Goal: Communication & Community: Answer question/provide support

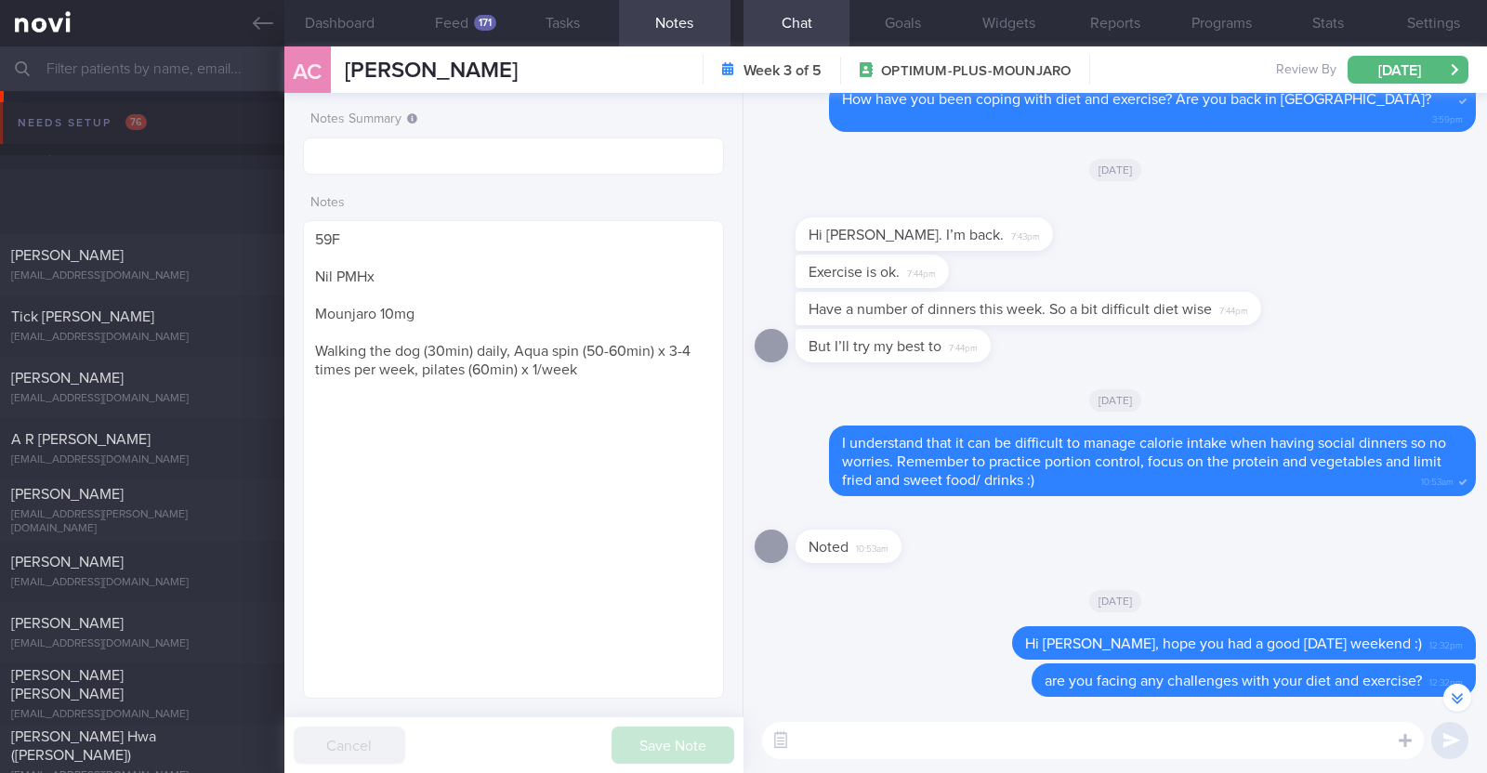
select select "7"
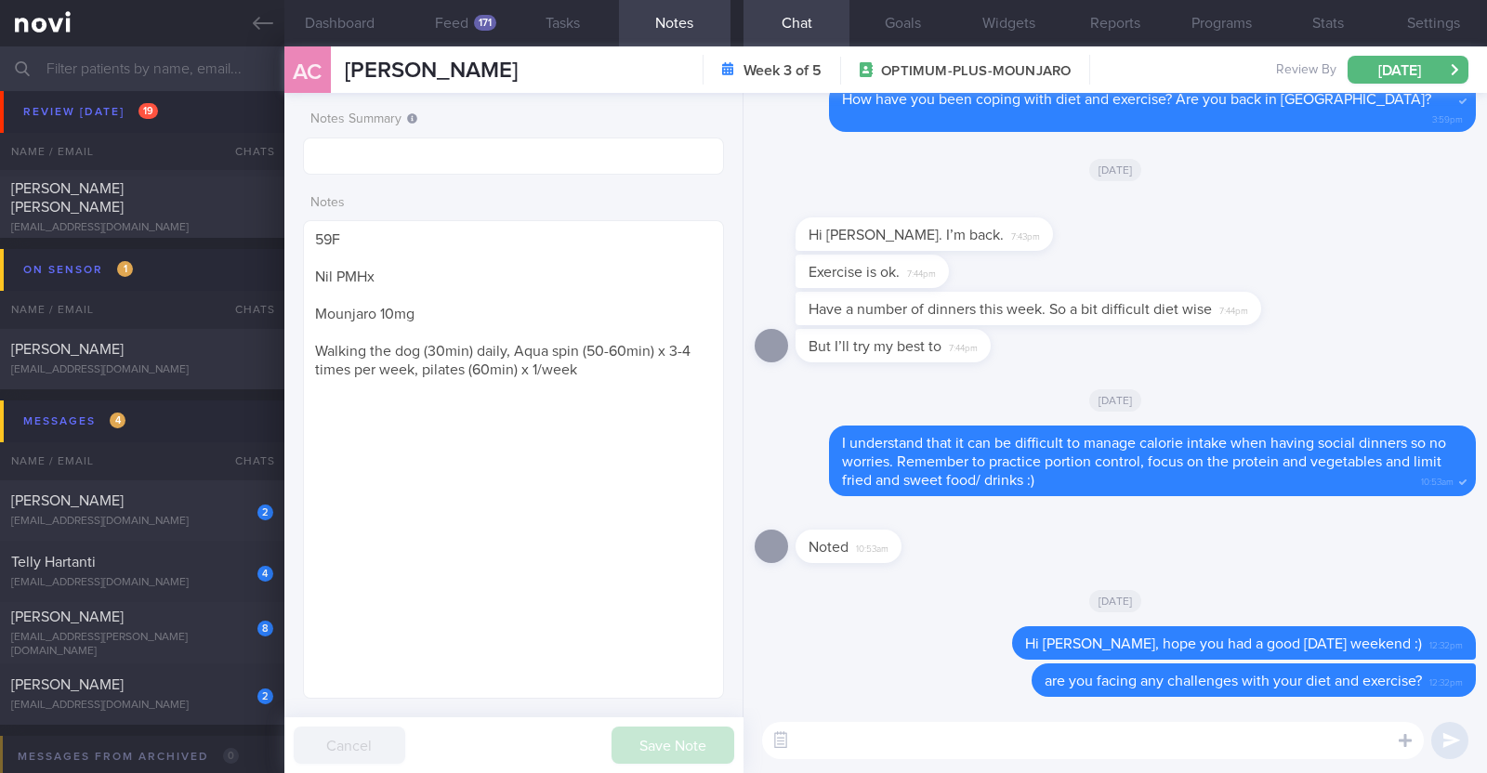
scroll to position [1278, 0]
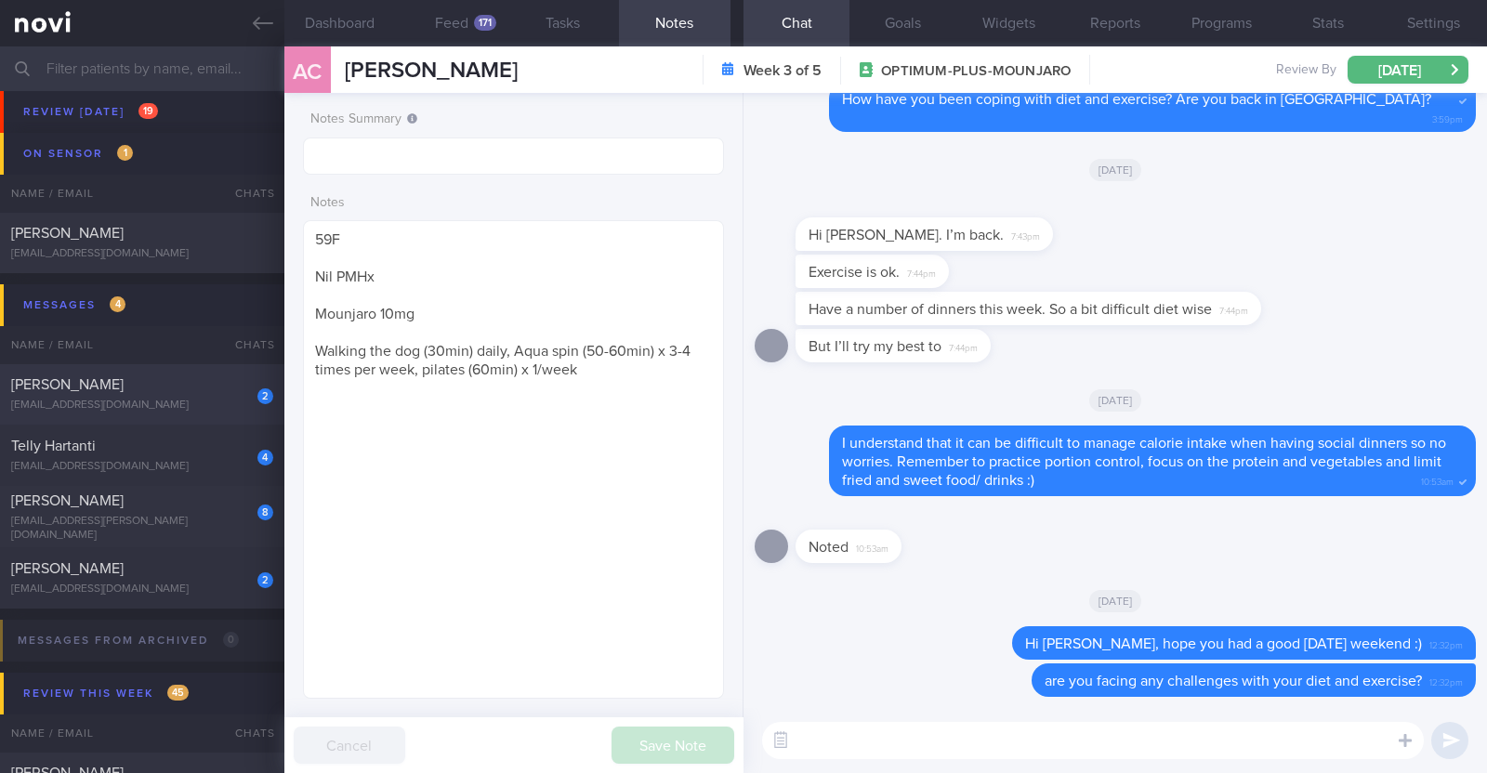
click at [171, 396] on div "2 Jemmy Sudrajat jsudrajat@gmail.com" at bounding box center [142, 393] width 284 height 37
type textarea "51M Comorbidities: T2DM (dx in Aug 2024 health screening) Medications: Just sta…"
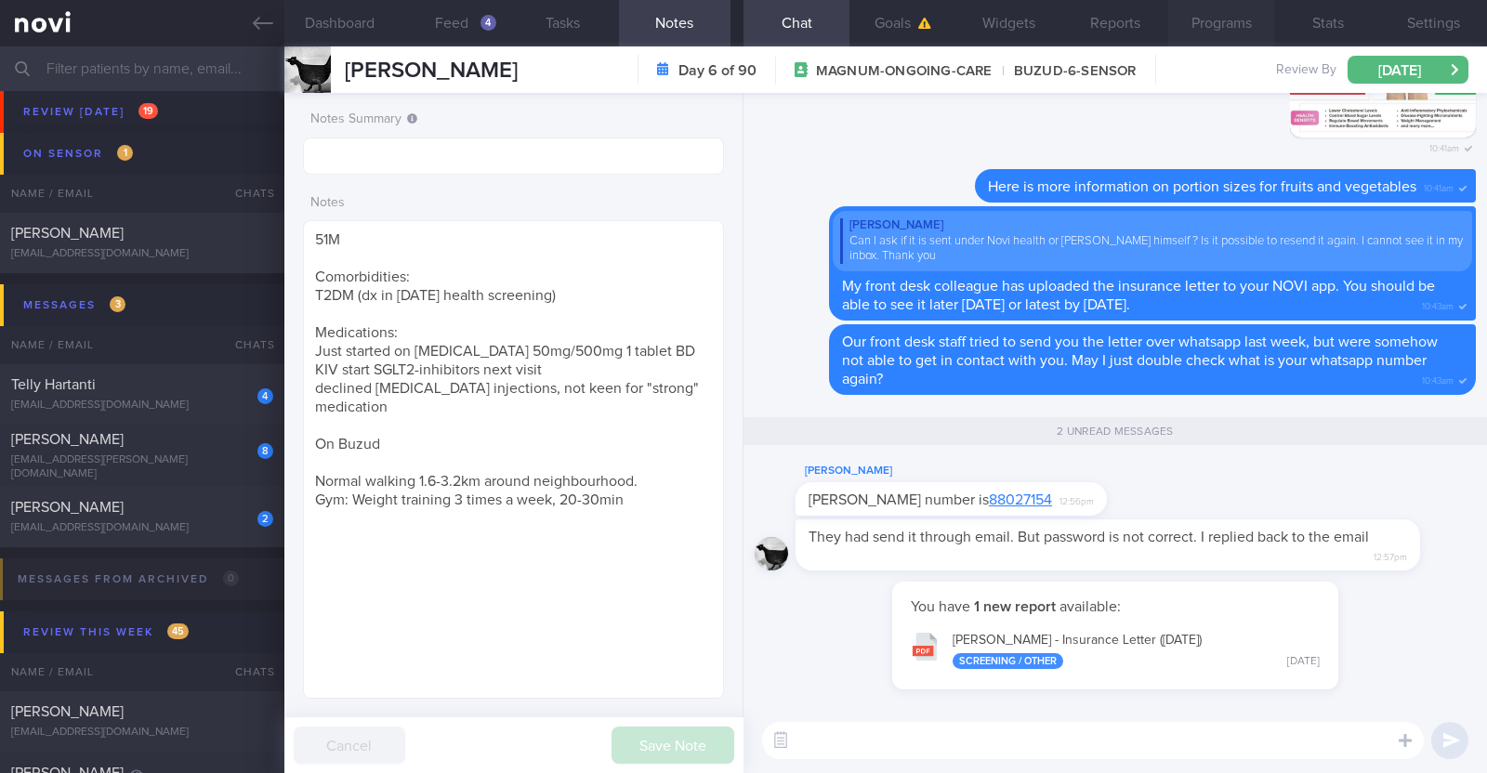
click at [1195, 24] on button "Programs" at bounding box center [1221, 23] width 106 height 46
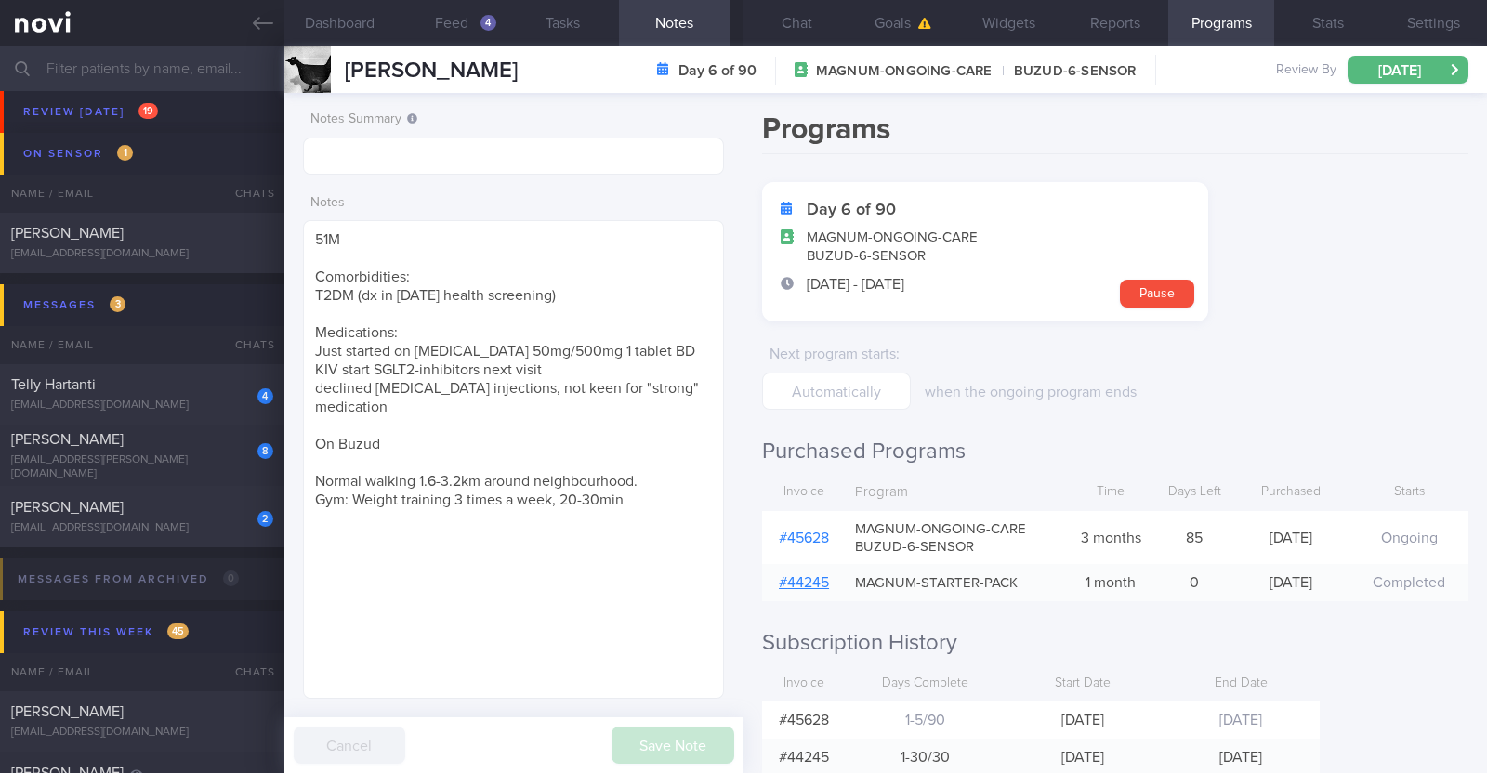
click at [810, 532] on link "# 45628" at bounding box center [804, 538] width 50 height 15
click at [818, 30] on button "Chat" at bounding box center [796, 23] width 106 height 46
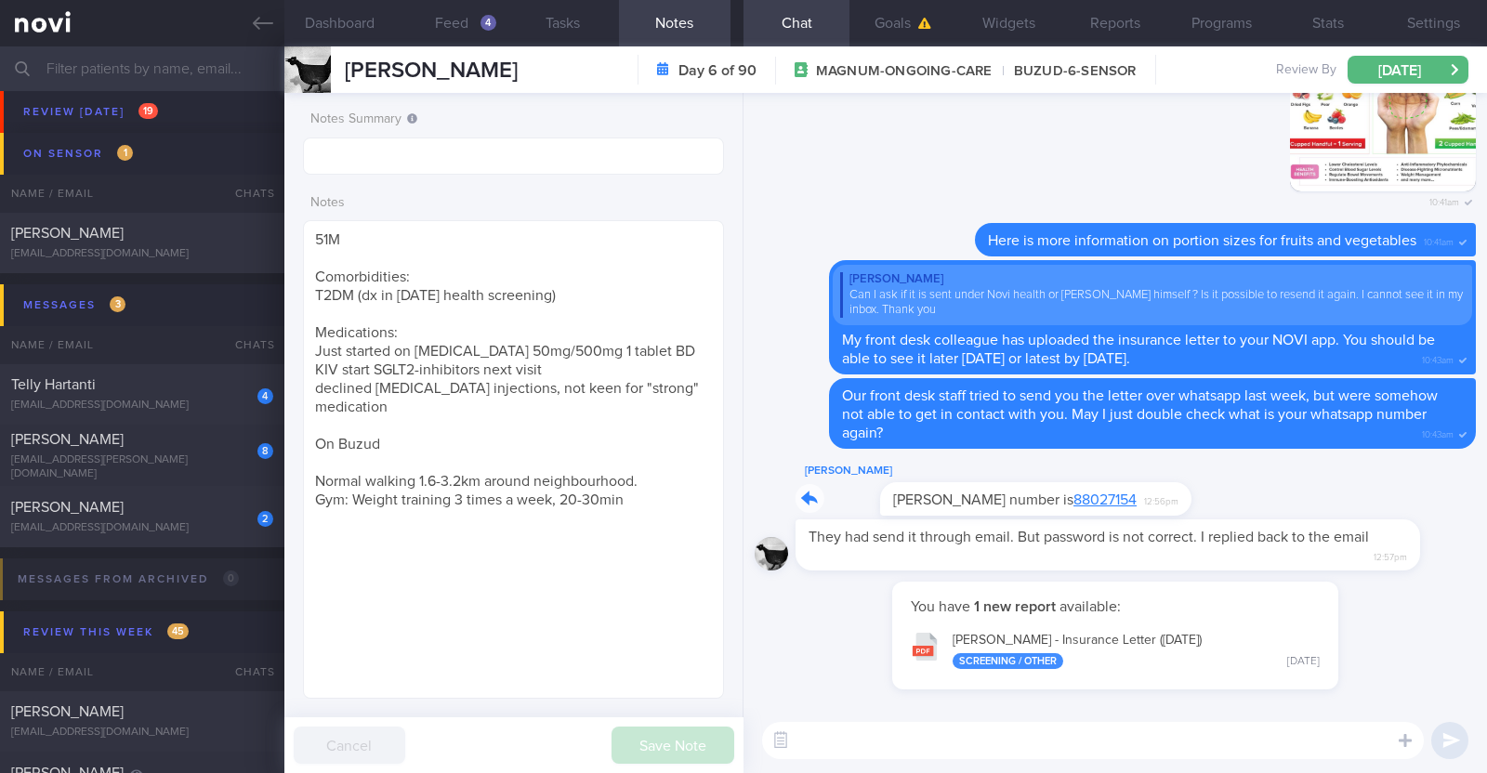
drag, startPoint x: 1117, startPoint y: 499, endPoint x: 1317, endPoint y: 494, distance: 199.8
click at [1317, 494] on div "Jemmy Sudrajat Charlotte Whatsapp number is 88027154 12:56pm" at bounding box center [1115, 489] width 721 height 59
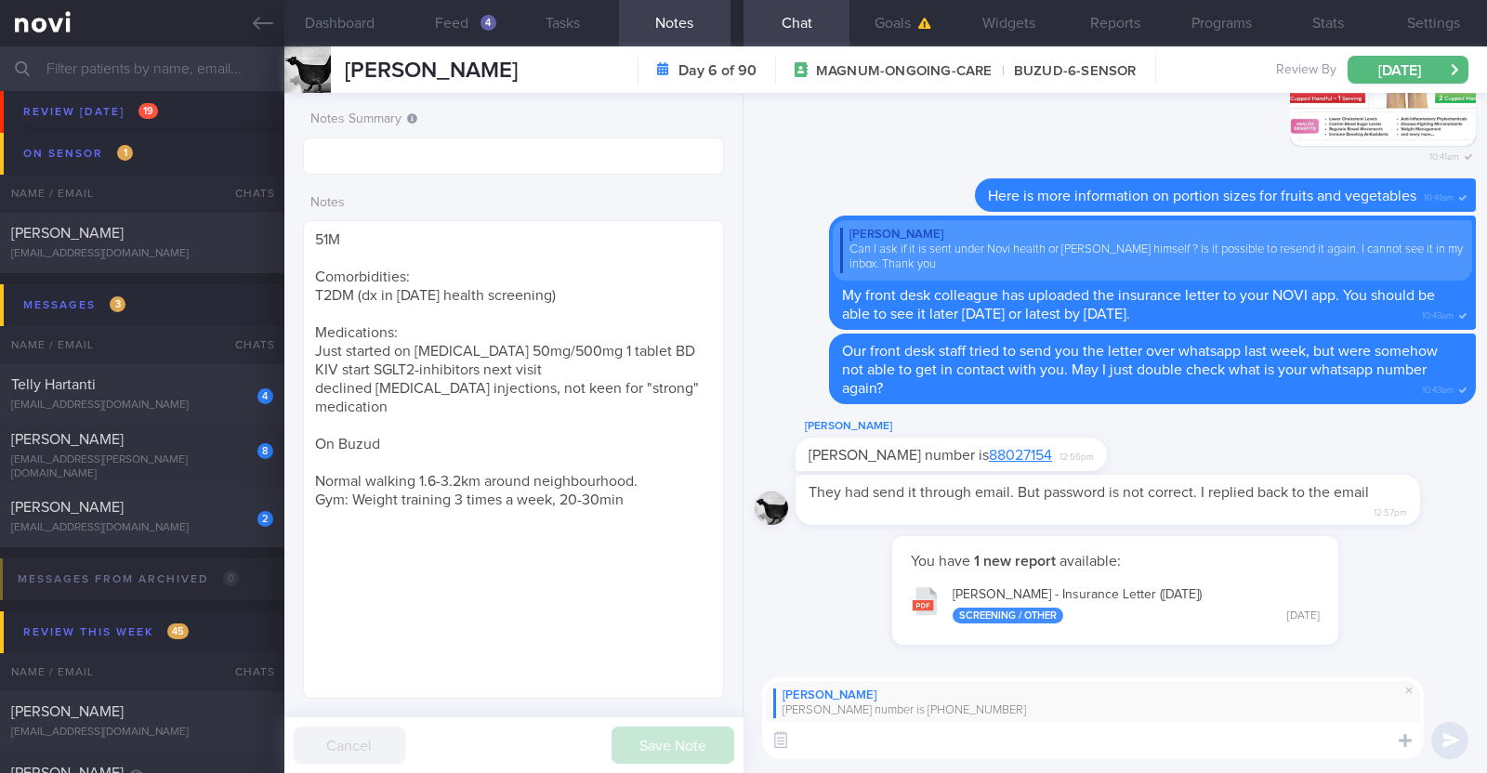
click at [1078, 740] on textarea at bounding box center [1093, 740] width 662 height 37
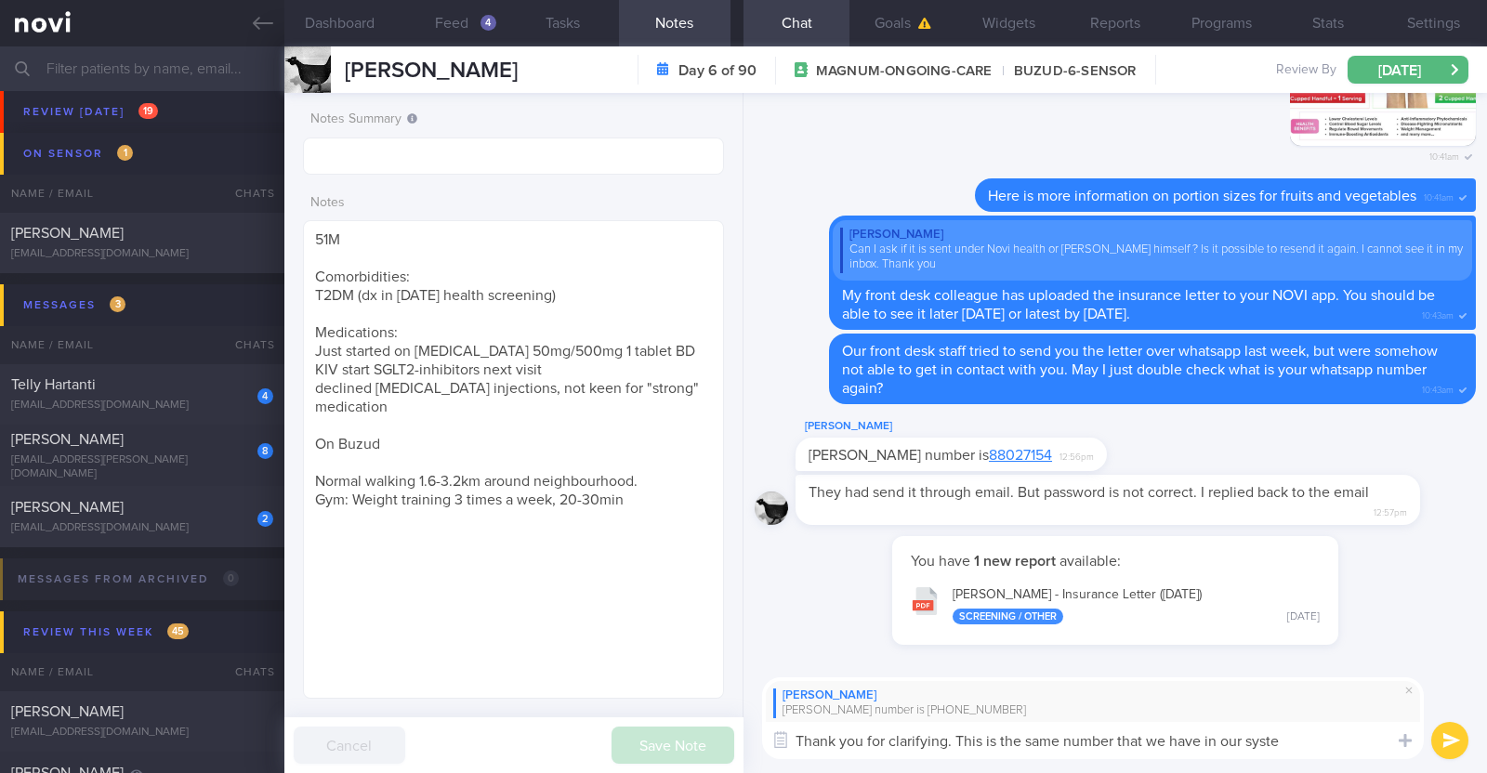
type textarea "Thank you for clarifying. This is the same number that we have in our system"
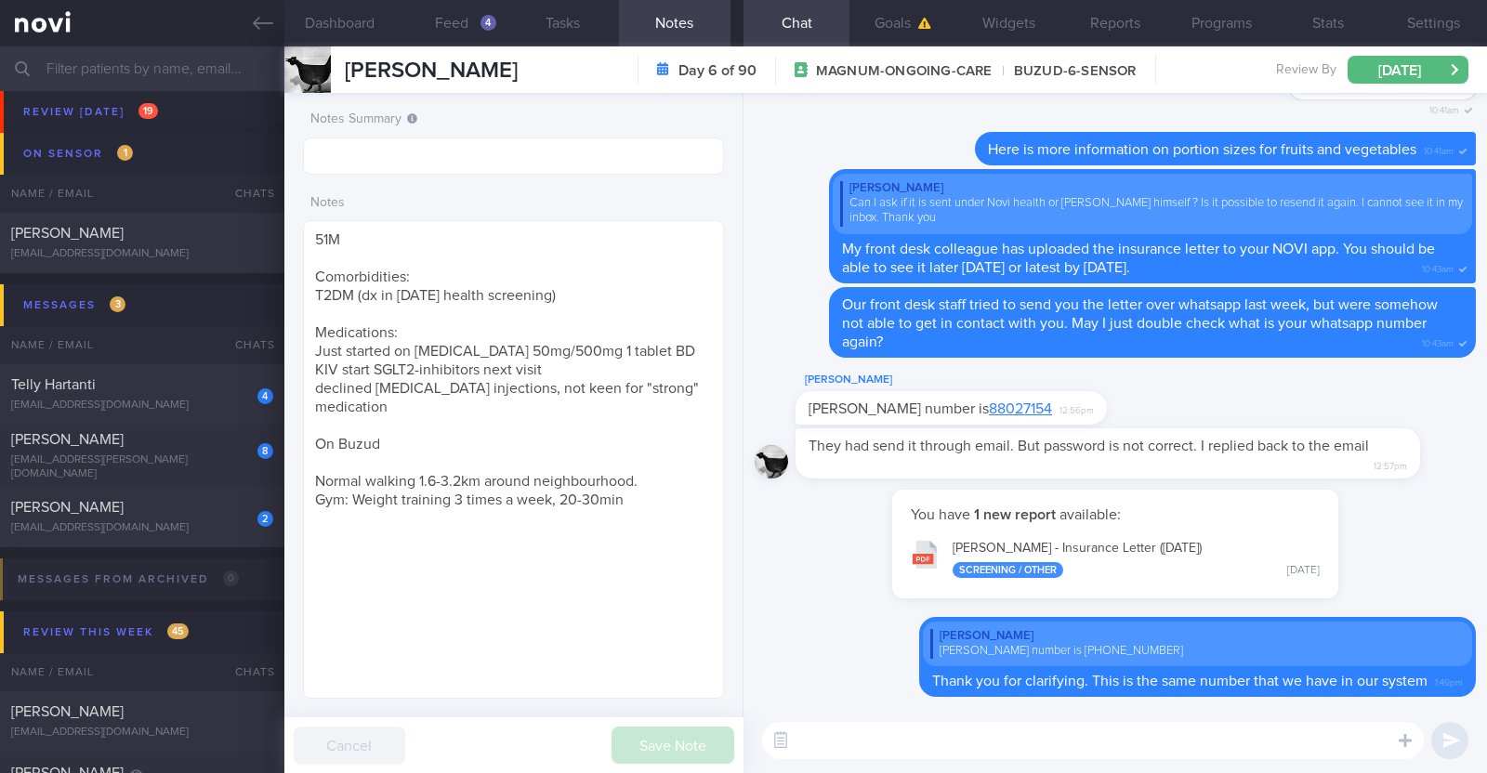
drag, startPoint x: 1321, startPoint y: 499, endPoint x: 1421, endPoint y: 504, distance: 99.5
click at [1421, 504] on div "You have 1 new report available: JEMMY SUDRAJAT - Insurance Letter (4-8-25) Scr…" at bounding box center [1115, 553] width 721 height 127
drag, startPoint x: 1295, startPoint y: 588, endPoint x: 1356, endPoint y: 581, distance: 60.9
click at [1356, 581] on div "You have 1 new report available: JEMMY SUDRAJAT - Insurance Letter (4-8-25) Scr…" at bounding box center [1115, 553] width 721 height 127
click at [1123, 755] on textarea at bounding box center [1093, 740] width 662 height 37
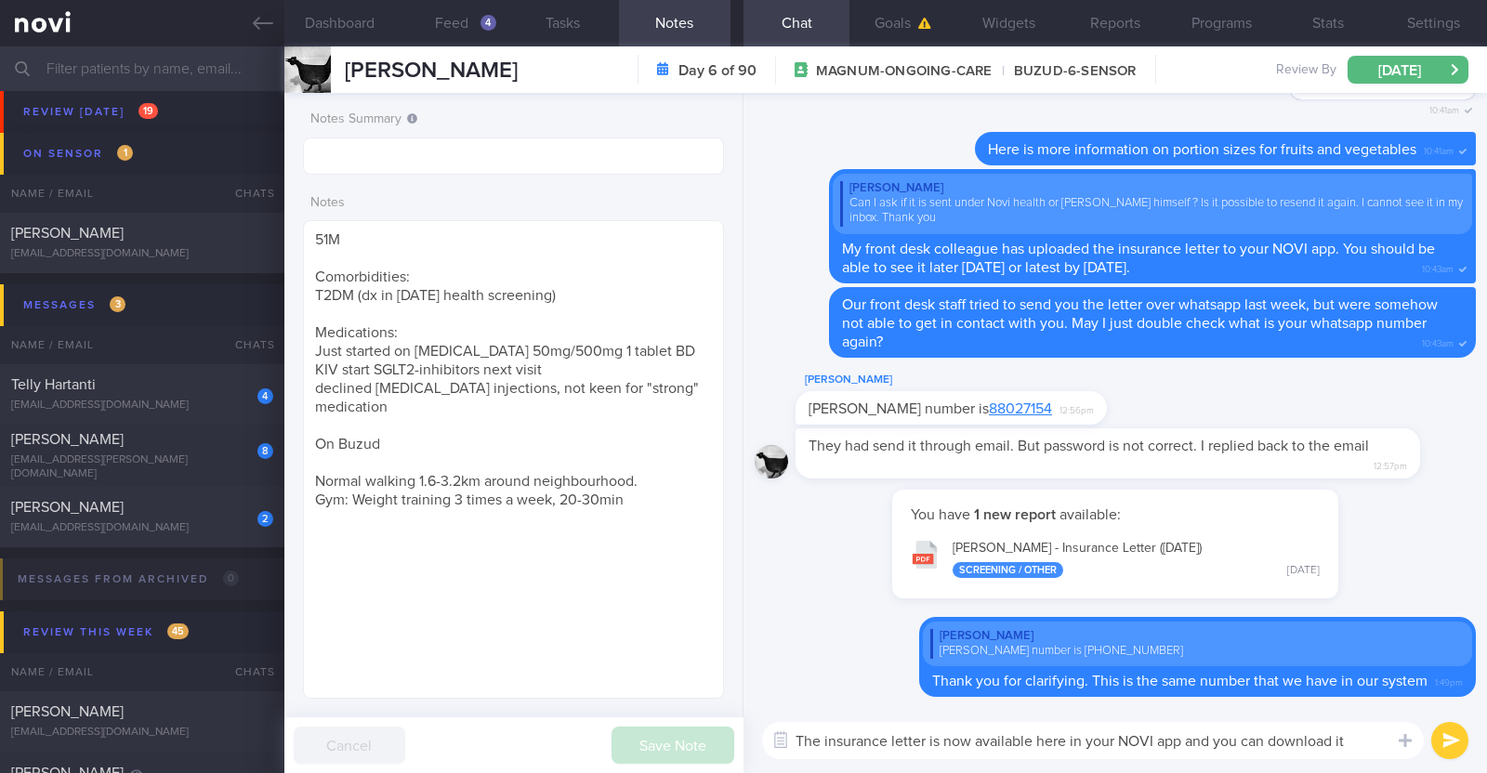
type textarea "The insurance letter is now available here in your NOVI app and you can downloa…"
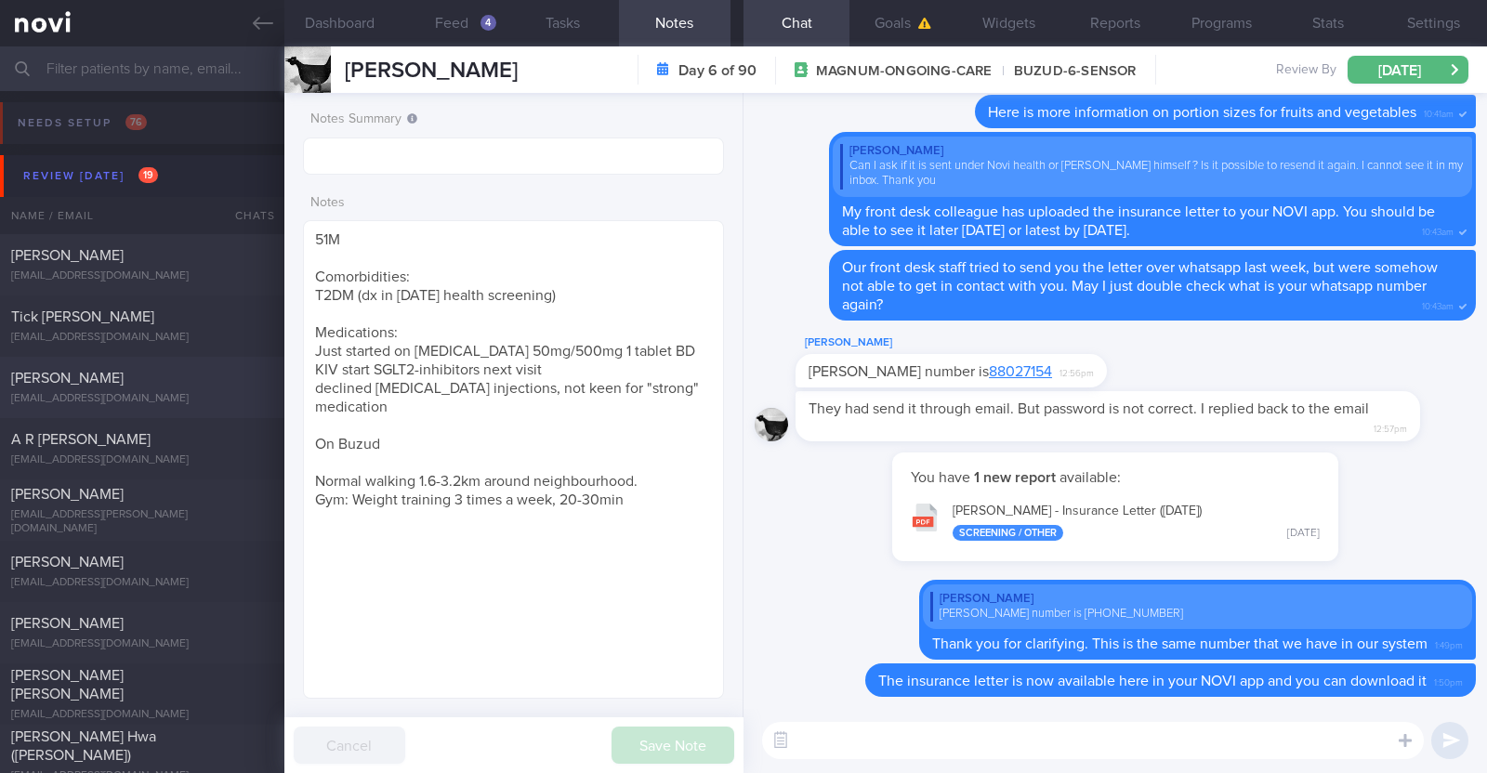
click at [150, 392] on div "[EMAIL_ADDRESS][DOMAIN_NAME]" at bounding box center [142, 399] width 262 height 14
type textarea "49F Comorbidities: HLD Endometriosis and had a hysterectomy in January 2024 Hig…"
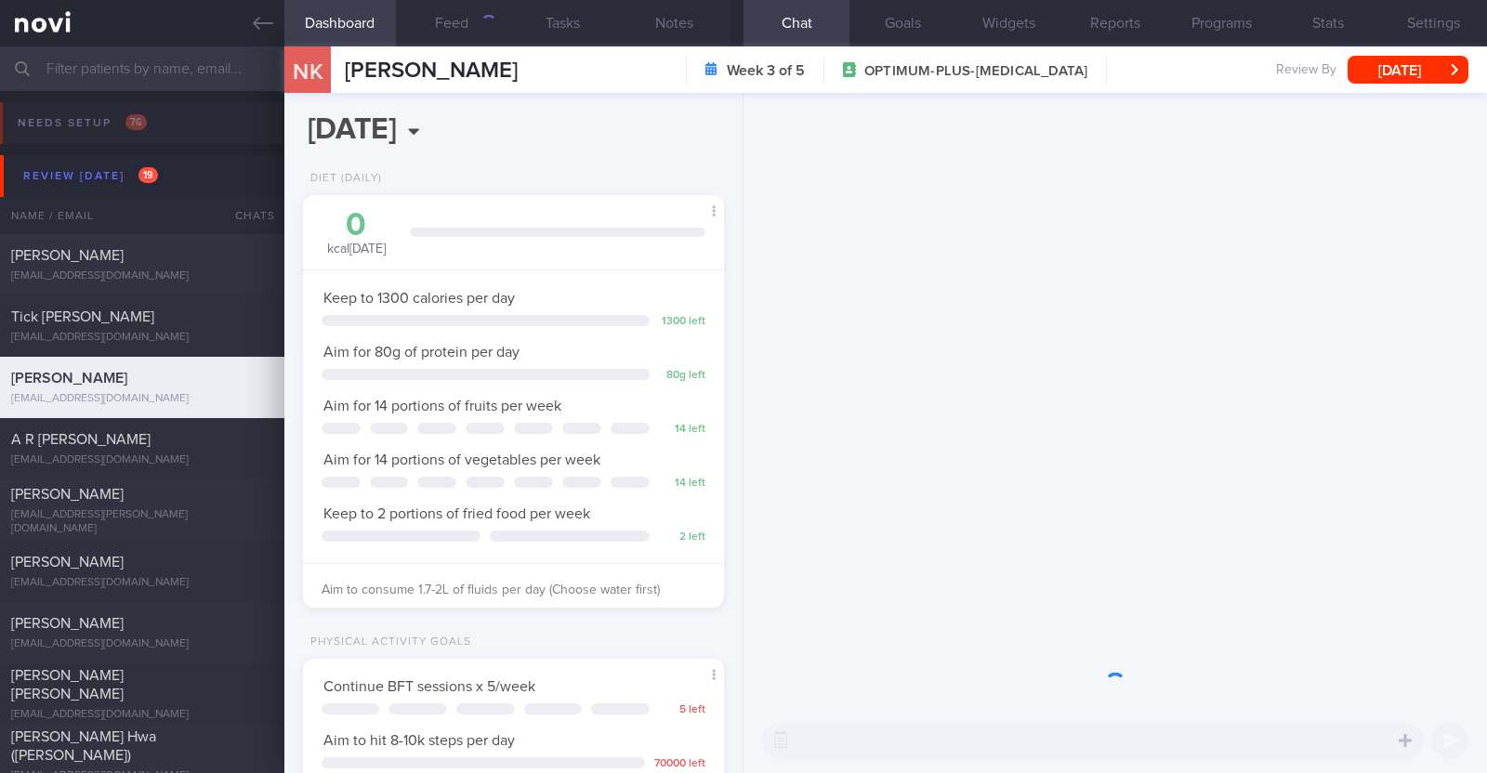
scroll to position [211, 370]
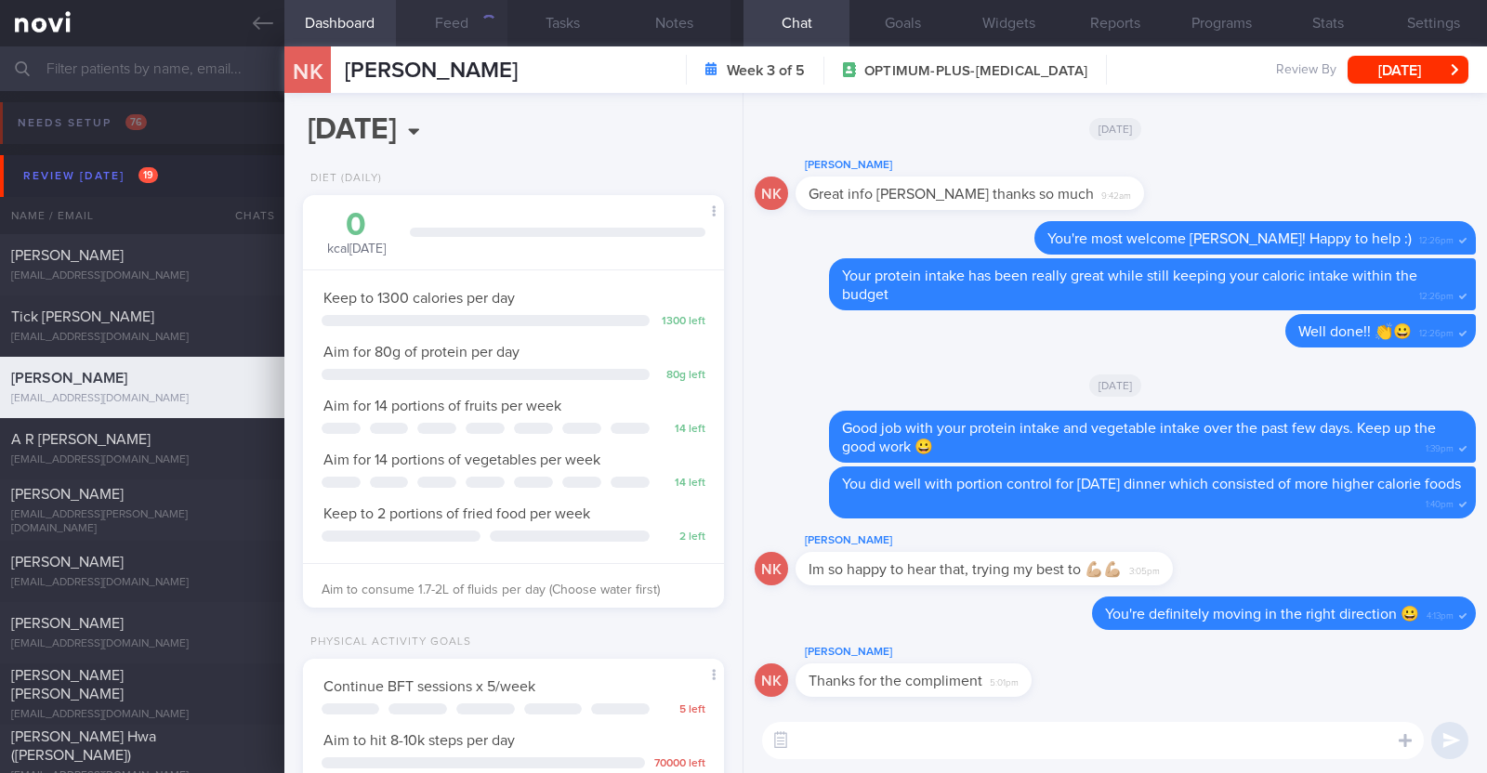
click at [460, 20] on button "Feed" at bounding box center [452, 23] width 112 height 46
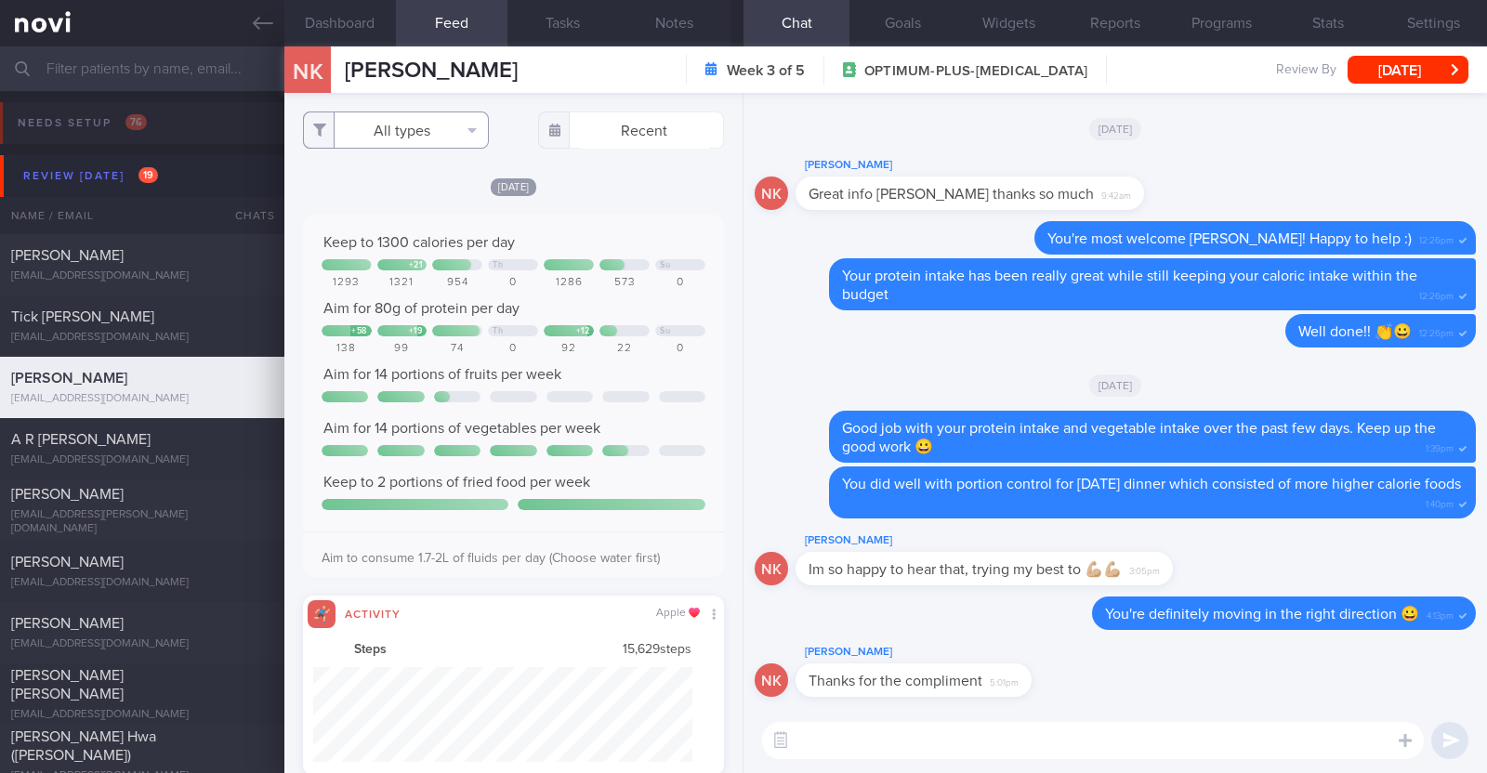
click at [418, 132] on button "All types" at bounding box center [396, 130] width 186 height 37
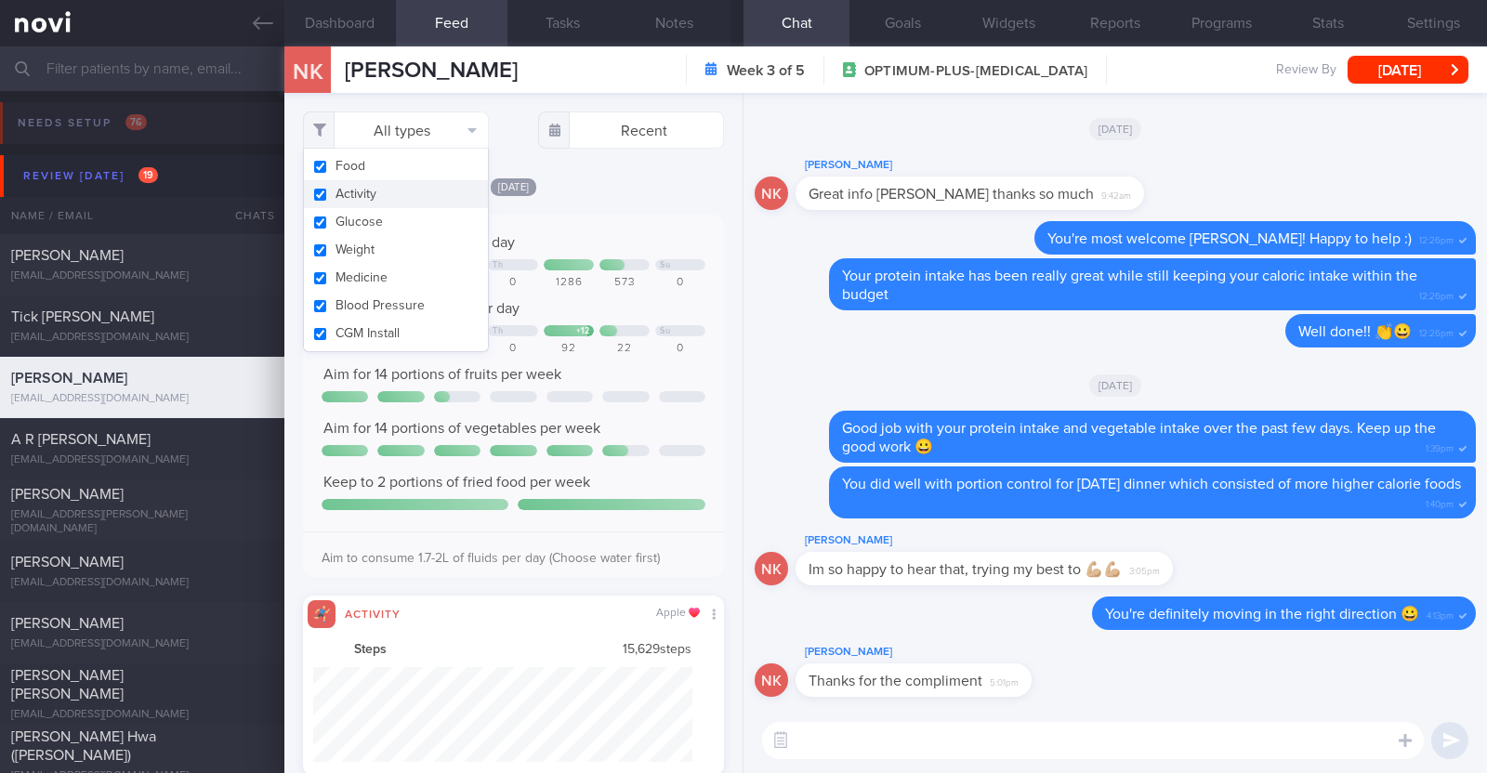
click at [385, 205] on button "Activity" at bounding box center [396, 194] width 184 height 28
checkbox input "false"
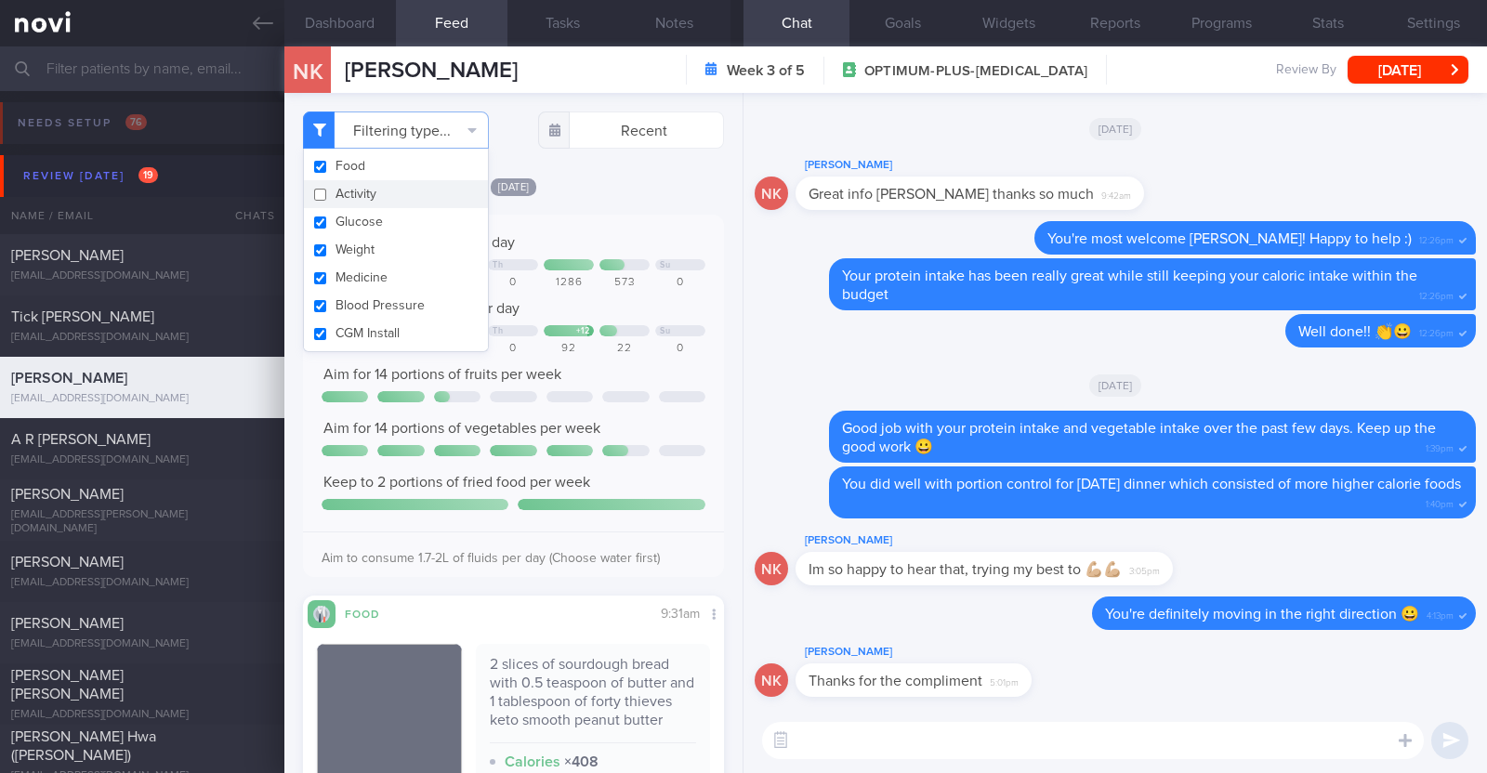
click at [622, 190] on div "[DATE]" at bounding box center [513, 187] width 421 height 20
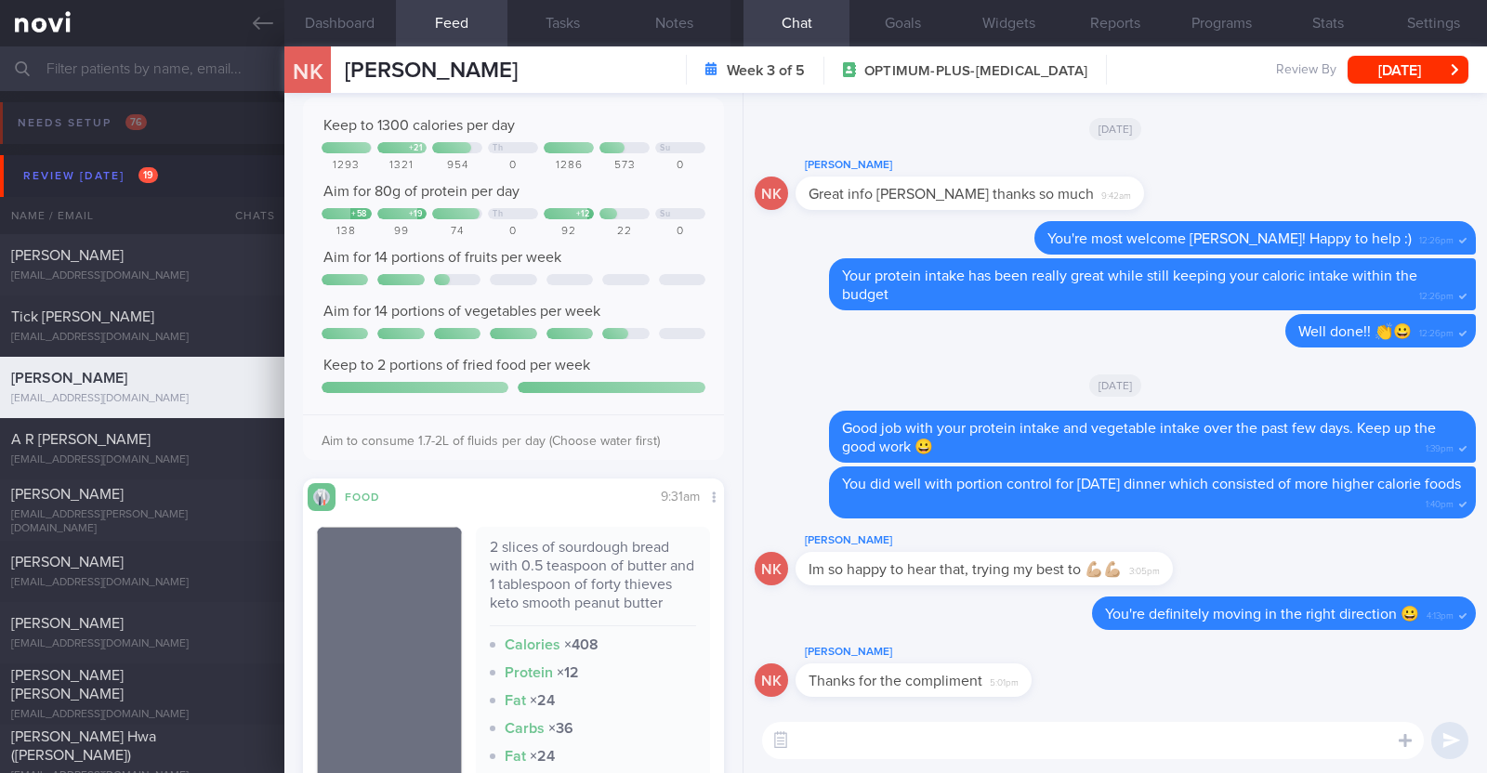
scroll to position [231, 0]
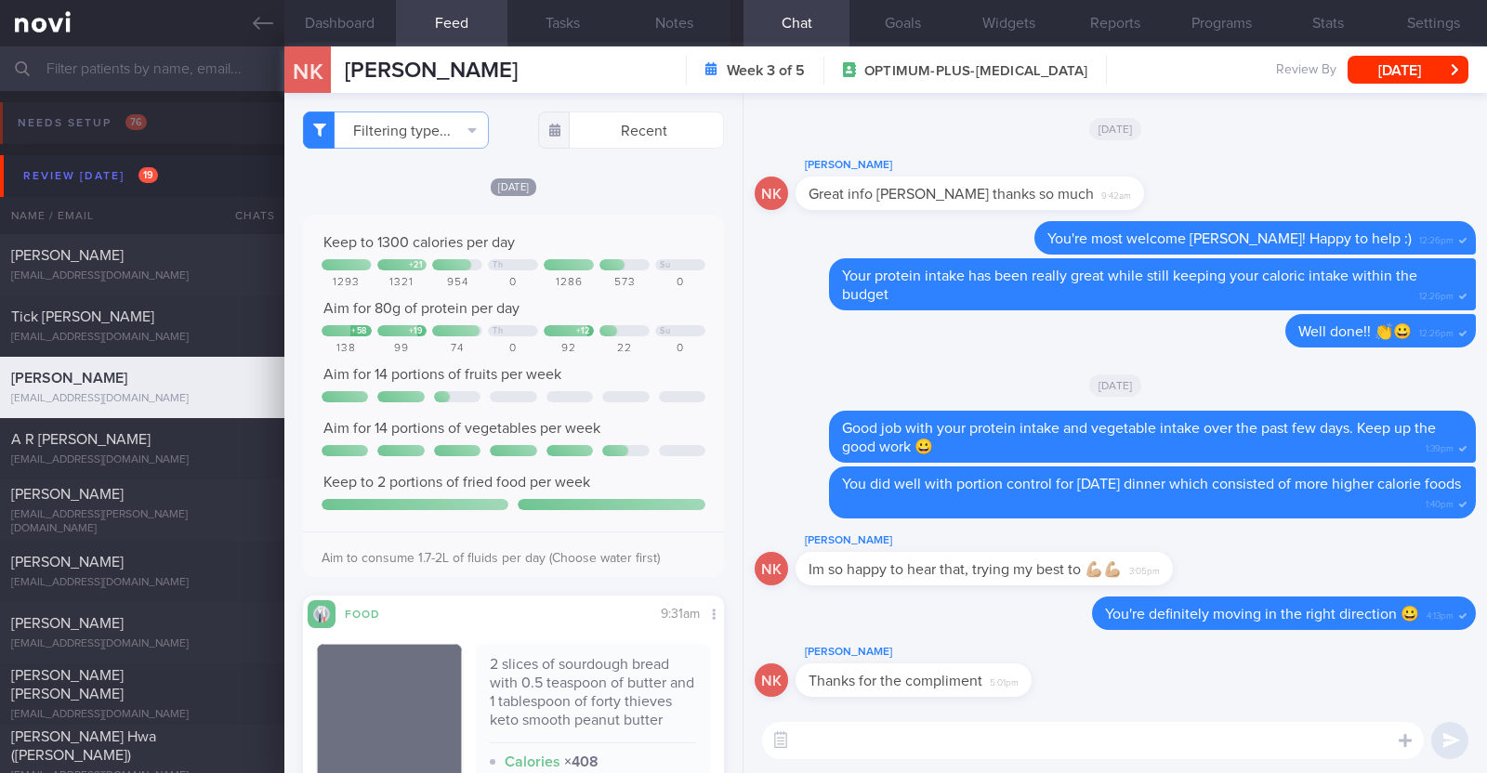
select select "7"
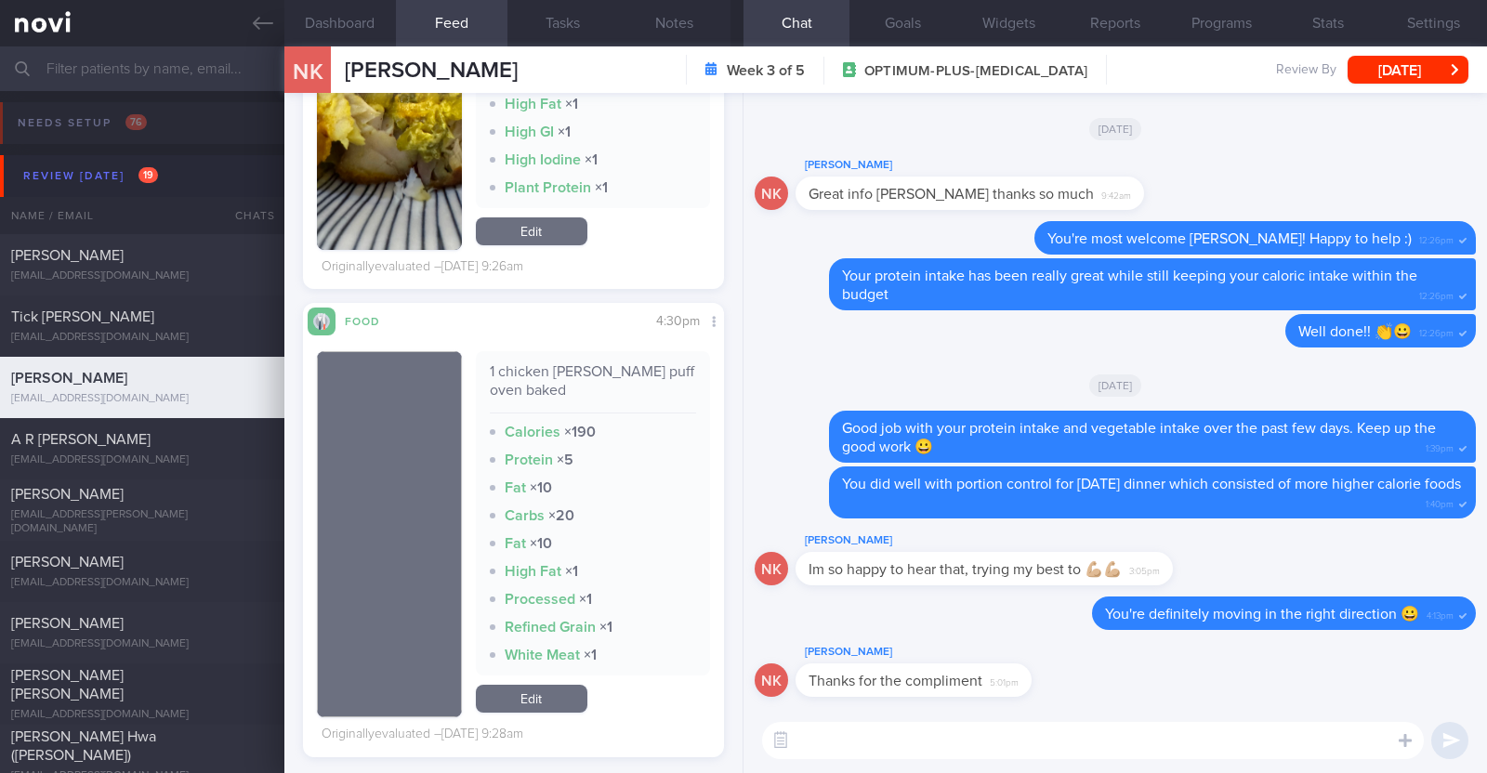
scroll to position [2555, 0]
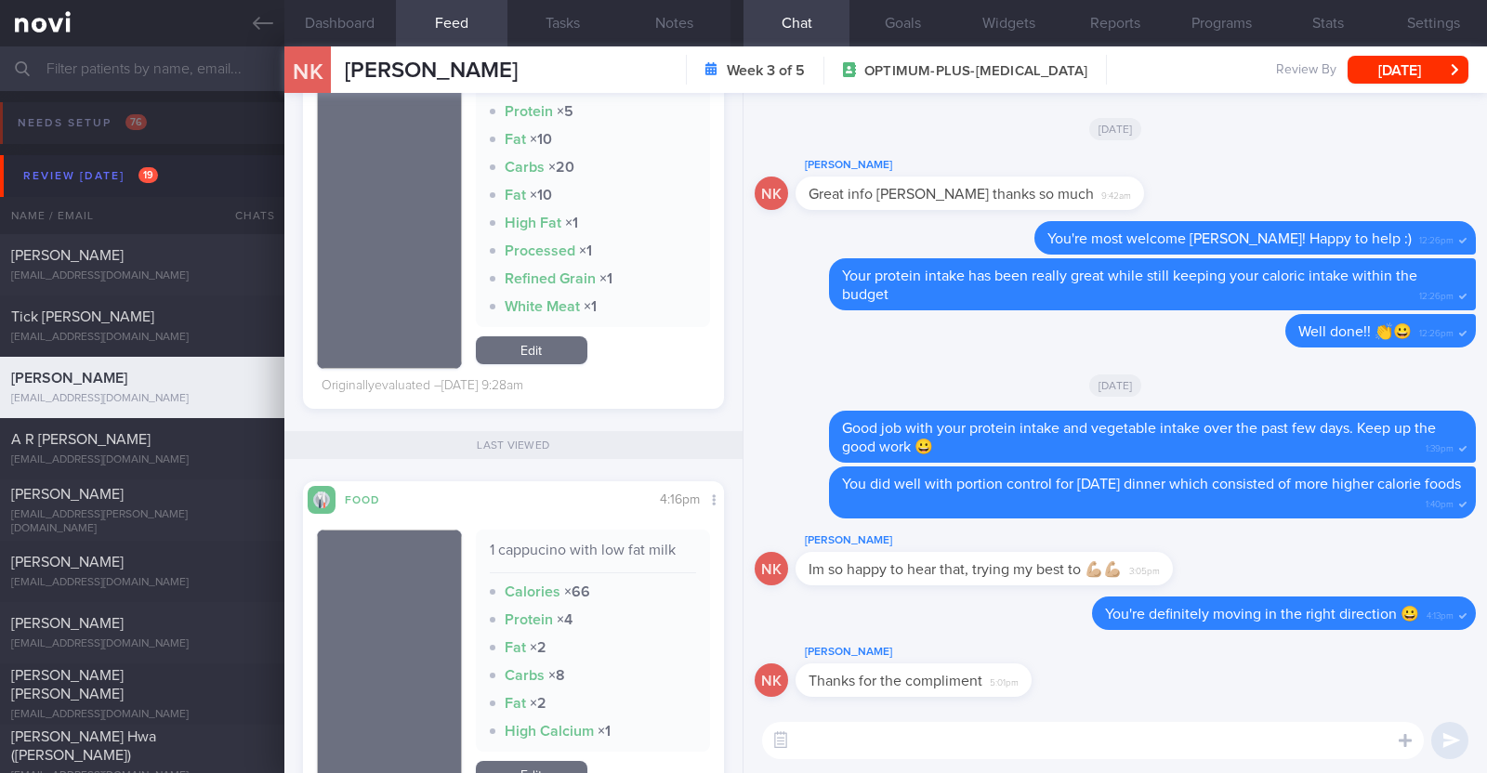
click at [939, 747] on textarea at bounding box center [1093, 740] width 662 height 37
type textarea "Hi Nisha, hope you had a good national day weekend:)"
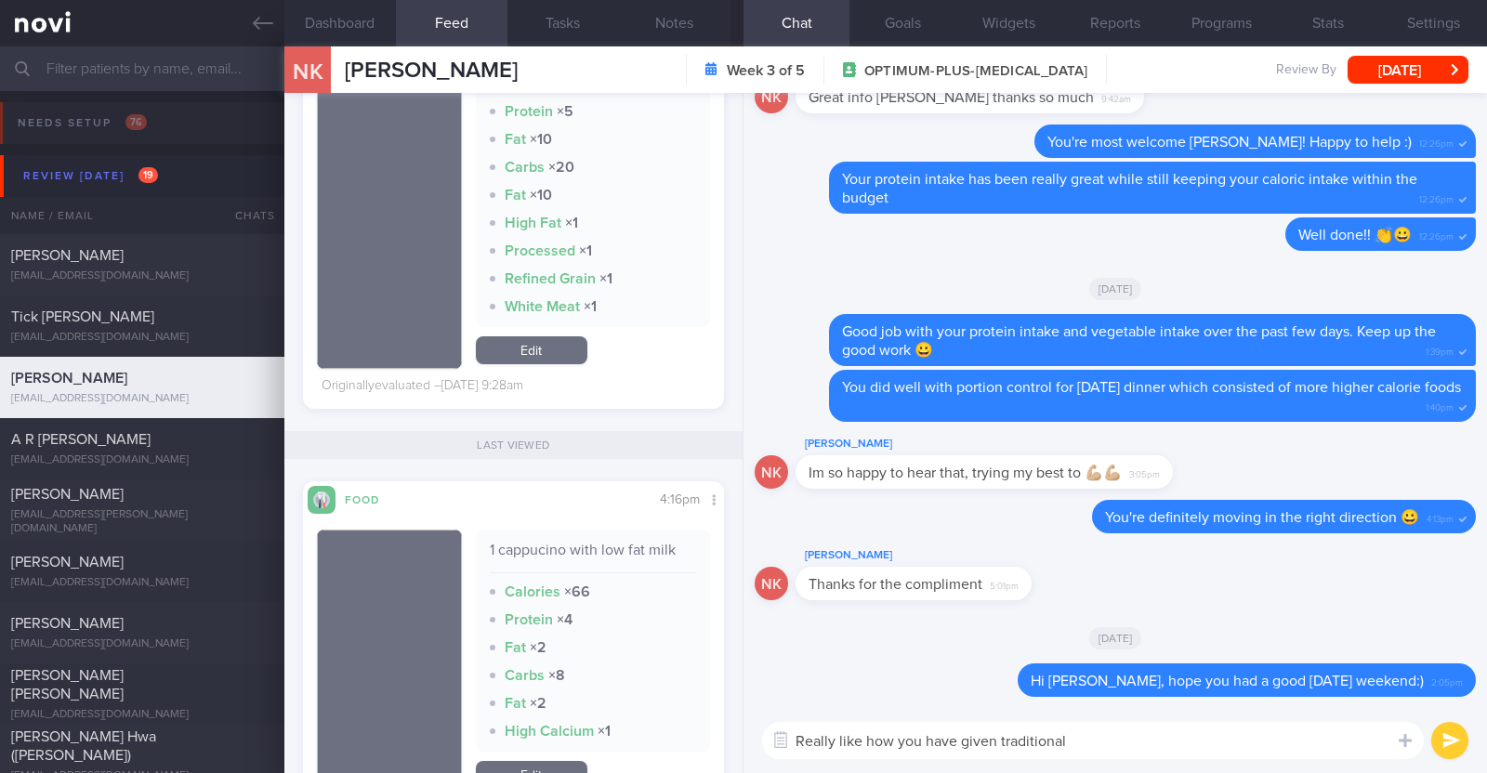
type textarea "Really like how you have given traditional"
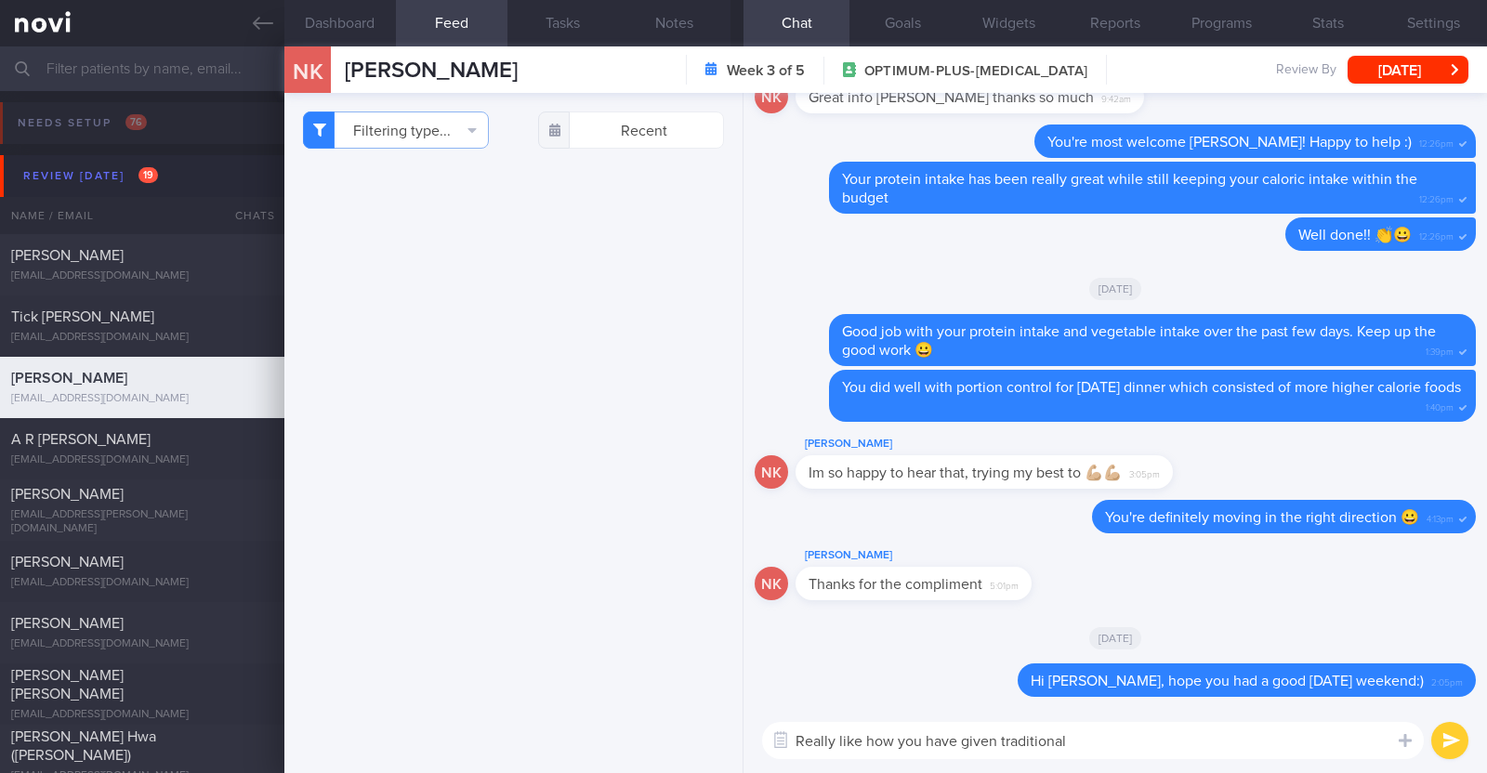
select select "7"
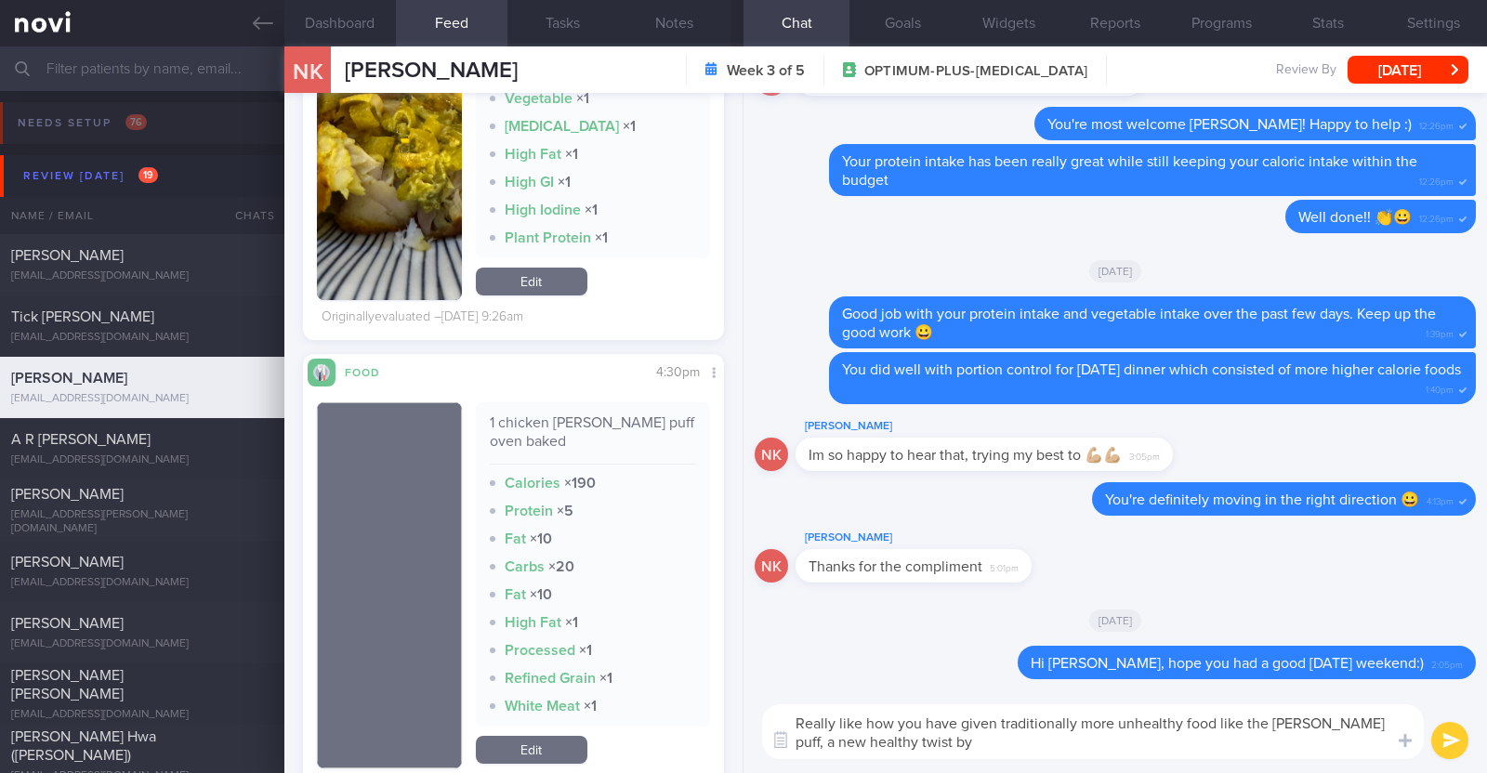
scroll to position [2207, 0]
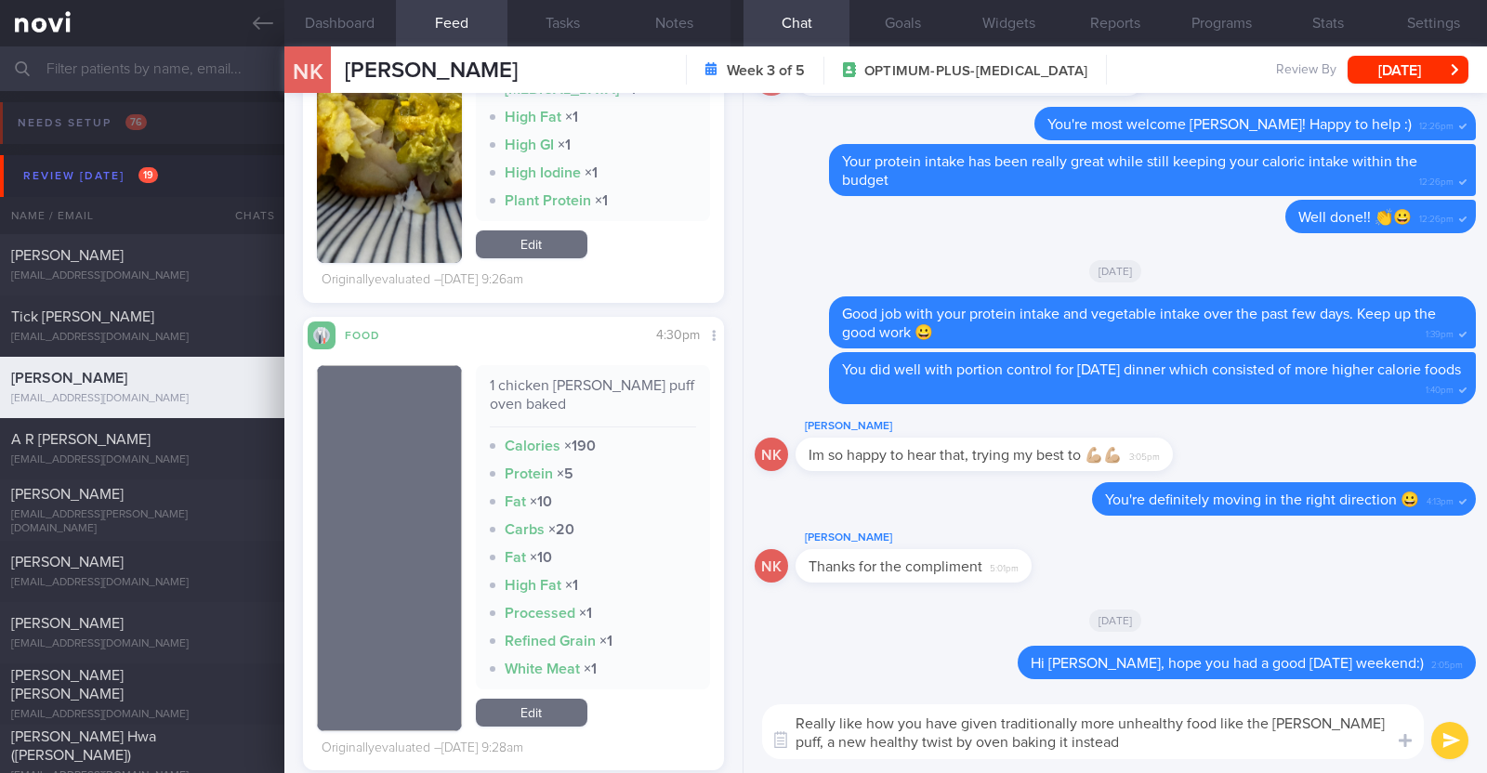
paste textarea "👍"
paste textarea "👏"
type textarea "Really like how you have given traditionally more unhealthy food like the curry…"
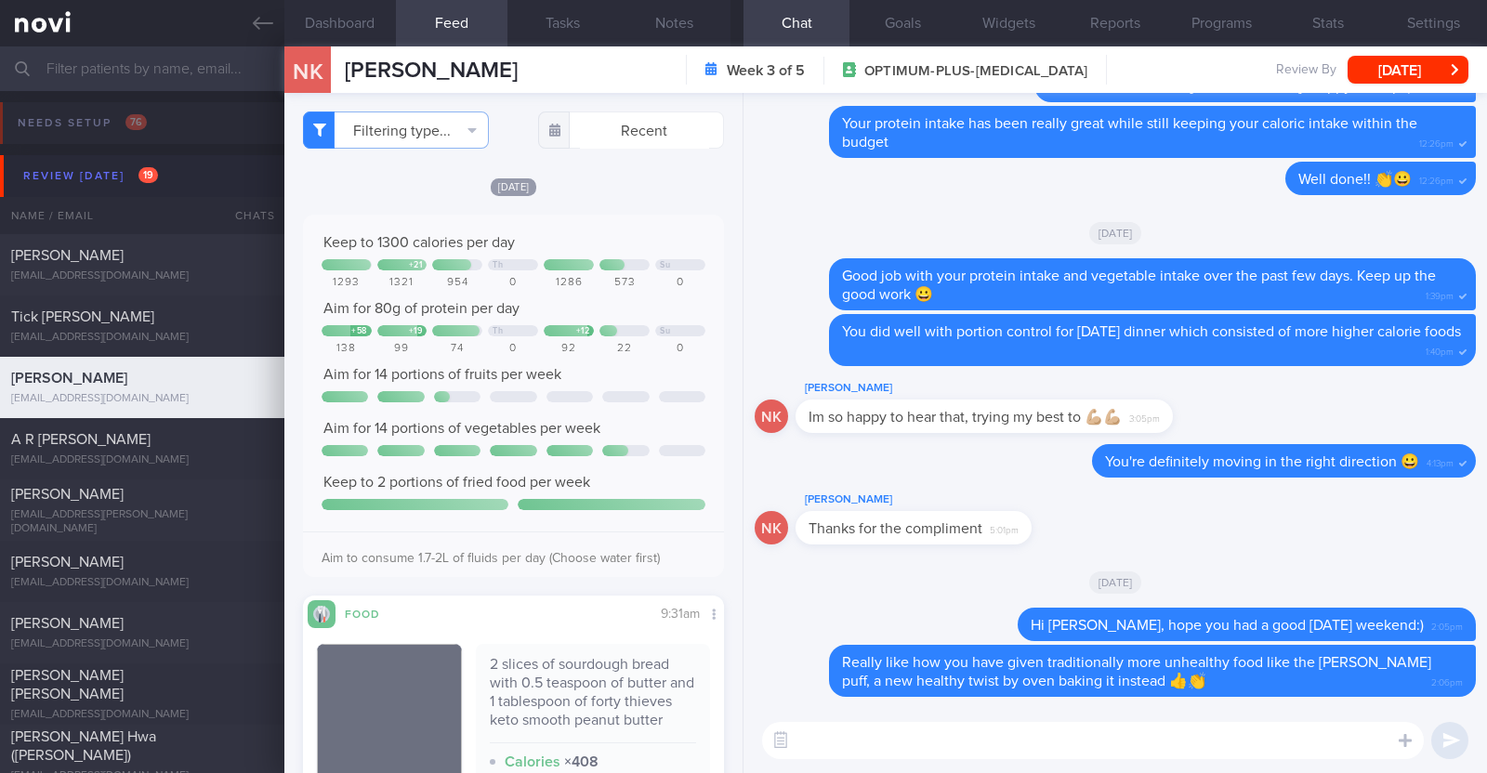
scroll to position [0, 0]
click at [904, 745] on textarea at bounding box center [1093, 740] width 662 height 37
type textarea "Looking forward to seeing more of your homemade meals"
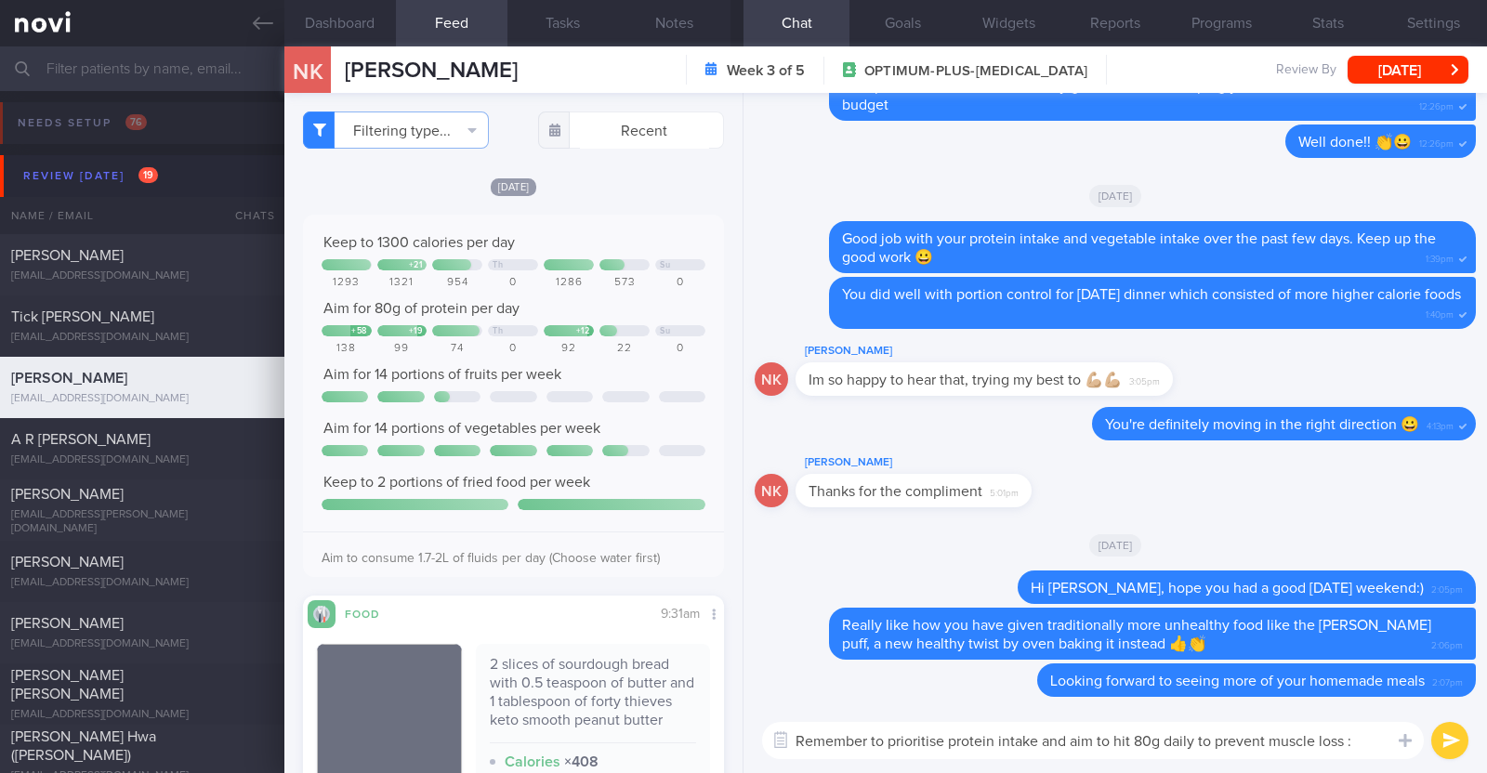
type textarea "Remember to prioritise protein intake and aim to hit 80g daily to prevent muscl…"
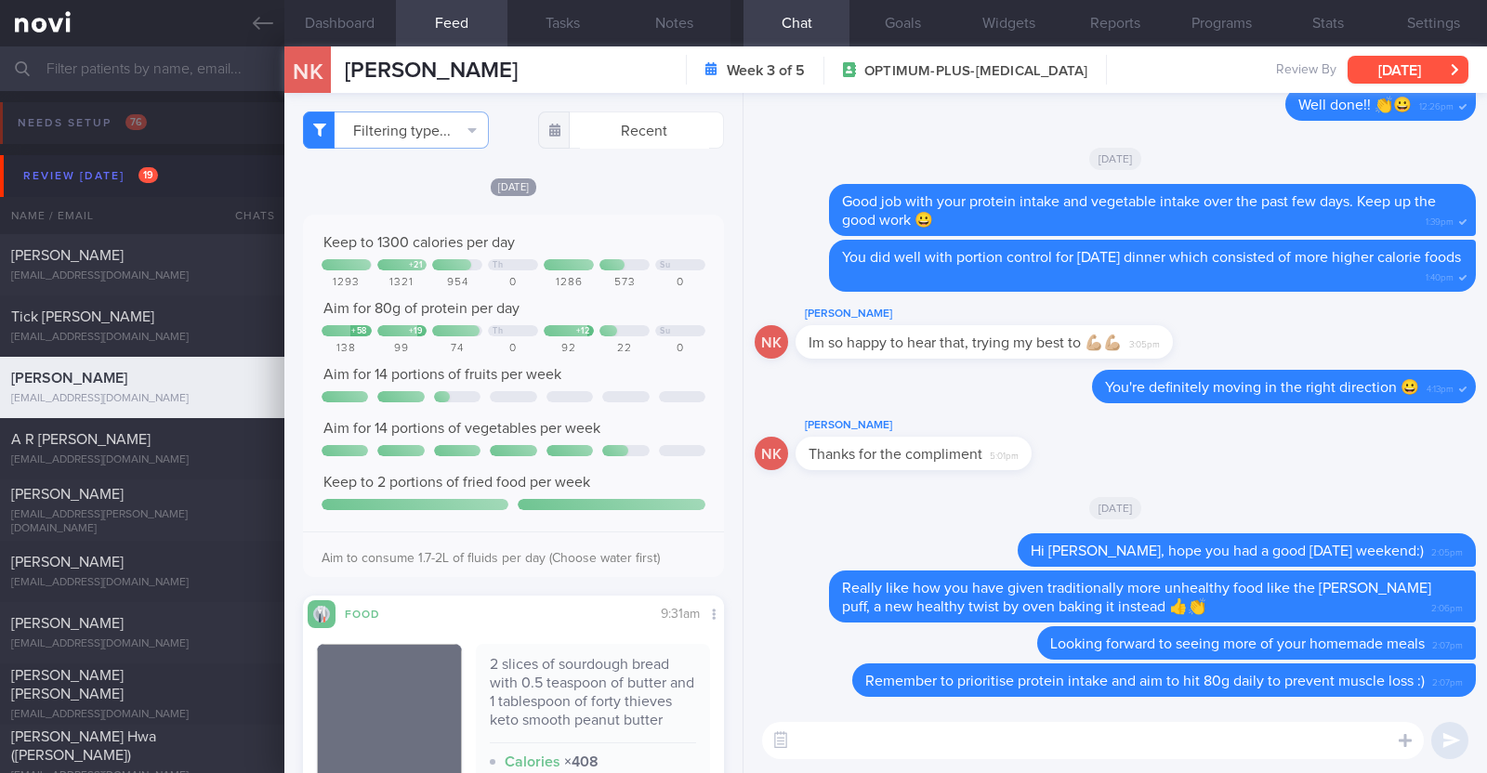
click at [1431, 76] on button "[DATE]" at bounding box center [1407, 70] width 121 height 28
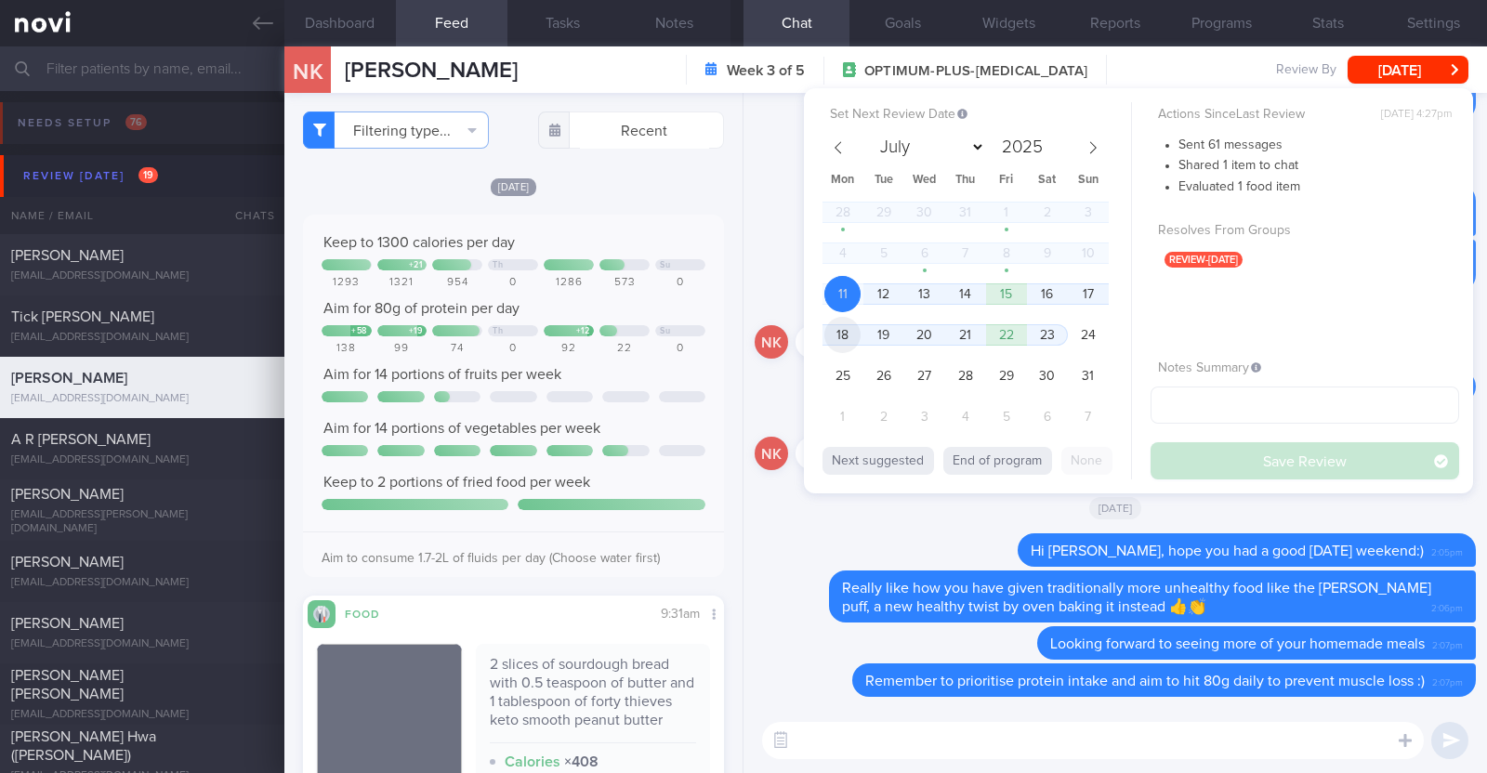
click at [841, 332] on span "18" at bounding box center [842, 335] width 36 height 36
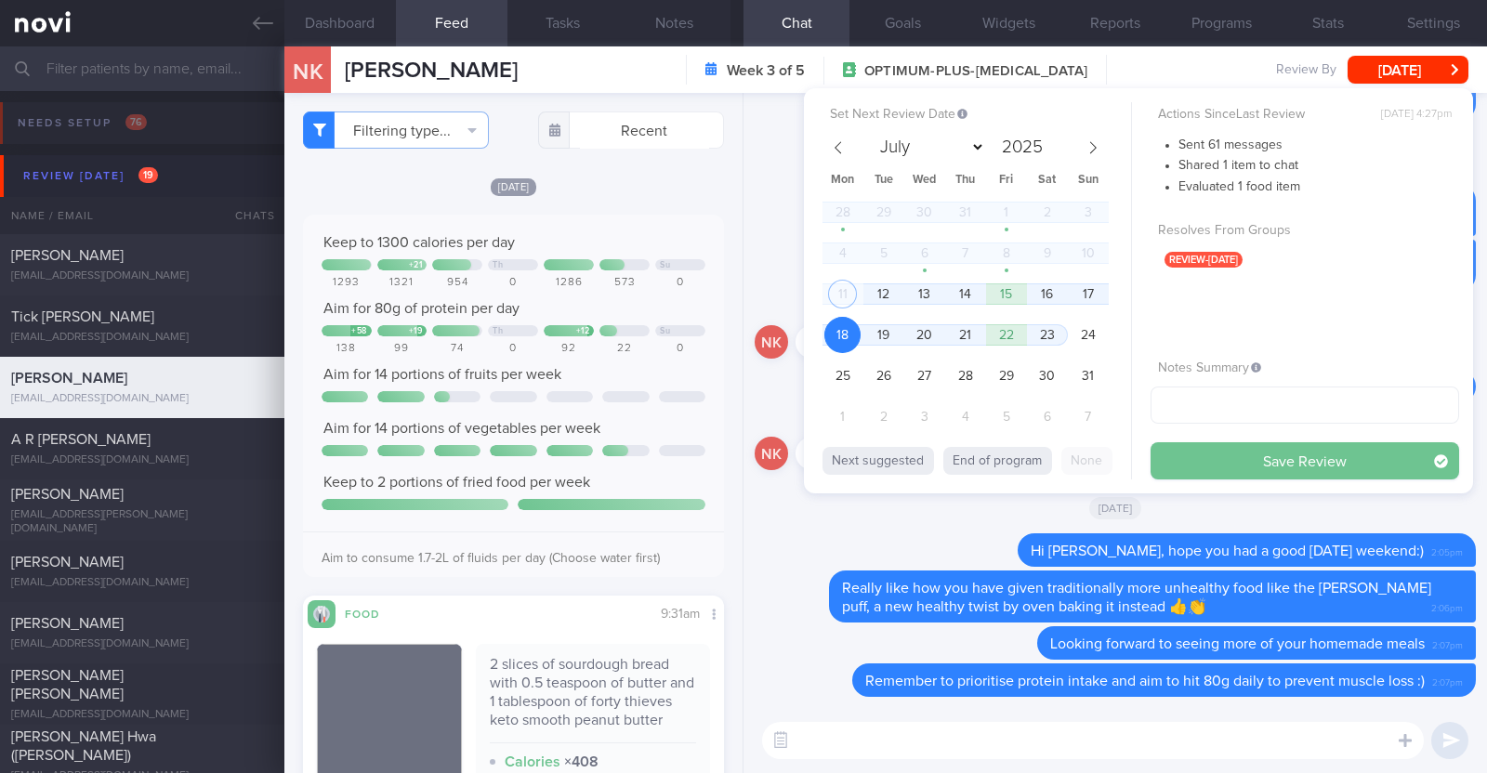
click at [1172, 456] on button "Save Review" at bounding box center [1304, 460] width 309 height 37
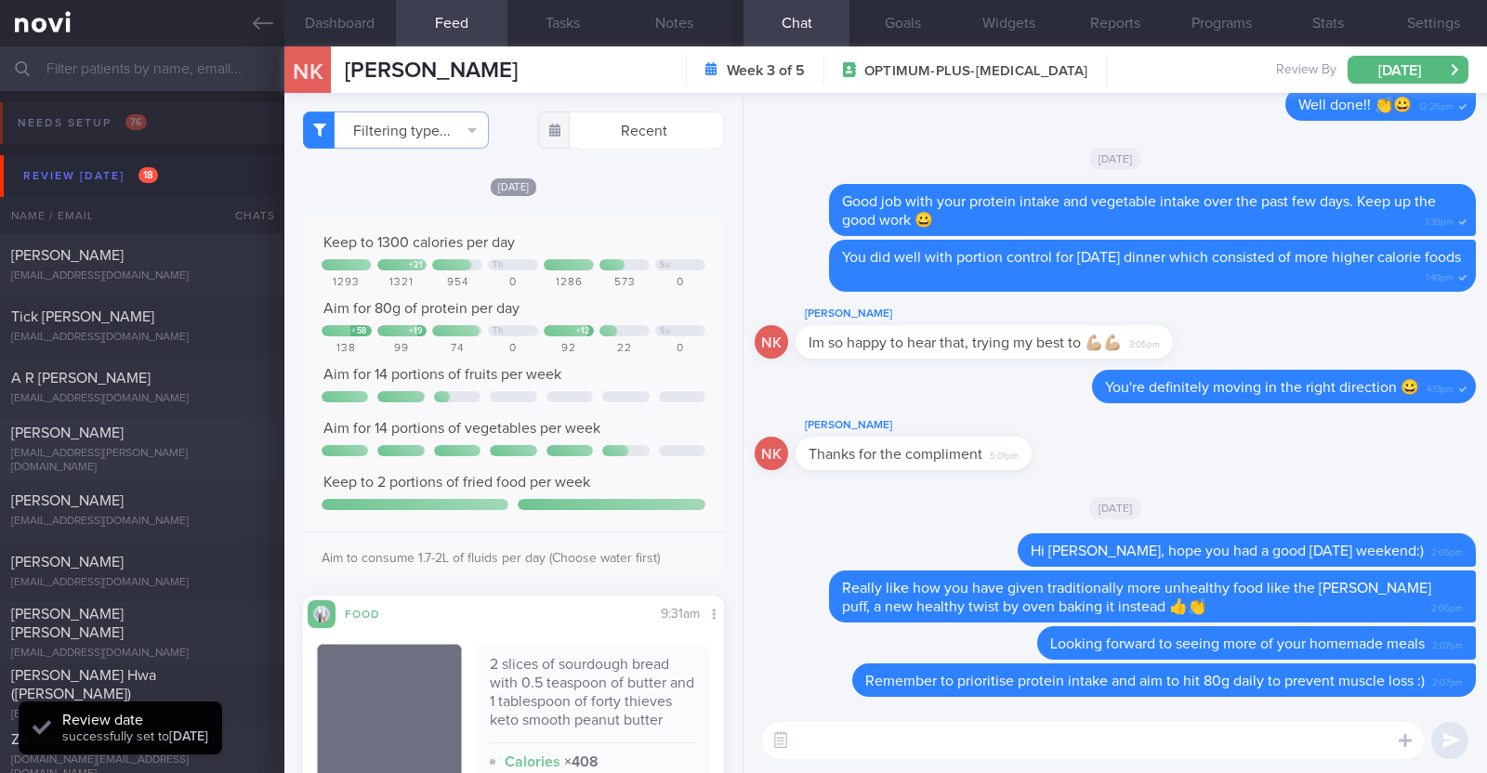
click at [159, 453] on div "[EMAIL_ADDRESS][PERSON_NAME][DOMAIN_NAME]" at bounding box center [142, 461] width 262 height 28
type input "Program ends 11/7, r/v with [PERSON_NAME] 17/7"
type textarea "39F Started OP+ since Nov '23, but just connected with health coach in Jun '25 …"
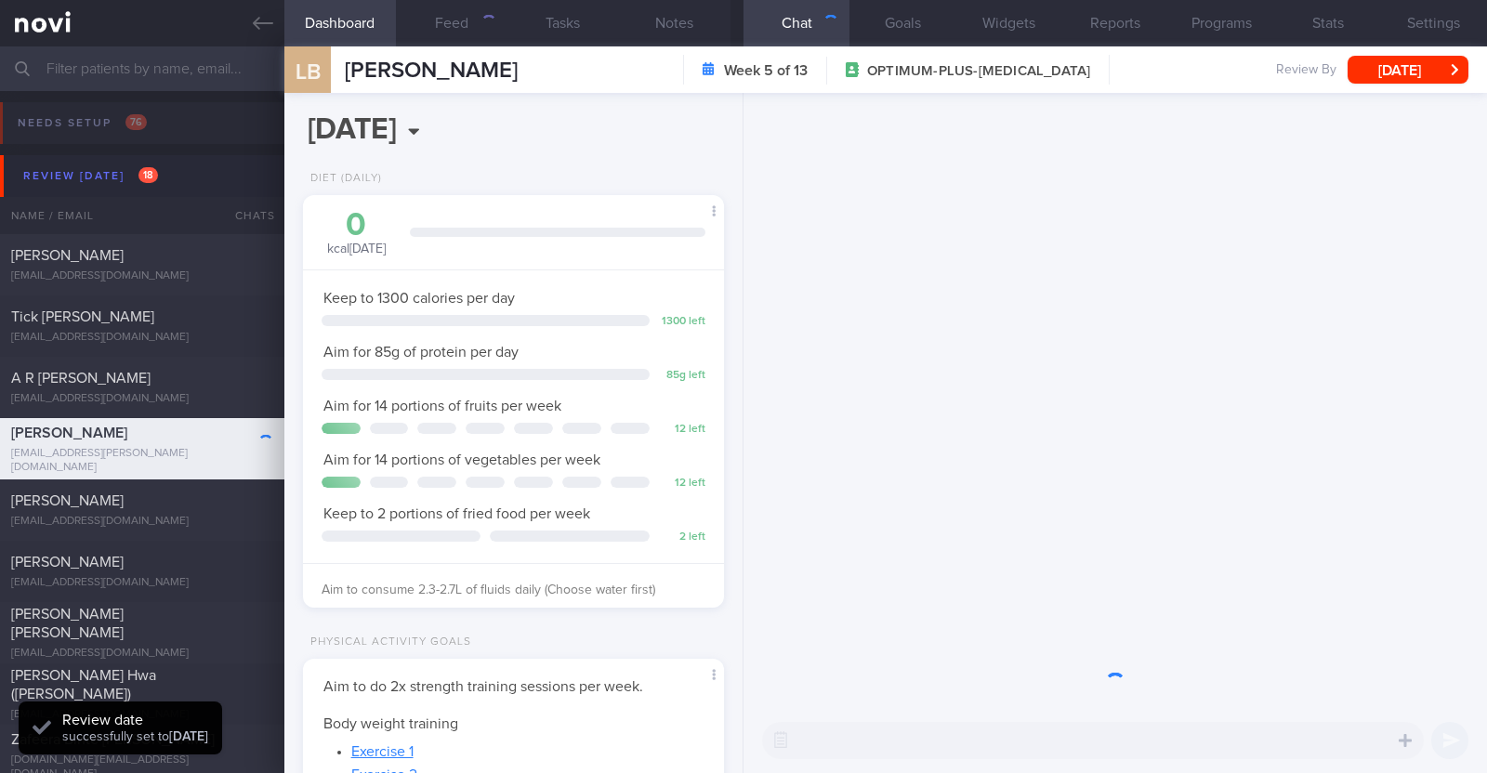
scroll to position [211, 370]
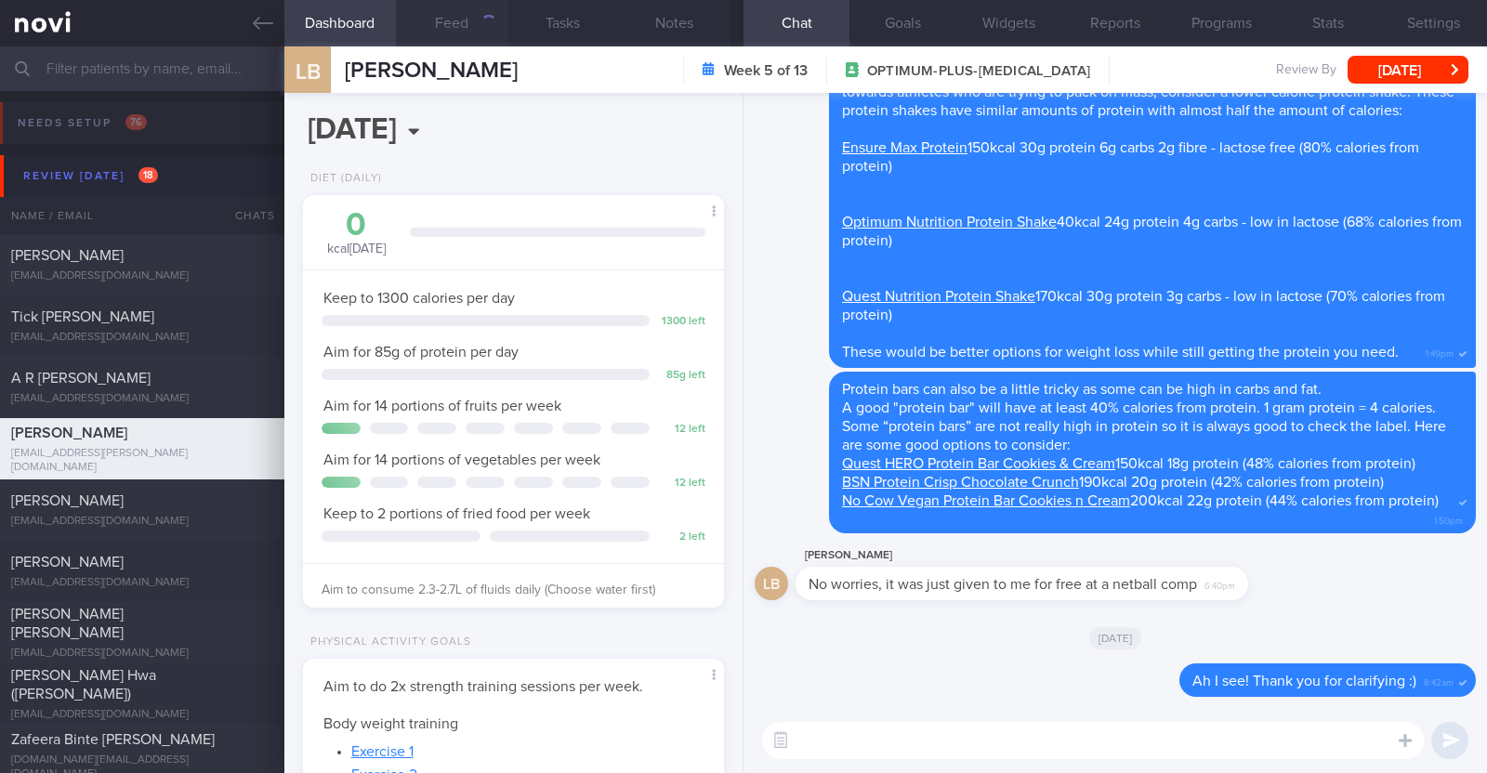
click at [431, 23] on button "Feed" at bounding box center [452, 23] width 112 height 46
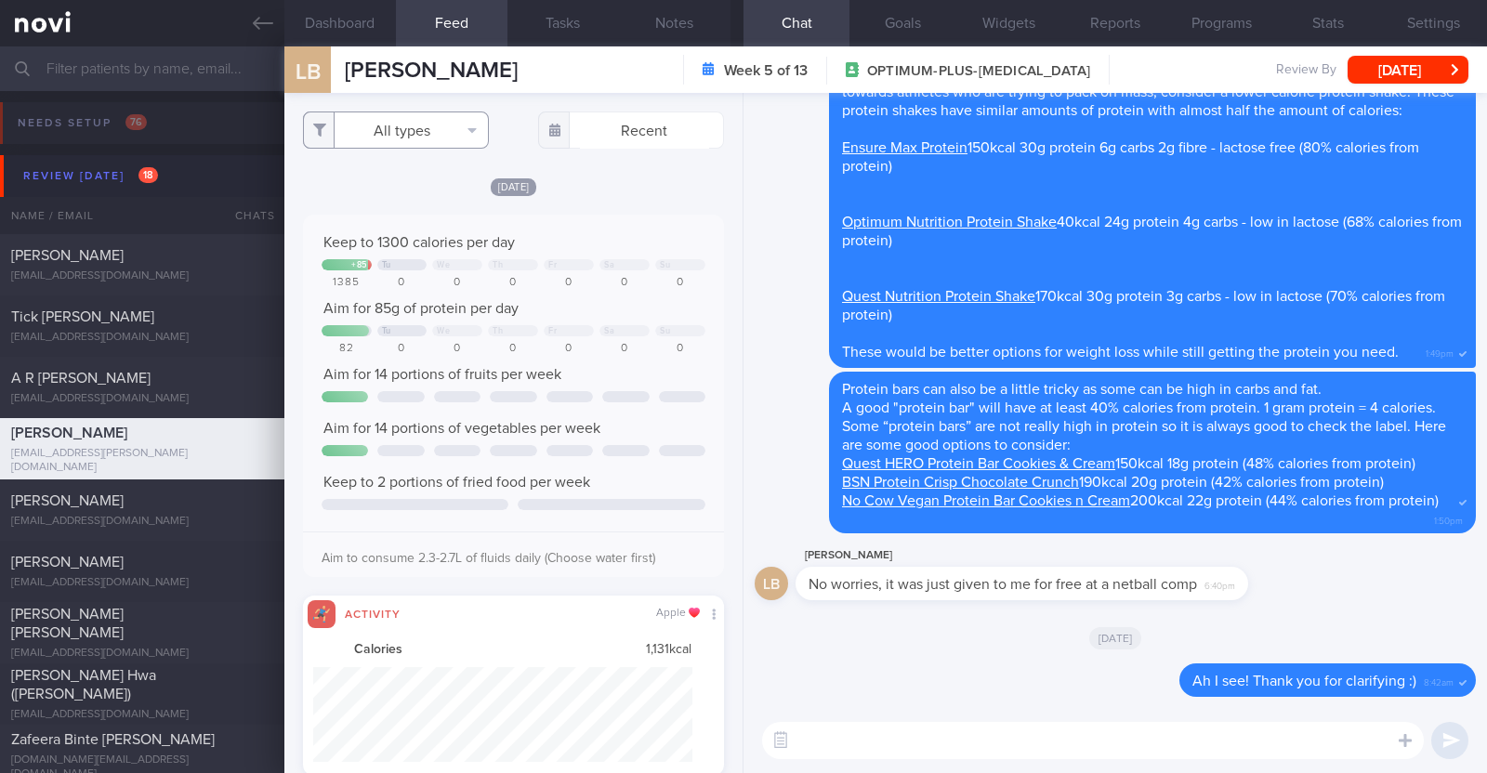
click at [414, 125] on button "All types" at bounding box center [396, 130] width 186 height 37
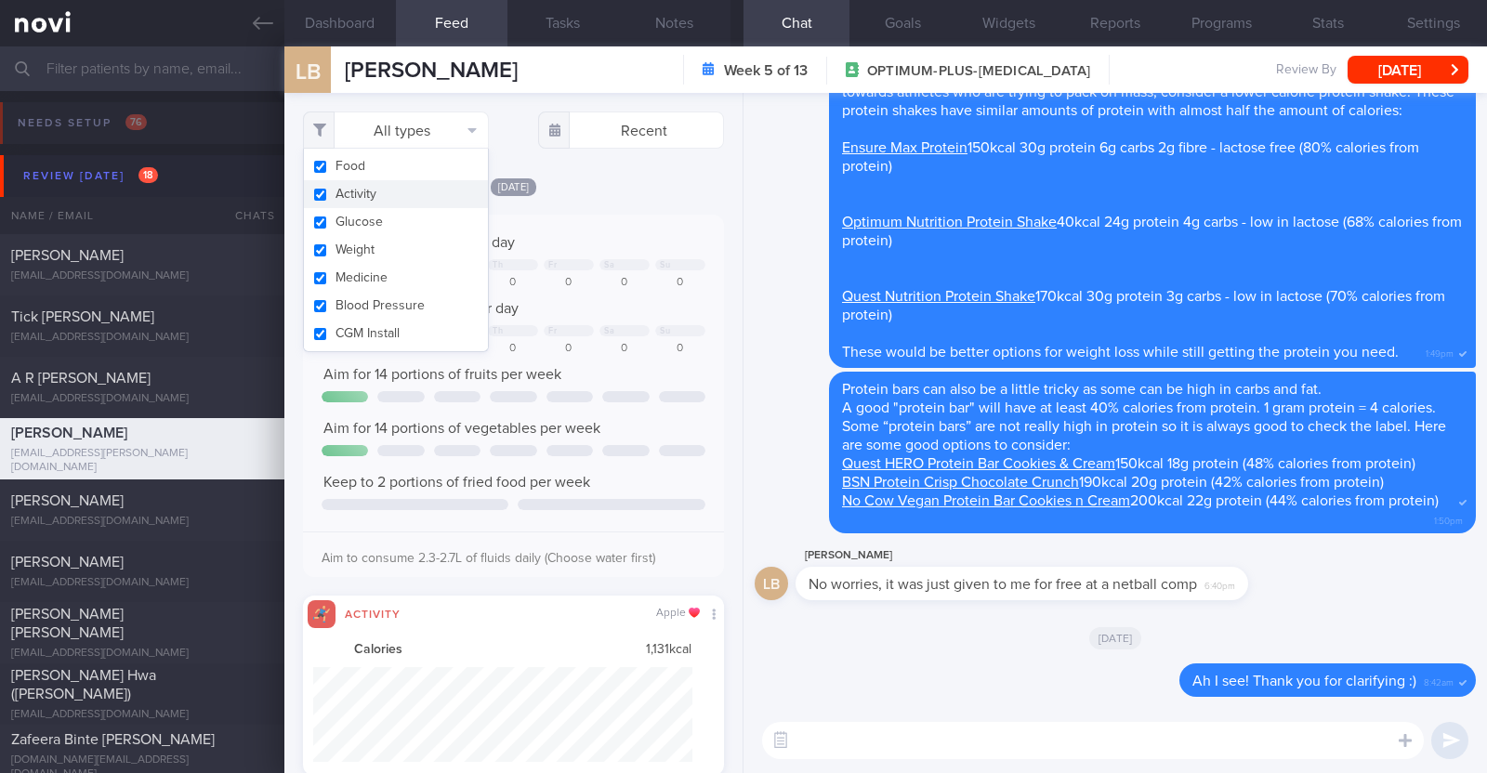
click at [387, 187] on button "Activity" at bounding box center [396, 194] width 184 height 28
checkbox input "false"
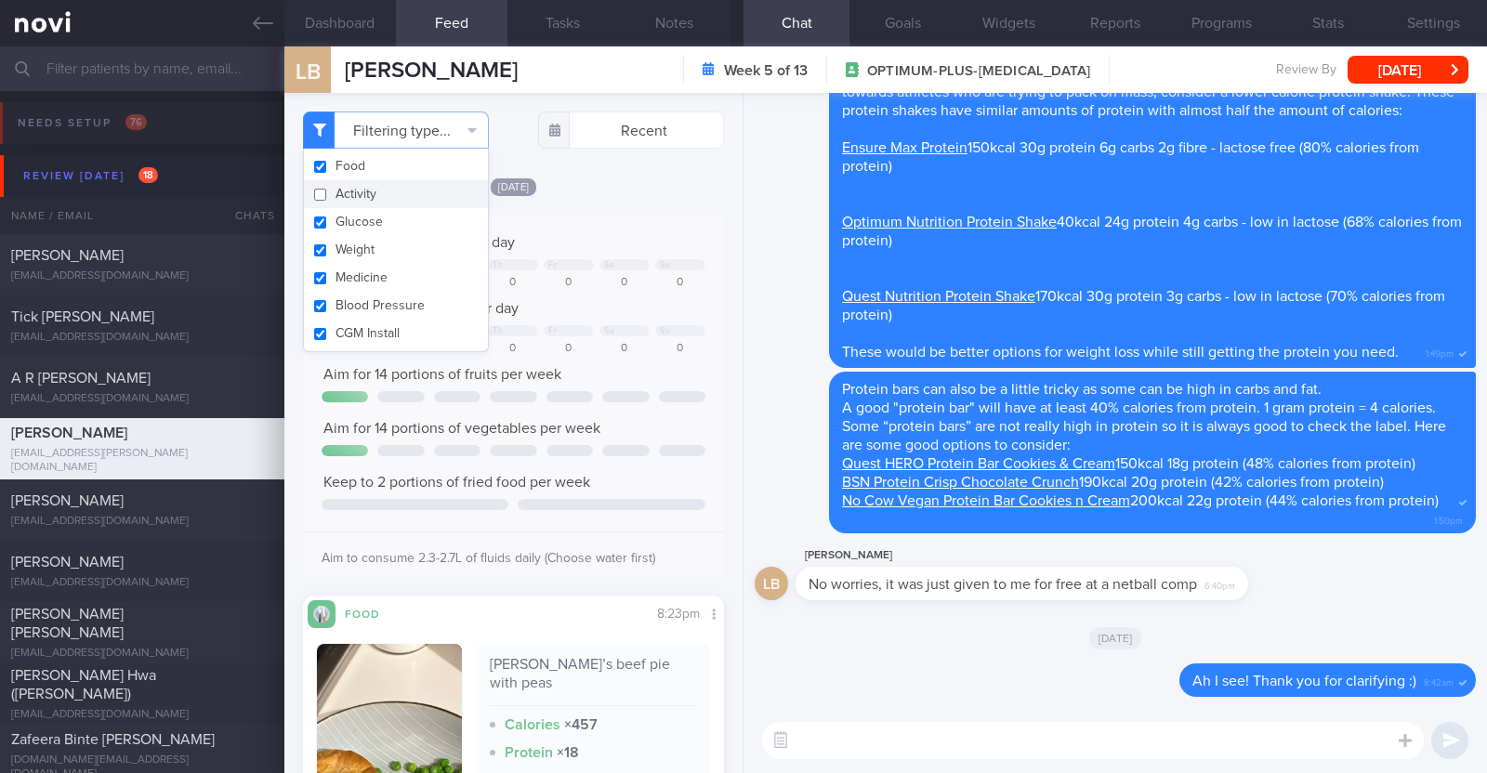
click at [653, 179] on div "[DATE]" at bounding box center [513, 187] width 421 height 20
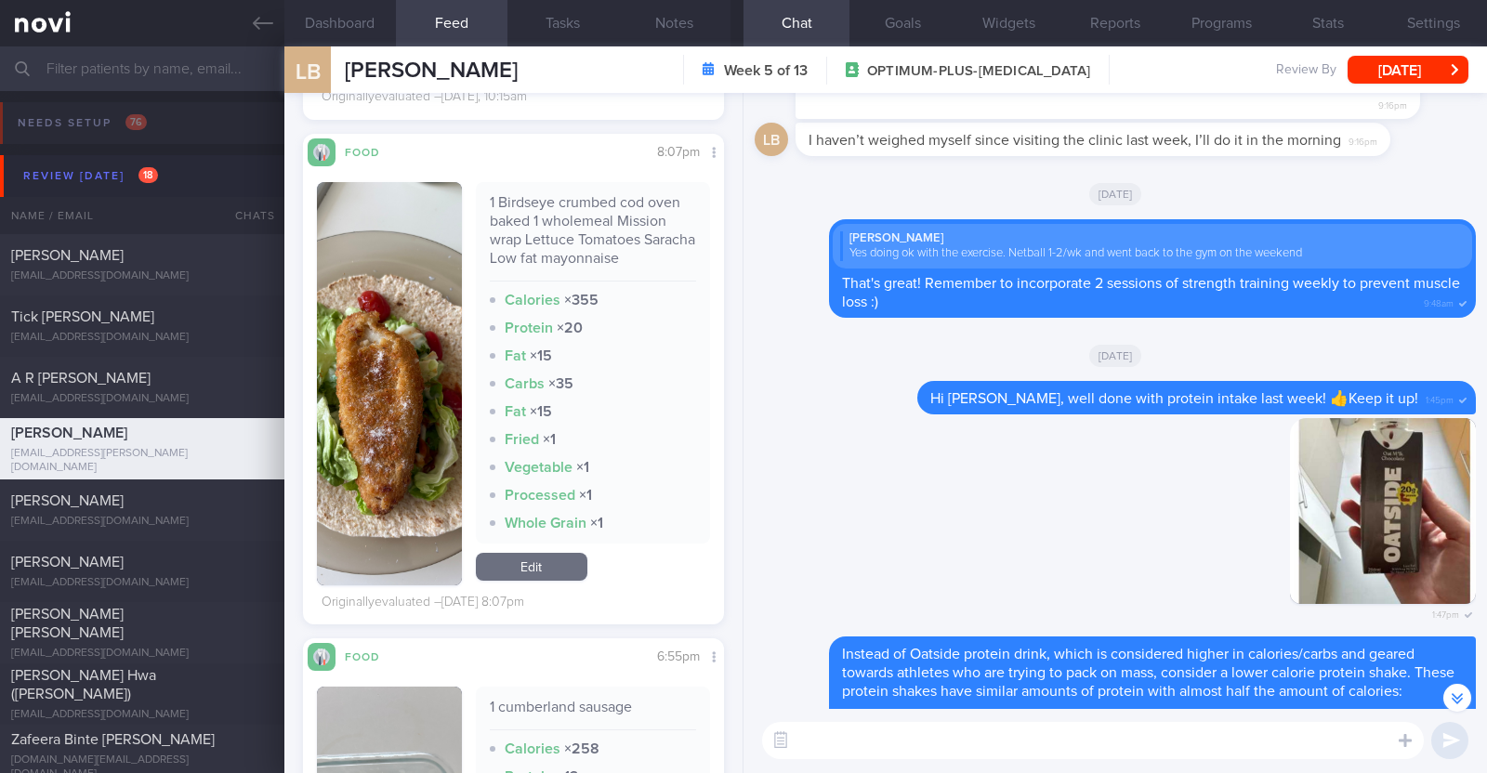
scroll to position [4298, 0]
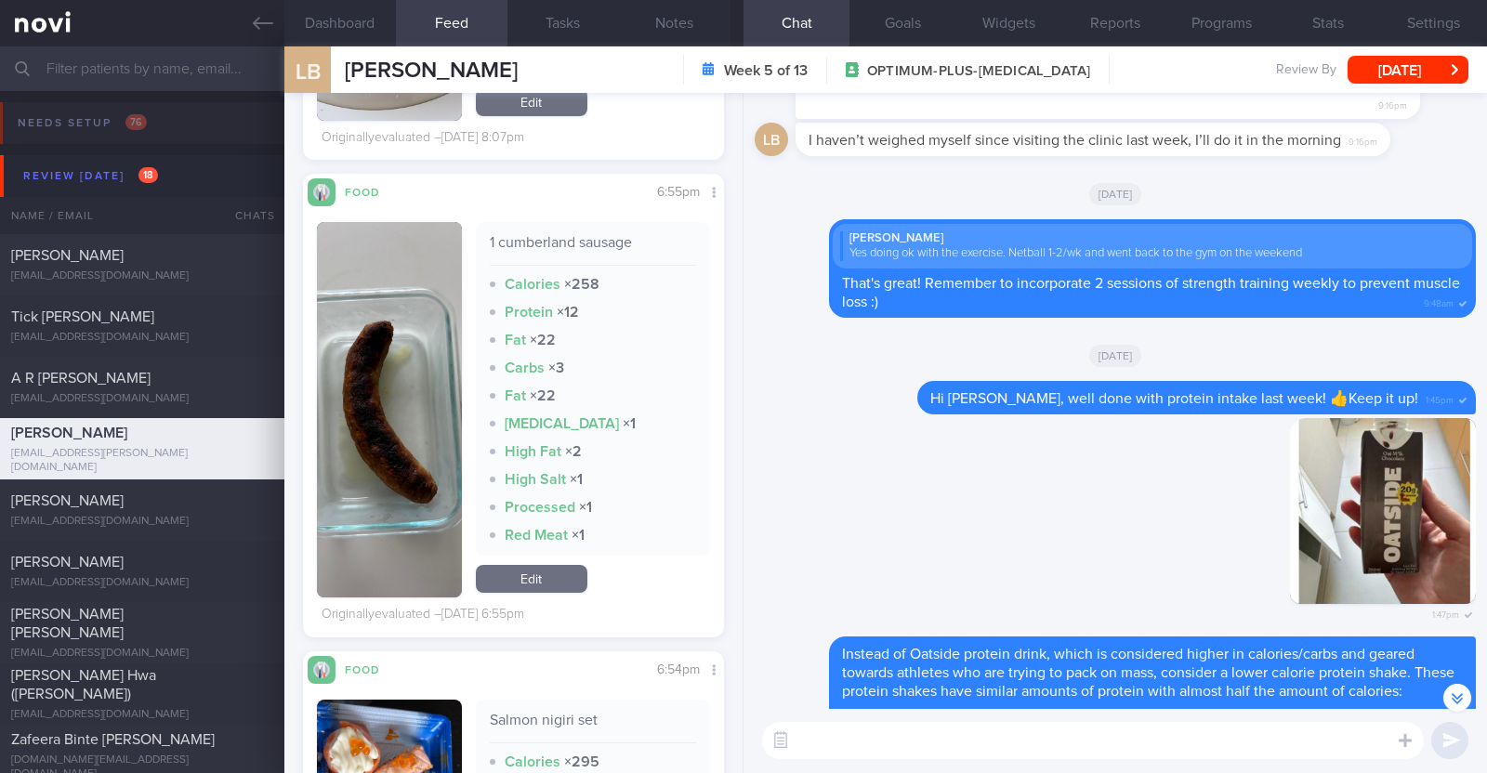
click at [806, 743] on textarea at bounding box center [1093, 740] width 662 height 37
click at [808, 739] on textarea "HI Louise," at bounding box center [1093, 740] width 662 height 37
click at [887, 744] on textarea "Hi Louise," at bounding box center [1093, 740] width 662 height 37
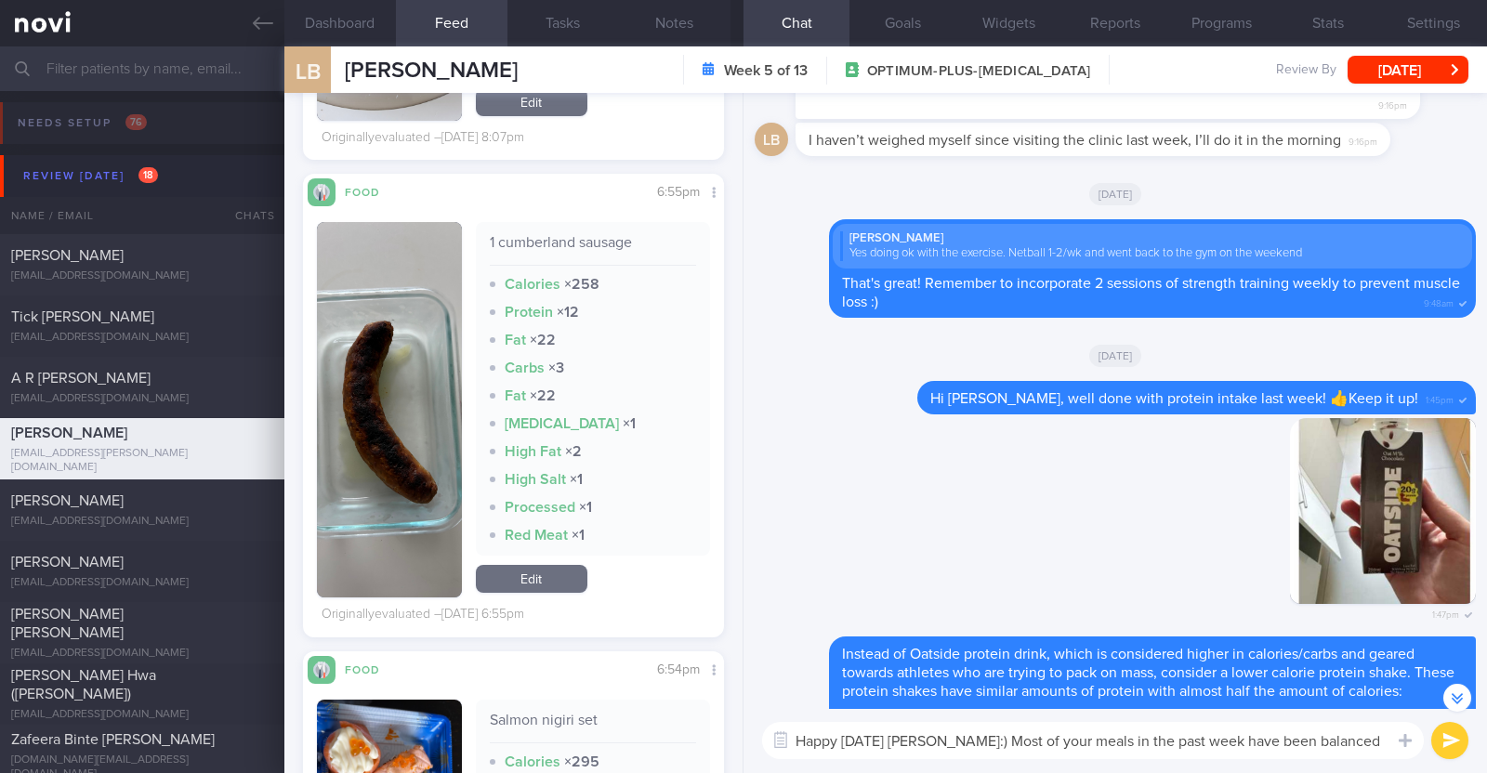
scroll to position [-597, 0]
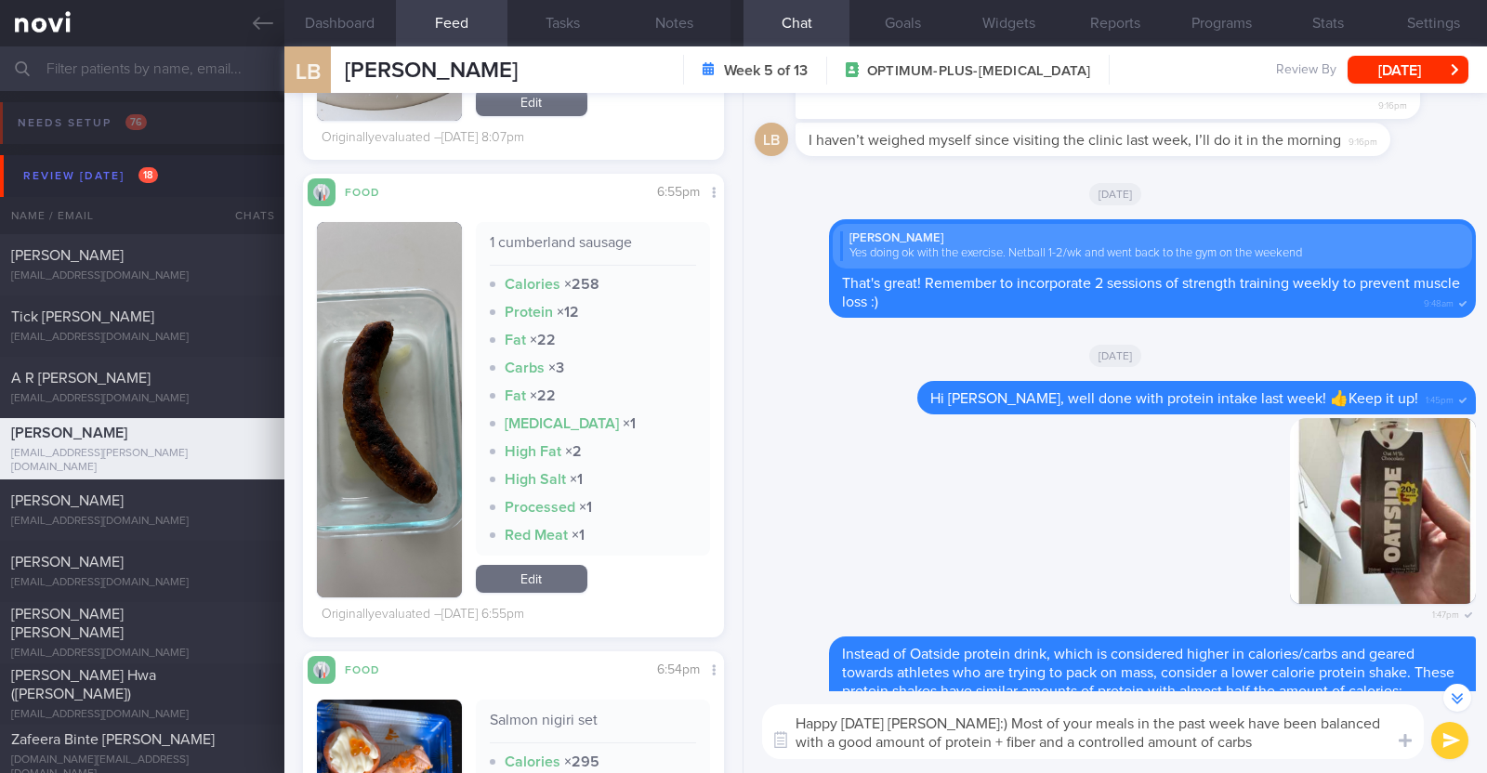
type textarea "Happy Tuesday Louise:) Most of your meals in the past week have been balanced w…"
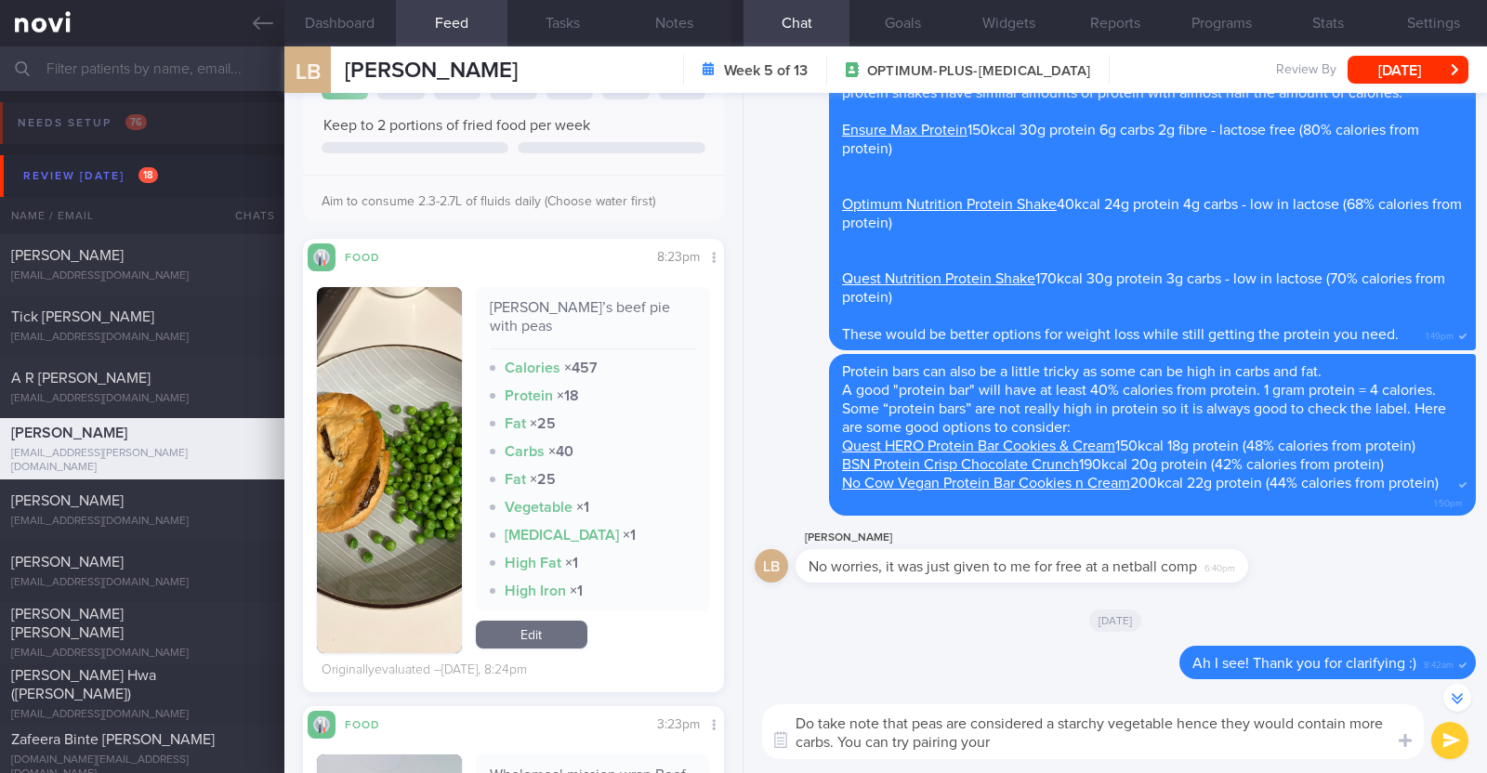
scroll to position [348, 0]
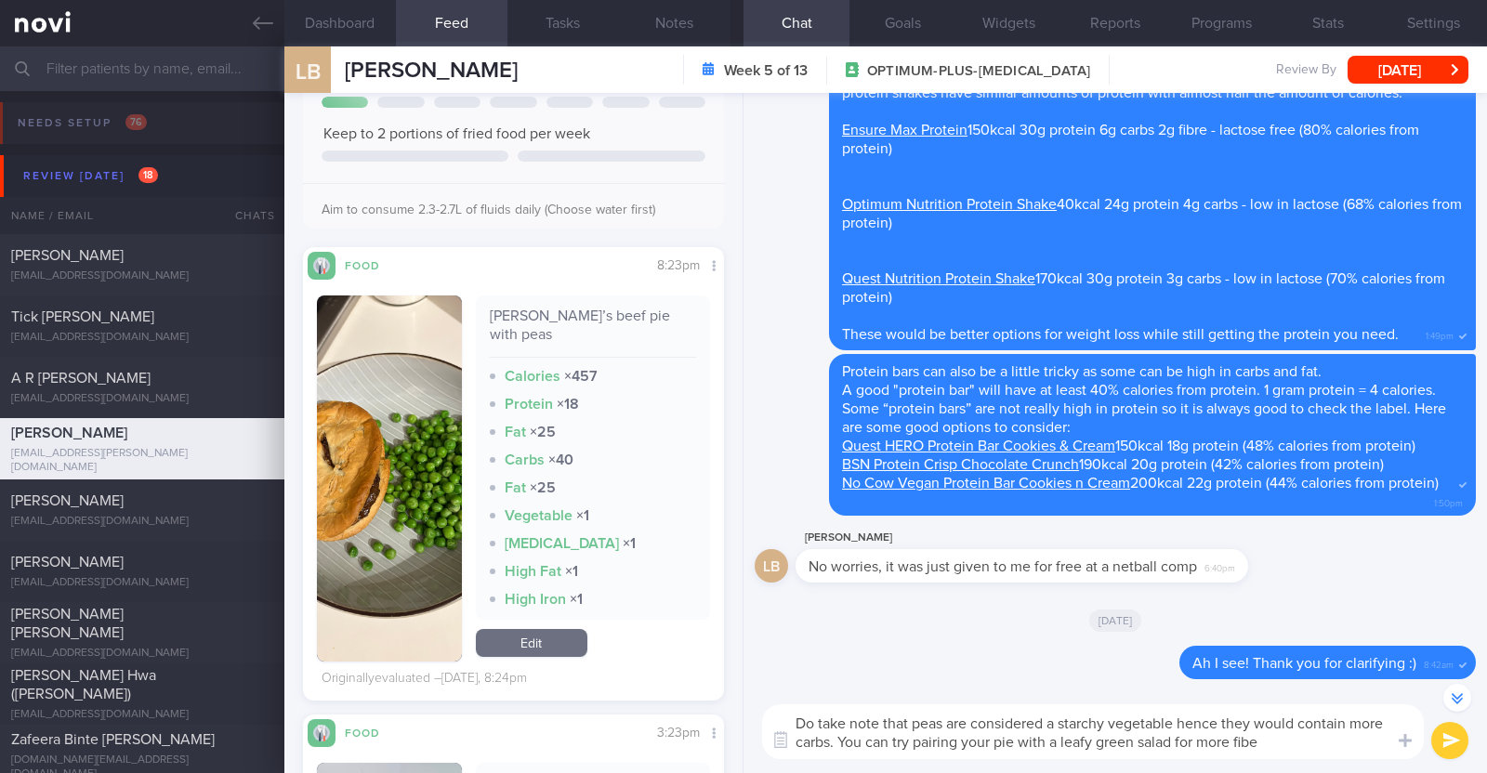
type textarea "Do take note that peas are considered a starchy vegetable hence they would cont…"
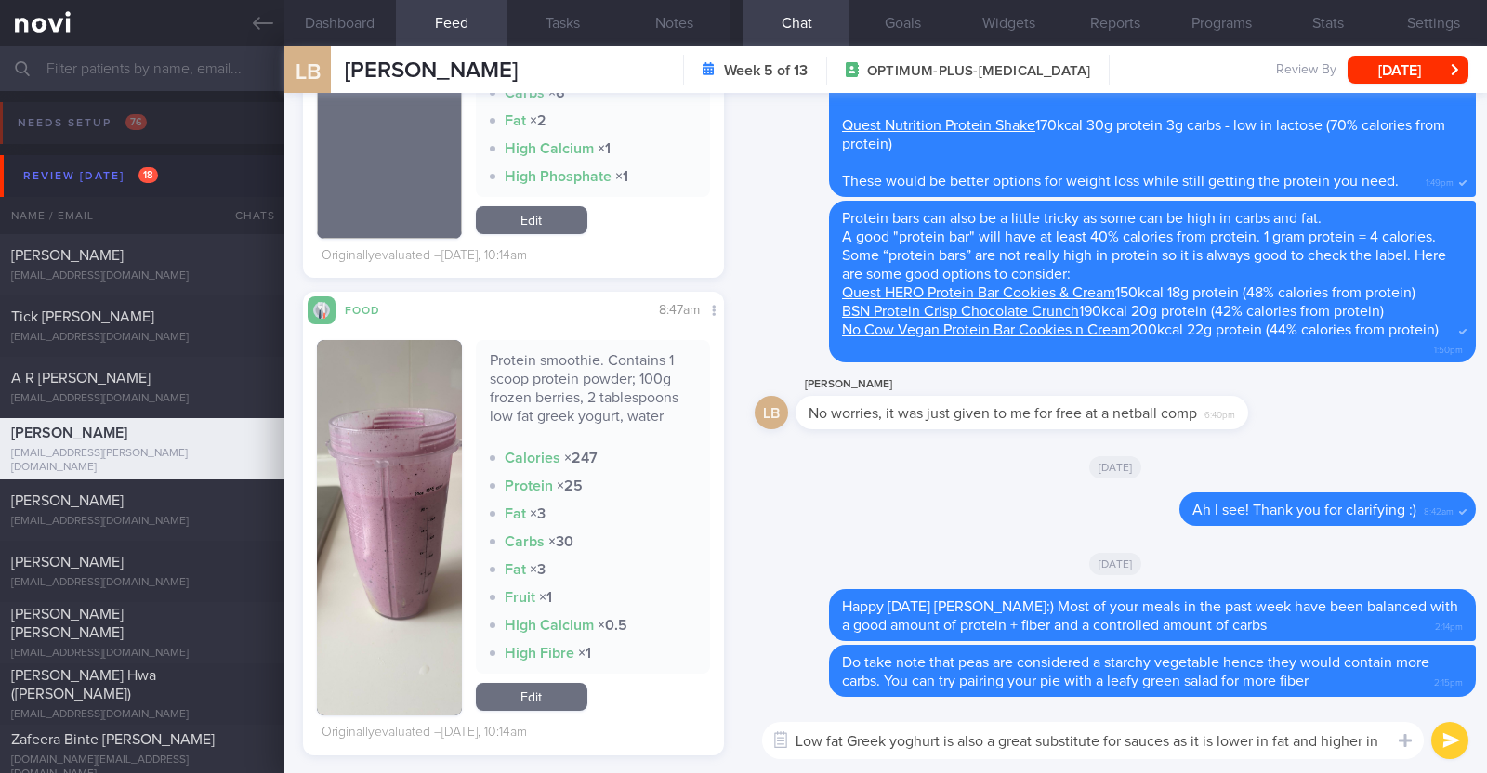
scroll to position [0, 0]
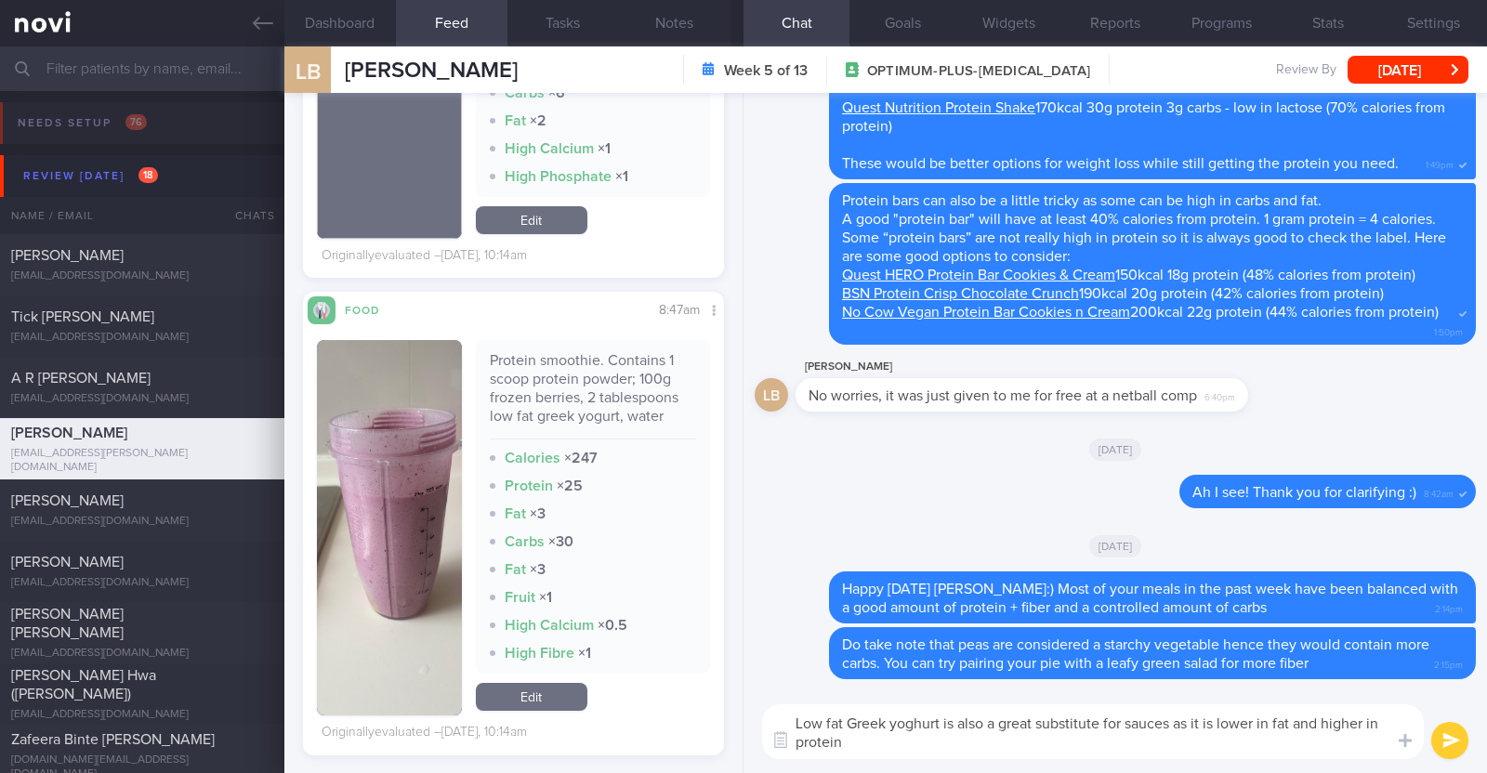
type textarea "Low fat Greek yoghurt is also a great substitute for sauces as it is lower in f…"
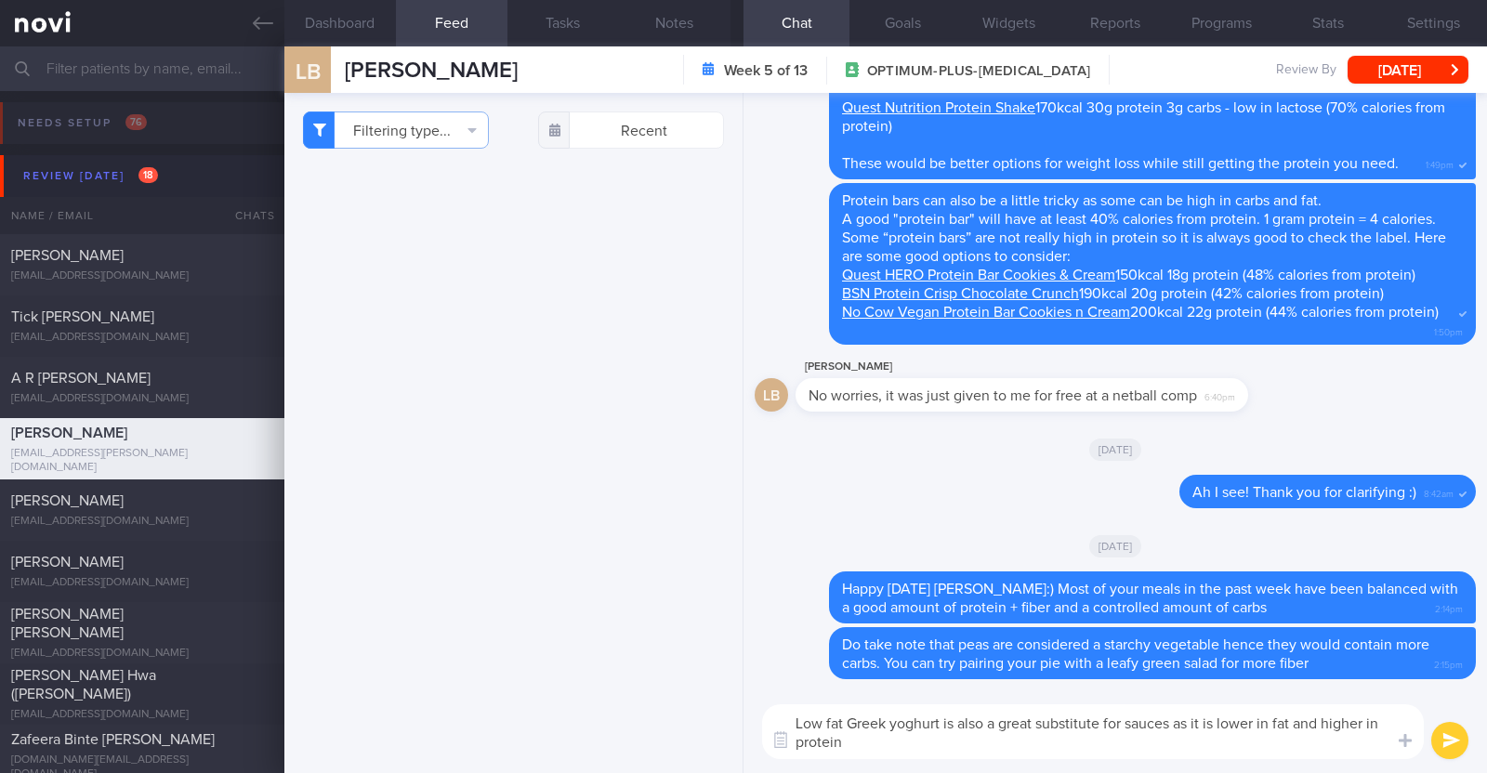
select select "7"
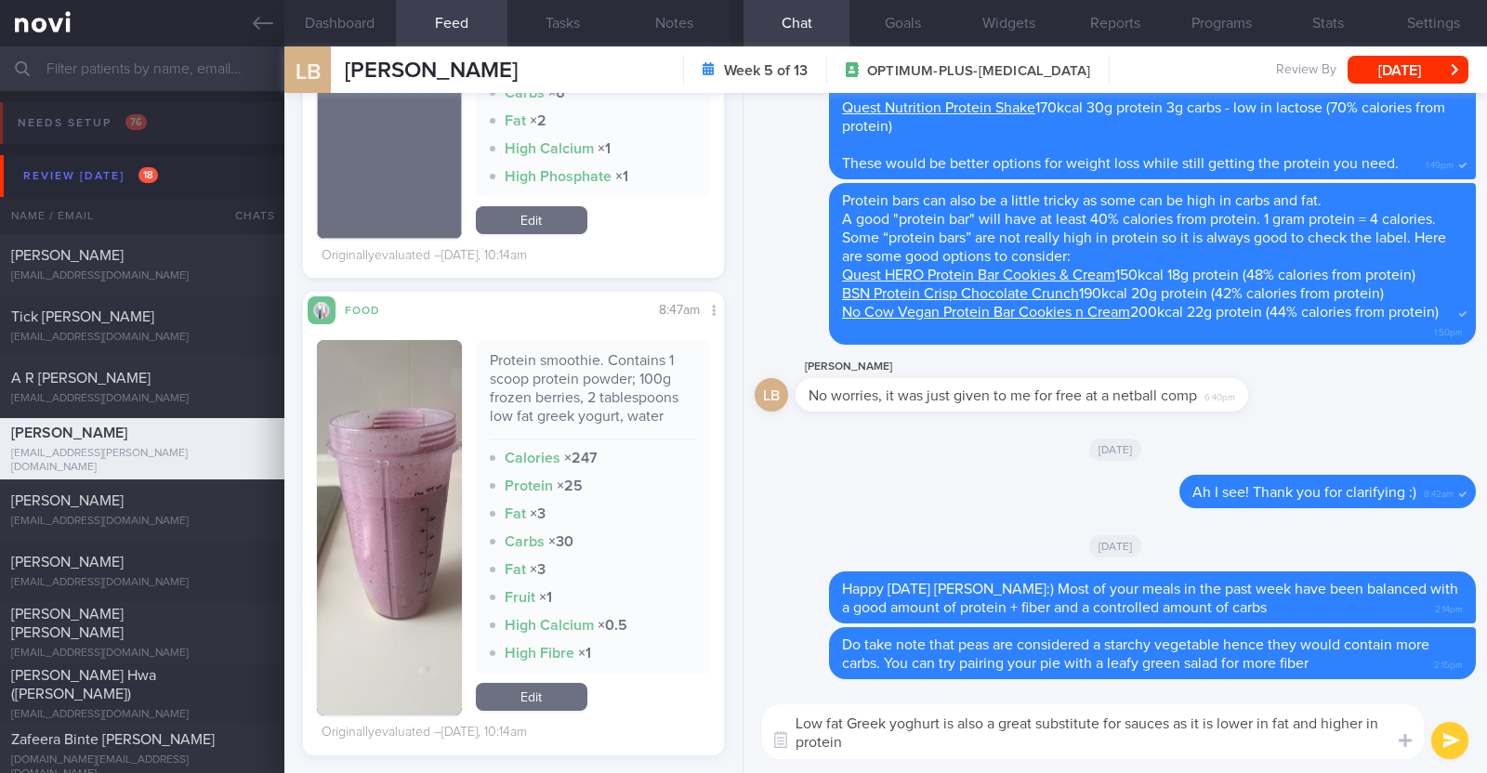
paste textarea "👍"
type textarea "Low fat Greek yoghurt is also a great substitute for sauces as it is lower in f…"
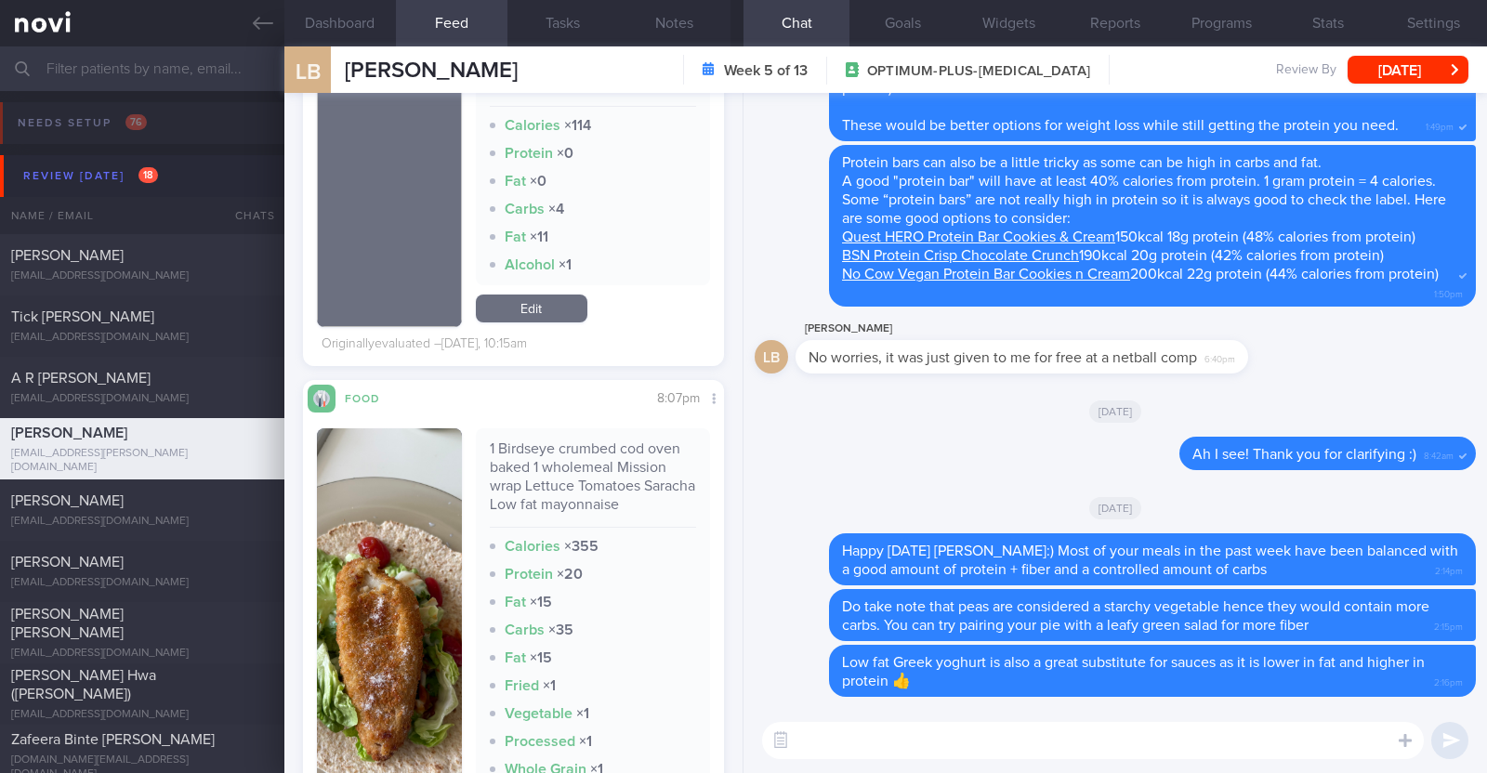
scroll to position [3716, 0]
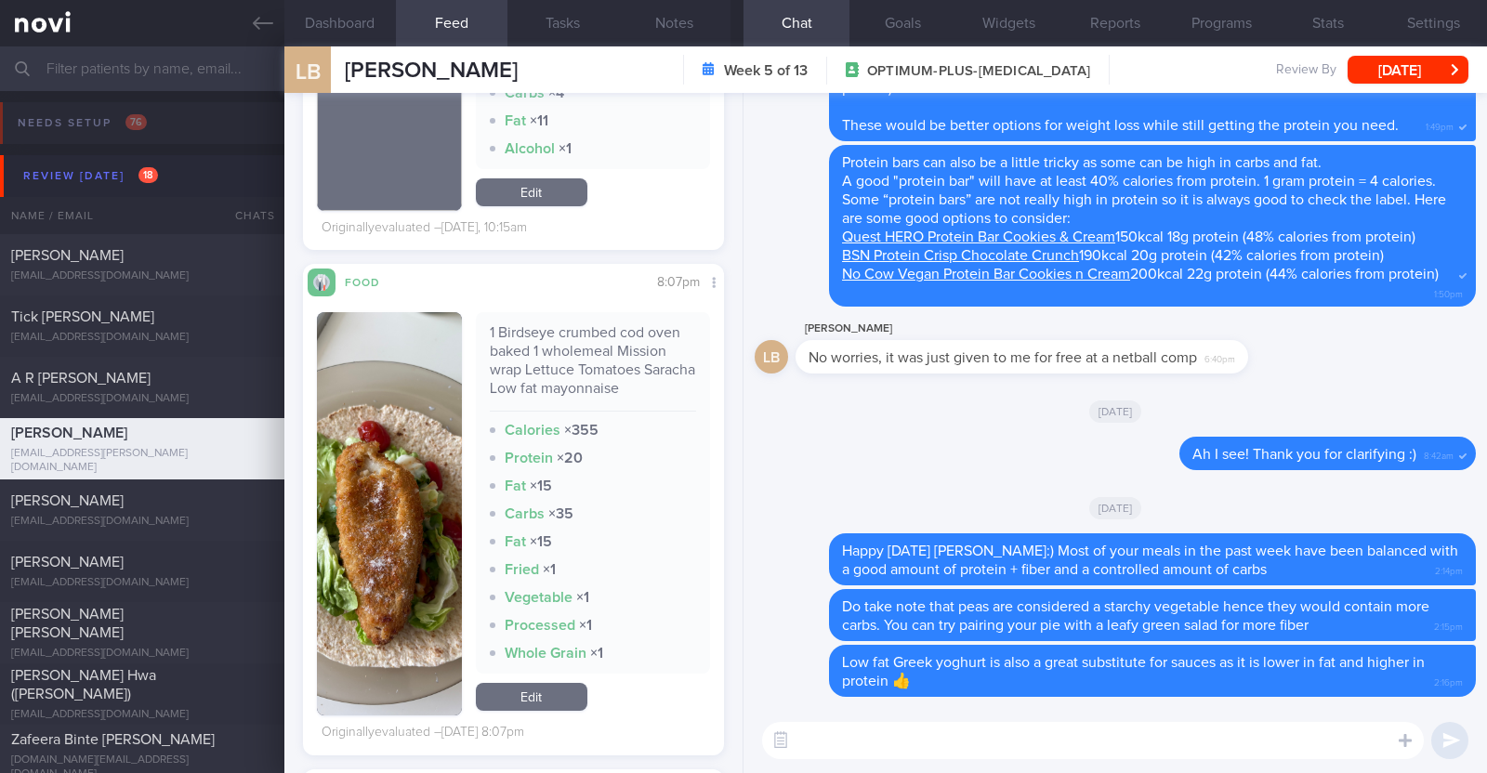
click at [852, 725] on textarea at bounding box center [1093, 740] width 662 height 37
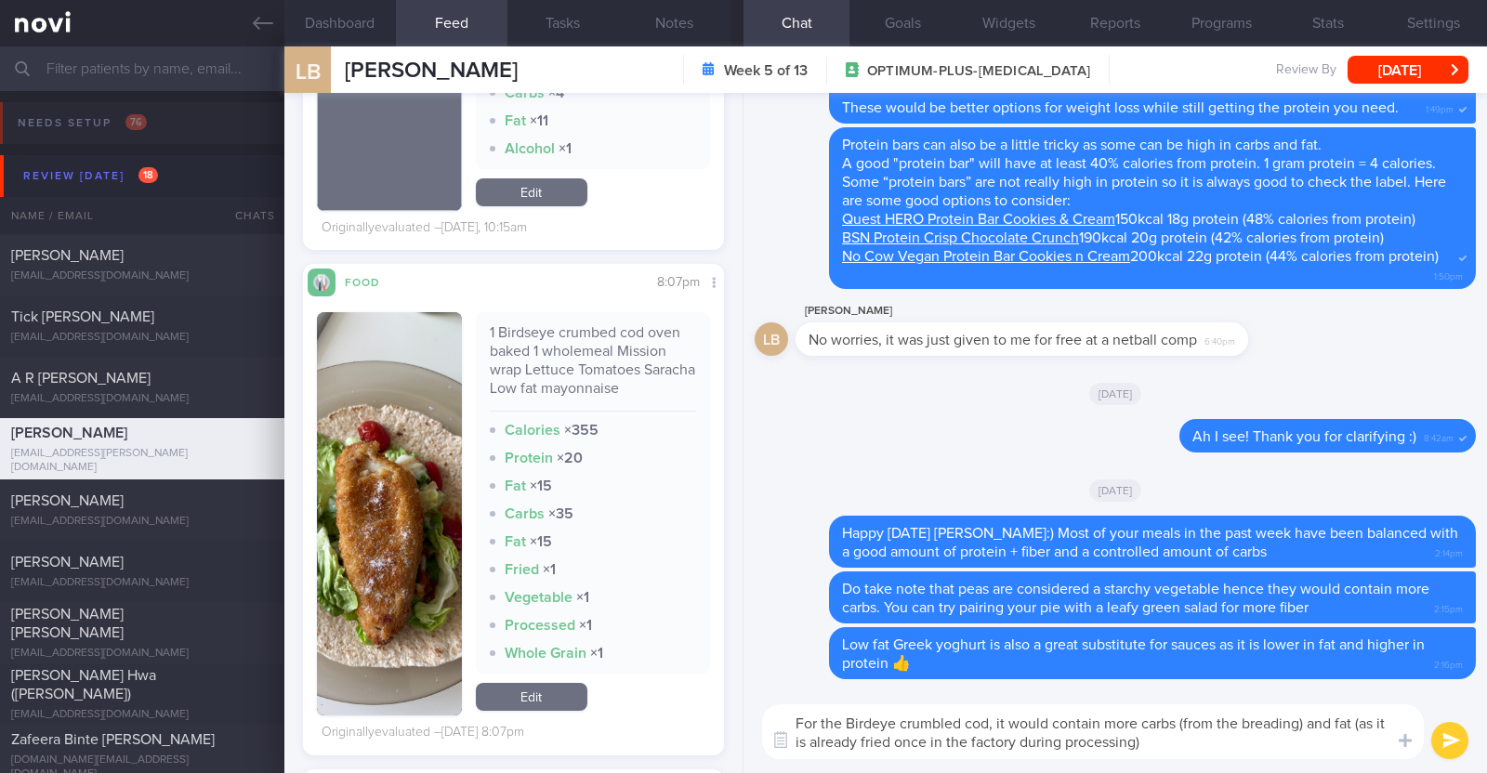
click at [873, 720] on textarea "For the Birdeye crumbled cod, it would contain more carbs (from the breading) a…" at bounding box center [1093, 731] width 662 height 55
click at [1162, 750] on textarea "For the Birds Eye crumbled cod, it would contain more carbs (from the breading)…" at bounding box center [1093, 731] width 662 height 55
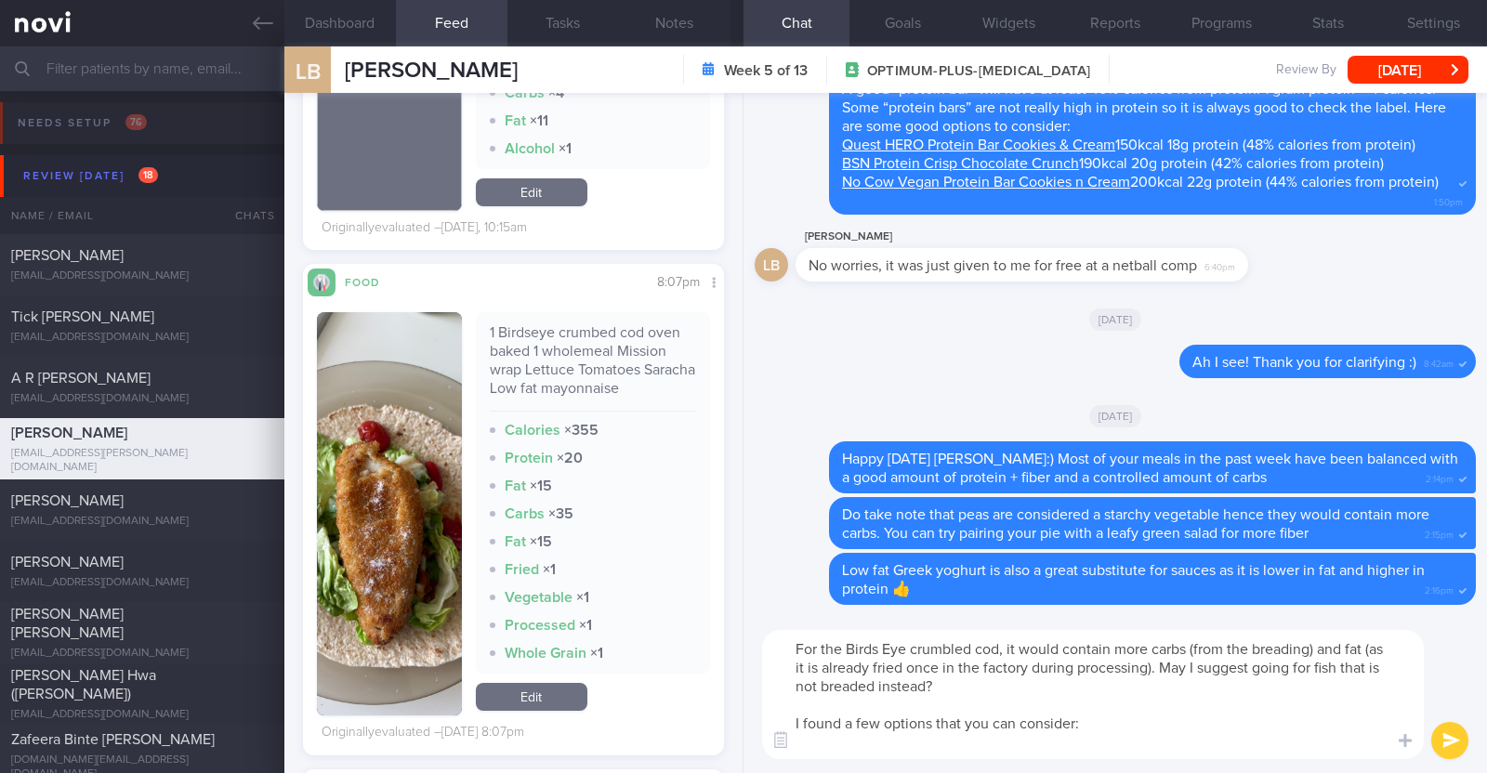
scroll to position [0, 0]
paste textarea "https://www.fairprice.com.sg/product/ocean-fresh-delite-frozen-salmon-portion-5…"
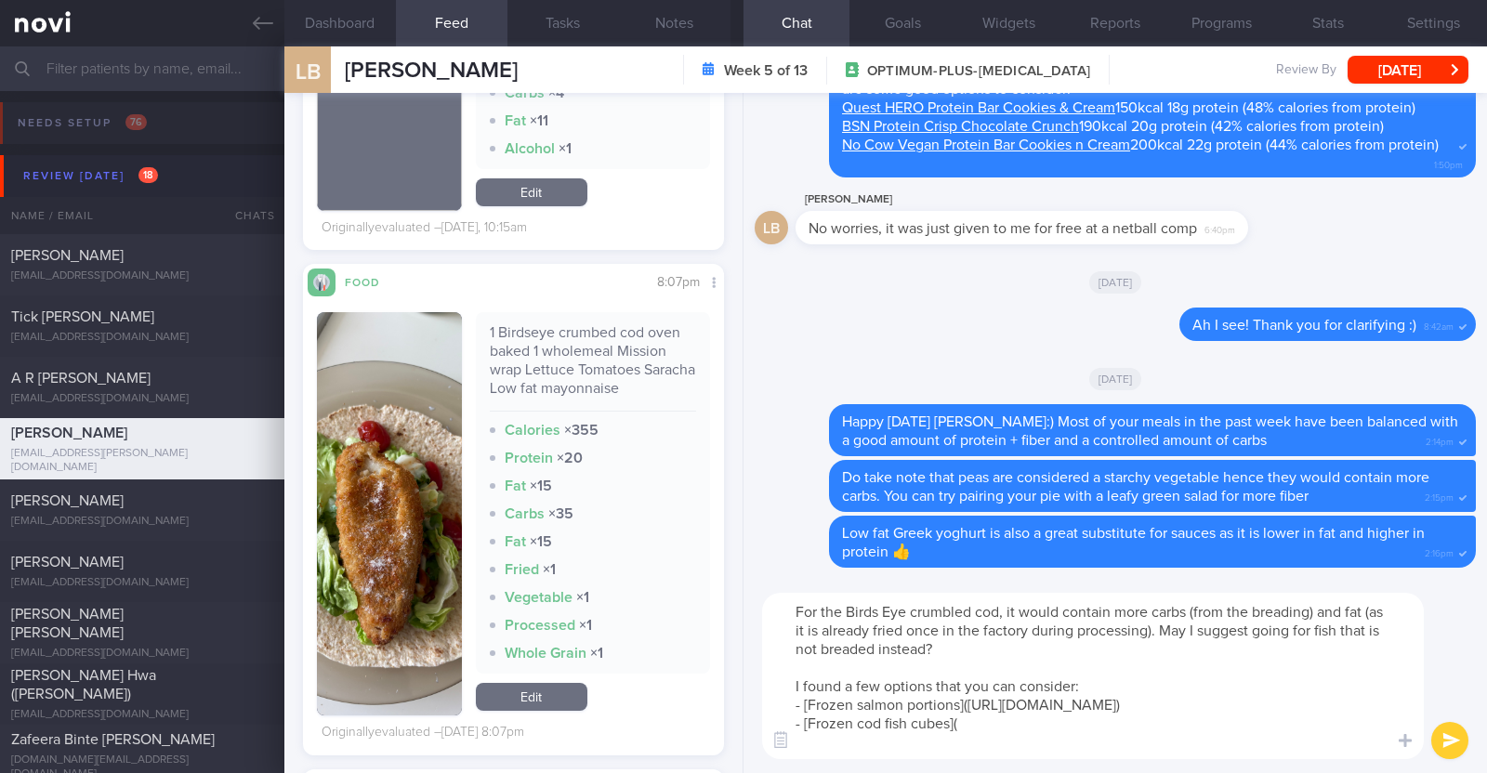
paste textarea "https://www.fairprice.com.sg/product/snow-treasures-wild-caught-cod-fish-cubes-…"
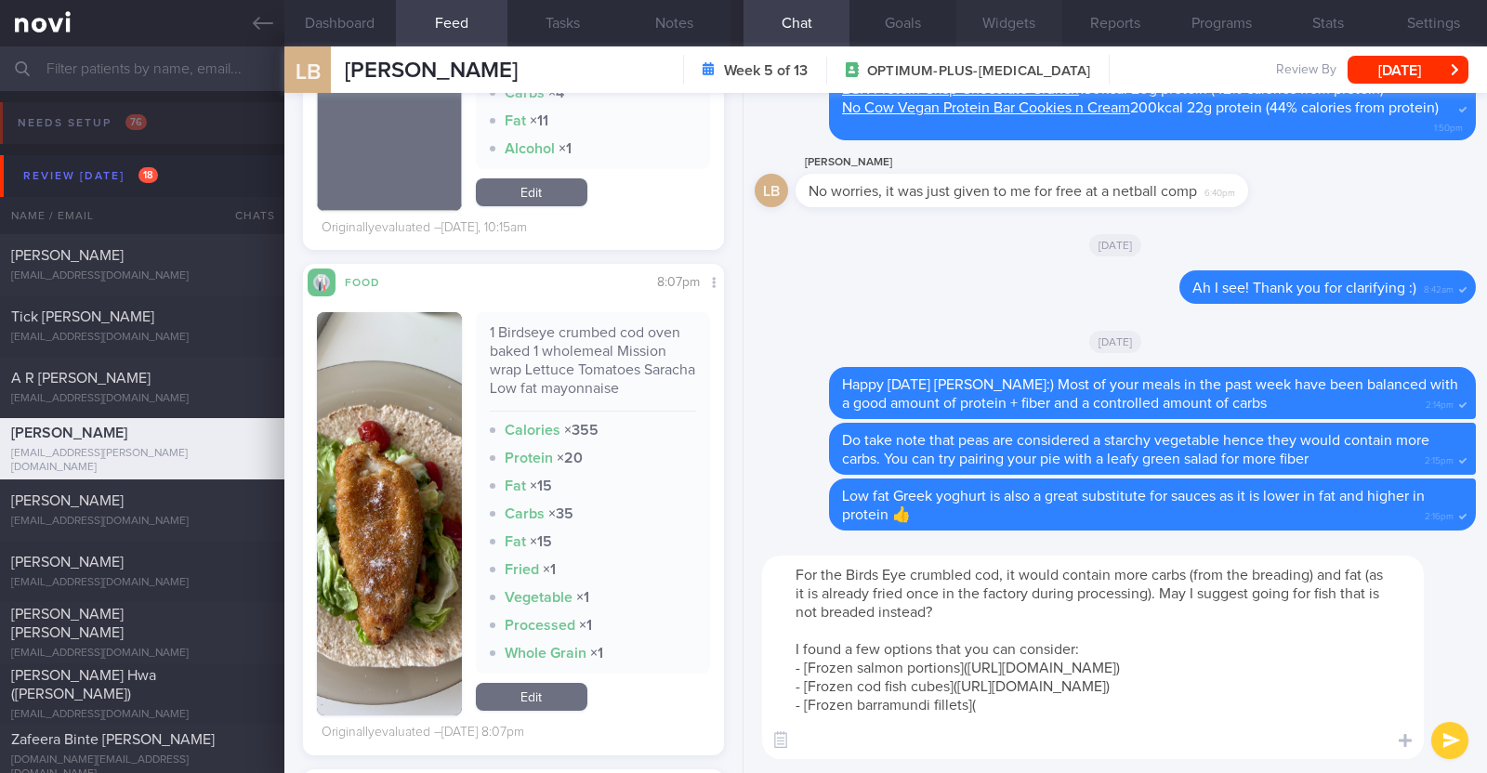
paste textarea "https://www.fairprice.com.sg/product/13041256"
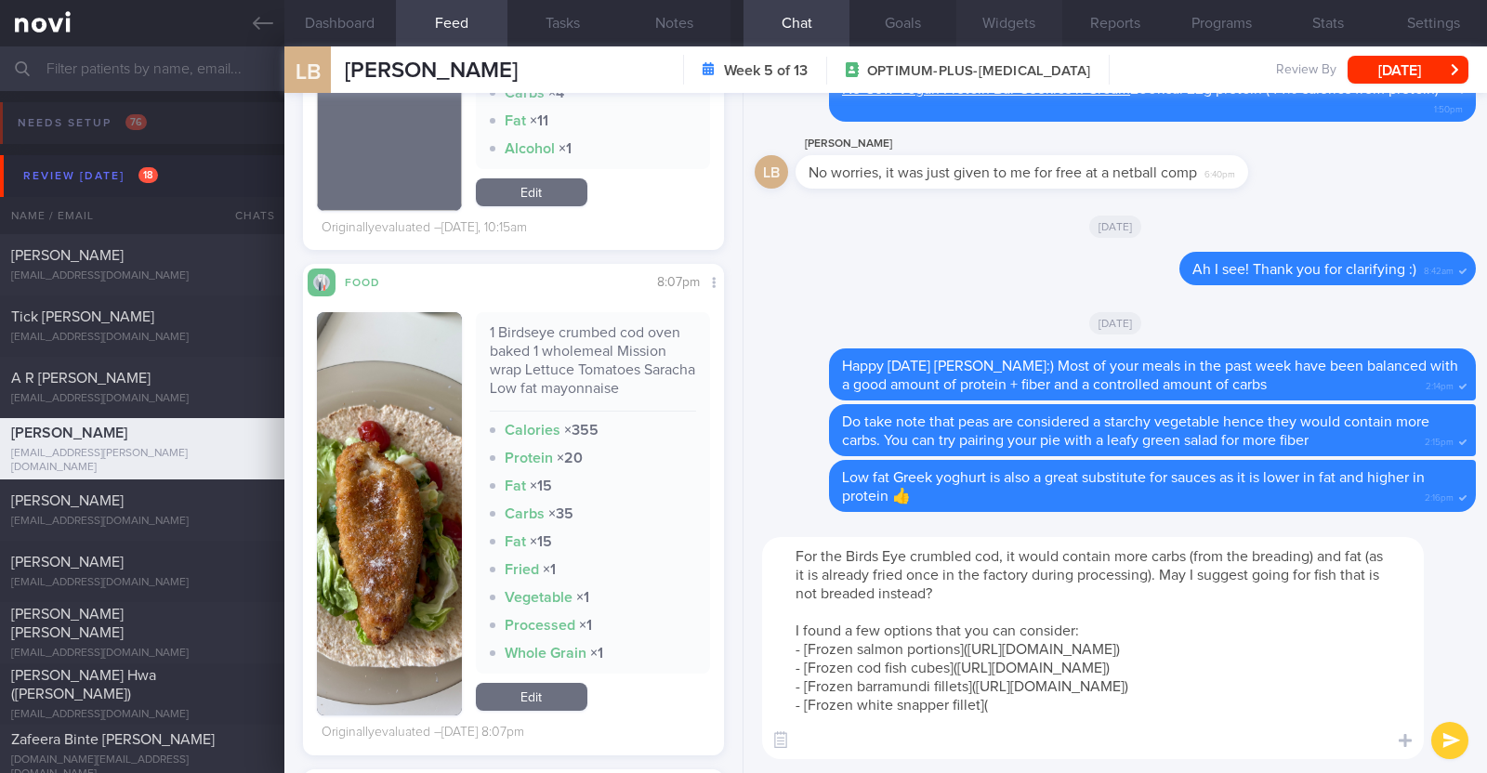
paste textarea "https://www.fairprice.com.sg/product/seaco-frozen-white-snapper-fillet-500g-130…"
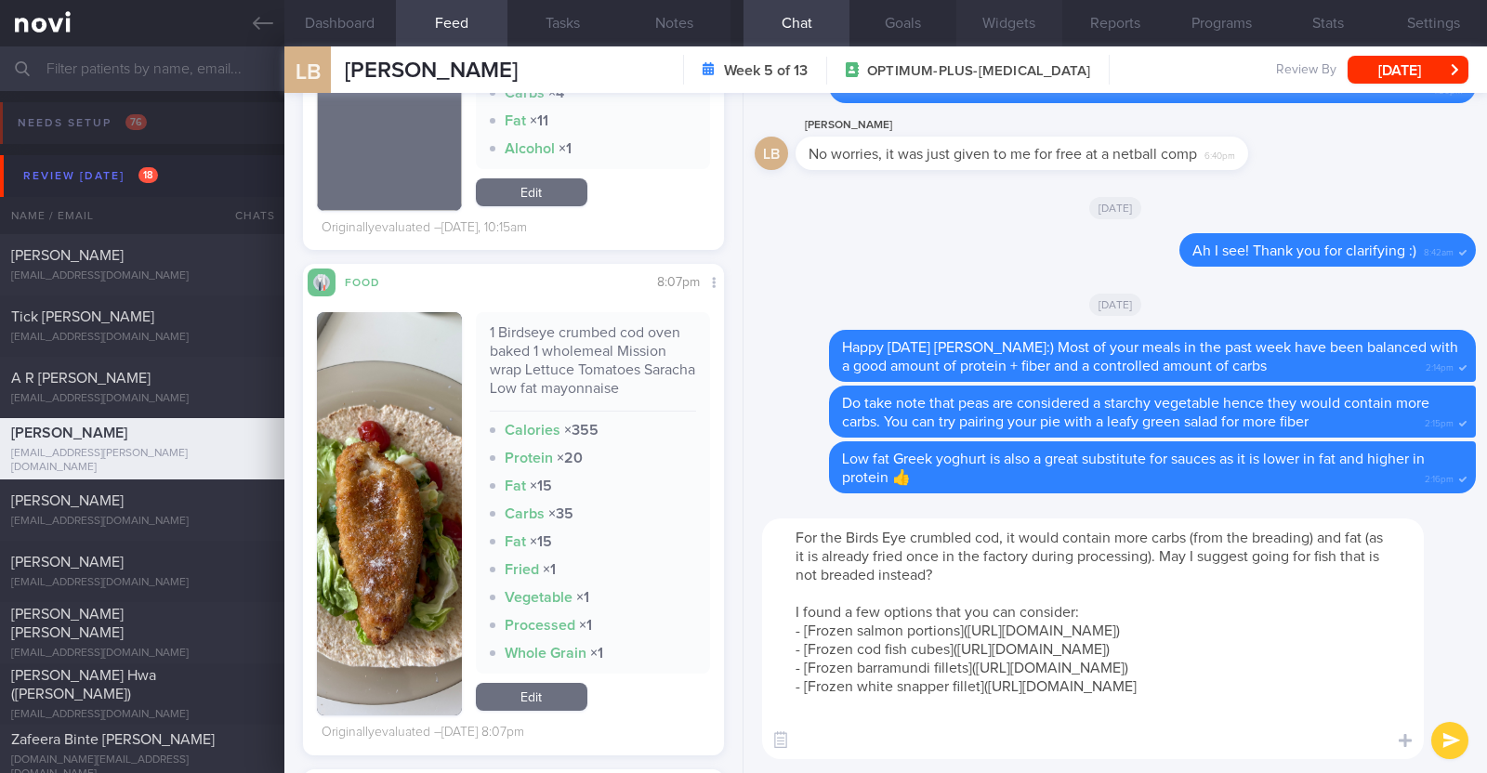
type textarea "For the Birds Eye crumbled cod, it would contain more carbs (from the breading)…"
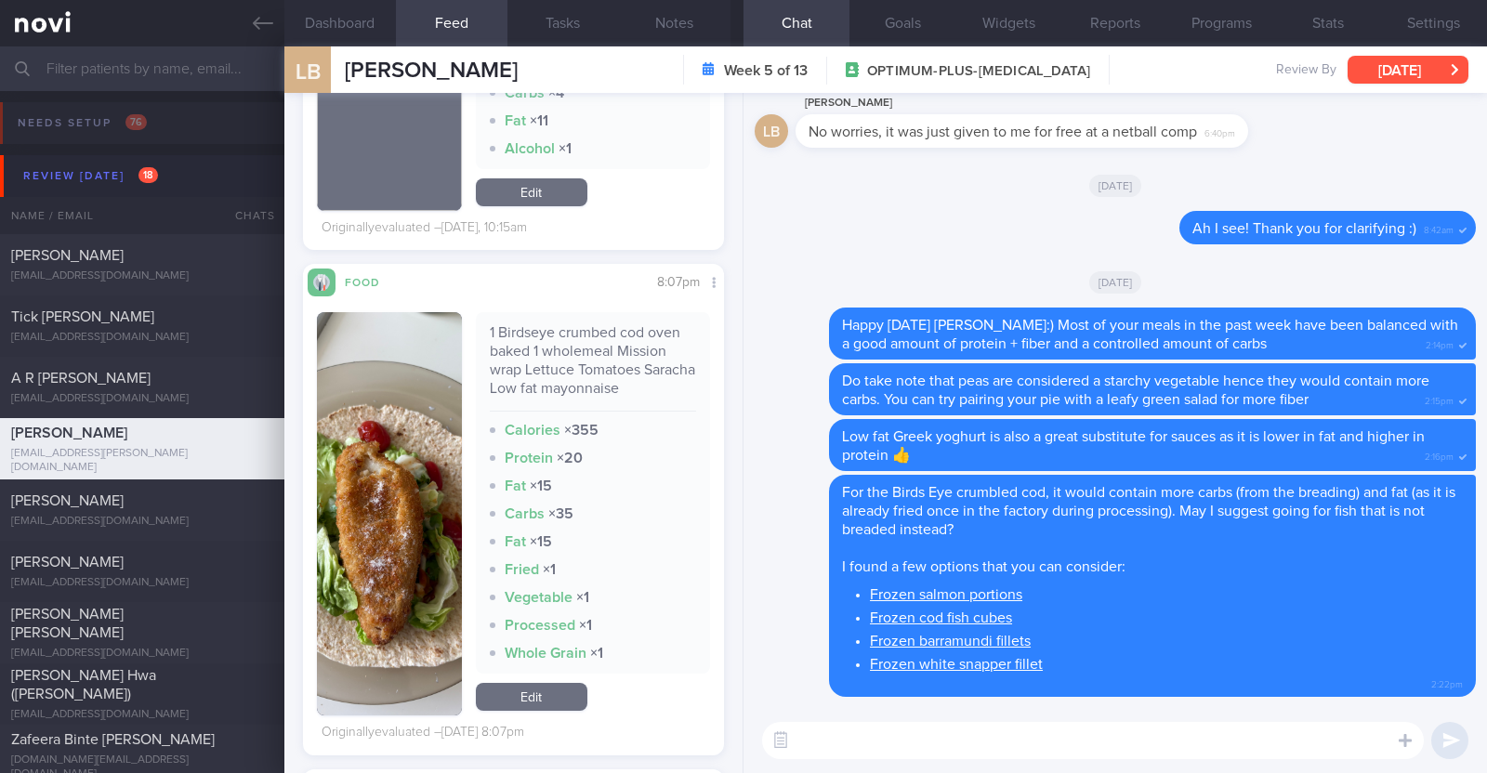
click at [1412, 76] on button "[DATE]" at bounding box center [1407, 70] width 121 height 28
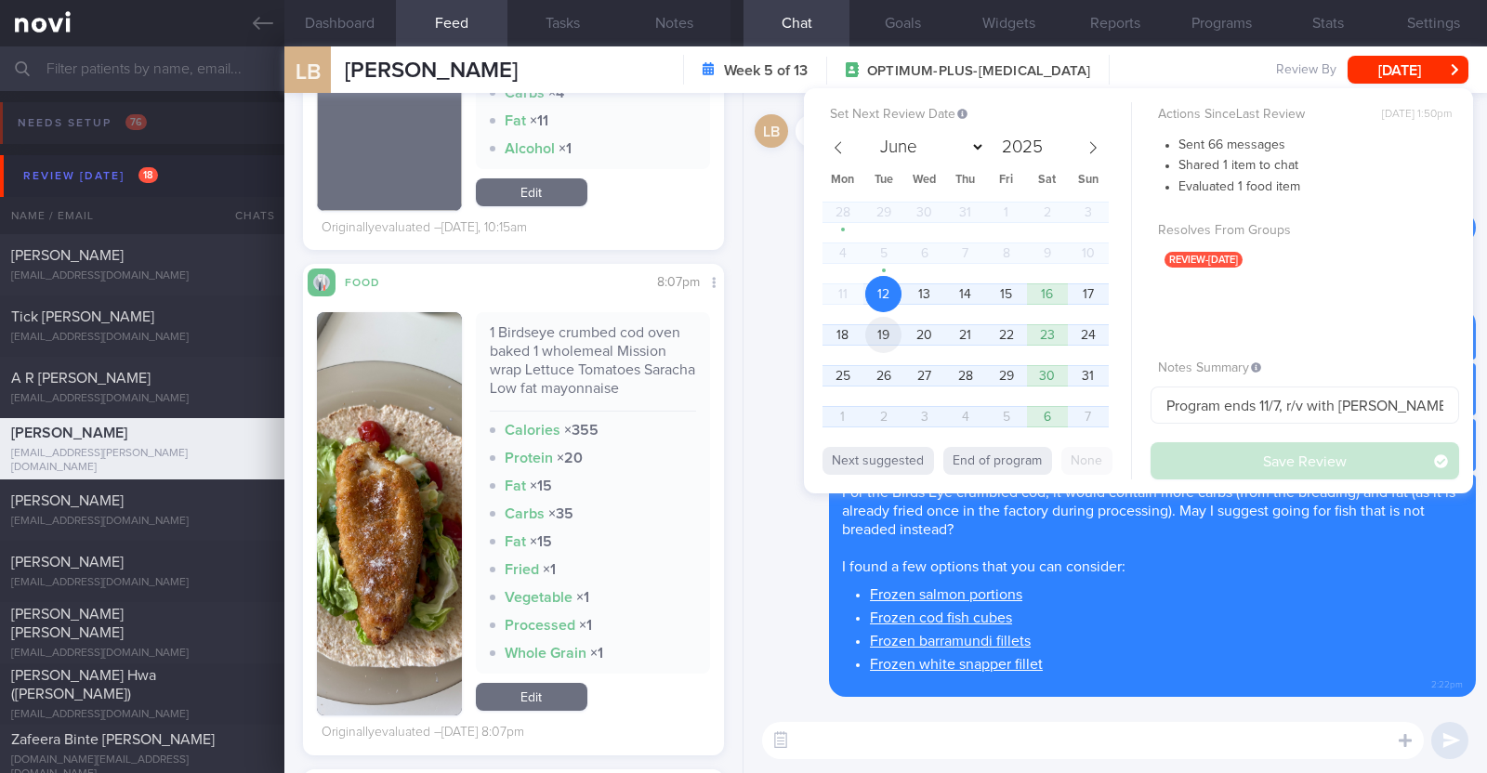
click at [874, 330] on span "19" at bounding box center [883, 335] width 36 height 36
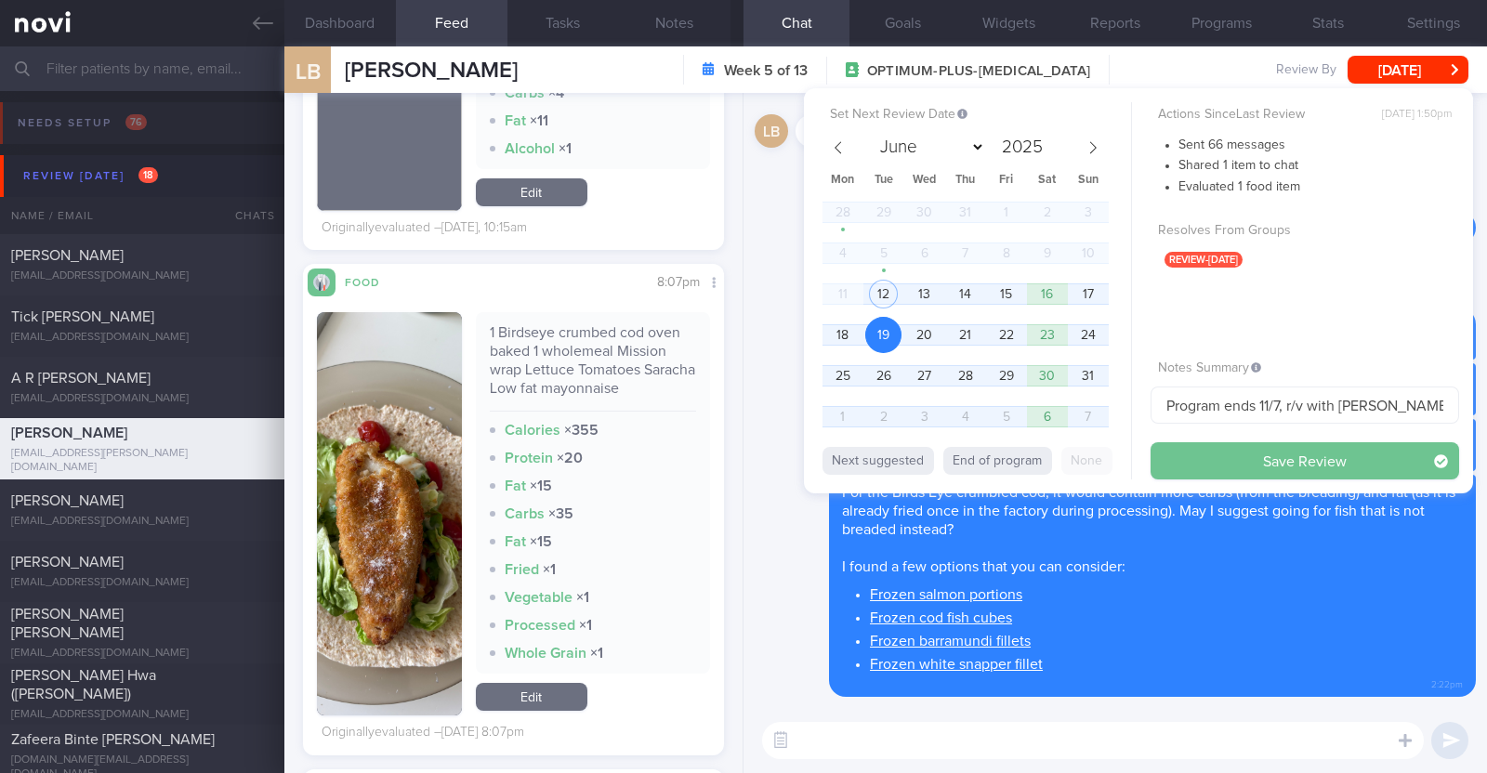
click at [1219, 460] on button "Save Review" at bounding box center [1304, 460] width 309 height 37
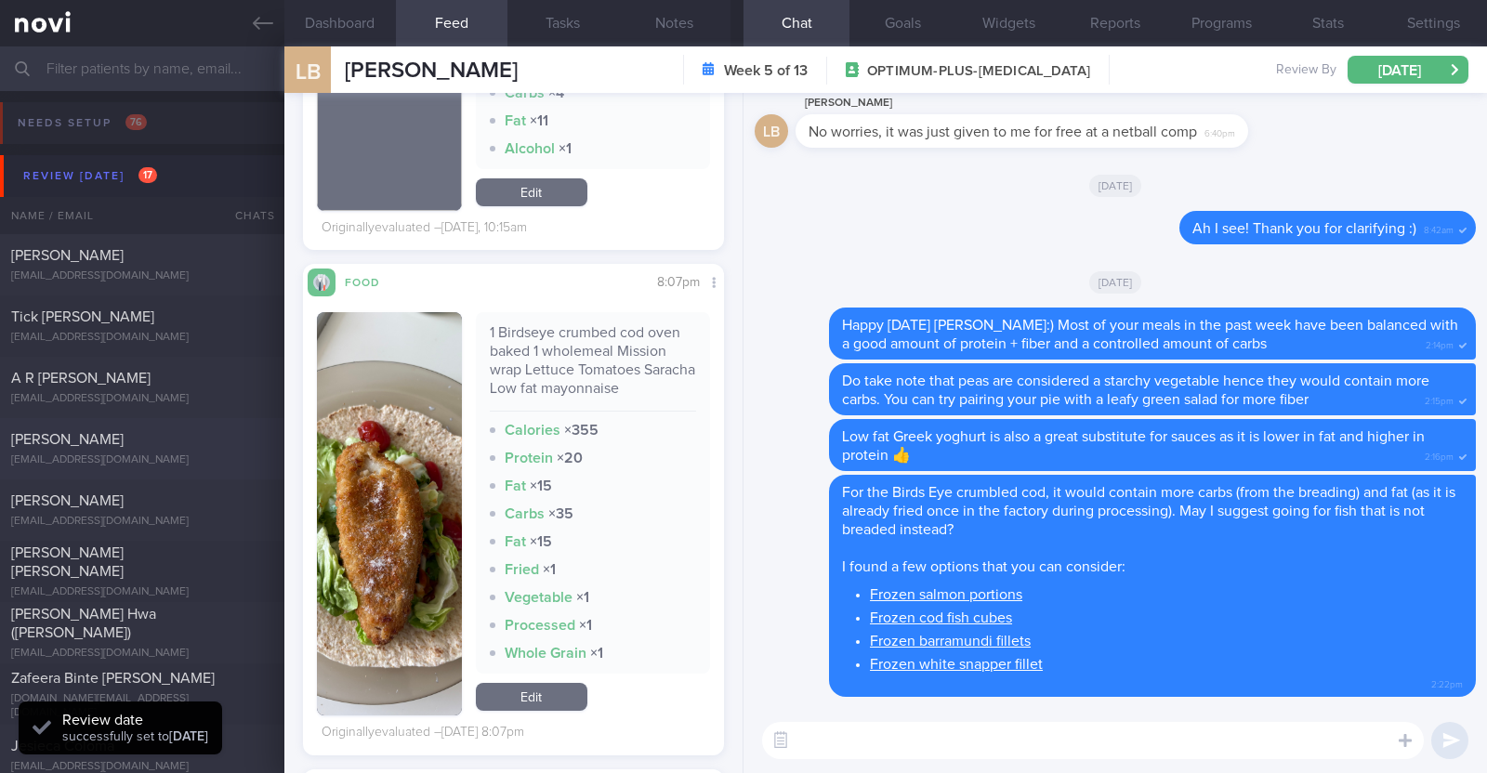
click at [153, 460] on div "[EMAIL_ADDRESS][DOMAIN_NAME]" at bounding box center [142, 460] width 262 height 14
type textarea "38F Comorbidities: [MEDICAL_DATA] PCOS Ryblesus 14mg Weight training 2x (60min)…"
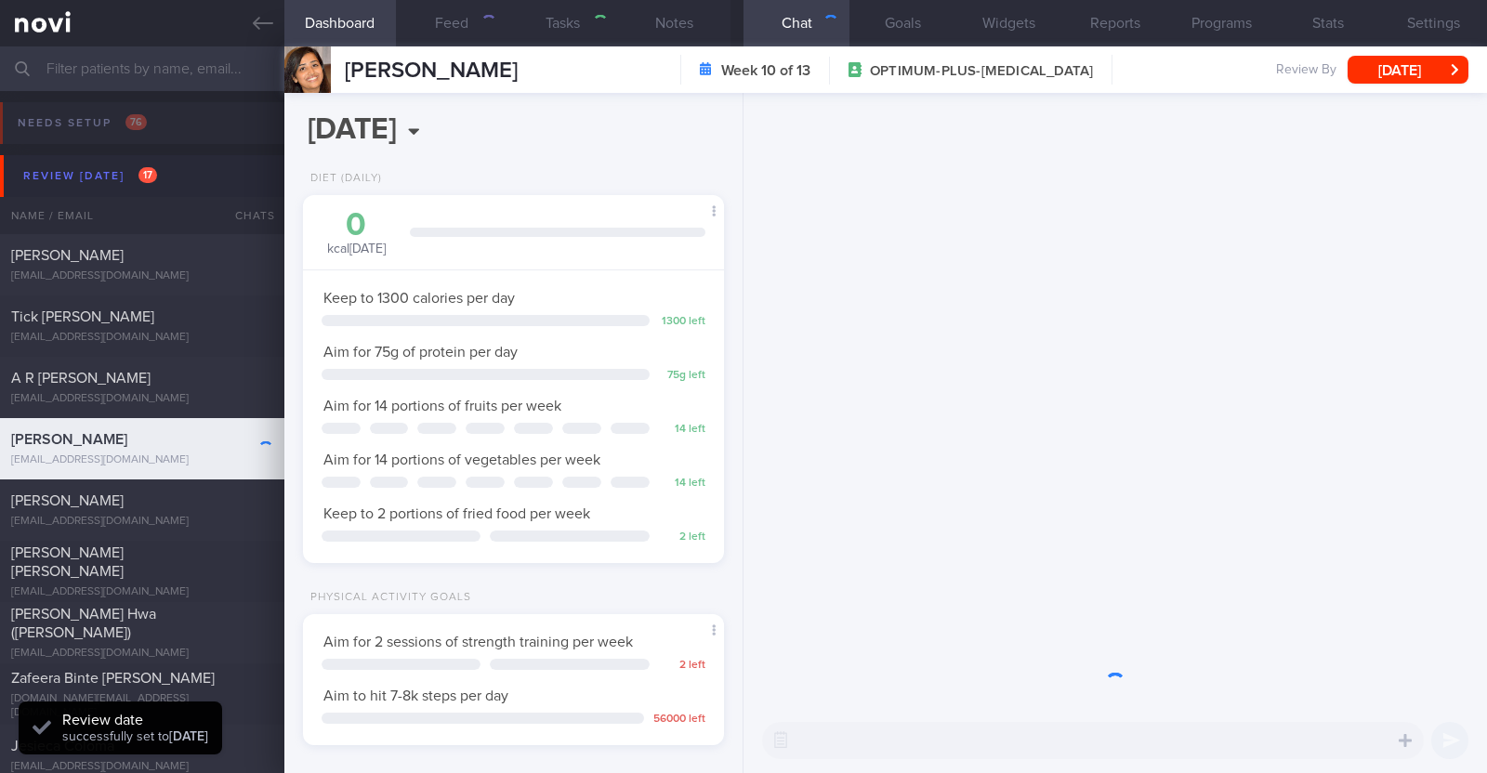
scroll to position [211, 370]
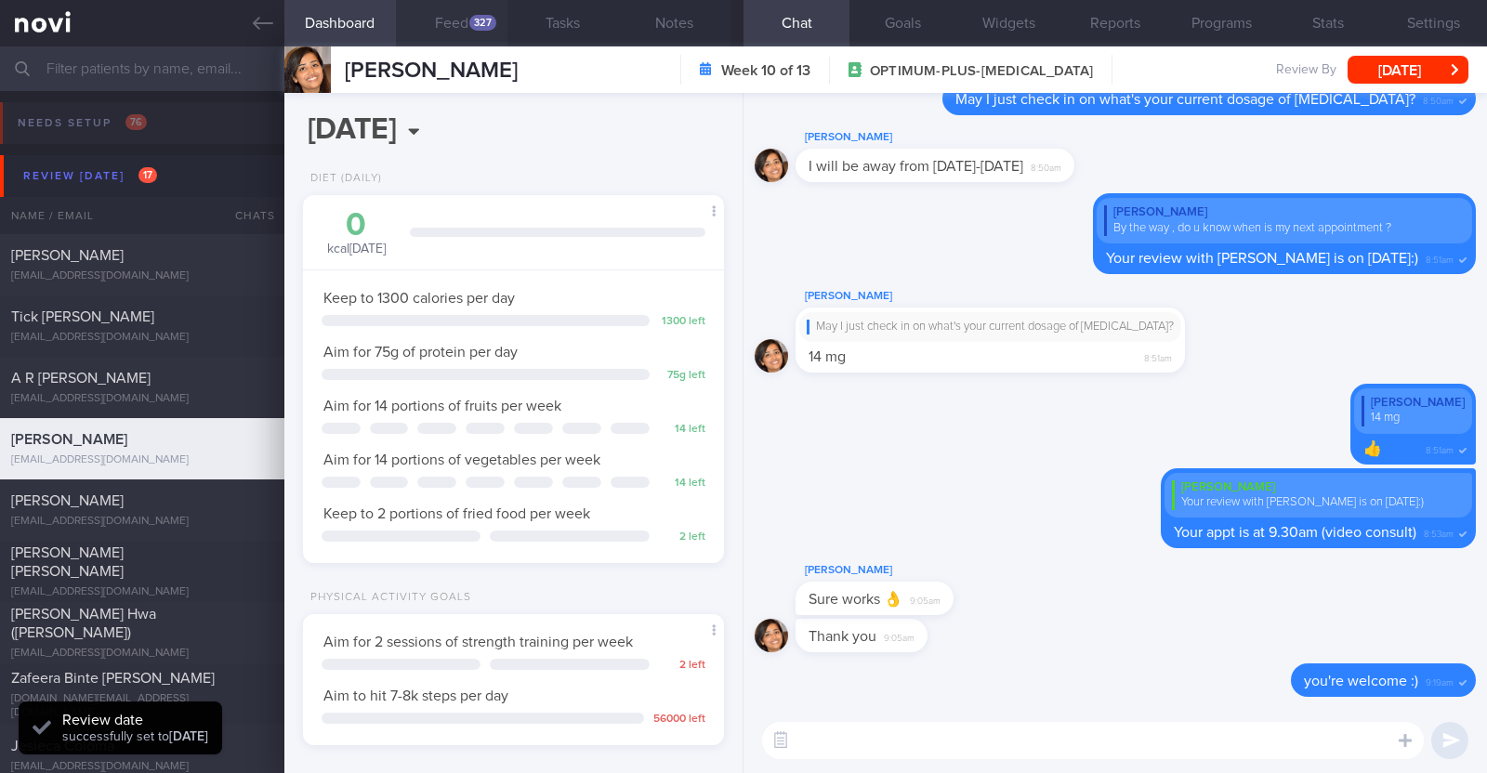
click at [474, 30] on div "327" at bounding box center [482, 23] width 27 height 16
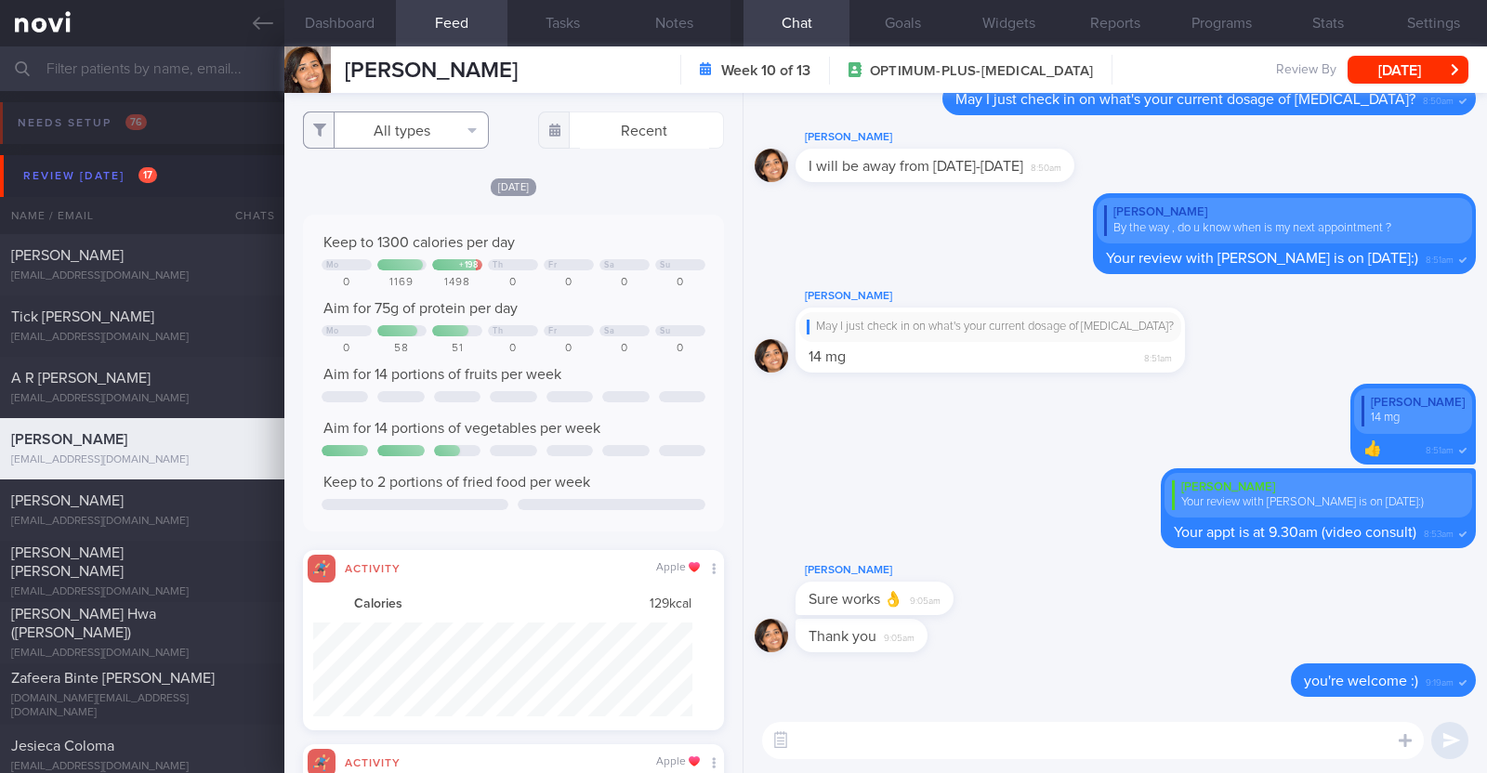
click at [451, 125] on button "All types" at bounding box center [396, 130] width 186 height 37
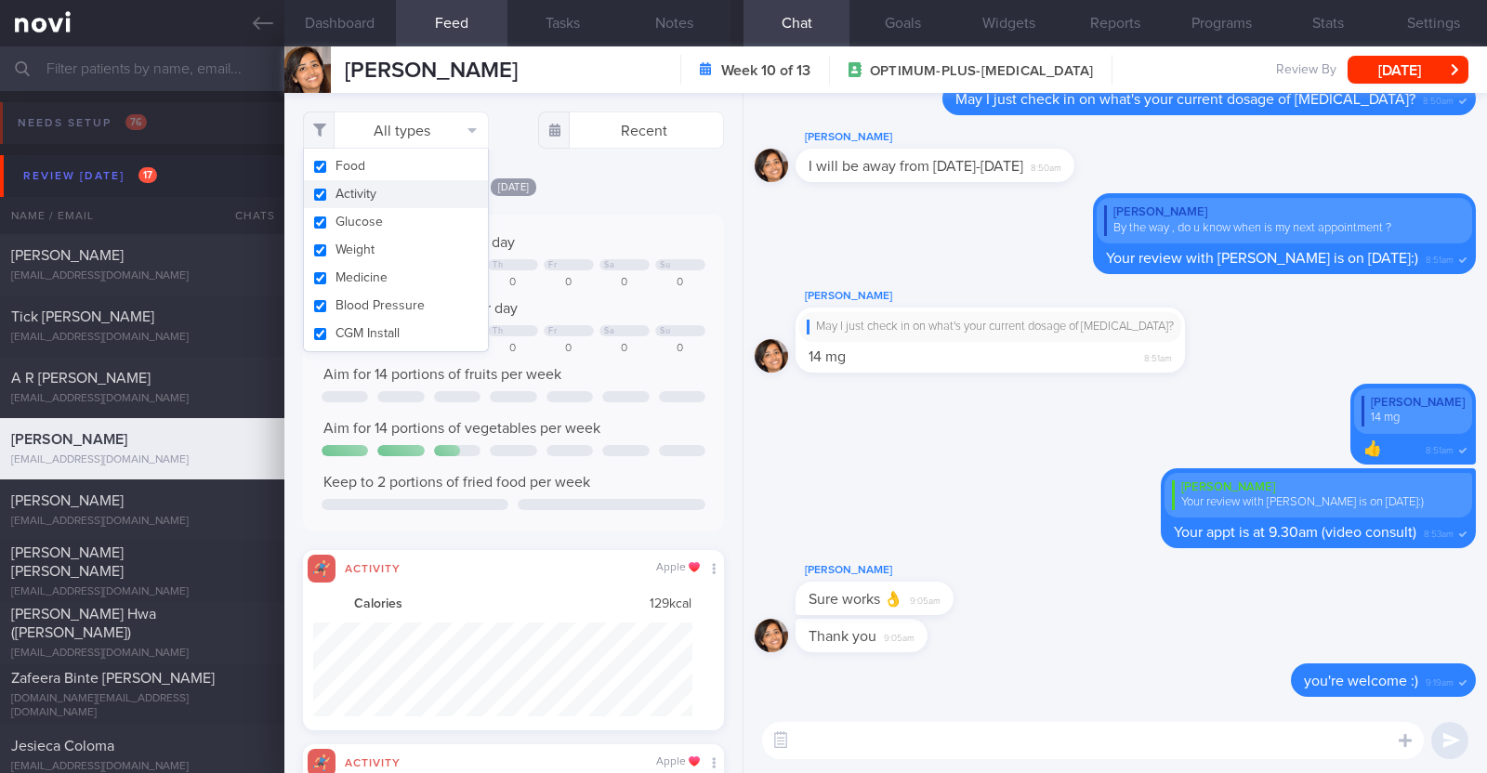
click at [421, 189] on button "Activity" at bounding box center [396, 194] width 184 height 28
checkbox input "false"
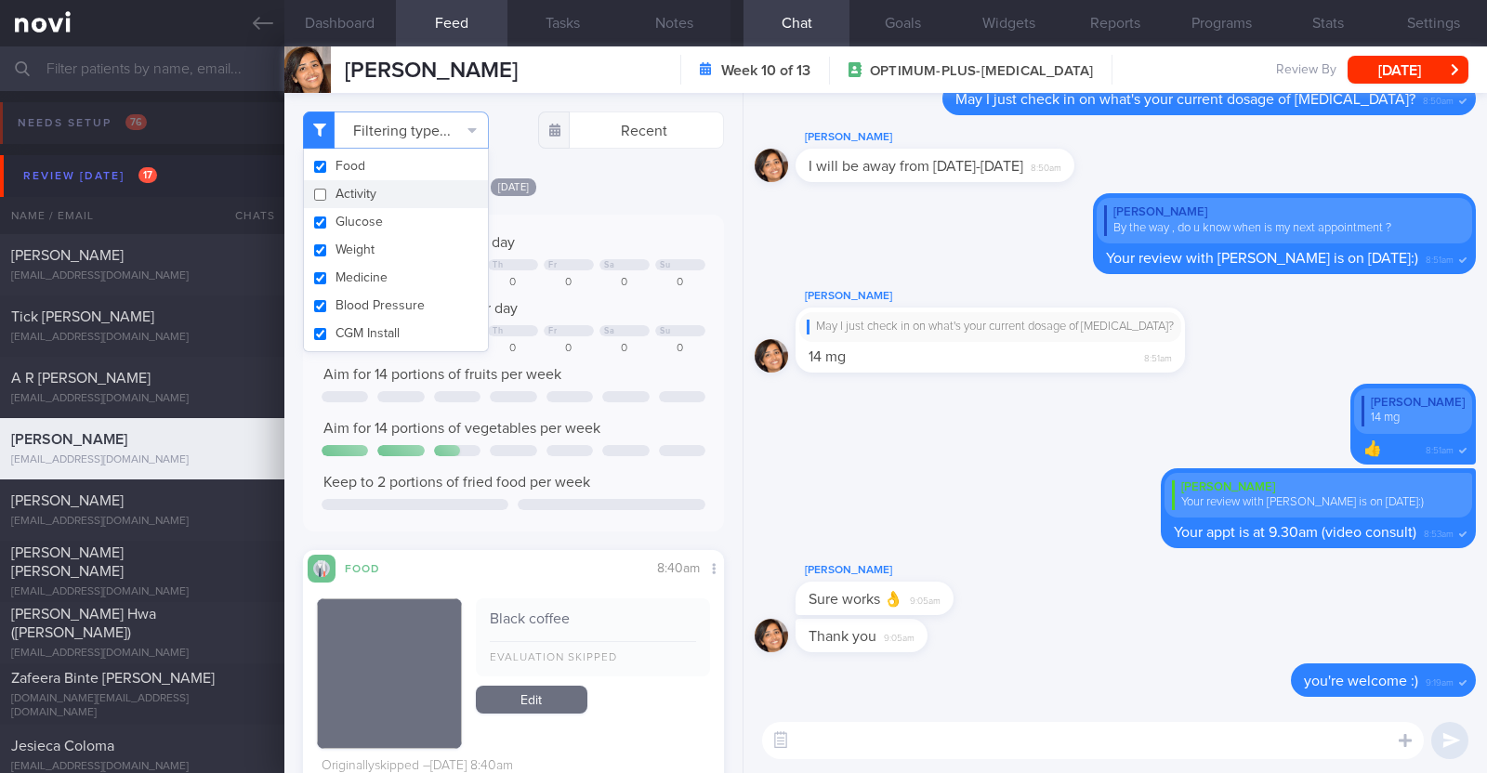
click at [651, 190] on div "Thu, 7 Aug" at bounding box center [513, 187] width 421 height 20
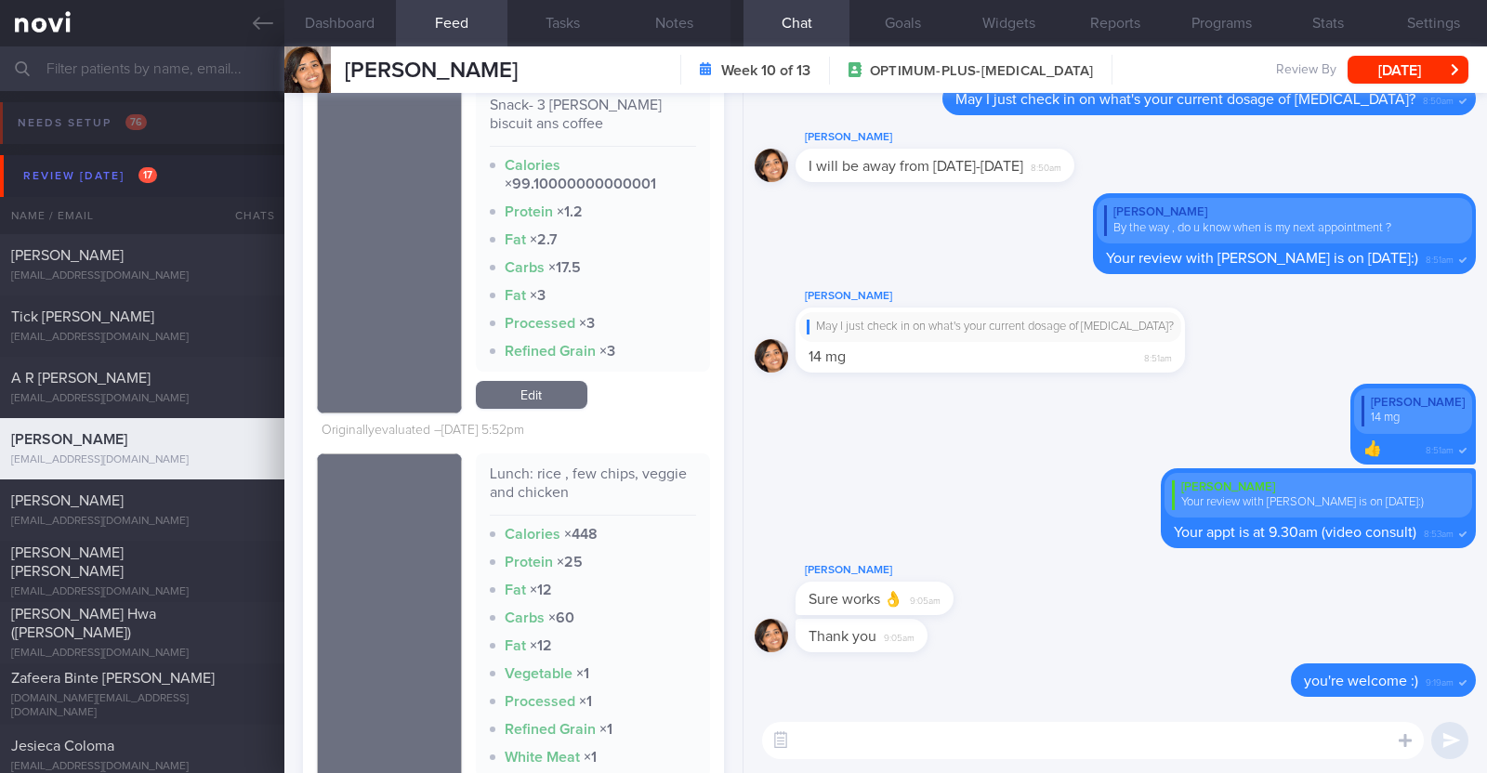
scroll to position [3135, 0]
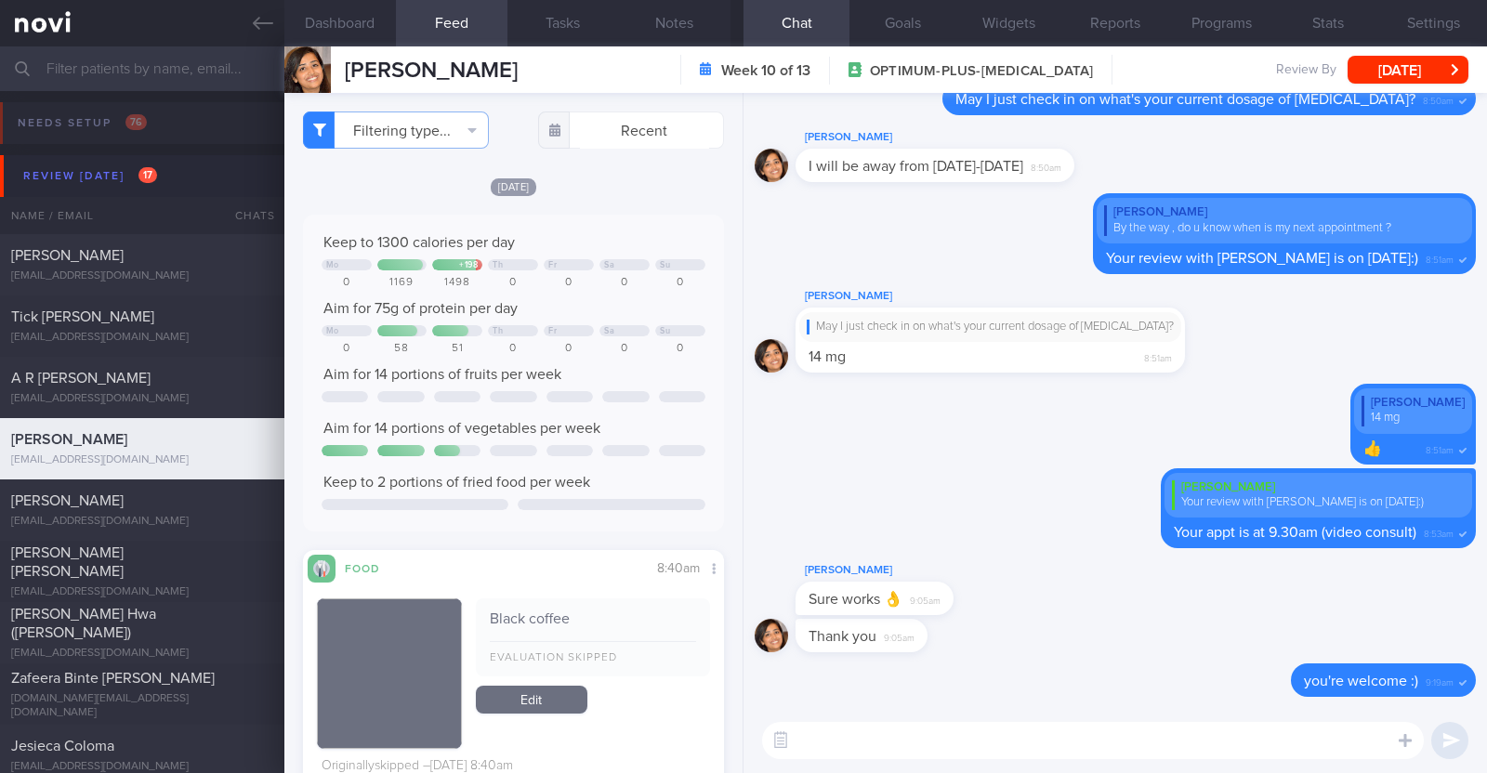
click at [879, 727] on textarea at bounding box center [1093, 740] width 662 height 37
click at [805, 732] on textarea "HI Diana," at bounding box center [1093, 740] width 662 height 37
click at [877, 732] on textarea "Hi Diana," at bounding box center [1093, 740] width 662 height 37
type textarea "Hi Diana, thank you for logging your meals"
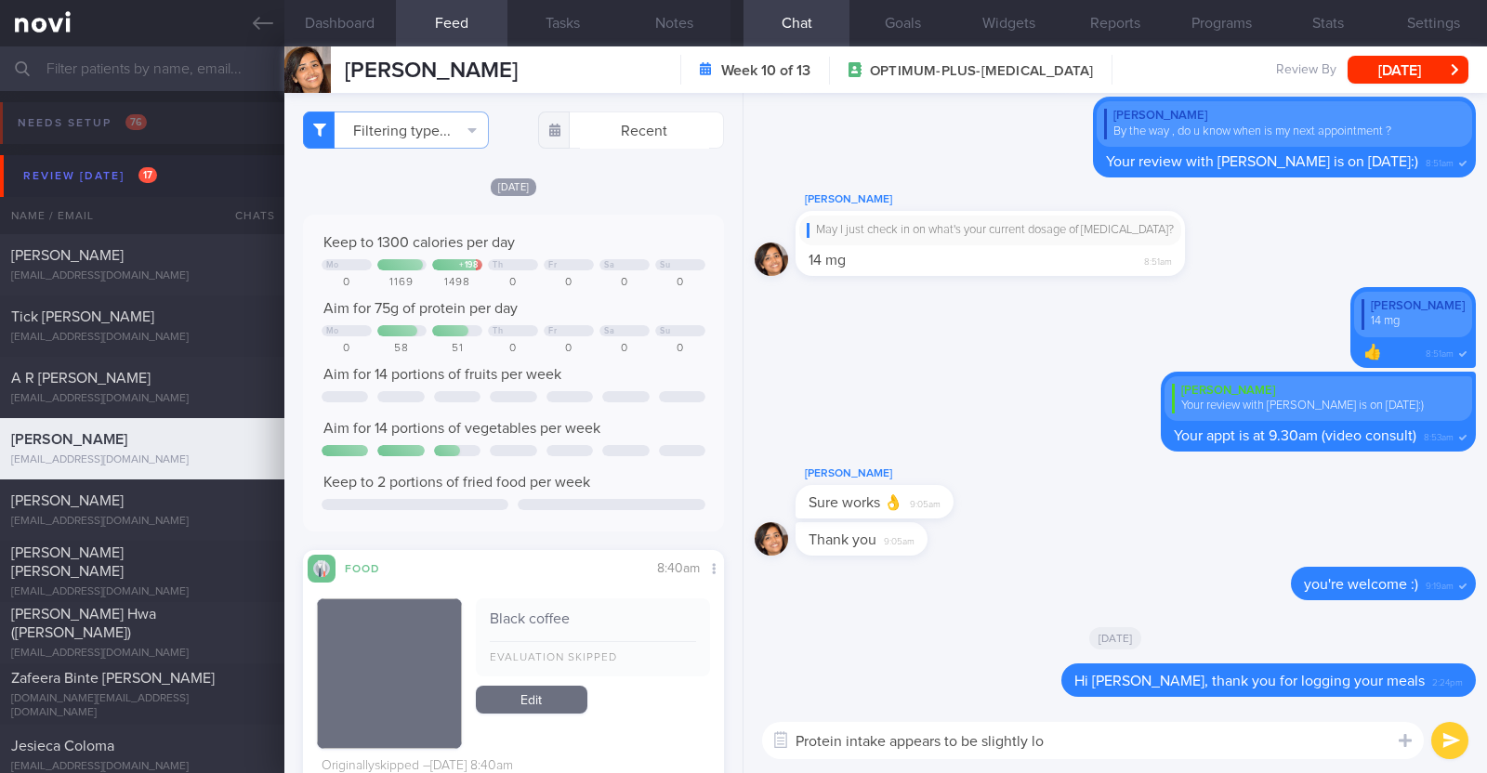
type textarea "Protein intake appears to be slightly low"
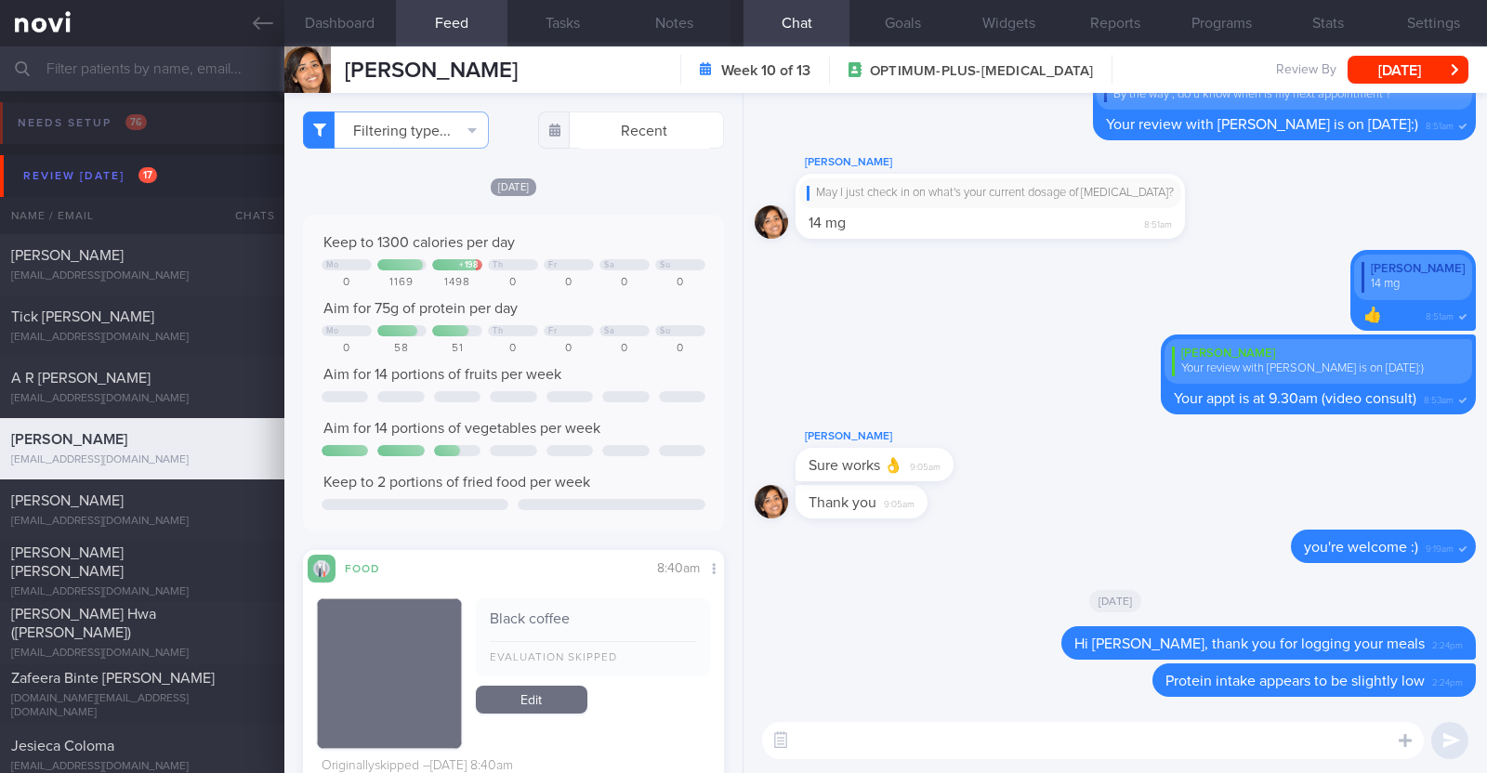
type textarea "W"
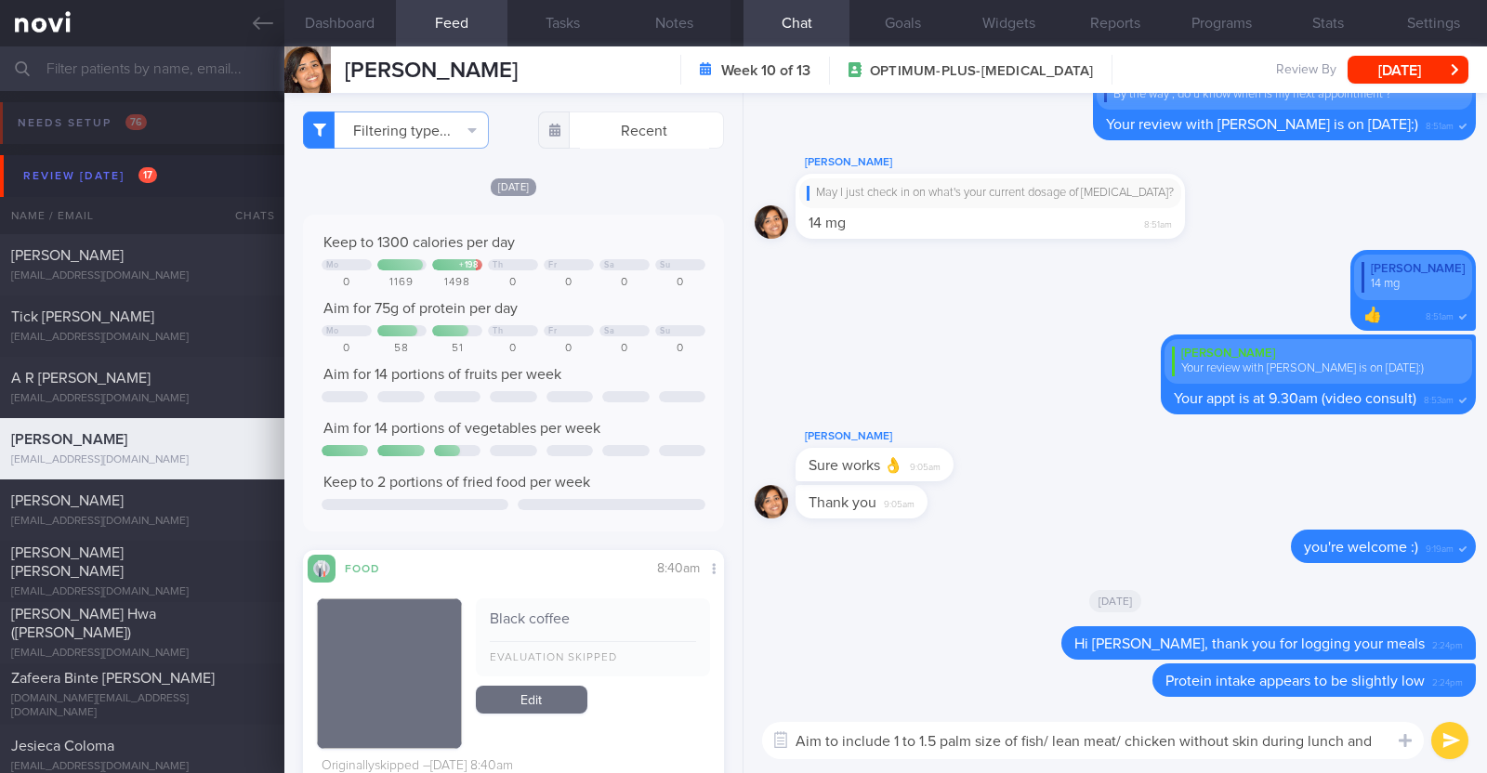
scroll to position [0, 0]
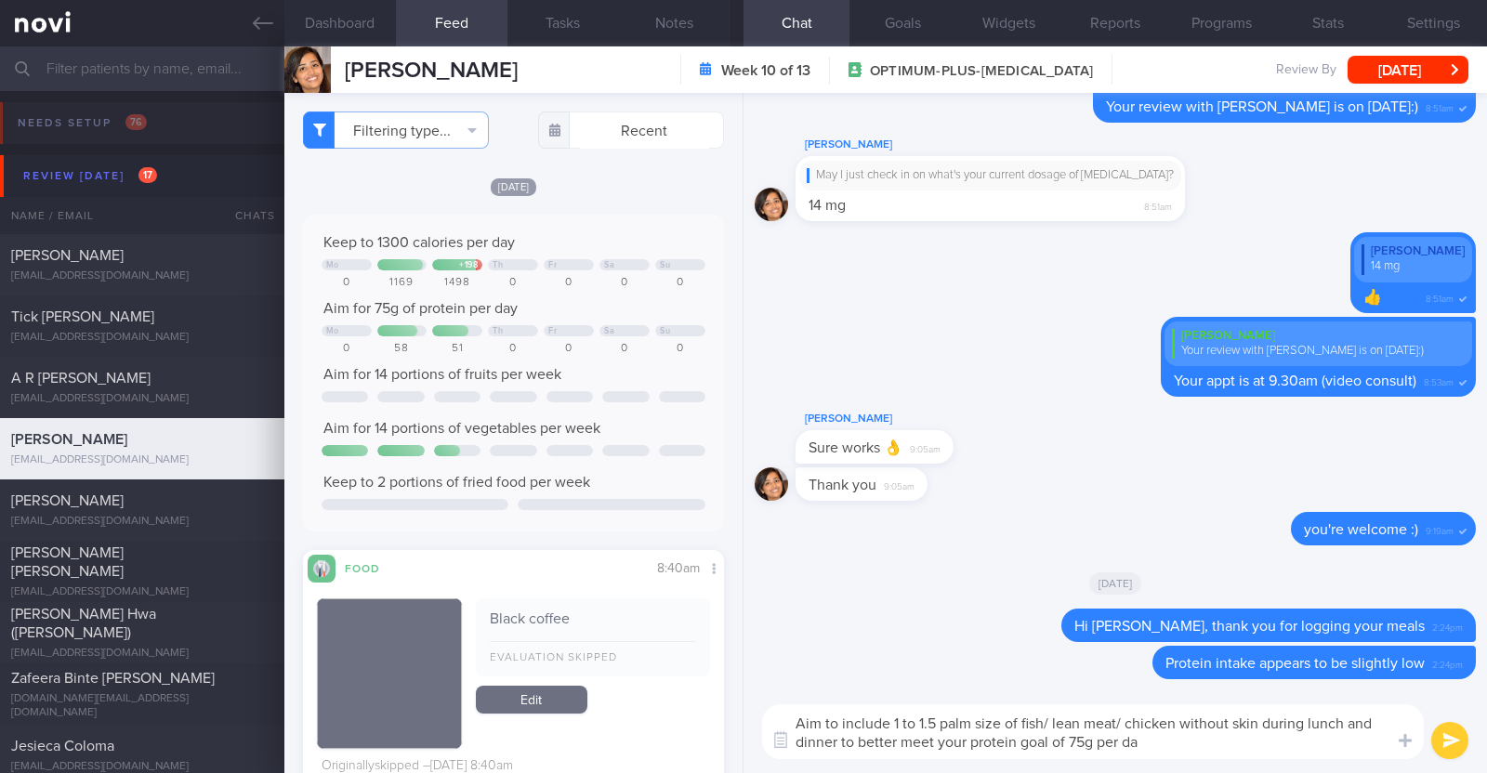
type textarea "Aim to include 1 to 1.5 palm size of fish/ lean meat/ chicken without skin duri…"
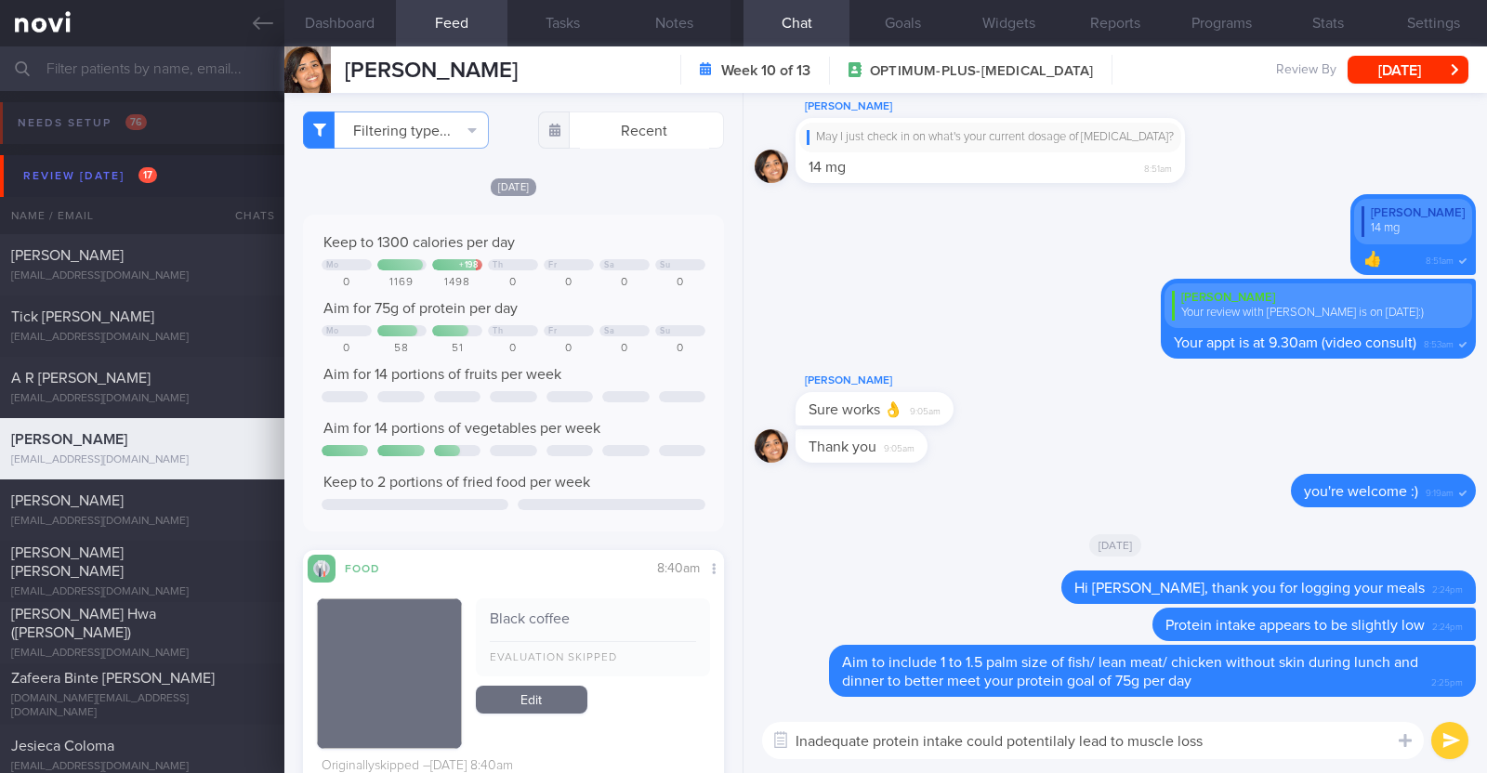
type textarea "Inadequate protein intake could potentially lead to muscle loss"
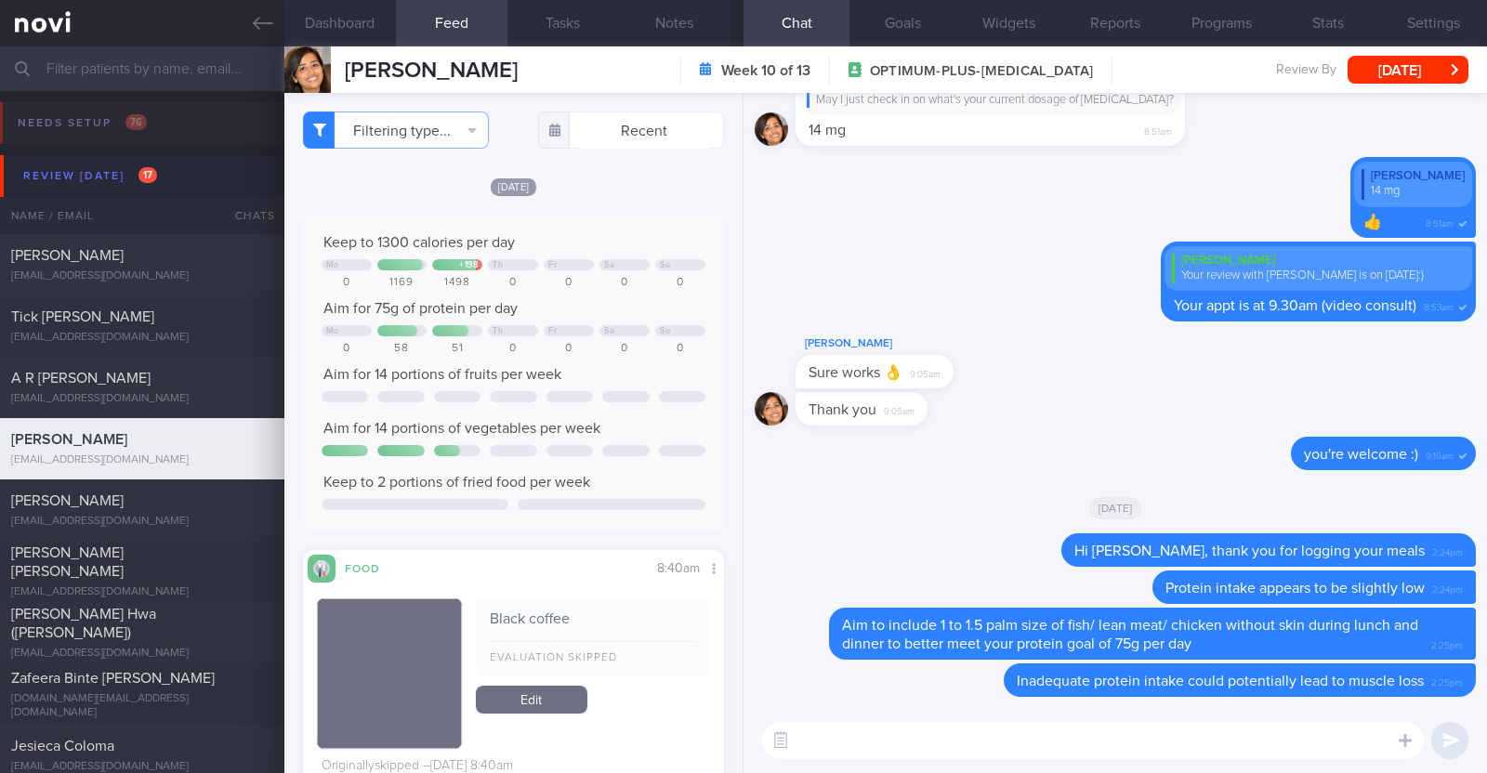
paste textarea "Try to choose lean proteins over fried/breaded/saucy/oily/processed/fatty forms…"
type textarea "Try to choose lean proteins over fried/breaded/saucy/oily/processed/fatty forms…"
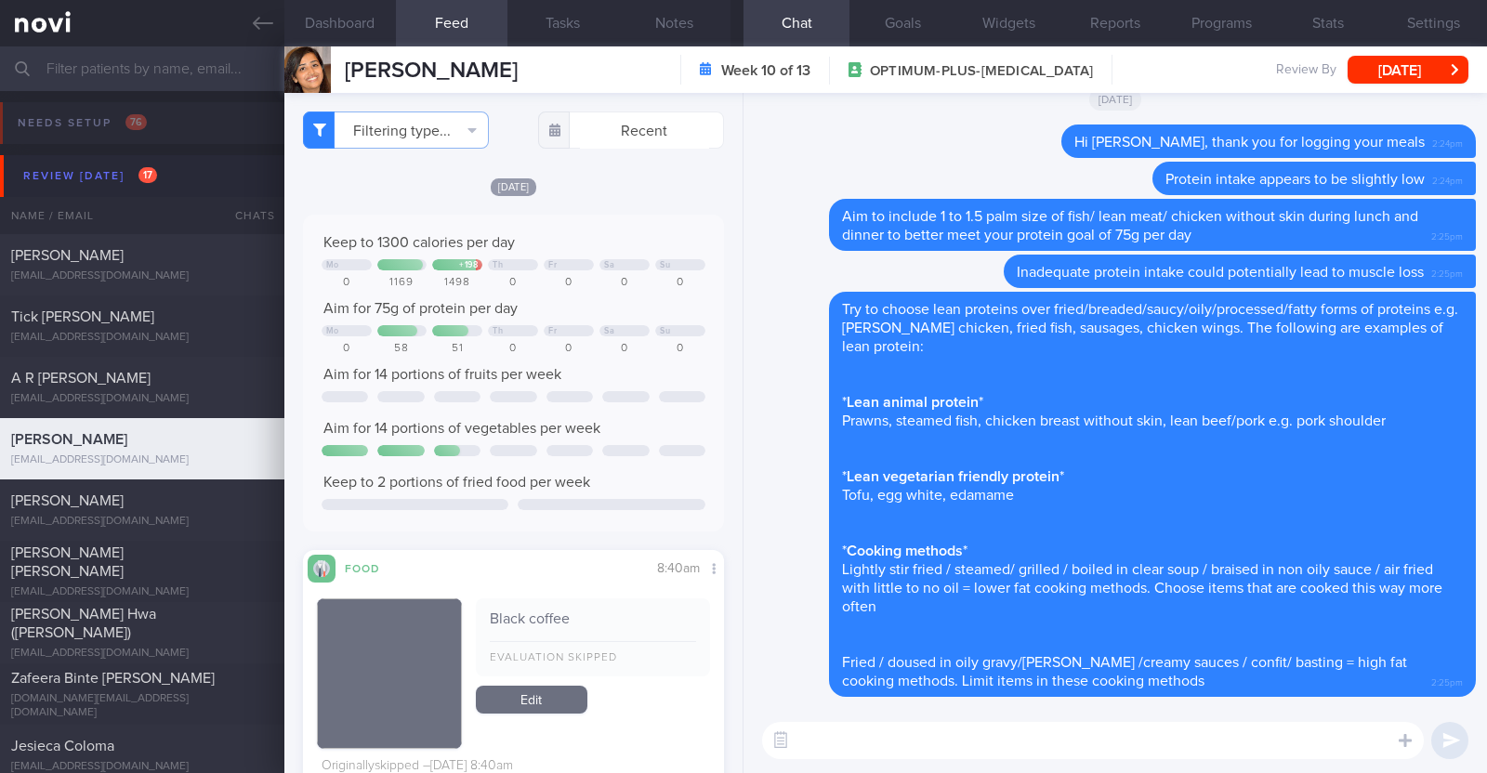
paste textarea "Here are some examples of how much protein is contained in various foods: - 150…"
type textarea "Here are some examples of how much protein is contained in various foods: - 150…"
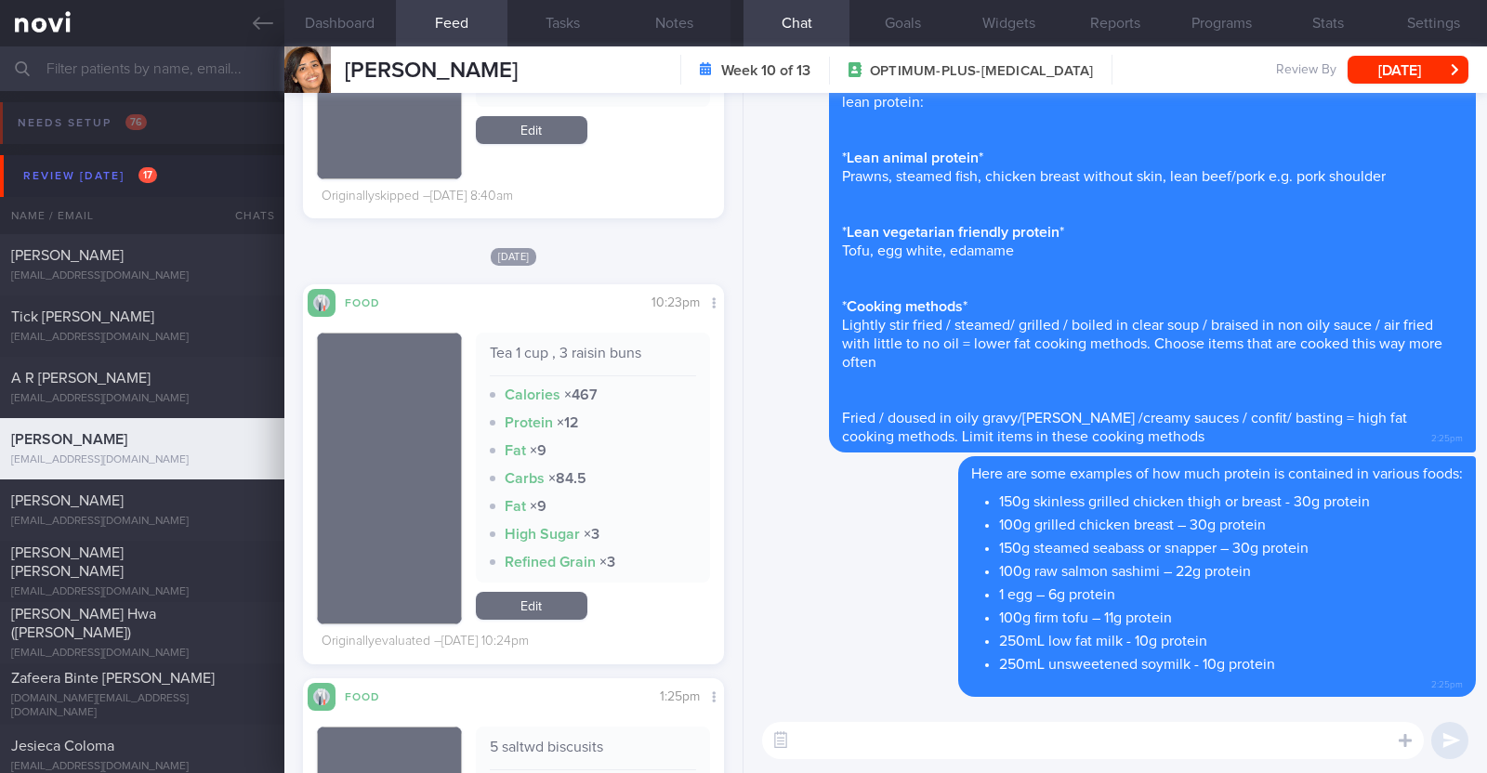
scroll to position [581, 0]
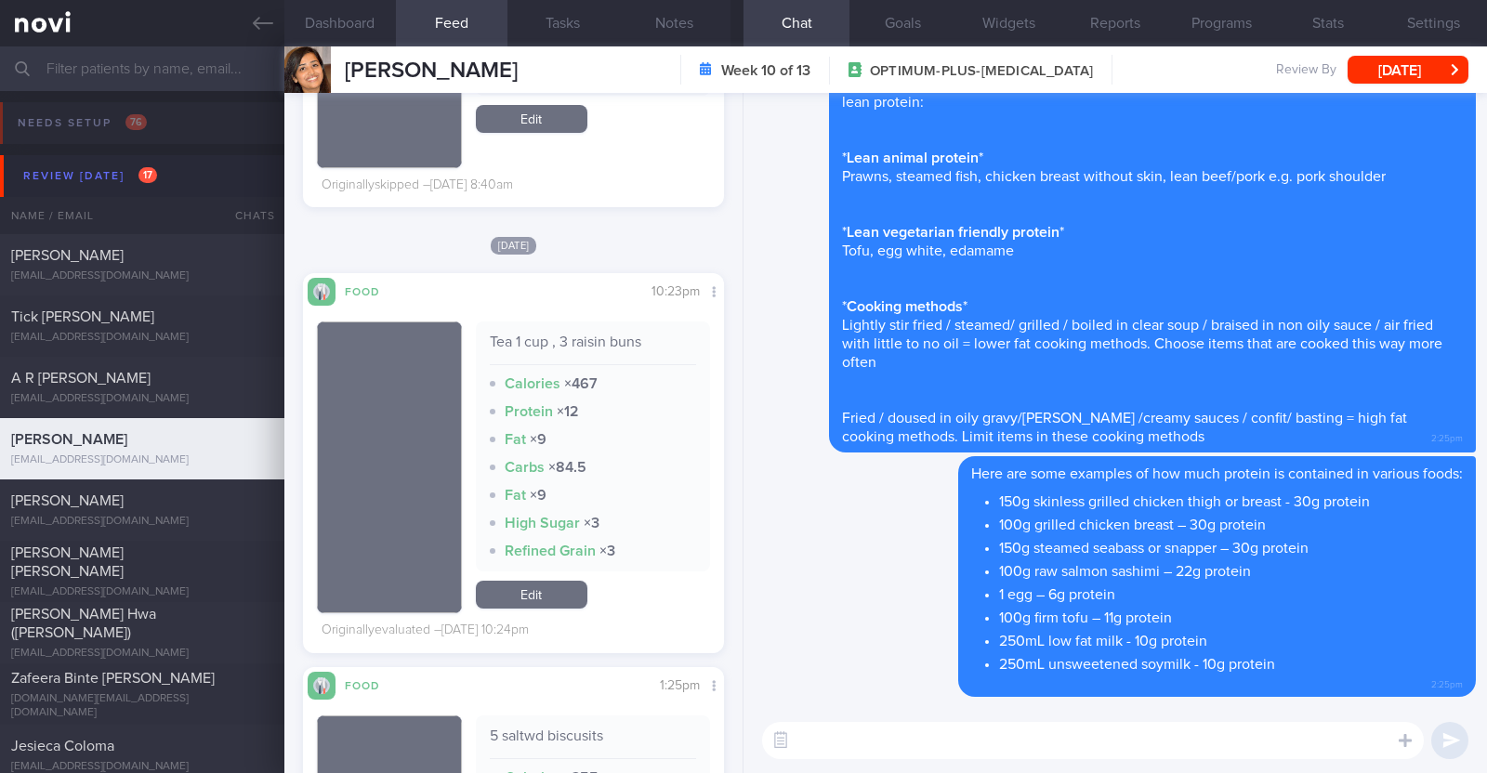
click at [807, 748] on textarea at bounding box center [1093, 740] width 662 height 37
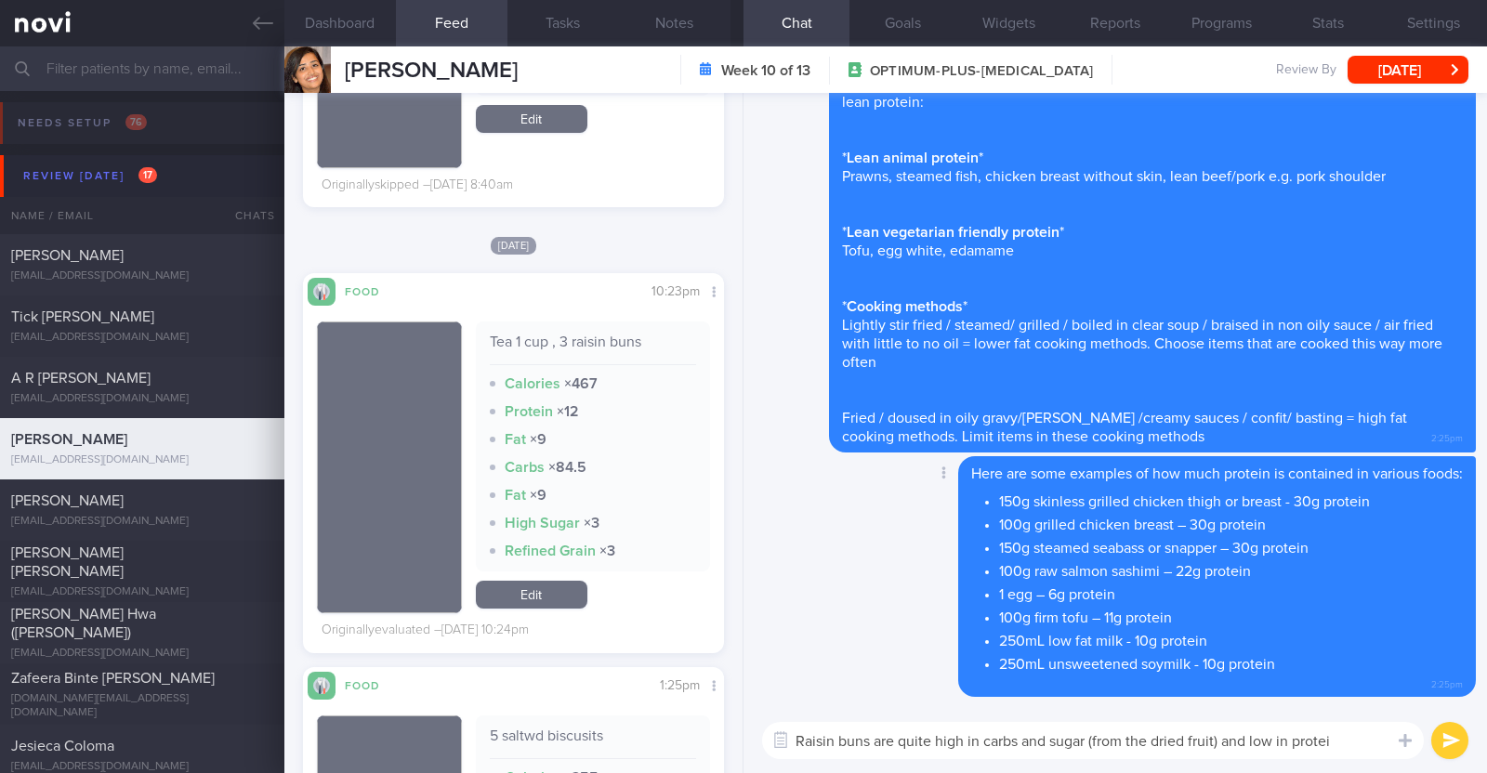
type textarea "Raisin buns are quite high in carbs and sugar (from the dried fruit) and low in…"
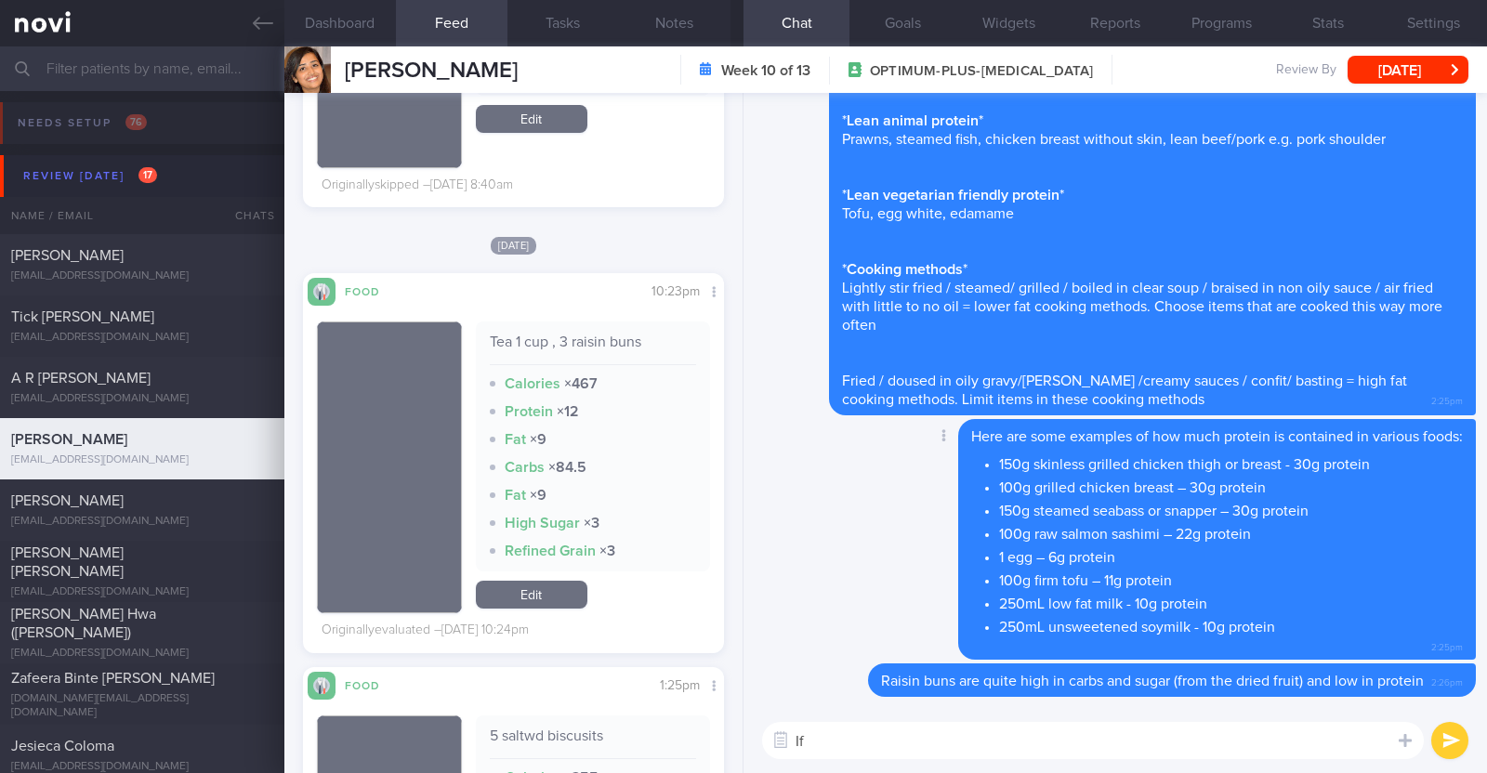
type textarea "I"
type textarea "May I suggest a egg/ tuna/ chicken sandwich if you are looking for a light meal?"
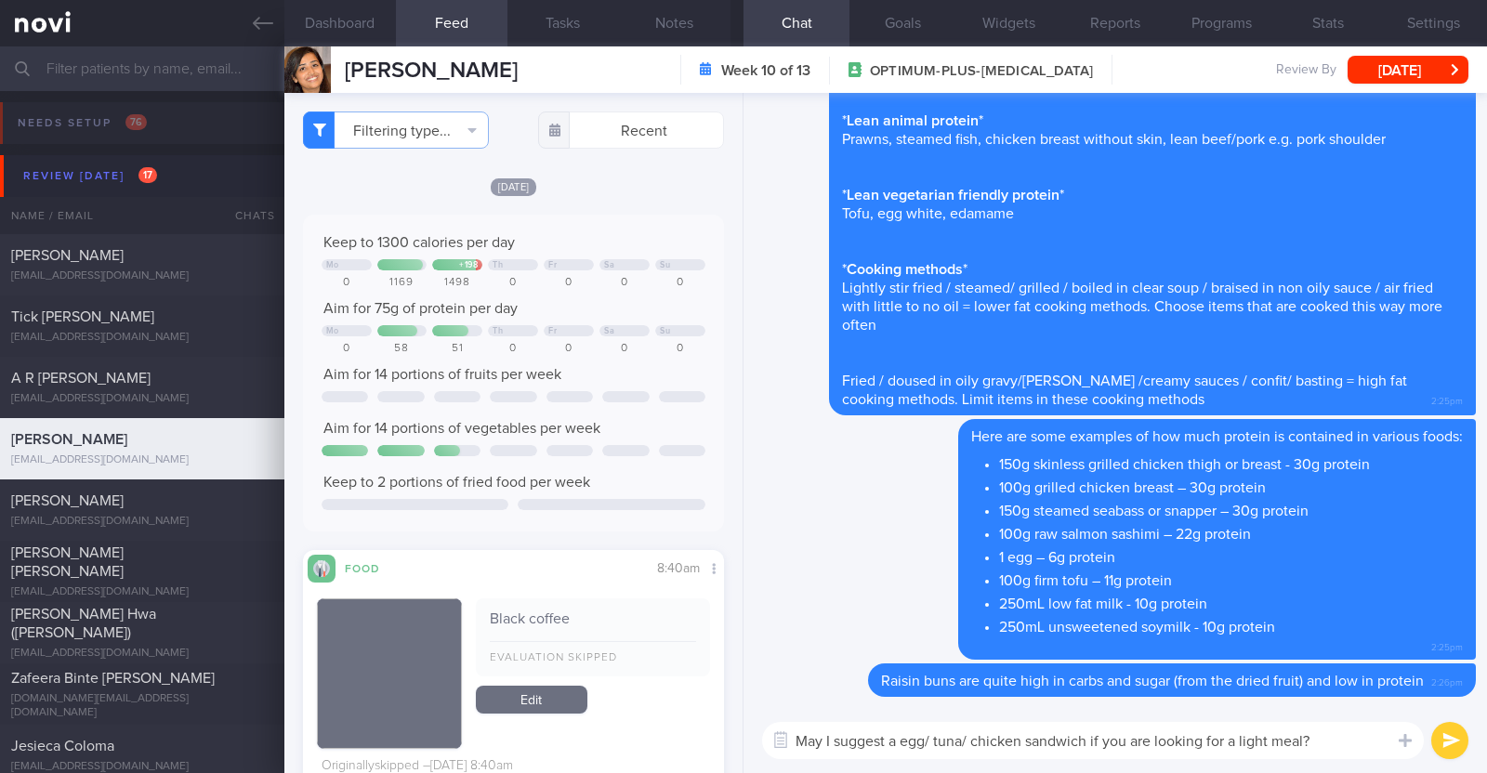
select select "7"
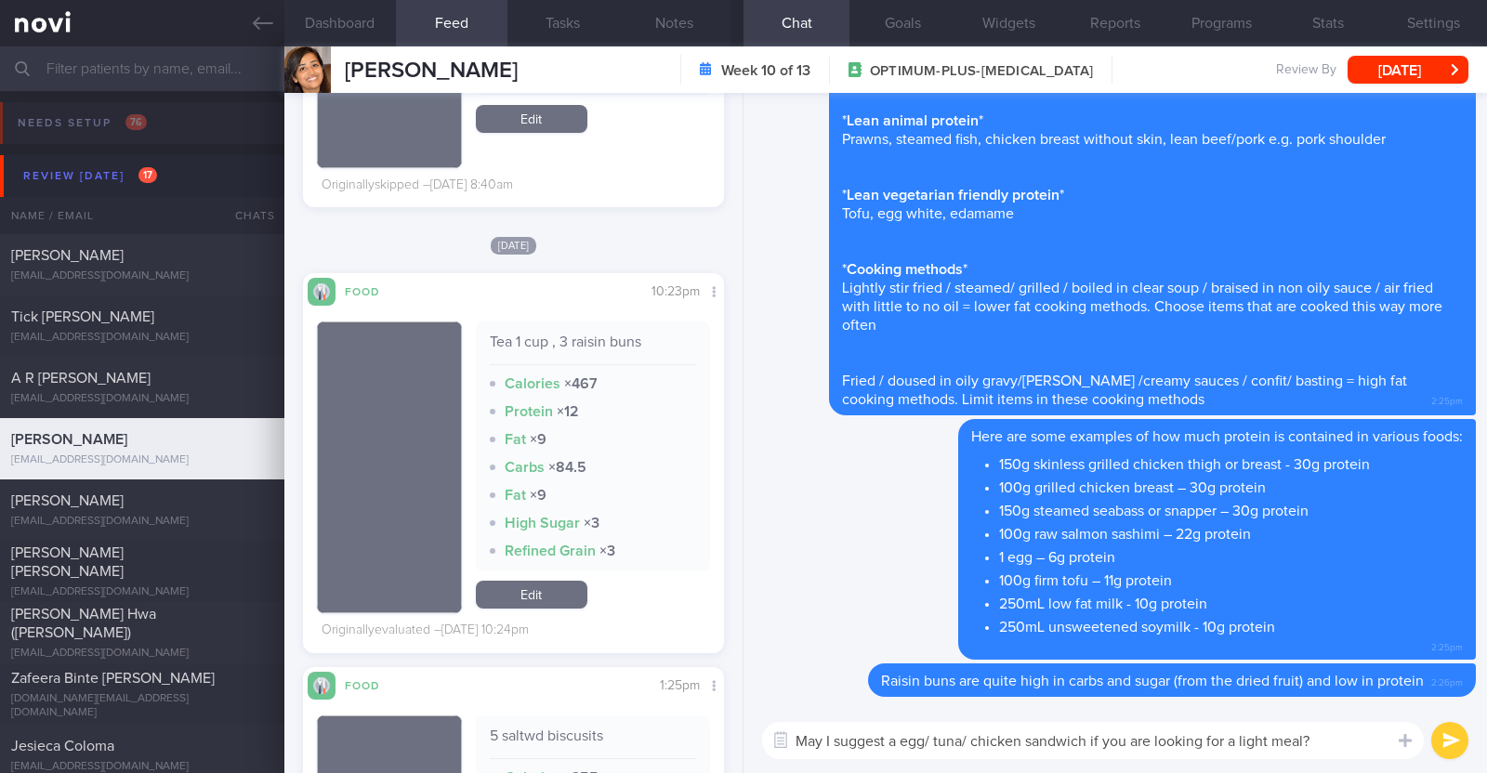
click at [1092, 739] on textarea "May I suggest a egg/ tuna/ chicken sandwich if you are looking for a light meal?" at bounding box center [1093, 740] width 662 height 37
type textarea "May I suggest a egg/ tuna/ chicken sandwich instead if you are looking for a li…"
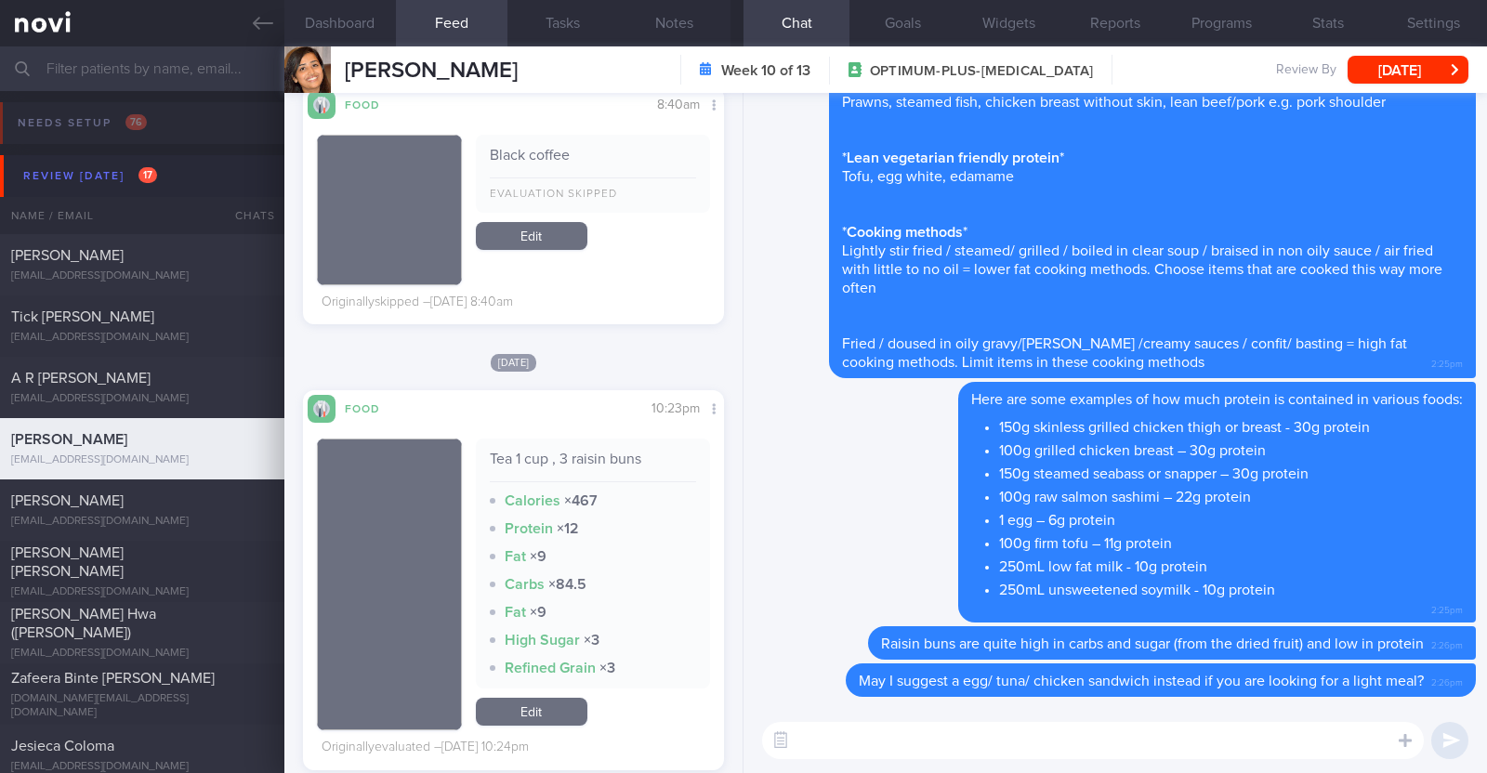
scroll to position [0, 0]
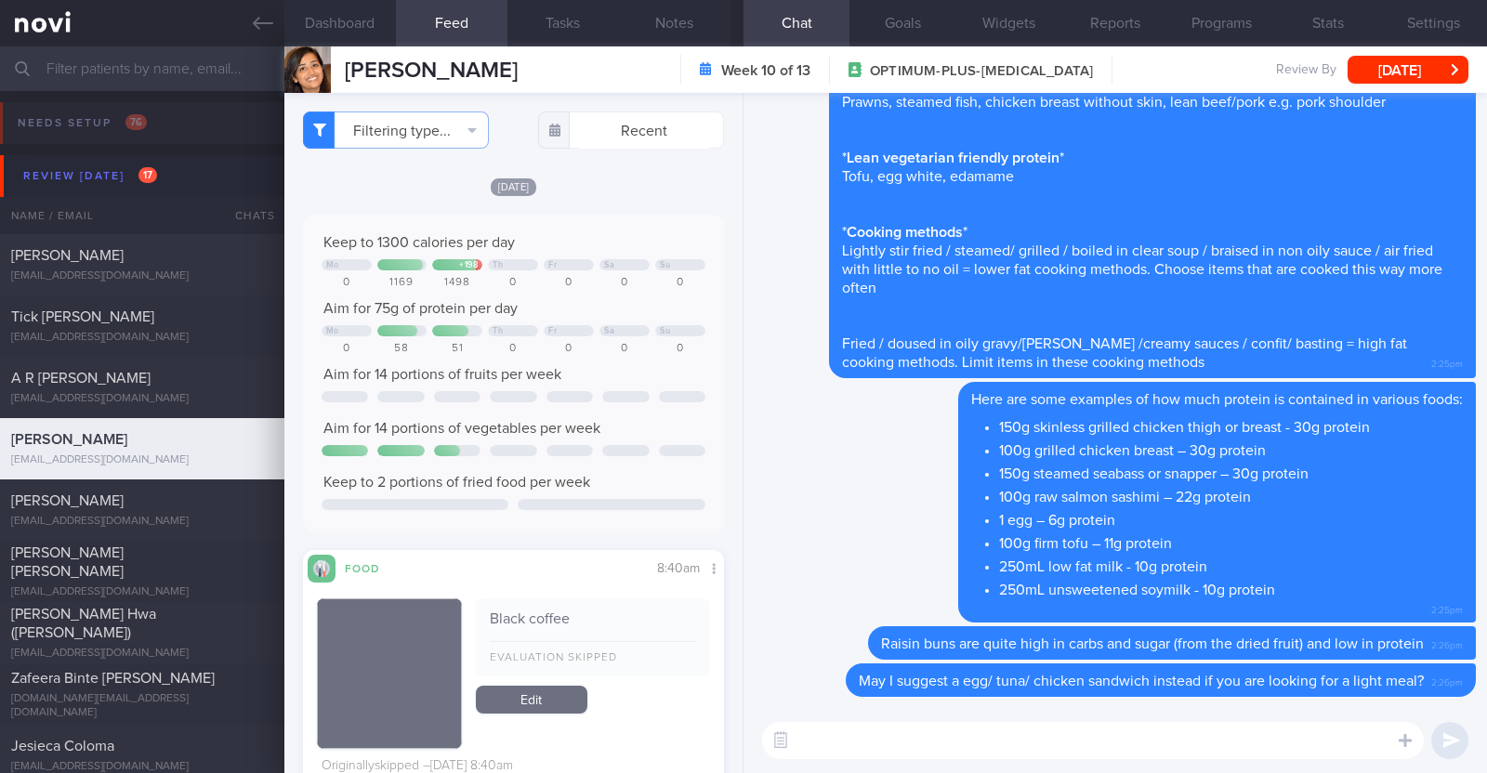
click at [928, 748] on textarea at bounding box center [1093, 740] width 662 height 37
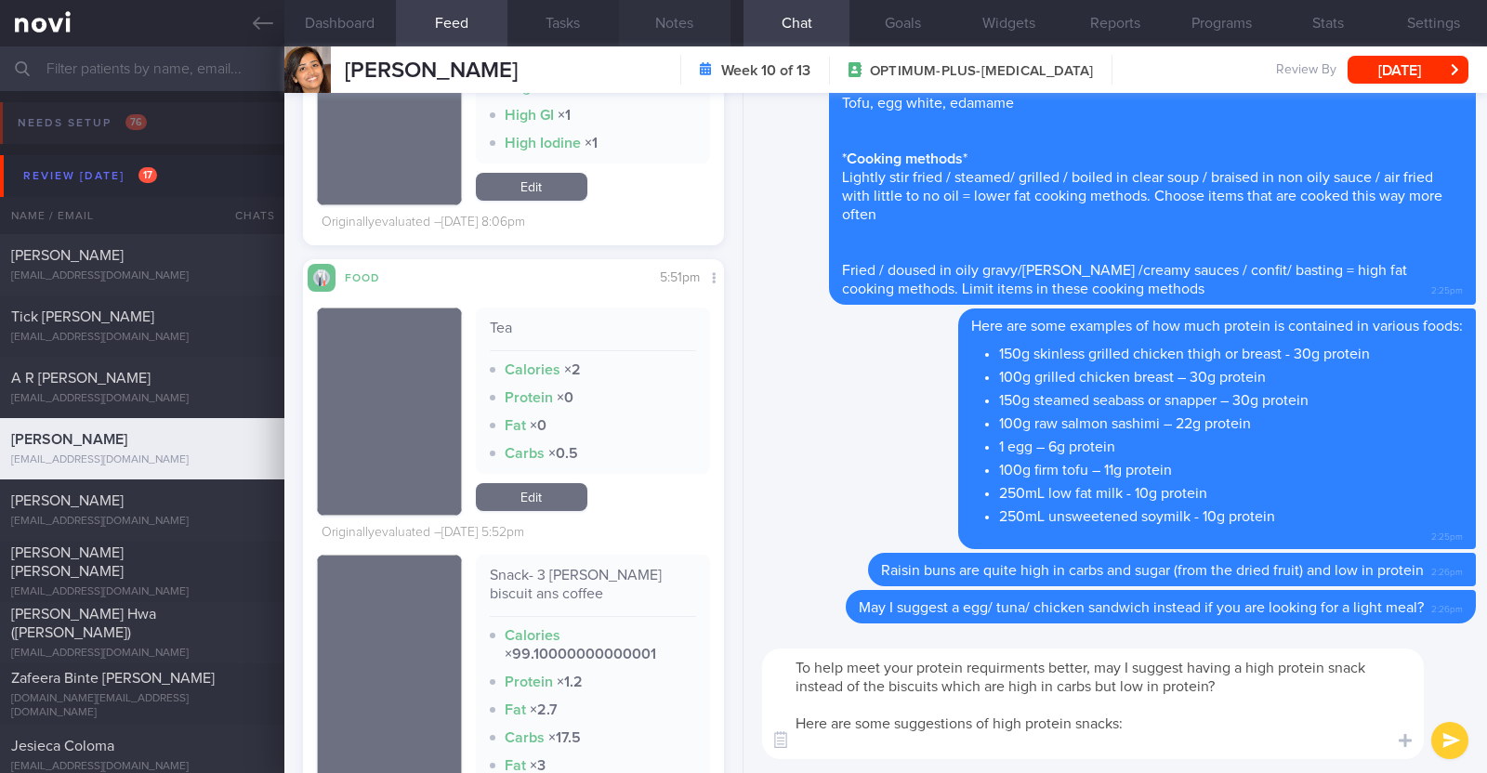
paste textarea "- Hard boiled egg - Unsalted edamame - Unsweetened soy milk - Low fat milk - [L…"
type textarea "To help meet your protein requirments better, may I suggest having a high prote…"
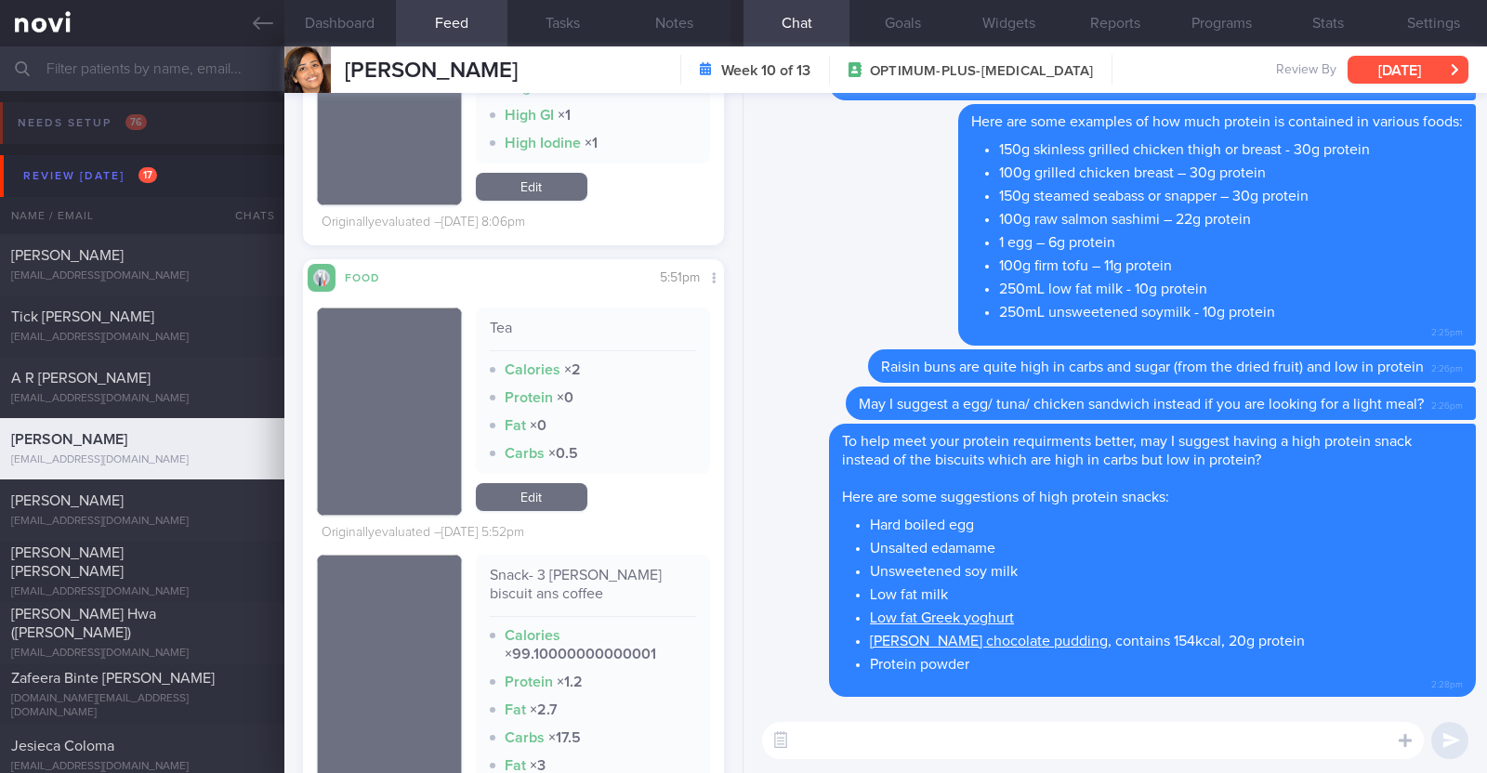
click at [1409, 82] on button "[DATE]" at bounding box center [1407, 70] width 121 height 28
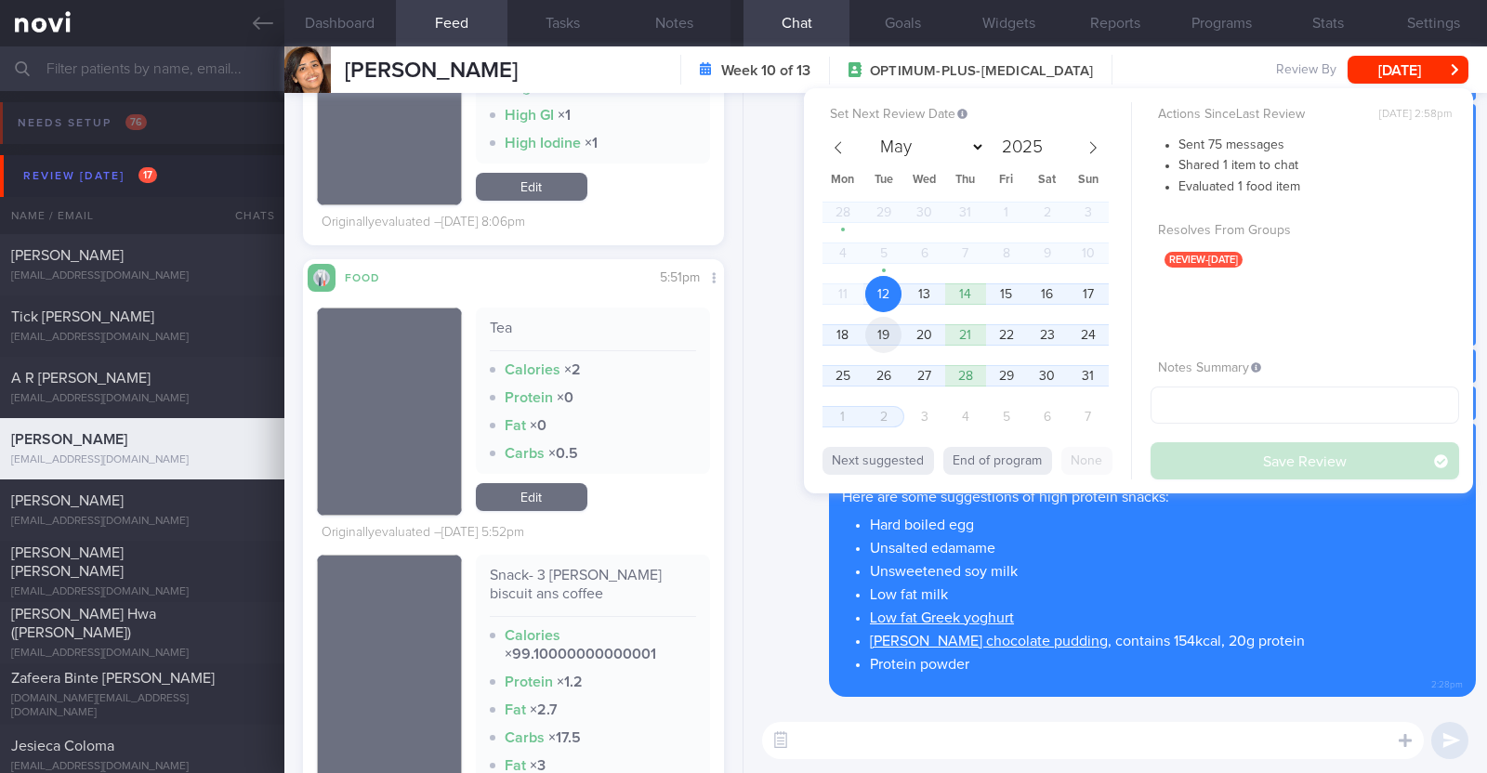
click at [876, 334] on span "19" at bounding box center [883, 335] width 36 height 36
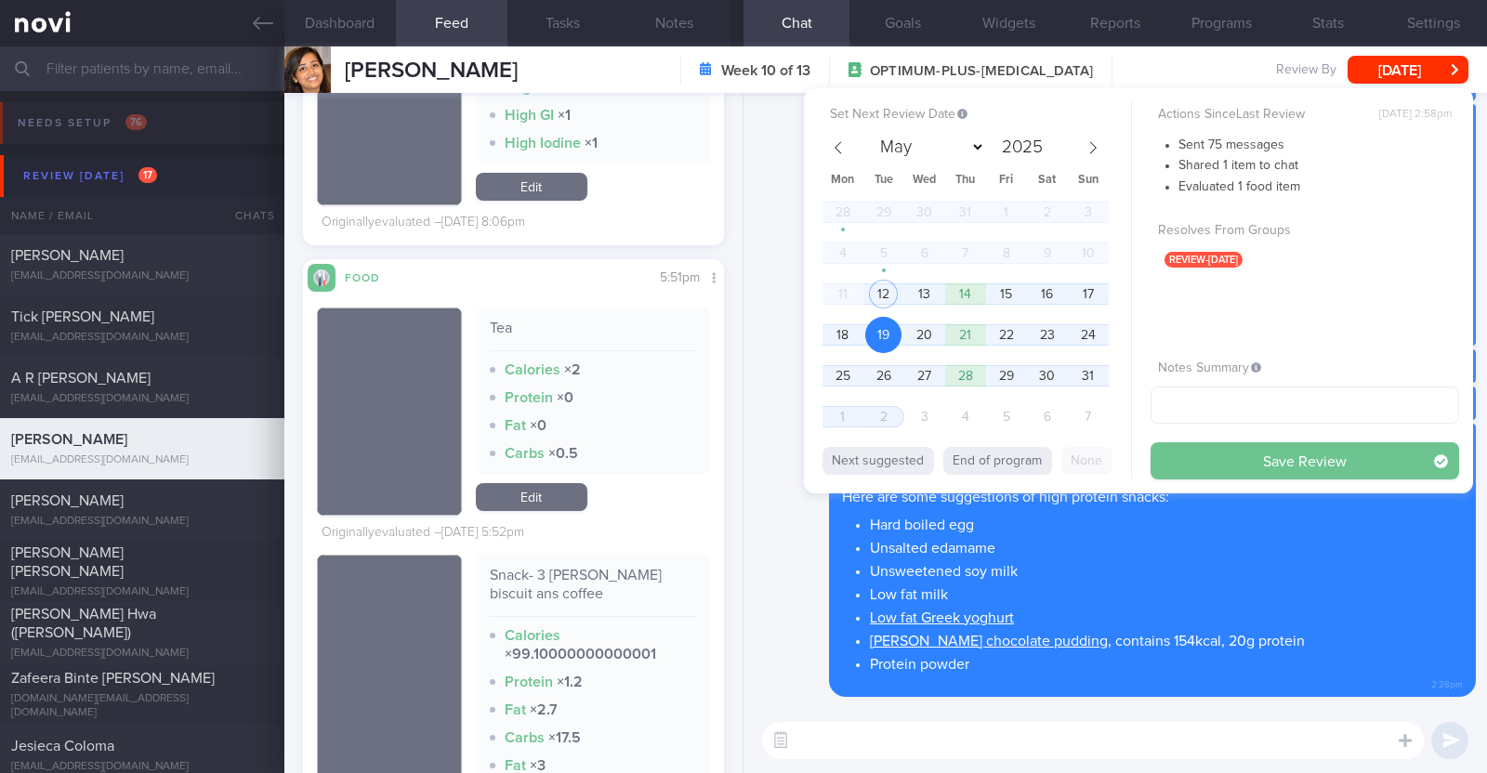
click at [1166, 464] on button "Save Review" at bounding box center [1304, 460] width 309 height 37
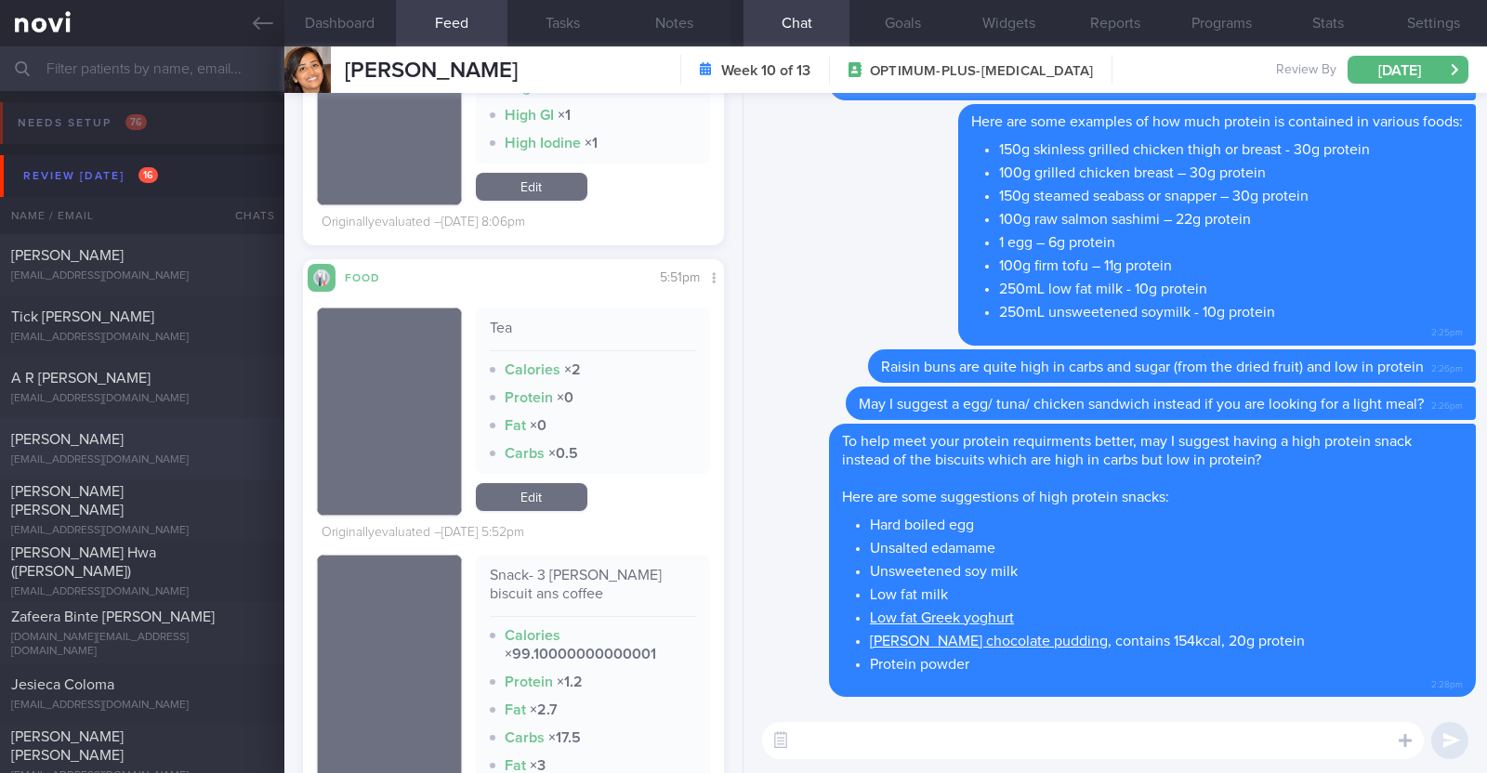
click at [167, 437] on div "[PERSON_NAME]" at bounding box center [139, 439] width 257 height 19
type input "r/v with [PERSON_NAME] 29/7. r/v 5/8"
type textarea "22F Nil PMHx Ryblesus 3mg OM for 1 month Cycling 10-15min (outdoor) 1x/week"
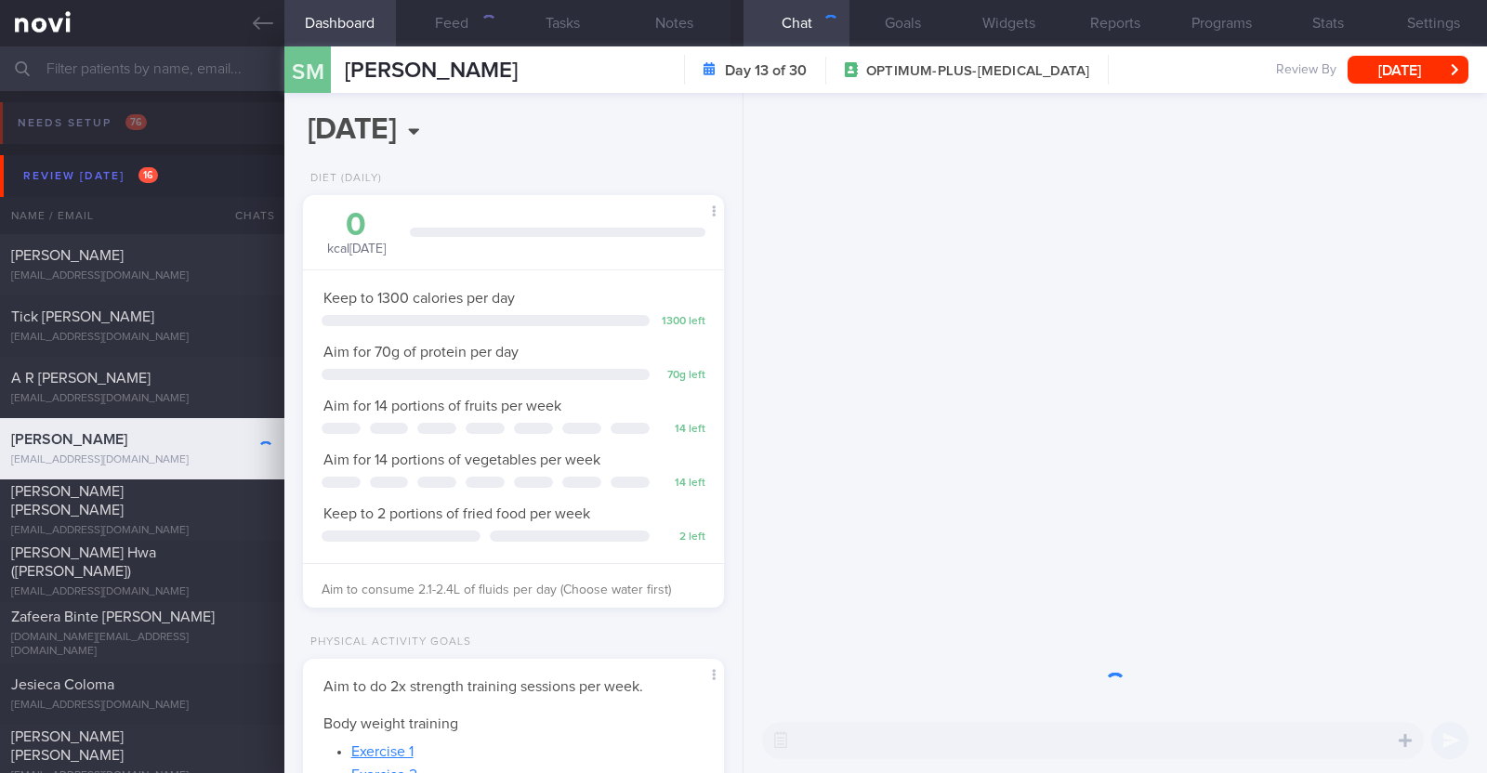
scroll to position [211, 370]
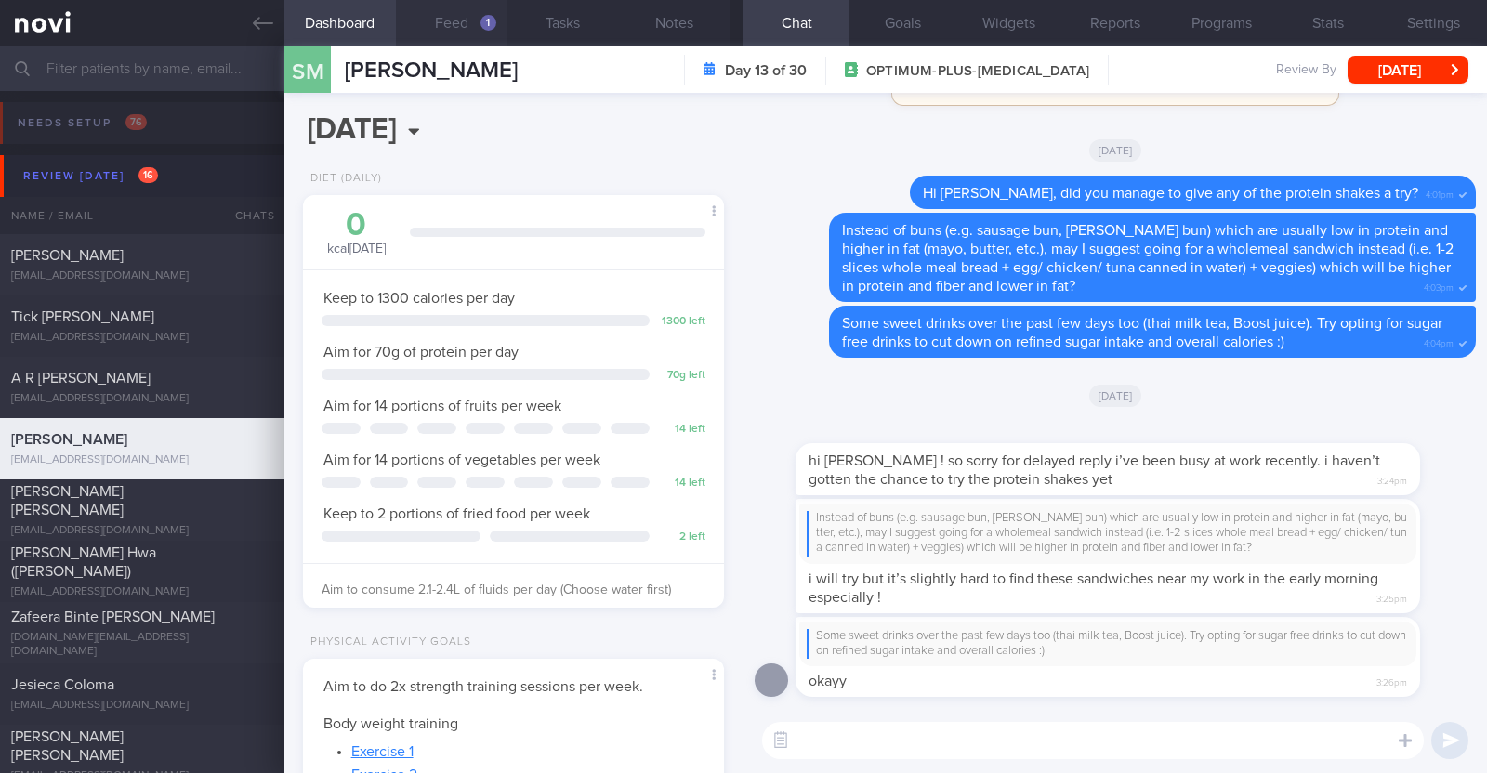
click at [437, 14] on button "Feed 1" at bounding box center [452, 23] width 112 height 46
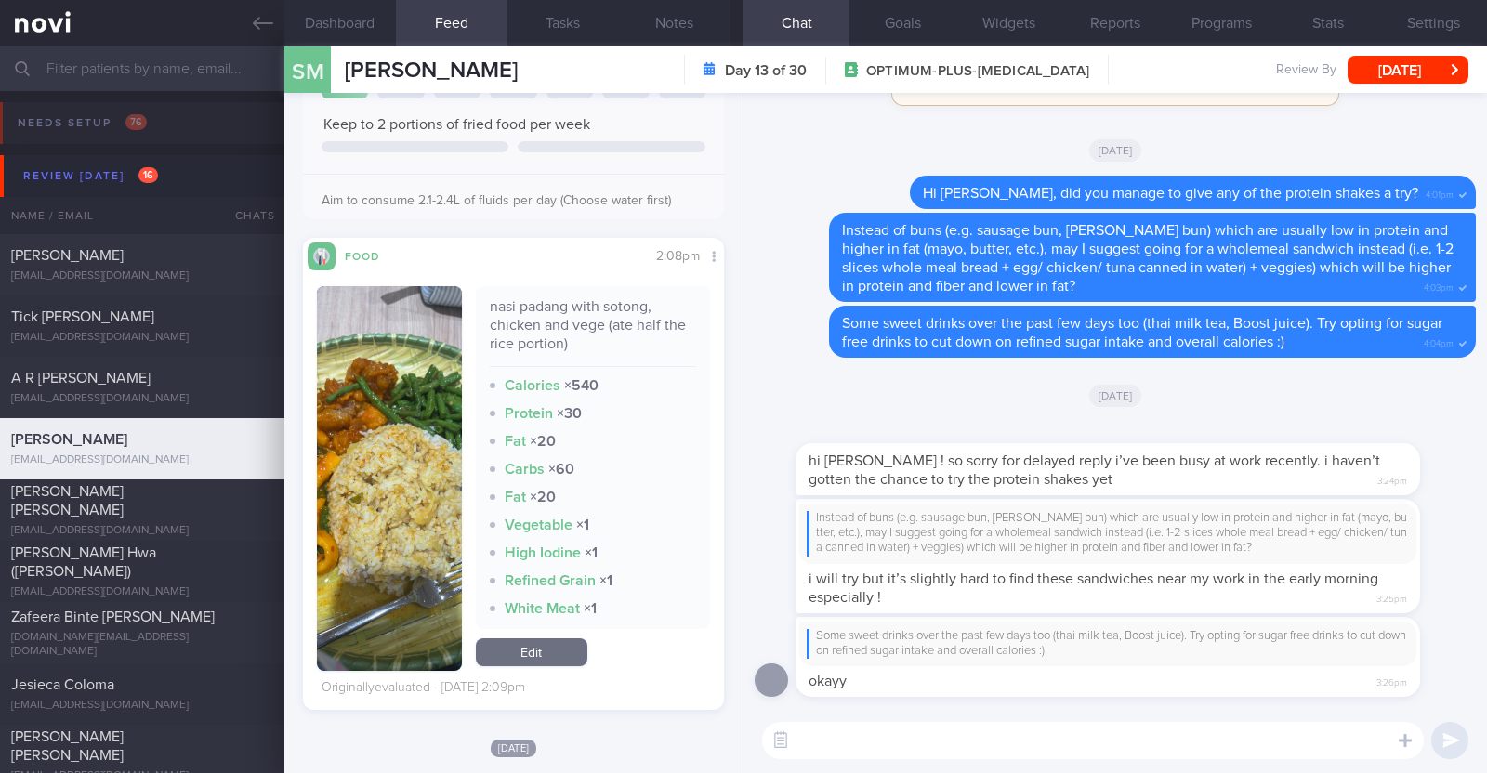
scroll to position [231, 0]
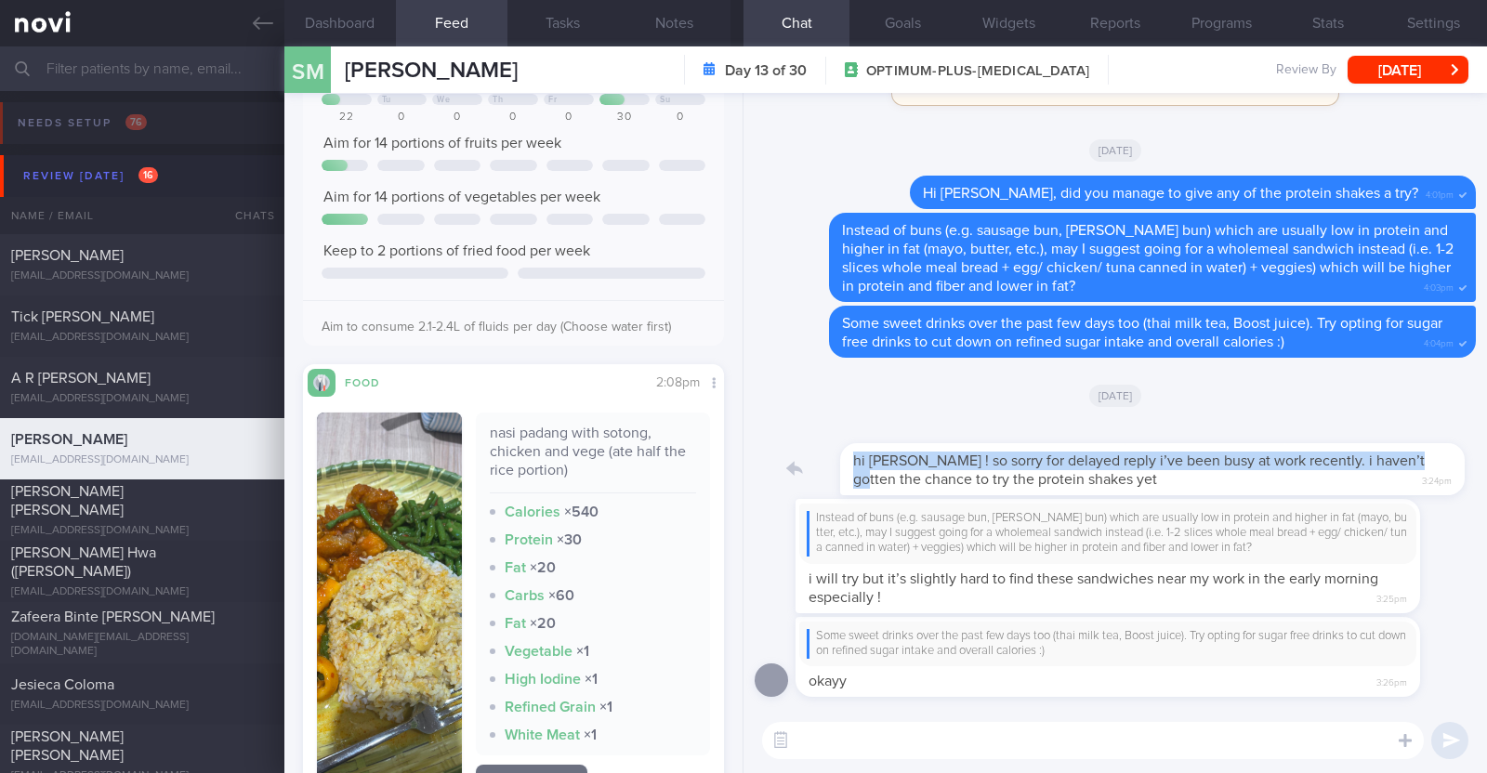
drag, startPoint x: 1385, startPoint y: 466, endPoint x: 1433, endPoint y: 466, distance: 48.3
click at [1433, 466] on div "hi [PERSON_NAME] ! so sorry for delayed reply i’ve been busy at work recently. …" at bounding box center [1135, 458] width 680 height 74
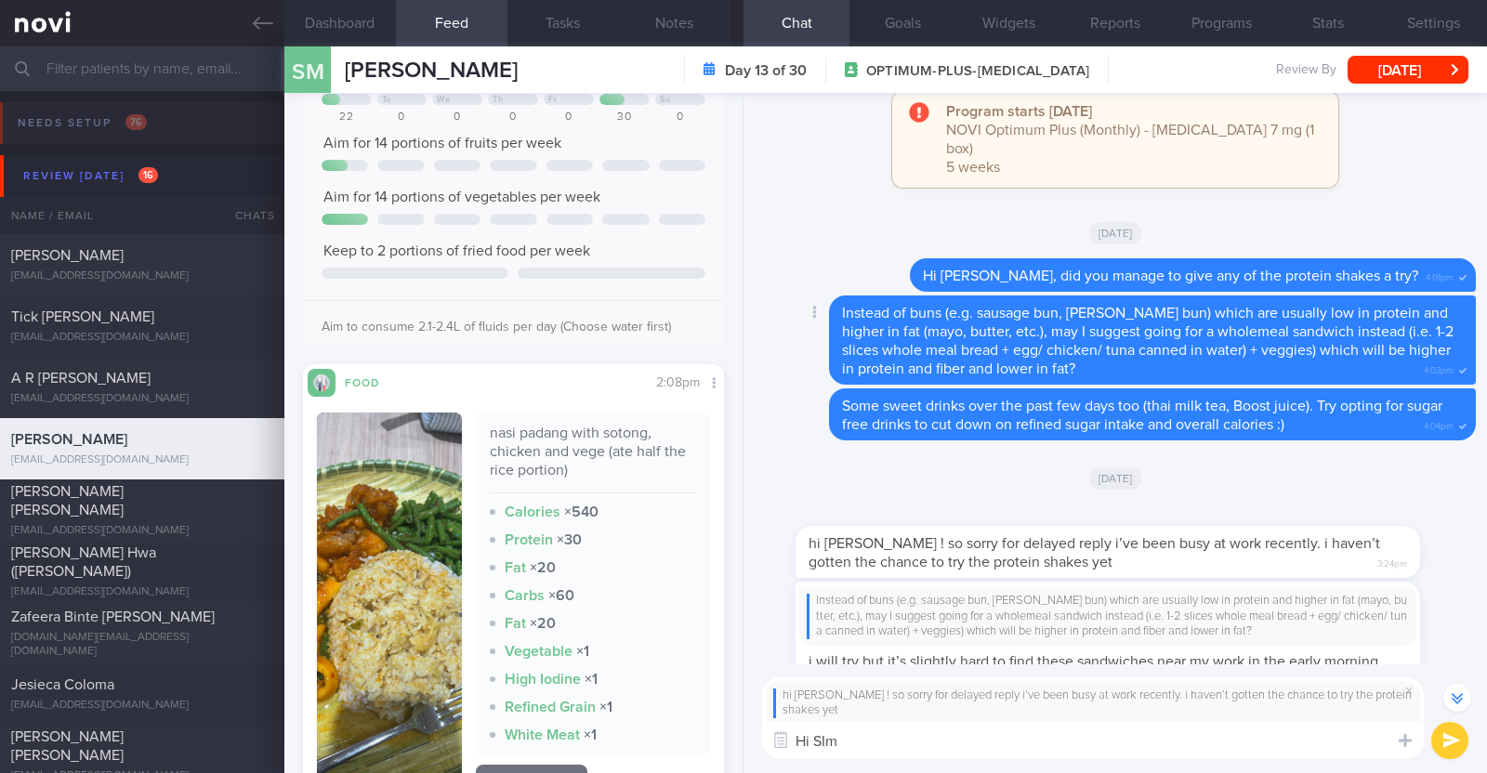
scroll to position [0, 0]
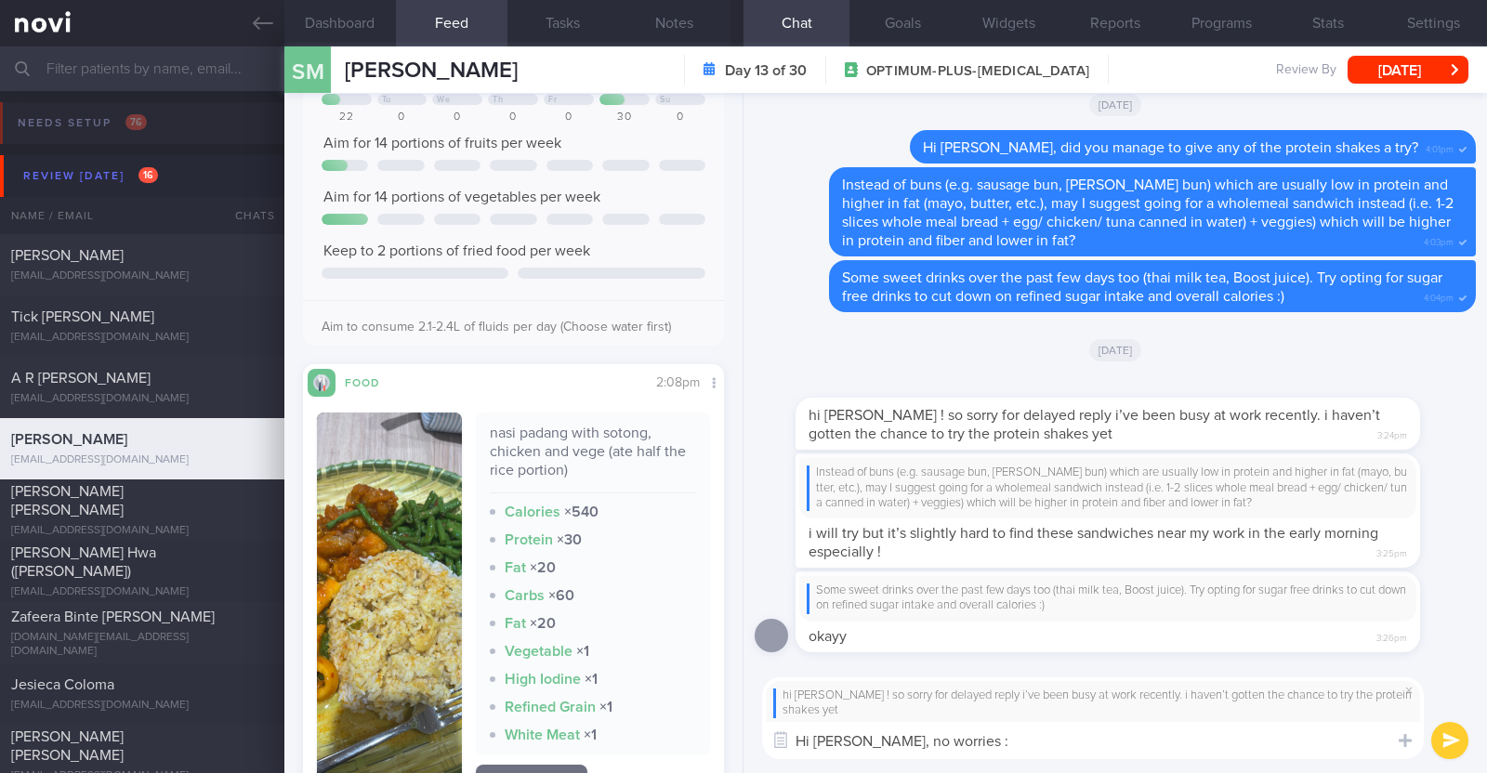
type textarea "Hi Simran, no worries :)"
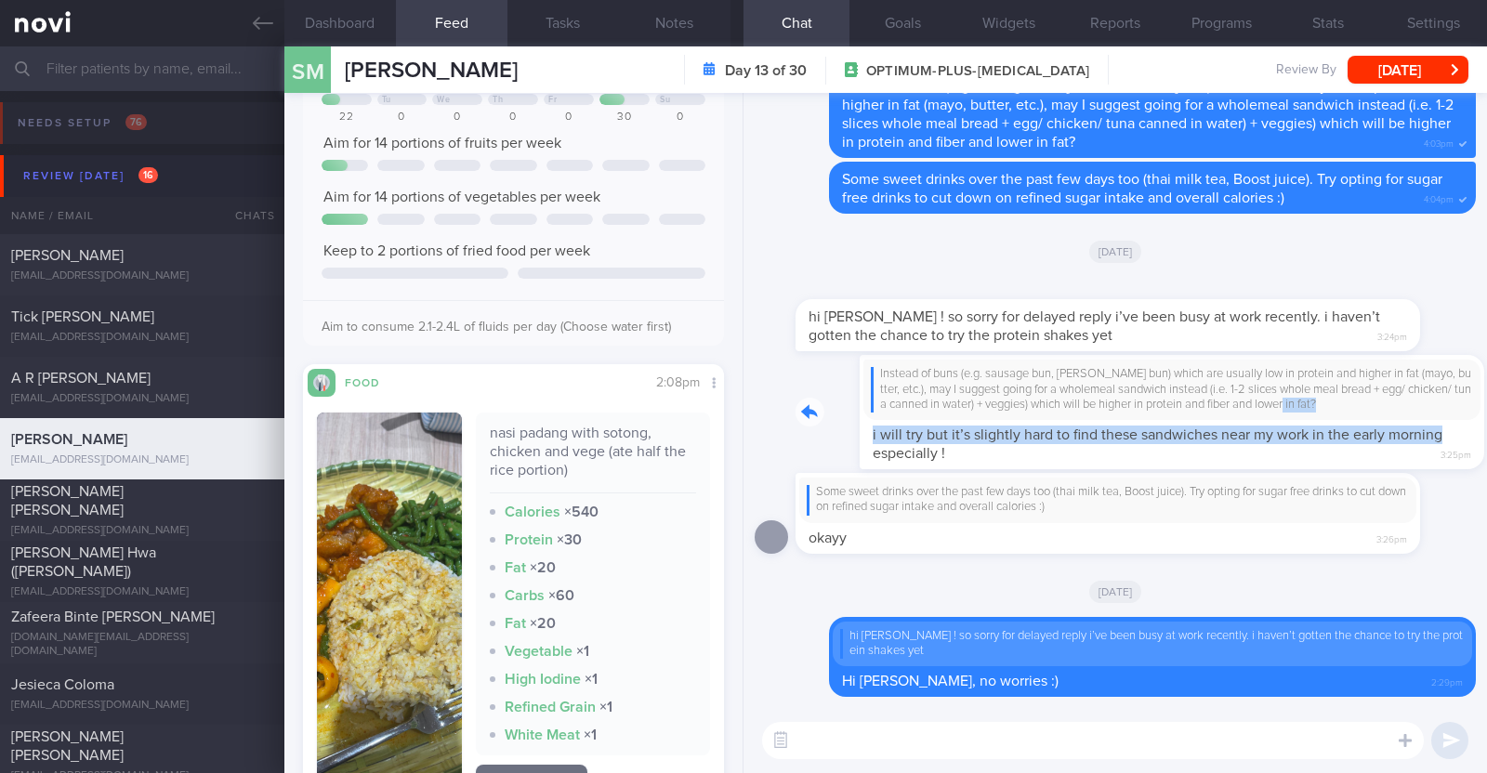
drag, startPoint x: 1386, startPoint y: 429, endPoint x: 1486, endPoint y: 418, distance: 100.1
click at [1486, 418] on div "Delete hi charlotte ! so sorry for delayed reply i’ve been busy at work recentl…" at bounding box center [1114, 400] width 743 height 615
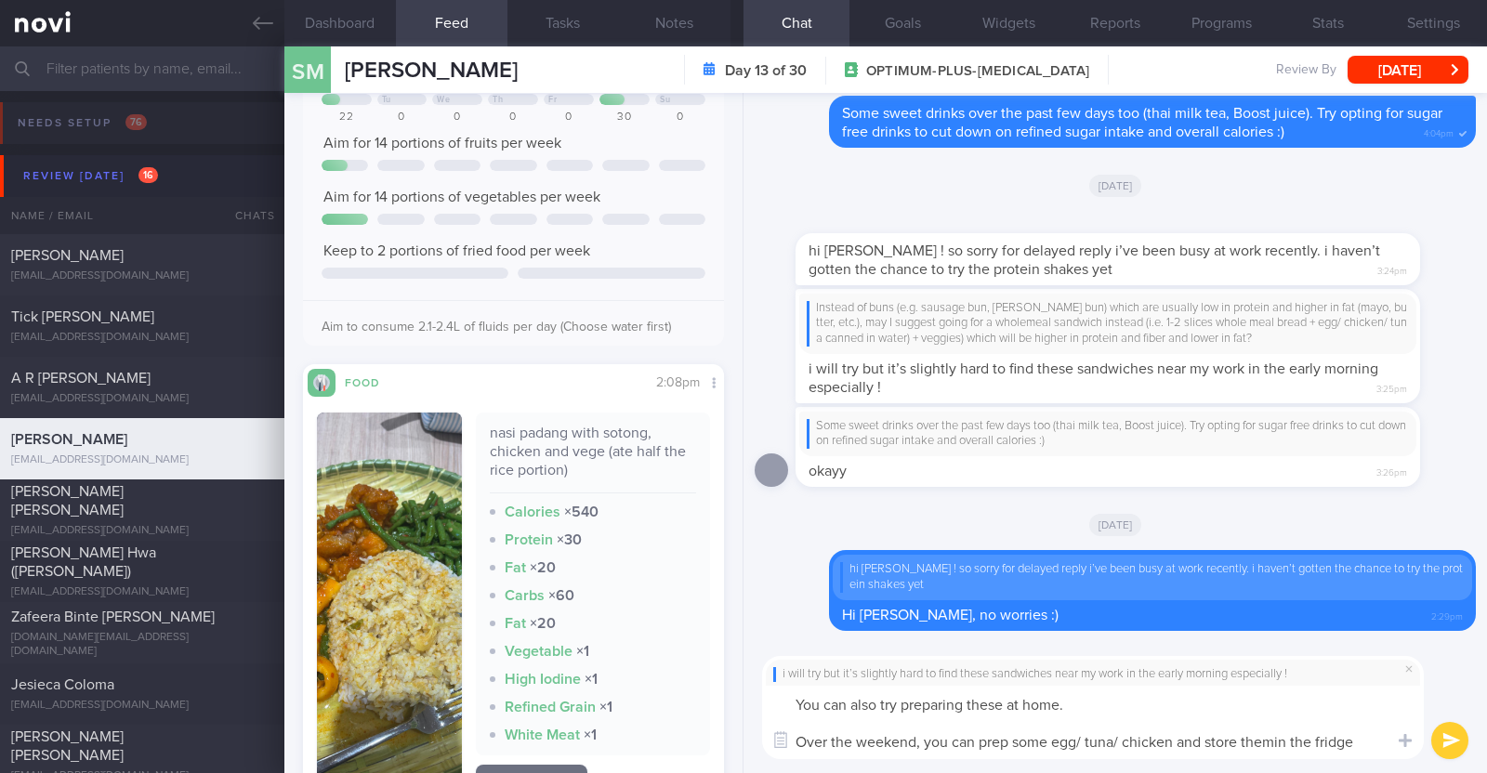
click at [1275, 743] on textarea "You can also try preparing these at home. Over the weekend, you can prep some e…" at bounding box center [1093, 722] width 662 height 73
click at [1371, 747] on textarea "You can also try preparing these at home. Over the weekend, you can prep some e…" at bounding box center [1093, 722] width 662 height 73
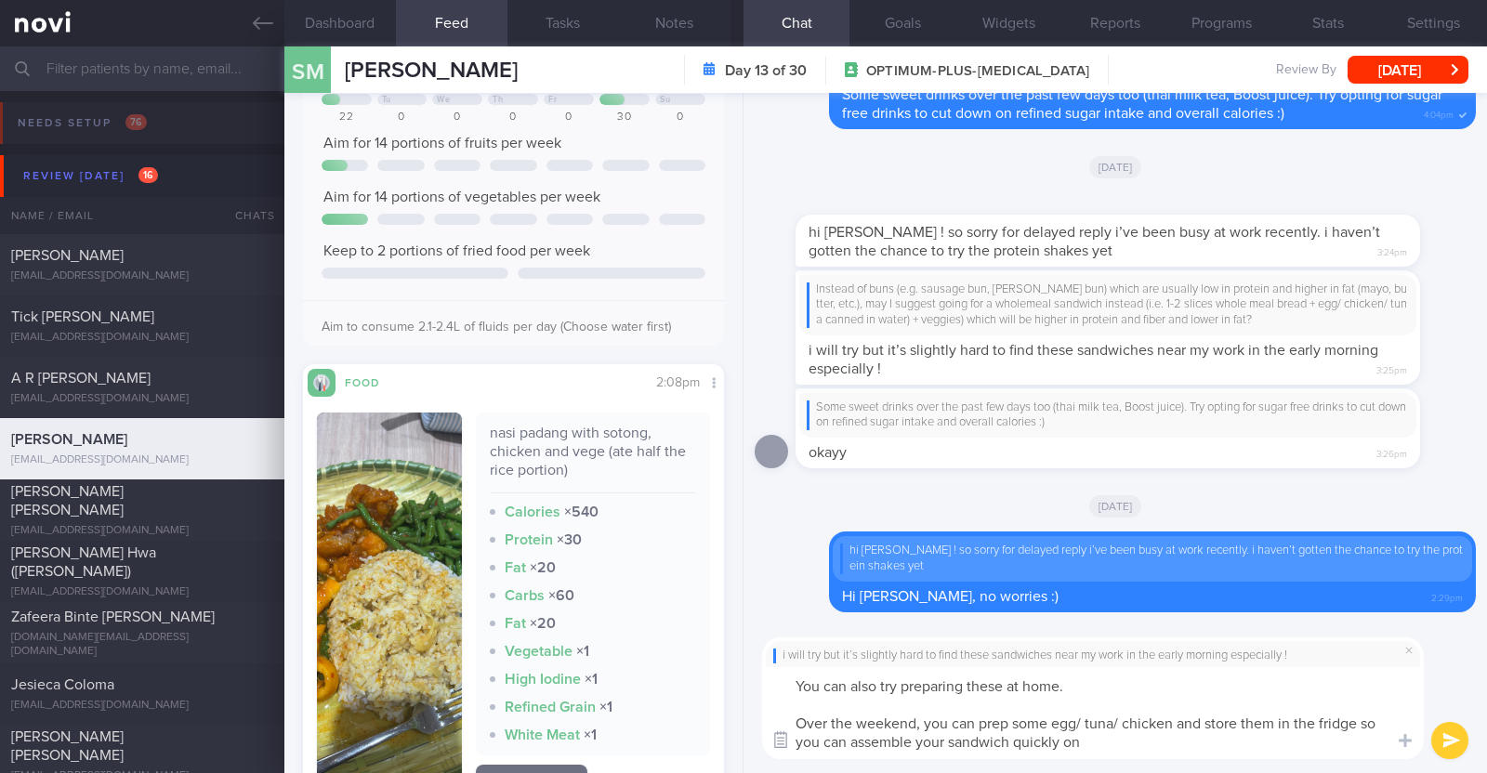
drag, startPoint x: 915, startPoint y: 717, endPoint x: 783, endPoint y: 727, distance: 132.3
click at [783, 727] on div "Chat templates Attach media Food repository Chat Templates Admin CGM Weight" at bounding box center [1114, 699] width 743 height 150
click at [1136, 741] on textarea "You can also try preparing these at home. On your off days, you can prep some e…" at bounding box center [1093, 713] width 662 height 92
type textarea "You can also try preparing these at home. On your off days, you can prep some e…"
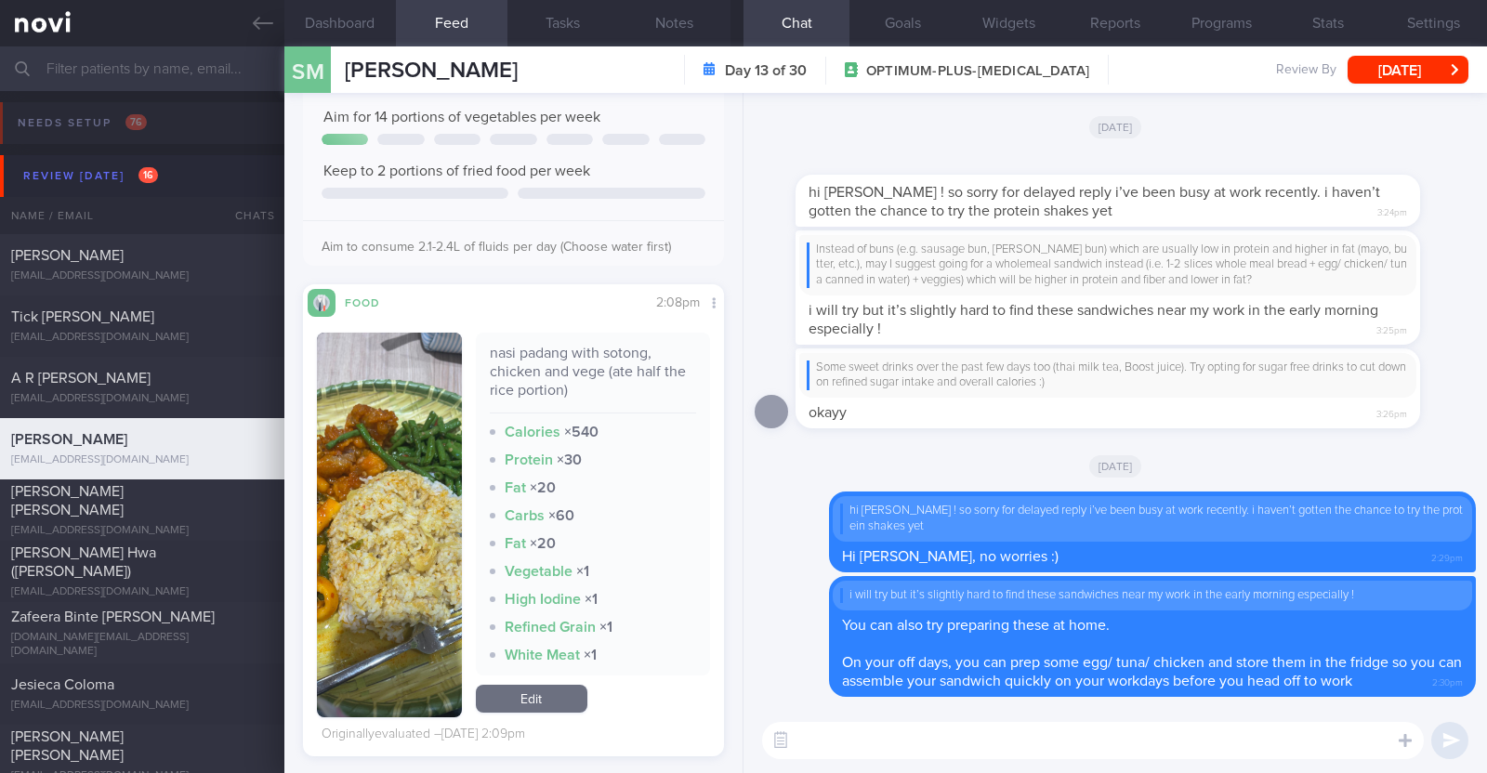
scroll to position [348, 0]
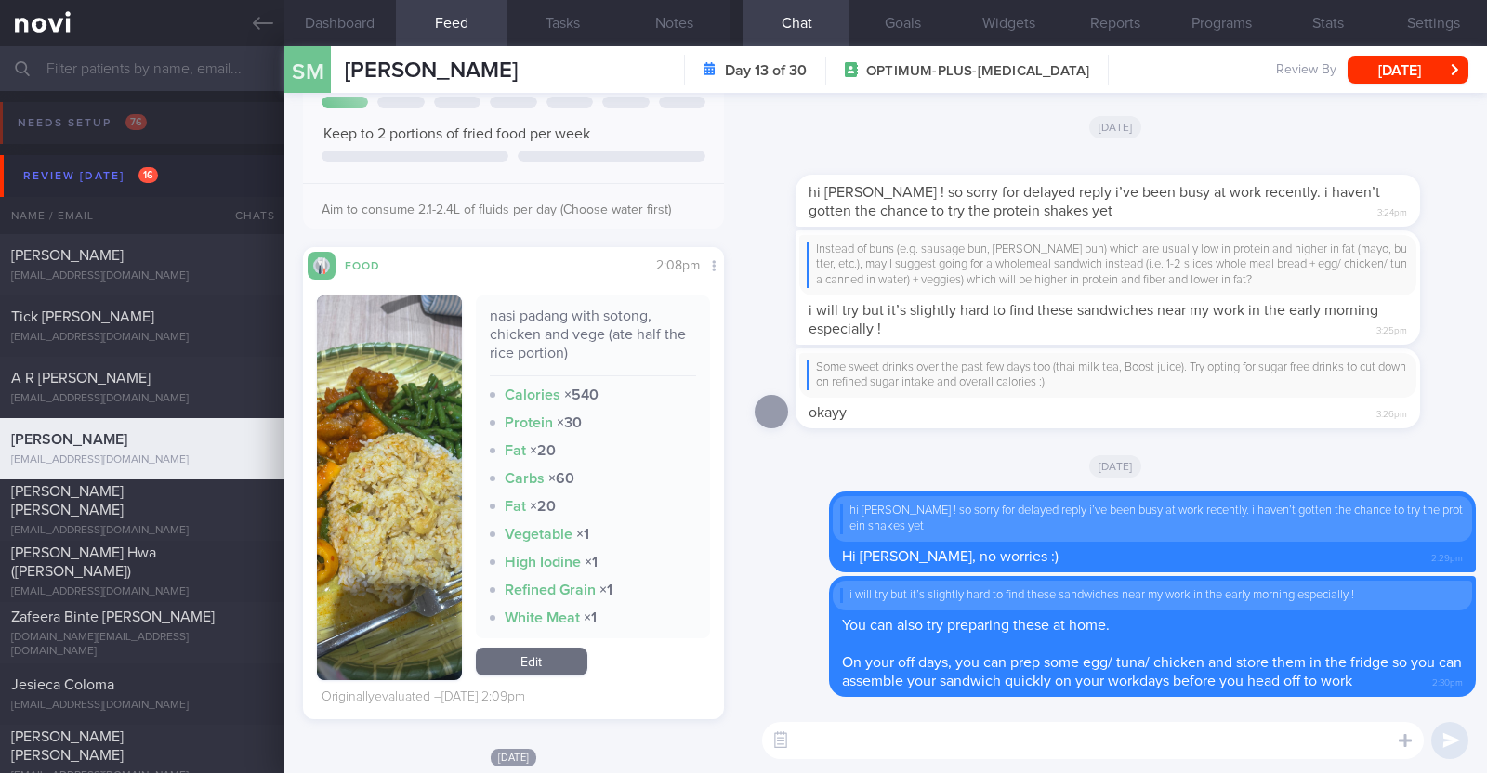
click at [865, 741] on textarea at bounding box center [1093, 740] width 662 height 37
click at [409, 530] on button "button" at bounding box center [389, 487] width 145 height 385
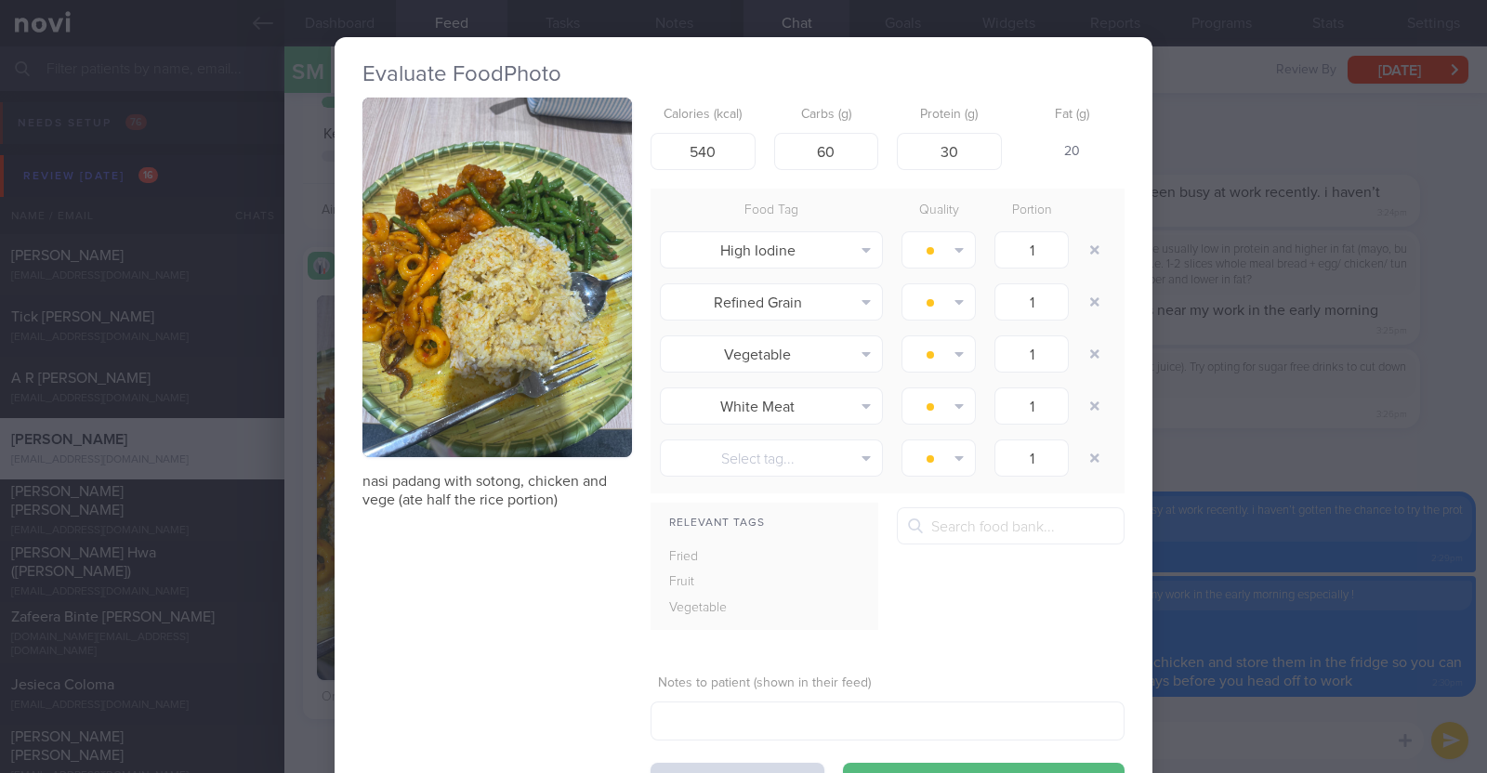
click at [1157, 440] on div "Evaluate Food Photo nasi padang with sotong, chicken and vege (ate half the ric…" at bounding box center [743, 386] width 1487 height 773
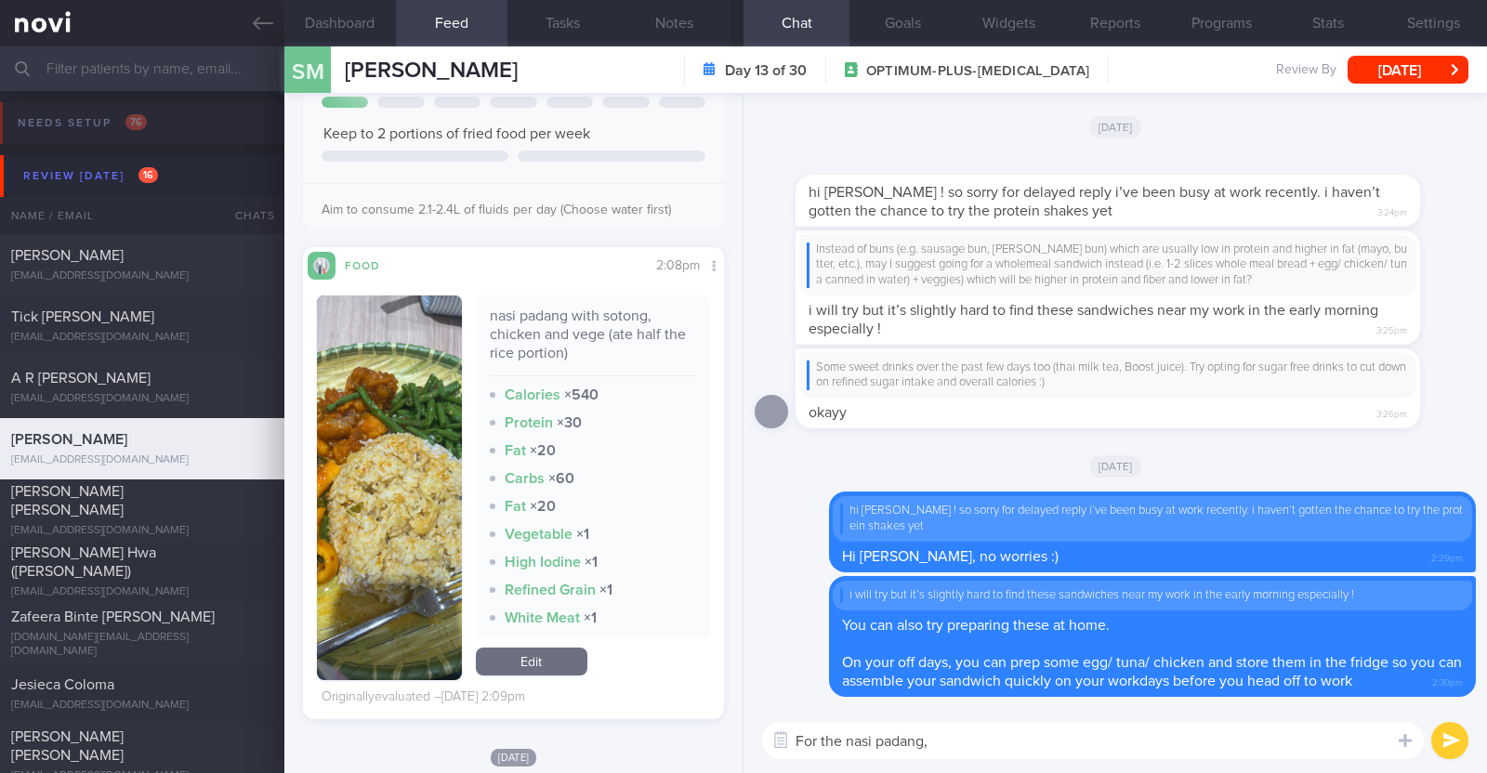
click at [1050, 742] on textarea "For the nasi padang," at bounding box center [1093, 740] width 662 height 37
click at [1057, 736] on textarea "For the nasi padang, try to avoid adding ravy/ curry to the rice as" at bounding box center [1093, 740] width 662 height 37
click at [1240, 731] on textarea "For the nasi padang, try to avoid adding gravy/ curry to the rice as" at bounding box center [1093, 740] width 662 height 37
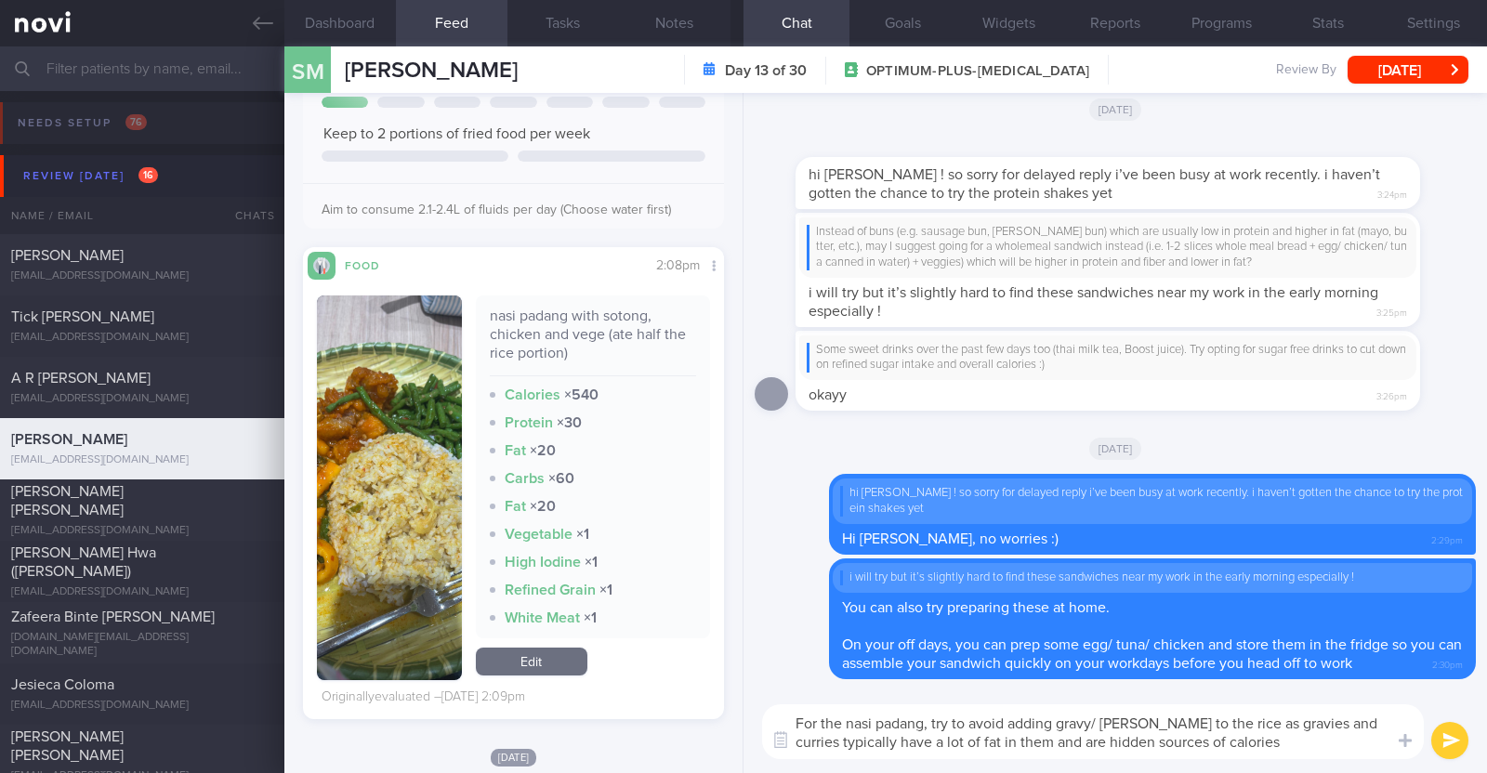
type textarea "For the nasi padang, try to avoid adding gravy/ curry to the rice as gravies an…"
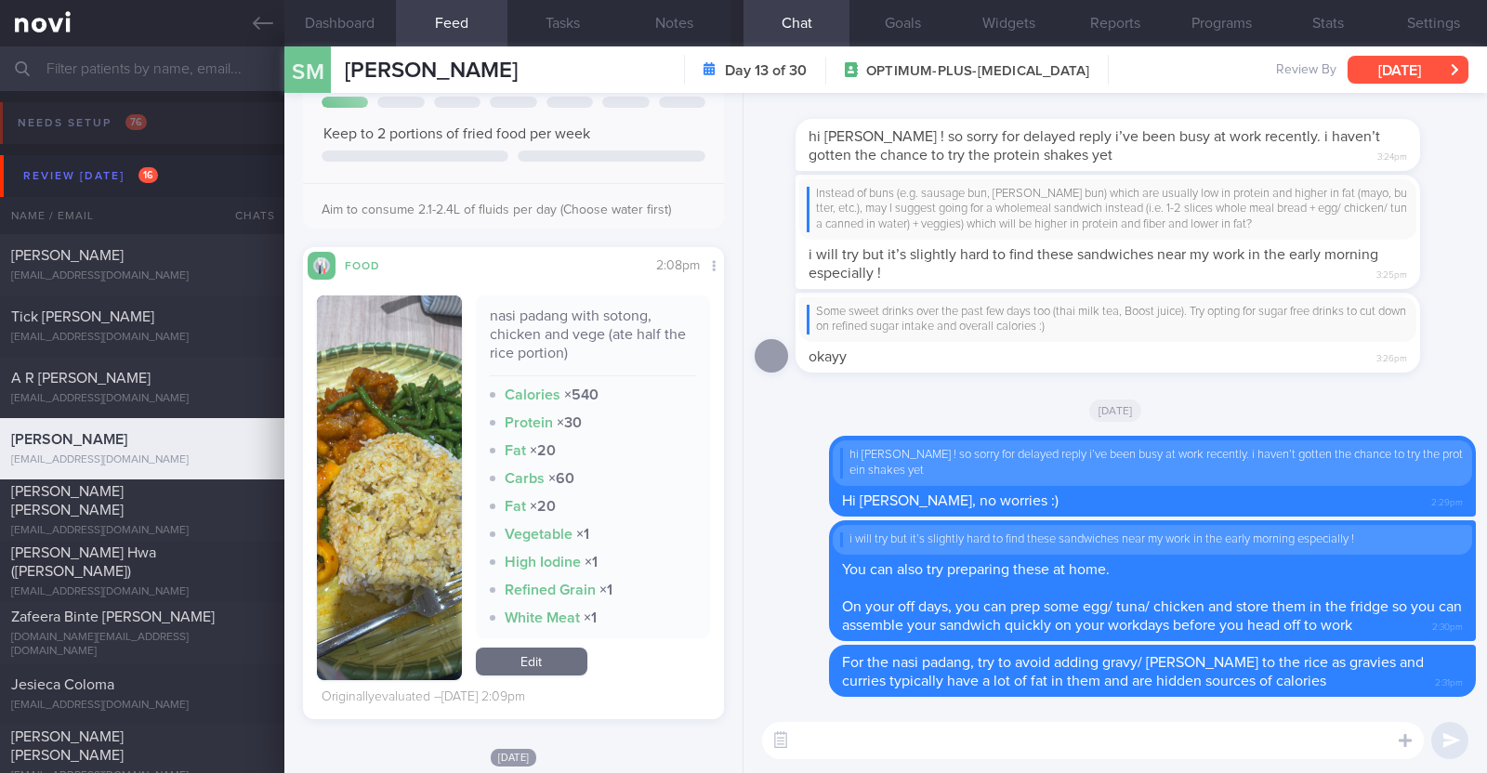
click at [1420, 76] on button "[DATE]" at bounding box center [1407, 70] width 121 height 28
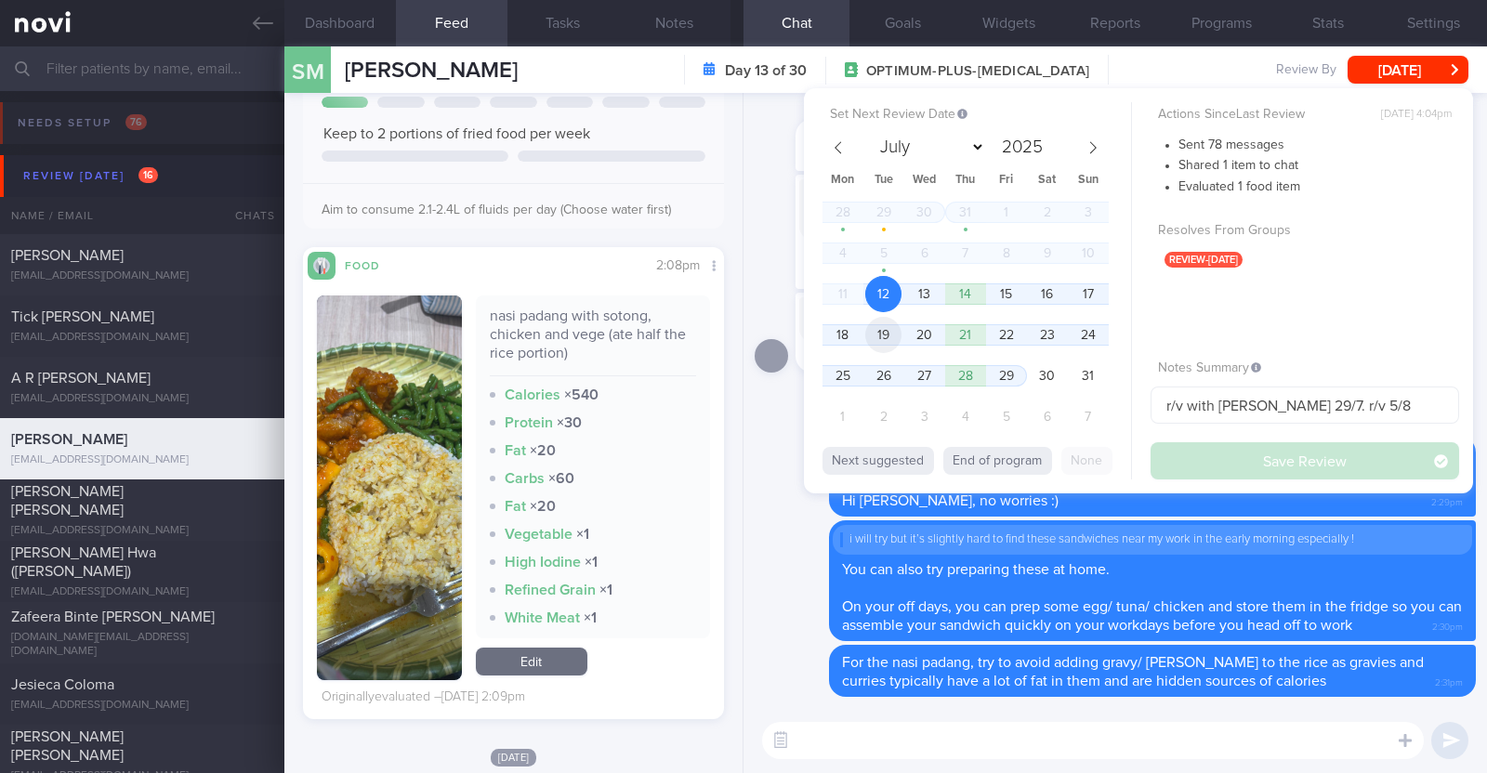
click at [888, 332] on span "19" at bounding box center [883, 335] width 36 height 36
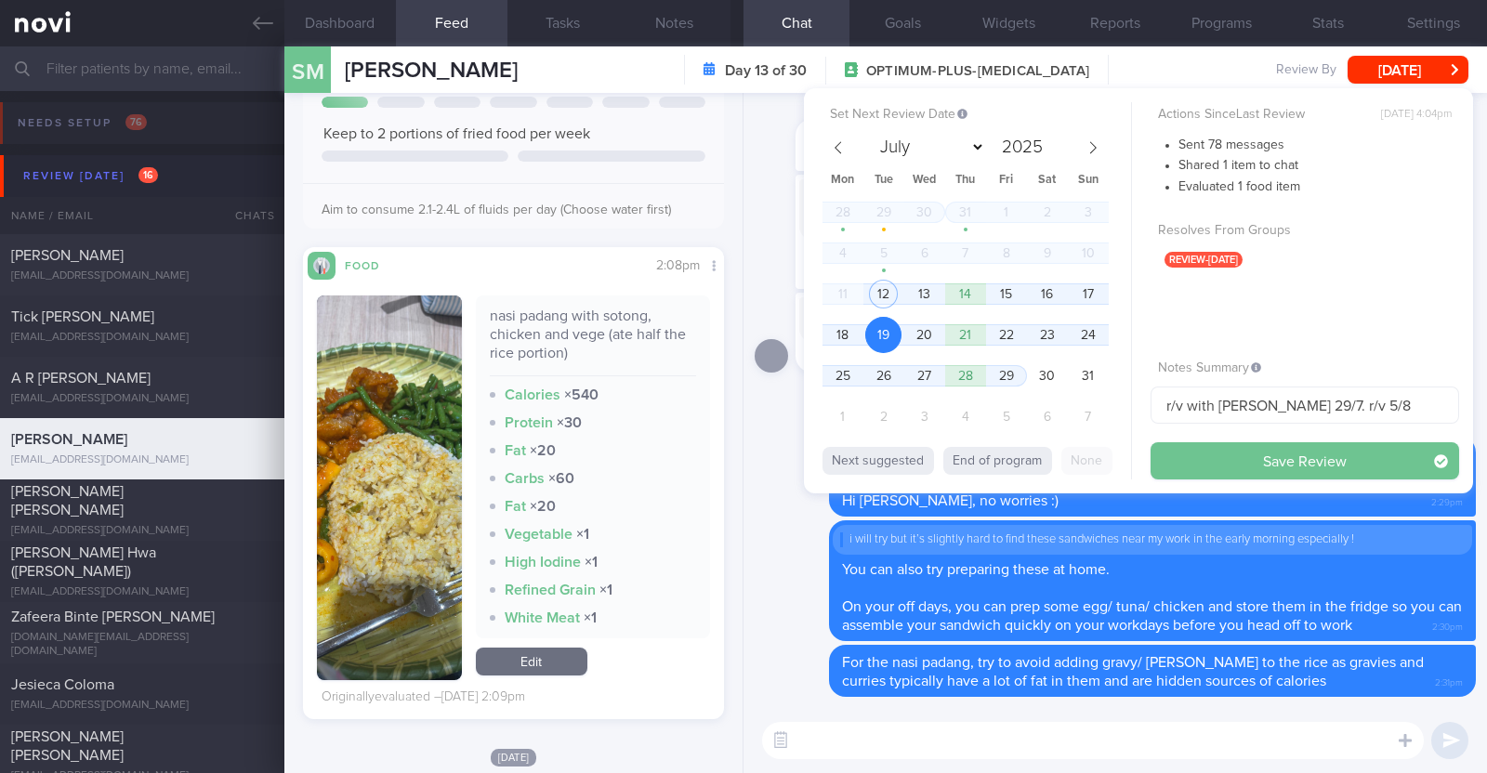
click at [1175, 453] on button "Save Review" at bounding box center [1304, 460] width 309 height 37
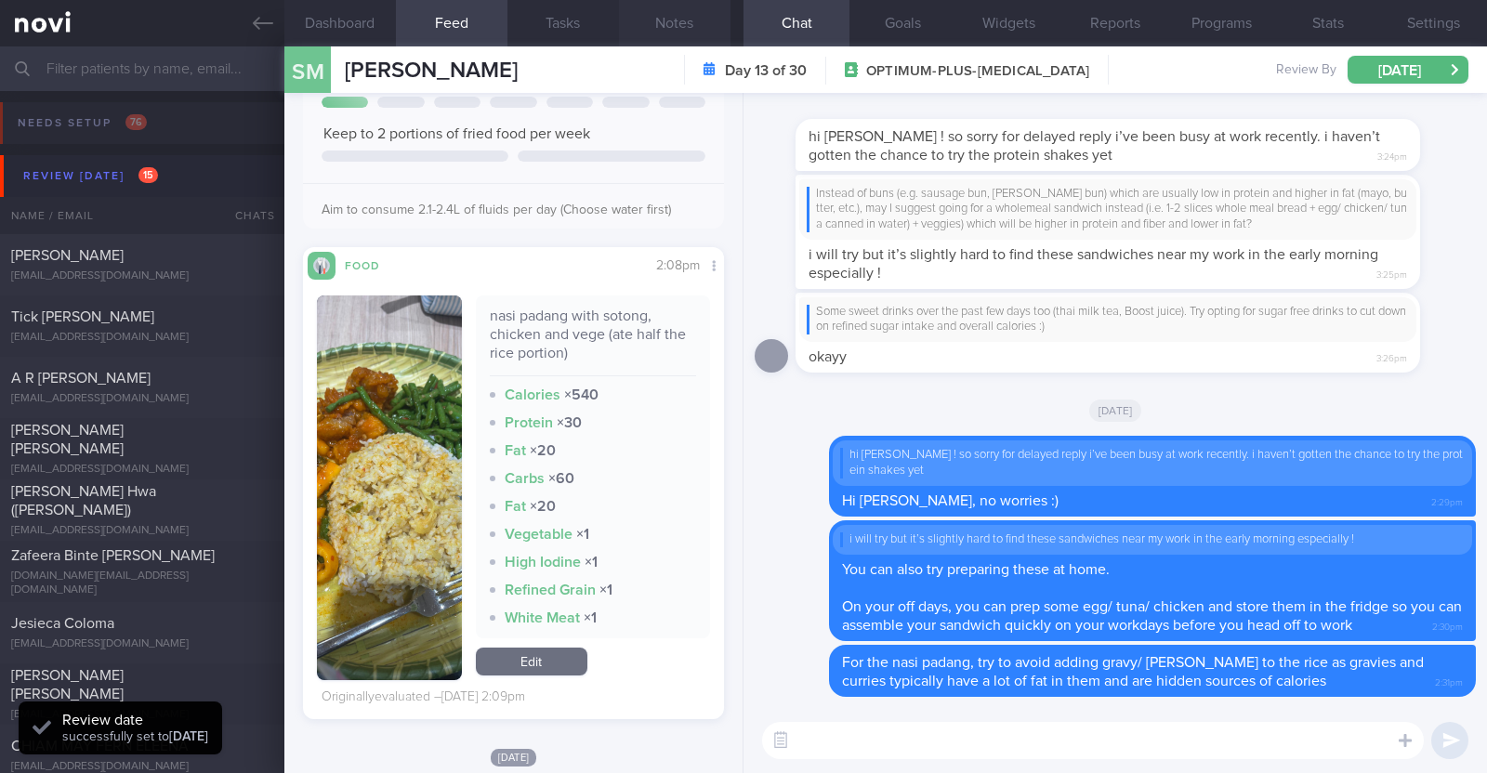
click at [661, 27] on button "Notes" at bounding box center [675, 23] width 112 height 46
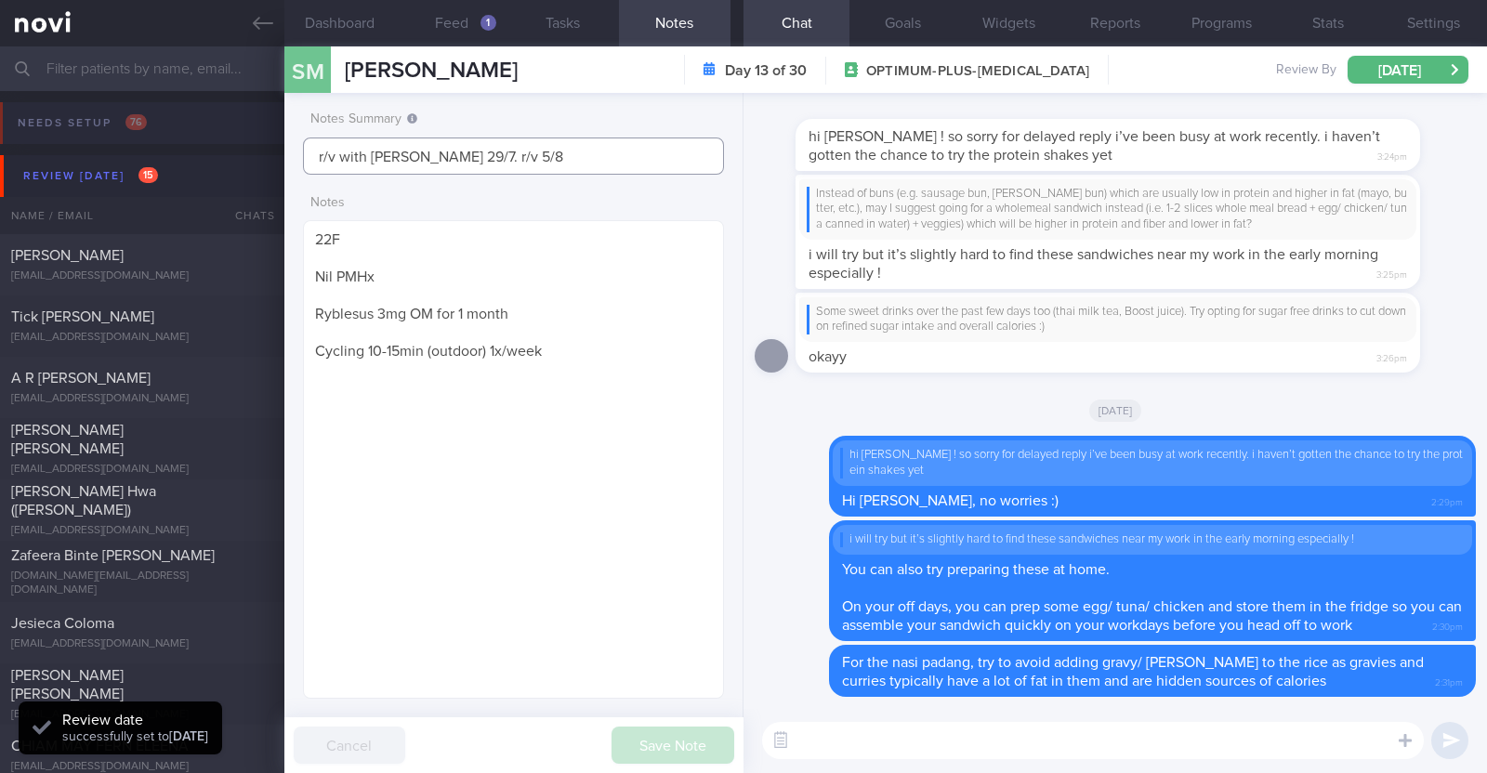
drag, startPoint x: 551, startPoint y: 157, endPoint x: 38, endPoint y: 114, distance: 514.7
click at [38, 114] on div "Patients New Users Coaches Assigned patients Assigned patients All active patie…" at bounding box center [743, 409] width 1487 height 727
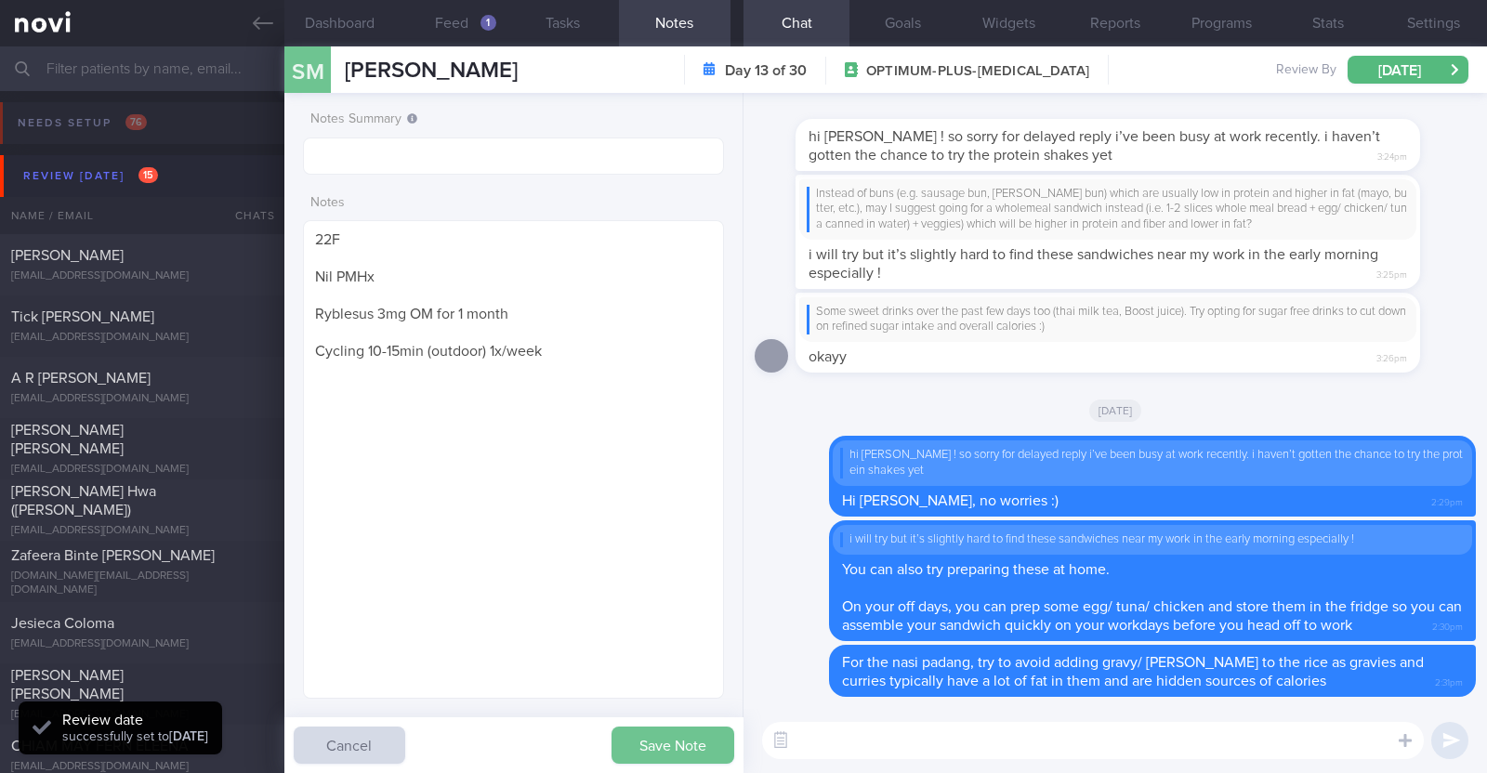
click at [647, 741] on button "Save Note" at bounding box center [672, 745] width 123 height 37
click at [201, 463] on div "bernicettl@gmail.com" at bounding box center [142, 470] width 262 height 14
type input "Program ends 7/6, r/v with Dr Kyle 12/6"
type textarea "63F Comorbidities: Asthma Hypertension Hyperlipidaemia Lumbar spondylosis IBS M…"
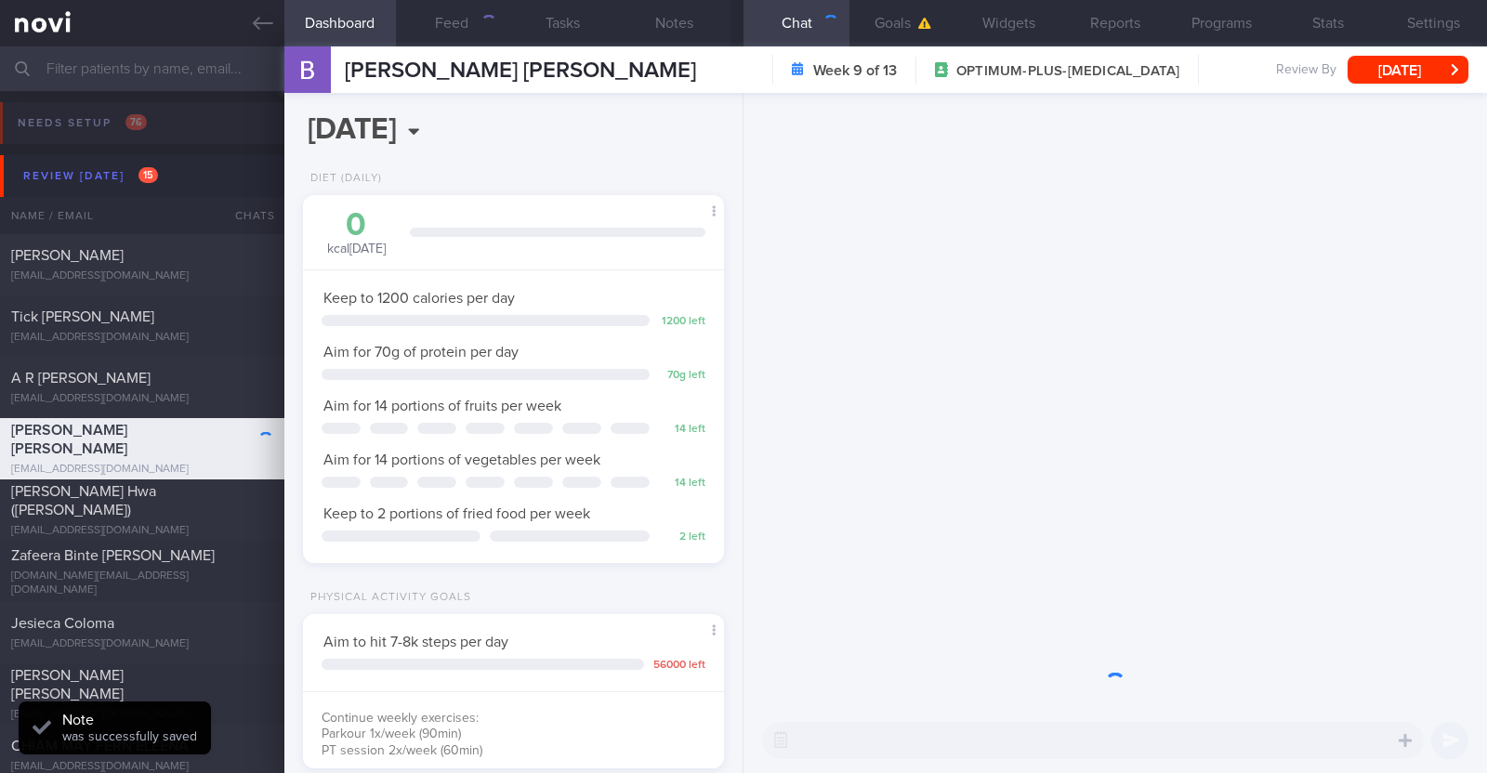
scroll to position [211, 370]
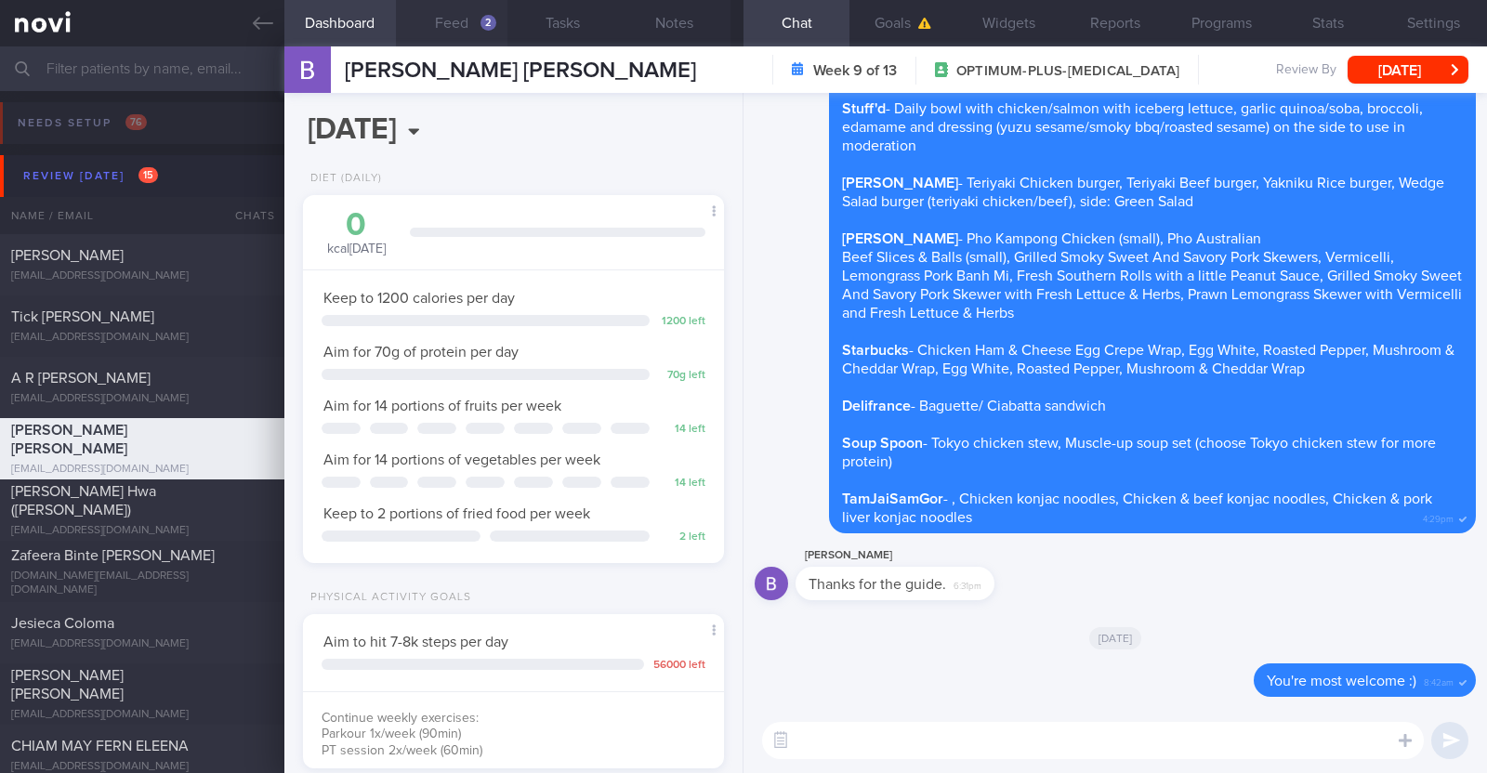
click at [438, 26] on button "Feed 2" at bounding box center [452, 23] width 112 height 46
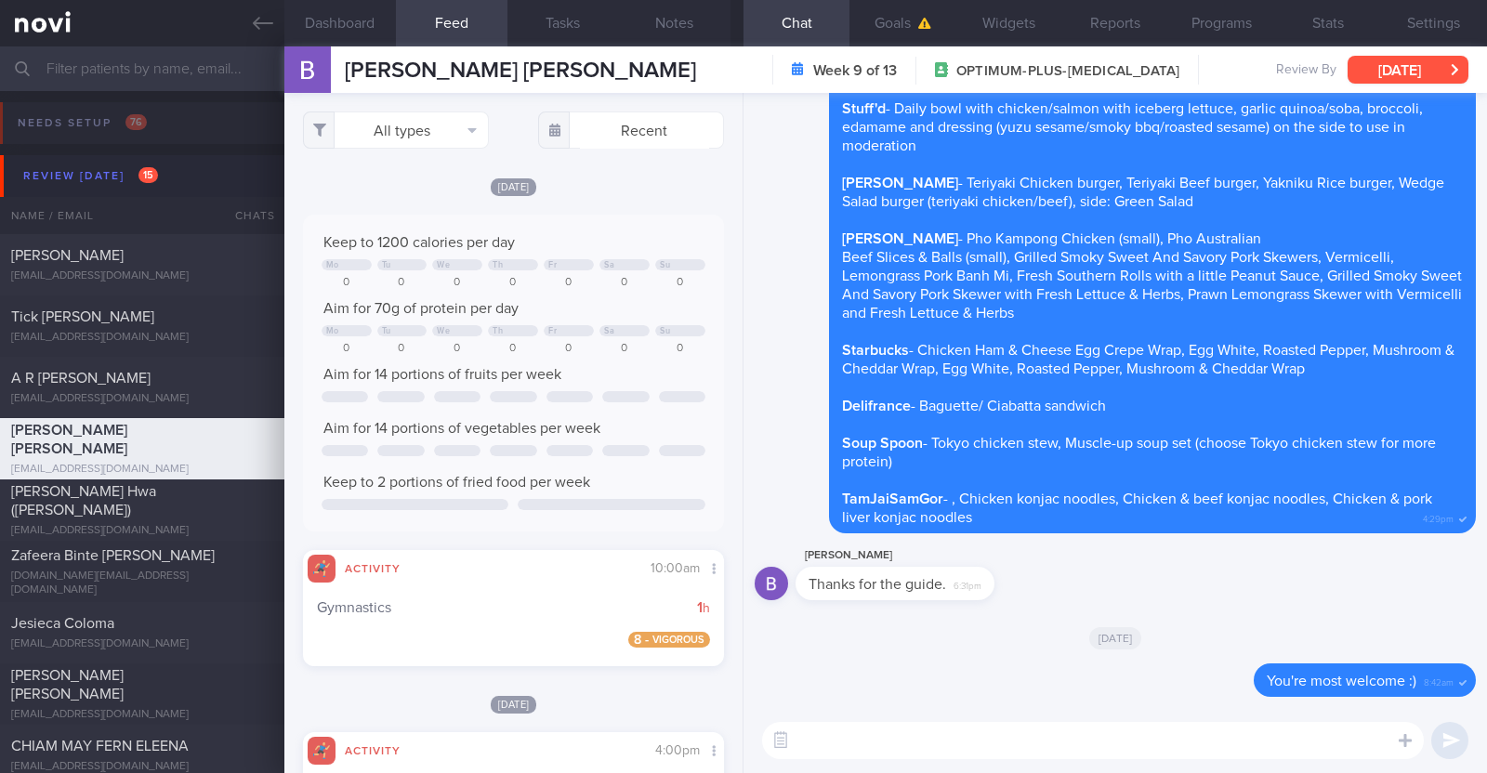
click at [1406, 73] on button "[DATE]" at bounding box center [1407, 70] width 121 height 28
click at [1217, 590] on div "Bernice Tan Thanks for the guide. 6:31pm" at bounding box center [1115, 578] width 721 height 67
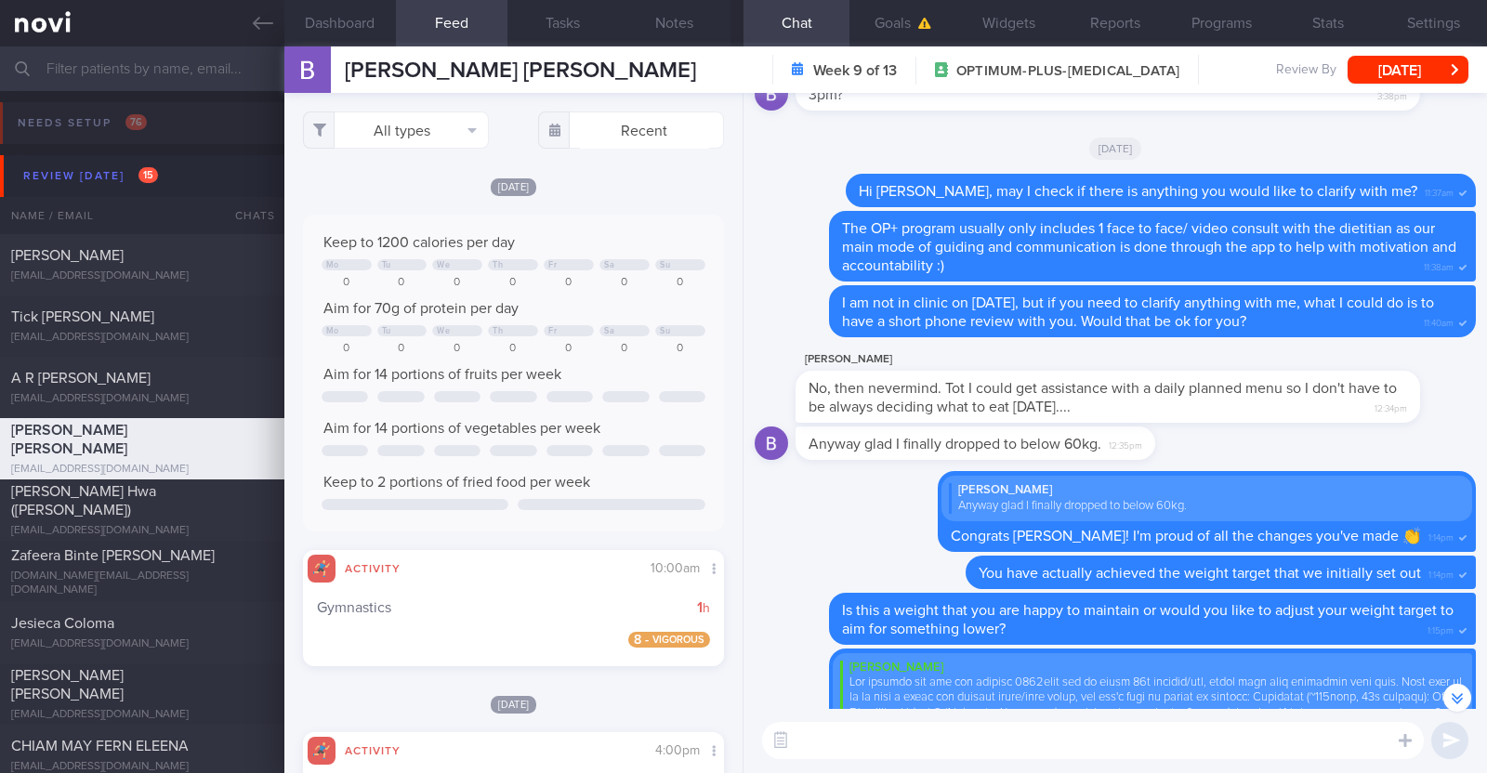
scroll to position [-1976, 0]
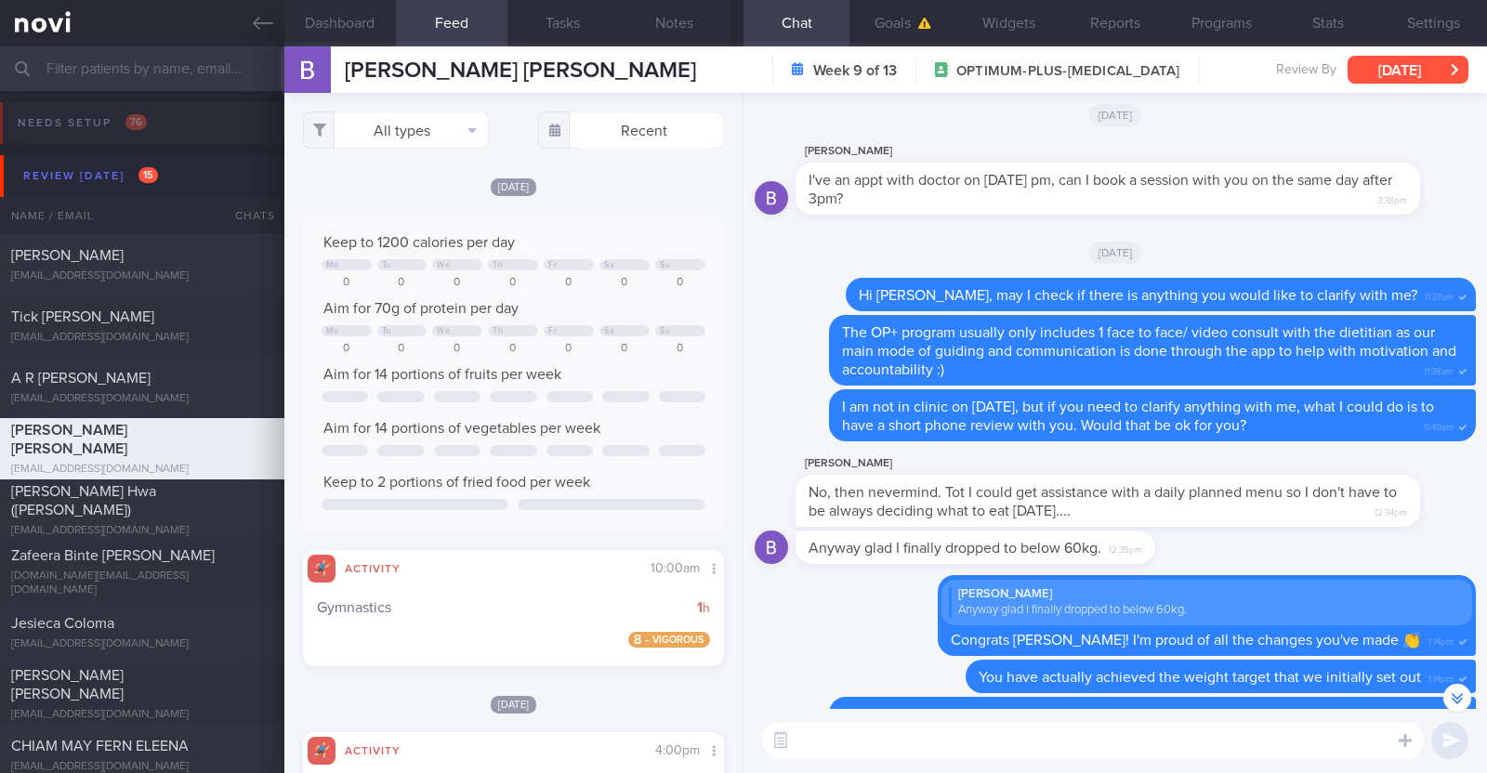
click at [1375, 76] on button "[DATE]" at bounding box center [1407, 70] width 121 height 28
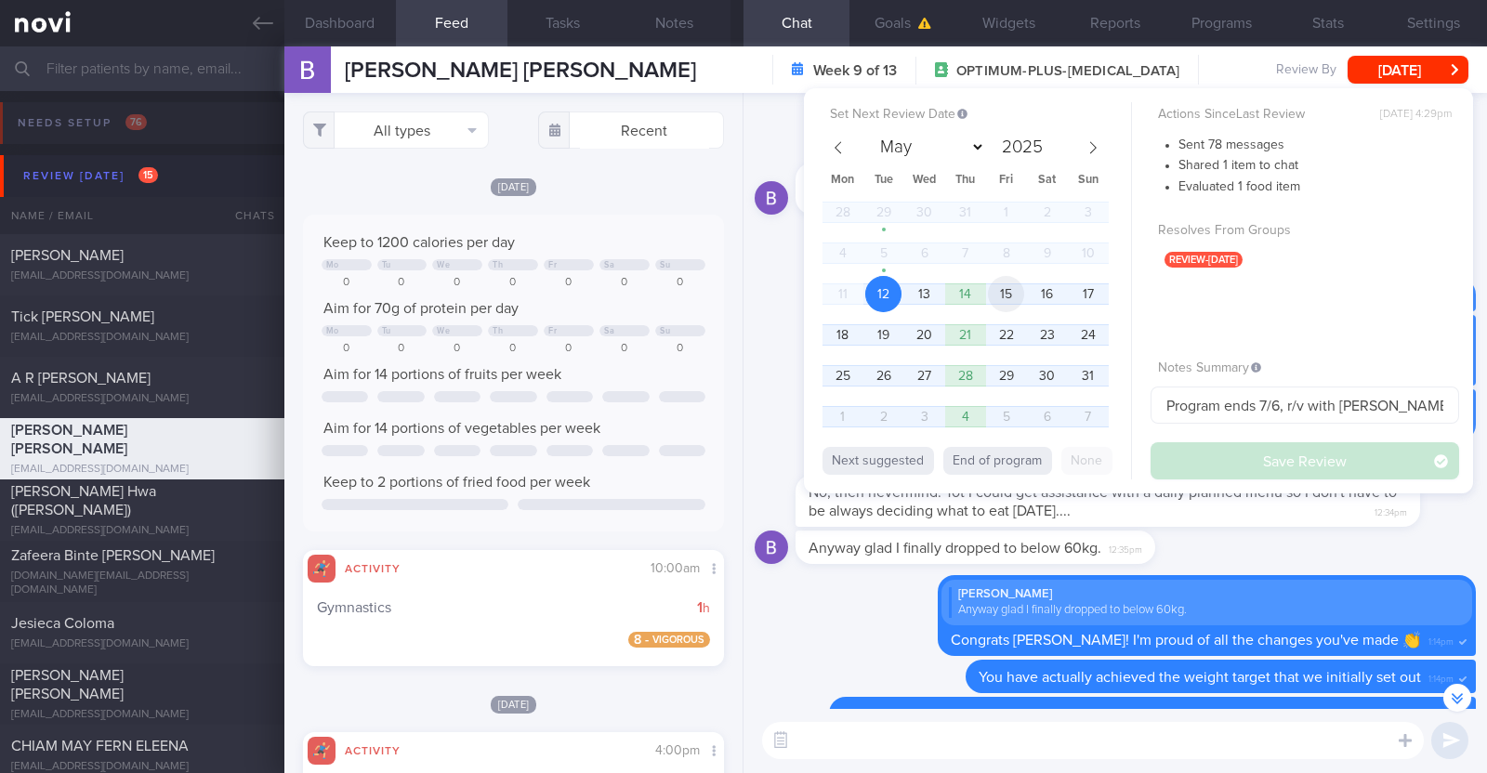
click at [999, 295] on span "15" at bounding box center [1006, 294] width 36 height 36
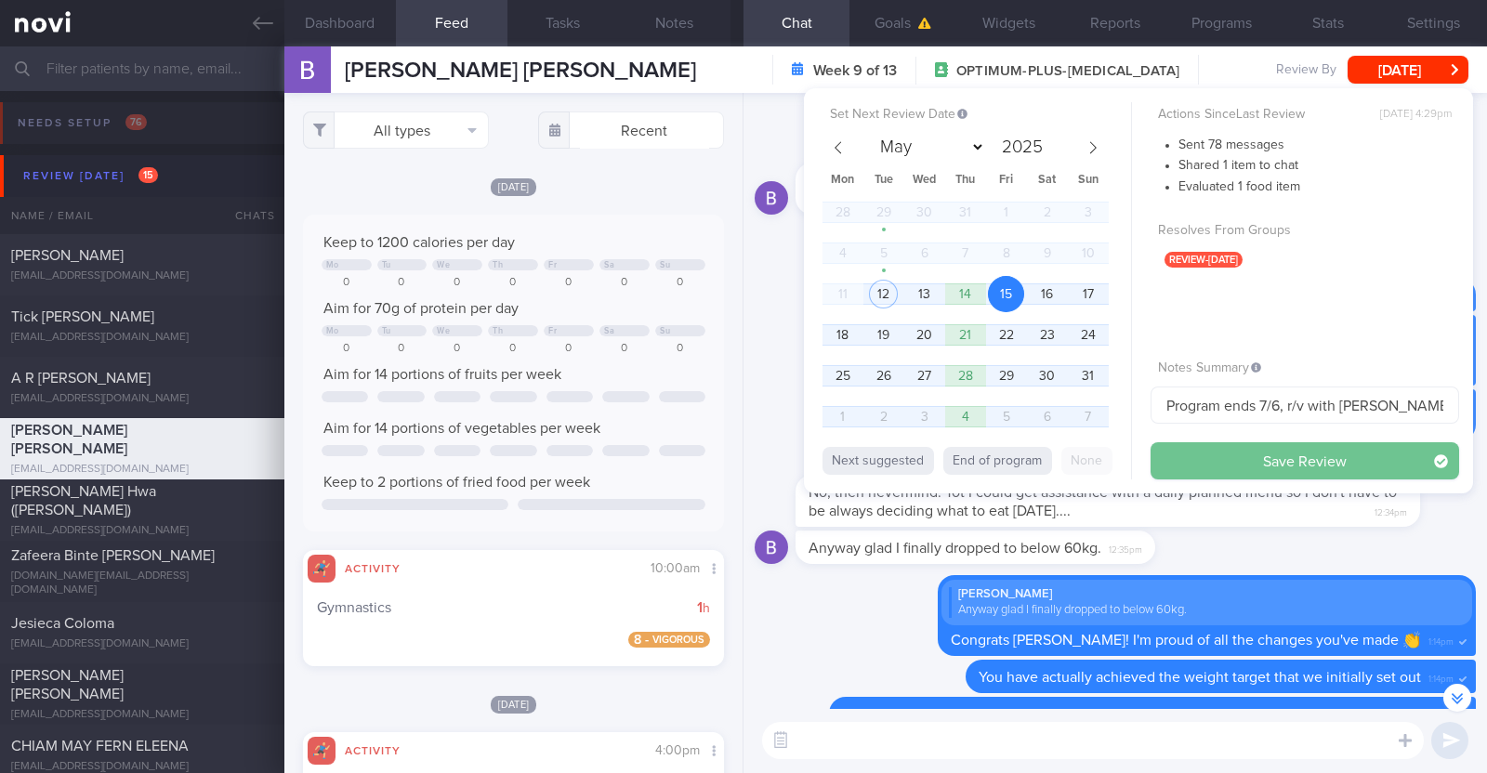
click at [1216, 470] on button "Save Review" at bounding box center [1304, 460] width 309 height 37
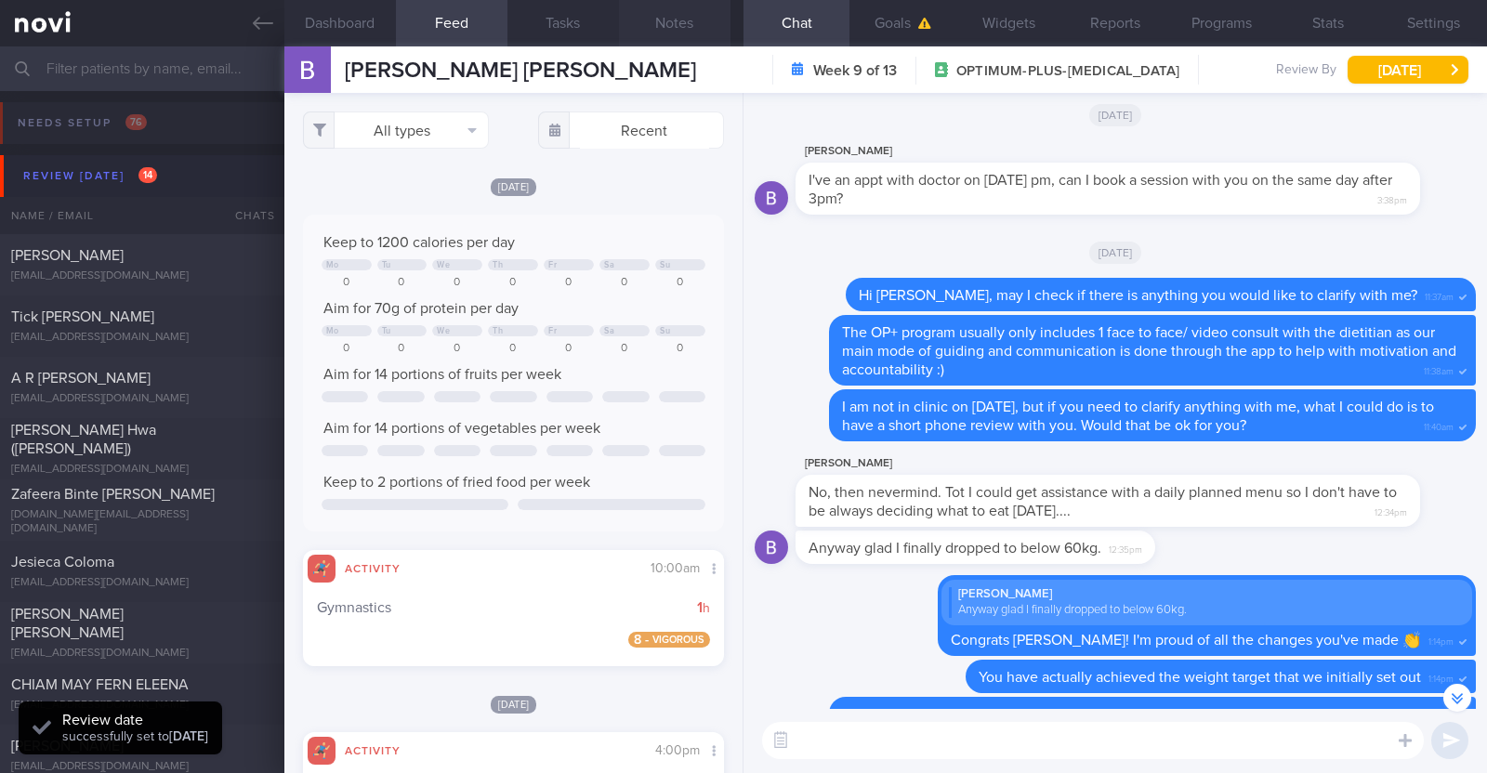
click at [650, 20] on button "Notes" at bounding box center [675, 23] width 112 height 46
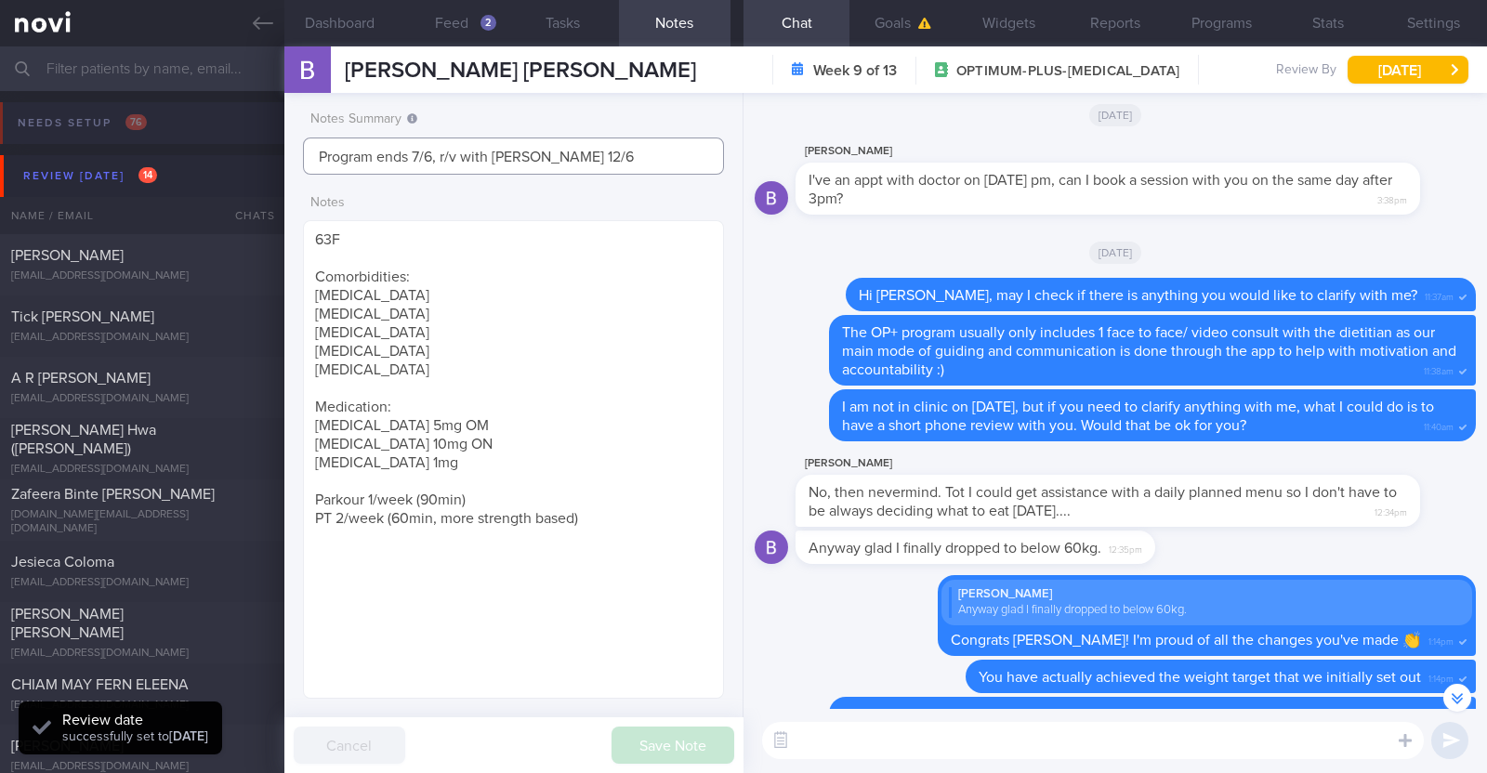
drag, startPoint x: 584, startPoint y: 151, endPoint x: 0, endPoint y: 151, distance: 584.5
click at [0, 151] on div "Patients New Users Coaches Assigned patients Assigned patients All active patie…" at bounding box center [743, 409] width 1487 height 727
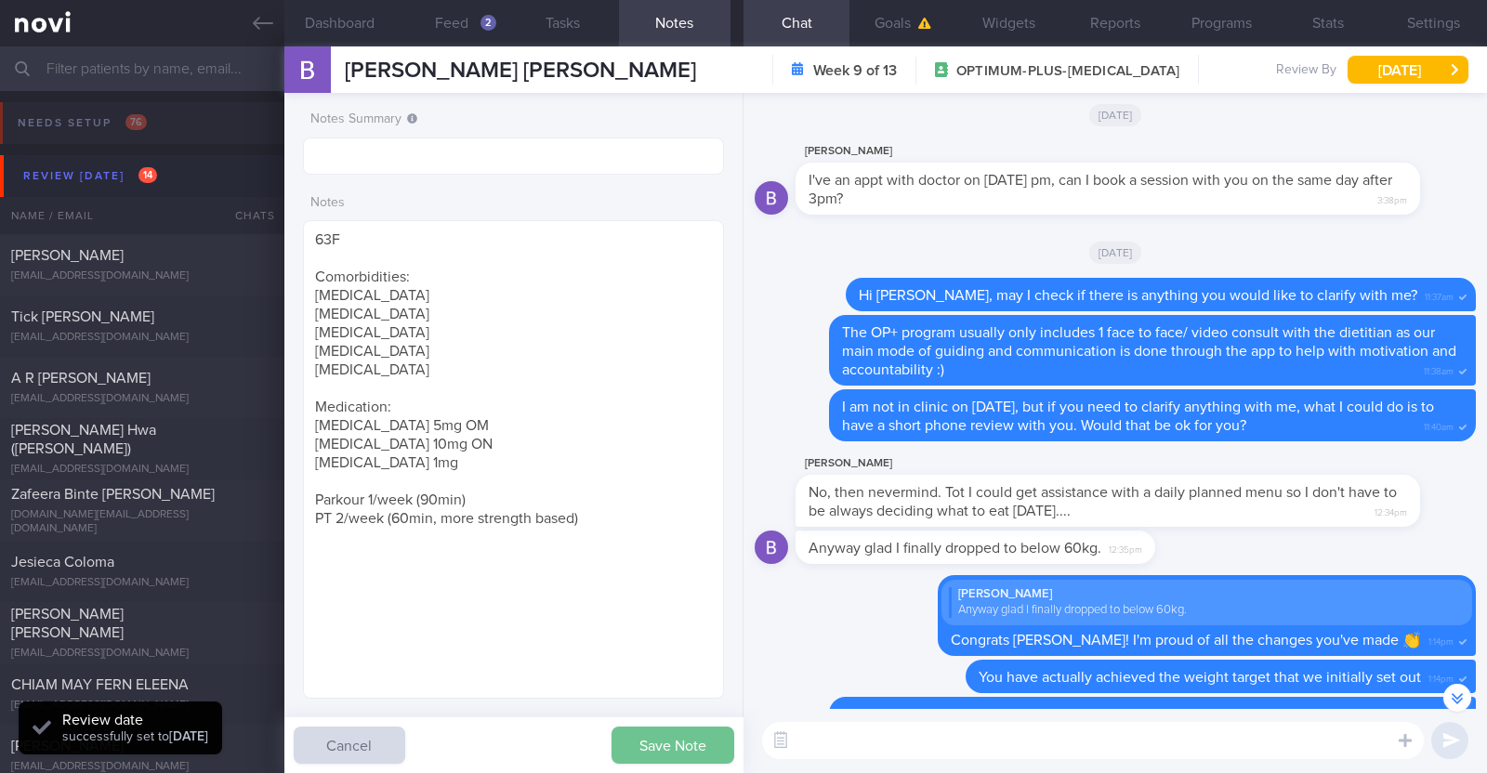
click at [651, 733] on button "Save Note" at bounding box center [672, 745] width 123 height 37
click at [139, 463] on div "[EMAIL_ADDRESS][DOMAIN_NAME]" at bounding box center [142, 470] width 262 height 14
type textarea "53M Comorbidities Pre-DM (dx pre-COVID19): not on meds, not on f/up, will self-…"
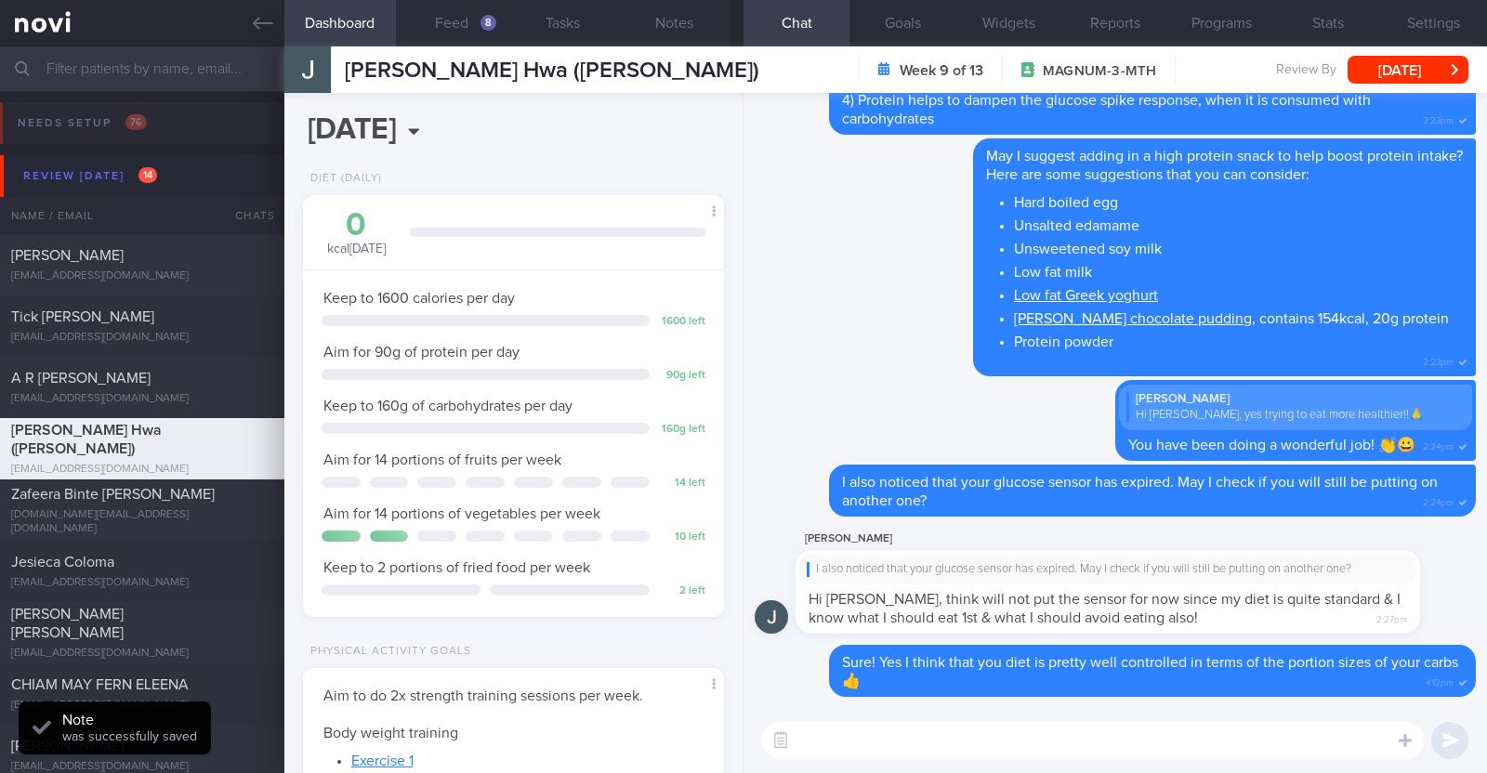
scroll to position [188, 376]
click at [461, 25] on button "Feed 8" at bounding box center [452, 23] width 112 height 46
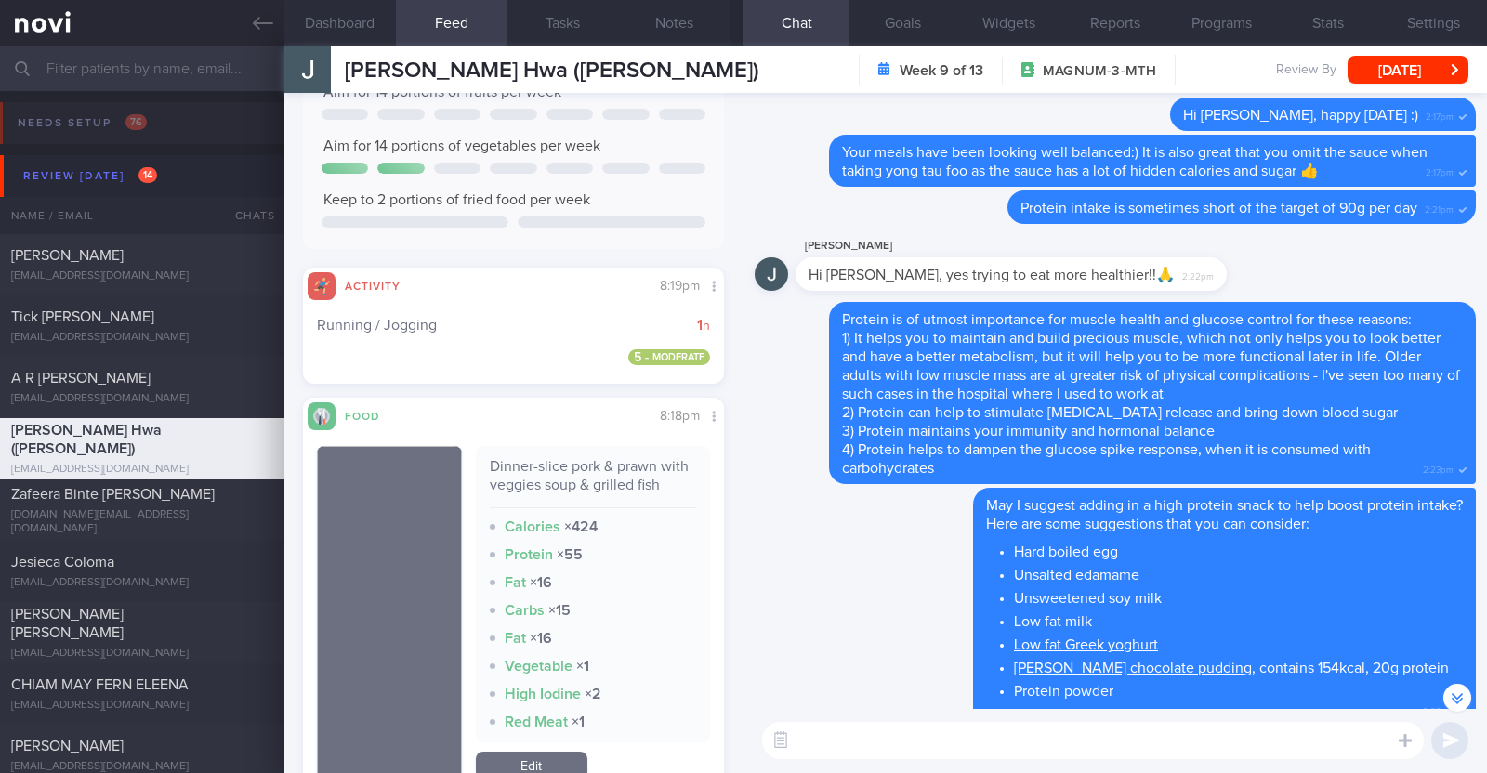
scroll to position [464, 0]
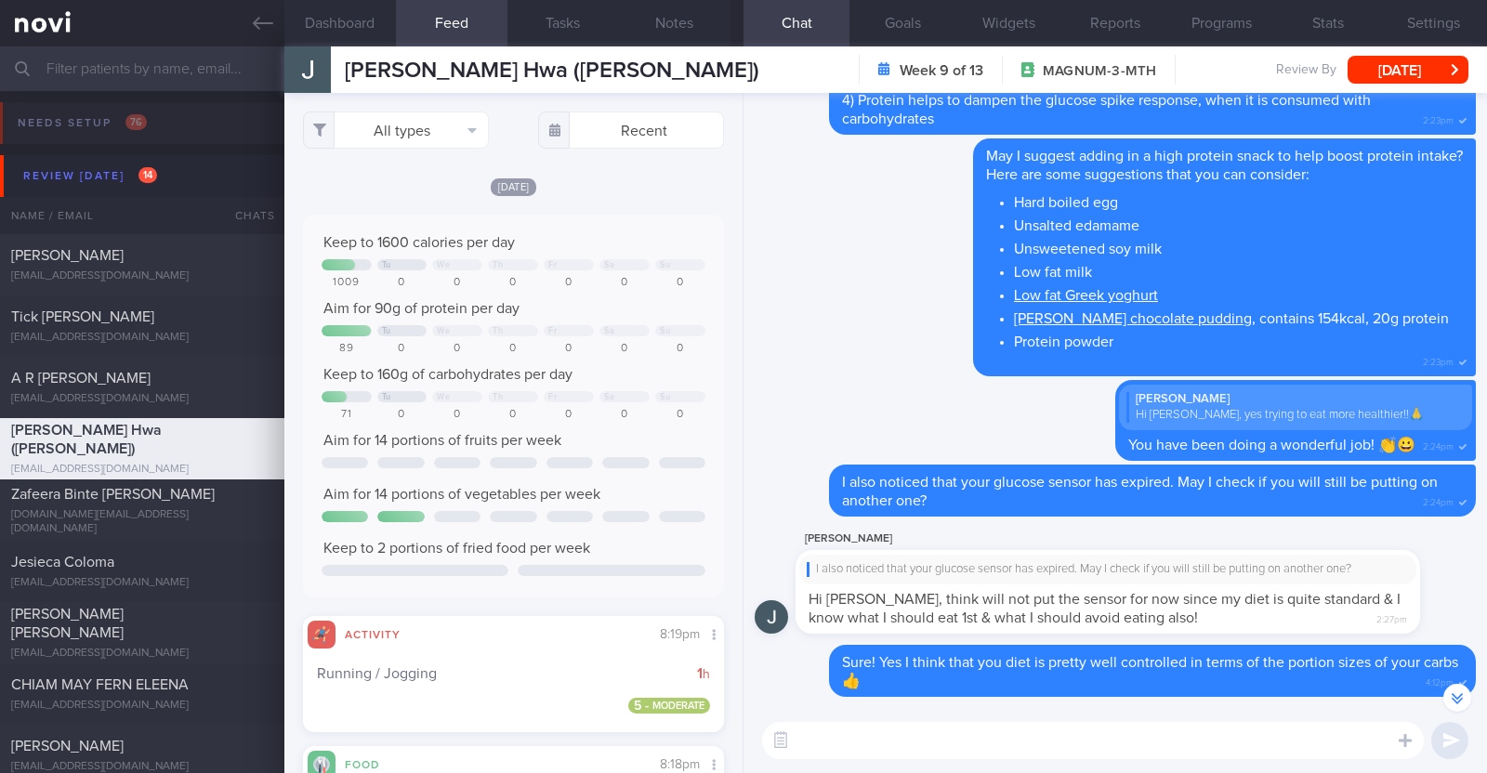
select select "7"
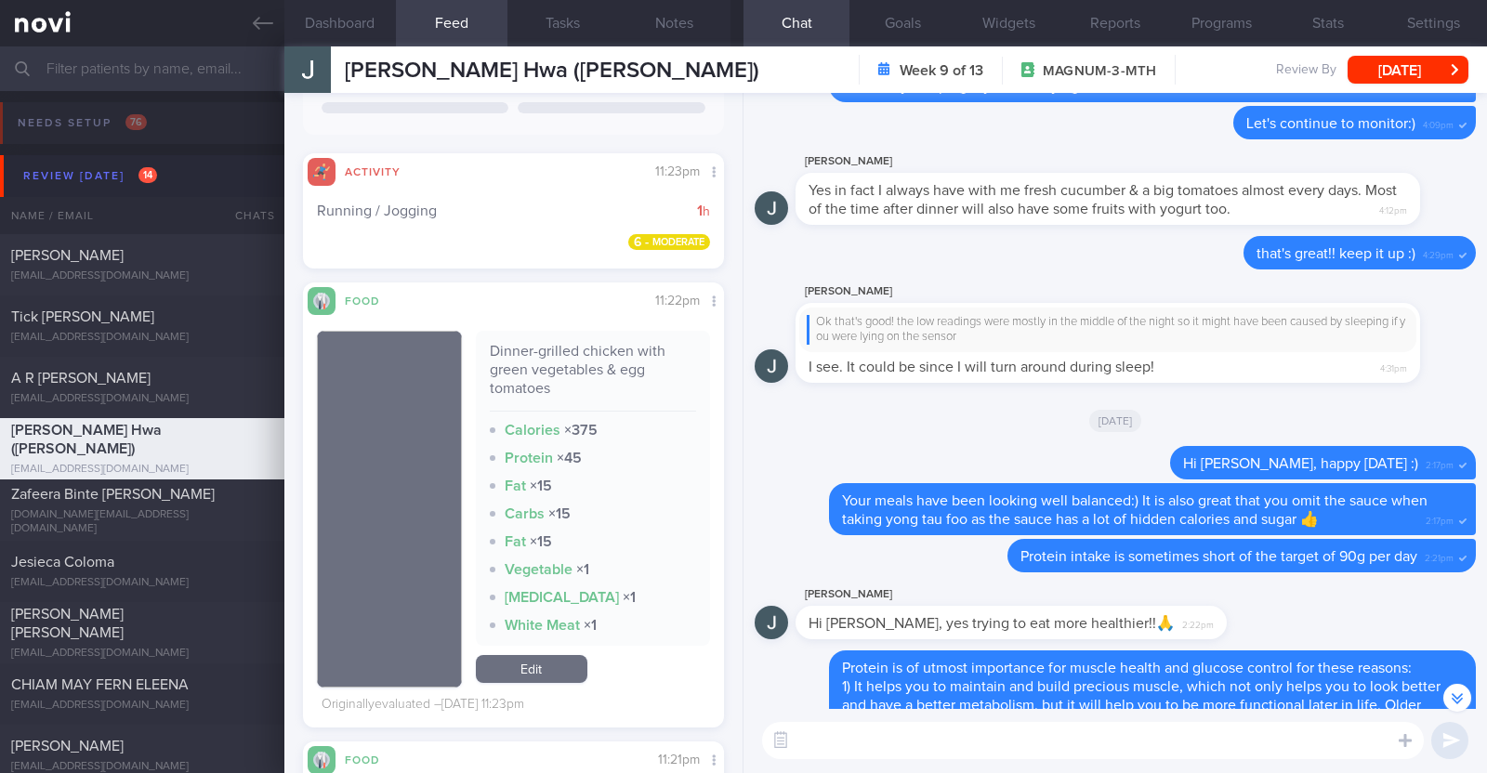
scroll to position [2323, 0]
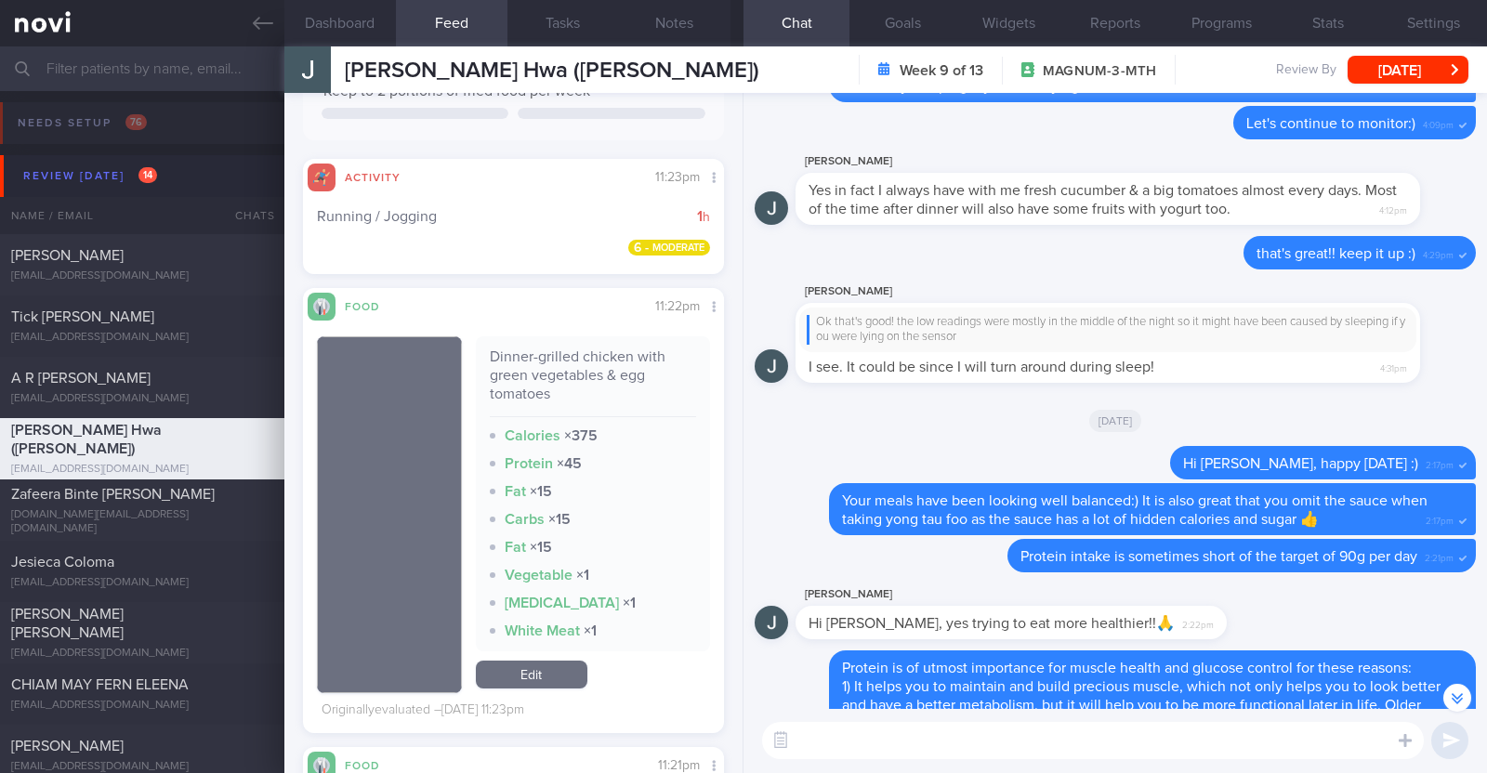
click at [839, 736] on textarea at bounding box center [1093, 740] width 662 height 37
type textarea "Hi [PERSON_NAME], hope you had a good [DATE] weekend :)"
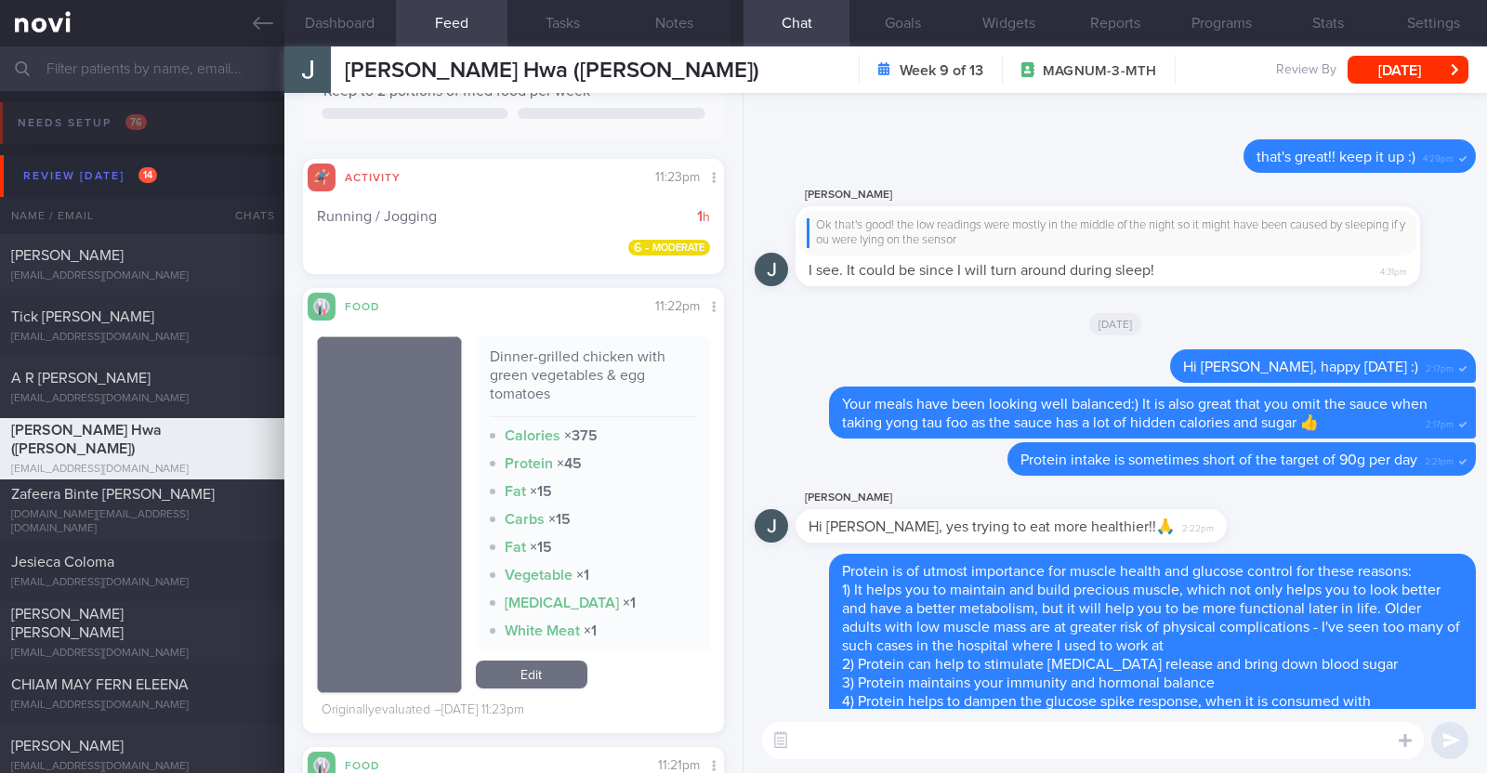
scroll to position [0, 0]
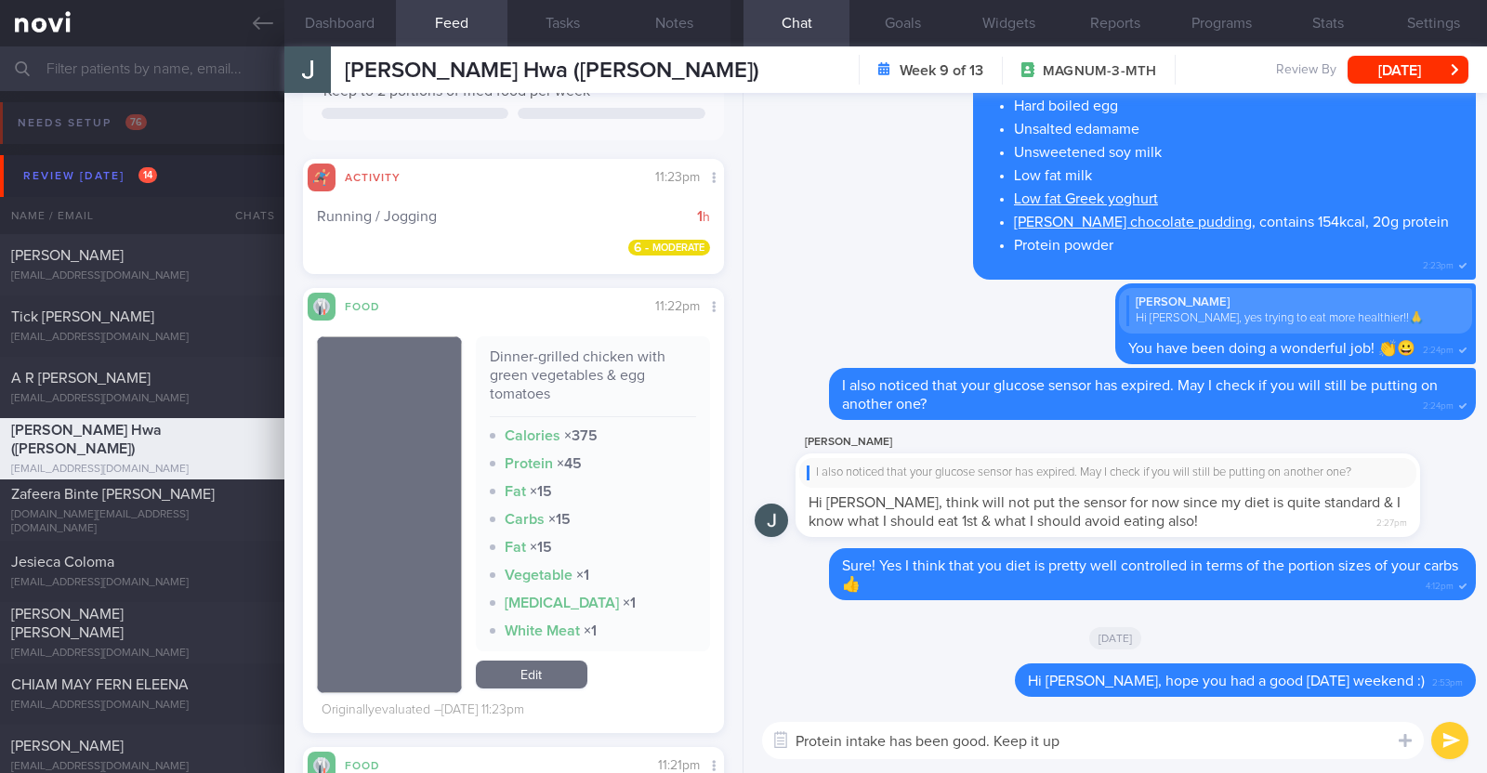
type textarea "Protein intake has been good. Keep it up!"
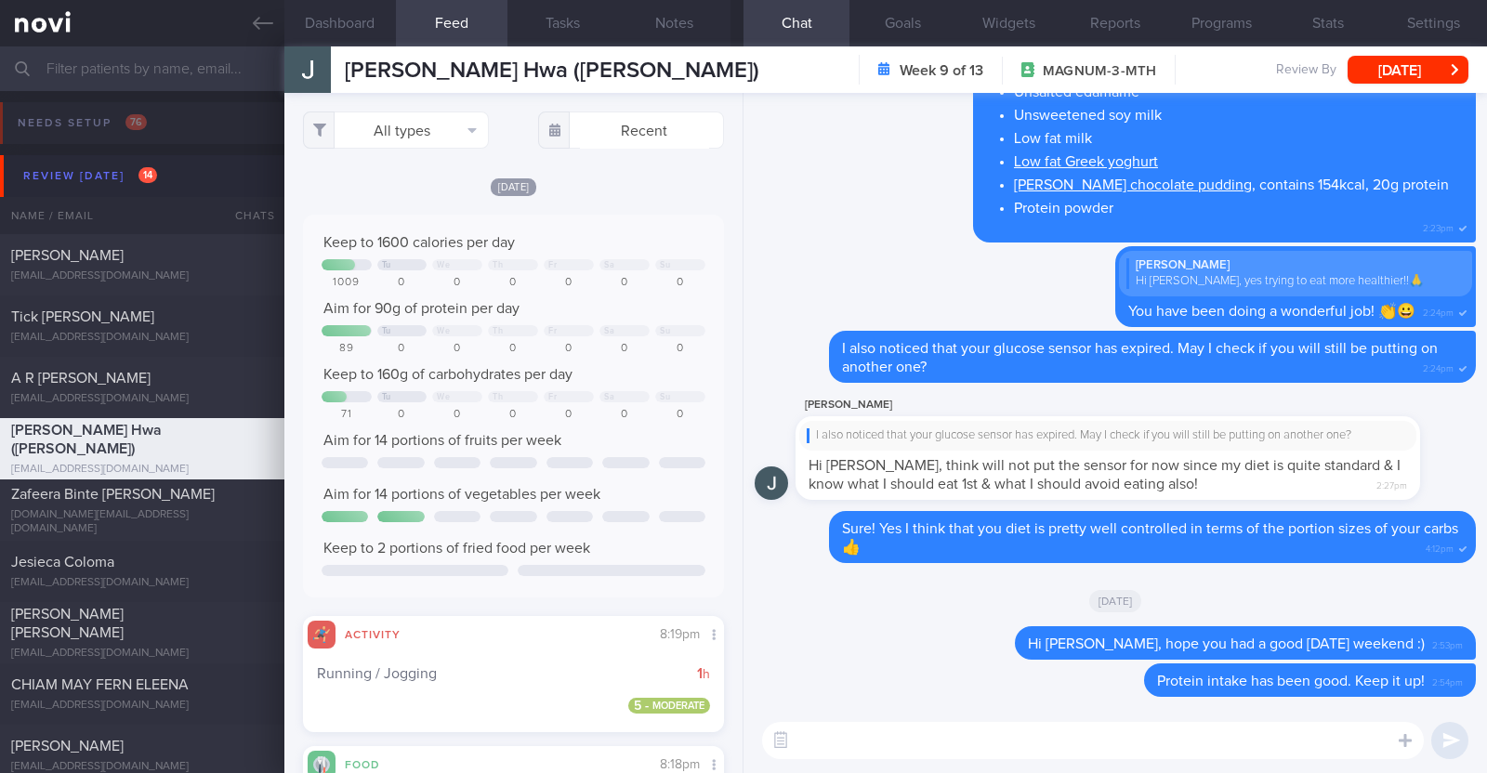
click at [942, 719] on div "​ ​" at bounding box center [1114, 740] width 743 height 65
click at [924, 730] on textarea at bounding box center [1093, 740] width 662 height 37
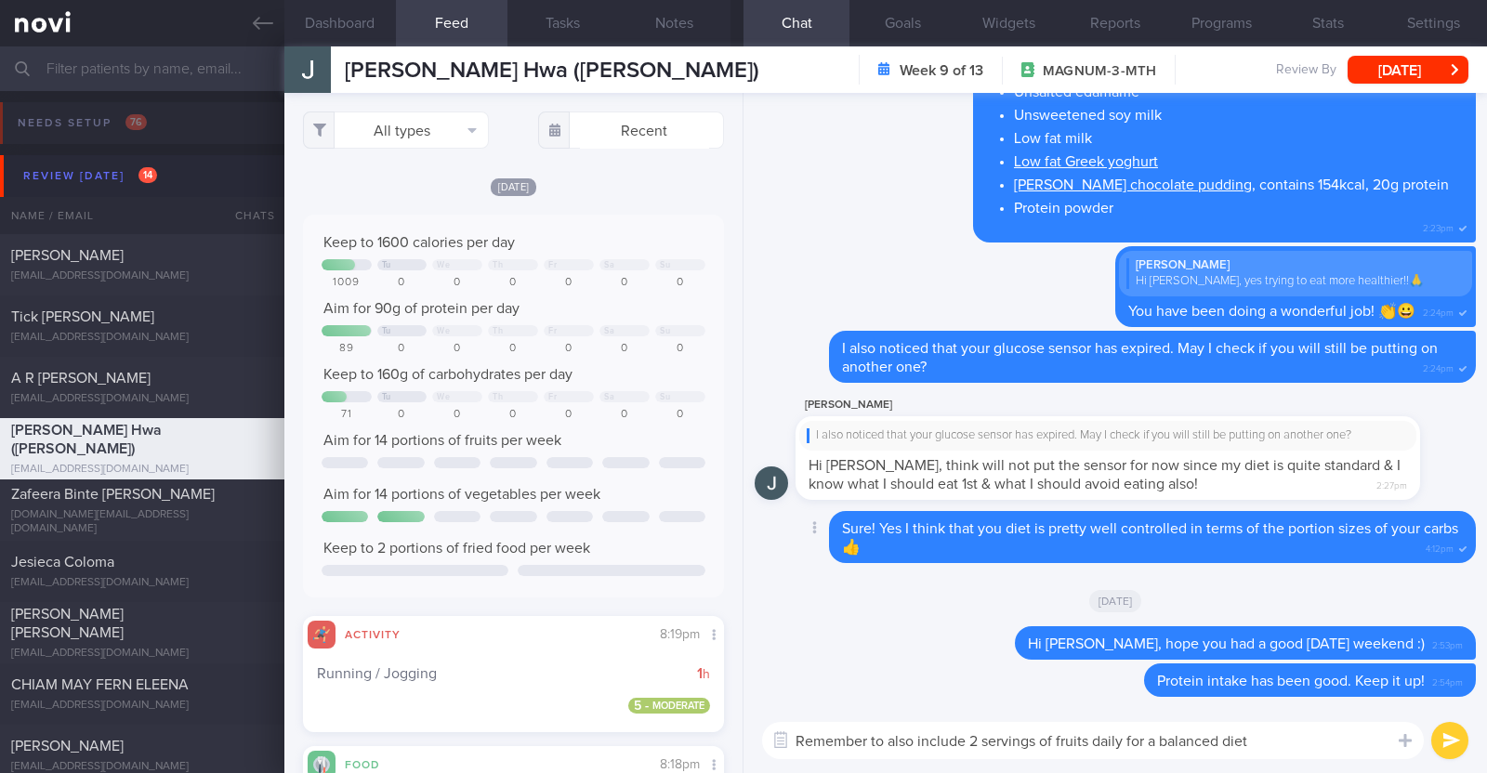
type textarea "Remember to also include 2 servings of fruits daily for a balanced diet"
click at [1278, 741] on textarea "Remember to also include 2 servings of fruits daily for a balanced diet" at bounding box center [1093, 740] width 662 height 37
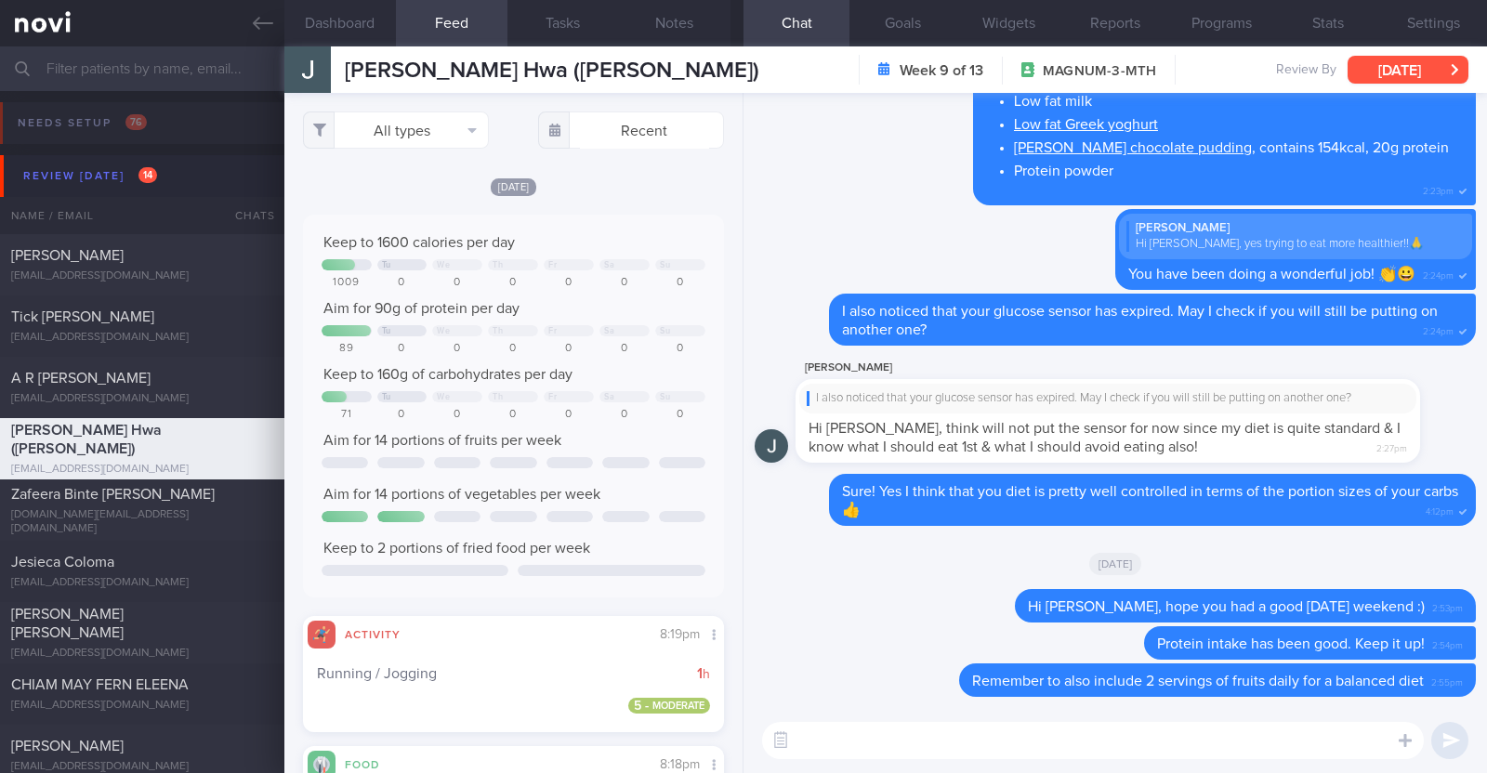
click at [1390, 72] on button "[DATE]" at bounding box center [1407, 70] width 121 height 28
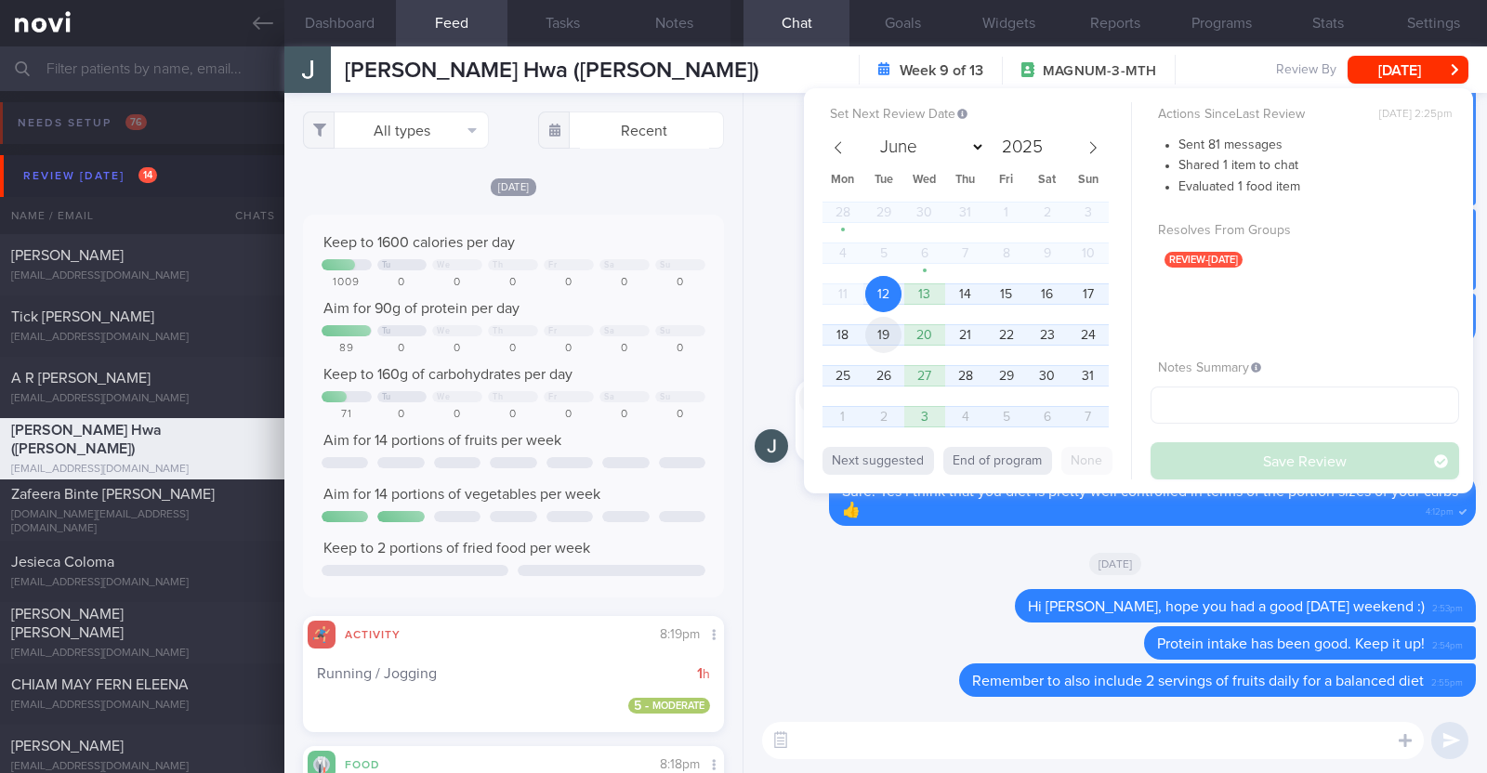
click at [886, 334] on span "19" at bounding box center [883, 335] width 36 height 36
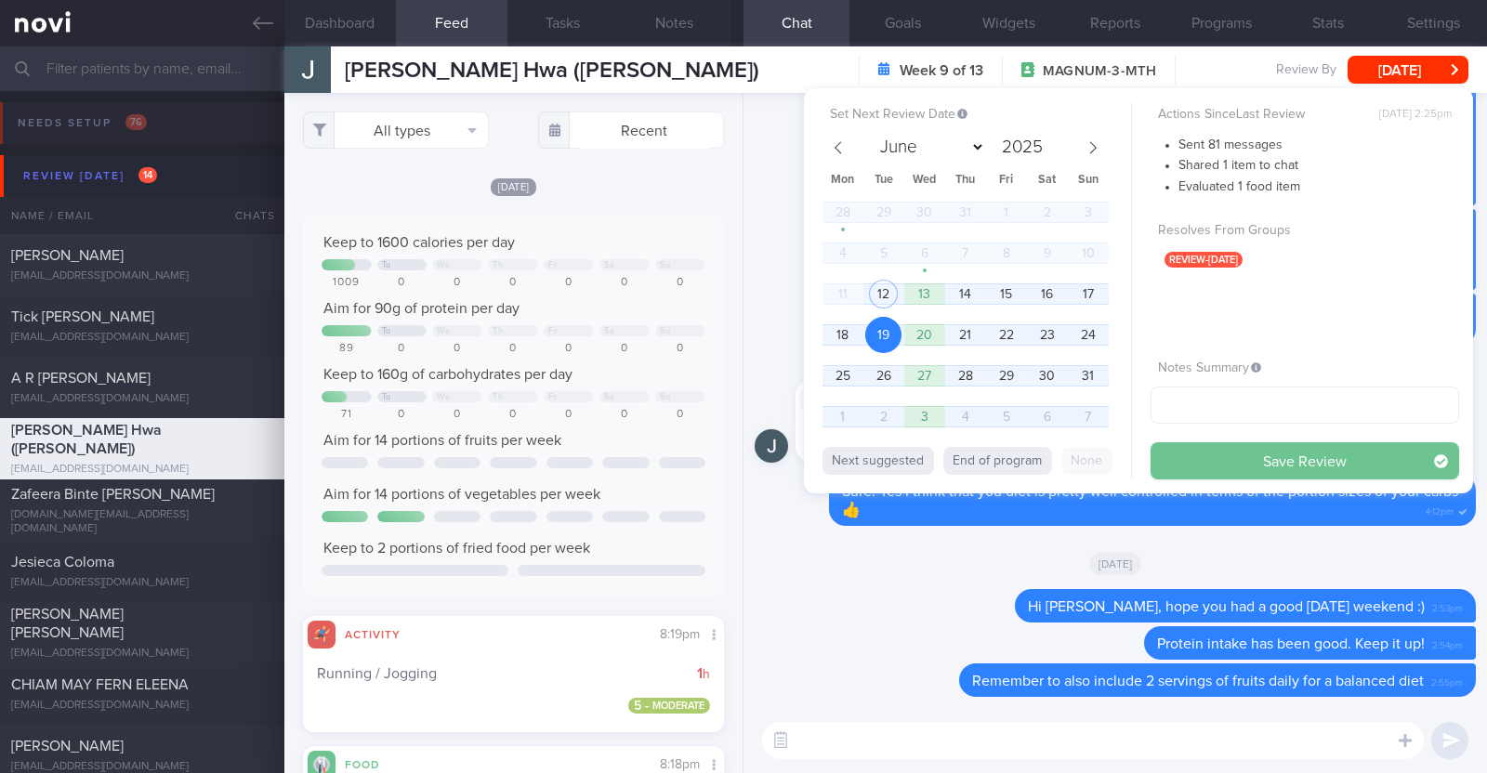
click at [1241, 459] on button "Save Review" at bounding box center [1304, 460] width 309 height 37
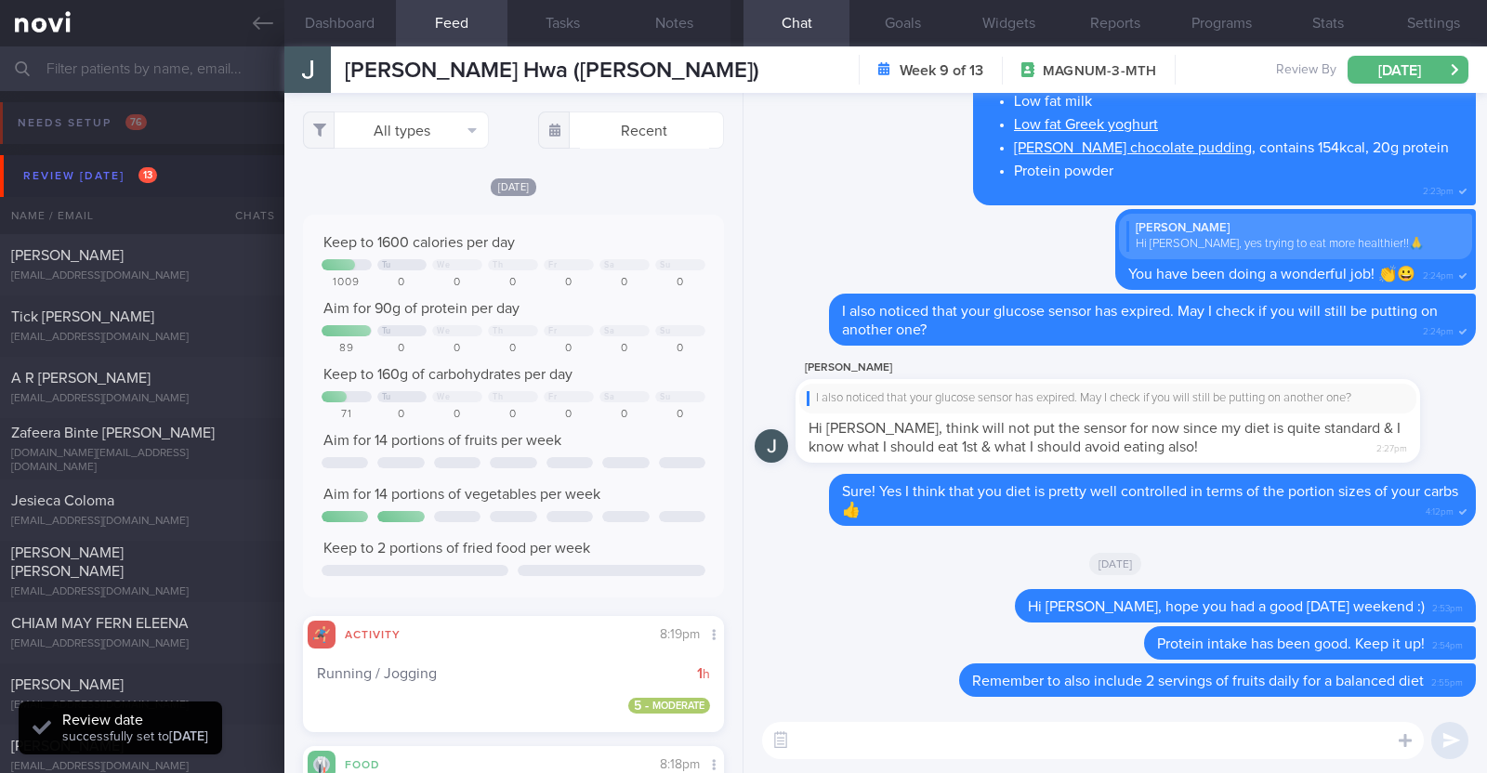
scroll to position [188, 376]
click at [198, 434] on span "Zafeera Binte [PERSON_NAME]" at bounding box center [113, 433] width 204 height 15
type input "R/v with Dr [DATE]."
type textarea "43F Comorbidities: 1. [MEDICAL_DATA] - diagnosed in [DATE] 2. Mild [MEDICAL_DAT…"
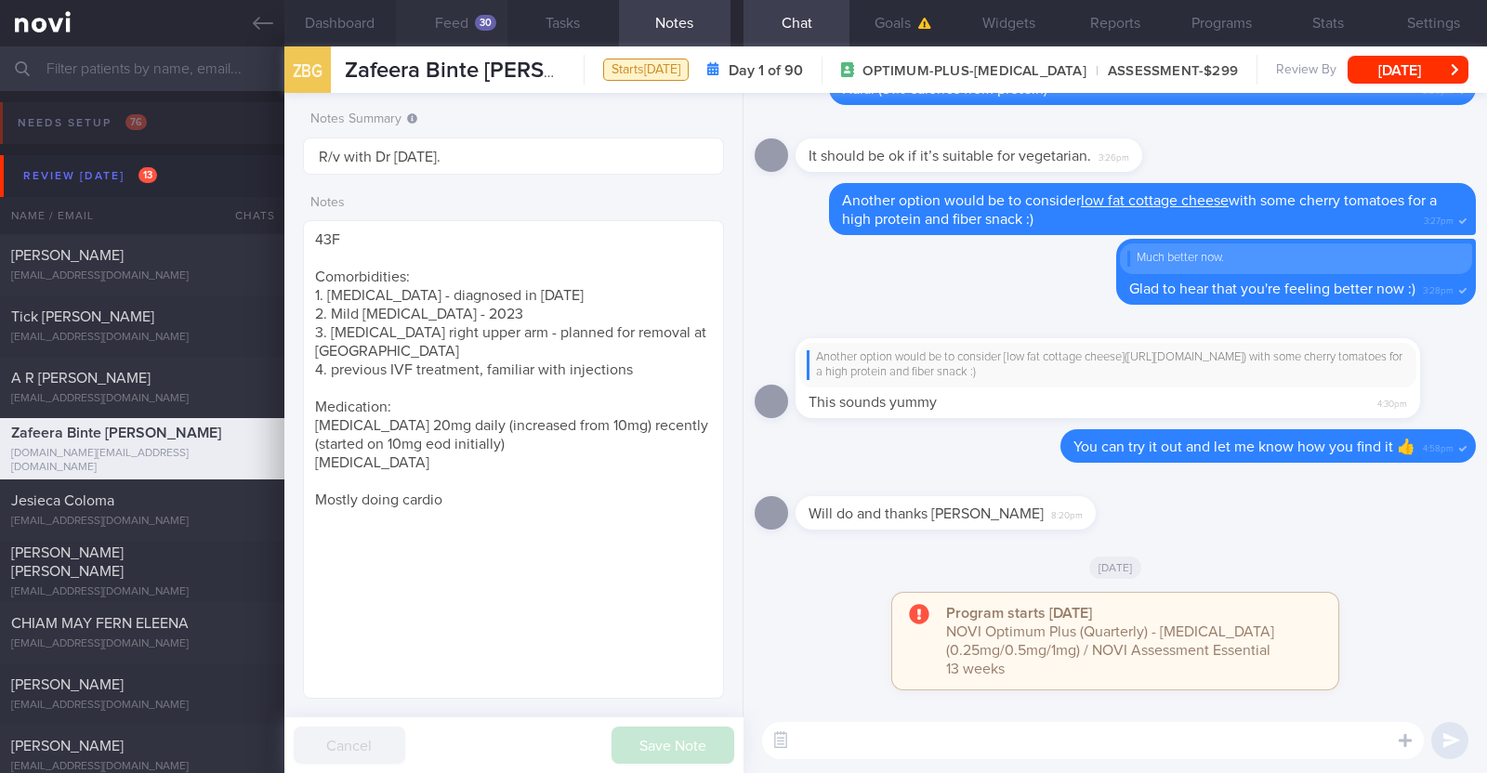
click at [462, 11] on button "Feed 30" at bounding box center [452, 23] width 112 height 46
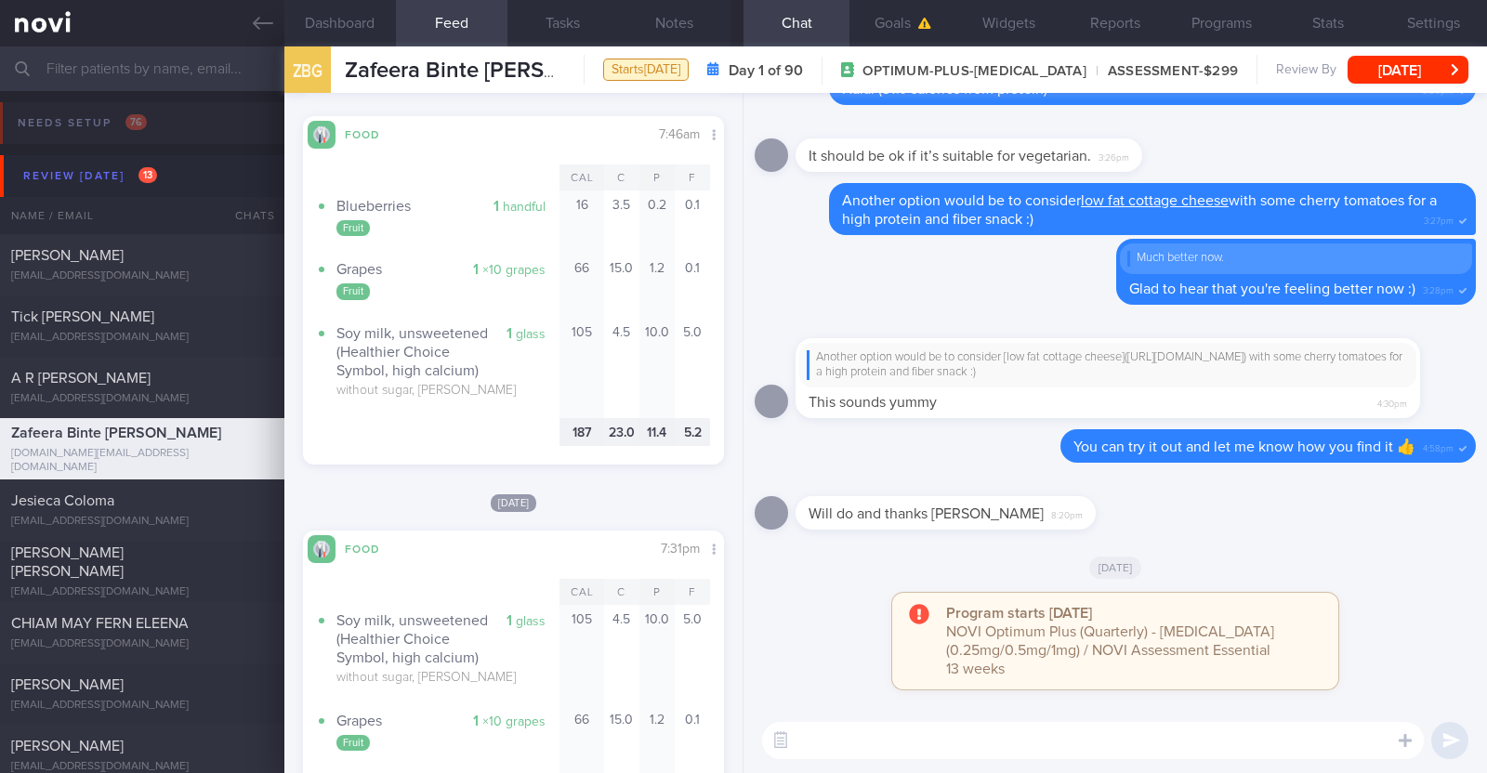
scroll to position [697, 0]
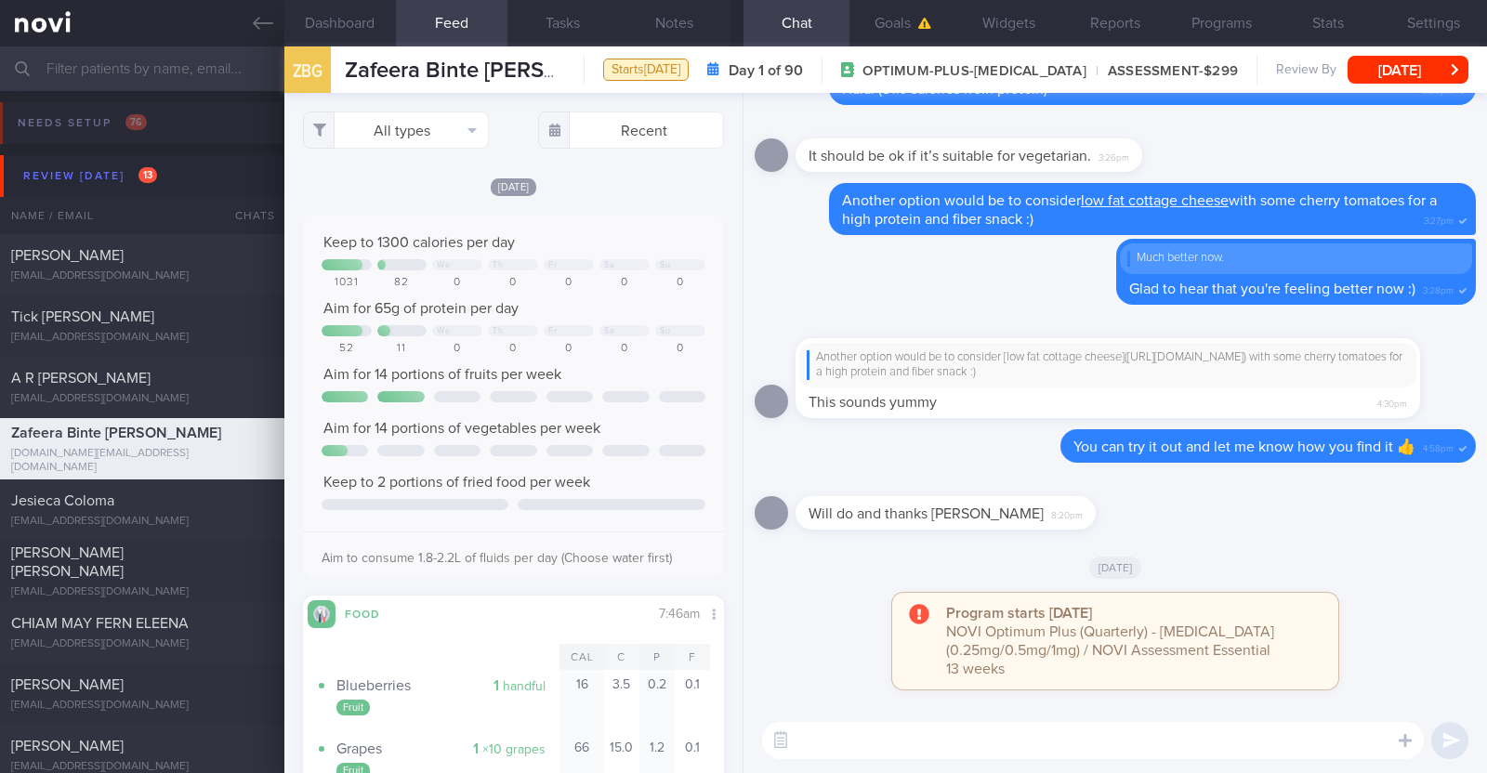
select select "7"
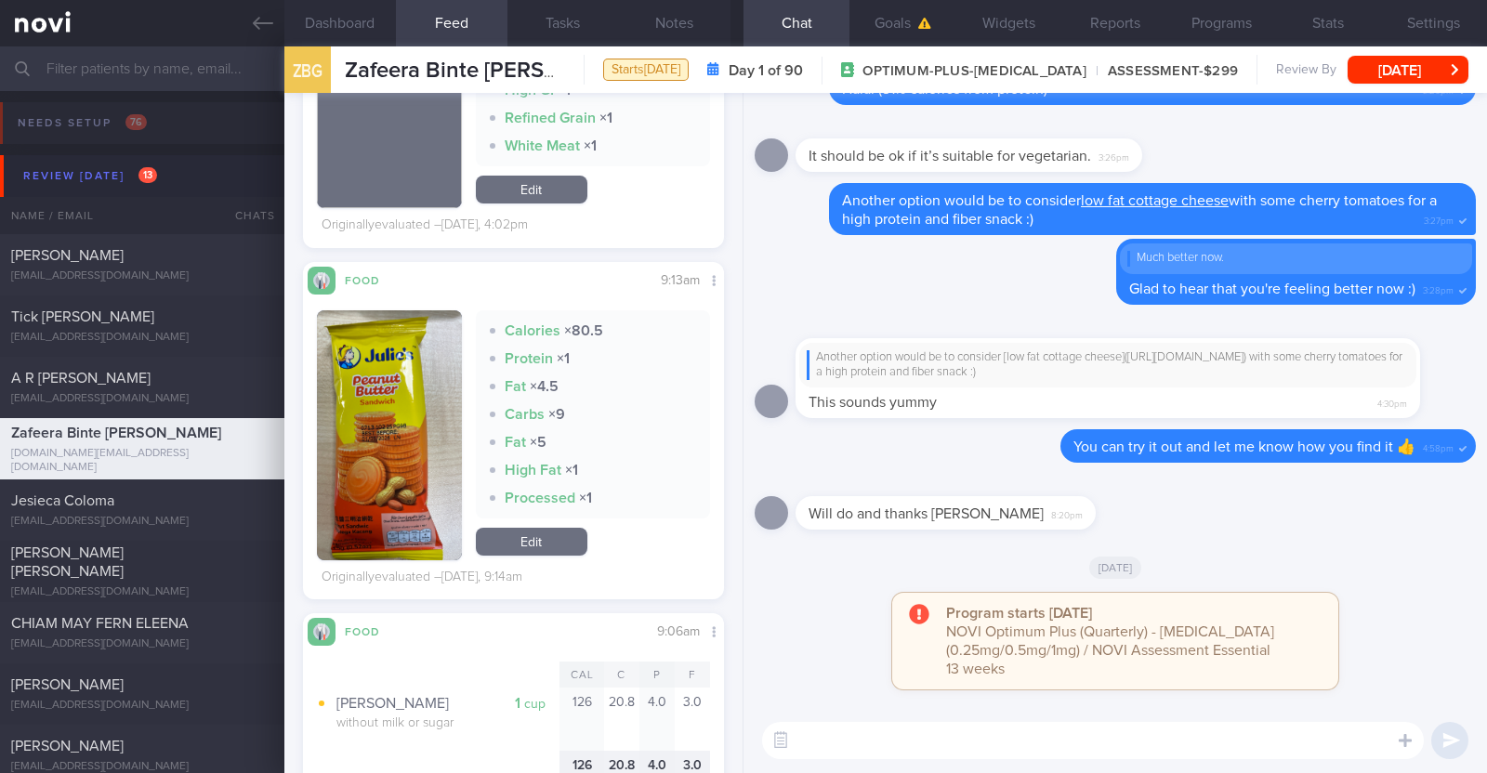
scroll to position [2207, 0]
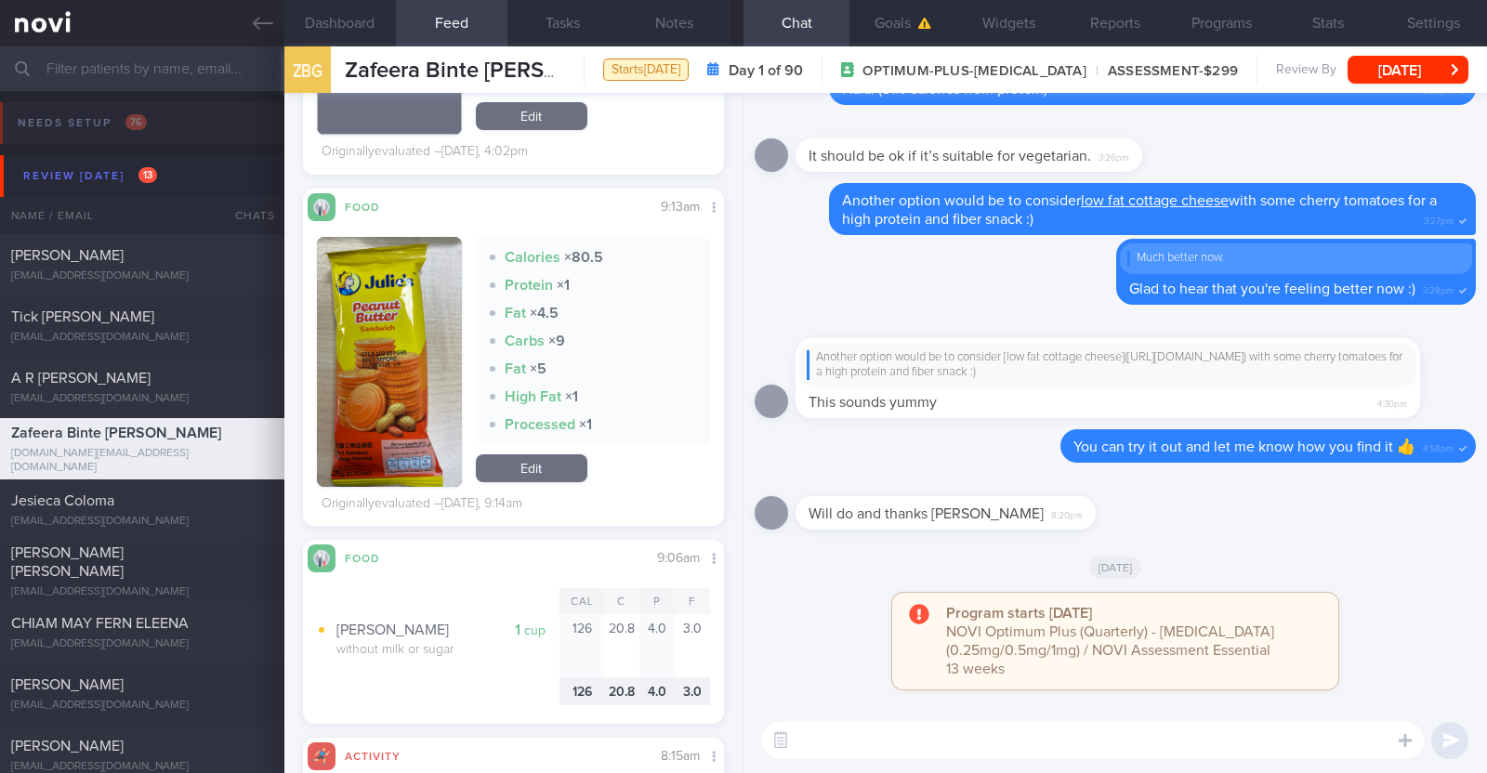
click at [542, 459] on link "Edit" at bounding box center [532, 468] width 112 height 28
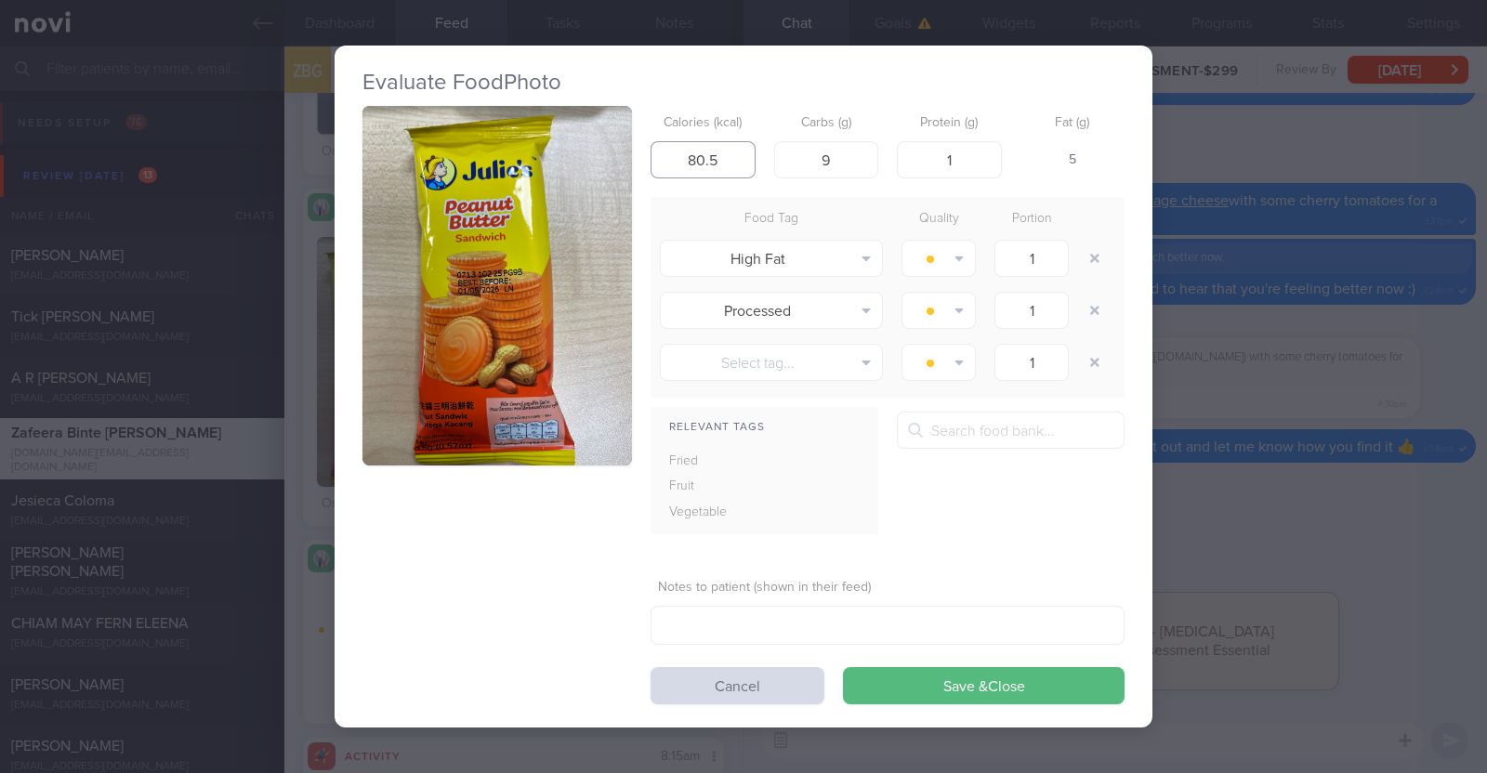
drag, startPoint x: 734, startPoint y: 166, endPoint x: 645, endPoint y: 164, distance: 89.2
click at [647, 164] on div "Calories (kcal) 80.5 Carbs (g) 9 Protein (g) 1 Fat (g) 5 Food Tag Quality Porti…" at bounding box center [743, 405] width 762 height 598
type input "153"
drag, startPoint x: 833, startPoint y: 164, endPoint x: 785, endPoint y: 159, distance: 47.6
click at [785, 159] on input "9" at bounding box center [826, 159] width 105 height 37
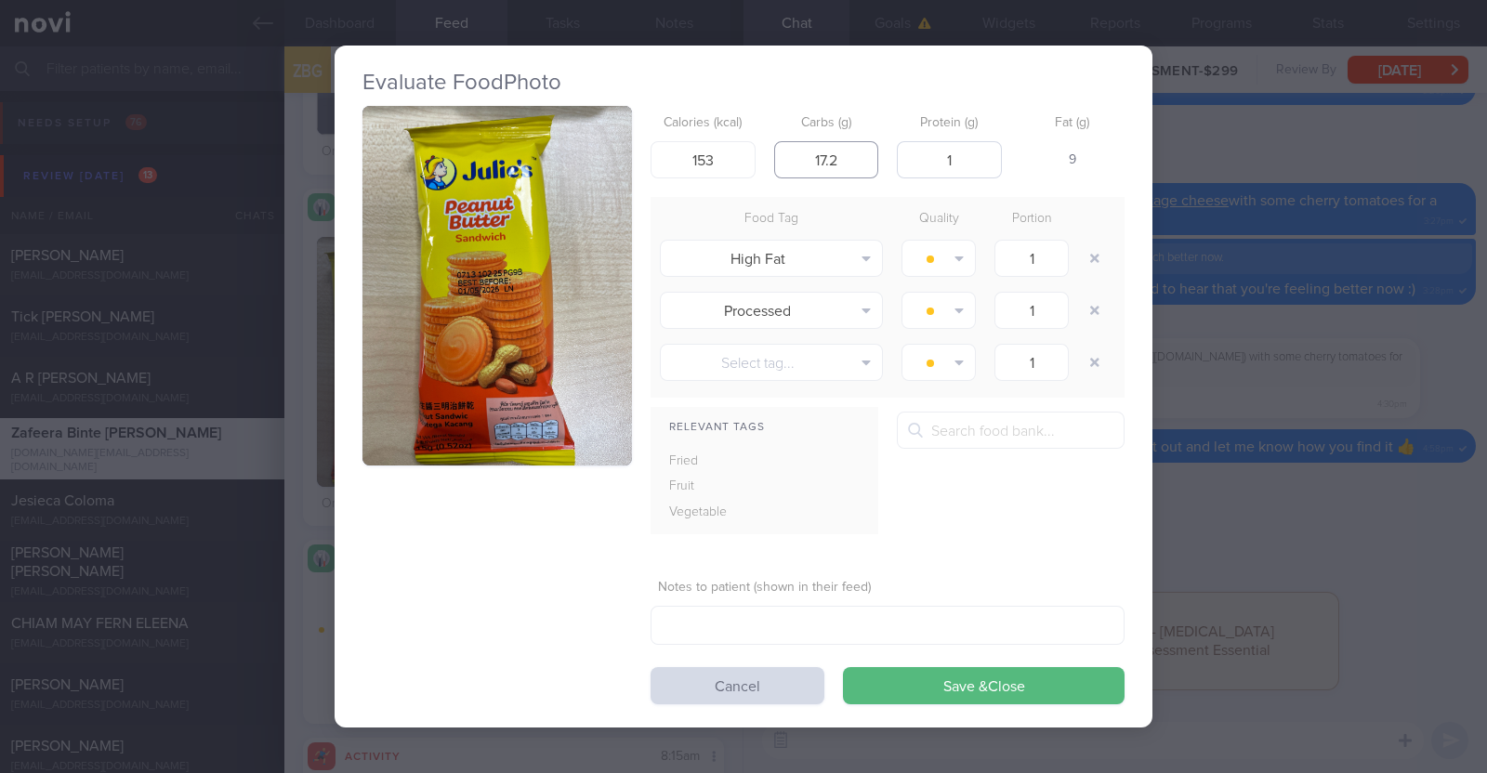
type input "17.2"
click at [969, 153] on input "1" at bounding box center [949, 159] width 105 height 37
type input "3.2"
click at [1032, 564] on form "Calories (kcal) 153 Carbs (g) 17.2 Protein (g) 3.2 Fat (g) 8 Food Tag Quality P…" at bounding box center [887, 405] width 474 height 598
click at [1013, 671] on button "Save & Close" at bounding box center [984, 685] width 282 height 37
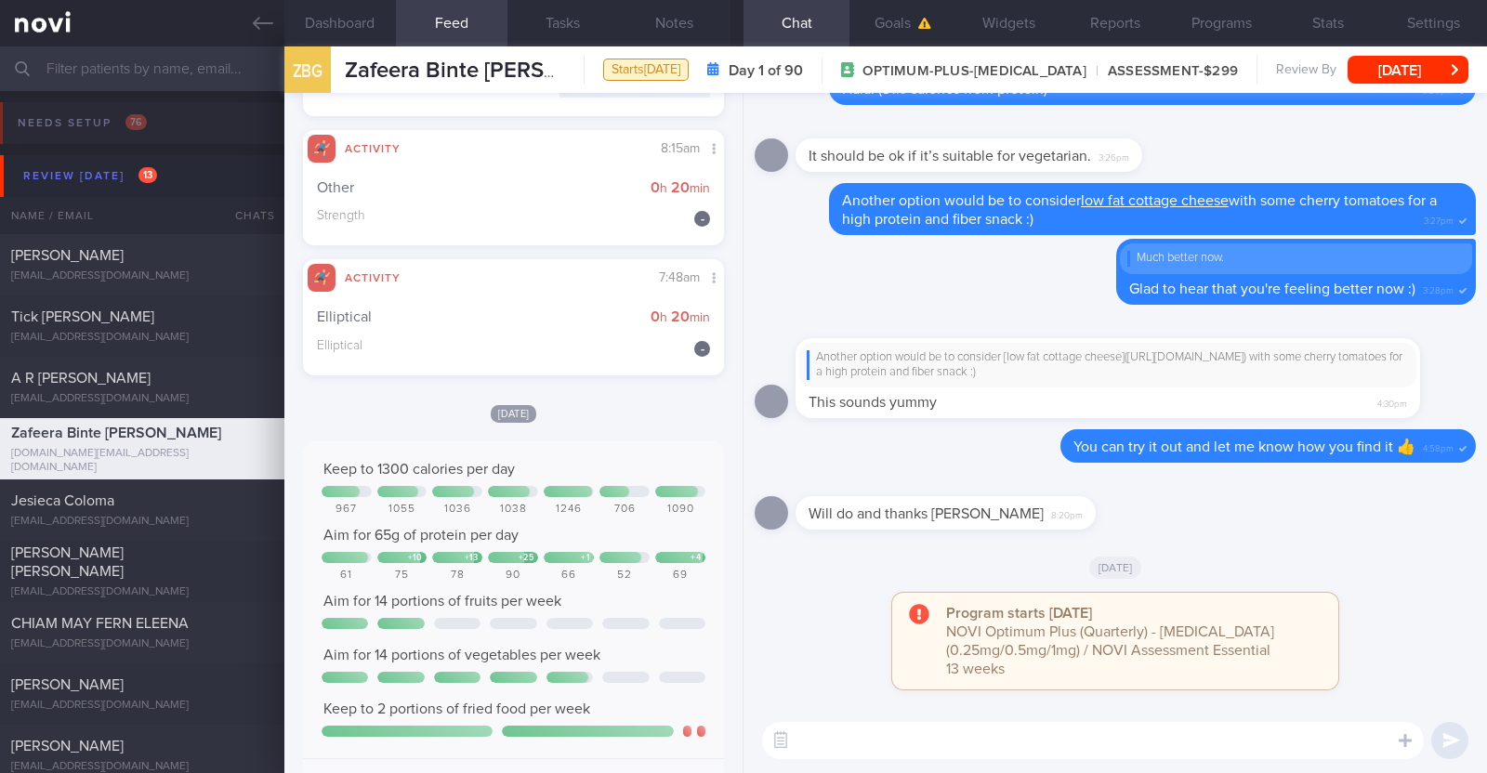
scroll to position [2903, 0]
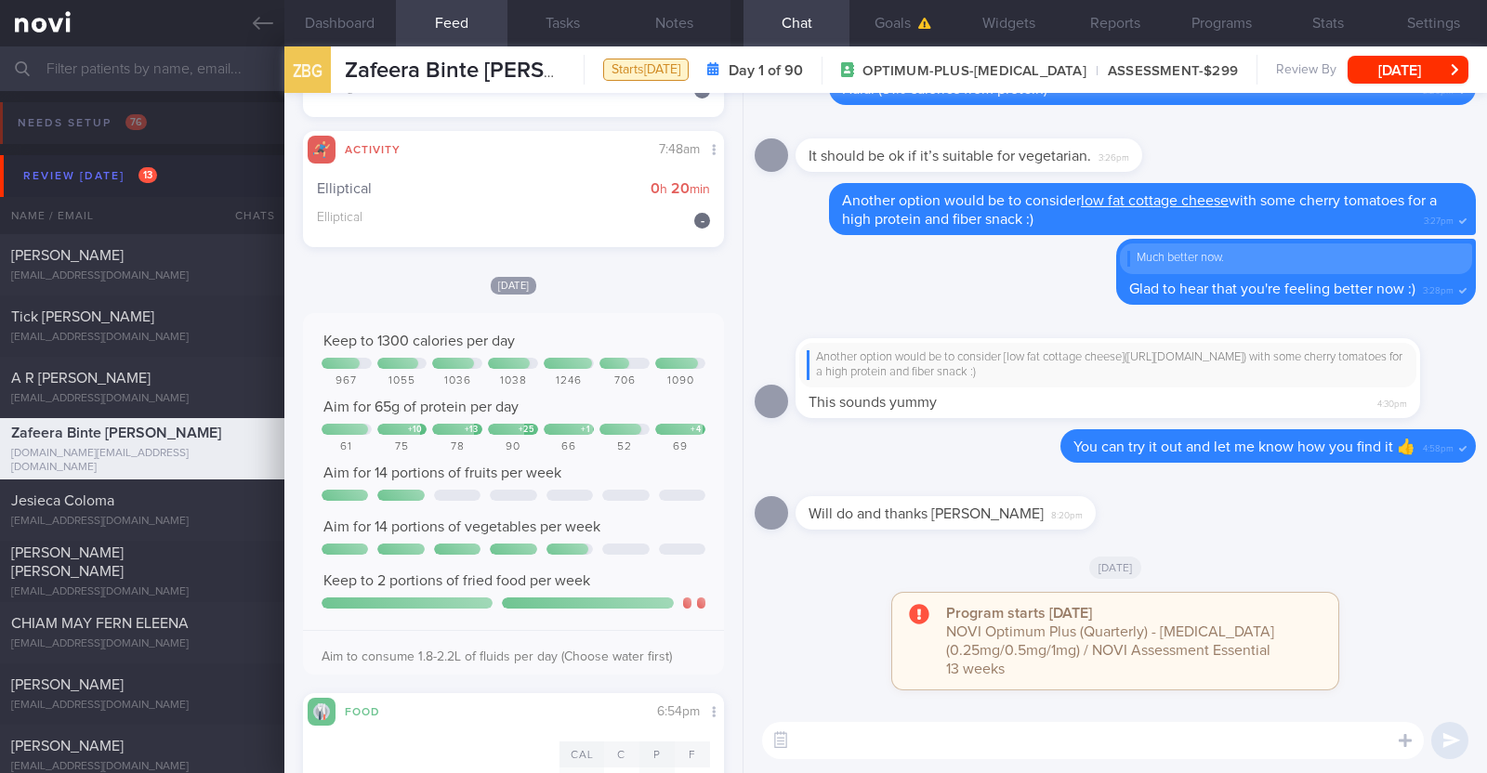
click at [918, 734] on textarea at bounding box center [1093, 740] width 662 height 37
type textarea "Hi [PERSON_NAME], hope you had a good [DATE] weekend :)"
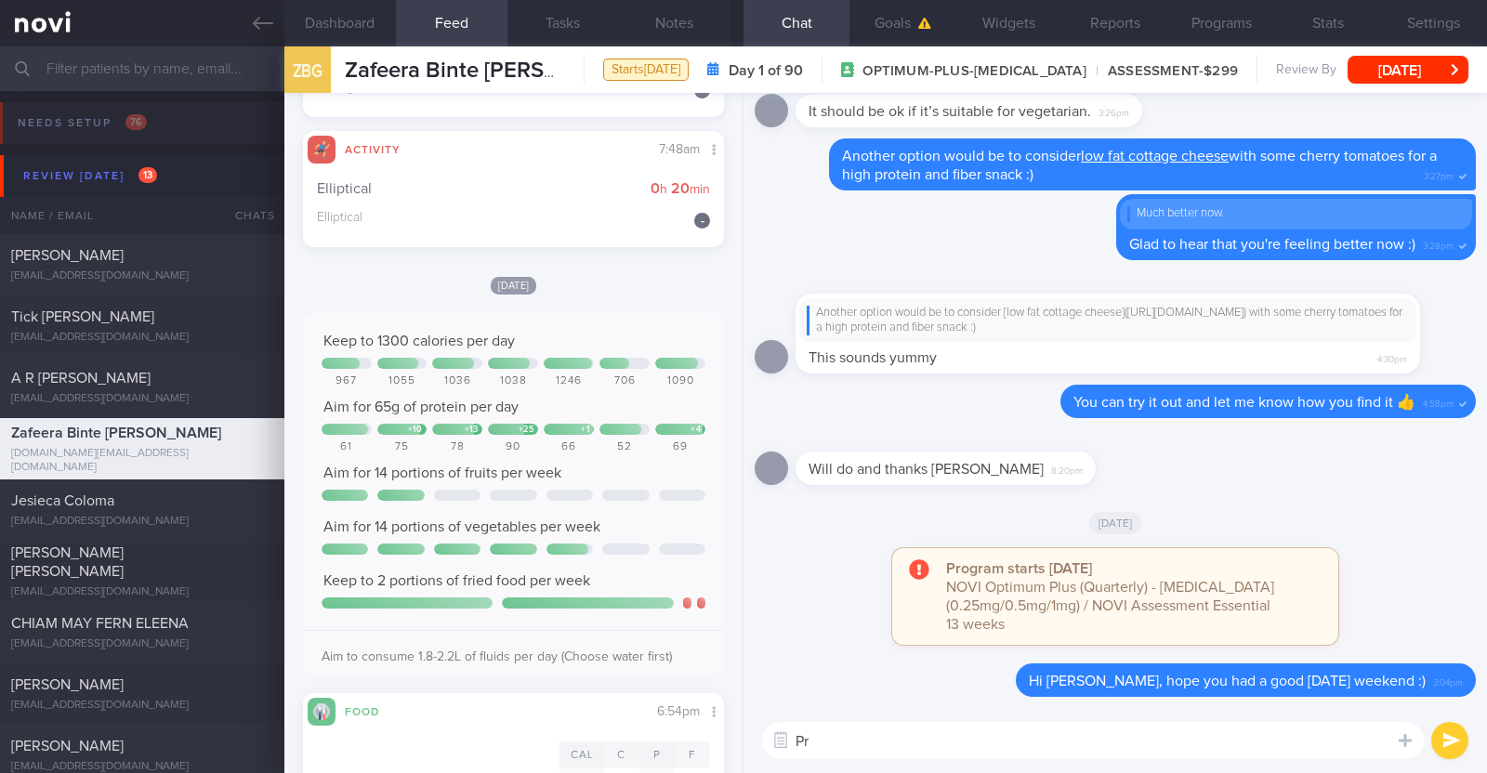
type textarea "P"
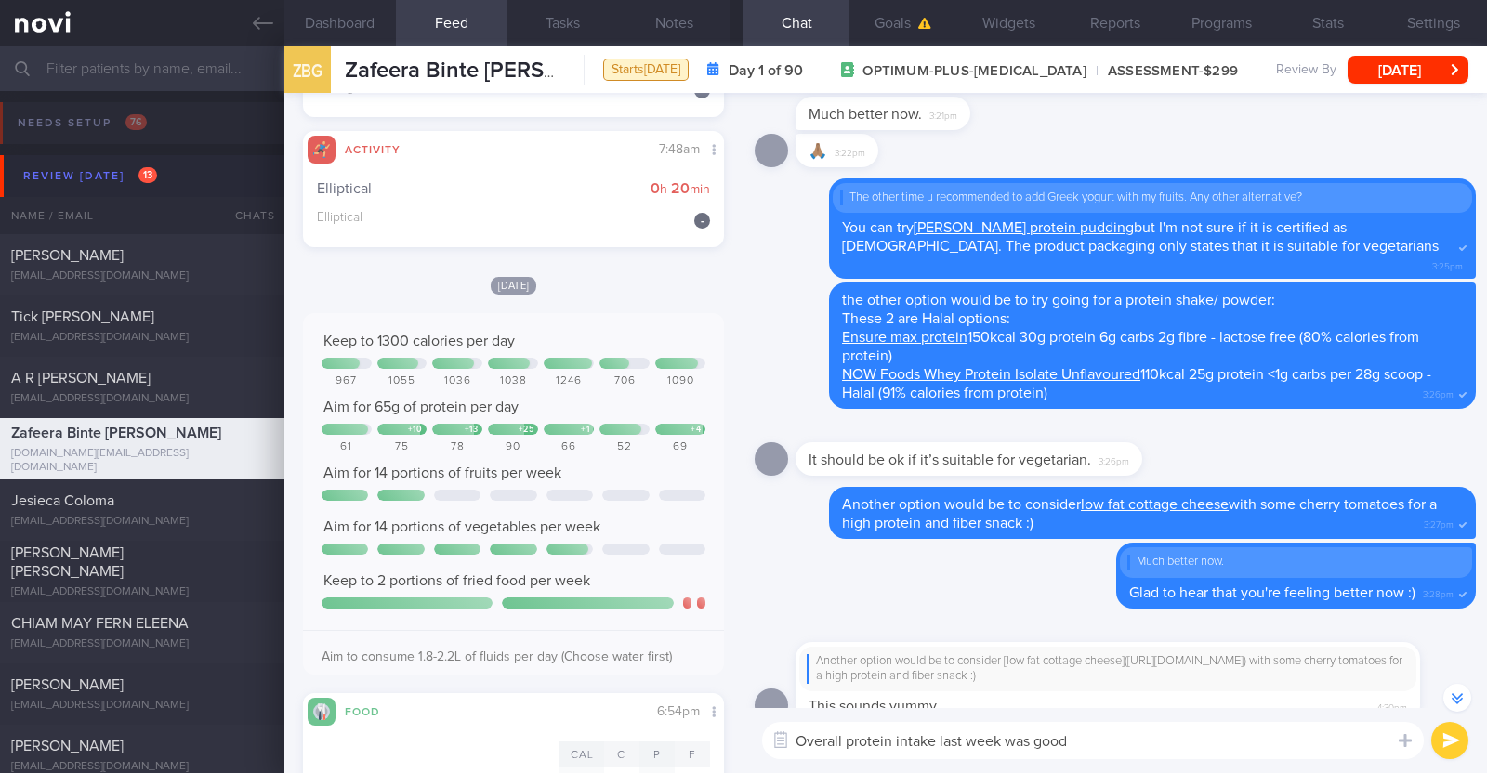
scroll to position [0, 0]
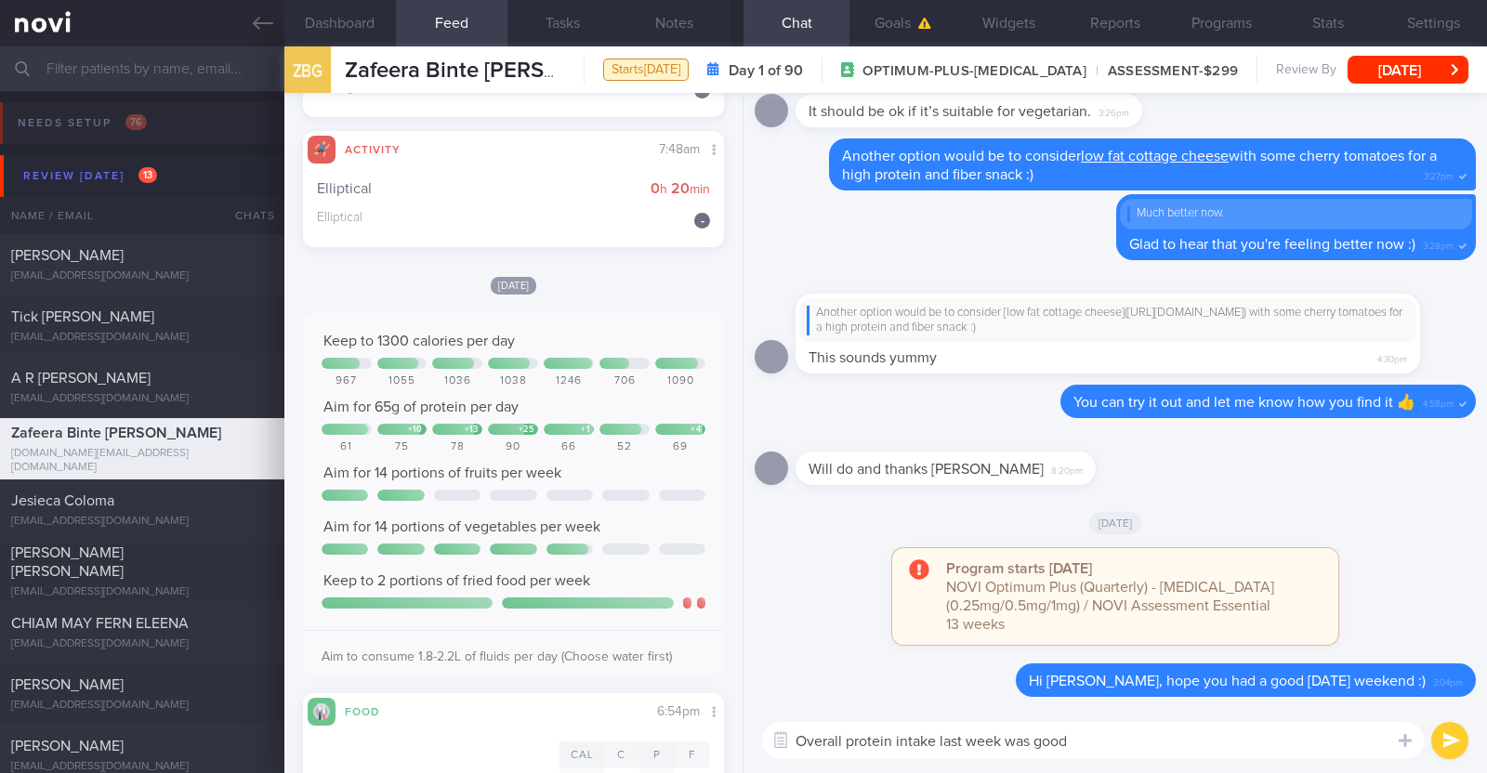
click at [1108, 748] on textarea "Overall protein intake last week was good" at bounding box center [1093, 740] width 662 height 37
type textarea "Overall protein intake last week was good. Keep it up!"
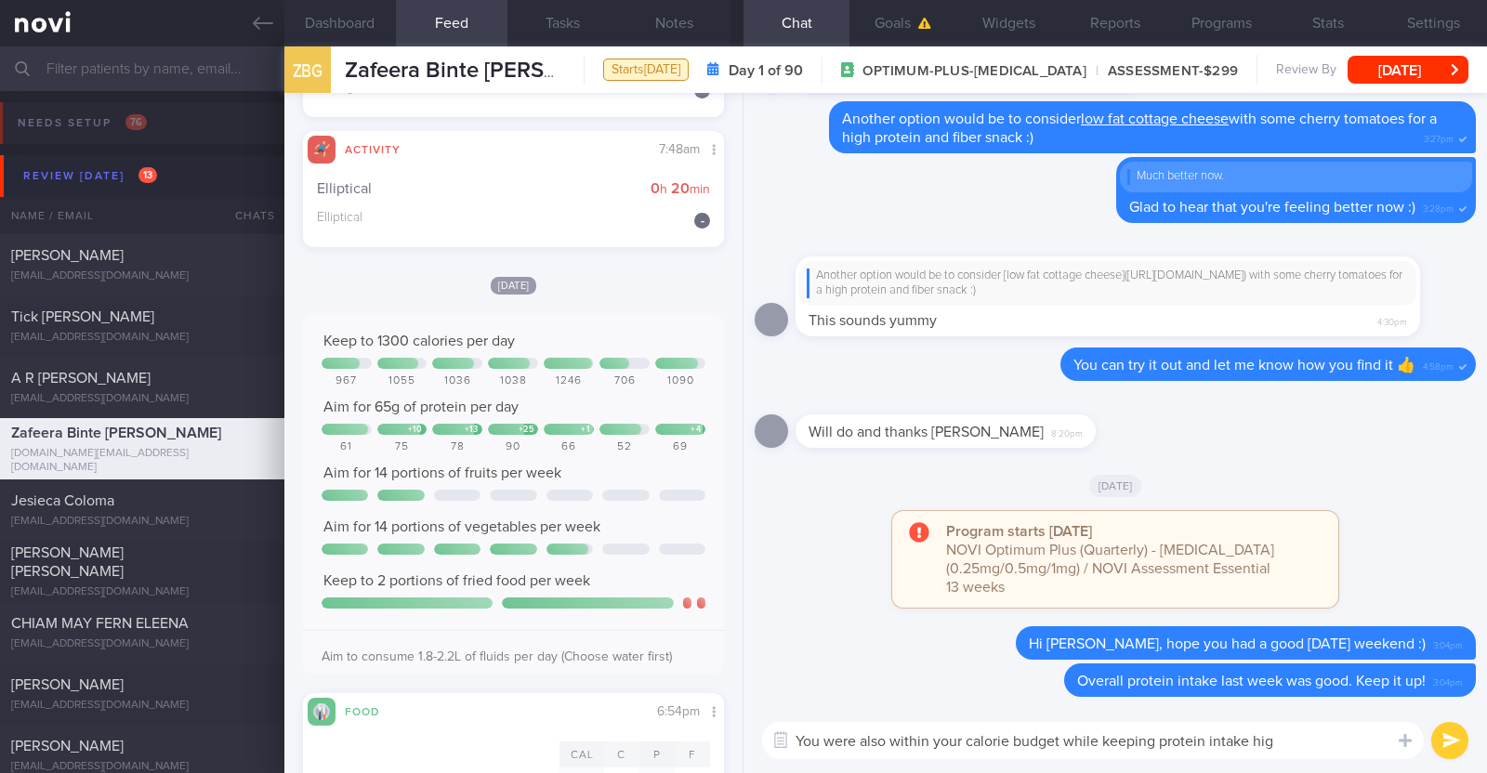
type textarea "You were also within your calorie budget while keeping protein intake high"
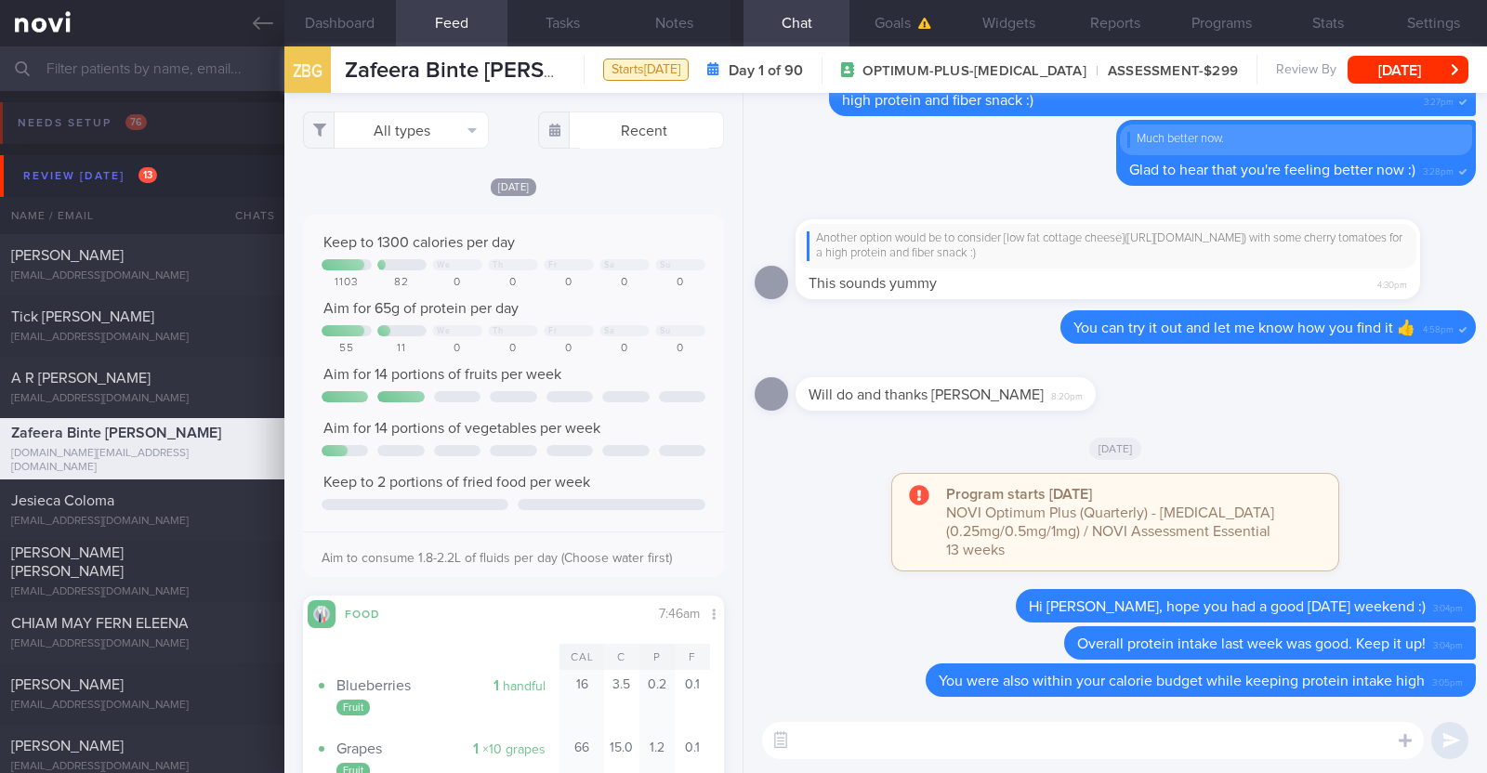
click at [869, 748] on textarea at bounding box center [1093, 740] width 662 height 37
type textarea "Great job staying active as well"
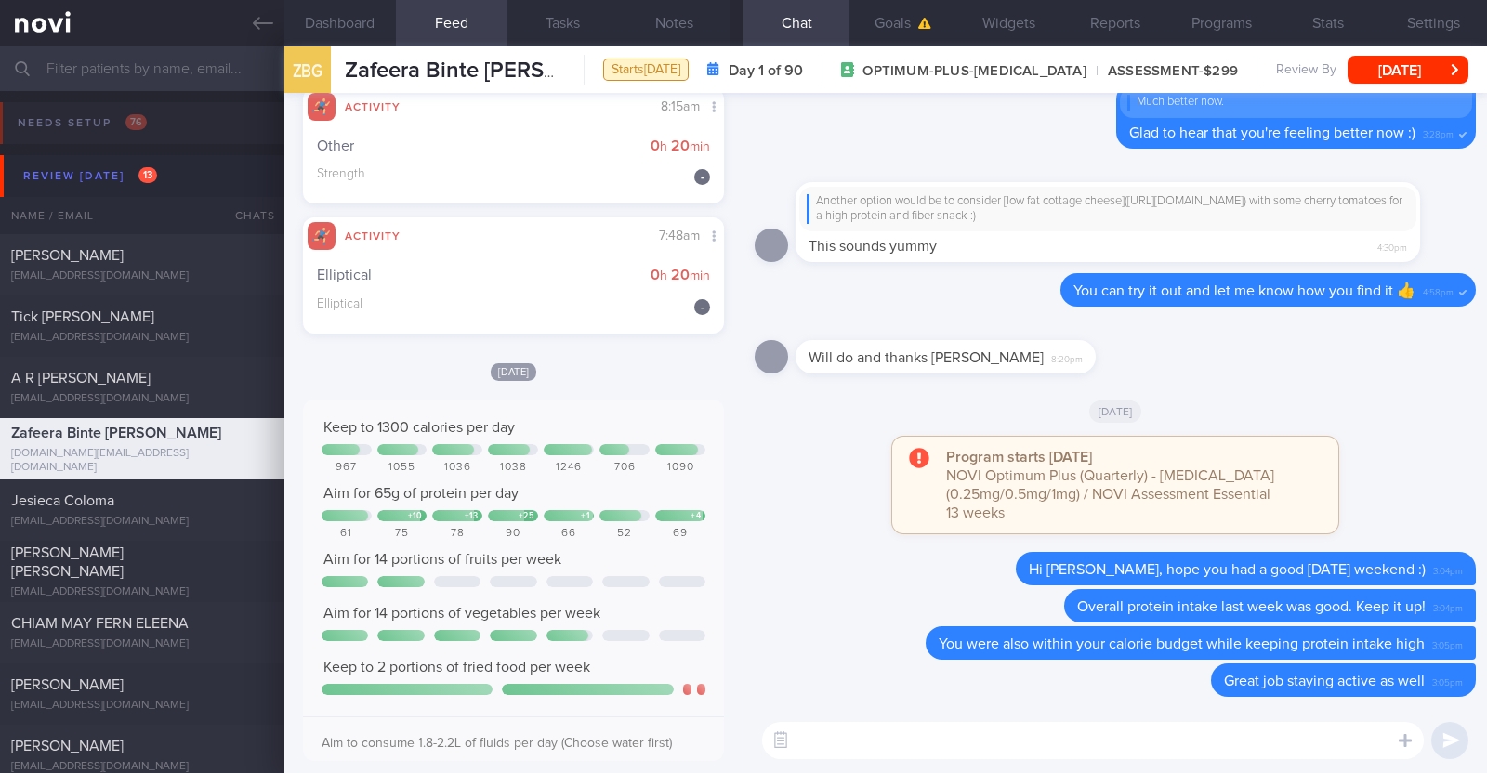
scroll to position [2802, 0]
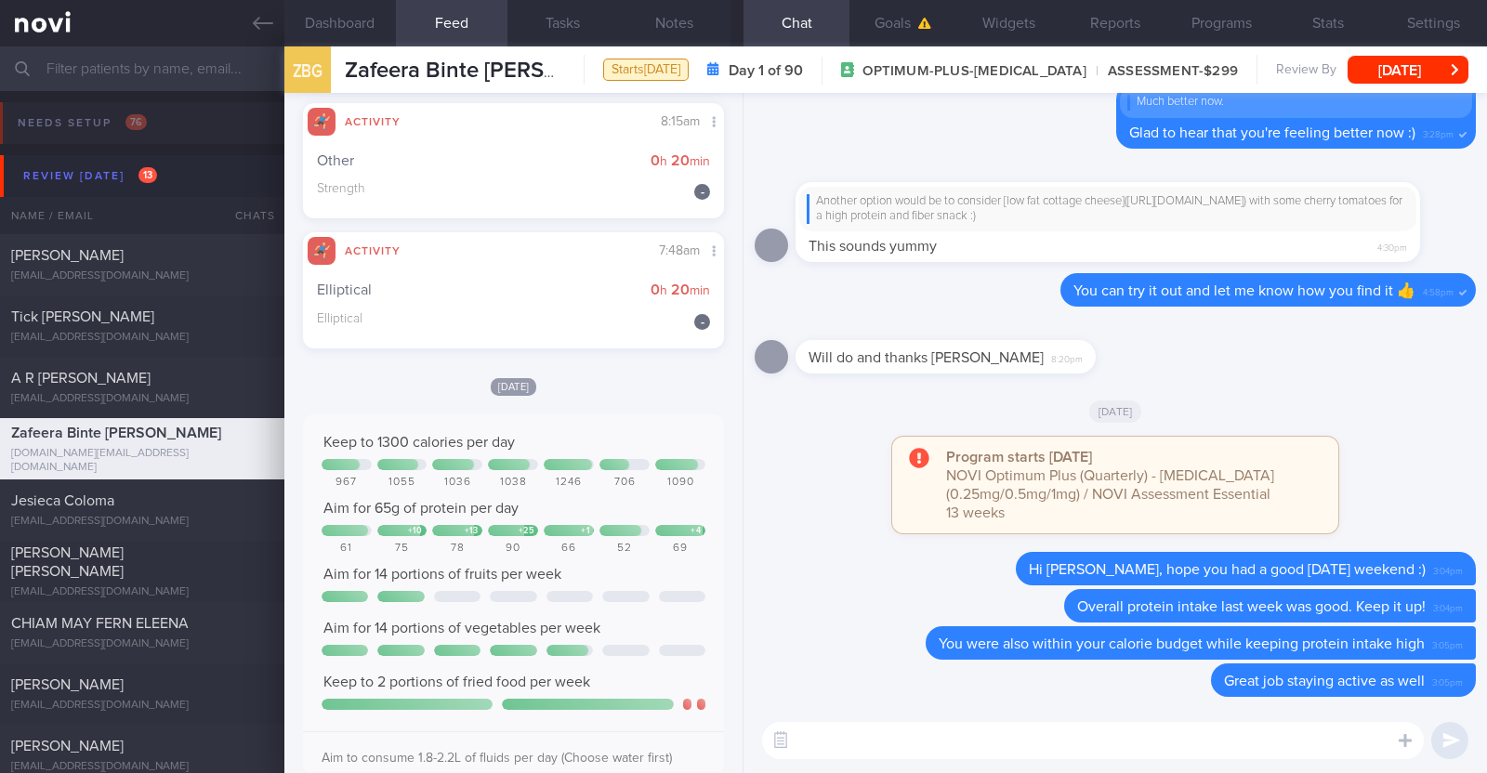
click at [807, 727] on textarea at bounding box center [1093, 740] width 662 height 37
type textarea "R"
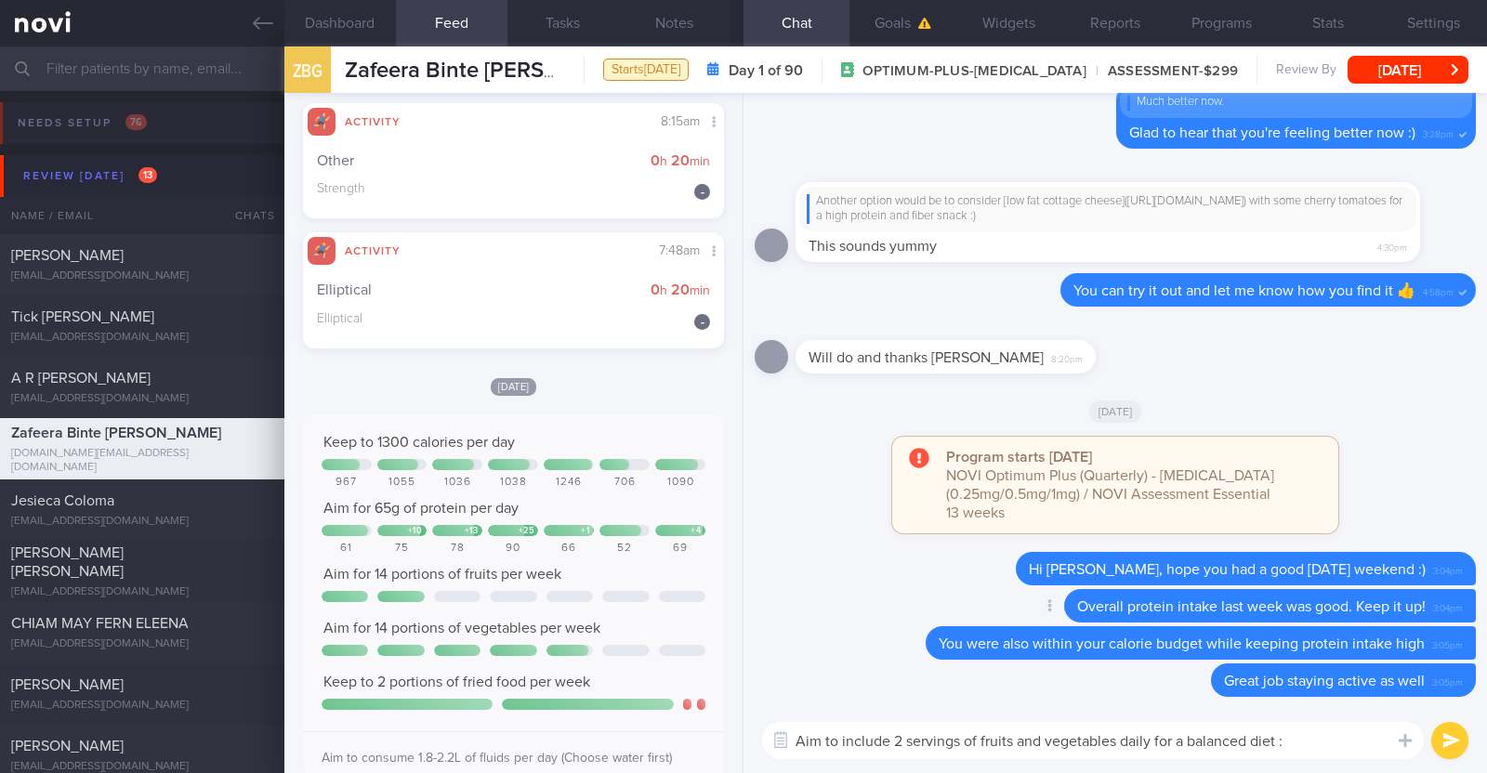
type textarea "Aim to include 2 servings of fruits and vegetables daily for a balanced diet :)"
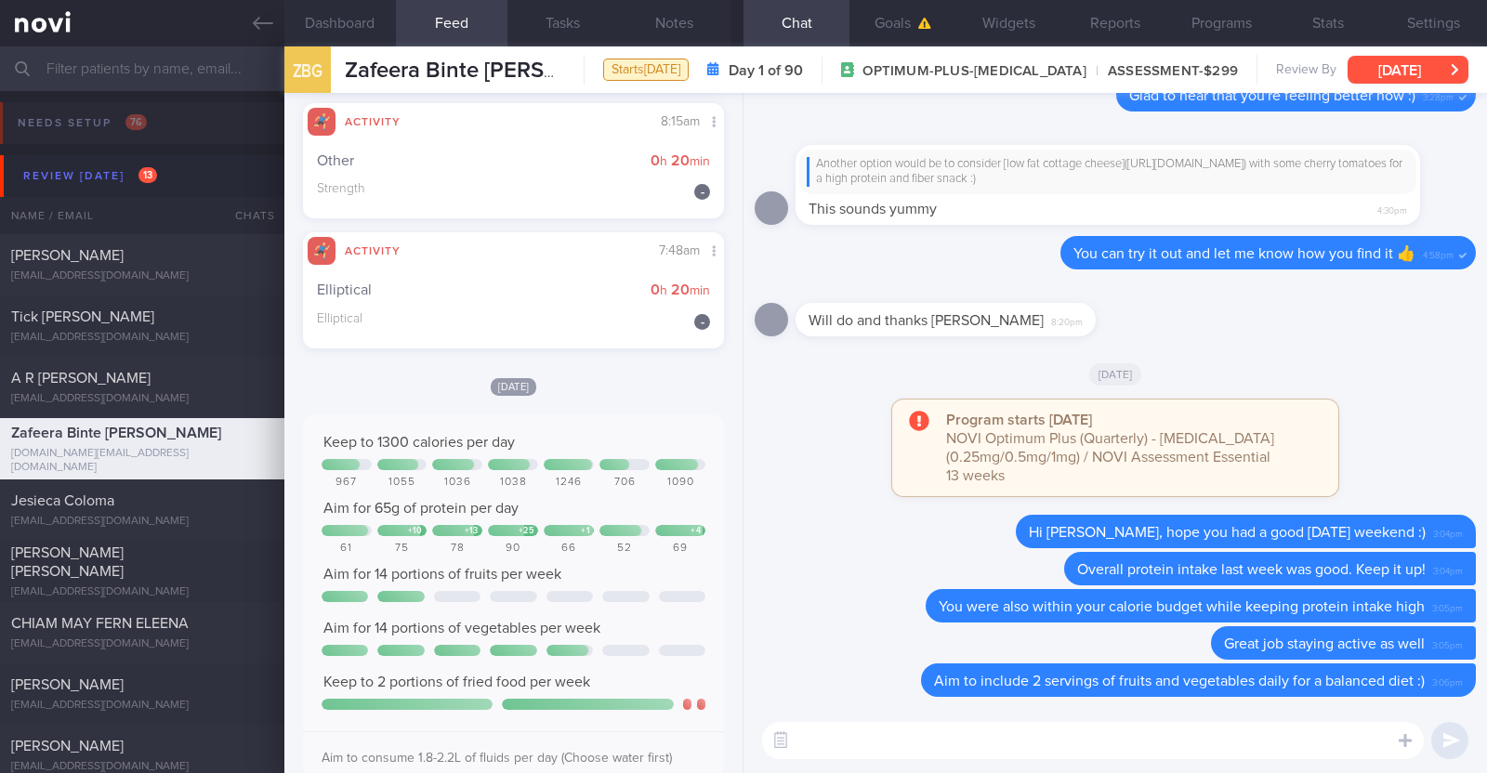
click at [1412, 58] on button "[DATE]" at bounding box center [1407, 70] width 121 height 28
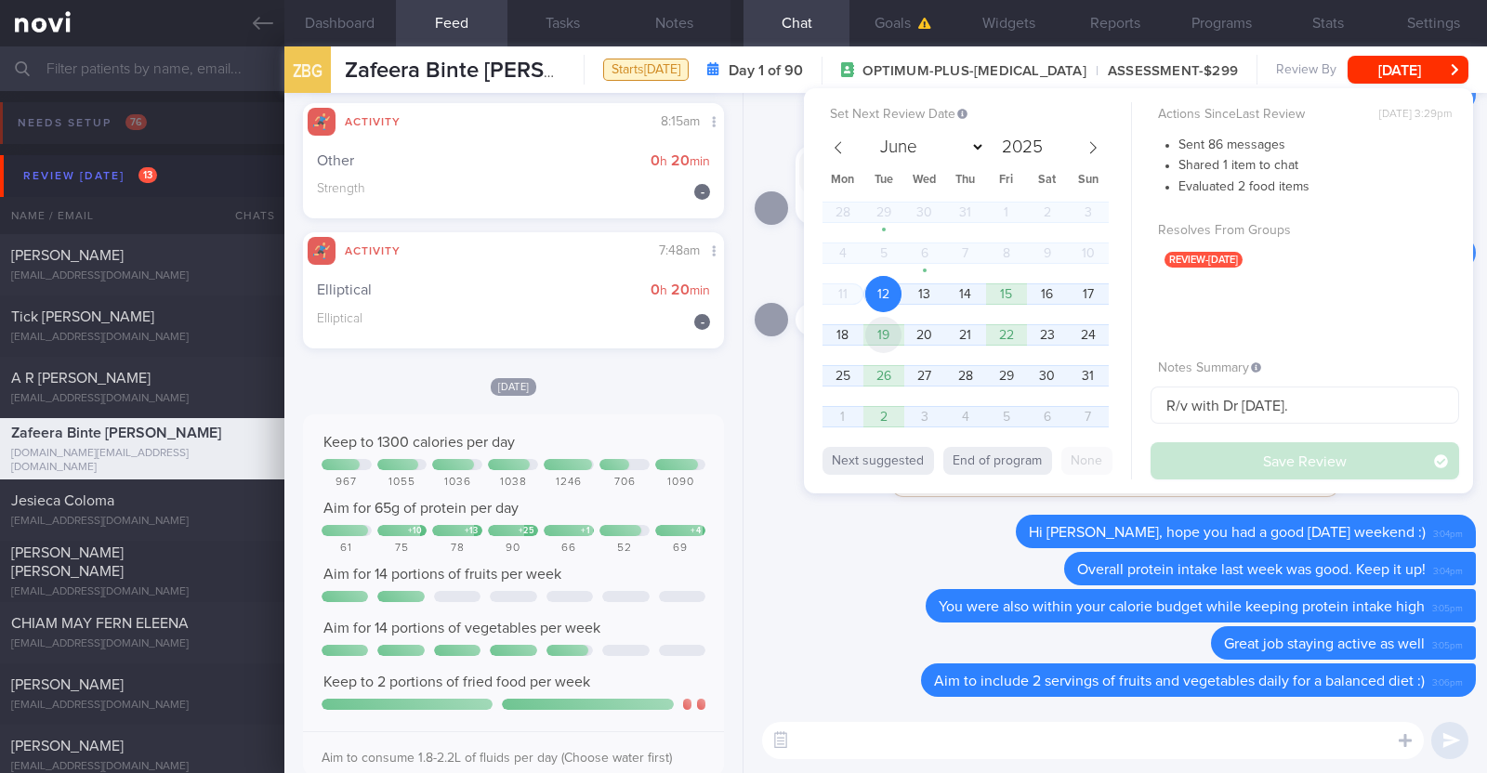
click at [878, 335] on span "19" at bounding box center [883, 335] width 36 height 36
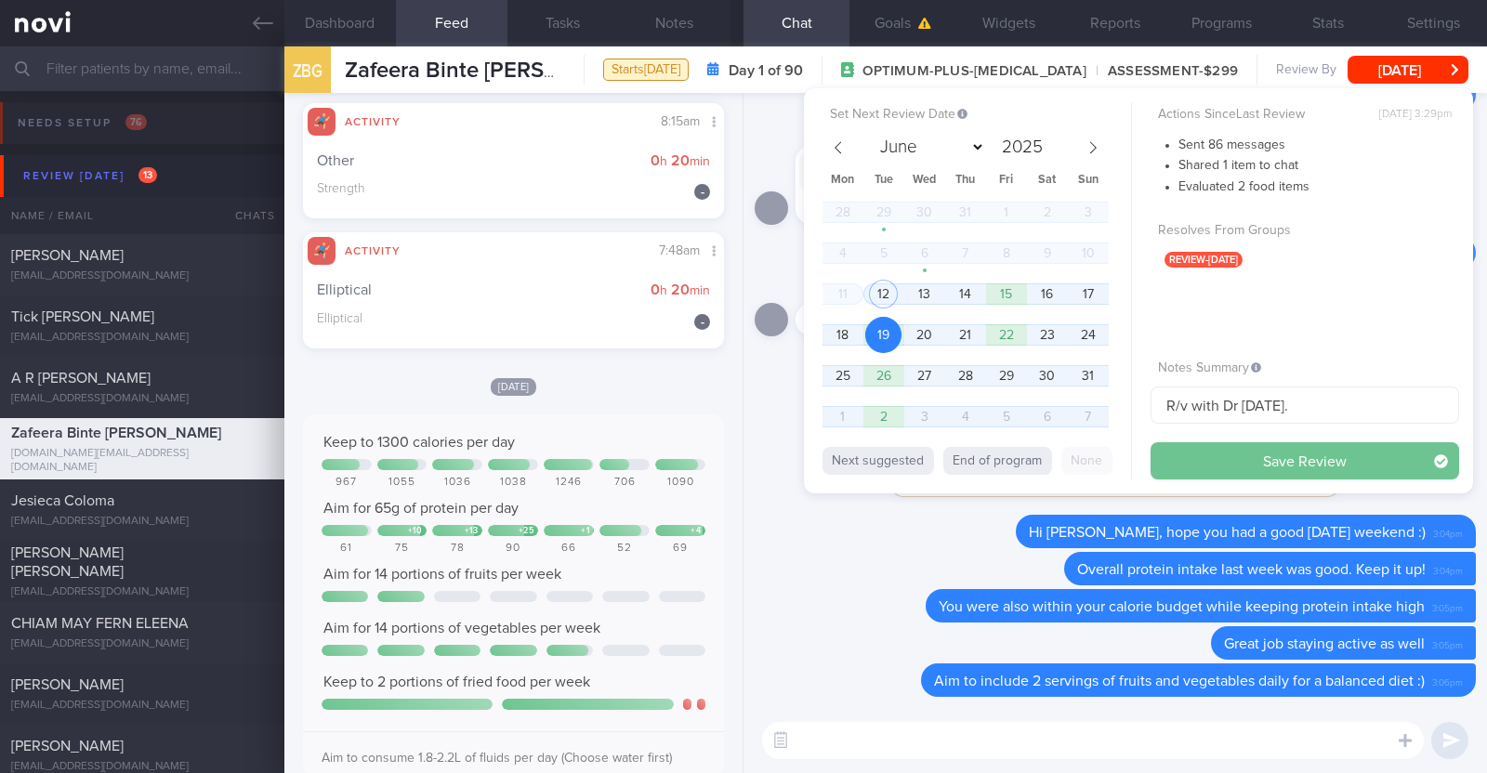
click at [1184, 455] on button "Save Review" at bounding box center [1304, 460] width 309 height 37
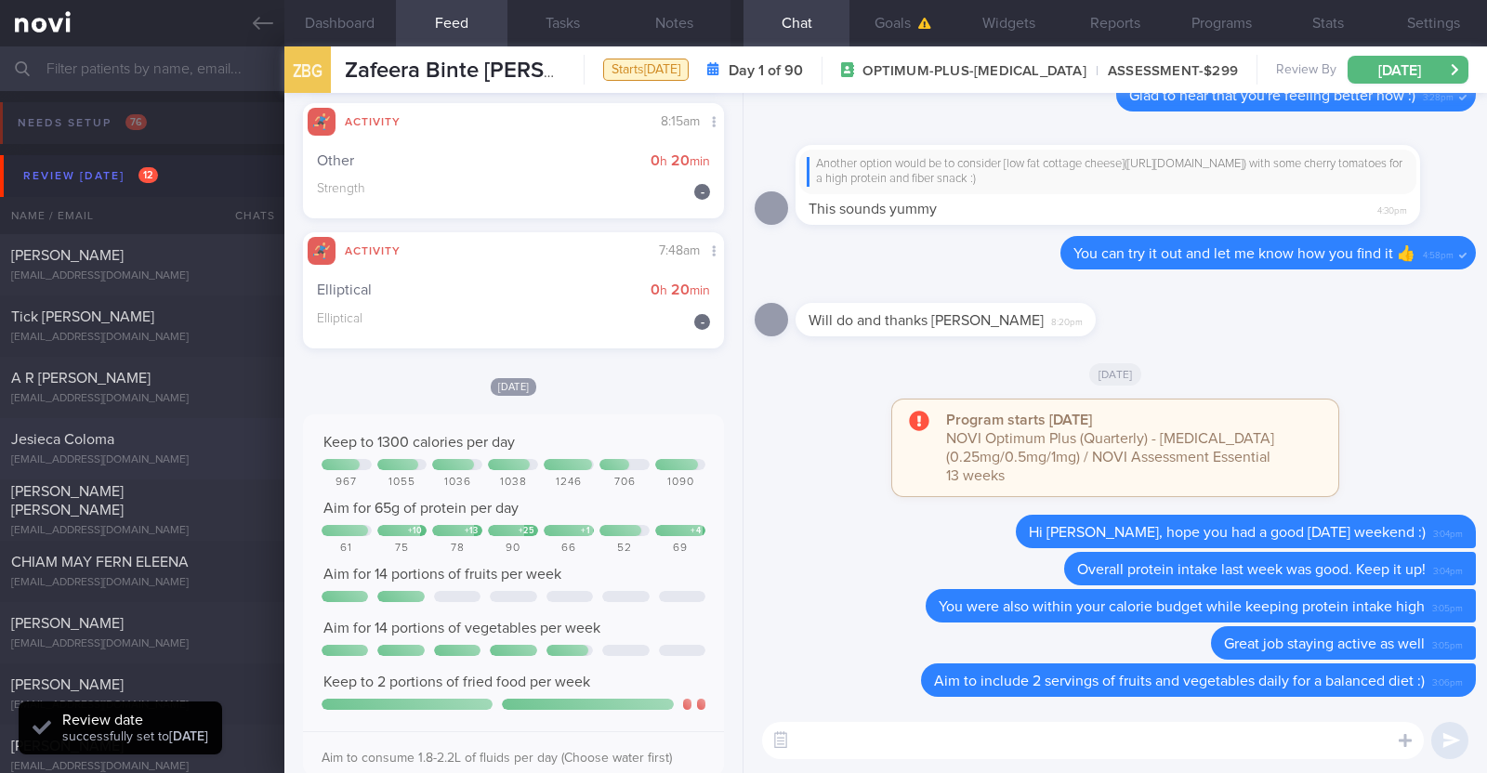
click at [199, 458] on div "[EMAIL_ADDRESS][DOMAIN_NAME]" at bounding box center [142, 460] width 262 height 14
type textarea "43F Comorbidities: Pre-DM (dx 2023), hx of GDM, frequent UTI and yeast infectio…"
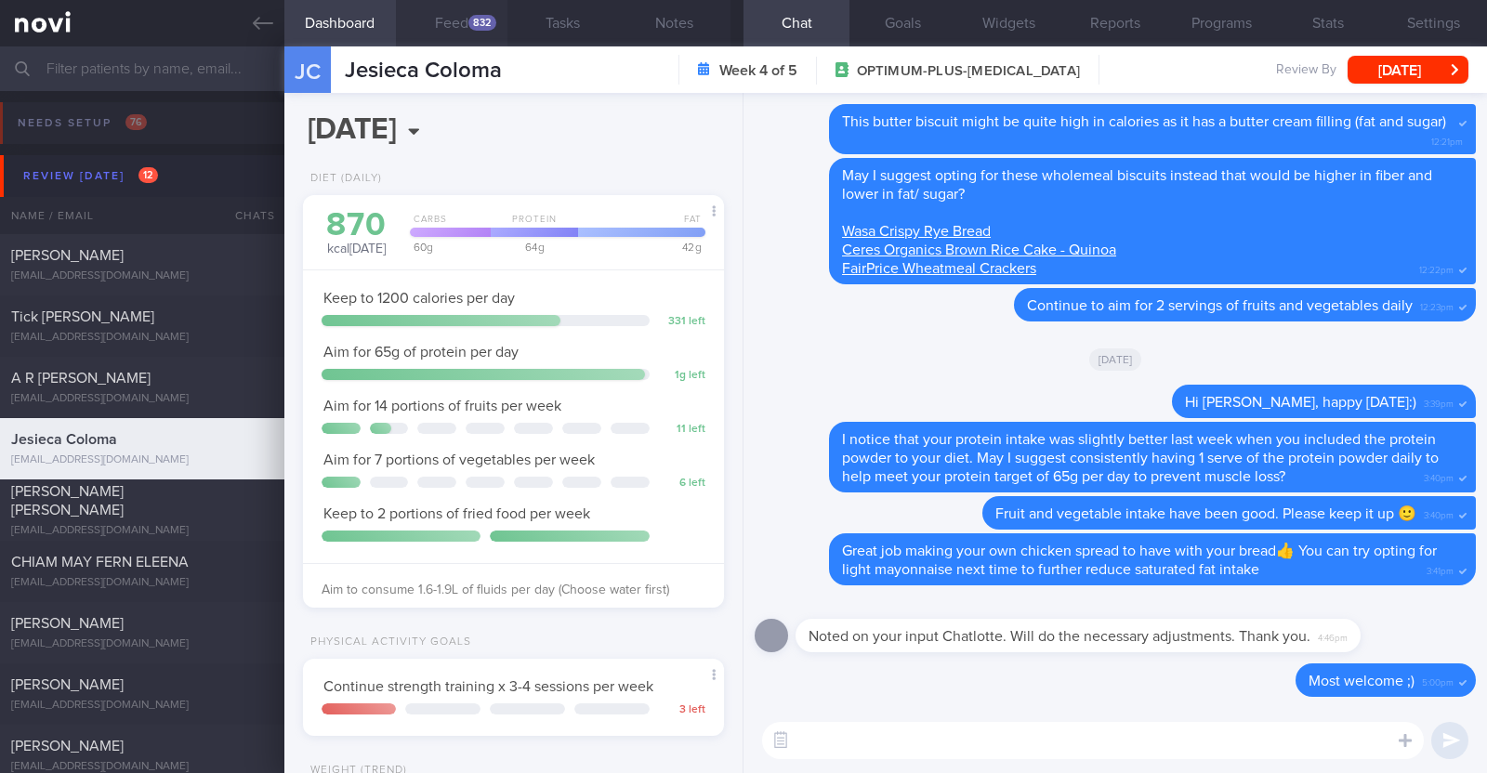
click at [492, 21] on div "832" at bounding box center [482, 23] width 28 height 16
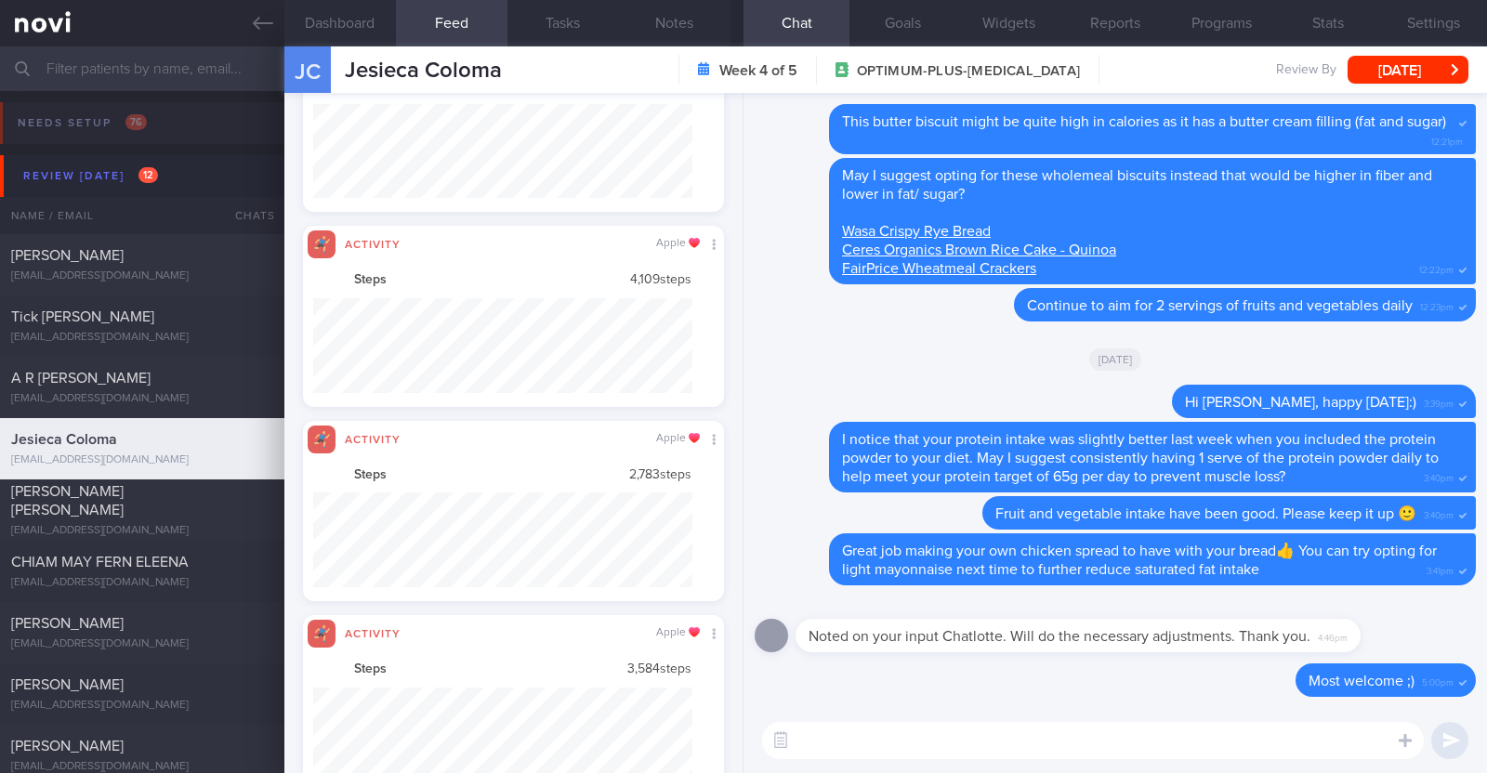
scroll to position [95, 379]
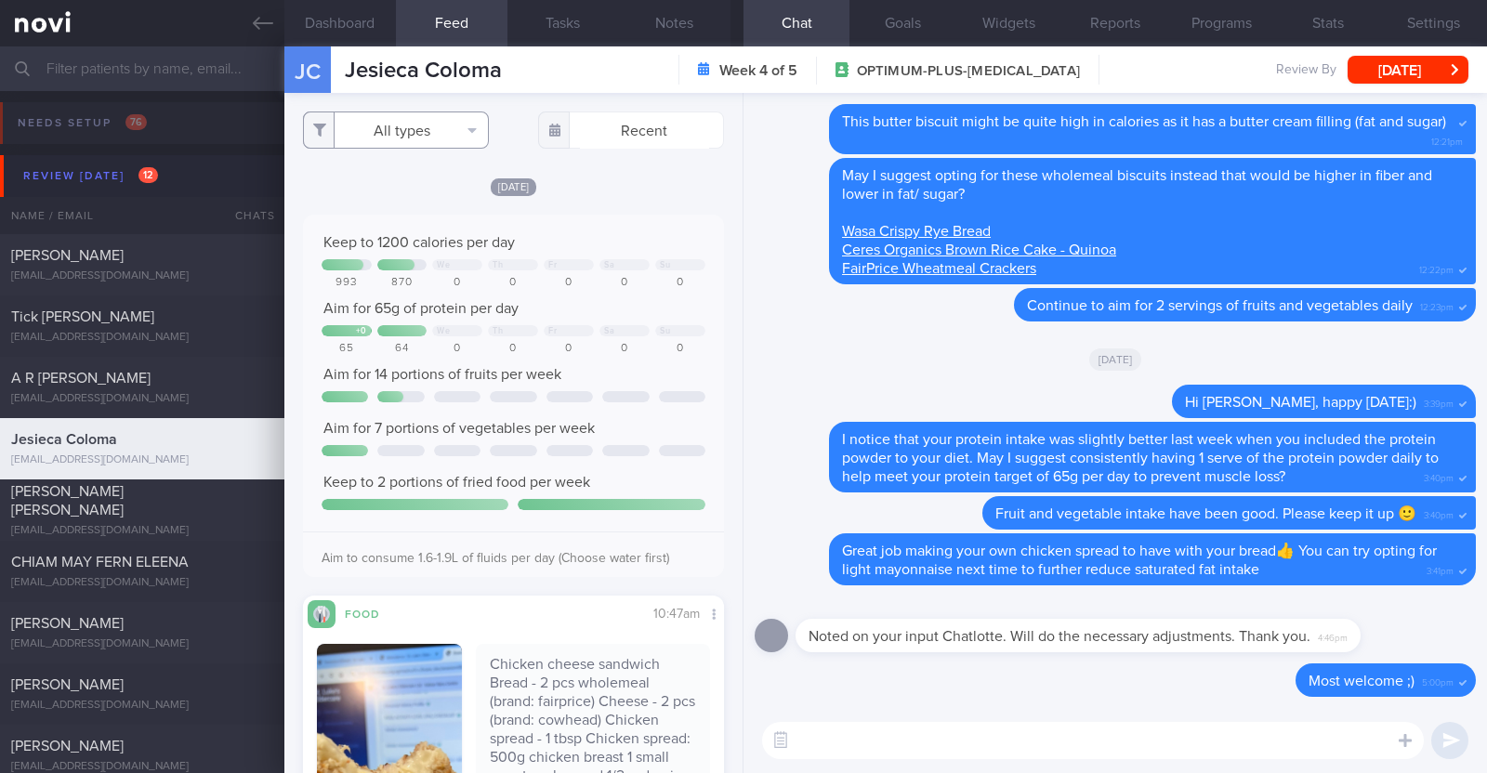
click at [451, 132] on button "All types" at bounding box center [396, 130] width 186 height 37
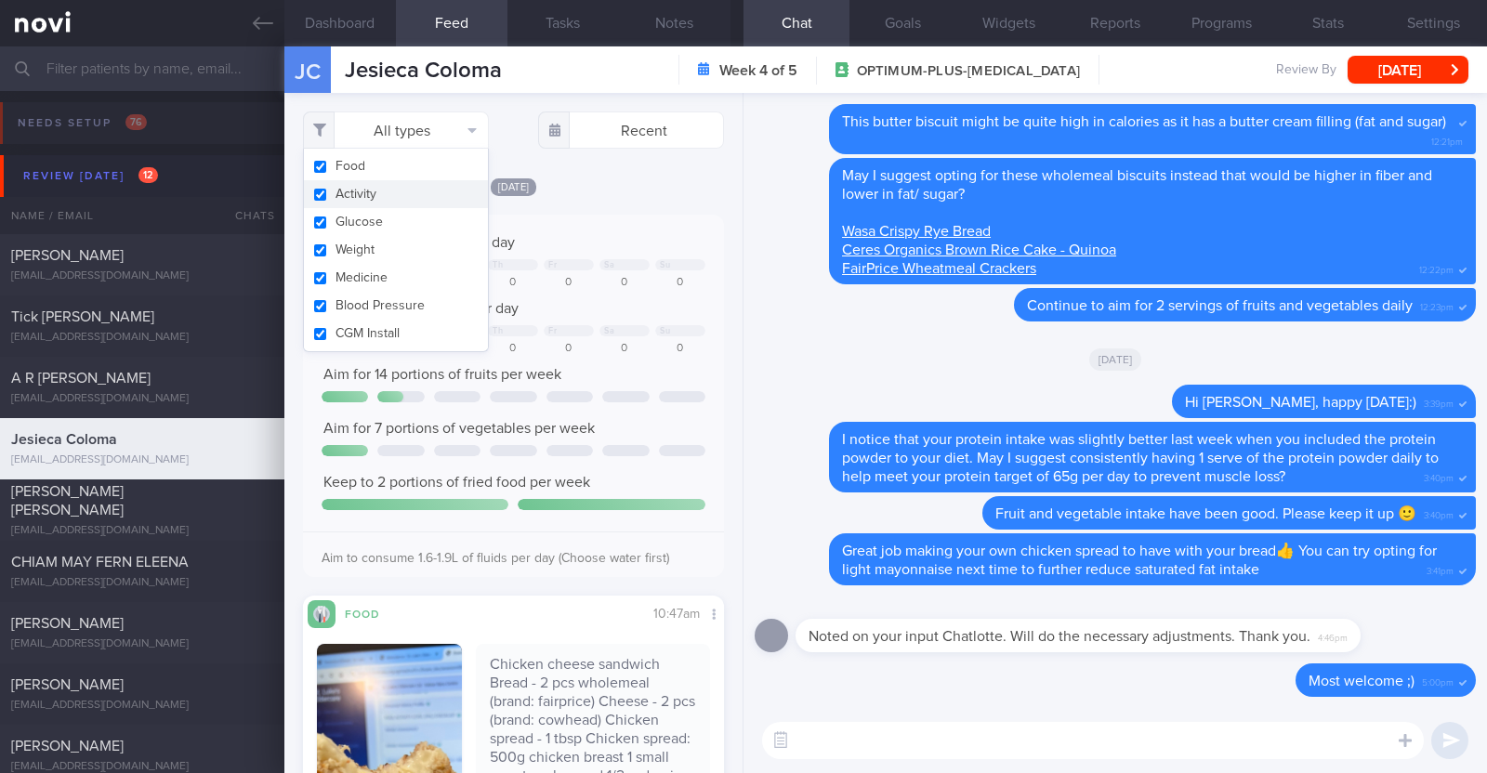
click at [400, 195] on button "Activity" at bounding box center [396, 194] width 184 height 28
checkbox input "false"
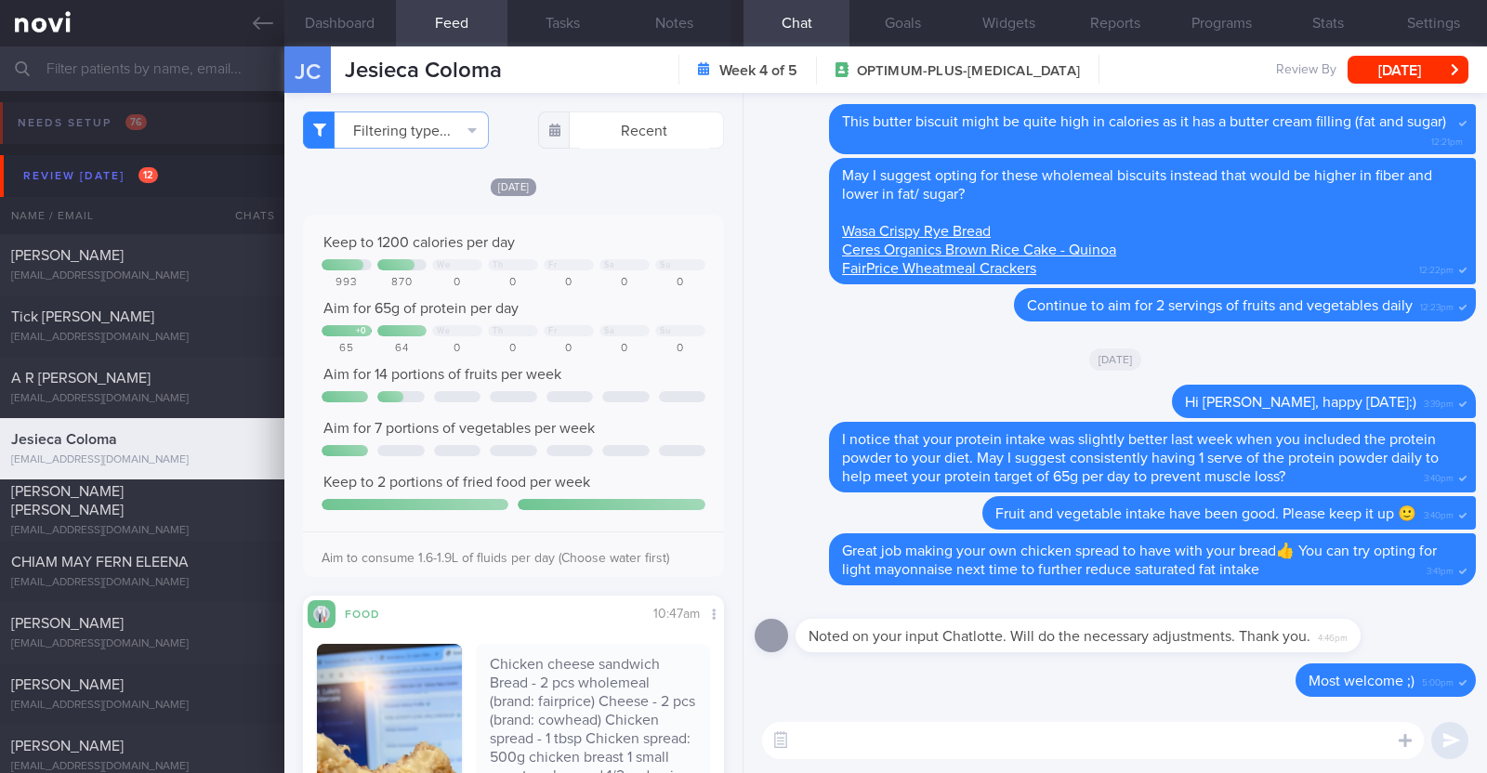
click at [686, 174] on div "Filtering type... Food Activity Glucose Weight Medicine Blood Pressure CGM Inst…" at bounding box center [513, 433] width 458 height 680
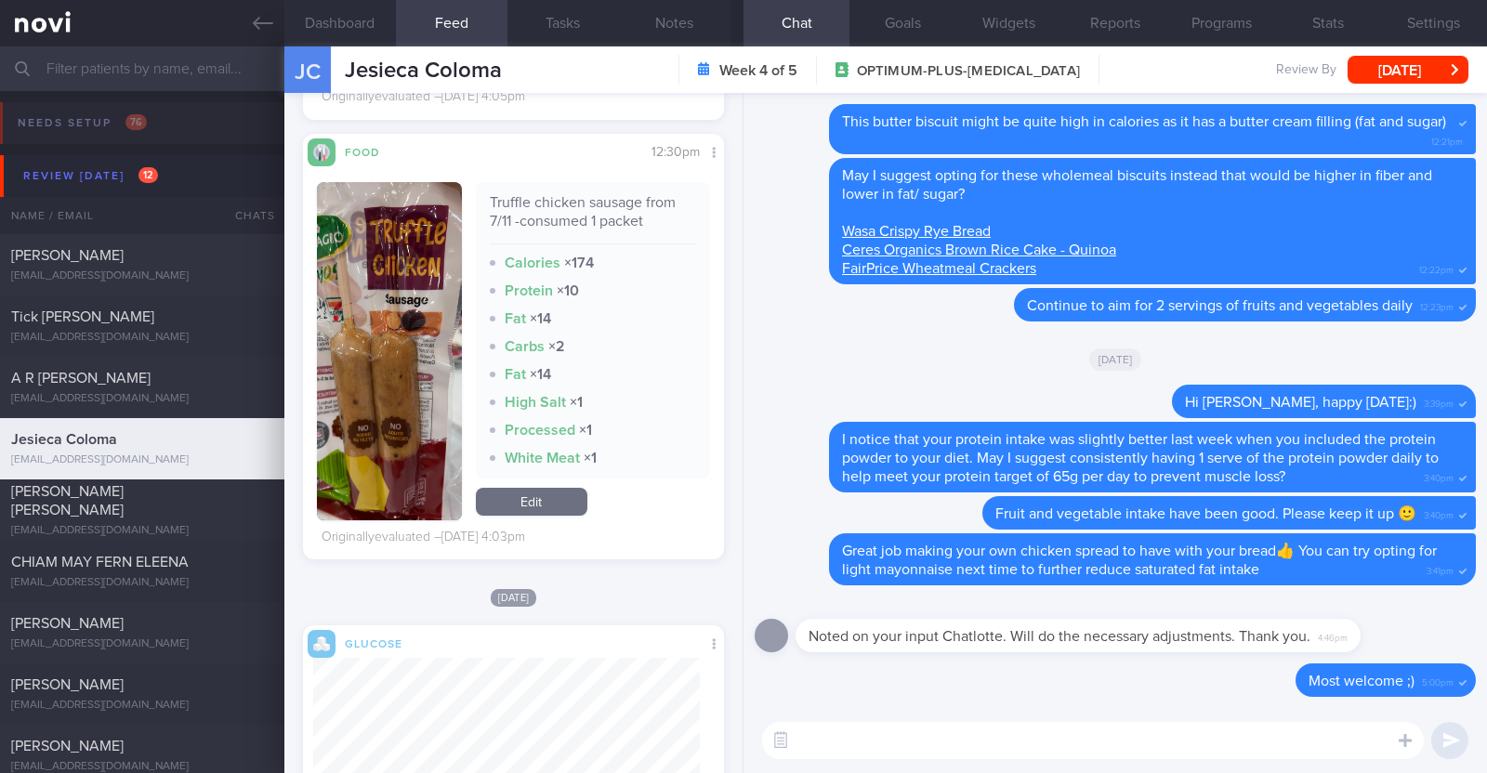
scroll to position [7433, 0]
click at [831, 732] on textarea at bounding box center [1093, 740] width 662 height 37
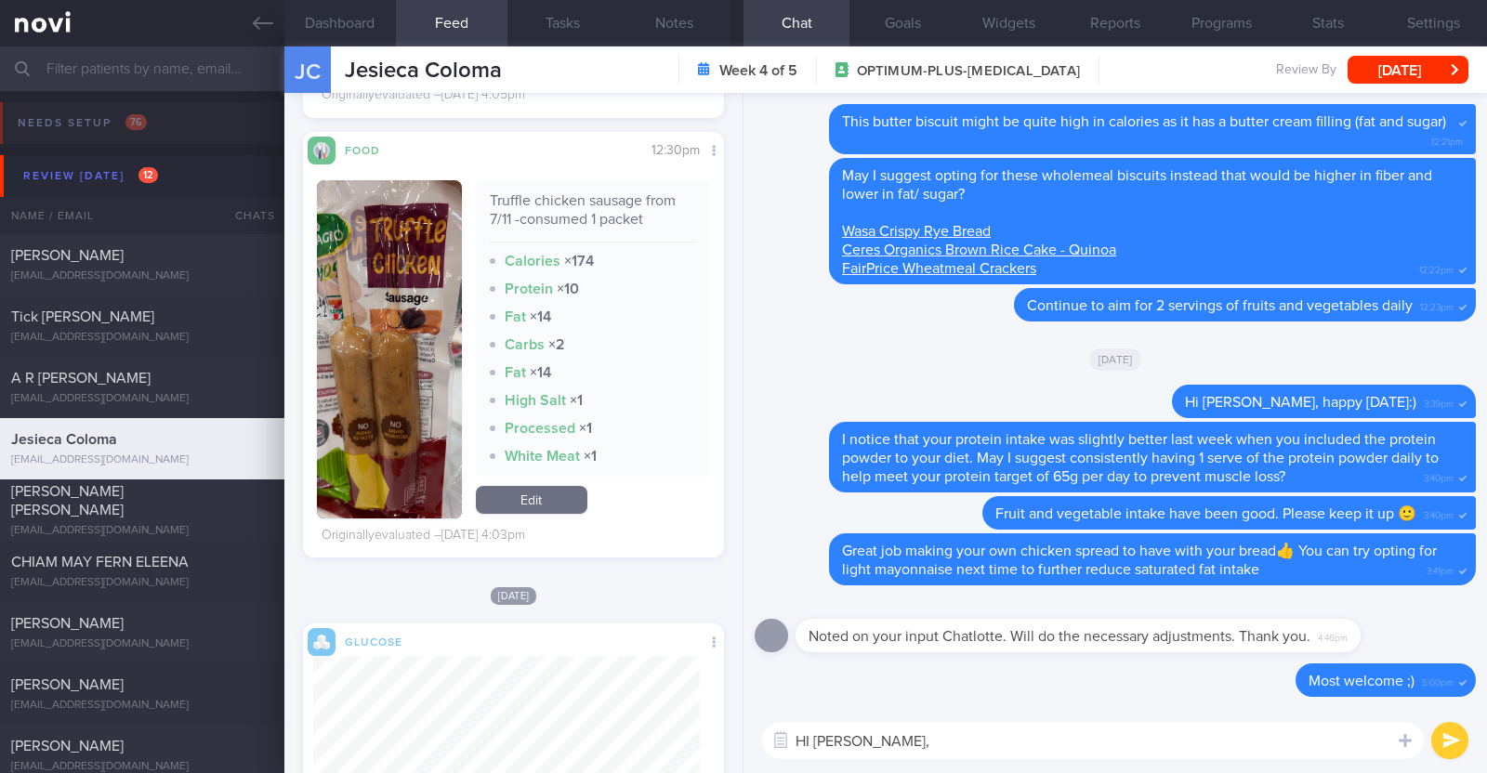
type textarea "HI Jesieca,"
click at [818, 740] on textarea "HI Jesieca," at bounding box center [1093, 740] width 662 height 37
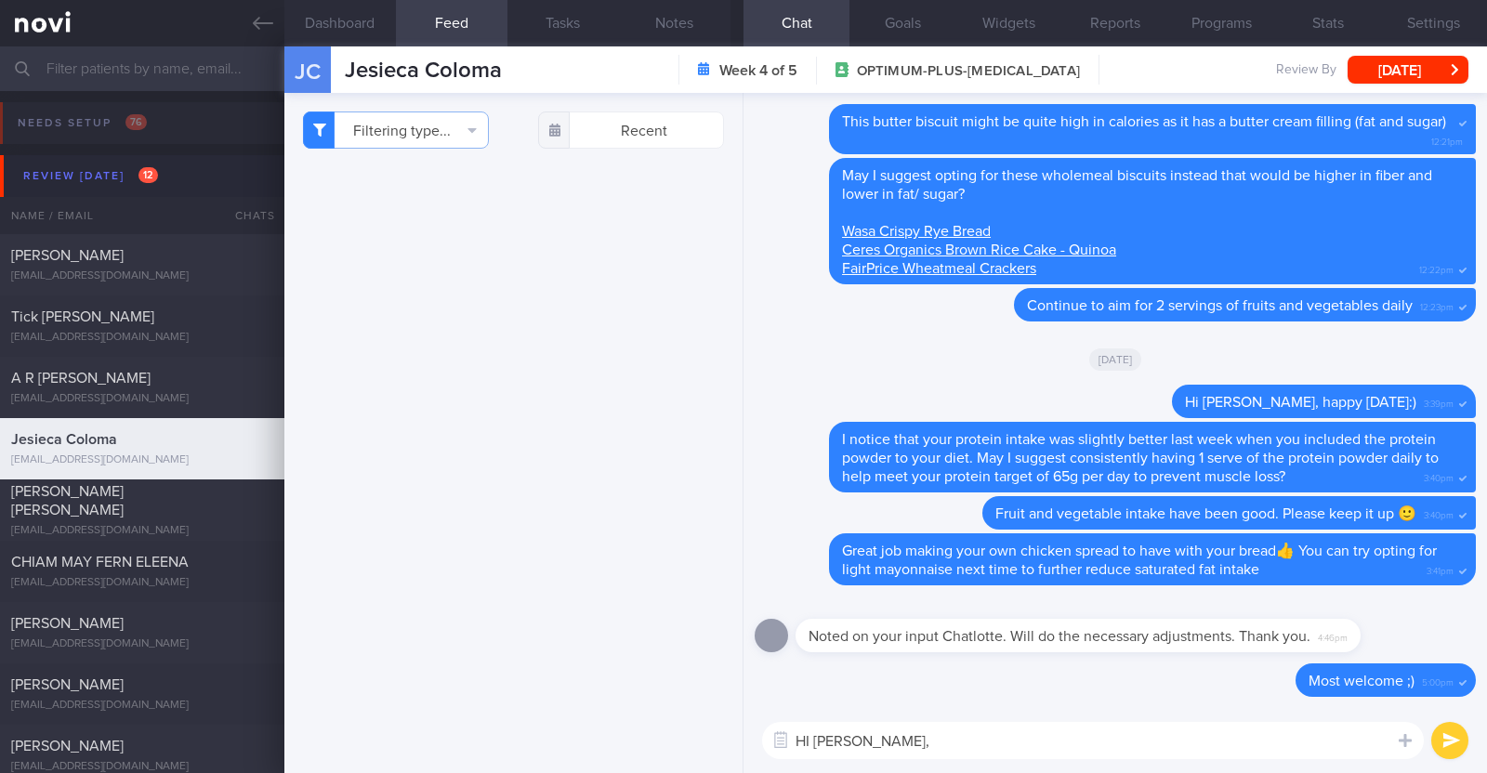
select select "7"
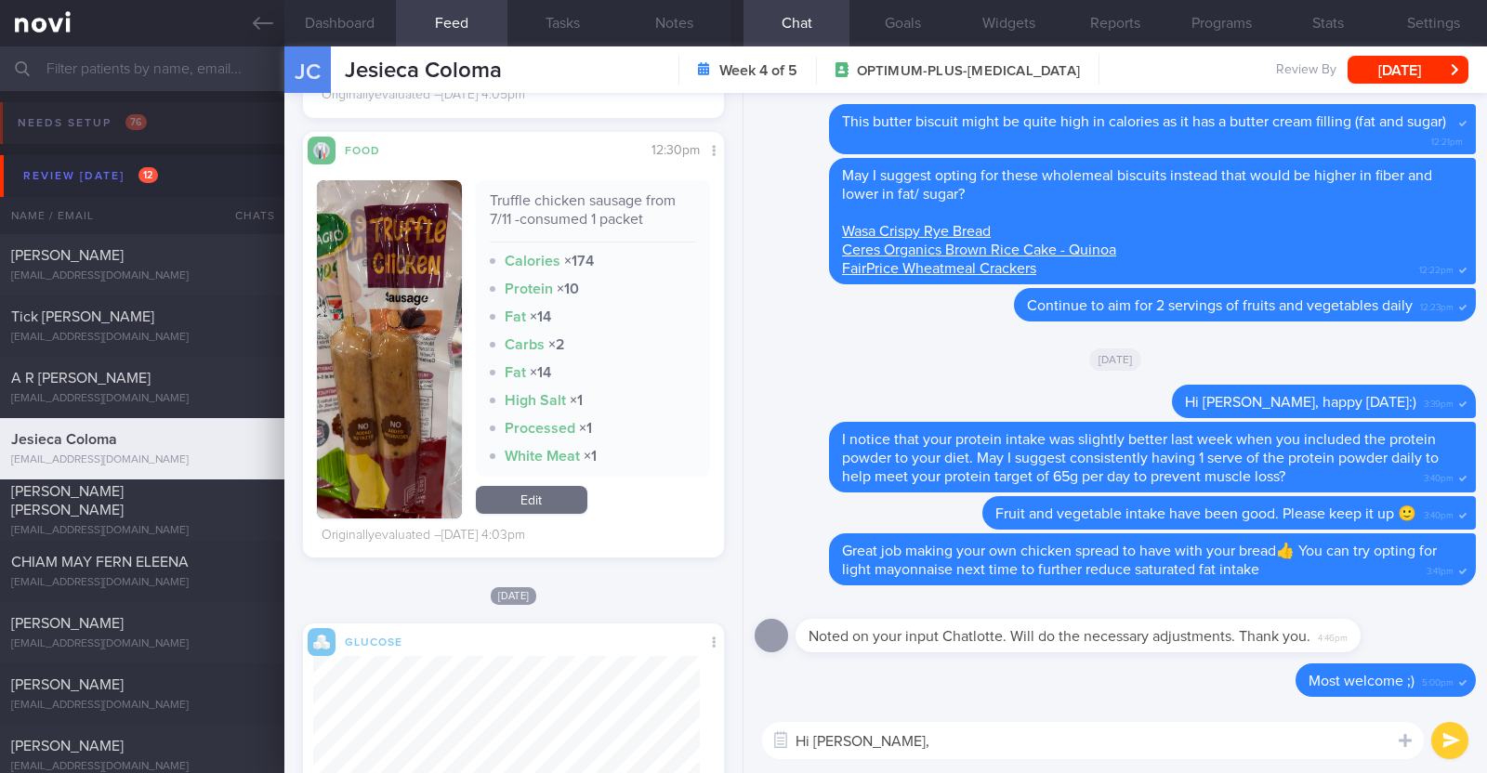
click at [920, 747] on textarea "Hi [PERSON_NAME]," at bounding box center [1093, 740] width 662 height 37
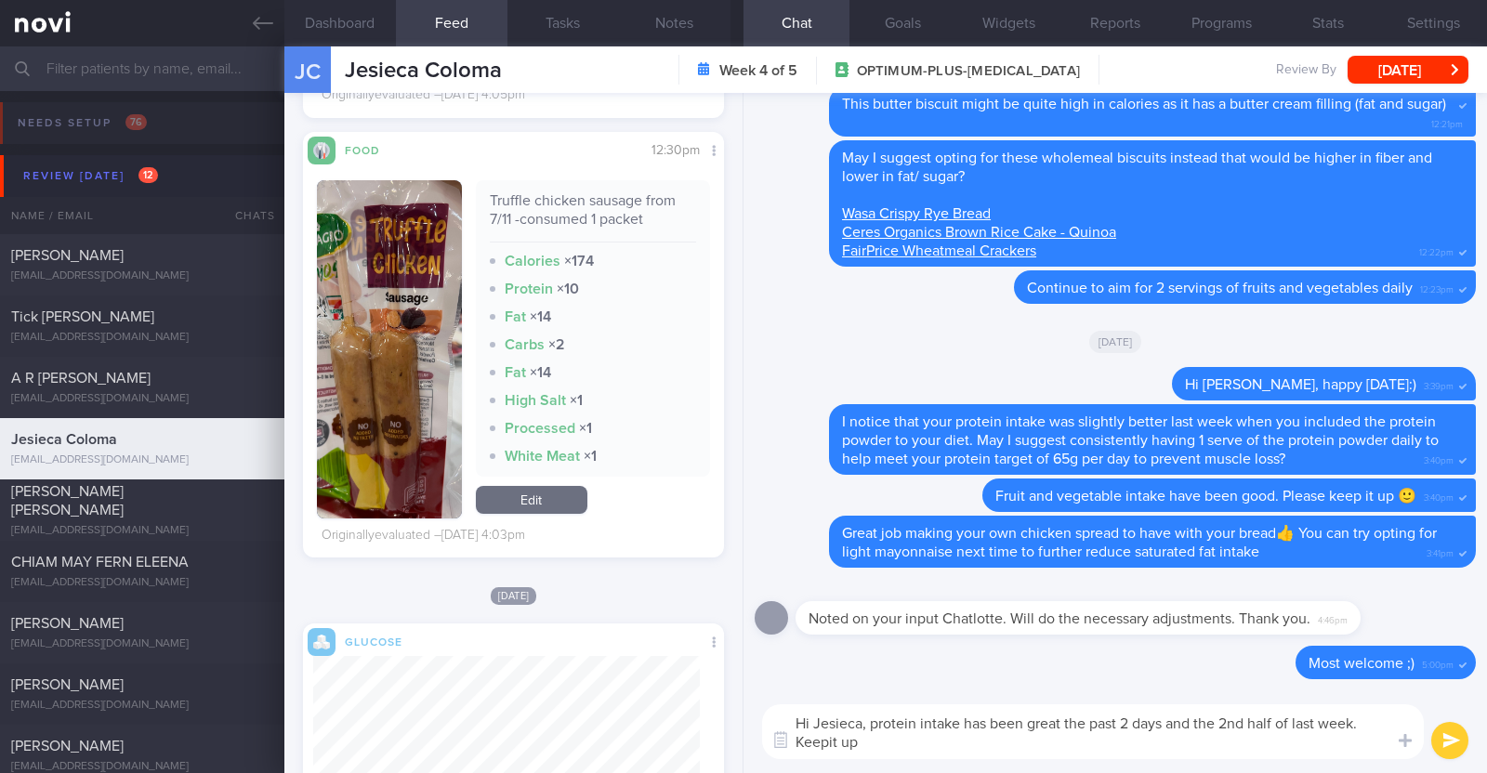
click at [828, 747] on textarea "Hi Jesieca, protein intake has been great the past 2 days and the 2nd half of l…" at bounding box center [1093, 731] width 662 height 55
click at [865, 741] on textarea "Hi Jesieca, protein intake has been great the past 2 days and the 2nd half of l…" at bounding box center [1093, 731] width 662 height 55
paste textarea "👍"
type textarea "Hi Jesieca, protein intake has been great the past 2 days and the 2nd half of l…"
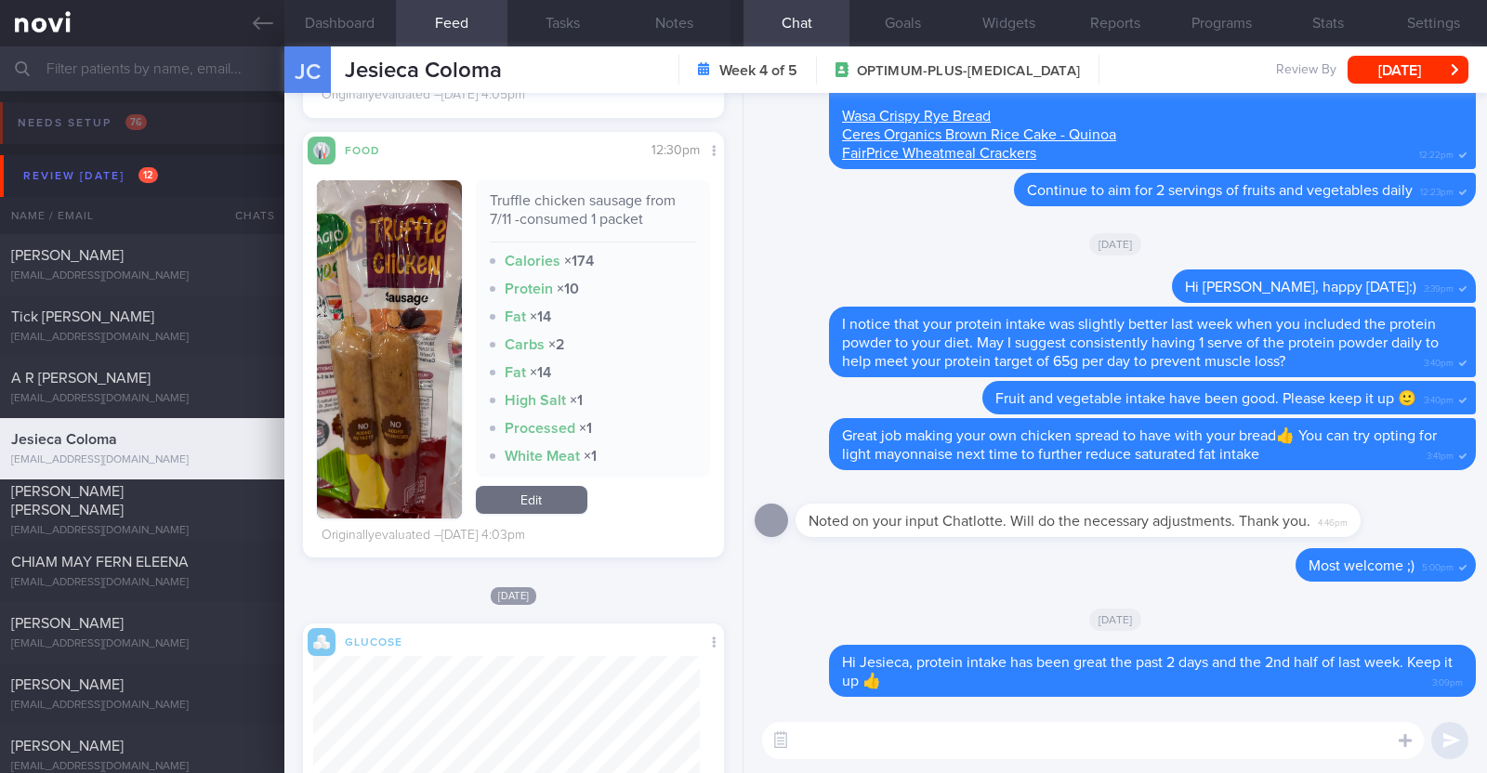
click at [855, 741] on textarea at bounding box center [1093, 740] width 662 height 37
click at [1215, 737] on textarea "Some of the protein foods tend to be a little bit higher in fat/" at bounding box center [1093, 740] width 662 height 37
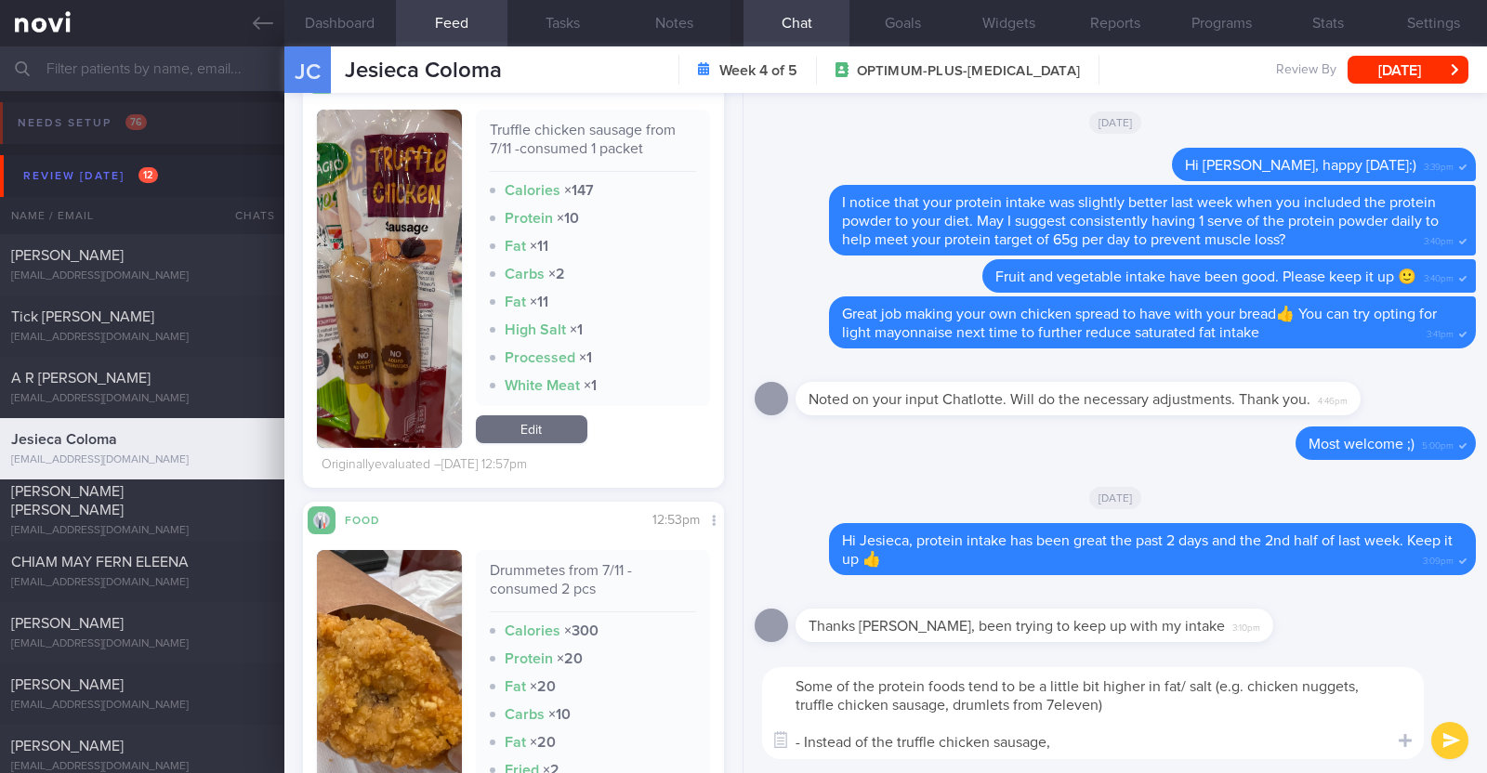
scroll to position [8391, 0]
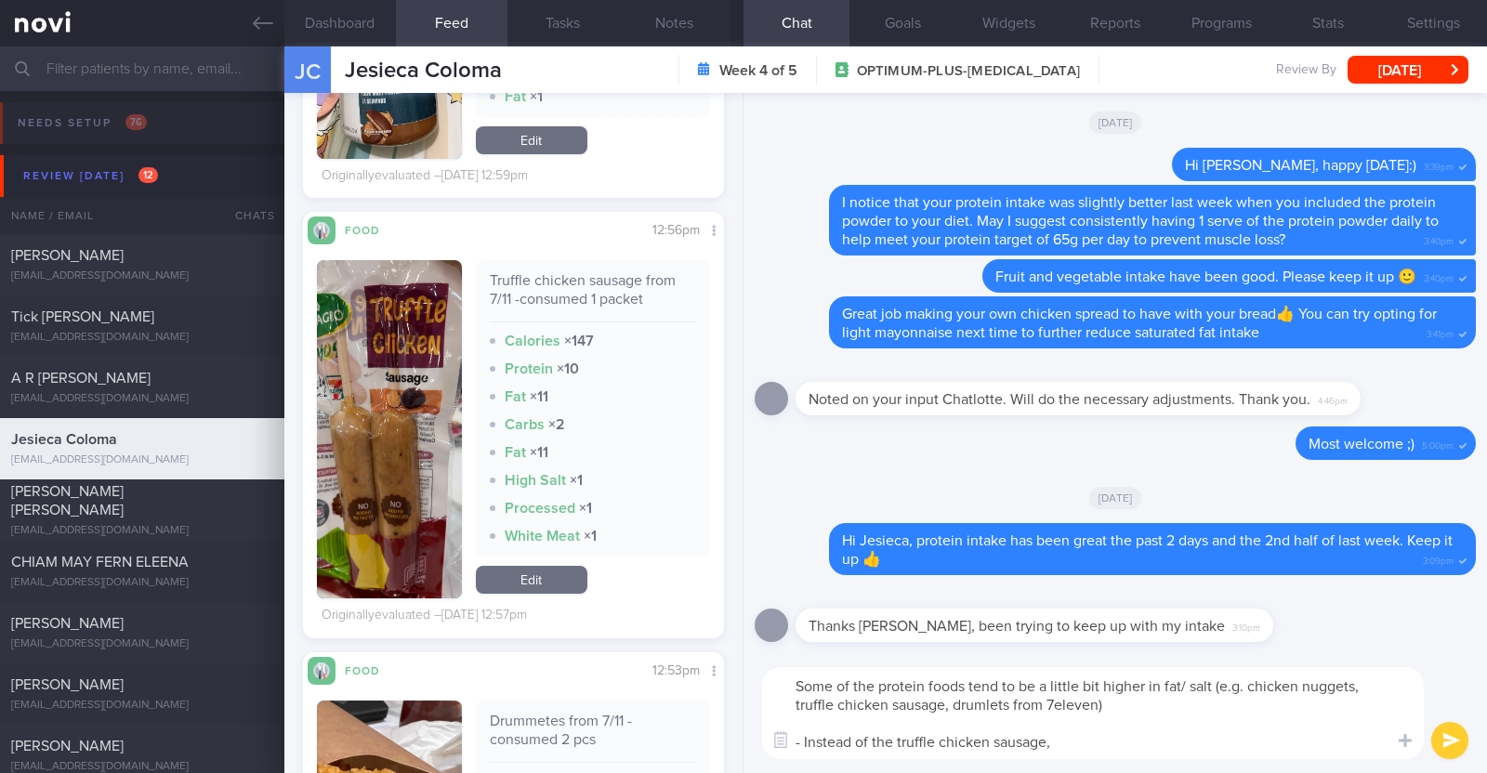
click at [406, 421] on button "button" at bounding box center [389, 429] width 145 height 338
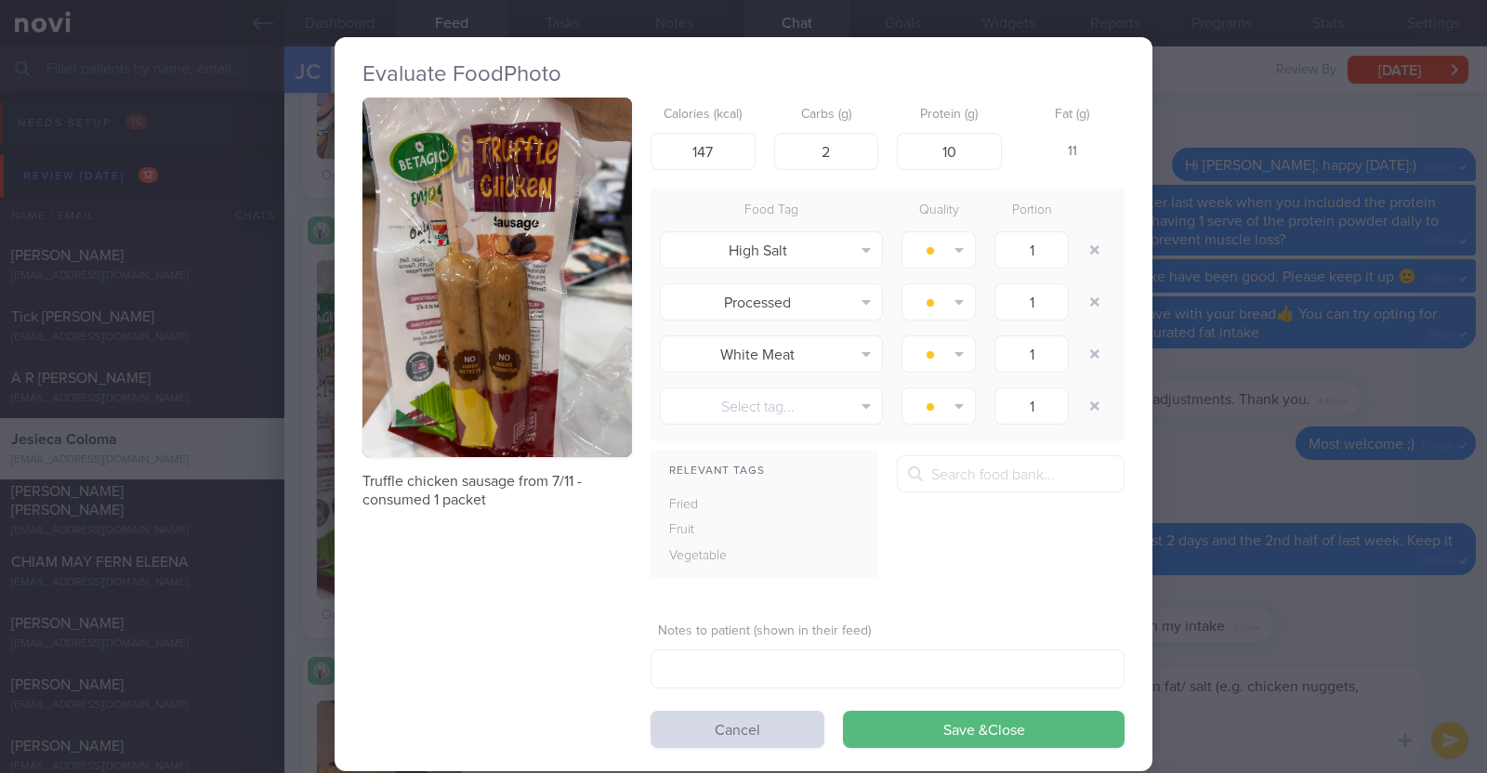
click at [306, 466] on div "Evaluate Food Photo Truffle chicken sausage from 7/11 -consumed 1 packet Calori…" at bounding box center [743, 386] width 1487 height 773
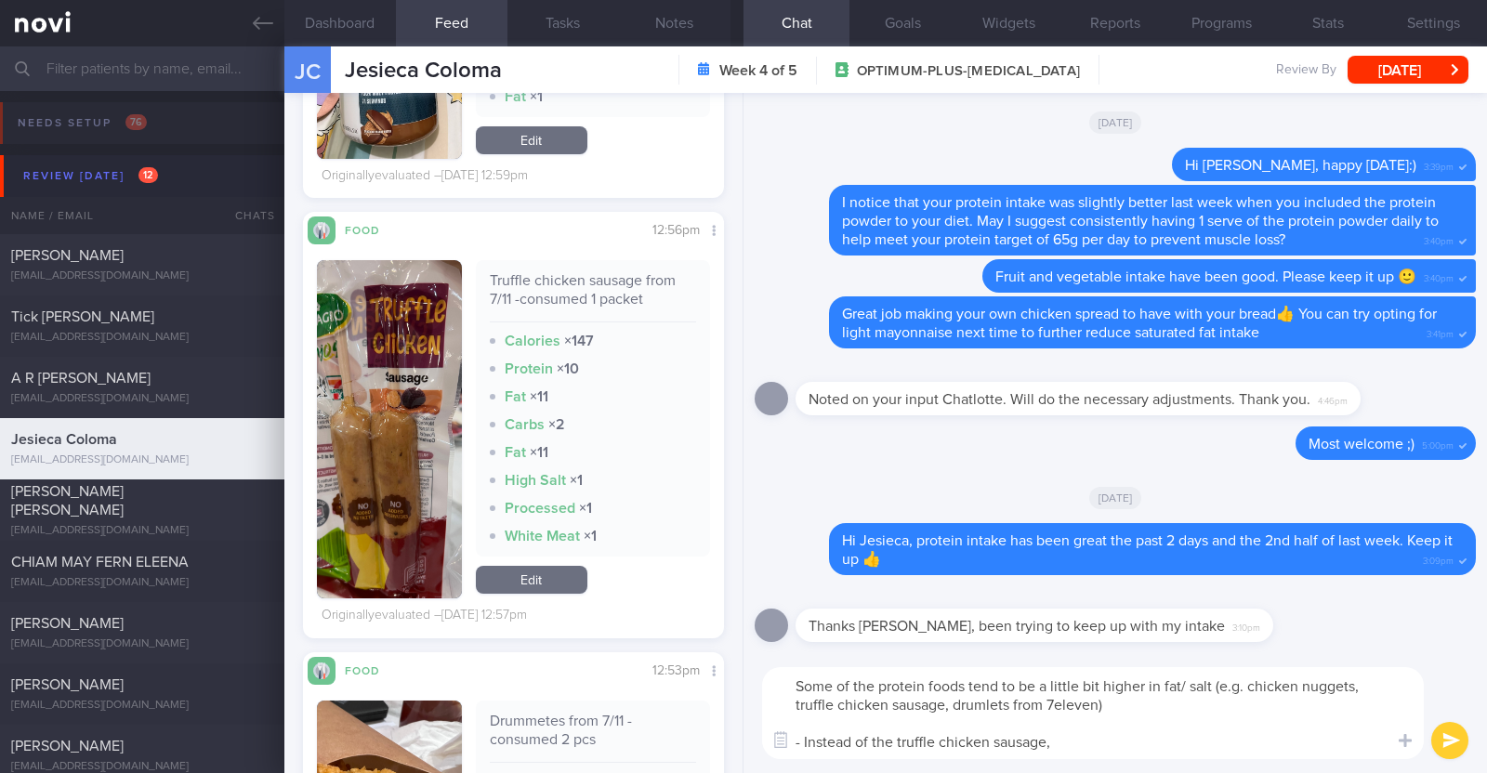
click at [1073, 752] on textarea "Some of the protein foods tend to be a little bit higher in fat/ salt (e.g. chi…" at bounding box center [1093, 713] width 662 height 92
click at [380, 491] on button "button" at bounding box center [389, 429] width 145 height 338
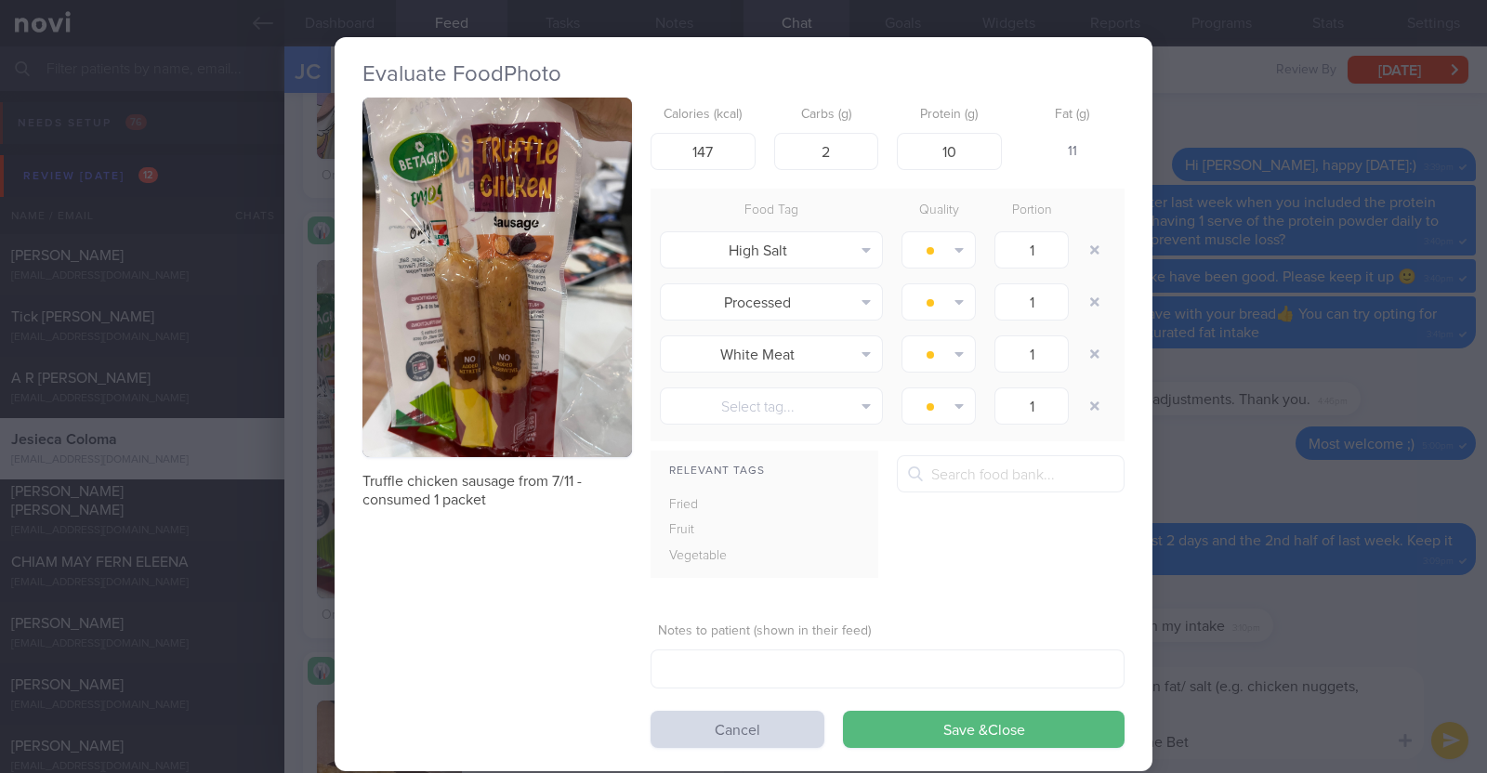
click at [324, 529] on div "Evaluate Food Photo Truffle chicken sausage from 7/11 -consumed 1 packet Calori…" at bounding box center [743, 386] width 1487 height 773
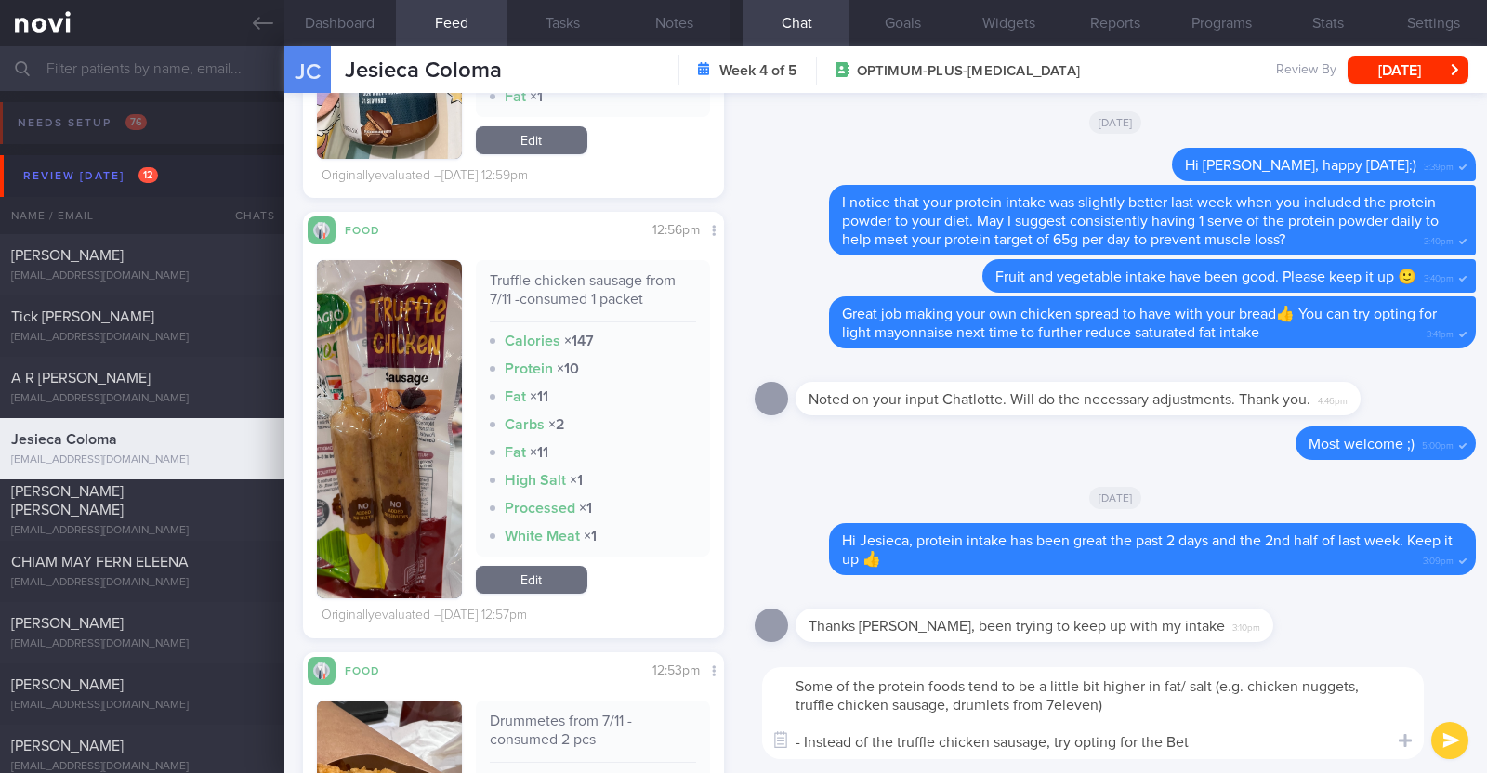
click at [1228, 740] on textarea "Some of the protein foods tend to be a little bit higher in fat/ salt (e.g. chi…" at bounding box center [1093, 713] width 662 height 92
click at [1215, 740] on textarea "Some of the protein foods tend to be a little bit higher in fat/ salt (e.g. chi…" at bounding box center [1093, 713] width 662 height 92
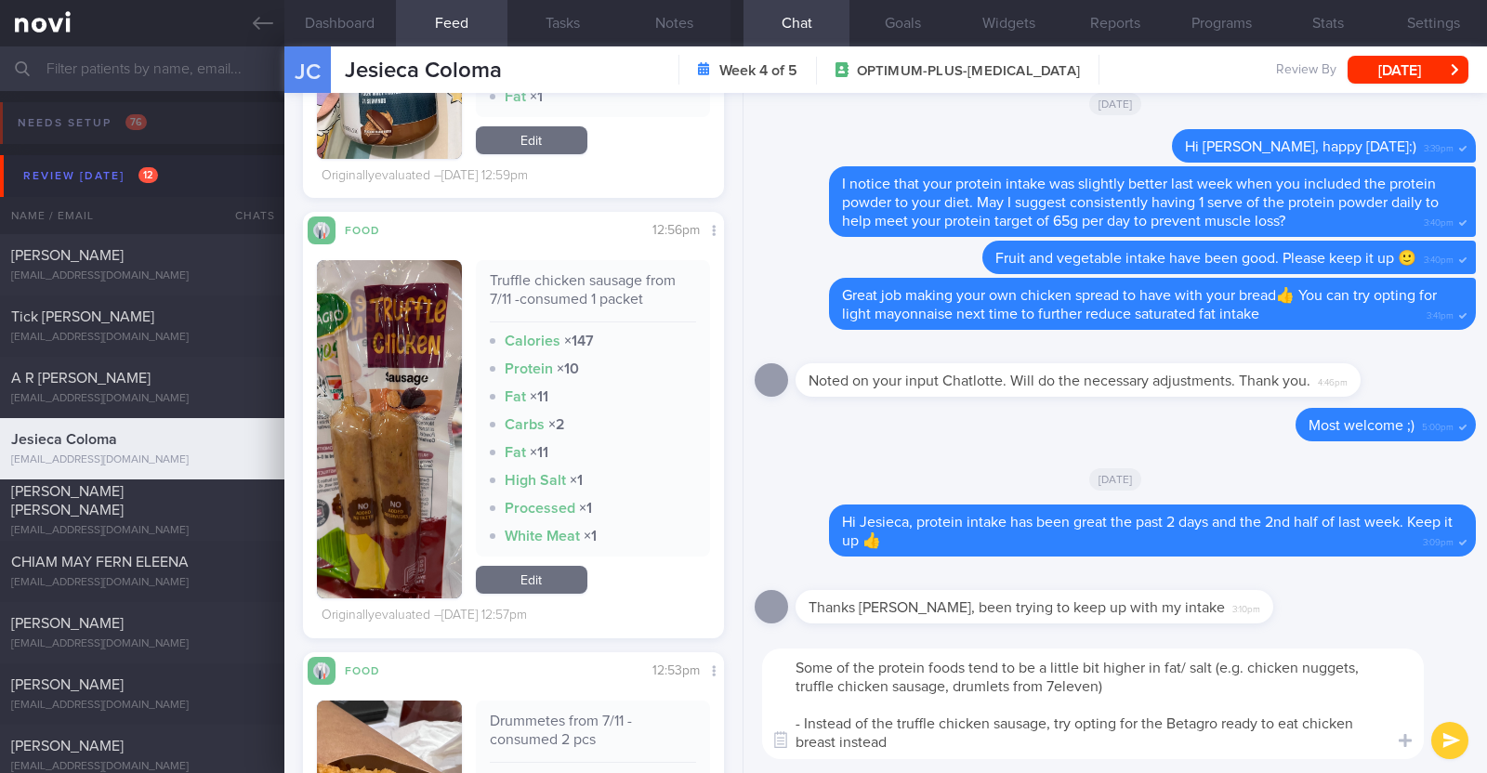
click at [985, 739] on textarea "Some of the protein foods tend to be a little bit higher in fat/ salt (e.g. chi…" at bounding box center [1093, 704] width 662 height 111
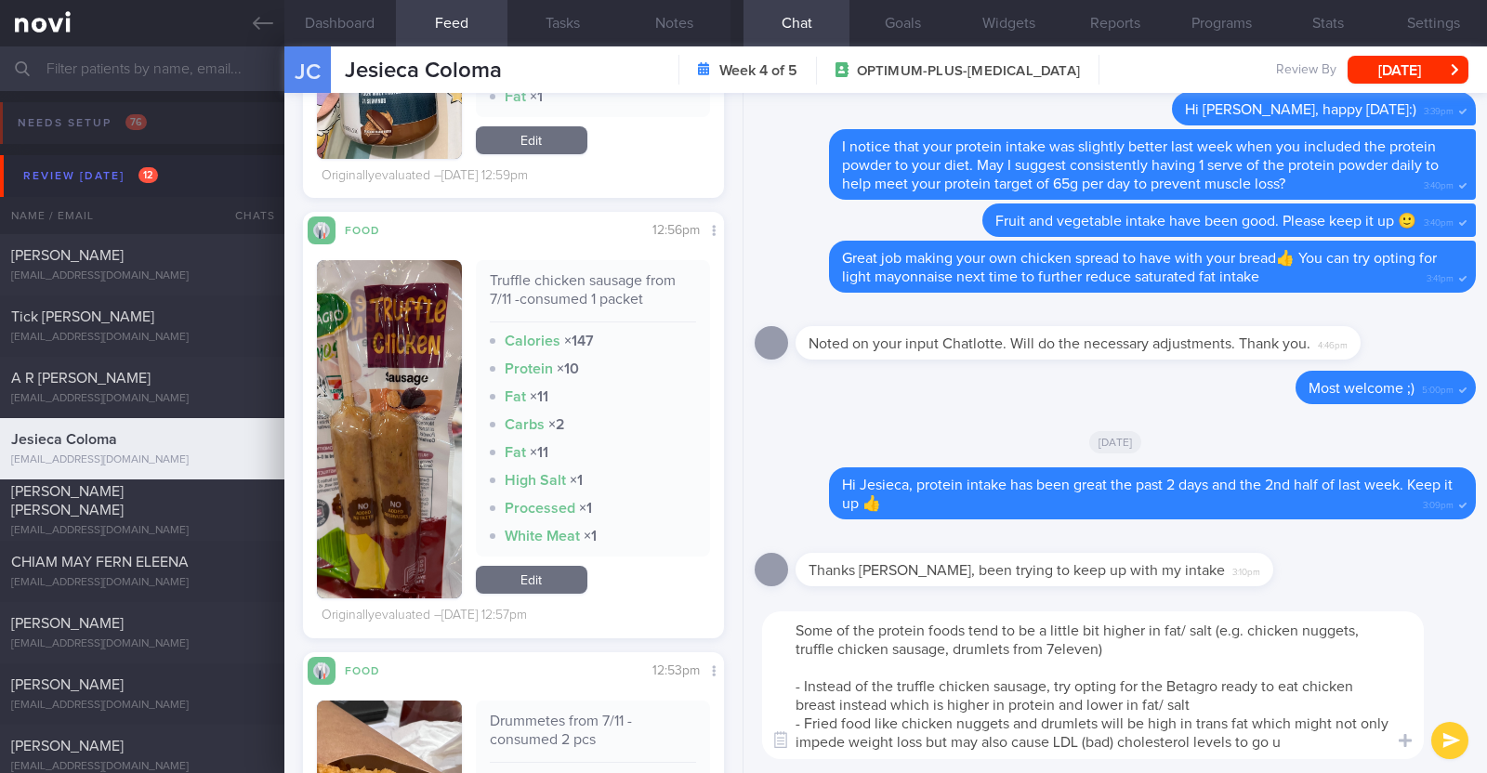
type textarea "Some of the protein foods tend to be a little bit higher in fat/ salt (e.g. chi…"
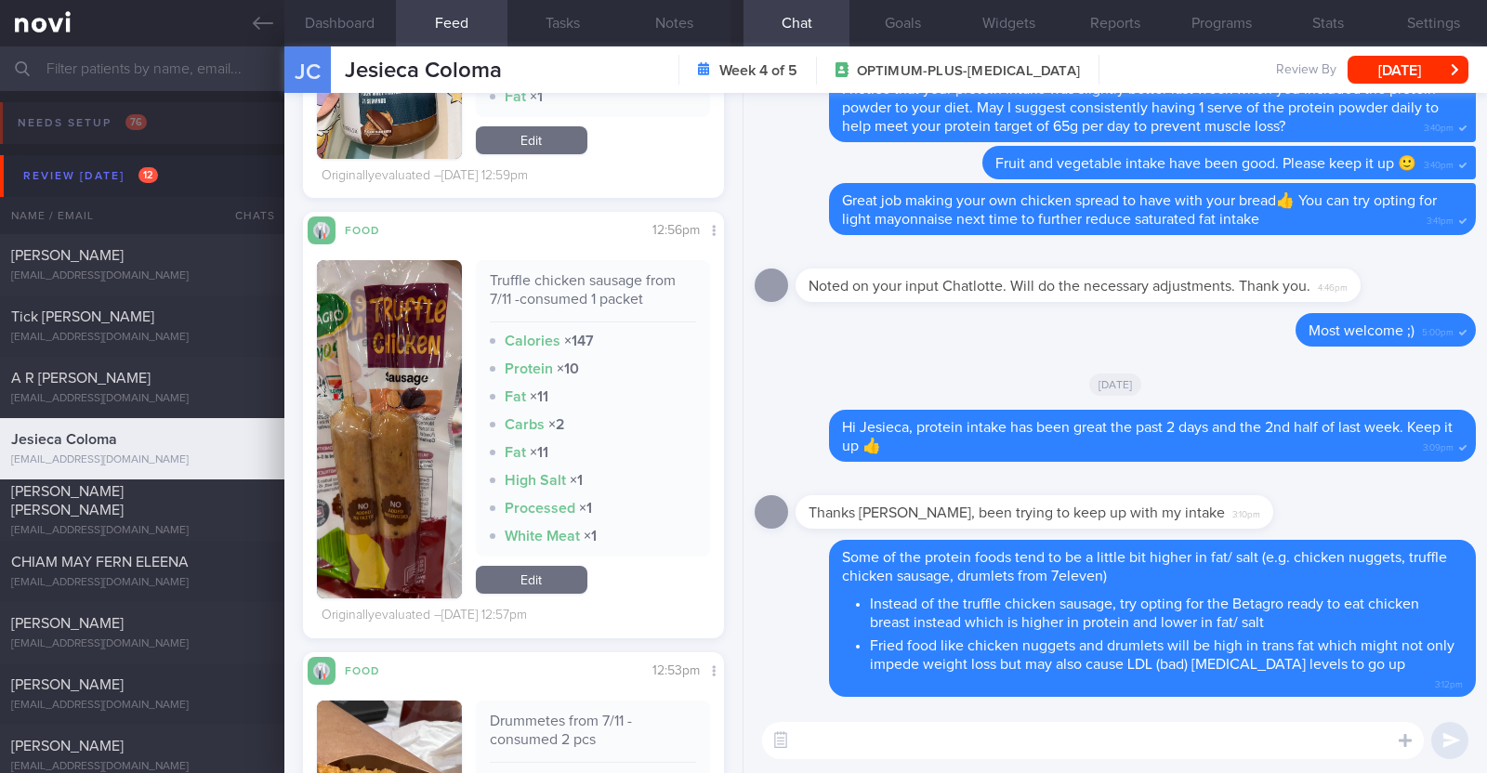
click at [866, 736] on textarea at bounding box center [1093, 740] width 662 height 37
paste textarea "Try to choose lean proteins over fried/breaded/saucy/oily/processed/fatty forms…"
type textarea "Try to choose lean proteins over fried/breaded/saucy/oily/processed/fatty forms…"
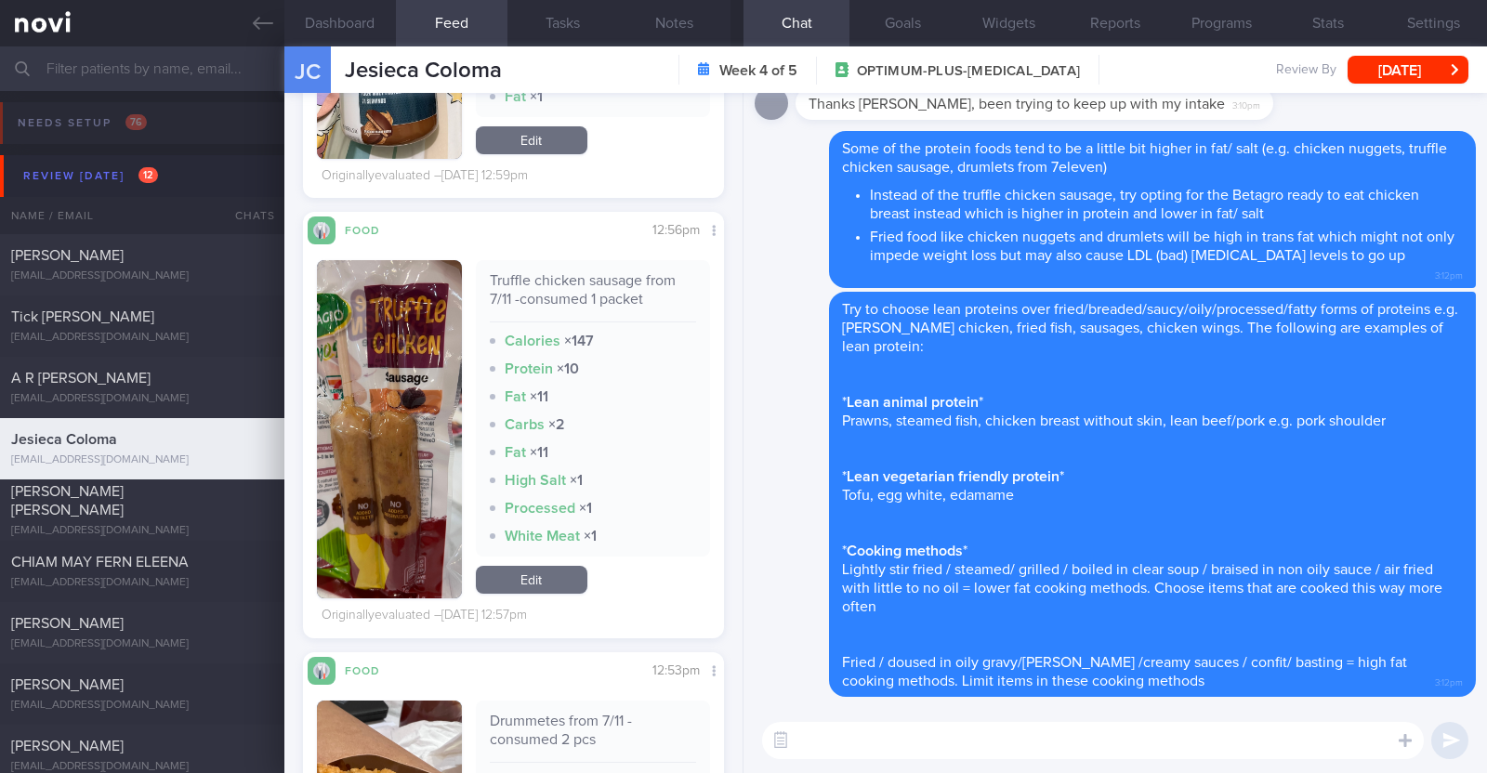
click at [864, 745] on textarea at bounding box center [1093, 740] width 662 height 37
paste textarea "Here are some examples of how much protein is contained in various foods: - 150…"
type textarea "Here are some examples of how much protein is contained in various foods: - 150…"
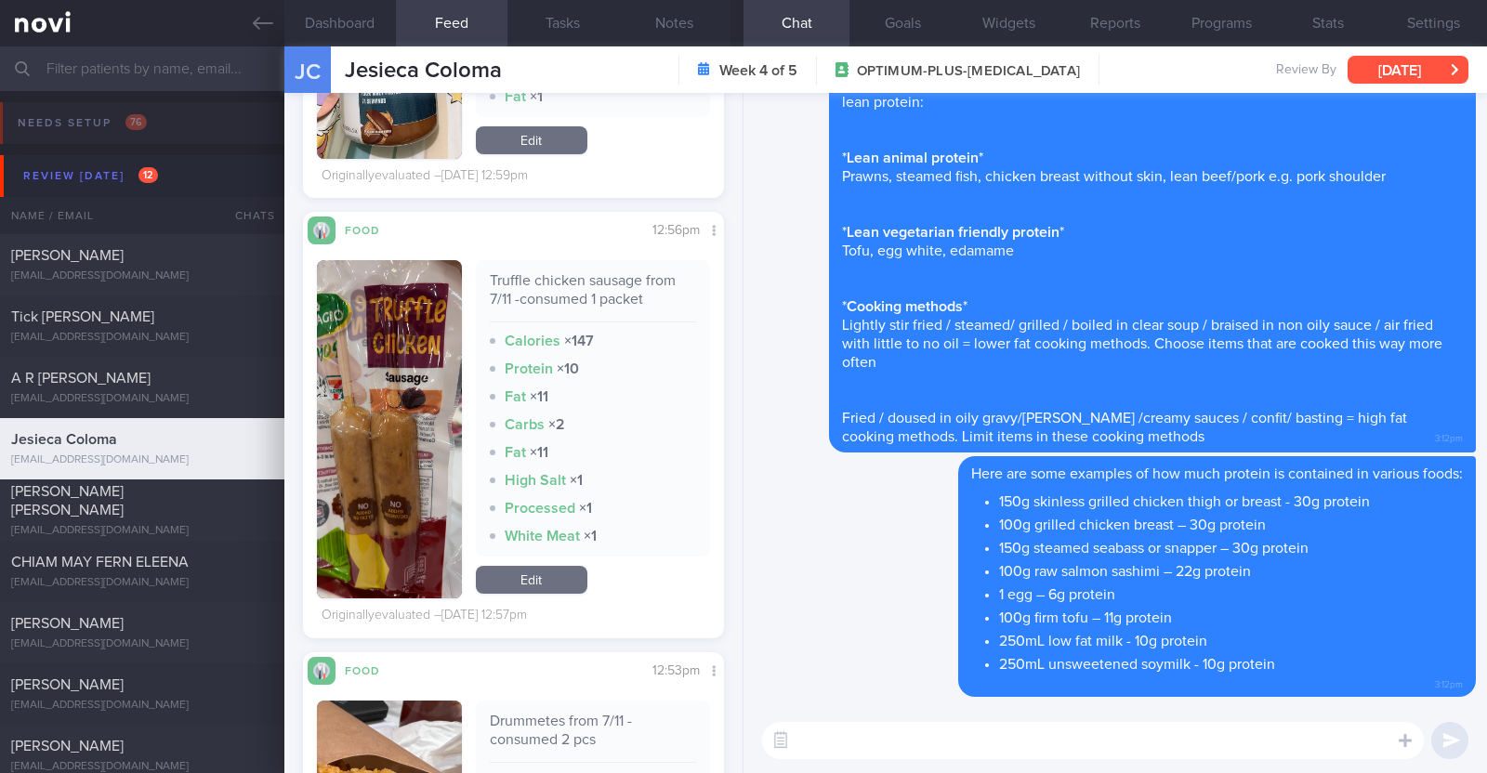
click at [1359, 63] on button "[DATE]" at bounding box center [1407, 70] width 121 height 28
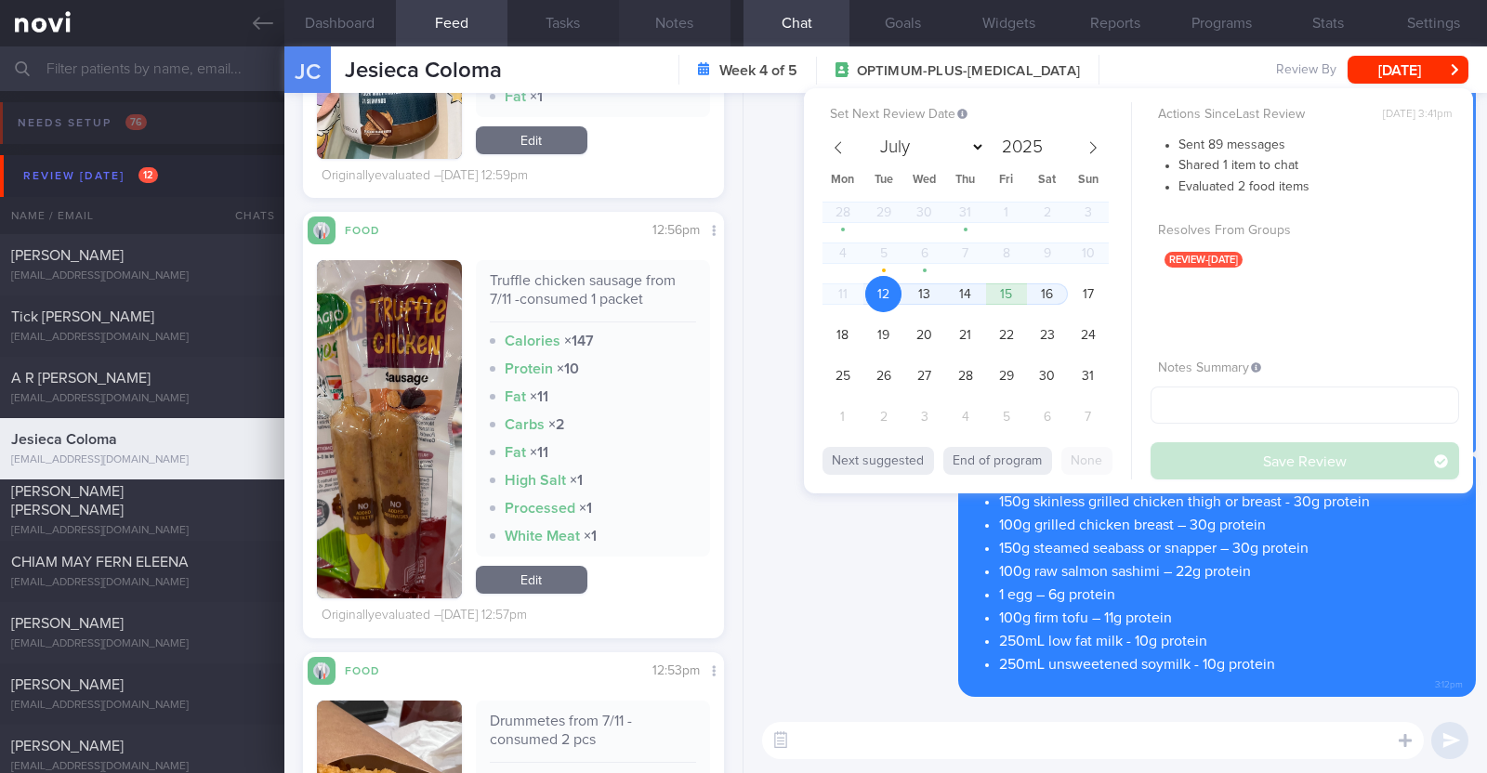
click at [678, 21] on button "Notes" at bounding box center [675, 23] width 112 height 46
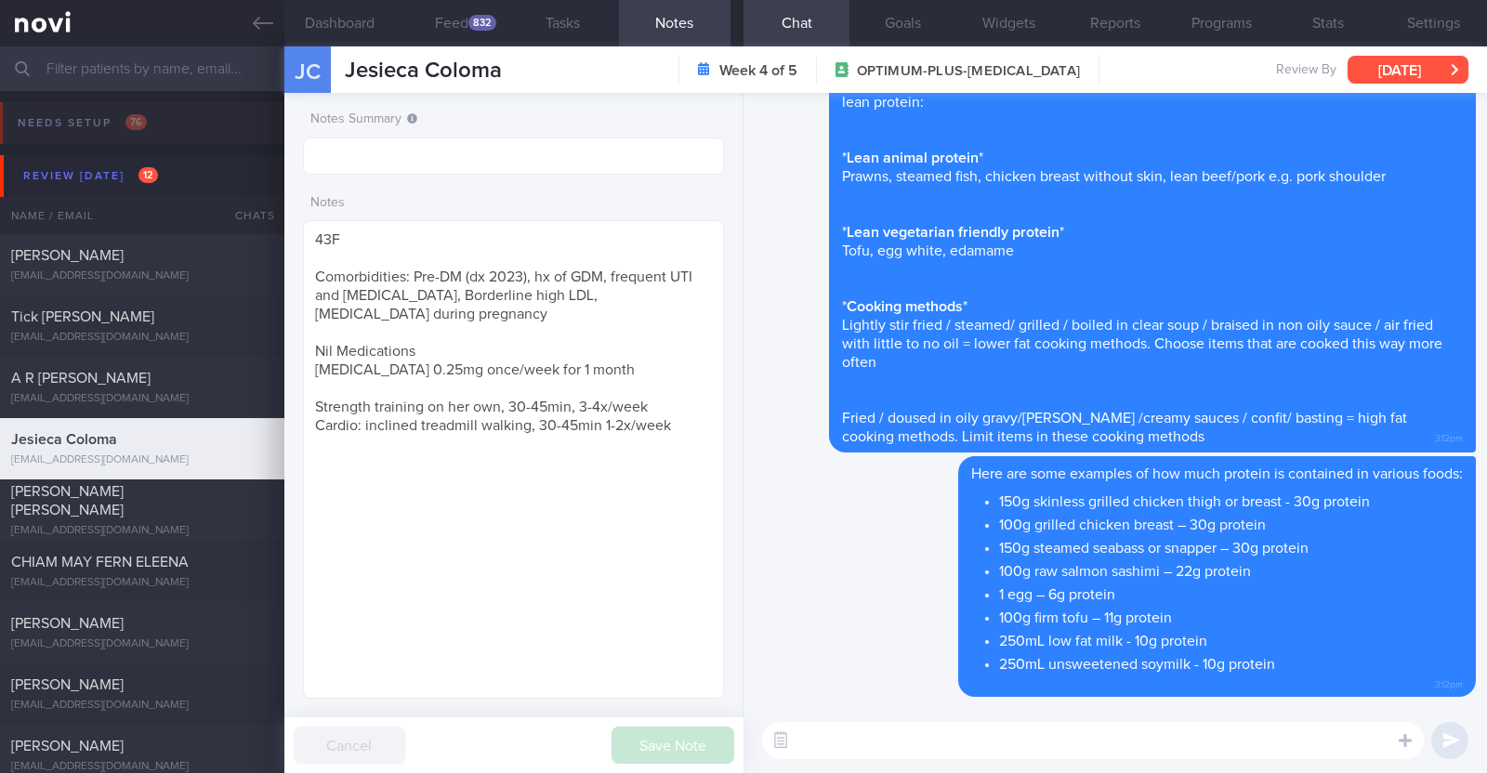
click at [1389, 61] on button "[DATE]" at bounding box center [1407, 70] width 121 height 28
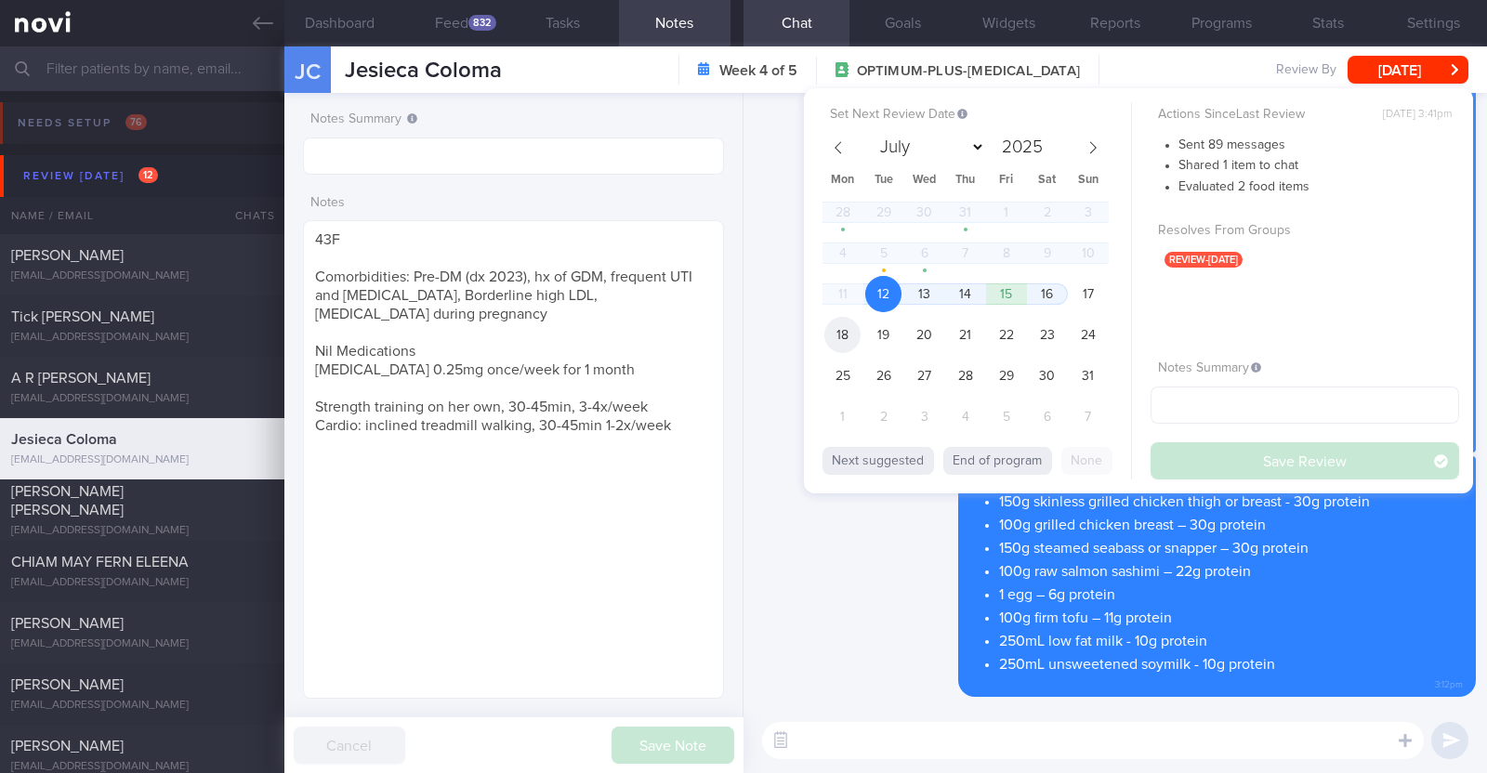
click at [832, 340] on span "18" at bounding box center [842, 335] width 36 height 36
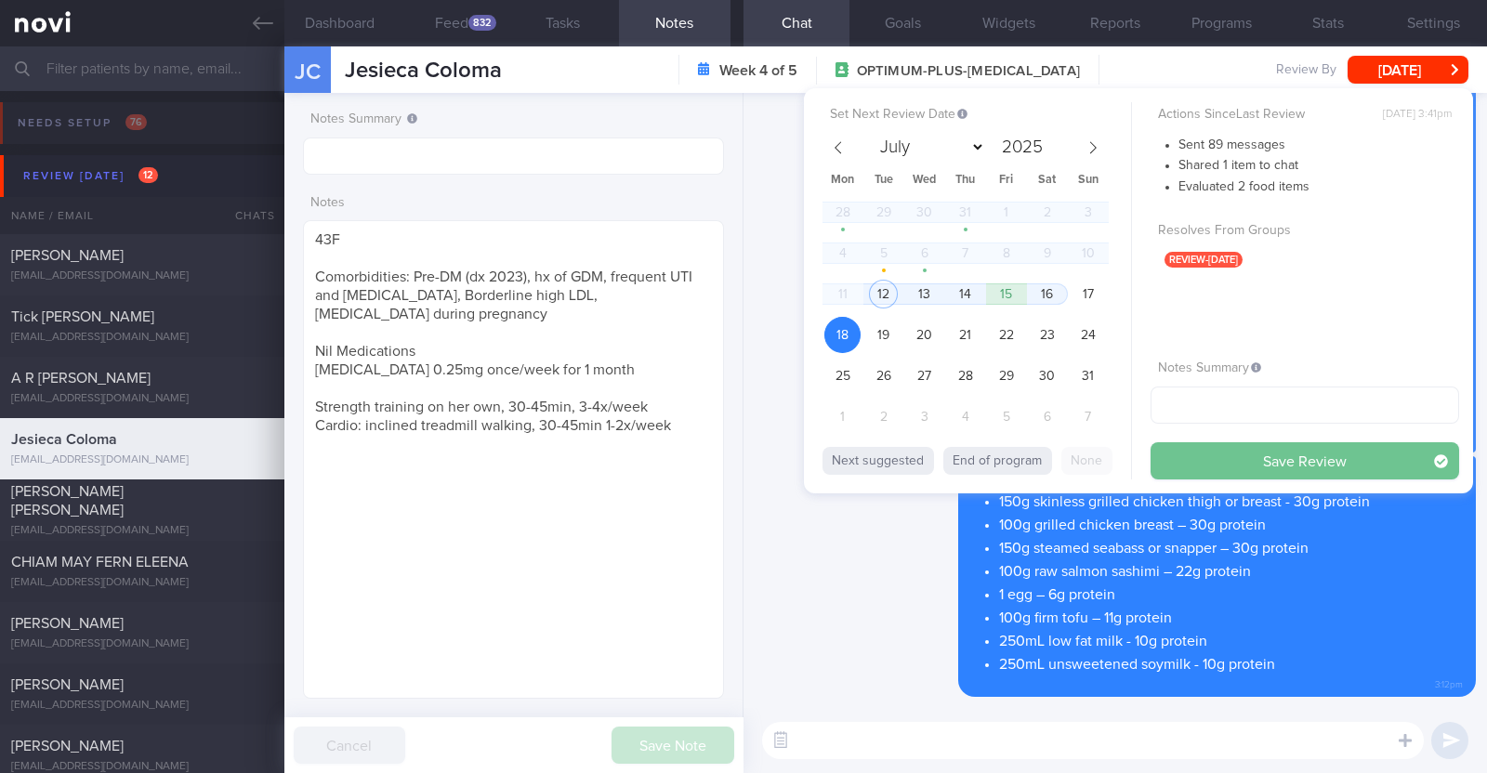
click at [1182, 461] on button "Save Review" at bounding box center [1304, 460] width 309 height 37
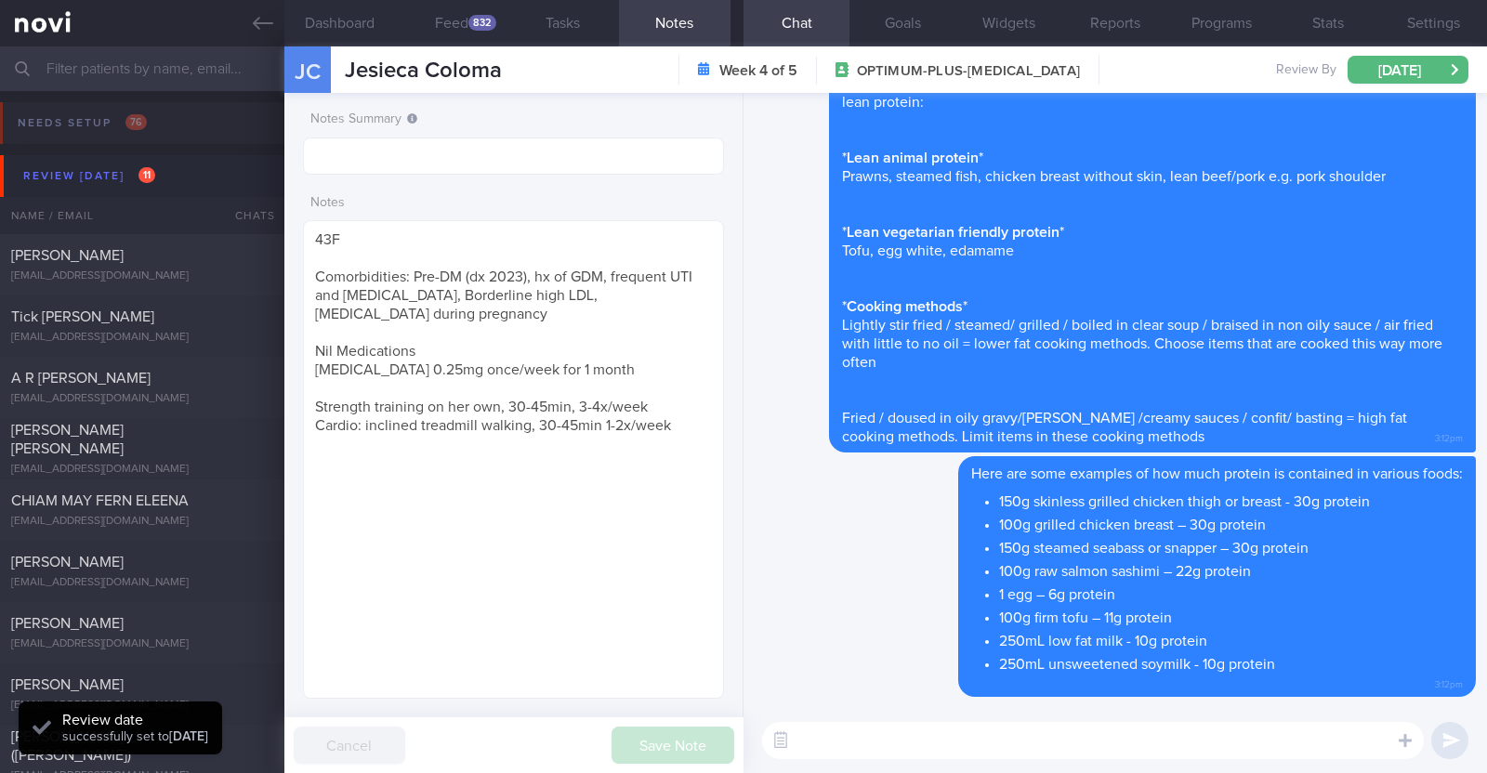
scroll to position [214, 386]
drag, startPoint x: 519, startPoint y: 72, endPoint x: 335, endPoint y: 75, distance: 184.0
click at [335, 75] on div "JC Jesieca Coloma Jesieca Coloma colomajesieca@gmail.com Week 4 of 5 OPTIMUM-PL…" at bounding box center [885, 69] width 1202 height 46
copy div "Jesieca Coloma"
click at [503, 172] on input "text" at bounding box center [513, 156] width 421 height 37
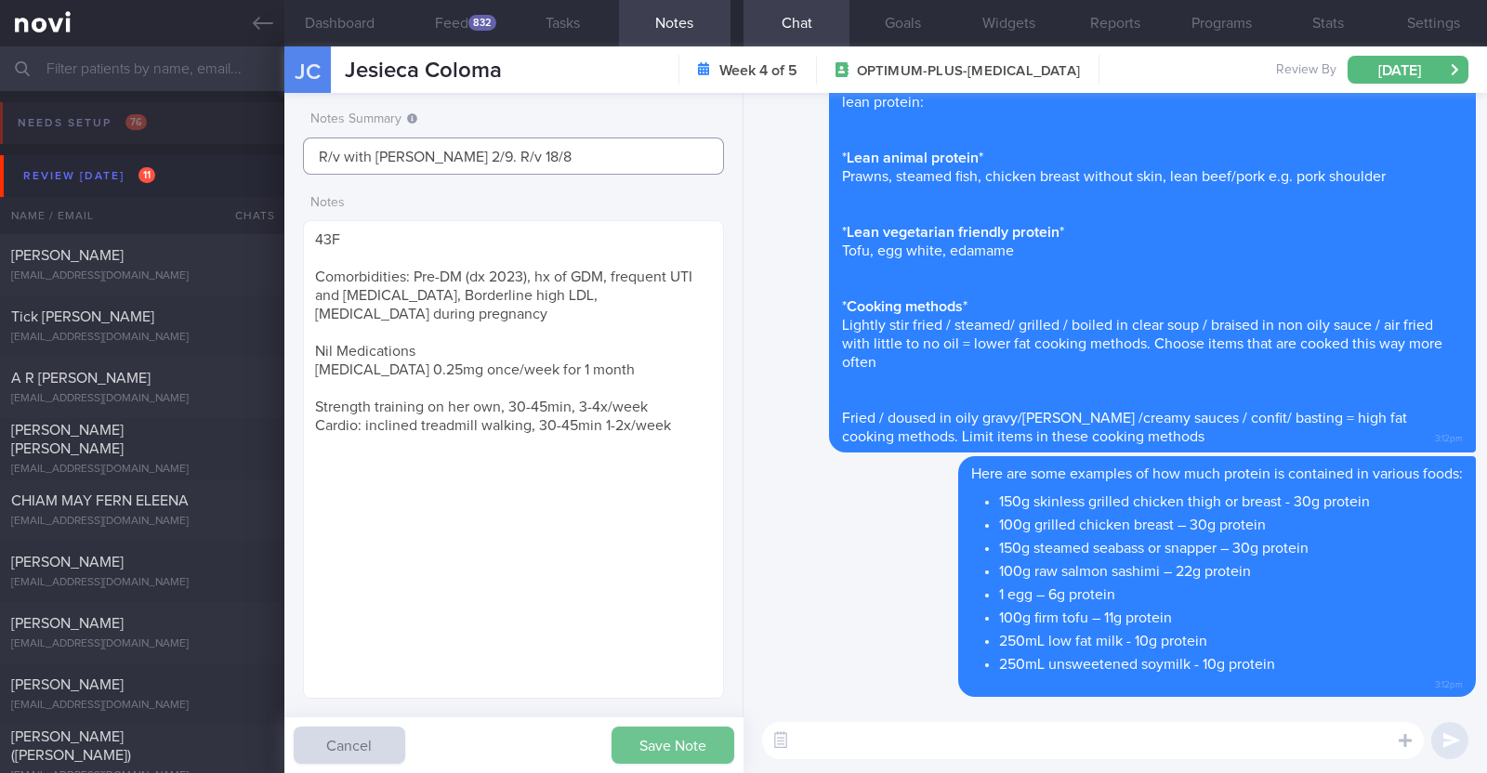
type input "R/v with [PERSON_NAME] 2/9. R/v 18/8"
click at [668, 736] on button "Save Note" at bounding box center [672, 745] width 123 height 37
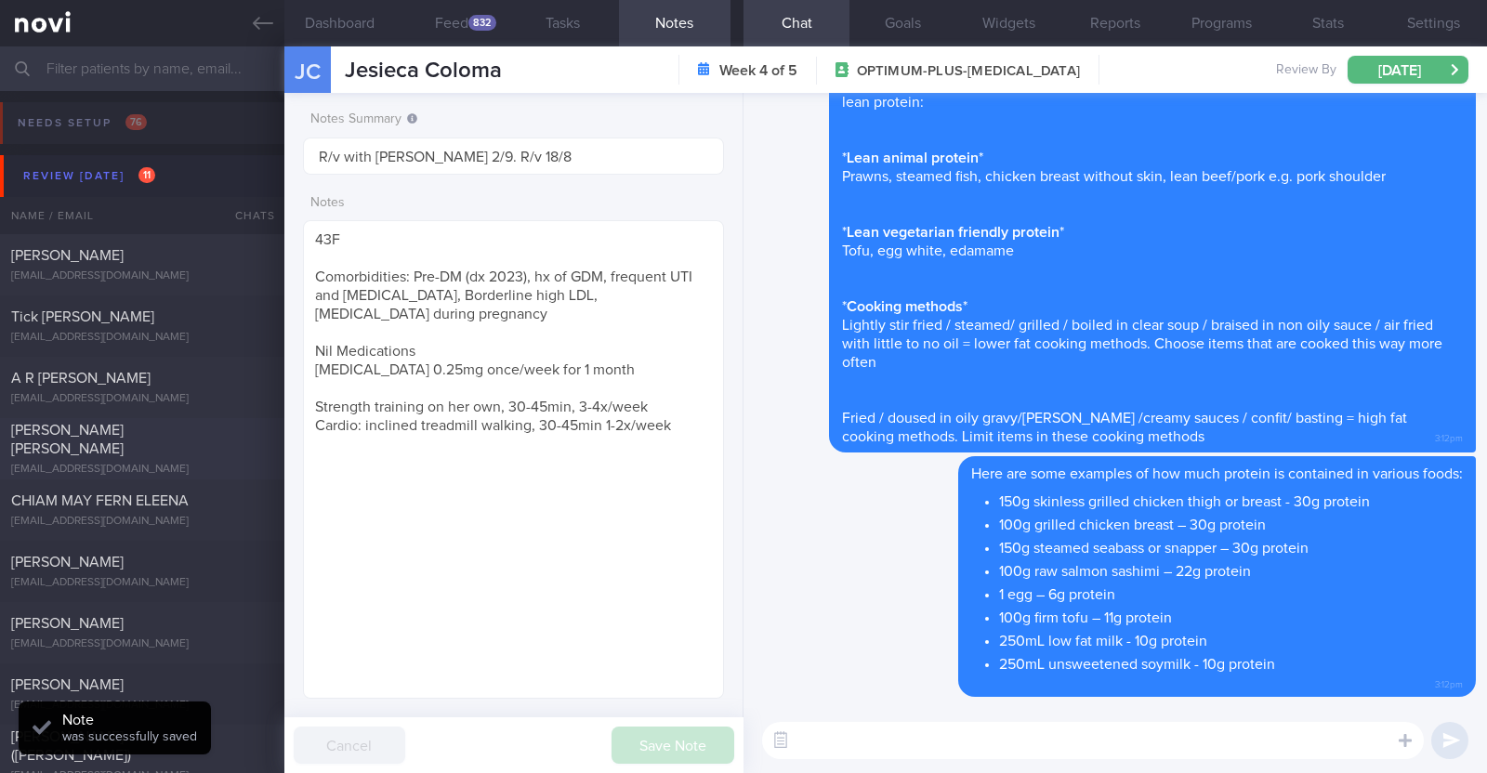
click at [184, 463] on div "shermeenlim@gmail.com" at bounding box center [142, 470] width 262 height 14
type input "R/v with Dr JJ on 28/10. R/v 12/8"
type textarea "47F Co-morbidities: HTN HLD Medication/Supplements: Rosuvastatin 10mg 3x/wk Val…"
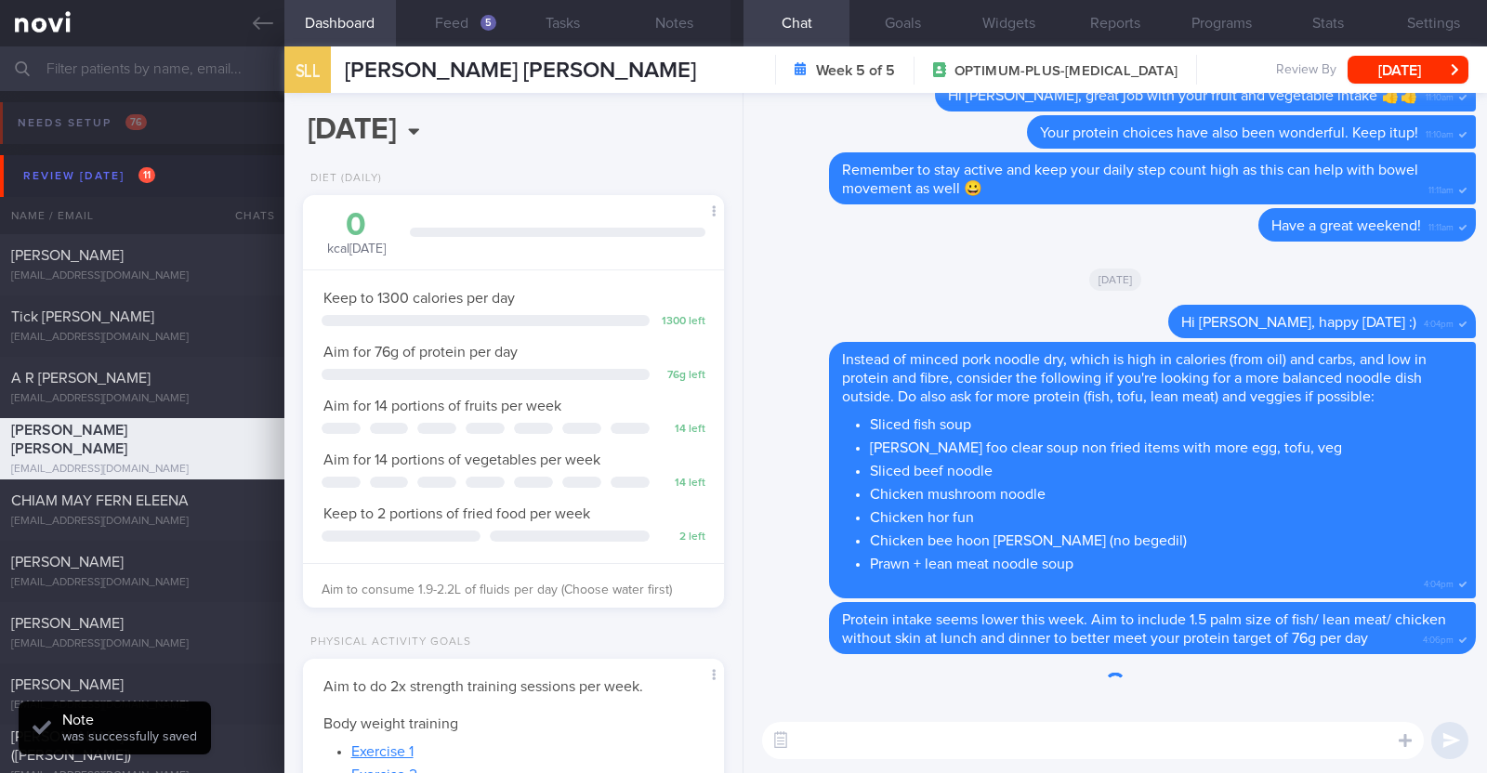
scroll to position [211, 370]
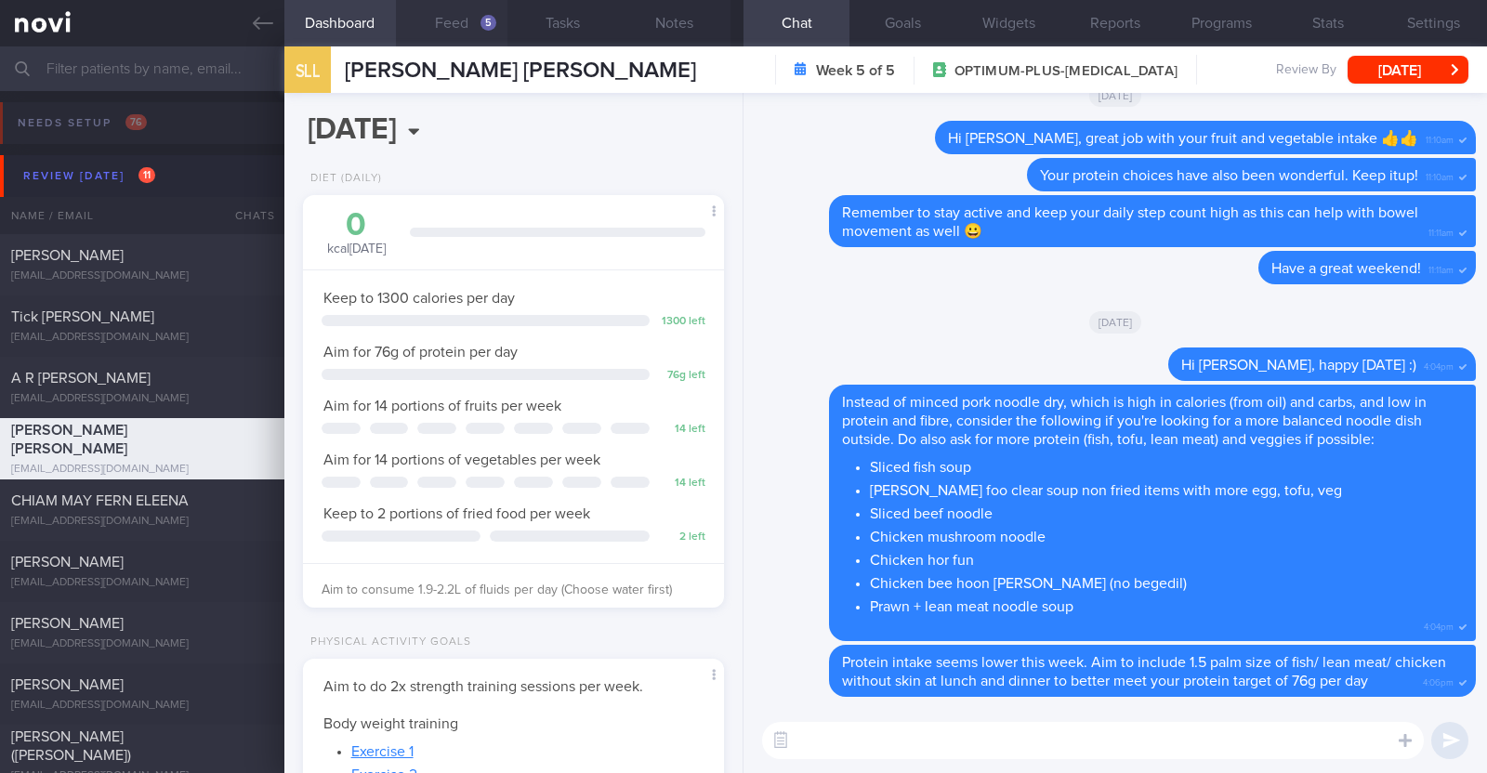
click at [437, 21] on button "Feed 5" at bounding box center [452, 23] width 112 height 46
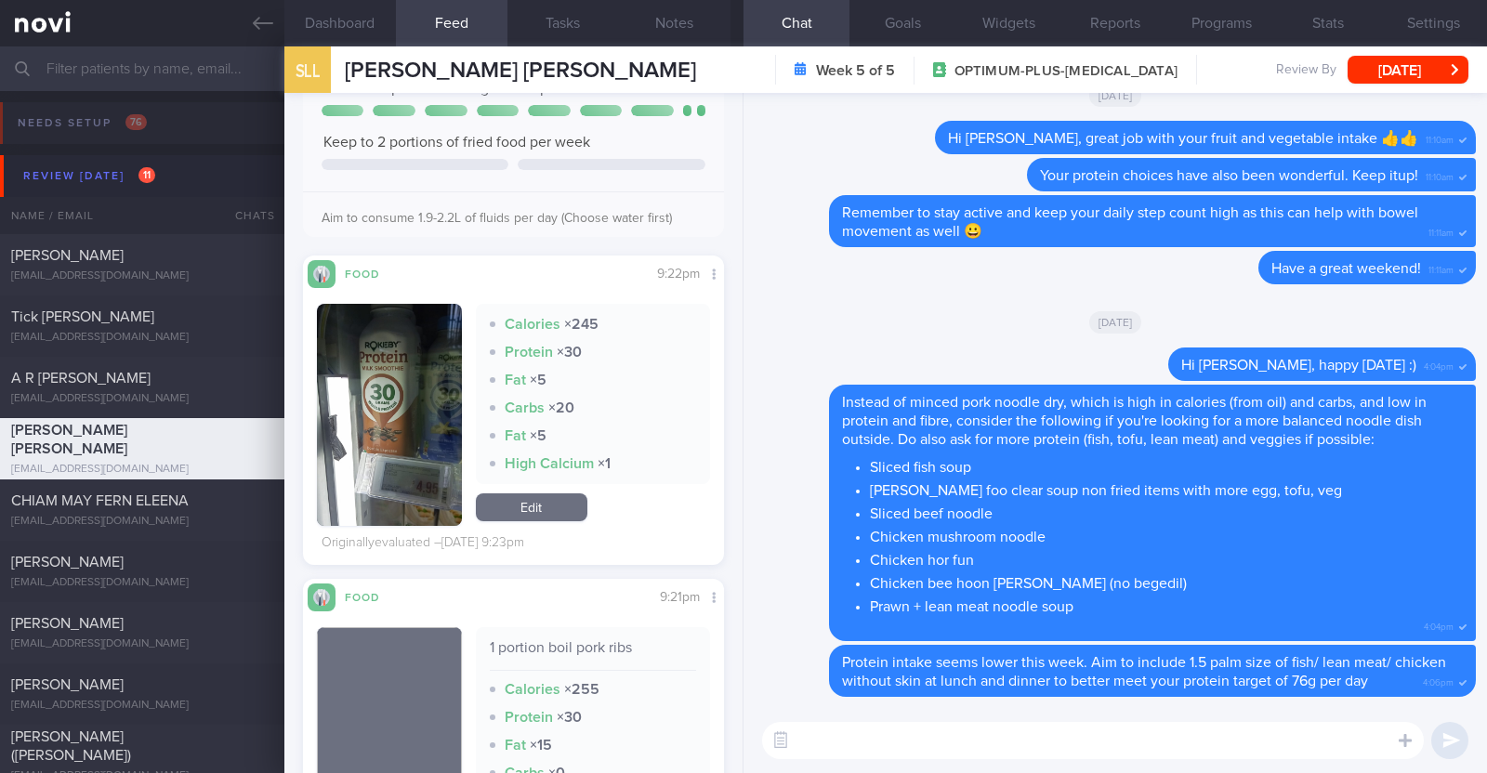
scroll to position [231, 0]
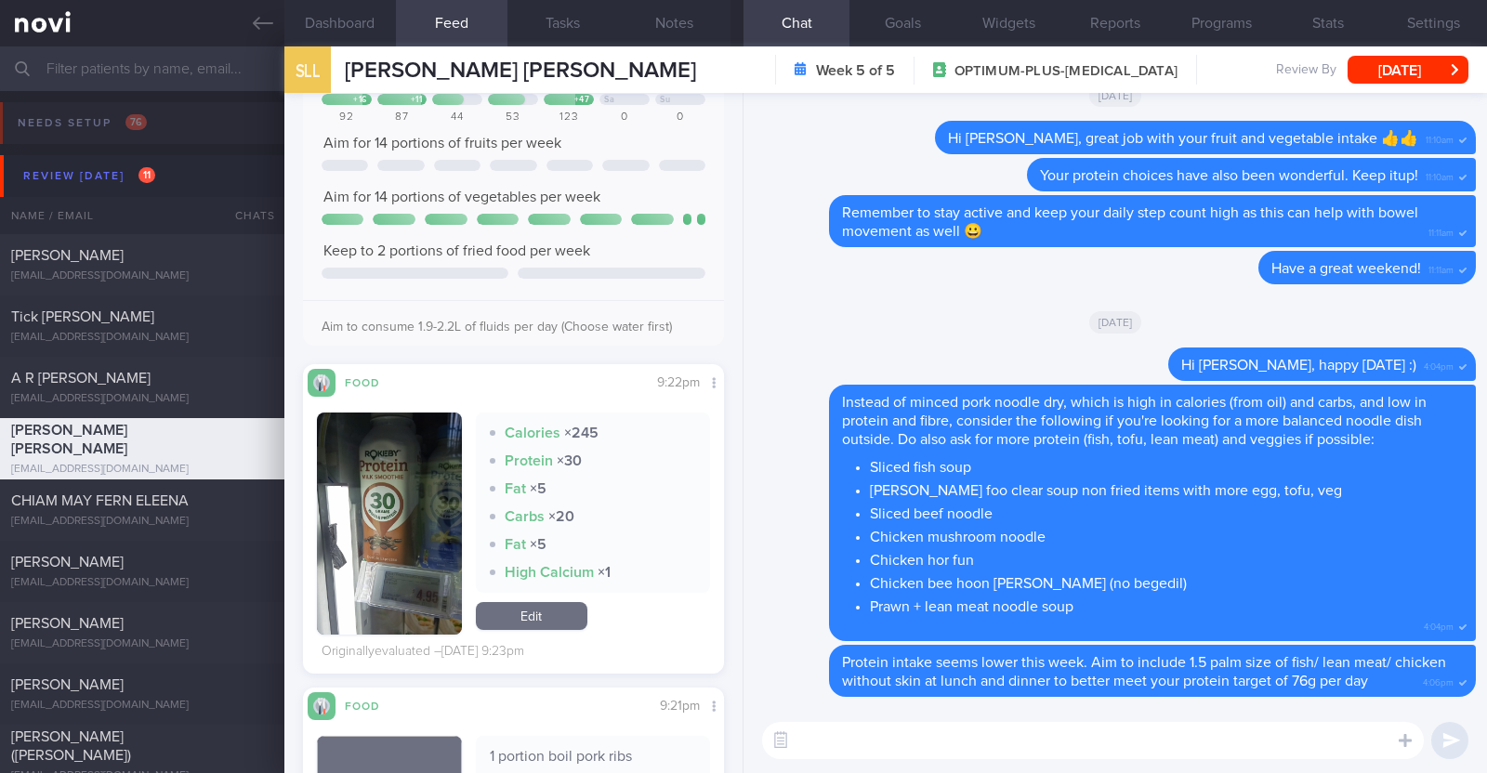
click at [868, 750] on textarea at bounding box center [1093, 740] width 662 height 37
type textarea "Hi Shermeen, hope you had a good national day weekend :)"
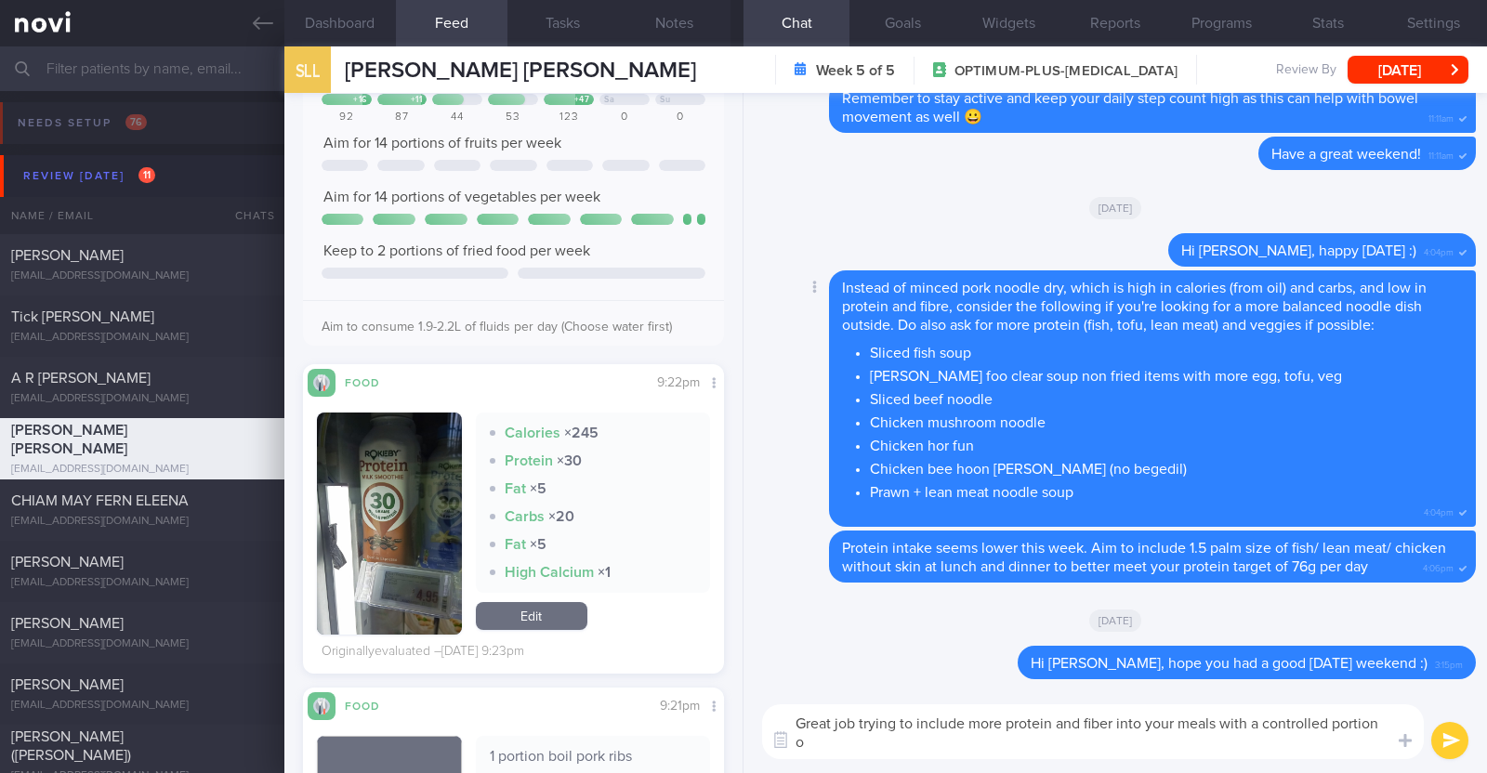
scroll to position [0, 0]
paste textarea "💪"
type textarea "Great job trying to include more protein and fiber into your meals with a contr…"
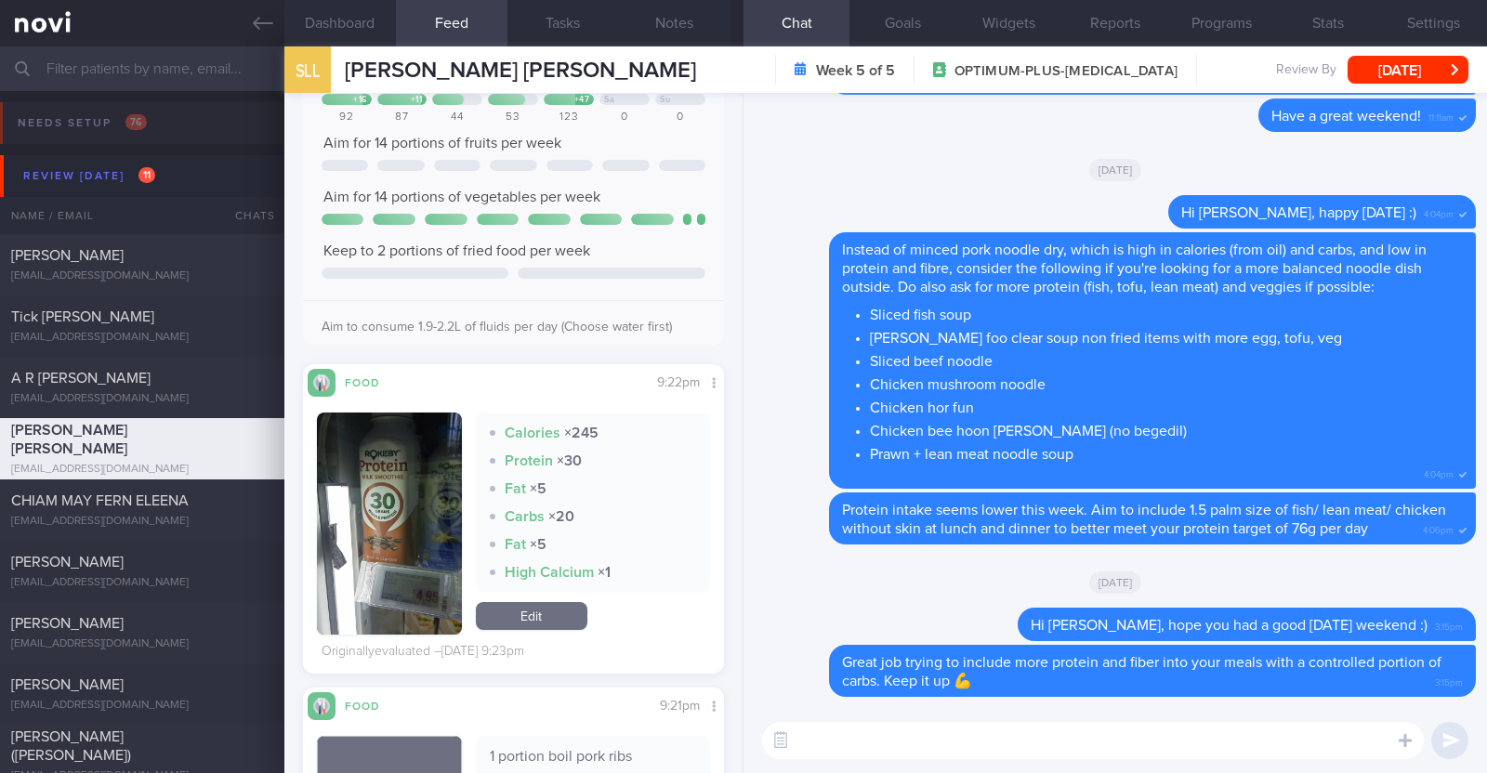
click at [924, 756] on textarea at bounding box center [1093, 740] width 662 height 37
paste textarea "Instead of Rokeby's protein smoothie, which is considered high in calories and …"
type textarea "Instead of Rokeby's protein smoothie, which is considered high in calories and …"
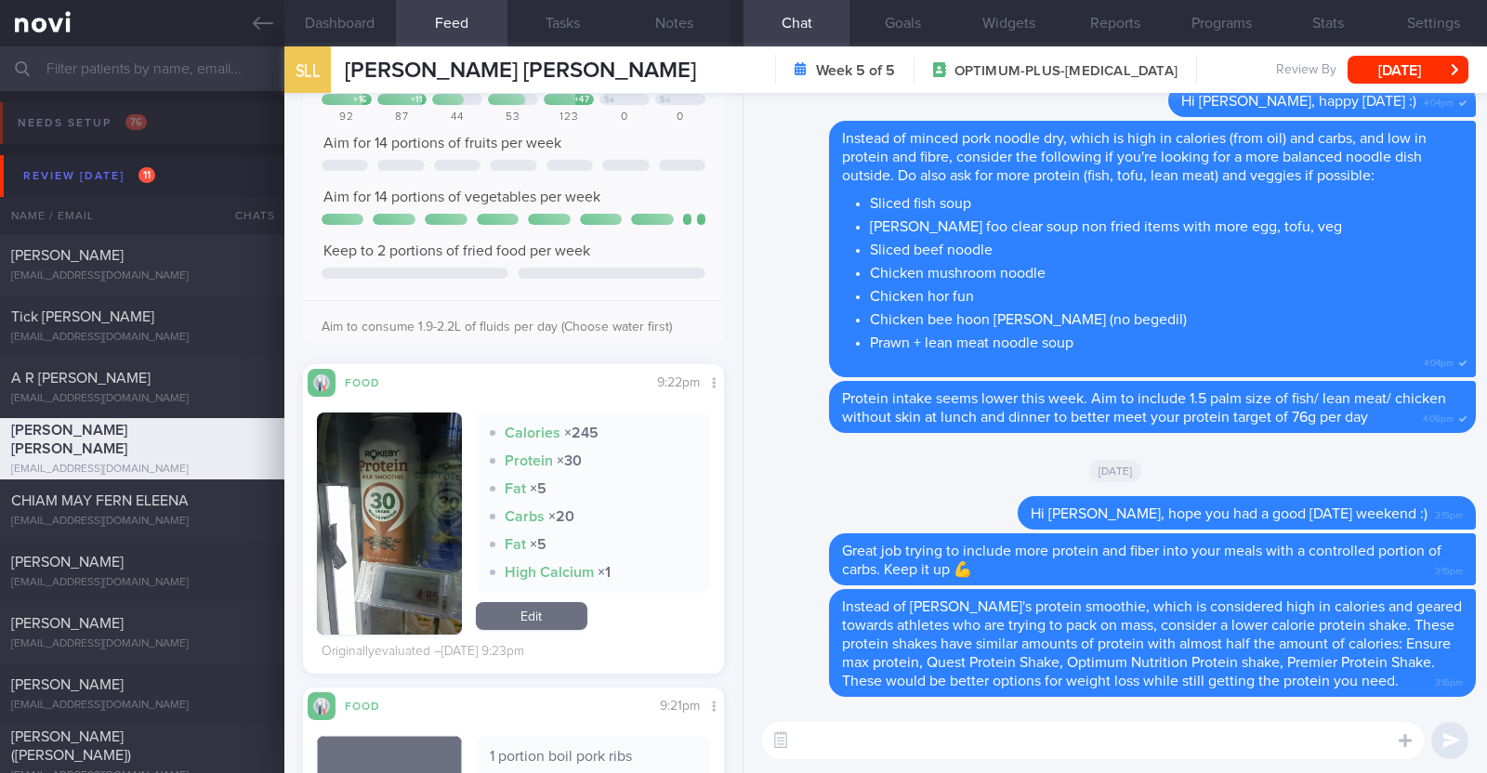
click at [912, 737] on textarea at bounding box center [1093, 740] width 662 height 37
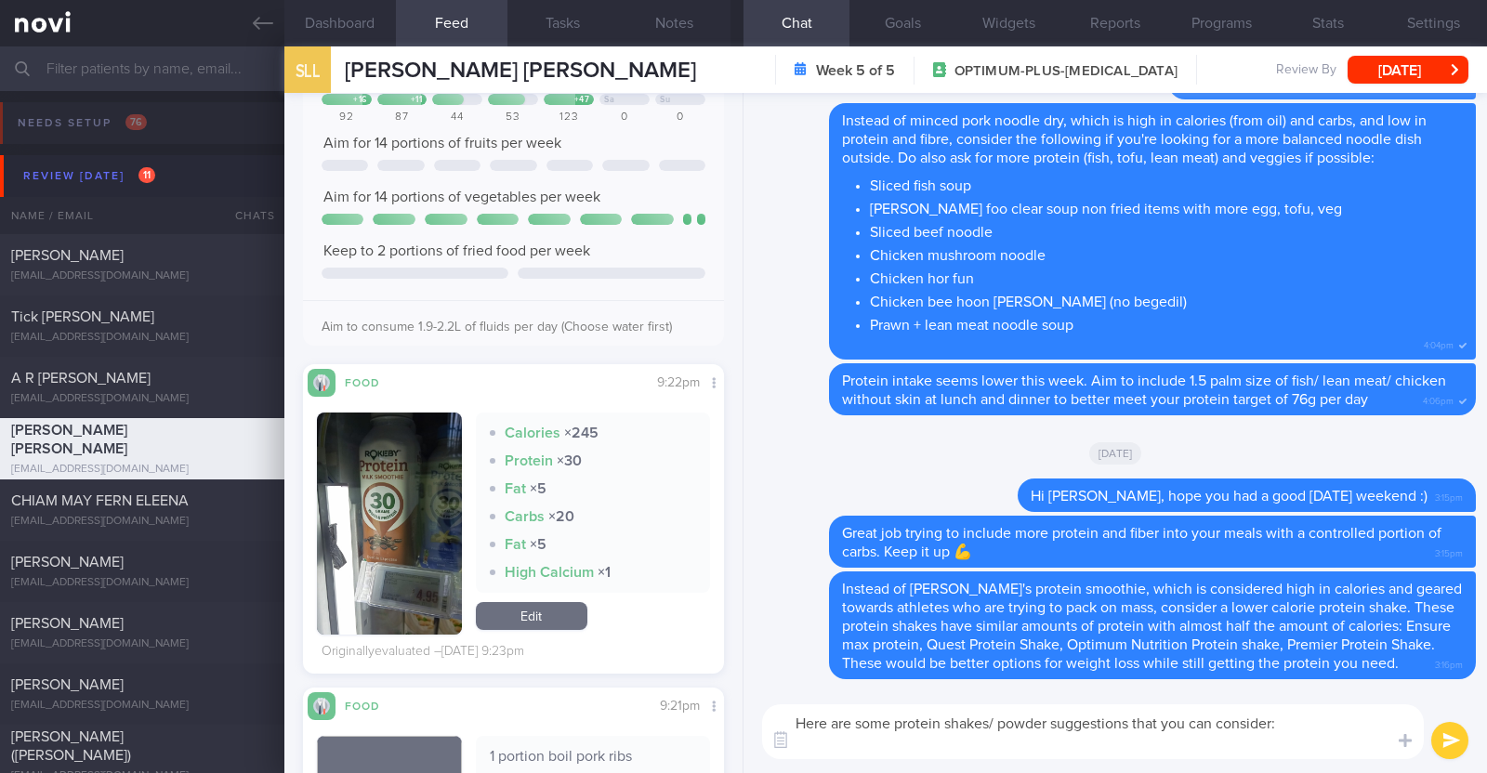
paste textarea "*Liquid shakes* [Ensure max protein](https://www.fairprice.com.sg/product/a-max…"
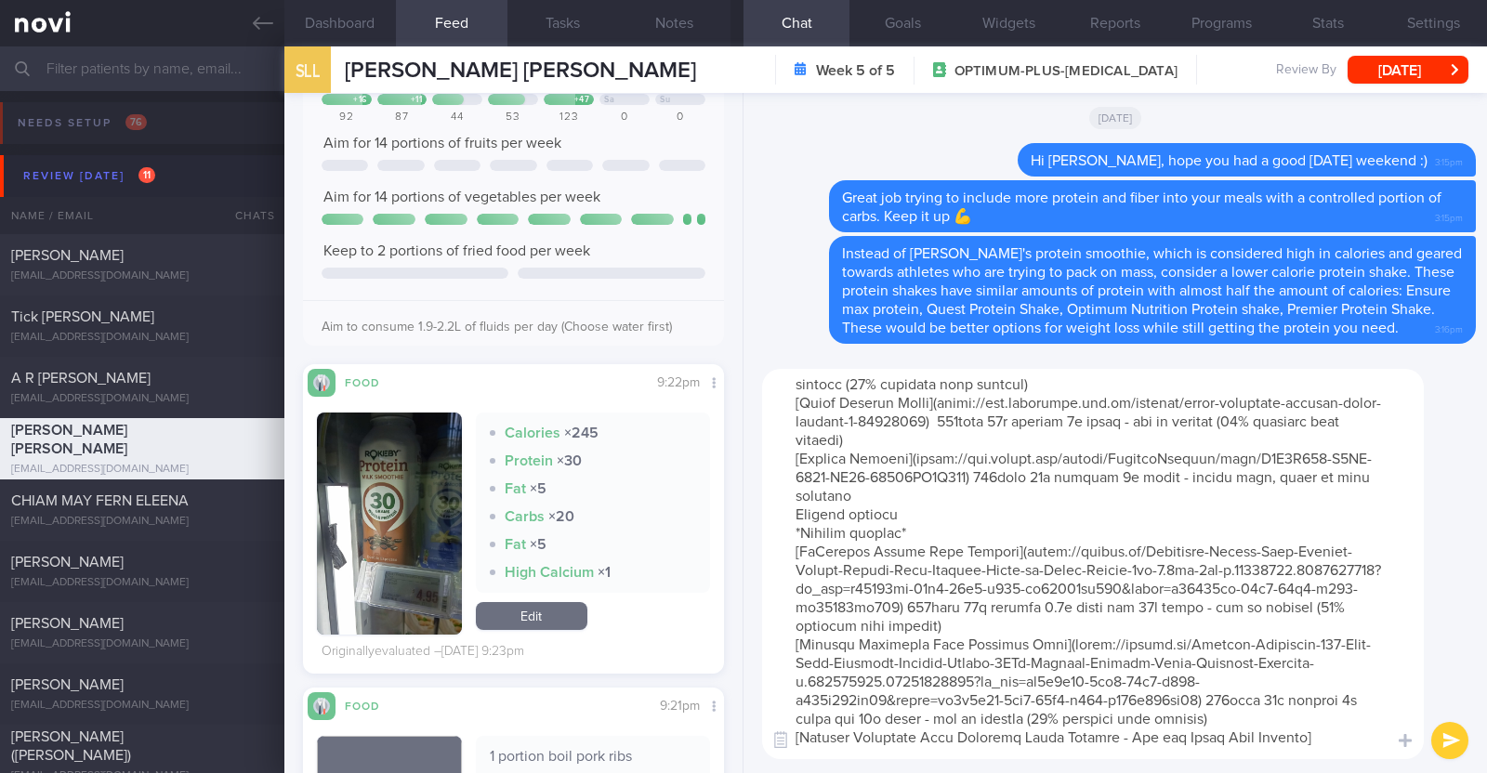
scroll to position [348, 0]
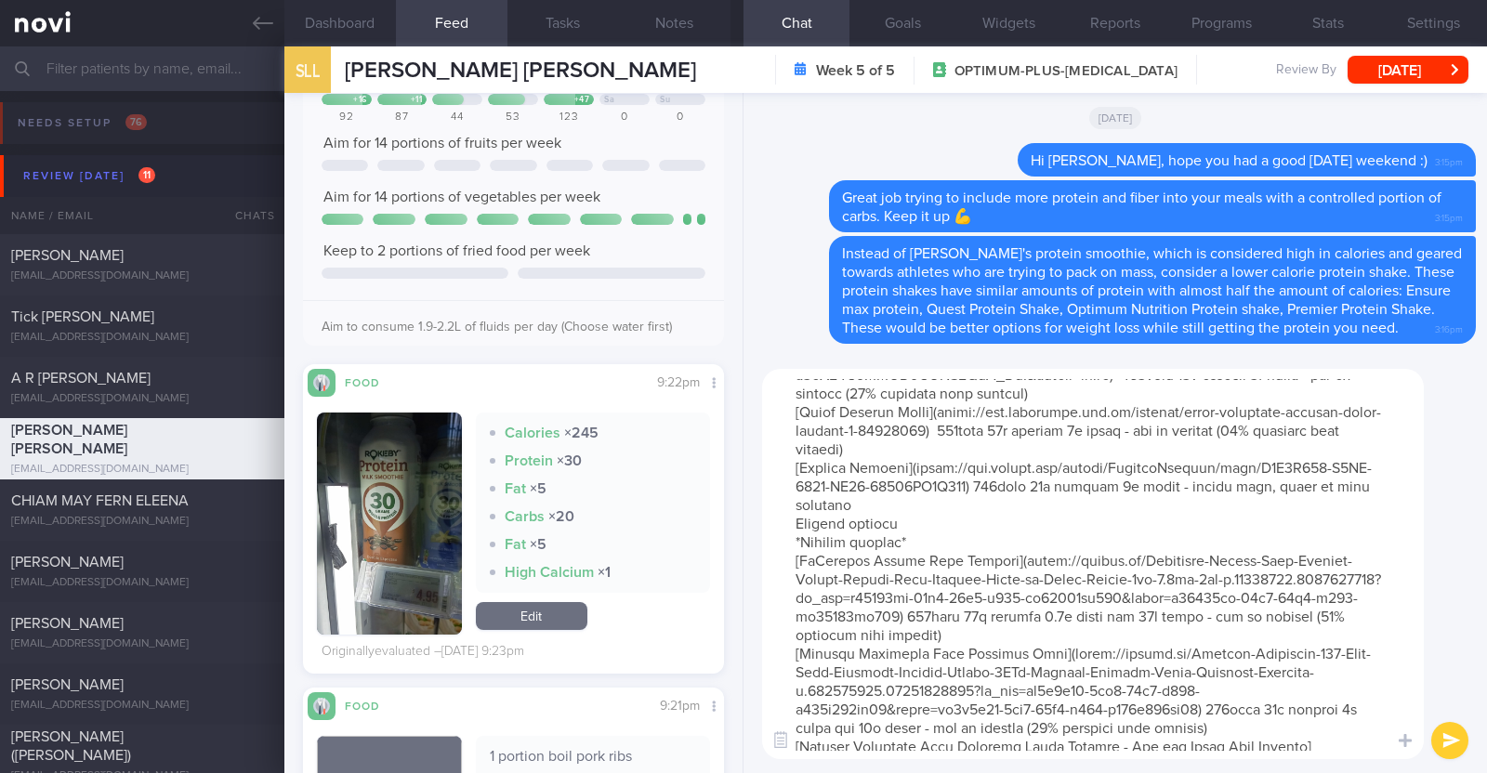
drag, startPoint x: 912, startPoint y: 543, endPoint x: 772, endPoint y: 546, distance: 139.4
click at [772, 546] on textarea at bounding box center [1093, 564] width 662 height 390
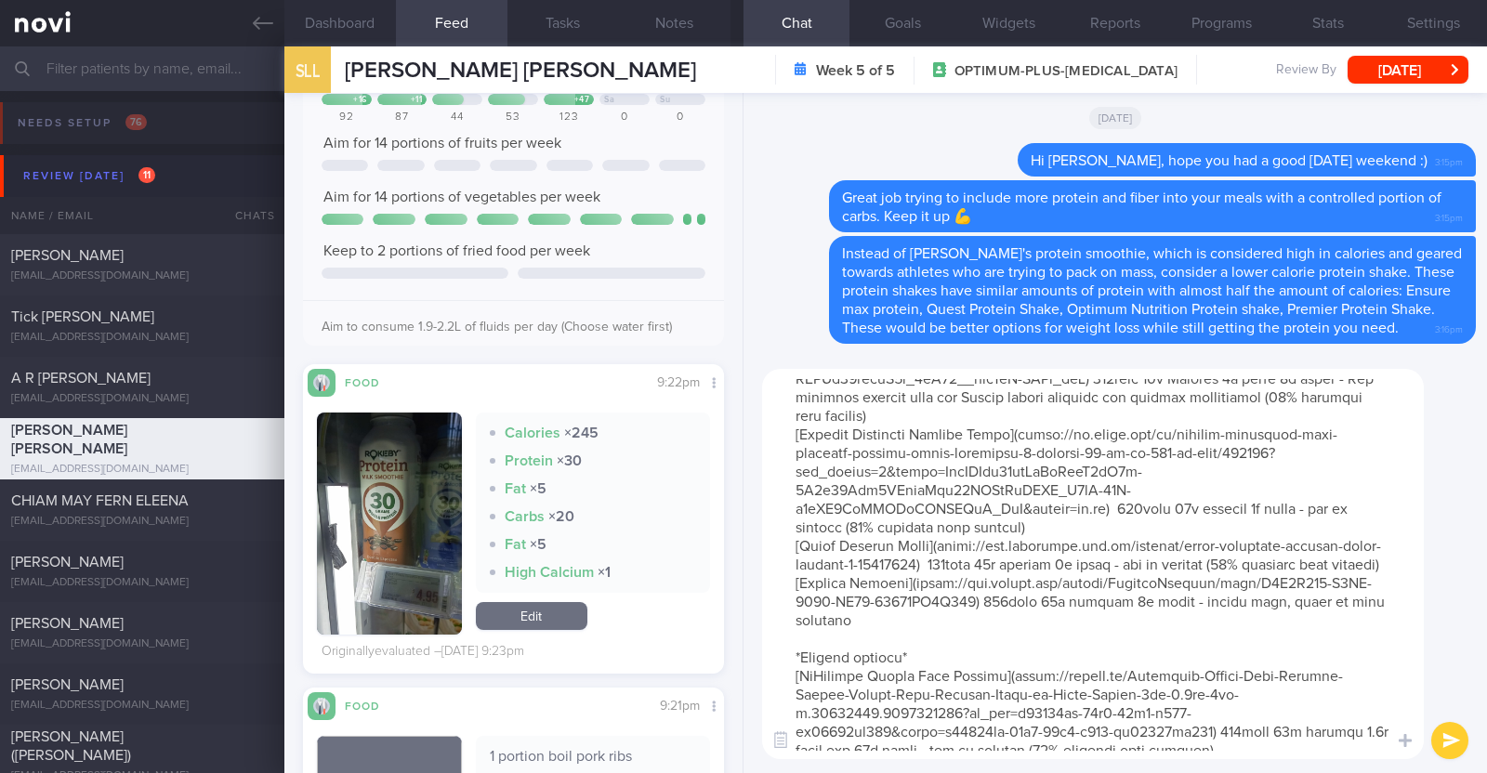
scroll to position [0, 0]
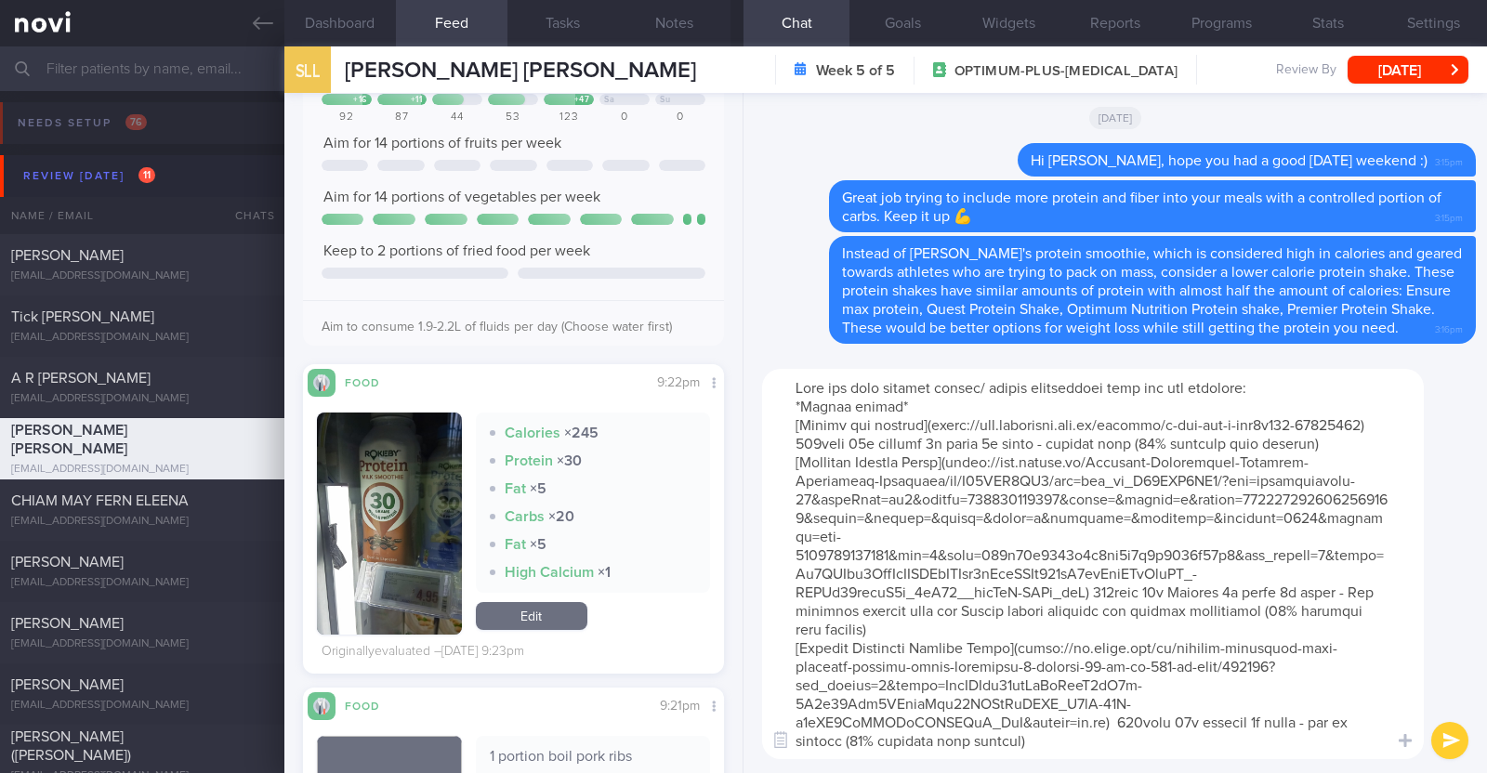
drag, startPoint x: 788, startPoint y: 466, endPoint x: 923, endPoint y: 647, distance: 225.1
click at [923, 647] on textarea at bounding box center [1093, 564] width 662 height 390
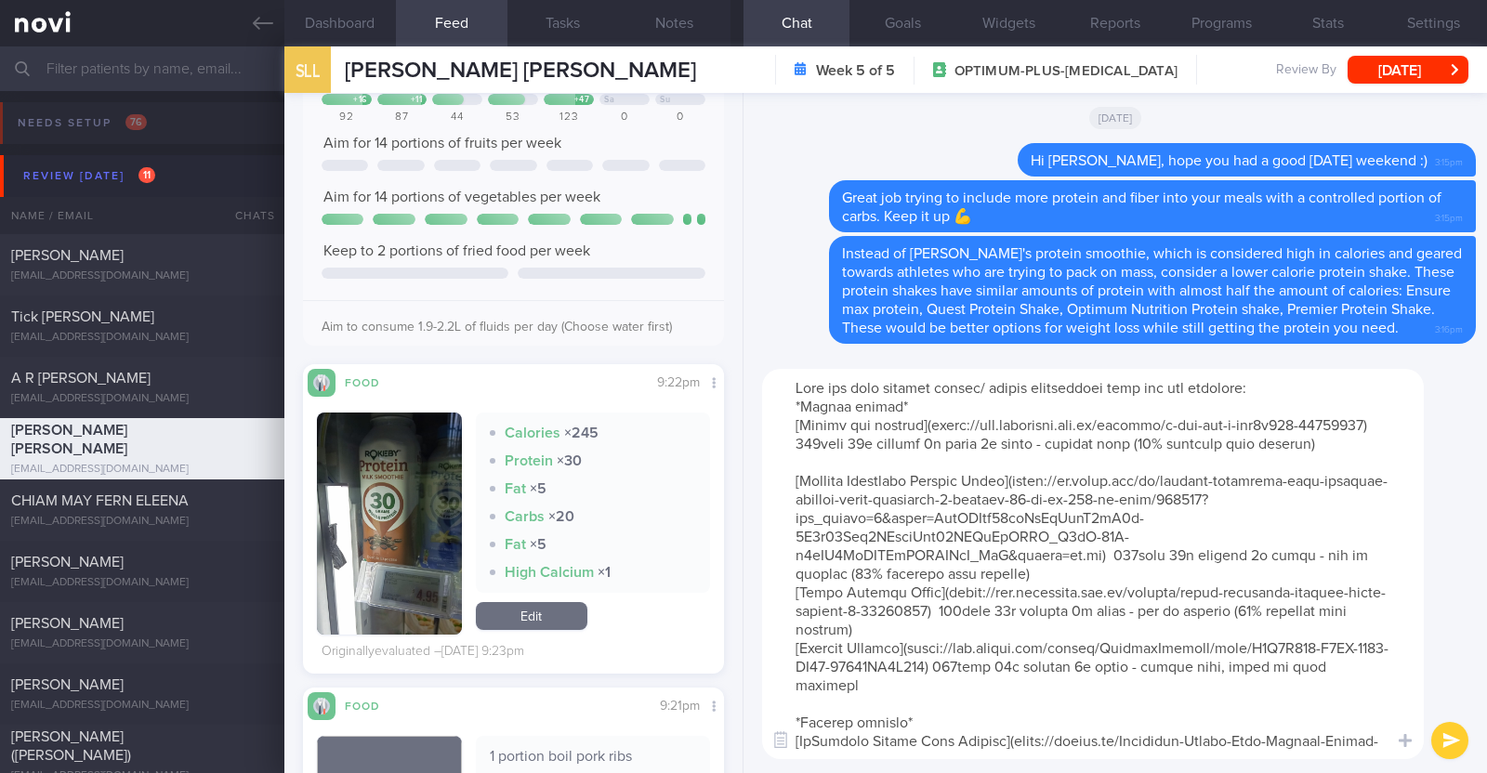
type textarea "Here are some protein shakes/ powder suggestions that you can consider: *Liquid…"
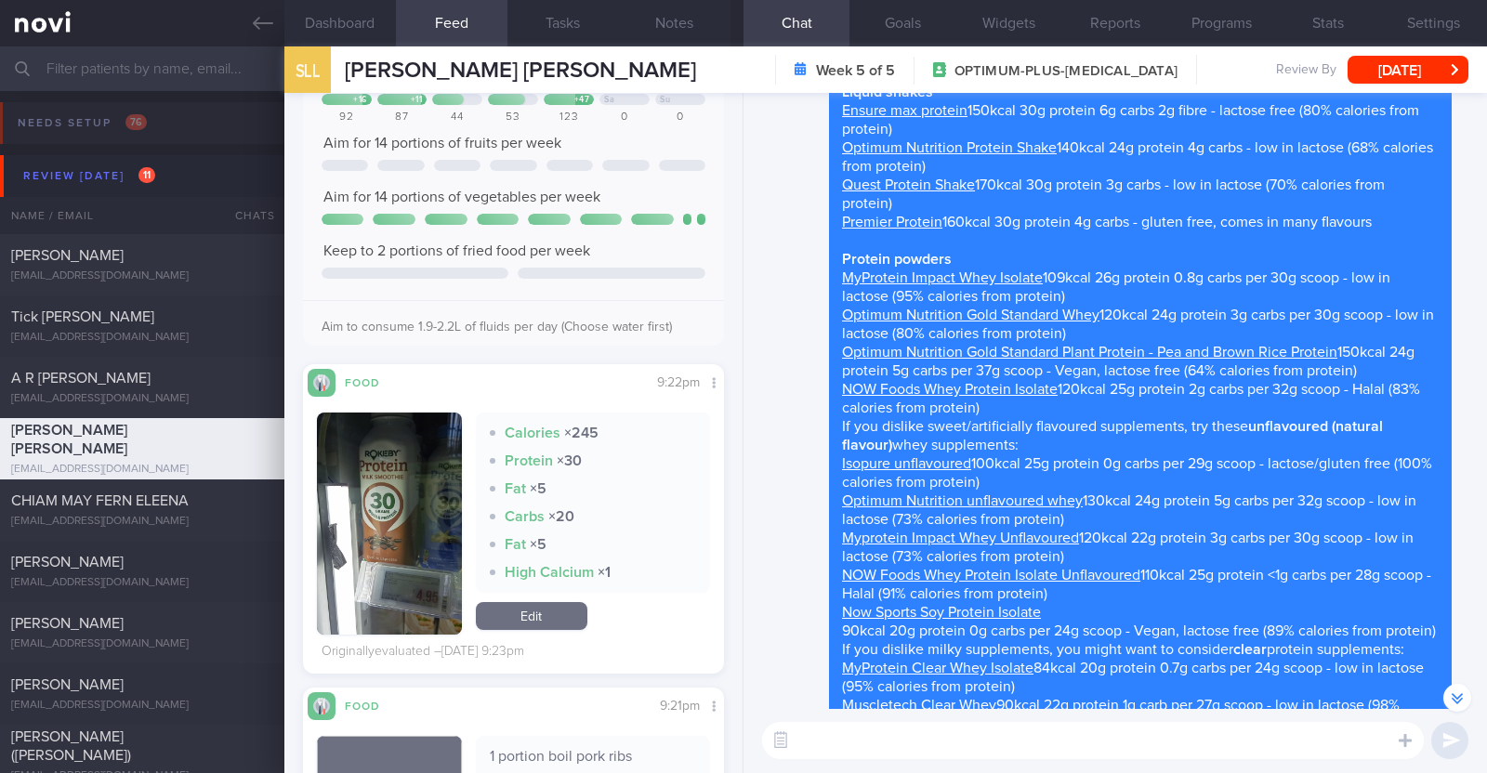
scroll to position [-115, 0]
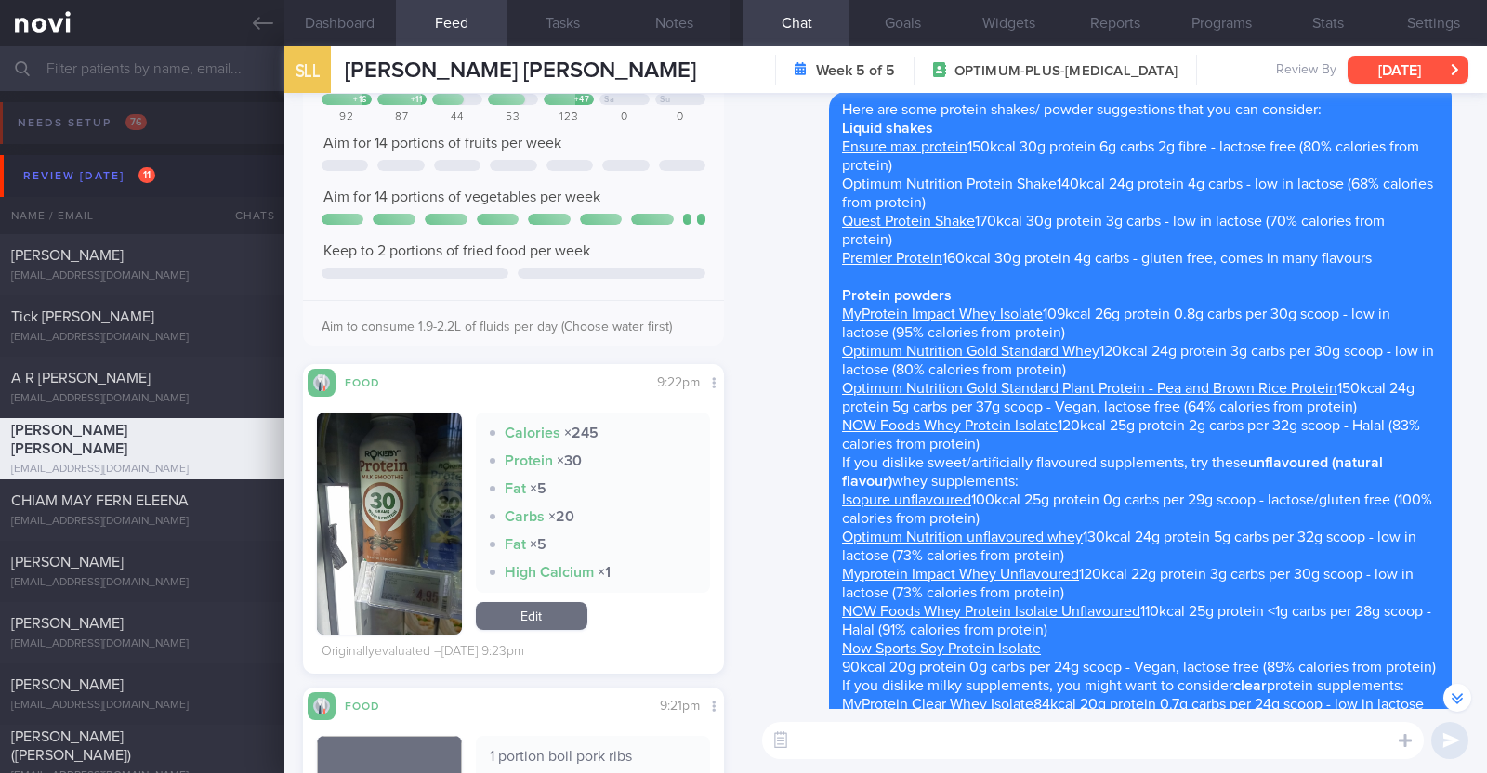
click at [1427, 83] on button "[DATE]" at bounding box center [1407, 70] width 121 height 28
drag, startPoint x: 779, startPoint y: 335, endPoint x: 730, endPoint y: 105, distance: 234.6
click at [777, 313] on div "Delete Here are some protein shakes/ powder suggestions that you can consider: …" at bounding box center [1103, 452] width 697 height 721
click at [682, 33] on button "Notes" at bounding box center [675, 23] width 112 height 46
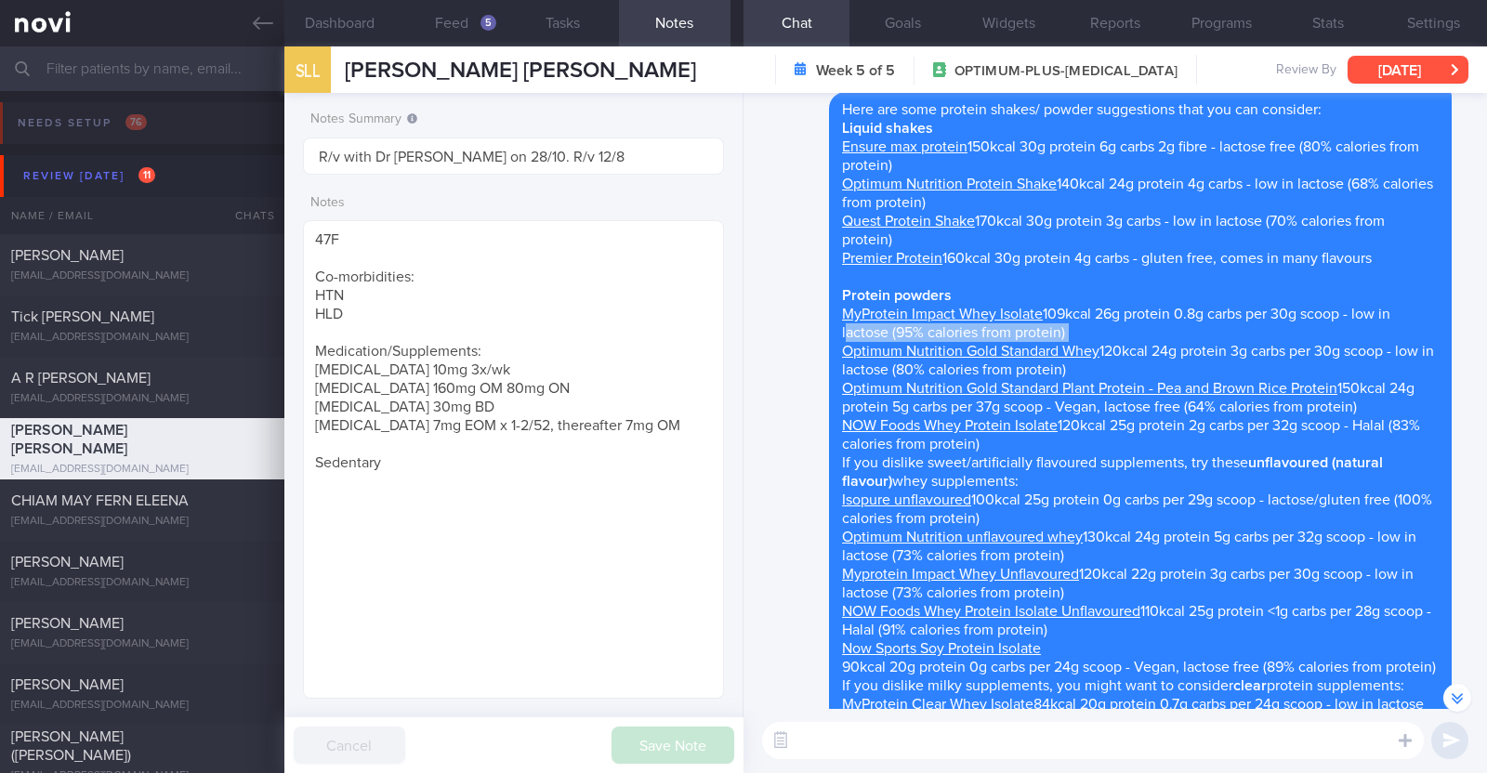
click at [1433, 77] on button "[DATE]" at bounding box center [1407, 70] width 121 height 28
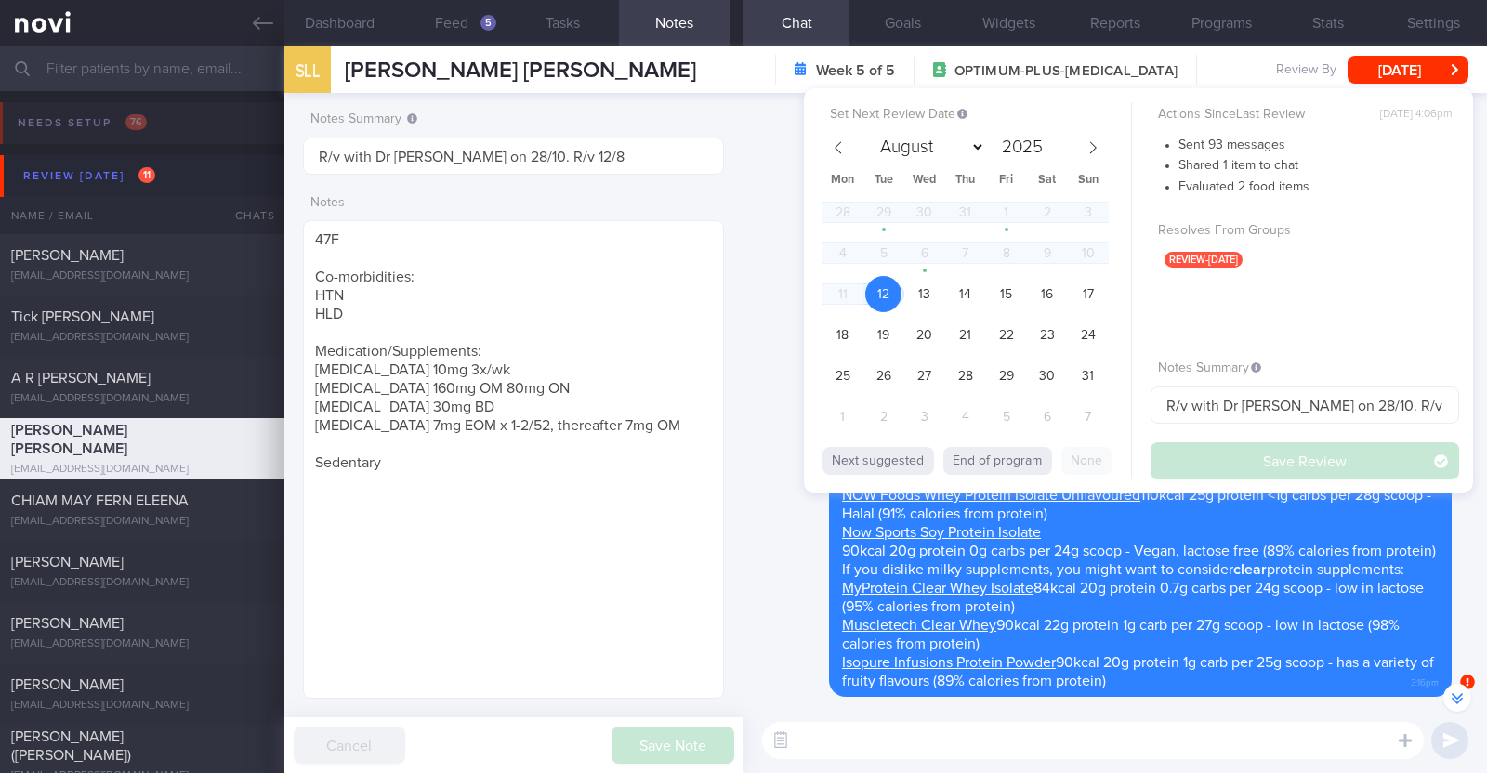
select select "7"
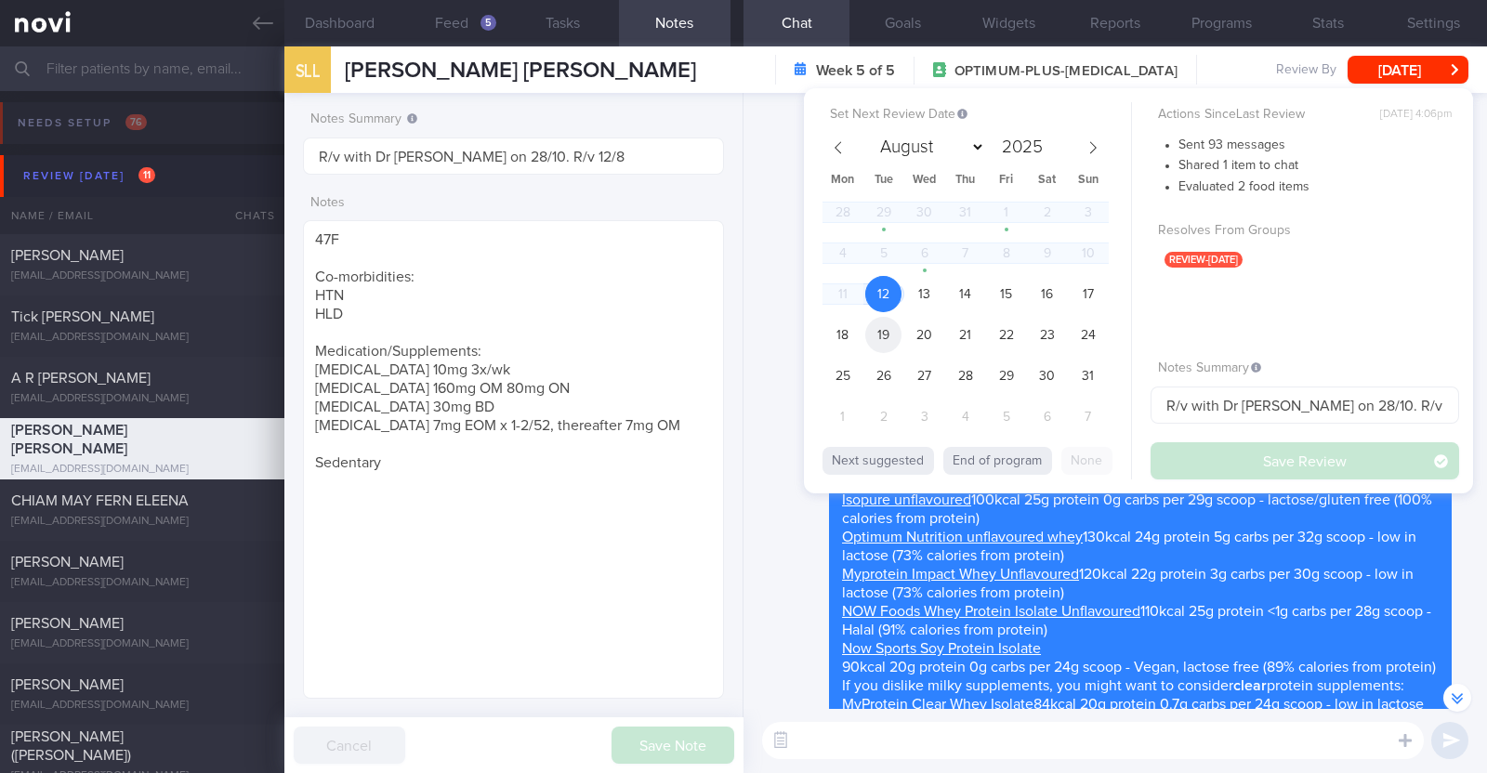
click at [892, 330] on span "19" at bounding box center [883, 335] width 36 height 36
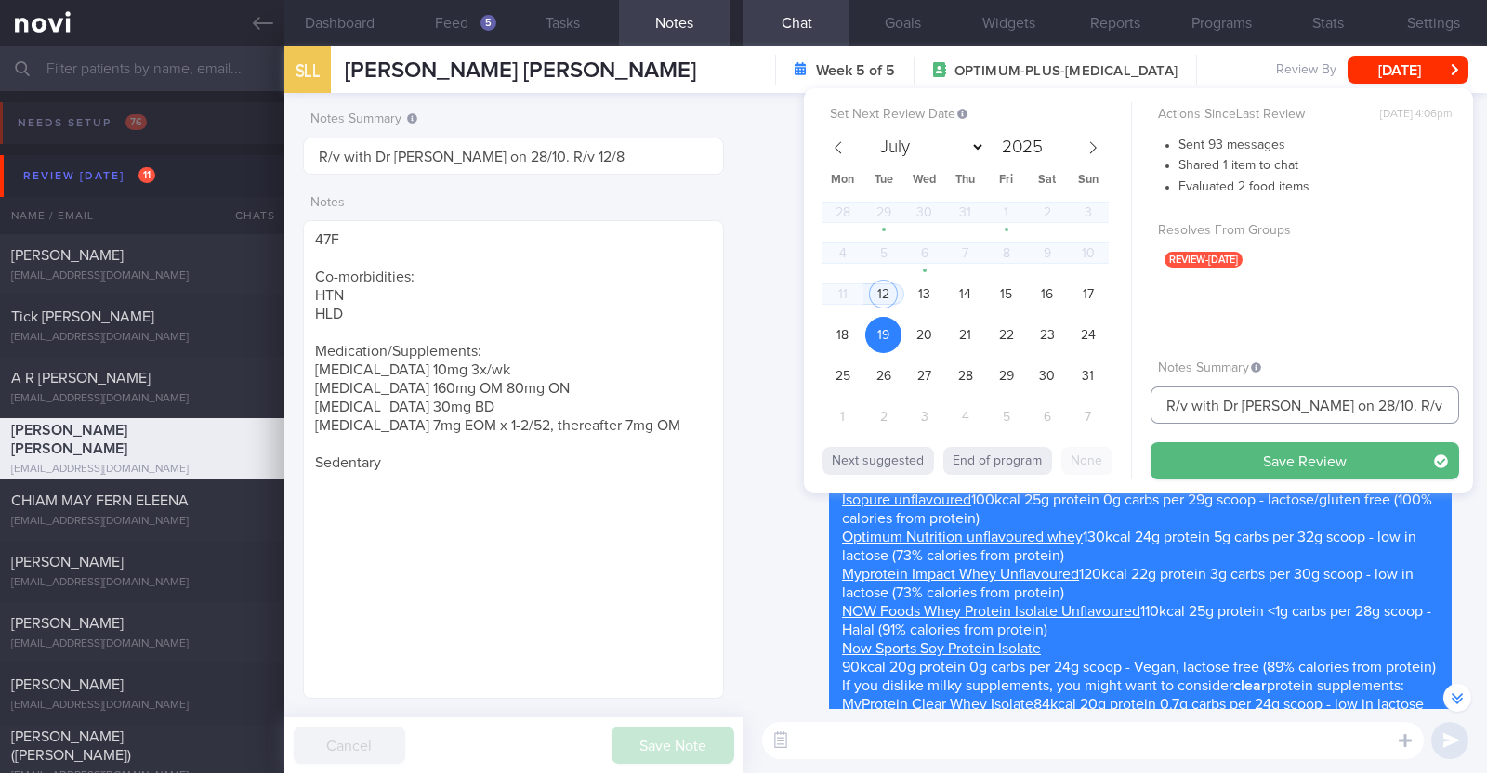
click at [1358, 406] on input "R/v with Dr JJ on 28/10. R/v 12/8" at bounding box center [1304, 405] width 309 height 37
type input "R/v with Dr [PERSON_NAME] on 28/10. R/v 19/8"
click at [1357, 455] on button "Save Review" at bounding box center [1304, 460] width 309 height 37
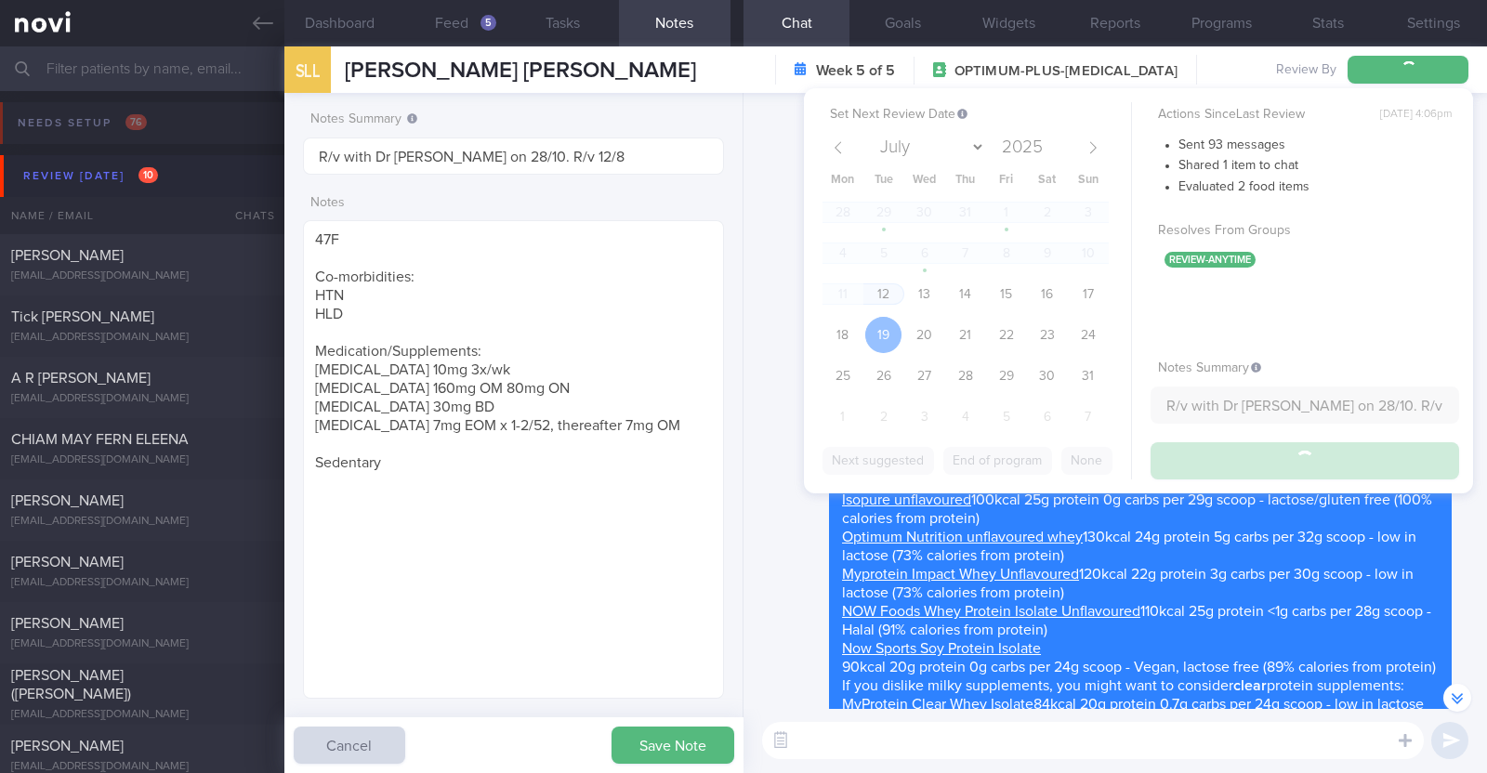
type input "R/v with Dr [PERSON_NAME] on 28/10. R/v 19/8"
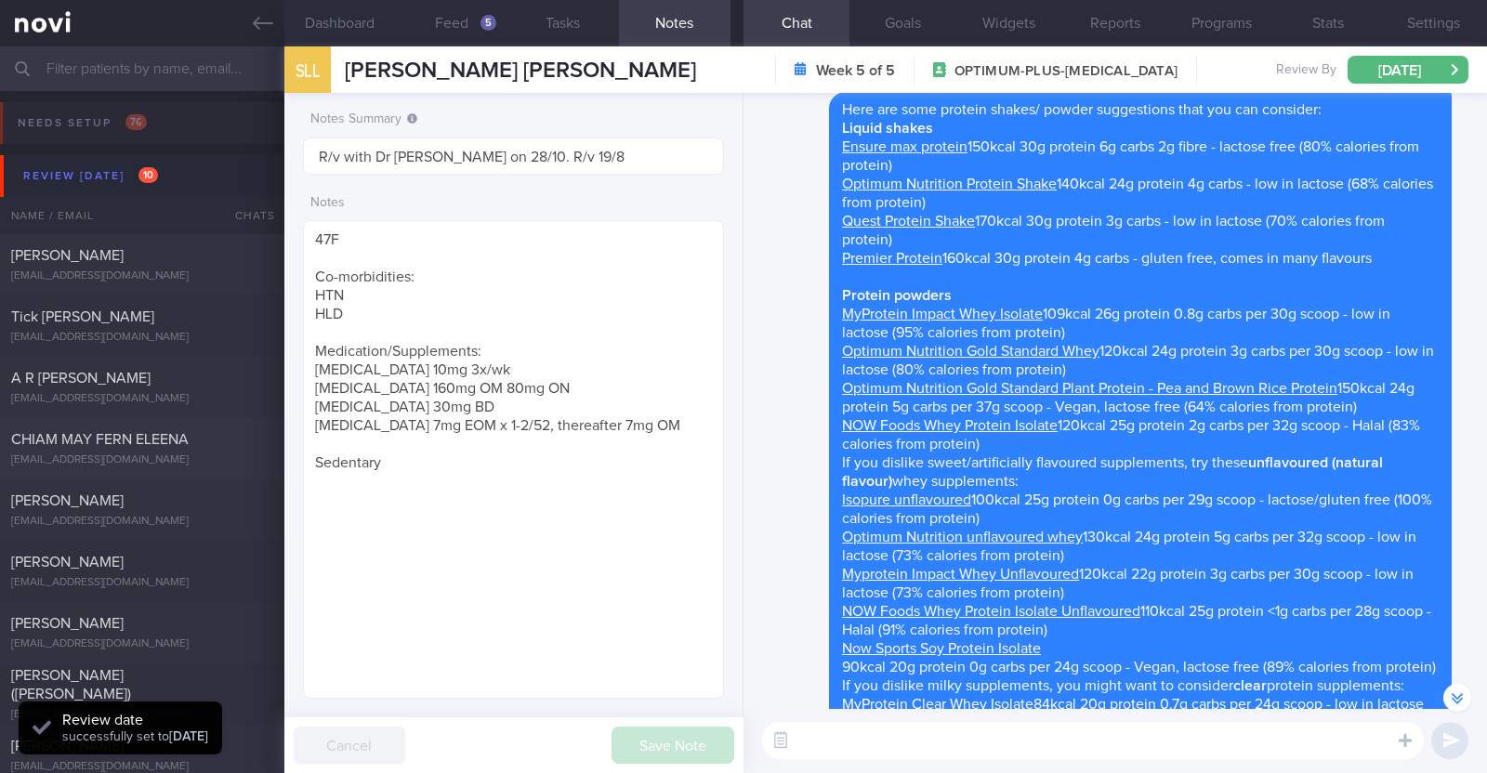
click at [181, 427] on div "CHIAM MAY FERN ELEENA matt1128ec@gmail.com Today 6 days ago OPTIMUM-PLUS-WEGOVY" at bounding box center [743, 448] width 1487 height 61
type textarea "49F L4-5 slip disc (many years) -> sees physio [MEDICAL_DATA] 1mg BFT gym progr…"
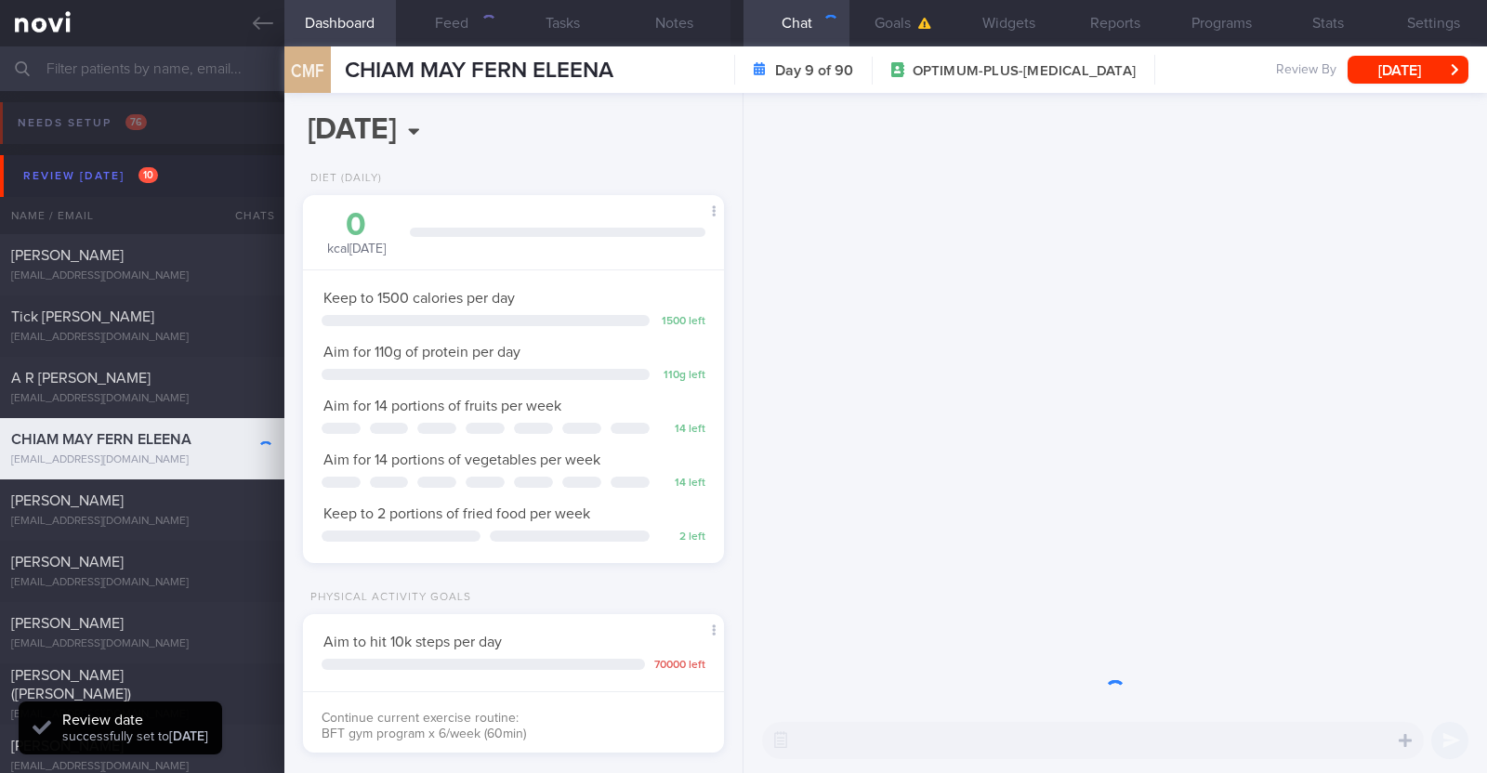
scroll to position [211, 370]
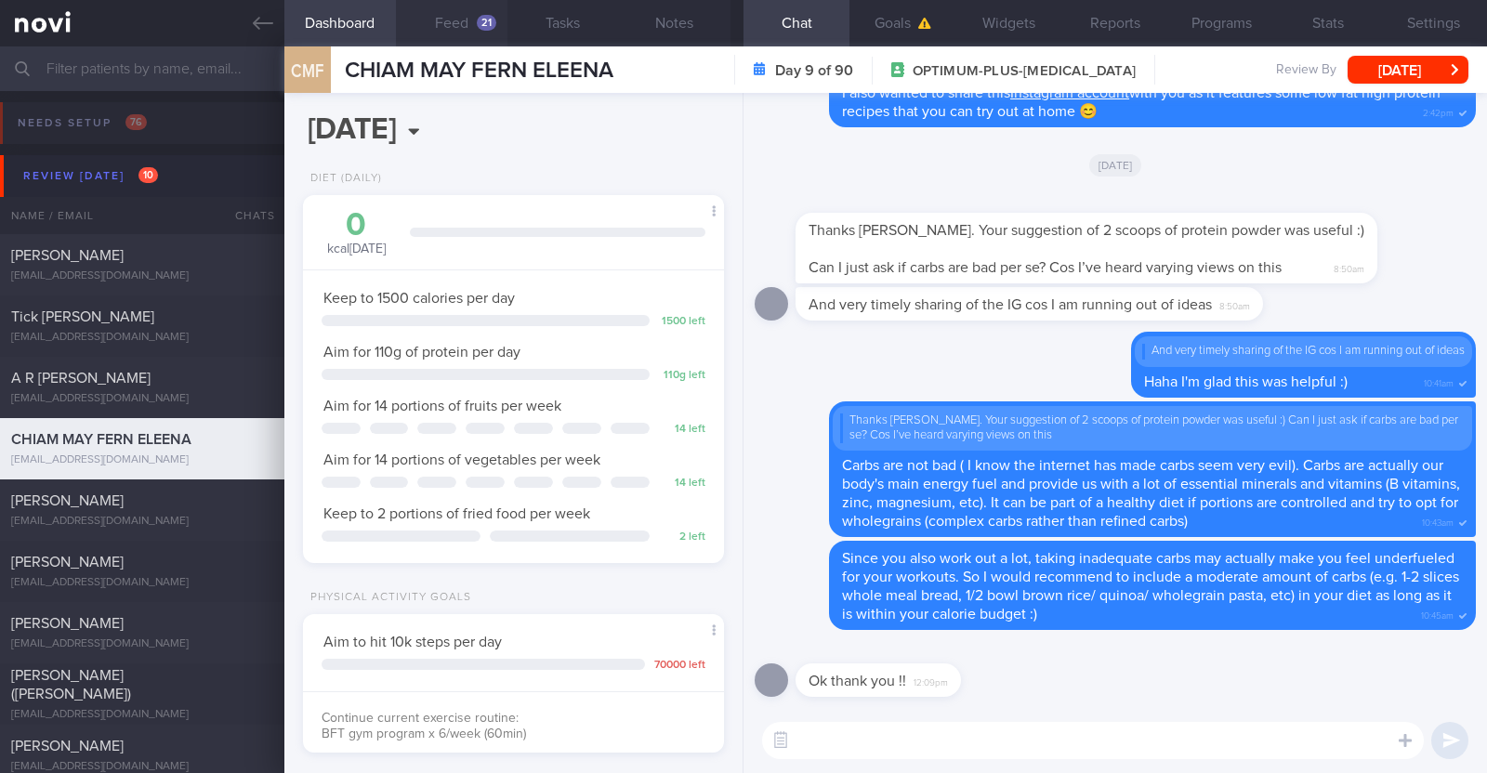
click at [472, 25] on button "Feed 21" at bounding box center [452, 23] width 112 height 46
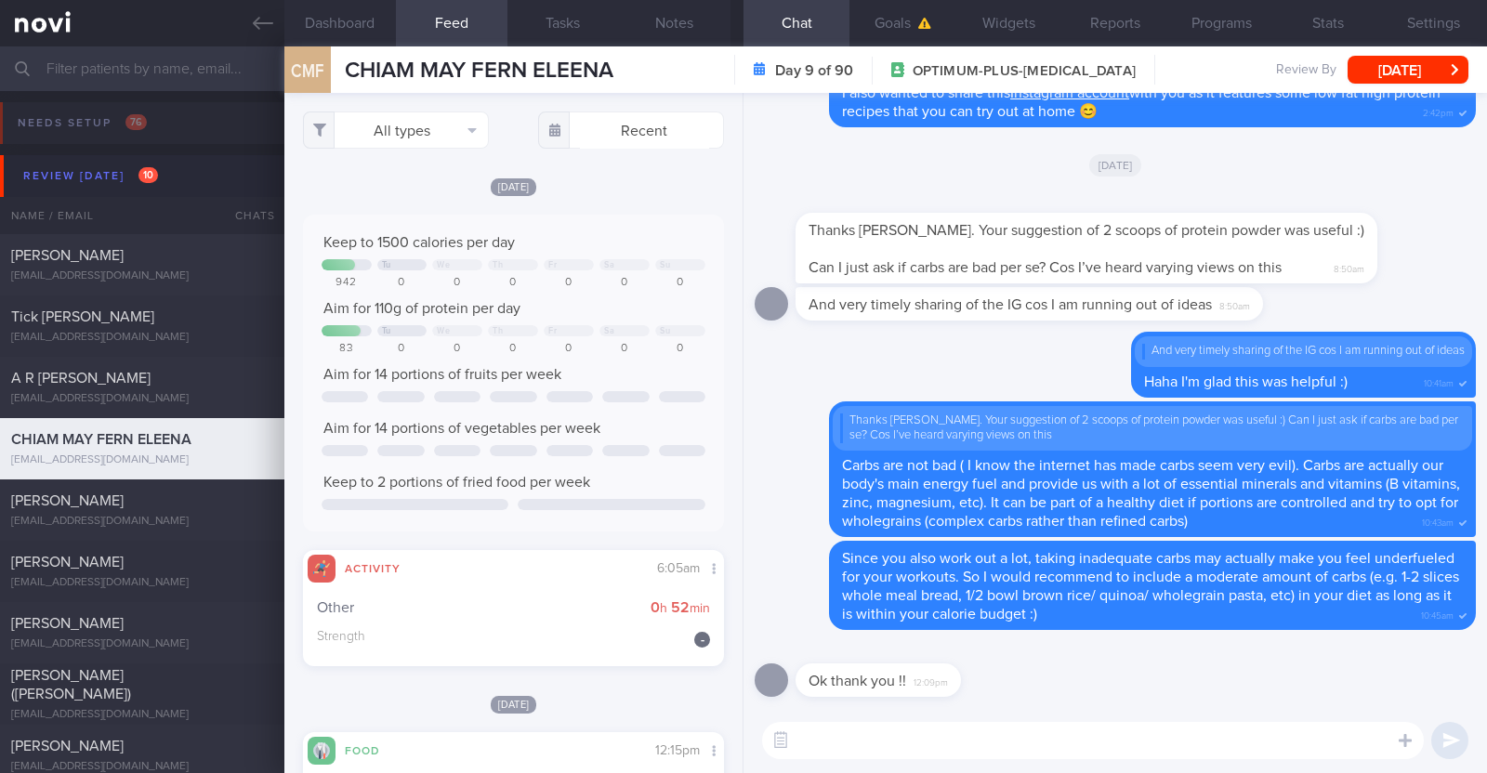
click at [687, 177] on div "[DATE]" at bounding box center [513, 187] width 421 height 20
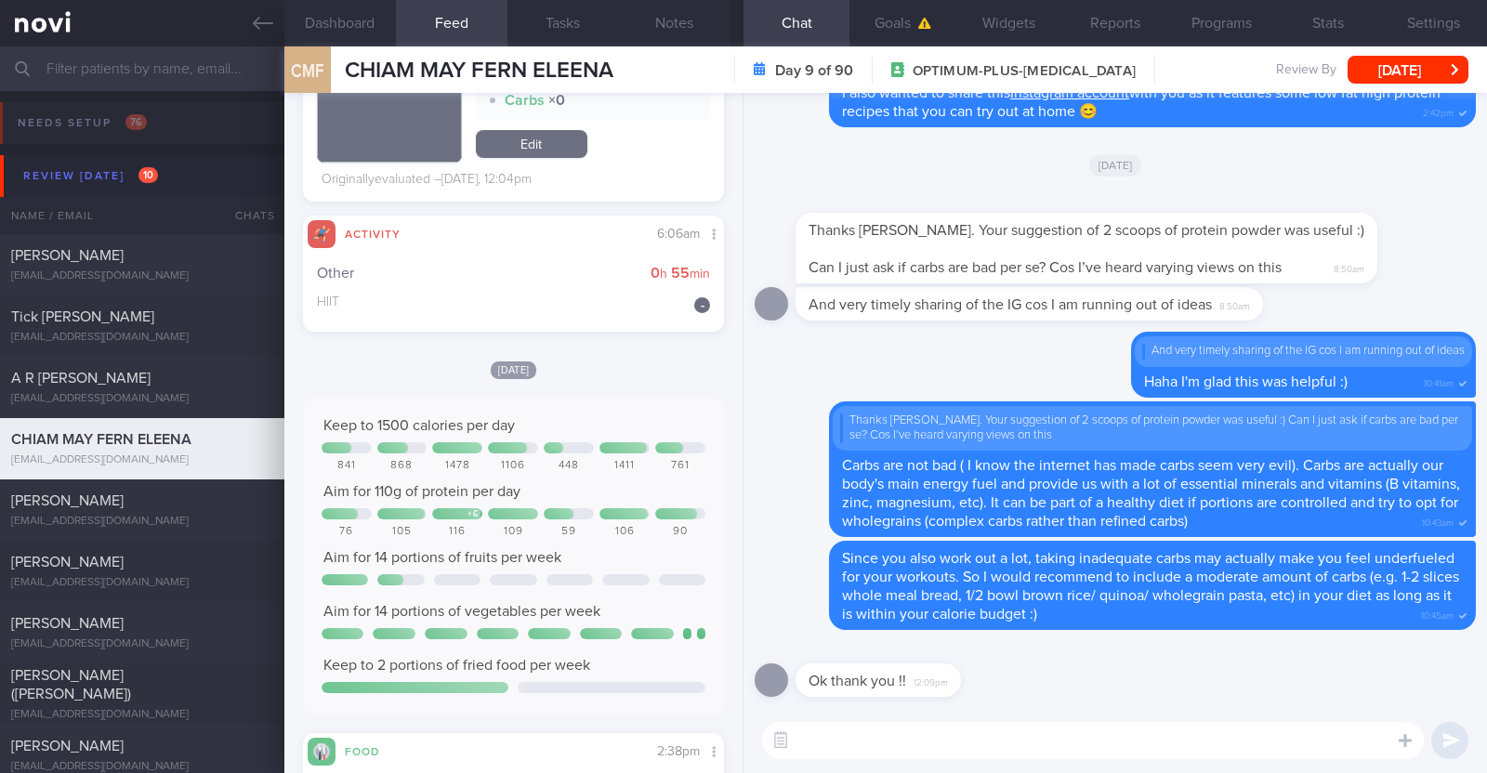
scroll to position [1741, 0]
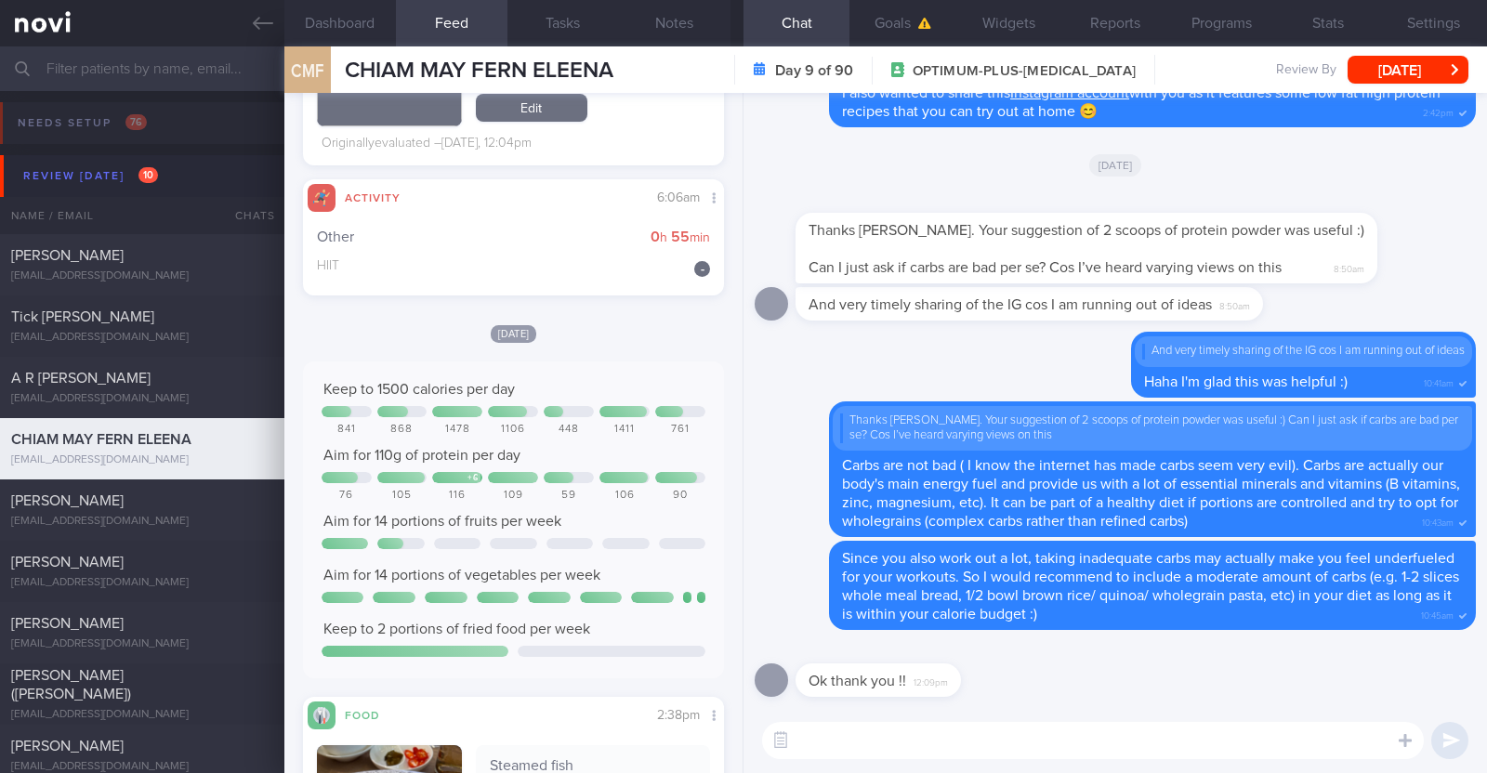
click at [846, 731] on textarea at bounding box center [1093, 740] width 662 height 37
click at [807, 737] on textarea "HI Eleena" at bounding box center [1093, 740] width 662 height 37
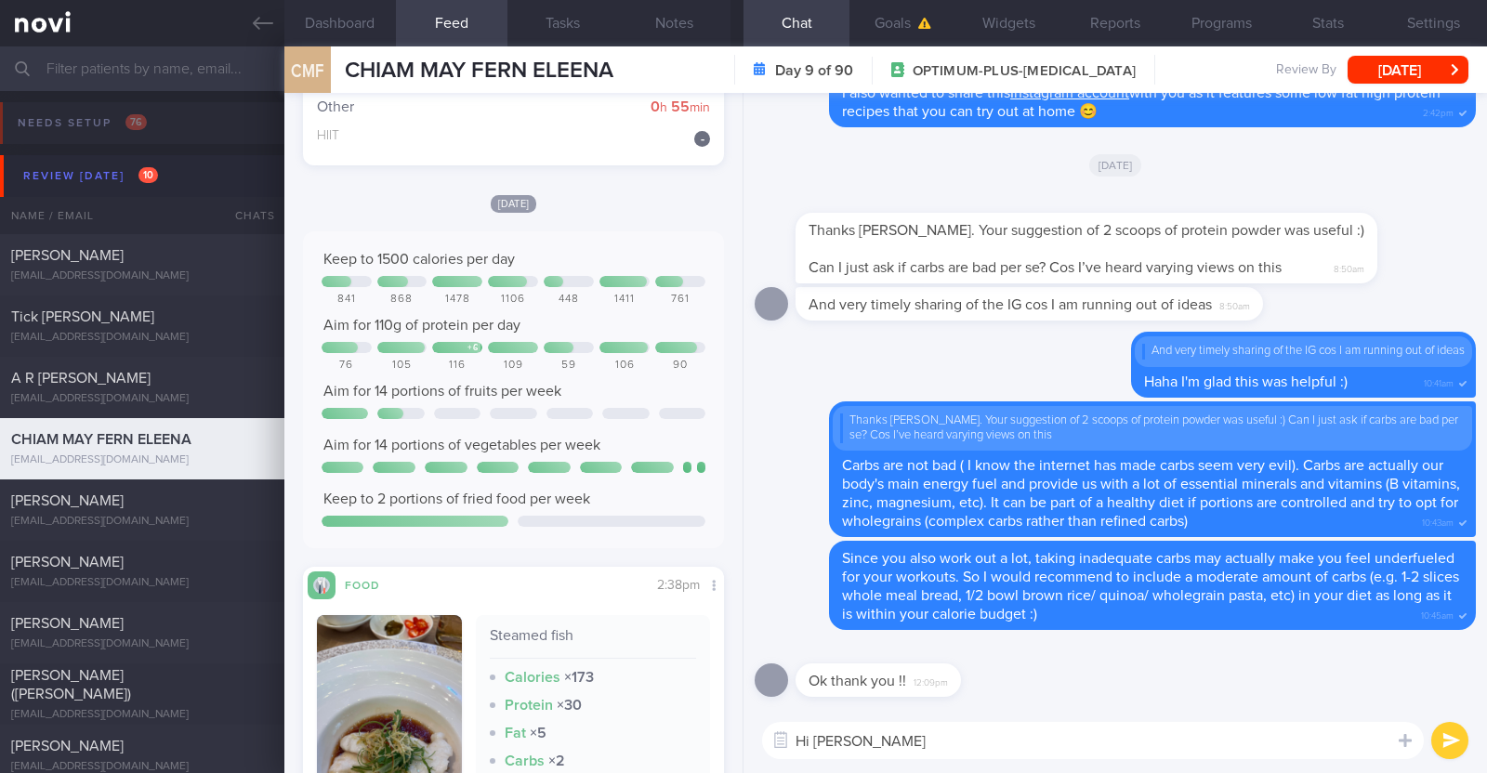
scroll to position [1975, 0]
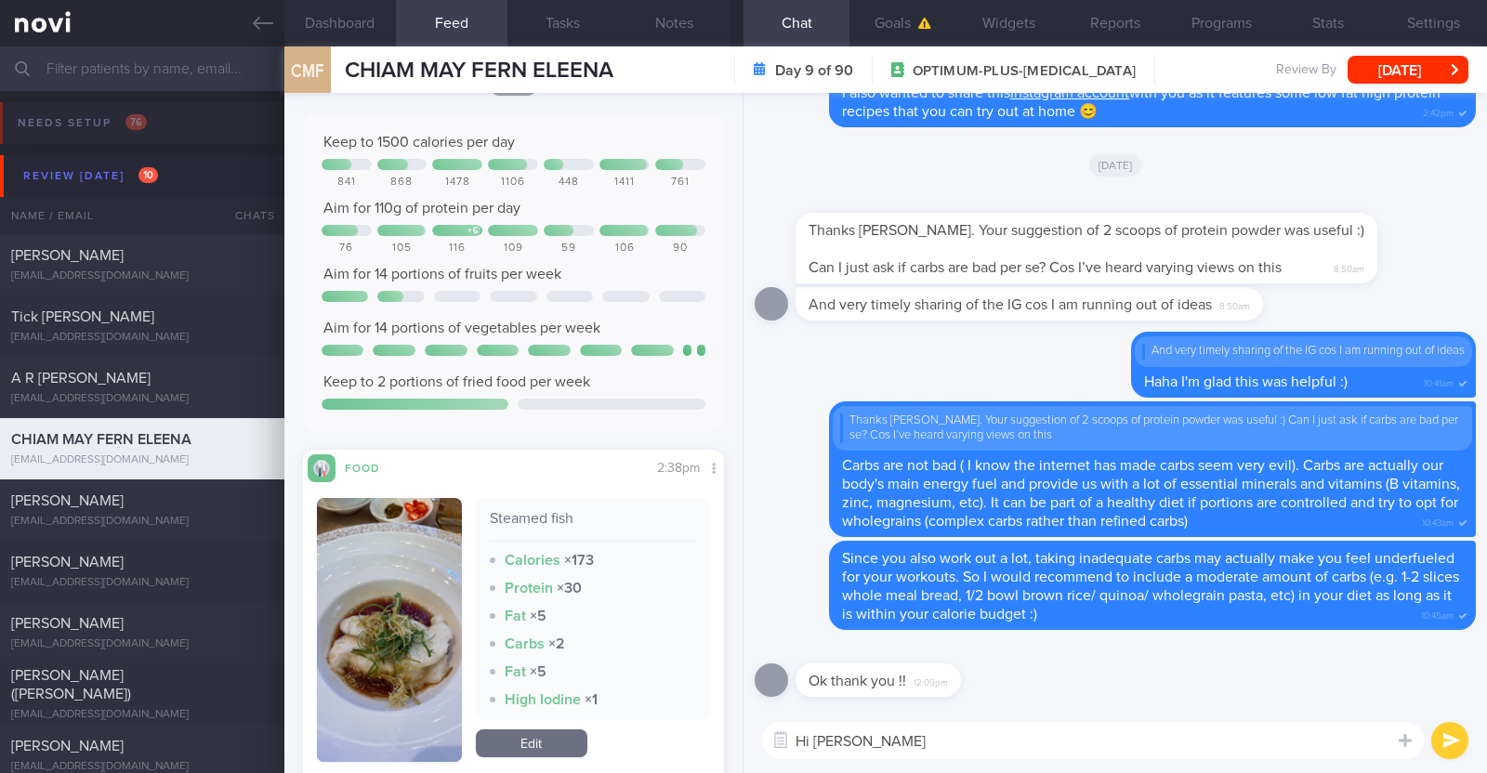
click at [903, 734] on textarea "Hi Eleena" at bounding box center [1093, 740] width 662 height 37
type textarea "Hi Eleena, hope you had a good national say weekend :)"
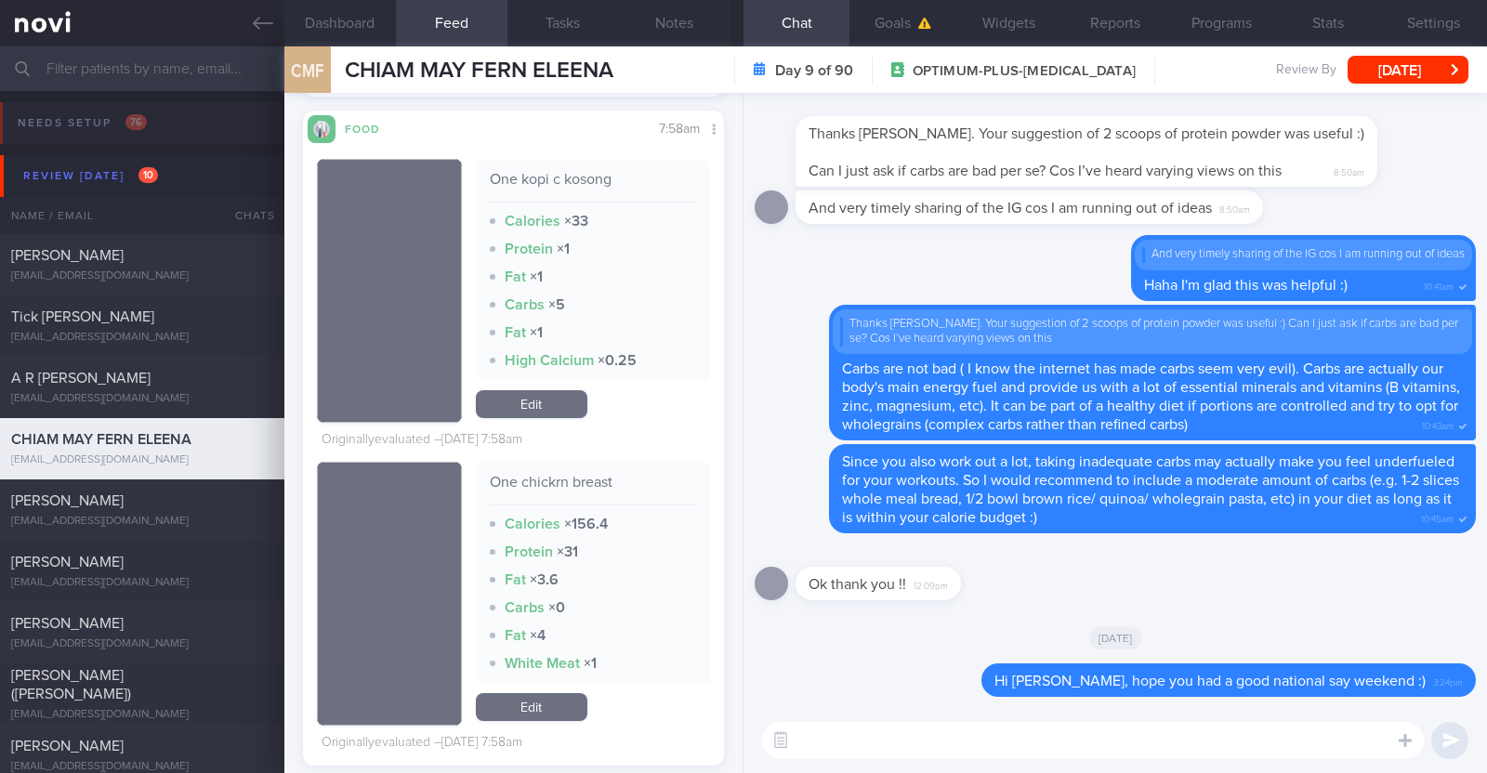
scroll to position [6968, 0]
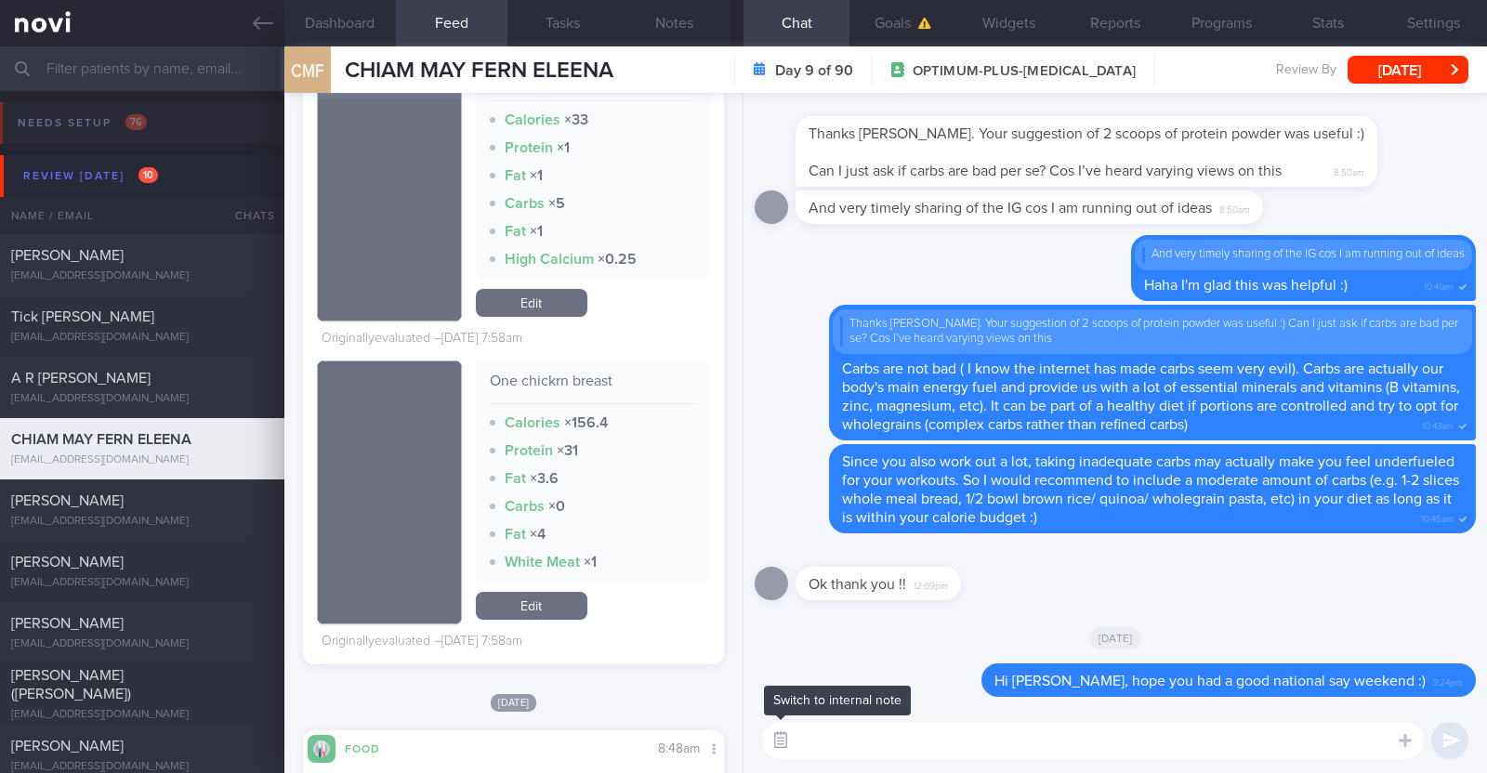
click at [790, 741] on button "button" at bounding box center [780, 740] width 33 height 33
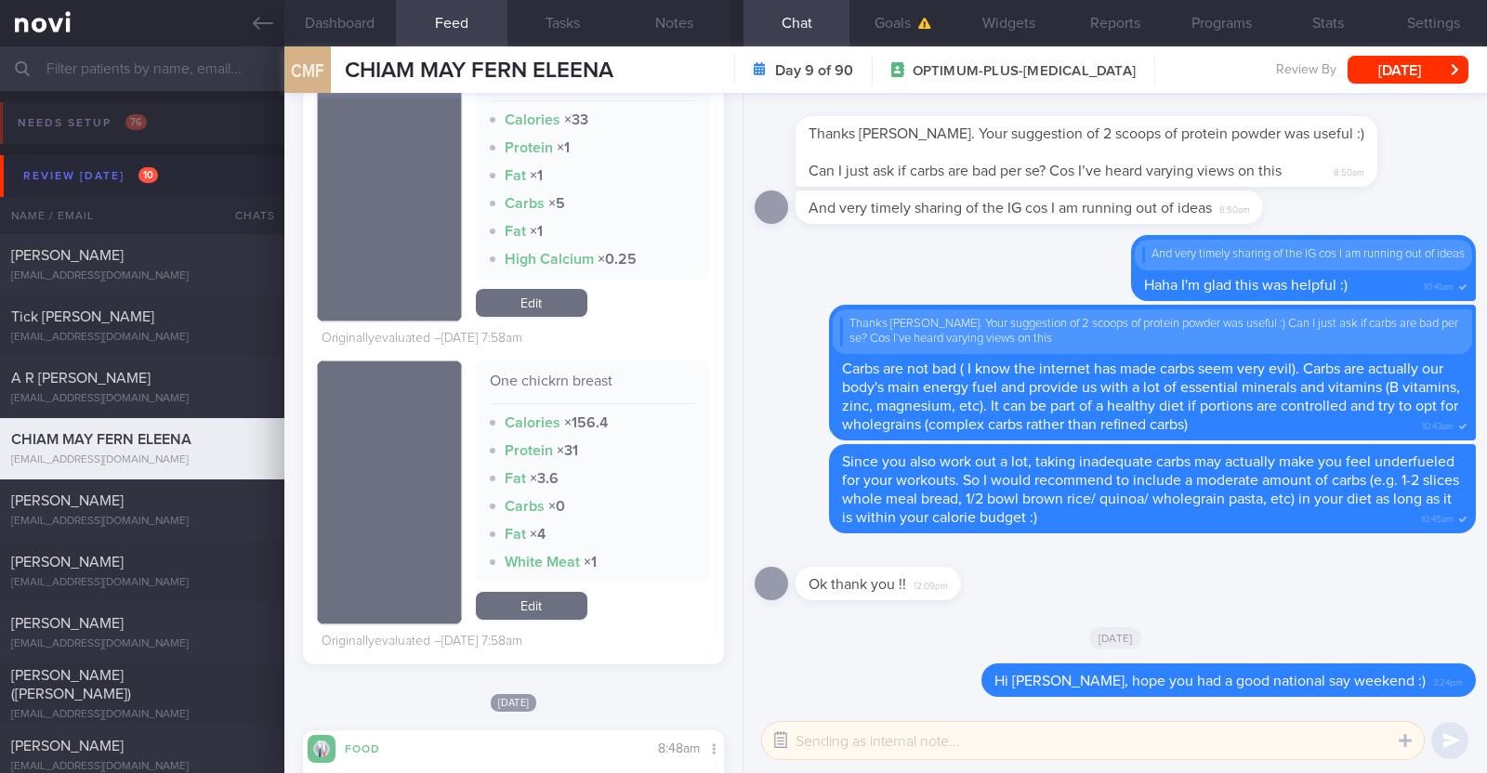
click at [787, 743] on button "button" at bounding box center [780, 740] width 33 height 33
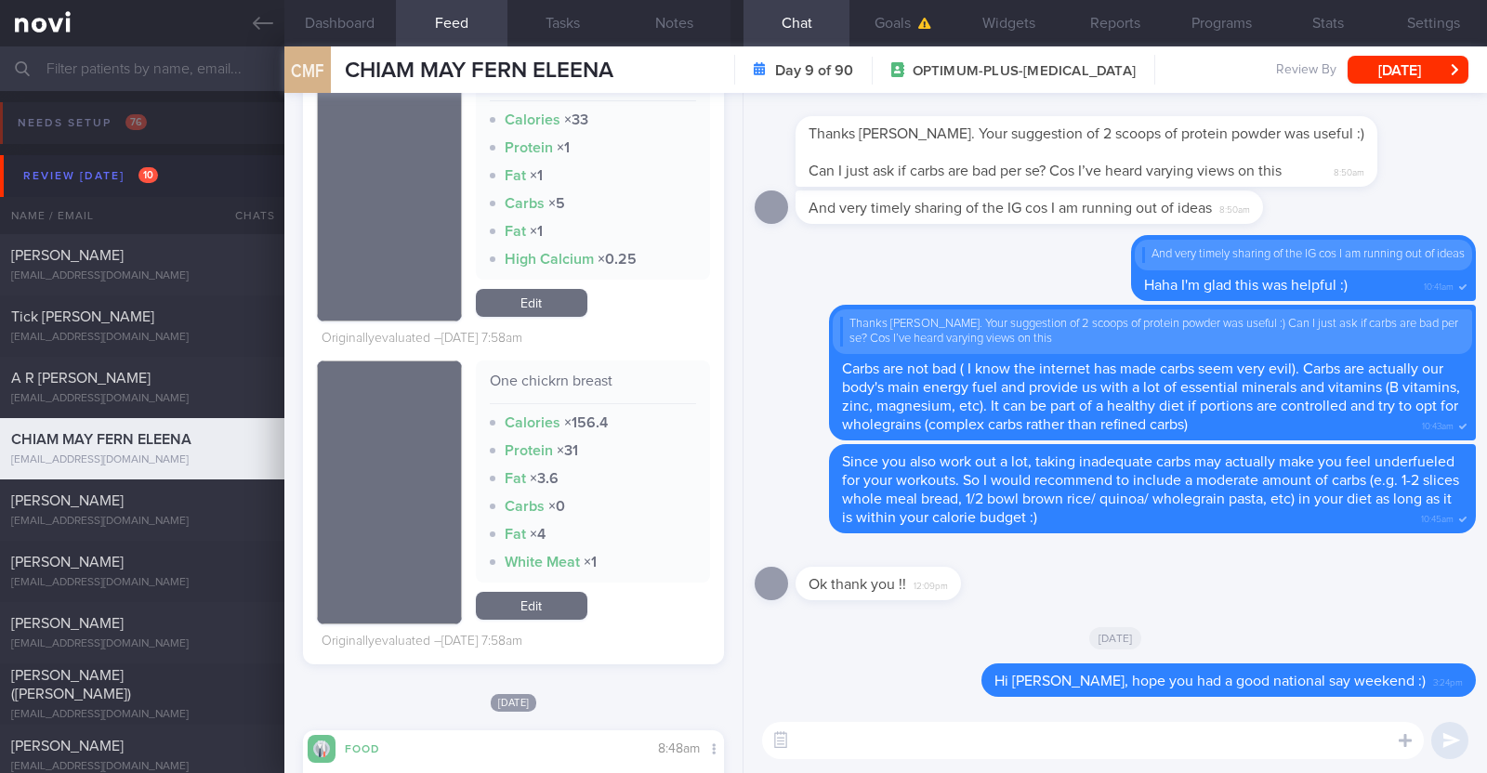
click at [843, 742] on textarea at bounding box center [1093, 740] width 662 height 37
paste textarea "👍"
type textarea "Vegetable intake was great last week 👍"
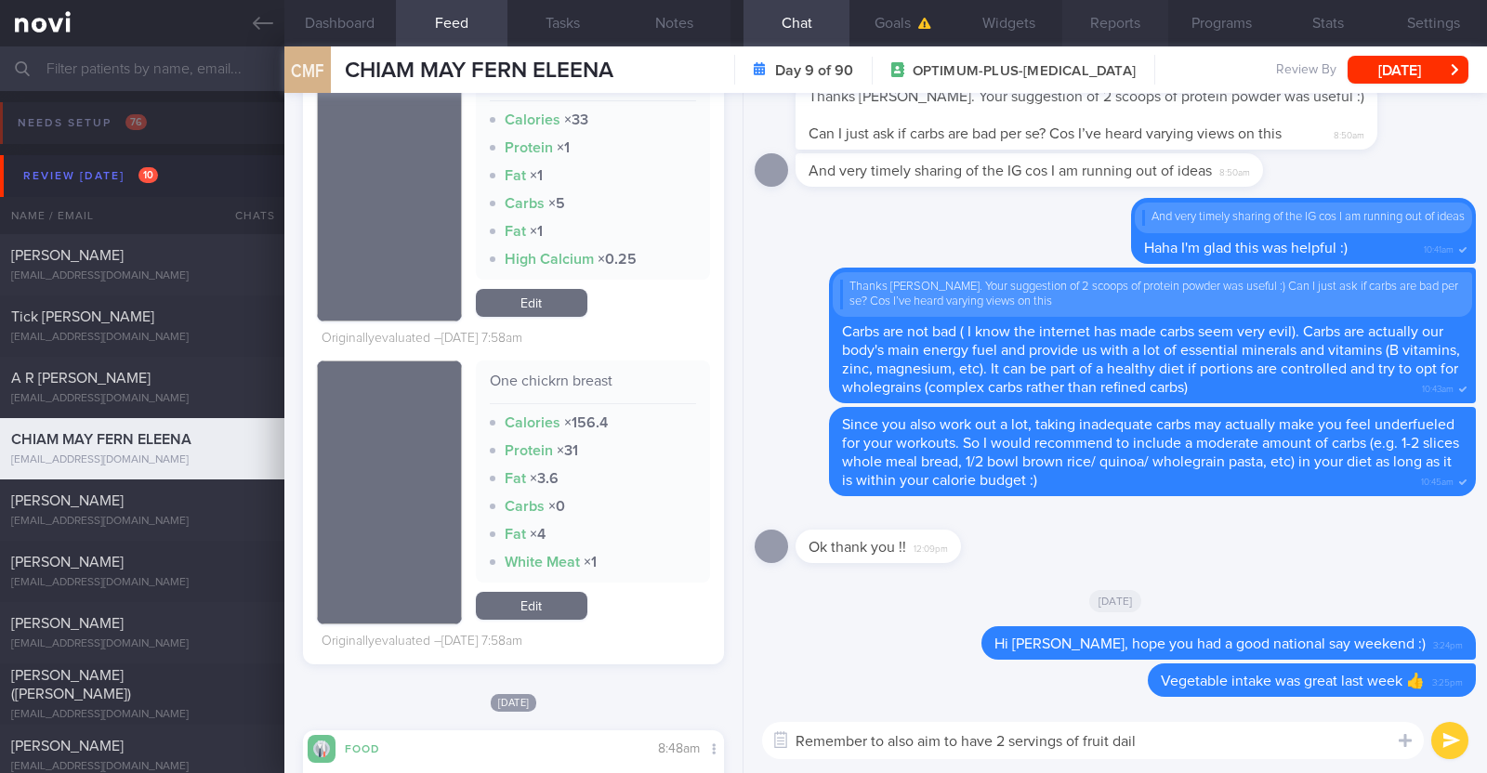
type textarea "Remember to also aim to have 2 servings of fruit daily"
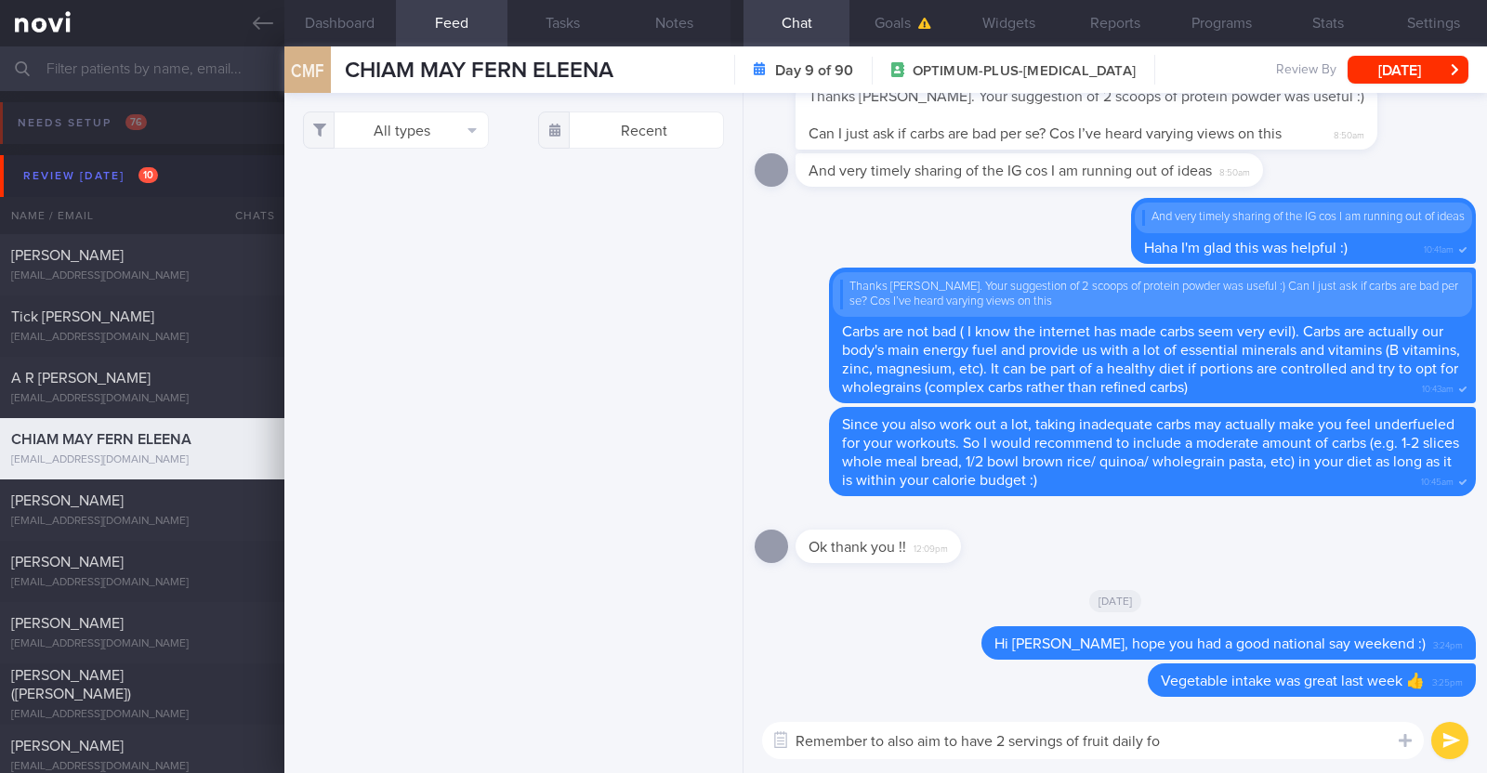
select select "7"
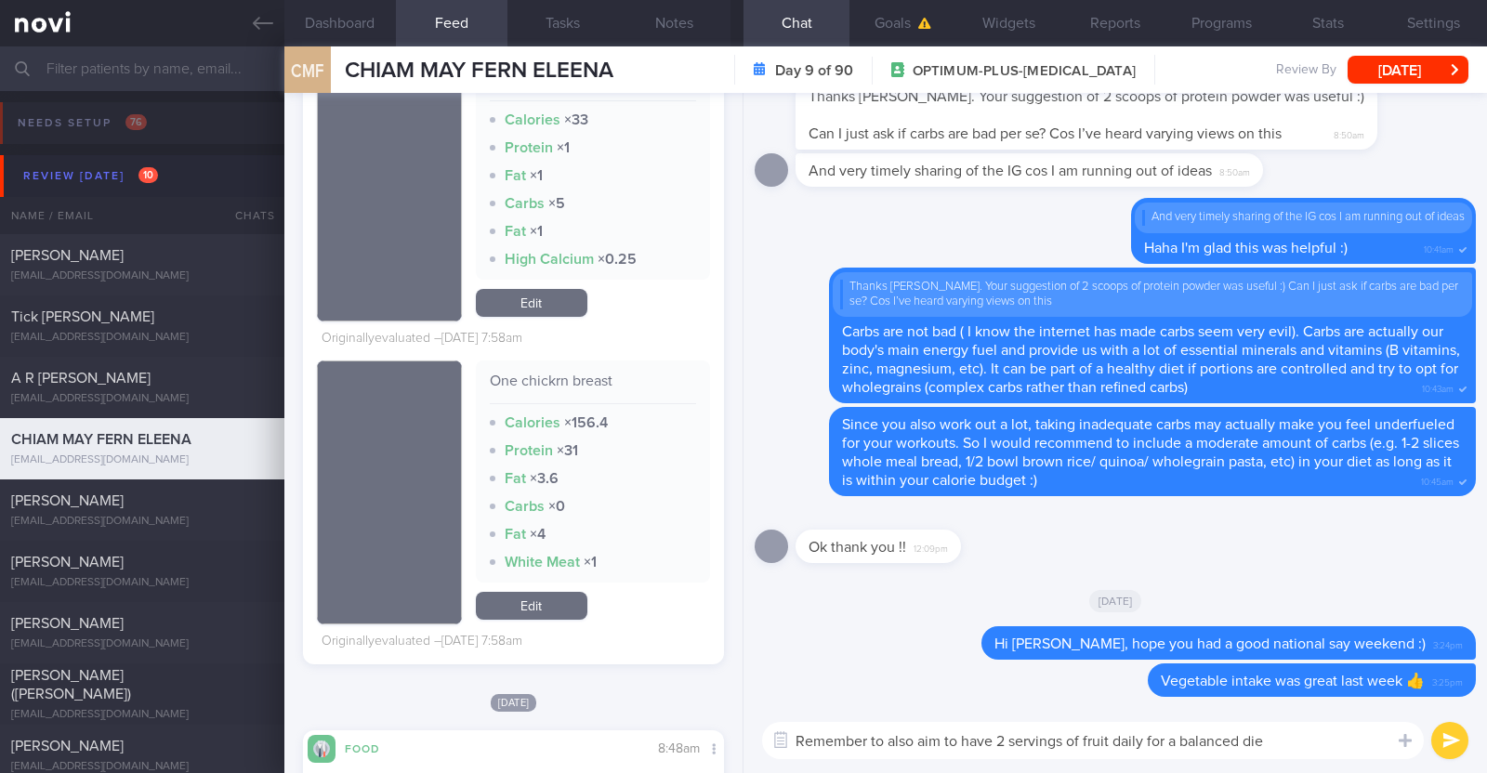
type textarea "Remember to also aim to have 2 servings of fruit daily for a balanced diet"
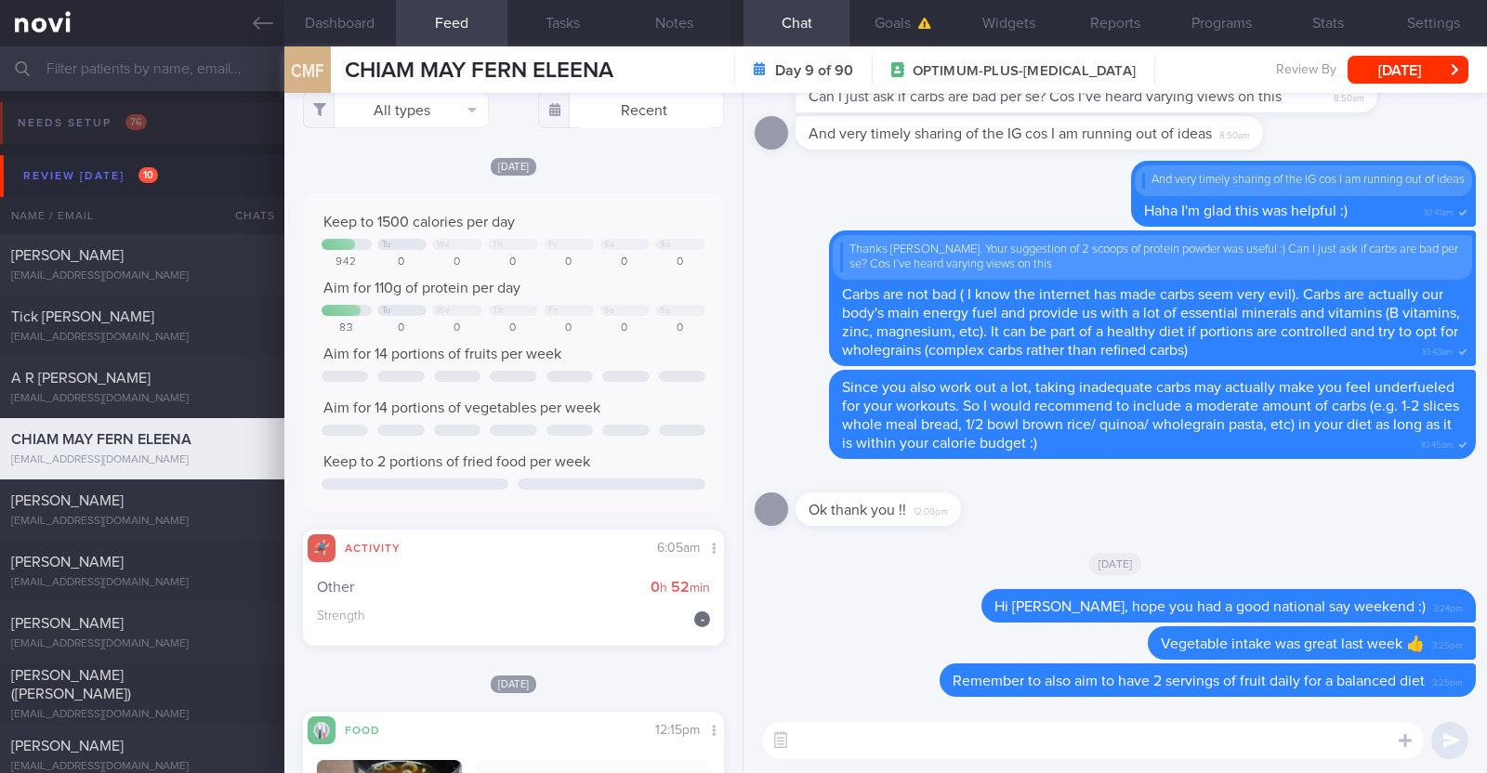
scroll to position [0, 0]
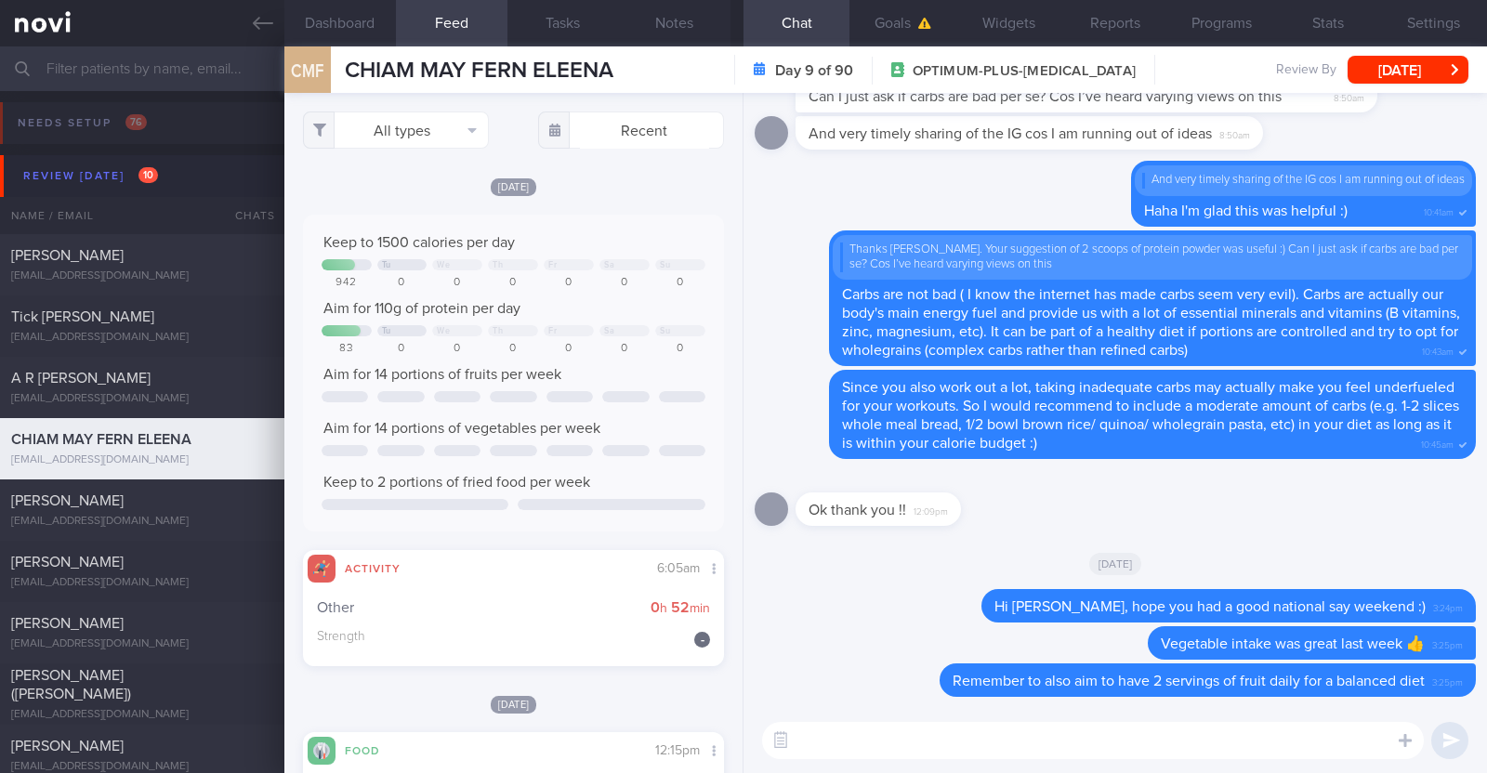
click at [841, 748] on textarea at bounding box center [1093, 740] width 662 height 37
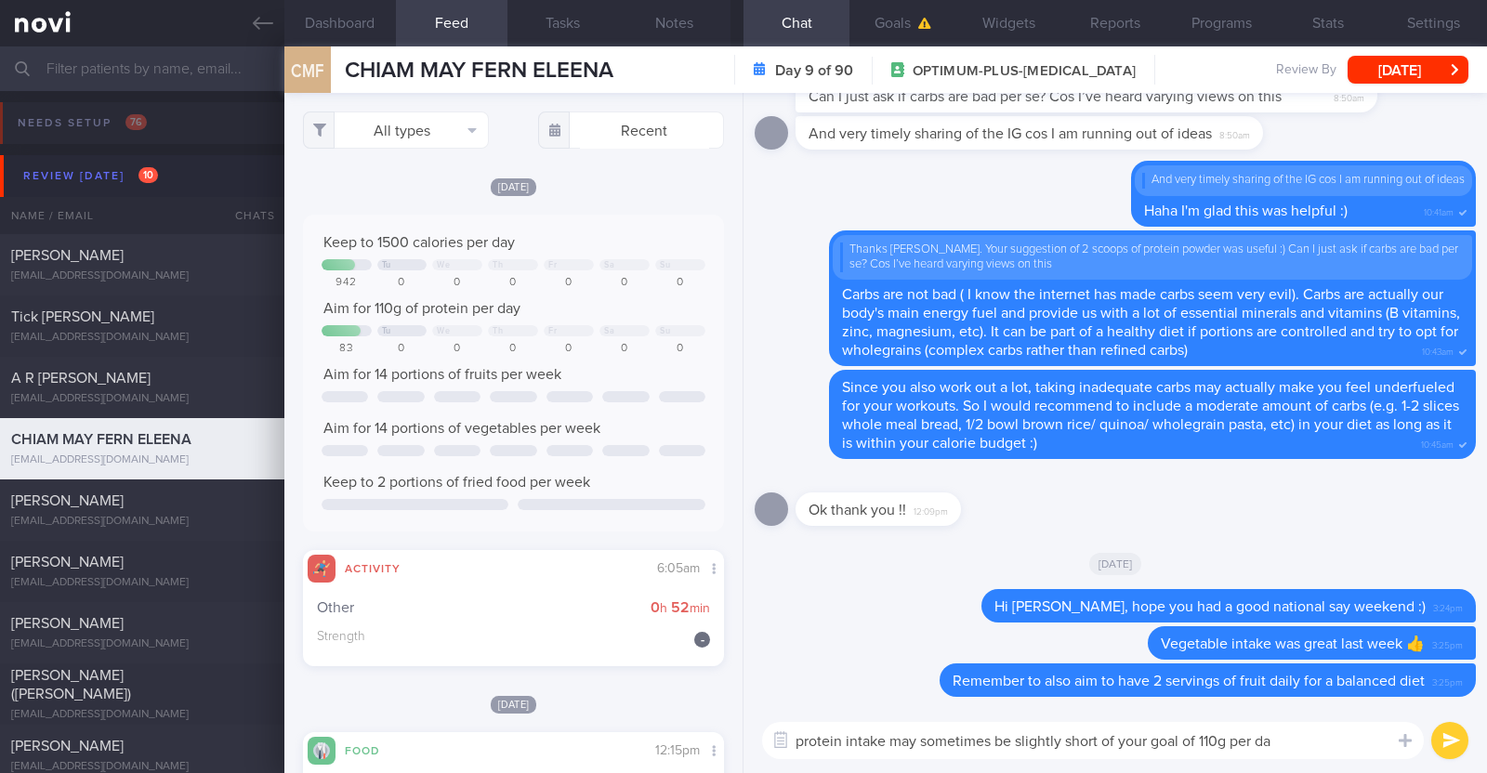
type textarea "protein intake may sometimes be slightly short of your goal of 110g per day"
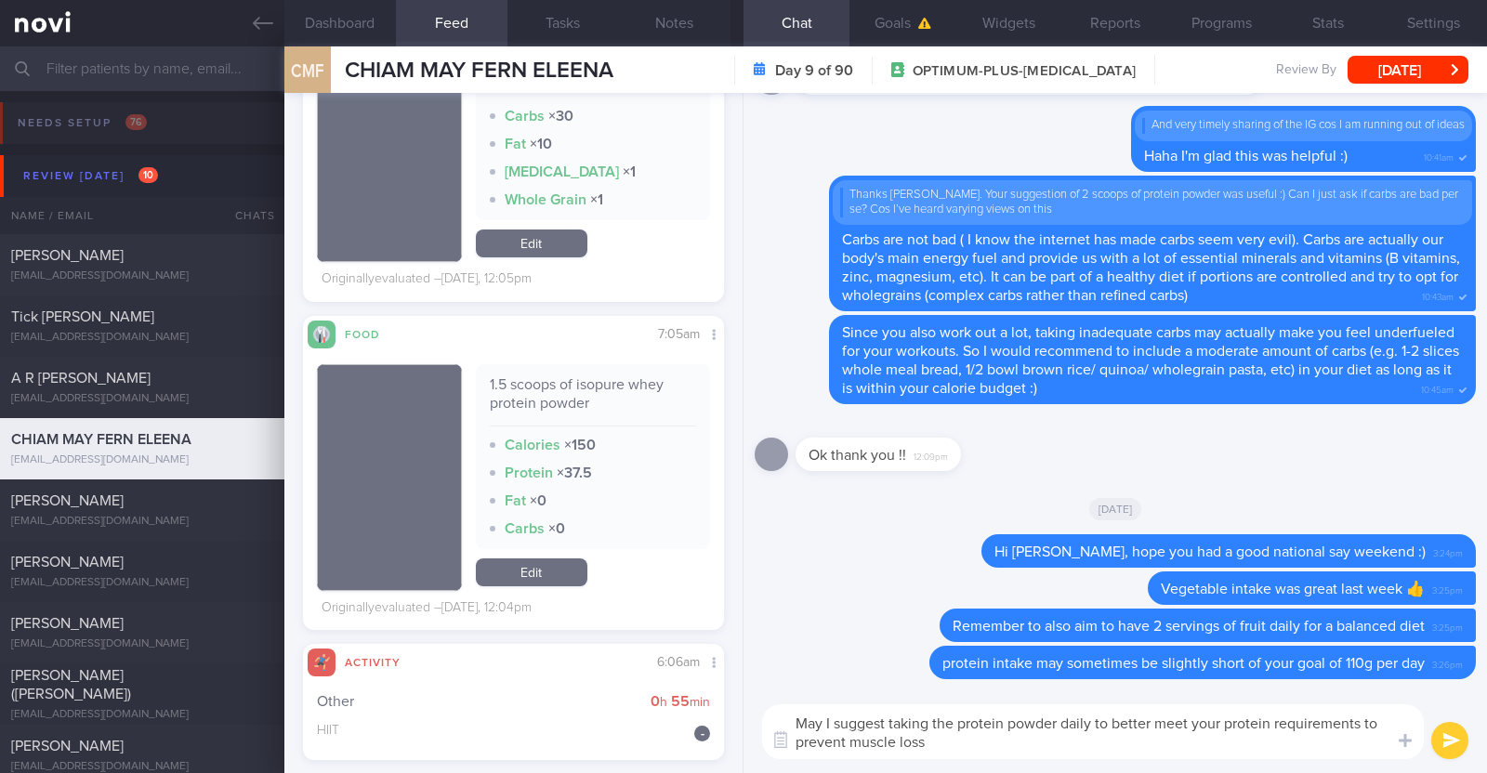
type textarea "May I suggest taking the protein powder daily to better meet your protein requi…"
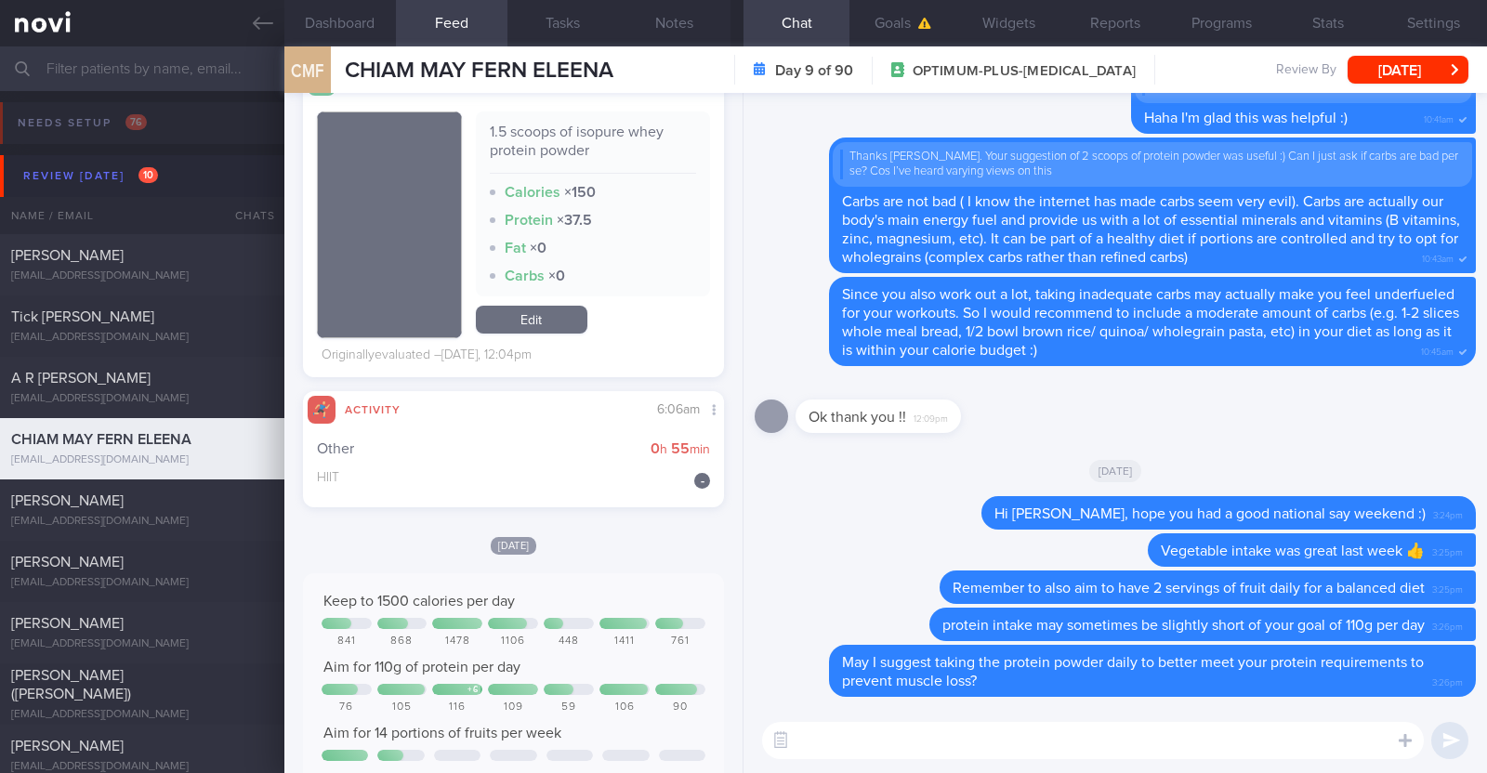
scroll to position [1059, 0]
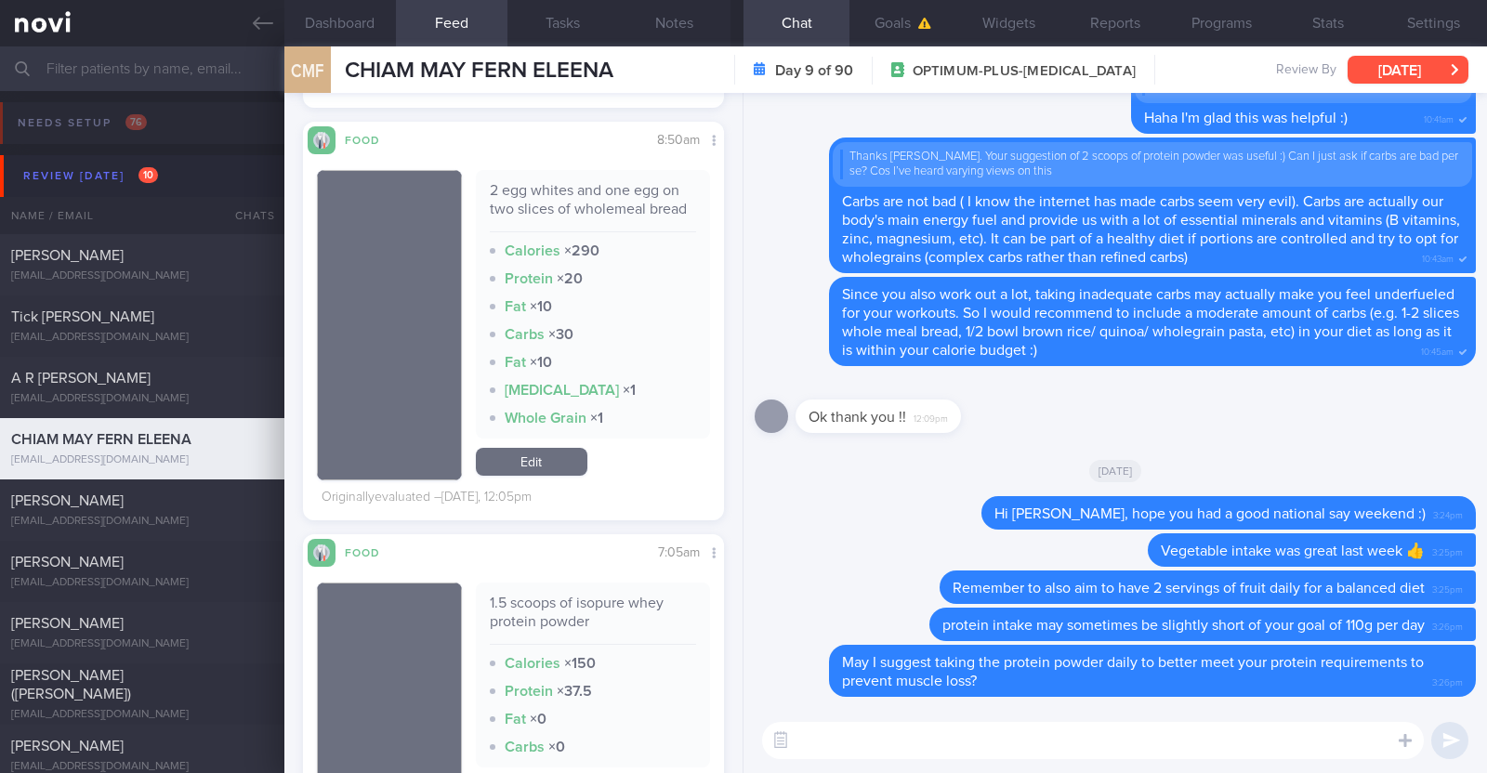
click at [1372, 66] on button "[DATE]" at bounding box center [1407, 70] width 121 height 28
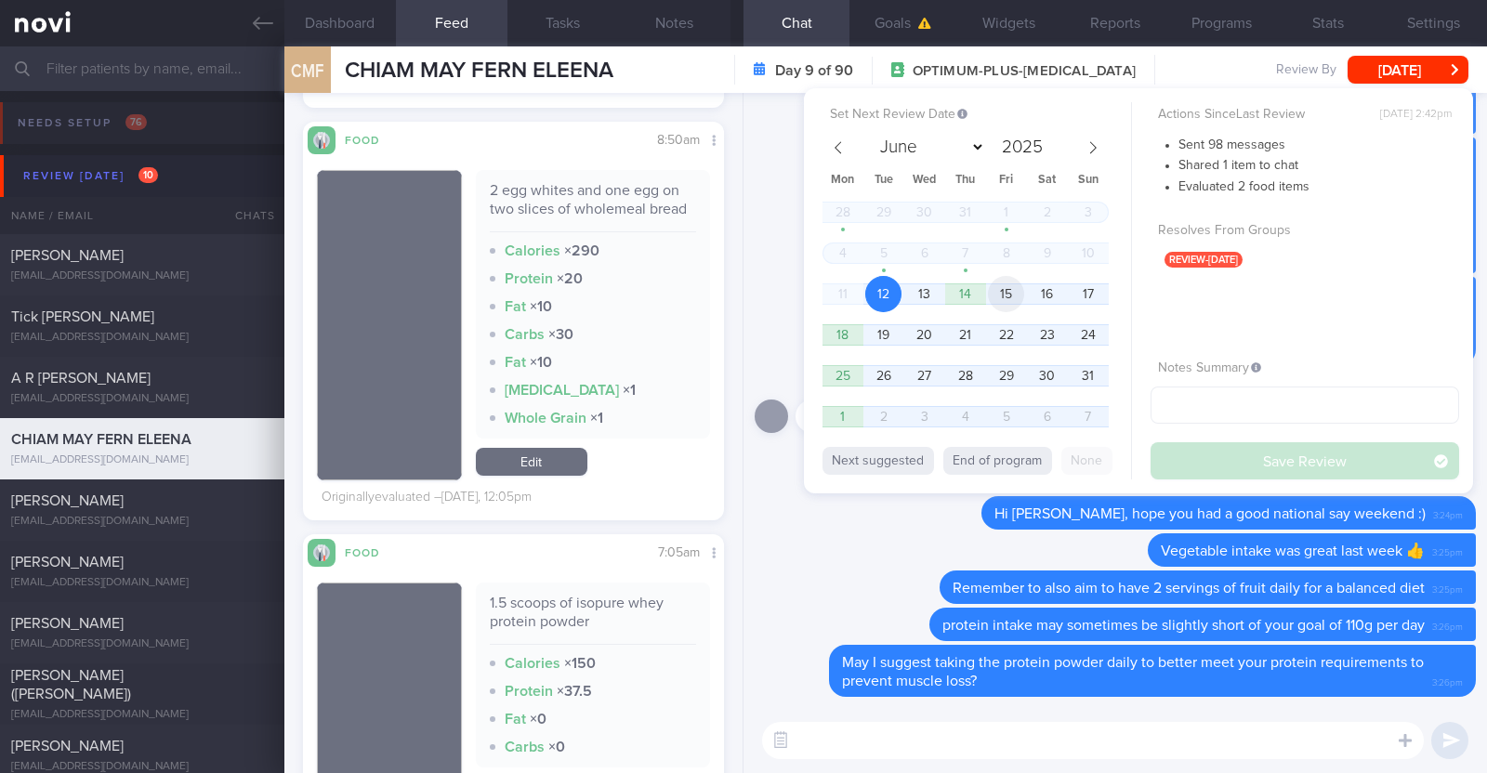
click at [1014, 304] on span "15" at bounding box center [1006, 294] width 36 height 36
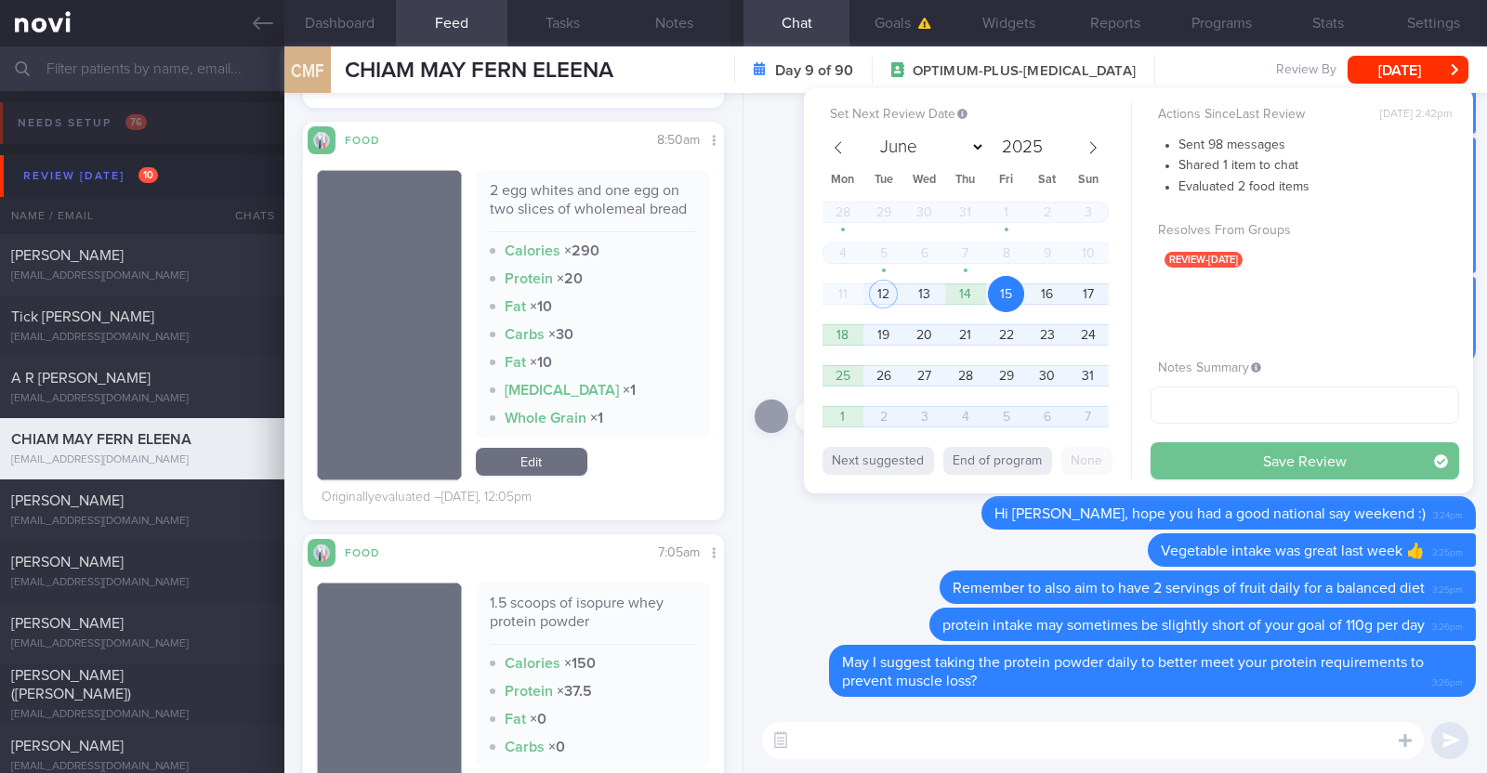
click at [1275, 466] on button "Save Review" at bounding box center [1304, 460] width 309 height 37
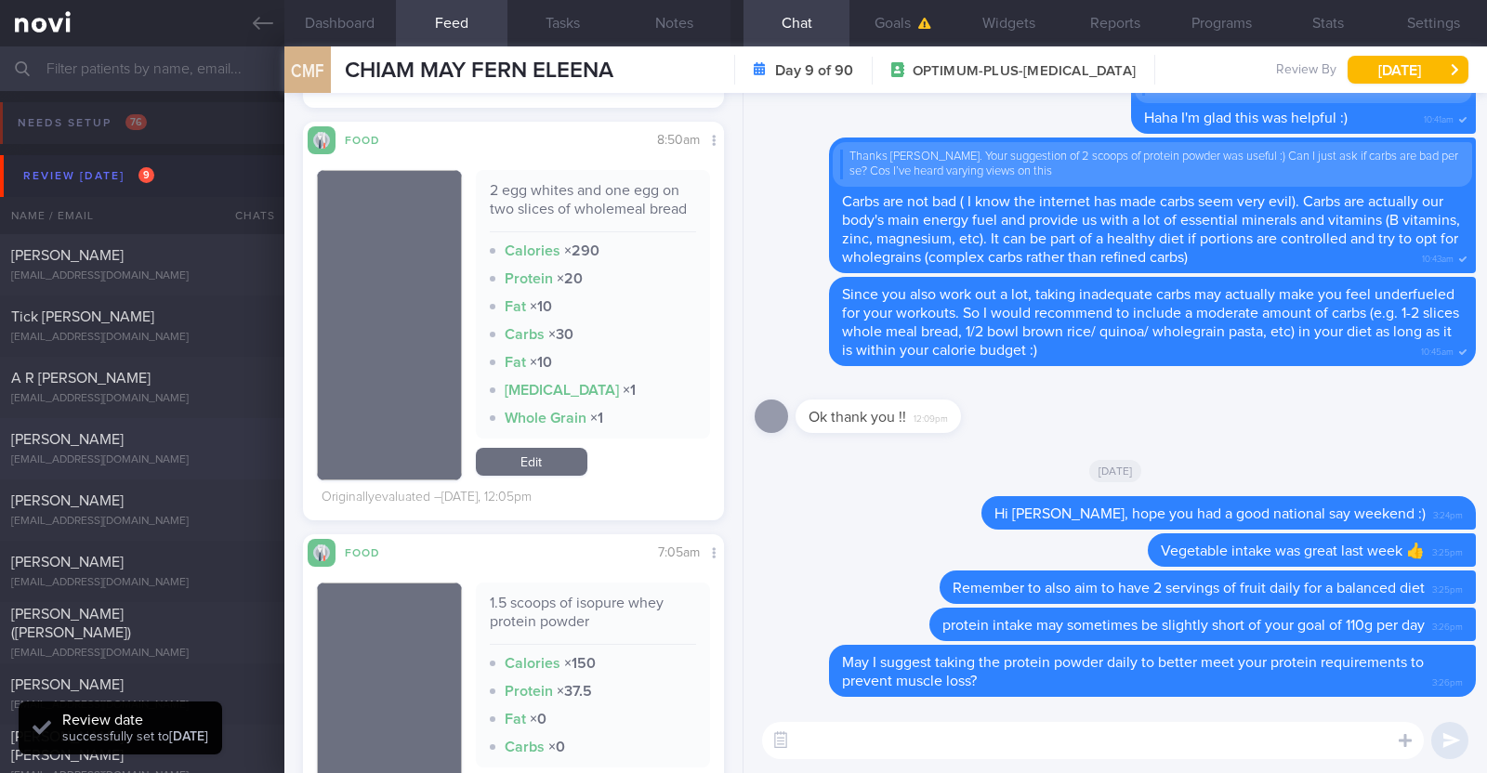
click at [131, 448] on div "[PERSON_NAME]" at bounding box center [139, 439] width 257 height 19
type input "r/v with [PERSON_NAME] 27/8."
type textarea "33F Comorbidities: [MEDICAL_DATA] [MEDICAL_DATA] - dx at 20 Medication: Atorvas…"
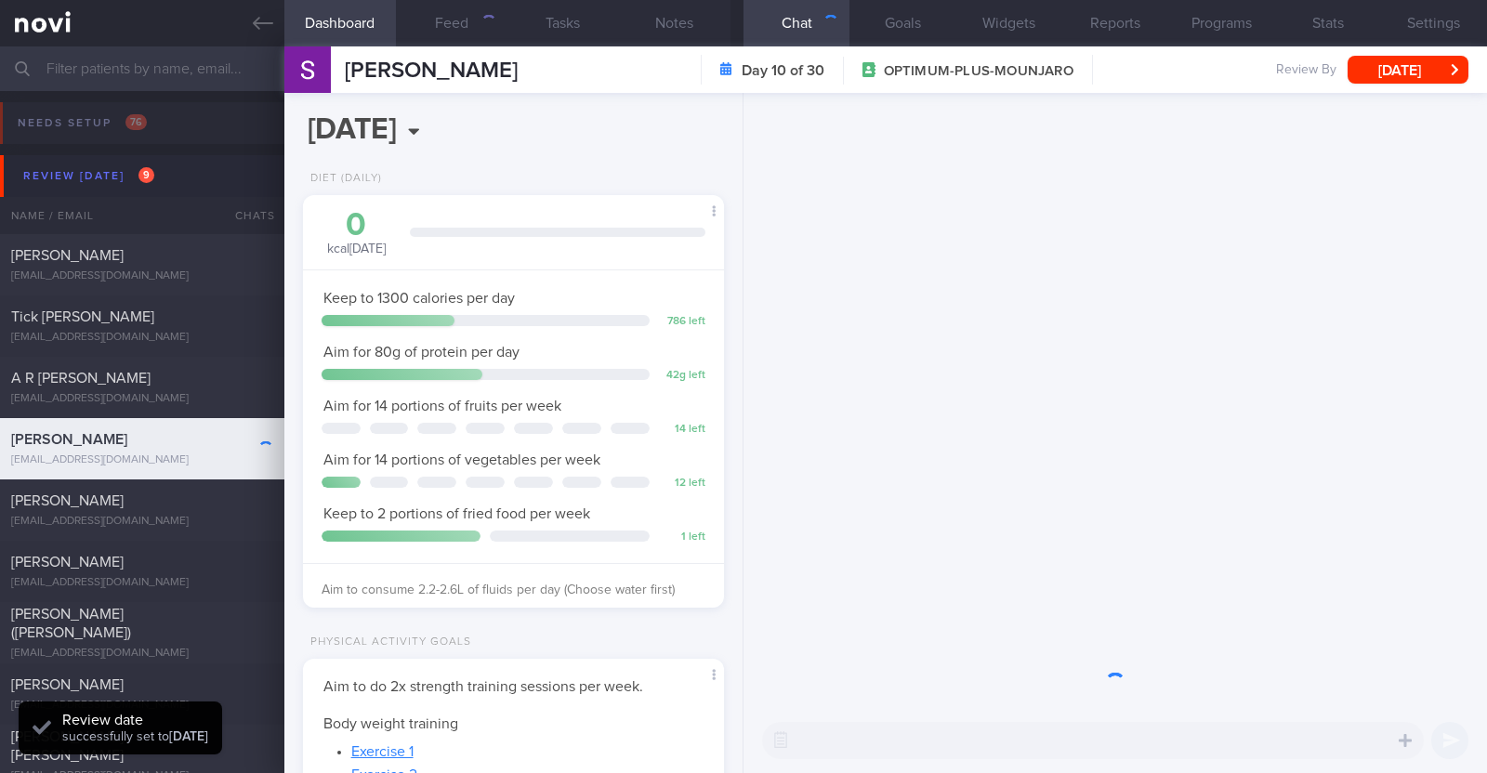
scroll to position [211, 370]
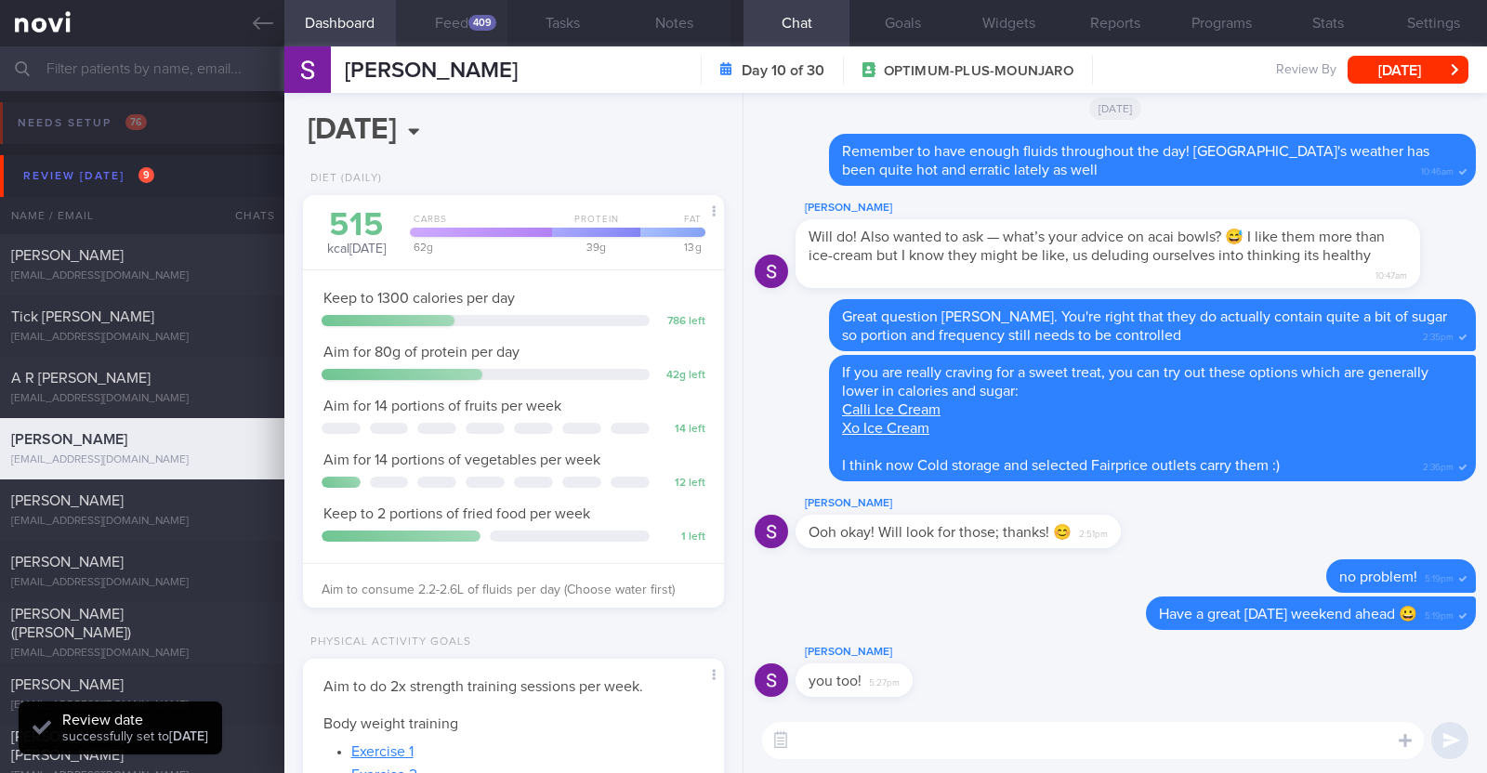
click at [445, 18] on button "Feed 409" at bounding box center [452, 23] width 112 height 46
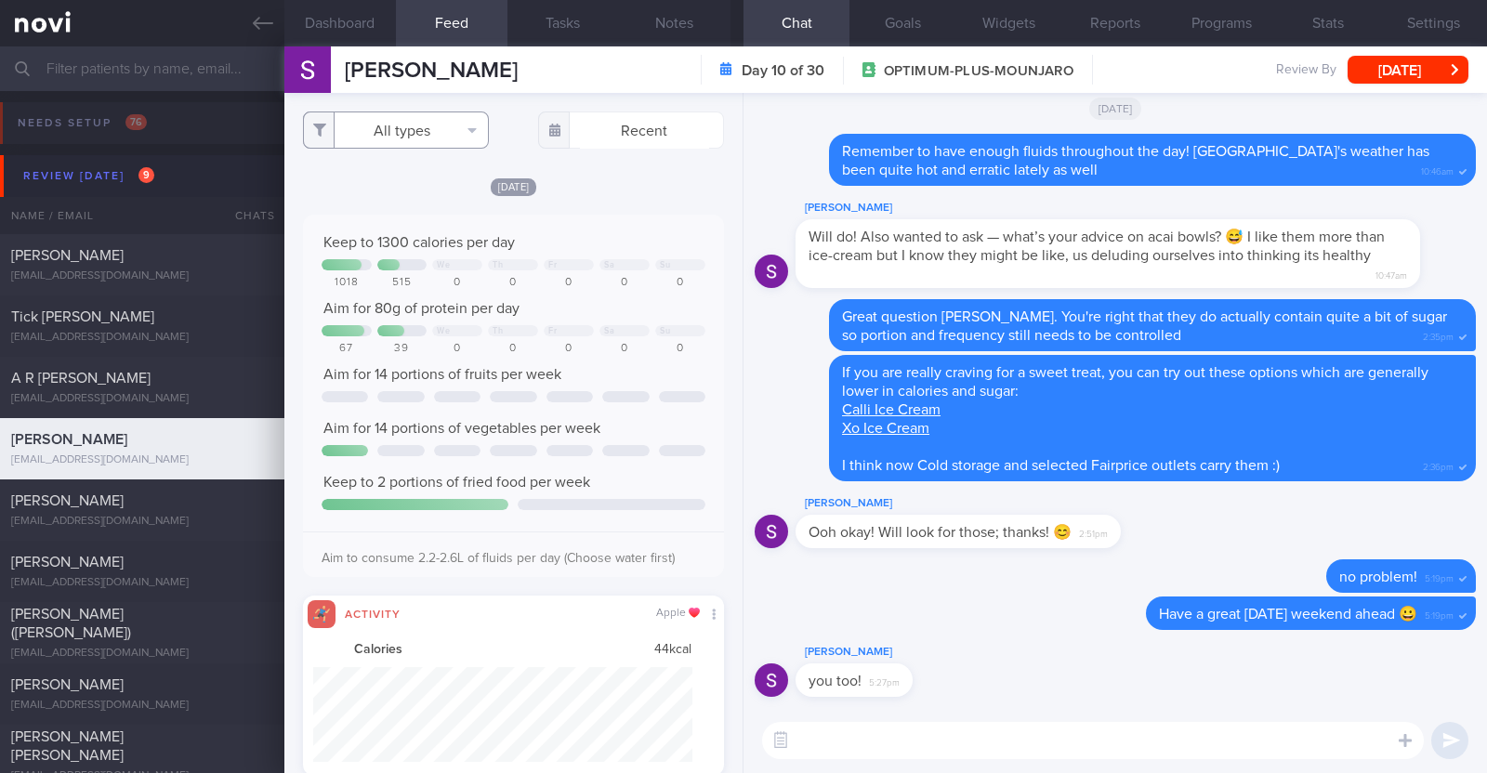
click at [464, 135] on button "All types" at bounding box center [396, 130] width 186 height 37
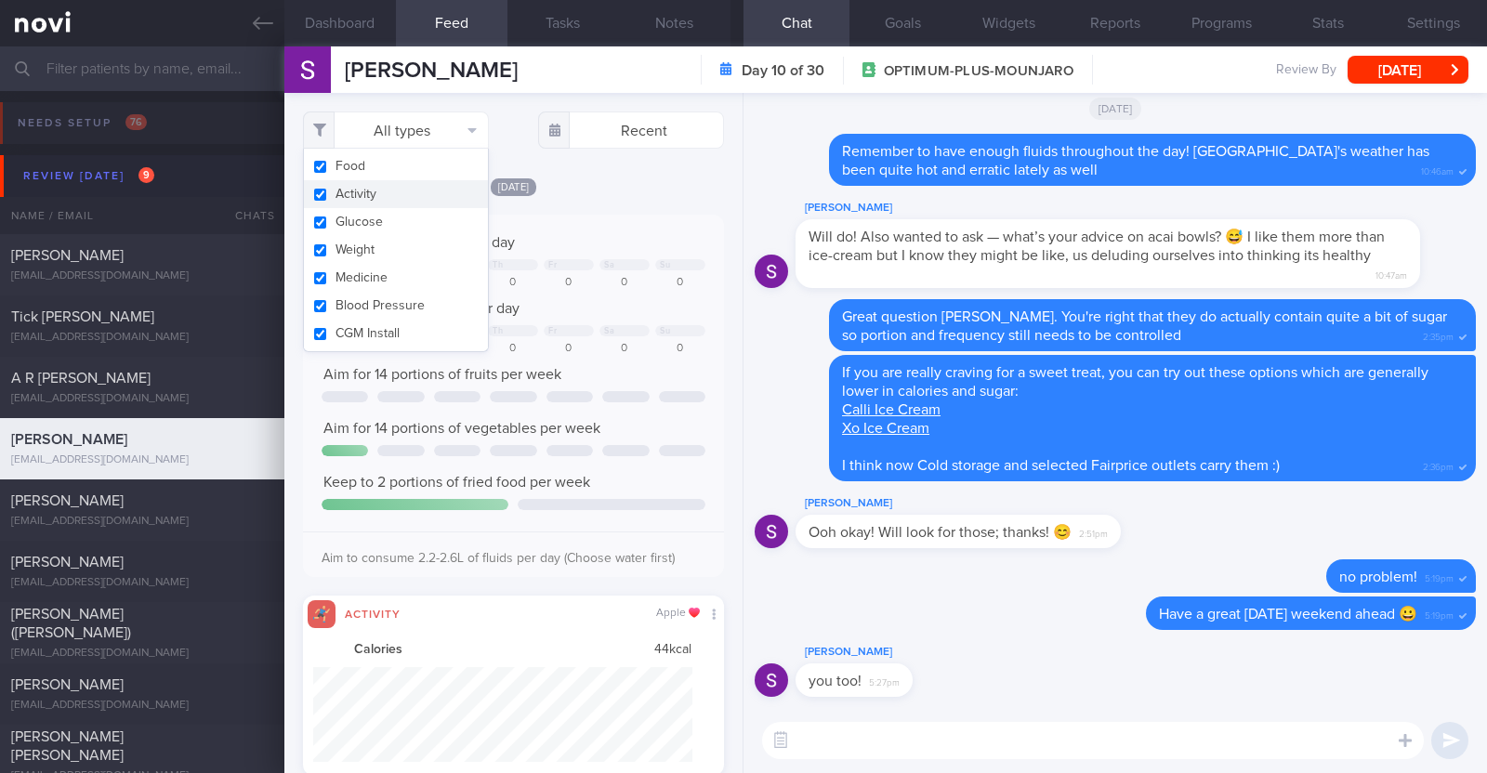
click at [414, 190] on button "Activity" at bounding box center [396, 194] width 184 height 28
checkbox input "false"
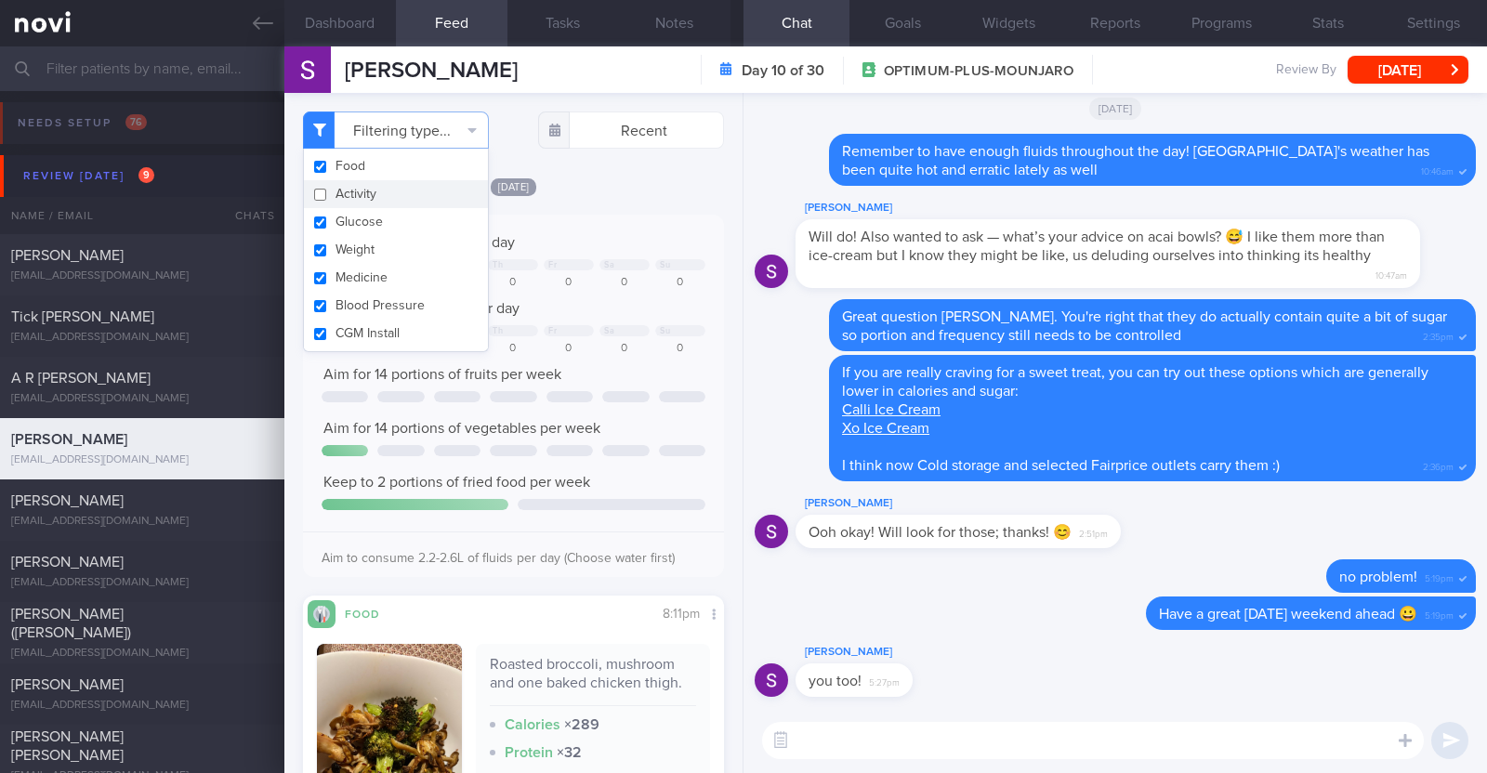
click at [660, 172] on div "Filtering type... Food Activity Glucose Weight Medicine Blood Pressure [MEDICAL…" at bounding box center [513, 433] width 458 height 680
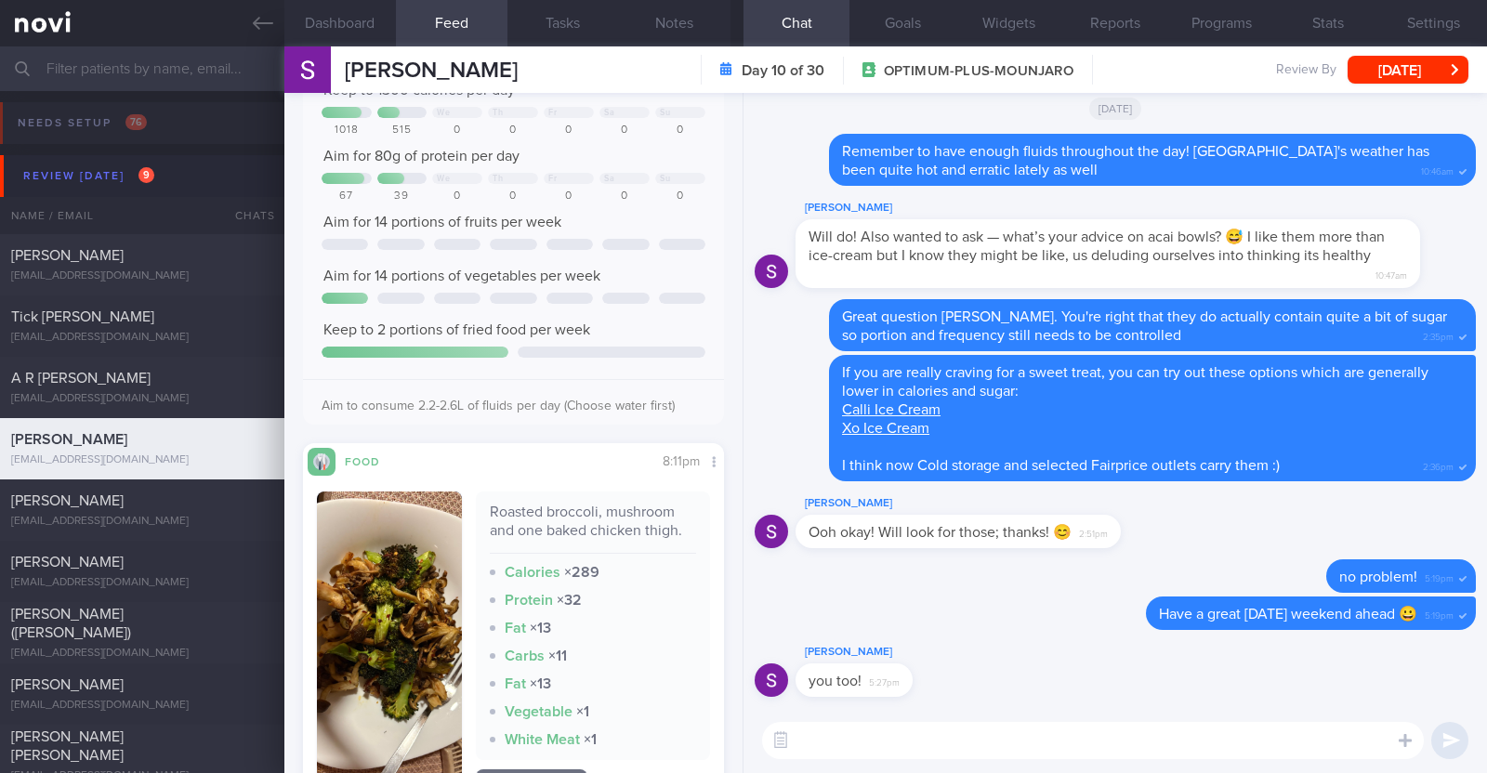
scroll to position [115, 0]
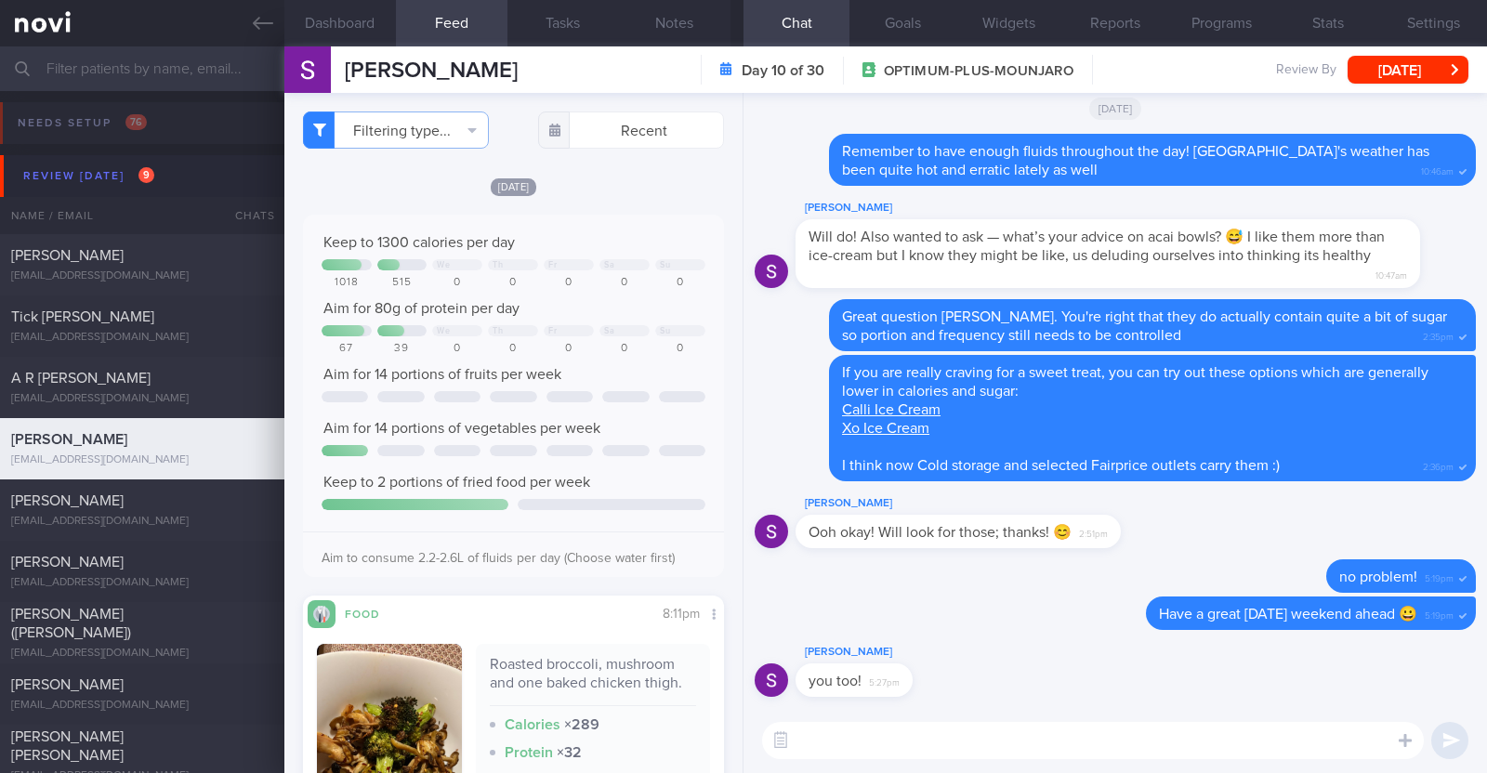
select select "7"
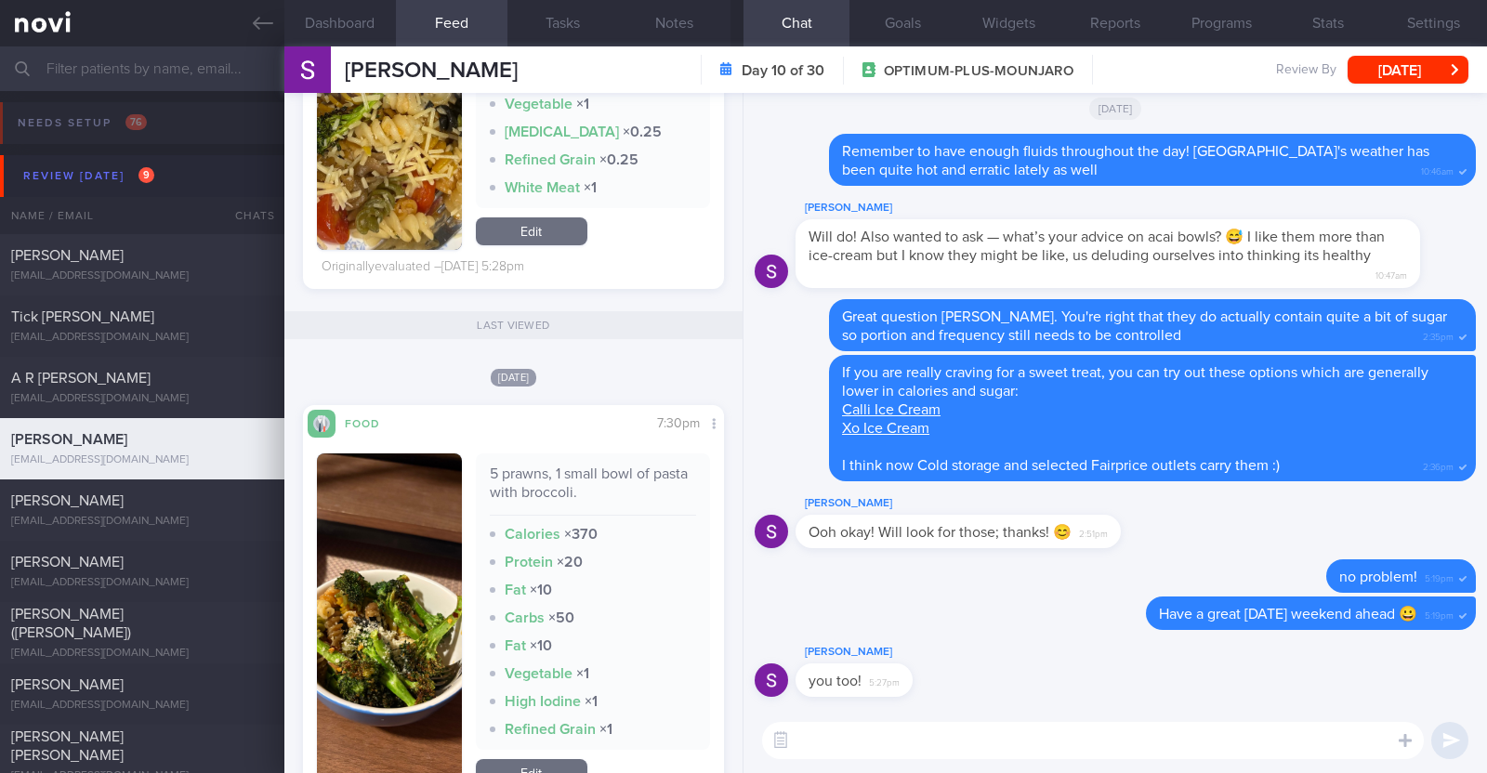
scroll to position [3949, 0]
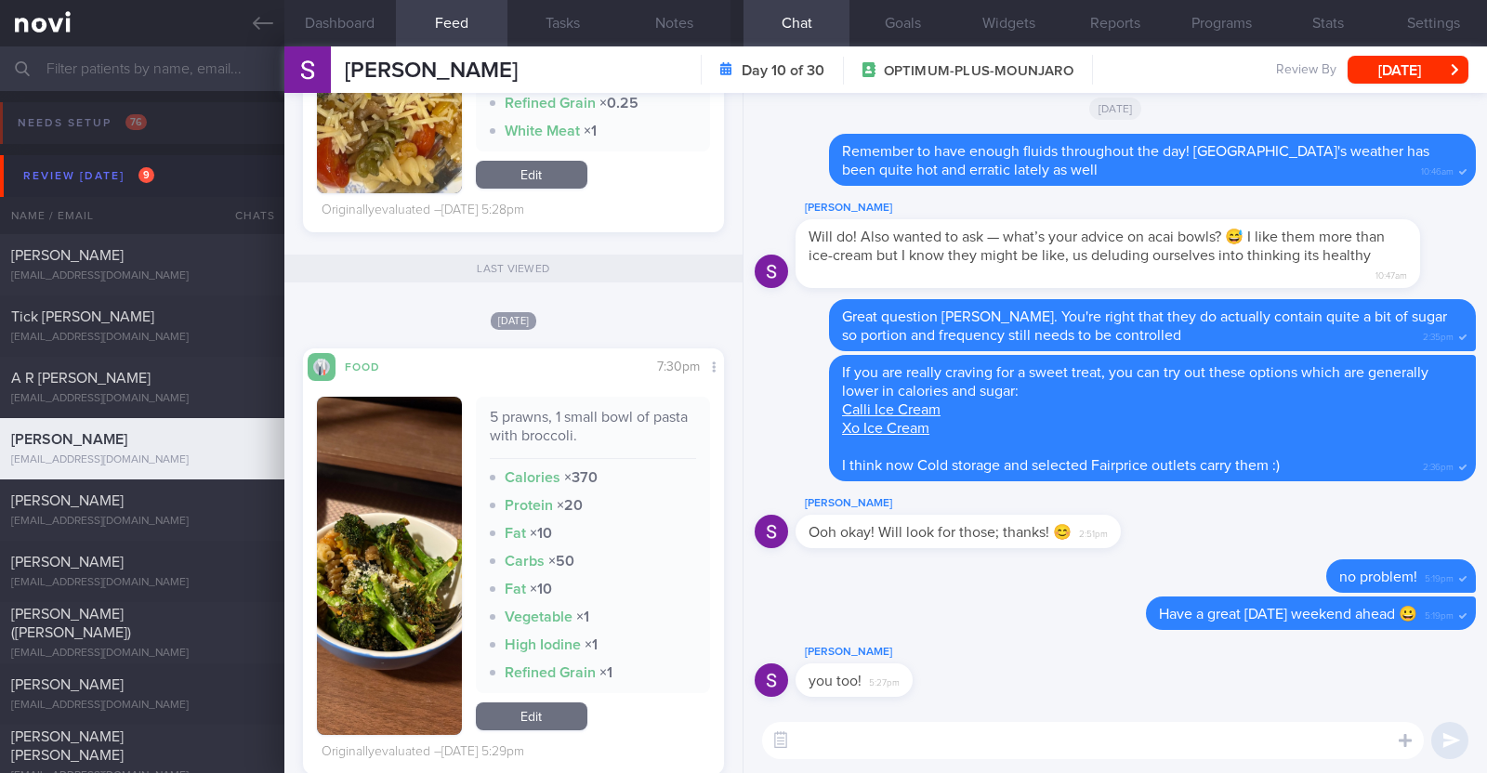
click at [899, 732] on textarea at bounding box center [1093, 740] width 662 height 37
click at [899, 732] on textarea "Hi [PERSON_NAME]" at bounding box center [1093, 740] width 662 height 37
type textarea "Hi [PERSON_NAME], happy [DATE]:)"
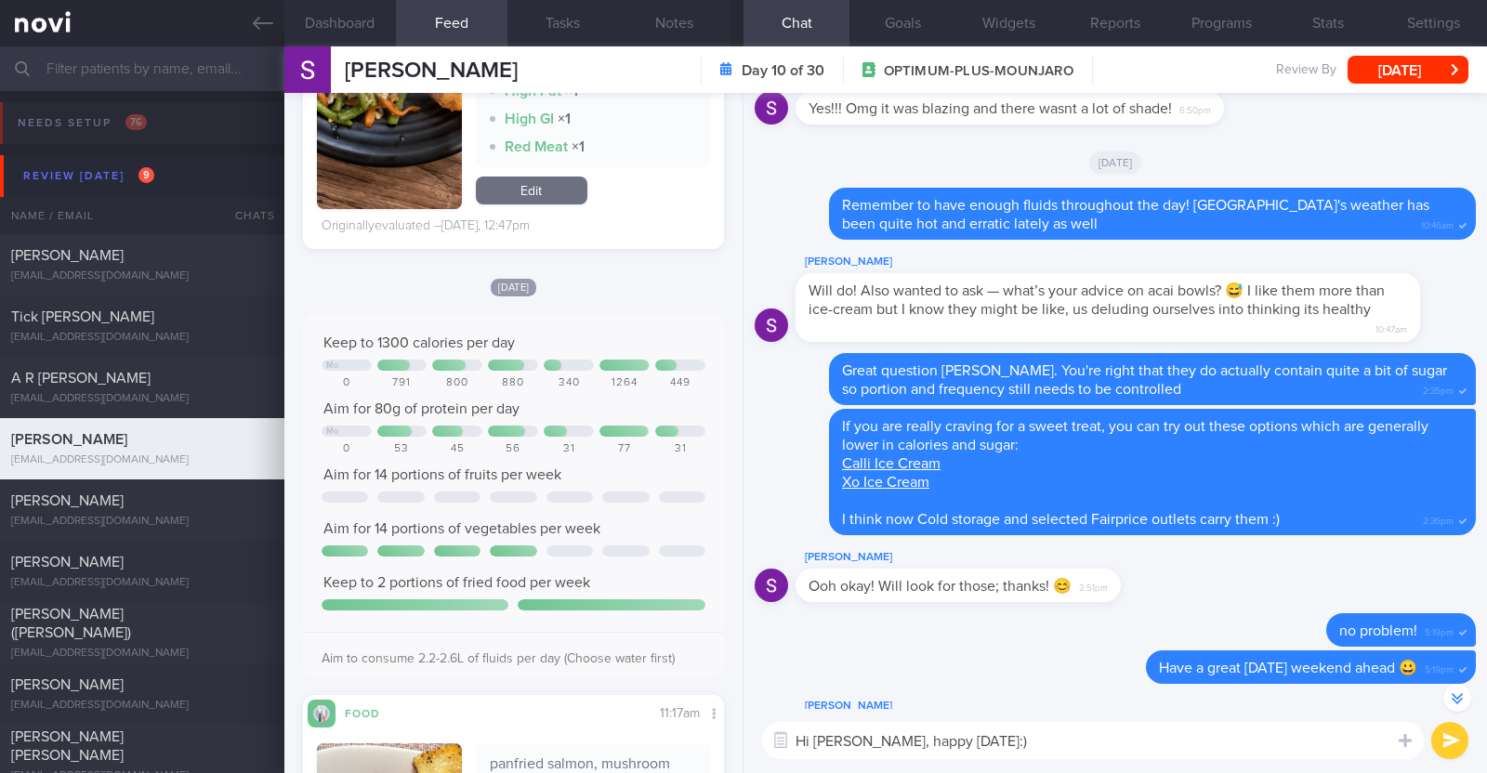
scroll to position [0, 0]
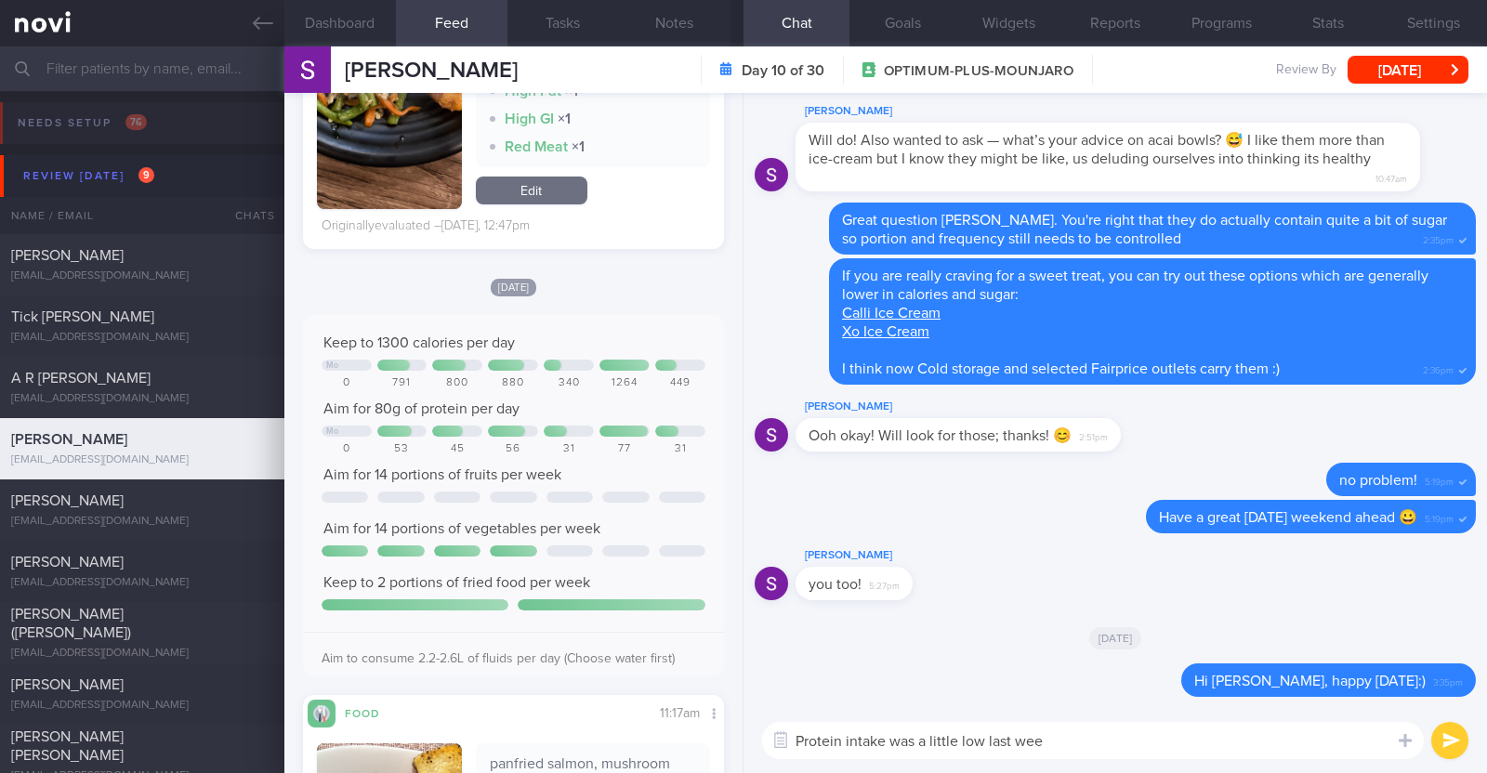
type textarea "Protein intake was a little low last week"
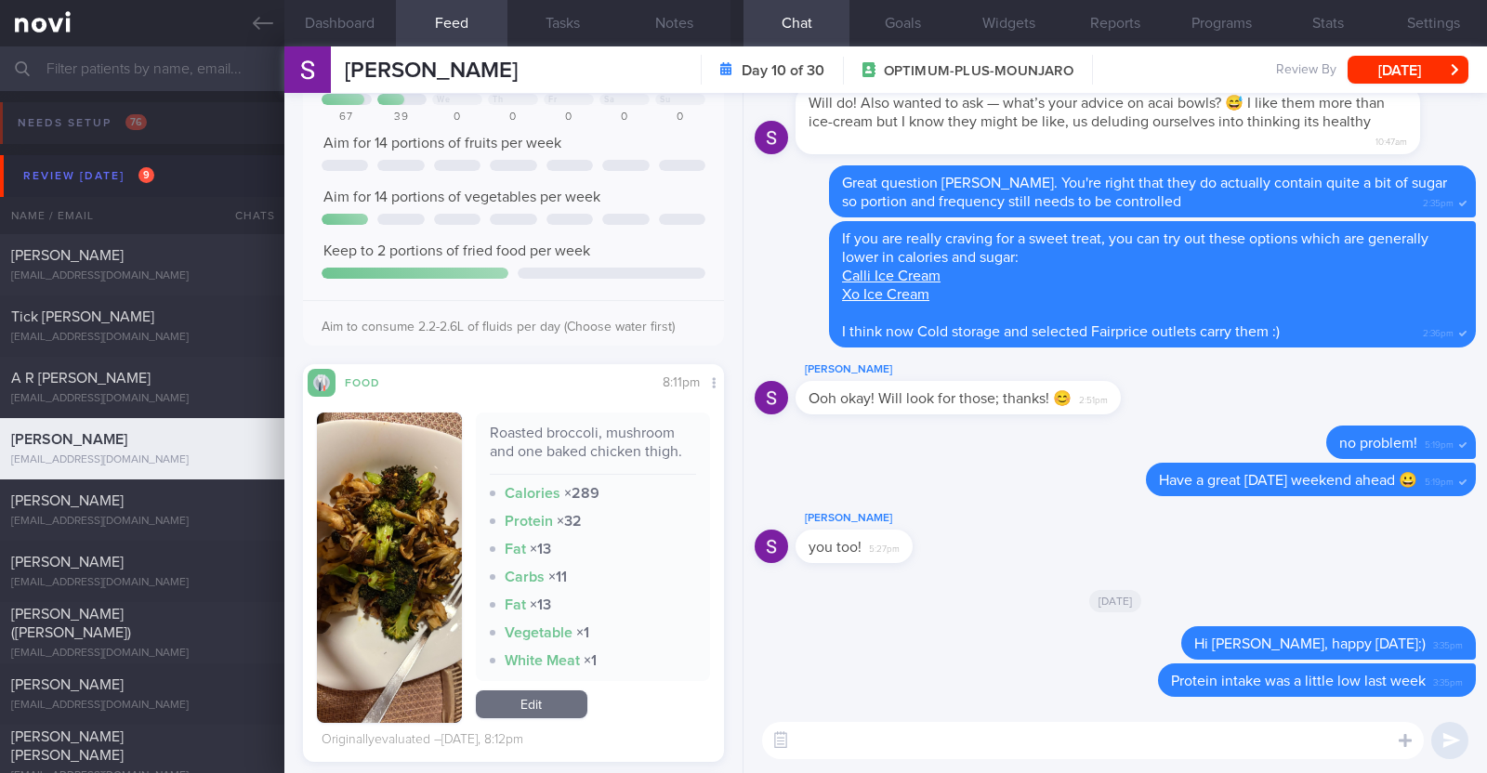
scroll to position [115, 0]
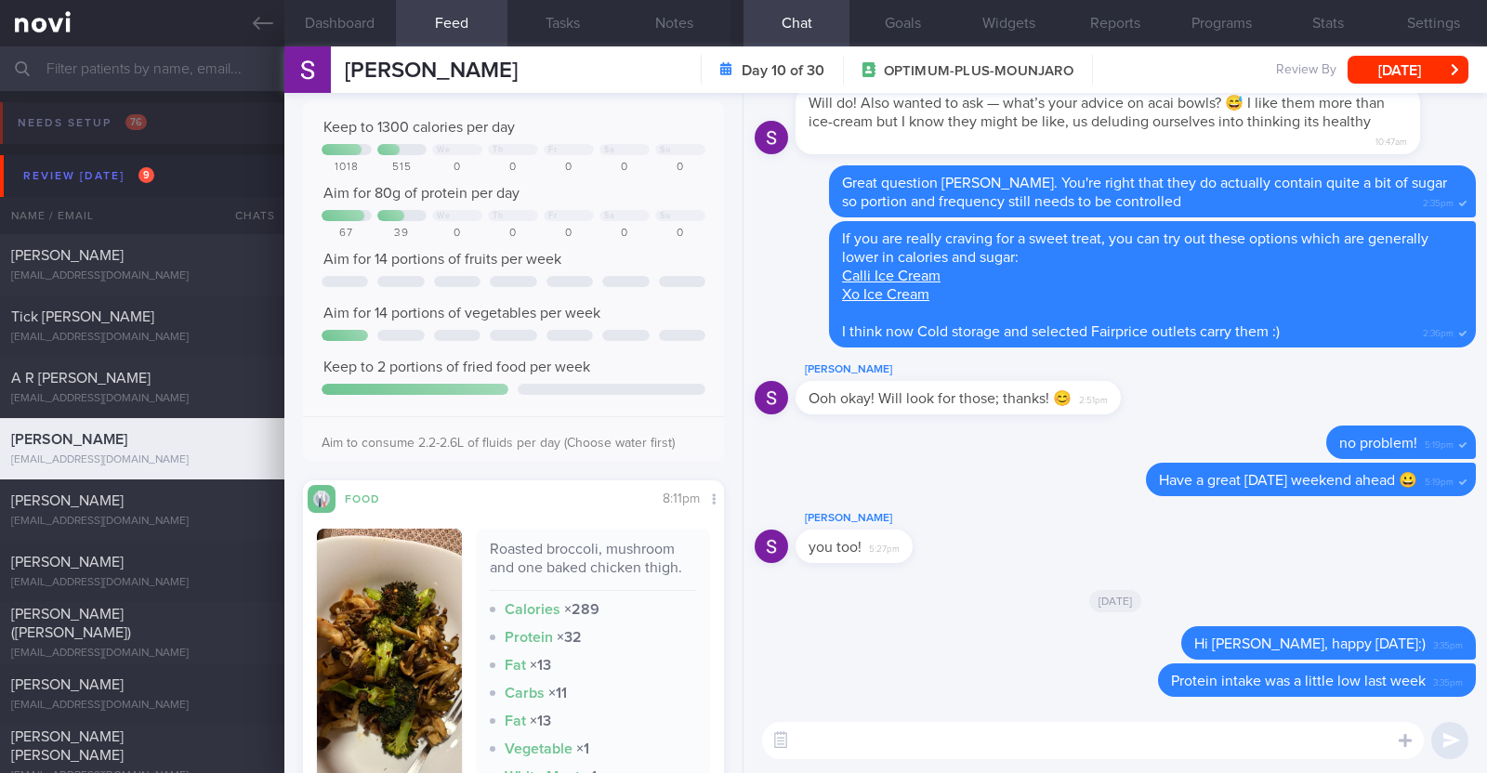
click at [851, 737] on textarea at bounding box center [1093, 740] width 662 height 37
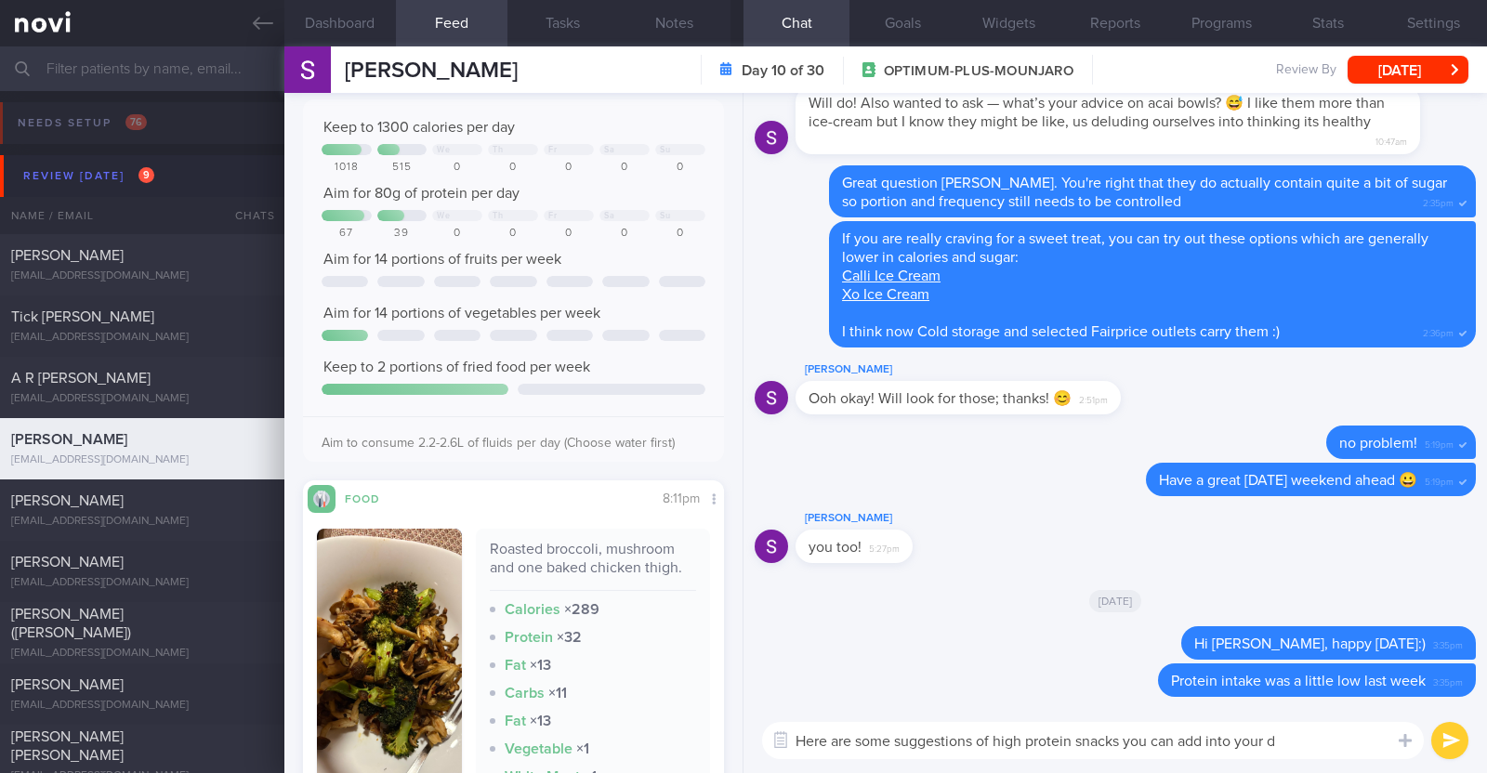
type textarea "Here are some suggestions of high protein snacks you can add into your di"
drag, startPoint x: 1298, startPoint y: 735, endPoint x: 460, endPoint y: 740, distance: 838.2
click at [460, 740] on div "Dashboard Feed 409 Tasks Notes Chat Goals Widgets Reports Programs Stats Settin…" at bounding box center [885, 409] width 1202 height 727
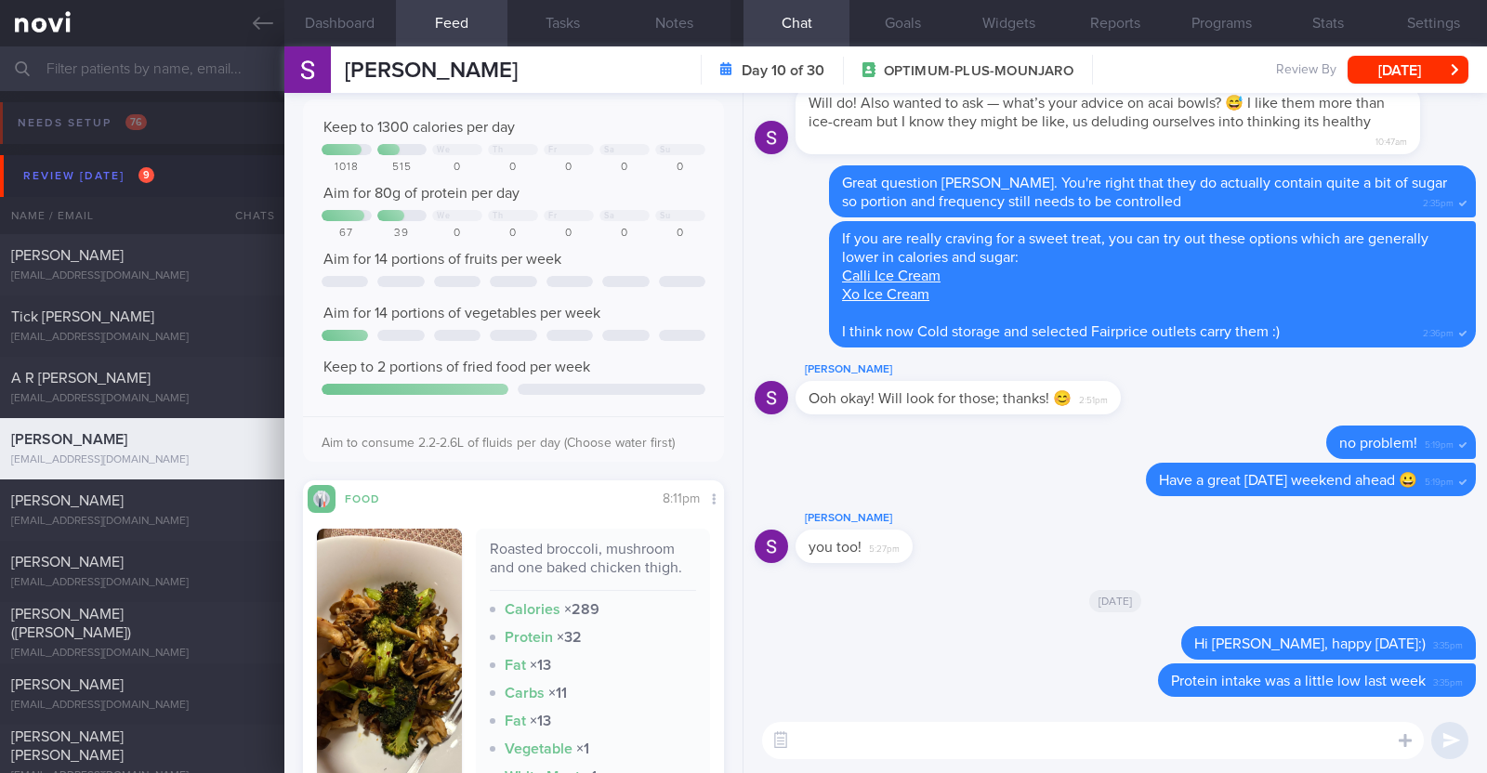
click at [904, 729] on textarea at bounding box center [1093, 740] width 662 height 37
paste textarea "Here are some examples of how much protein is contained in various foods: - 150…"
type textarea "Here are some examples of how much protein is contained in various foods: - 150…"
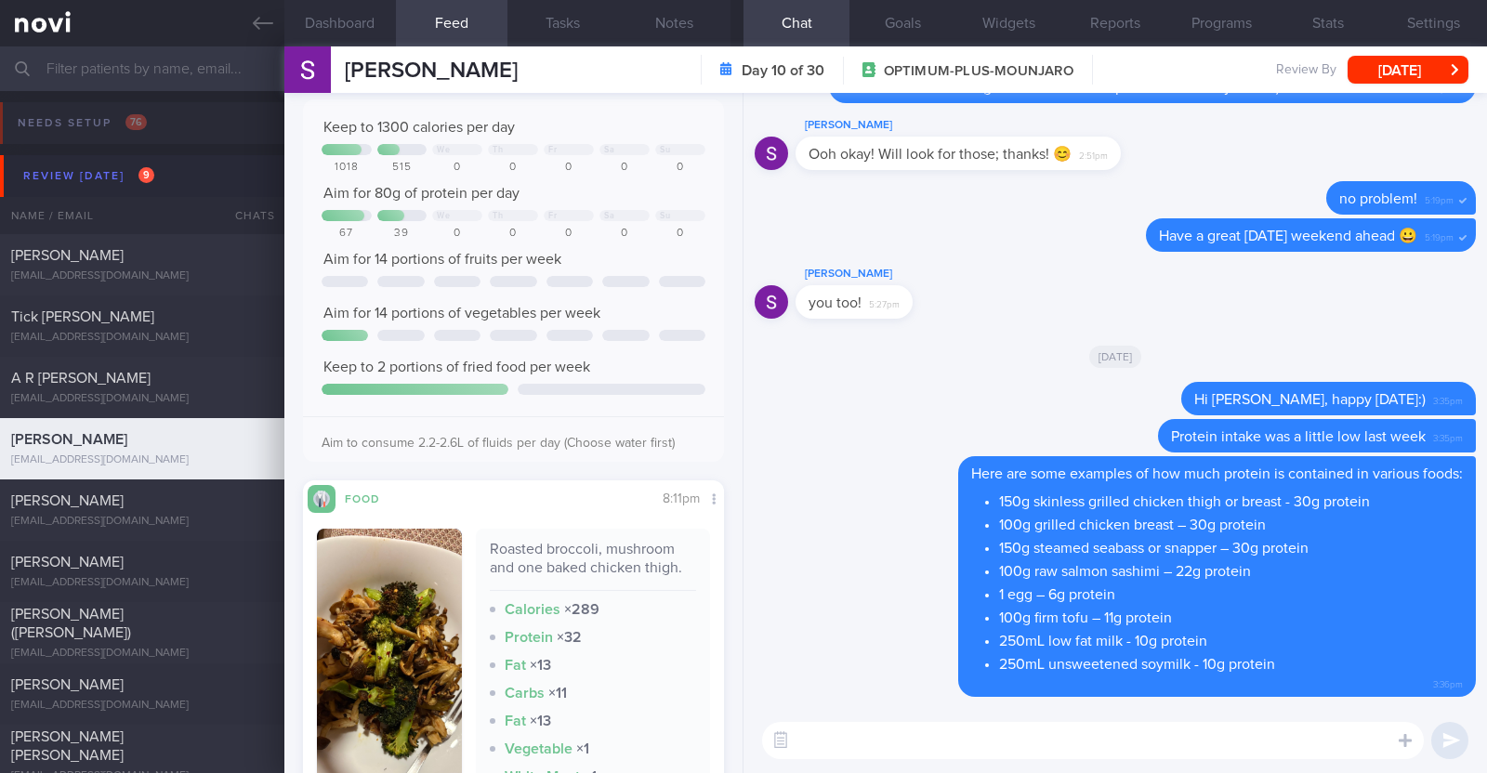
click at [892, 744] on textarea at bounding box center [1093, 740] width 662 height 37
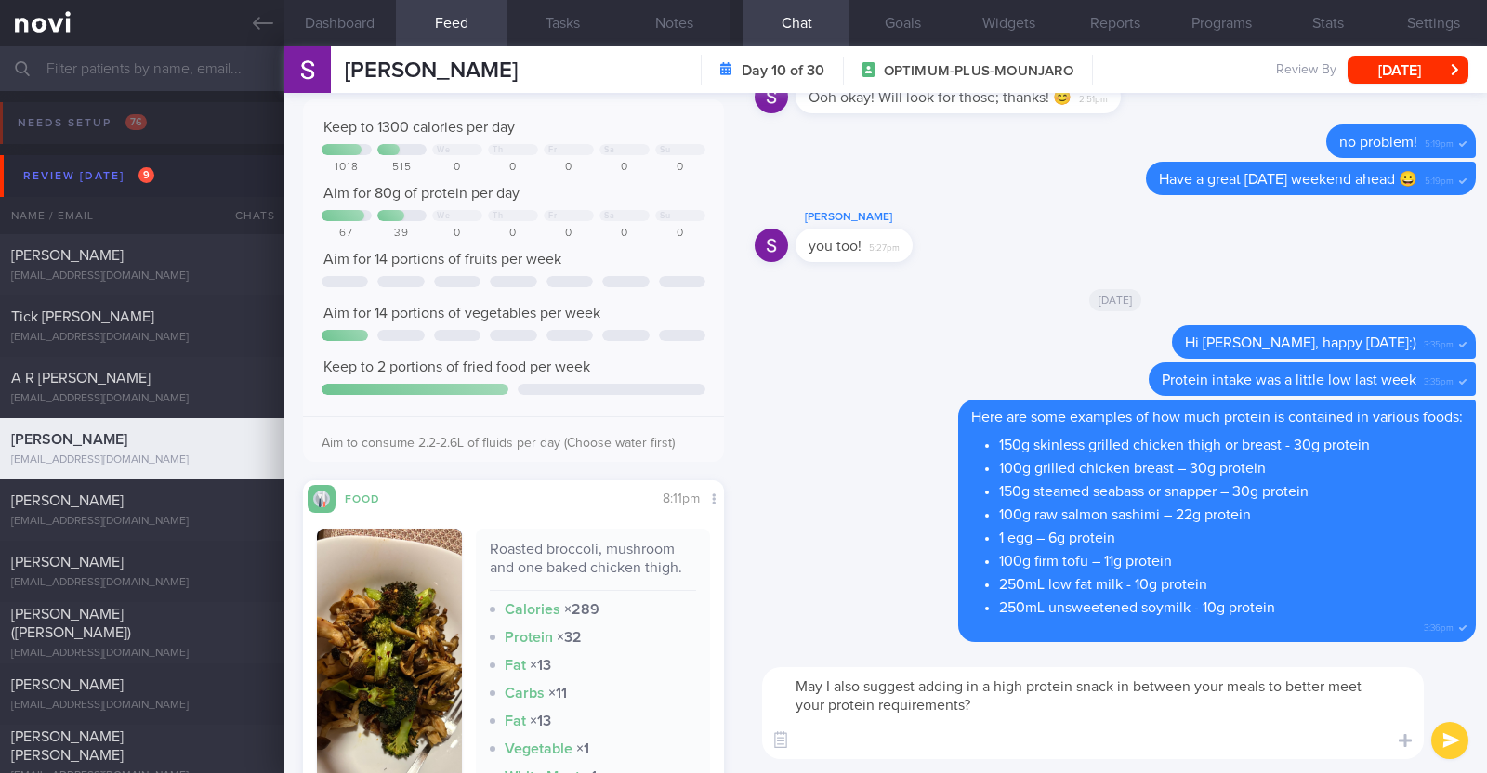
paste textarea "- Hard boiled egg - Unsalted edamame - Unsweetened soy milk - Low fat milk - [L…"
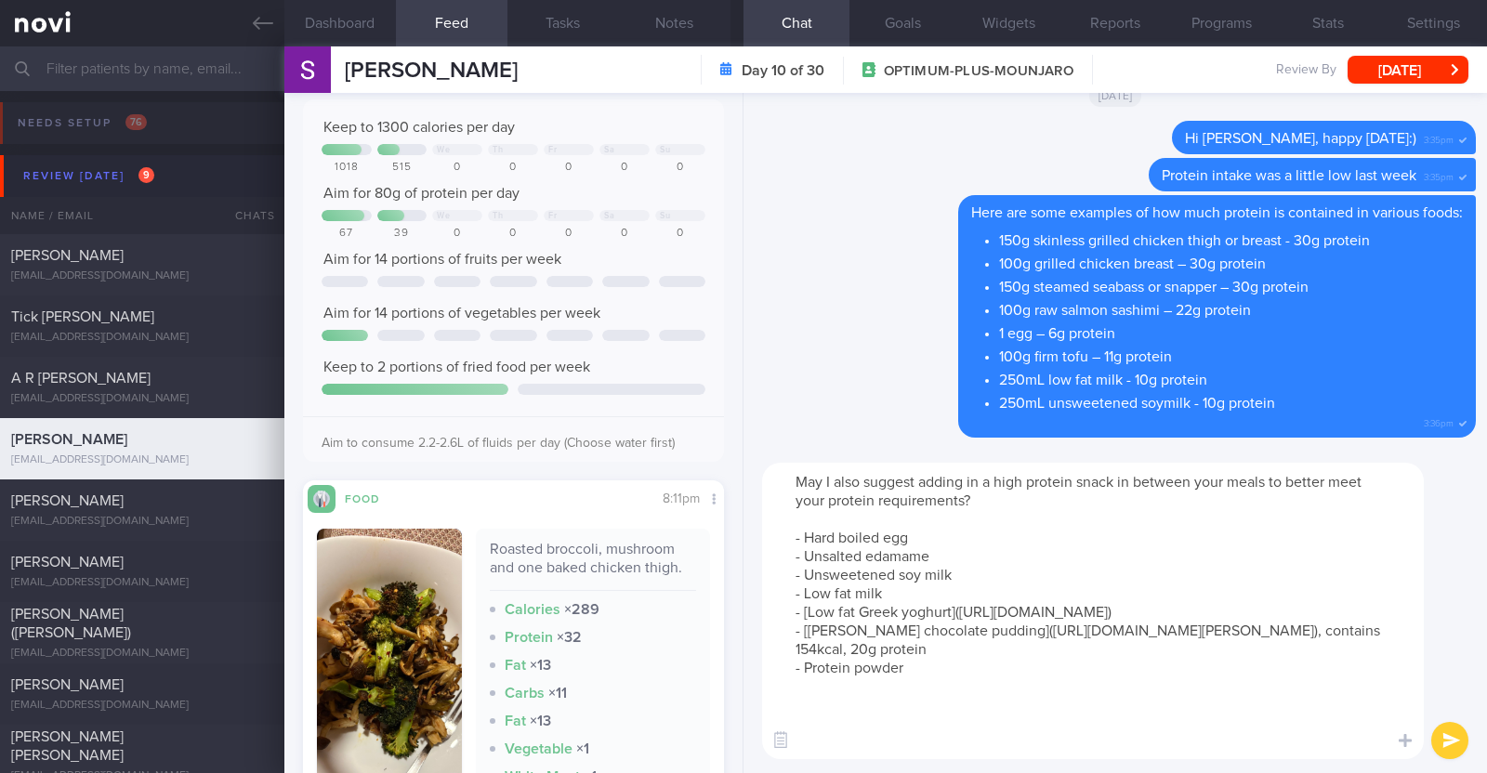
drag, startPoint x: 912, startPoint y: 725, endPoint x: 787, endPoint y: 721, distance: 124.6
click at [787, 721] on textarea "May I also suggest adding in a high protein snack in between your meals to bett…" at bounding box center [1093, 611] width 662 height 296
type textarea "May I also suggest adding in a high protein snack in between your meals to bett…"
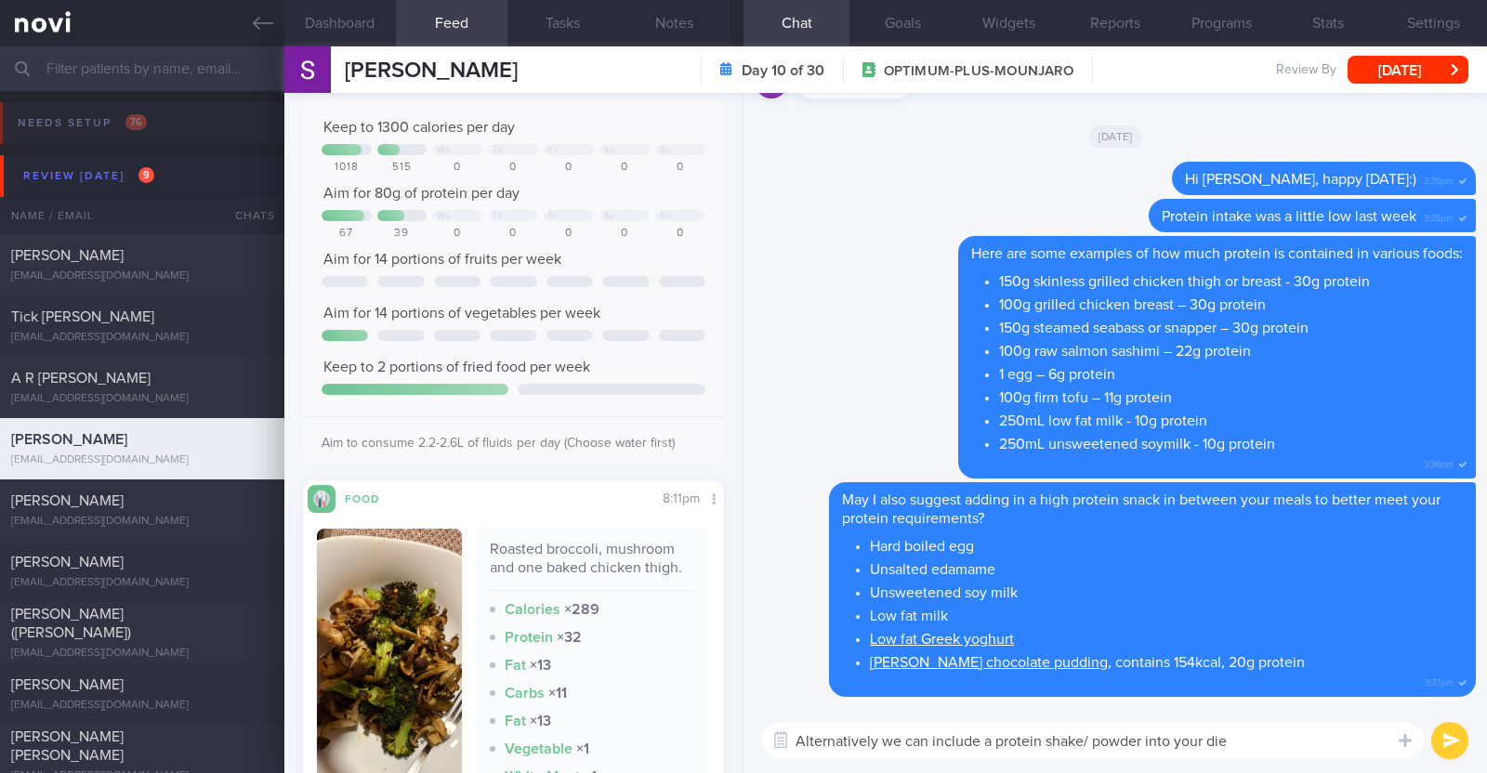
type textarea "Alternatively we can include a protein shake/ powder into your diet"
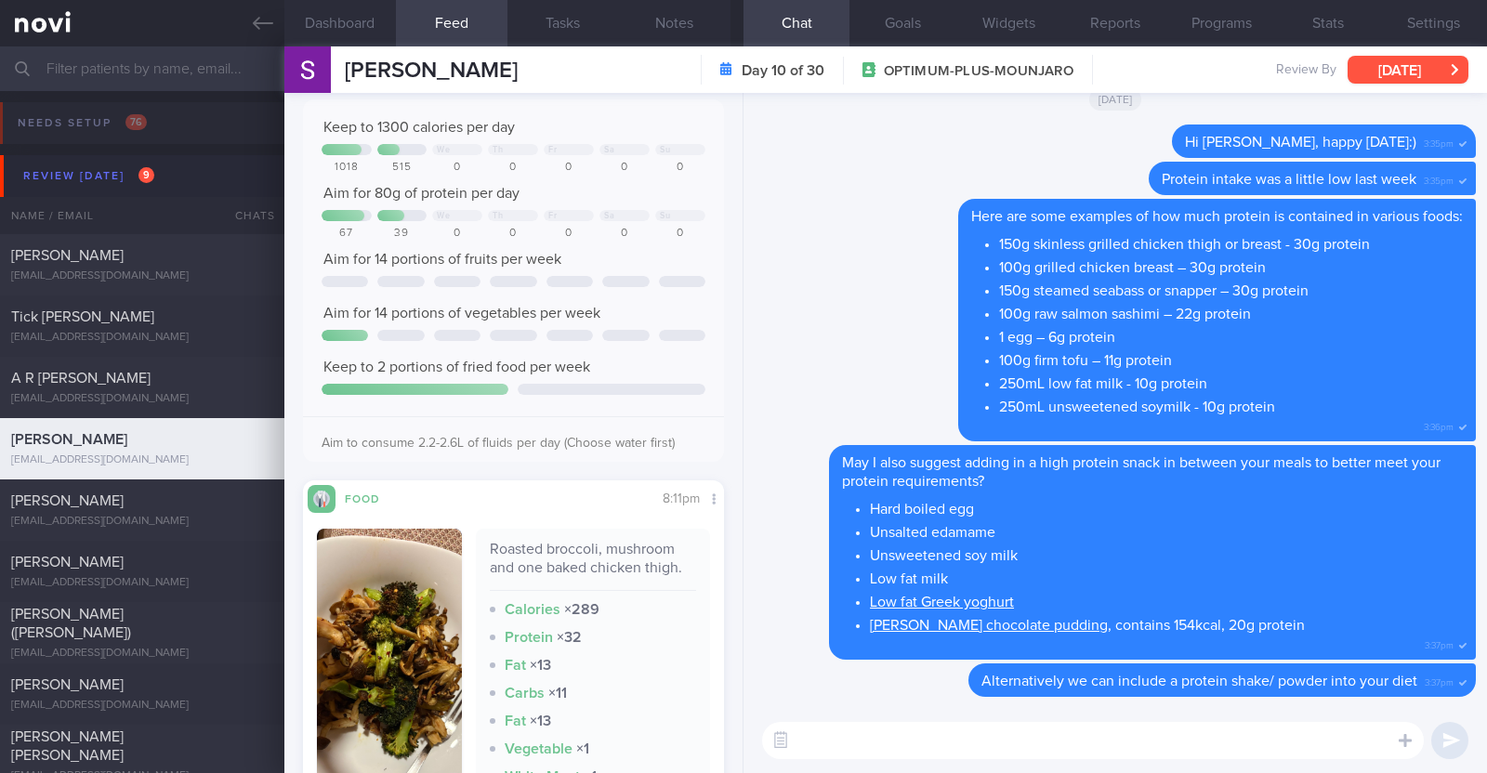
click at [1411, 67] on button "[DATE]" at bounding box center [1407, 70] width 121 height 28
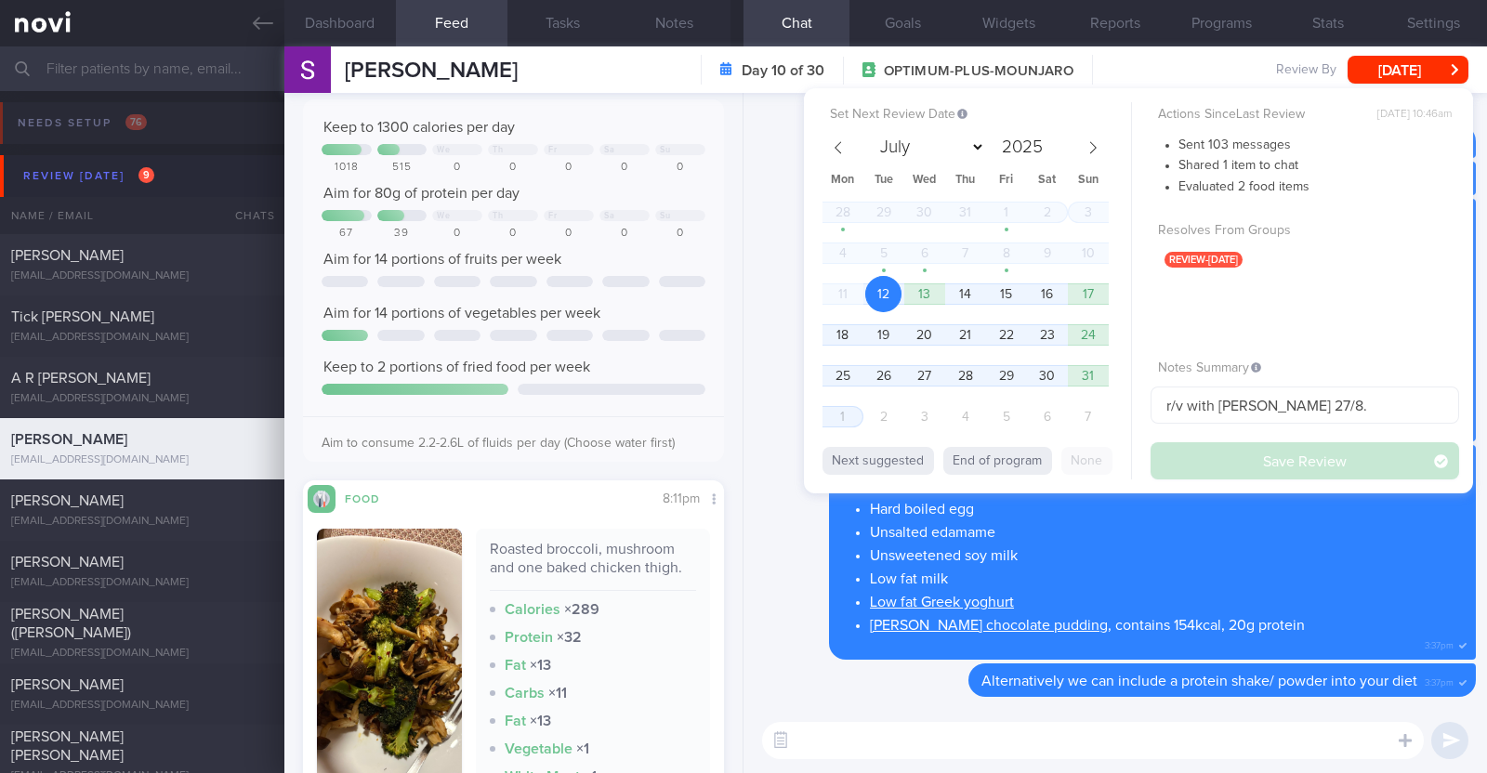
click at [856, 347] on div "28 29 30 31 1 2 3 4 5 6 7 8 9 10 11 12 13 14 15 16 17 18 19 20 21 22 23 24 25 2…" at bounding box center [965, 316] width 286 height 245
click at [850, 336] on span "18" at bounding box center [842, 335] width 36 height 36
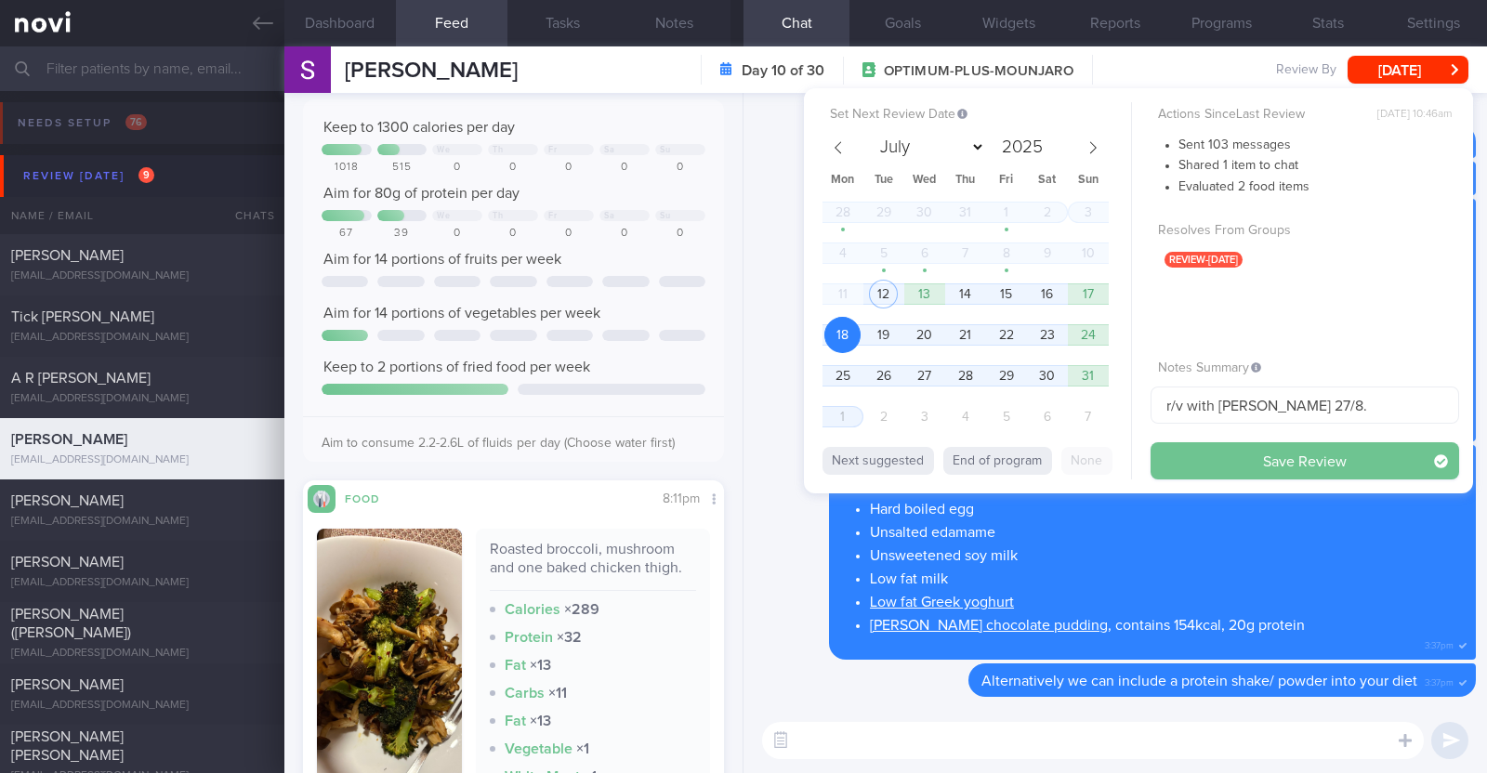
click at [1329, 462] on button "Save Review" at bounding box center [1304, 460] width 309 height 37
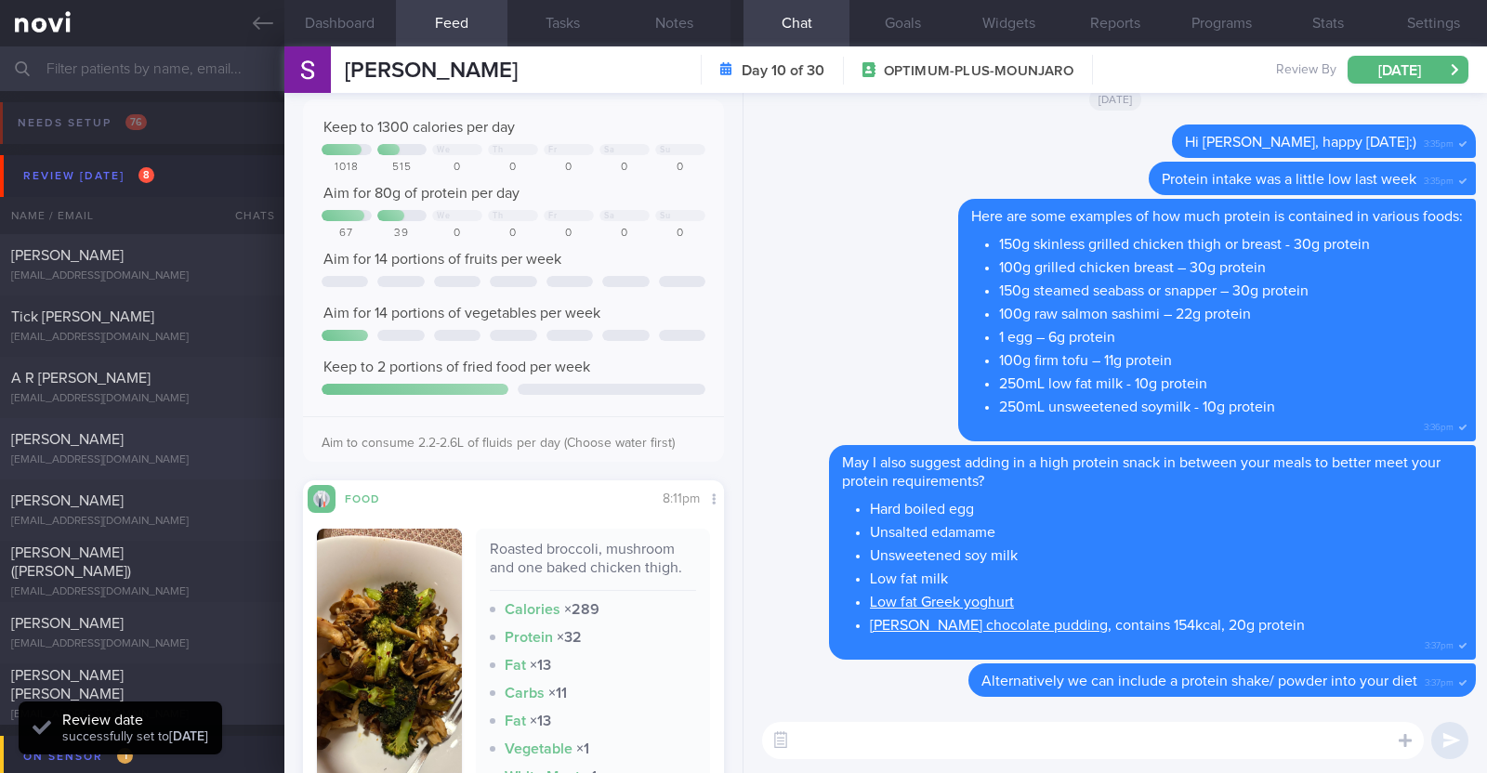
click at [148, 437] on div "[PERSON_NAME]" at bounding box center [139, 439] width 257 height 19
type input "R/v with Dr [PERSON_NAME] on 27/8."
type textarea "27F Co-morbidities: [MEDICAL_DATA] Health screen 2024 - nad Medication/Suppleme…"
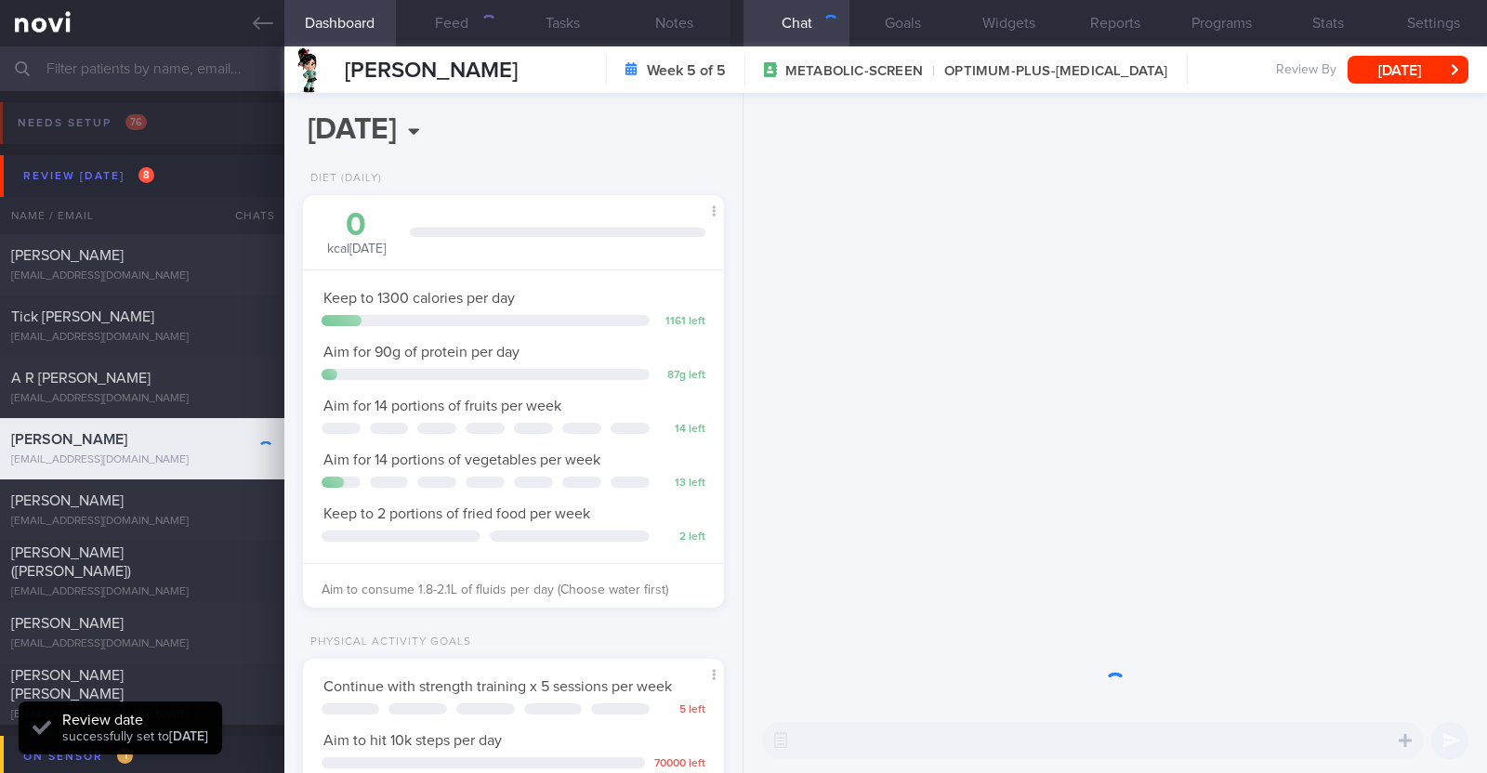
scroll to position [211, 370]
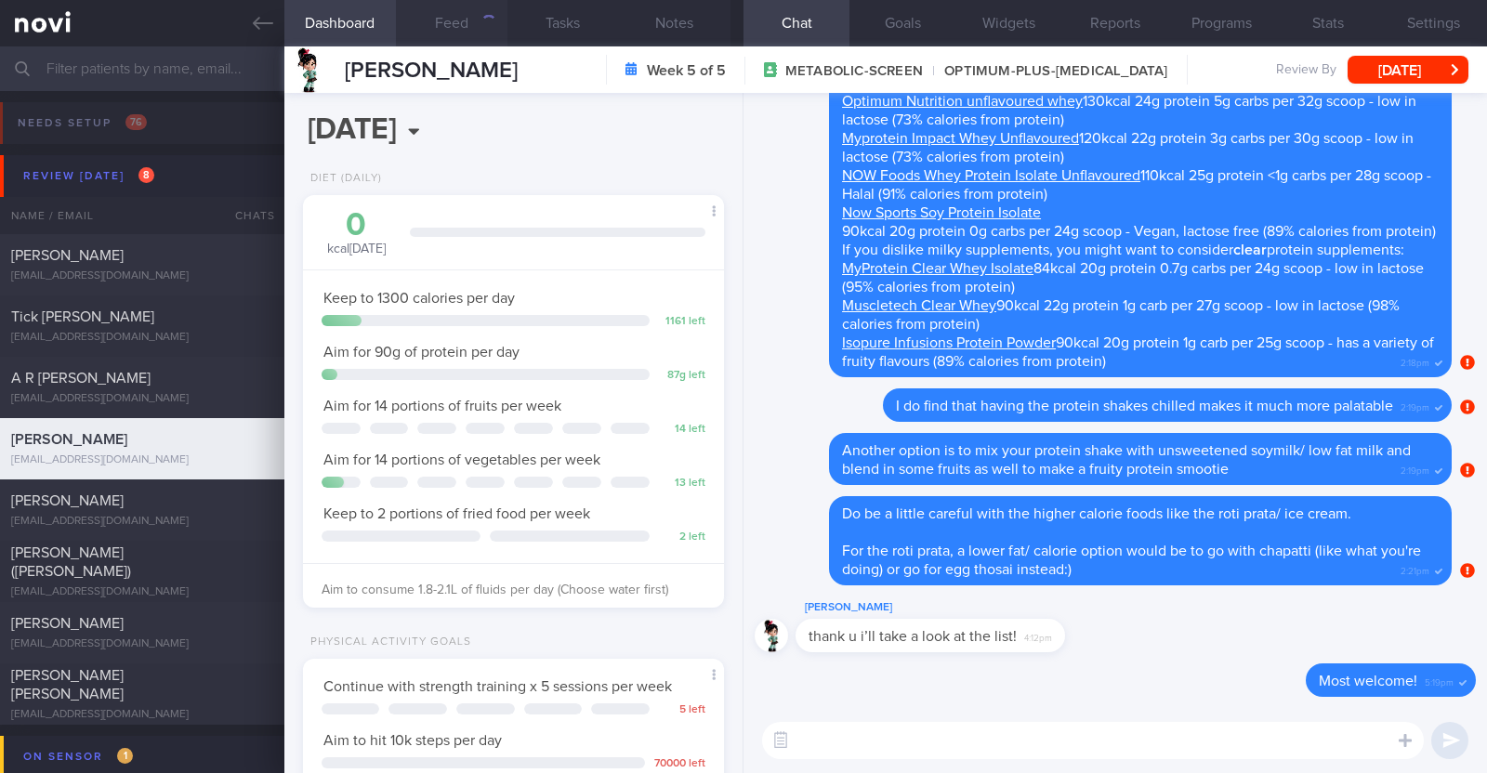
click at [476, 14] on button "Feed" at bounding box center [452, 23] width 112 height 46
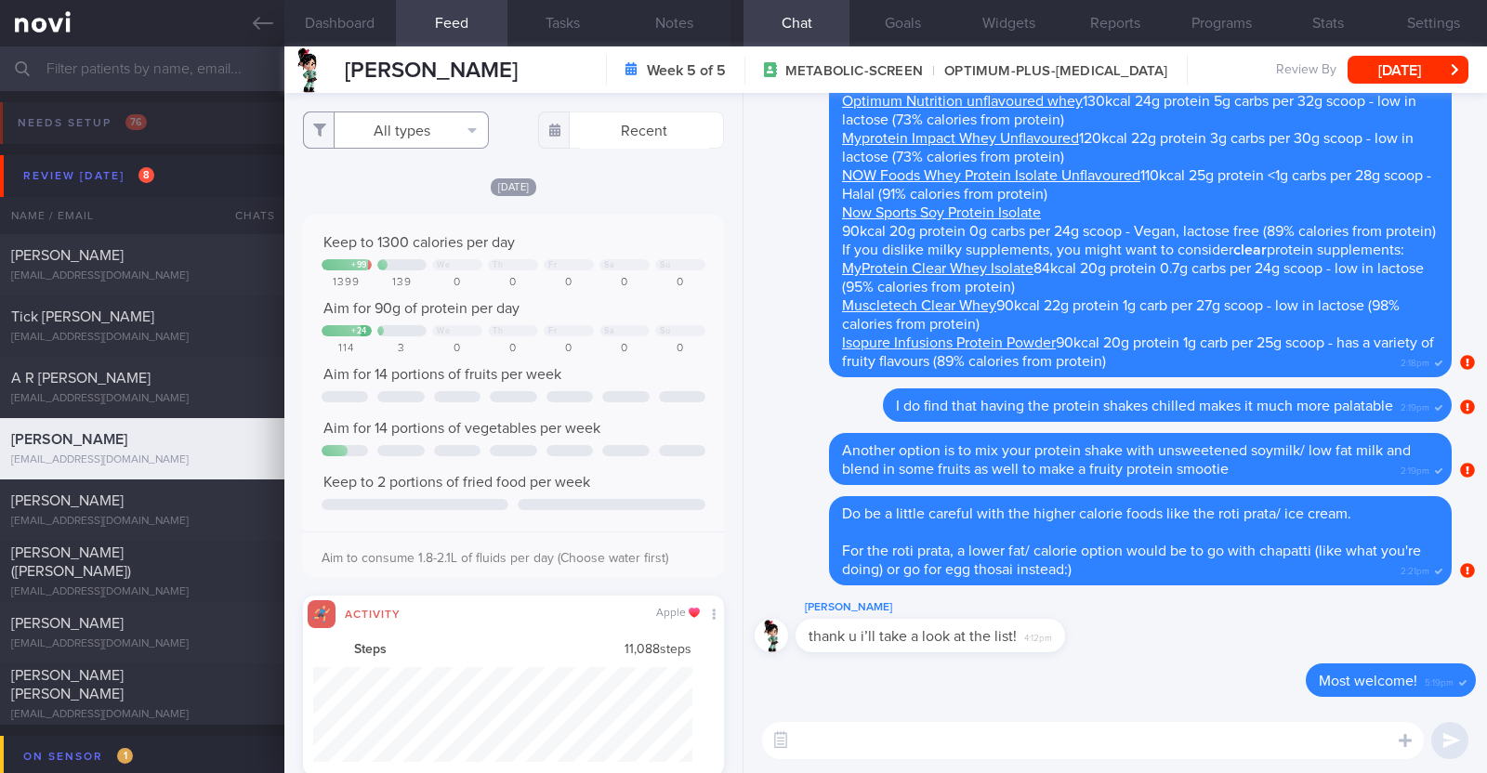
click at [471, 137] on button "All types" at bounding box center [396, 130] width 186 height 37
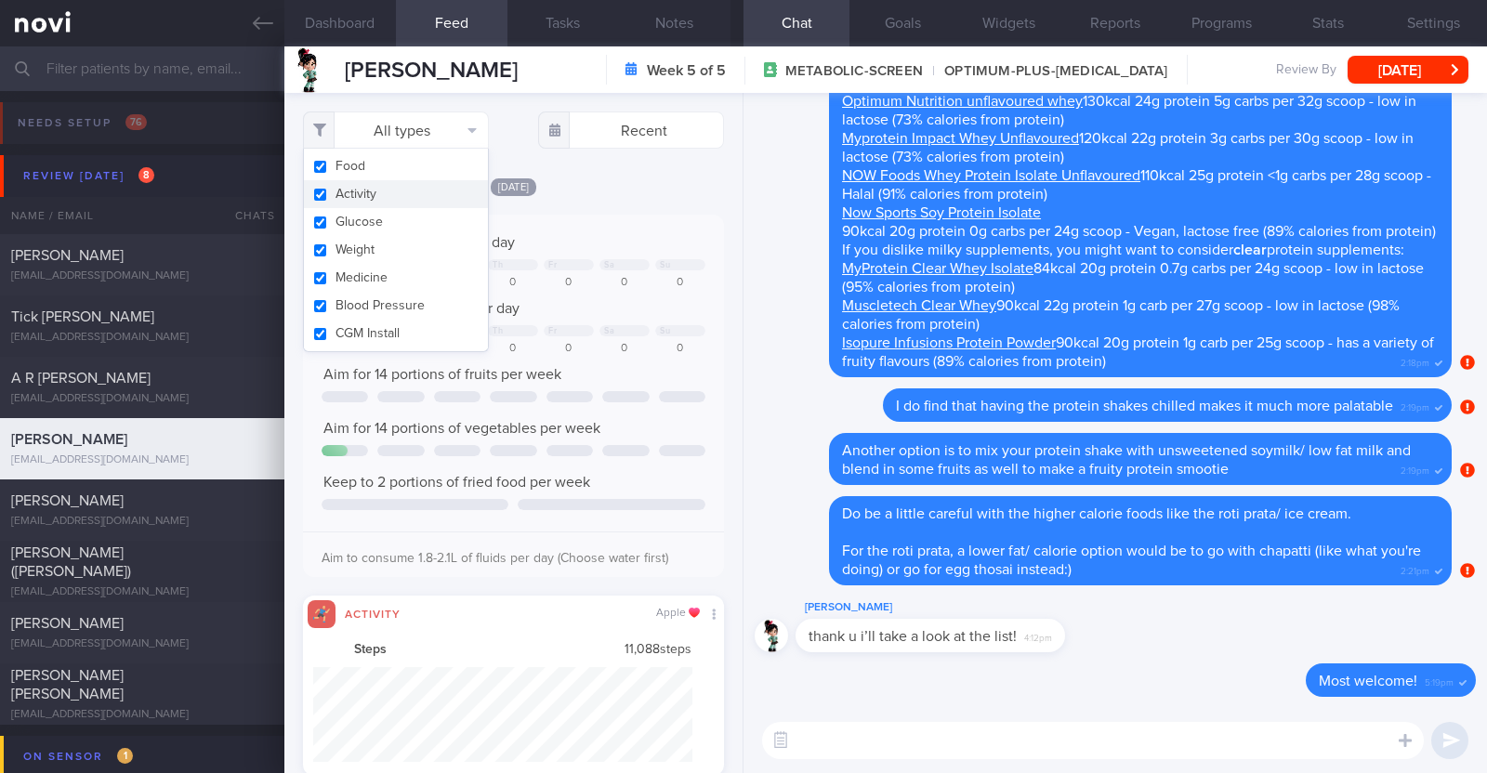
click at [367, 195] on button "Activity" at bounding box center [396, 194] width 184 height 28
checkbox input "false"
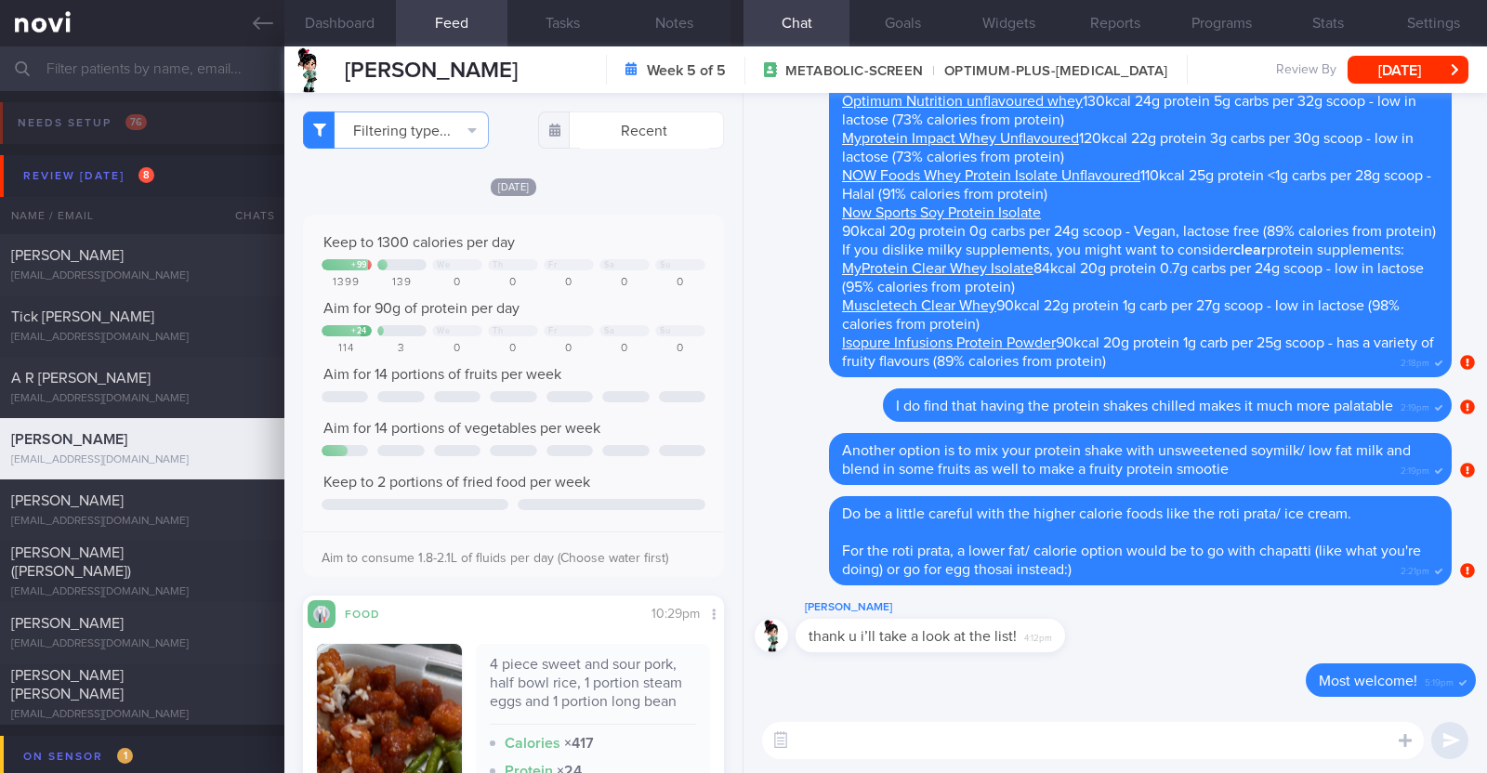
click at [706, 414] on div "Filtering type... Food Activity Glucose Weight Medicine Blood Pressure [MEDICAL…" at bounding box center [513, 433] width 458 height 680
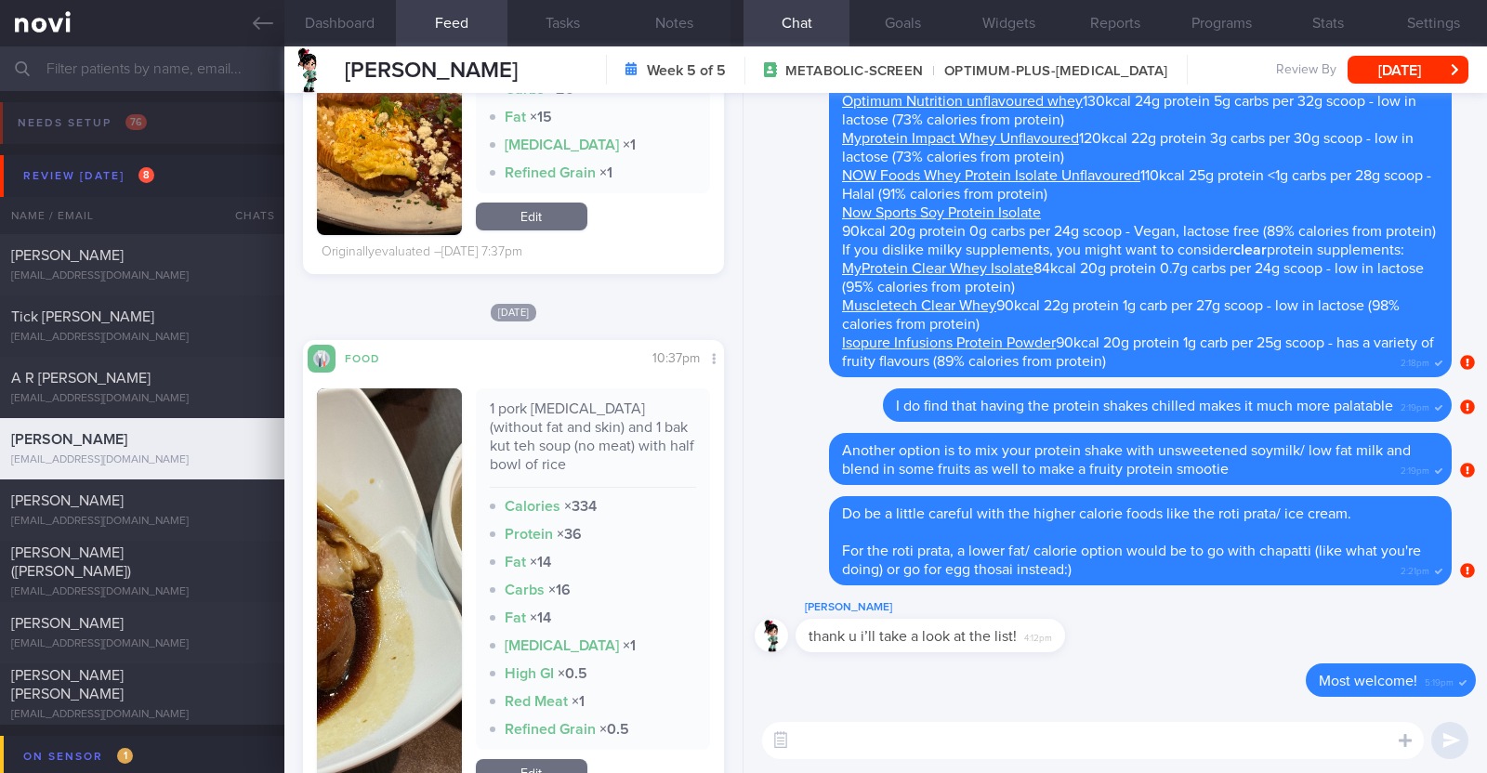
scroll to position [3833, 0]
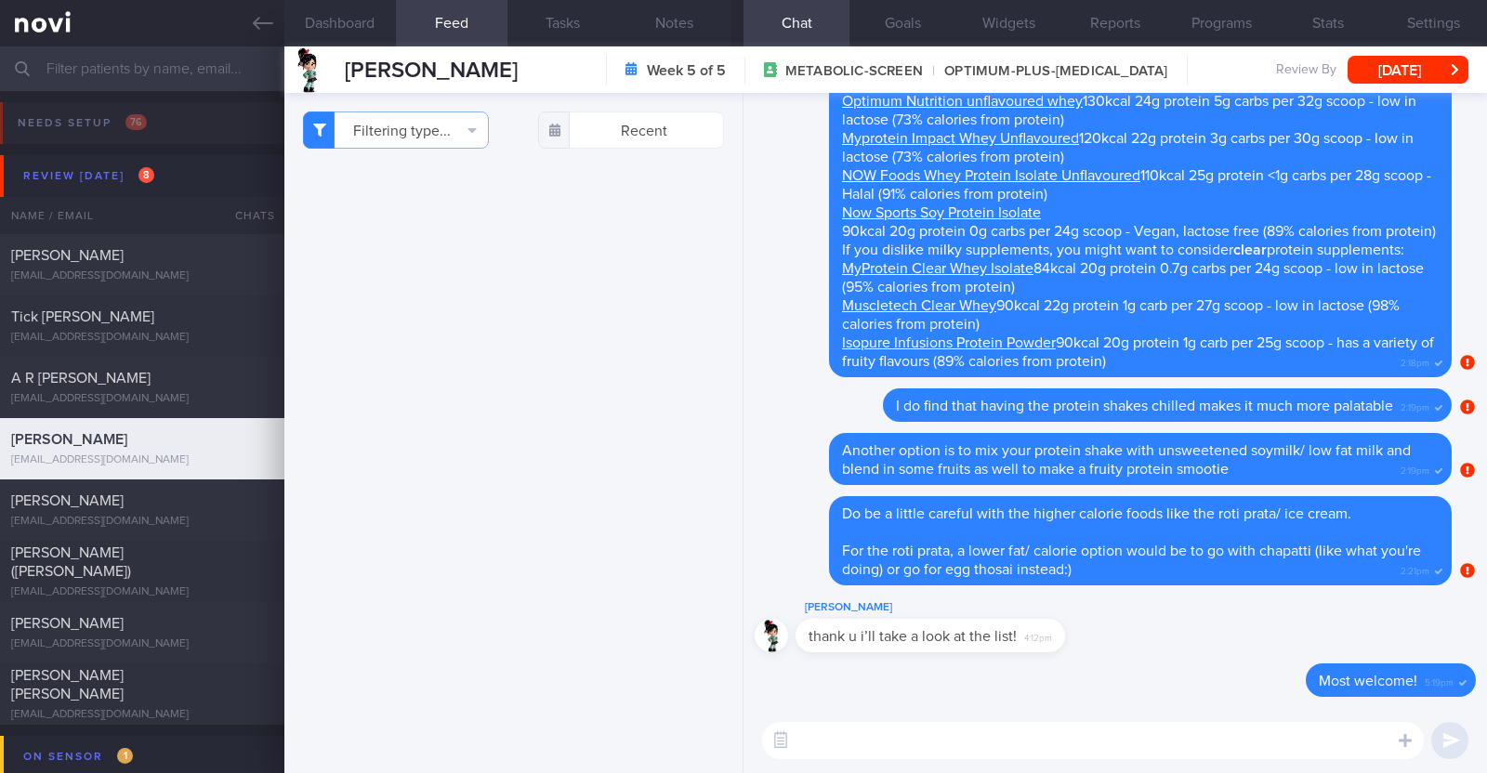
select select "7"
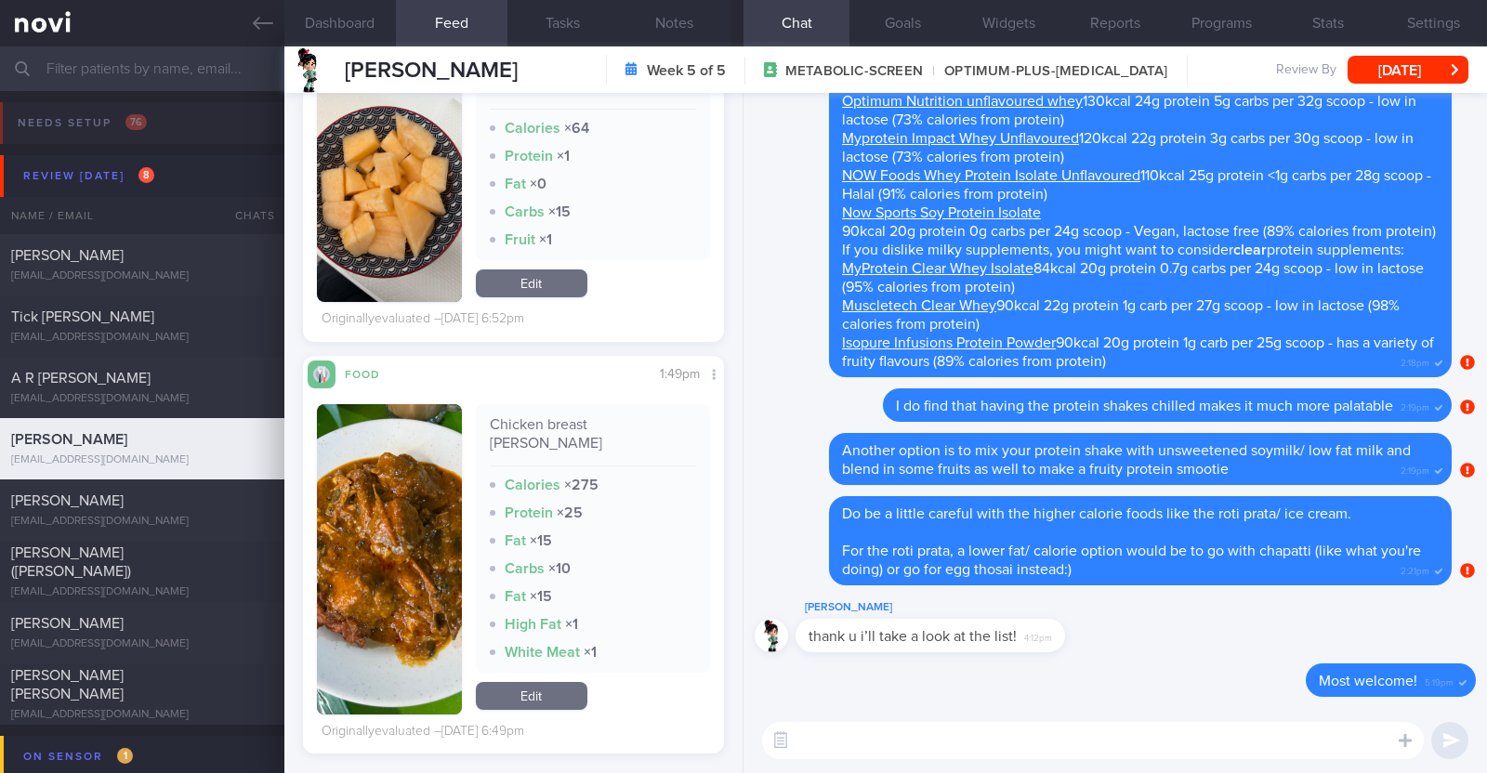
scroll to position [4298, 0]
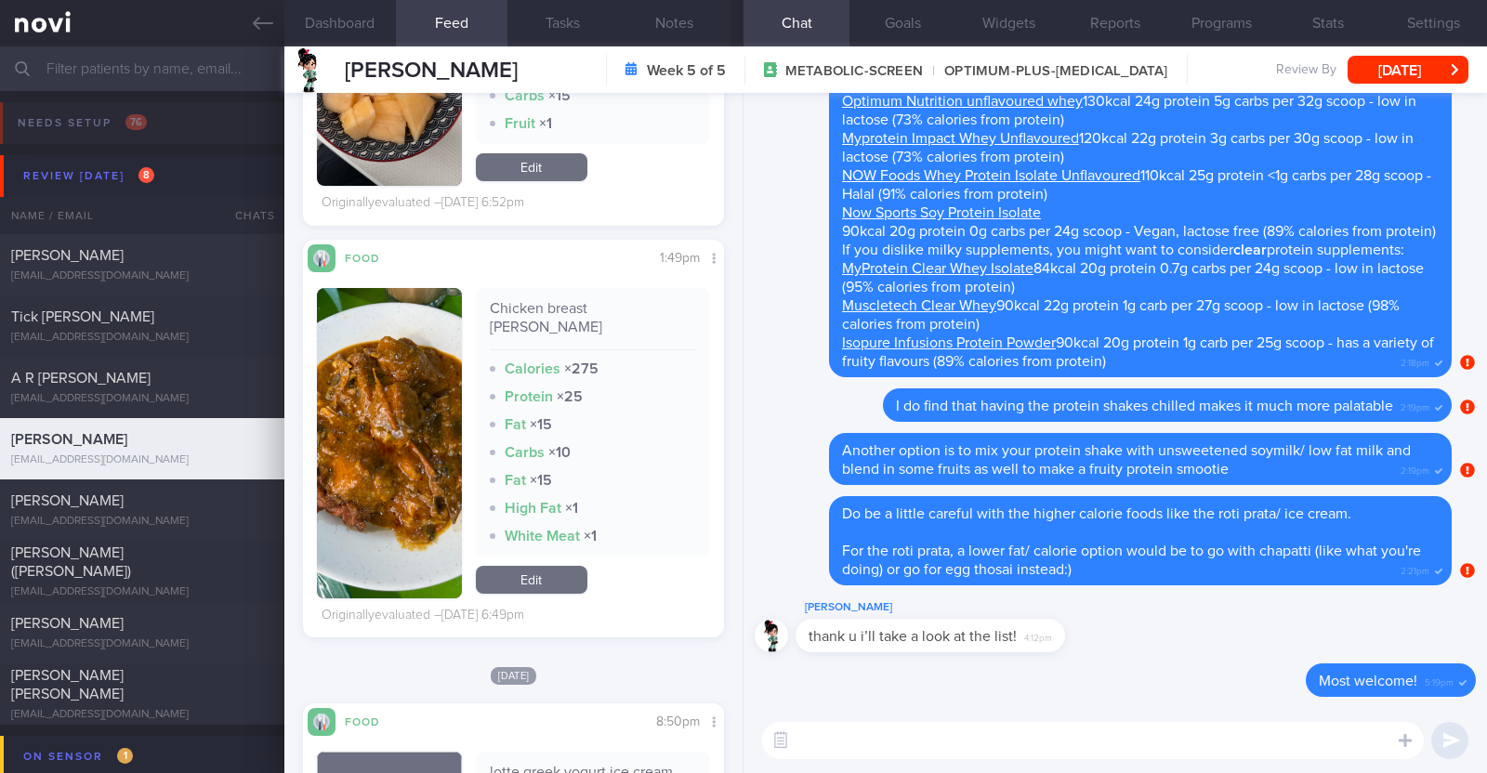
click at [917, 732] on textarea at bounding box center [1093, 740] width 662 height 37
click at [809, 743] on textarea "HI Claudia" at bounding box center [1093, 740] width 662 height 37
click at [885, 735] on textarea "Hi Claudia" at bounding box center [1093, 740] width 662 height 37
type textarea "Hi Claudia, hope you had a good national day weekend:)"
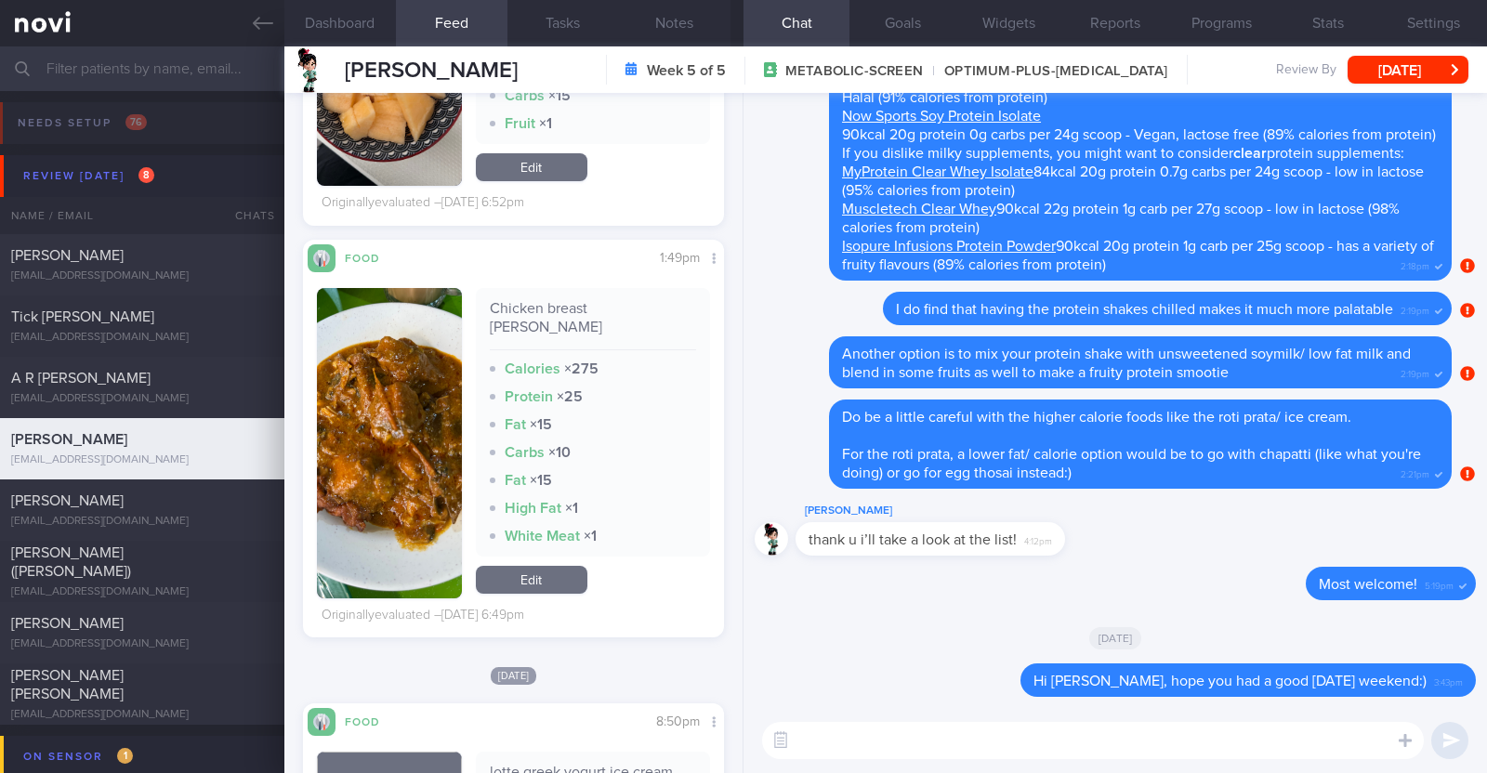
scroll to position [0, 0]
type textarea "Did you manage to try out any of the protein shakes/ powders?"
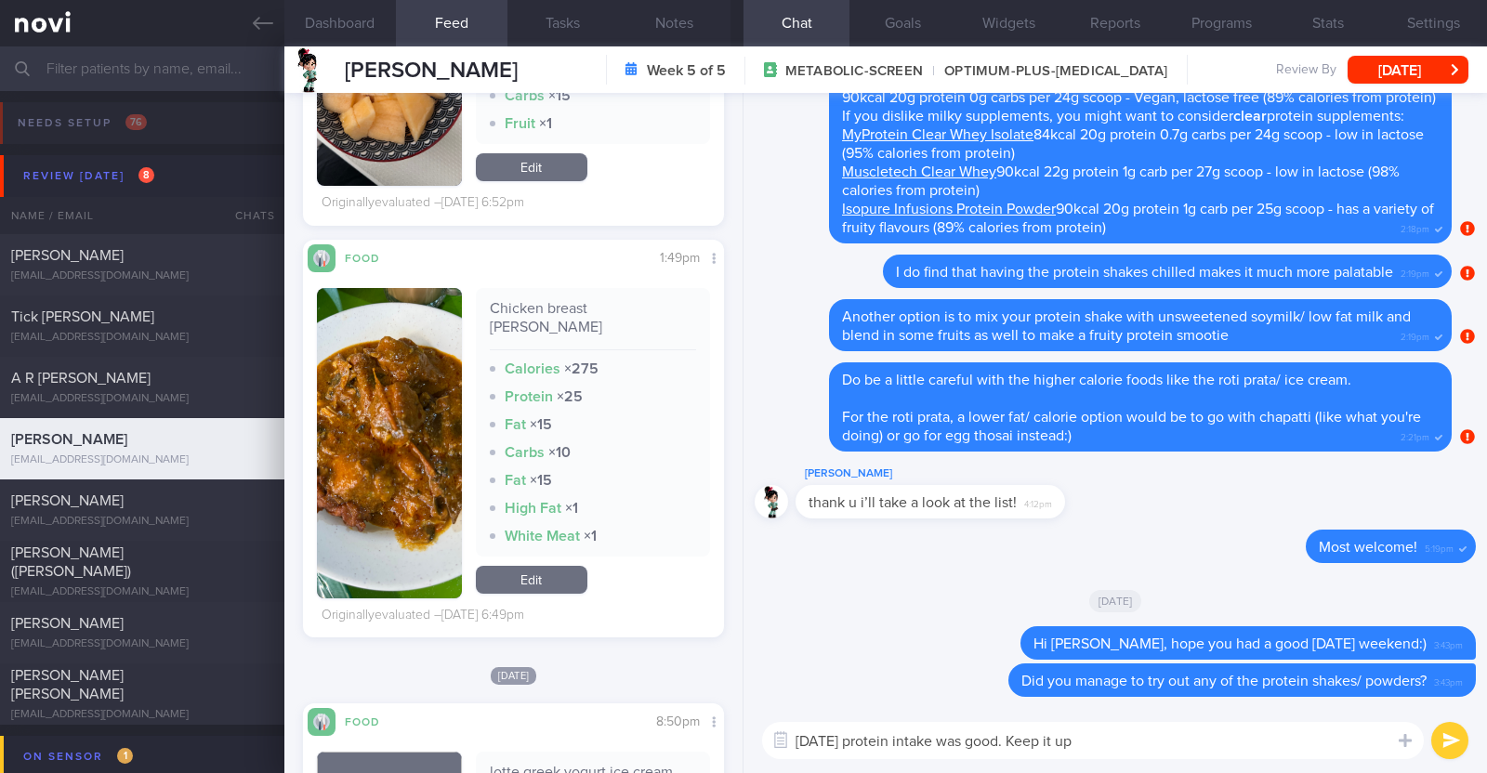
paste textarea "👍"
type textarea "Yesterday's protein intake was good. Keep it up 👍"
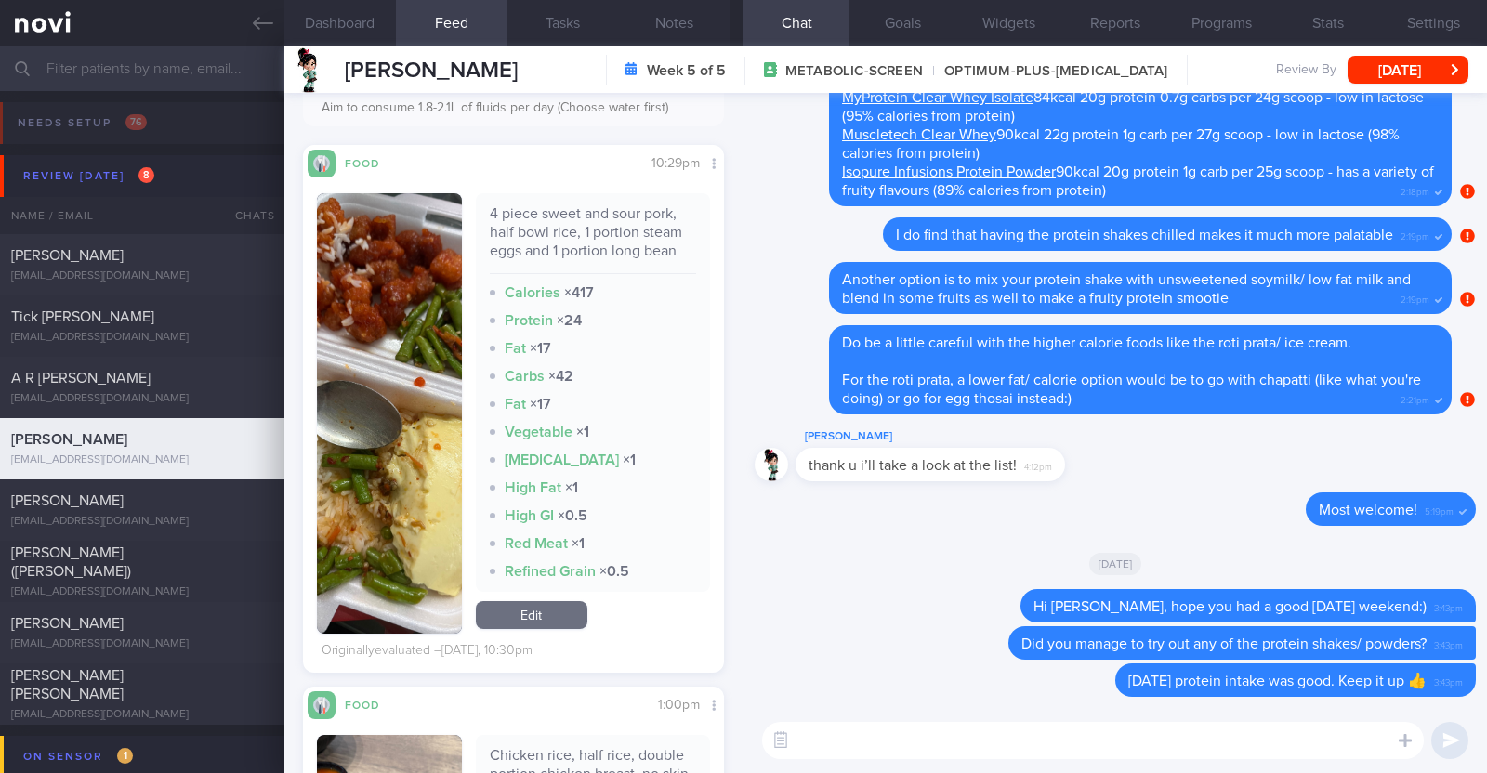
scroll to position [348, 0]
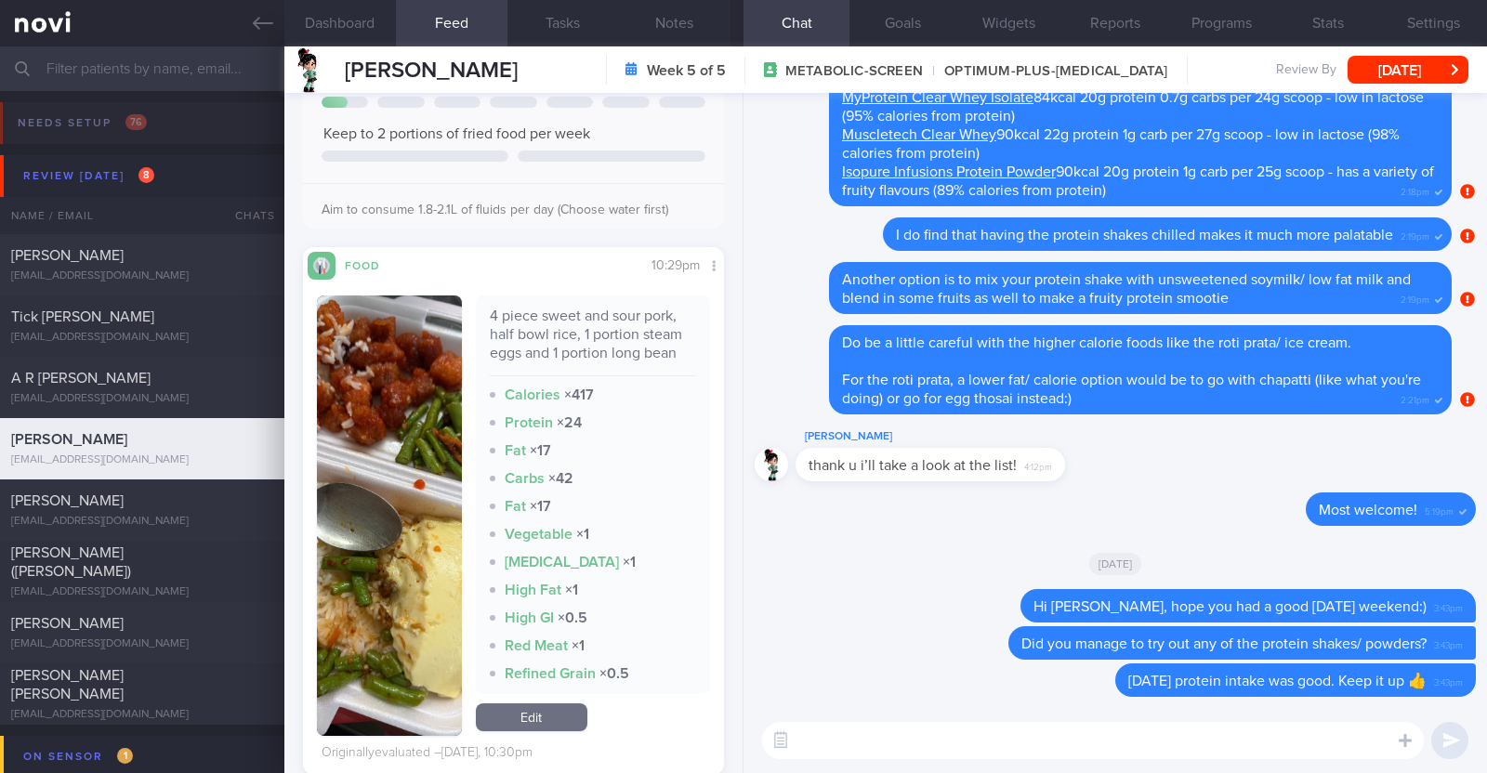
click at [930, 731] on textarea at bounding box center [1093, 740] width 662 height 37
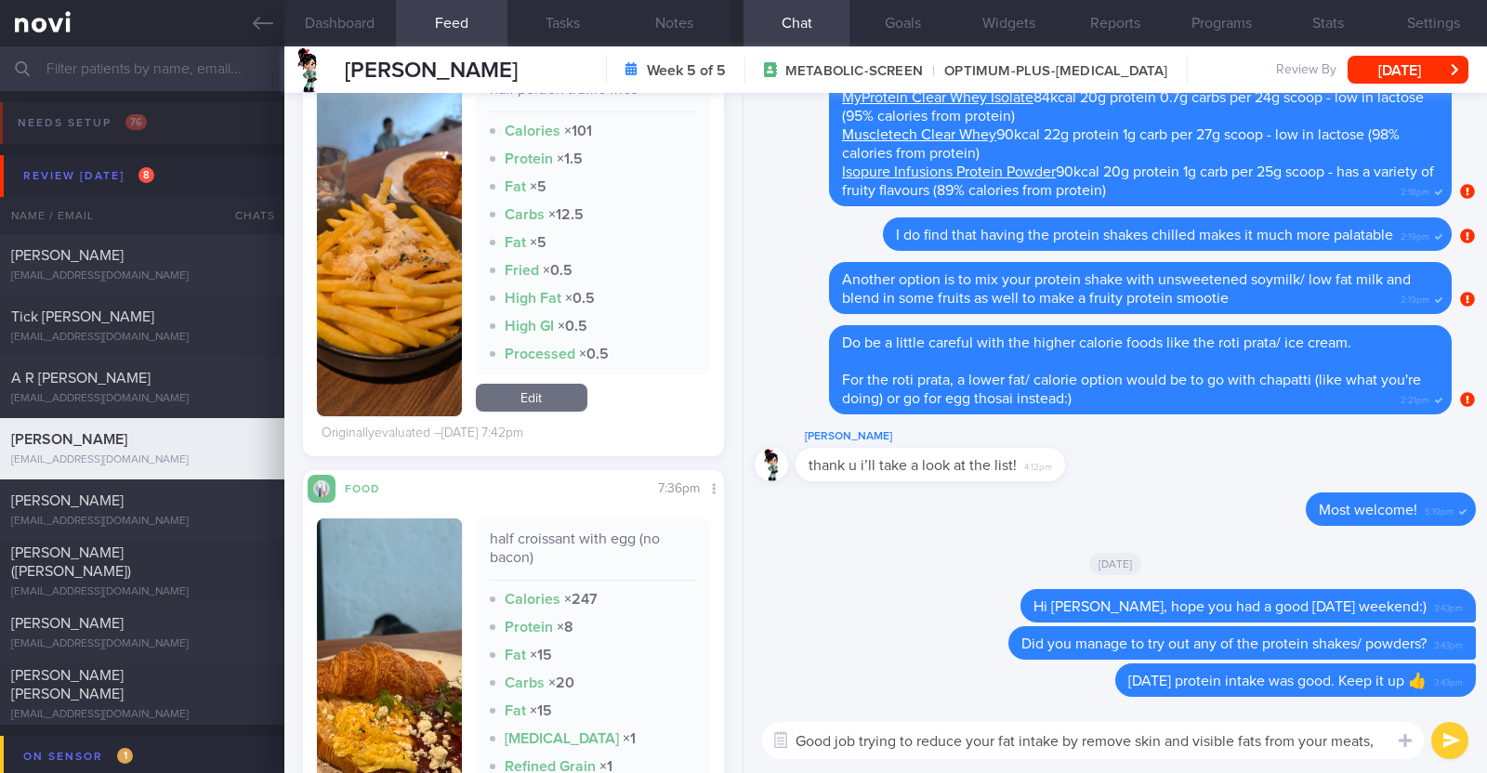
scroll to position [0, 0]
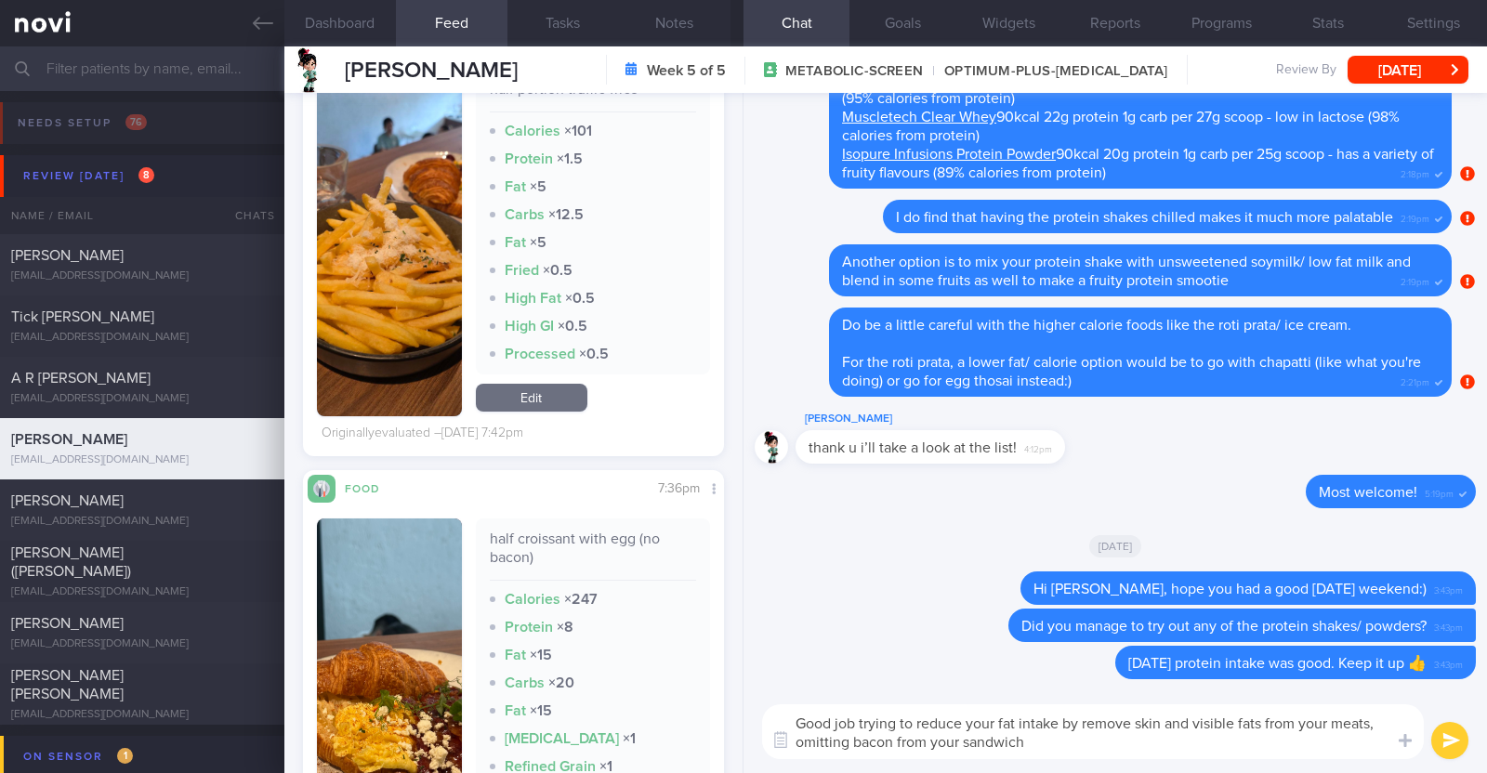
type textarea "Good job trying to reduce your fat intake by remove skin and visible fats from …"
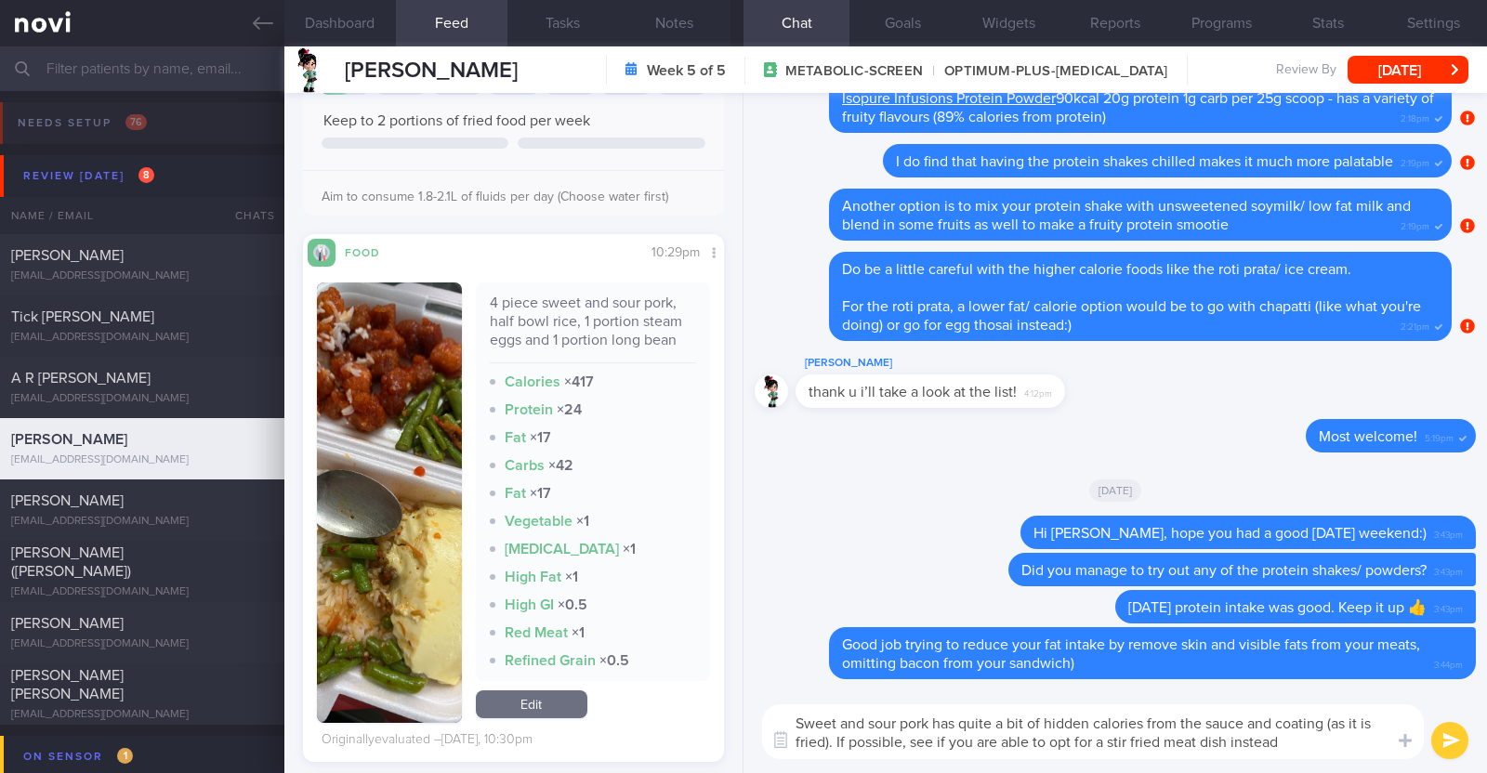
click at [1160, 737] on textarea "Sweet and sour pork has quite a bit of hidden calories from the sauce and coati…" at bounding box center [1093, 731] width 662 height 55
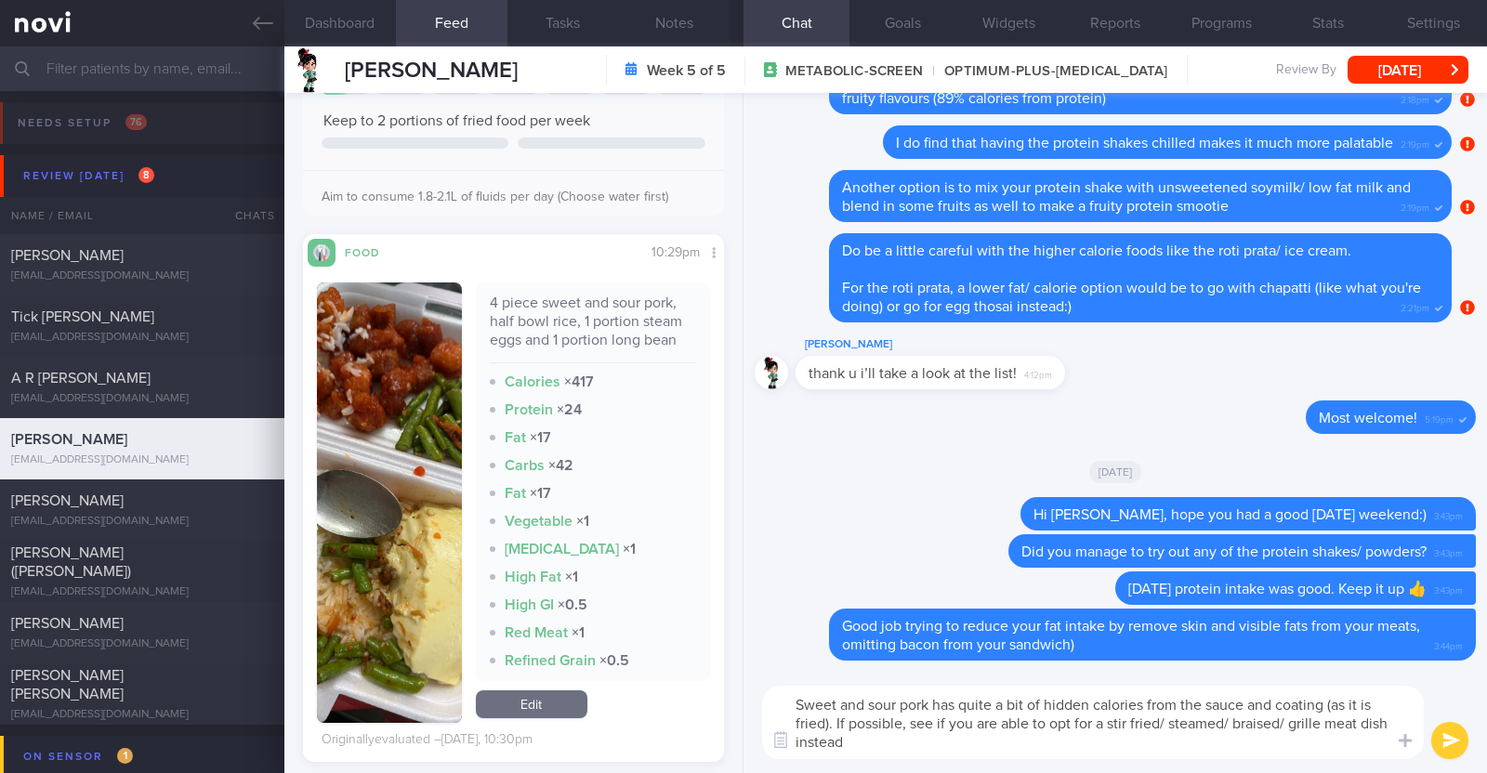
type textarea "Sweet and sour pork has quite a bit of hidden calories from the sauce and coati…"
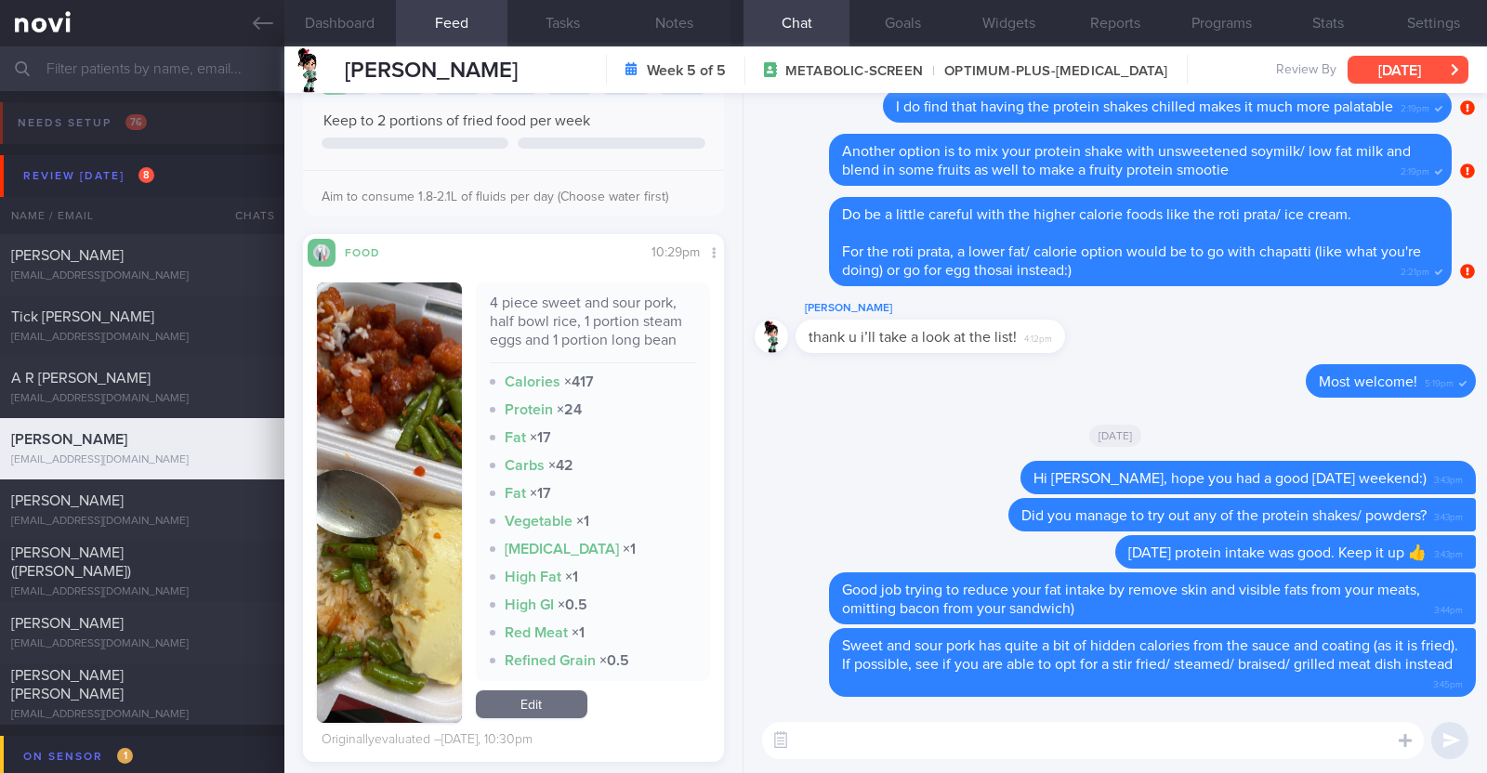
click at [1395, 58] on button "[DATE]" at bounding box center [1407, 70] width 121 height 28
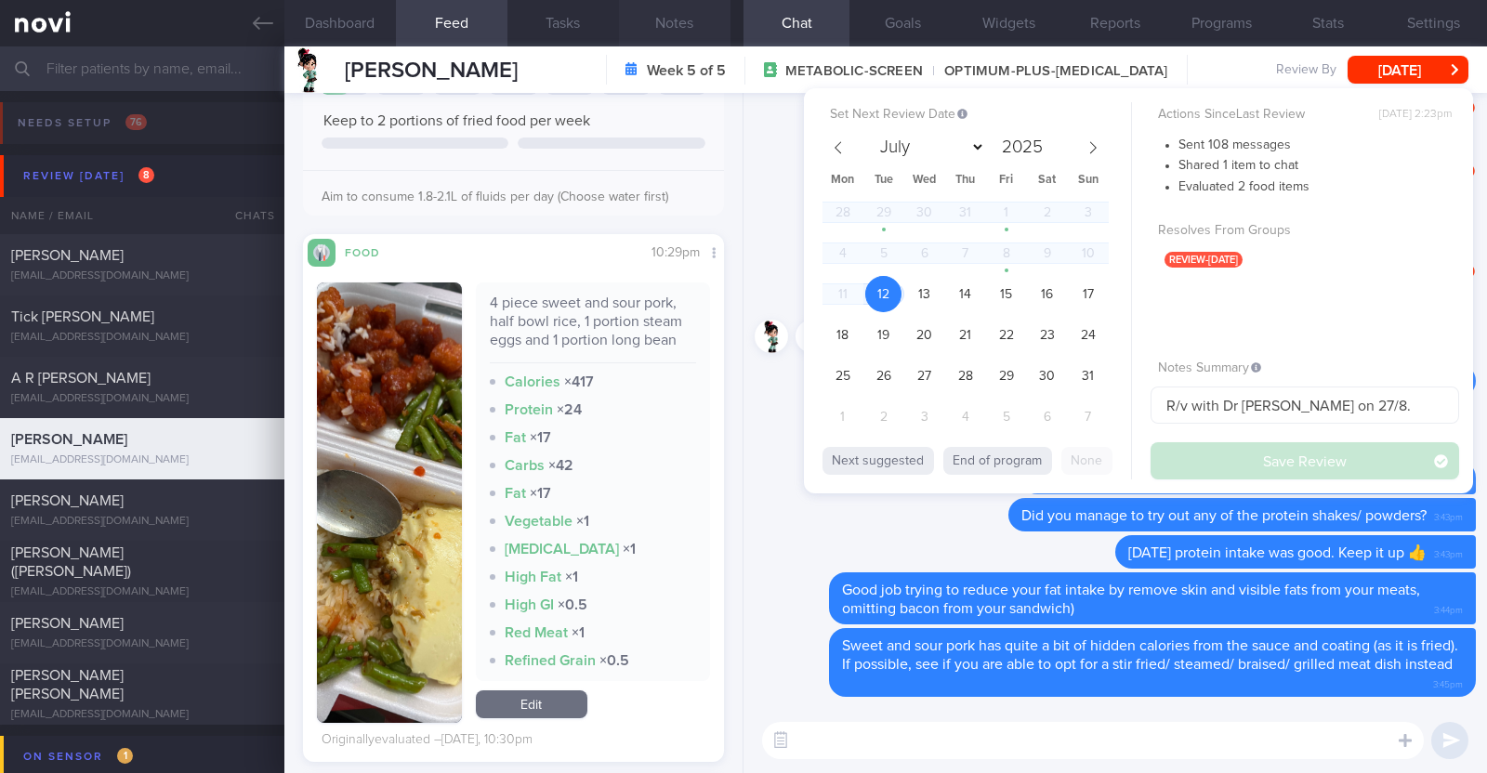
click at [694, 19] on button "Notes" at bounding box center [675, 23] width 112 height 46
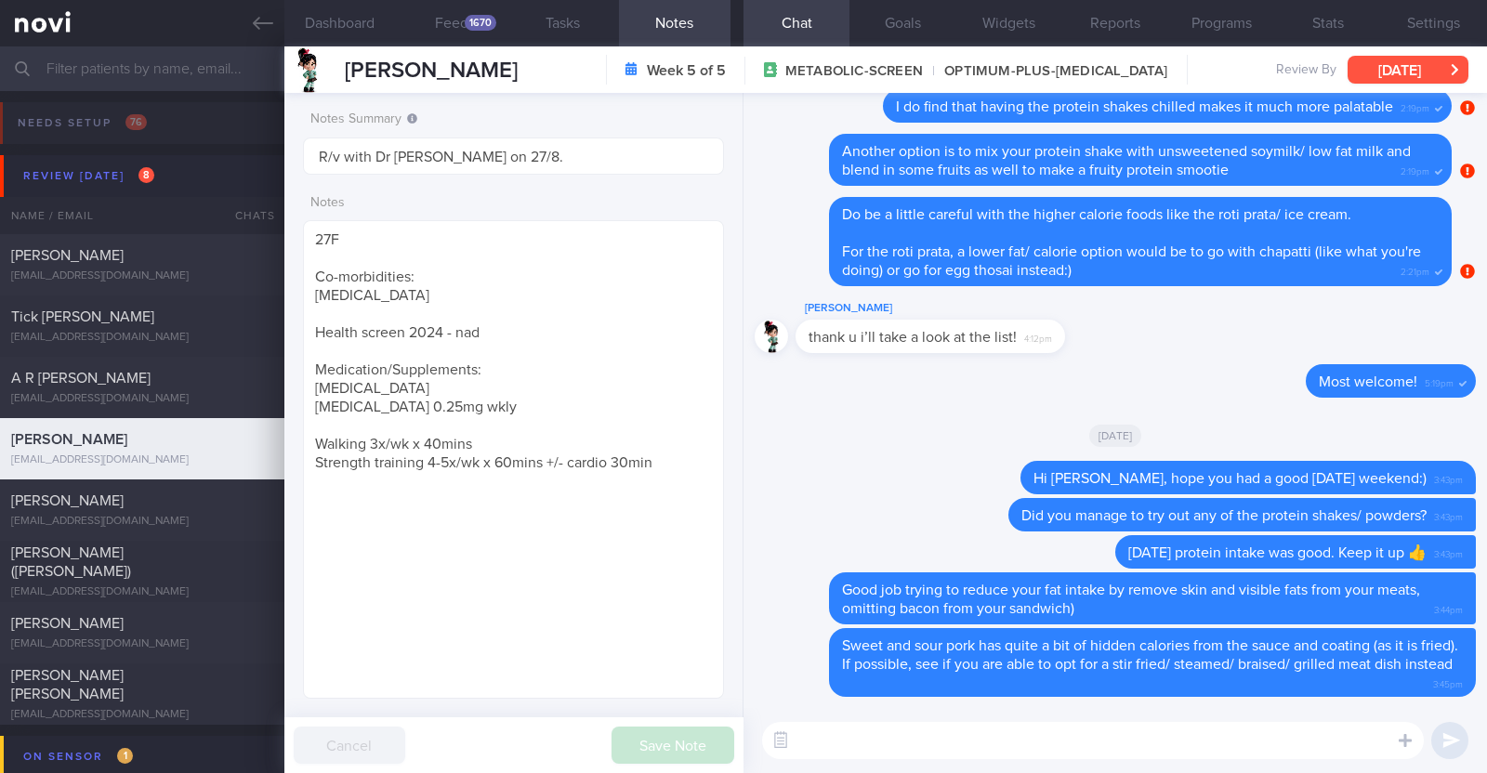
click at [1419, 64] on button "[DATE]" at bounding box center [1407, 70] width 121 height 28
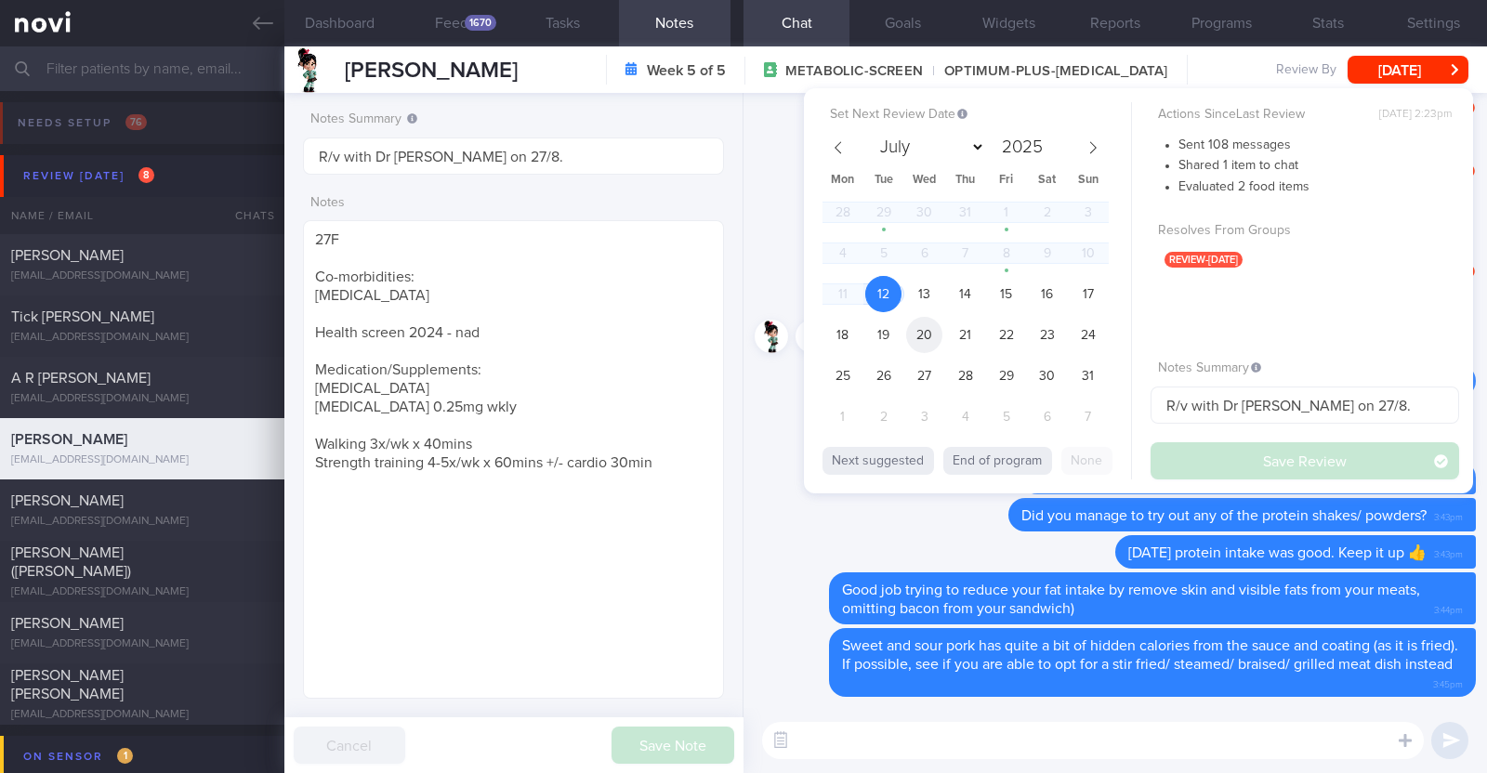
click at [917, 333] on span "20" at bounding box center [924, 335] width 36 height 36
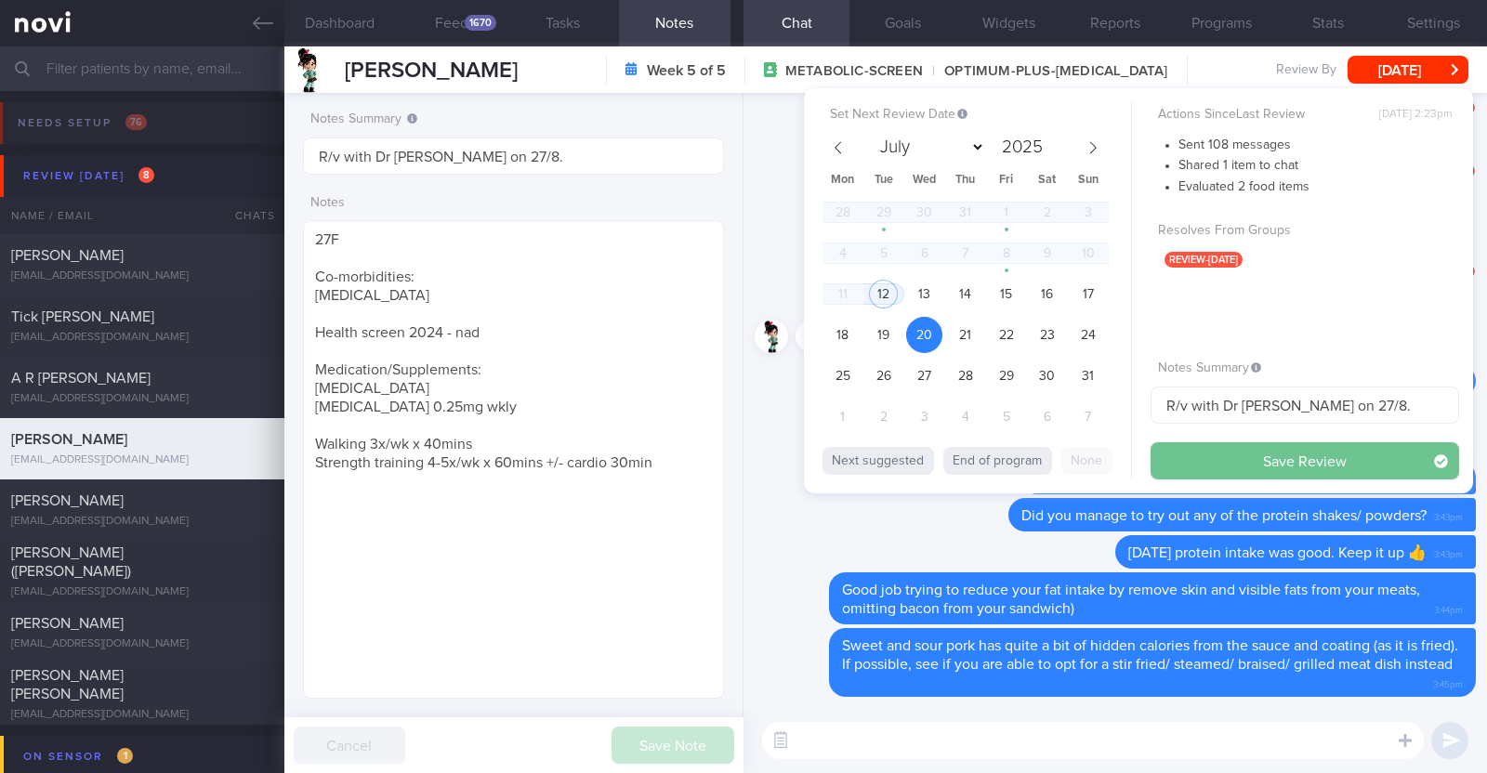
click at [1240, 453] on button "Save Review" at bounding box center [1304, 460] width 309 height 37
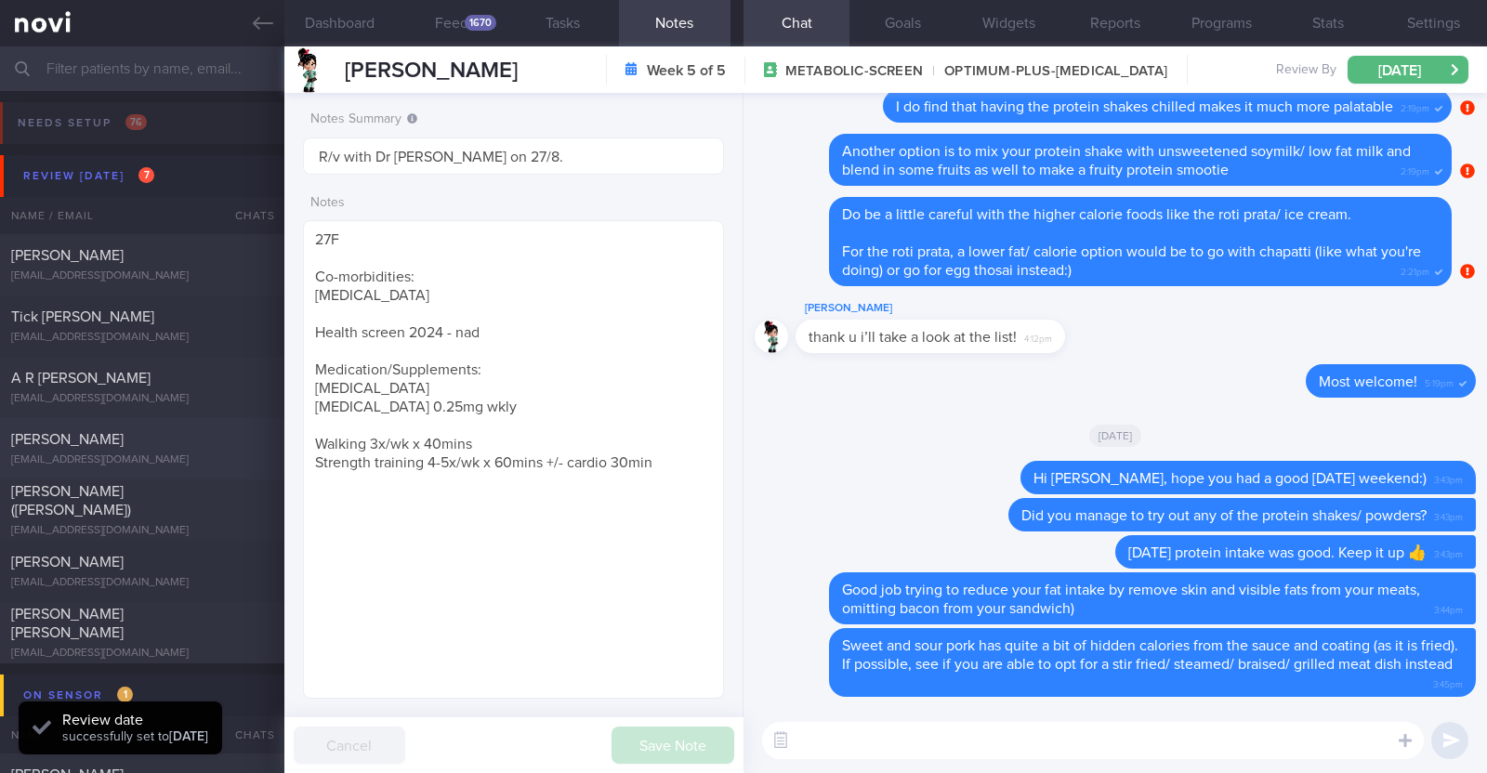
click at [154, 449] on div "Natsuko Macaud macaud.n@gmail.com" at bounding box center [142, 448] width 284 height 37
type textarea "46F Nil PMHx/ meds Mounjaro 5mg Strength training 2x a week"
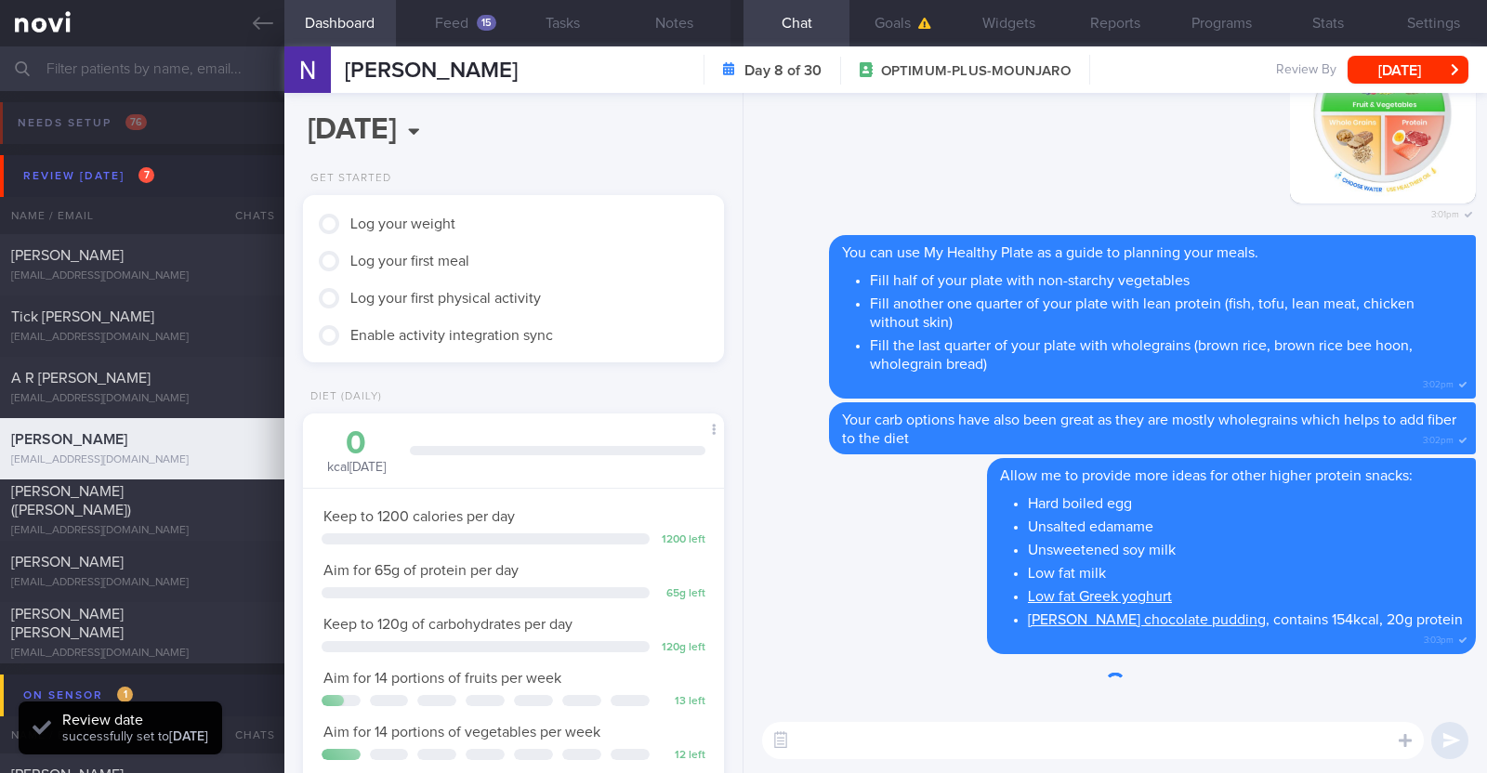
scroll to position [211, 370]
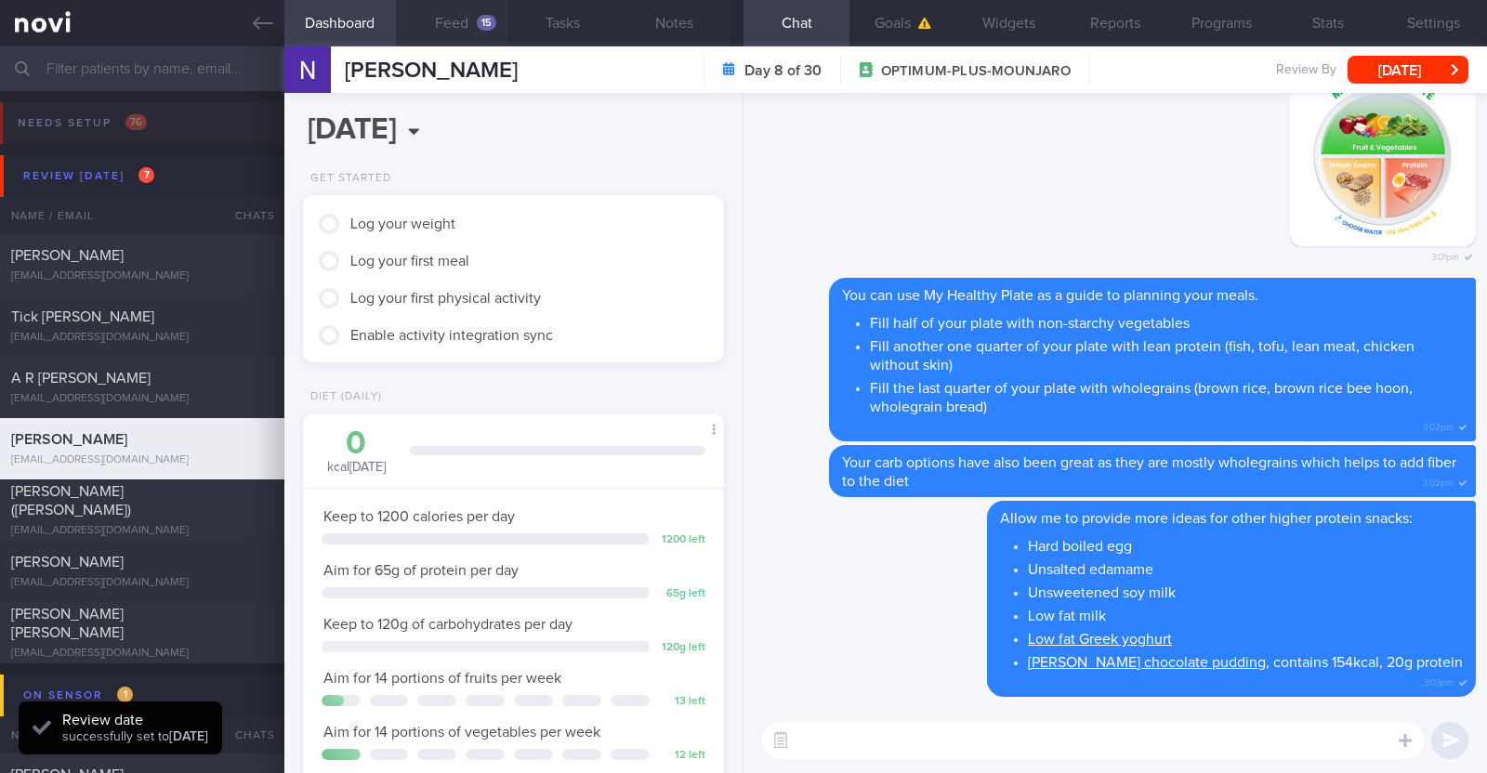
click at [454, 24] on button "Feed 15" at bounding box center [452, 23] width 112 height 46
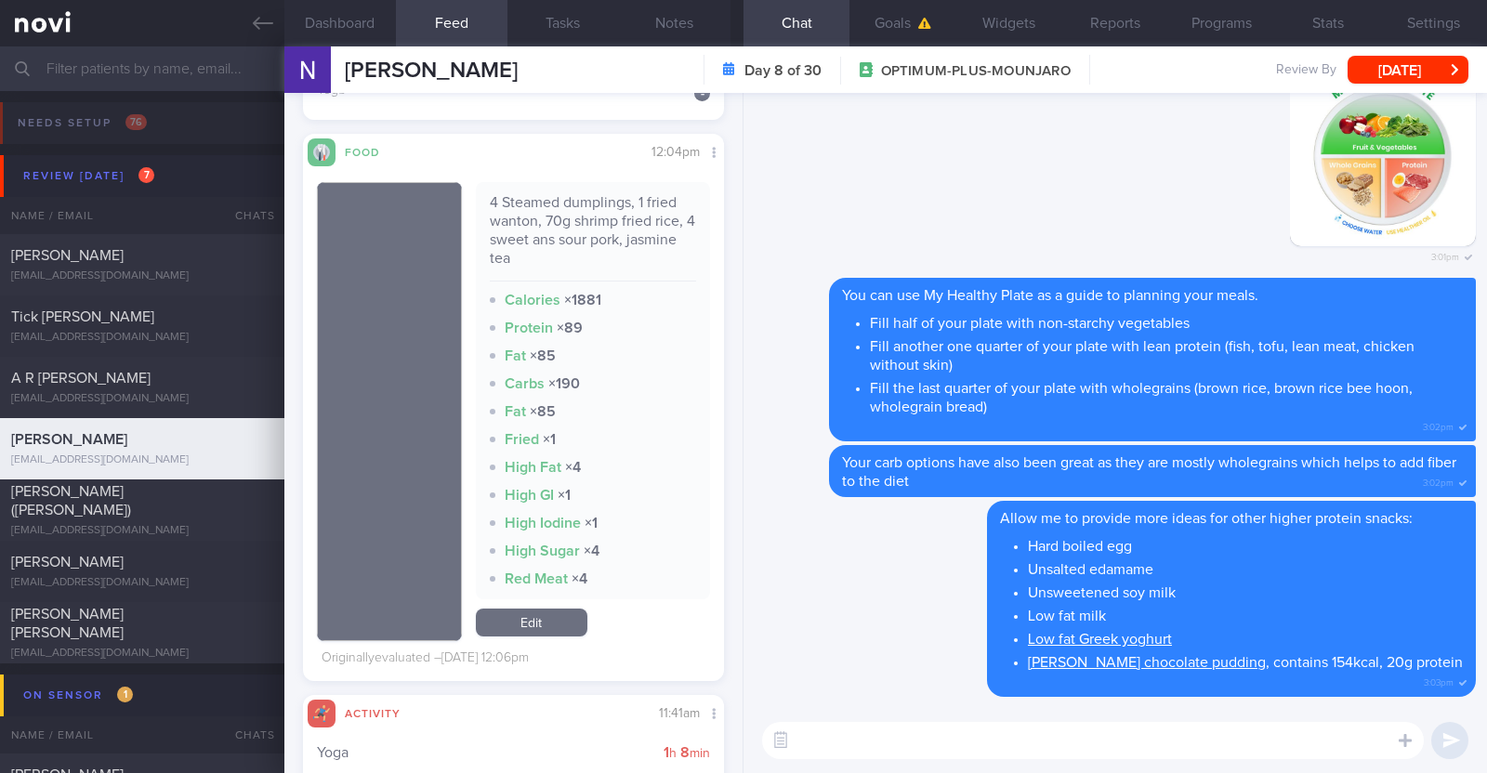
scroll to position [3019, 0]
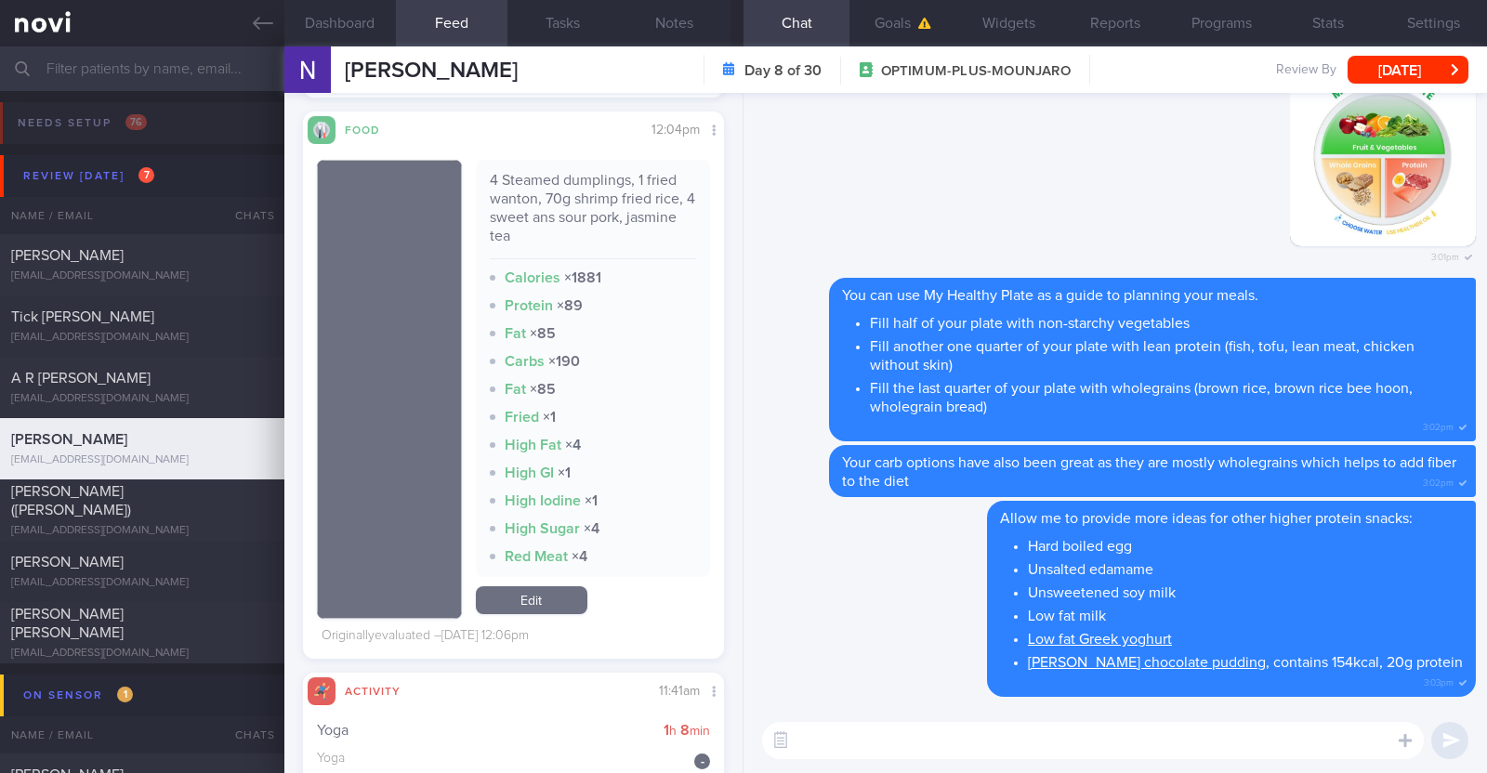
drag, startPoint x: 548, startPoint y: 601, endPoint x: 551, endPoint y: 592, distance: 9.7
click at [548, 600] on link "Edit" at bounding box center [532, 600] width 112 height 28
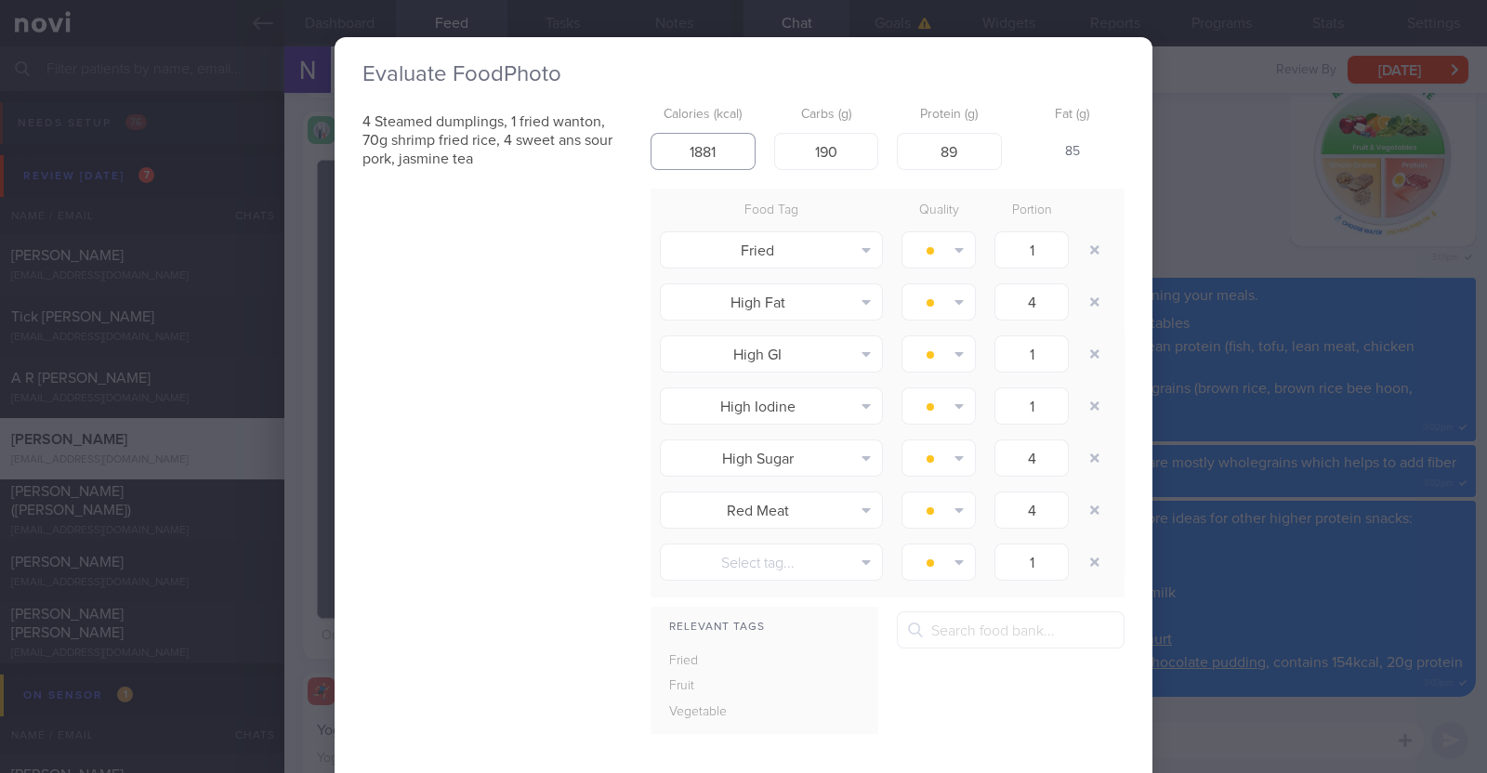
drag, startPoint x: 726, startPoint y: 154, endPoint x: 587, endPoint y: 147, distance: 138.7
click at [587, 147] on div "4 Steamed dumplings, 1 fried wanton, 70g shrimp fried rice, 4 sweet ans sour po…" at bounding box center [743, 501] width 762 height 807
type input "518"
drag, startPoint x: 833, startPoint y: 150, endPoint x: 768, endPoint y: 141, distance: 65.6
click at [774, 141] on input "190" at bounding box center [826, 151] width 105 height 37
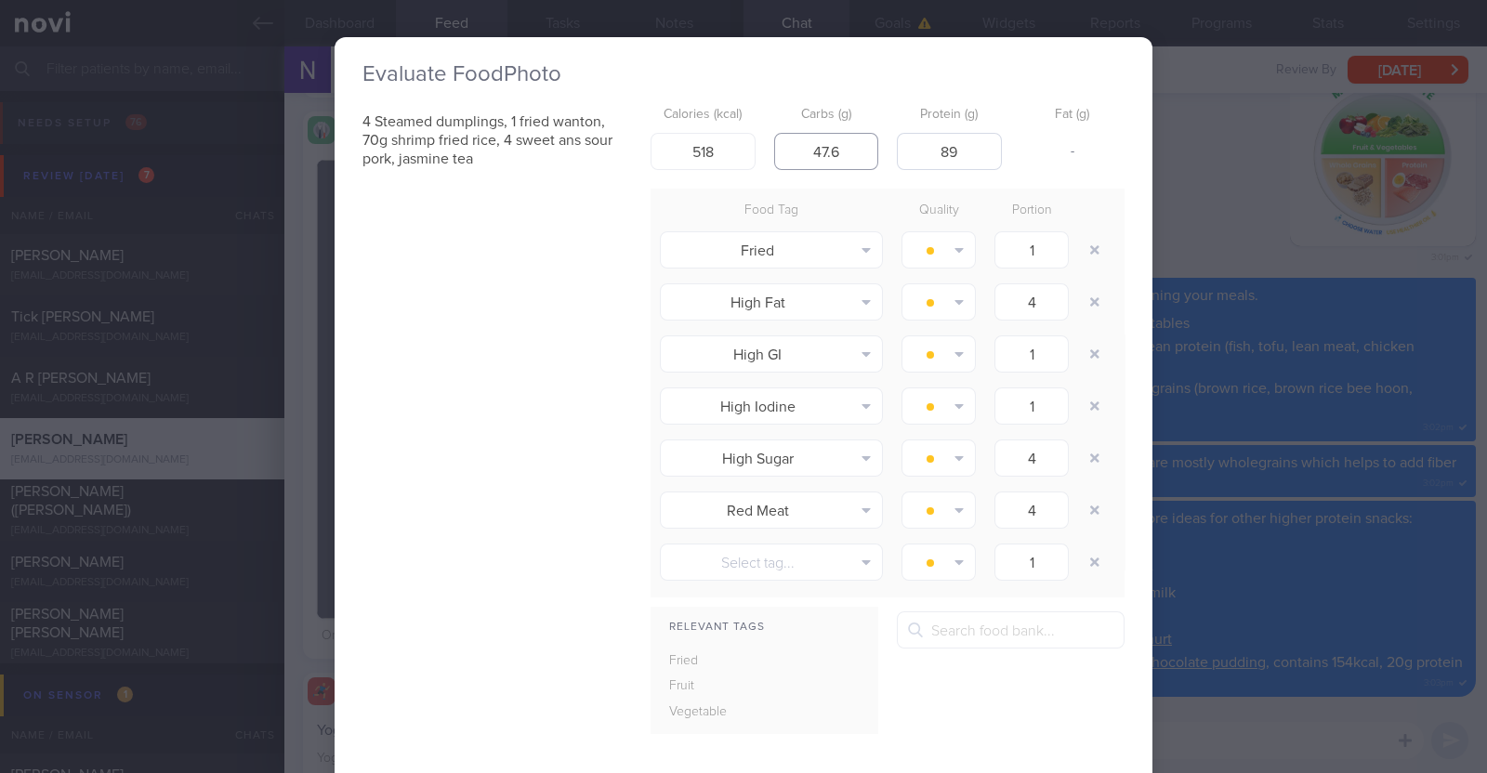
type input "47.6"
drag, startPoint x: 964, startPoint y: 159, endPoint x: 879, endPoint y: 155, distance: 84.6
click at [886, 155] on div "Calories (kcal) 518 Carbs (g) 47.6 Protein (g) 89 Fat (g) -" at bounding box center [887, 134] width 474 height 73
type input "20.2"
click at [536, 309] on div "4 Steamed dumplings, 1 fried wanton, 70g shrimp fried rice, 4 sweet ans sour po…" at bounding box center [743, 501] width 762 height 807
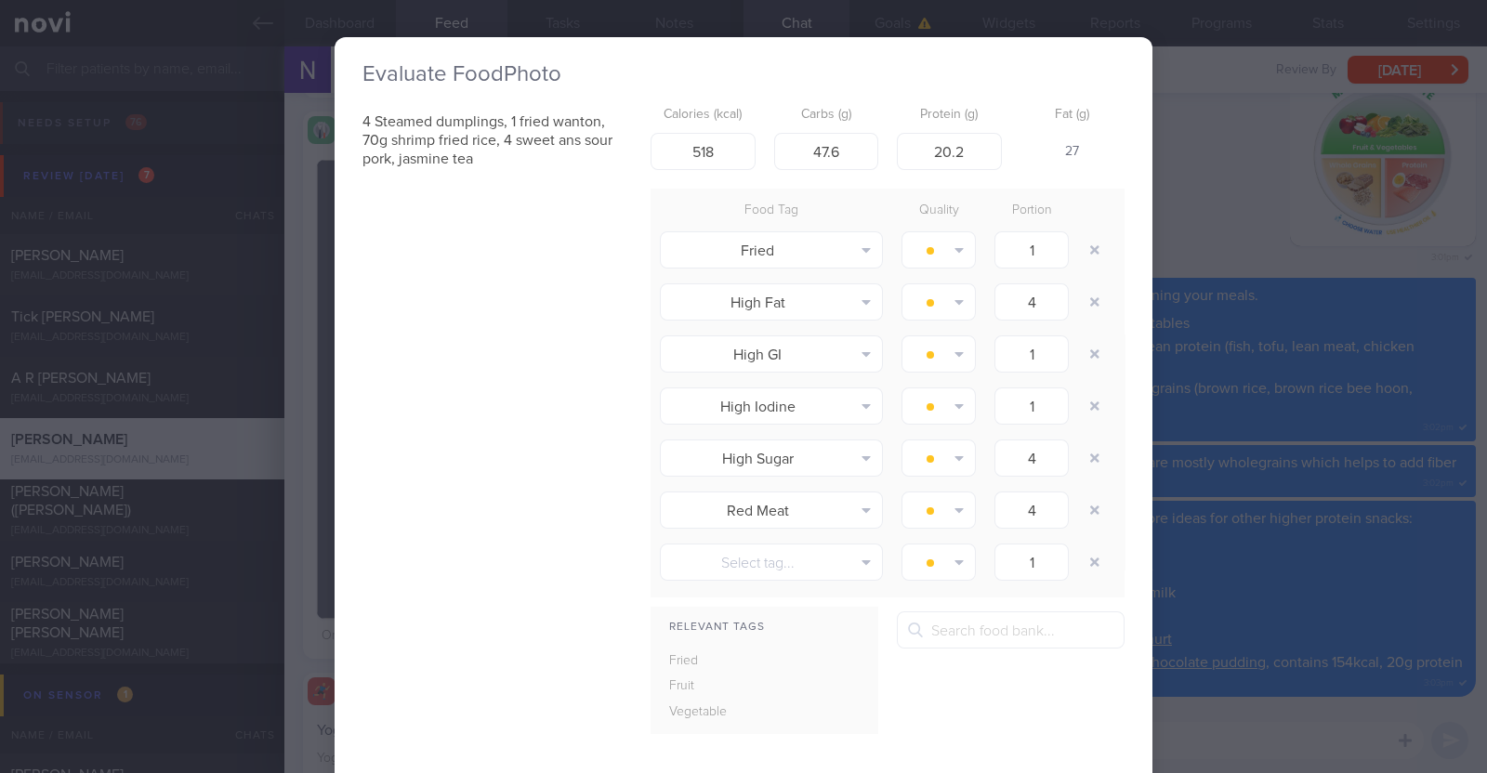
scroll to position [115, 0]
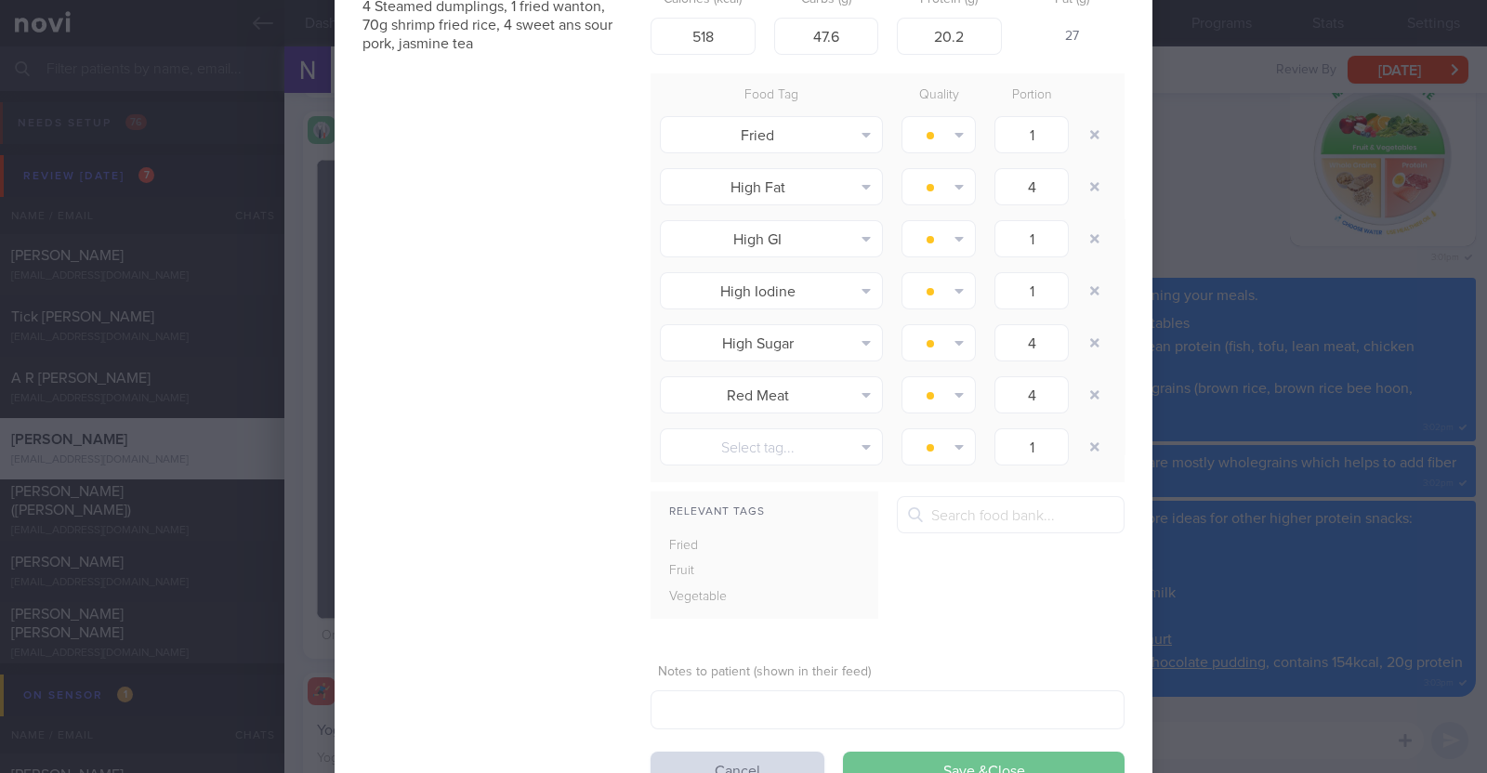
click at [1020, 756] on button "Save & Close" at bounding box center [984, 770] width 282 height 37
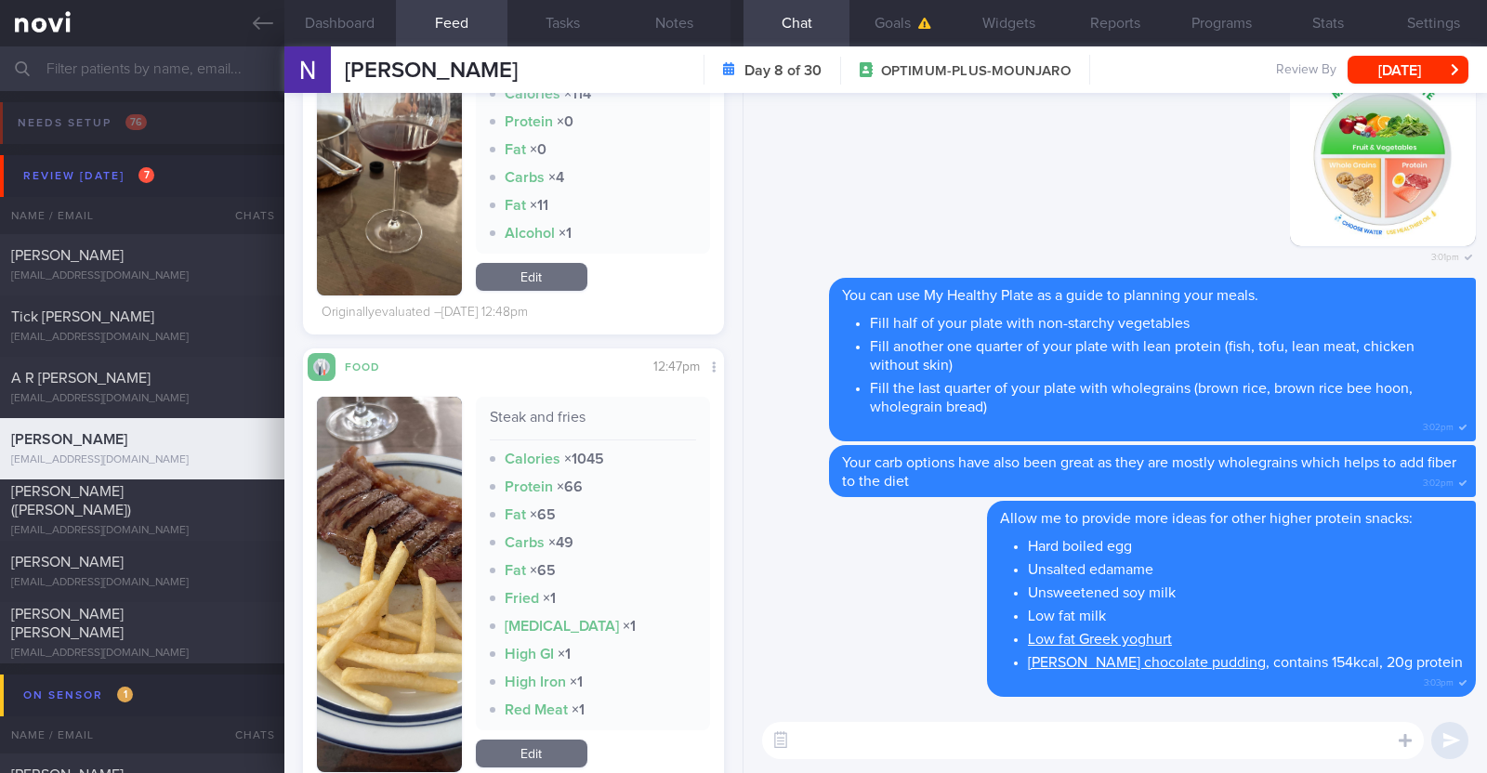
scroll to position [3949, 0]
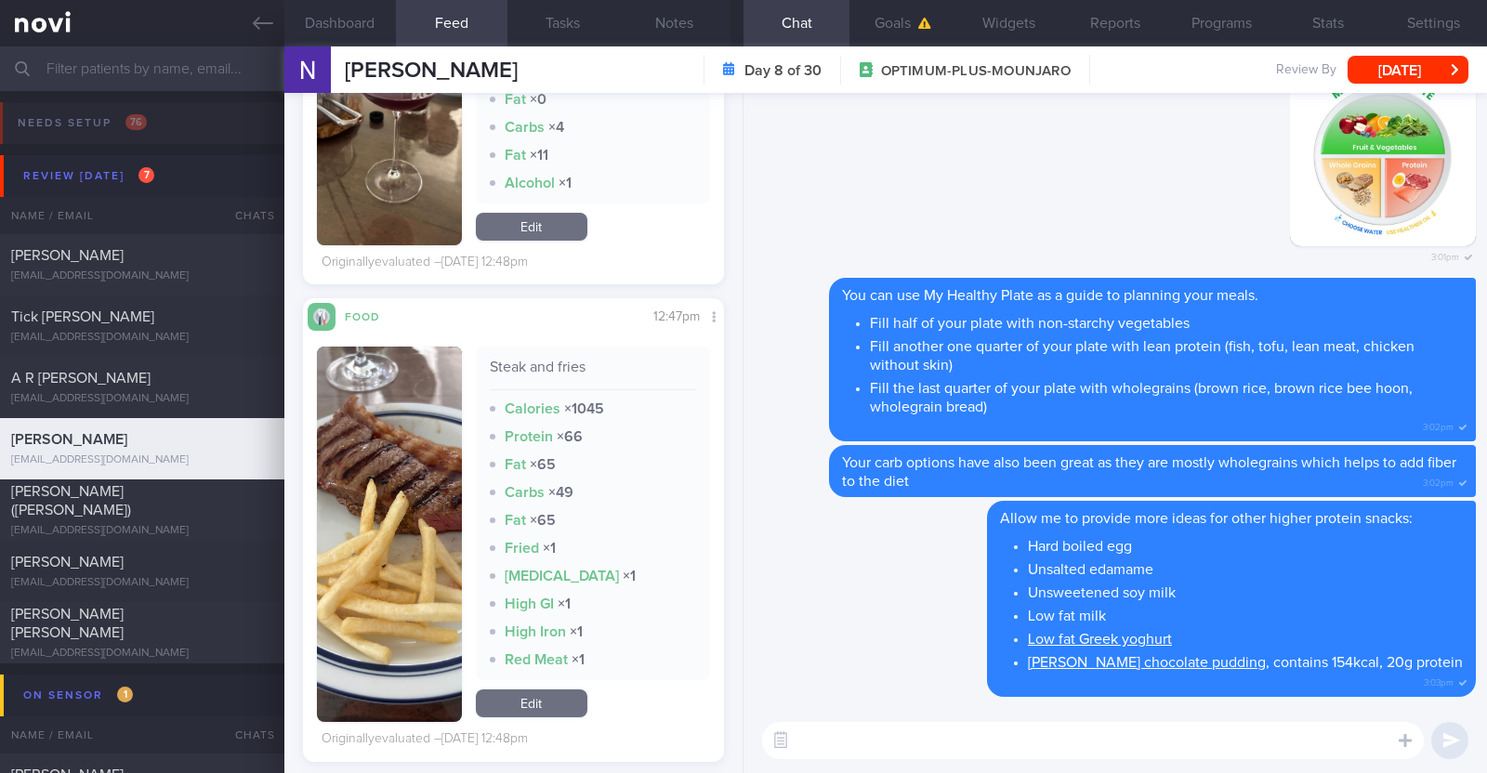
click at [409, 518] on button "button" at bounding box center [389, 534] width 145 height 375
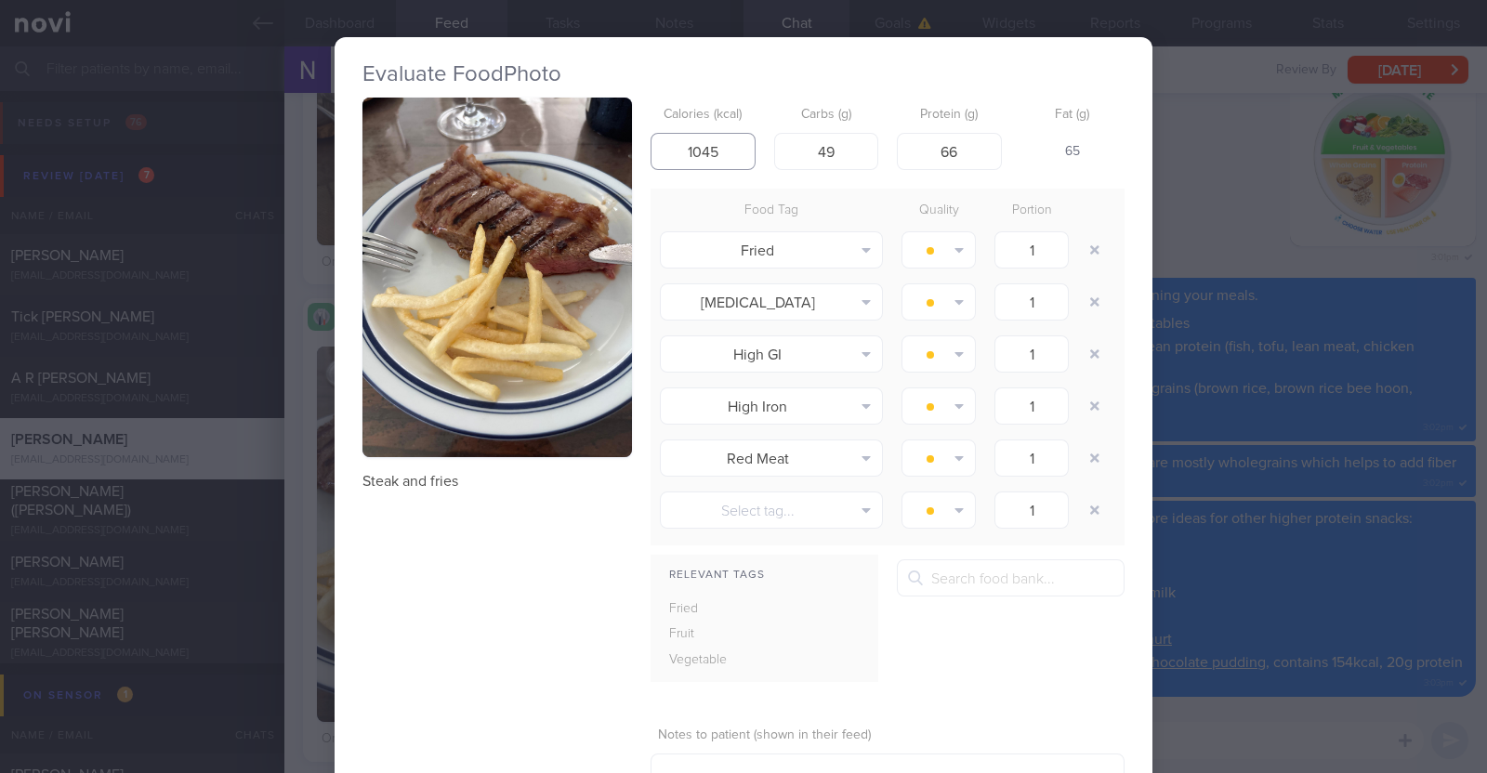
drag, startPoint x: 716, startPoint y: 151, endPoint x: 602, endPoint y: 138, distance: 115.0
click at [607, 138] on div "Steak and fries Calories (kcal) 1045 Carbs (g) 49 Protein (g) 66 Fat (g) 65 Foo…" at bounding box center [743, 475] width 762 height 755
drag, startPoint x: 726, startPoint y: 151, endPoint x: 641, endPoint y: 148, distance: 84.6
click at [650, 148] on input "353" at bounding box center [702, 151] width 105 height 37
type input "400"
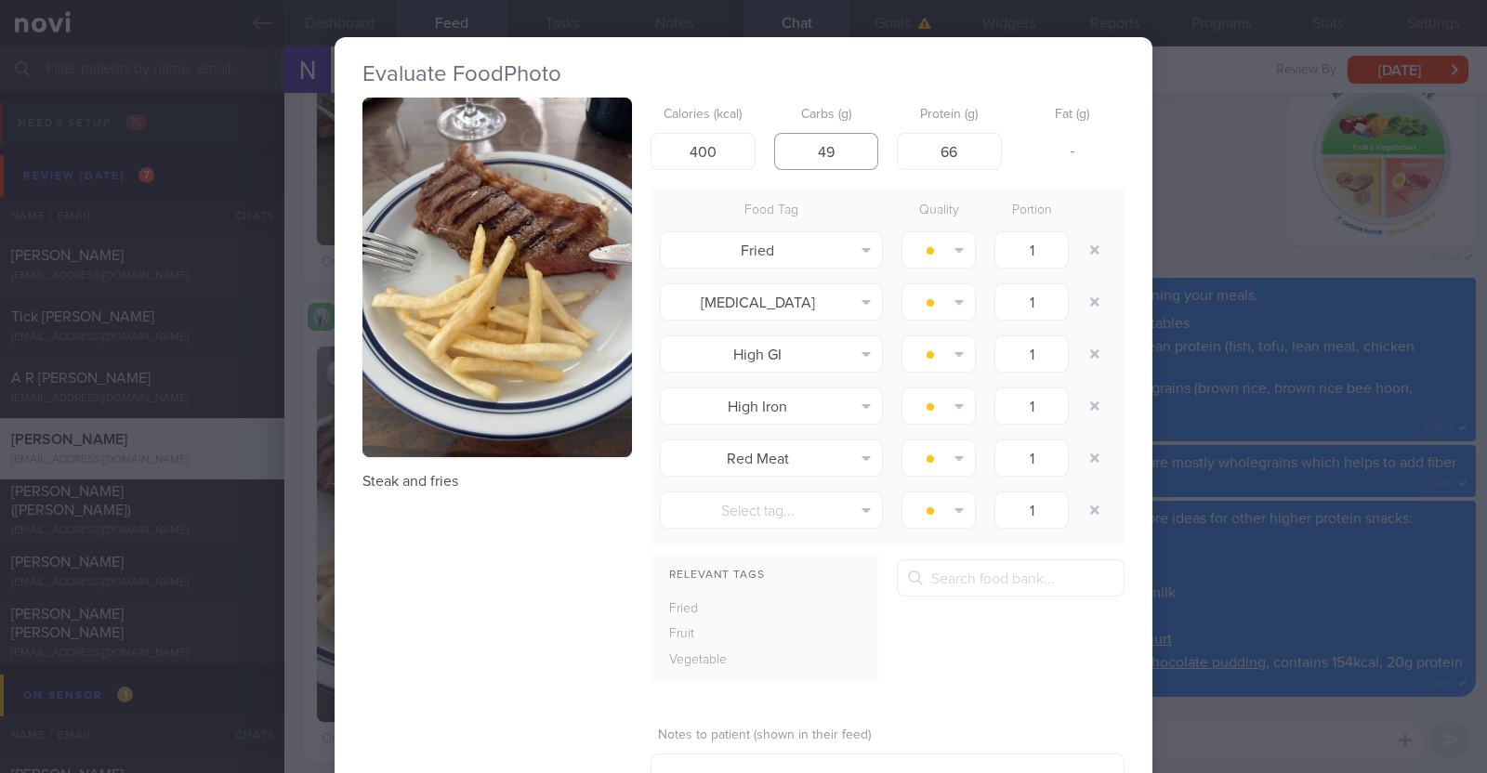
drag, startPoint x: 834, startPoint y: 151, endPoint x: 789, endPoint y: 147, distance: 45.7
click at [789, 147] on input "49" at bounding box center [826, 151] width 105 height 37
type input "17.2"
drag, startPoint x: 965, startPoint y: 150, endPoint x: 831, endPoint y: 134, distance: 134.7
click at [838, 136] on div "Calories (kcal) 400 Carbs (g) 17.2 Protein (g) 66 Fat (g) 7" at bounding box center [887, 134] width 474 height 73
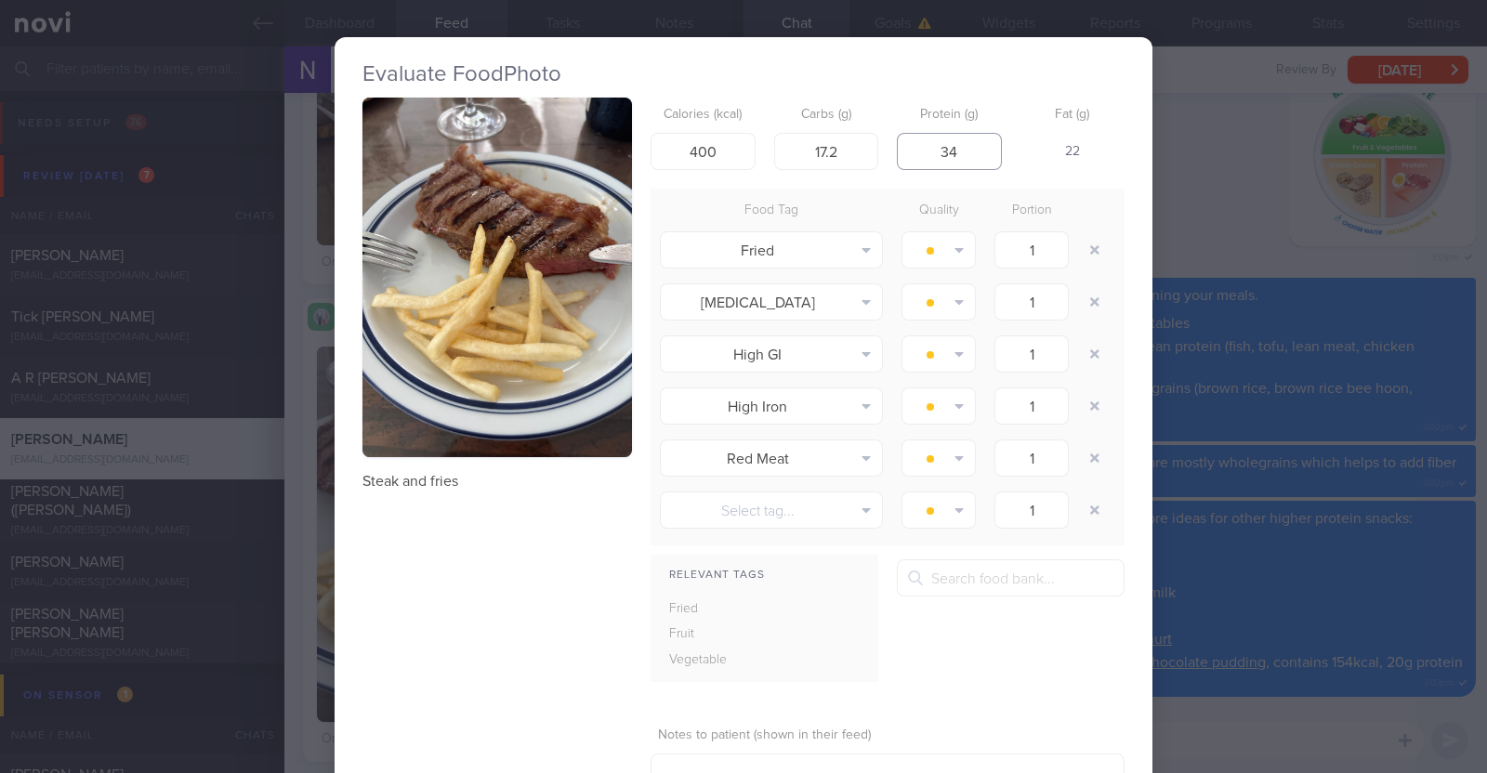
type input "34"
click at [492, 595] on div "Steak and fries Calories (kcal) 400 Carbs (g) 17.2 Protein (g) 34 Fat (g) 22 Fo…" at bounding box center [743, 475] width 762 height 755
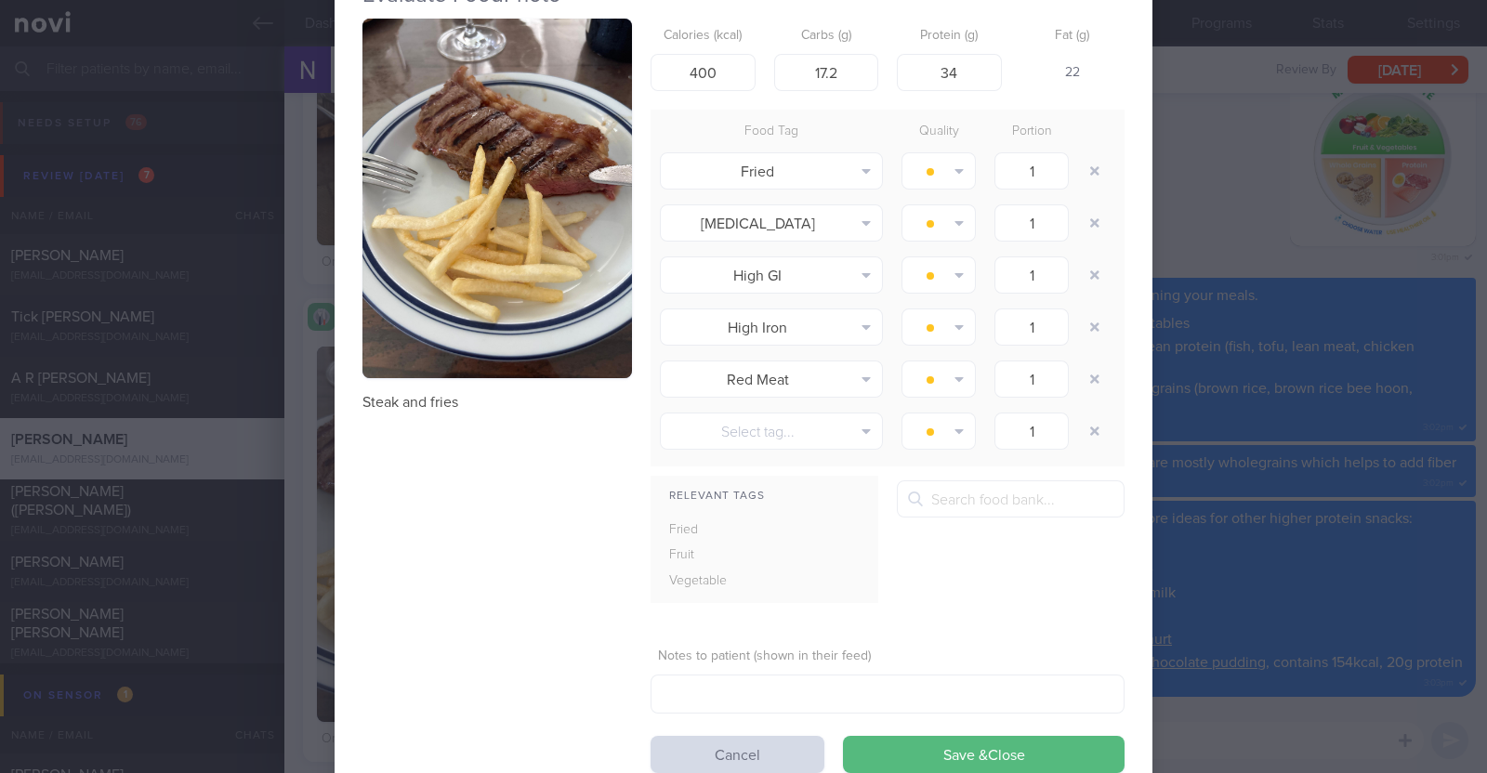
scroll to position [115, 0]
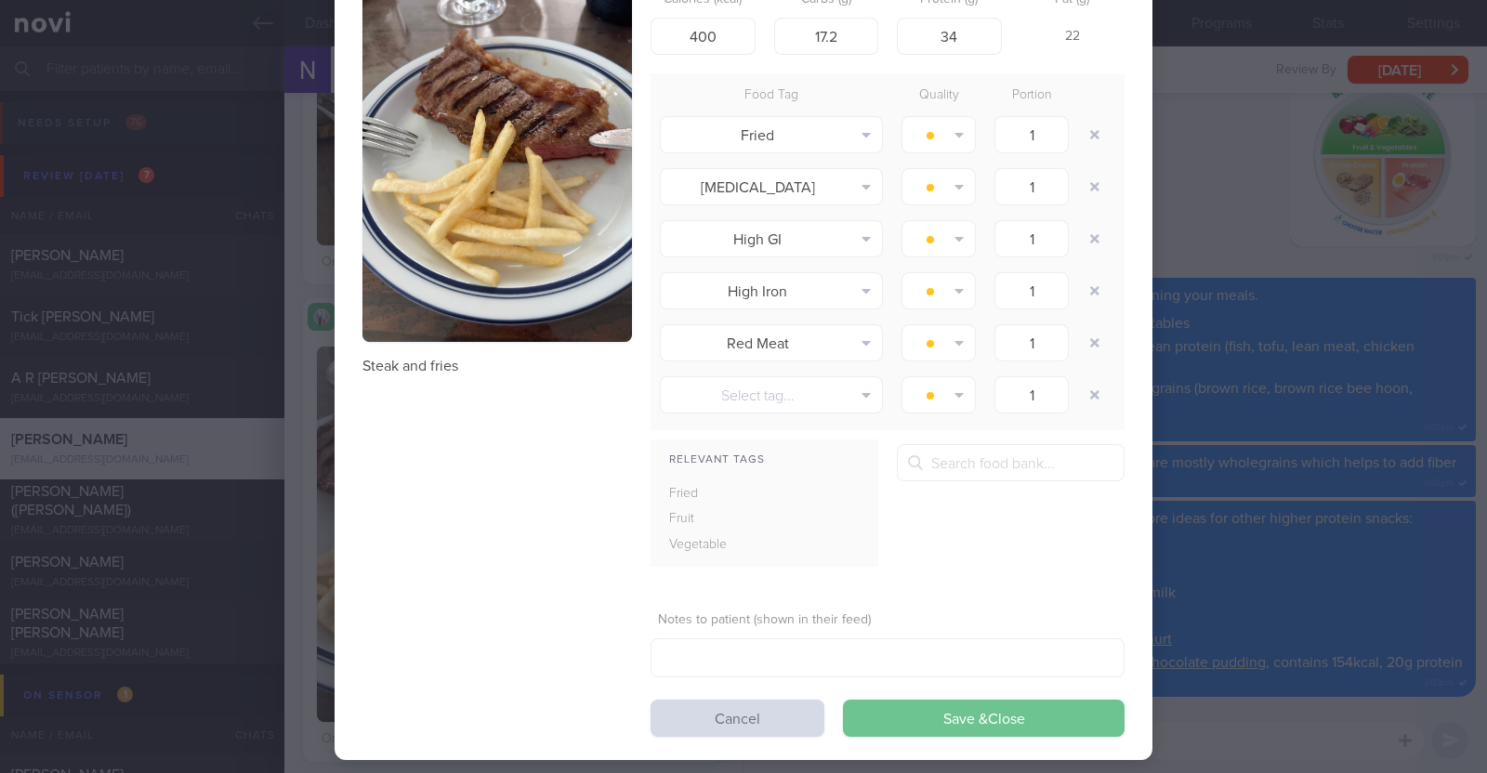
click at [1055, 711] on button "Save & Close" at bounding box center [984, 718] width 282 height 37
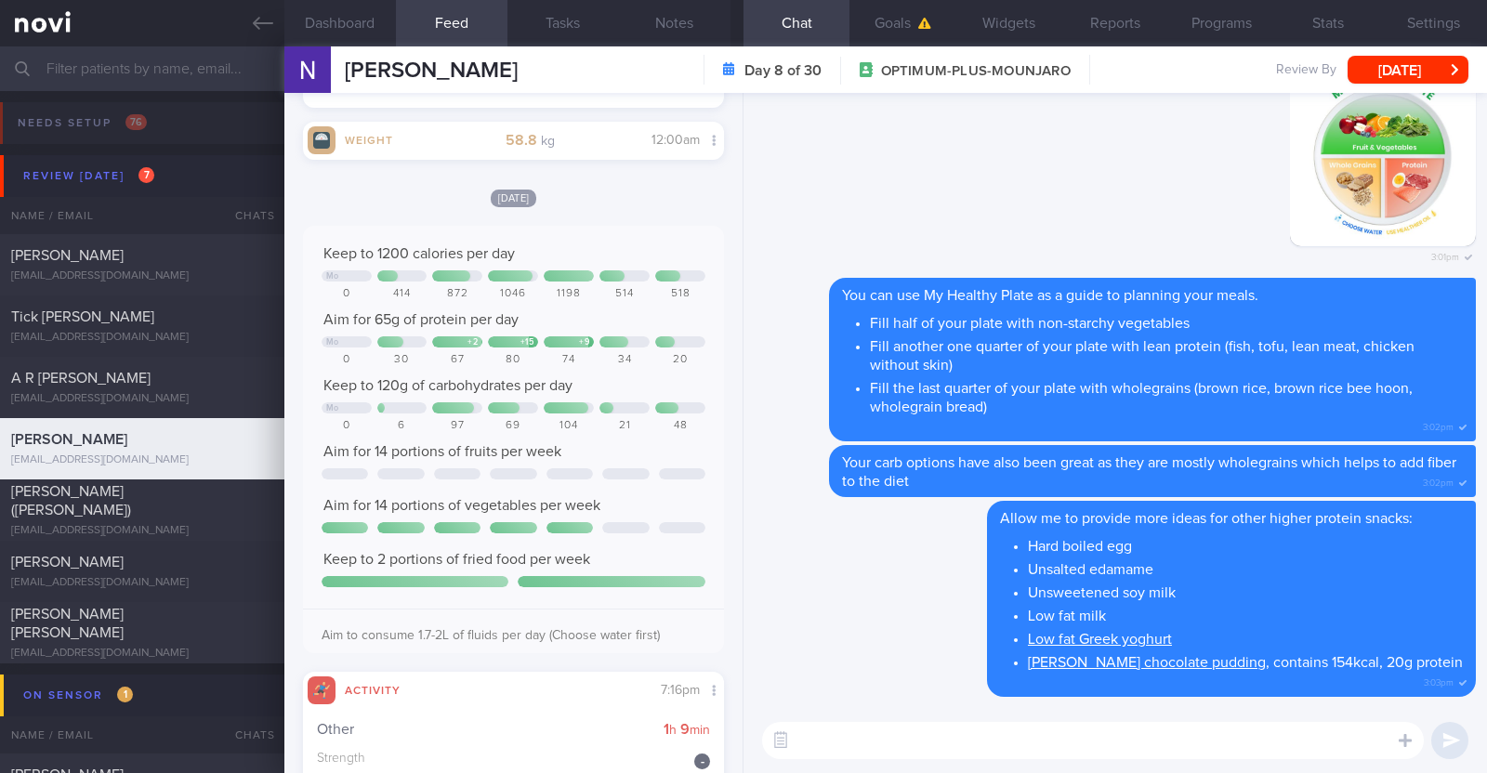
scroll to position [2105, 0]
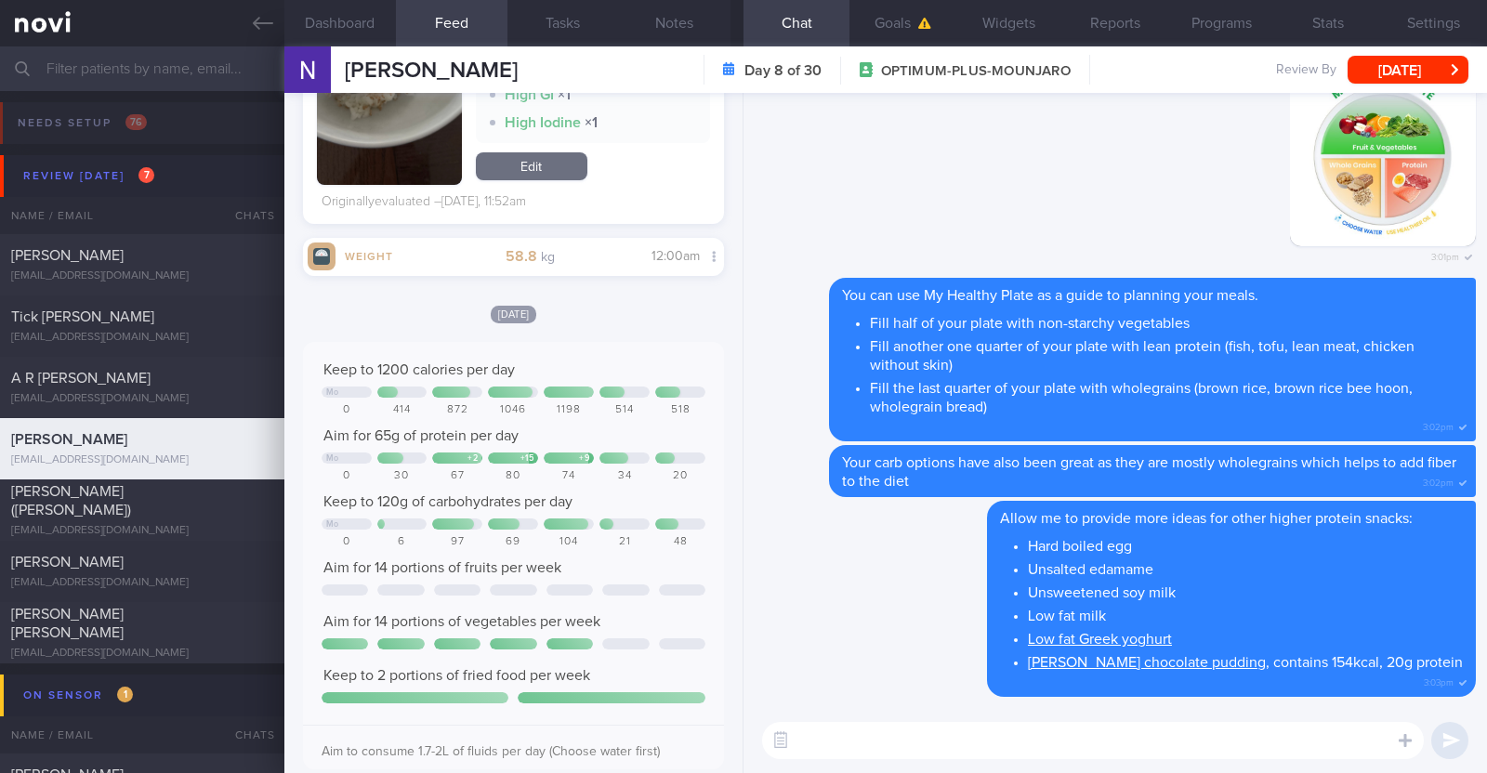
click at [836, 736] on textarea at bounding box center [1093, 740] width 662 height 37
type textarea "Hi Nat, hope you had a good weekend :)"
type textarea "Protein intake was slightly l"
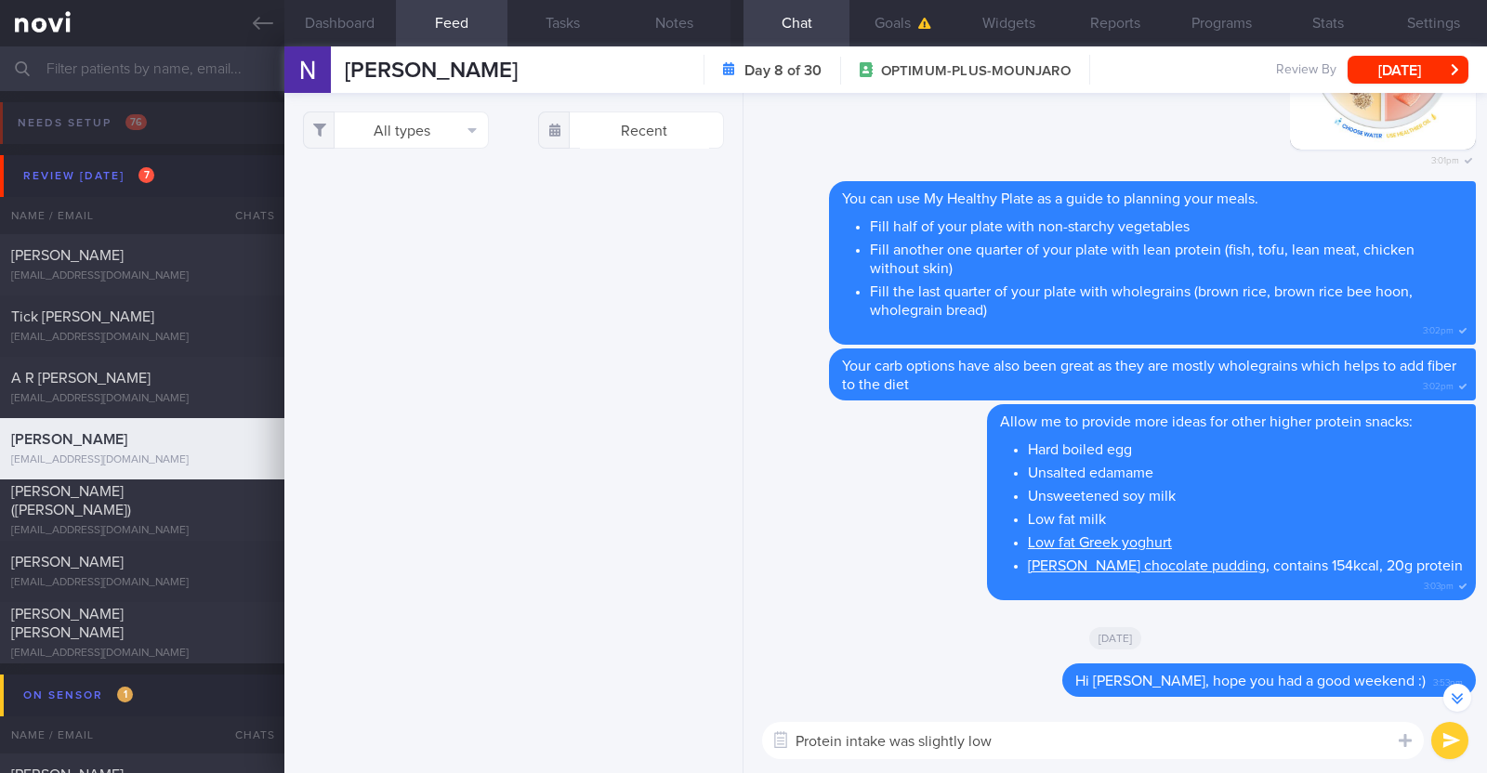
scroll to position [-95, 0]
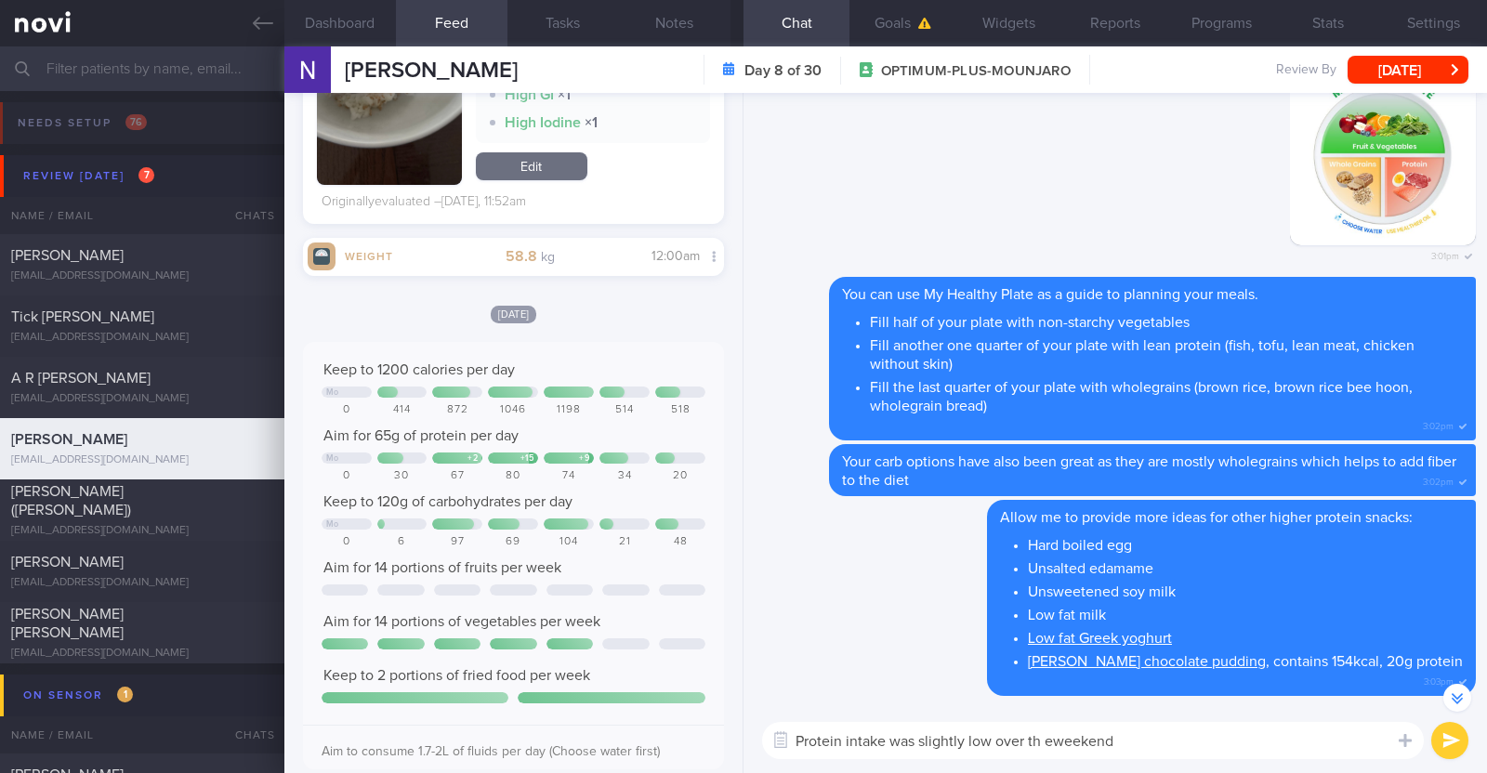
drag, startPoint x: 1042, startPoint y: 742, endPoint x: 1066, endPoint y: 736, distance: 24.8
click at [1046, 742] on textarea "Protein intake was slightly low over th eweekend" at bounding box center [1093, 740] width 662 height 37
click at [1137, 733] on textarea "Protein intake was slightly low over the weekend" at bounding box center [1093, 740] width 662 height 37
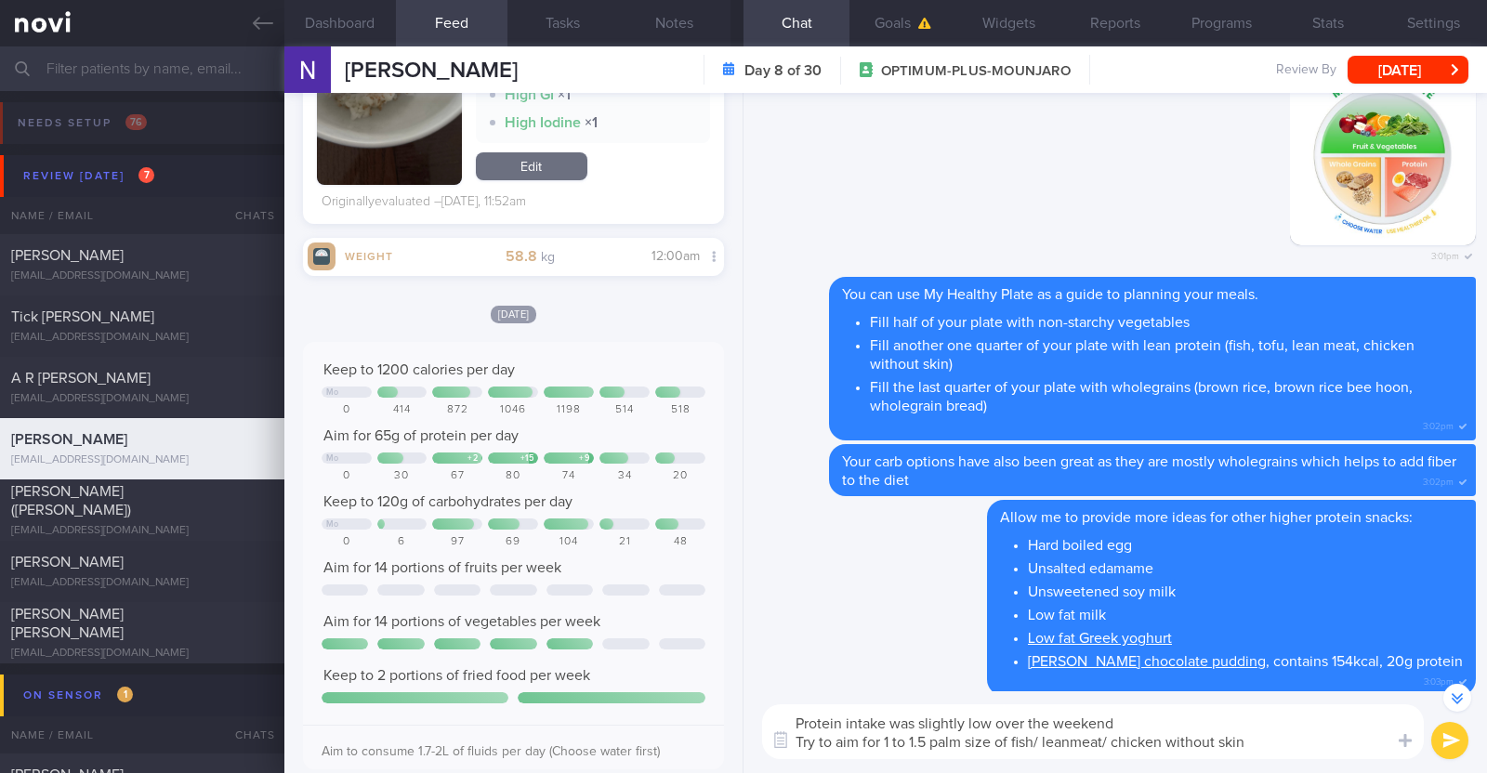
click at [1075, 735] on textarea "Protein intake was slightly low over the weekend Try to aim for 1 to 1.5 palm s…" at bounding box center [1093, 731] width 662 height 55
click at [1270, 729] on textarea "Protein intake was slightly low over the weekend Try to aim for 1 to 1.5 palm s…" at bounding box center [1093, 731] width 662 height 55
click at [1261, 741] on textarea "Protein intake was slightly low over the weekend Try to aim for 1 to 1.5 palm s…" at bounding box center [1093, 731] width 662 height 55
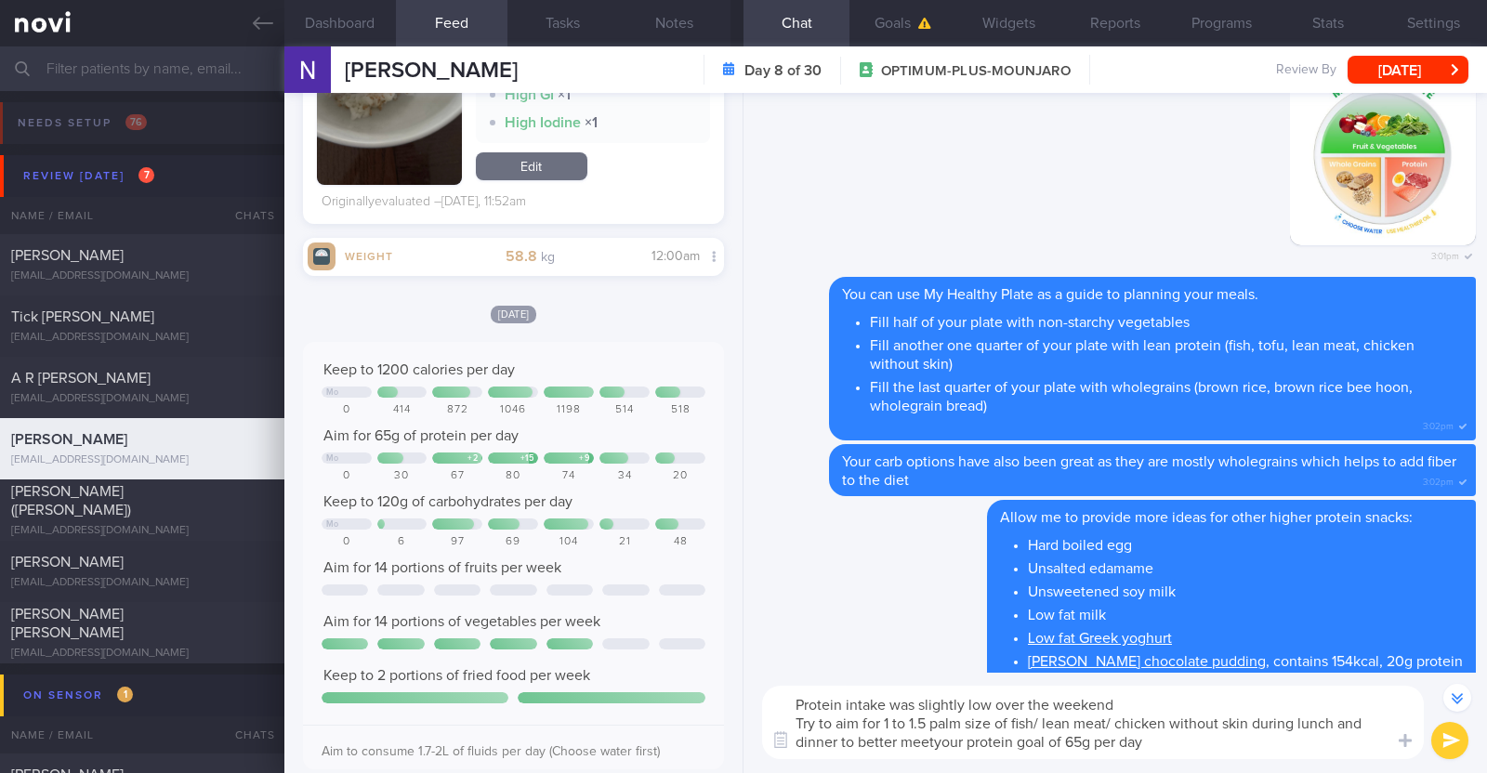
click at [935, 741] on textarea "Protein intake was slightly low over the weekend Try to aim for 1 to 1.5 palm s…" at bounding box center [1093, 722] width 662 height 73
type textarea "Protein intake was slightly low over the weekend Try to aim for 1 to 1.5 palm s…"
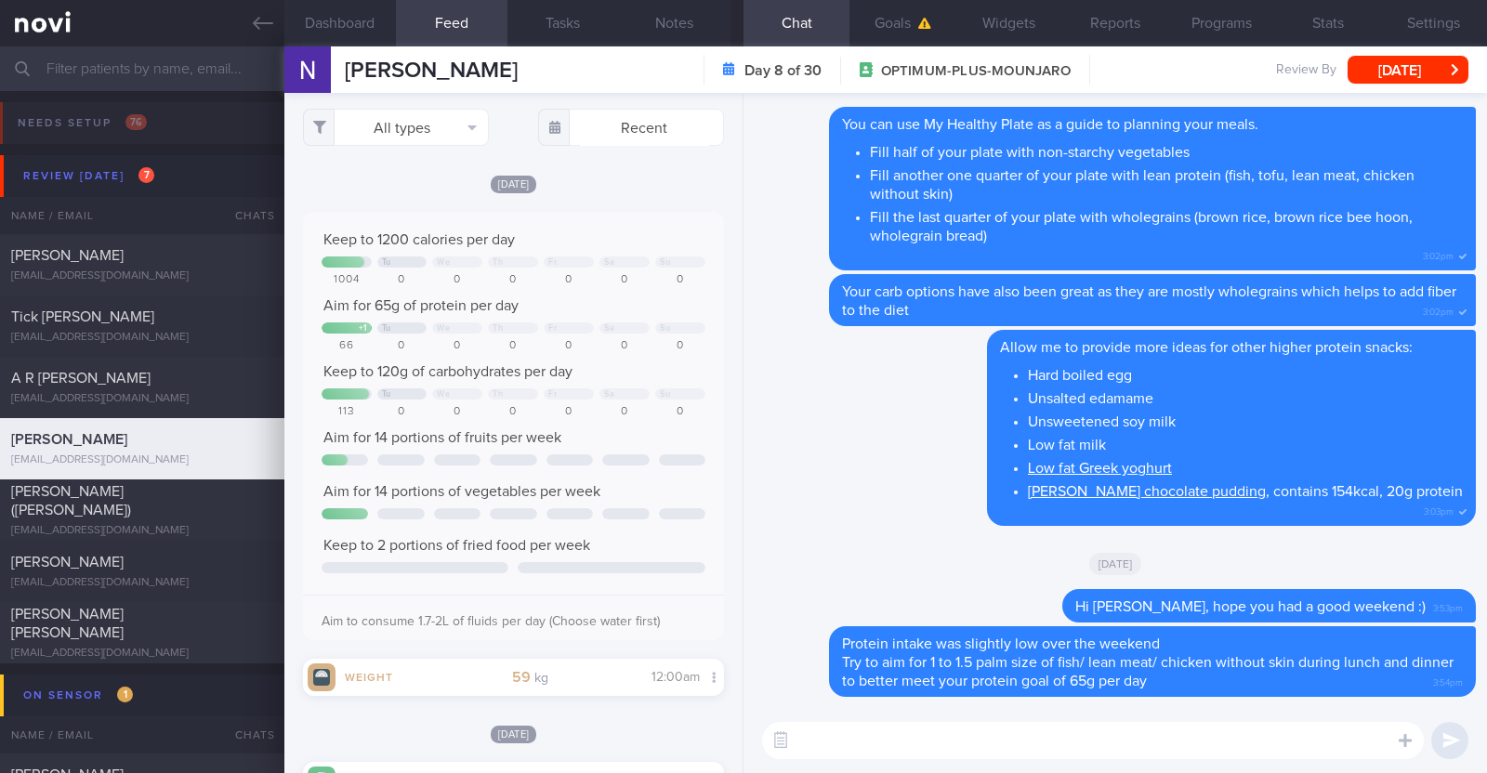
scroll to position [0, 0]
click at [818, 750] on textarea at bounding box center [1093, 740] width 662 height 37
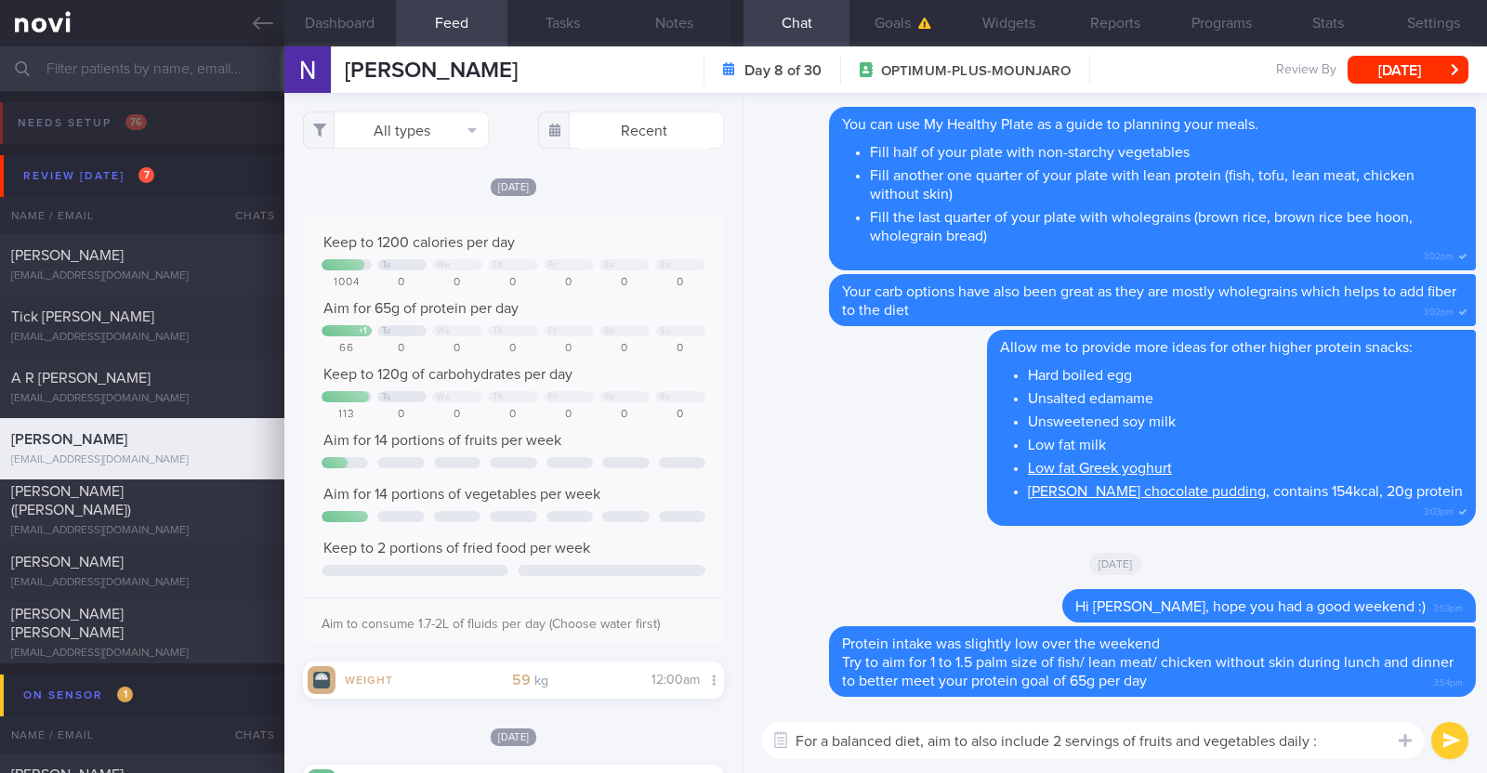
type textarea "For a balanced diet, aim to also include 2 servings of fruits and vegetables da…"
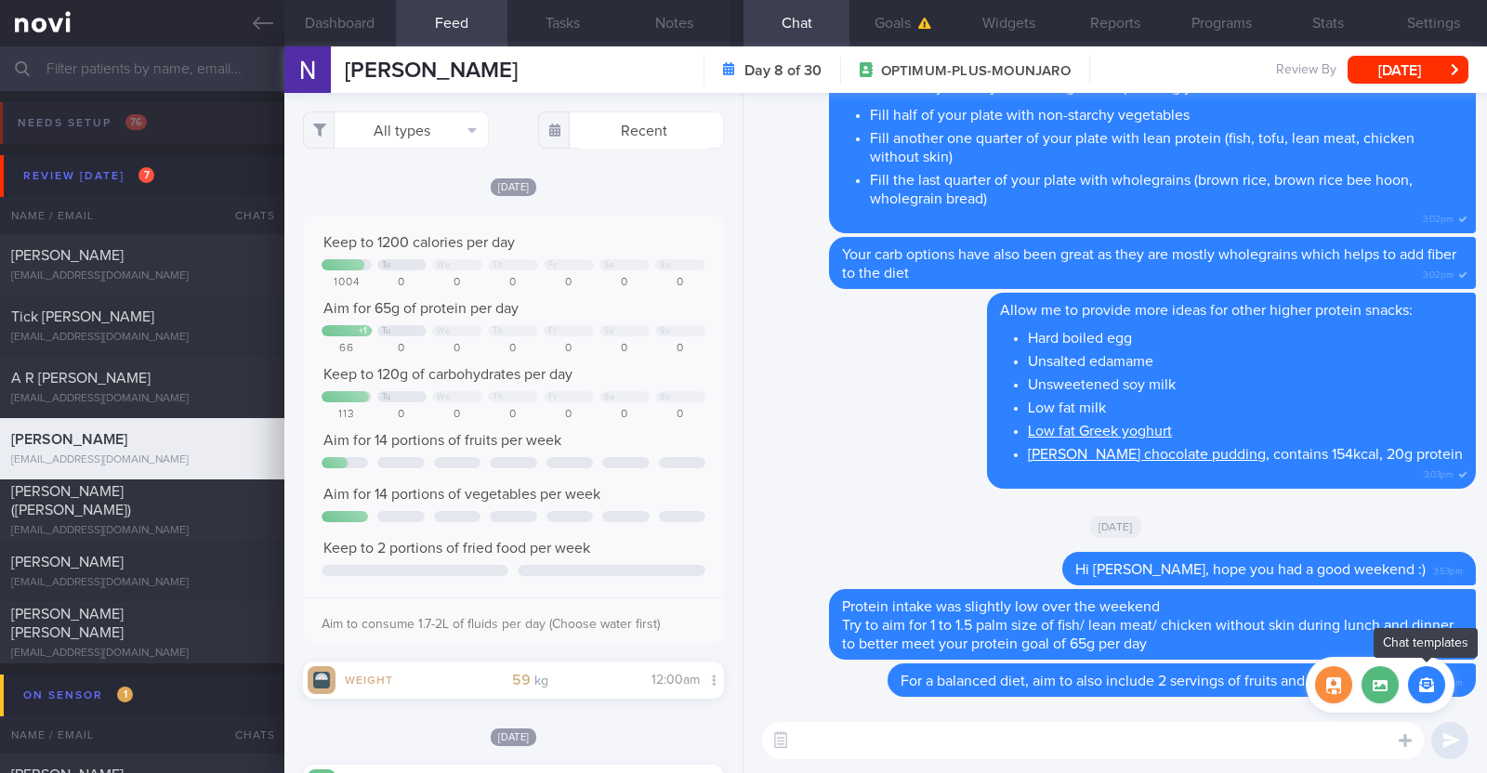
click at [1420, 683] on button "button" at bounding box center [1426, 684] width 37 height 37
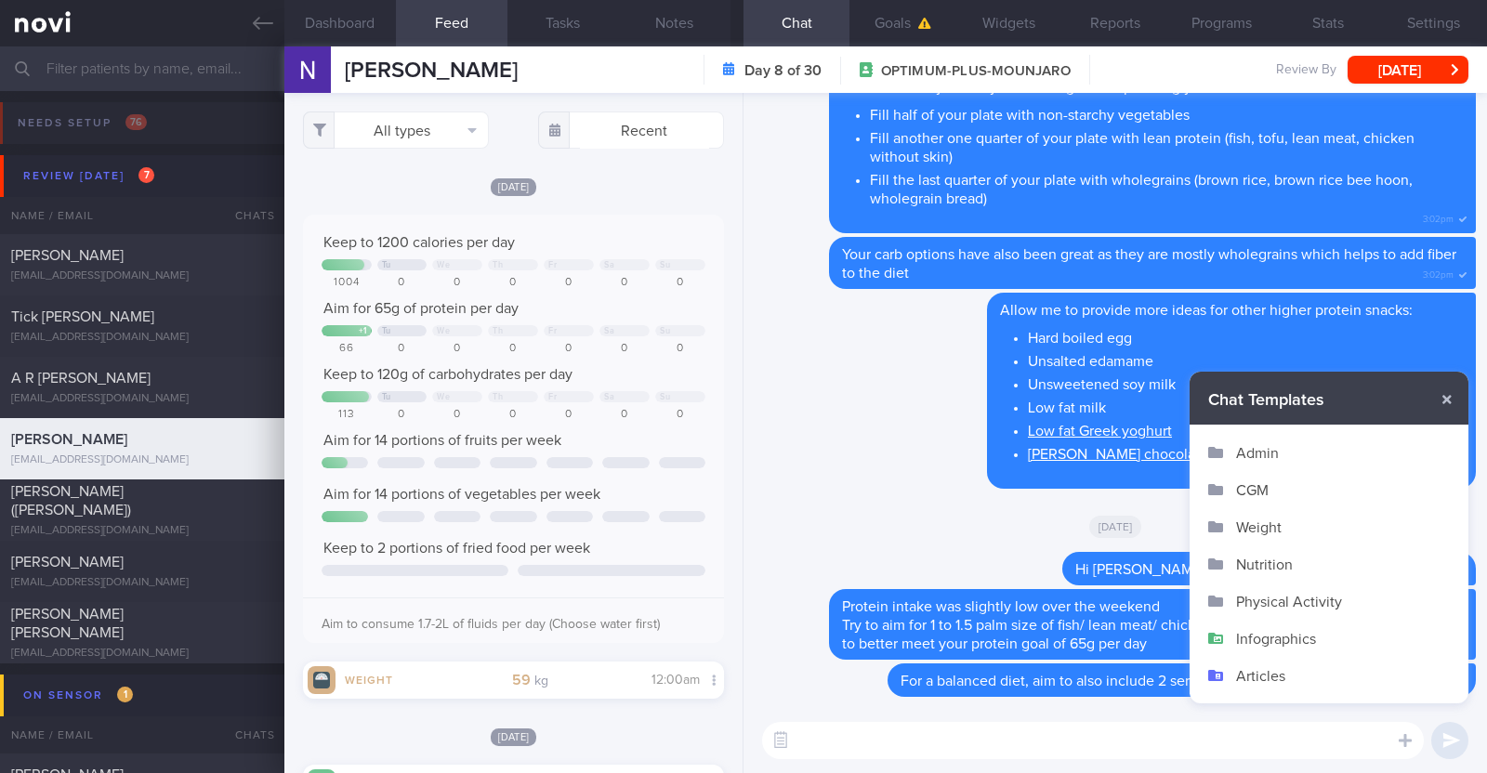
click at [1273, 636] on button "Infographics" at bounding box center [1328, 638] width 279 height 37
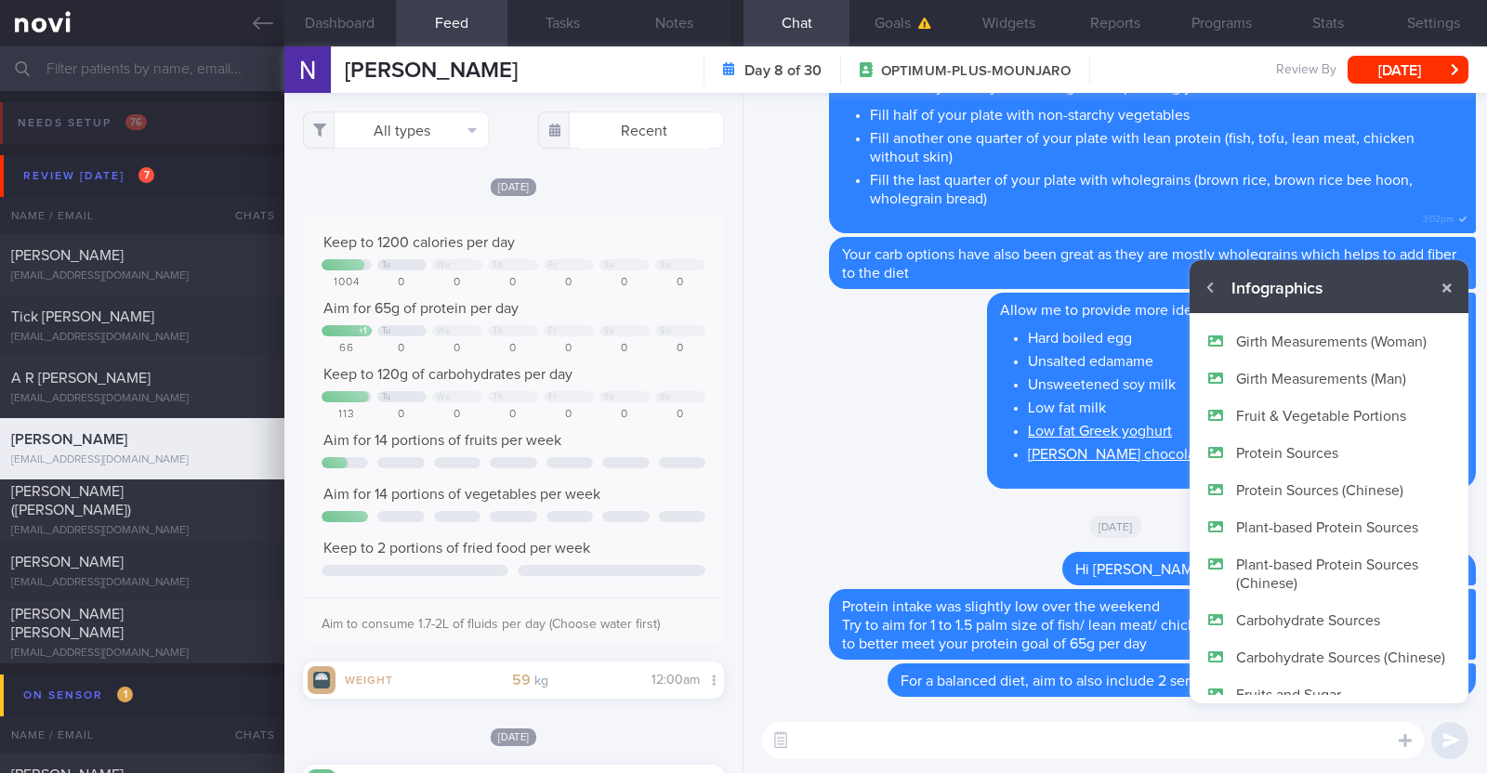
click at [1346, 421] on button "Fruit & Vegetable Portions" at bounding box center [1328, 415] width 279 height 37
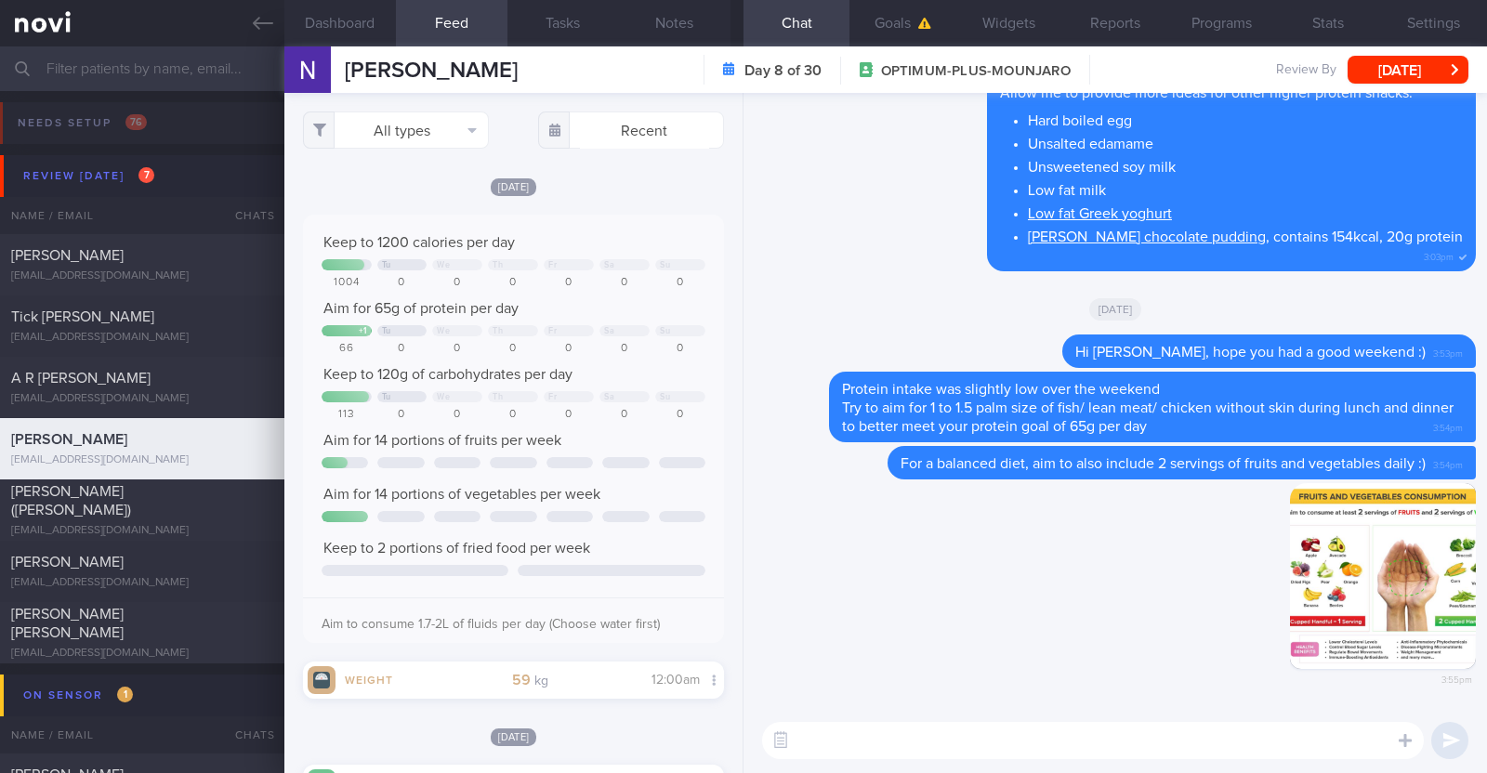
click at [1046, 747] on textarea at bounding box center [1093, 740] width 662 height 37
type textarea "Here's some information on fruit and vegetable portion sizes"
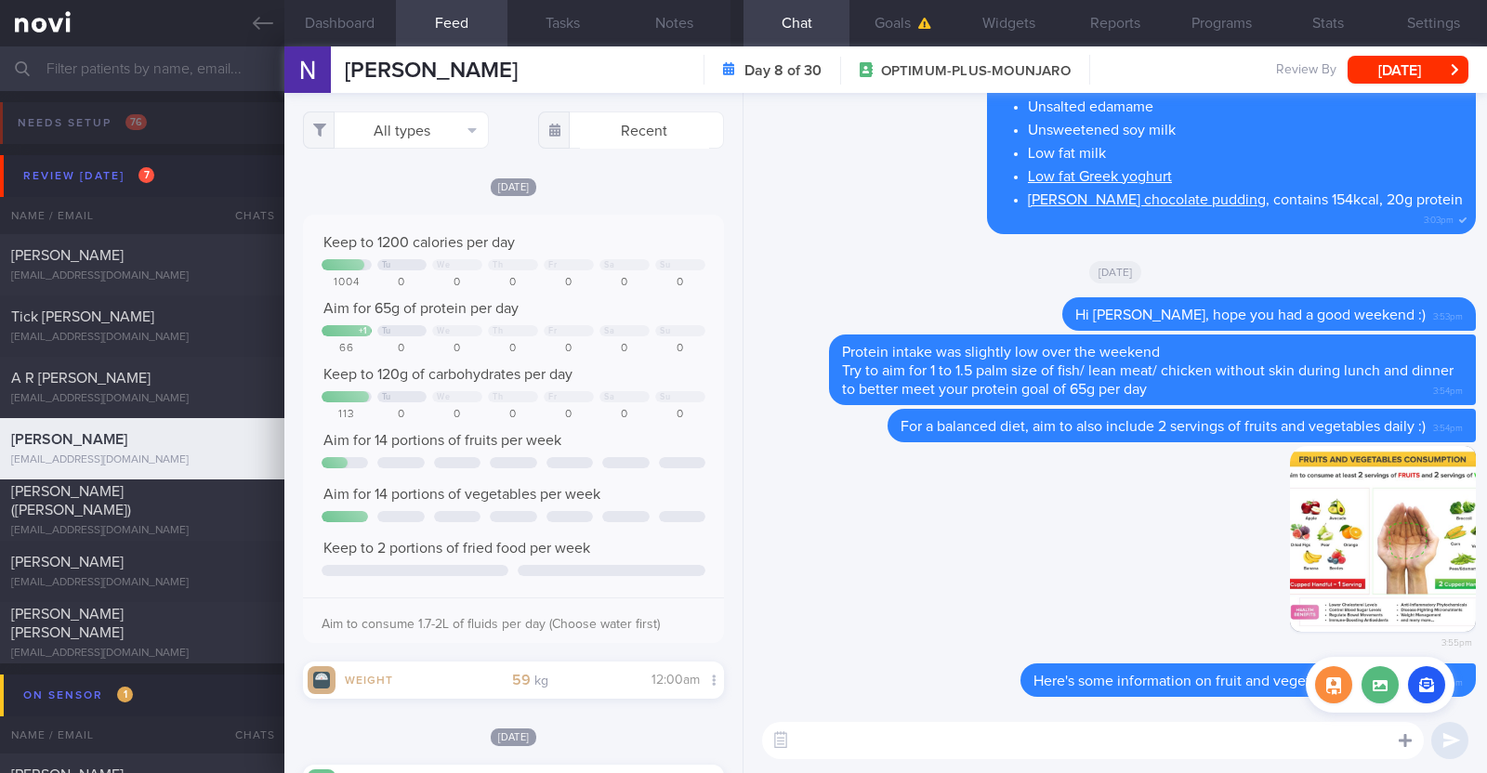
click at [1408, 736] on icon at bounding box center [1404, 740] width 13 height 17
click at [939, 601] on div "Delete 3:55pm" at bounding box center [1115, 555] width 721 height 218
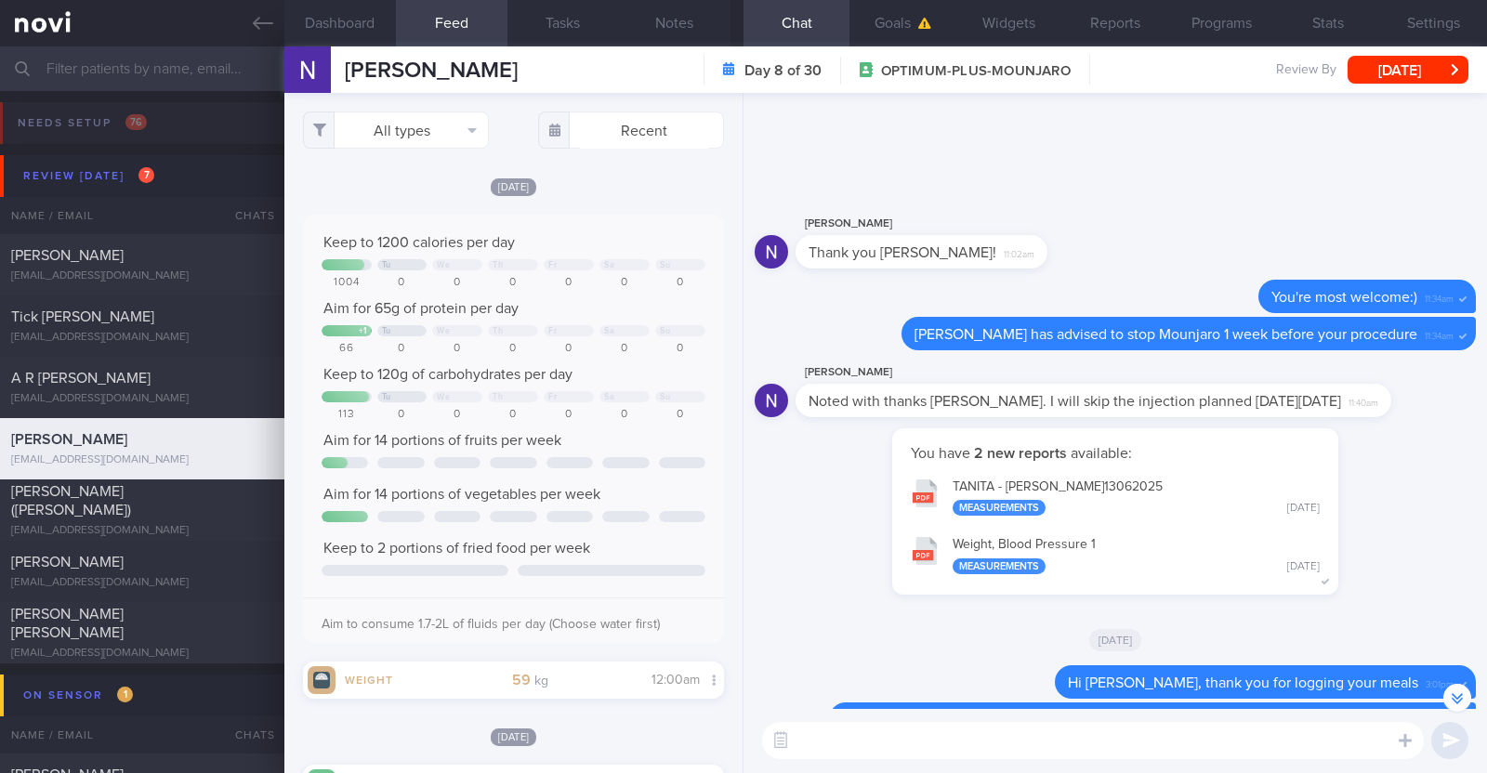
scroll to position [-346, 0]
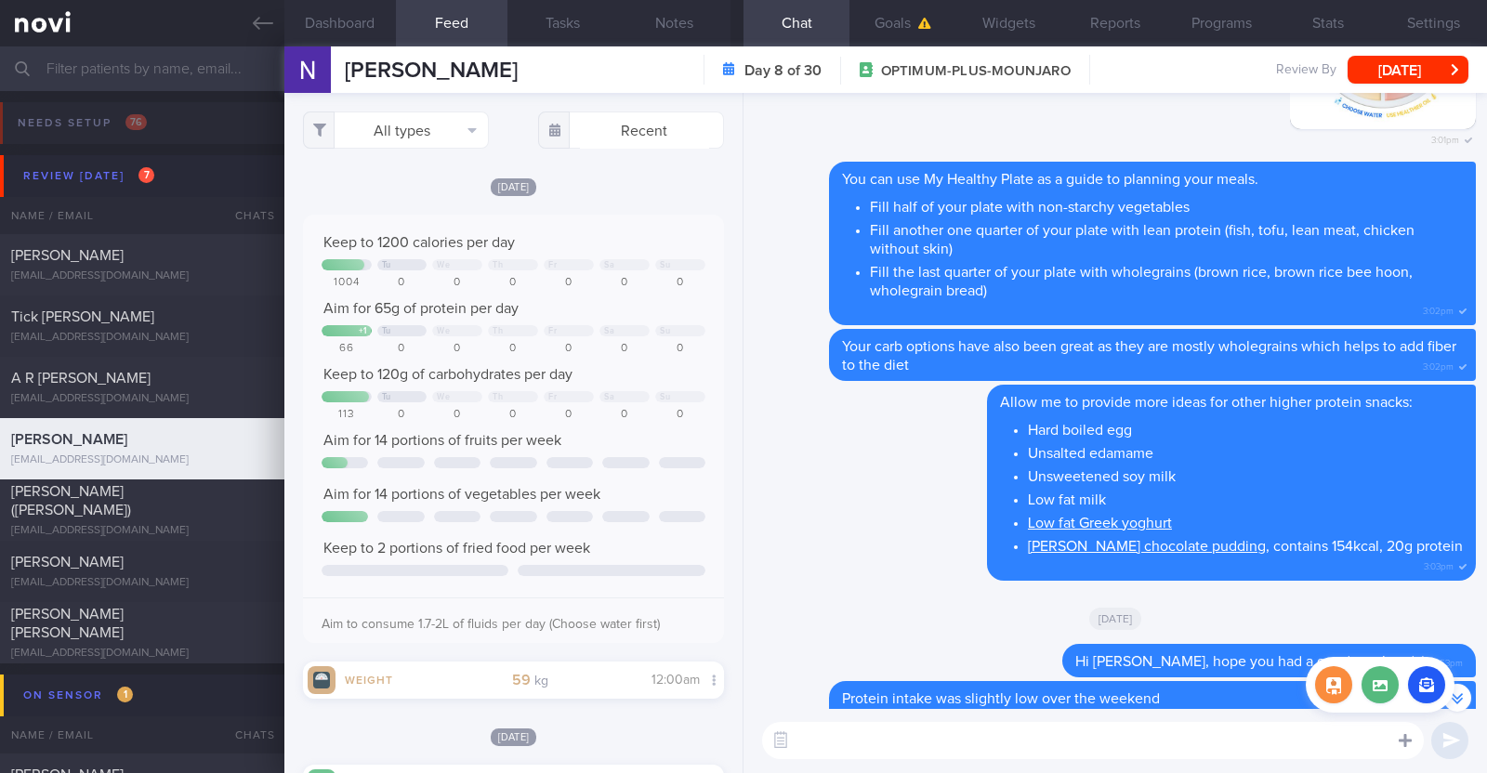
click at [1402, 738] on icon at bounding box center [1404, 740] width 13 height 17
click at [1410, 695] on div "Chat templates Attach media Food repository" at bounding box center [1380, 685] width 149 height 56
click at [1415, 685] on button "button" at bounding box center [1426, 684] width 37 height 37
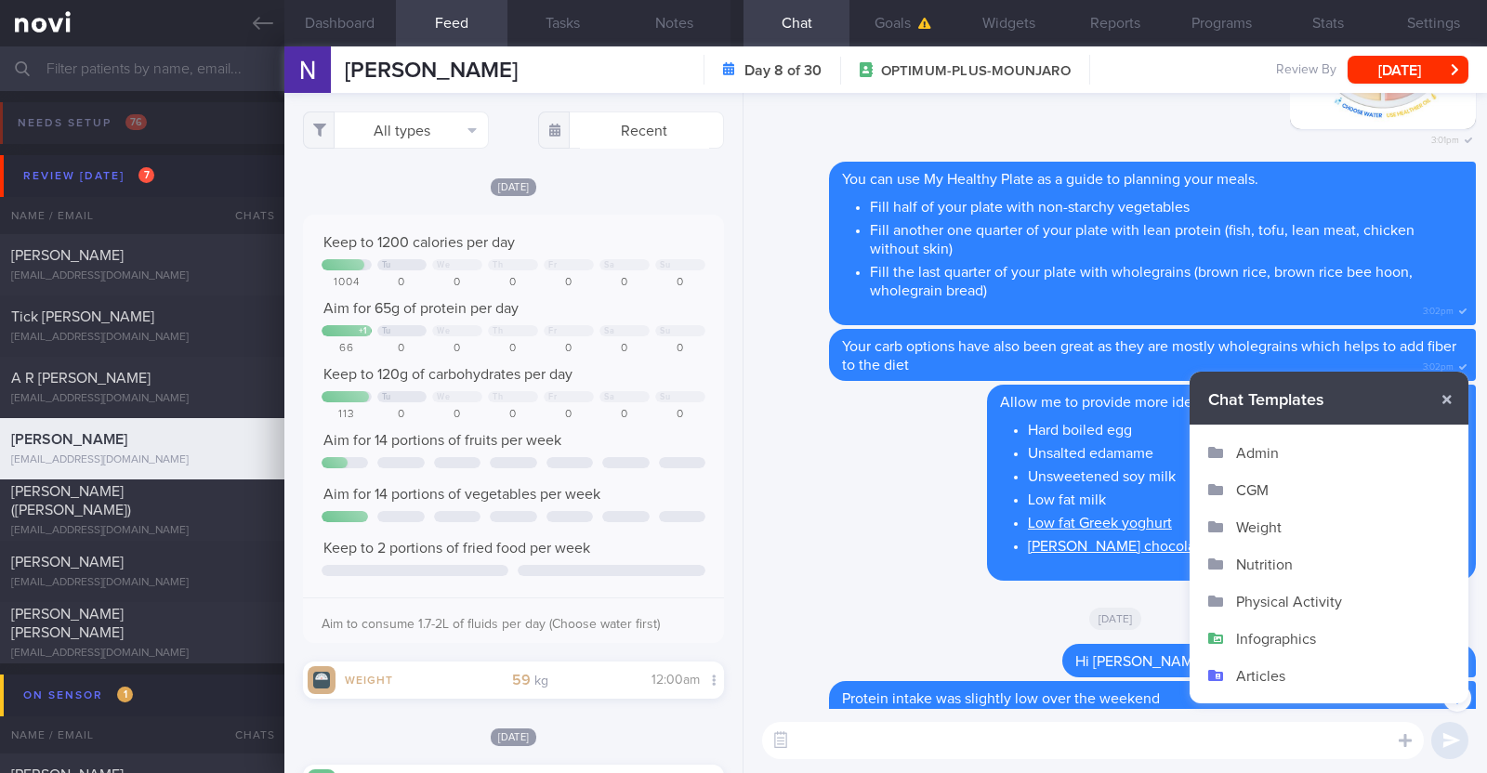
click at [1304, 640] on button "Infographics" at bounding box center [1328, 638] width 279 height 37
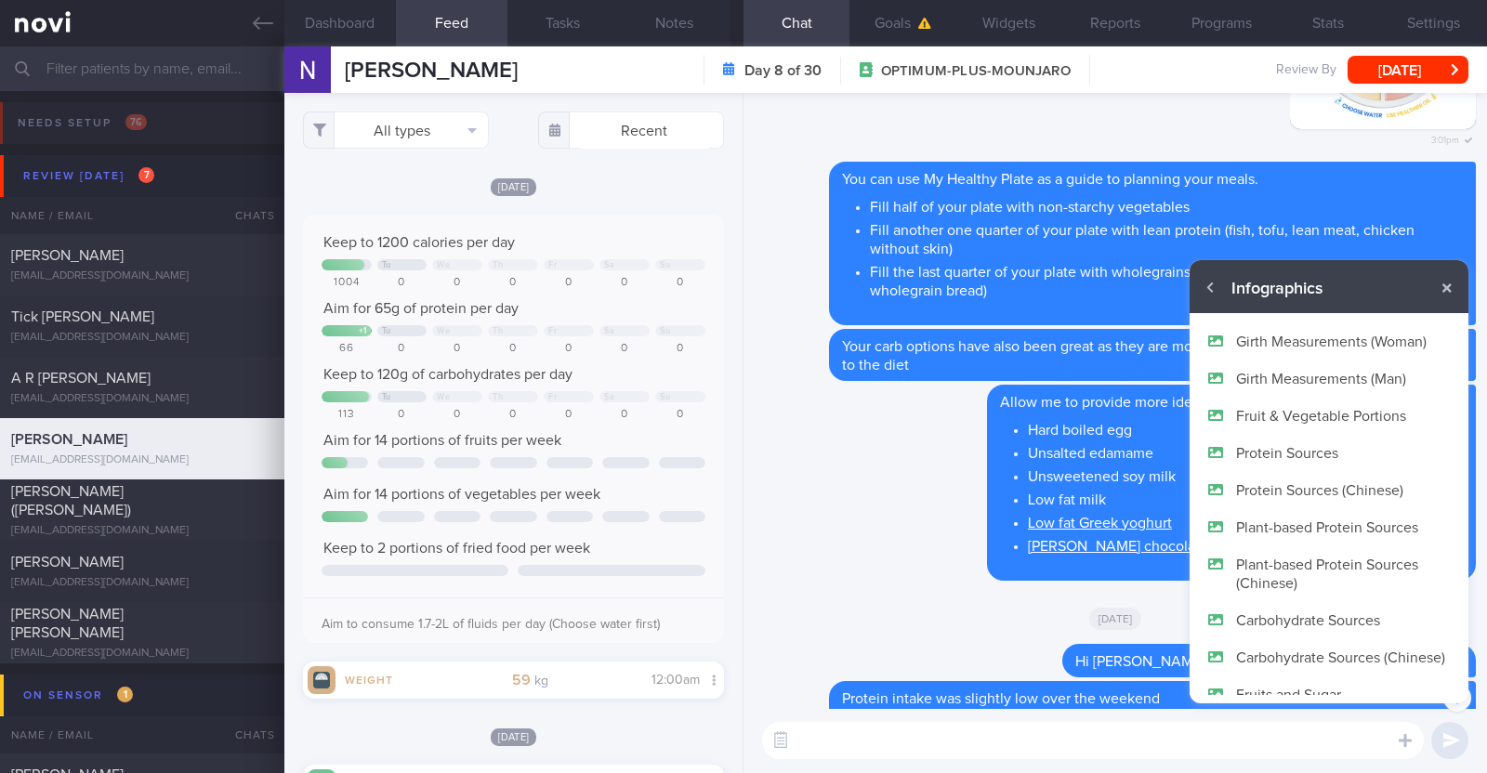
click at [1279, 451] on button "Protein Sources" at bounding box center [1328, 452] width 279 height 37
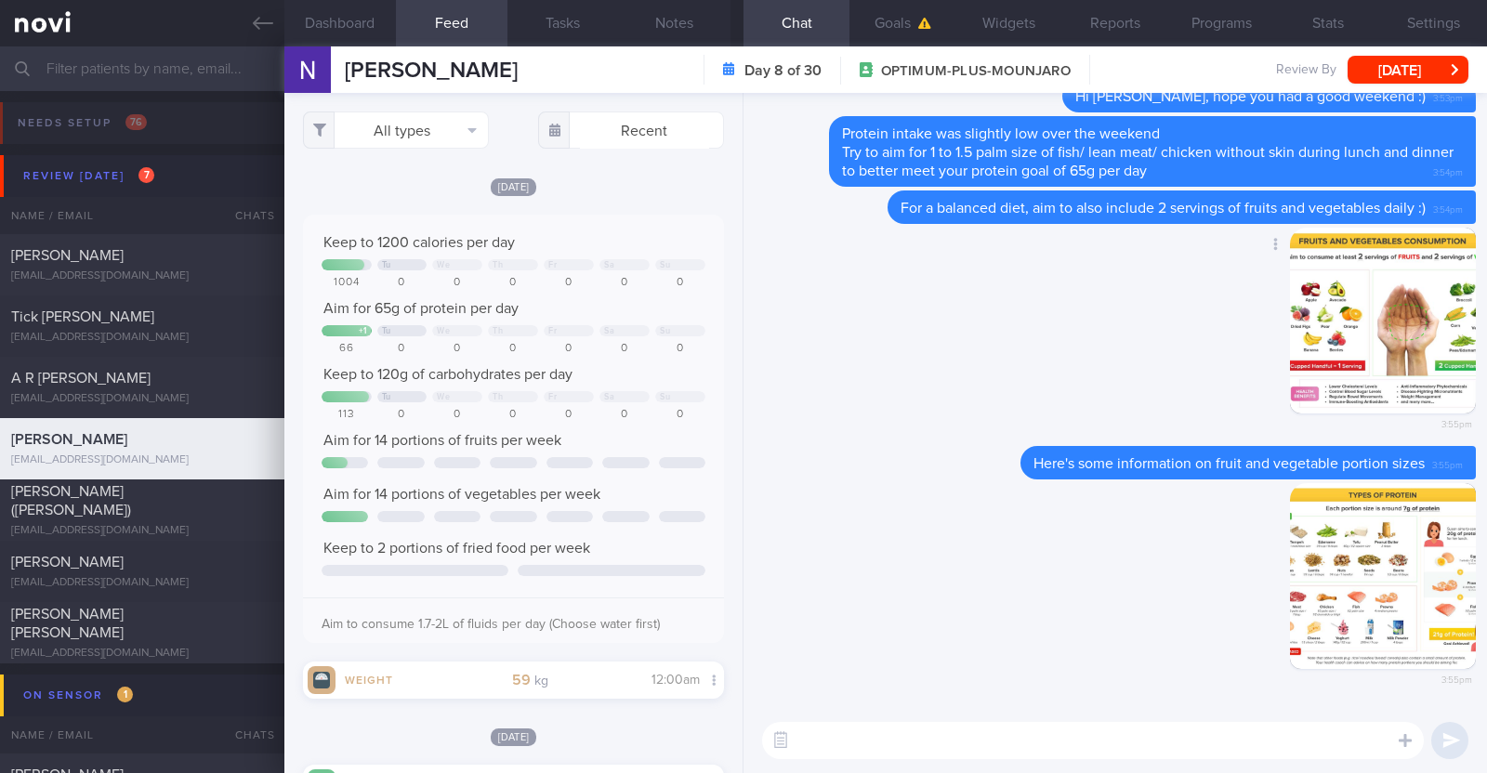
scroll to position [0, 0]
click at [1329, 600] on button "button" at bounding box center [1383, 576] width 186 height 186
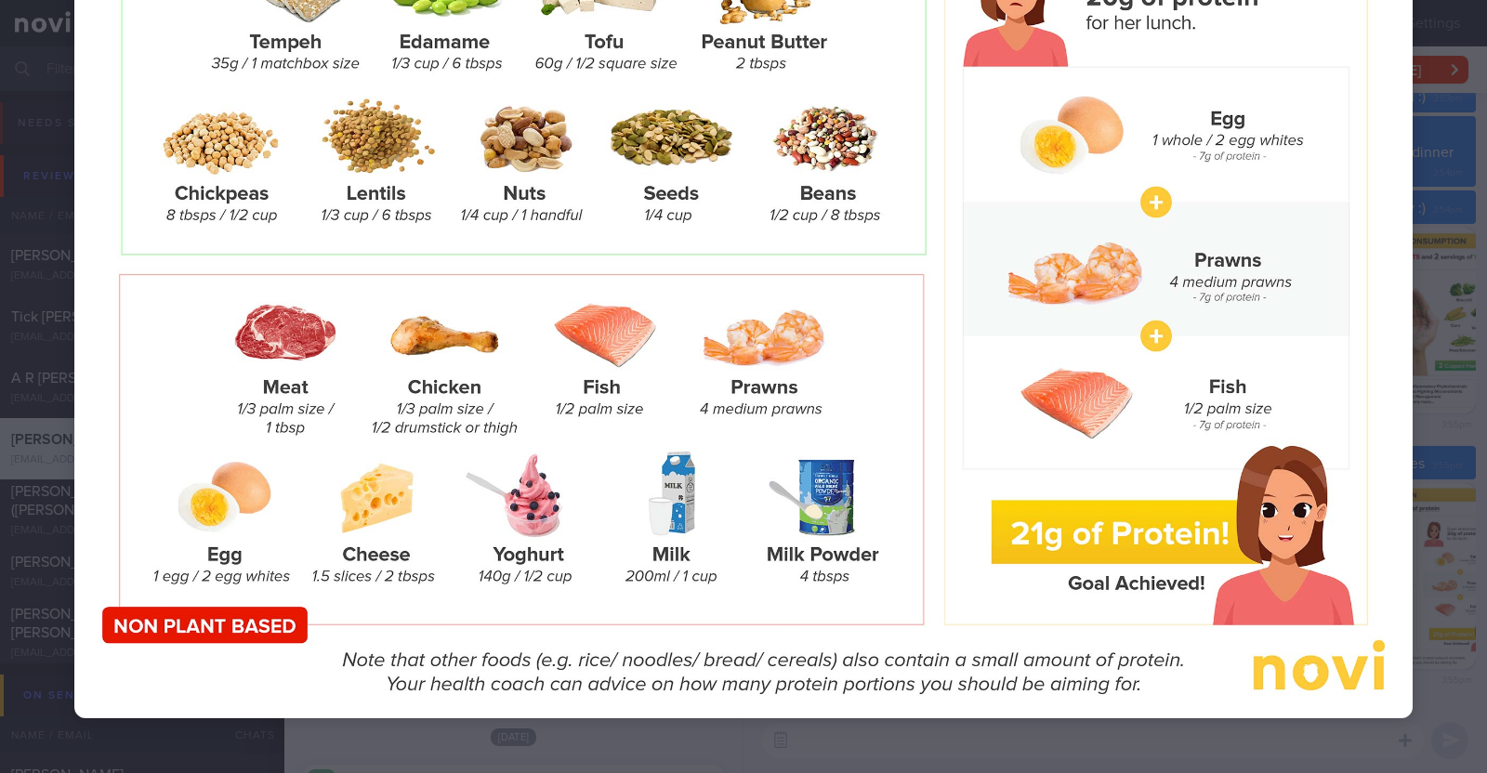
scroll to position [348, 0]
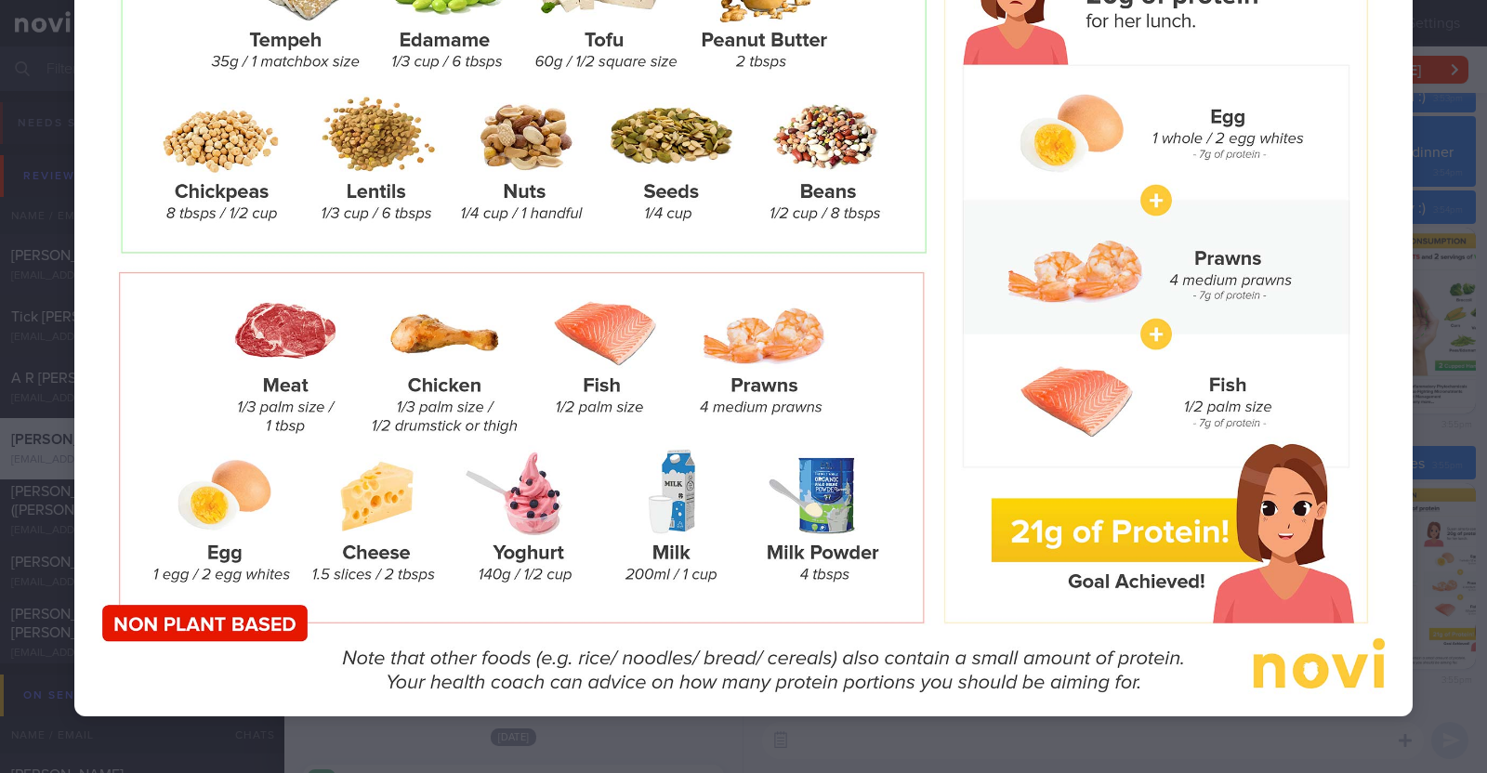
click at [1402, 360] on div at bounding box center [743, 221] width 1487 height 1139
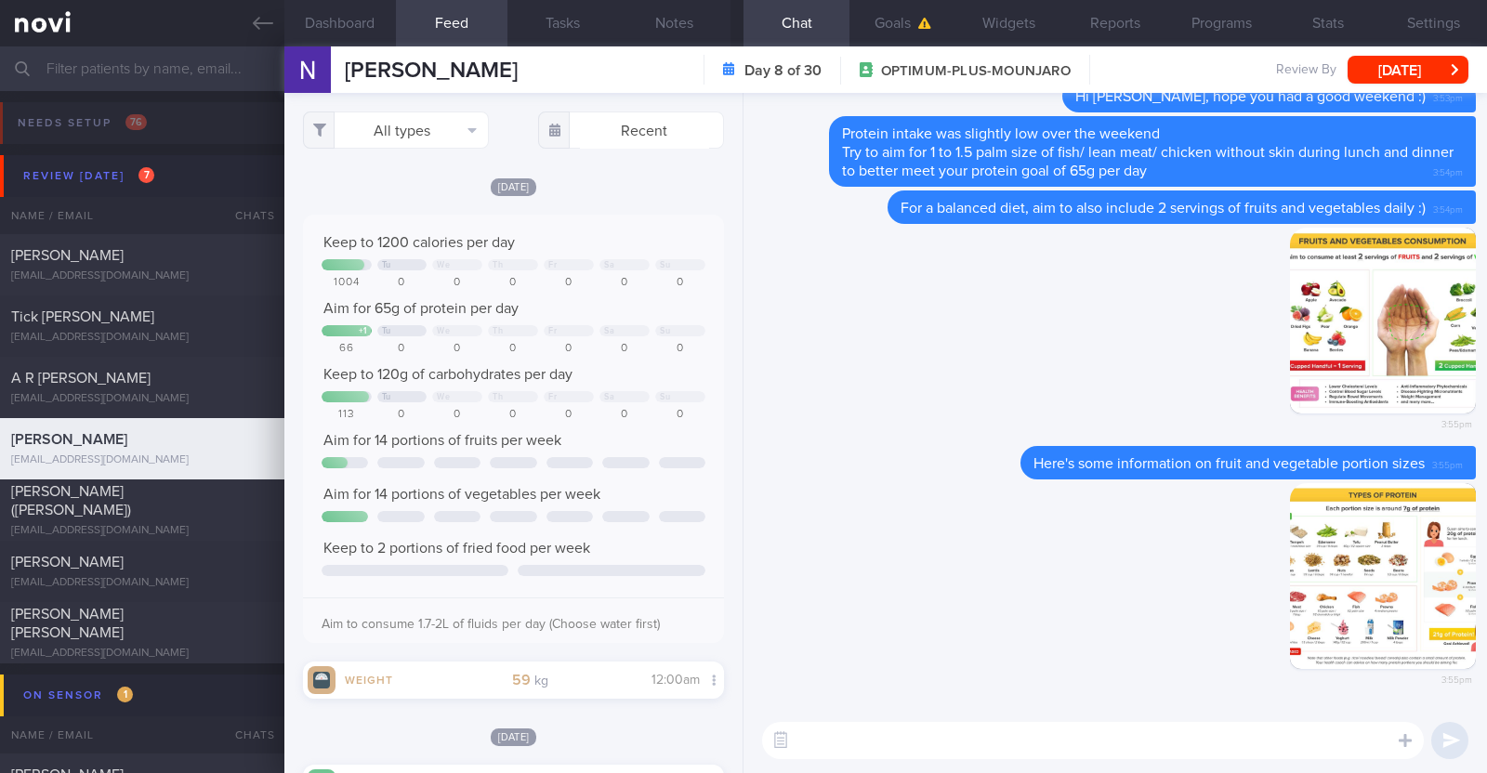
click at [1073, 746] on textarea at bounding box center [1093, 740] width 662 height 37
type textarea "This can also give you a better idea of protein portions"
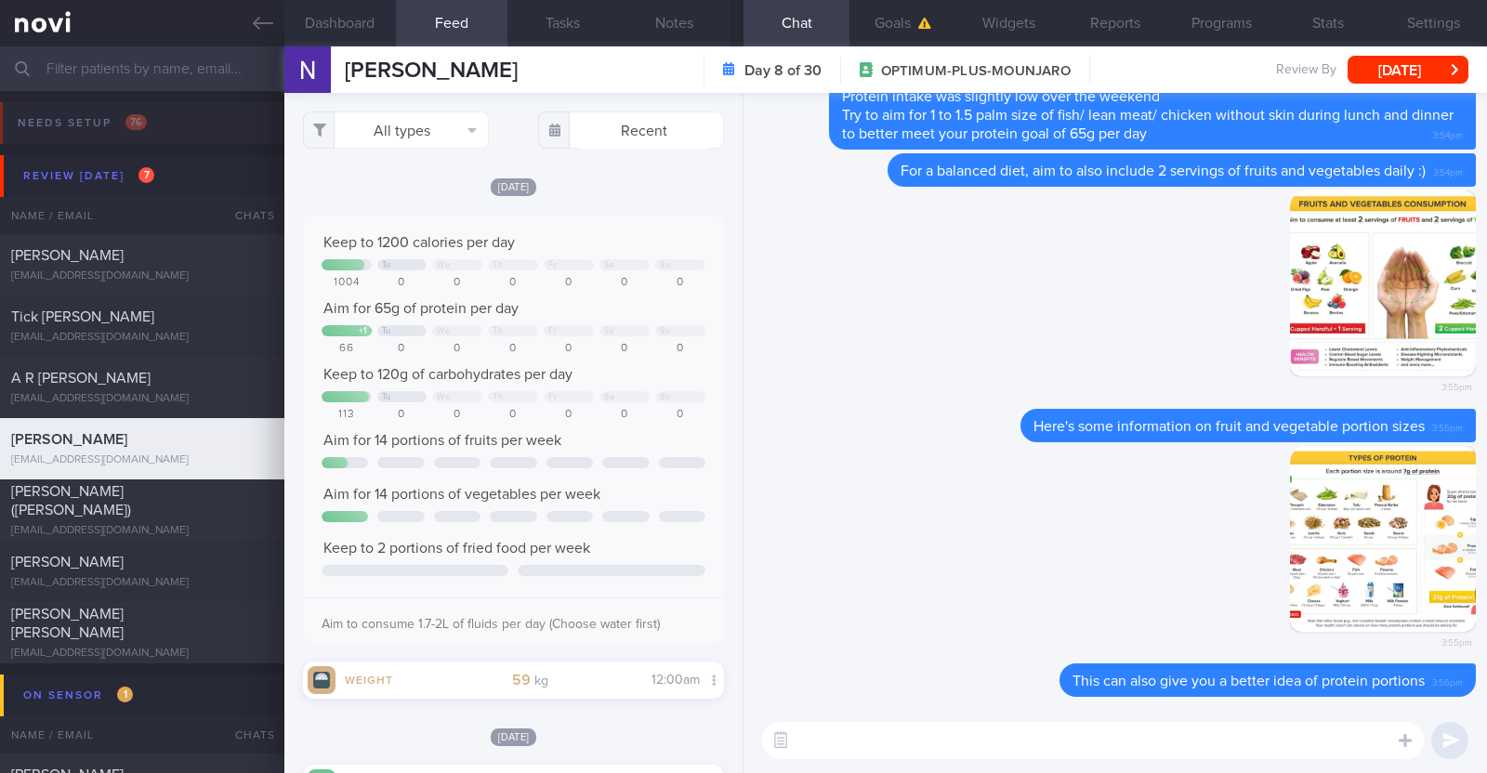
scroll to position [0, 0]
click at [1406, 72] on button "[DATE]" at bounding box center [1407, 70] width 121 height 28
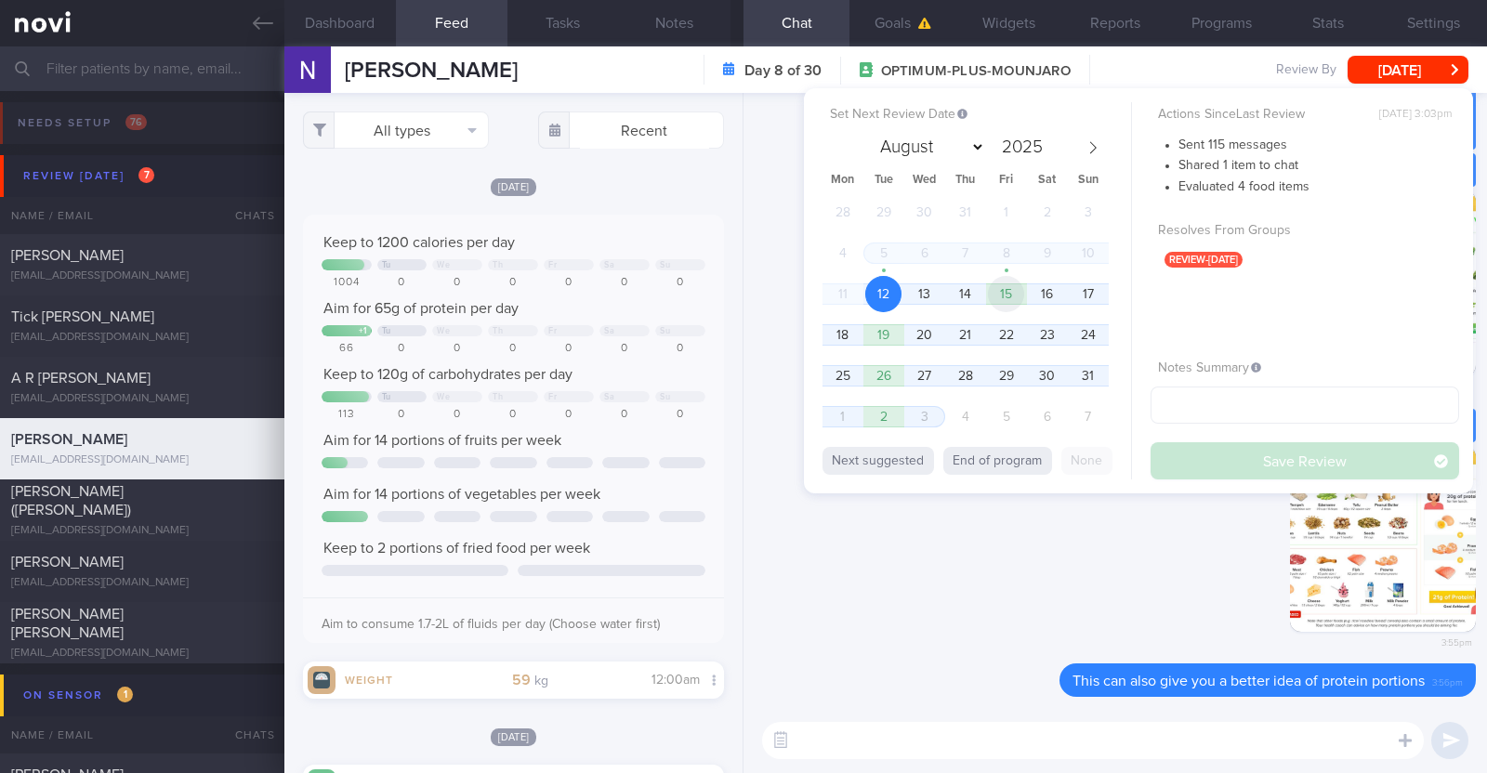
click at [1019, 289] on span "15" at bounding box center [1006, 294] width 36 height 36
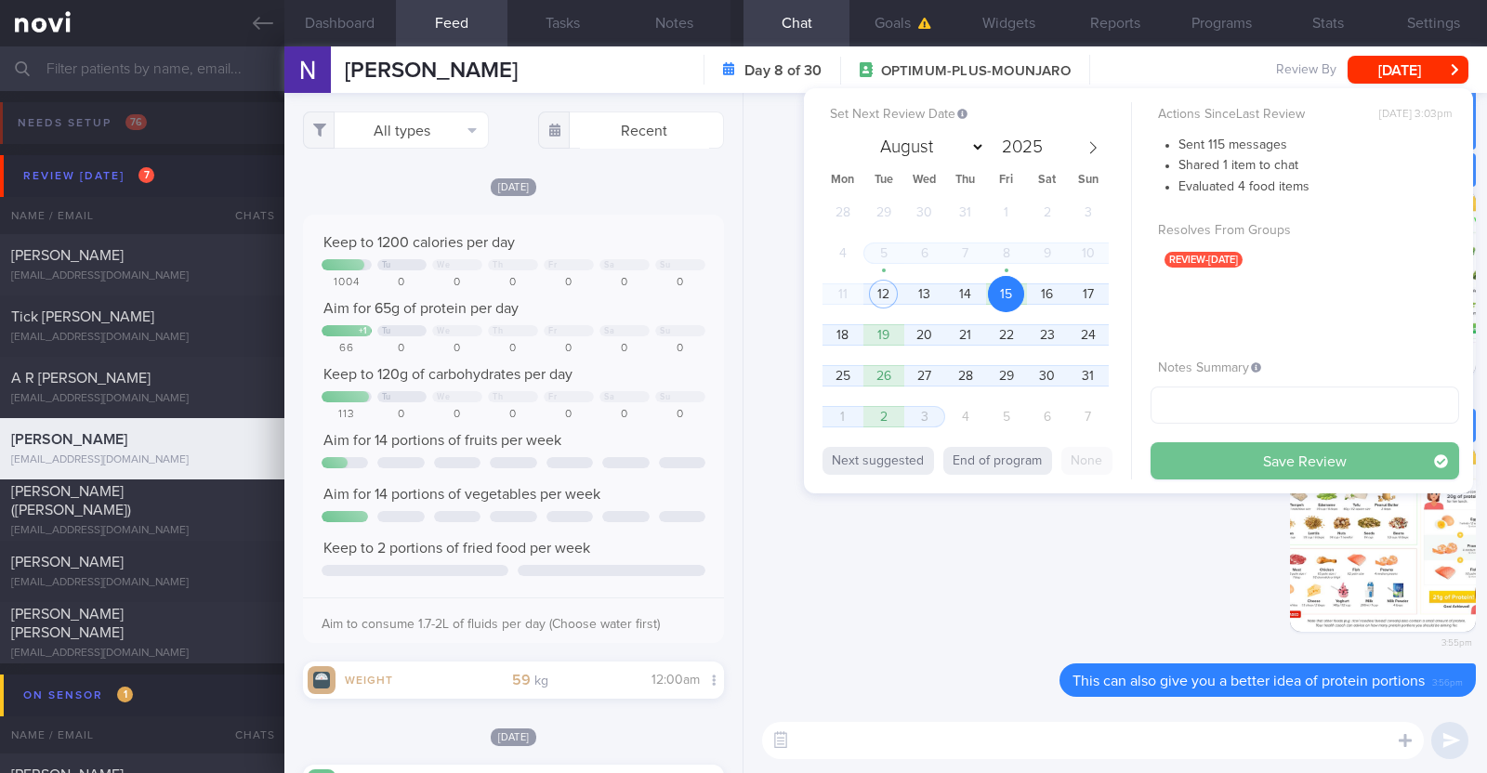
click at [1250, 465] on button "Save Review" at bounding box center [1304, 460] width 309 height 37
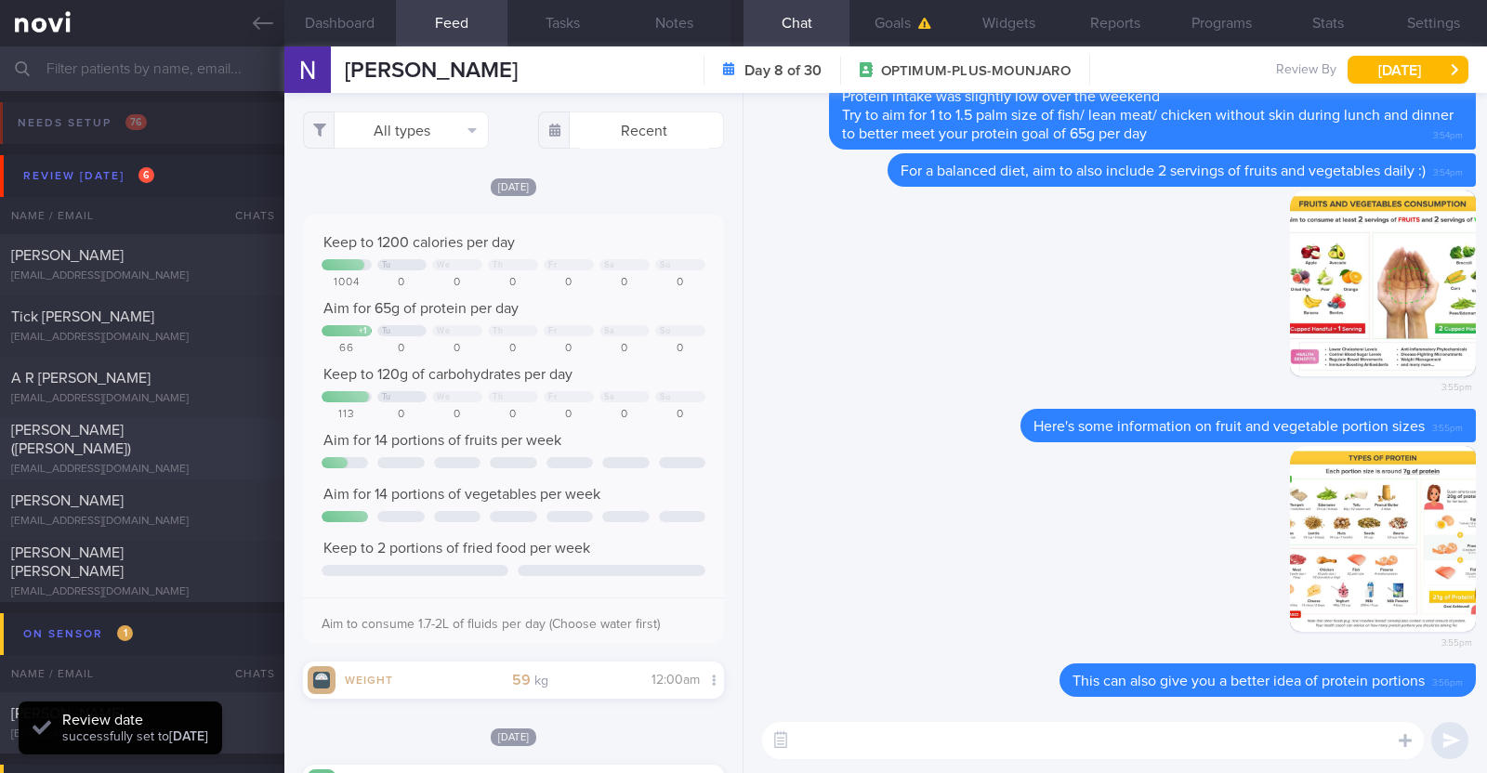
click at [194, 448] on div "PHUA ZHUANG RU (SARAH)" at bounding box center [139, 439] width 257 height 37
type textarea "41F Co-morbidities Schizophrenia Subclinical hypothyroid Health screen in Raffl…"
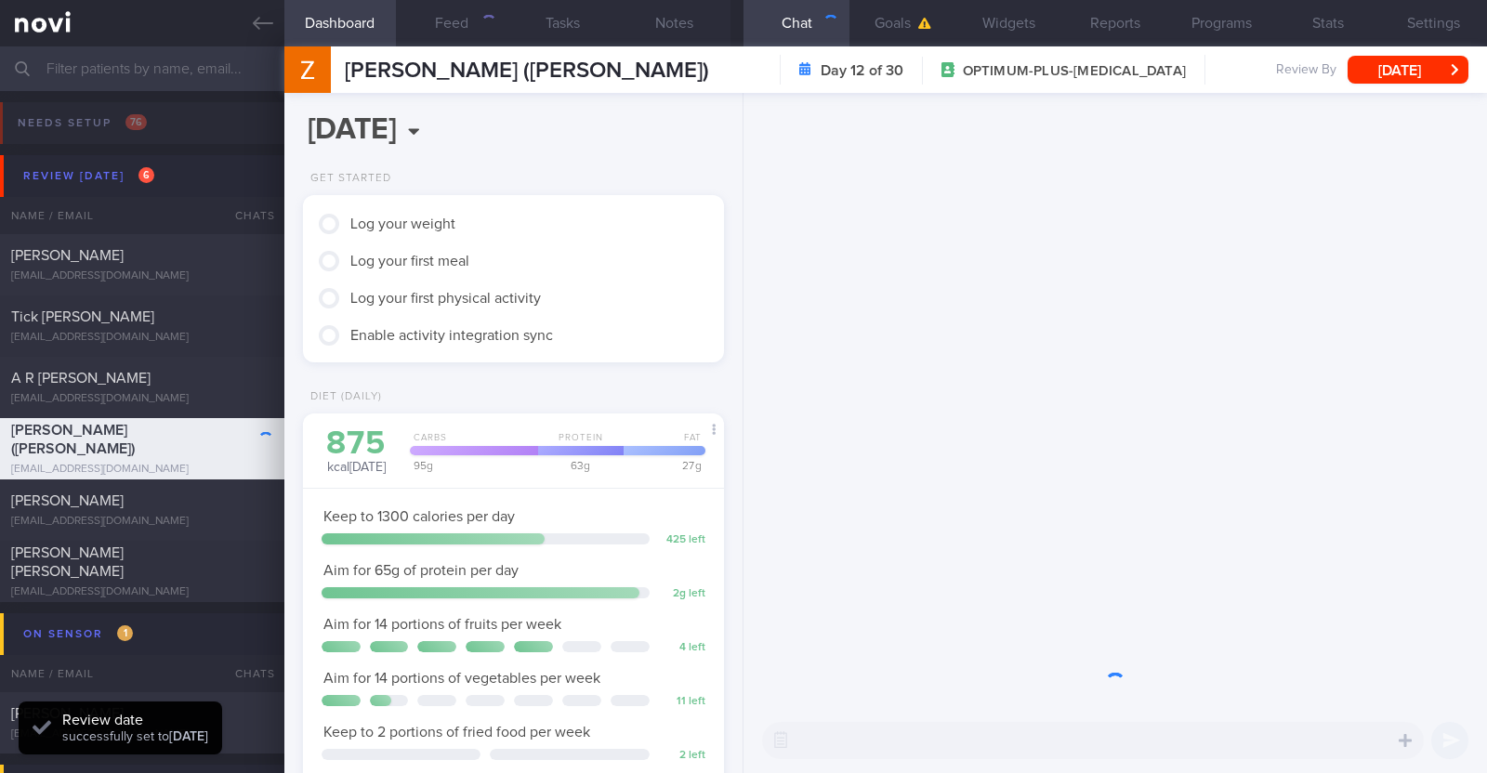
scroll to position [211, 370]
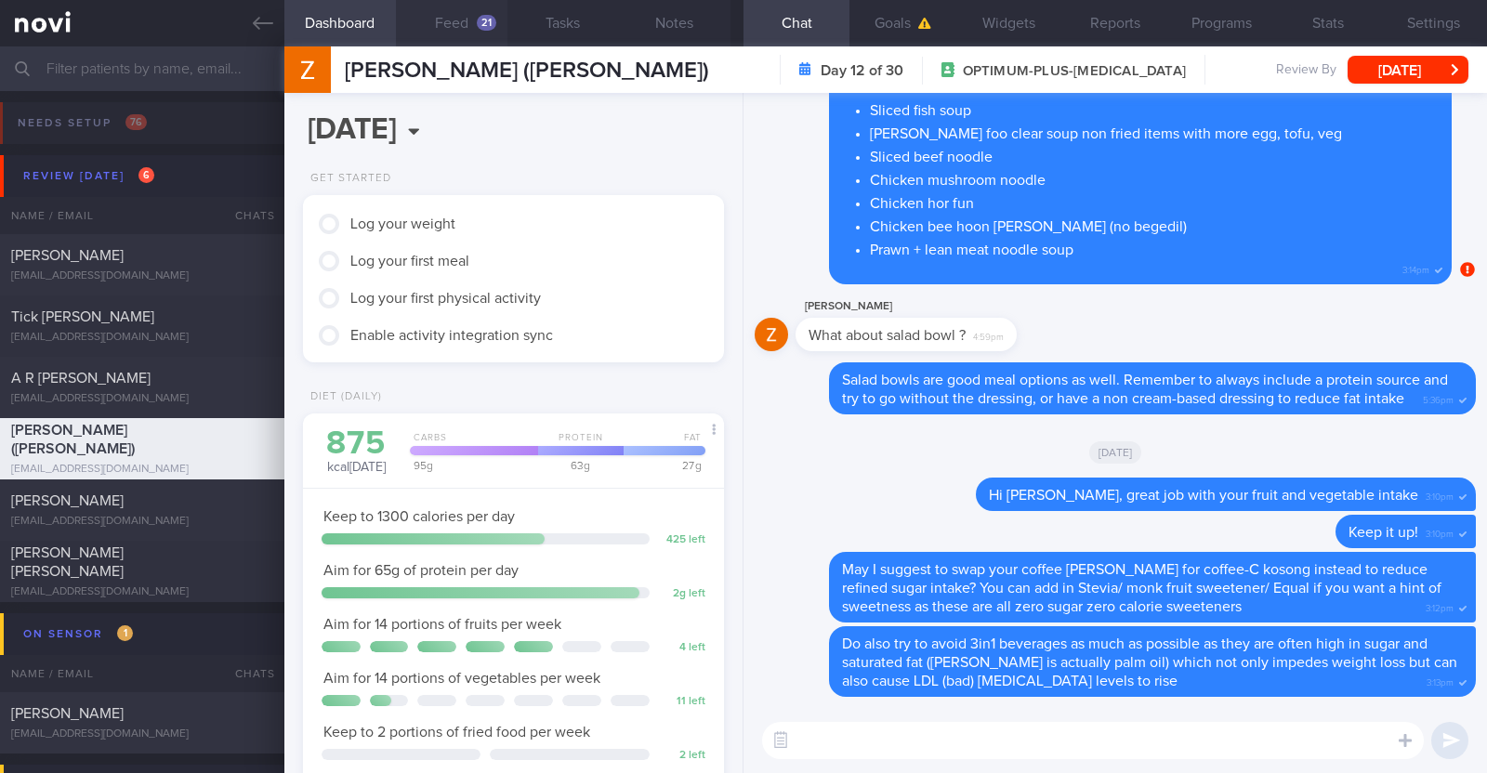
click at [447, 21] on button "Feed 21" at bounding box center [452, 23] width 112 height 46
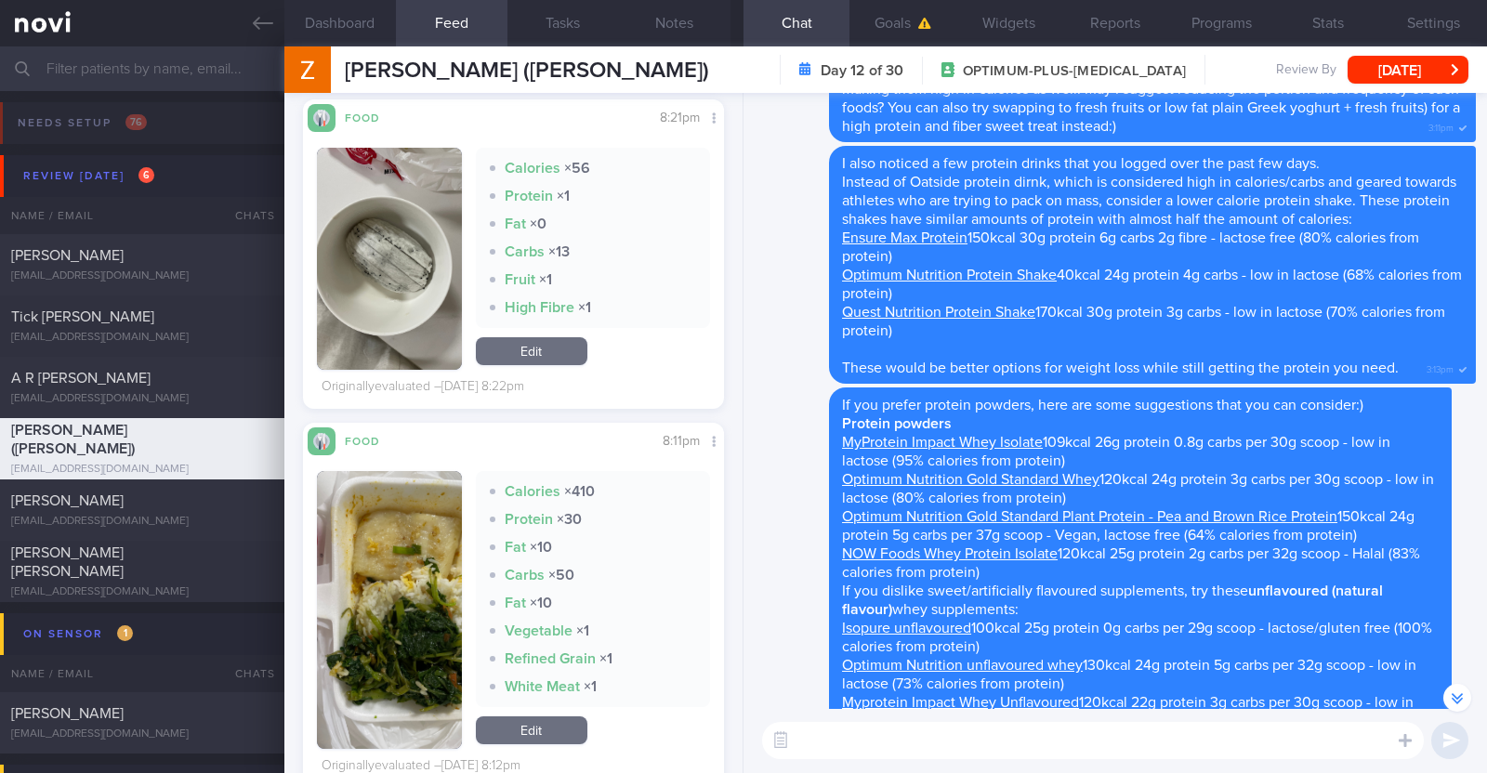
scroll to position [5575, 0]
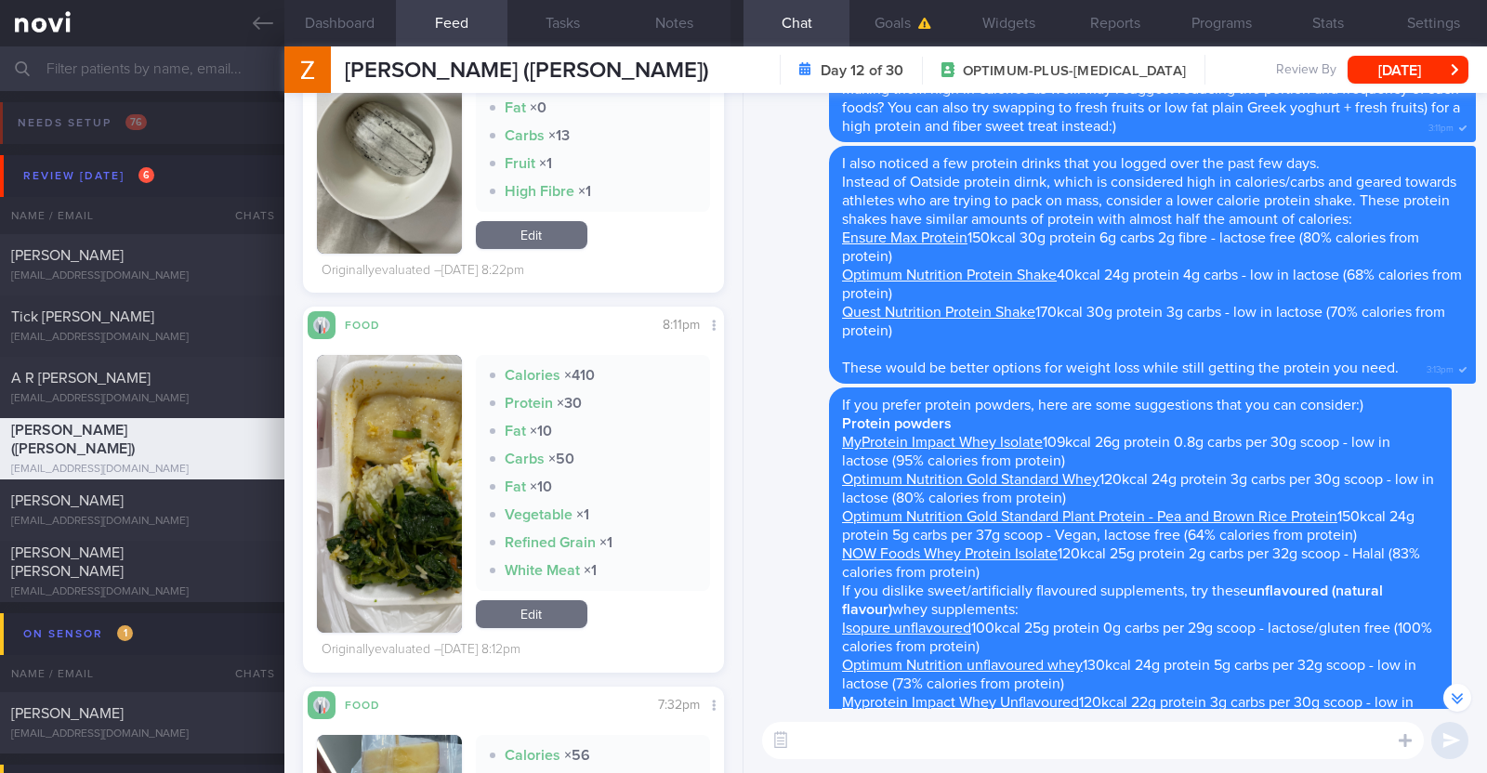
click at [879, 749] on textarea at bounding box center [1093, 740] width 662 height 37
type textarea "Hi Sarah, hope you had a good national day weekend:)"
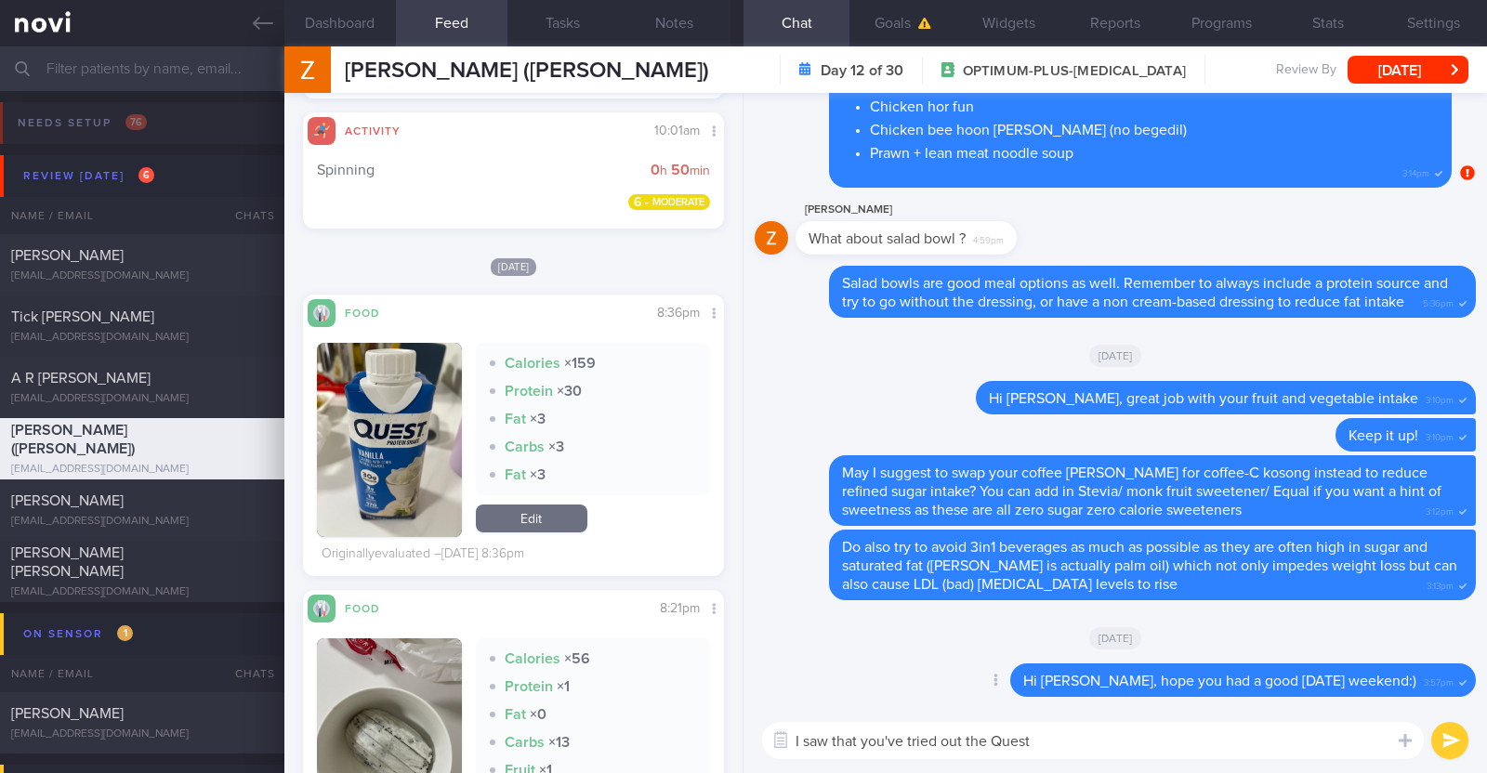
scroll to position [0, 0]
click at [1058, 745] on textarea "I saw that you've tried out the Quest" at bounding box center [1093, 740] width 662 height 37
type textarea "I saw that you've tried out the Quest protein shake. How do you find it?"
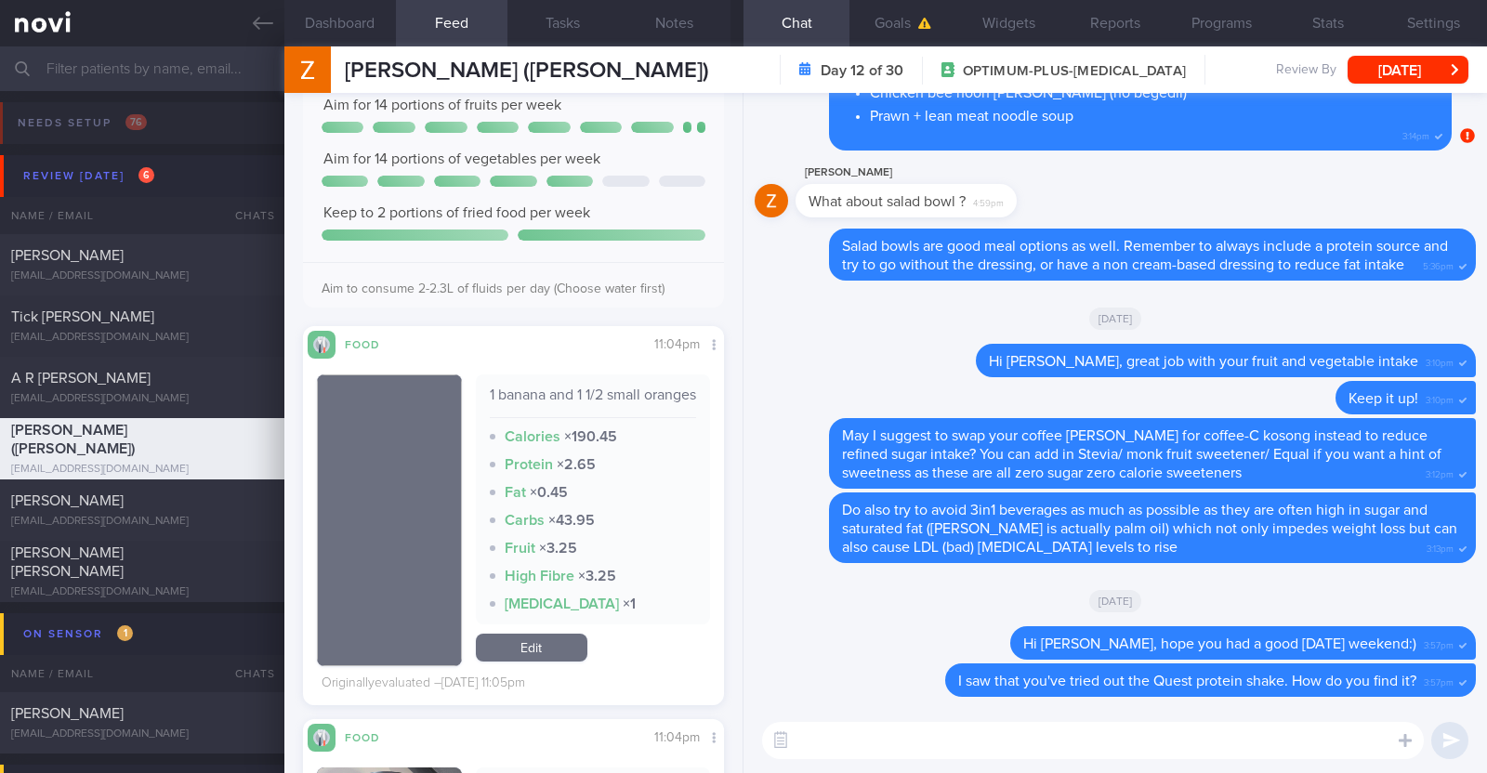
scroll to position [2788, 0]
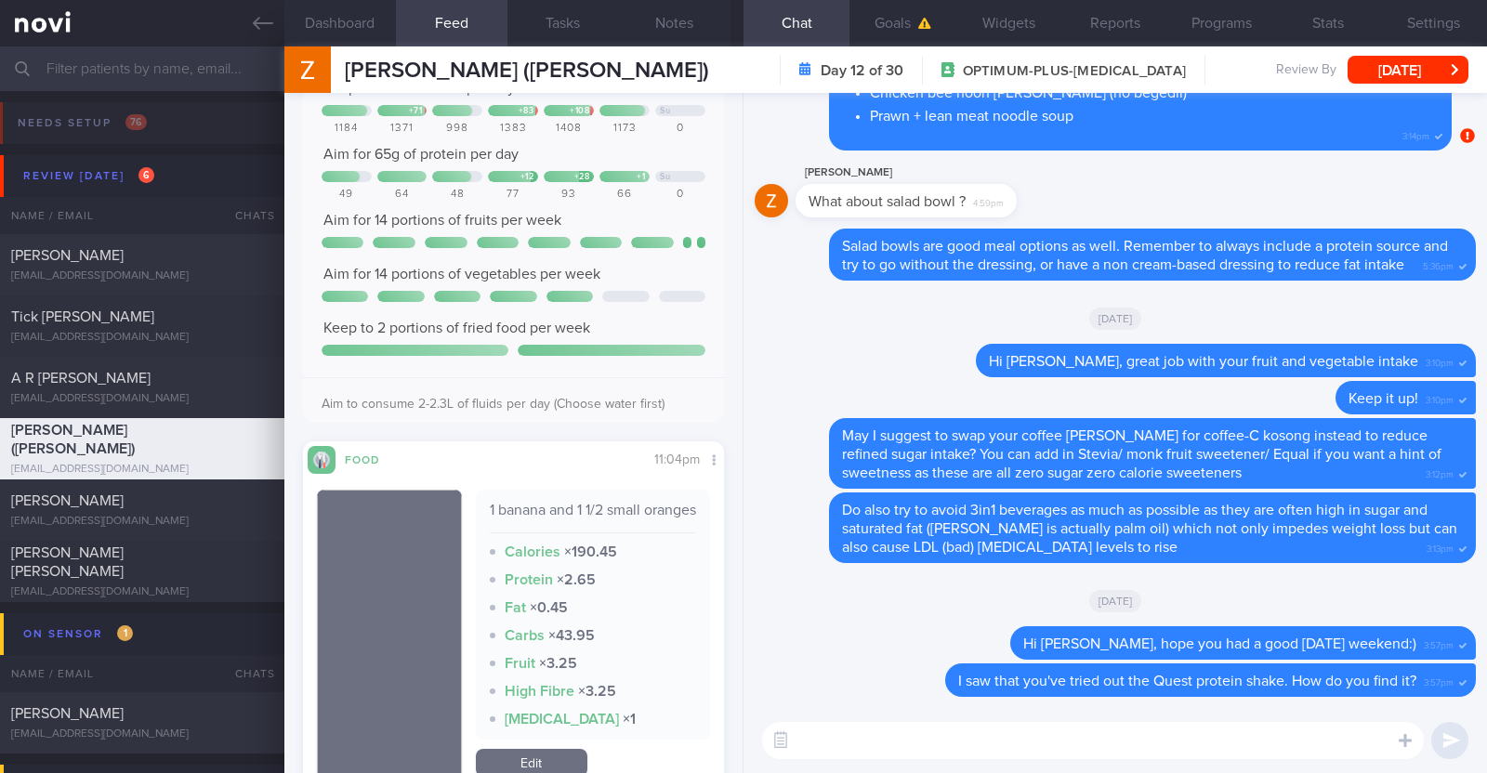
click at [881, 730] on textarea at bounding box center [1093, 740] width 662 height 37
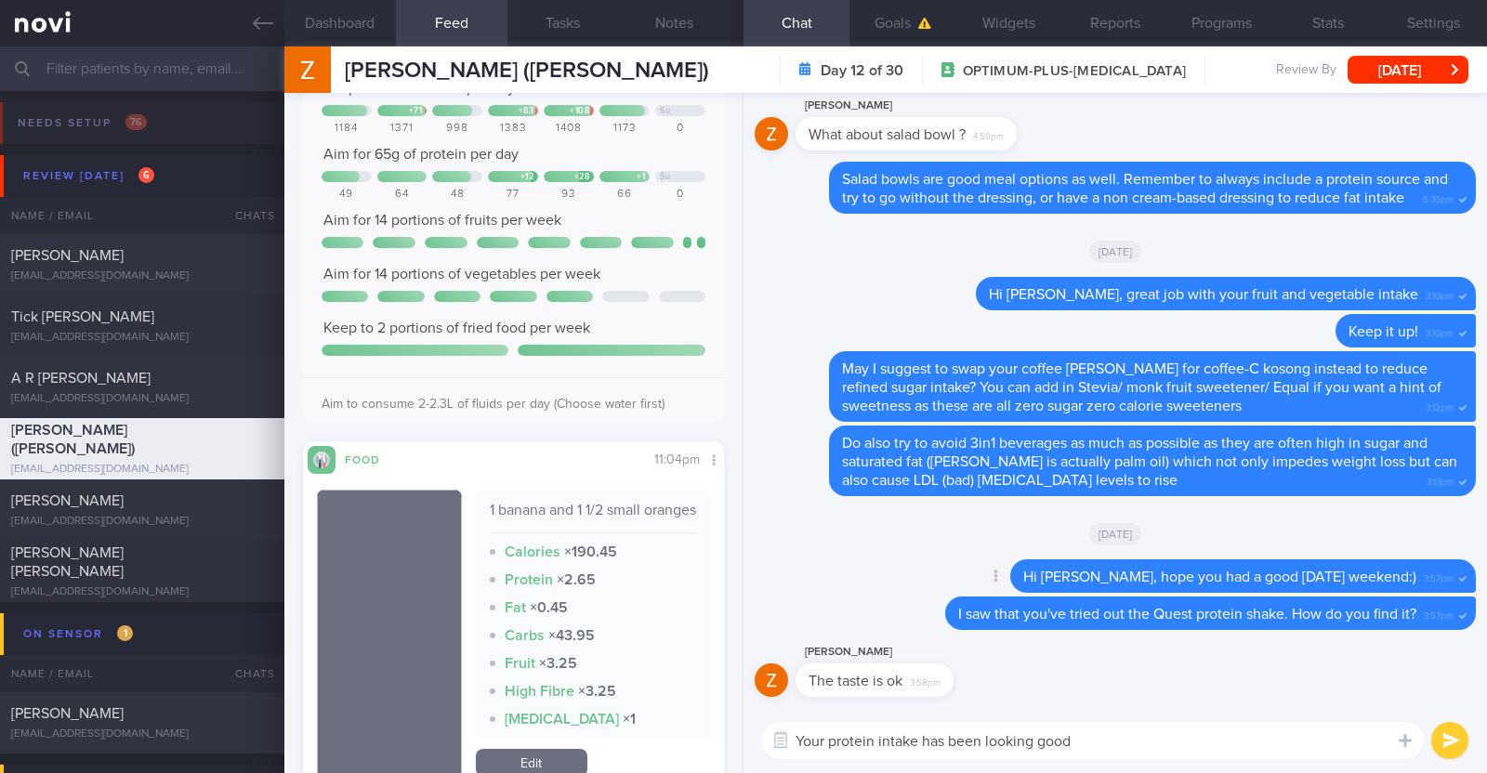
paste textarea "👍"
type textarea "Your protein intake has been looking good 👍"
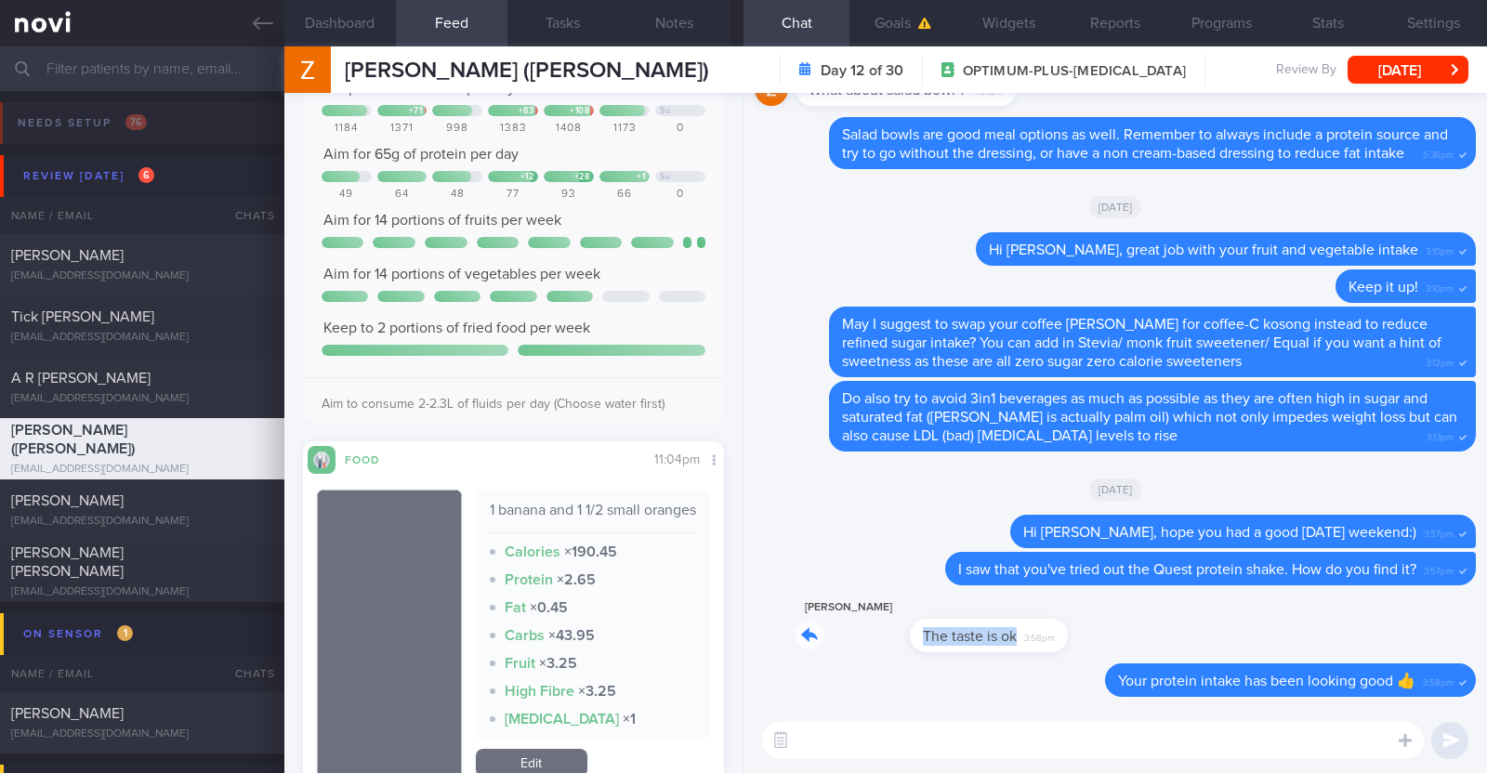
drag, startPoint x: 942, startPoint y: 630, endPoint x: 1293, endPoint y: 635, distance: 350.4
click at [1293, 635] on div "ZhuangRu Phua The taste is ok 3:58pm" at bounding box center [1115, 630] width 721 height 67
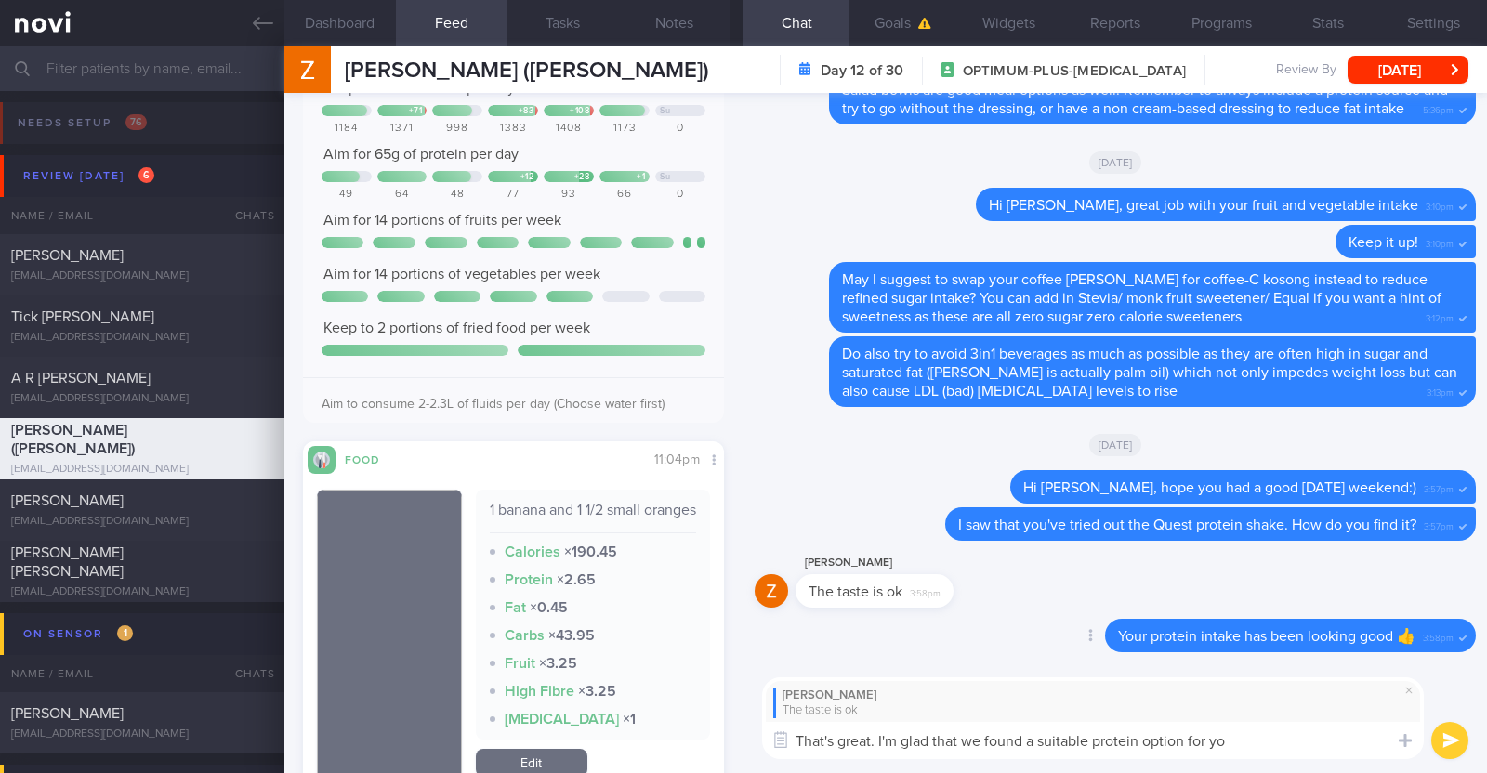
type textarea "That's great. I'm glad that we found a suitable protein option for you"
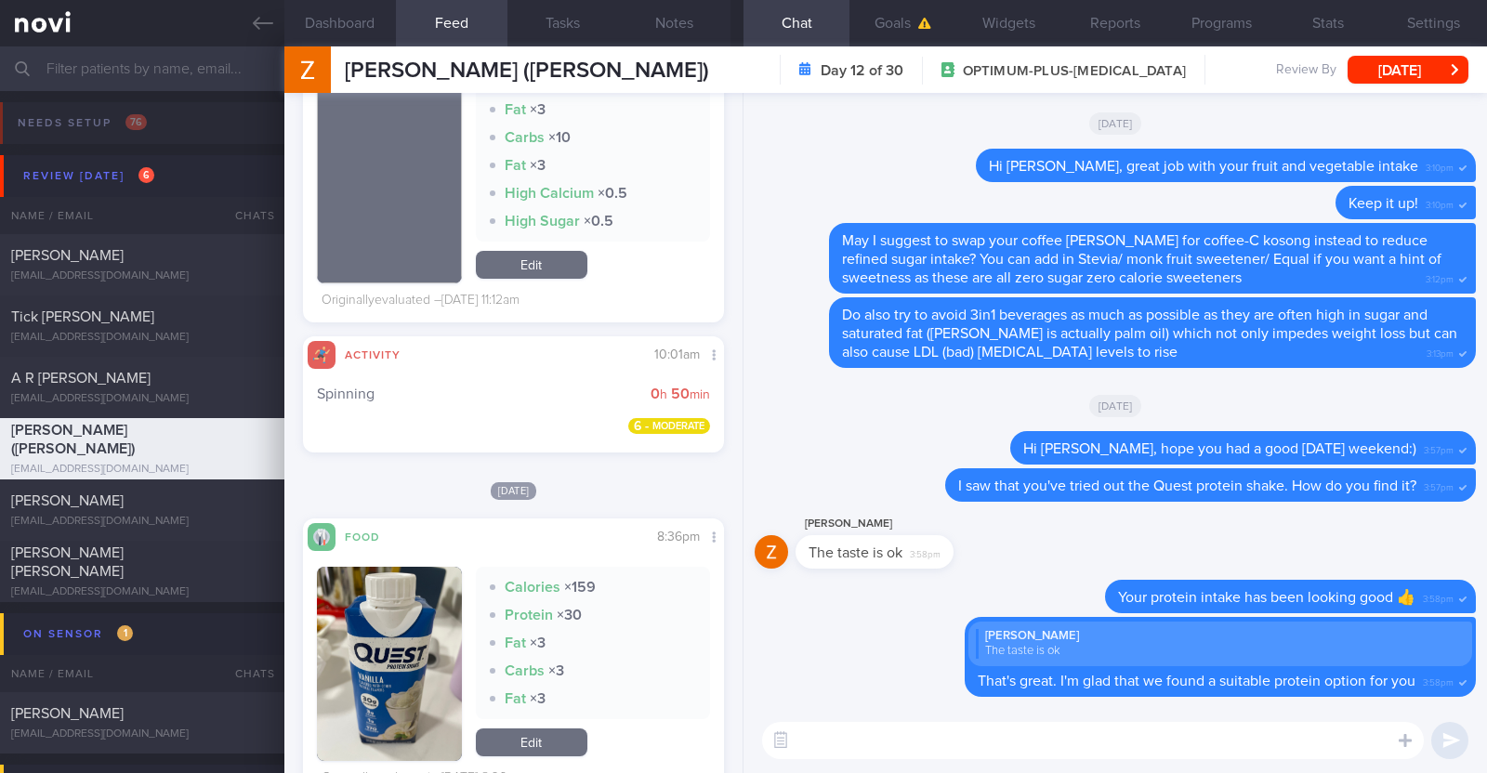
scroll to position [4530, 0]
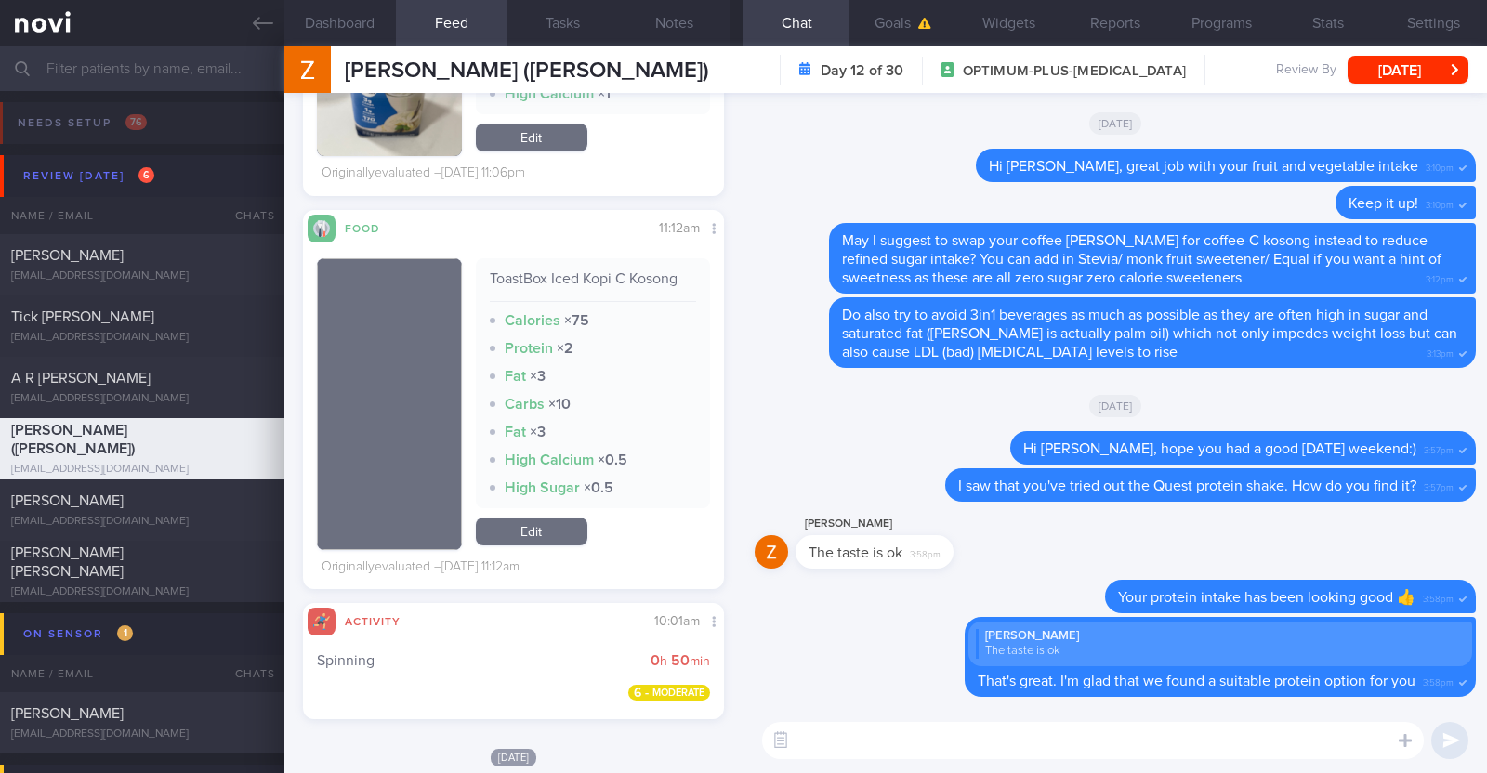
click at [873, 745] on textarea at bounding box center [1093, 740] width 662 height 37
type textarea "Thank you for also switching your coffee to kosong. Well done!"
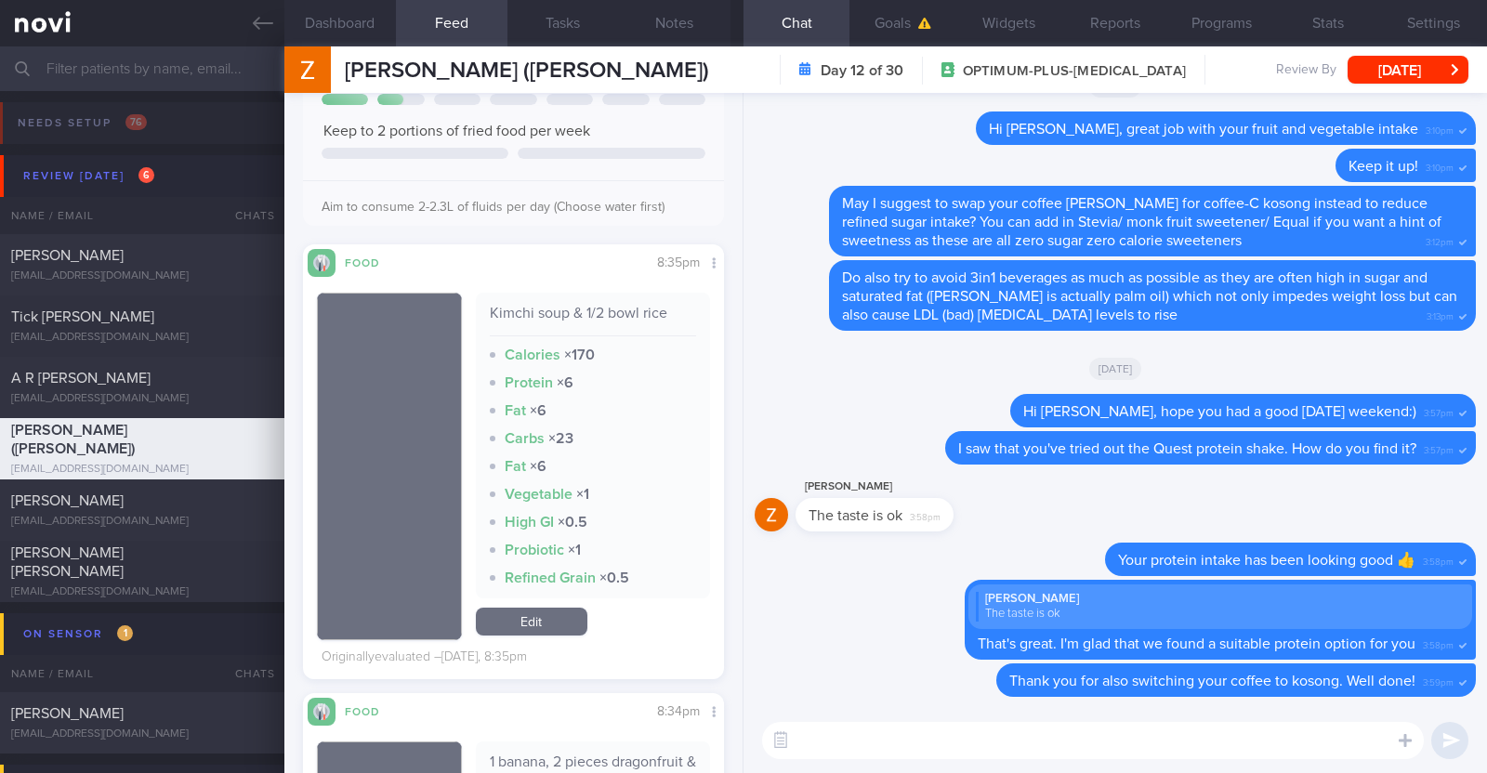
scroll to position [0, 0]
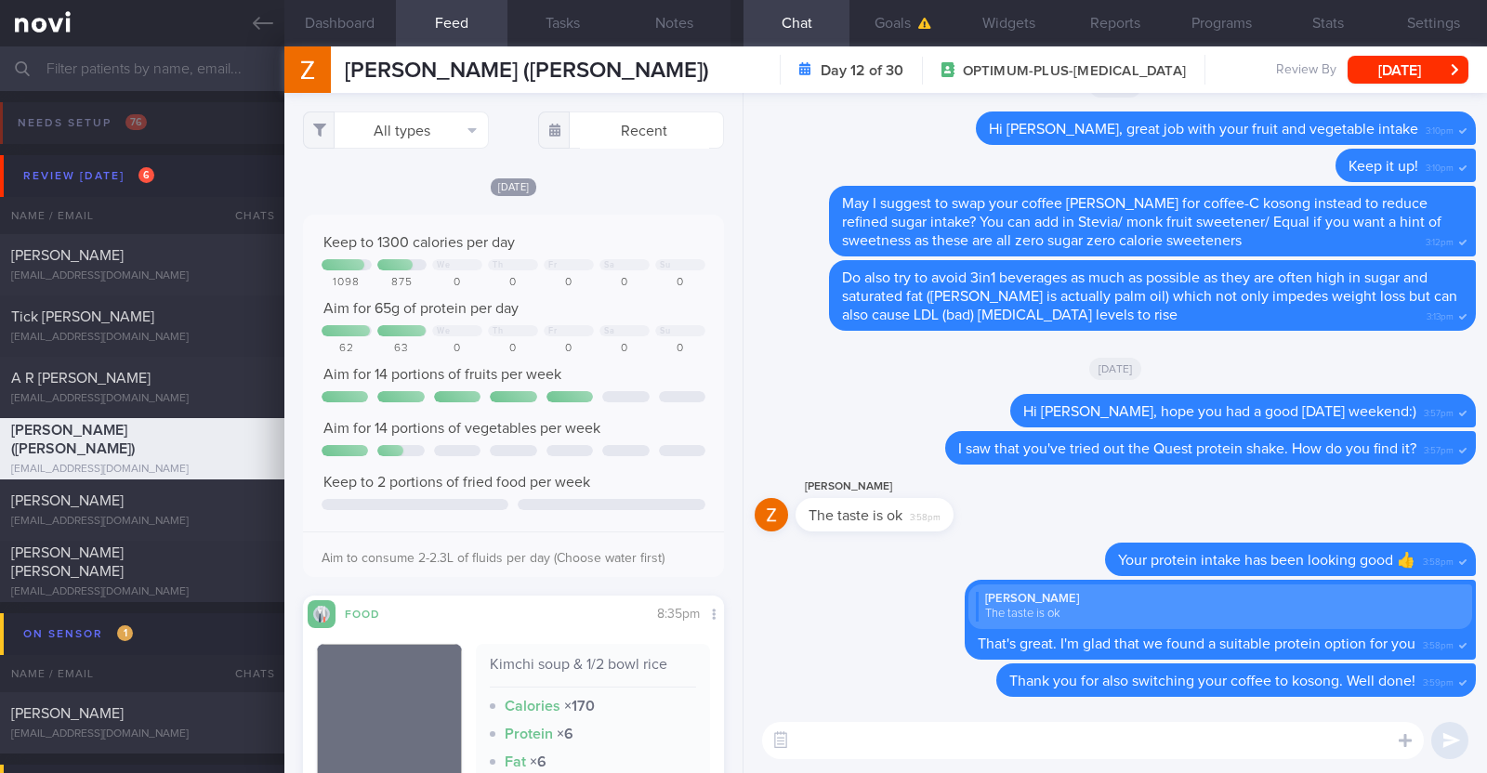
click at [929, 726] on textarea at bounding box center [1093, 740] width 662 height 37
paste textarea "👏"
type textarea "Keep it up with all the great changes that you've made so far 👏"
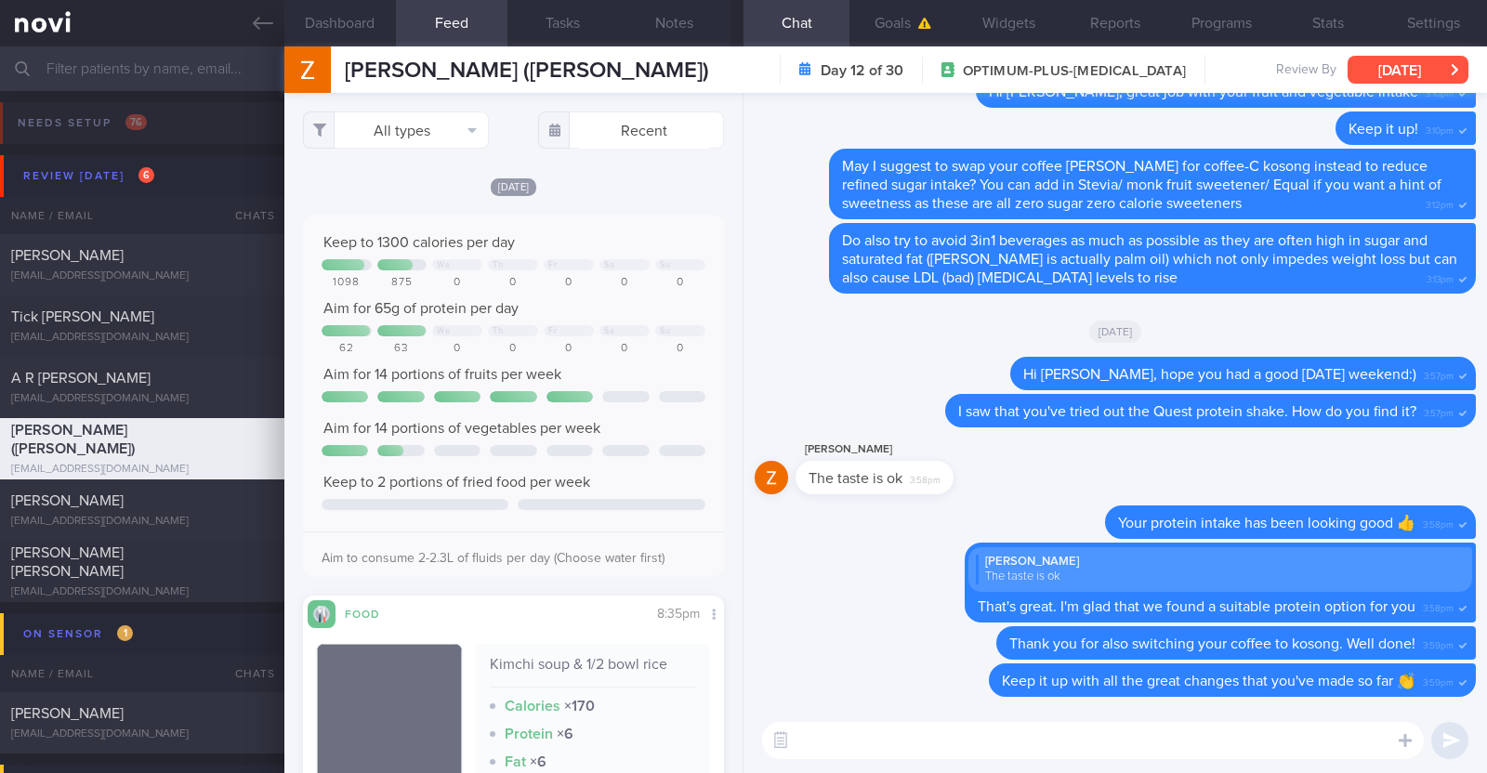
click at [1398, 66] on button "[DATE]" at bounding box center [1407, 70] width 121 height 28
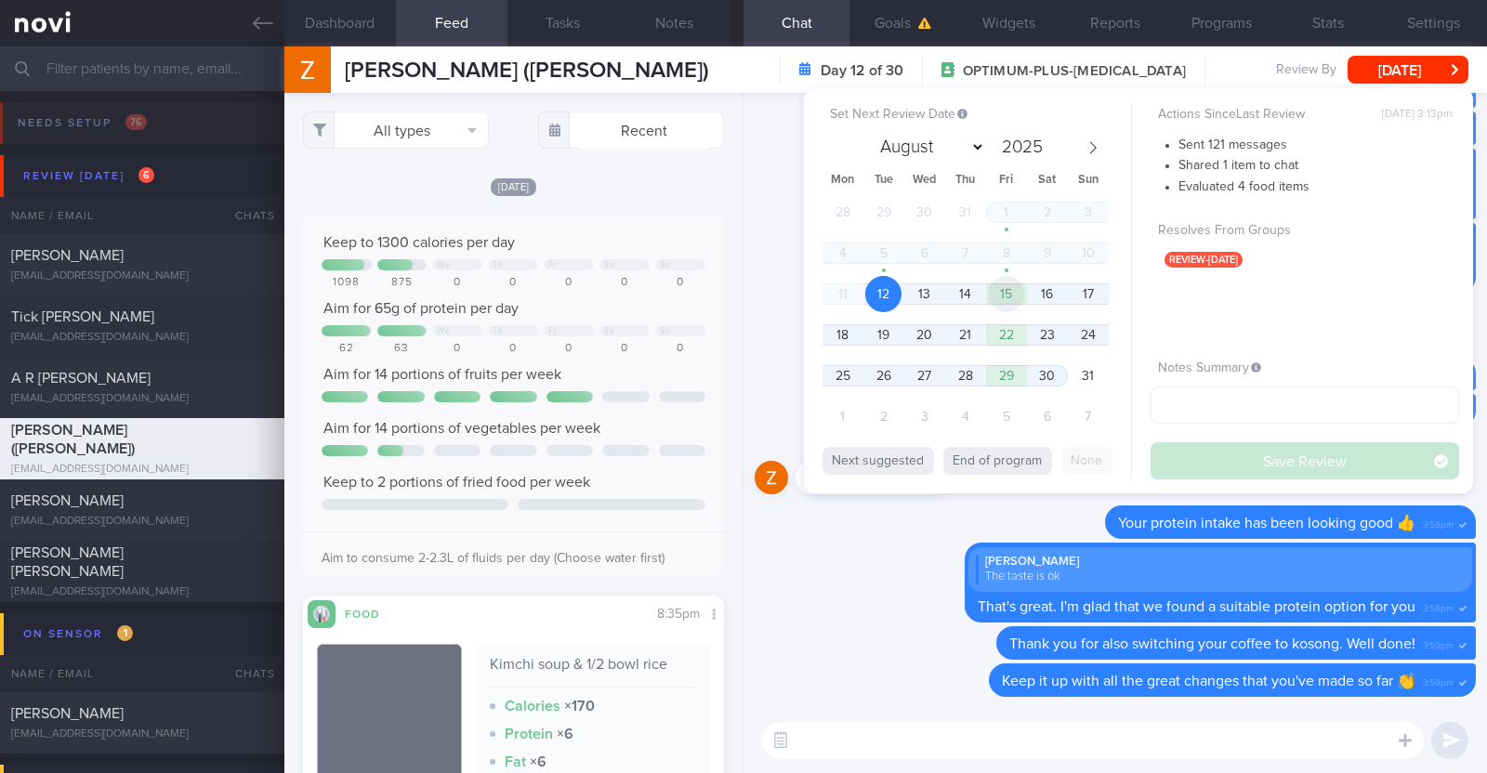
click at [1018, 295] on span "15" at bounding box center [1006, 294] width 36 height 36
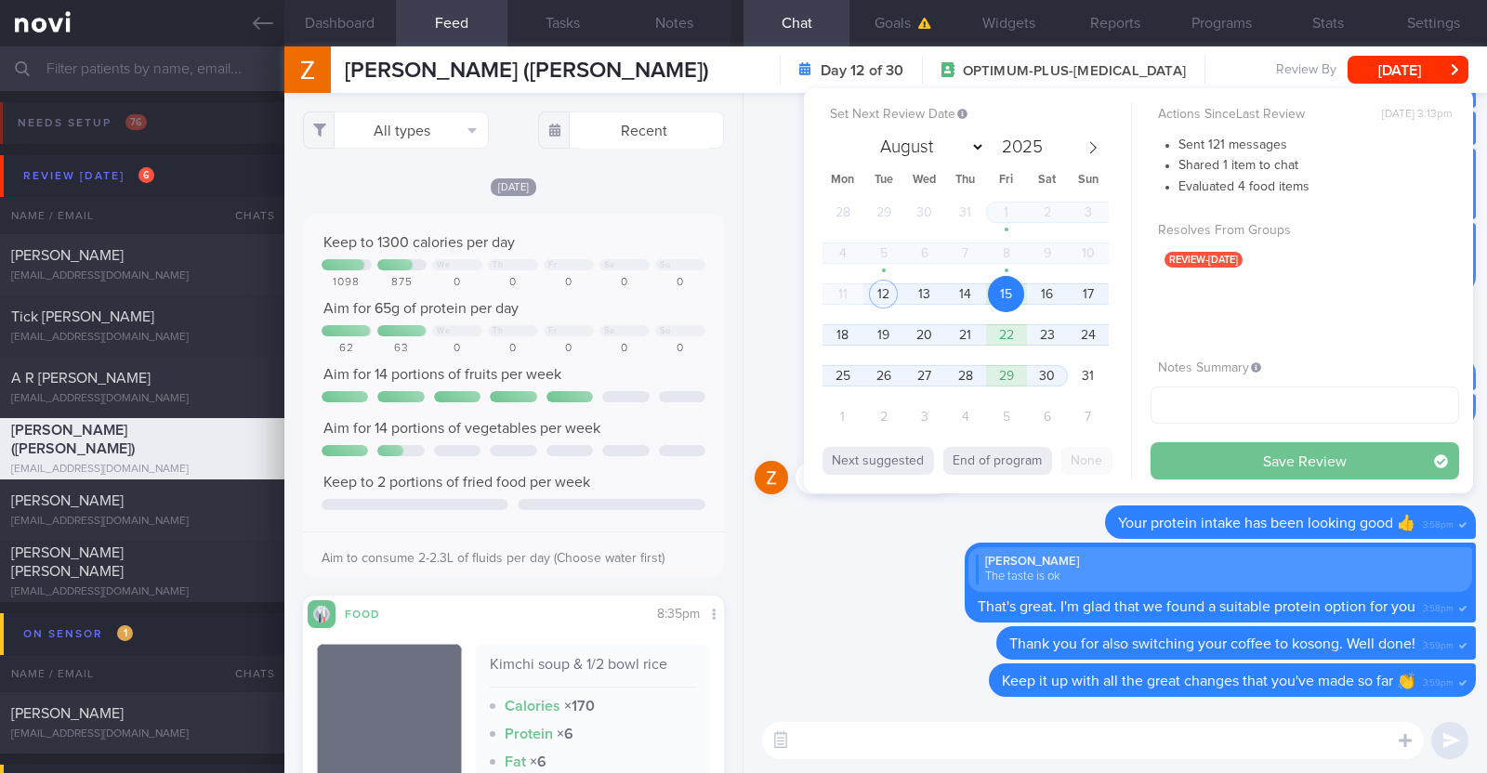
click at [1241, 459] on button "Save Review" at bounding box center [1304, 460] width 309 height 37
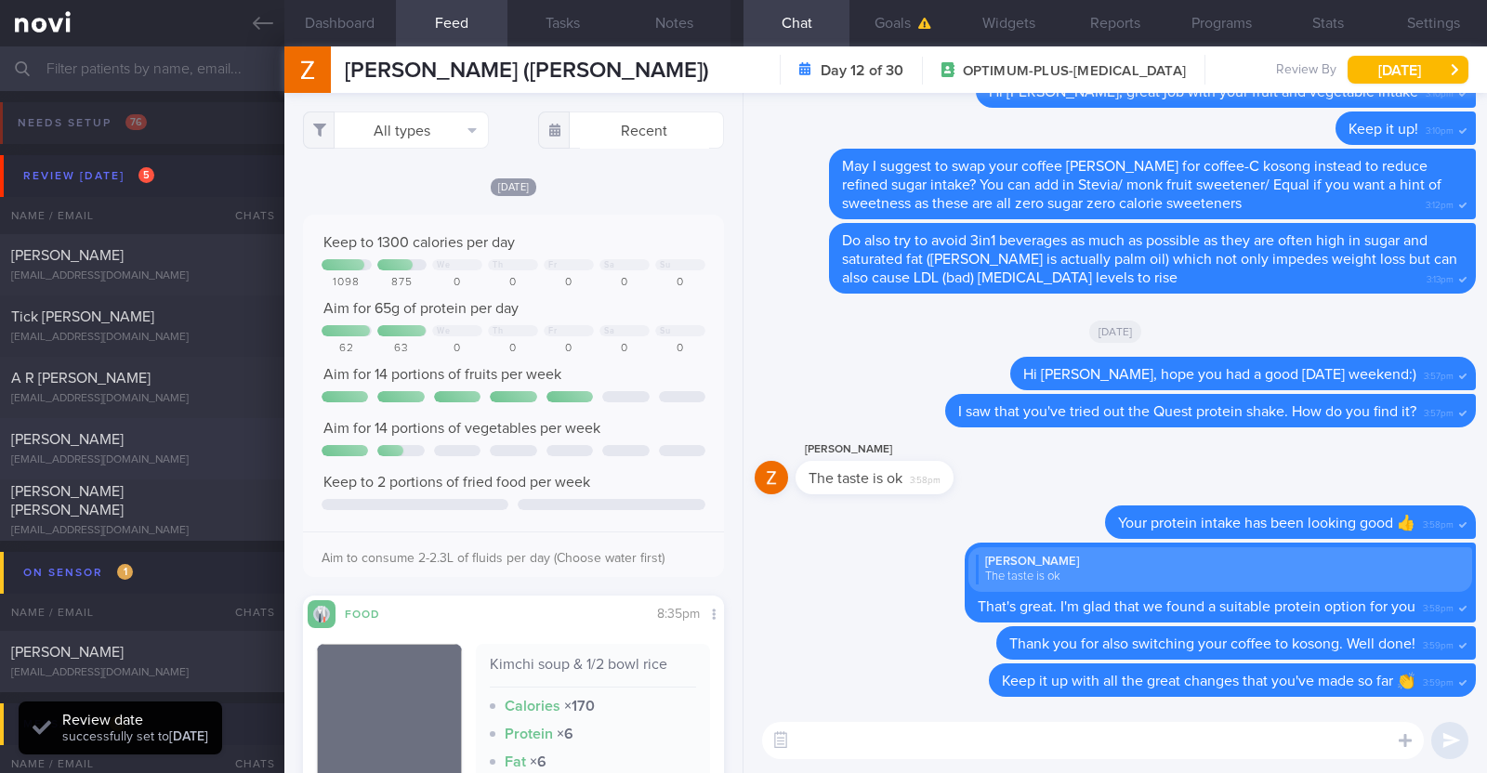
click at [187, 458] on div "[EMAIL_ADDRESS][DOMAIN_NAME]" at bounding box center [142, 460] width 262 height 14
type textarea "33F Comorbidities: Previous history of [MEDICAL_DATA], in remission since [DATE…"
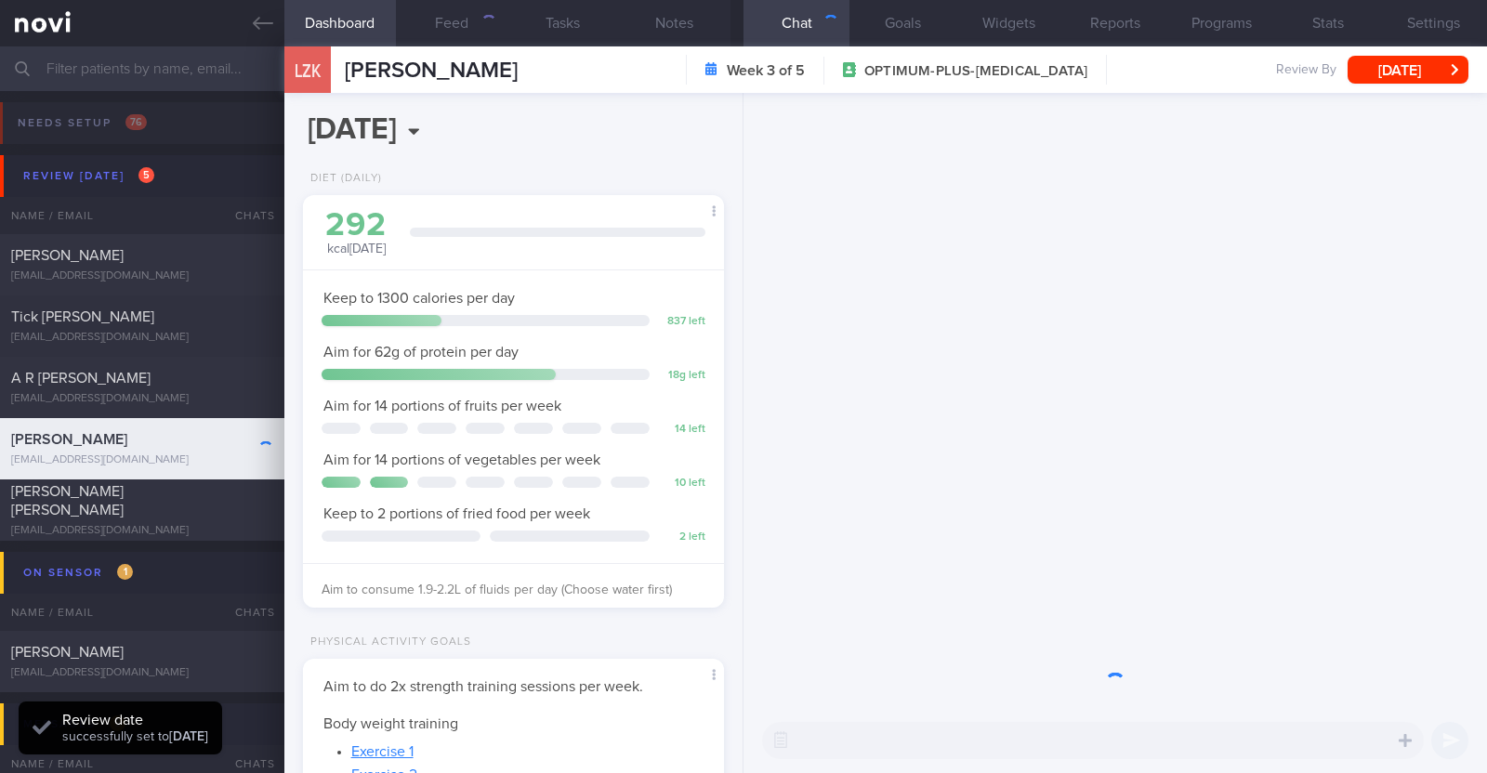
scroll to position [211, 370]
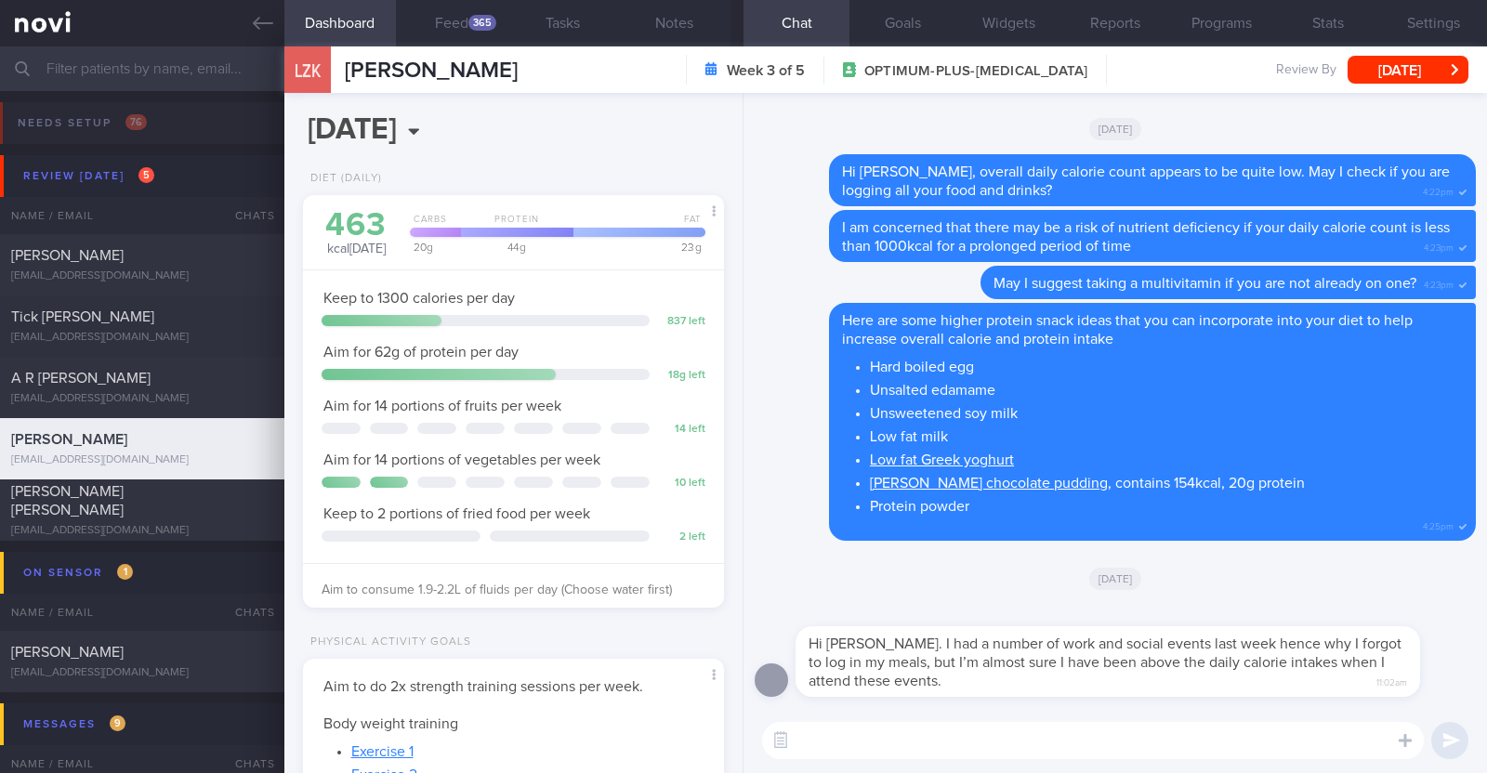
click at [1267, 745] on textarea at bounding box center [1093, 740] width 662 height 37
type textarea "Hi [PERSON_NAME], thank you for sharing"
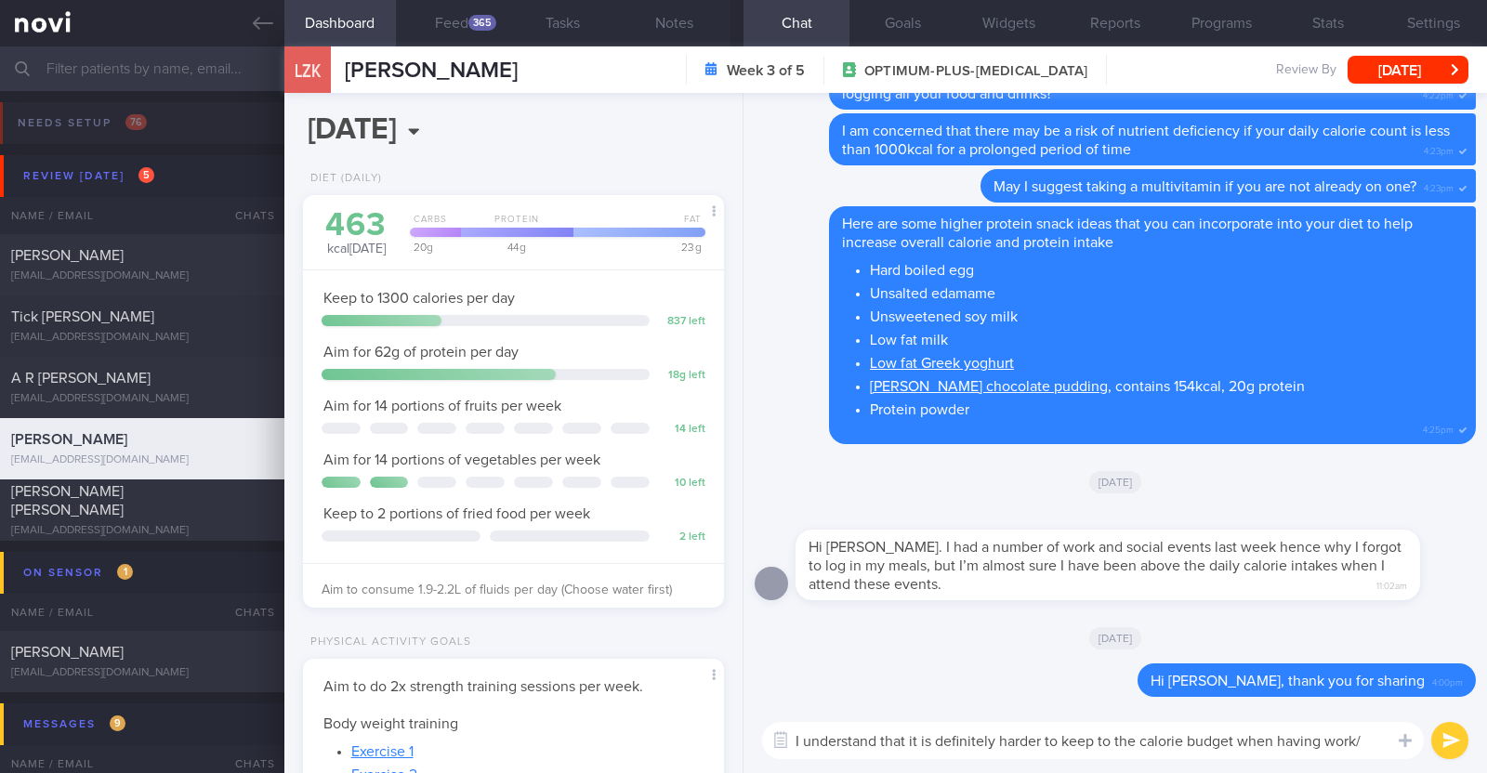
scroll to position [0, 0]
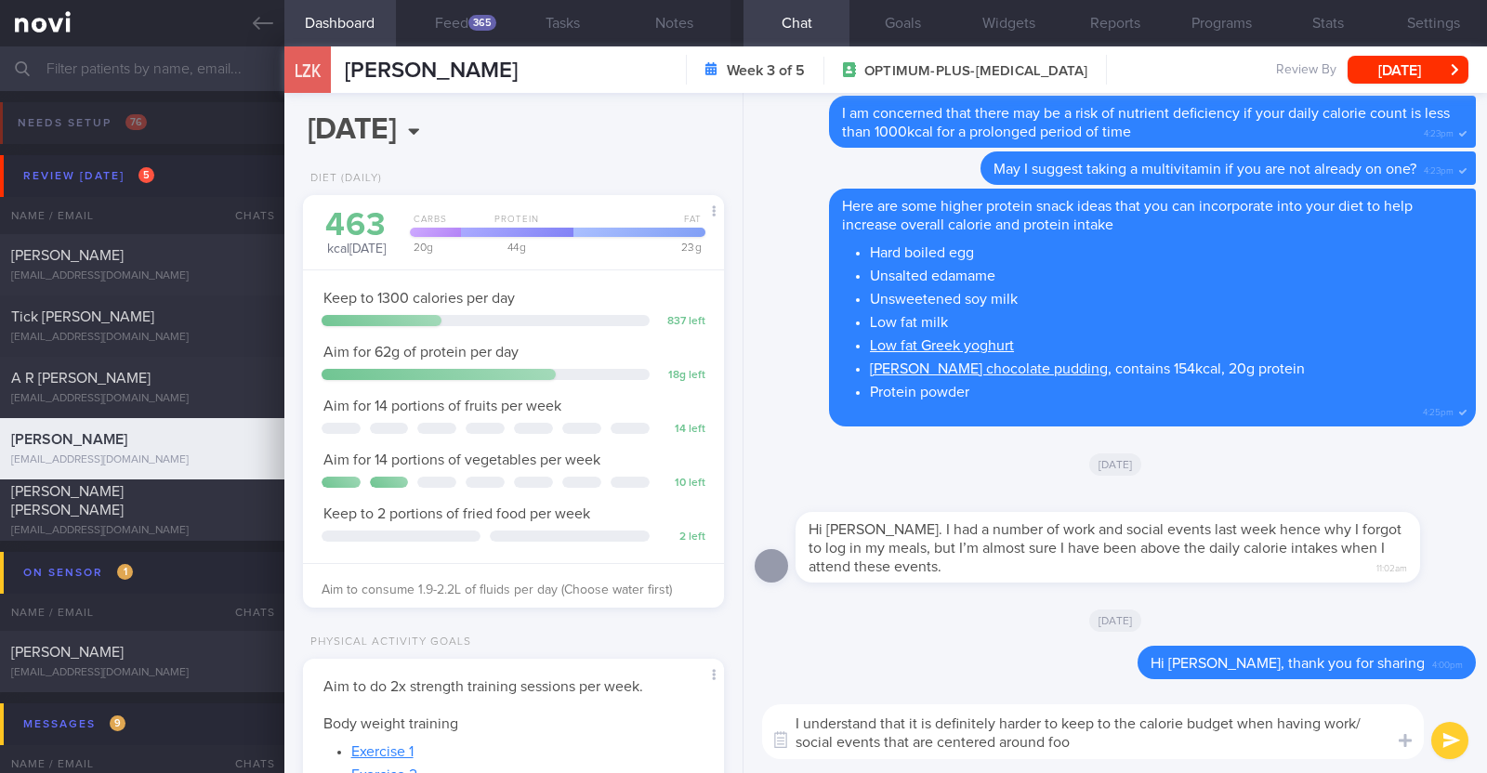
type textarea "I understand that it is definitely harder to keep to the calorie budget when ha…"
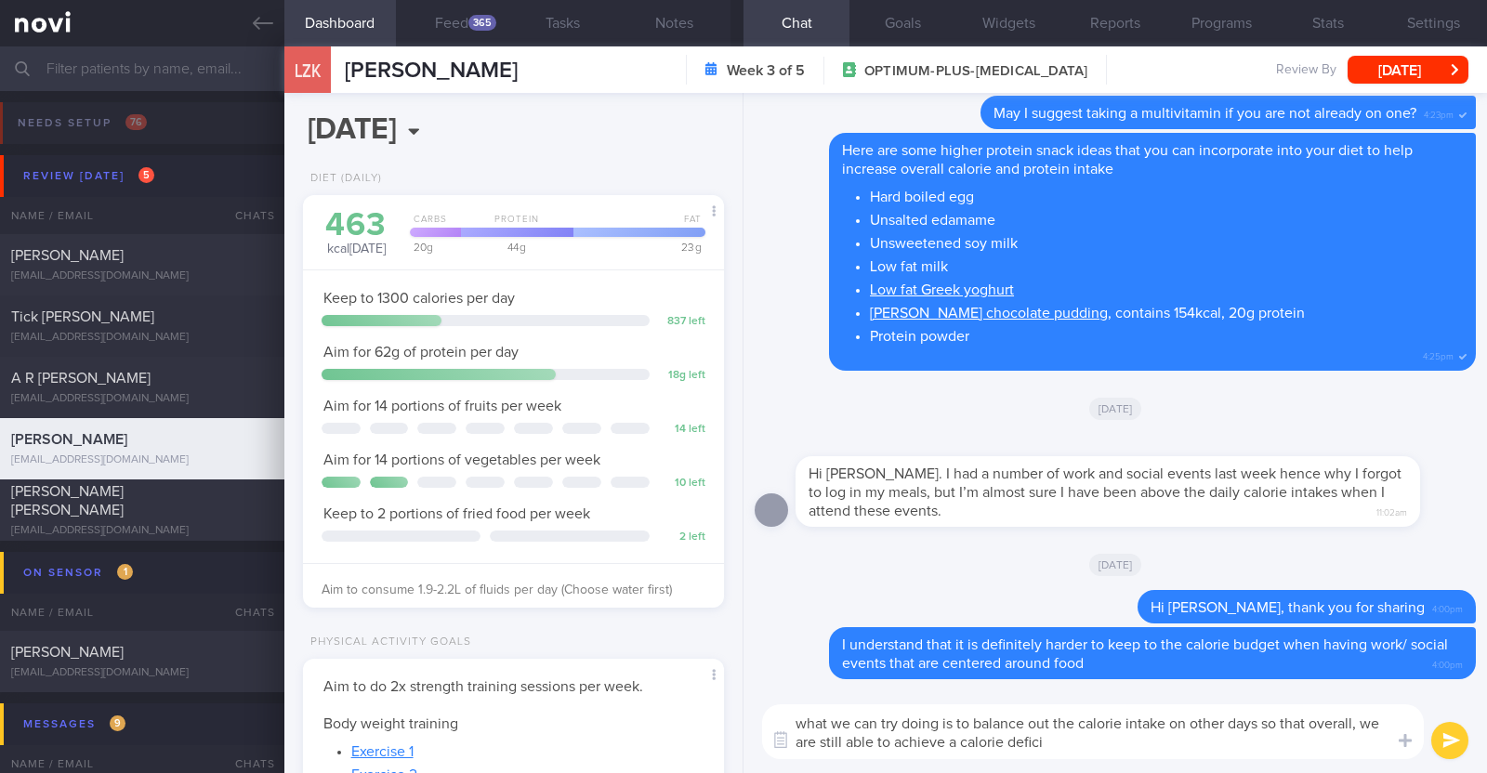
type textarea "what we can try doing is to balance out the calorie intake on other days so tha…"
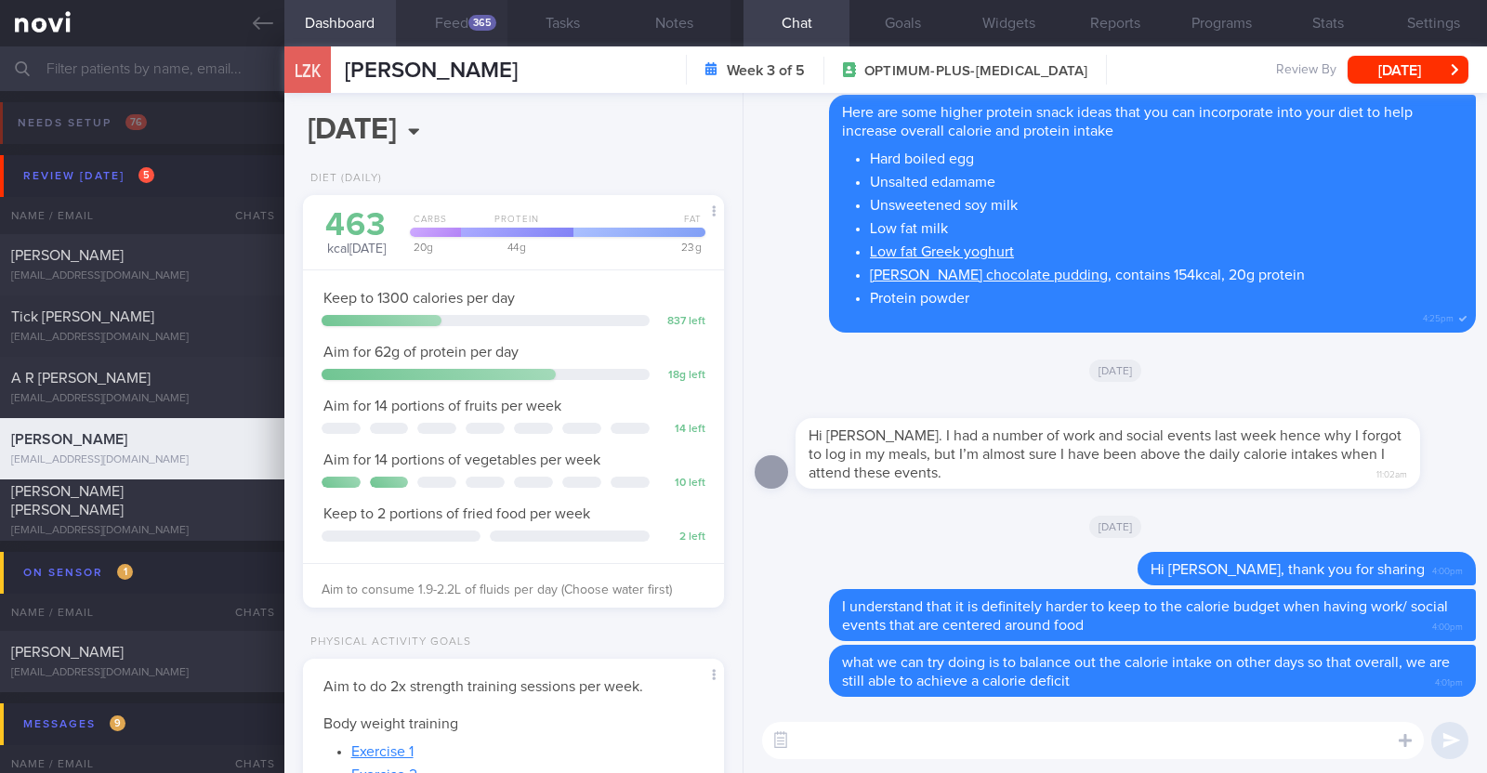
click at [484, 22] on div "365" at bounding box center [482, 23] width 28 height 16
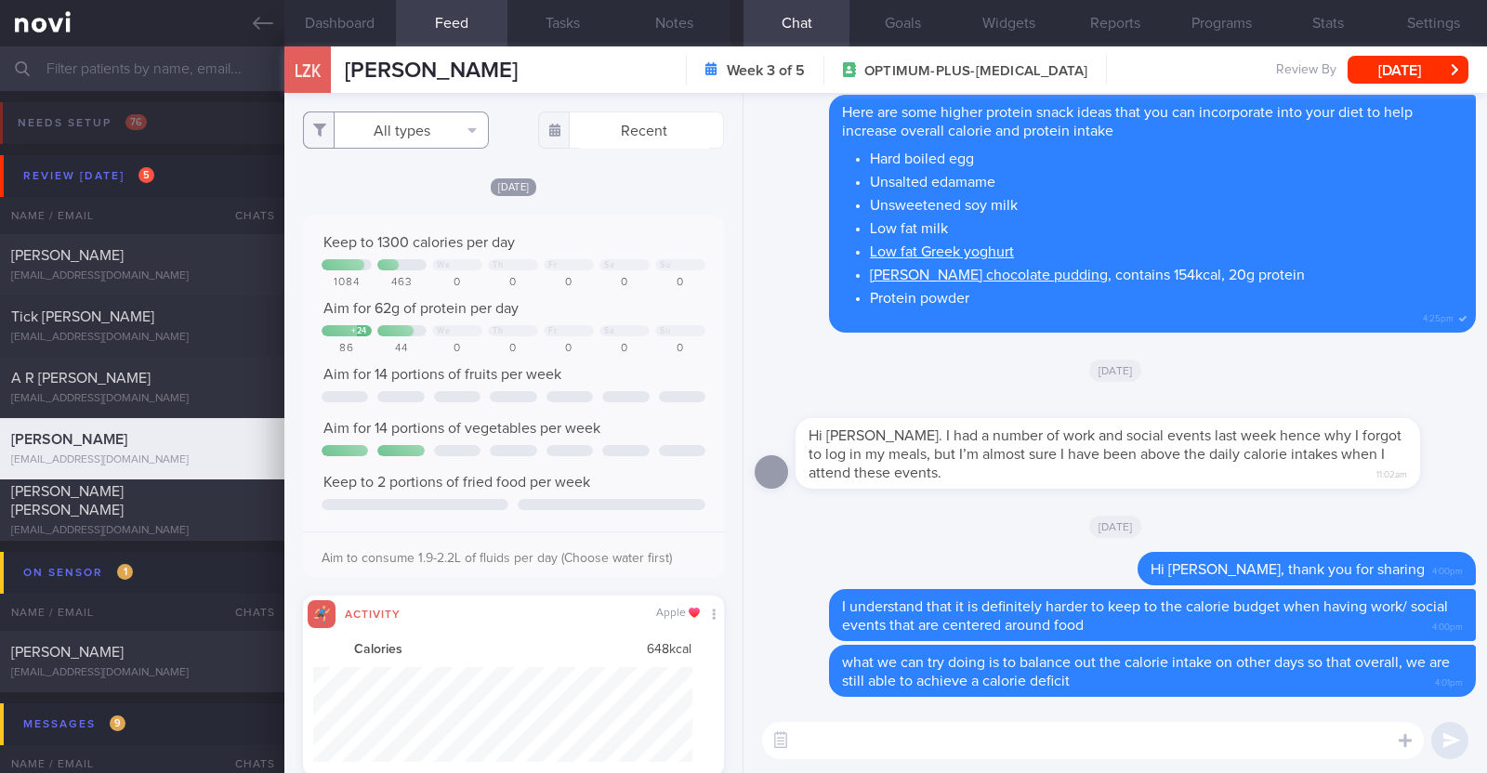
click at [431, 130] on button "All types" at bounding box center [396, 130] width 186 height 37
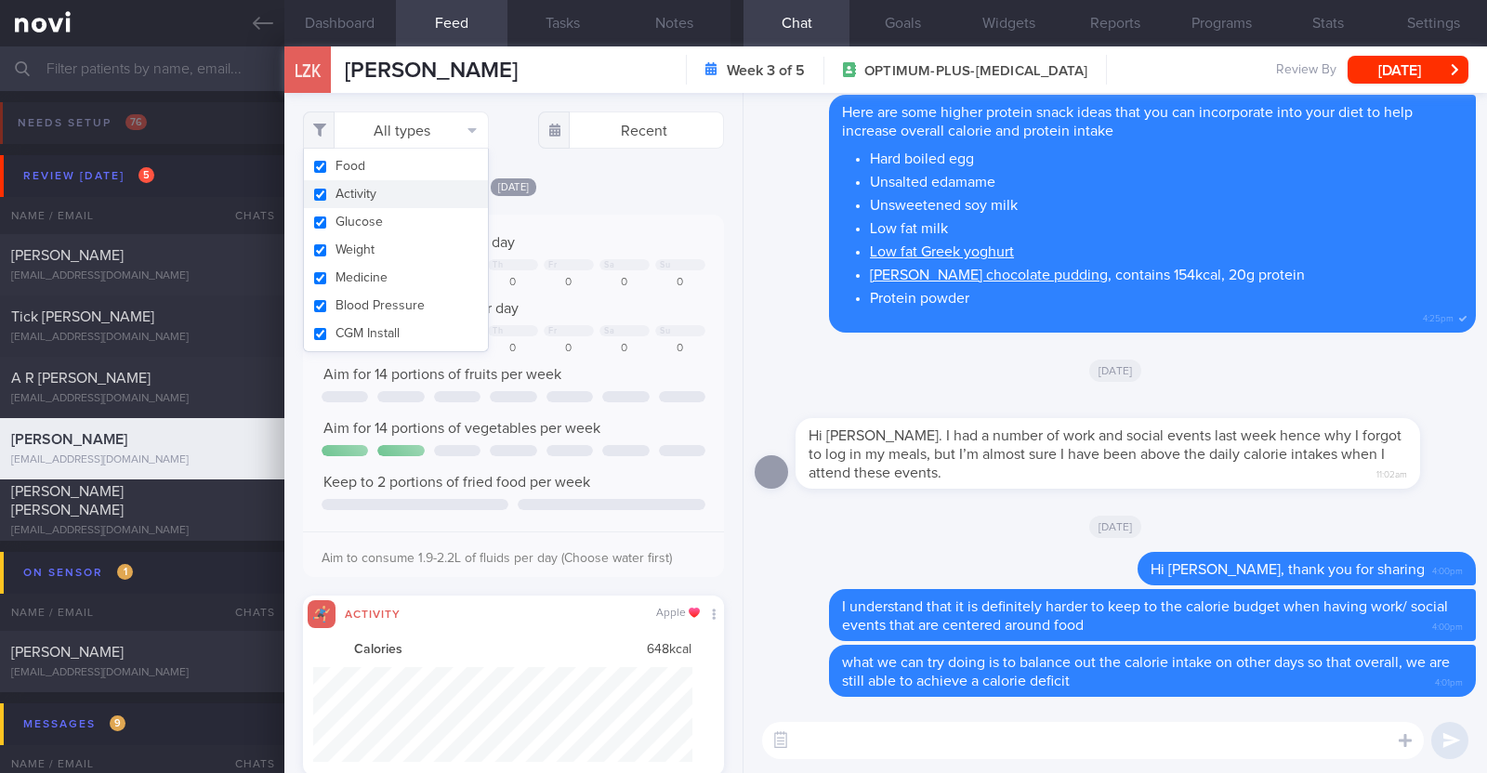
click at [420, 185] on button "Activity" at bounding box center [396, 194] width 184 height 28
checkbox input "false"
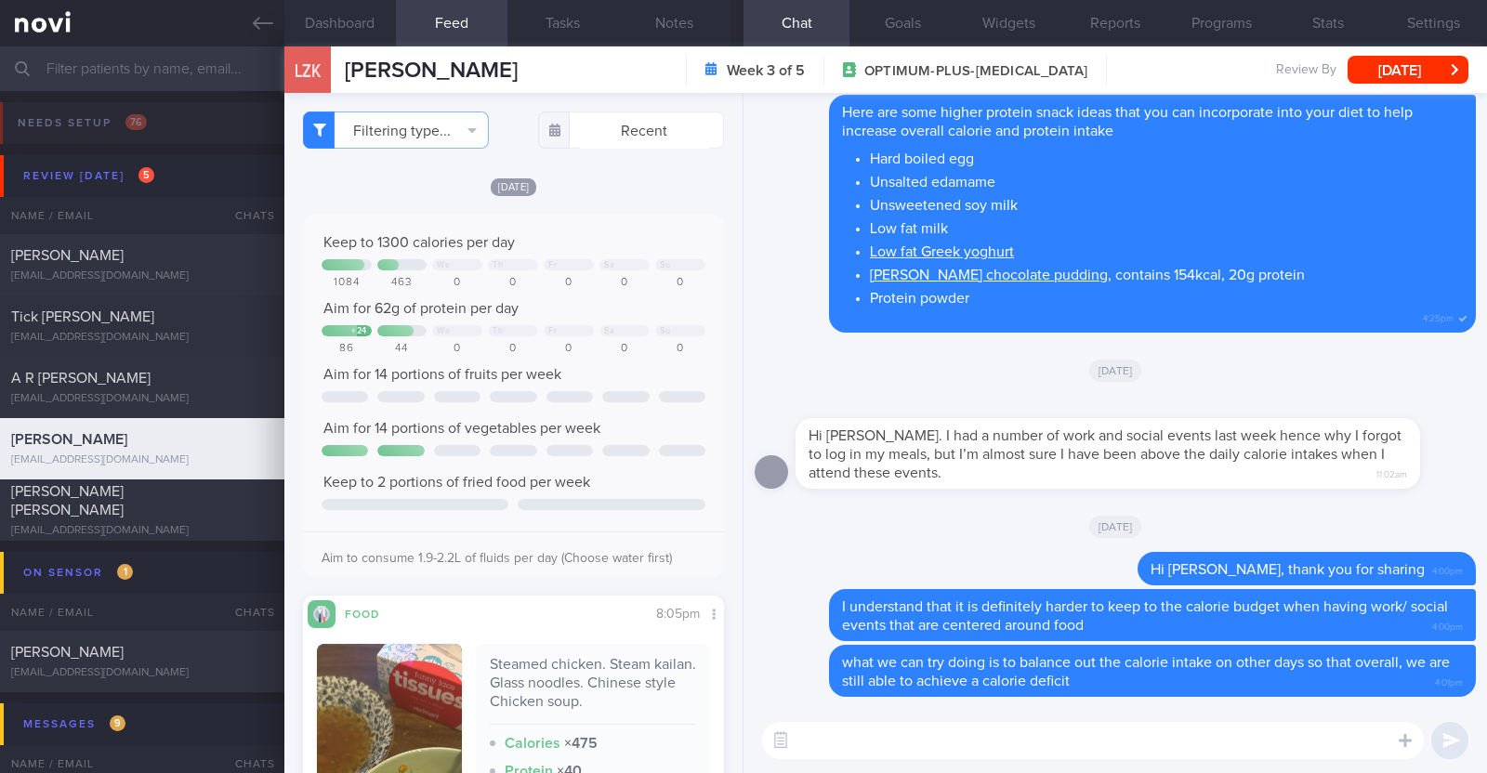
click at [624, 180] on div "[DATE]" at bounding box center [513, 187] width 421 height 20
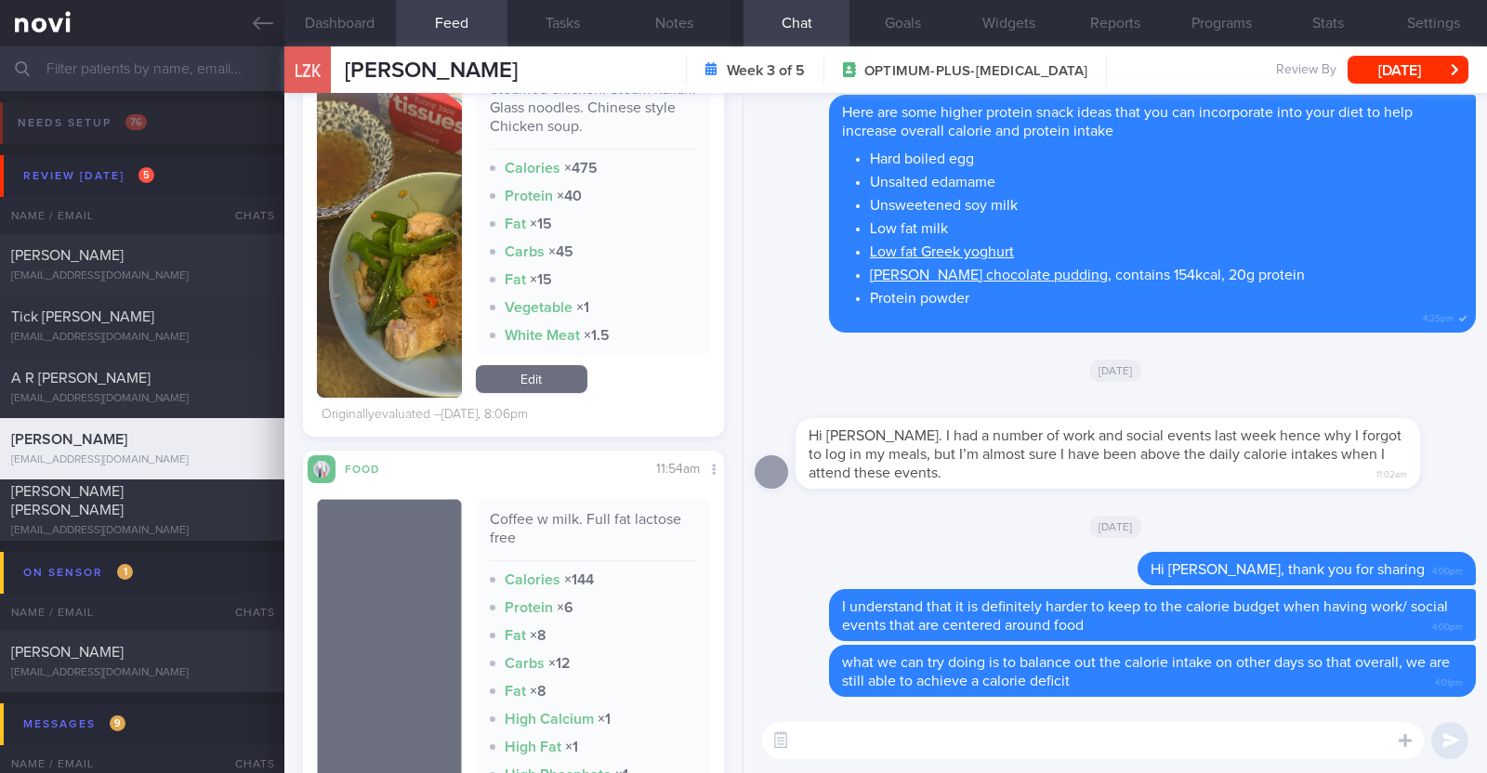
scroll to position [581, 0]
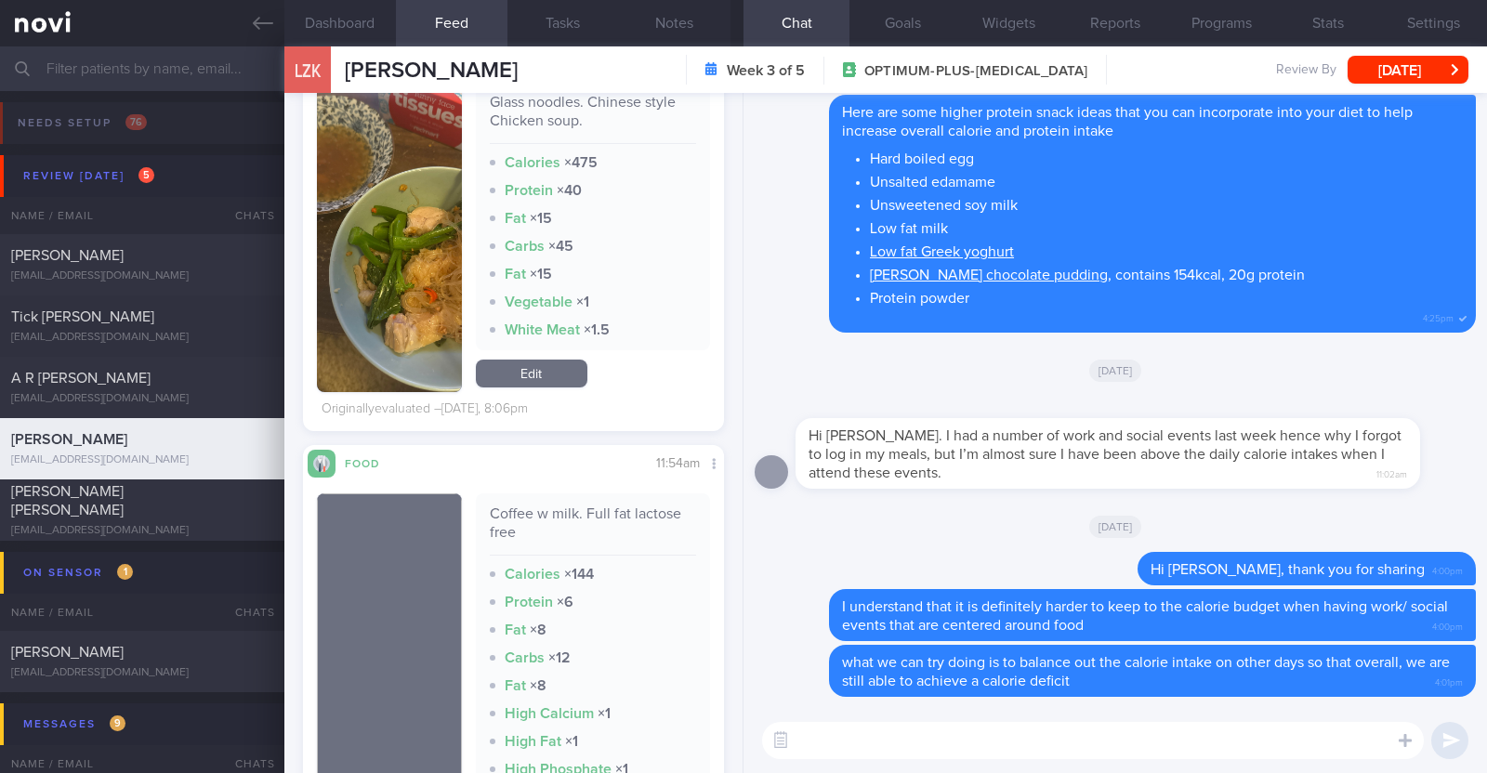
click at [407, 348] on img "button" at bounding box center [389, 227] width 145 height 329
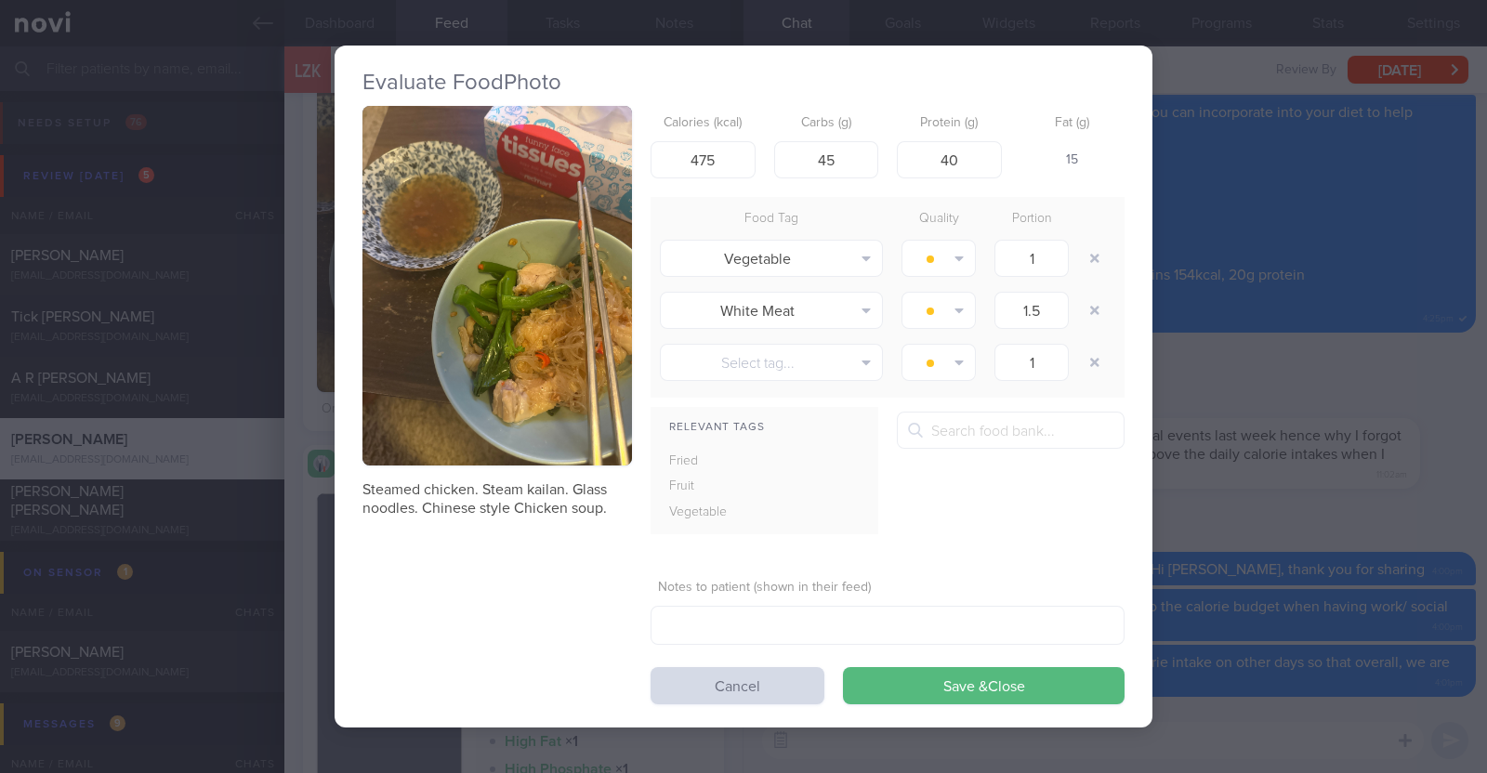
click at [301, 427] on div "Evaluate Food Photo Steamed chicken. Steam kailan. Glass noodles. Chinese style…" at bounding box center [743, 386] width 1487 height 773
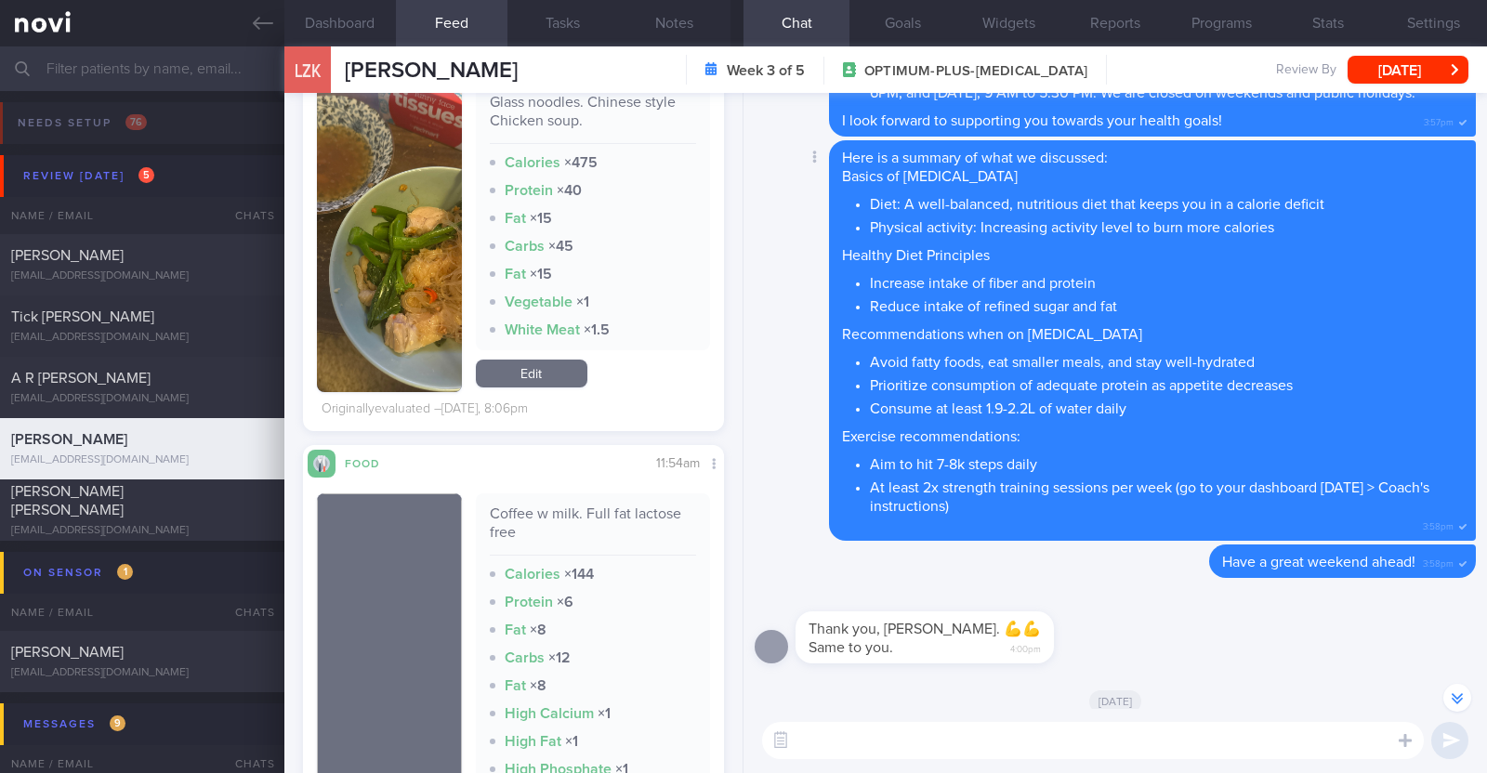
scroll to position [-2032, 0]
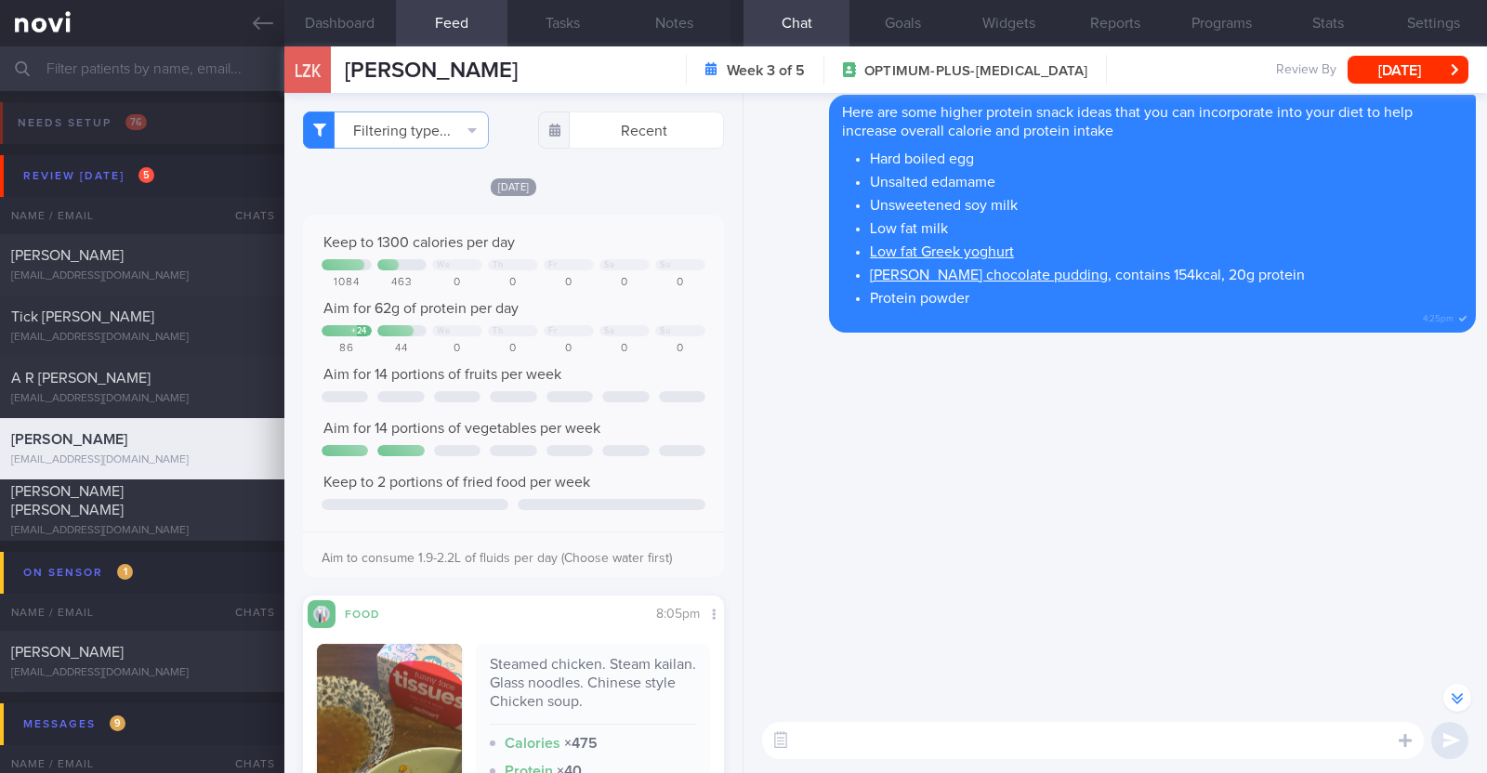
select select "7"
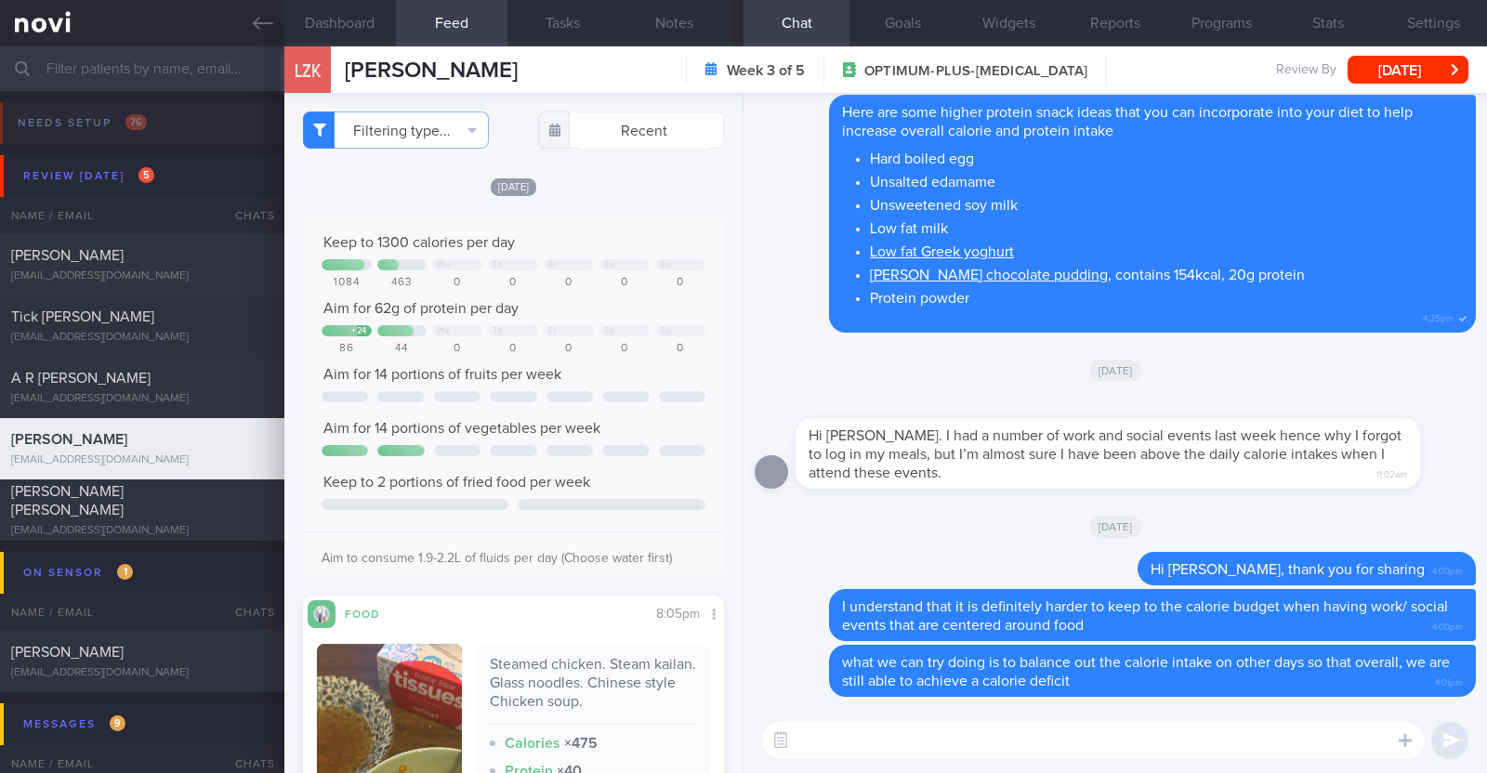
click at [886, 745] on textarea at bounding box center [1093, 740] width 662 height 37
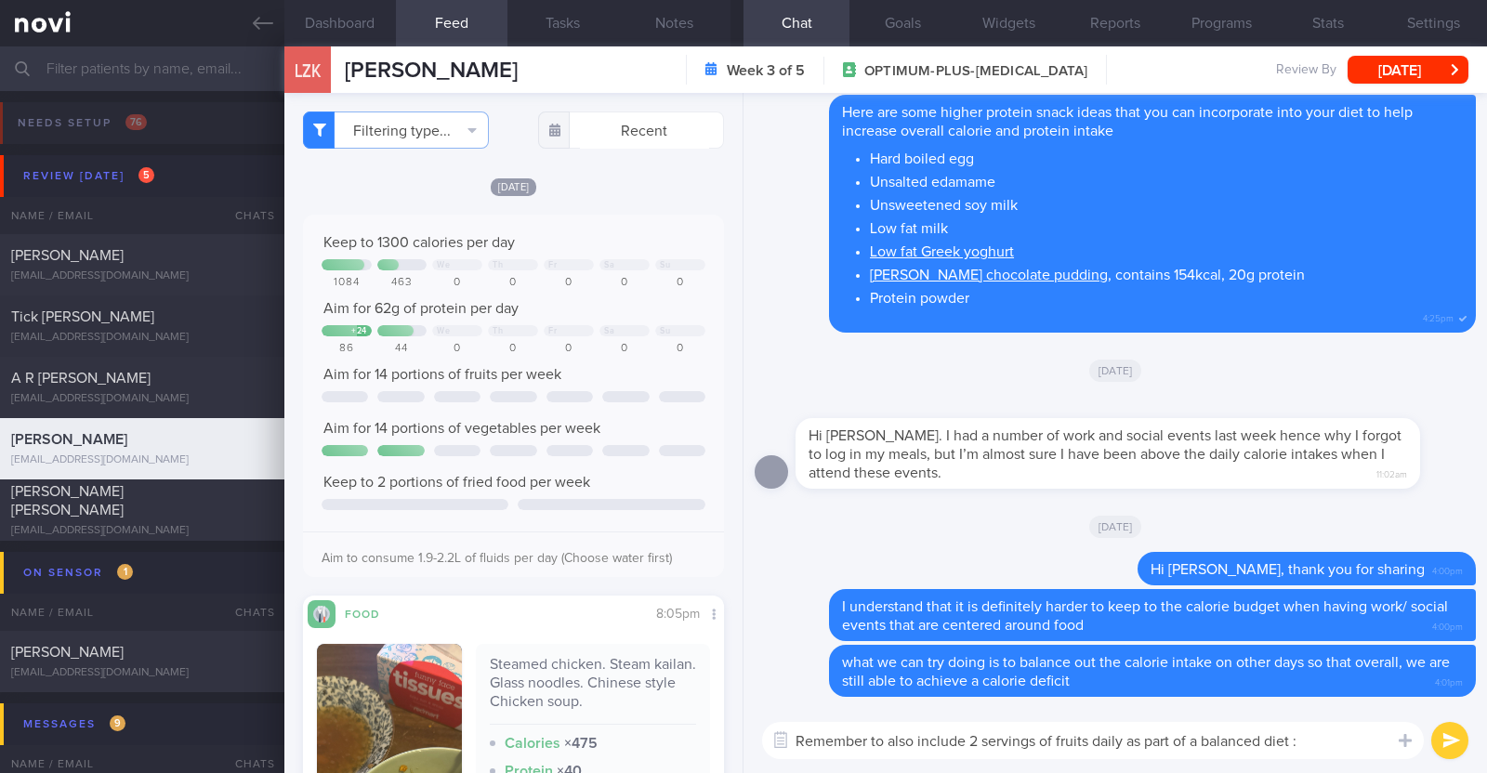
type textarea "Remember to also include 2 servings of fruits daily as part of a balanced diet …"
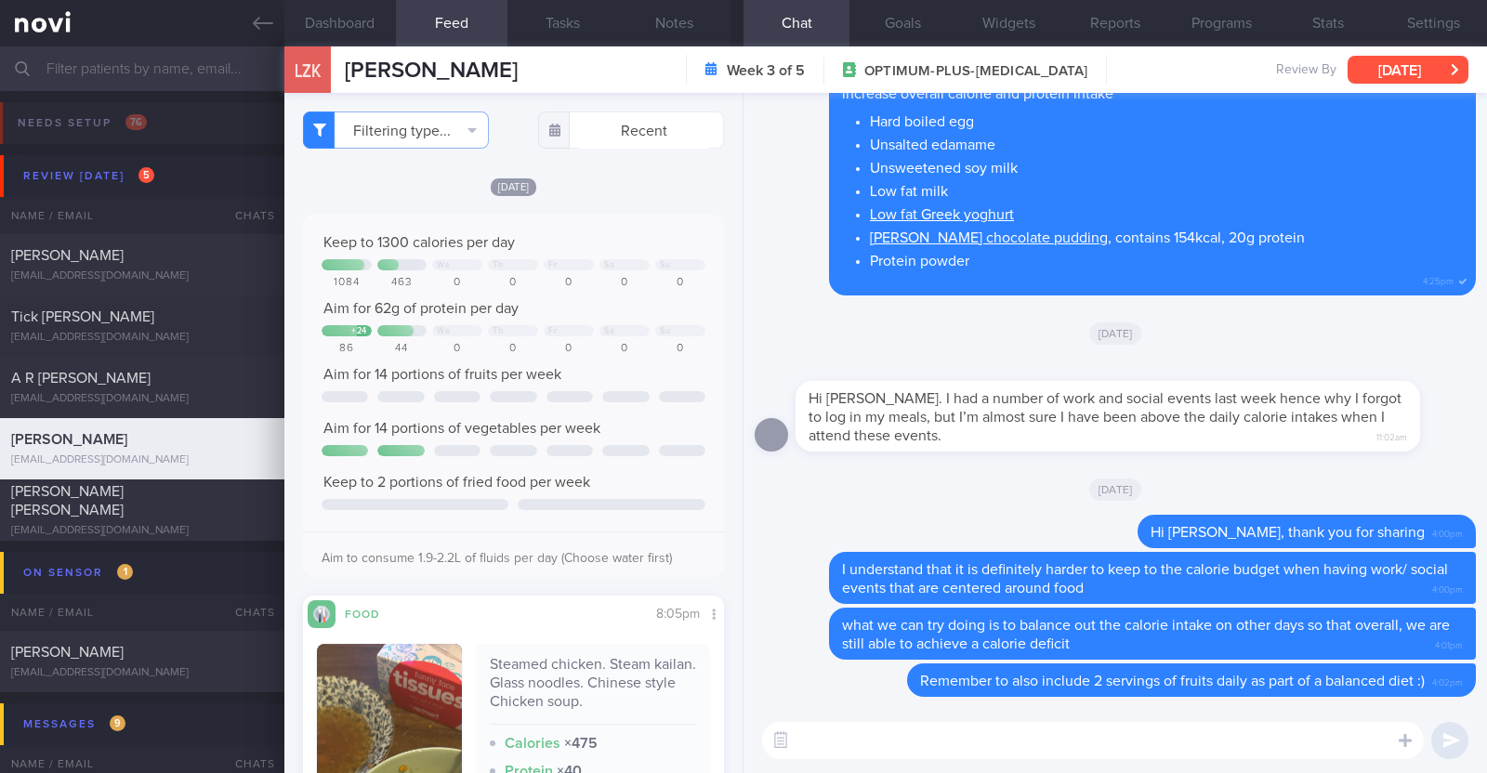
click at [1375, 74] on button "[DATE]" at bounding box center [1407, 70] width 121 height 28
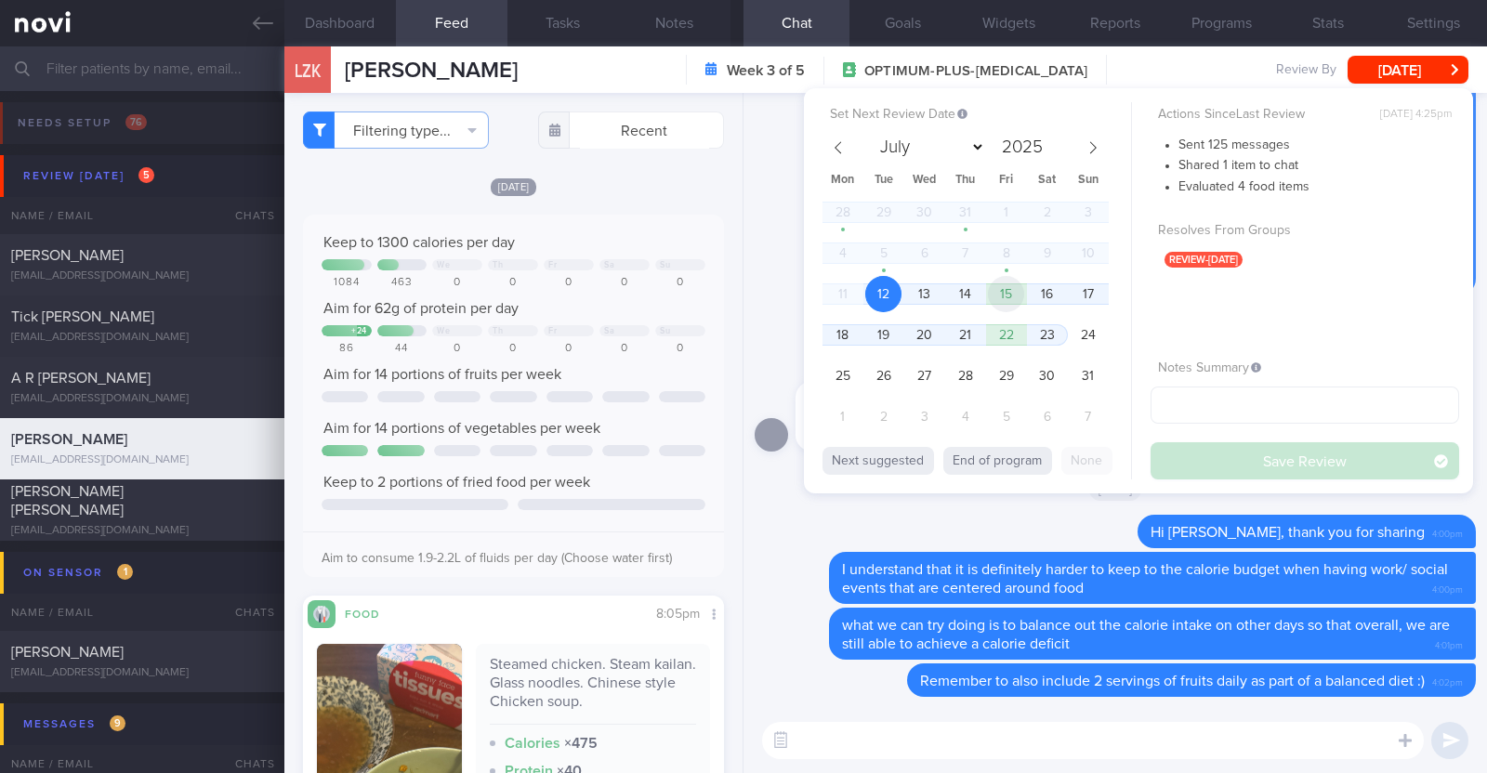
click at [1018, 295] on span "15" at bounding box center [1006, 294] width 36 height 36
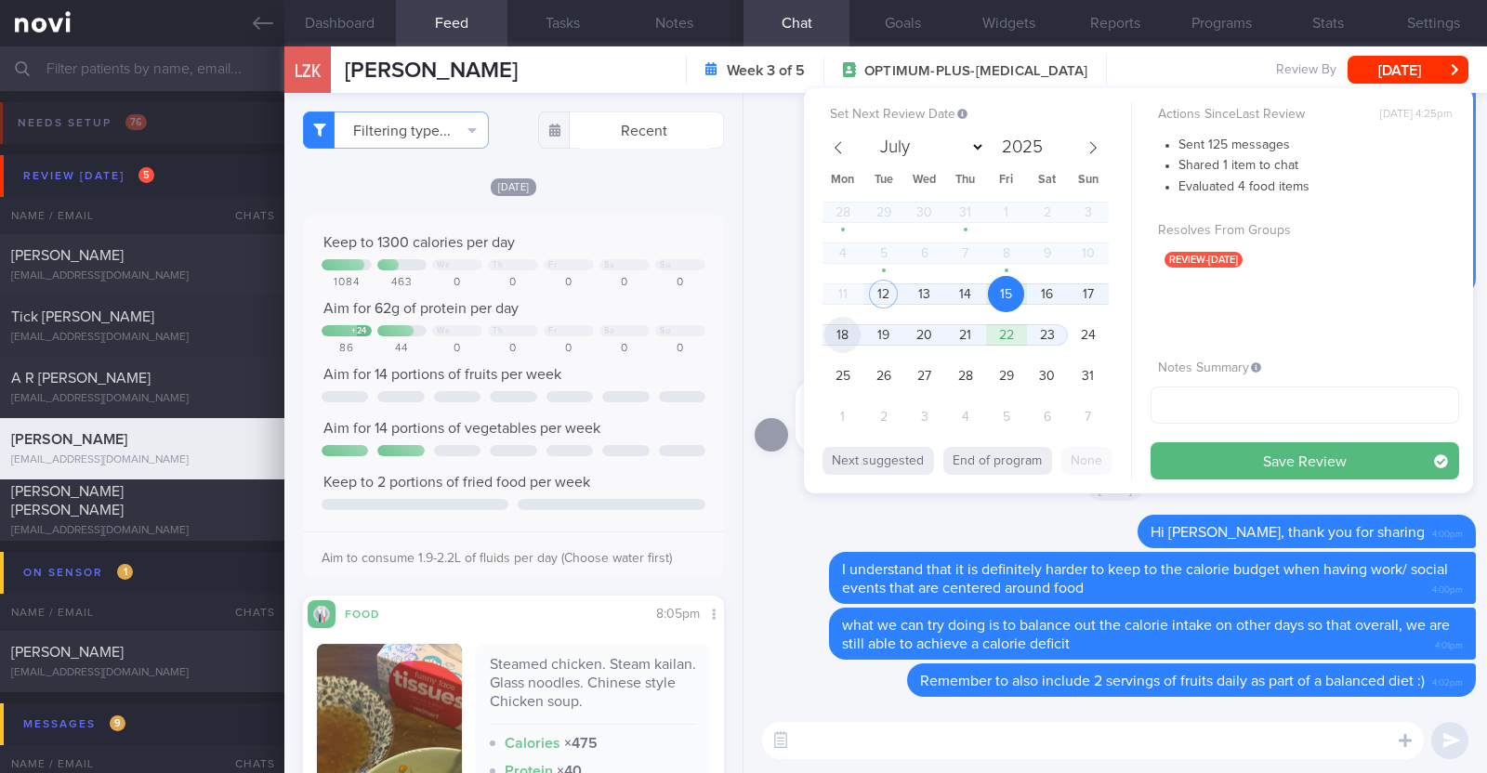
click at [845, 336] on span "18" at bounding box center [842, 335] width 36 height 36
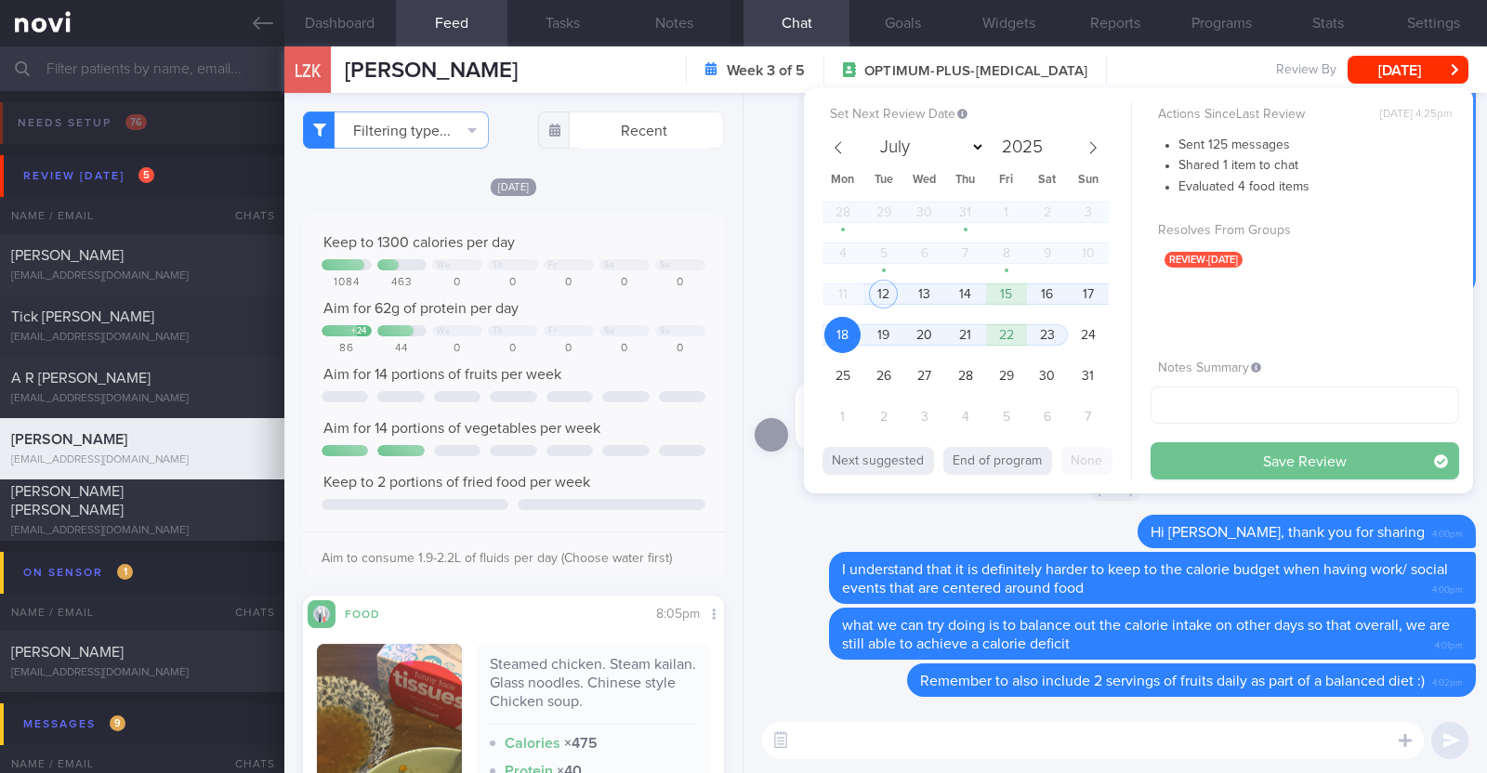
click at [1301, 457] on button "Save Review" at bounding box center [1304, 460] width 309 height 37
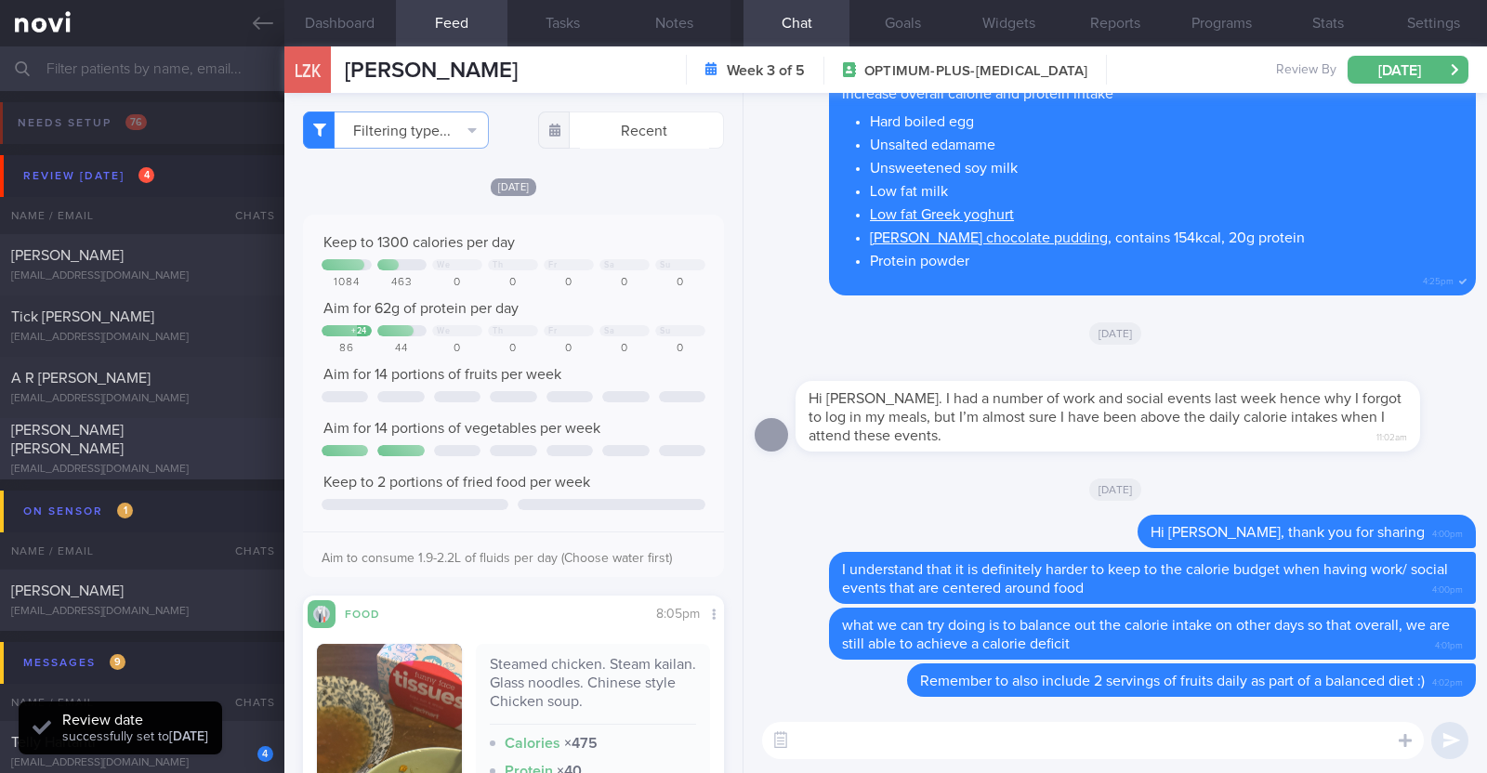
click at [190, 463] on div "[EMAIL_ADDRESS][DOMAIN_NAME]" at bounding box center [142, 470] width 262 height 14
type input "R/v with [PERSON_NAME] 1/10. r/v 12/8"
type textarea "44M Comorbidities: T2DM - not on medications f/up [PERSON_NAME] Coat (Telemed) …"
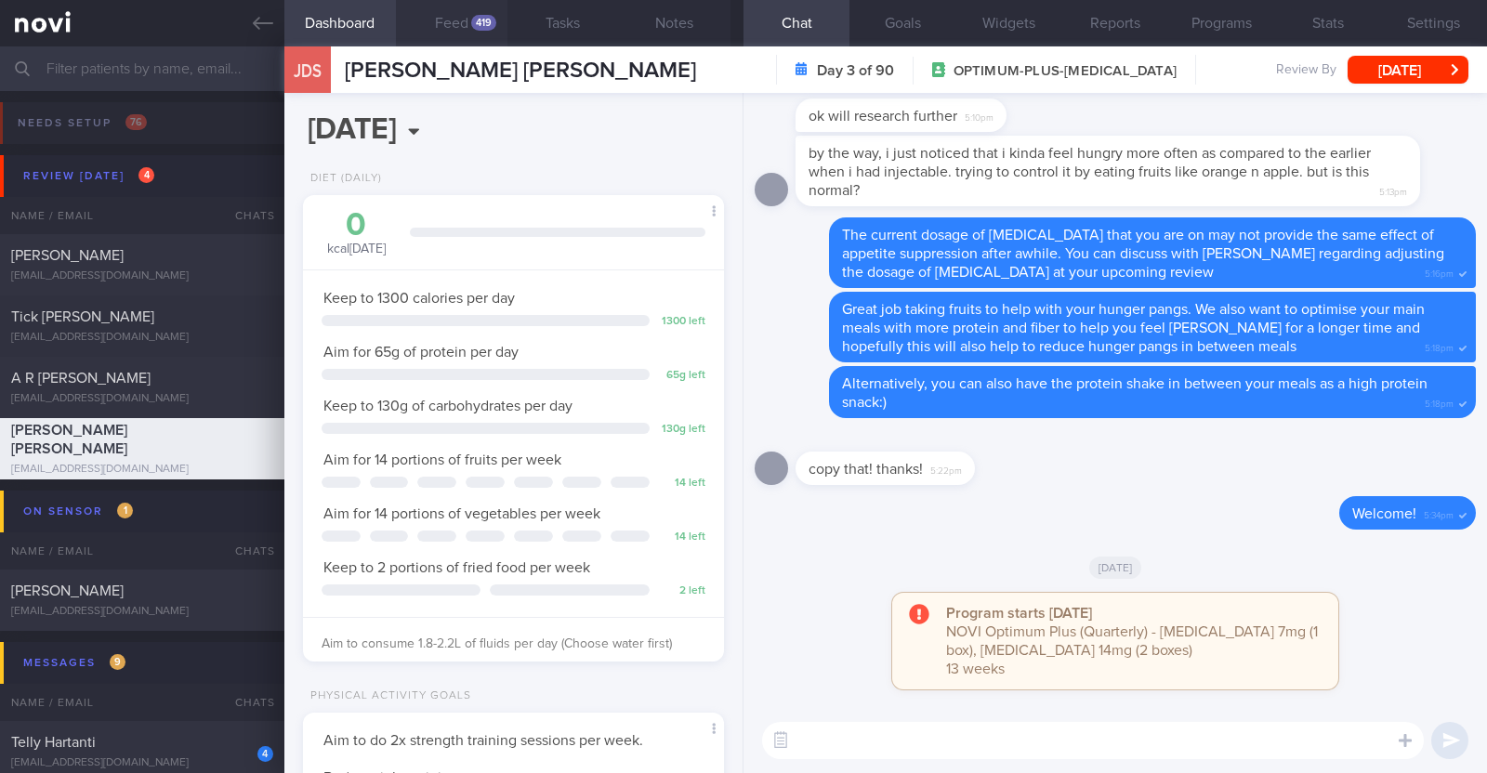
click at [479, 20] on div "419" at bounding box center [483, 23] width 25 height 16
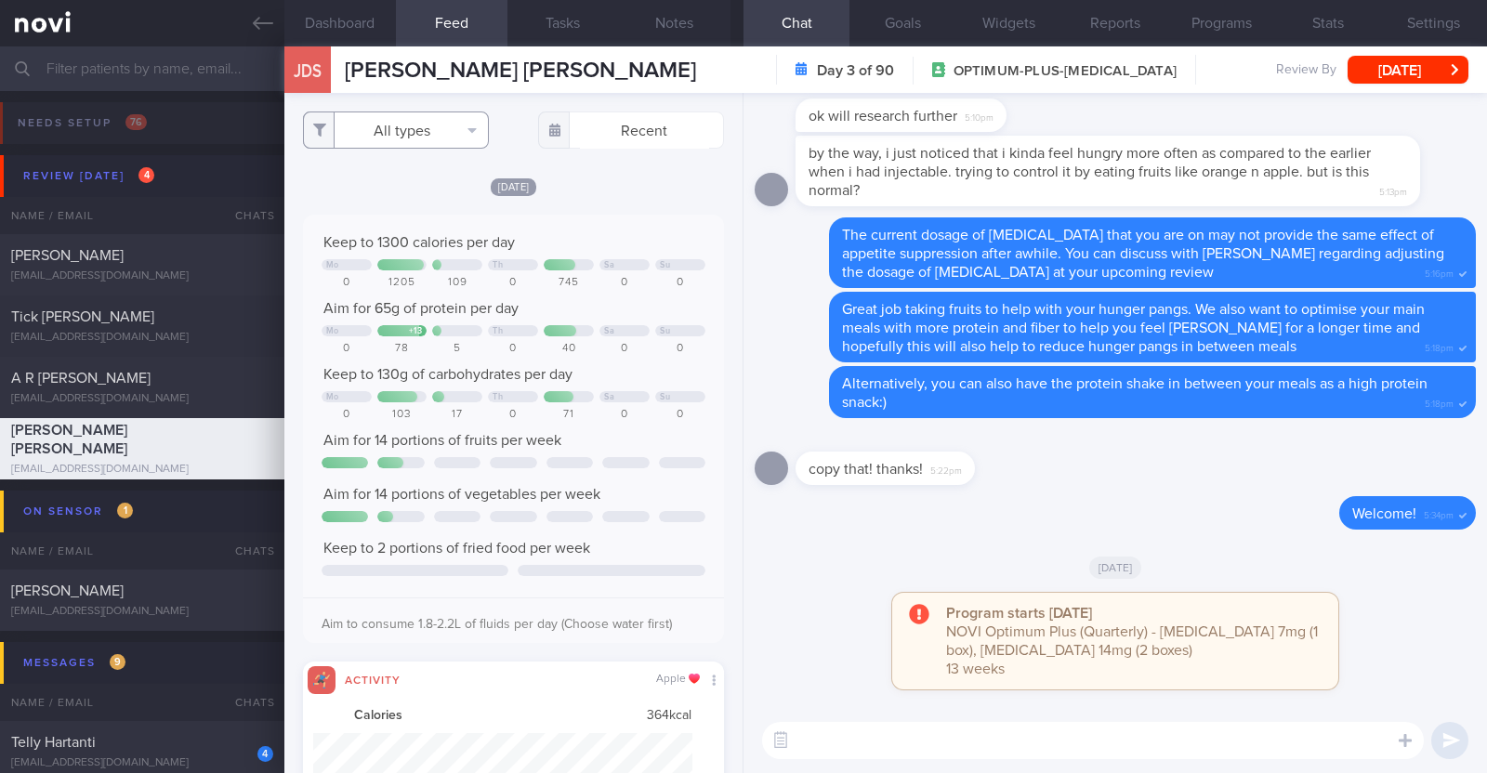
click at [442, 136] on button "All types" at bounding box center [396, 130] width 186 height 37
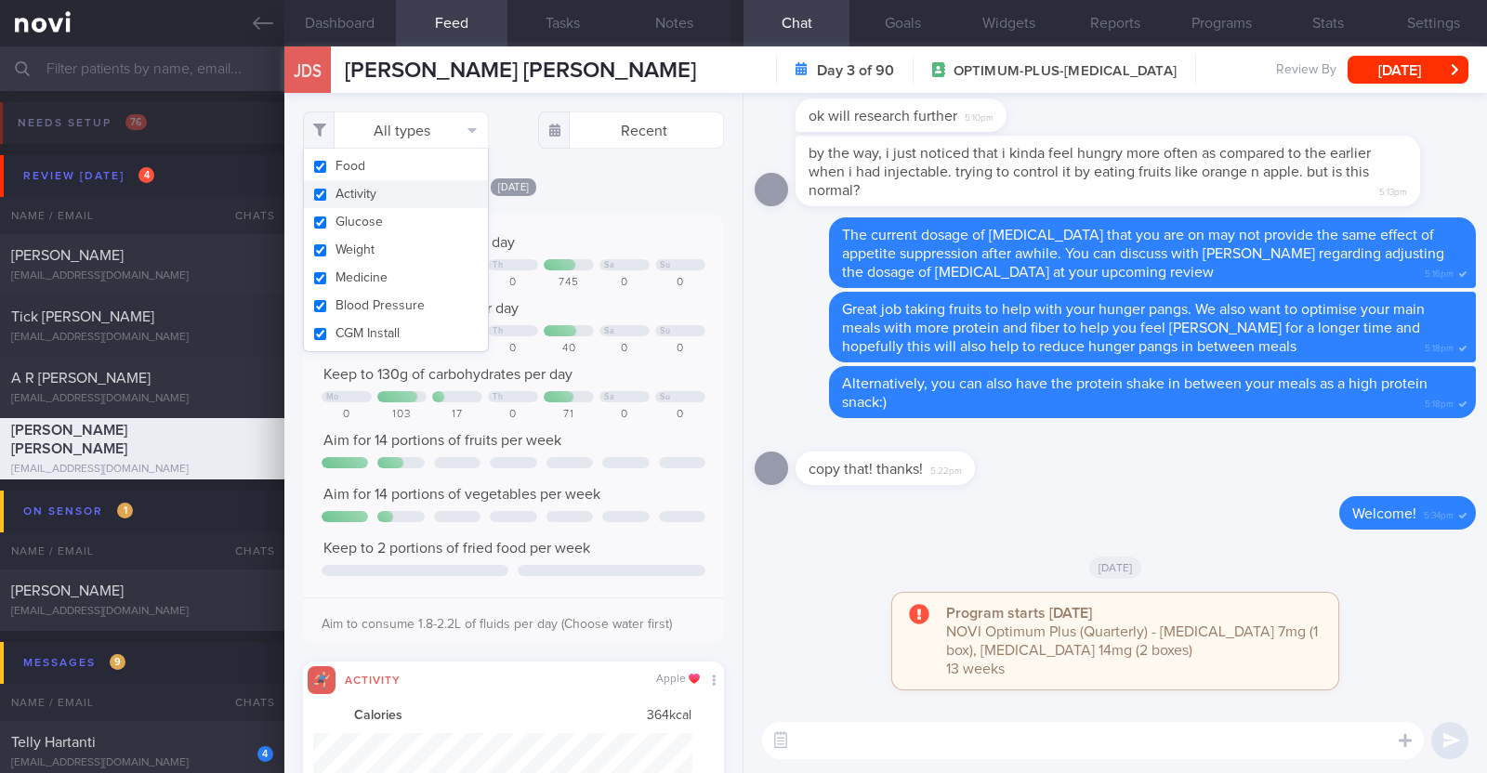
click at [418, 193] on button "Activity" at bounding box center [396, 194] width 184 height 28
checkbox input "false"
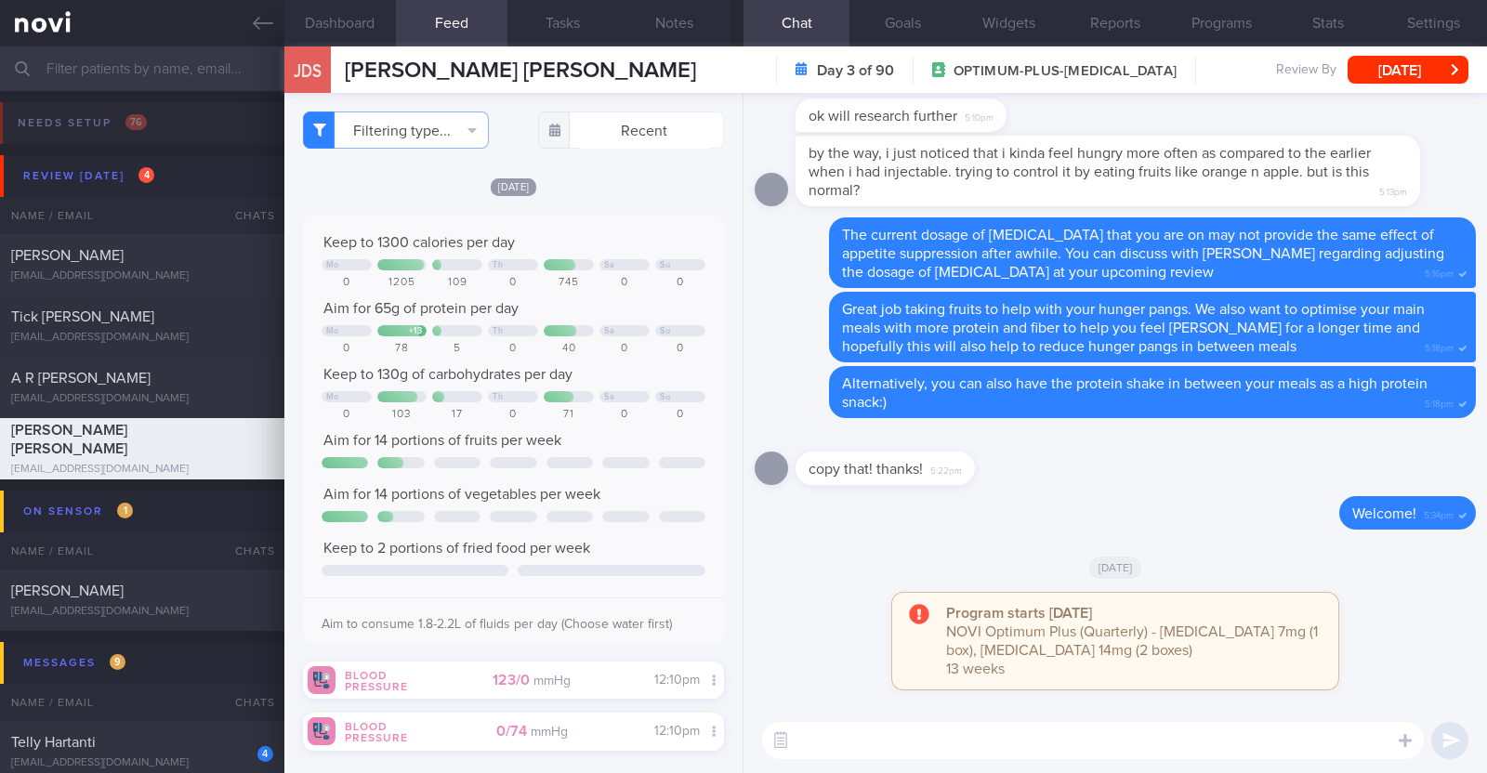
click at [598, 183] on div "[DATE]" at bounding box center [513, 187] width 421 height 20
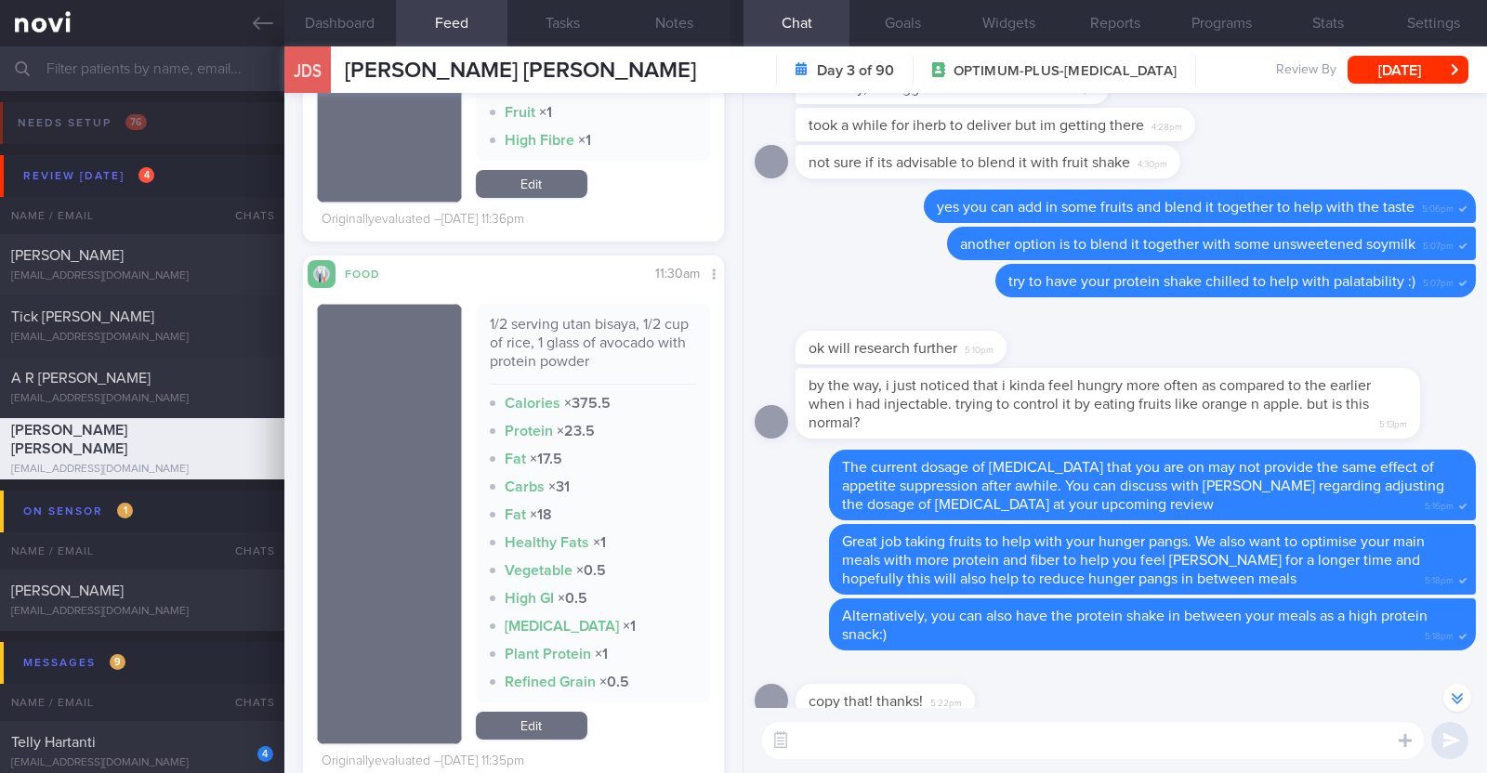
click at [992, 722] on textarea at bounding box center [1093, 740] width 662 height 37
click at [809, 737] on textarea "HI [PERSON_NAME]" at bounding box center [1093, 740] width 662 height 37
click at [871, 735] on textarea "Hi Joseph" at bounding box center [1093, 740] width 662 height 37
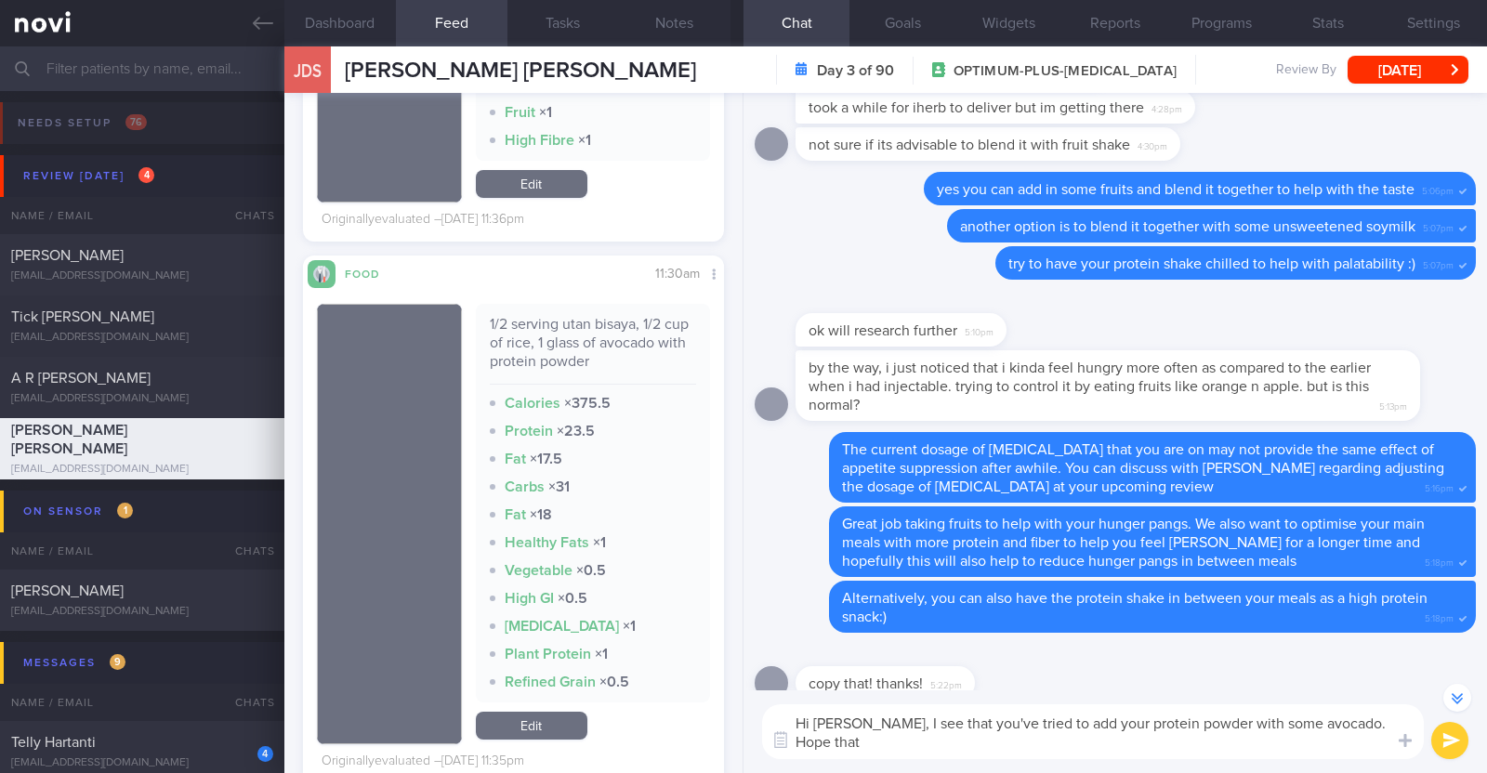
scroll to position [-249, 0]
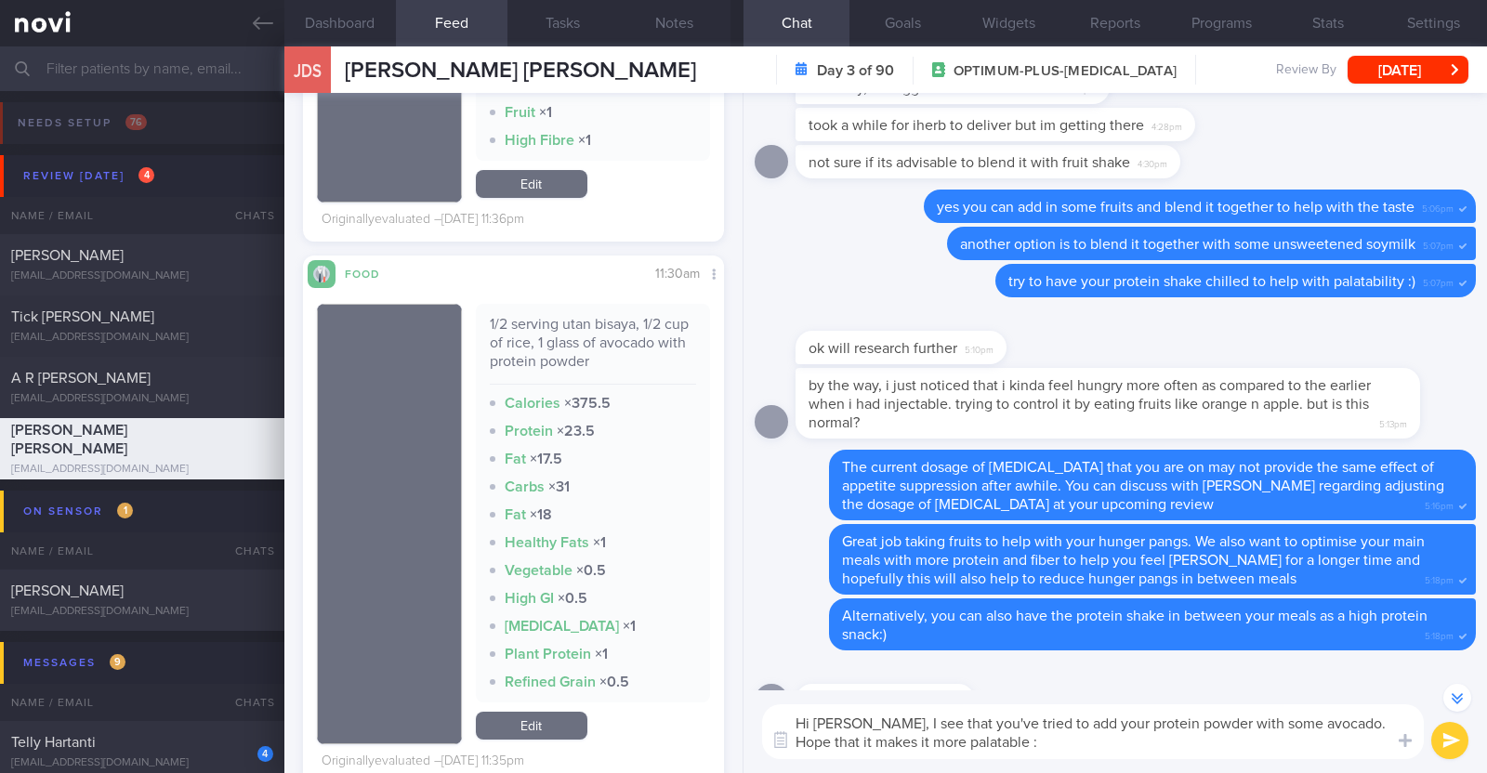
type textarea "Hi [PERSON_NAME], I see that you've tried to add your protein powder with some …"
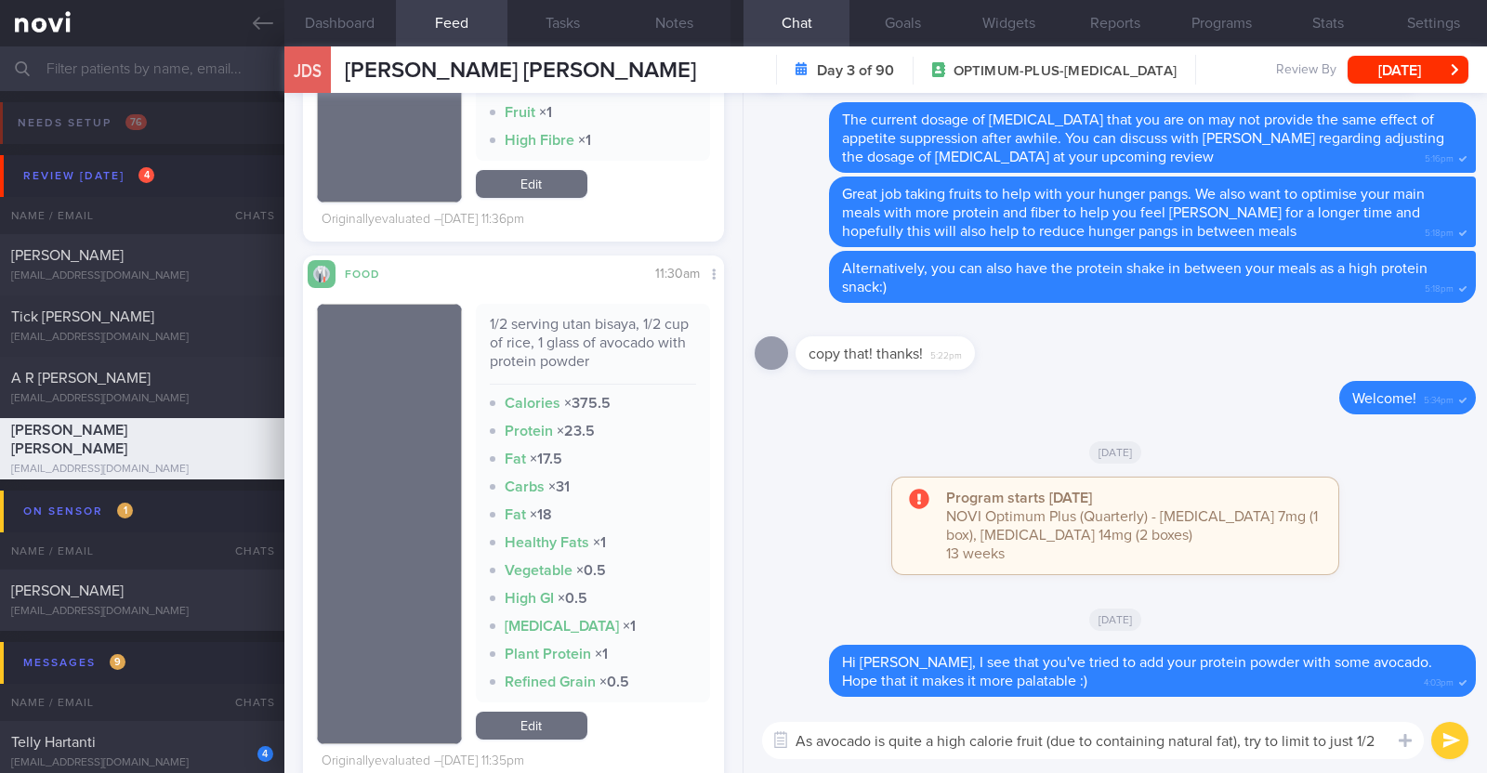
scroll to position [0, 0]
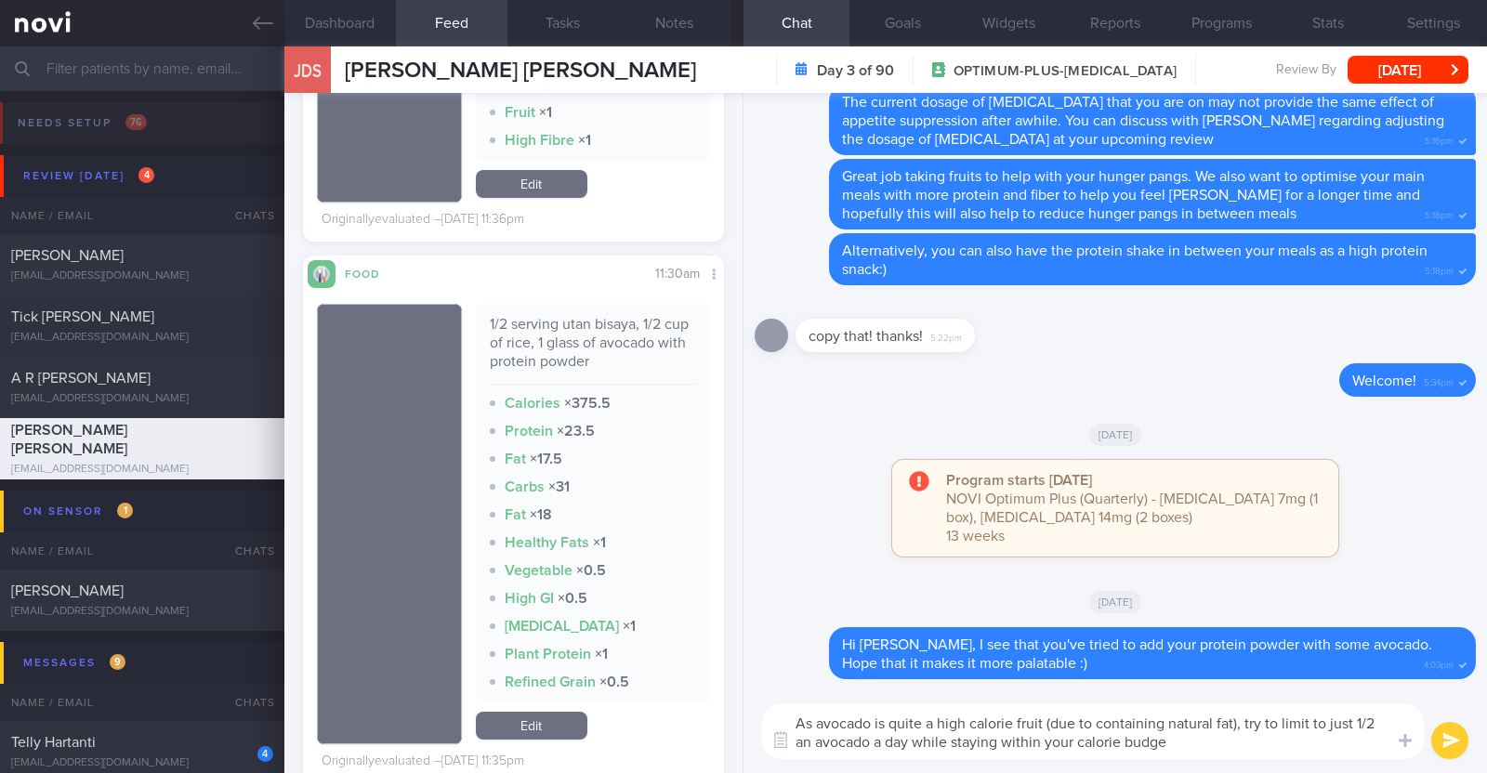
type textarea "As avocado is quite a high calorie fruit (due to containing natural fat), try t…"
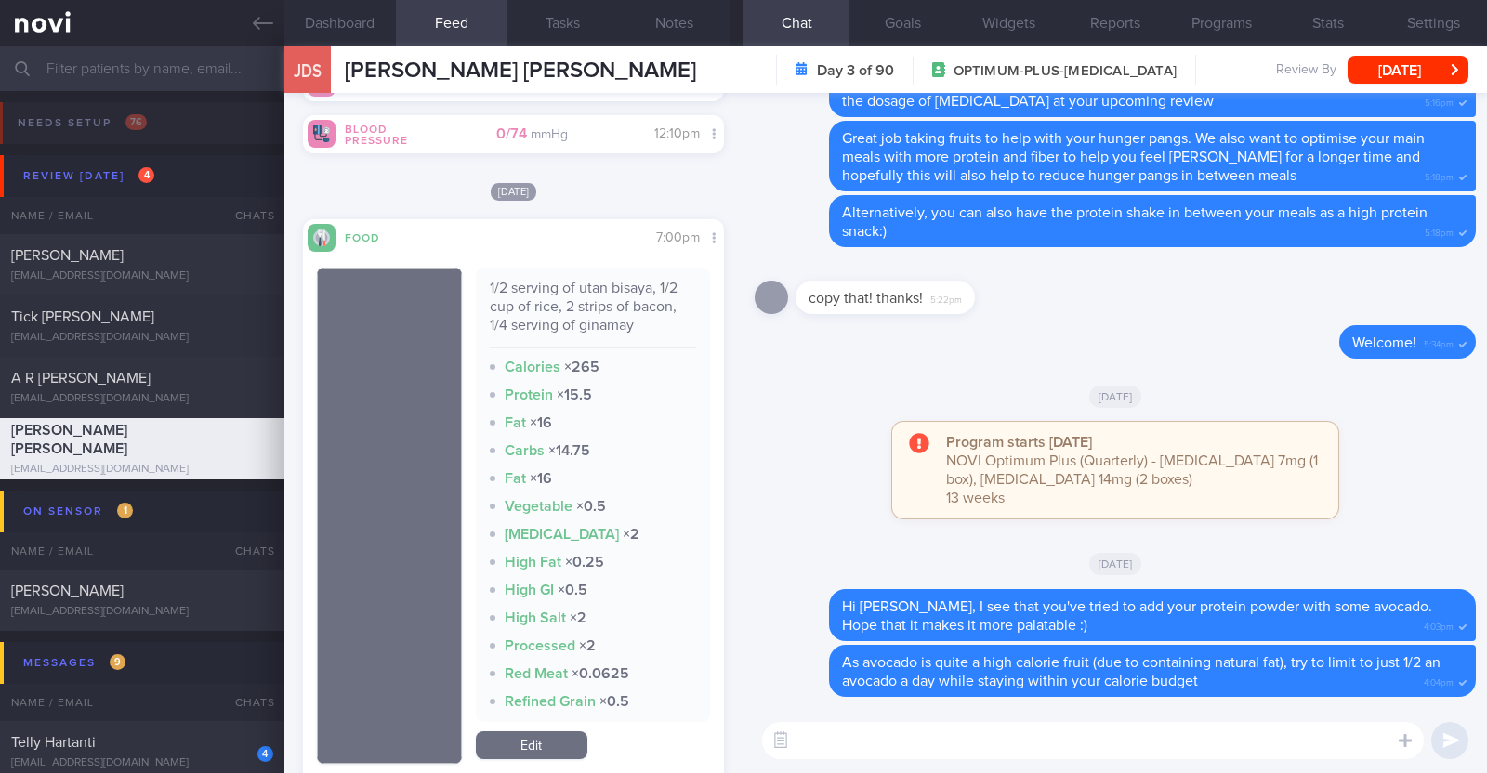
scroll to position [581, 0]
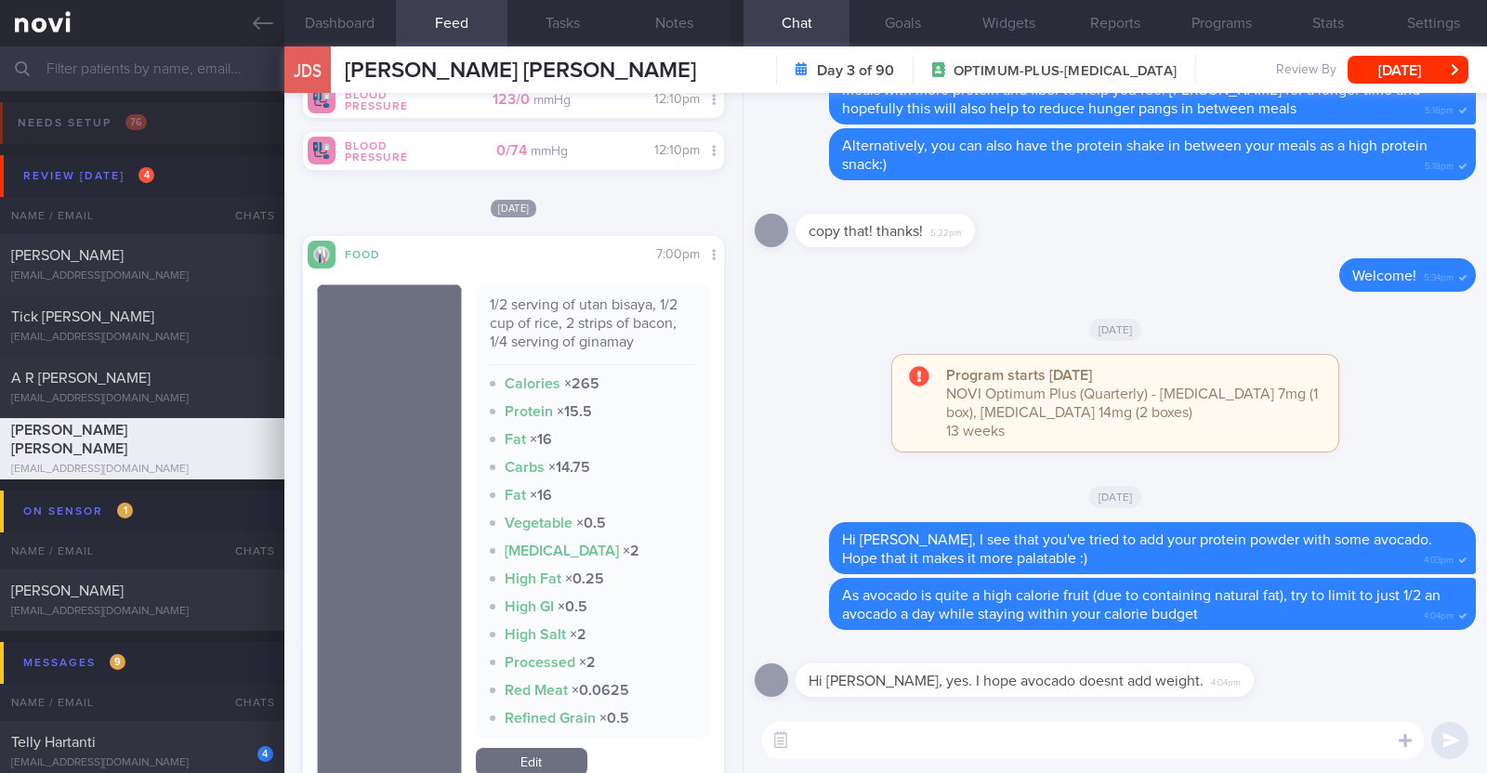
click at [851, 745] on textarea at bounding box center [1093, 740] width 662 height 37
drag, startPoint x: 1261, startPoint y: 619, endPoint x: 1383, endPoint y: 613, distance: 121.9
click at [1383, 613] on div "Delete As avocado is quite a high calorie fruit (due to containing natural fat)…" at bounding box center [1115, 604] width 721 height 52
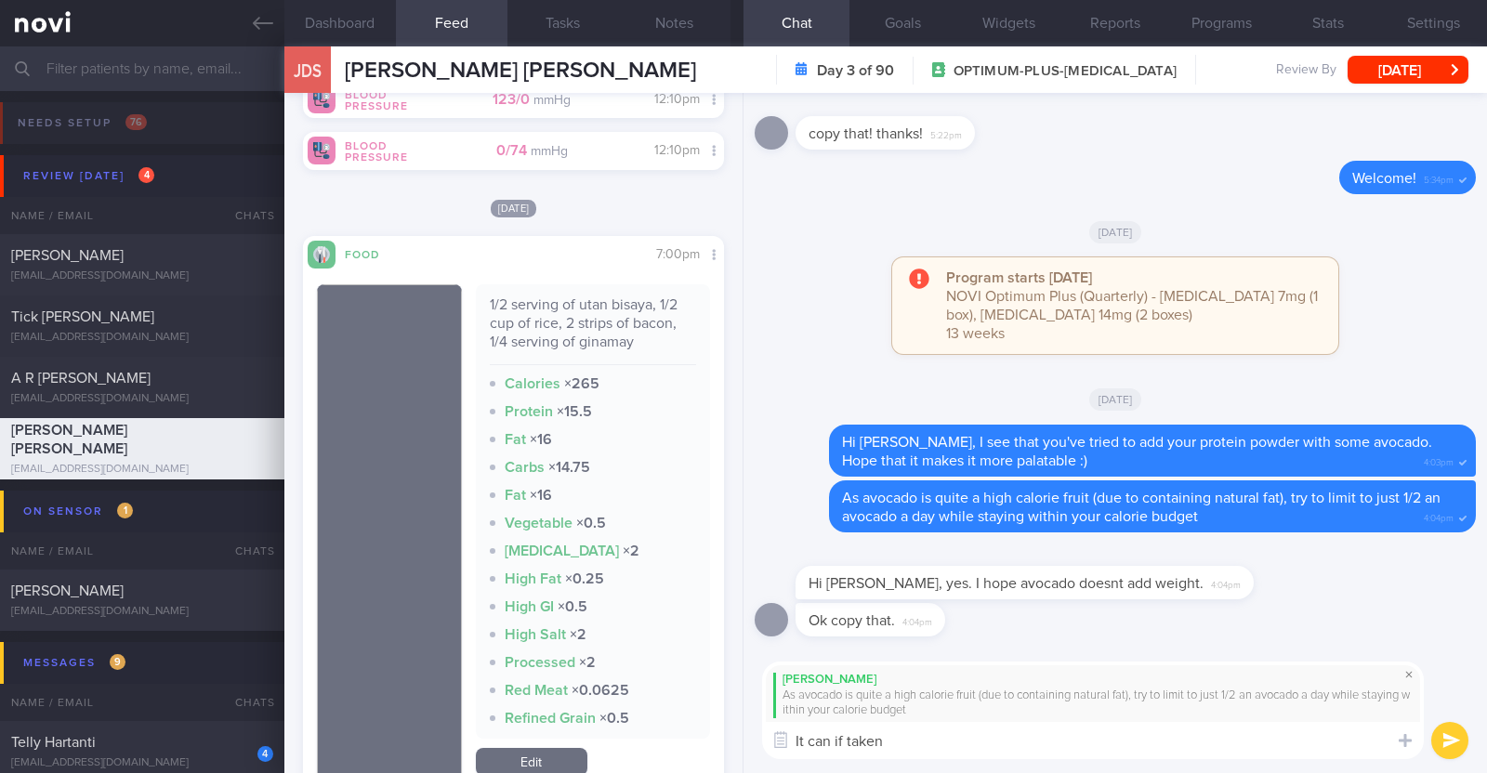
type textarea "It can if taken"
click at [1412, 676] on span at bounding box center [1409, 674] width 22 height 22
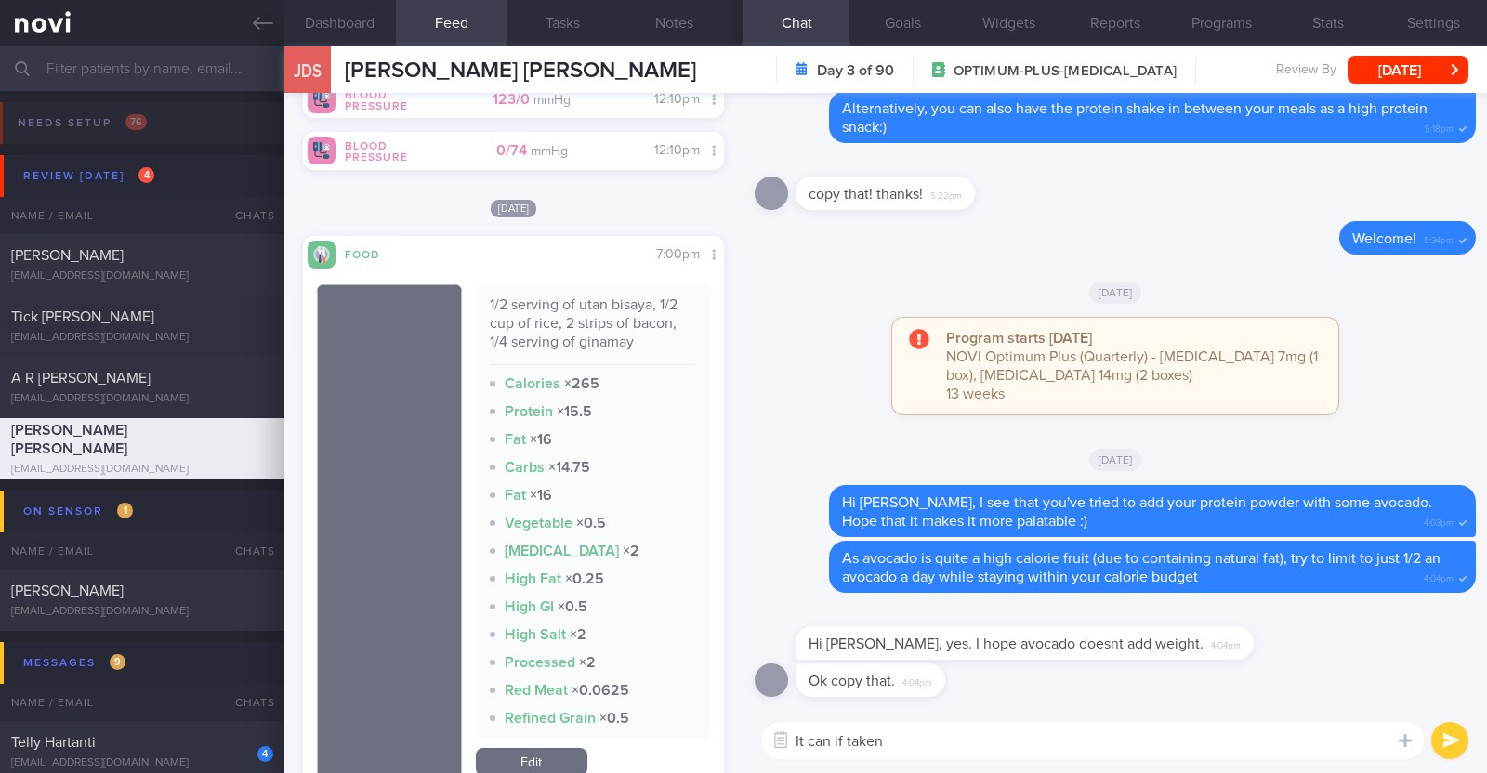
drag, startPoint x: 898, startPoint y: 746, endPoint x: 731, endPoint y: 736, distance: 166.6
click at [731, 739] on div "Dashboard Feed 419 Tasks Notes Chat Goals Widgets Reports Programs Stats Settin…" at bounding box center [885, 409] width 1202 height 727
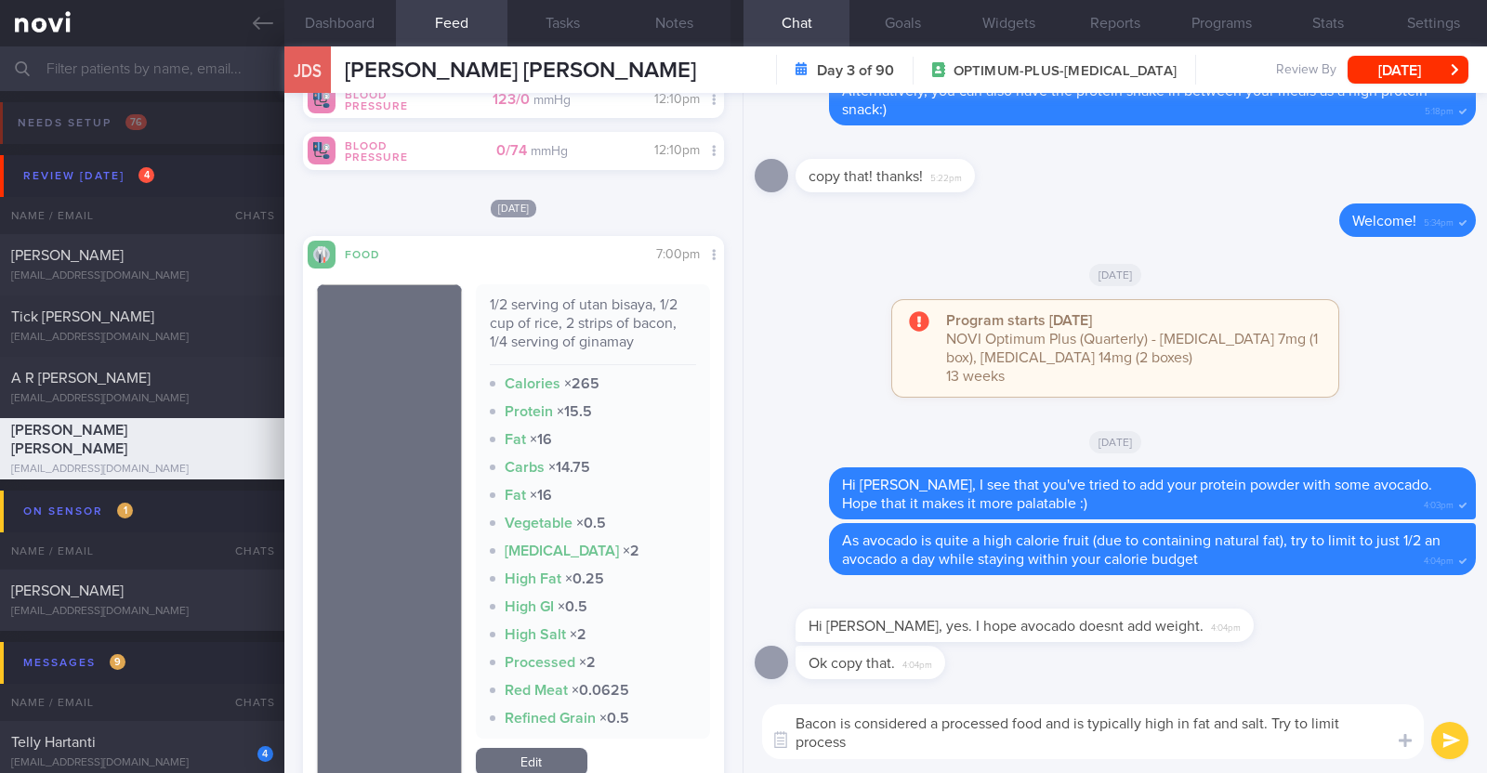
scroll to position [0, 0]
type textarea "Bacon is considered a processed food and is typically high in fat and salt. Try…"
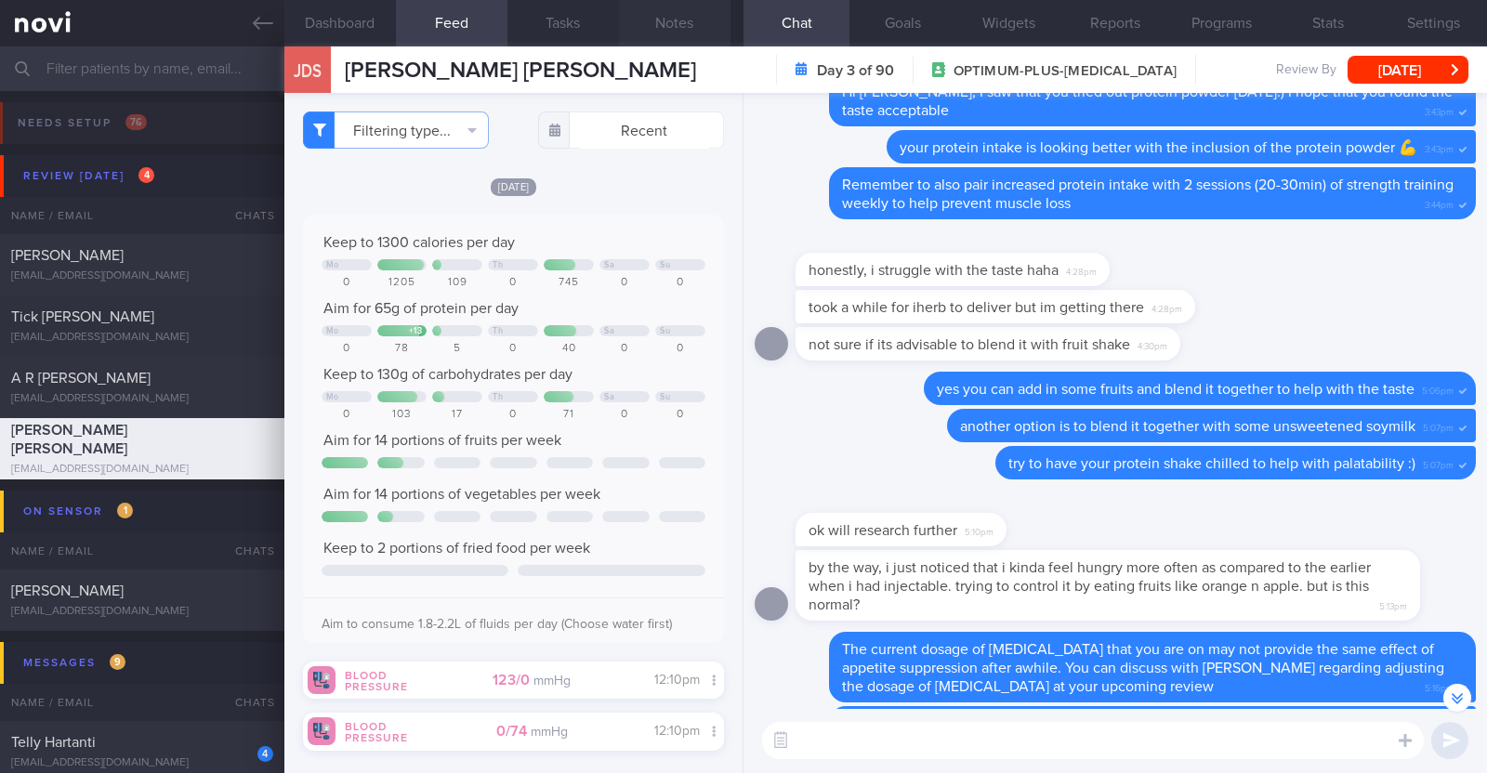
click at [694, 35] on button "Notes" at bounding box center [675, 23] width 112 height 46
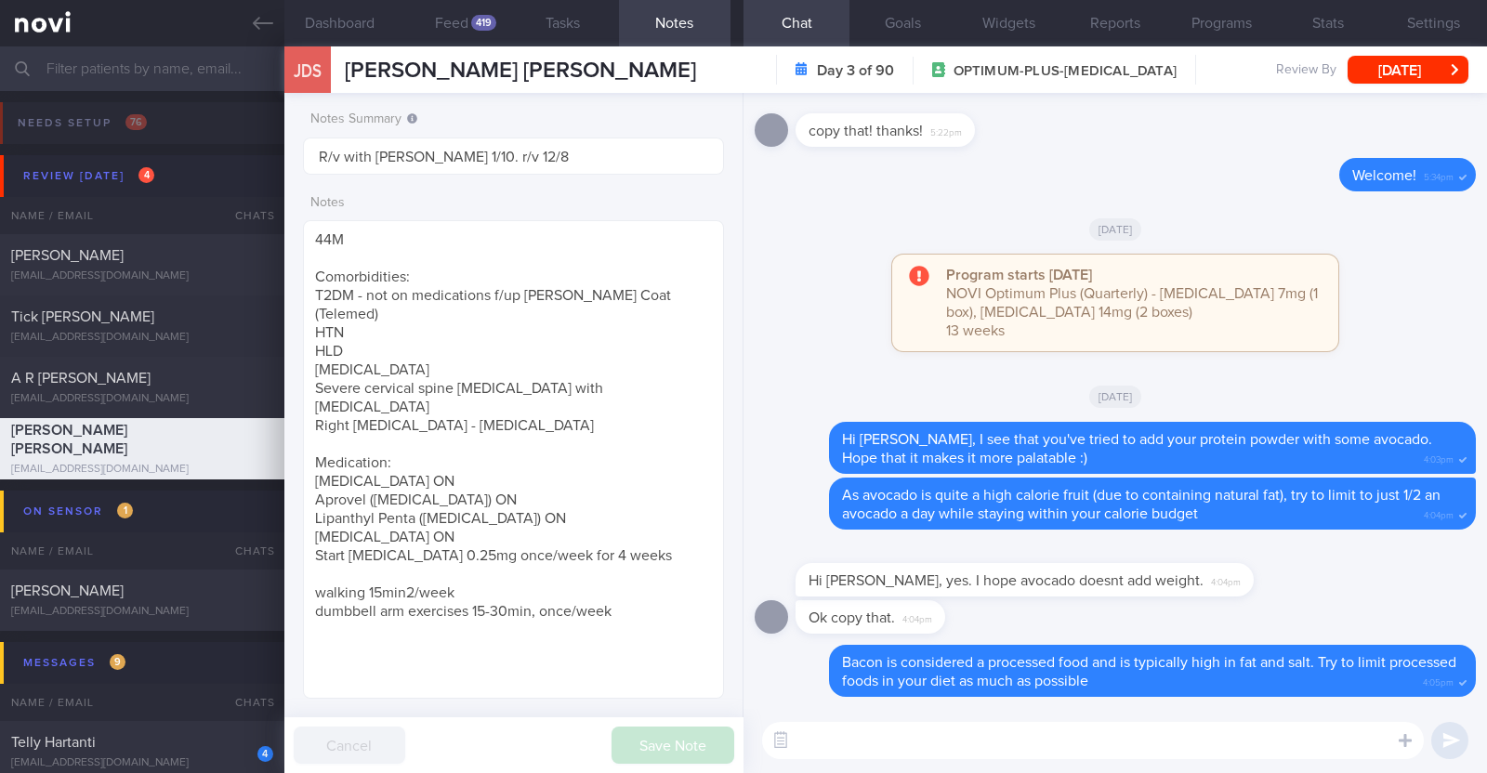
click at [1110, 739] on textarea at bounding box center [1093, 740] width 662 height 37
click at [810, 739] on textarea "Hi sodium foods can also" at bounding box center [1093, 740] width 662 height 37
click at [995, 739] on textarea "High sodium foods can also" at bounding box center [1093, 740] width 662 height 37
type textarea "High sodium foods can also worsen high blood pressure"
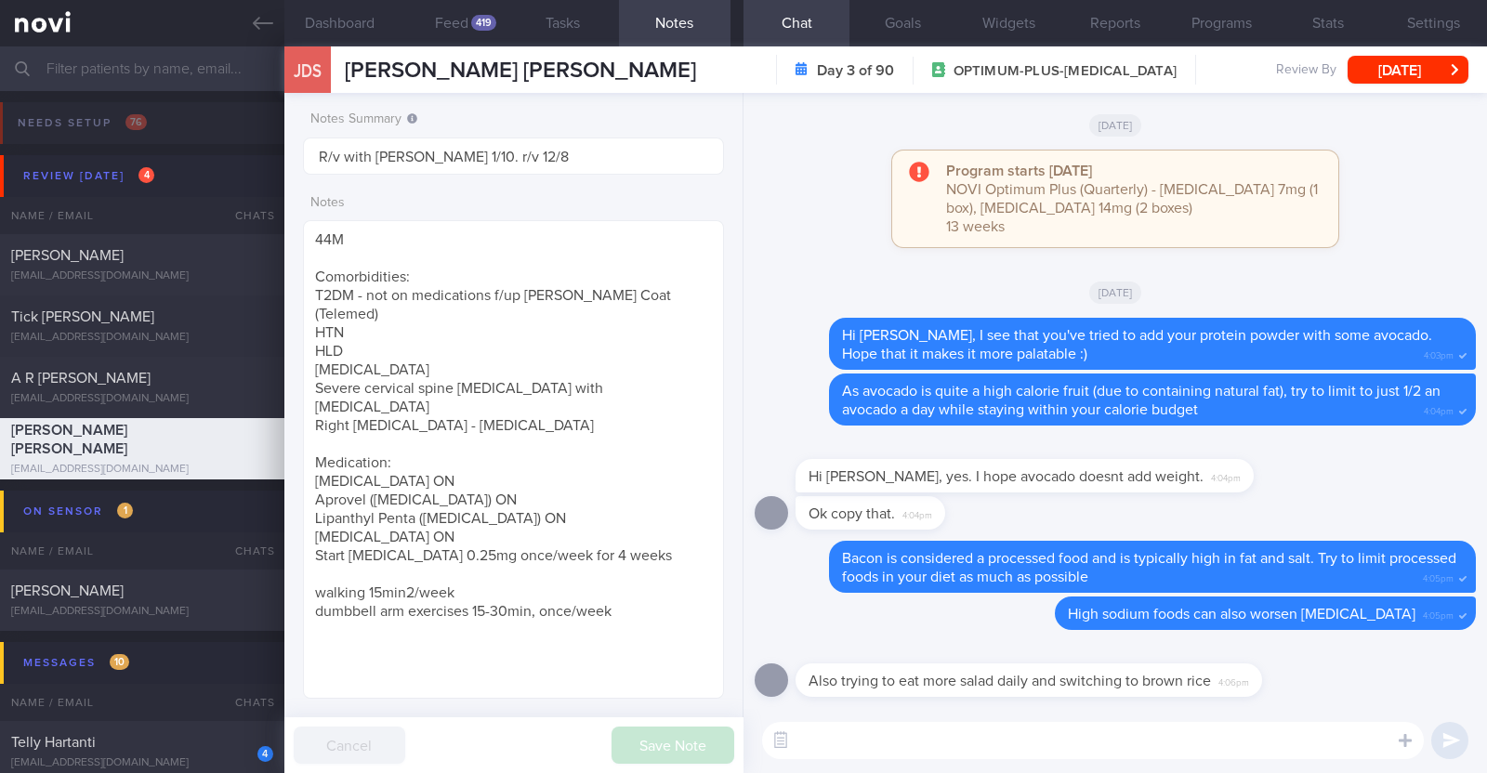
click at [1241, 741] on textarea at bounding box center [1093, 740] width 662 height 37
type textarea "That's wonderful!"
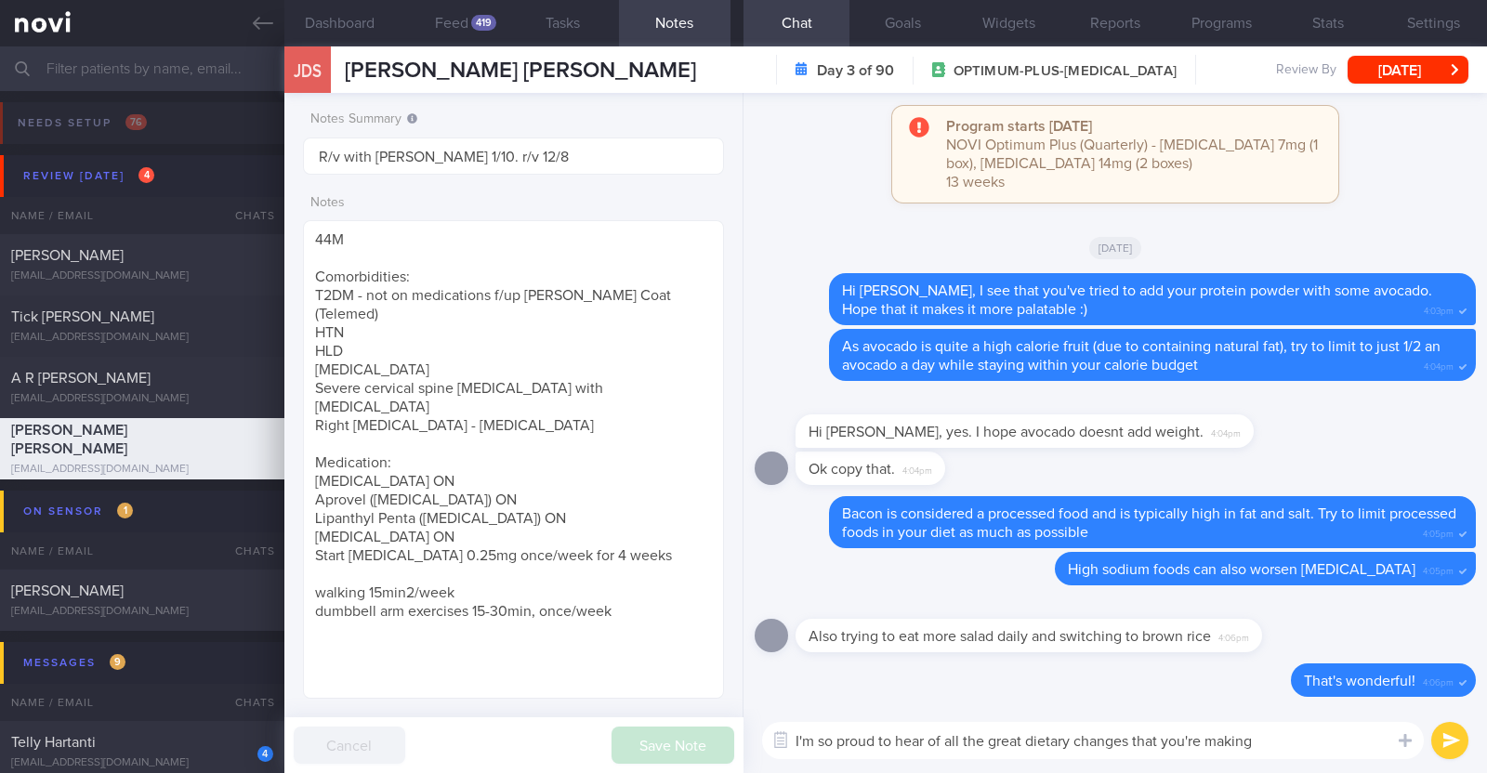
paste textarea "👏"
type textarea "I'm so proud to hear of all the great dietary changes that you're making 👏"
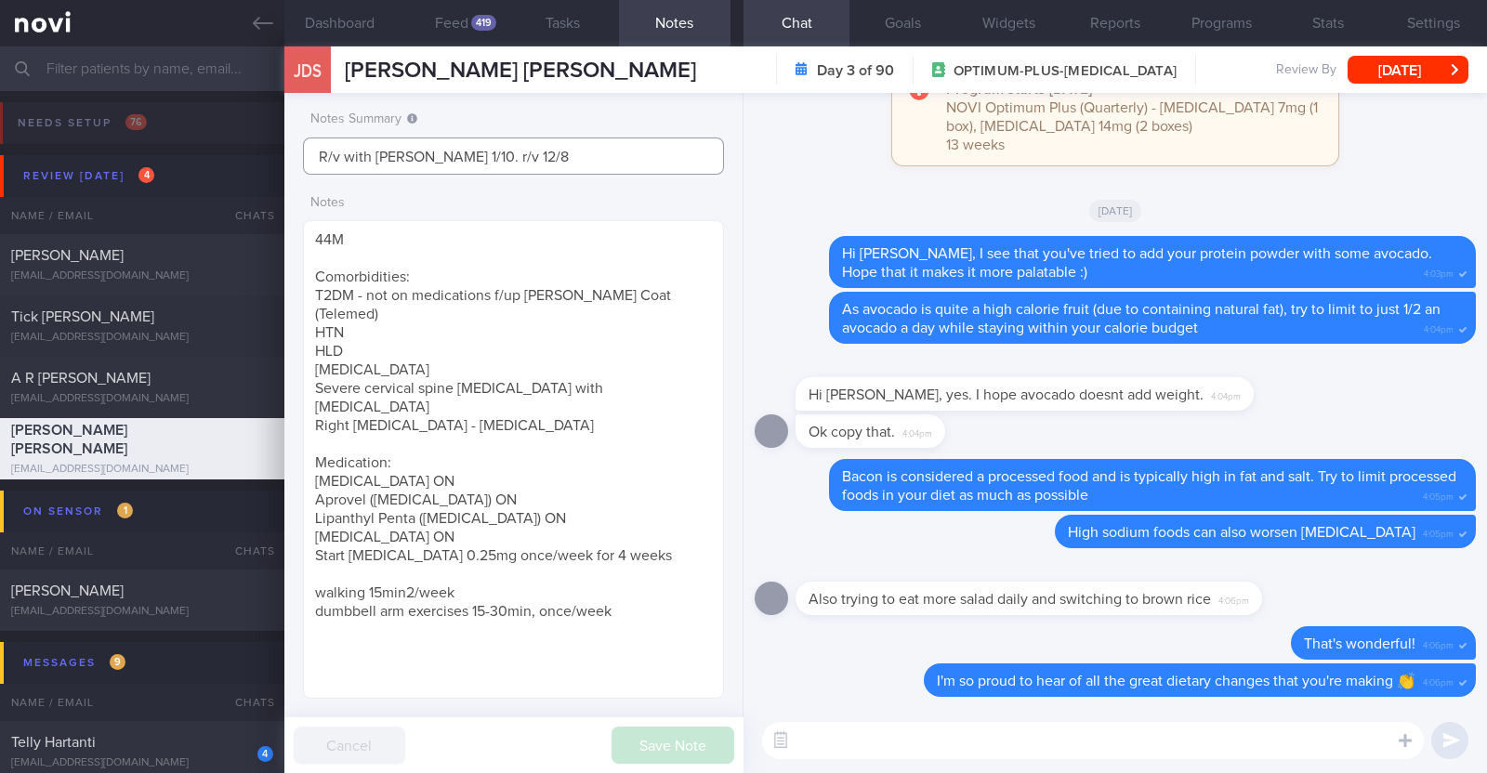
drag, startPoint x: 539, startPoint y: 160, endPoint x: 457, endPoint y: 155, distance: 81.9
click at [457, 155] on input "R/v with Dr Todd 1/10. r/v 12/8" at bounding box center [513, 156] width 421 height 37
type input "R/v with Dr Todd 1/10"
click at [652, 737] on button "Save Note" at bounding box center [672, 745] width 123 height 37
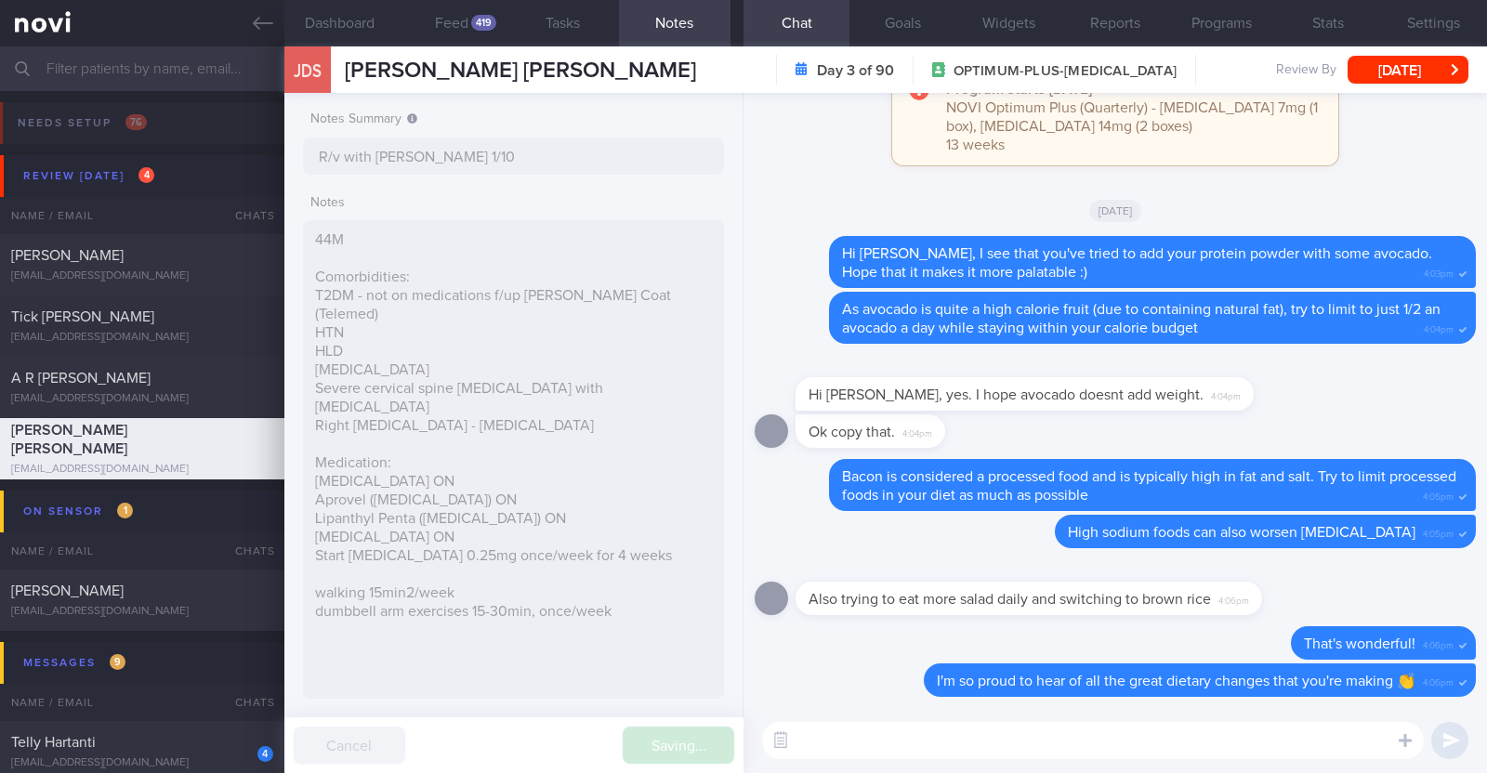
type input "R/v with Dr Todd 1/10"
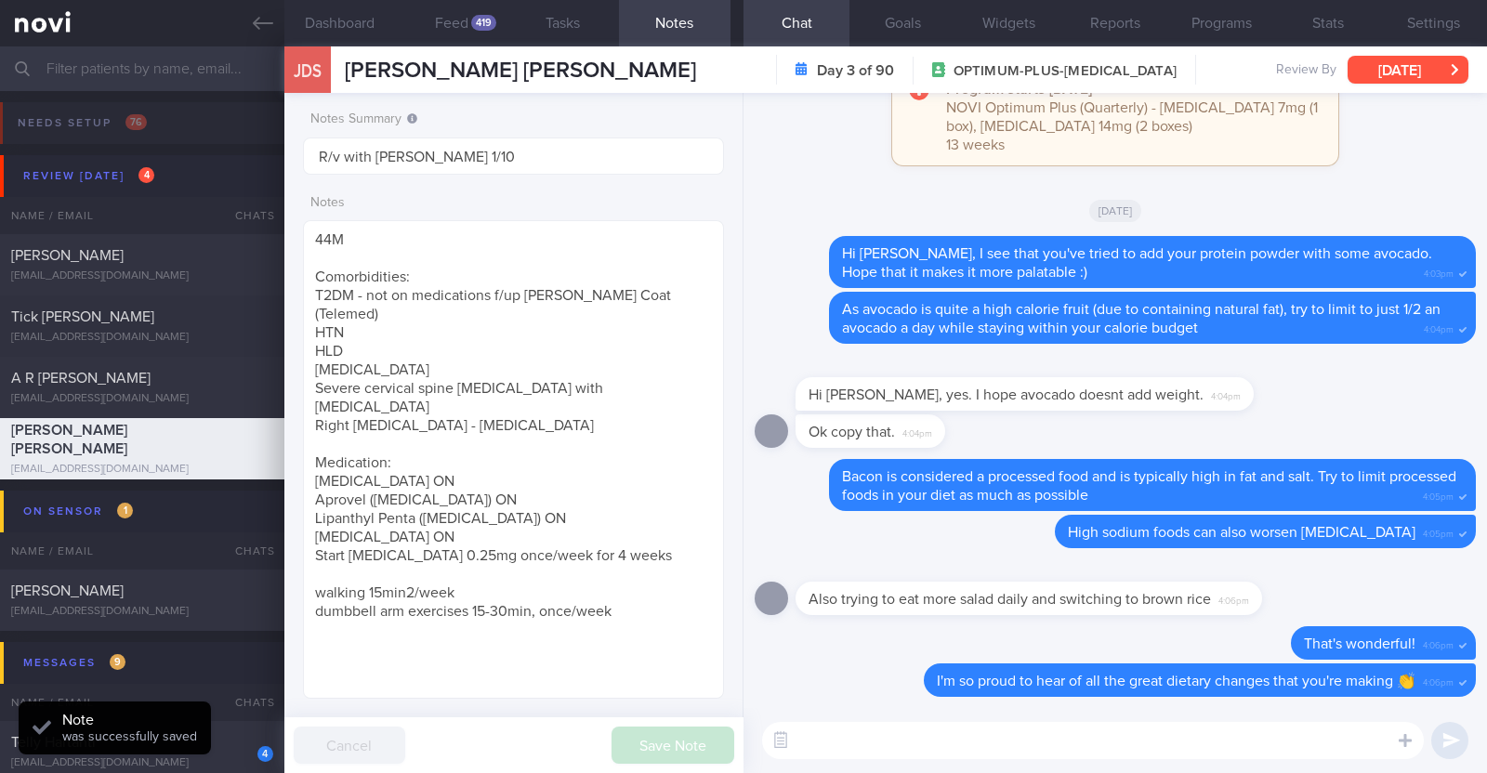
click at [1443, 77] on button "[DATE]" at bounding box center [1407, 70] width 121 height 28
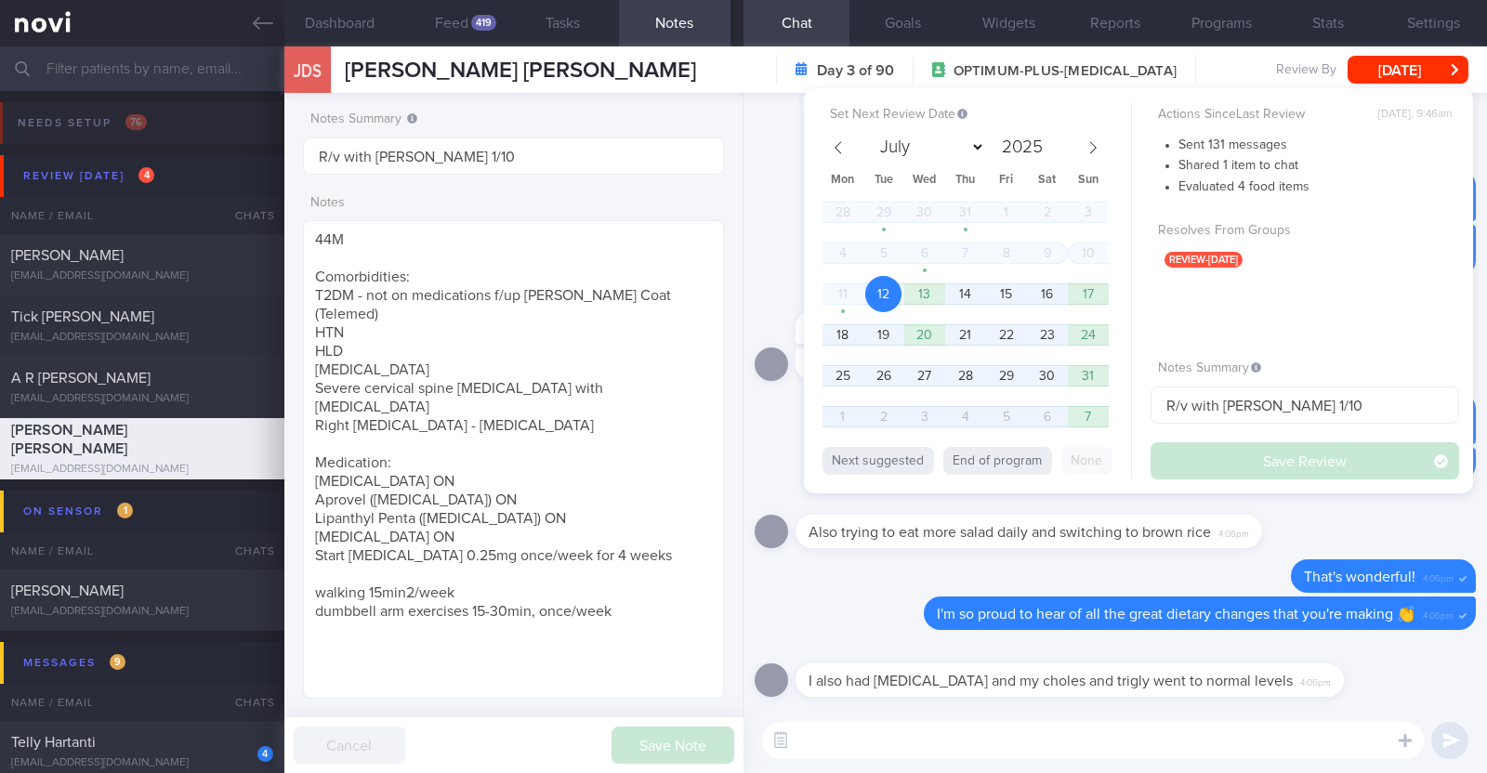
click at [1405, 374] on label "Notes Summary" at bounding box center [1305, 369] width 294 height 17
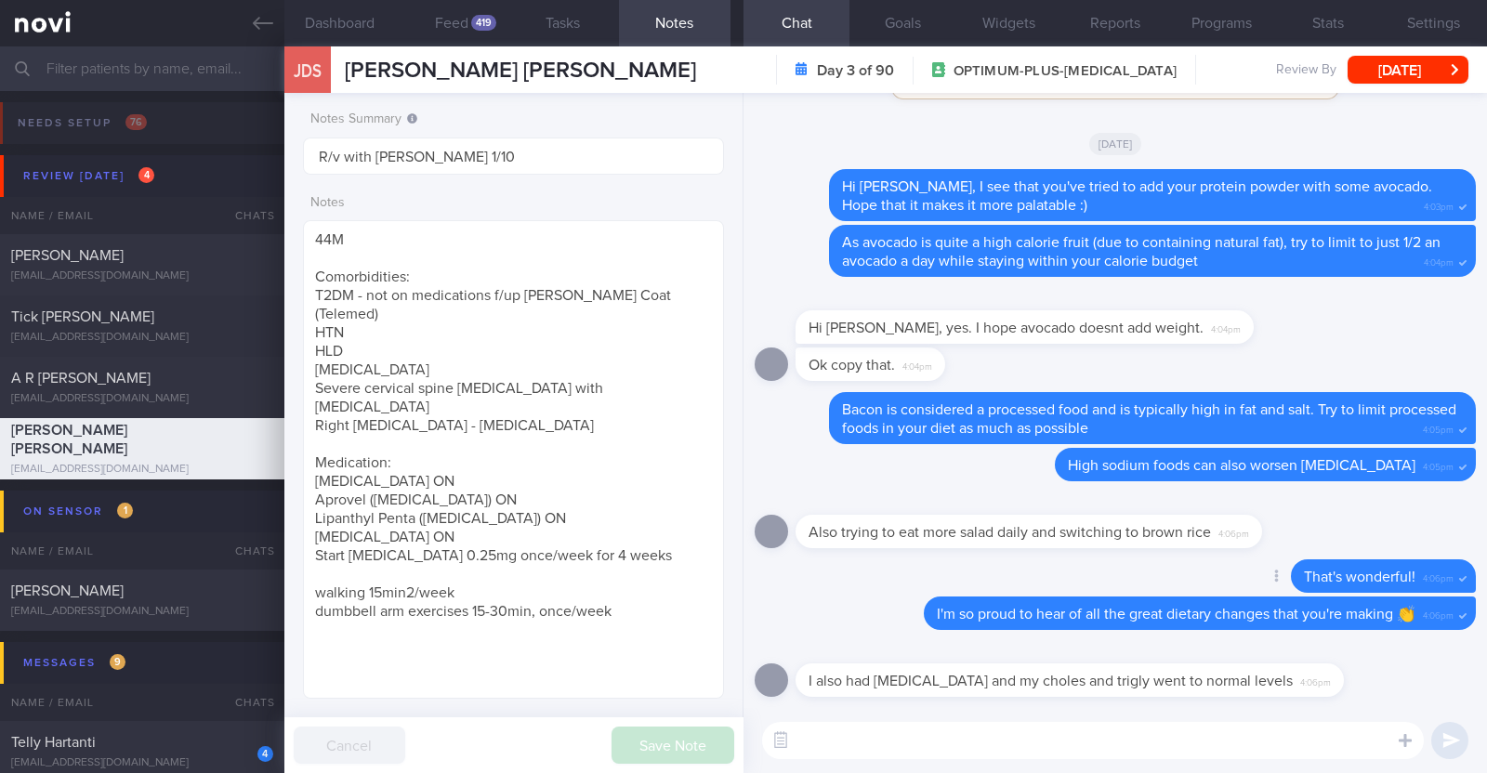
click at [1025, 574] on div "Delete That's wonderful! 4:06pm" at bounding box center [1115, 577] width 721 height 37
click at [1009, 745] on textarea at bounding box center [1093, 740] width 662 height 37
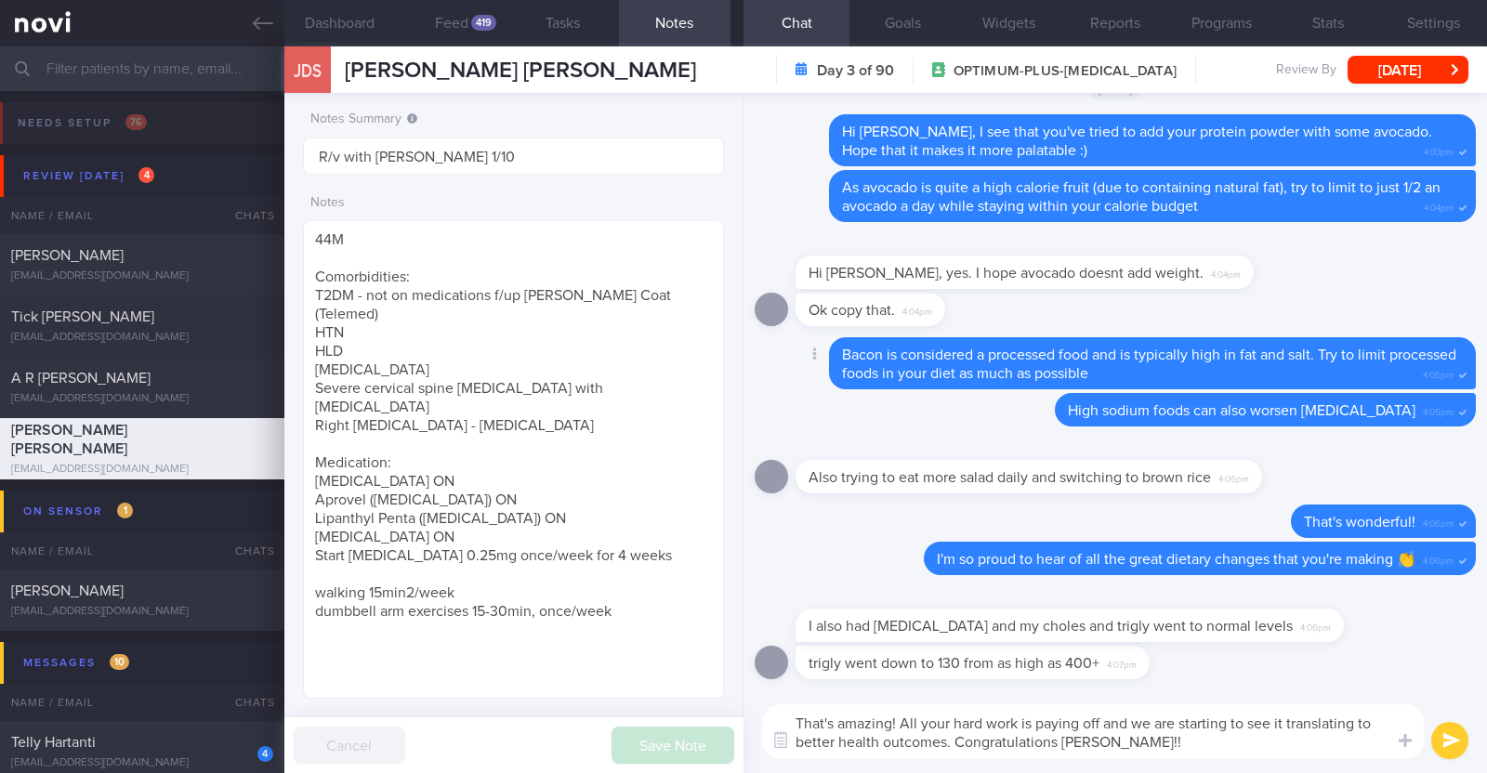
paste textarea "🥳"
type textarea "That's amazing! All your hard work is paying off and we are starting to see it …"
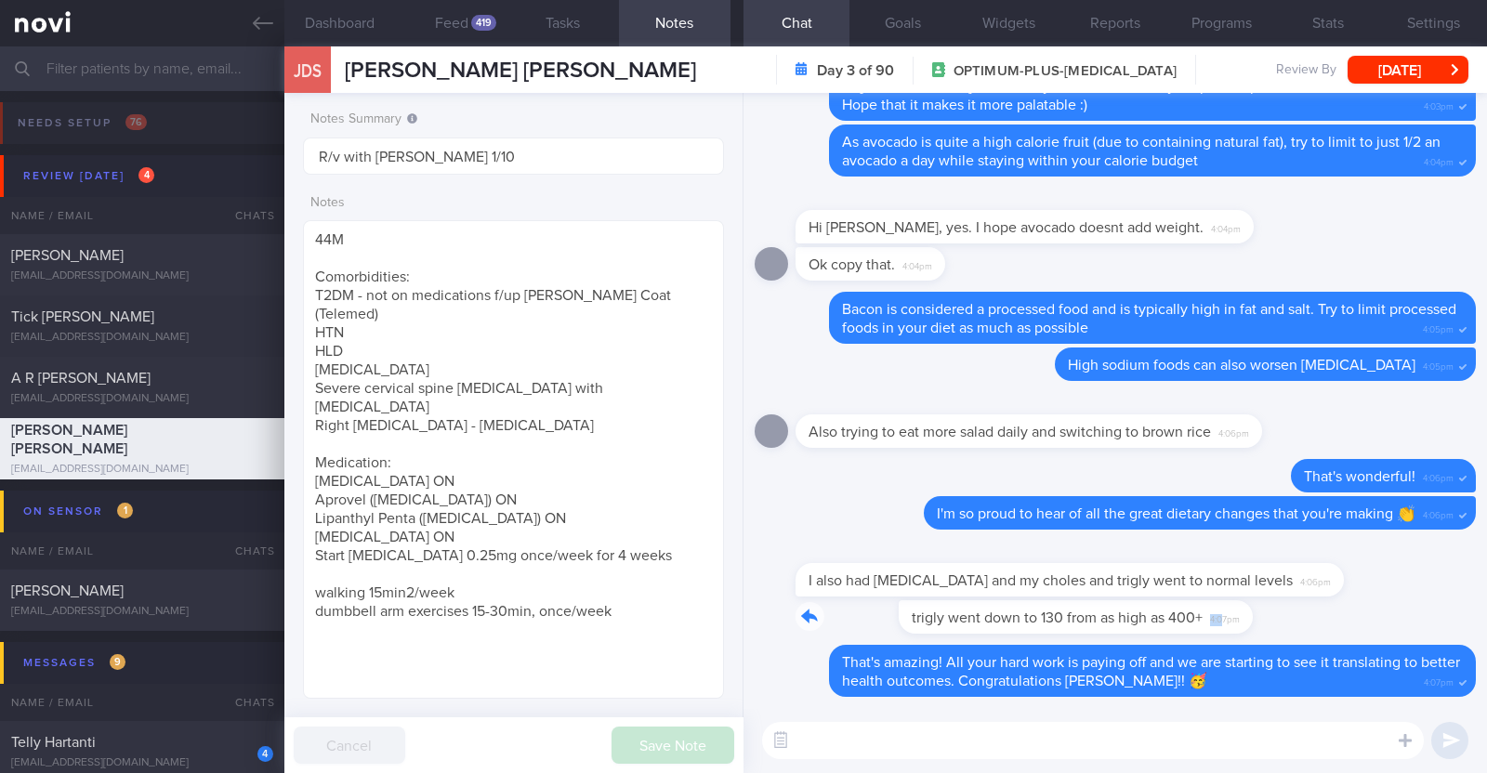
drag, startPoint x: 1120, startPoint y: 625, endPoint x: 1417, endPoint y: 612, distance: 297.6
click at [1417, 612] on div "trigly went down to 130 from as high as 400+ 4:07pm" at bounding box center [1115, 622] width 721 height 45
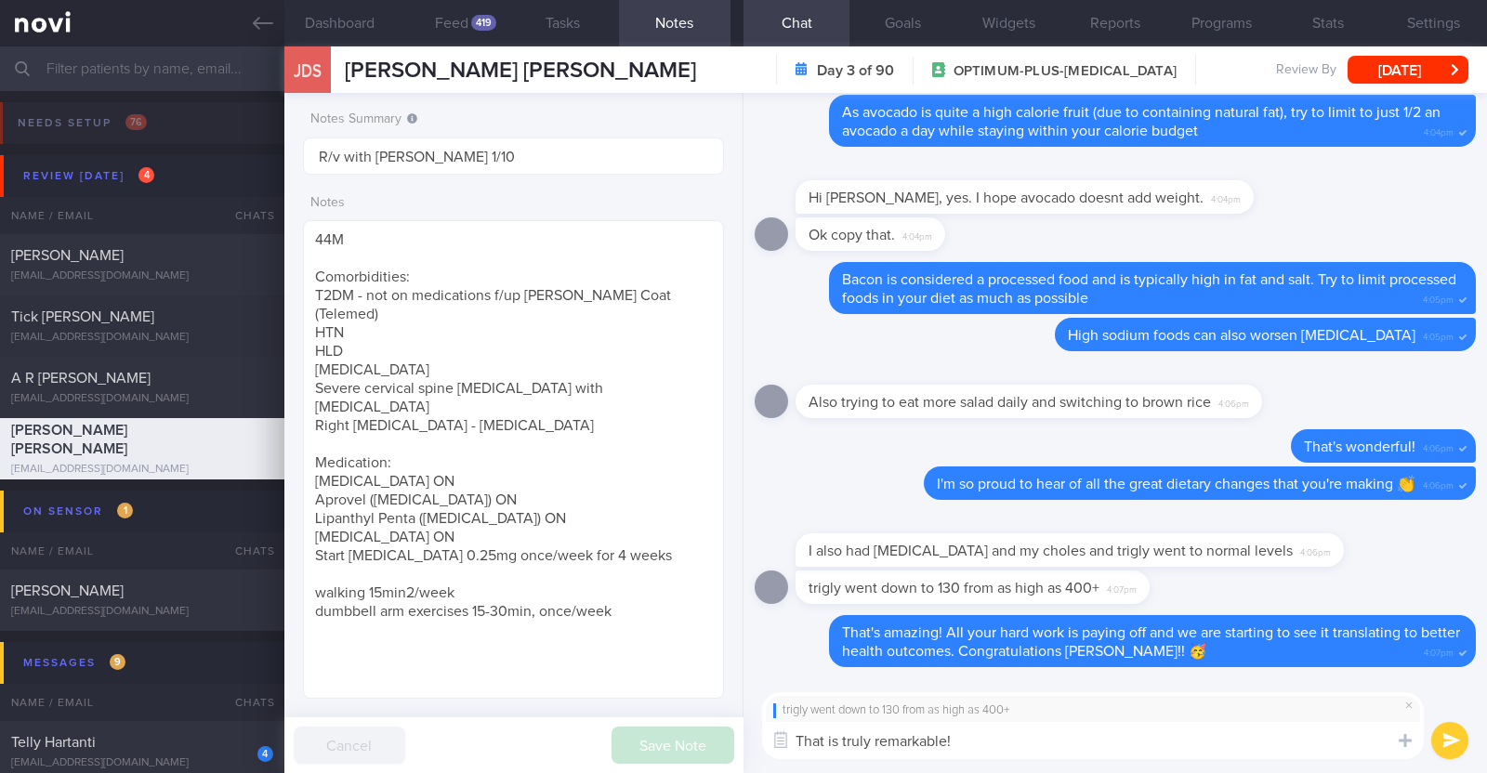
paste textarea "👍"
type textarea "That is truly remarkable! 👍👍👍"
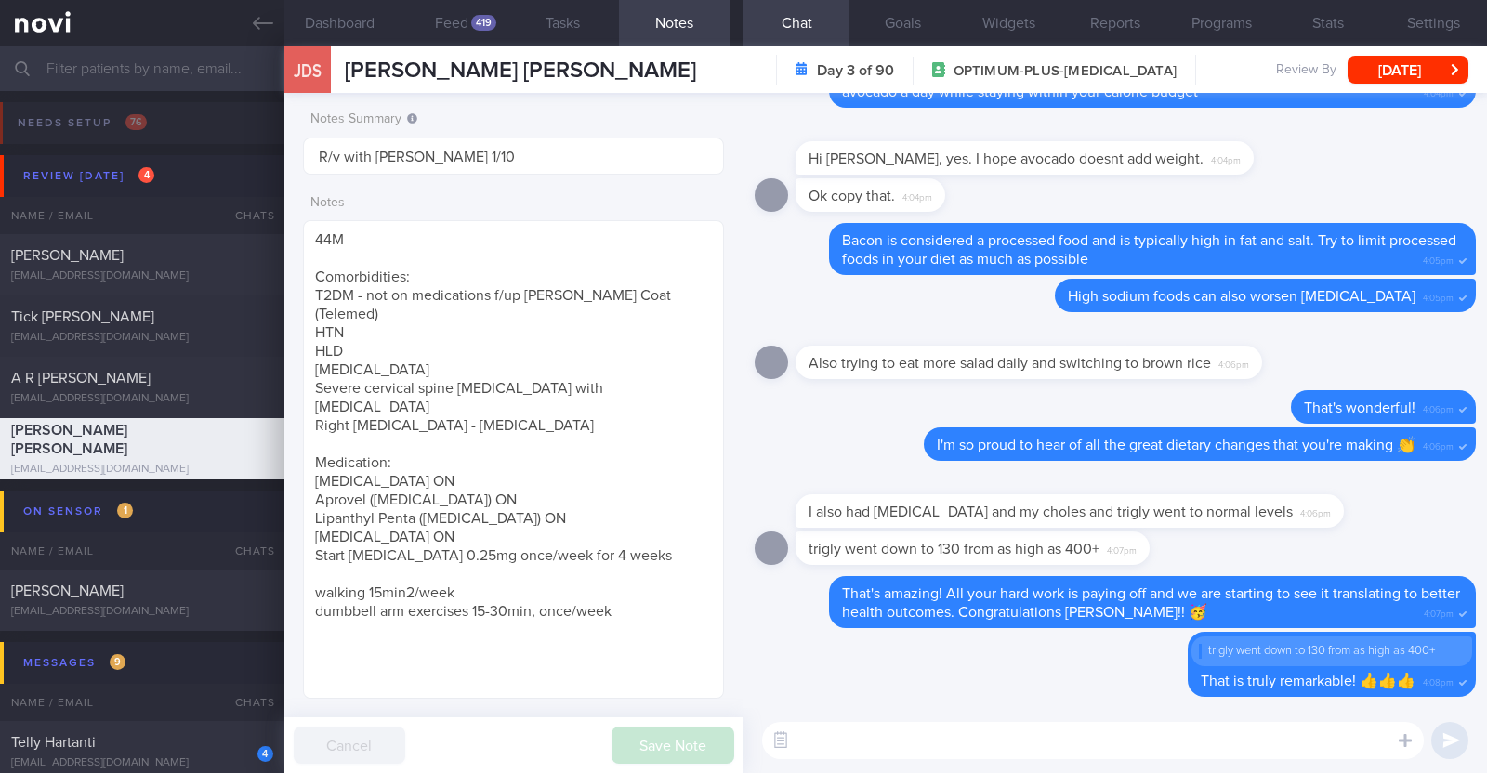
click at [1059, 729] on textarea at bounding box center [1093, 740] width 662 height 37
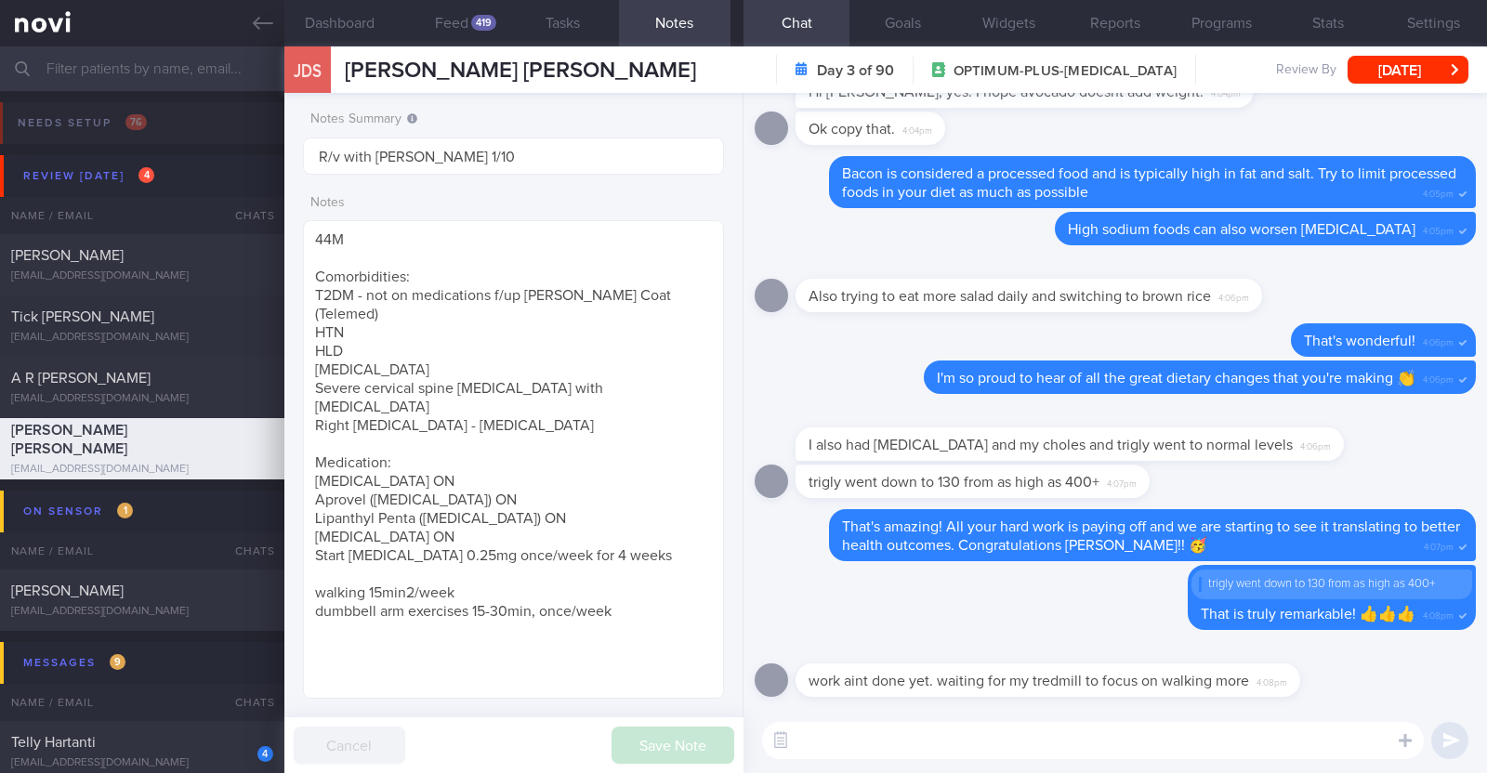
type textarea "K"
paste textarea "💪"
type textarea "💪💪💪"
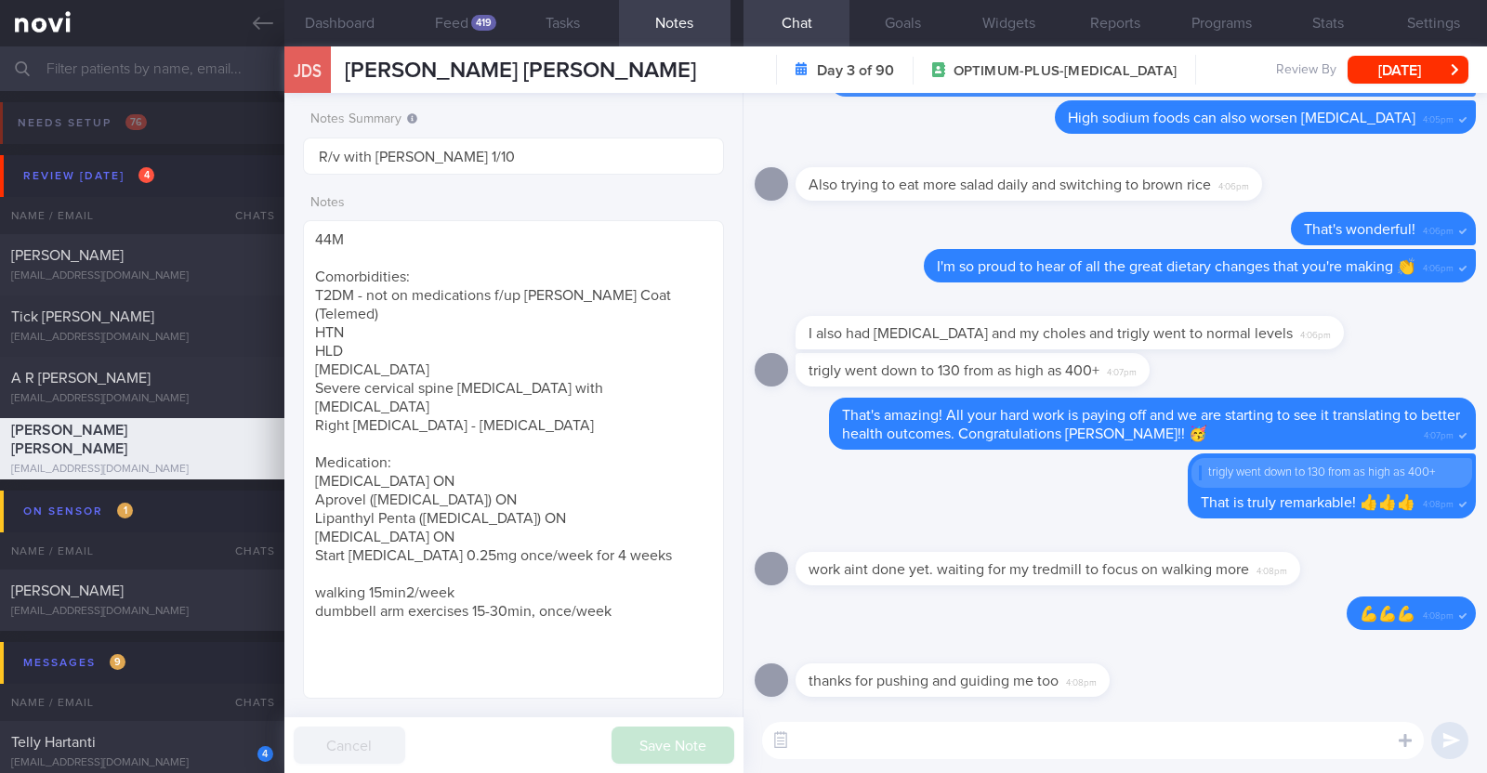
click at [924, 725] on textarea at bounding box center [1093, 740] width 662 height 37
click at [913, 736] on textarea at bounding box center [1093, 740] width 662 height 37
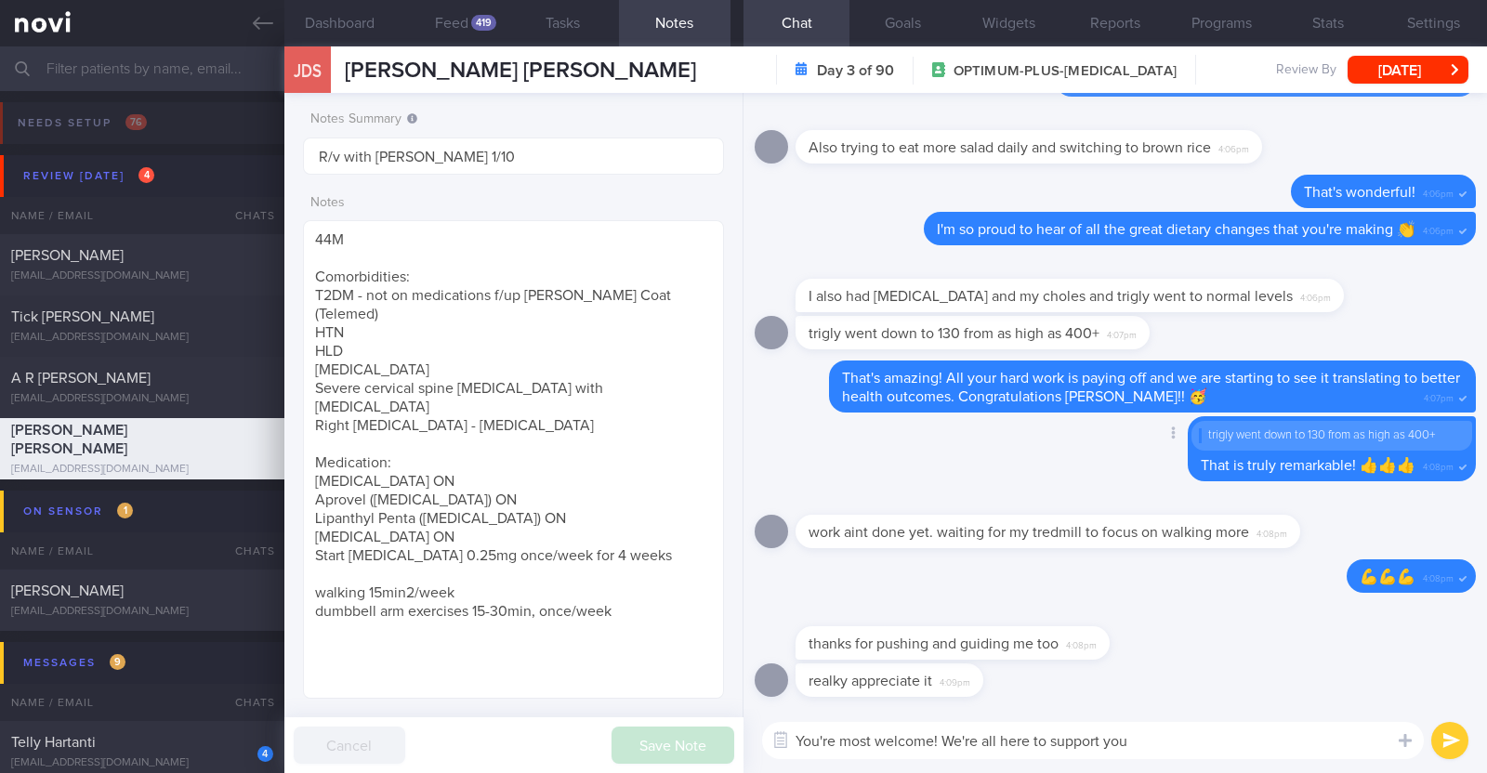
paste textarea "😀"
type textarea "You're most welcome! We're all here to support you 😀"
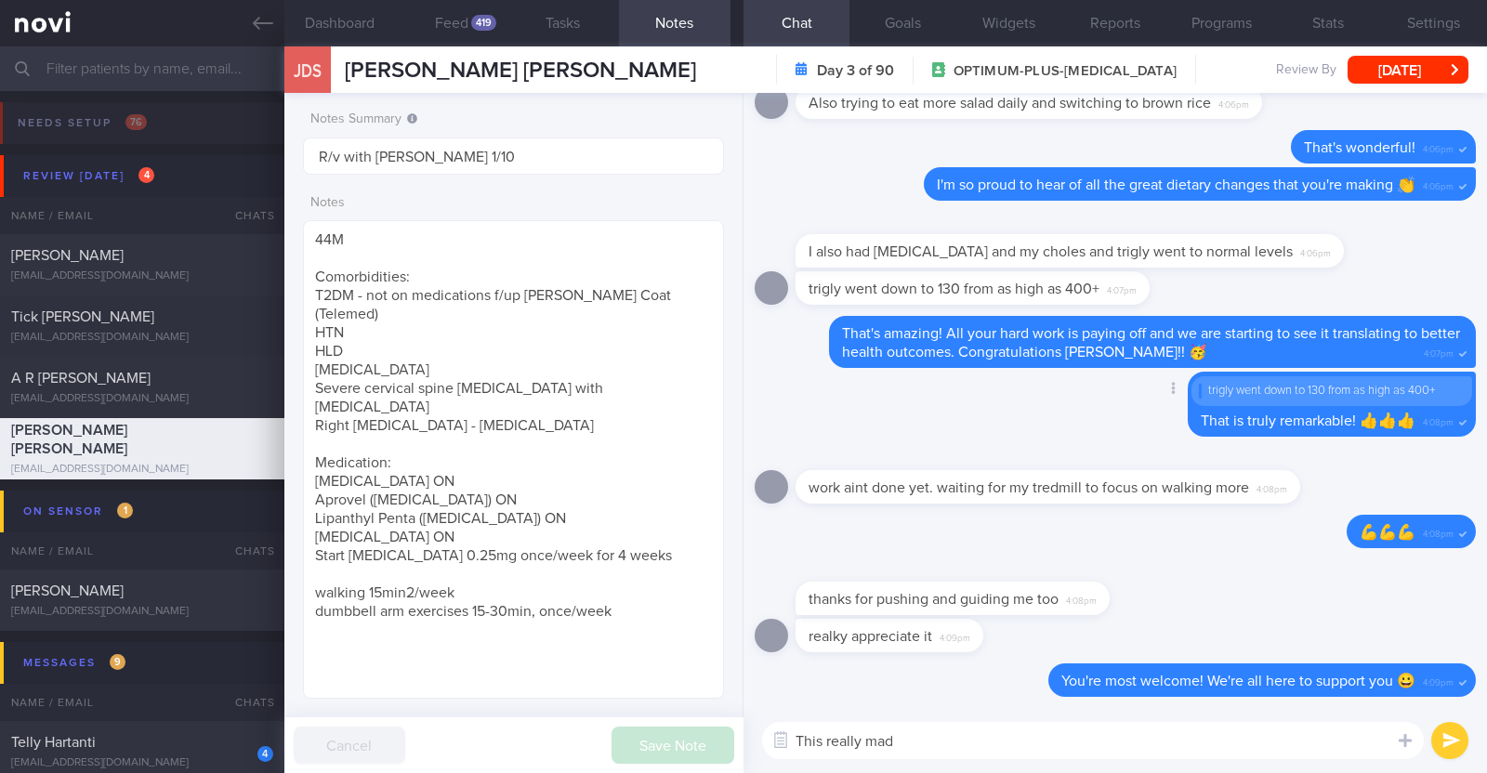
type textarea "This really made"
select select "7"
paste textarea "😊"
type textarea "This really made my day 😊"
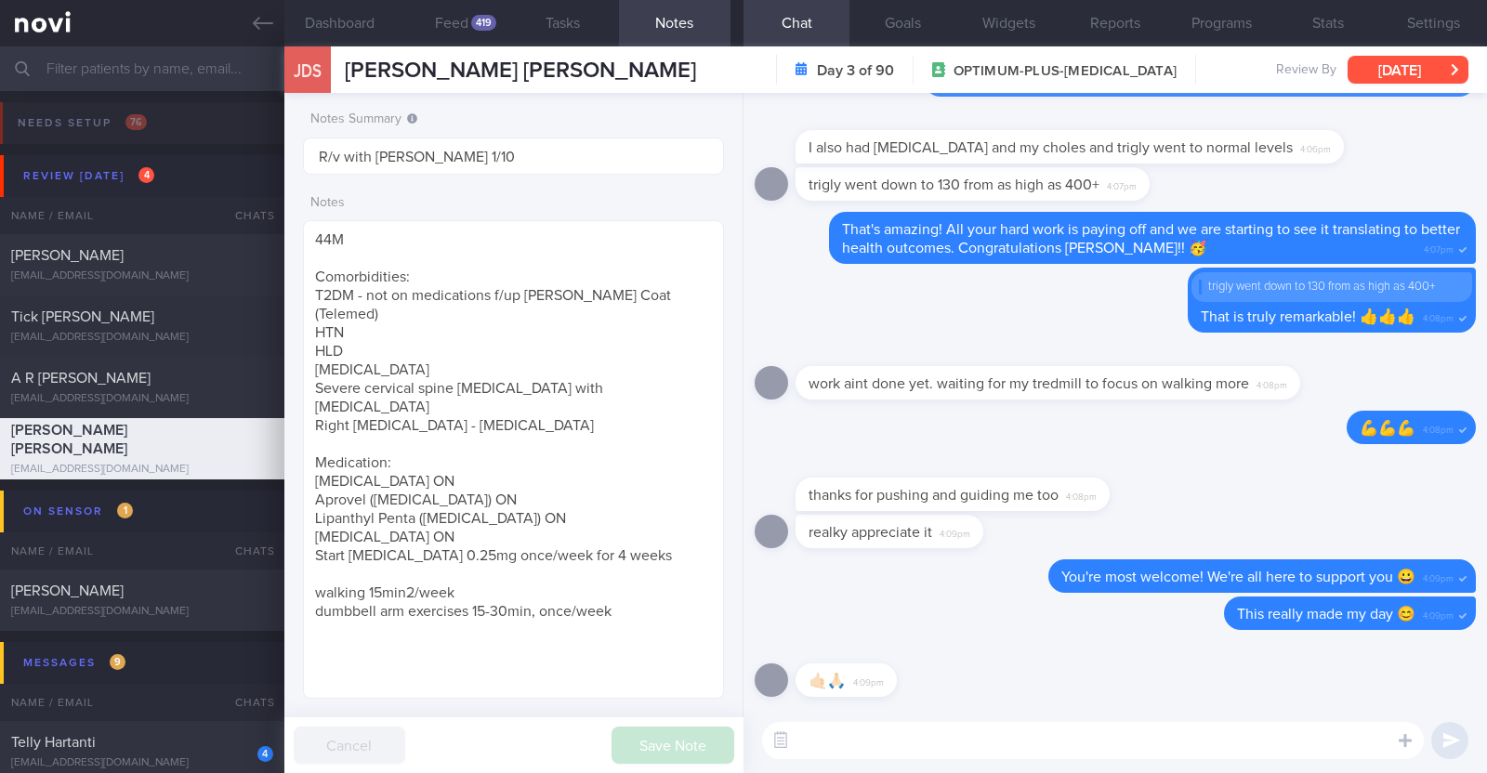
click at [1421, 74] on button "[DATE]" at bounding box center [1407, 70] width 121 height 28
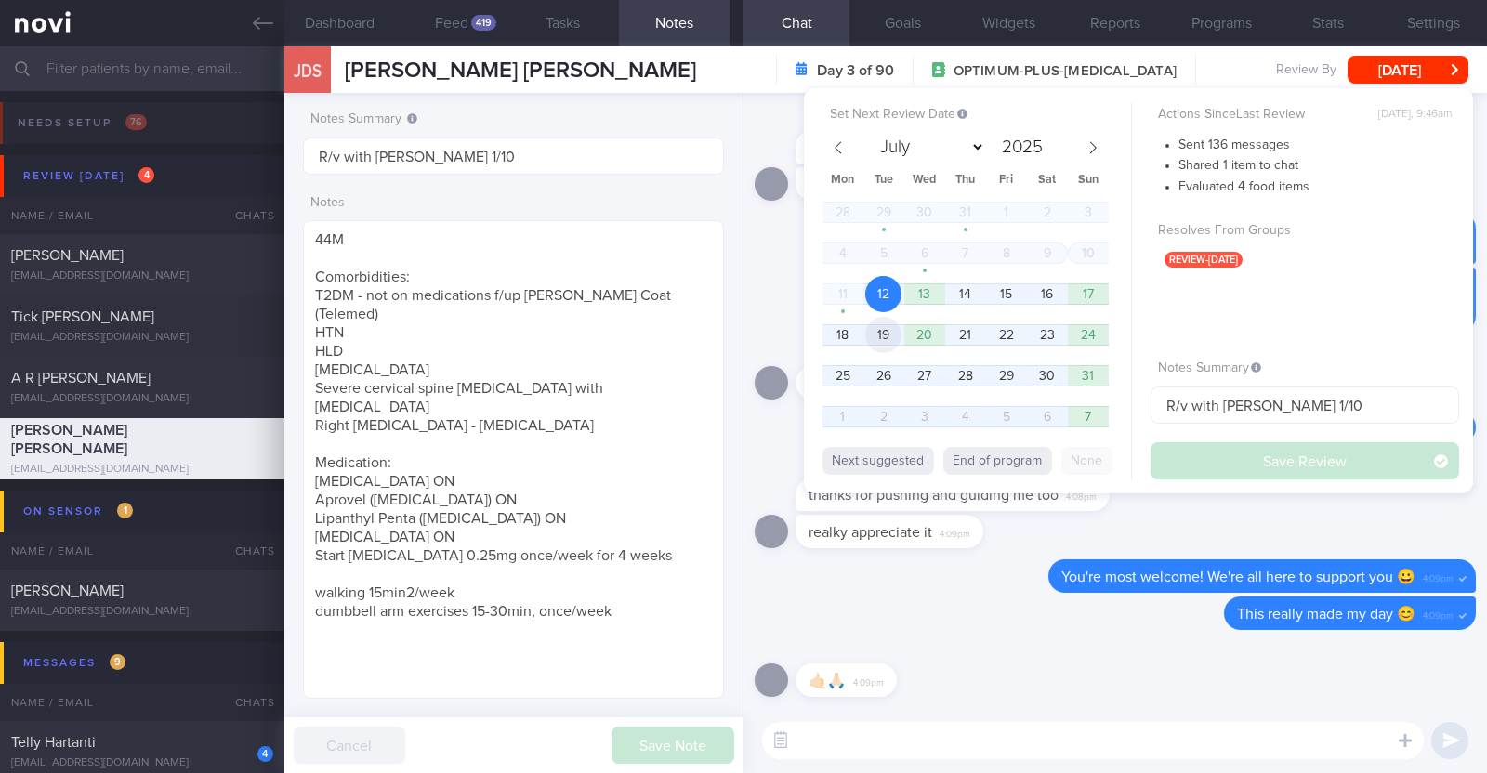
click at [886, 326] on span "19" at bounding box center [883, 335] width 36 height 36
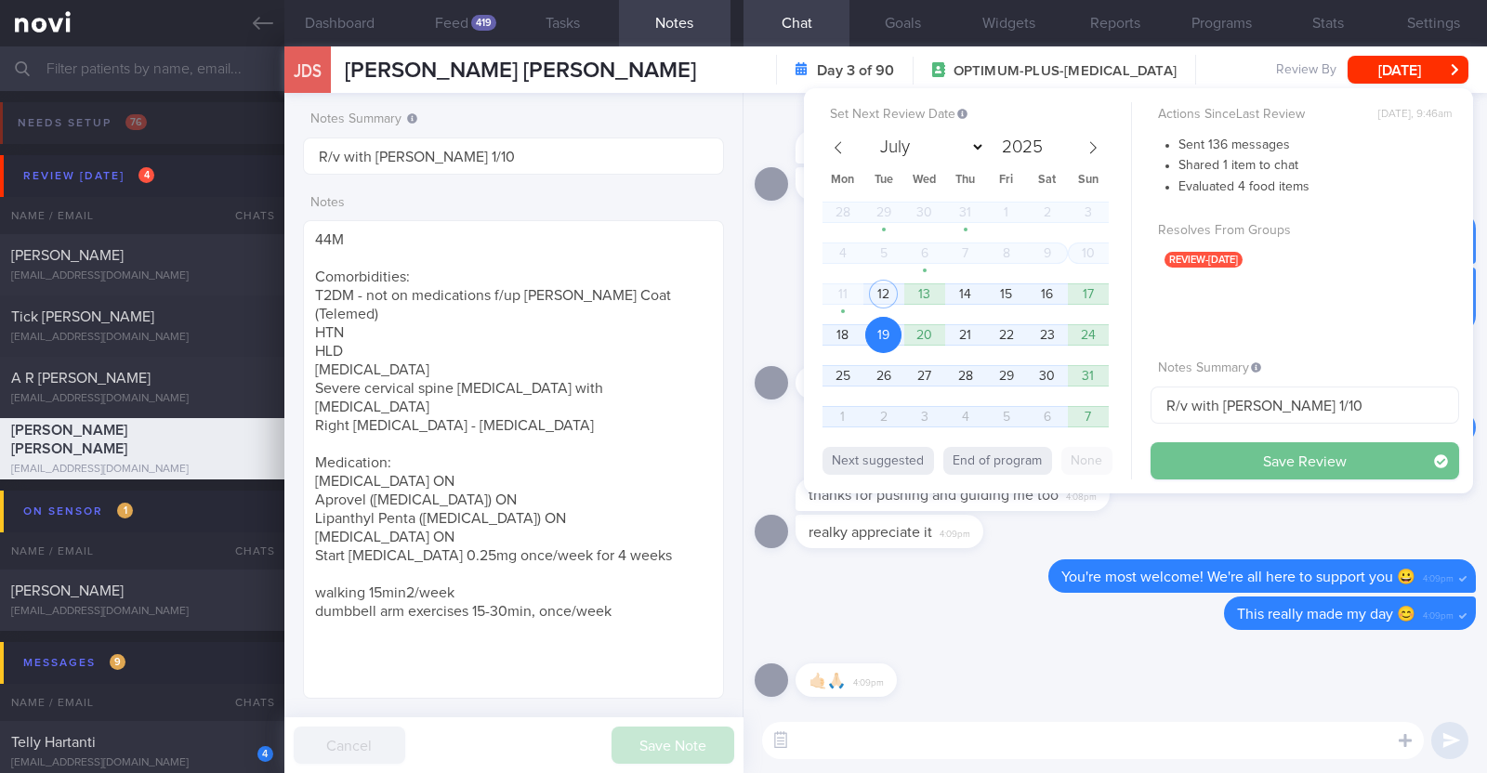
click at [1213, 453] on button "Save Review" at bounding box center [1304, 460] width 309 height 37
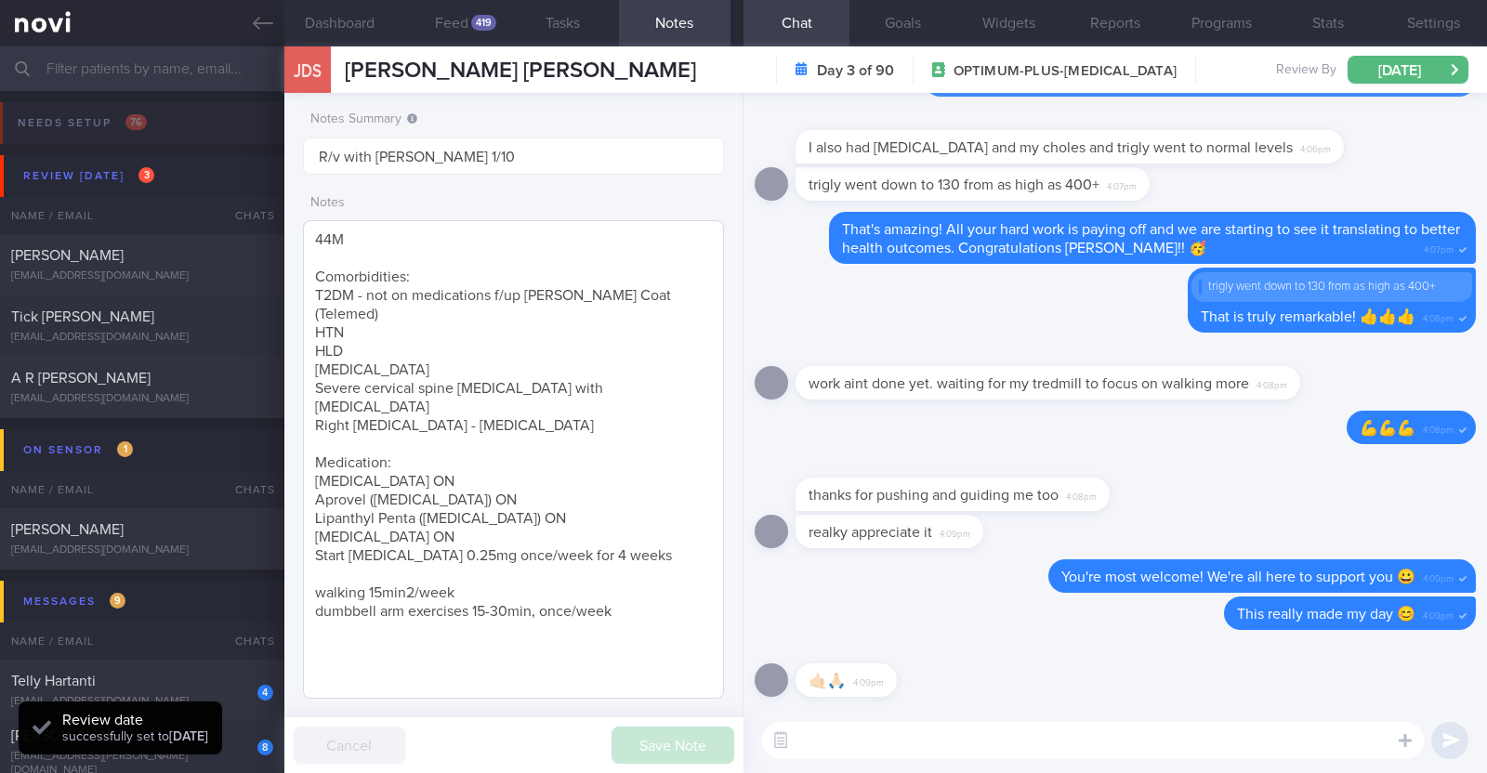
scroll to position [188, 376]
click at [171, 322] on div "Tick Chai Lai" at bounding box center [139, 317] width 257 height 19
type textarea "83F Co-morbidities T2DM HTN HLD Bilateral cataract eye disease s/p surgery Medi…"
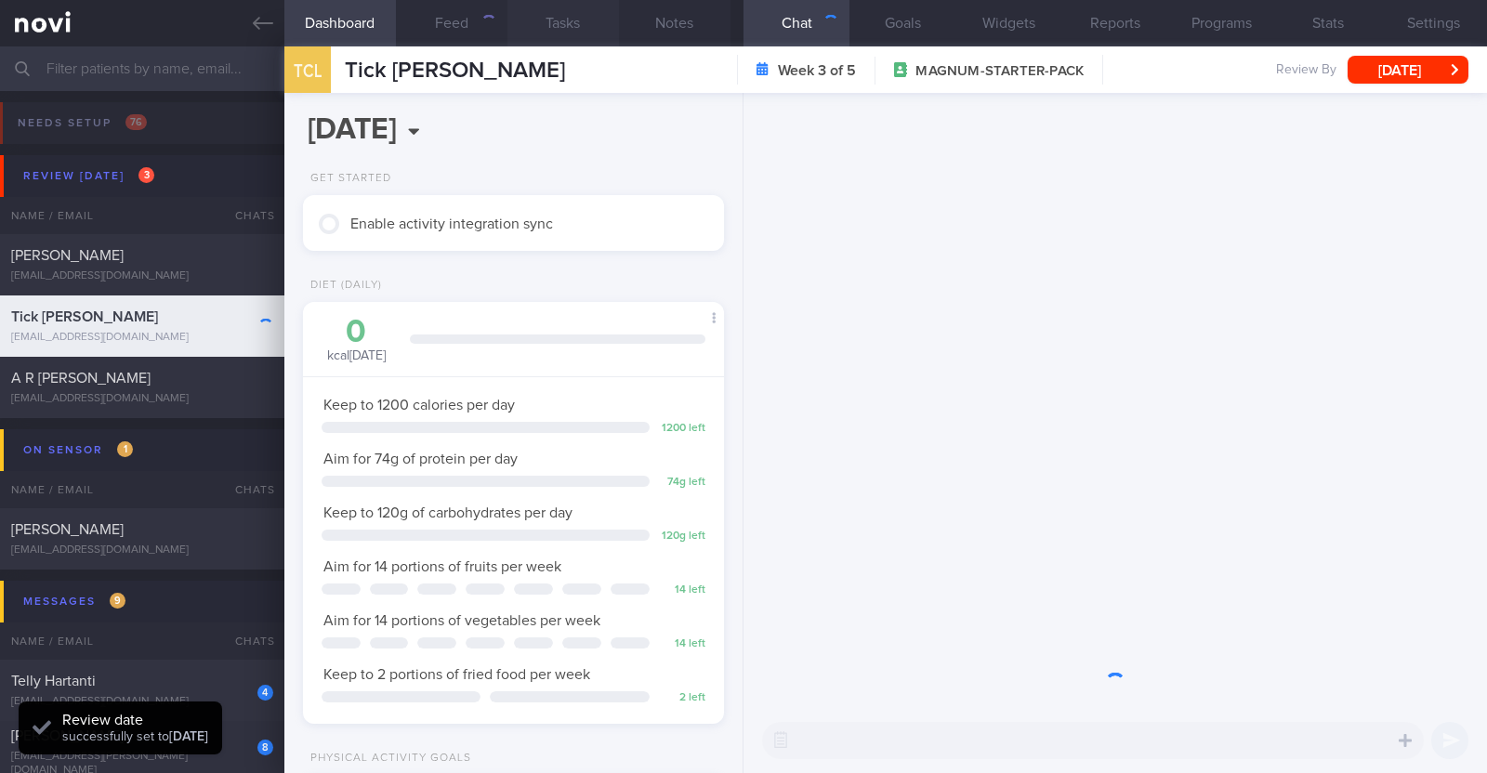
scroll to position [188, 376]
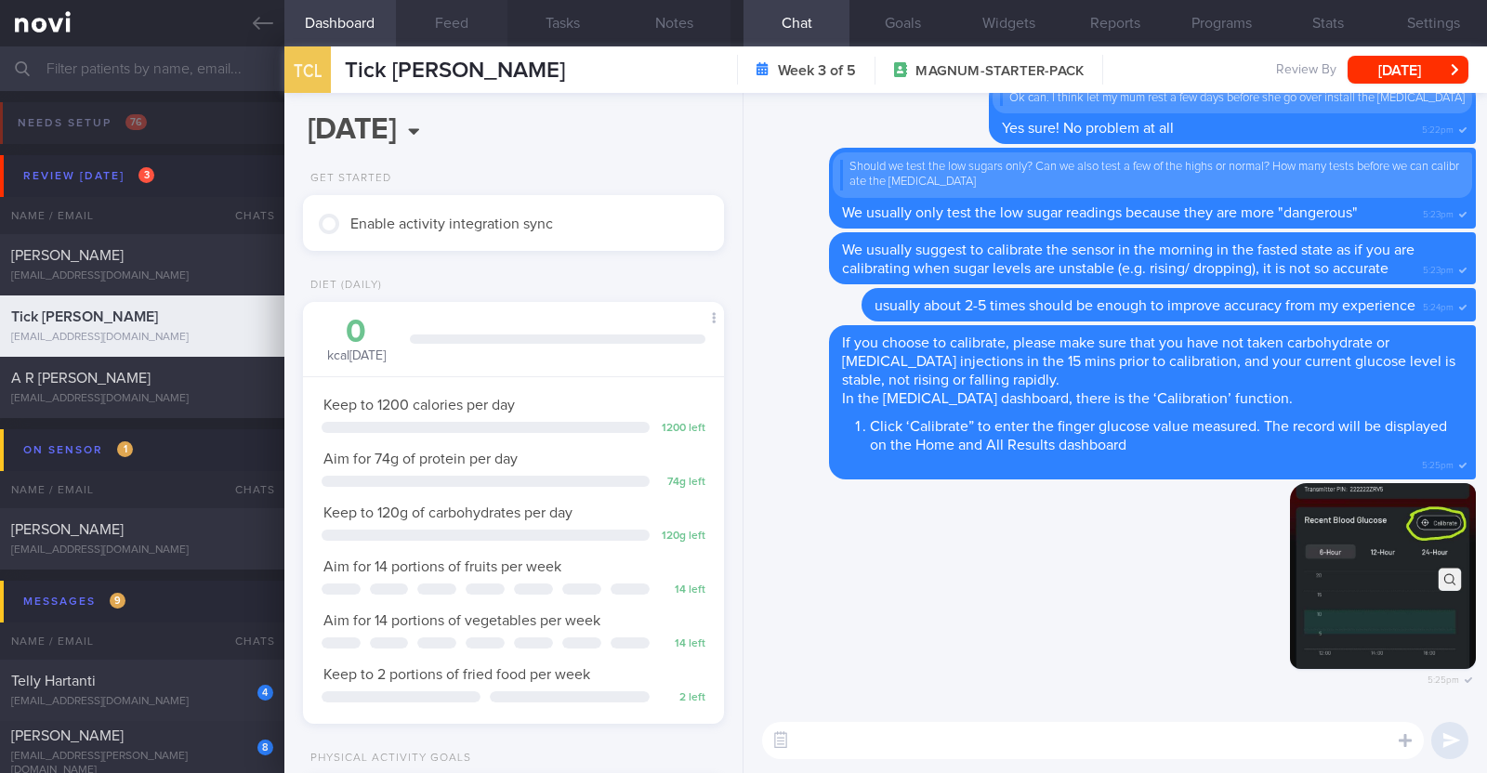
click at [444, 27] on button "Feed" at bounding box center [452, 23] width 112 height 46
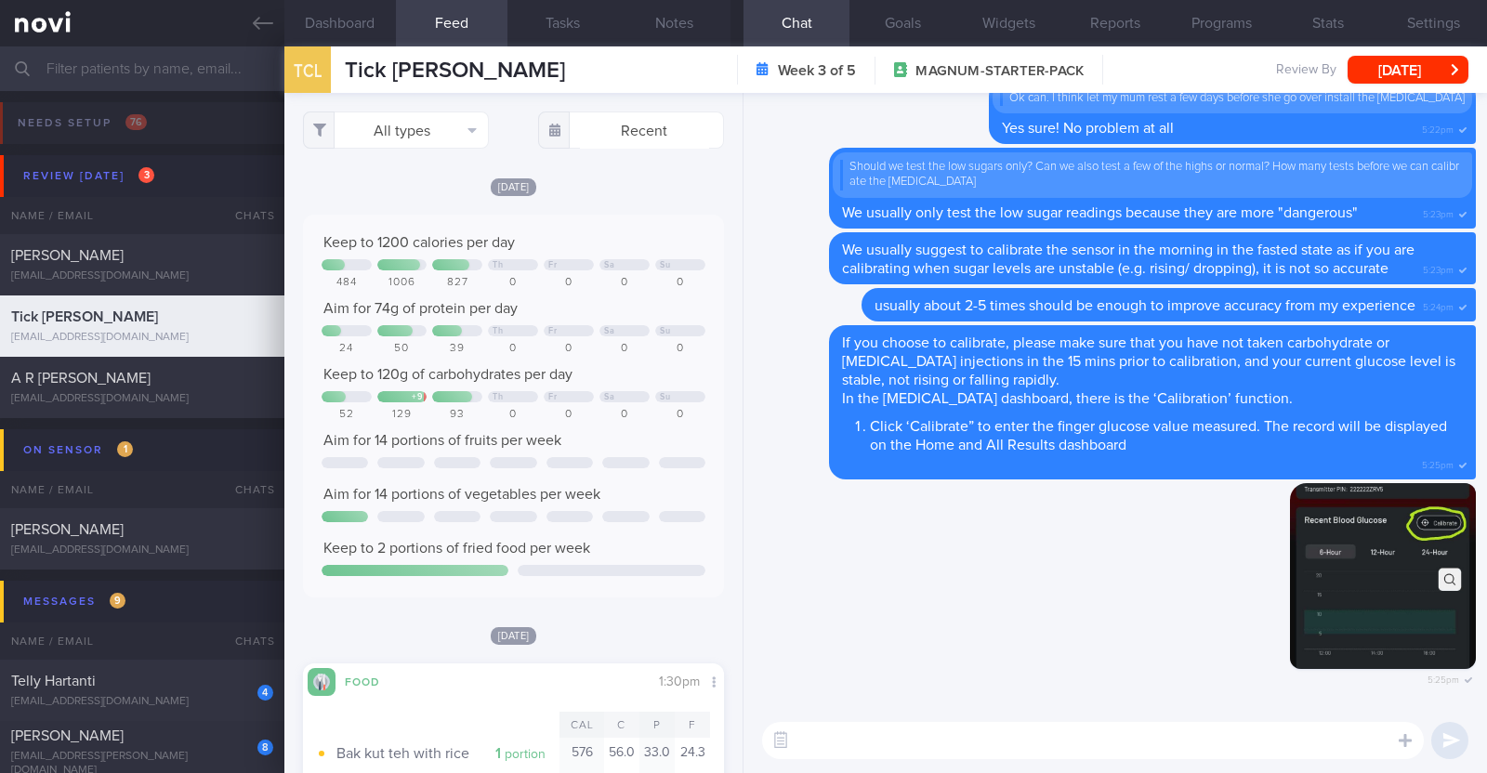
click at [1050, 744] on textarea at bounding box center [1093, 740] width 662 height 37
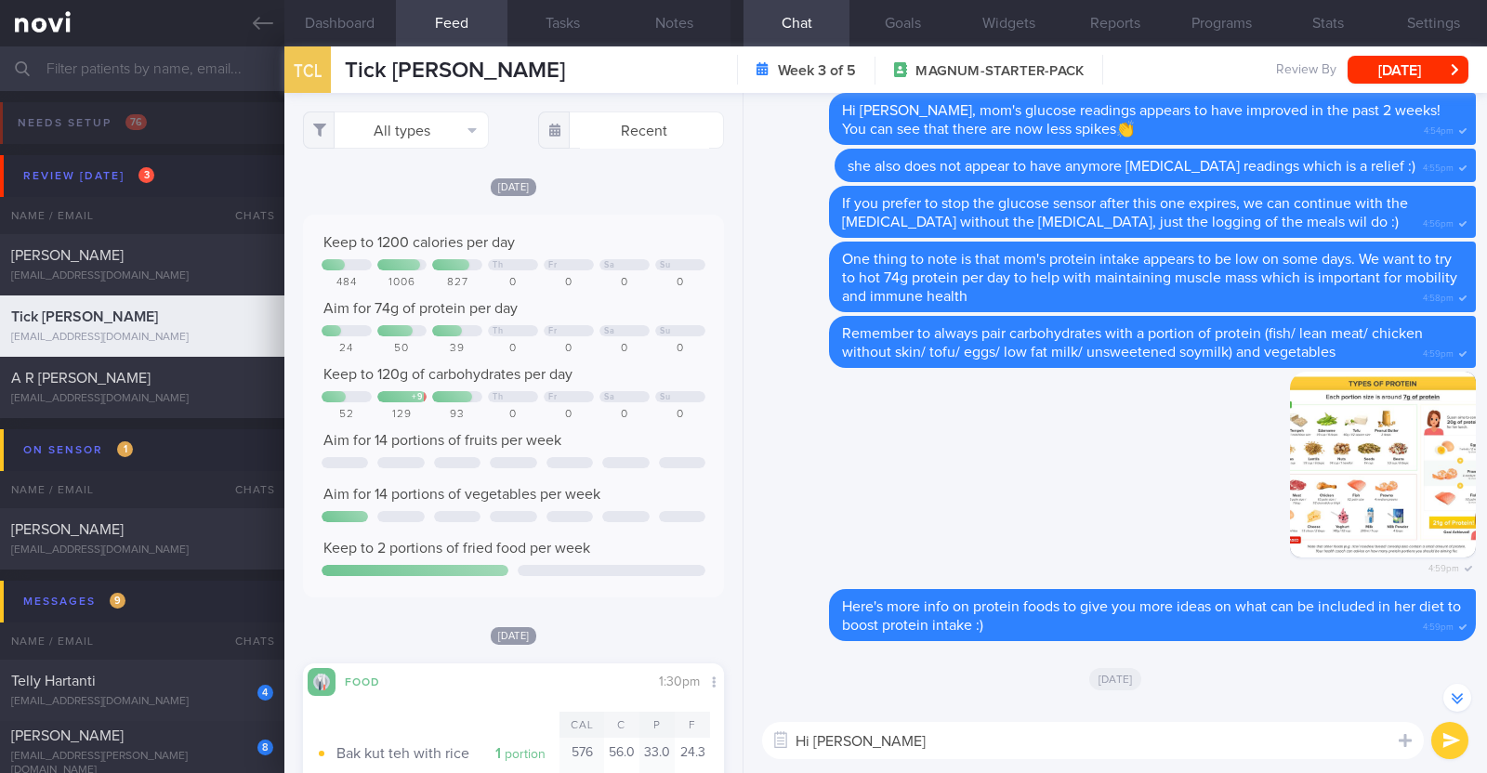
scroll to position [-3006, 0]
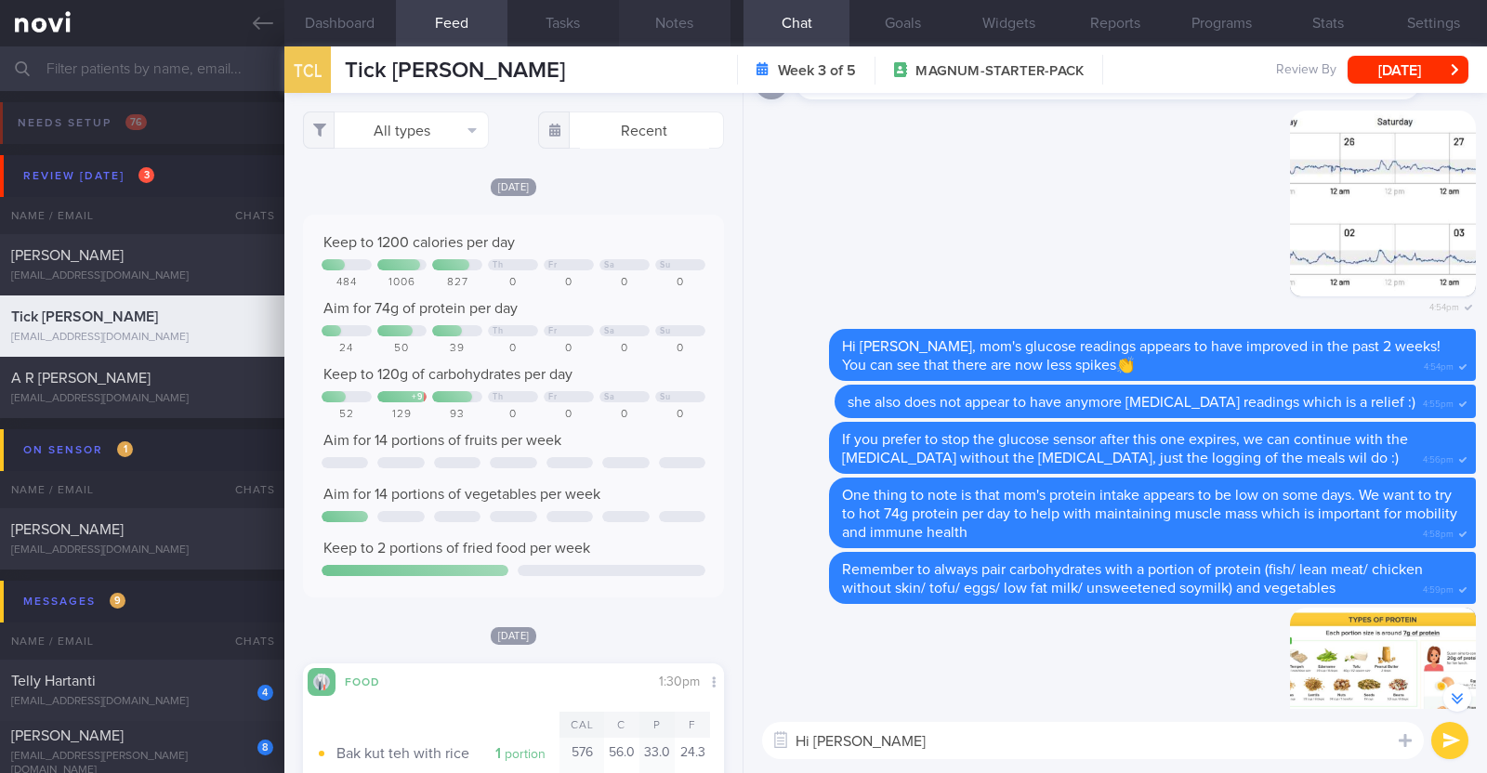
type textarea "Hi Allen"
click at [688, 21] on button "Notes" at bounding box center [675, 23] width 112 height 46
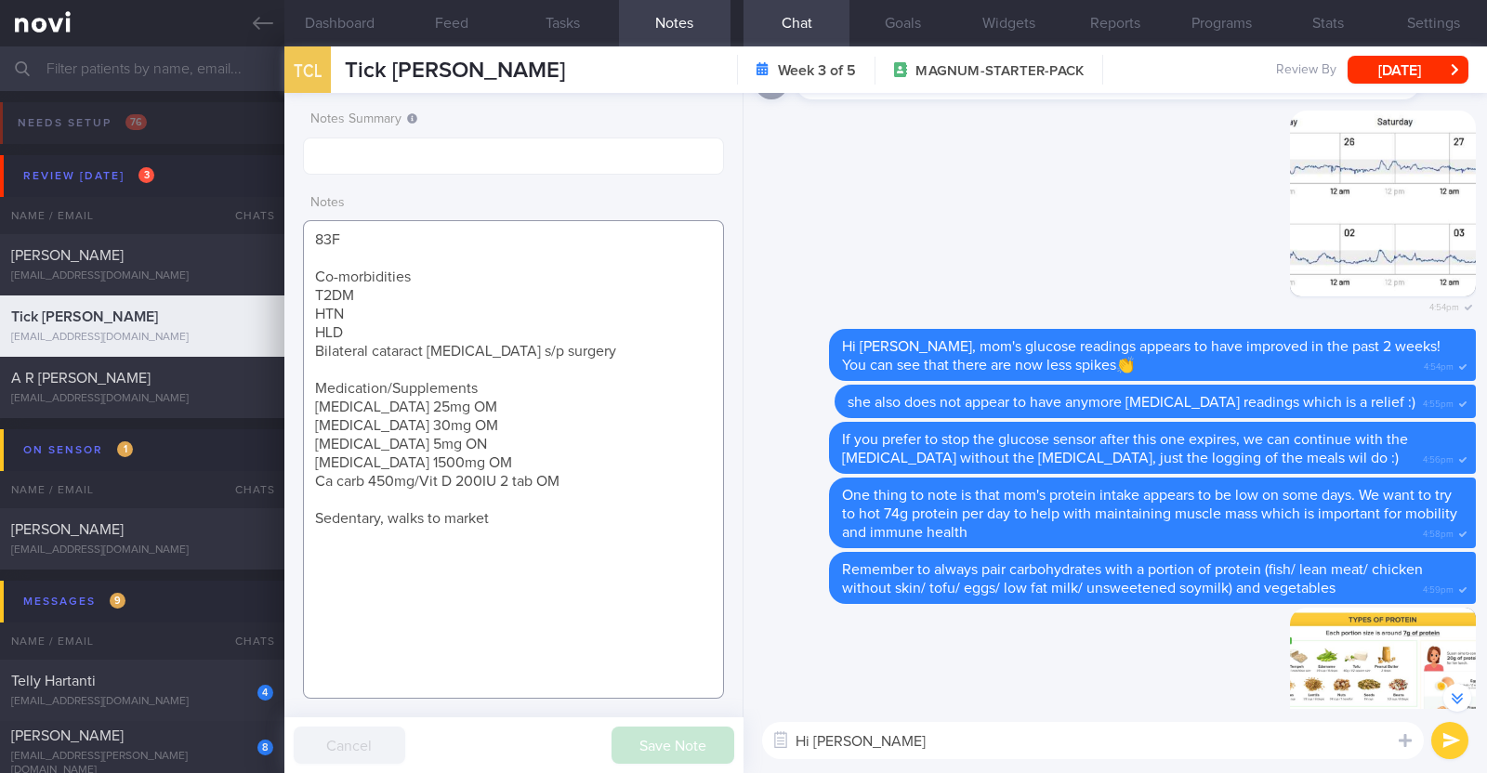
click at [522, 516] on textarea "83F Co-morbidities T2DM HTN HLD Bilateral cataract eye disease s/p surgery Medi…" at bounding box center [513, 459] width 421 height 479
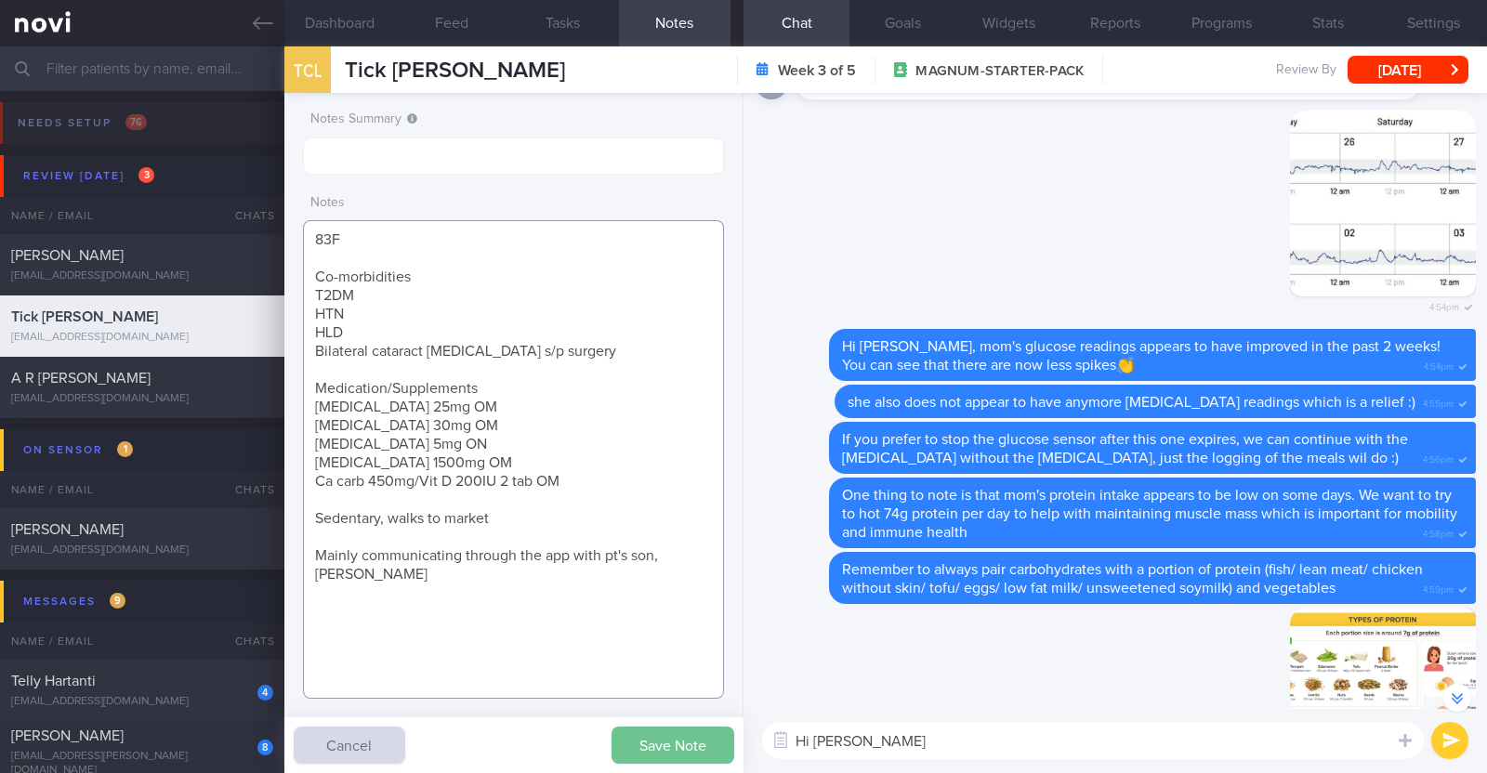
type textarea "83F Co-morbidities T2DM HTN HLD Bilateral cataract eye disease s/p surgery Medi…"
click at [637, 741] on button "Save Note" at bounding box center [672, 745] width 123 height 37
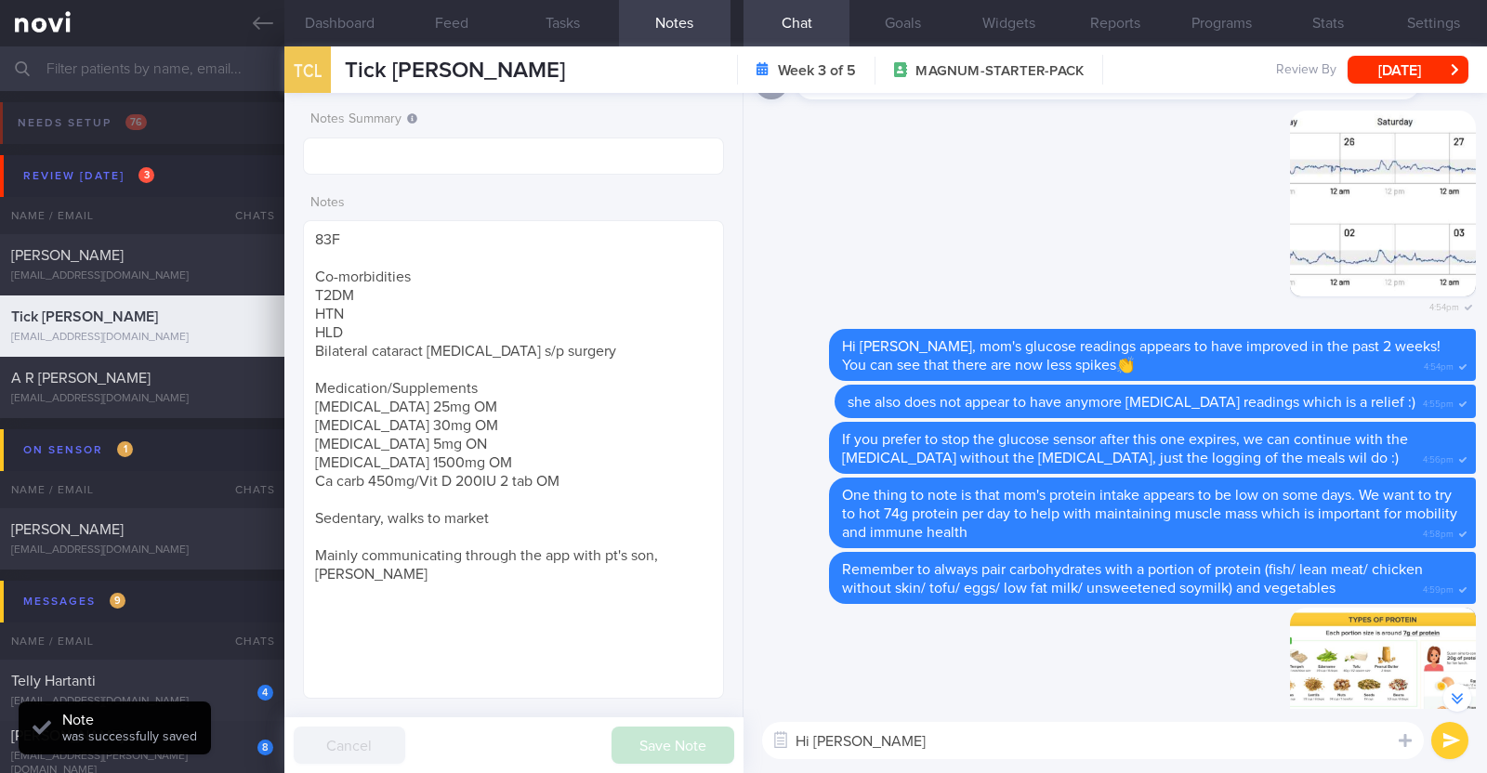
click at [855, 751] on textarea "Hi Allen" at bounding box center [1093, 740] width 662 height 37
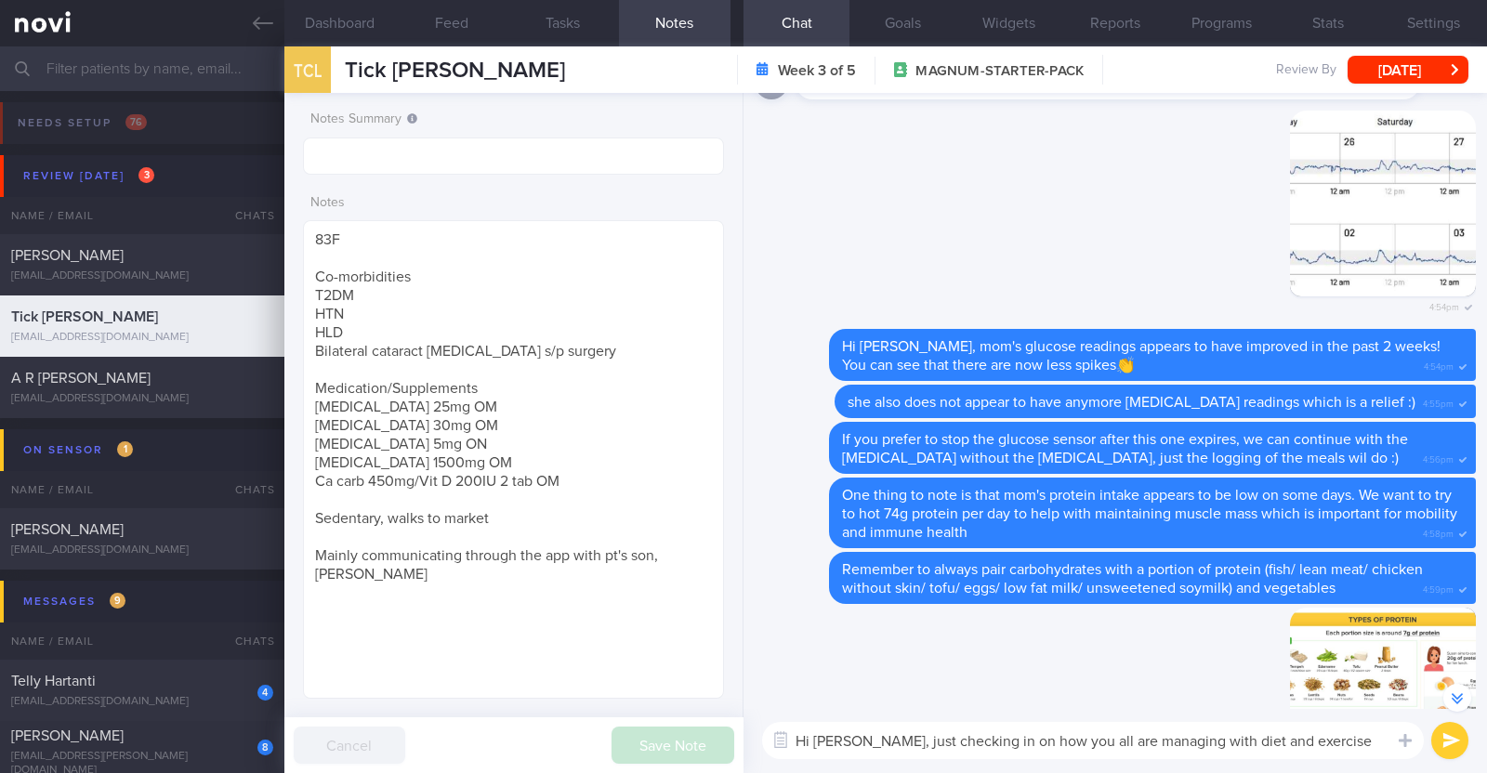
type textarea "Hi Allen, just checking in on how you all are managing with diet and exercise?"
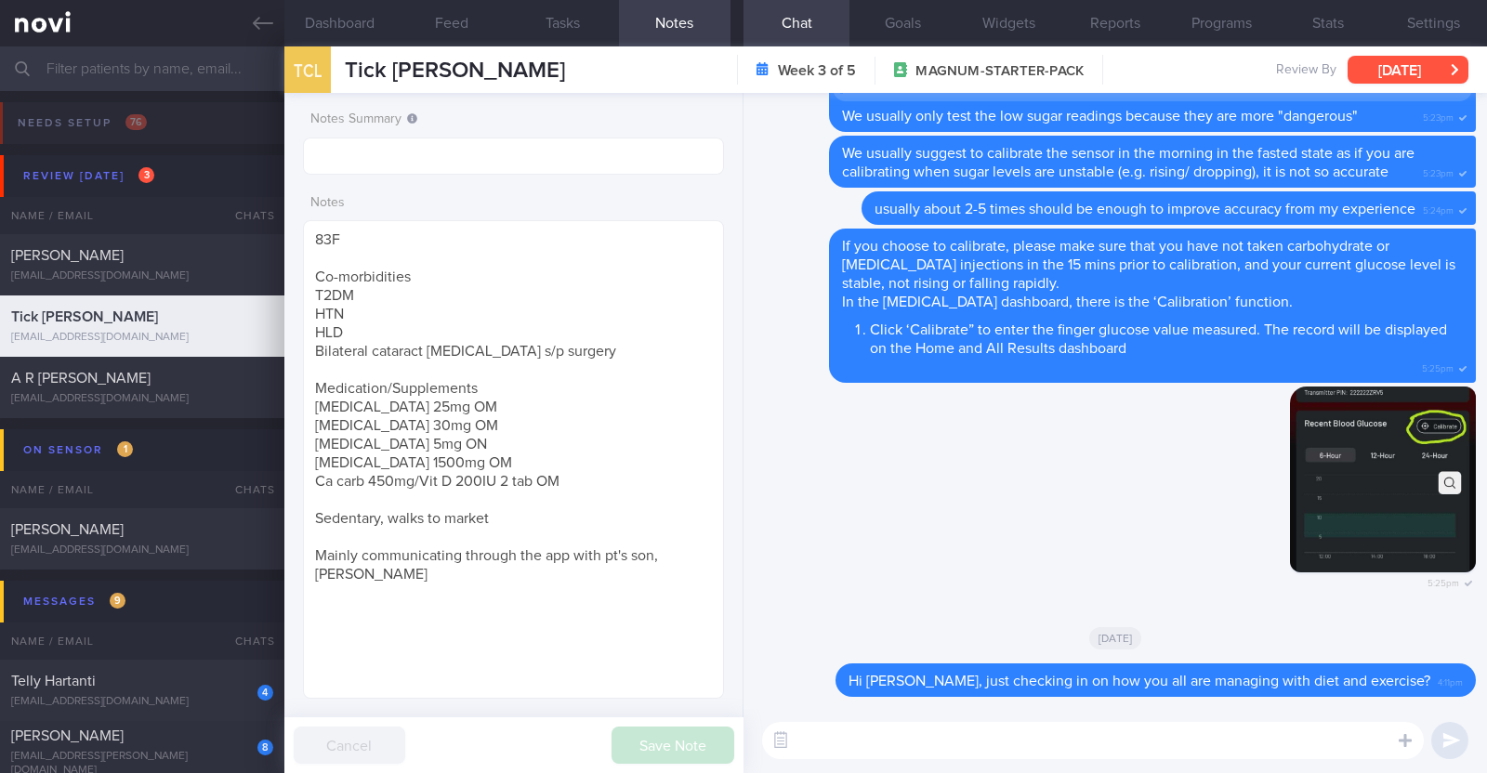
click at [1399, 72] on button "Mon, 11 Aug" at bounding box center [1407, 70] width 121 height 28
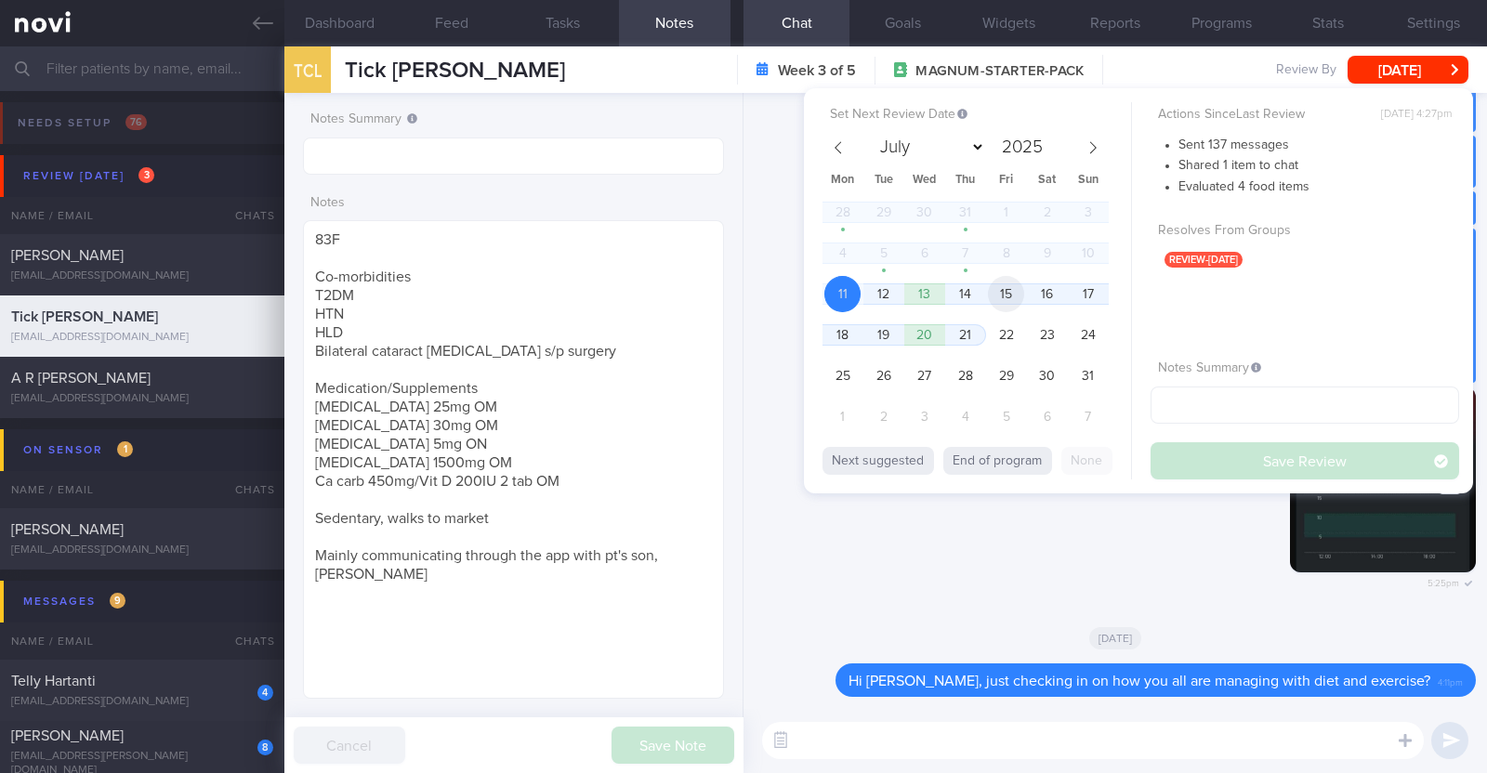
click at [1007, 299] on span "15" at bounding box center [1006, 294] width 36 height 36
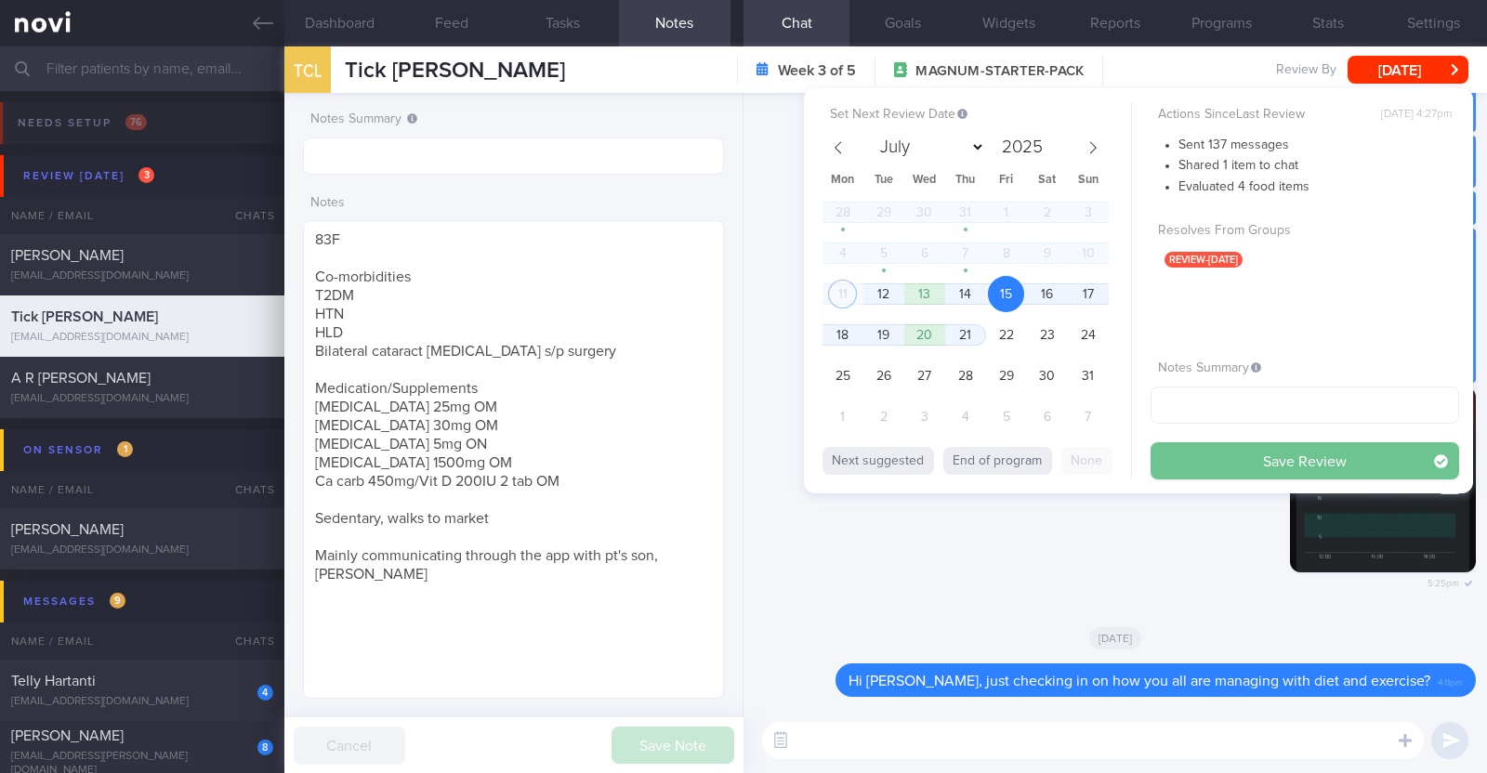
click at [1182, 457] on button "Save Review" at bounding box center [1304, 460] width 309 height 37
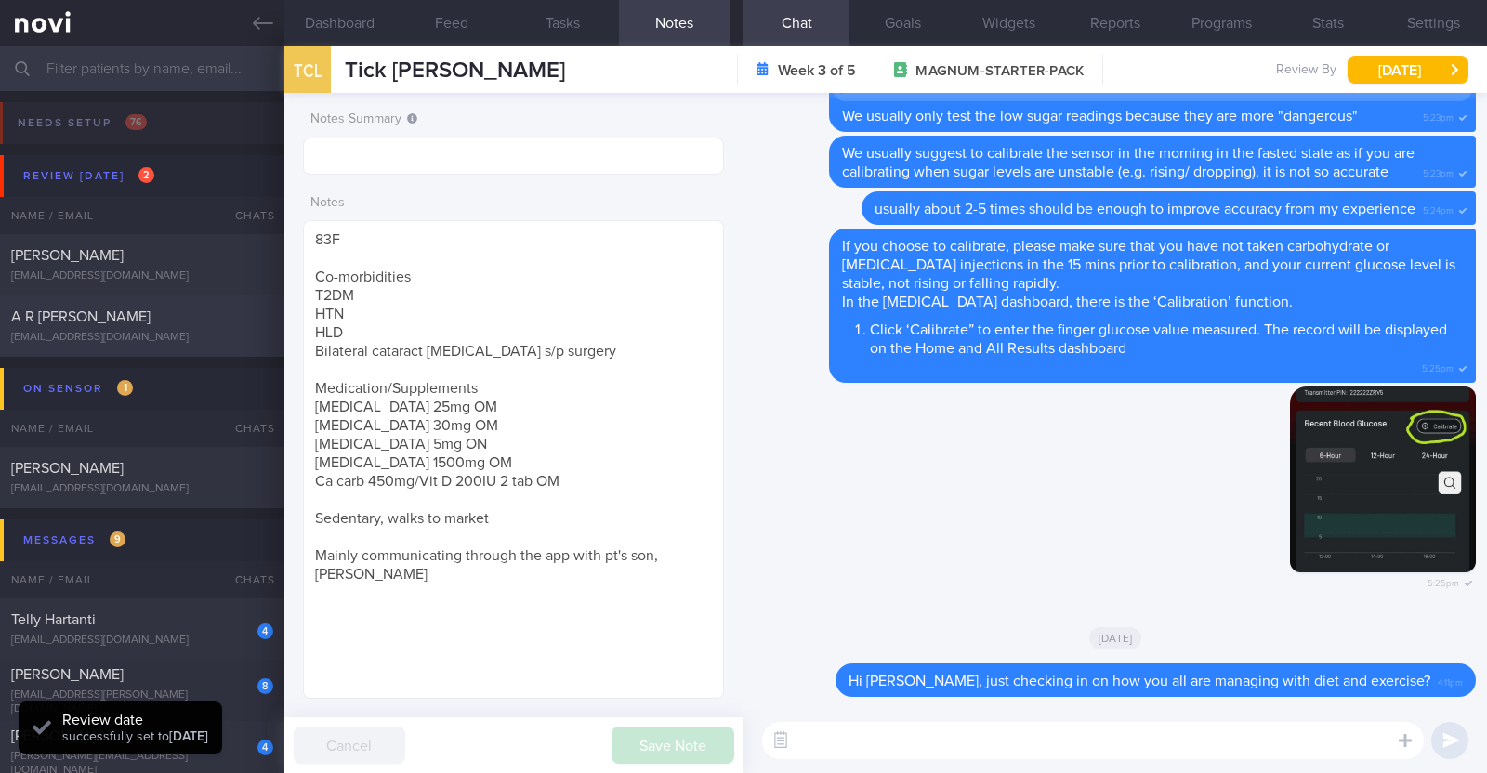
scroll to position [188, 376]
click at [181, 315] on div "A R ARTHI PRIYANKA" at bounding box center [139, 317] width 257 height 19
type textarea "49F Comorbidities: T2DM Hyperlipdiemia Hypothyroidism Iron deficiency anaemia F…"
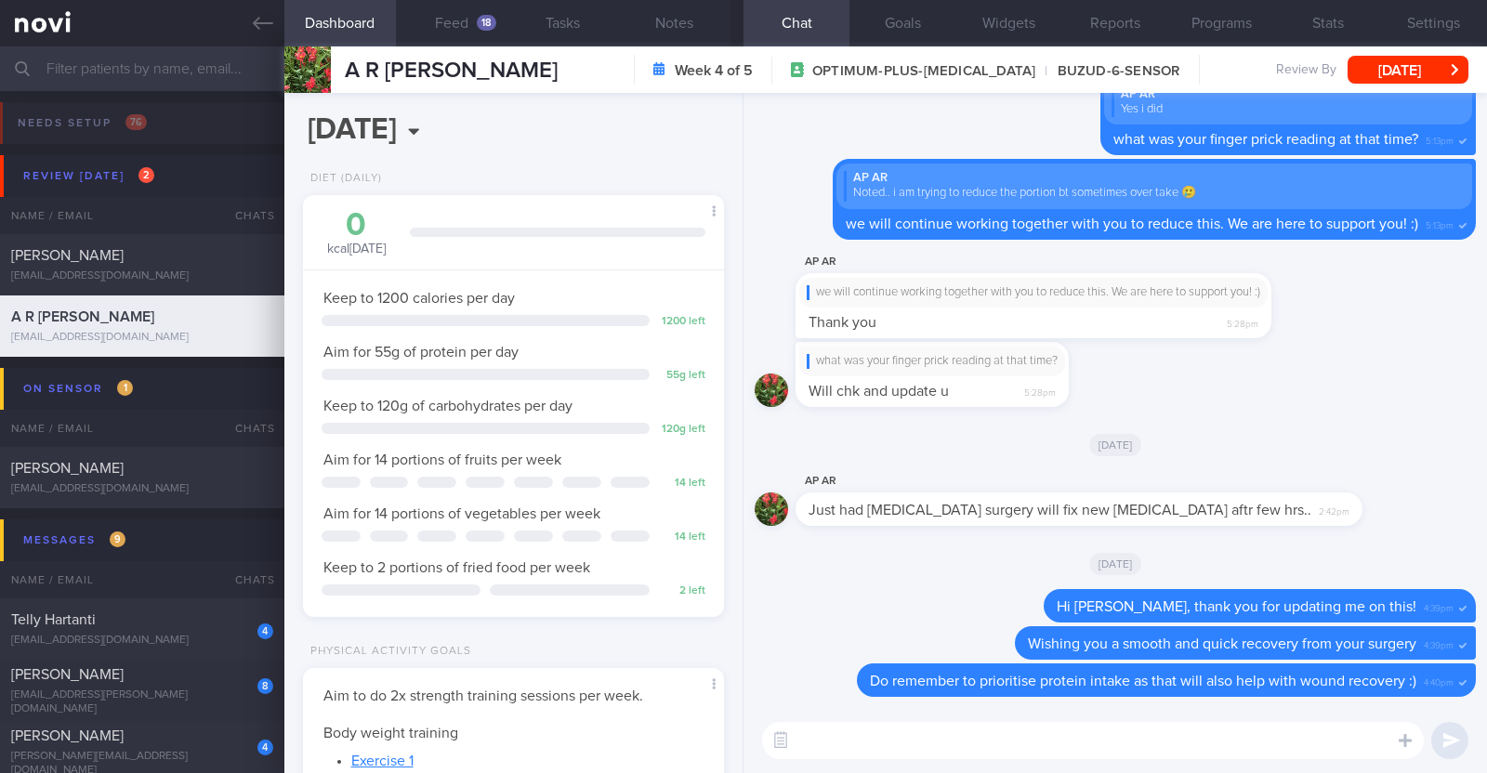
click at [980, 747] on textarea at bounding box center [1093, 740] width 662 height 37
type textarea "Hi Arthi, how are you feeling?"
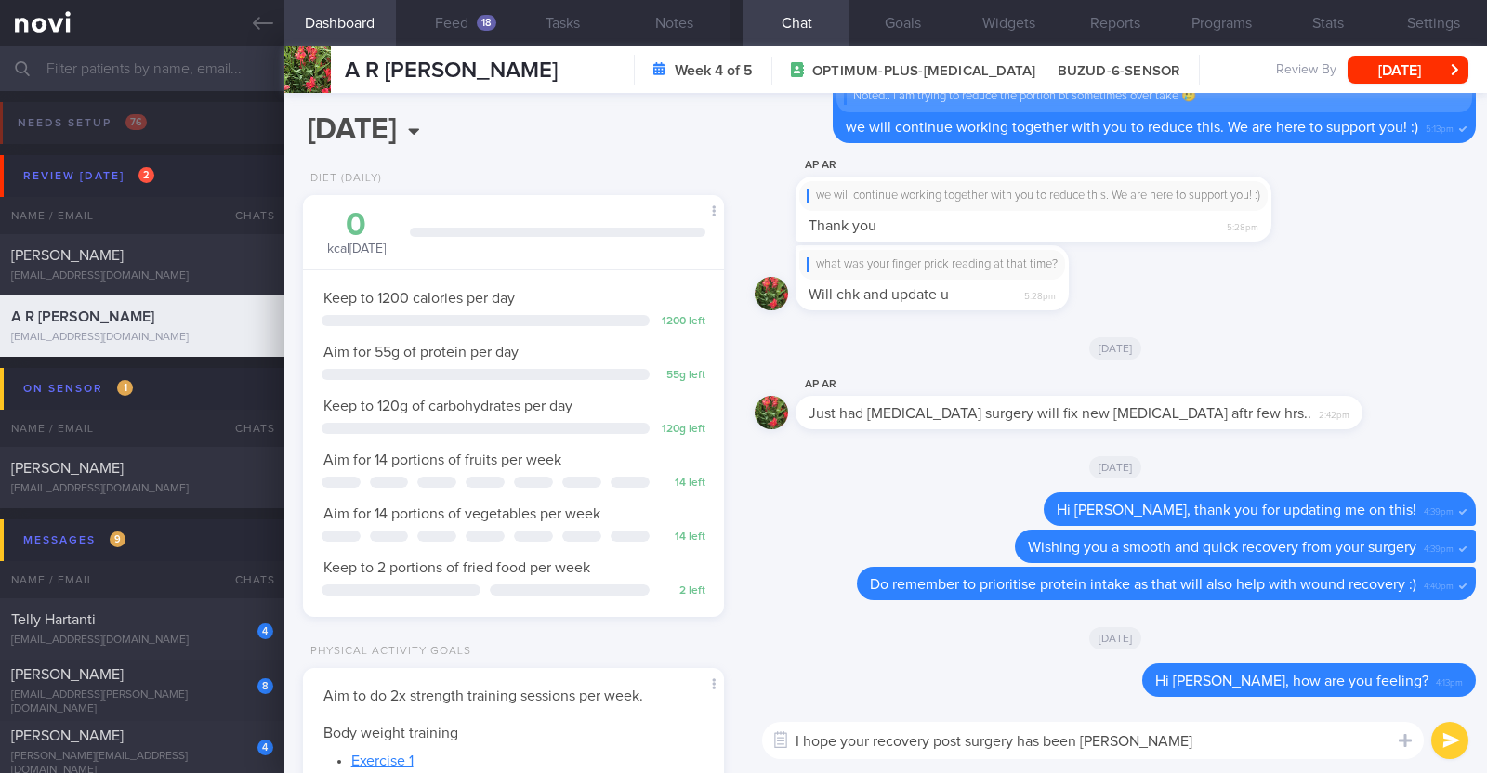
type textarea "I hope your recovery post surgery has been smooth"
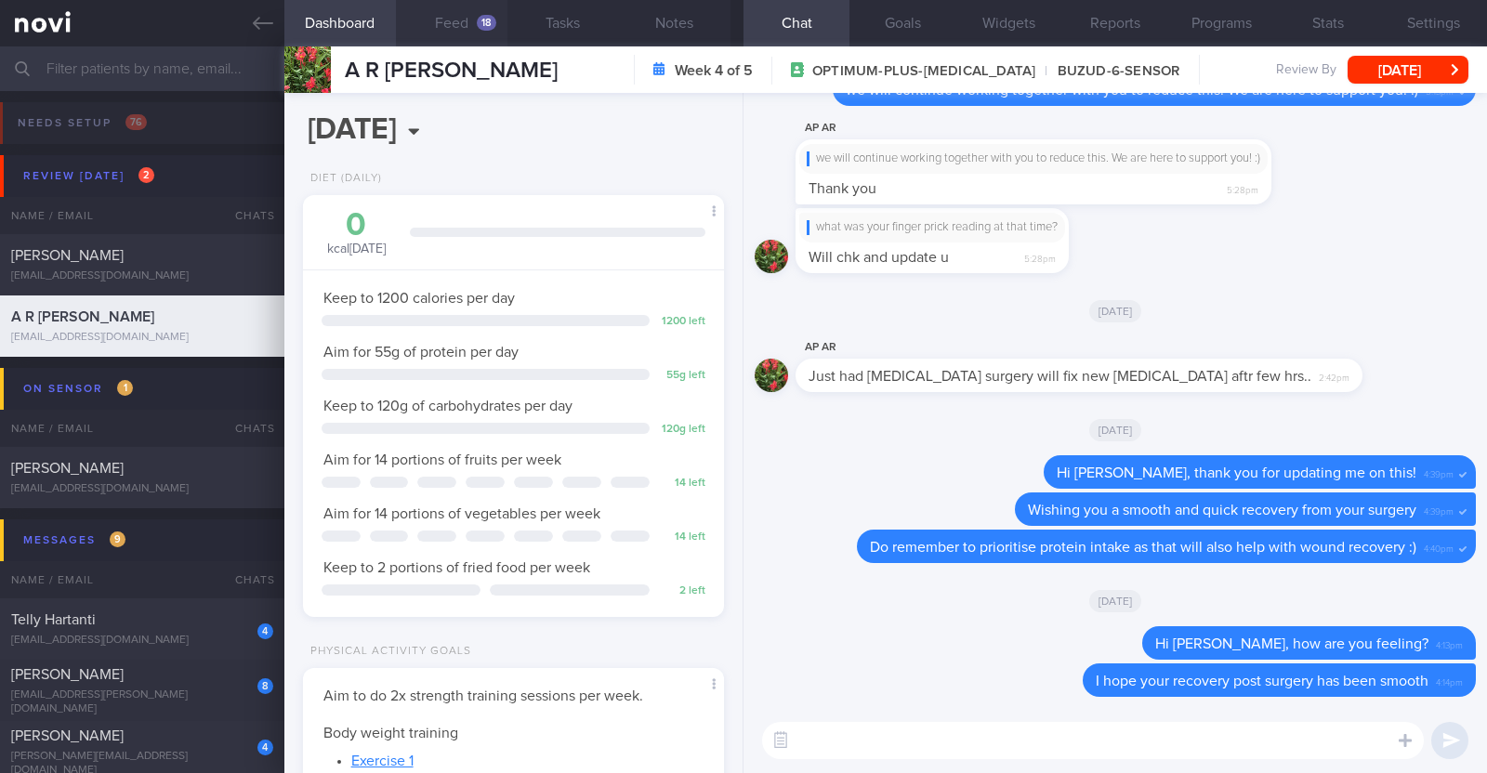
click at [453, 34] on button "Feed 18" at bounding box center [452, 23] width 112 height 46
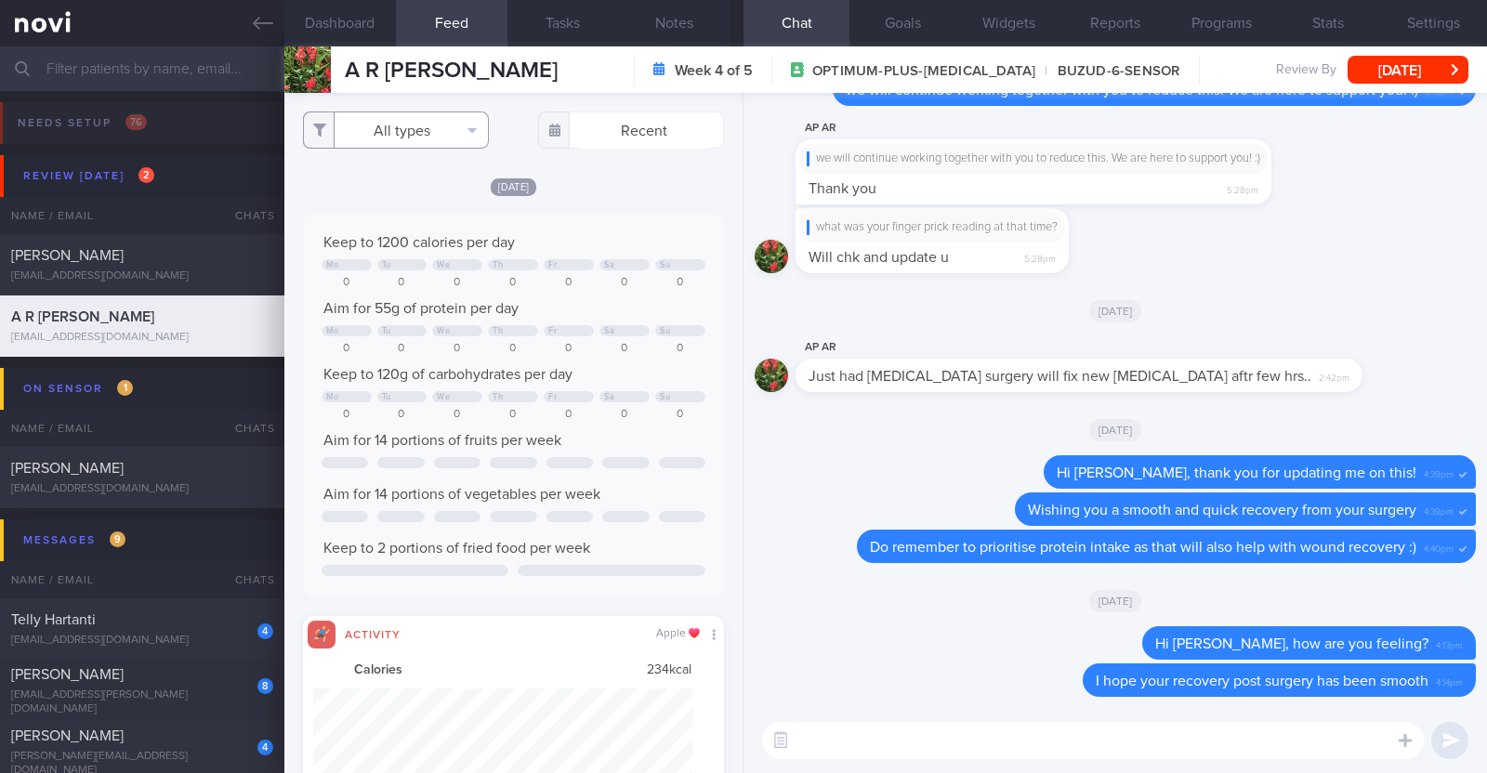
click at [480, 127] on button "All types" at bounding box center [396, 130] width 186 height 37
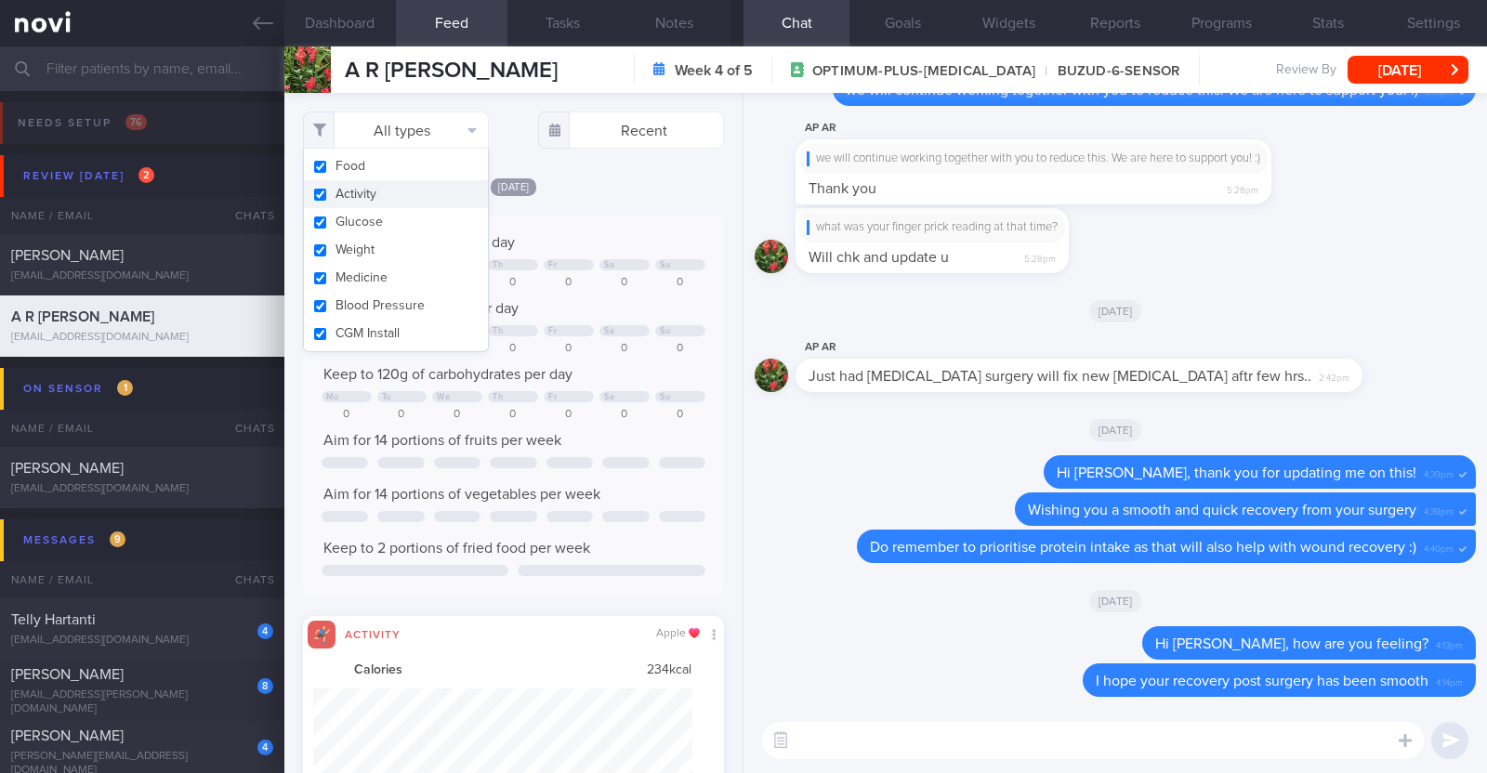
click at [430, 186] on button "Activity" at bounding box center [396, 194] width 184 height 28
checkbox input "false"
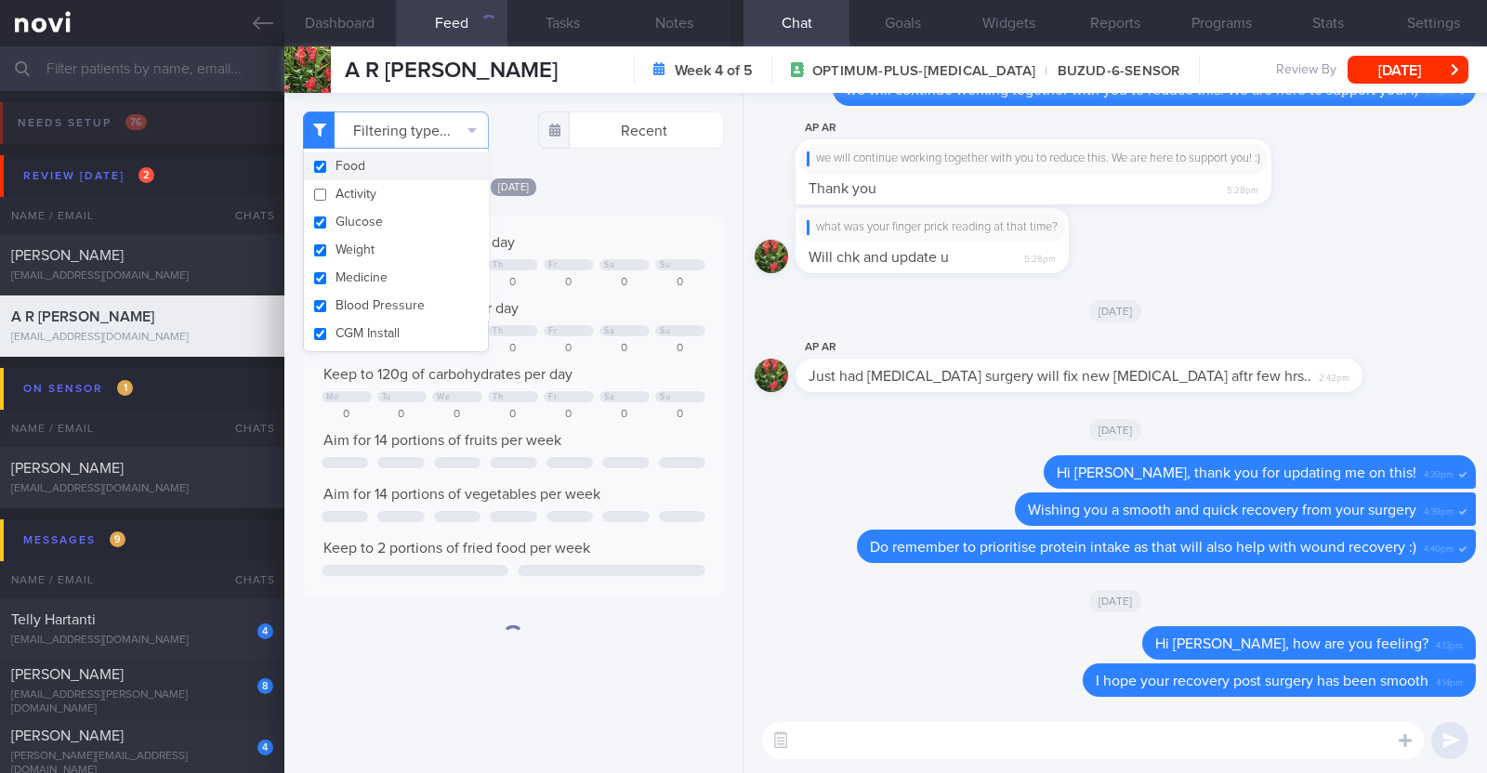
click at [650, 183] on div "Fri, 8 Aug" at bounding box center [513, 187] width 421 height 20
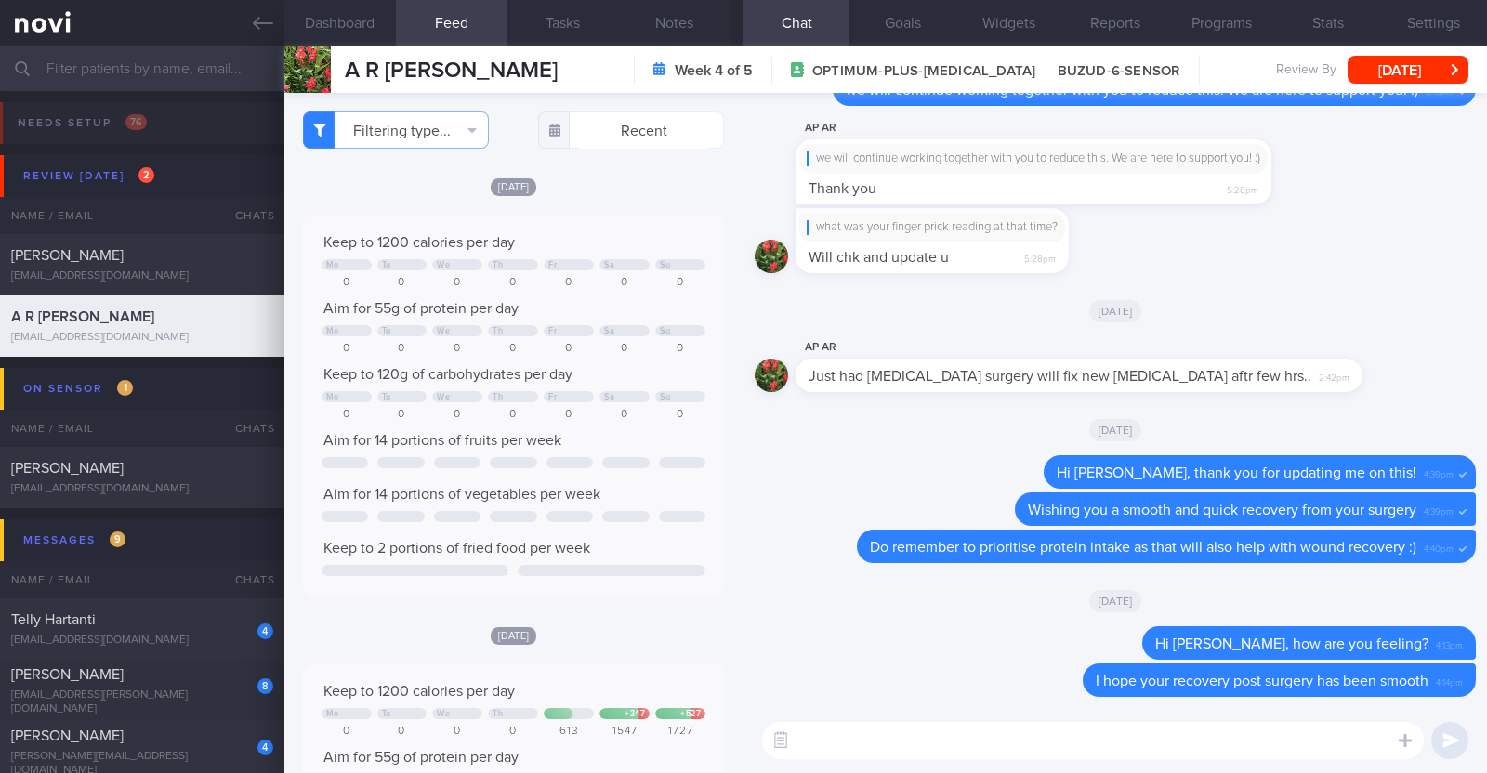
click at [940, 731] on textarea at bounding box center [1093, 740] width 662 height 37
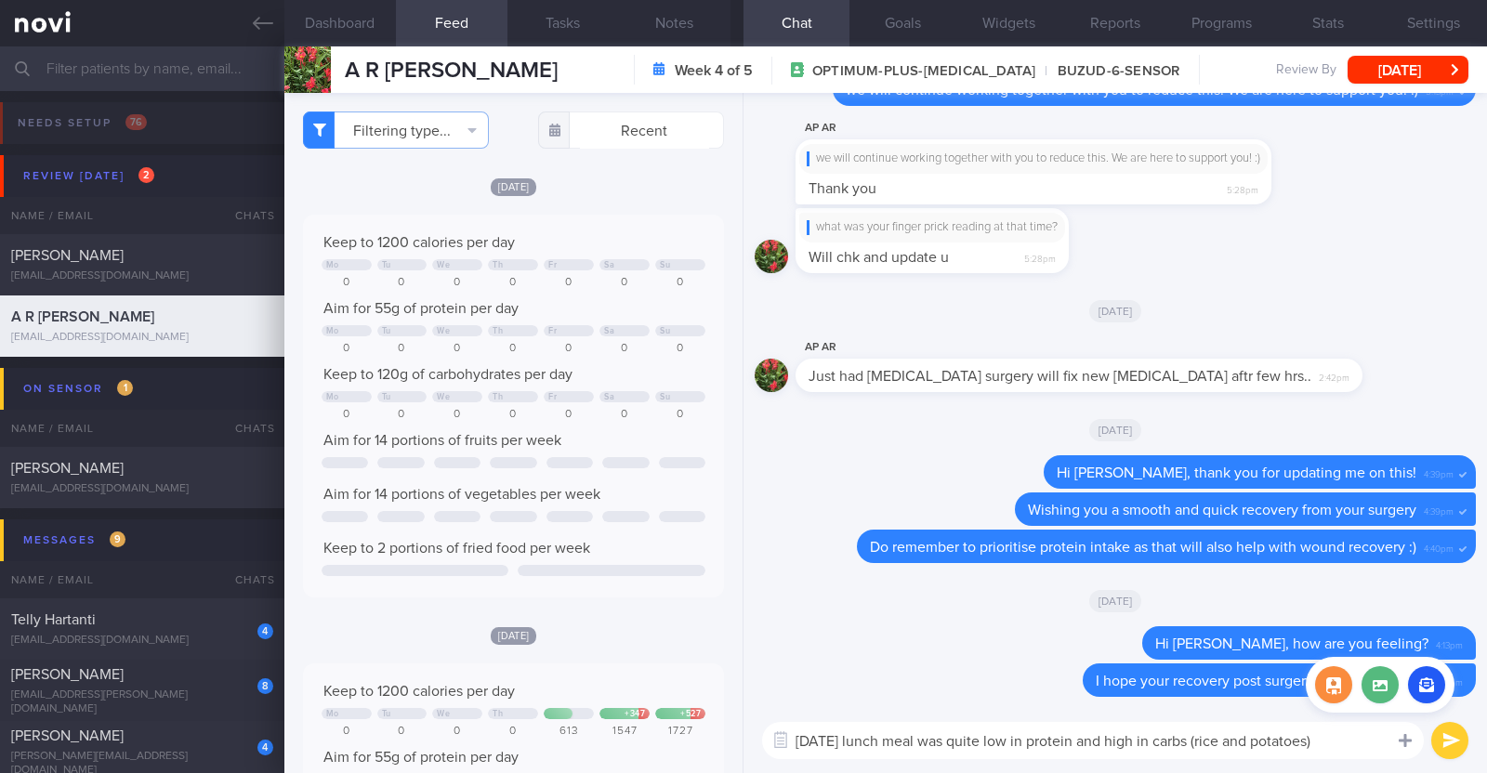
click at [1403, 739] on icon at bounding box center [1404, 740] width 13 height 13
click at [1382, 688] on label at bounding box center [1379, 684] width 37 height 37
click at [0, 0] on input "file" at bounding box center [0, 0] width 0 height 0
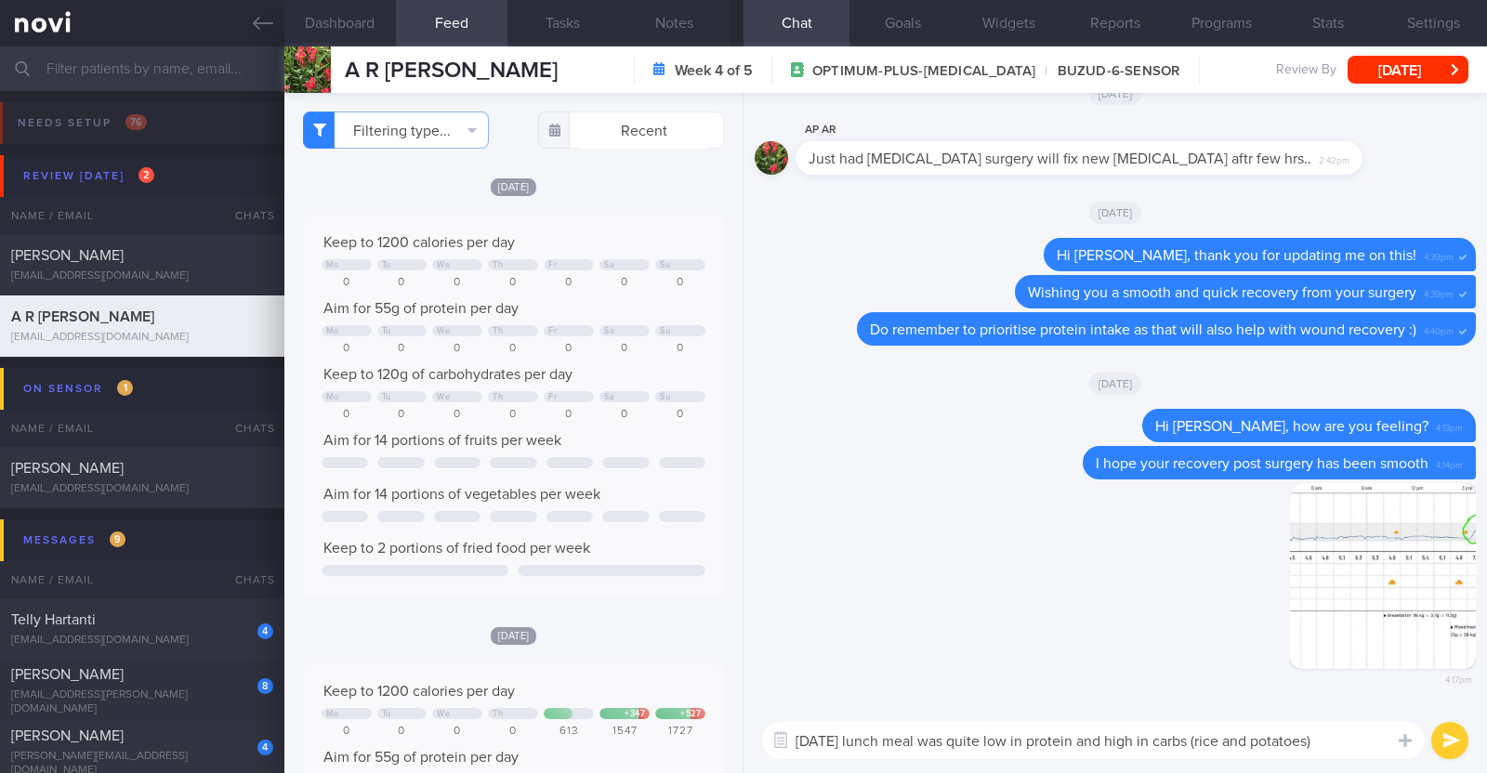
click at [1346, 743] on textarea "Yesterday's lunch meal was quite low in protein and high in carbs (rice and pot…" at bounding box center [1093, 740] width 662 height 37
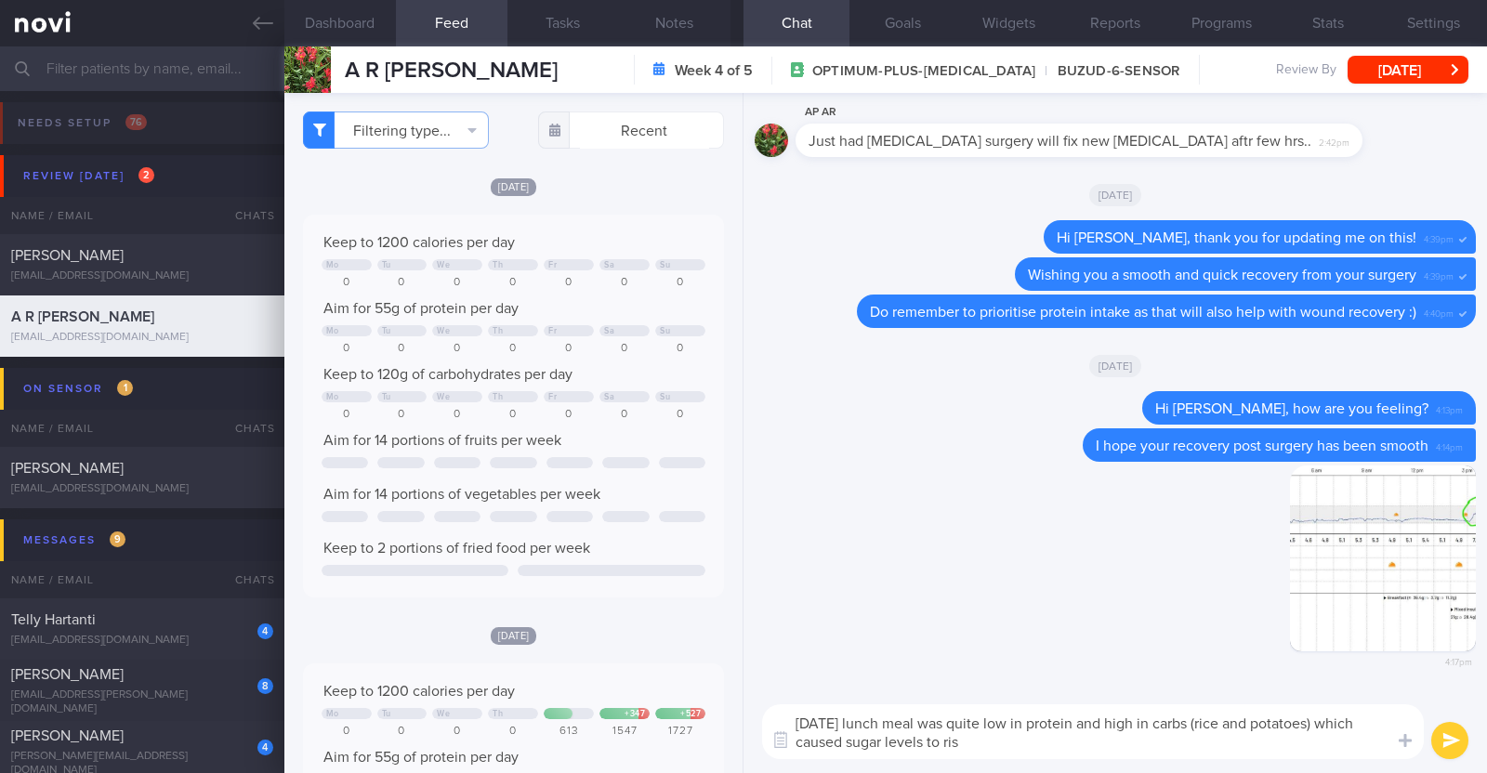
type textarea "Yesterday's lunch meal was quite low in protein and high in carbs (rice and pot…"
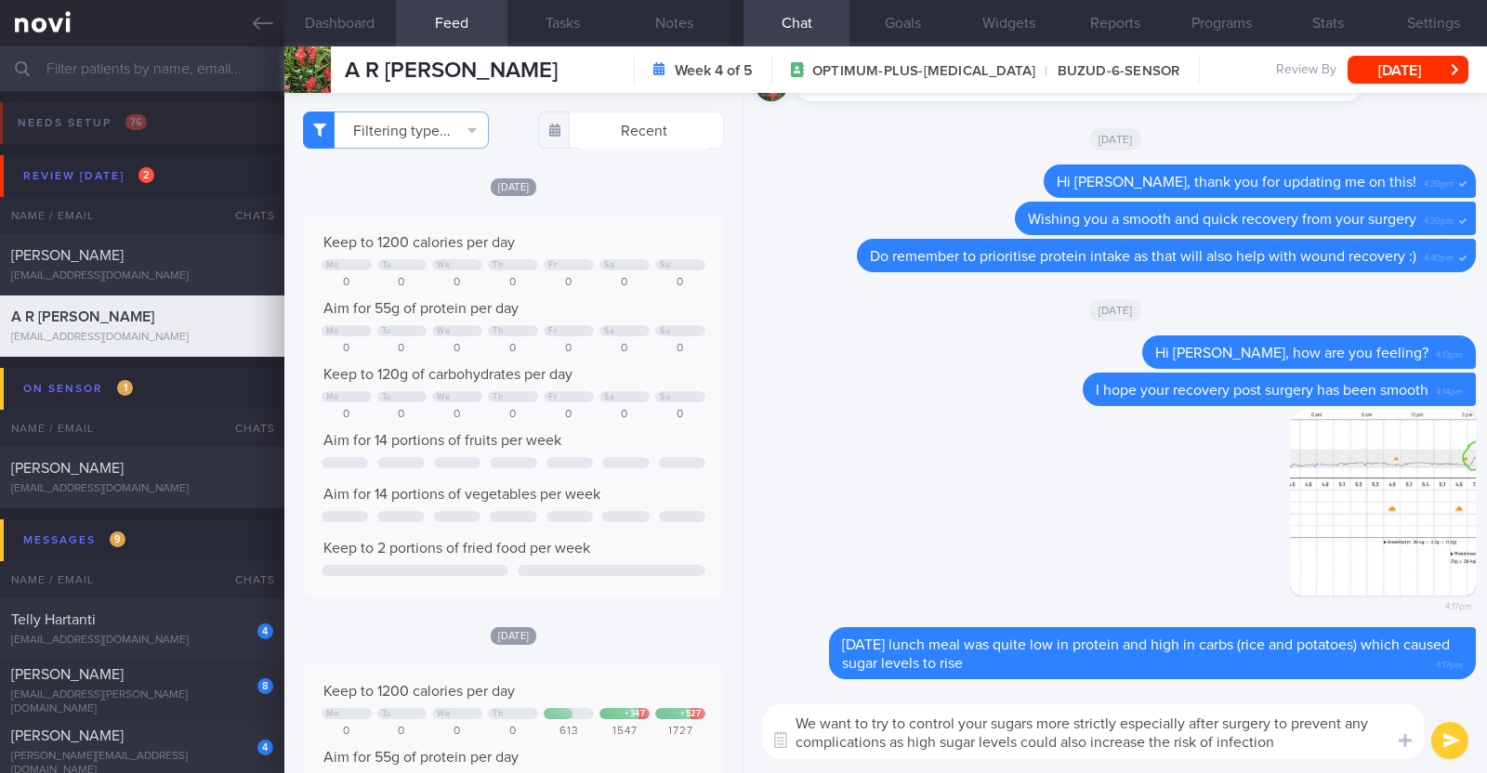
type textarea "We want to try to control your sugars more strictly especially after surgery to…"
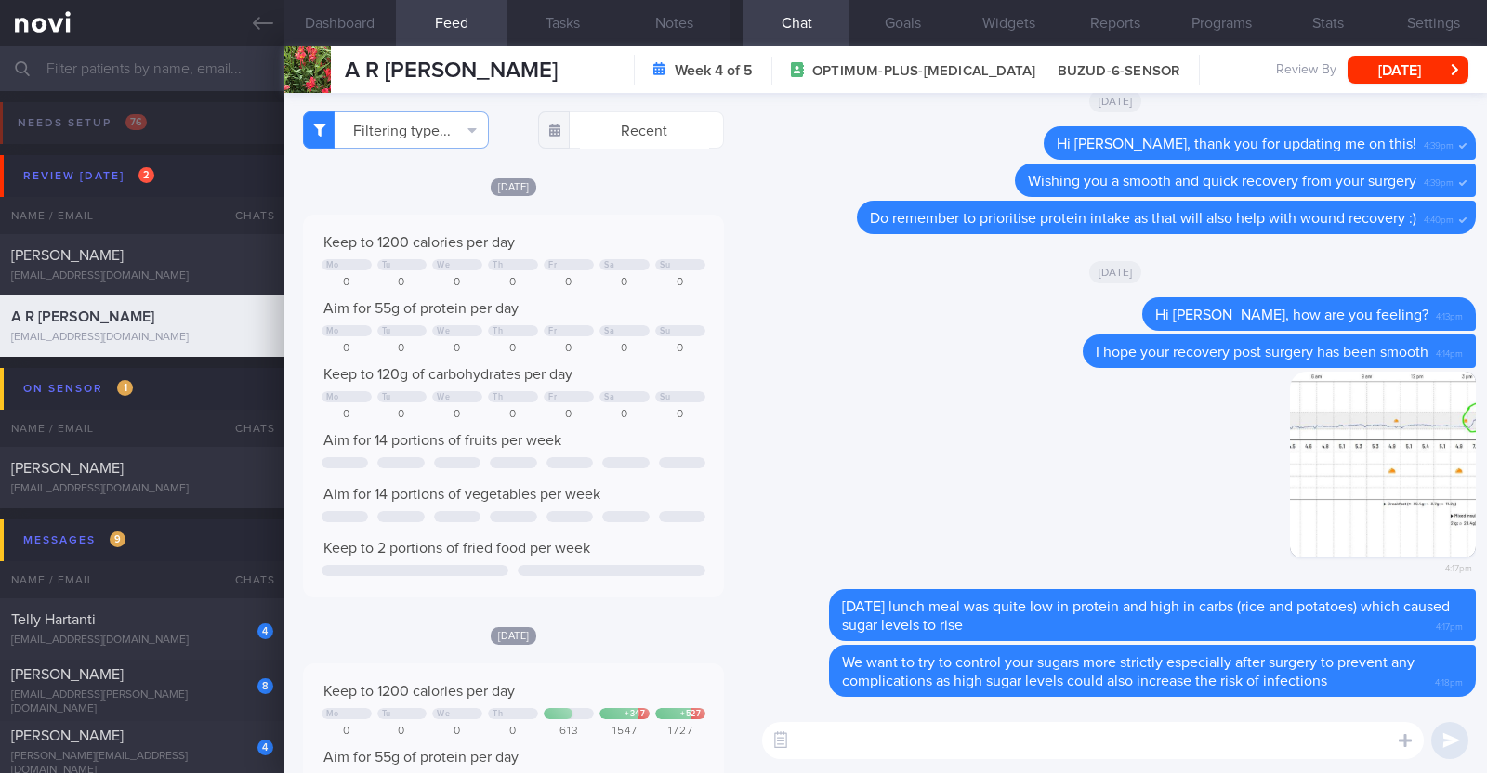
click at [1282, 742] on textarea at bounding box center [1093, 740] width 662 height 37
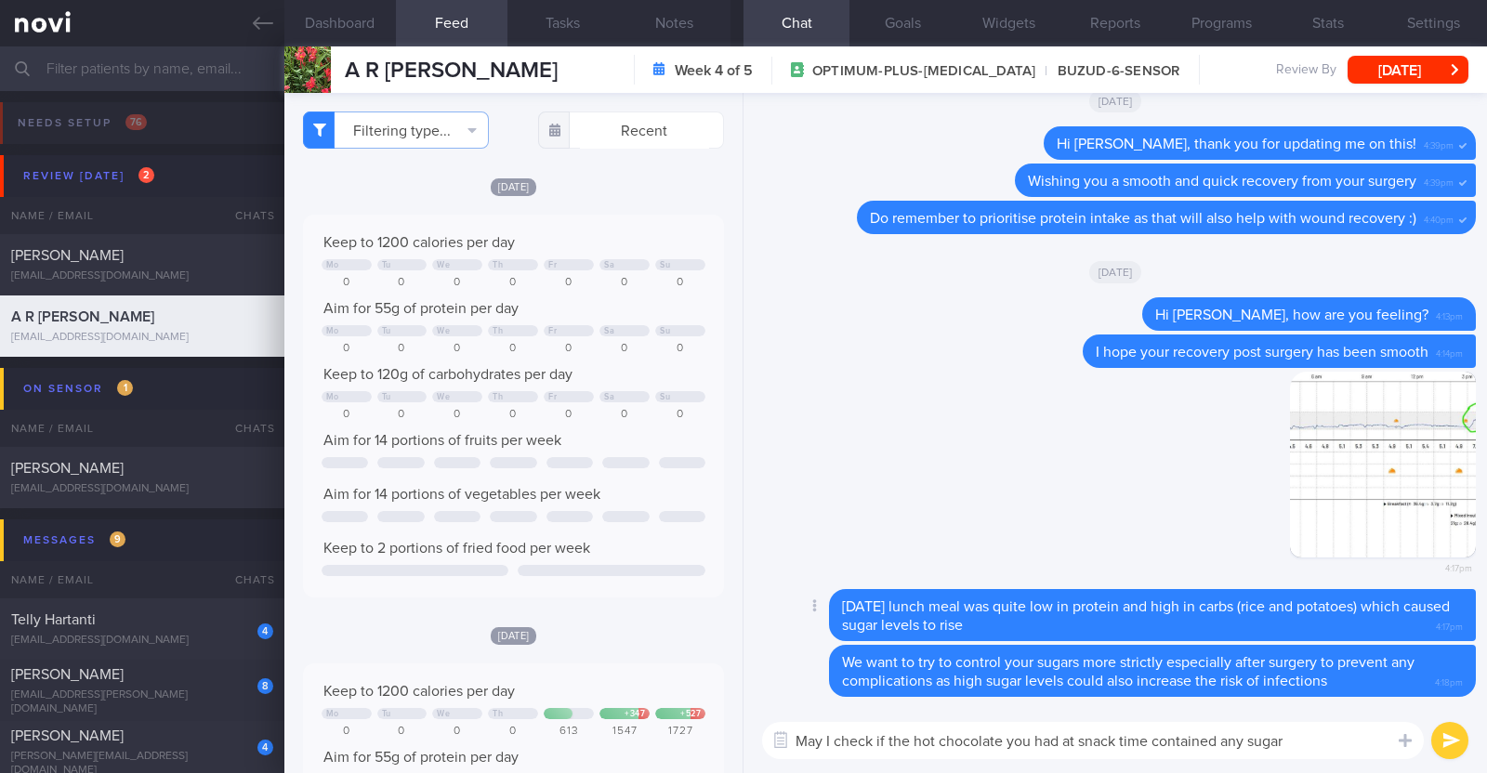
type textarea "May I check if the hot chocolate you had at snack time contained any sugar?"
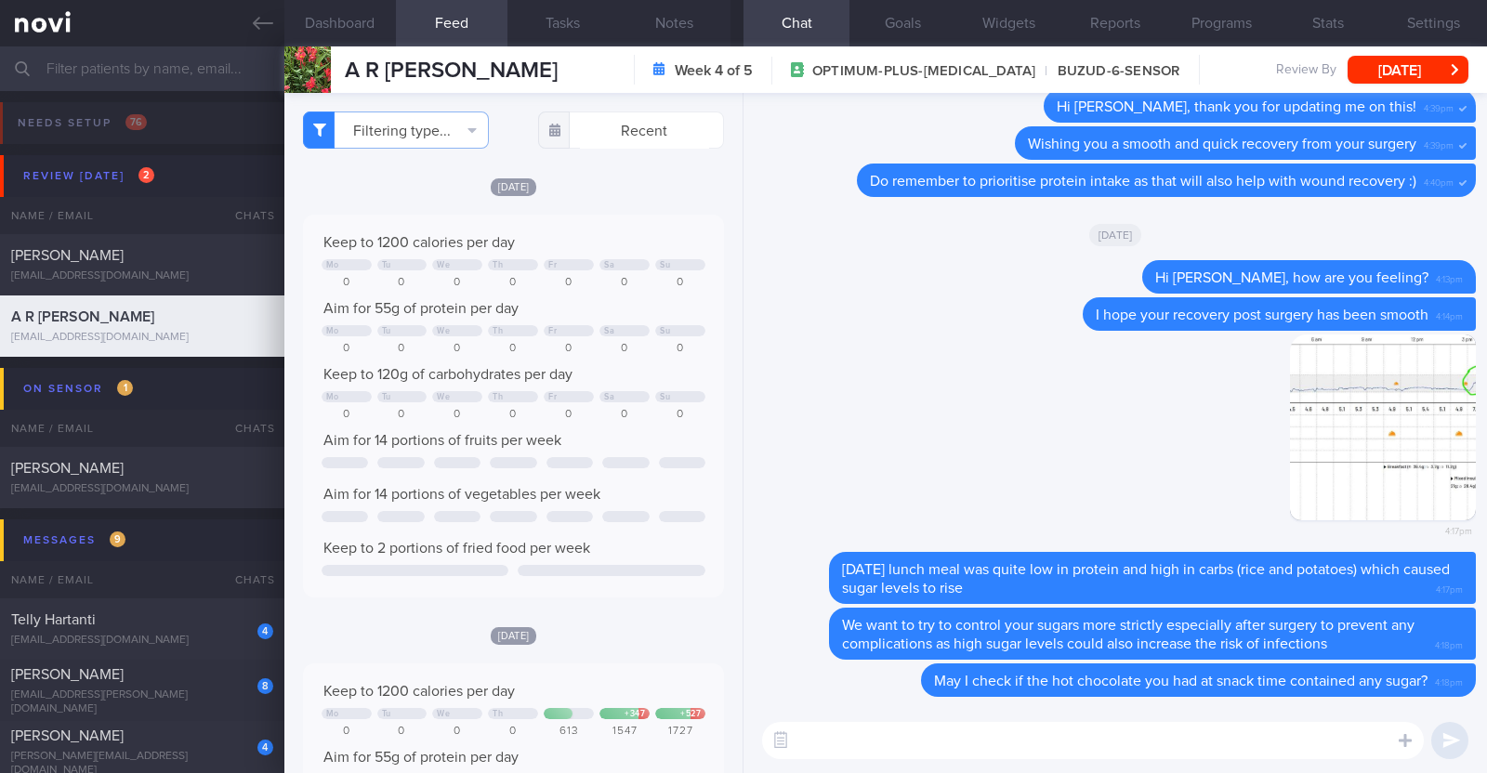
click at [966, 738] on textarea at bounding box center [1093, 740] width 662 height 37
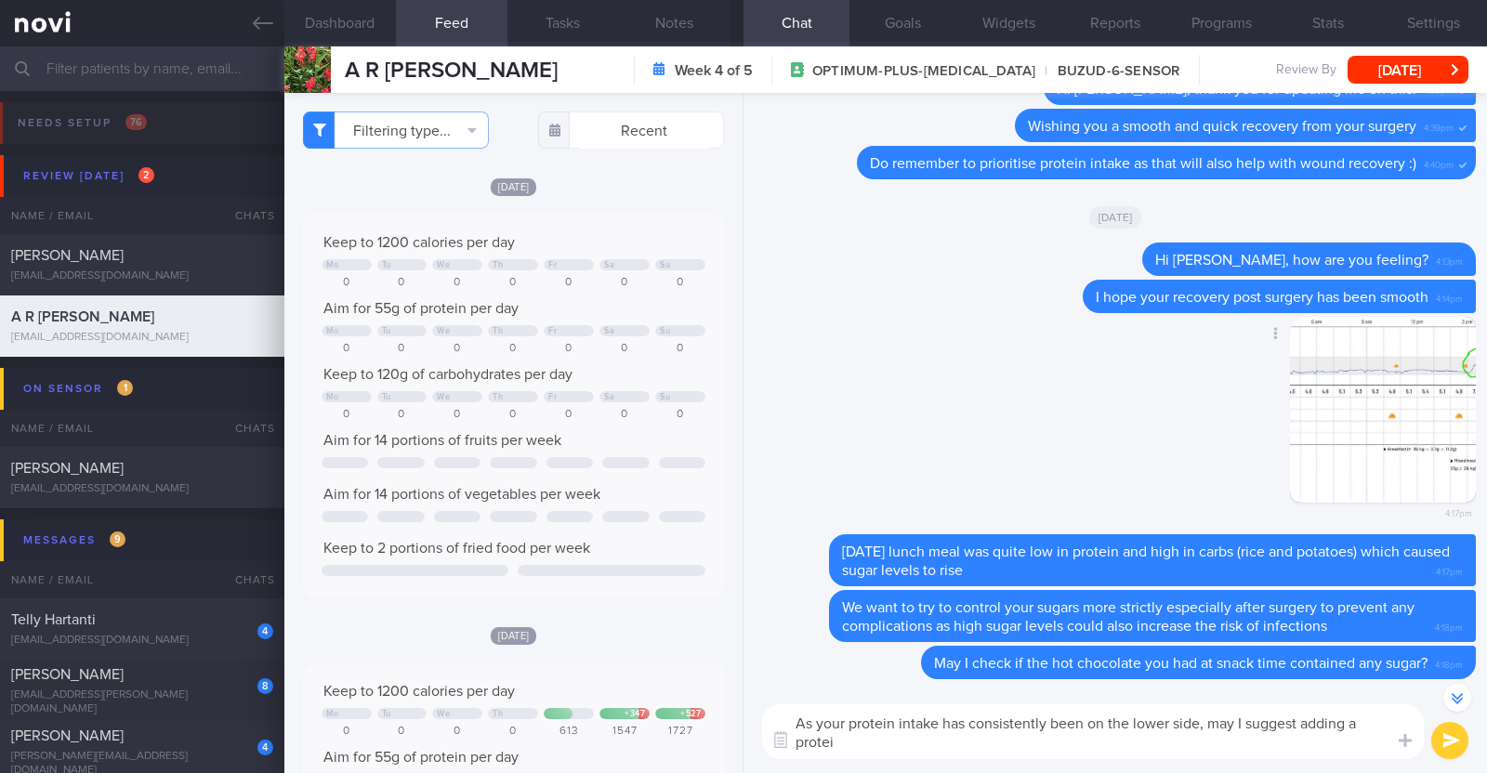
scroll to position [-16, 0]
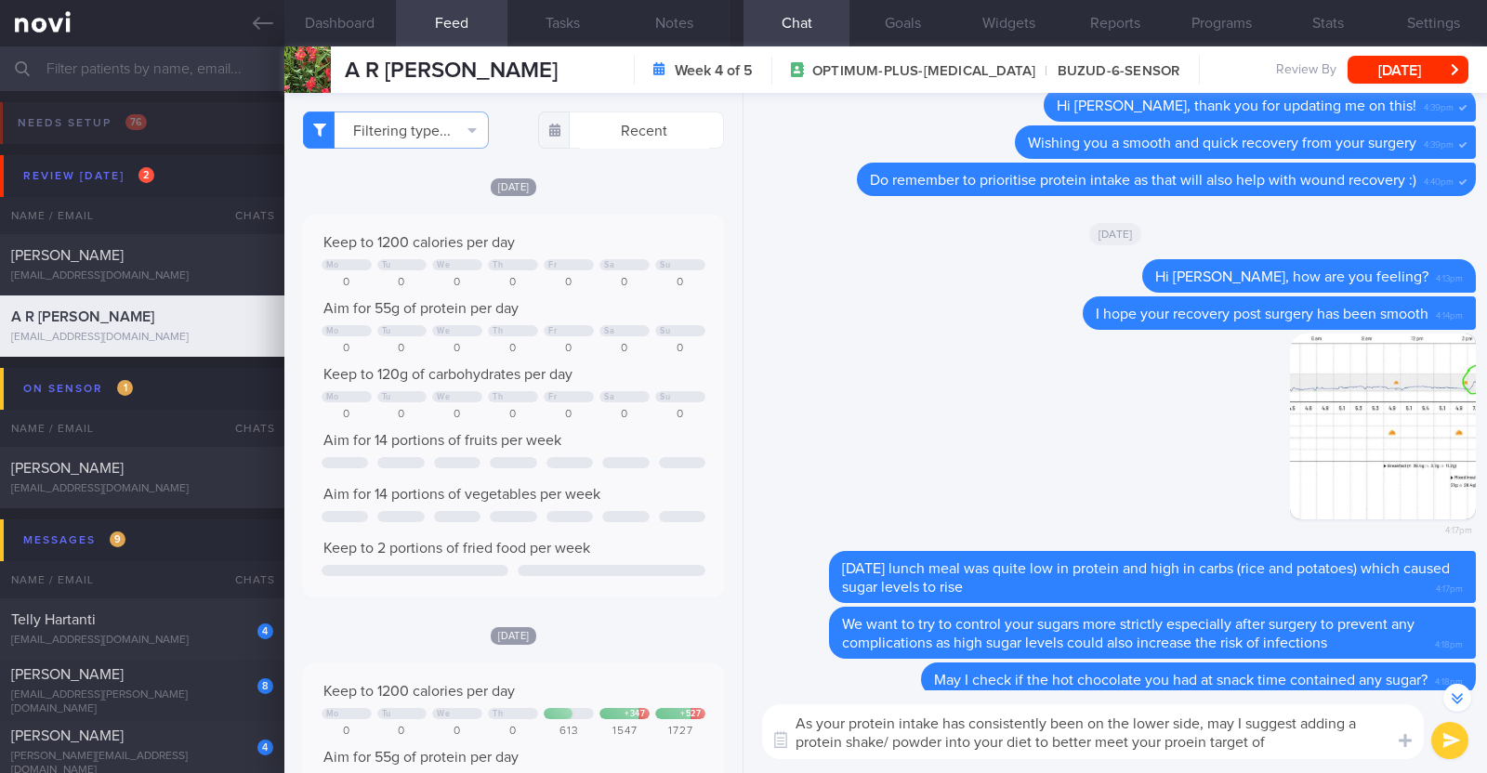
click at [1188, 743] on textarea "As your protein intake has consistently been on the lower side, may I suggest a…" at bounding box center [1093, 731] width 662 height 55
click at [1296, 741] on textarea "As your protein intake has consistently been on the lower side, may I suggest a…" at bounding box center [1093, 731] width 662 height 55
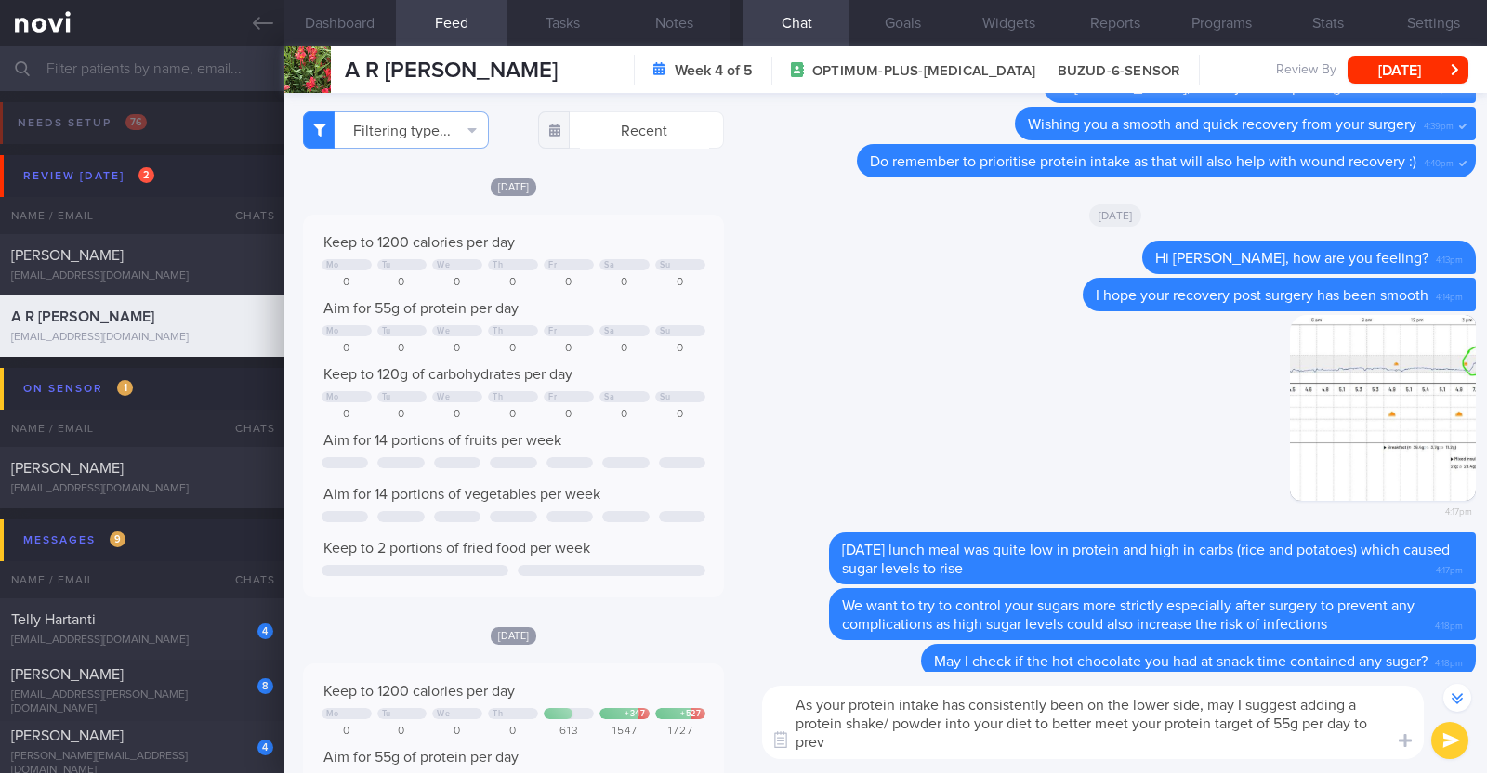
scroll to position [-34, 0]
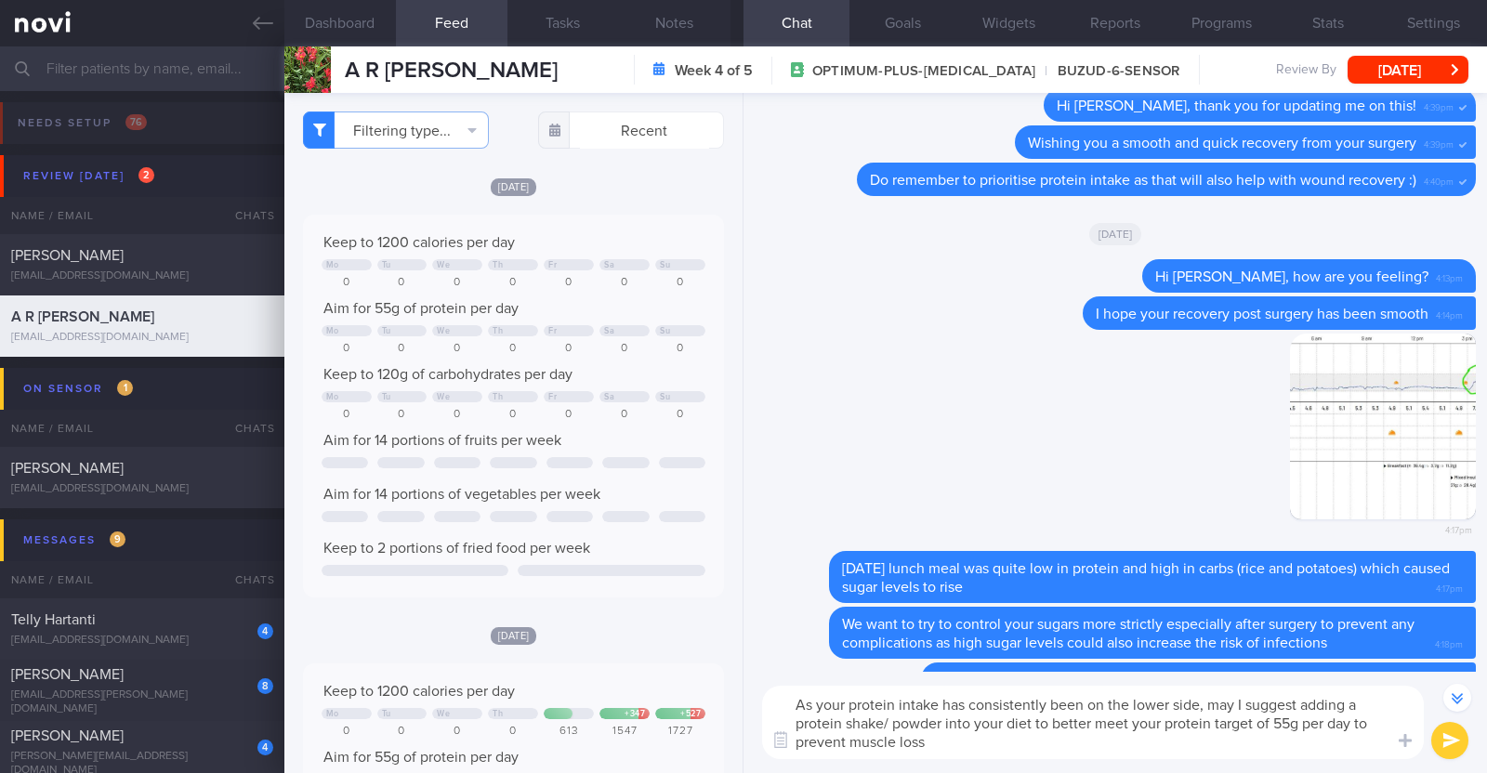
type textarea "As your protein intake has consistently been on the lower side, may I suggest a…"
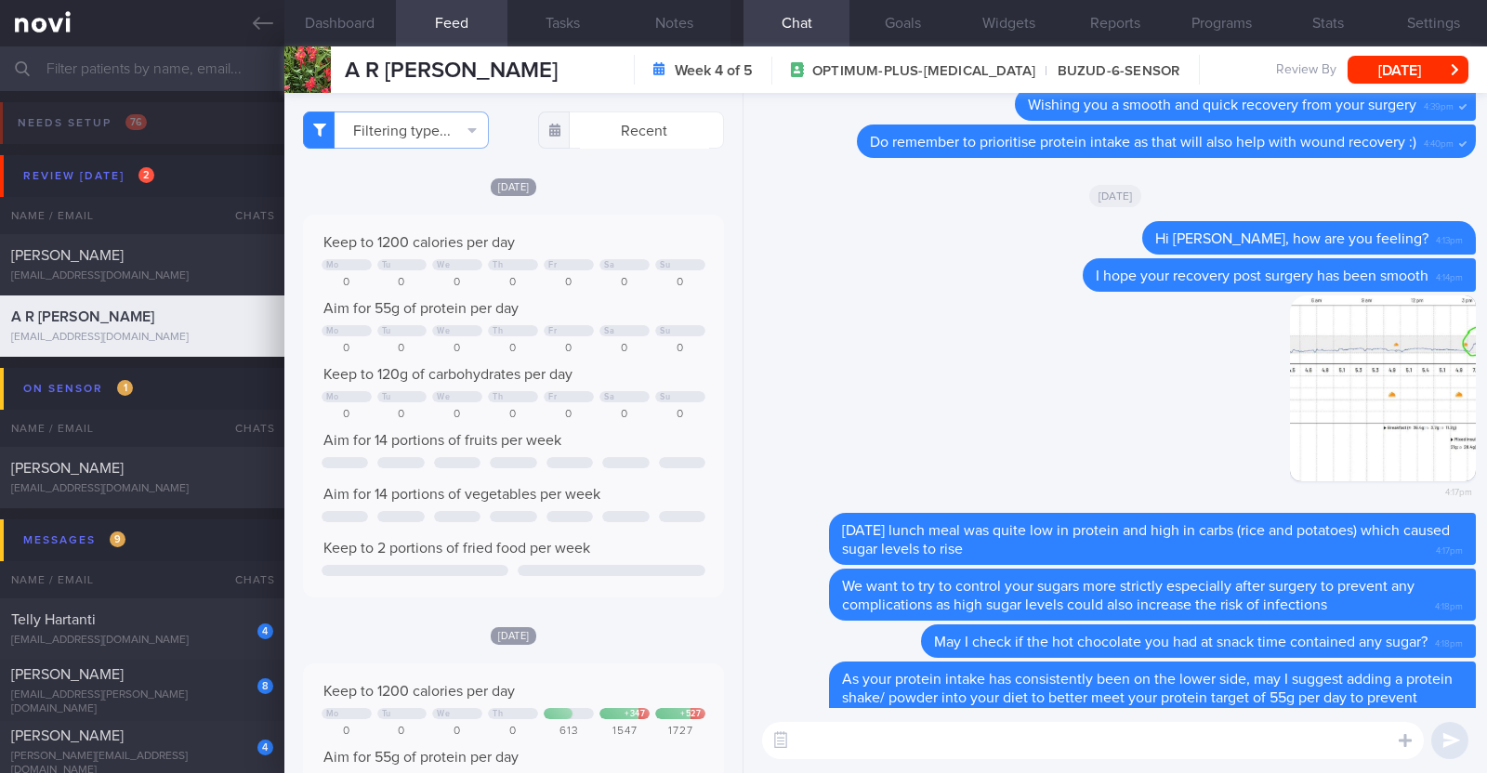
scroll to position [0, 0]
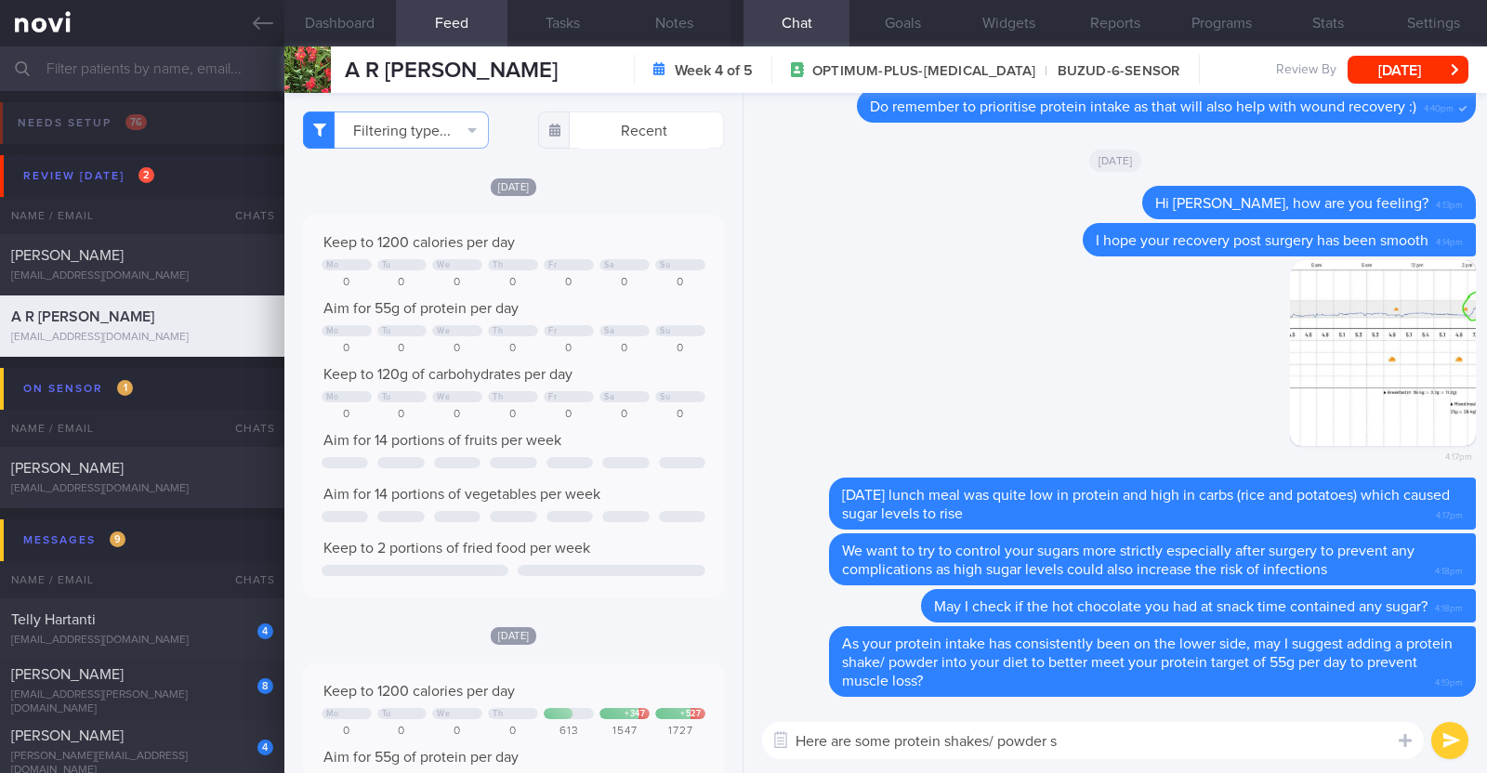
type textarea "Here are some protein shakes/ powder su"
select select "7"
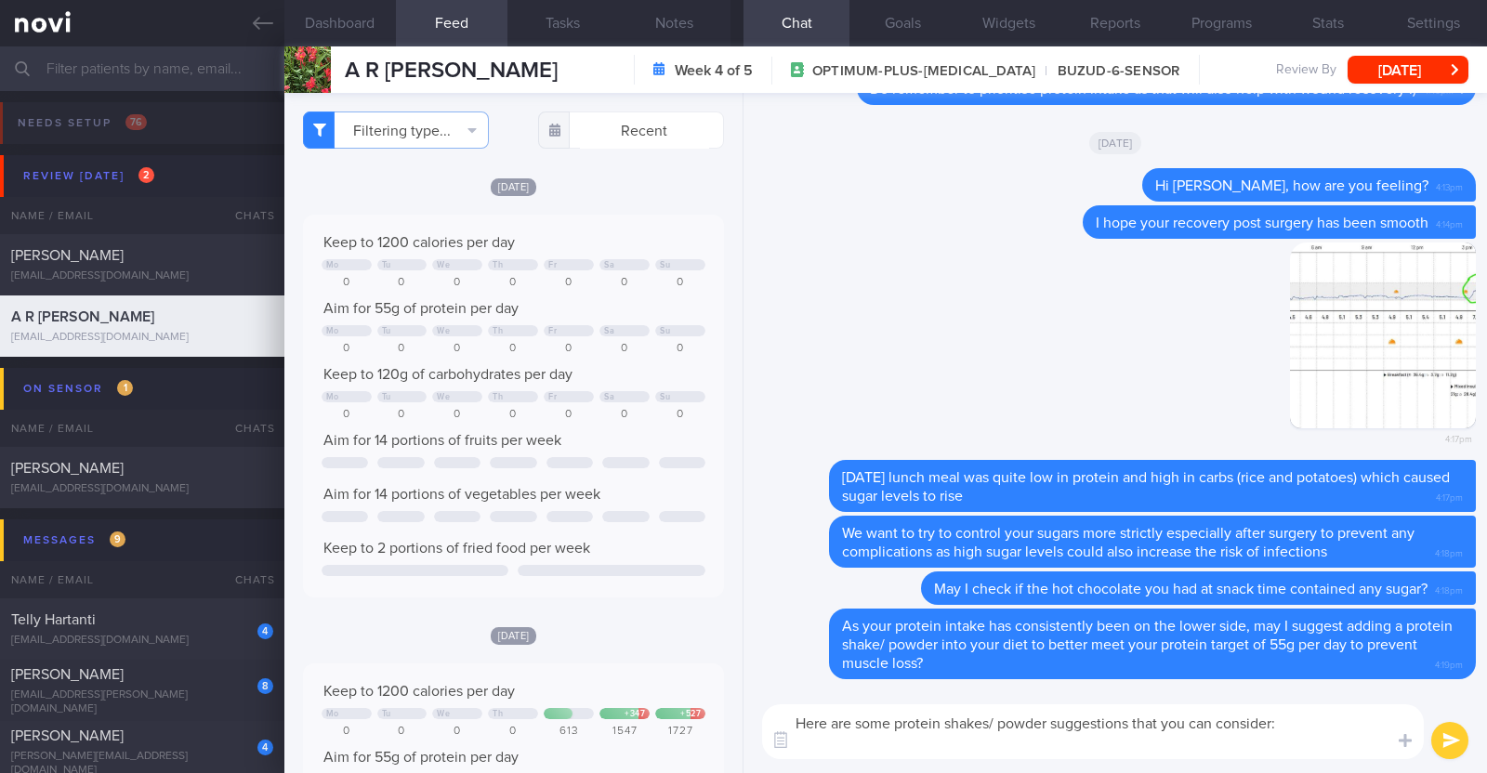
paste textarea "*Liquid shakes* [Ensure max protein]([URL][DOMAIN_NAME]) 150kcal 30g protein 6g…"
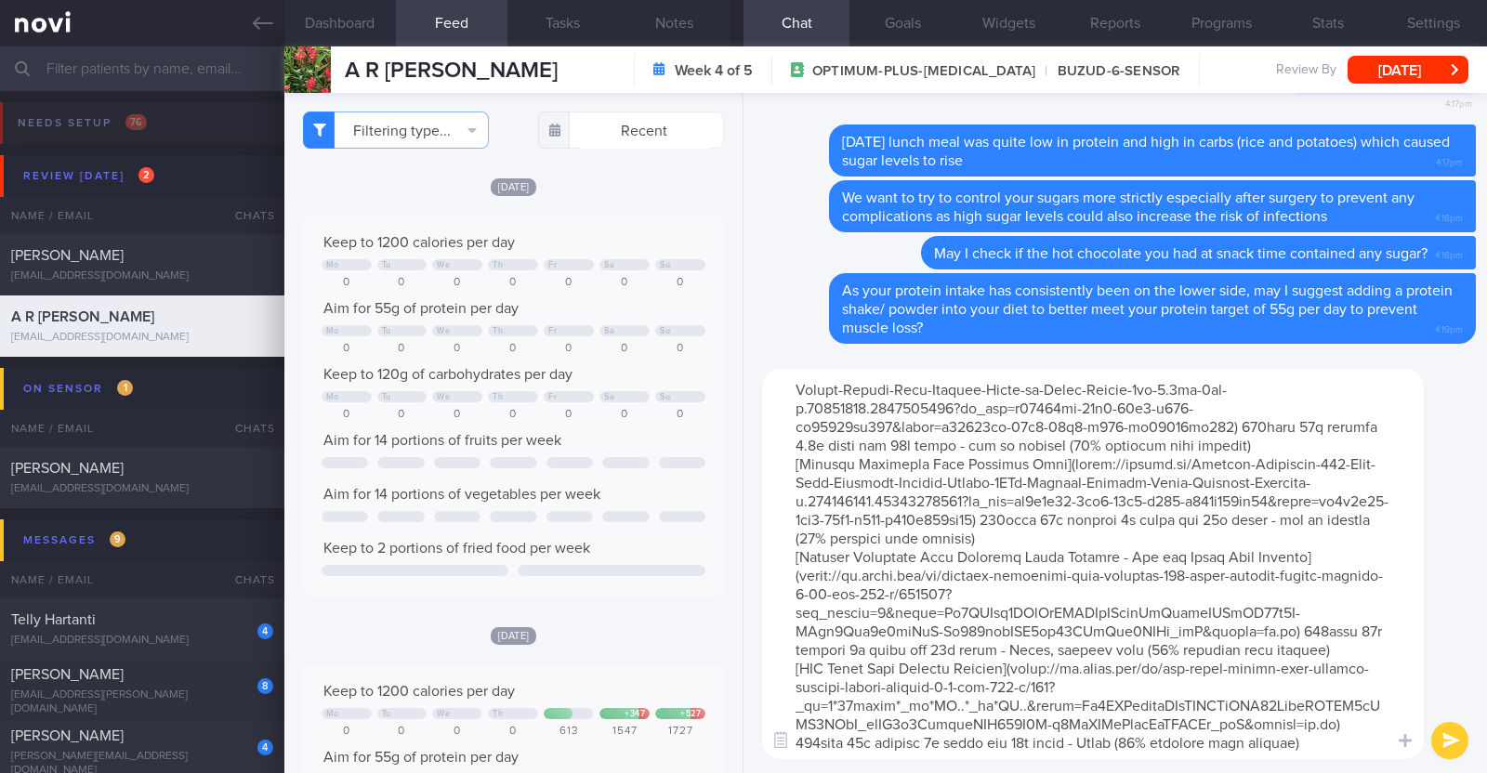
scroll to position [496, 0]
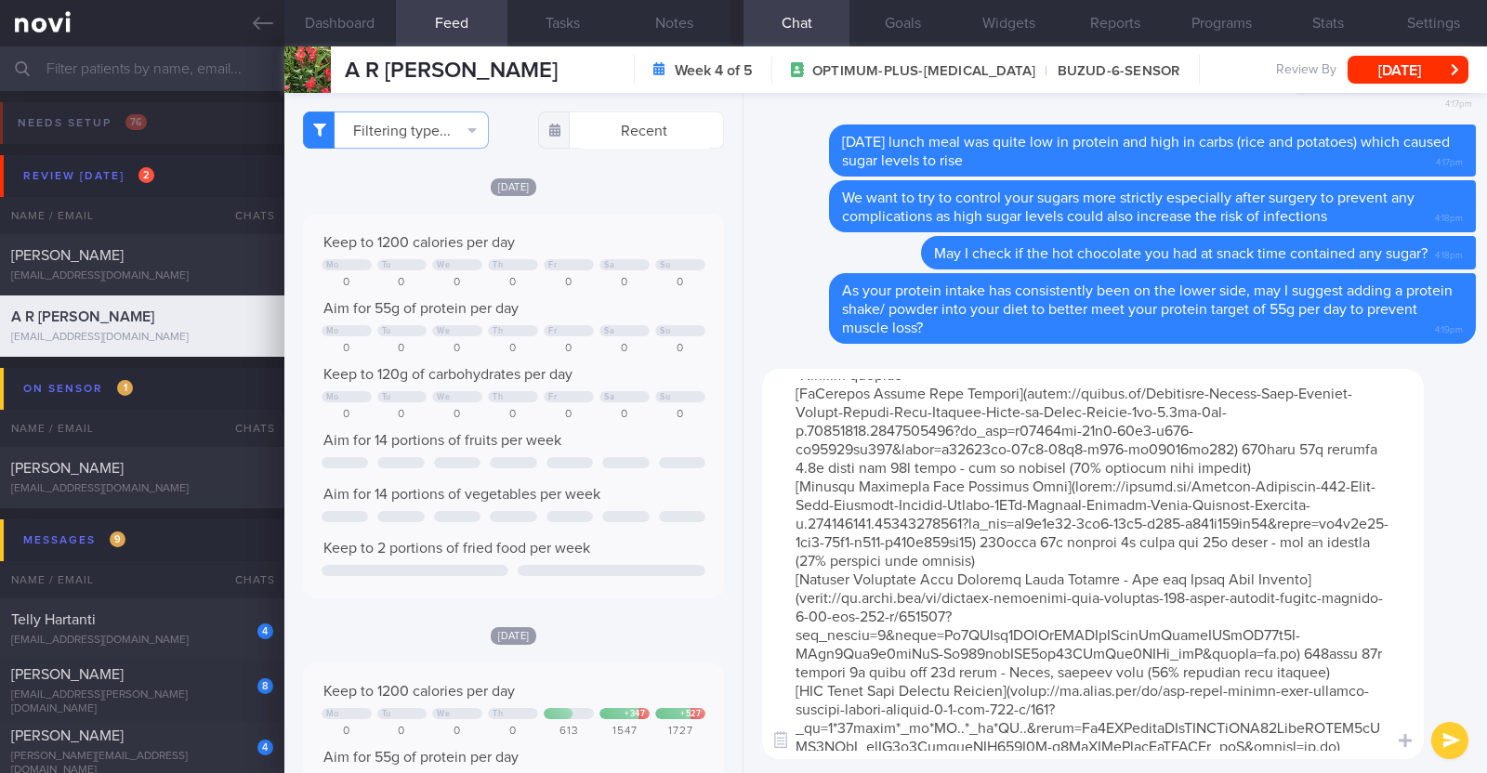
drag, startPoint x: 918, startPoint y: 393, endPoint x: 782, endPoint y: 391, distance: 135.7
click at [782, 391] on textarea at bounding box center [1093, 564] width 662 height 390
type textarea "Here are some protein shakes/ powder suggestions that you can consider: *Liquid…"
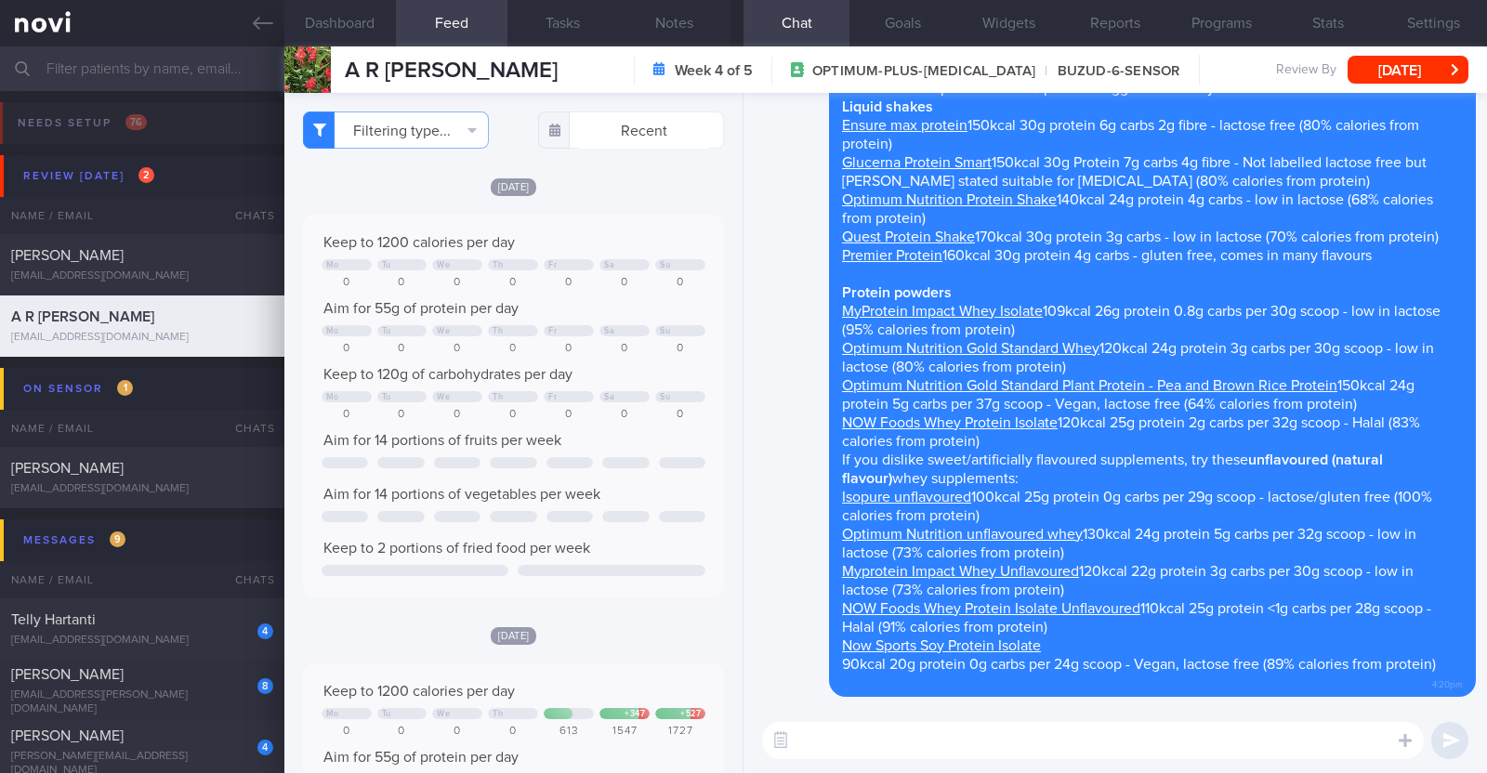
scroll to position [0, 0]
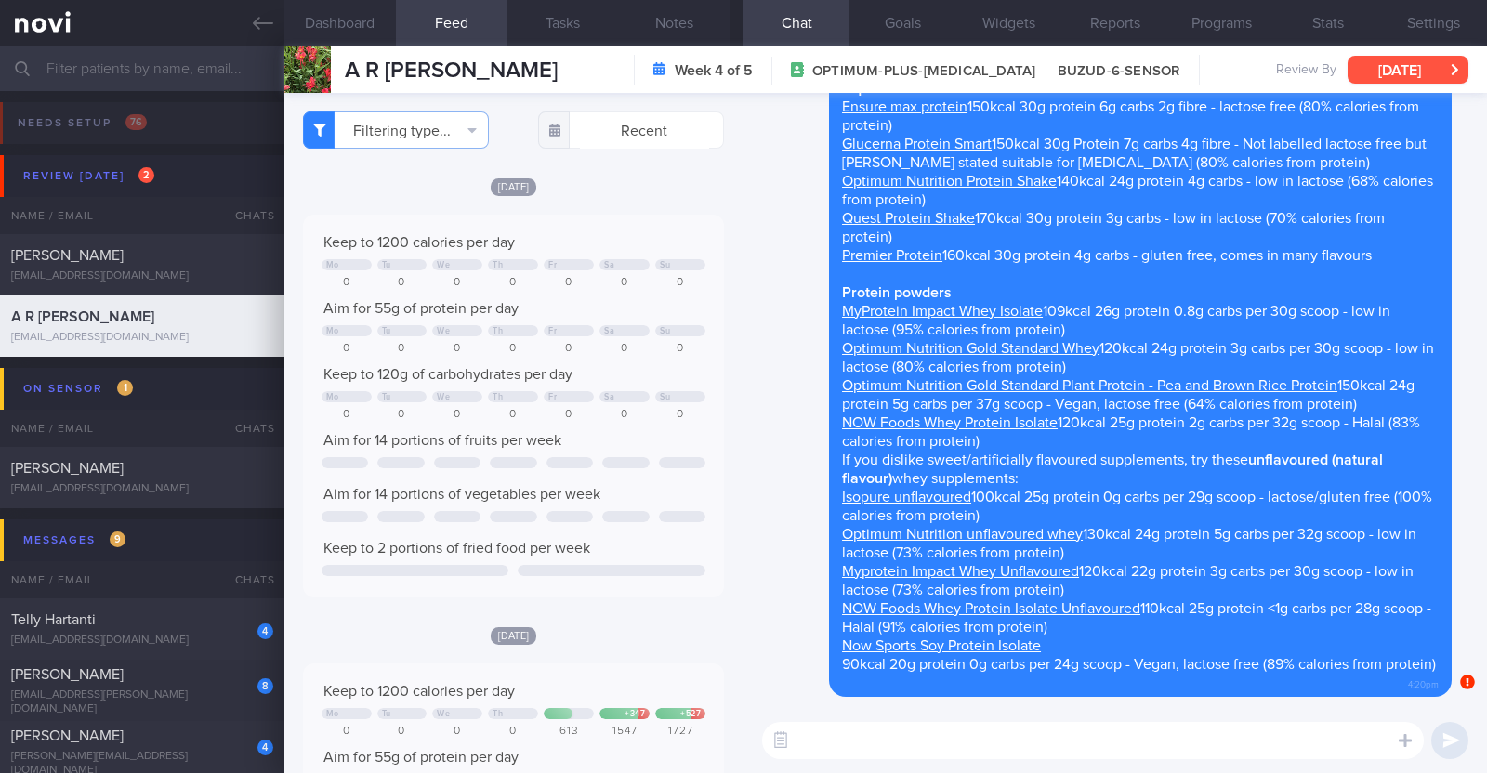
click at [1402, 60] on button "[DATE]" at bounding box center [1407, 70] width 121 height 28
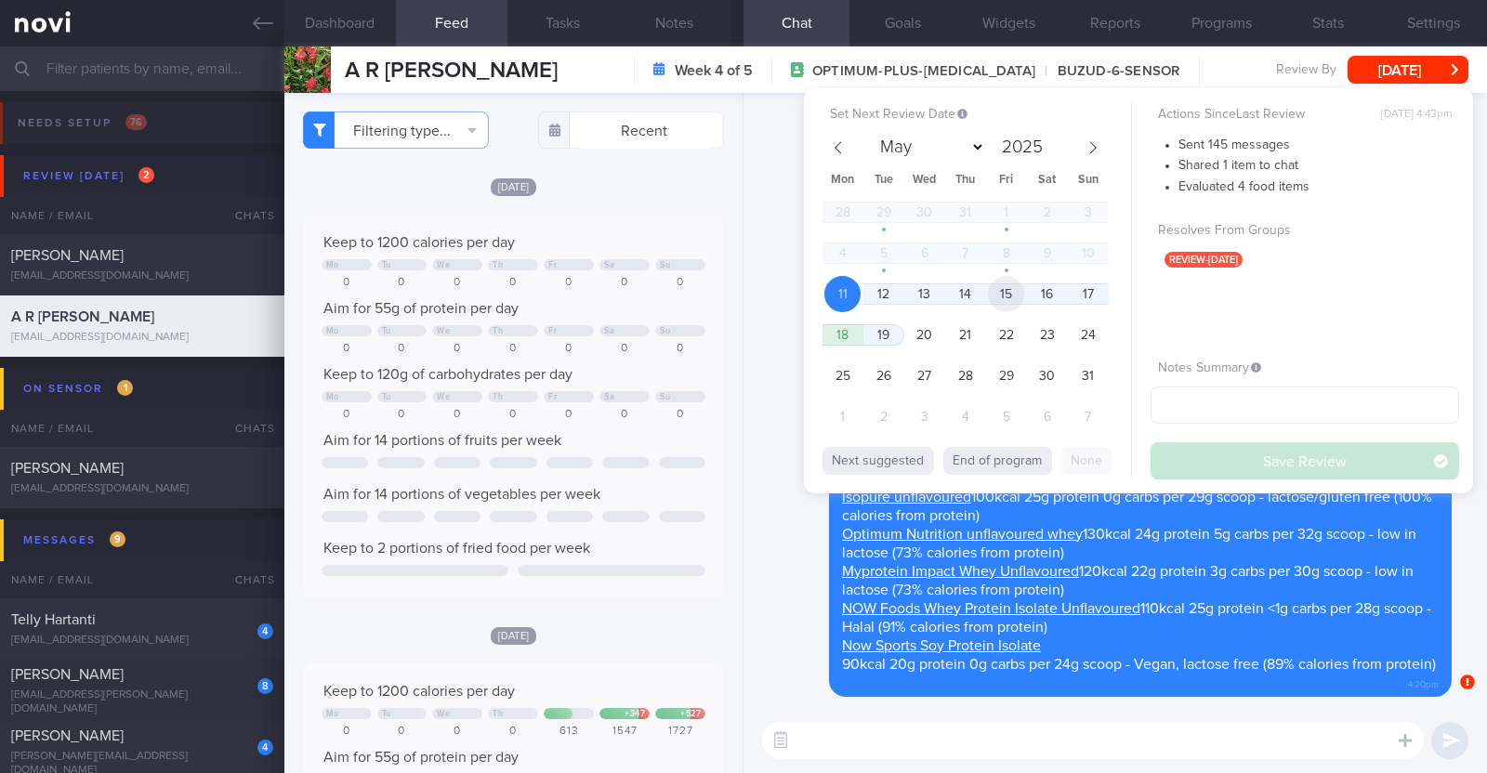
click at [1006, 287] on span "15" at bounding box center [1006, 294] width 36 height 36
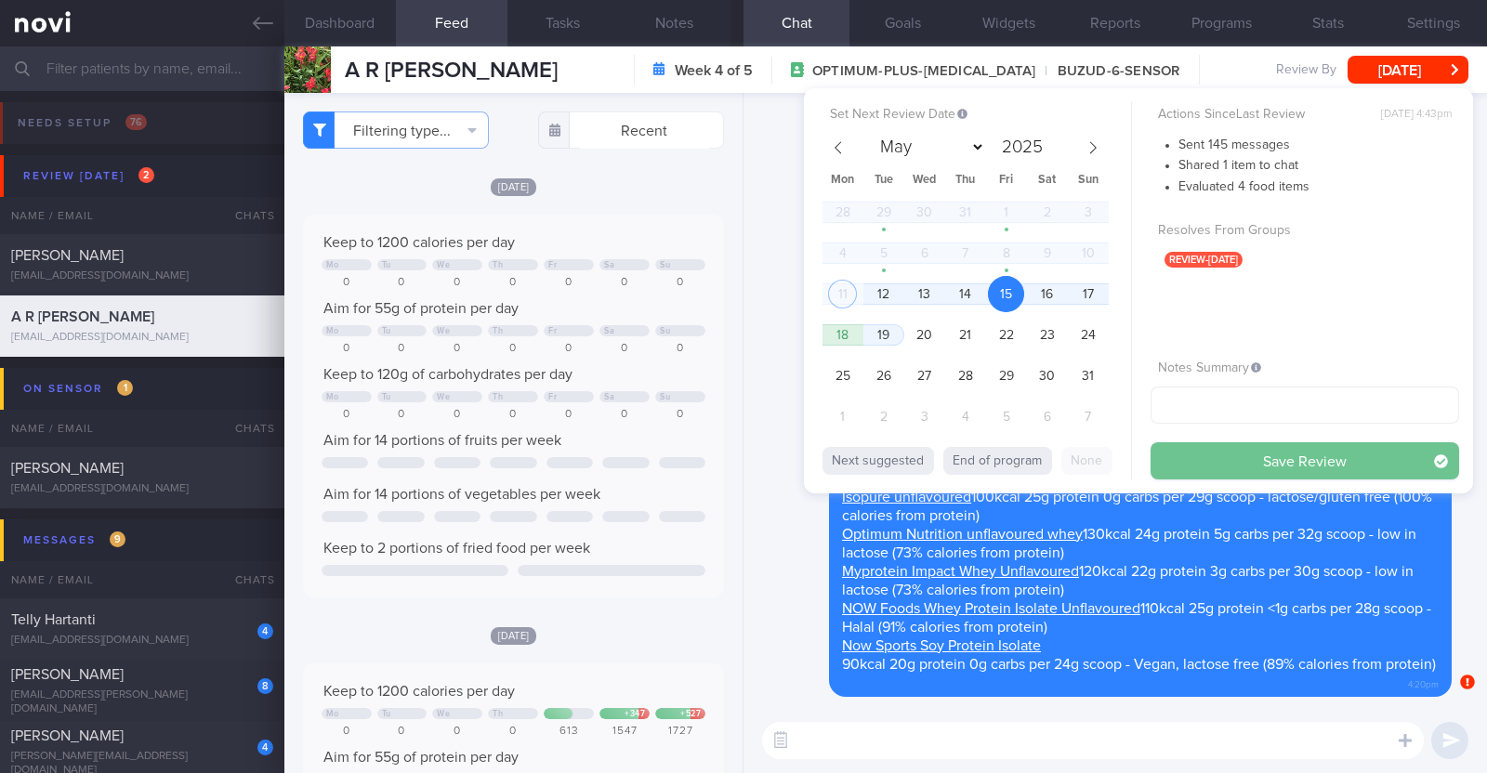
click at [1224, 444] on button "Save Review" at bounding box center [1304, 460] width 309 height 37
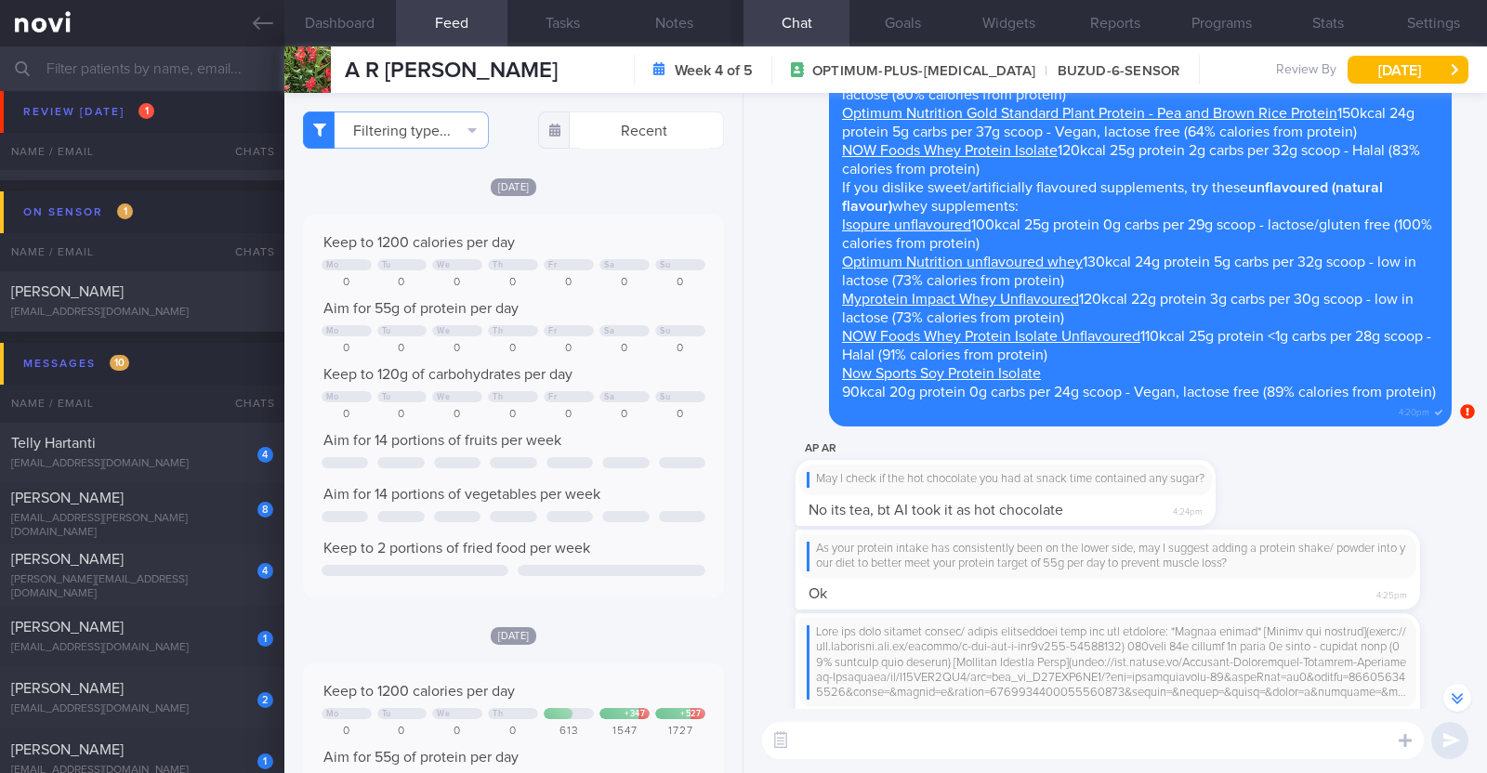
scroll to position [-113, 0]
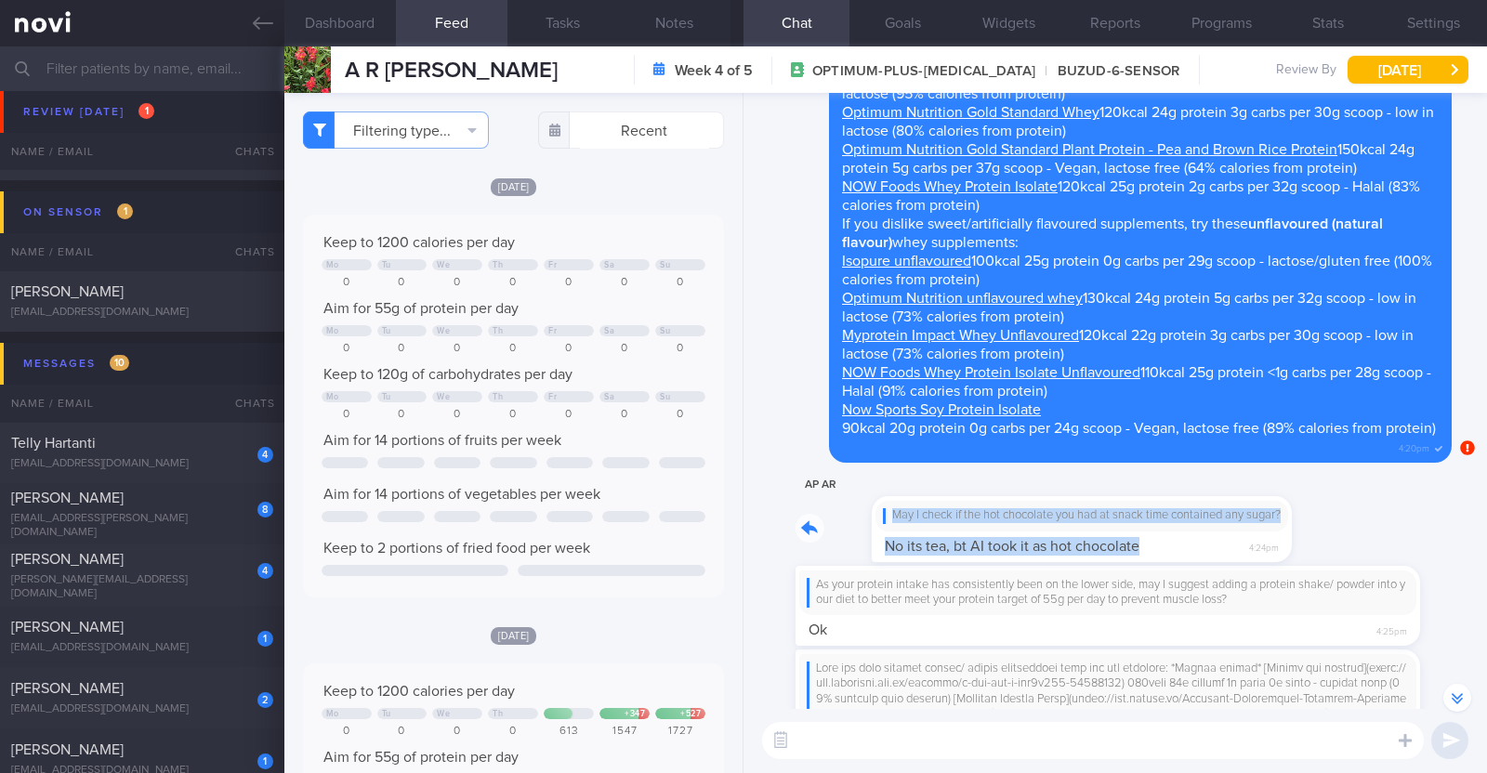
drag, startPoint x: 1215, startPoint y: 535, endPoint x: 1385, endPoint y: 536, distance: 170.1
click at [1385, 537] on div "AP AR May I check if the hot chocolate you had at snack time contained any suga…" at bounding box center [1115, 519] width 721 height 91
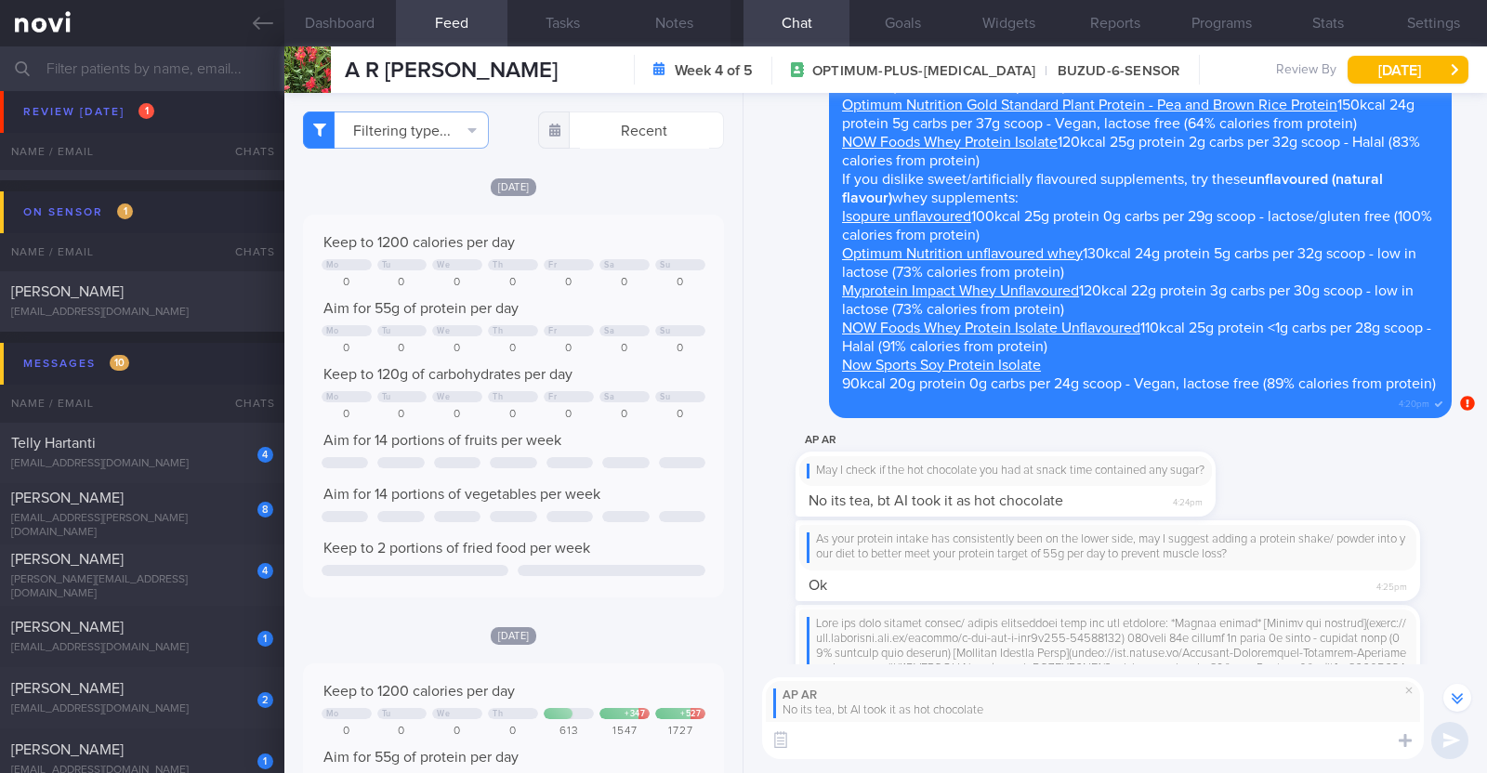
scroll to position [-157, 0]
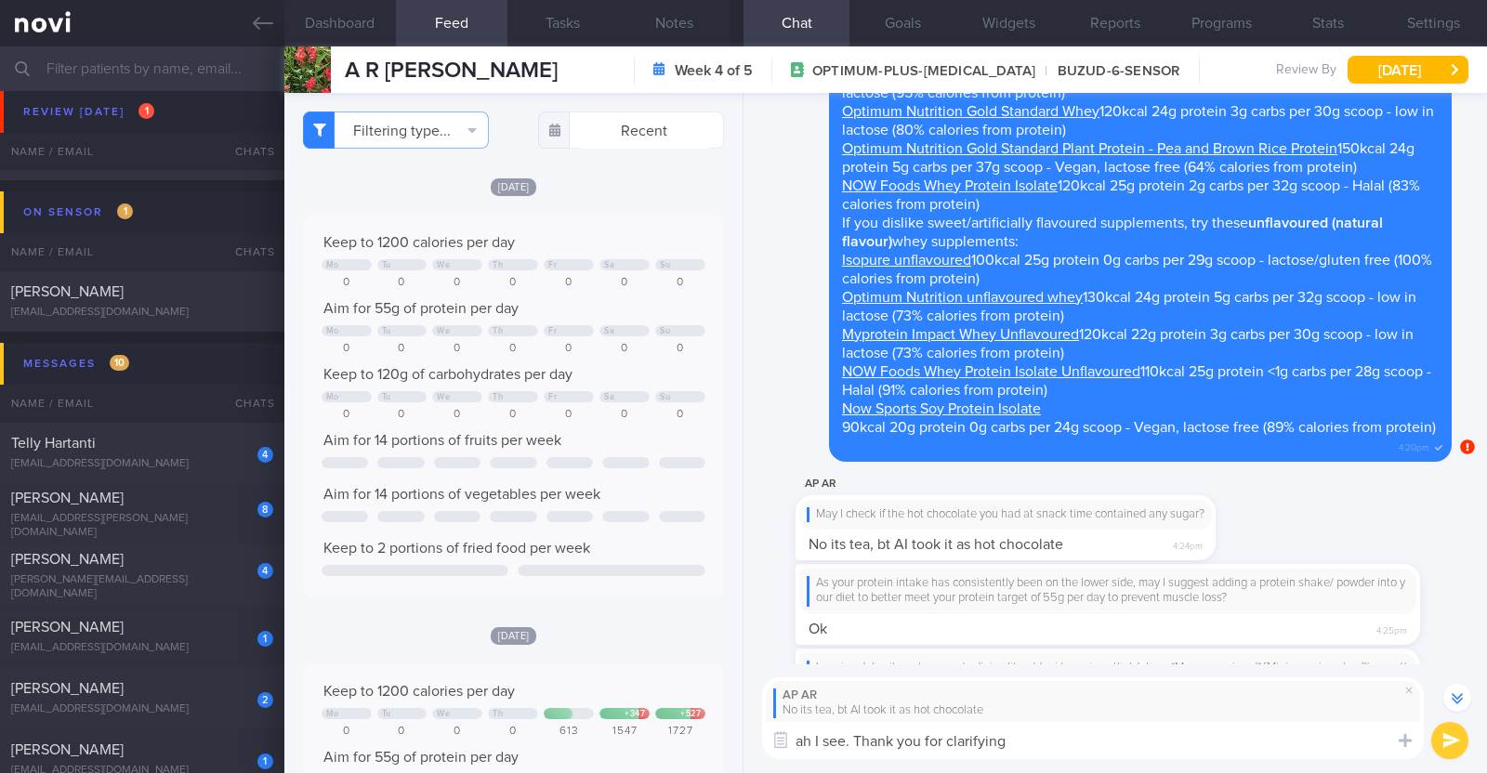
type textarea "ah I see. Thank you for clarifying!"
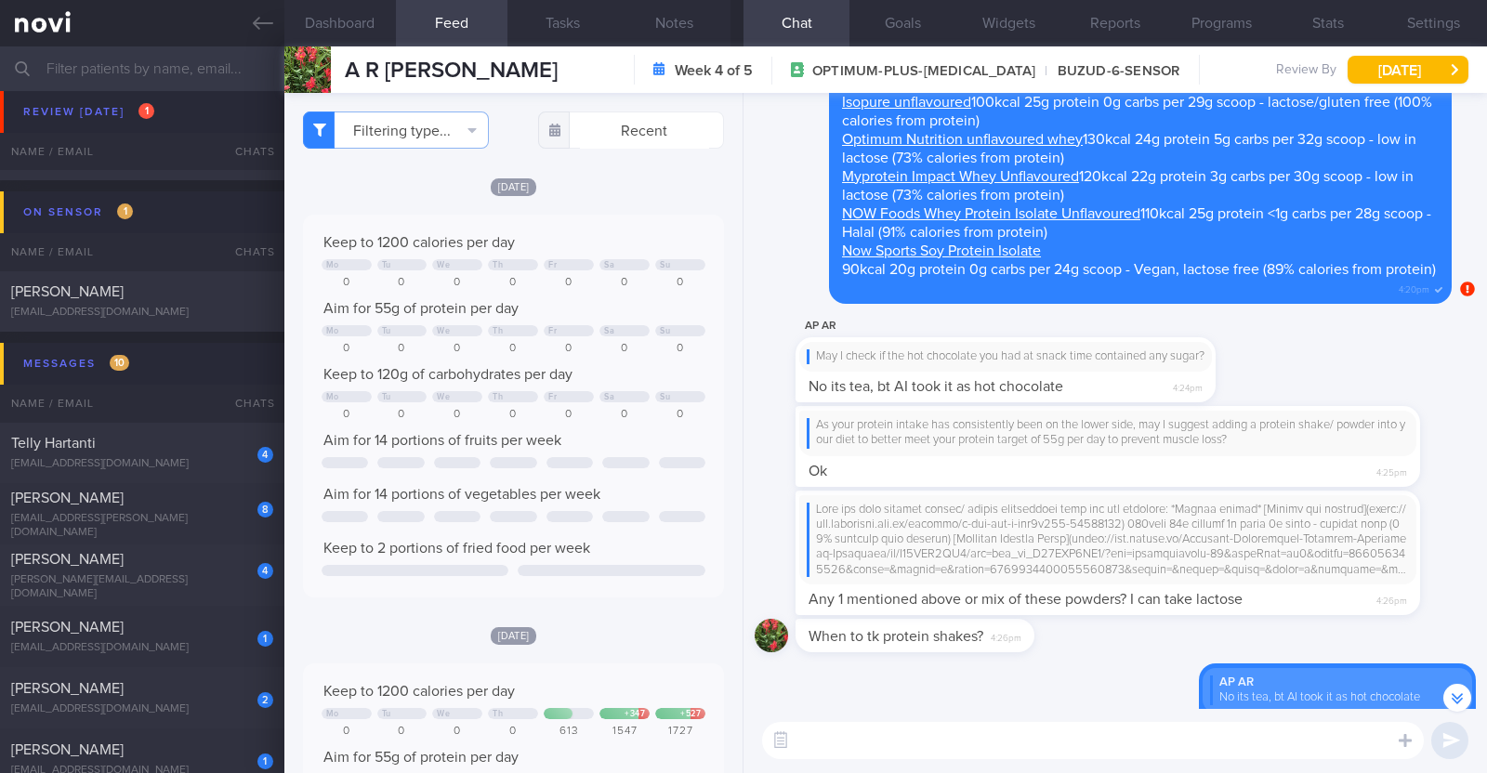
scroll to position [0, 0]
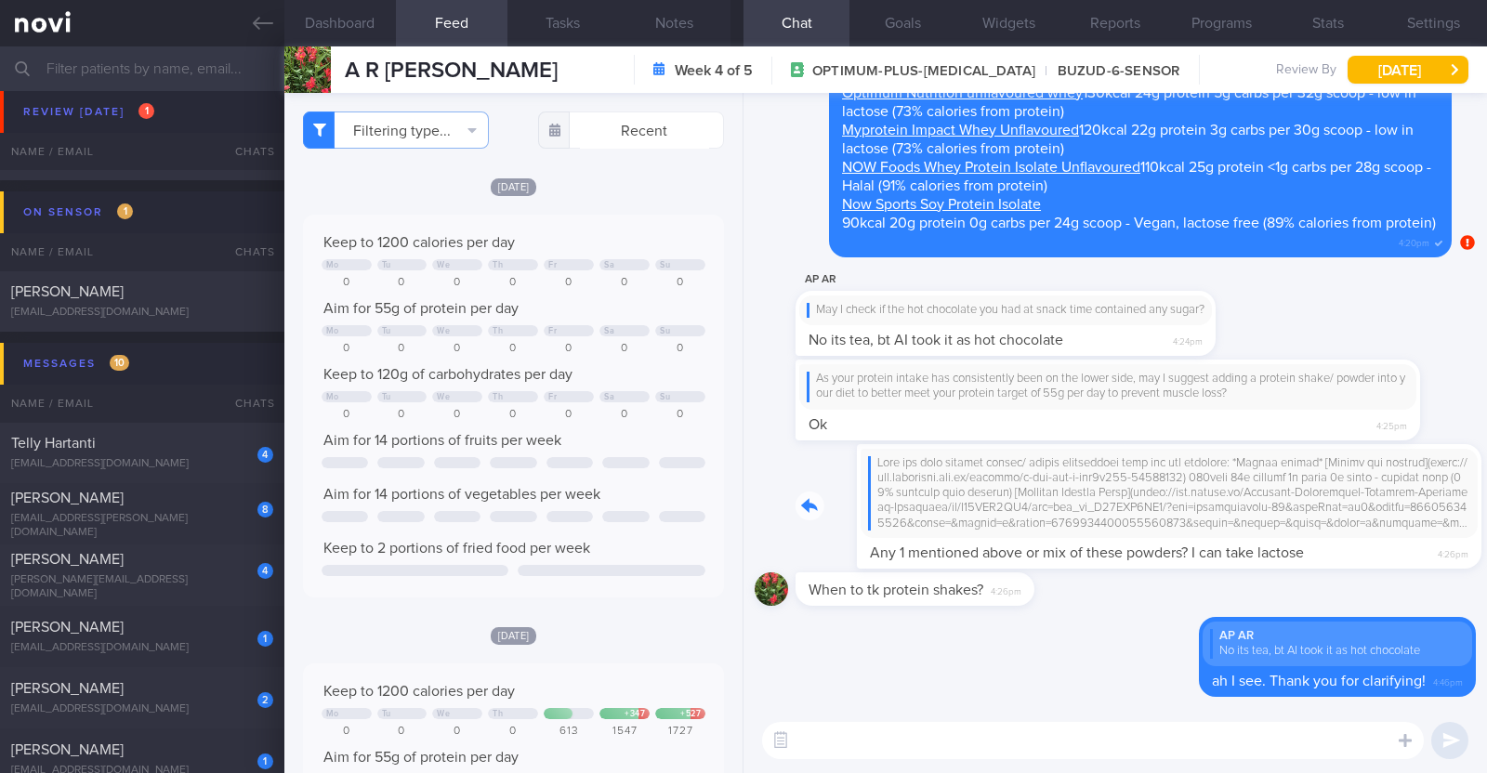
drag, startPoint x: 1398, startPoint y: 545, endPoint x: 1480, endPoint y: 546, distance: 82.7
click at [1480, 546] on div "Delete AP AR No its tea, bt AI took it as hot chocolate ah I see. Thank you for…" at bounding box center [1114, 400] width 743 height 615
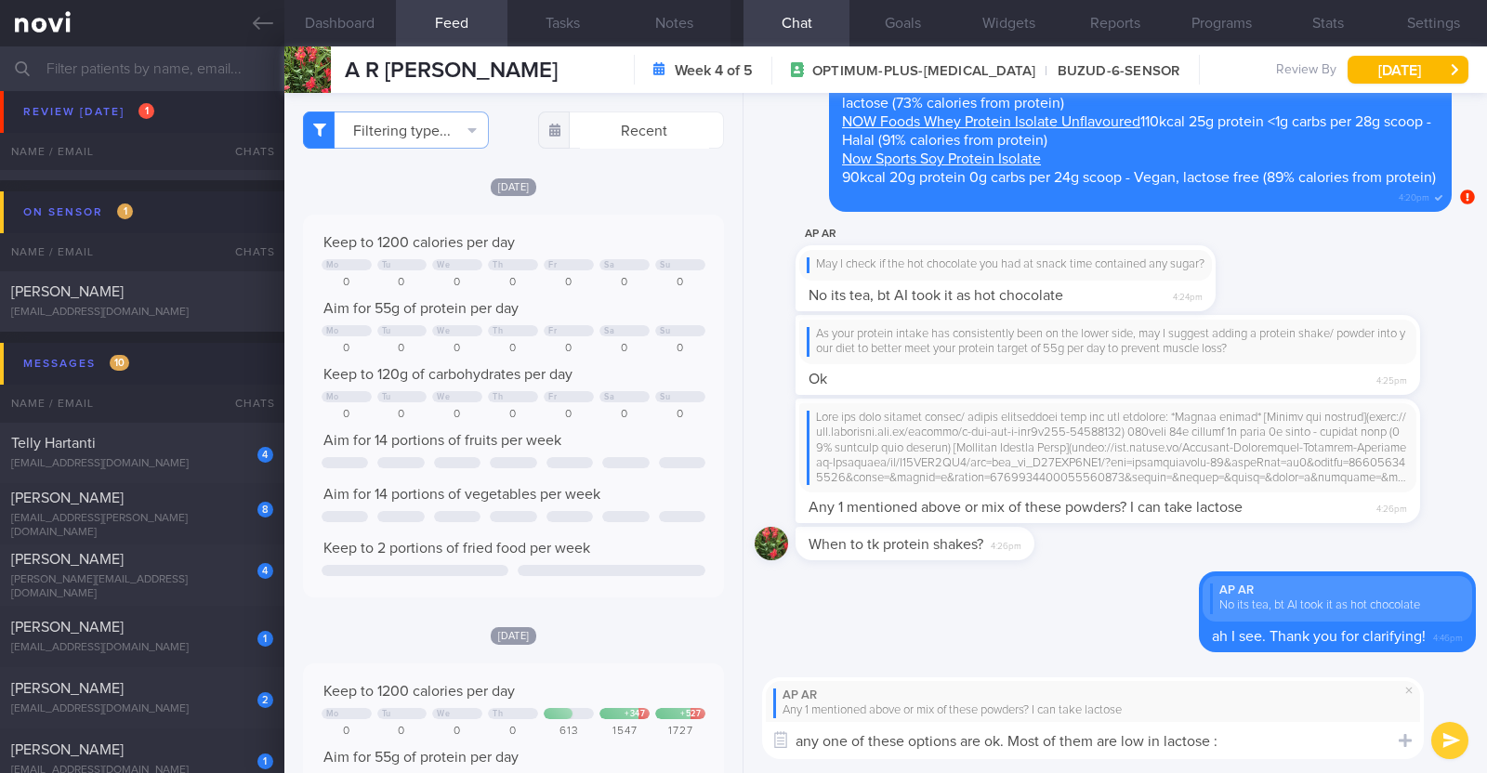
type textarea "any one of these options are ok. Most of them are low in lactose :)"
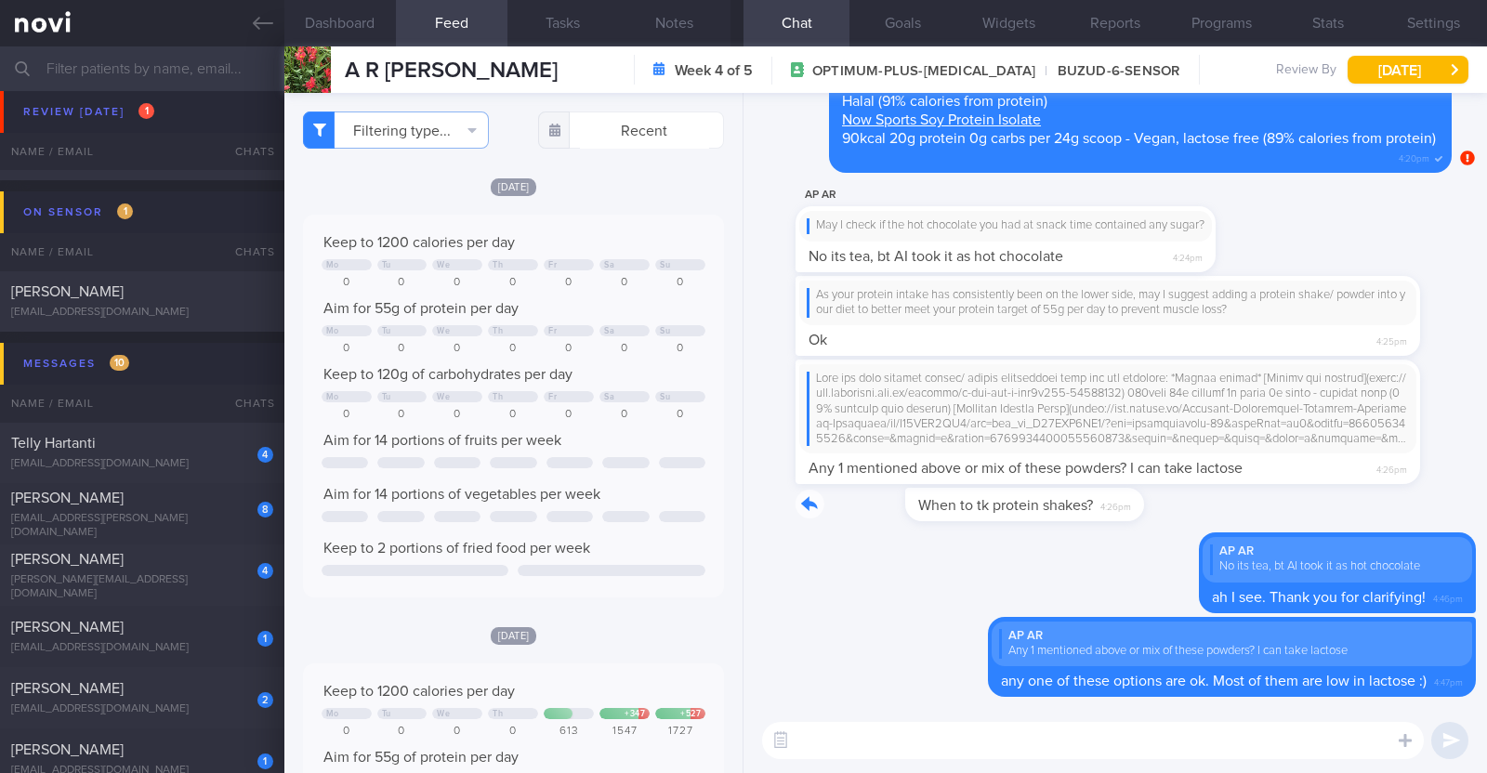
drag, startPoint x: 1030, startPoint y: 508, endPoint x: 1357, endPoint y: 516, distance: 327.2
click at [1357, 516] on div "When to tk protein shakes? 4:26pm" at bounding box center [1115, 510] width 721 height 45
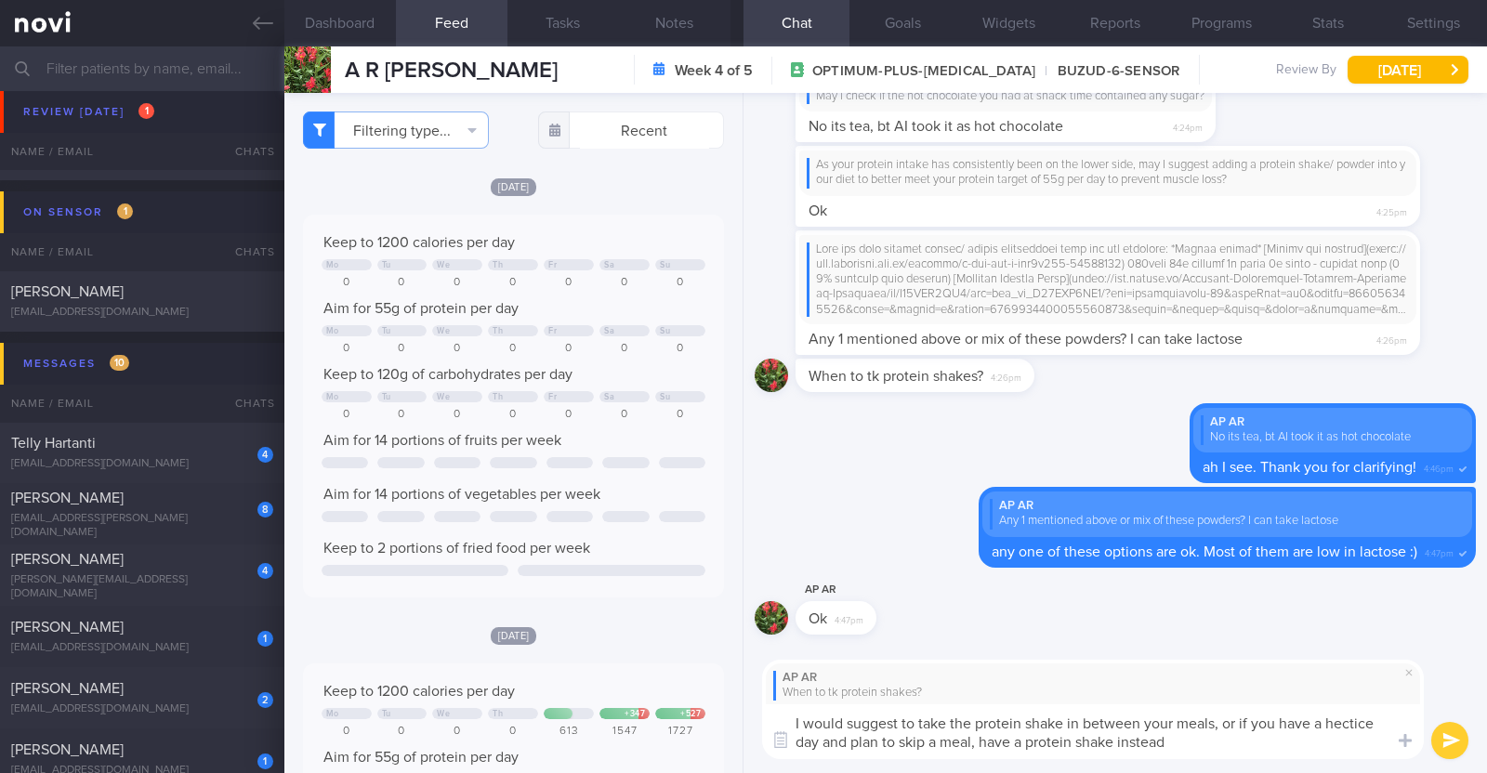
click at [1371, 725] on textarea "I would suggest to take the protein shake in between your meals, or if you have…" at bounding box center [1093, 731] width 662 height 55
type textarea "I would suggest to take the protein shake in between your meals, or if you have…"
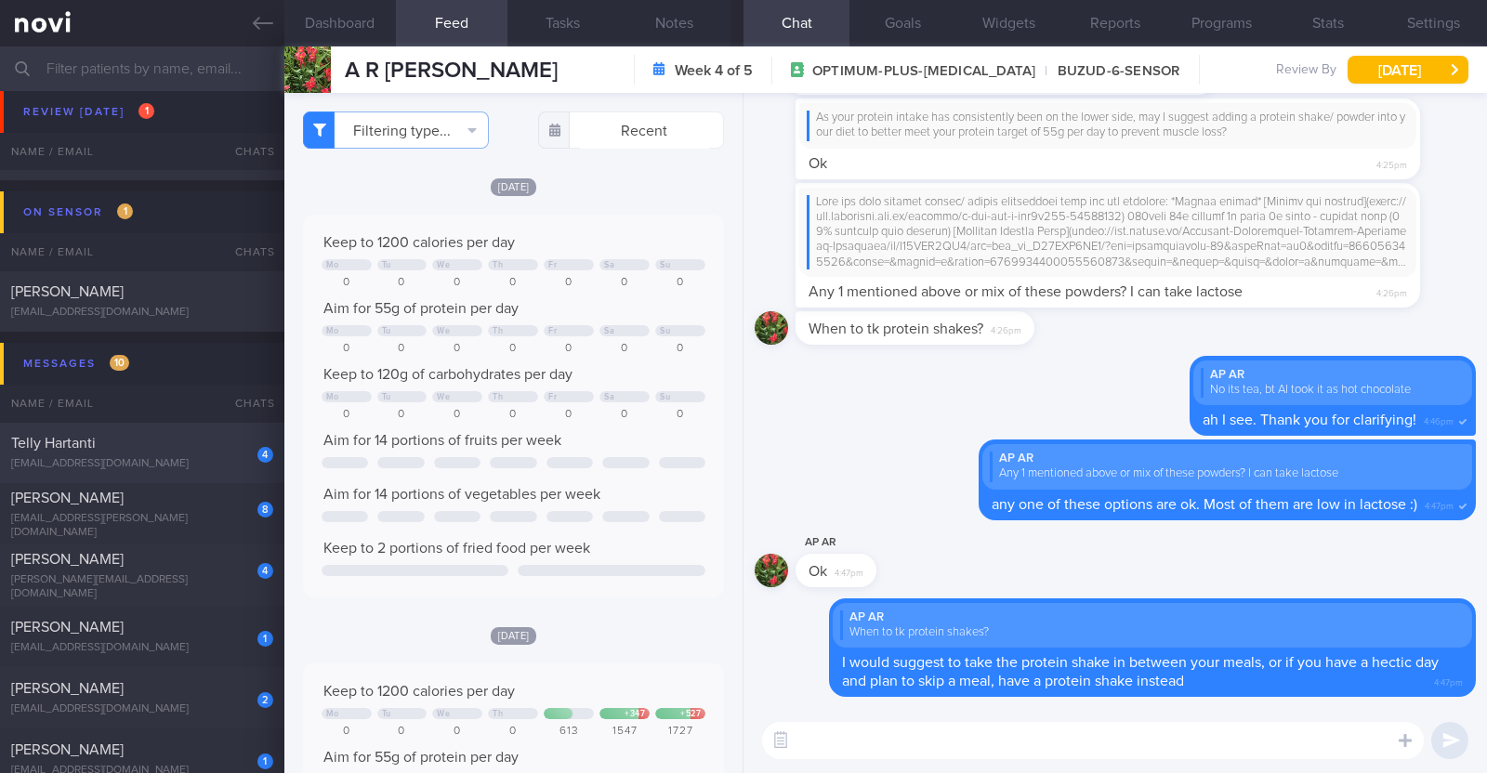
click at [232, 451] on div "4" at bounding box center [252, 448] width 41 height 29
type textarea "54F Co-morbidities: Insulin resistance Rybelsus 7mg OM Gym (has PT) x2/week (60…"
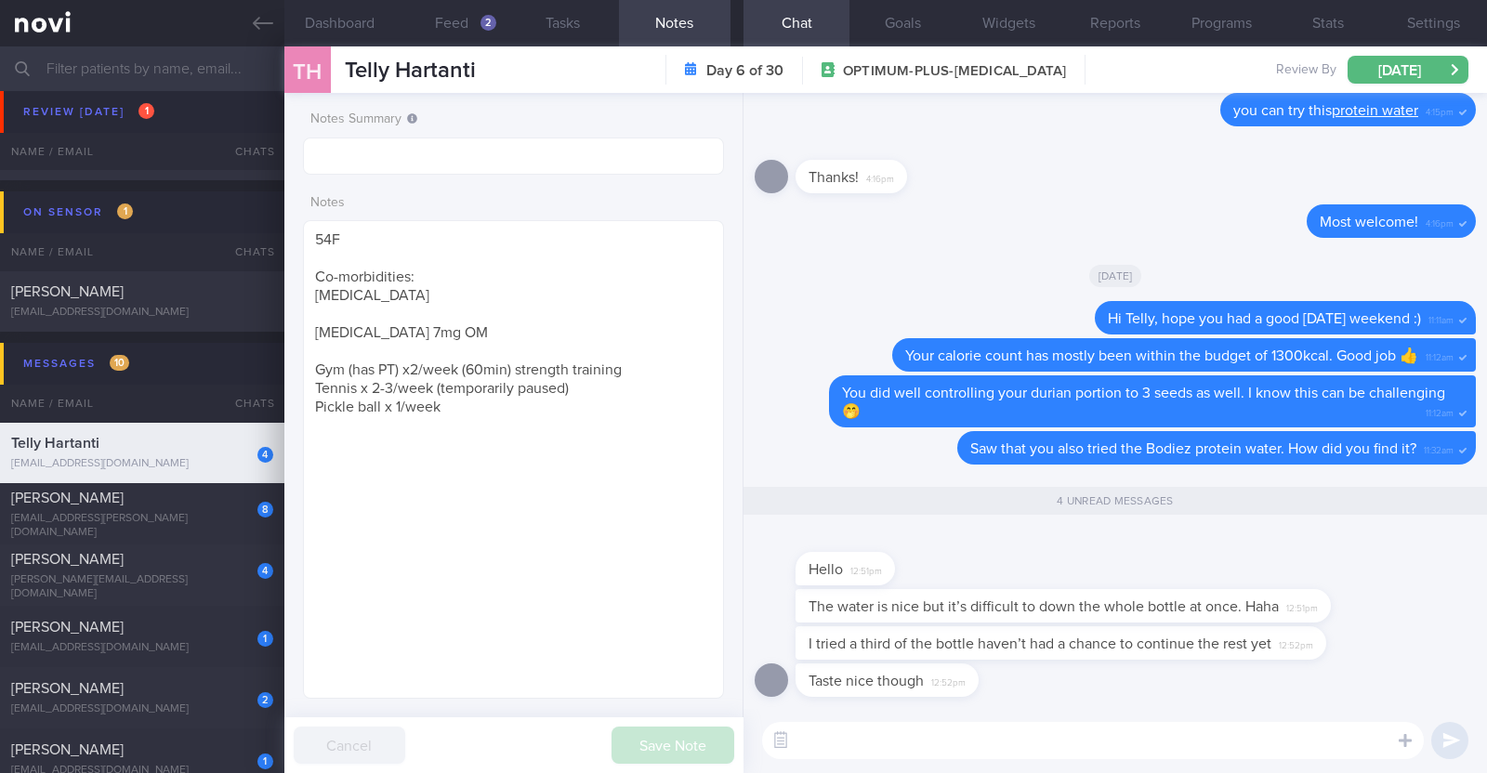
click at [1068, 750] on textarea at bounding box center [1093, 740] width 662 height 37
type textarea "haha no need to finish 1 whole bottle at one go"
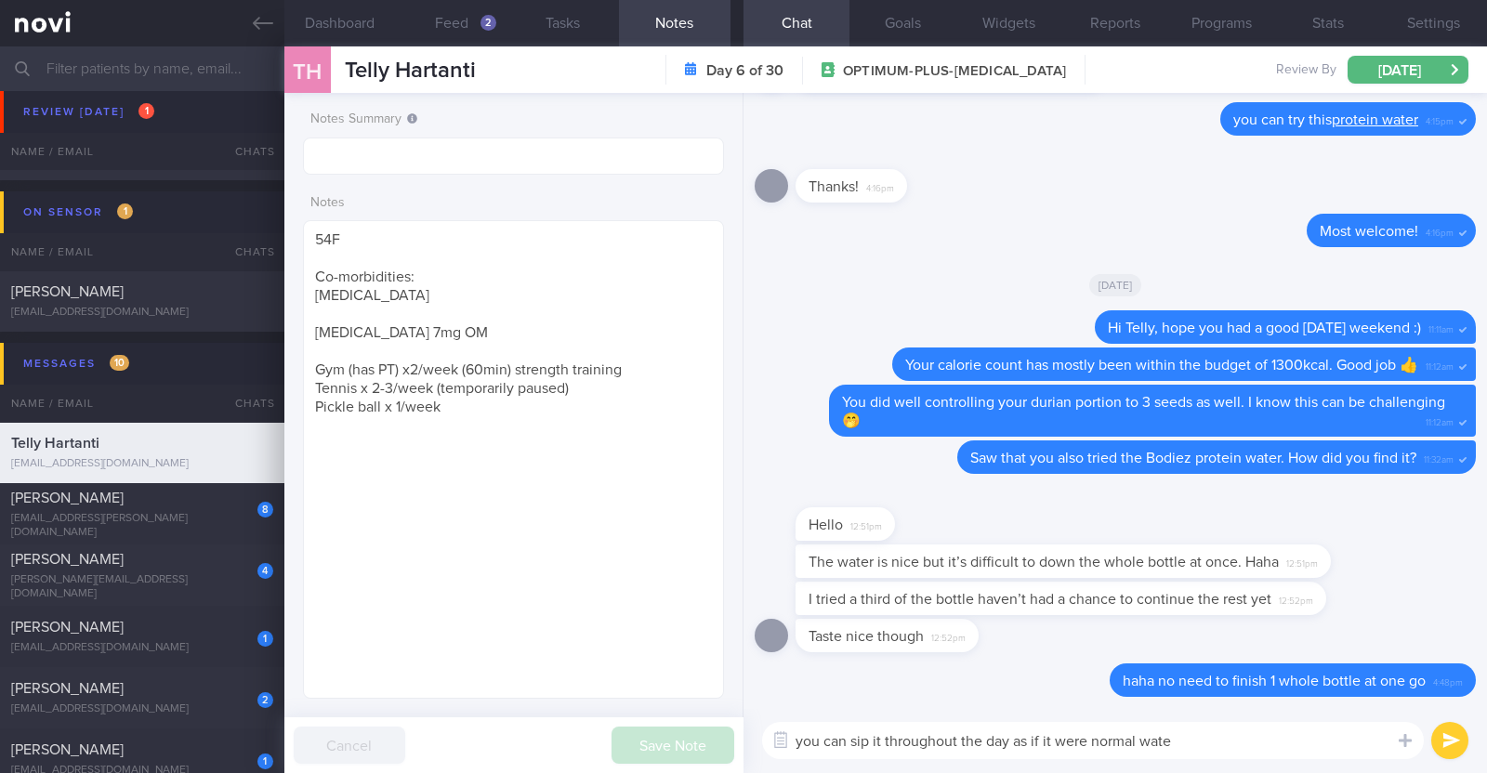
type textarea "you can sip it throughout the day as if it were normal water"
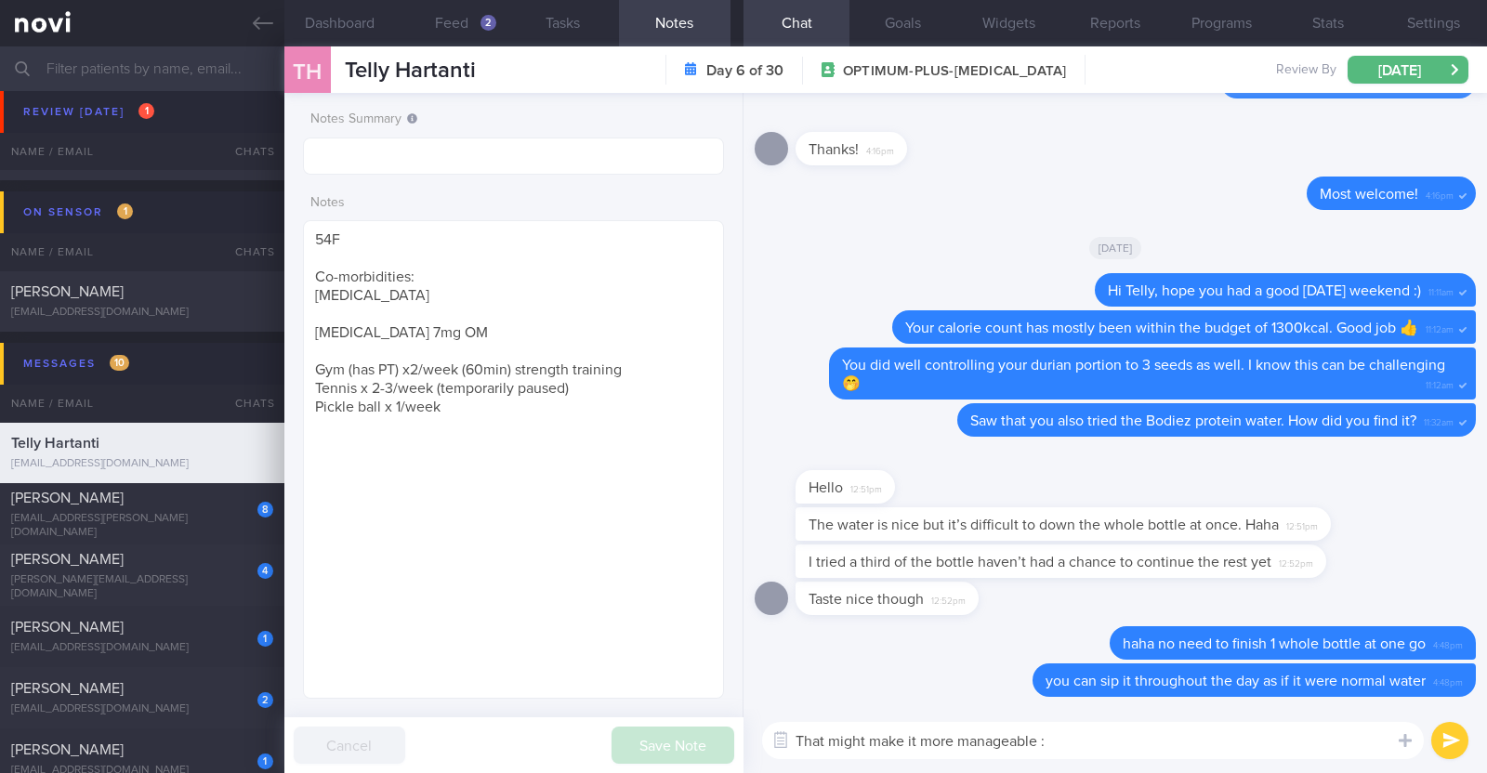
type textarea "That might make it more manageable :)"
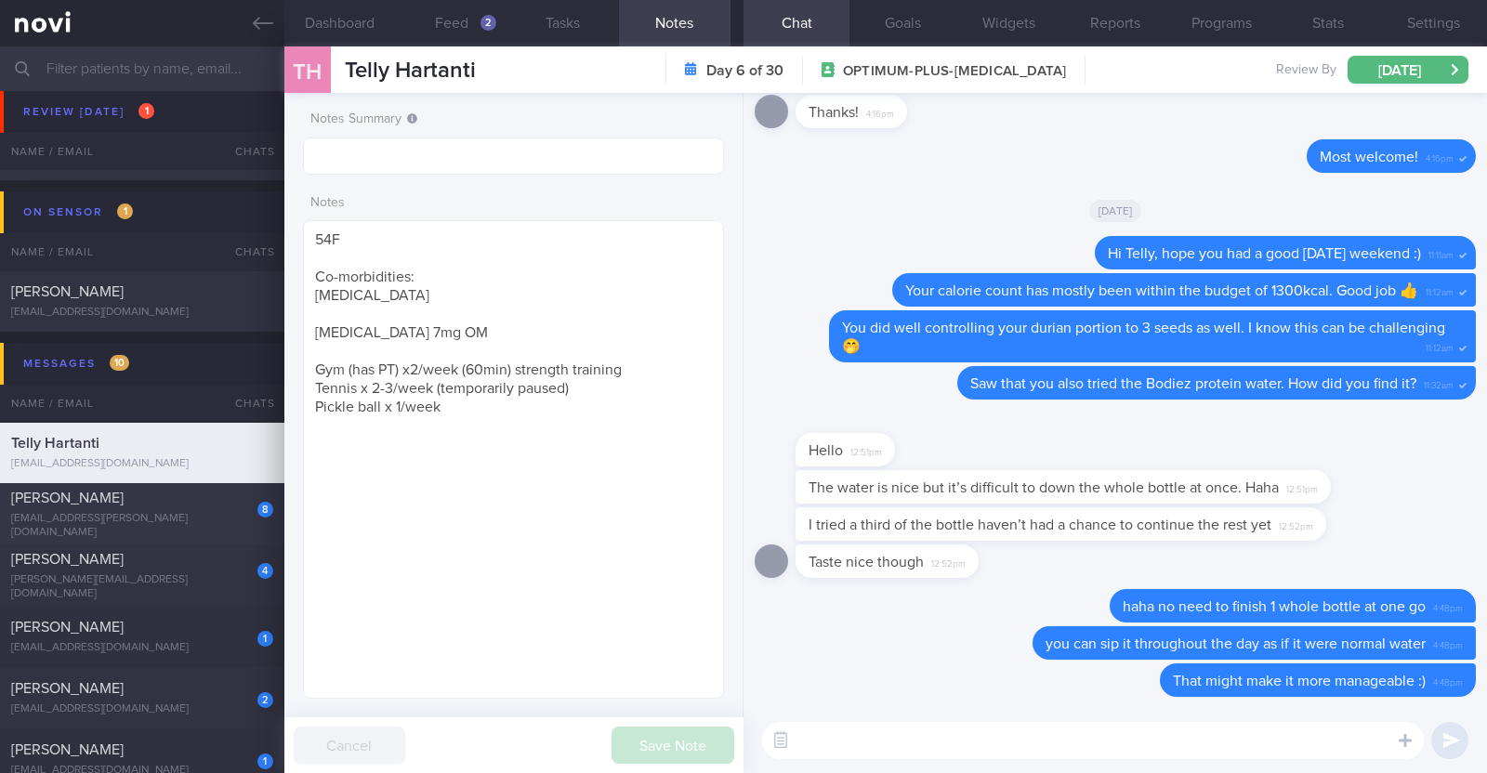
click at [188, 492] on div "8 MUJAHED HAJ ABDULLAH eng.mujahed@me.com Today OPTIMUM-PLUS-WEGOVY" at bounding box center [743, 513] width 1487 height 61
type textarea "34M Nil PMHx [MEDICAL_DATA] 1.7mg then 2.4mg"
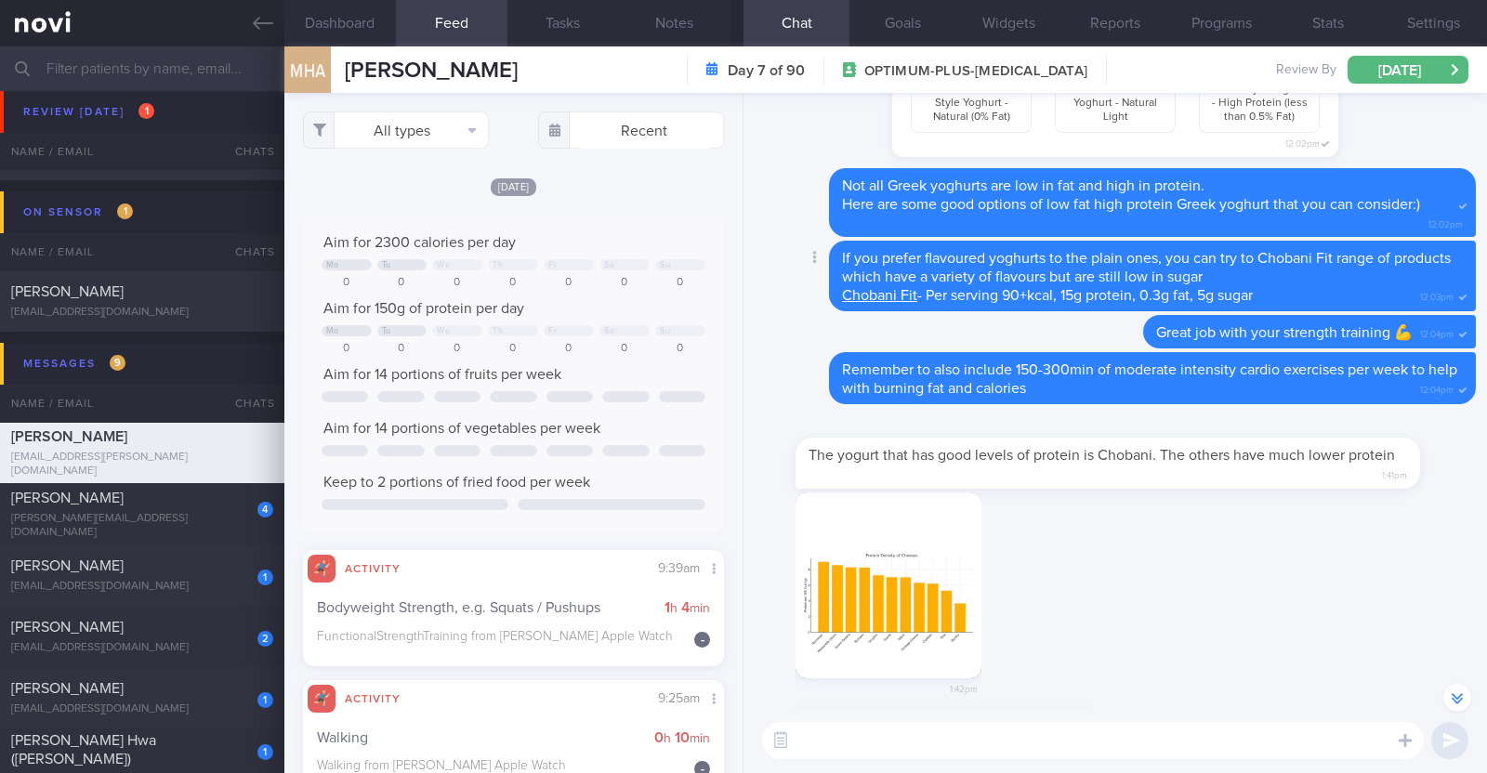
scroll to position [-464, 0]
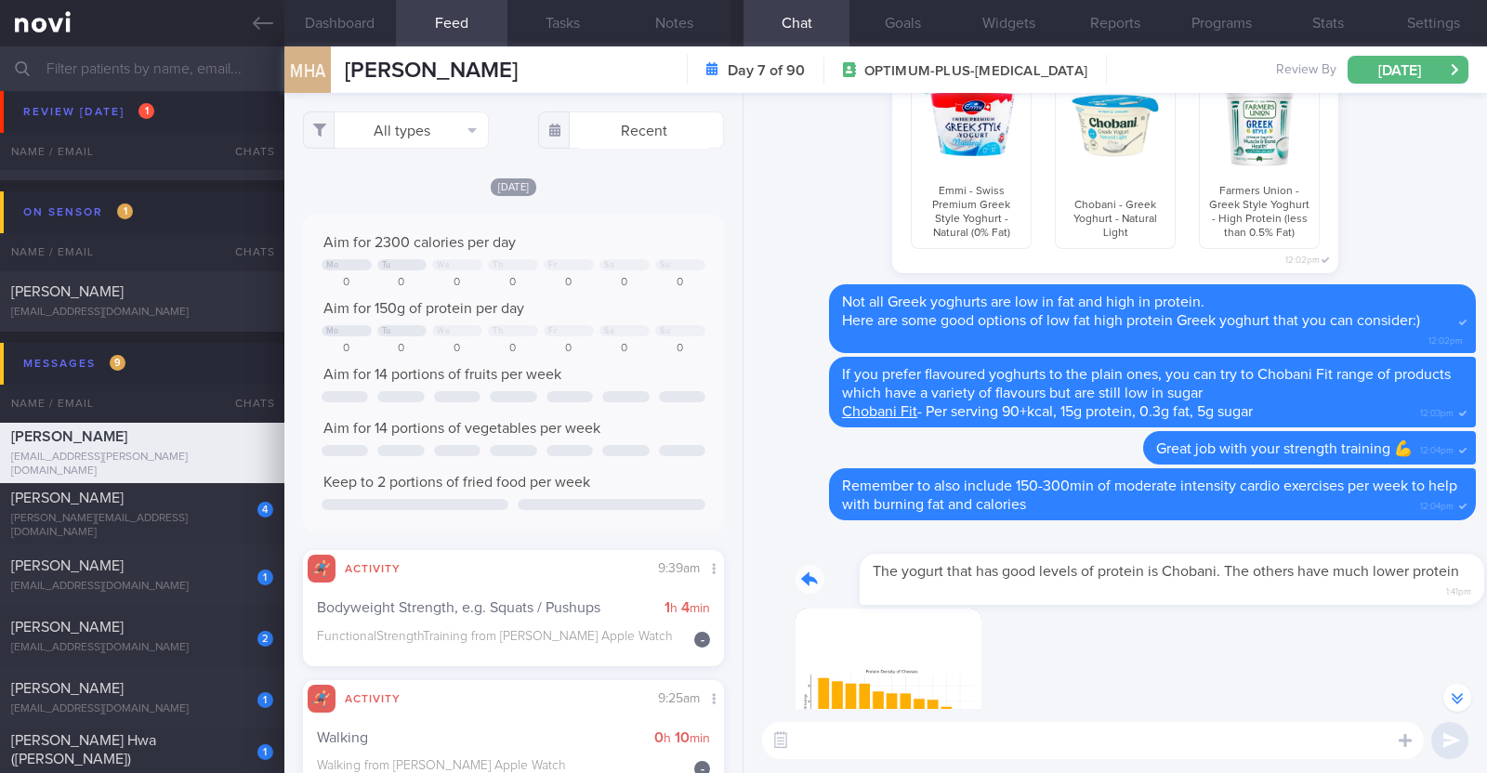
drag, startPoint x: 1344, startPoint y: 597, endPoint x: 1443, endPoint y: 597, distance: 99.4
click at [1443, 597] on div "The yogurt that has good levels of protein is Chobani. The others have much low…" at bounding box center [1135, 568] width 680 height 73
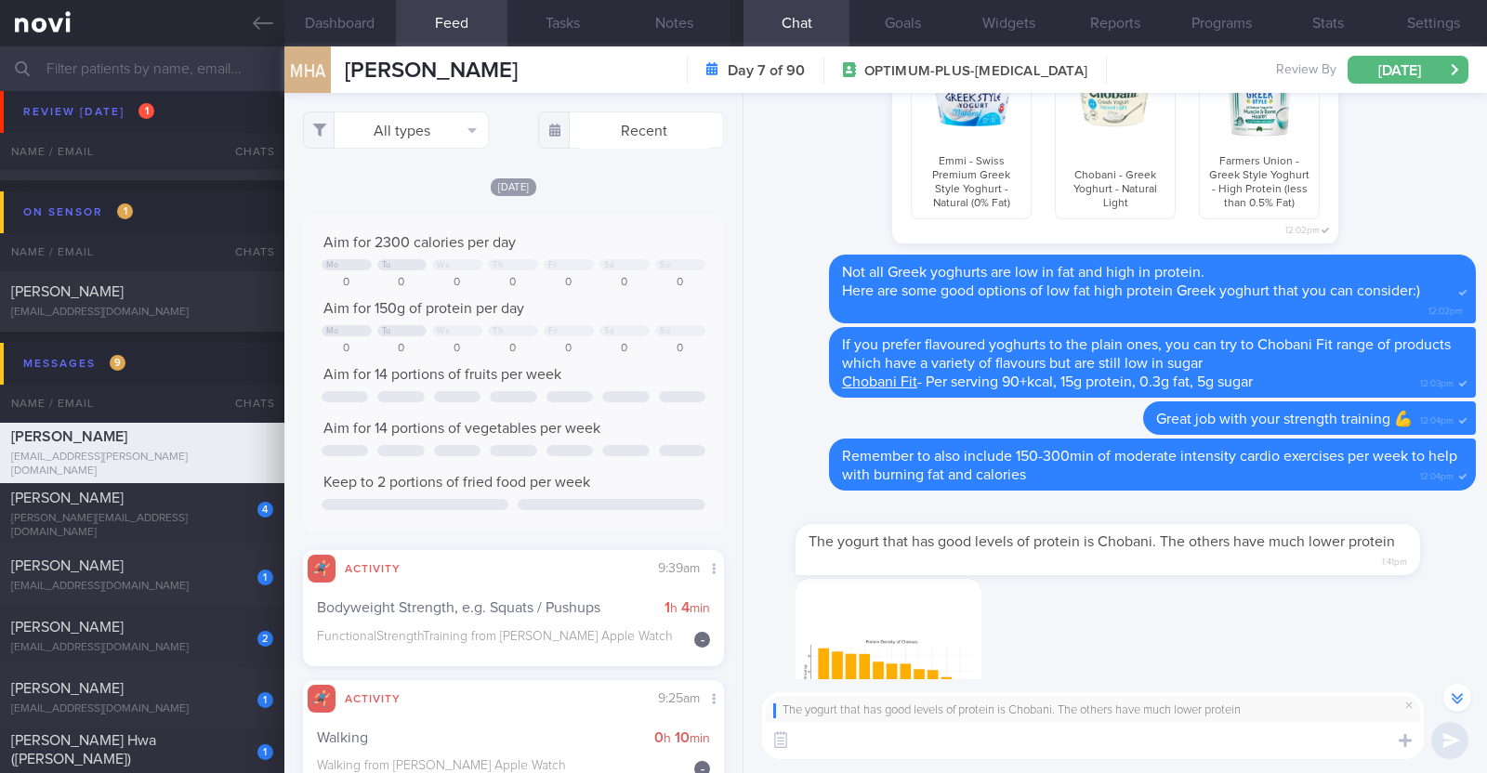
scroll to position [-492, 0]
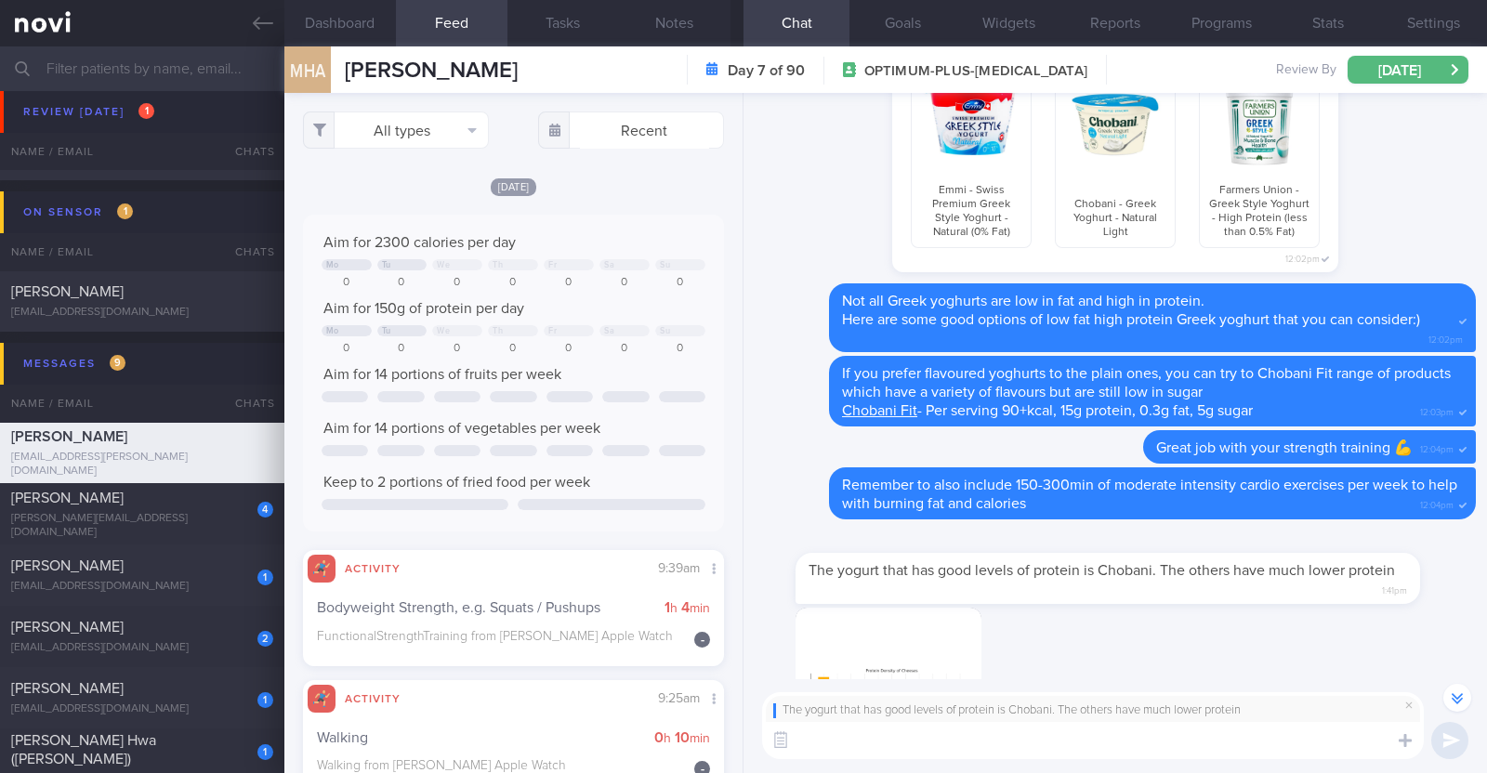
click at [1018, 750] on textarea at bounding box center [1093, 740] width 662 height 37
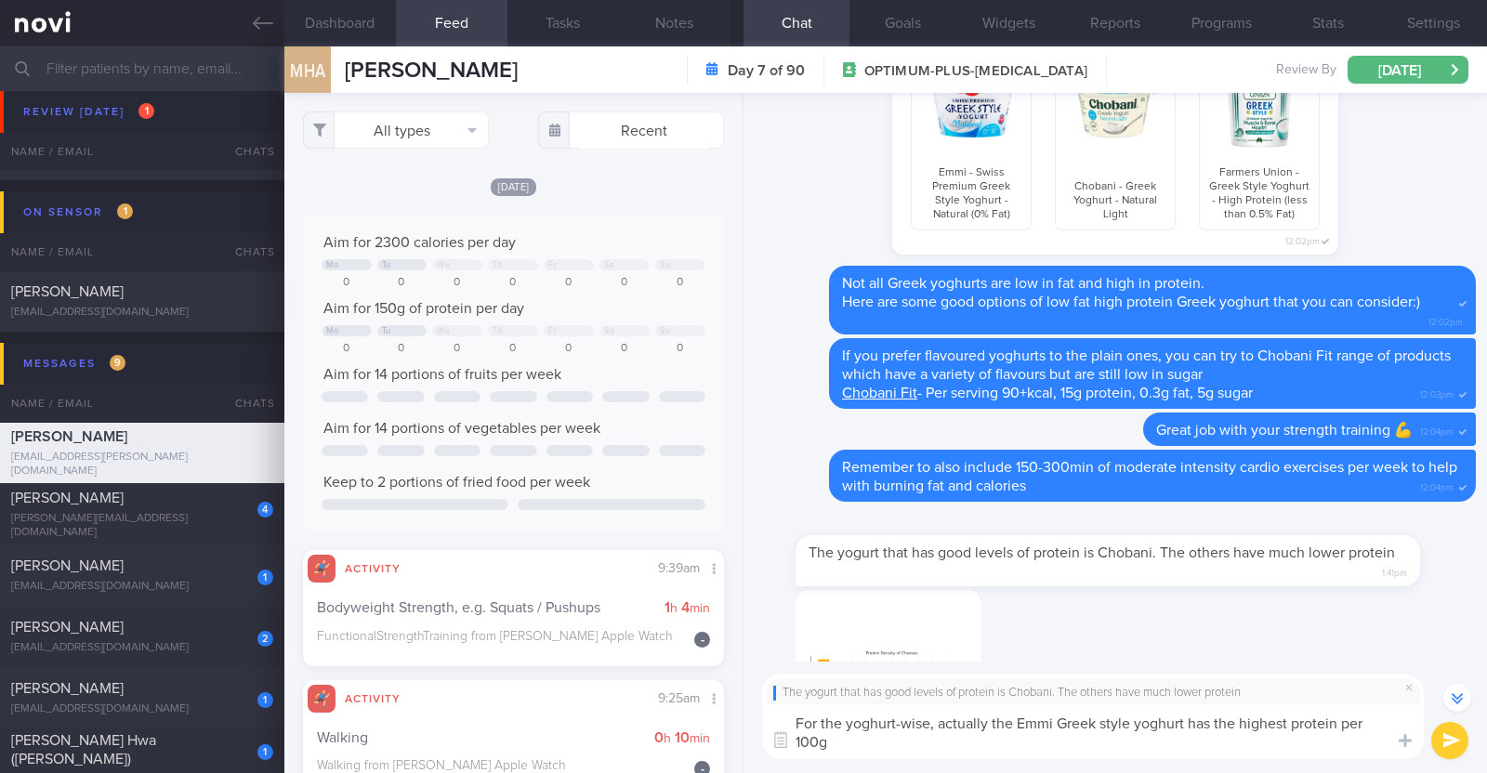
scroll to position [-510, 0]
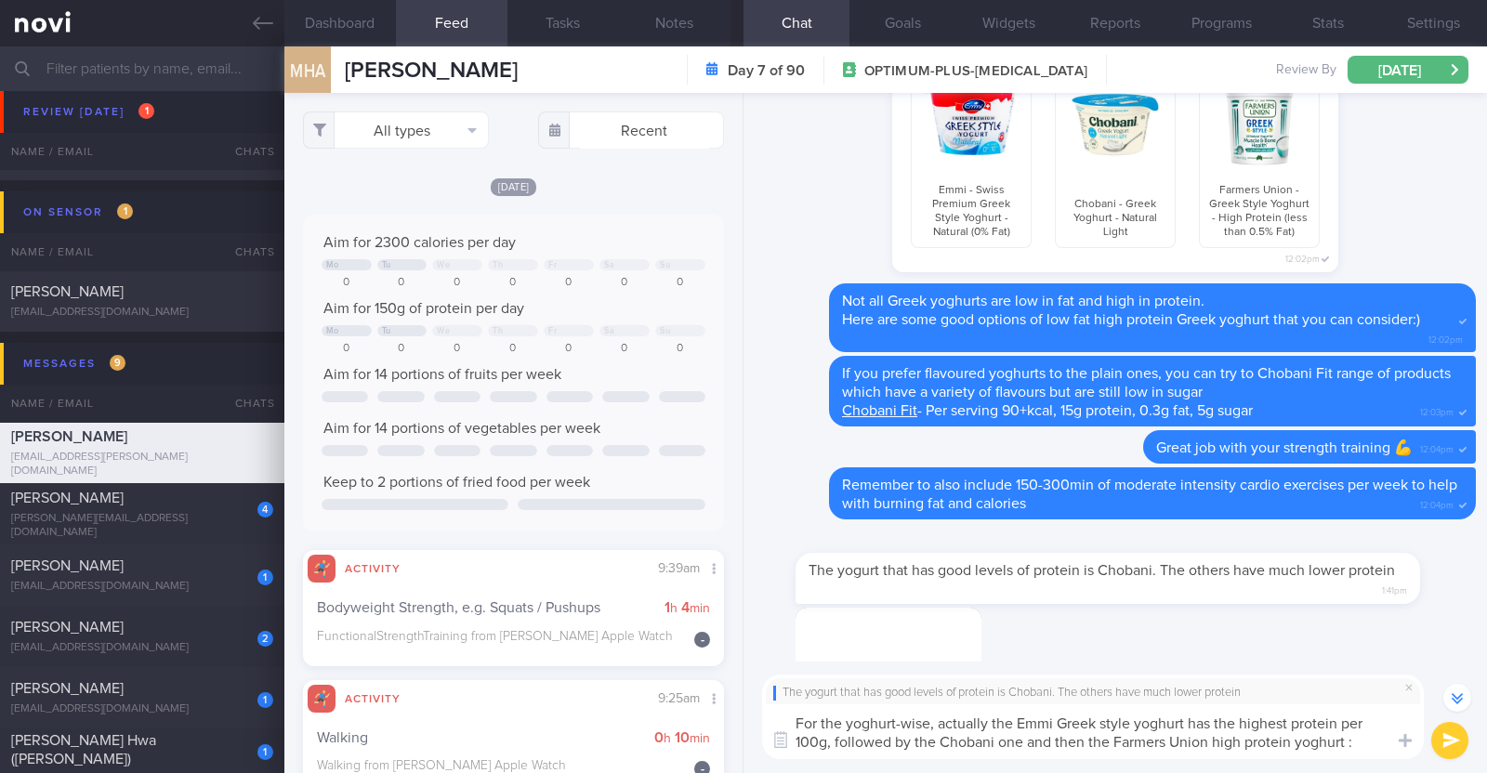
type textarea "For the yoghurt-wise, actually the Emmi Greek style yoghurt has the highest pro…"
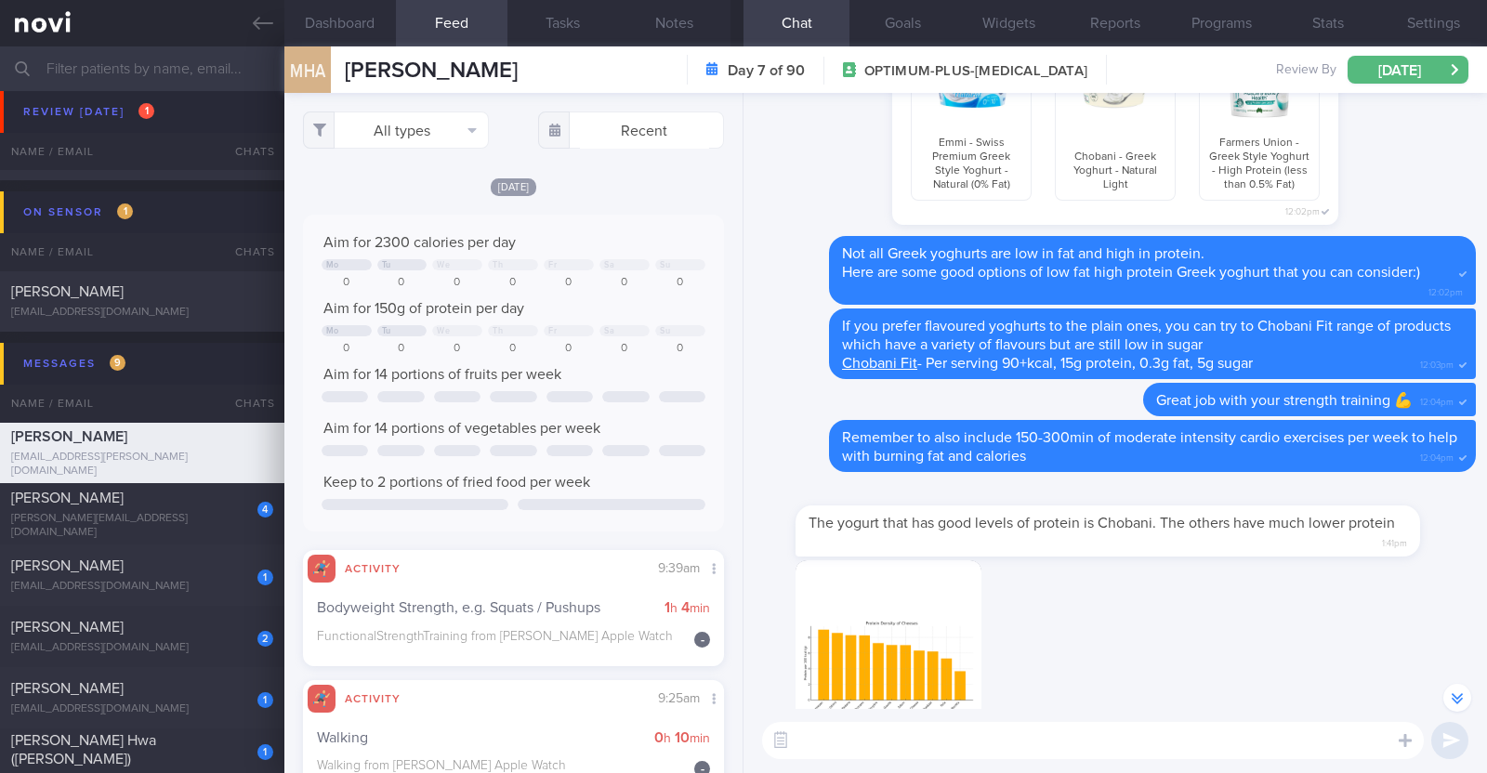
scroll to position [-47, 0]
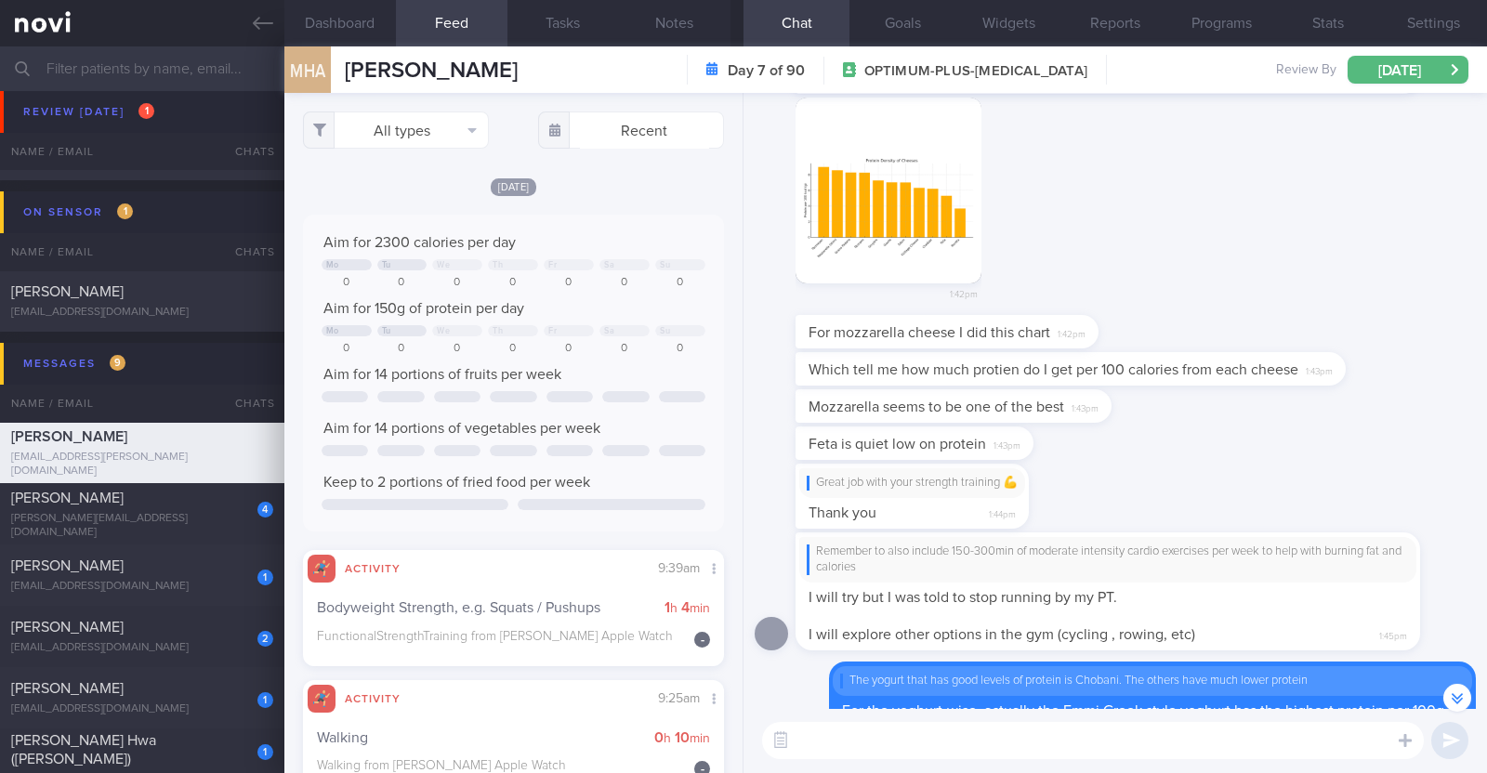
click at [887, 241] on button "button" at bounding box center [888, 191] width 186 height 186
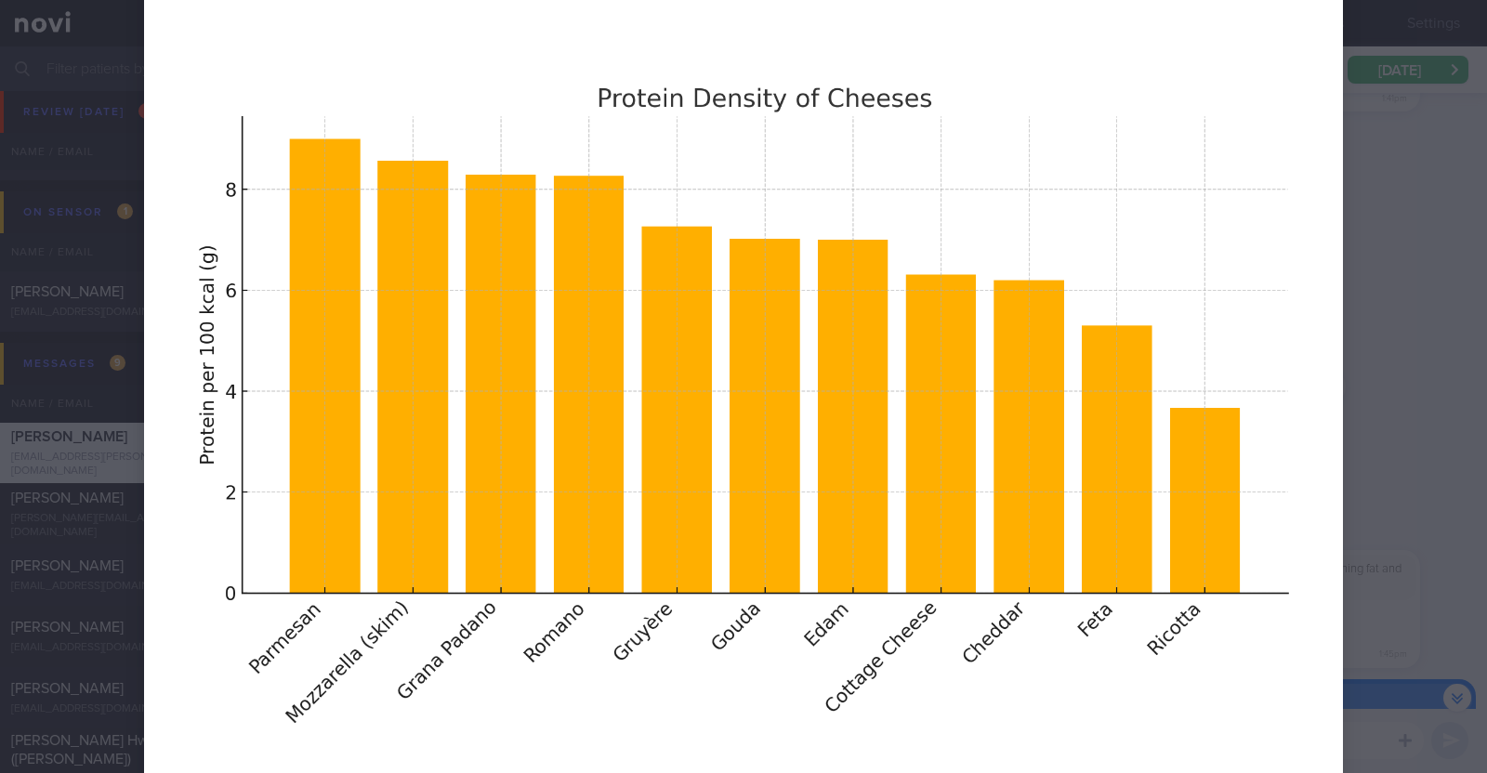
scroll to position [1045, 0]
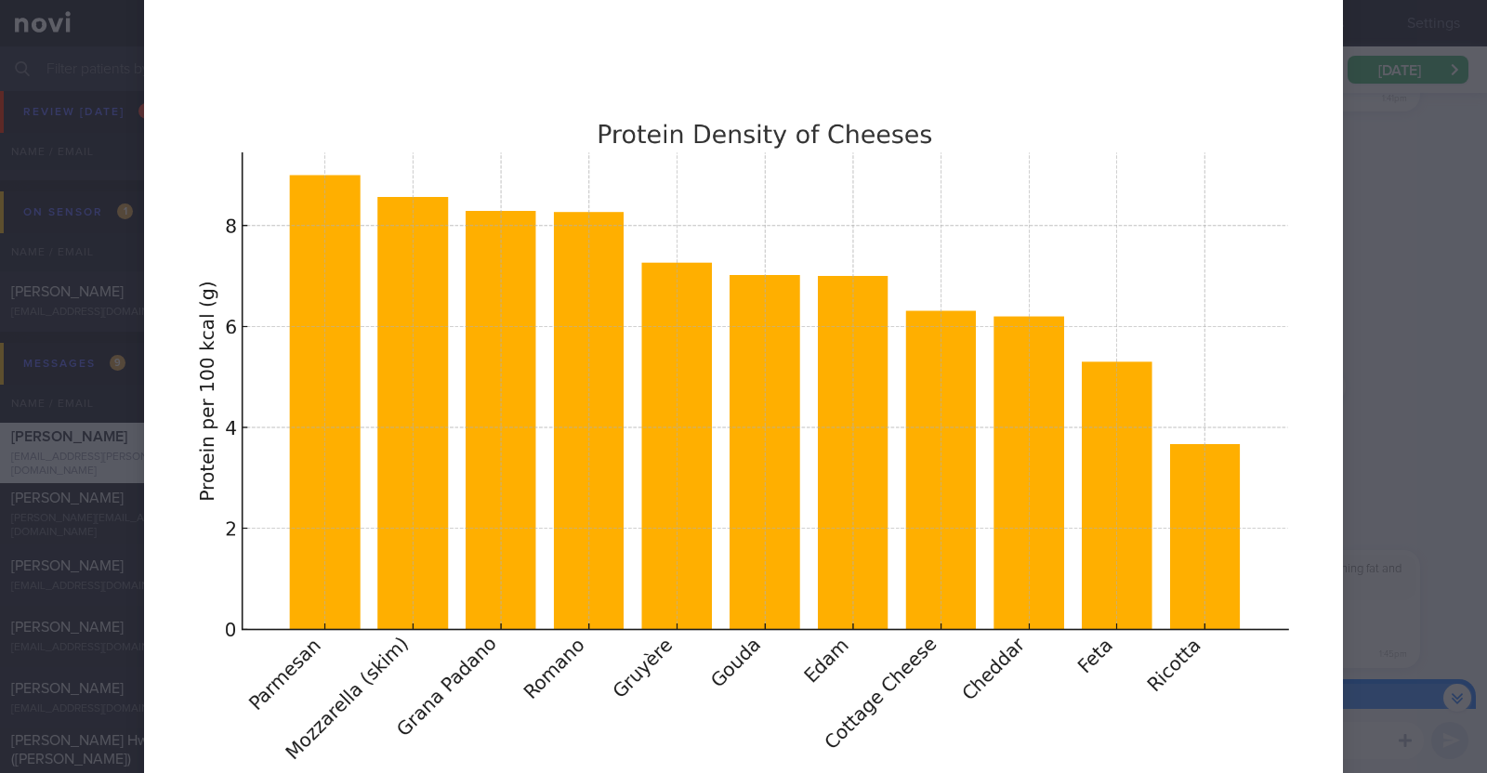
click at [1363, 111] on div at bounding box center [743, 328] width 1347 height 2747
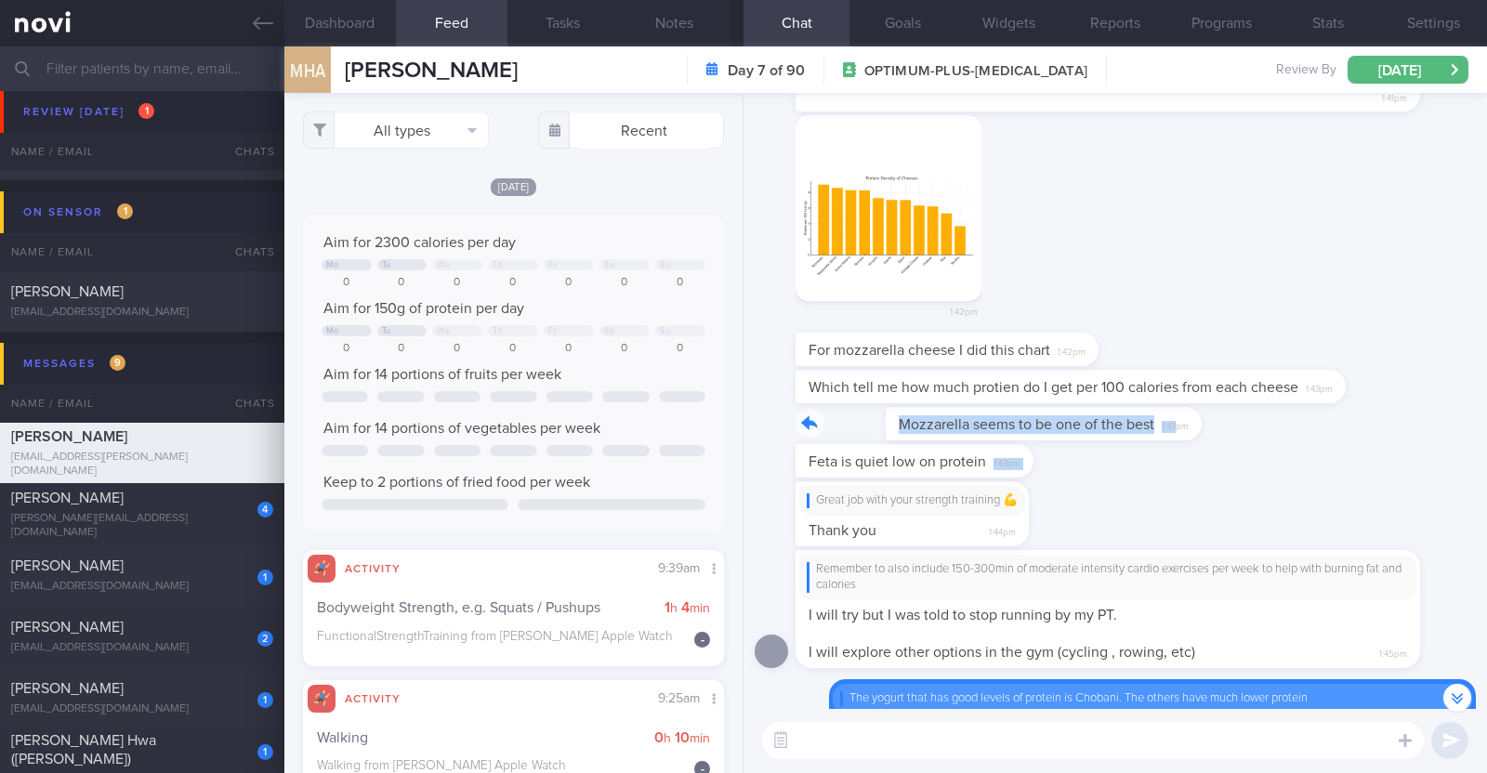
drag, startPoint x: 1085, startPoint y: 417, endPoint x: 1311, endPoint y: 435, distance: 226.5
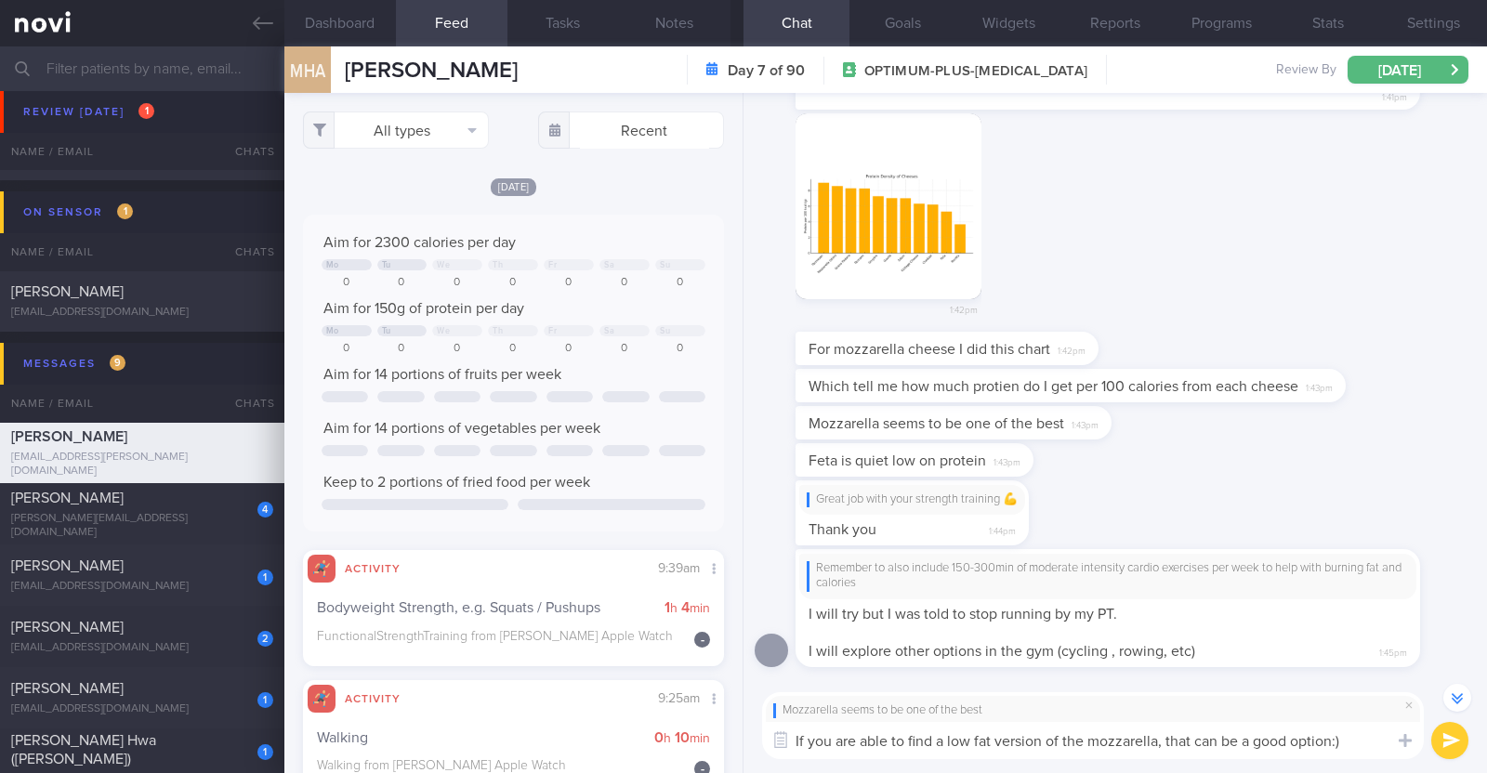
click at [1228, 751] on textarea "If you are able to find a low fat version of the mozzarella, that can be a good…" at bounding box center [1093, 740] width 662 height 37
click at [1355, 743] on textarea "If you are able to find a low fat version of the mozzarella, that can be a good…" at bounding box center [1093, 740] width 662 height 37
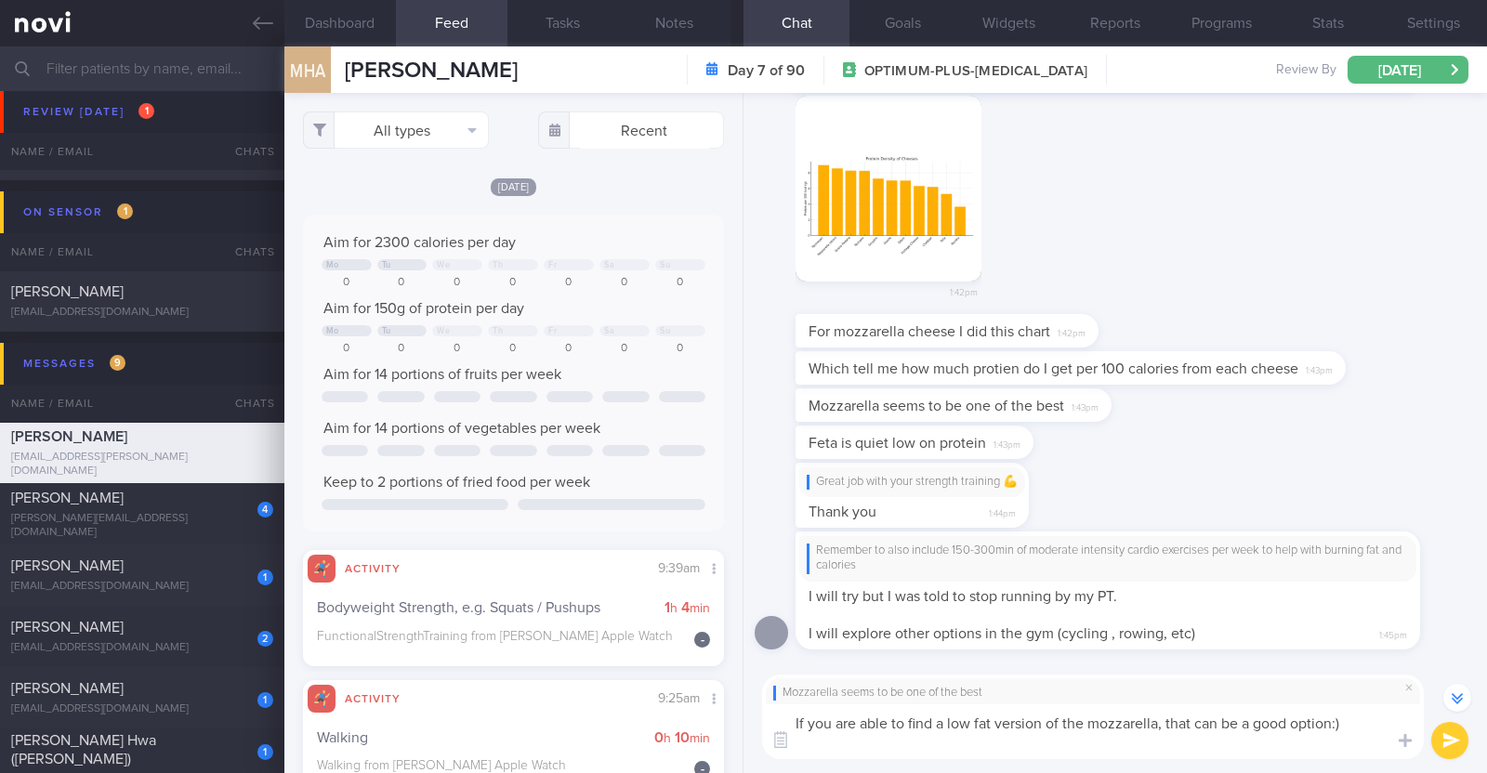
scroll to position [-112, 0]
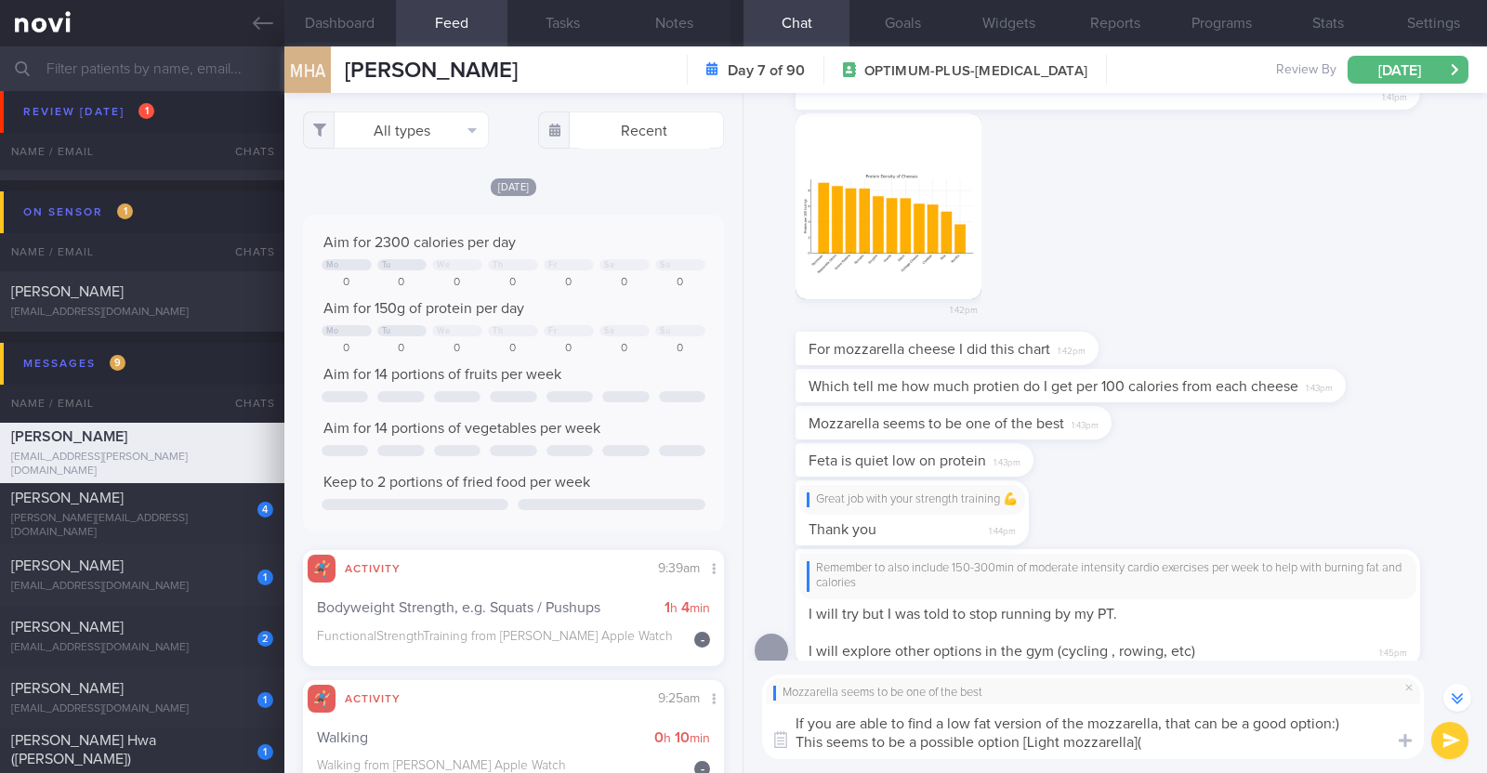
paste textarea "https://www.lazada.sg/products/zott-mozzarella-light-i2474631202-s14746119142.h…"
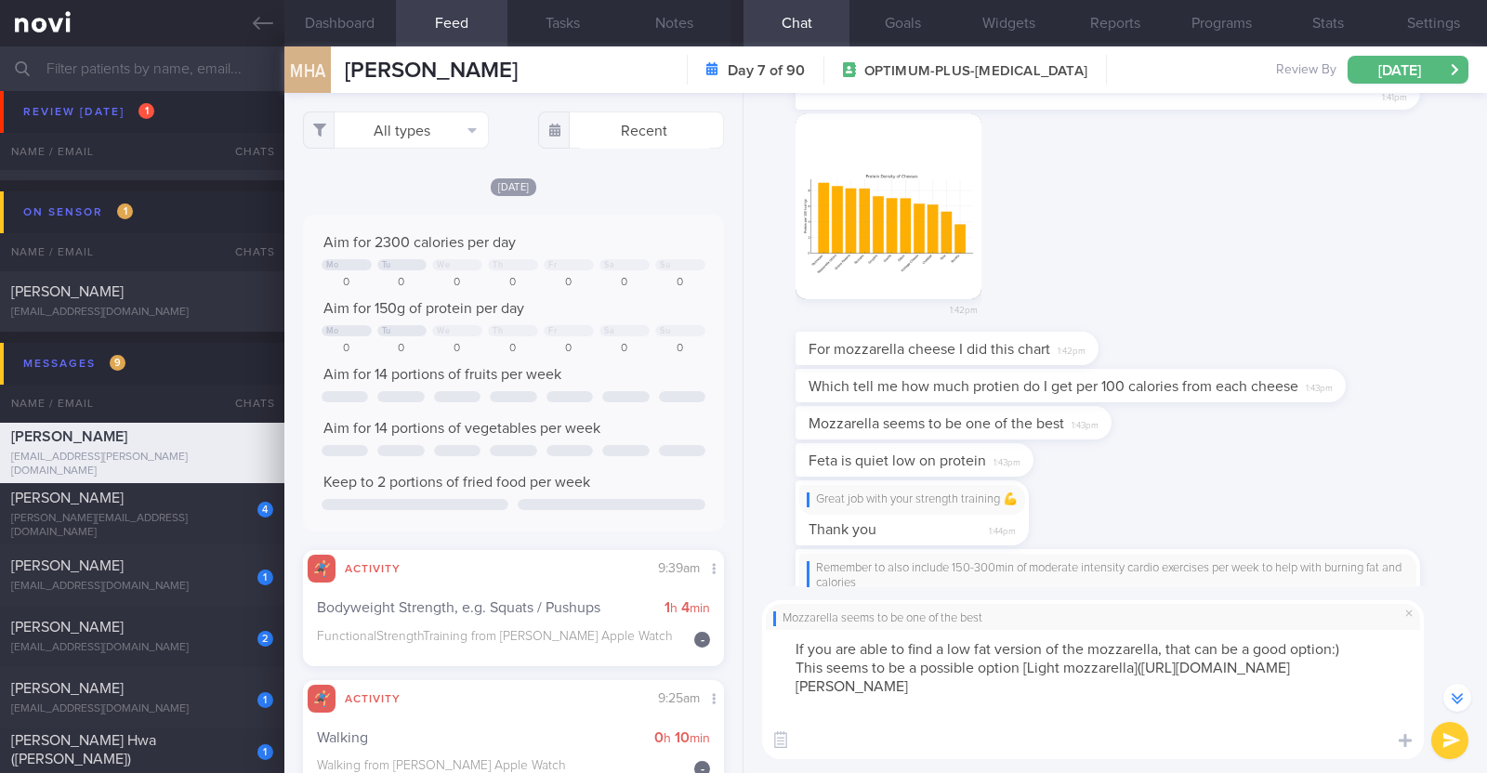
type textarea "If you are able to find a low fat version of the mozzarella, that can be a good…"
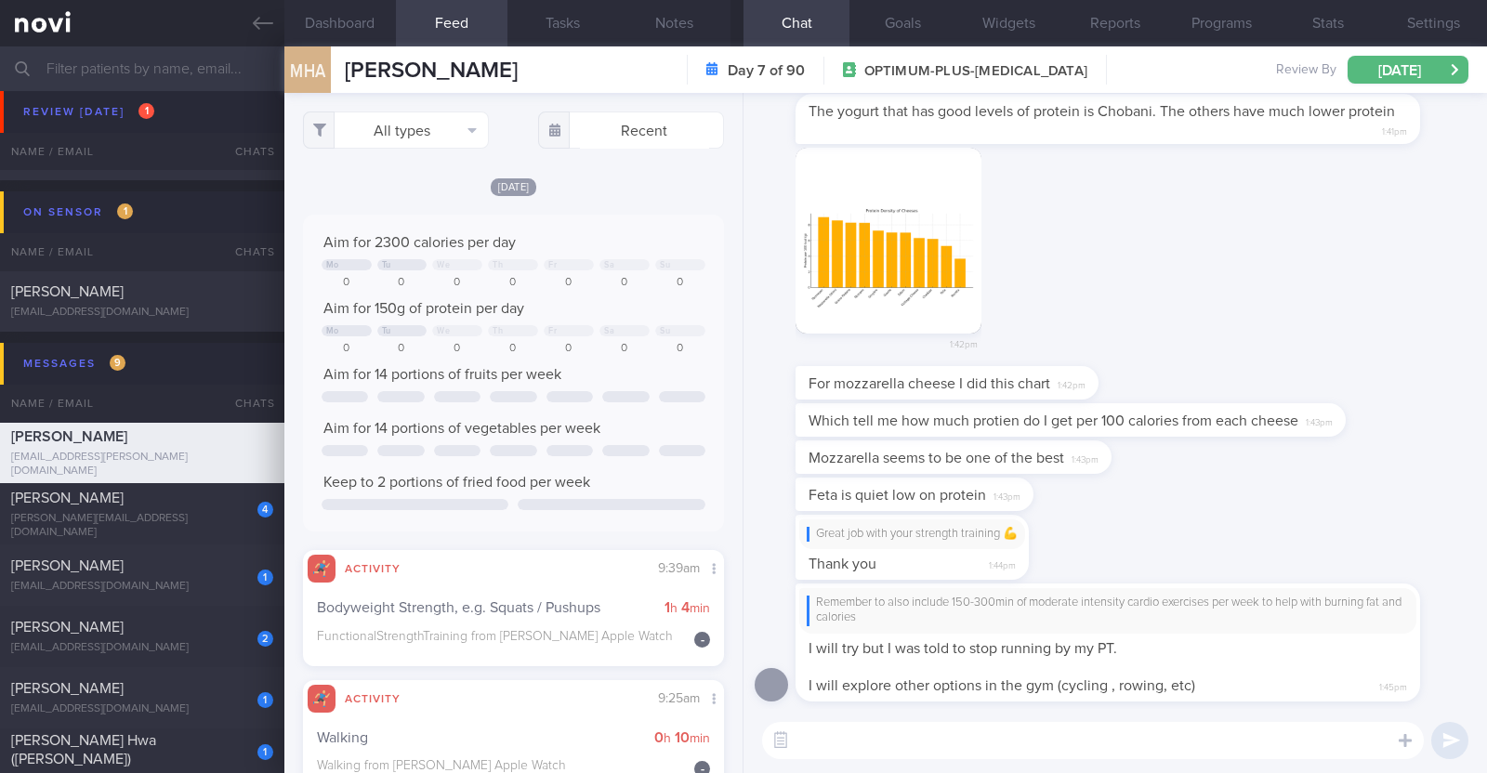
scroll to position [0, 0]
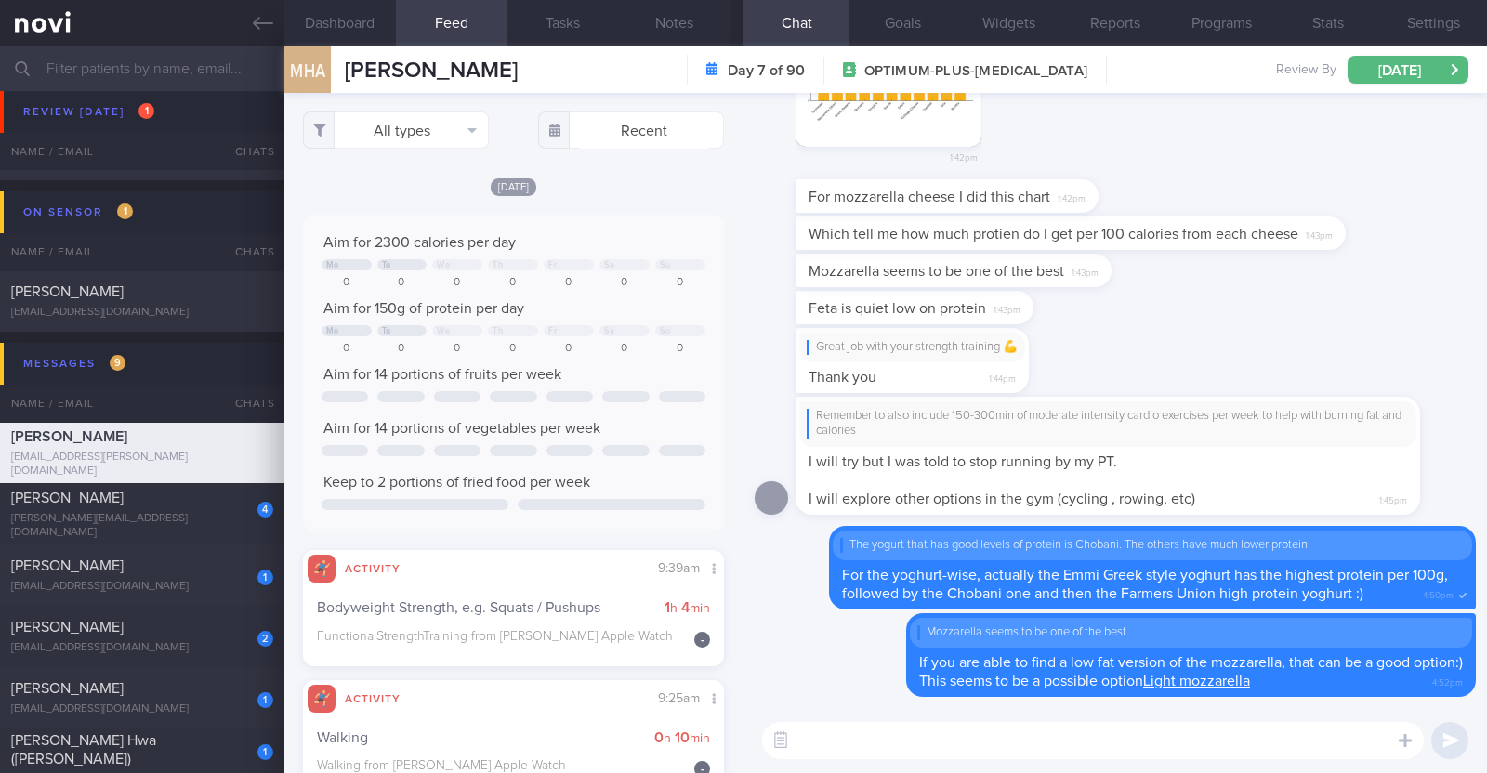
click at [1131, 745] on textarea at bounding box center [1093, 740] width 662 height 37
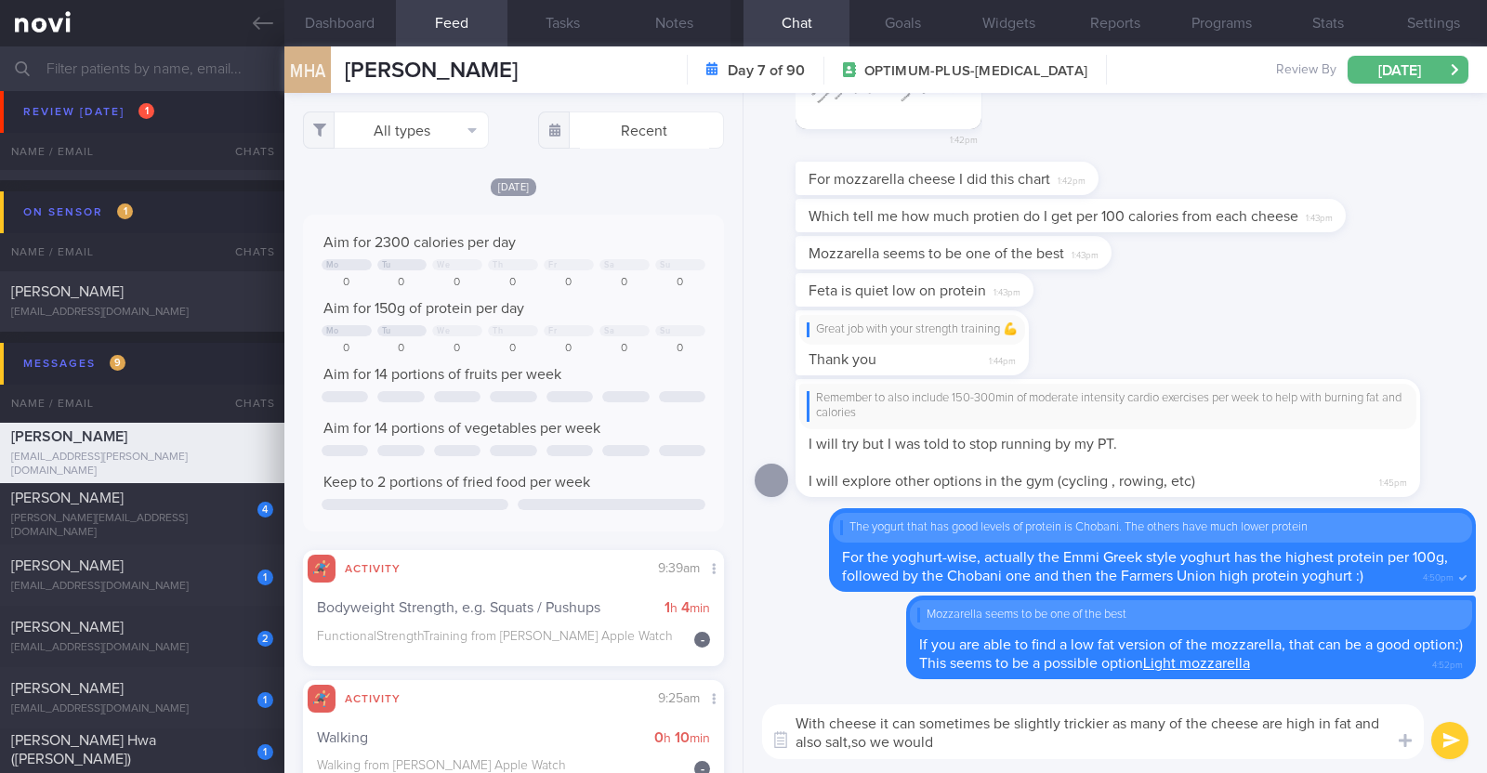
click at [856, 740] on textarea "With cheese it can sometimes be slightly trickier as many of the cheese are hig…" at bounding box center [1093, 731] width 662 height 55
click at [950, 742] on textarea "With cheese it can sometimes be slightly trickier as many of the cheese are hig…" at bounding box center [1093, 731] width 662 height 55
type textarea "With cheese it can sometimes be slightly trickier as many of the cheese are hig…"
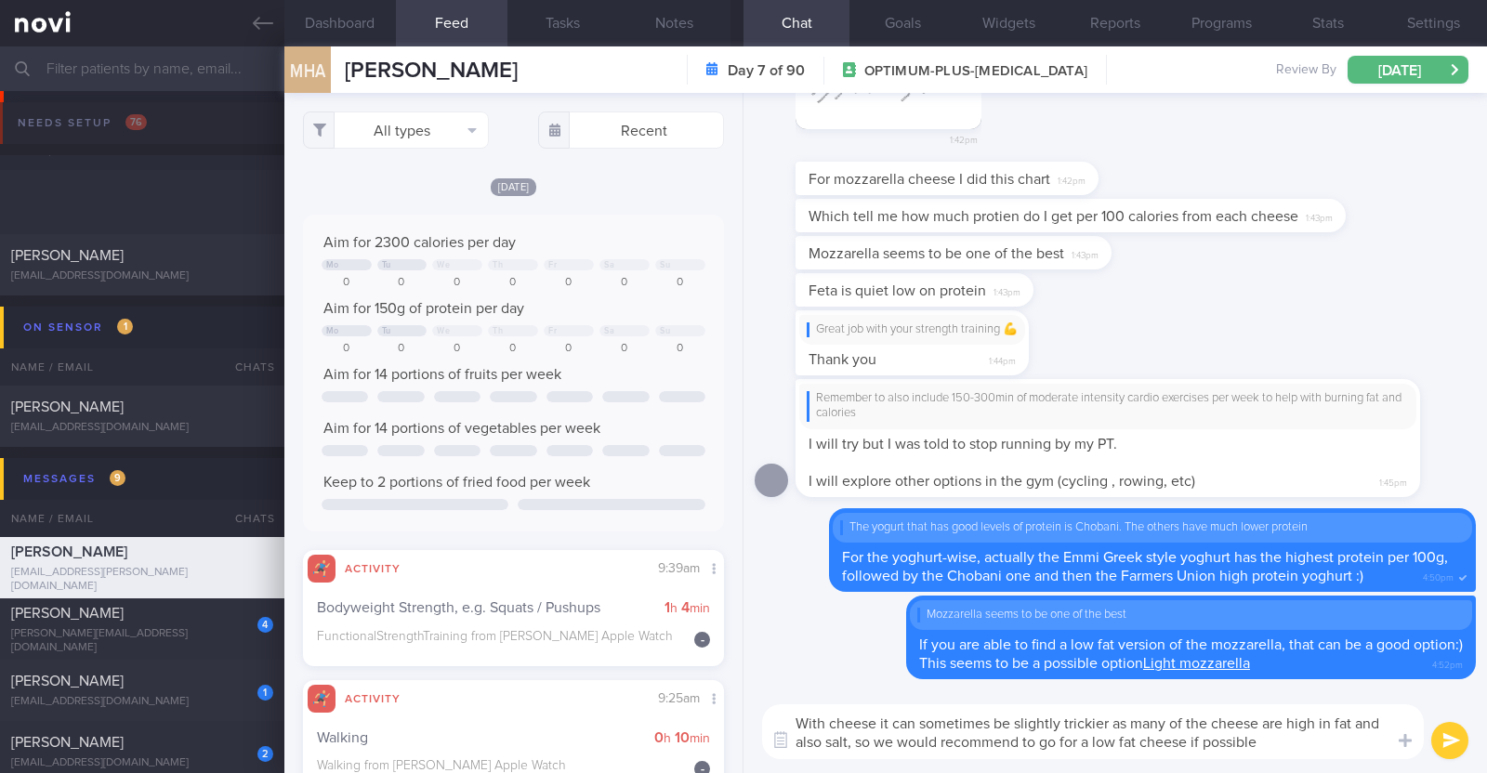
select select "7"
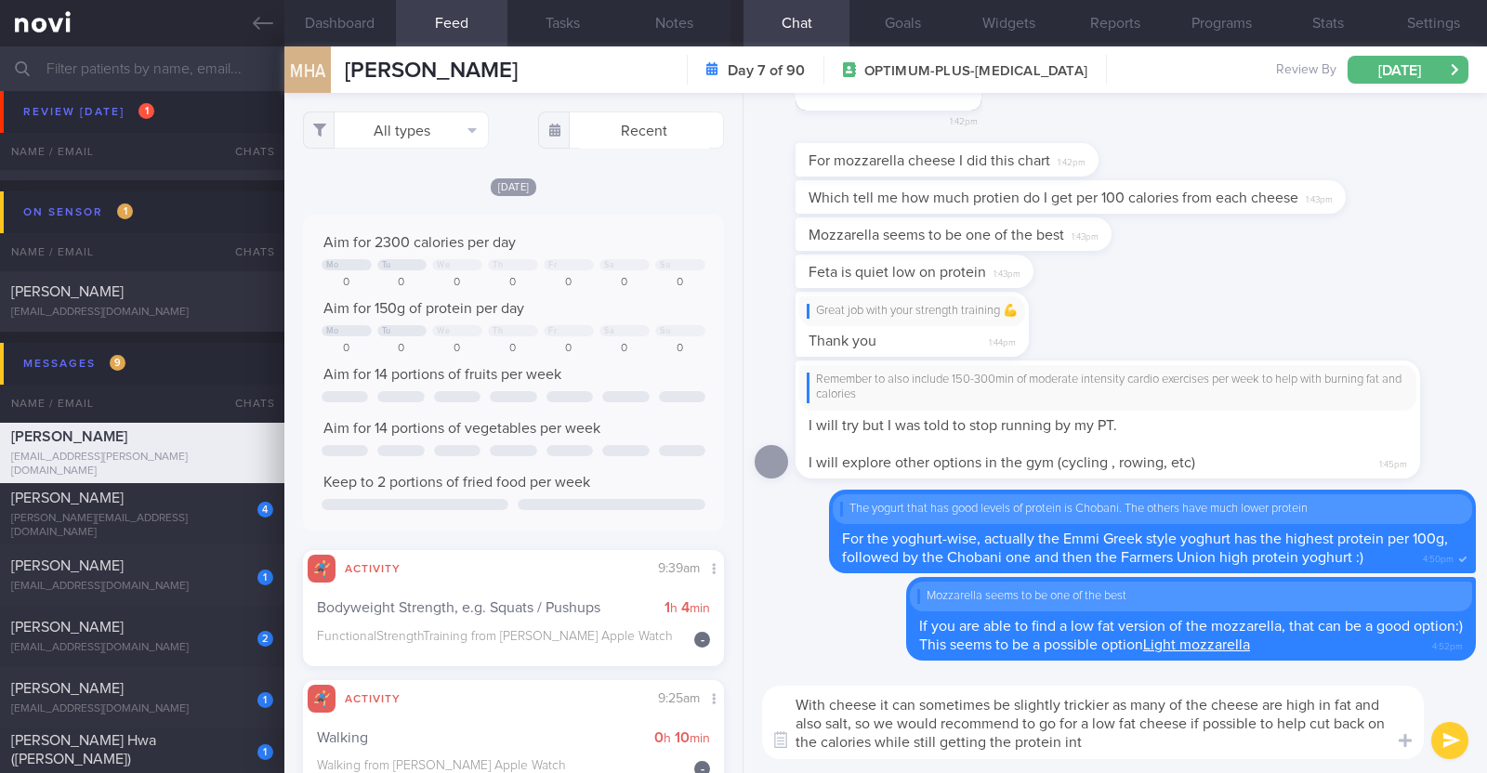
type textarea "With cheese it can sometimes be slightly trickier as many of the cheese are hig…"
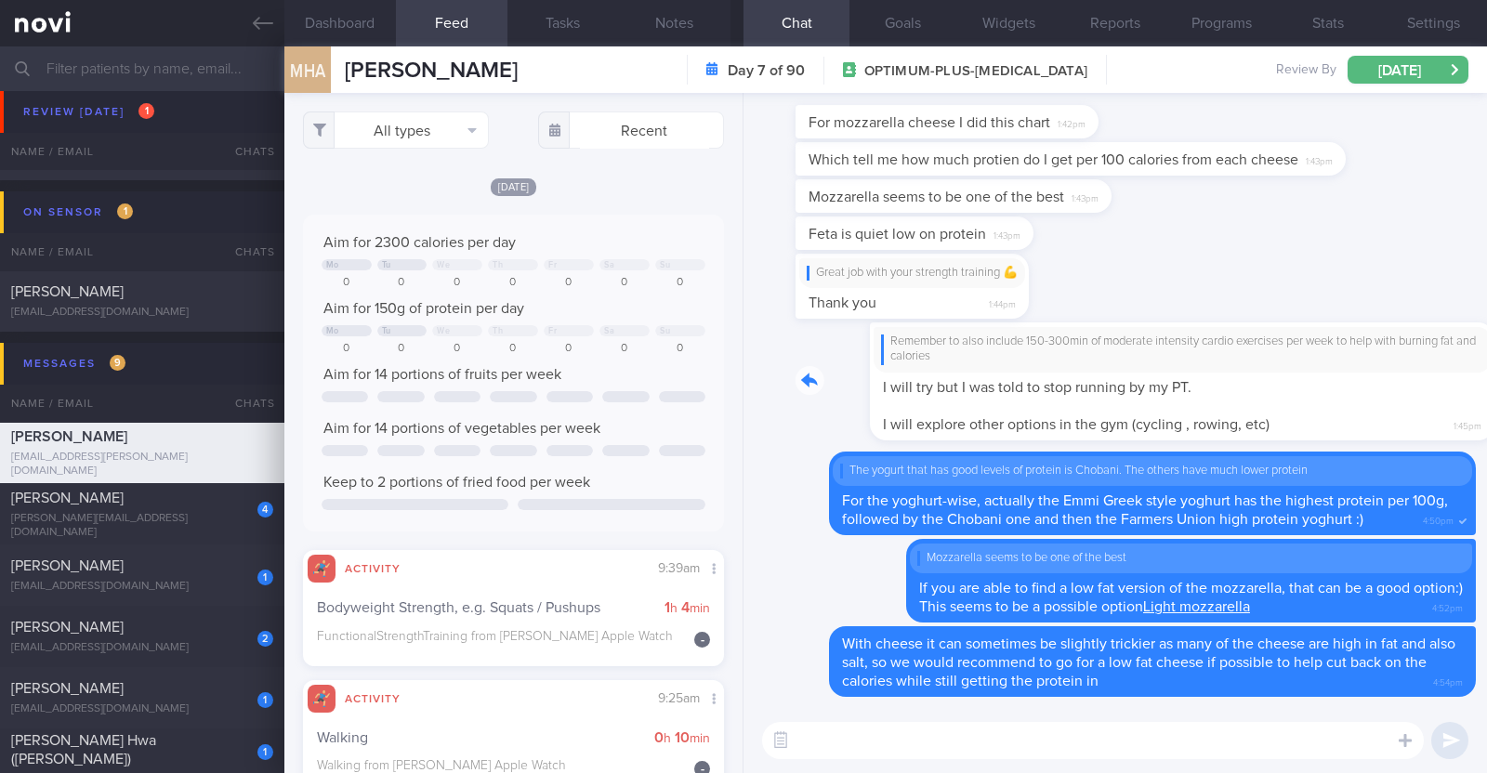
drag, startPoint x: 1283, startPoint y: 404, endPoint x: 1438, endPoint y: 399, distance: 155.3
click at [1438, 399] on div "Remember to also include 150-300min of moderate intensity cardio exercises per …" at bounding box center [1135, 381] width 680 height 118
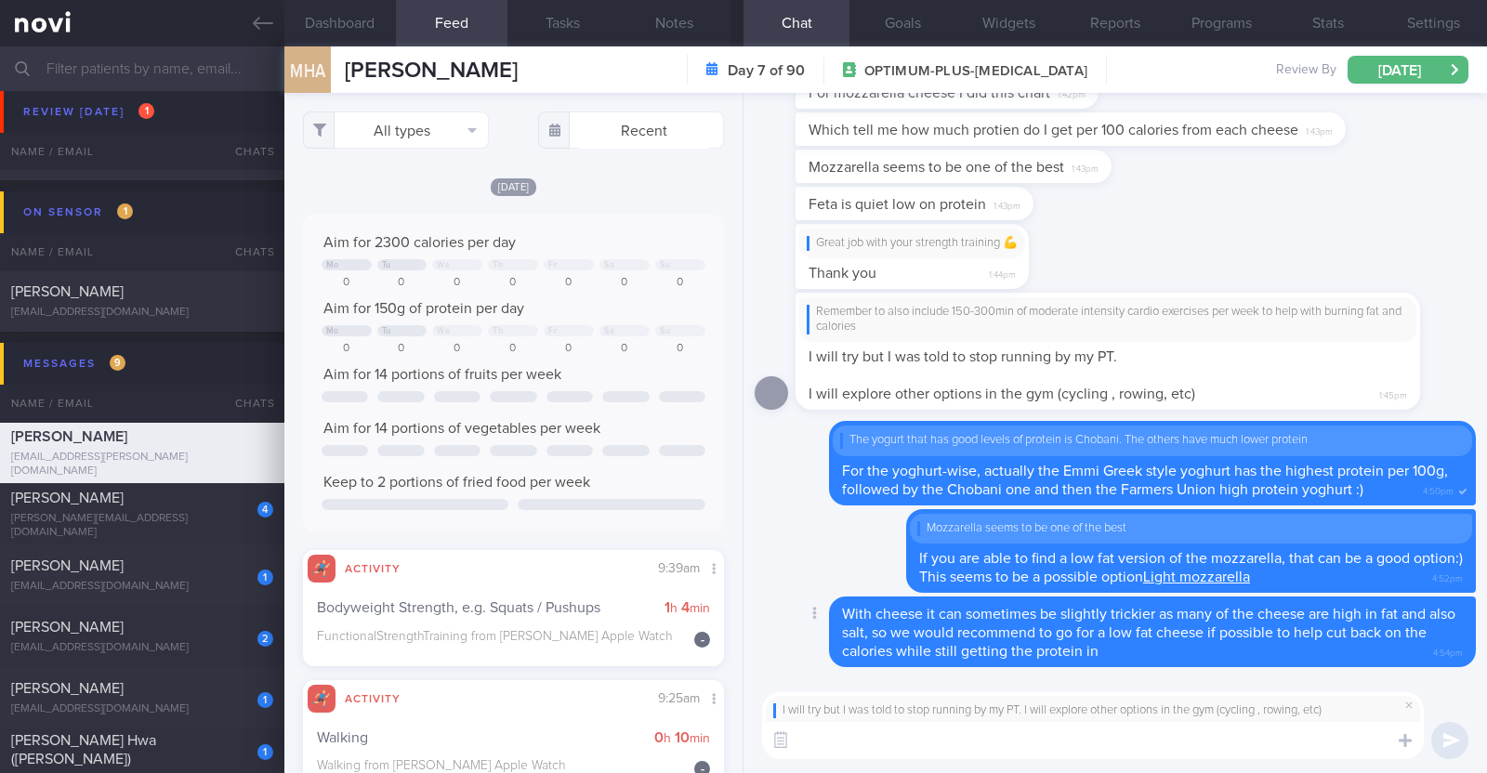
paste textarea "👍"
type textarea "👍"
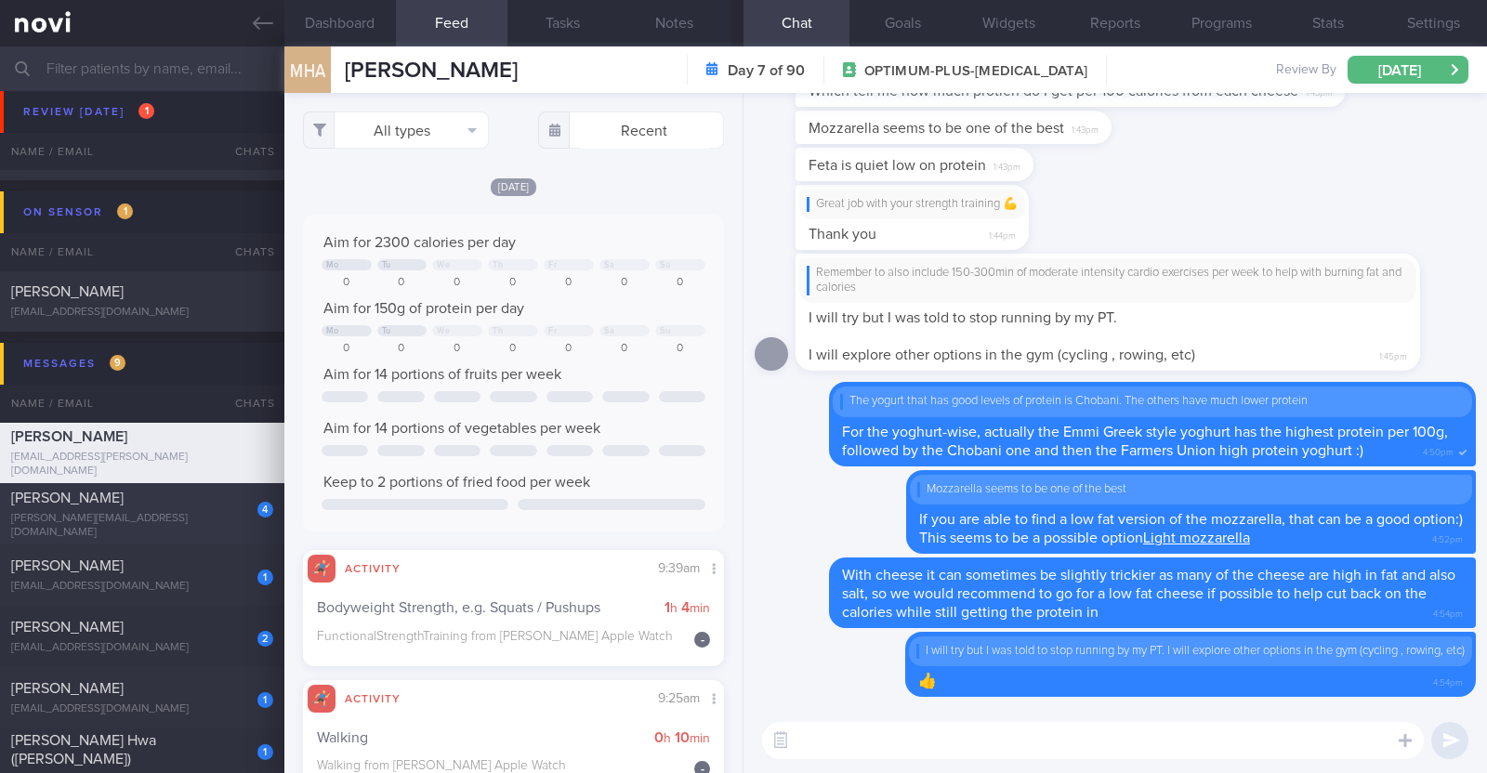
click at [172, 513] on div "4 James Handshaw [EMAIL_ADDRESS][DOMAIN_NAME]" at bounding box center [142, 514] width 284 height 51
type textarea "31M Comorbidities OSA (not officially diagnosed) Nil meds Mounjaro 2.5mg Sedent…"
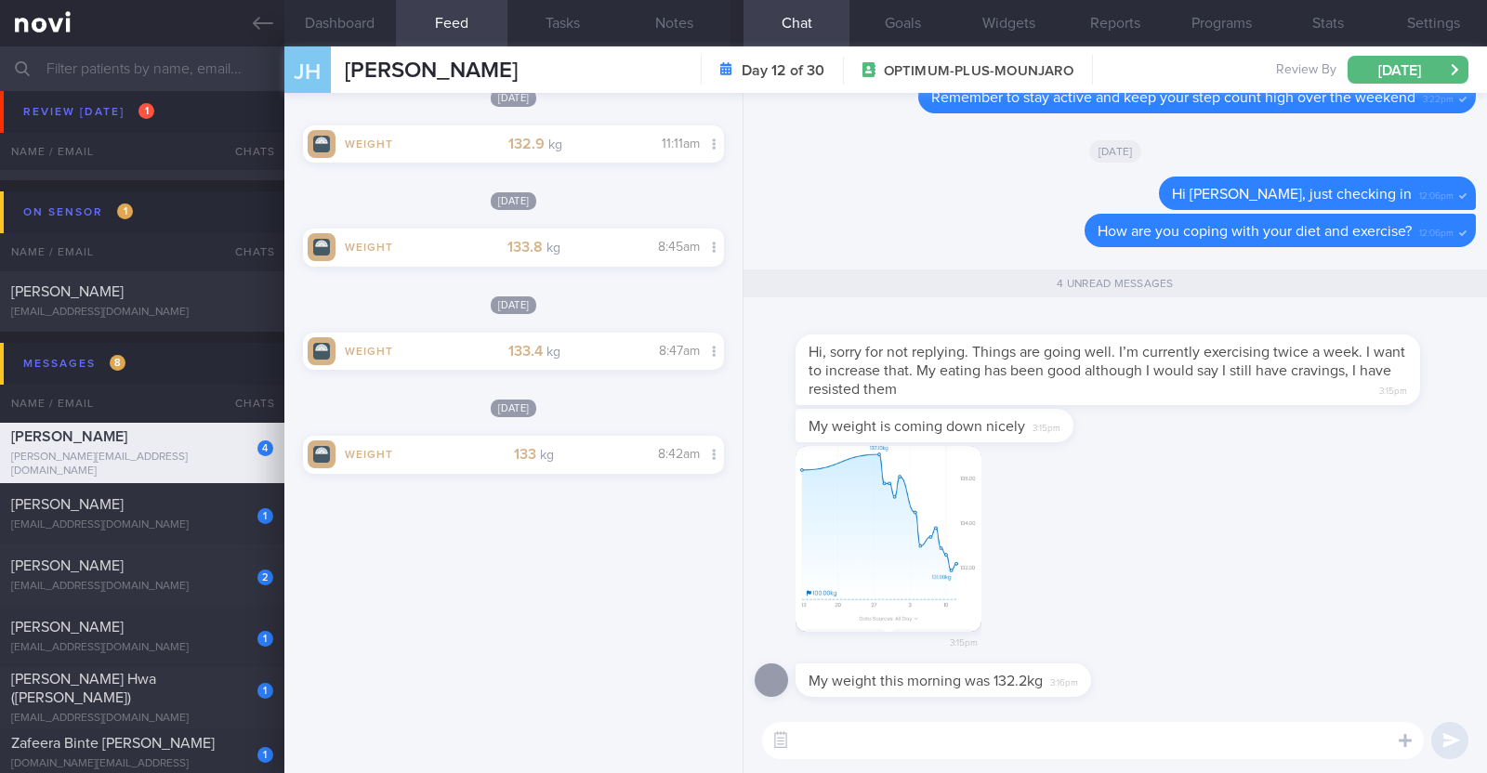
scroll to position [340, 0]
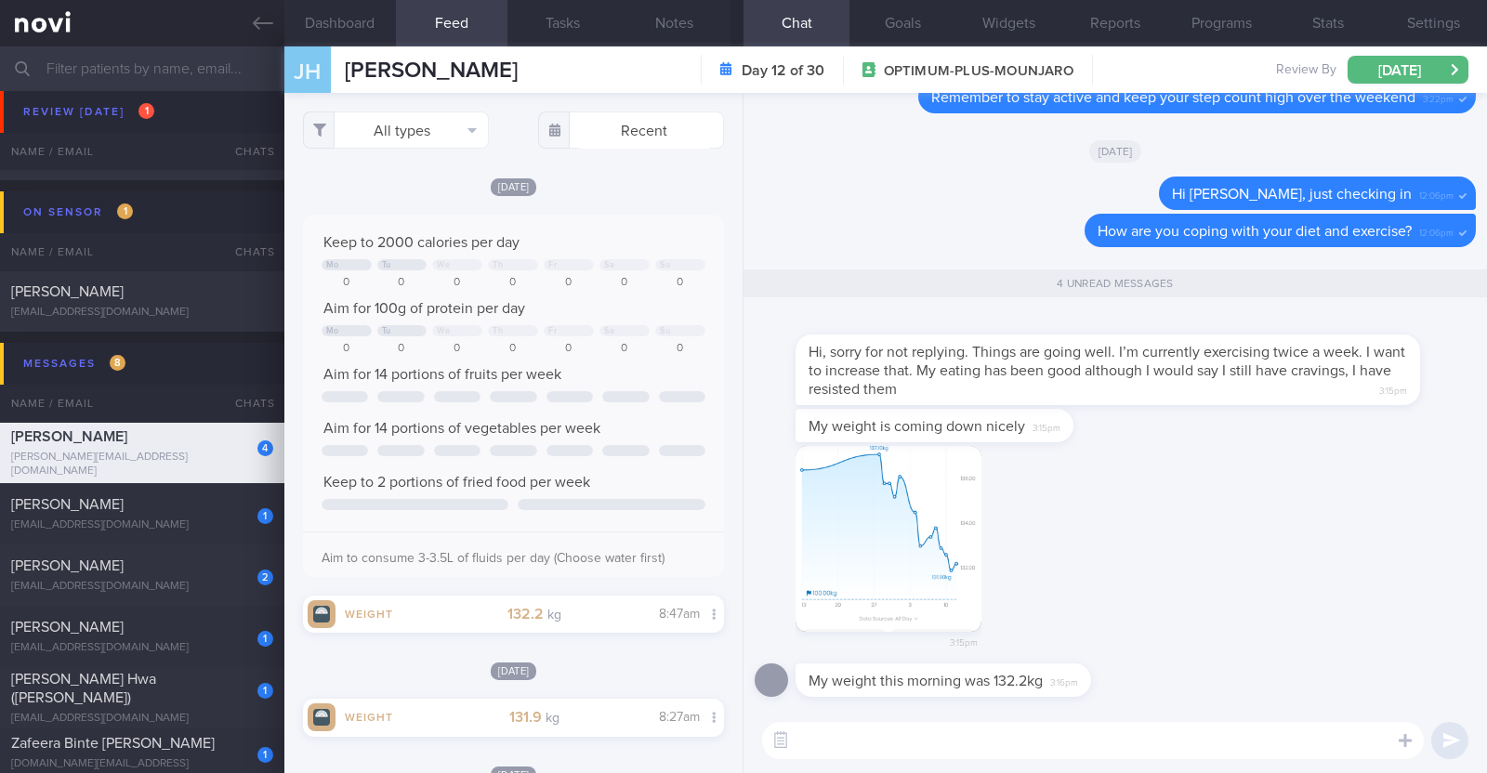
click at [885, 739] on textarea at bounding box center [1093, 740] width 662 height 37
paste textarea "🙂"
type textarea "It's great to hear that you've been coping well 🙂"
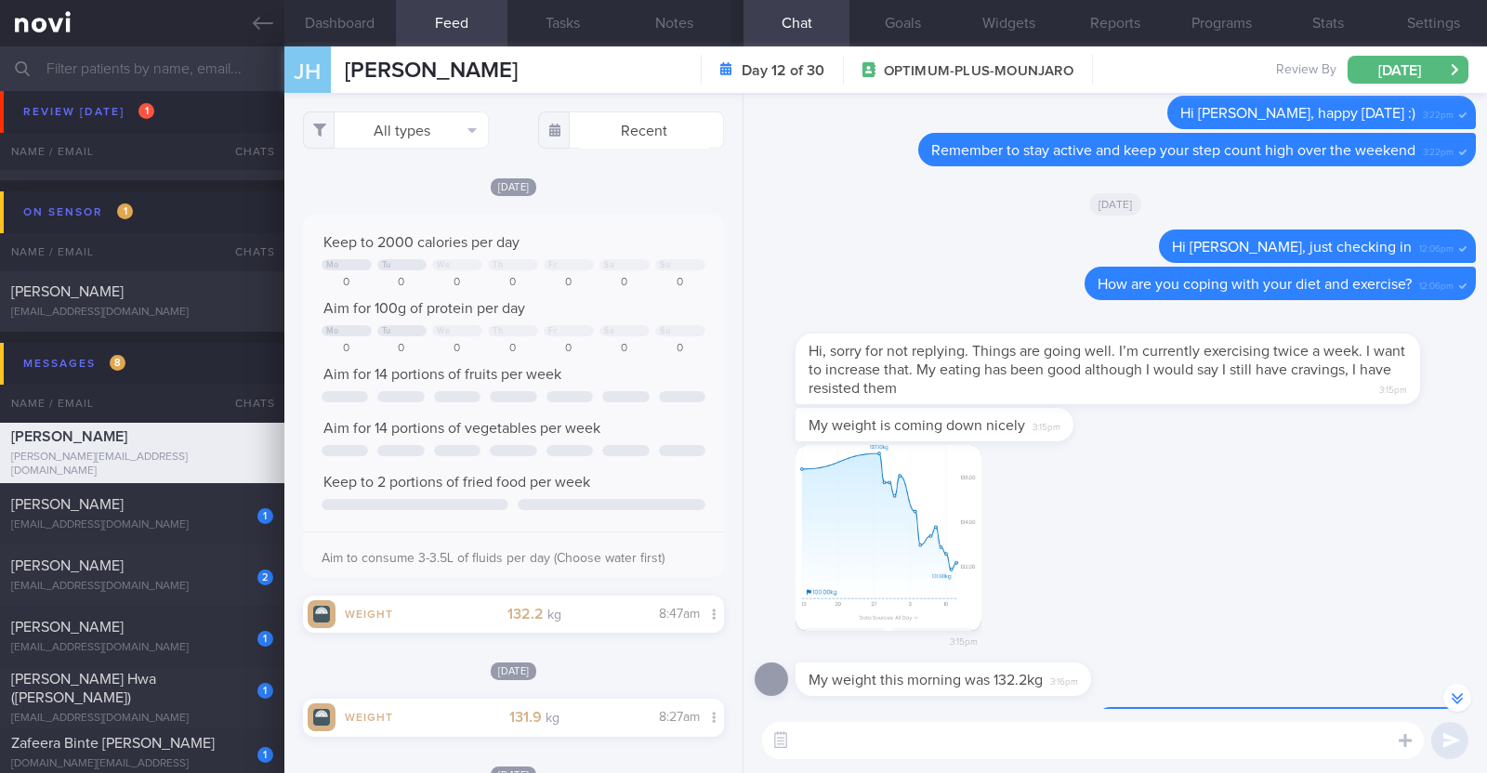
scroll to position [0, 0]
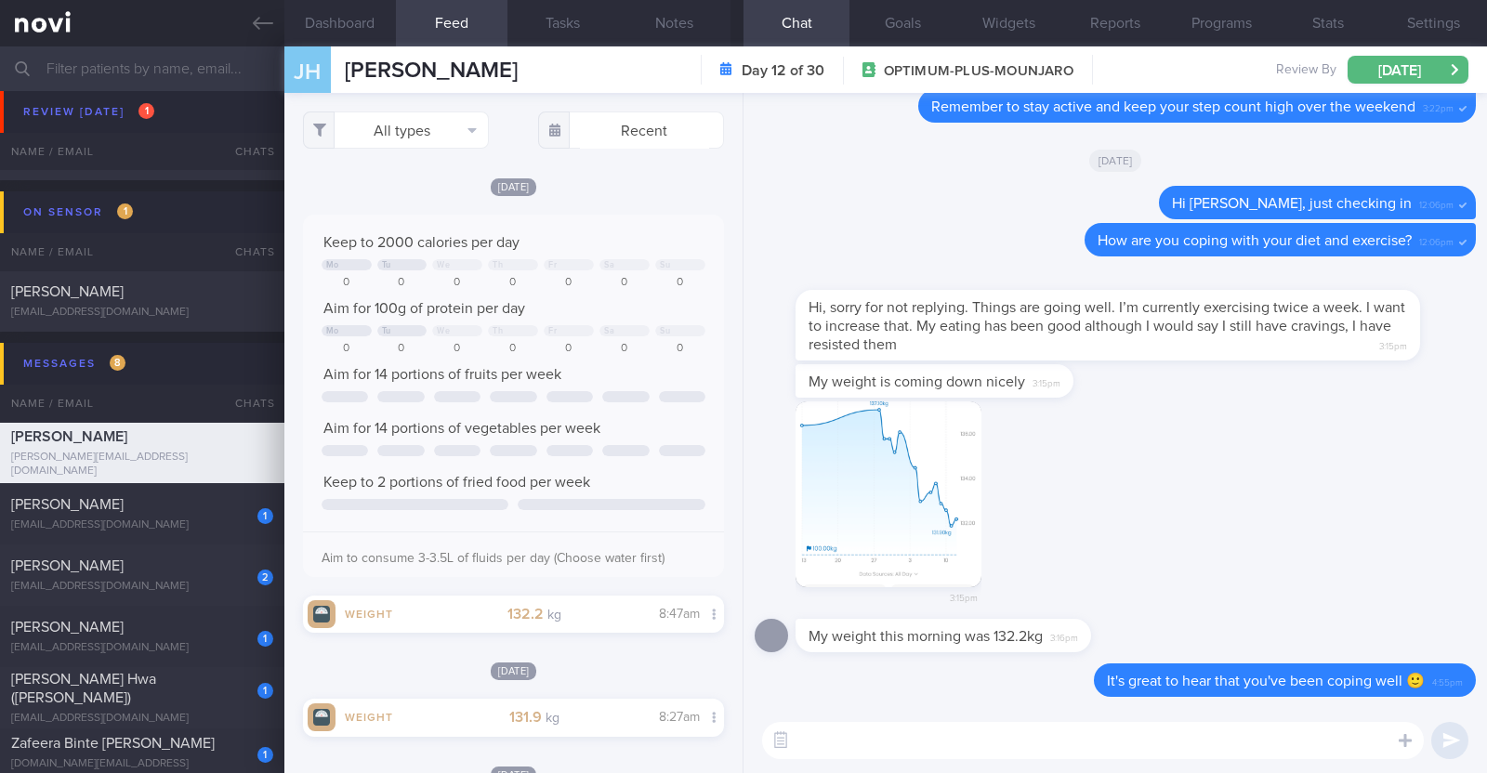
click at [1038, 739] on textarea at bounding box center [1093, 740] width 662 height 37
type textarea "Great job working in the exercise into your routine"
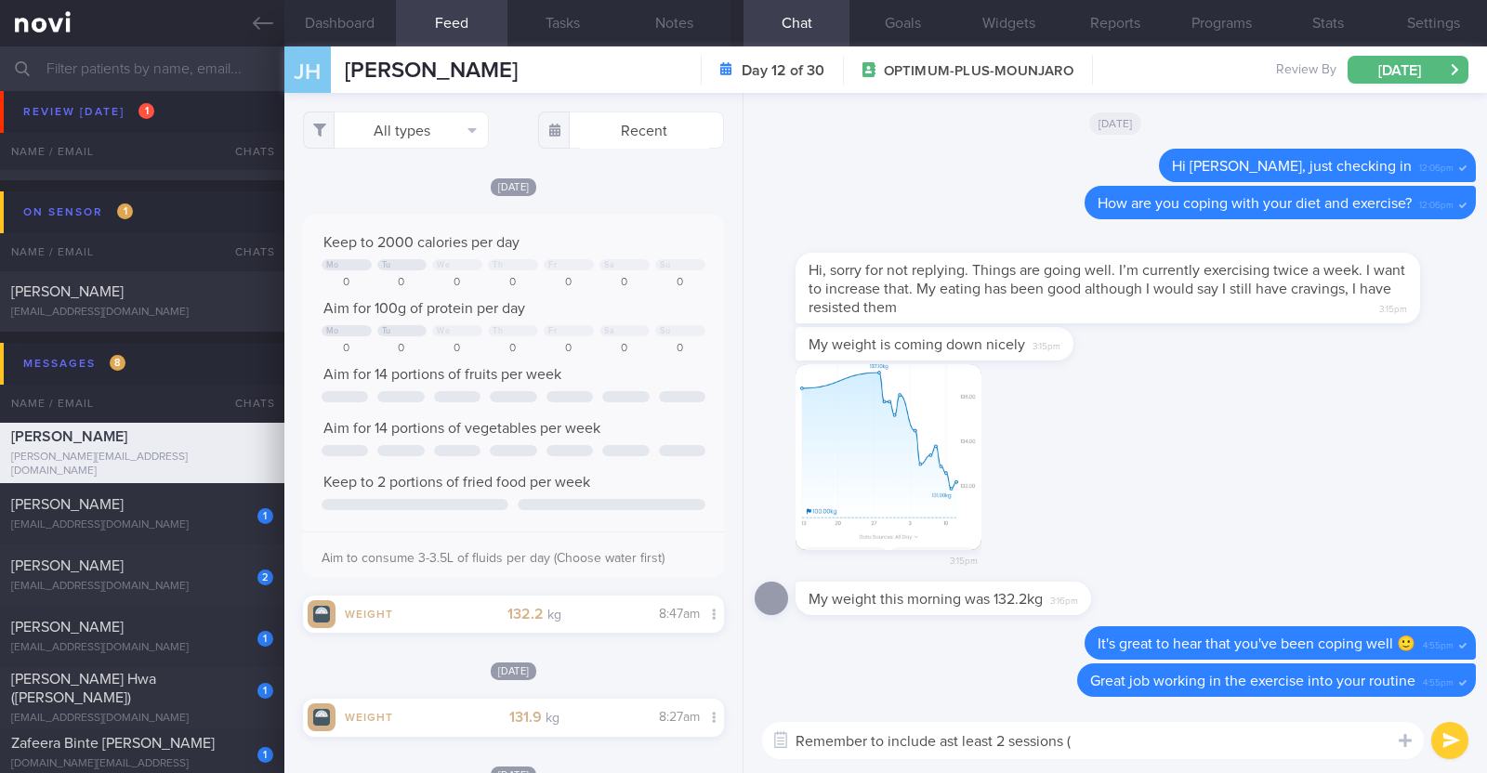
click at [952, 742] on textarea "Remember to include ast least 2 sessions (" at bounding box center [1093, 740] width 662 height 37
click at [1074, 736] on textarea "Remember to include at least 2 sessions (" at bounding box center [1093, 740] width 662 height 37
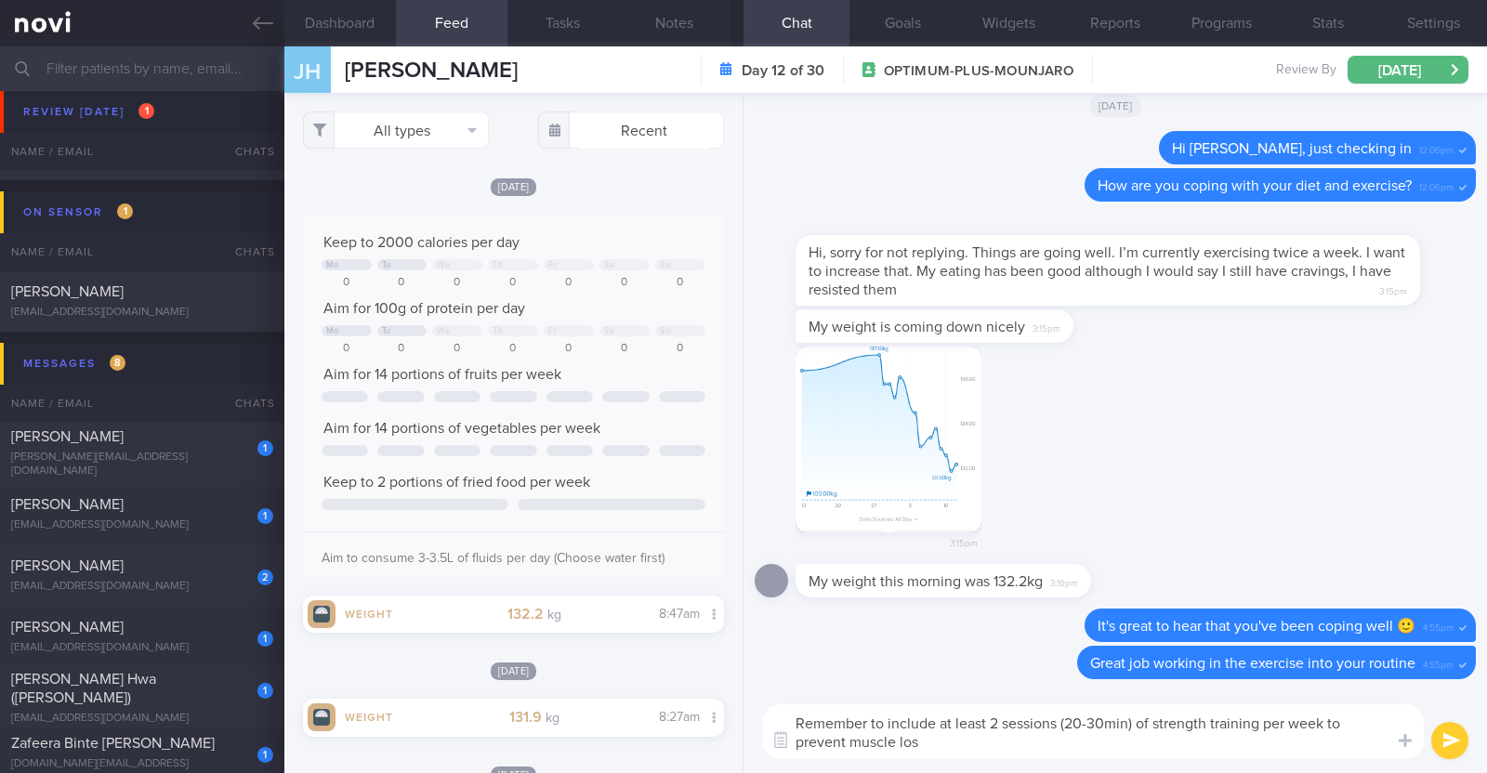
type textarea "Remember to include at least 2 sessions (20-30min) of strength training per wee…"
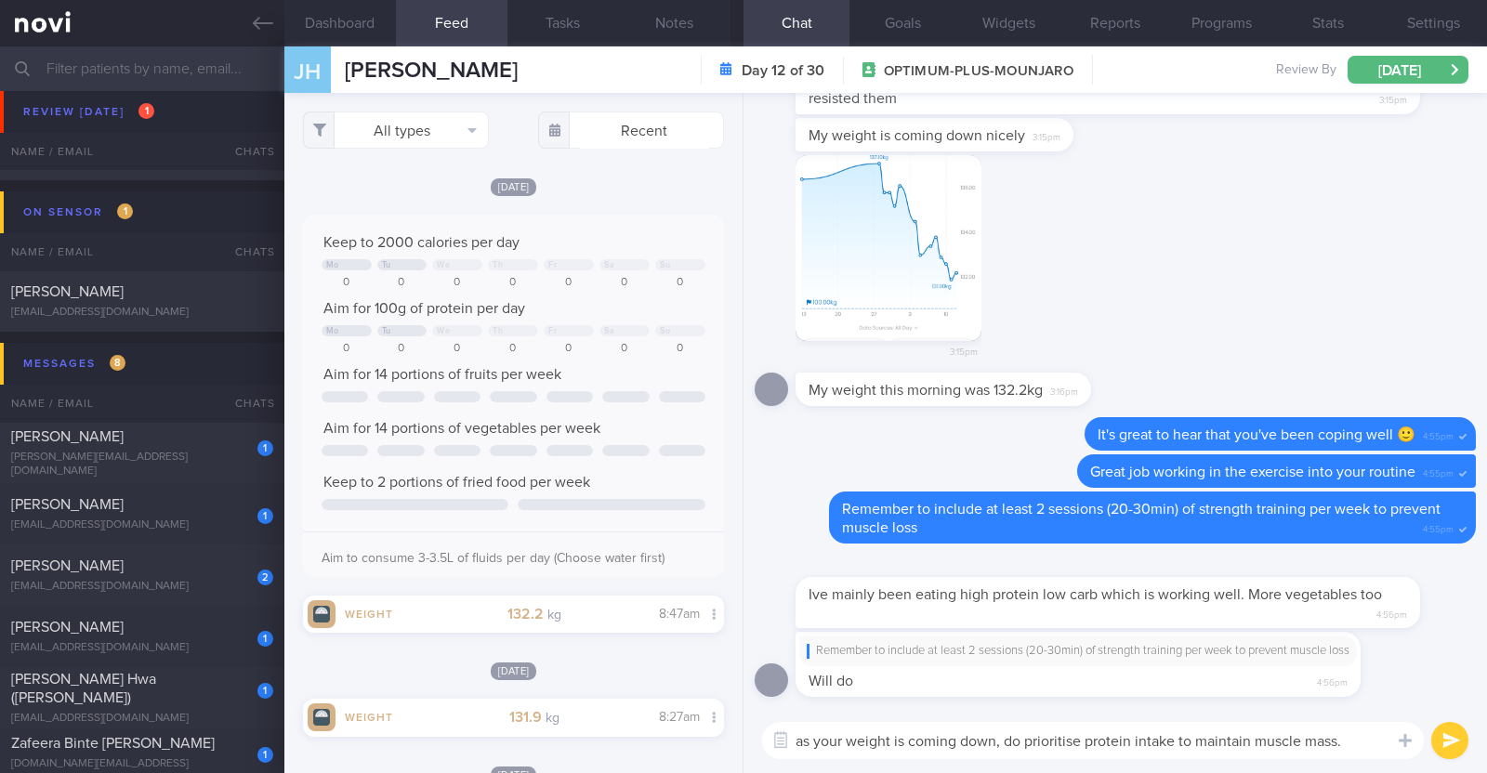
type textarea "as your weight is coming down, do prioritise protein intake to maintain muscle …"
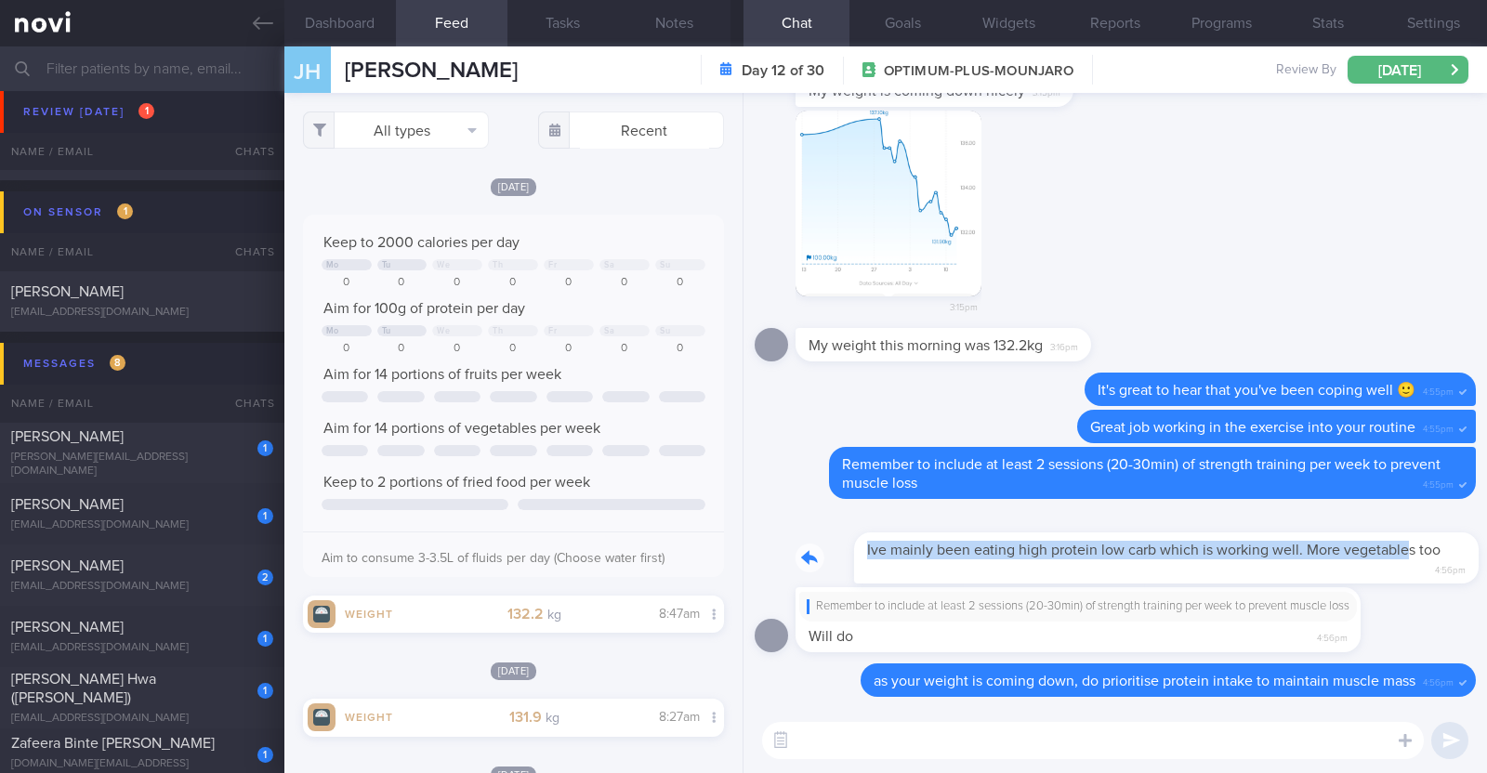
drag, startPoint x: 1346, startPoint y: 564, endPoint x: 1472, endPoint y: 555, distance: 125.8
click at [1472, 555] on div "Delete as your weight is coming down, do prioritise protein intake to maintain …" at bounding box center [1114, 400] width 743 height 615
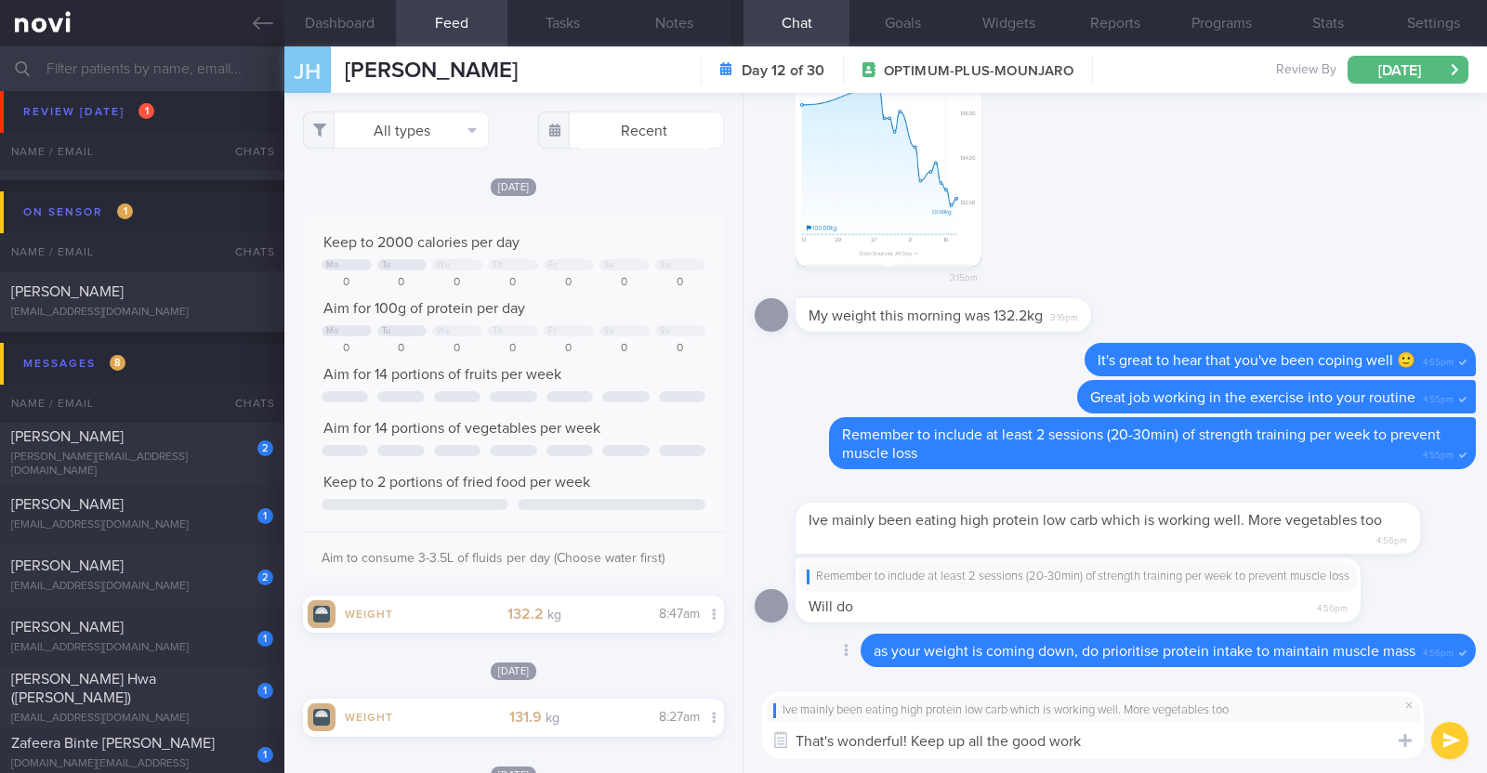
type textarea "That's wonderful! Keep up all the good work!"
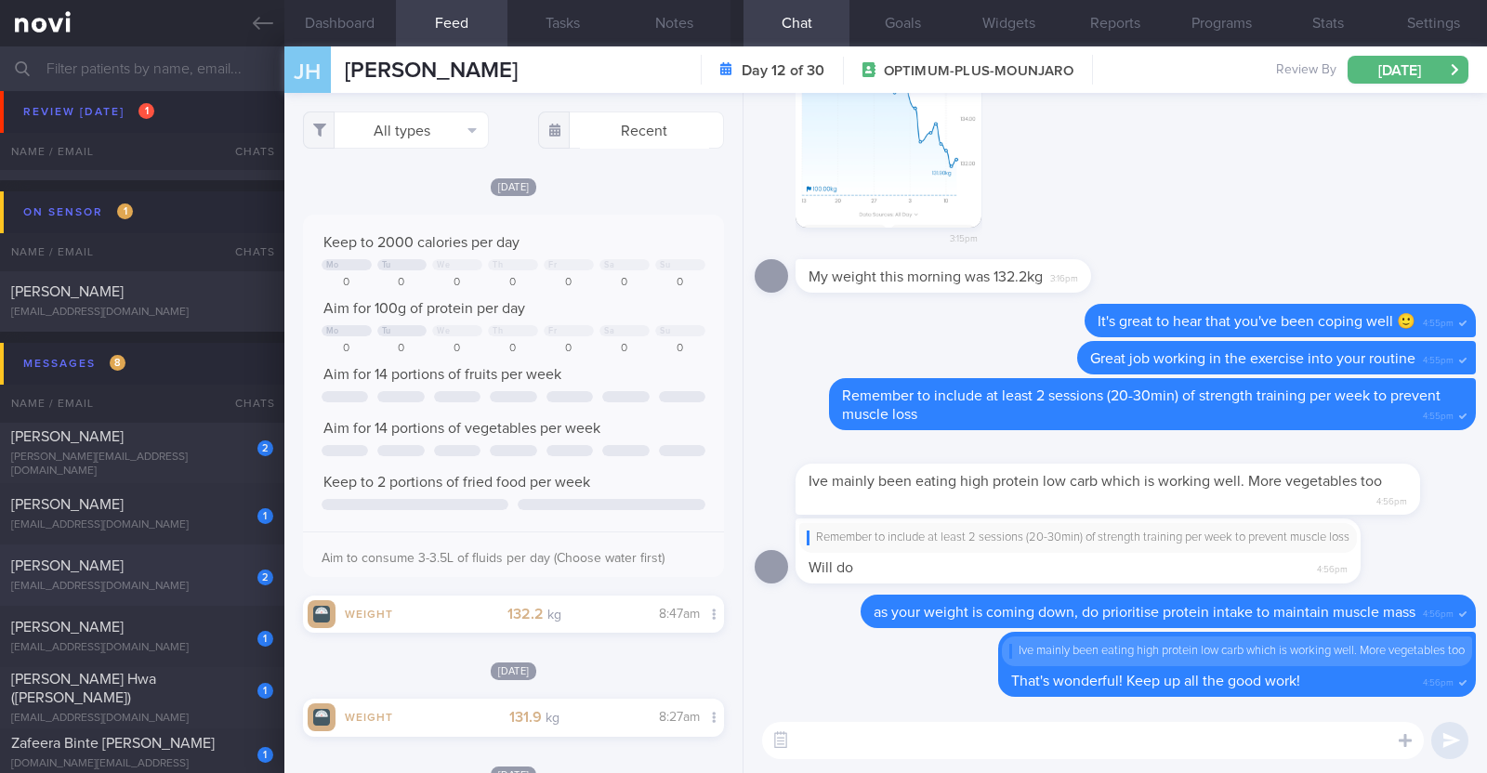
scroll to position [231, 0]
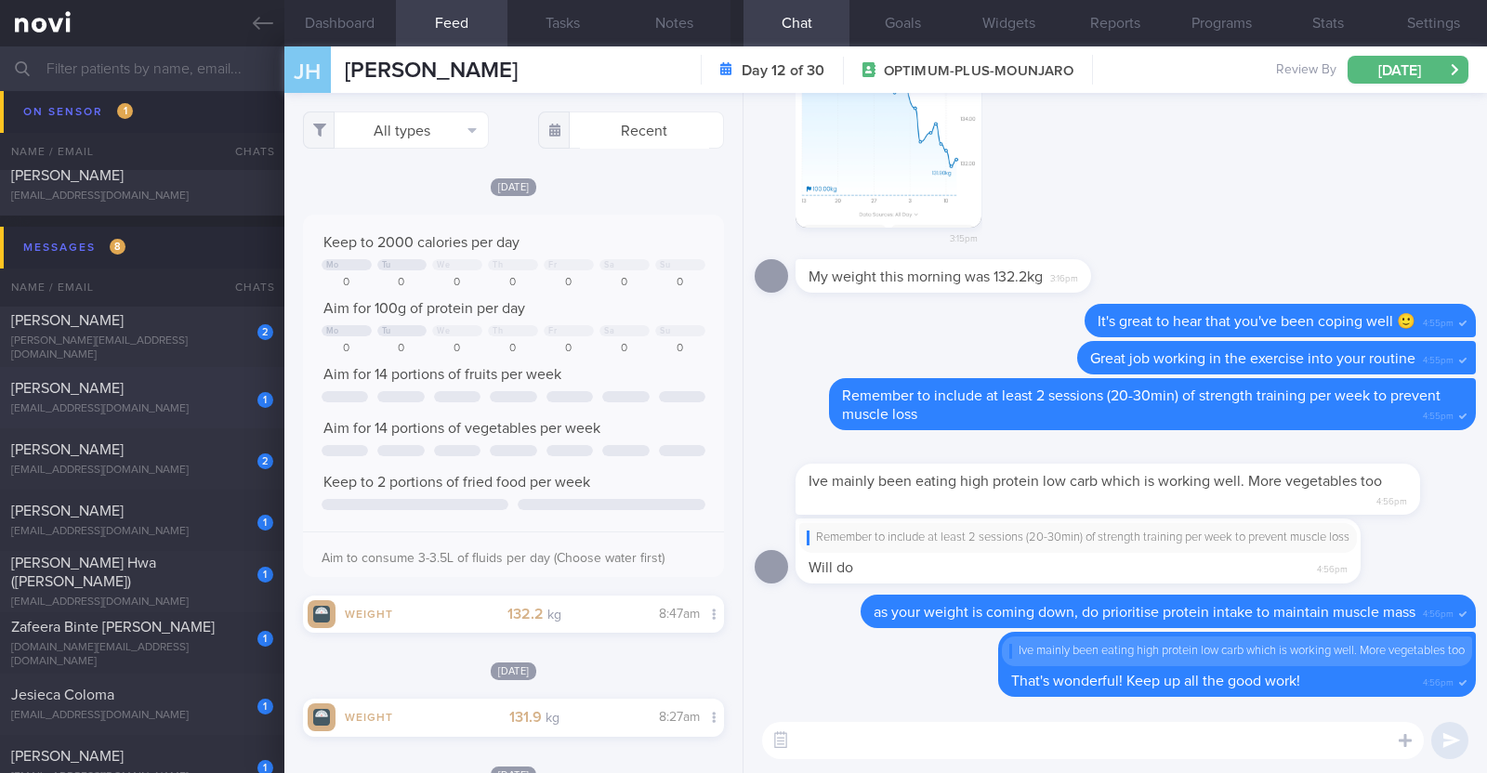
click at [166, 400] on div "1 Alvin Logesh Om alvinchaand@yahoo.com" at bounding box center [142, 397] width 284 height 37
checkbox input "false"
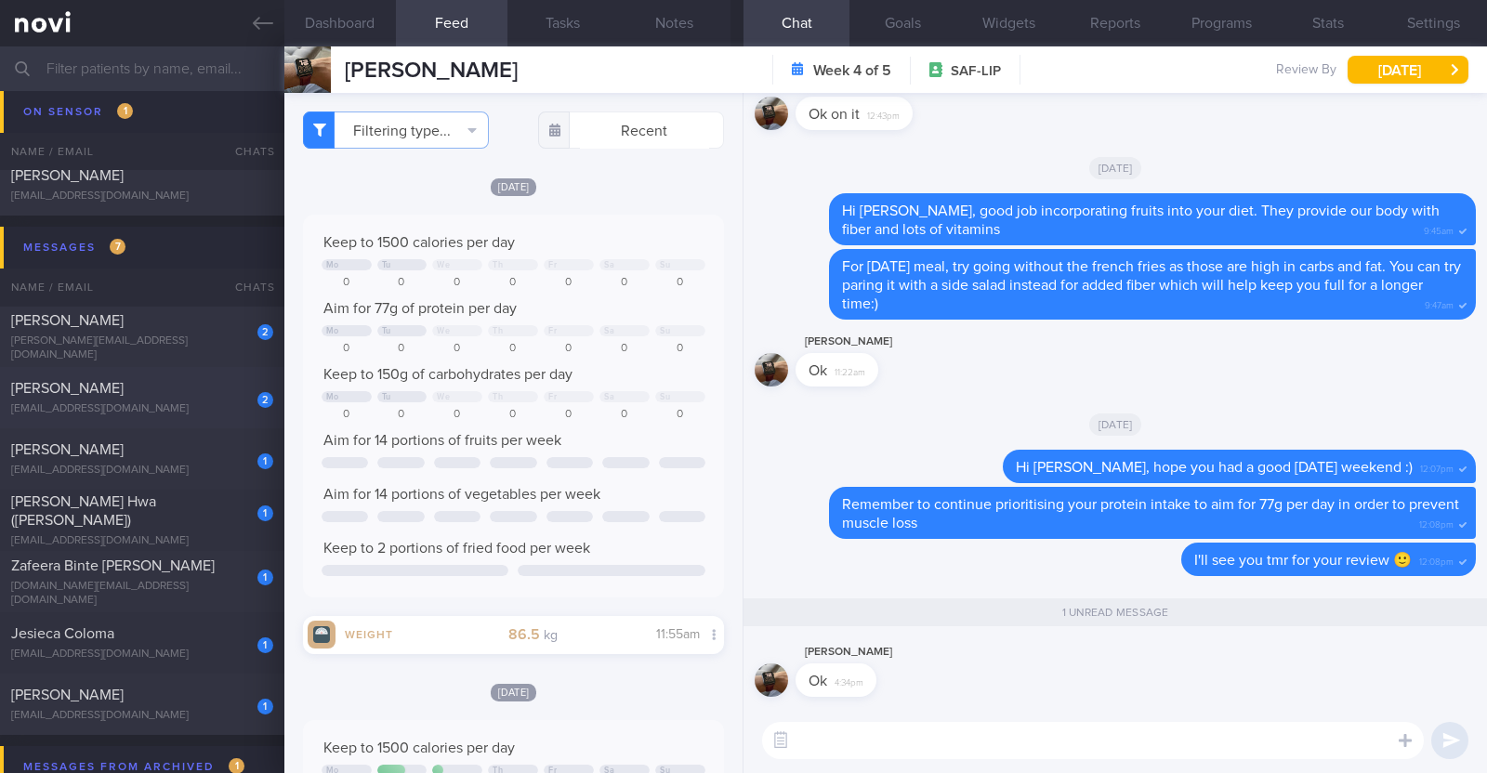
click at [158, 402] on div "jeffconnon11@gmail.com" at bounding box center [142, 409] width 262 height 14
type textarea "51M Co-morbidities Elevated BP Dyslipidemia (HyperTg) Asthma on SABA PRN Medica…"
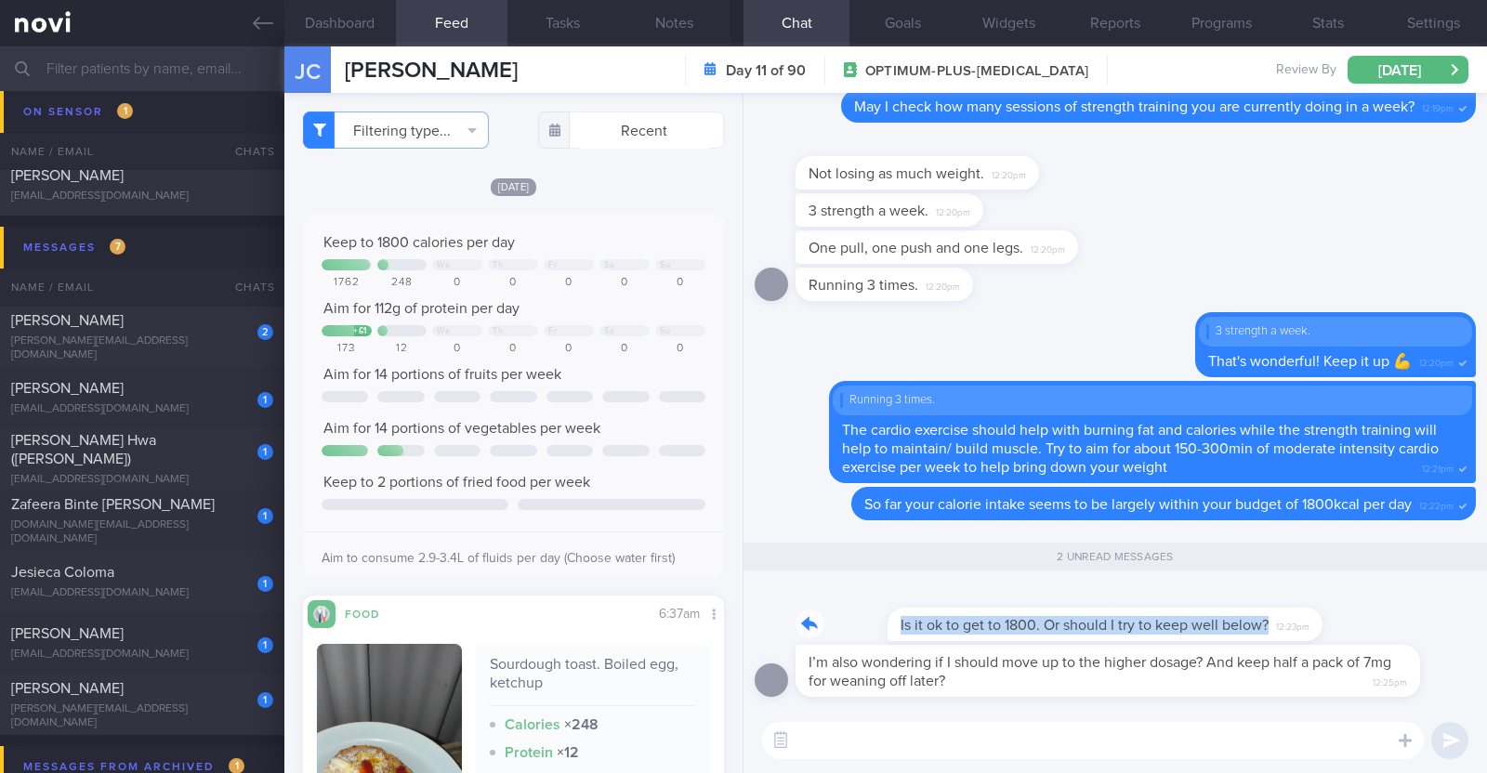
drag, startPoint x: 1219, startPoint y: 624, endPoint x: 1454, endPoint y: 619, distance: 235.2
click at [1454, 619] on div "Is it ok to get to 1800. Or should I try to keep well below? 12:23pm" at bounding box center [1115, 614] width 721 height 59
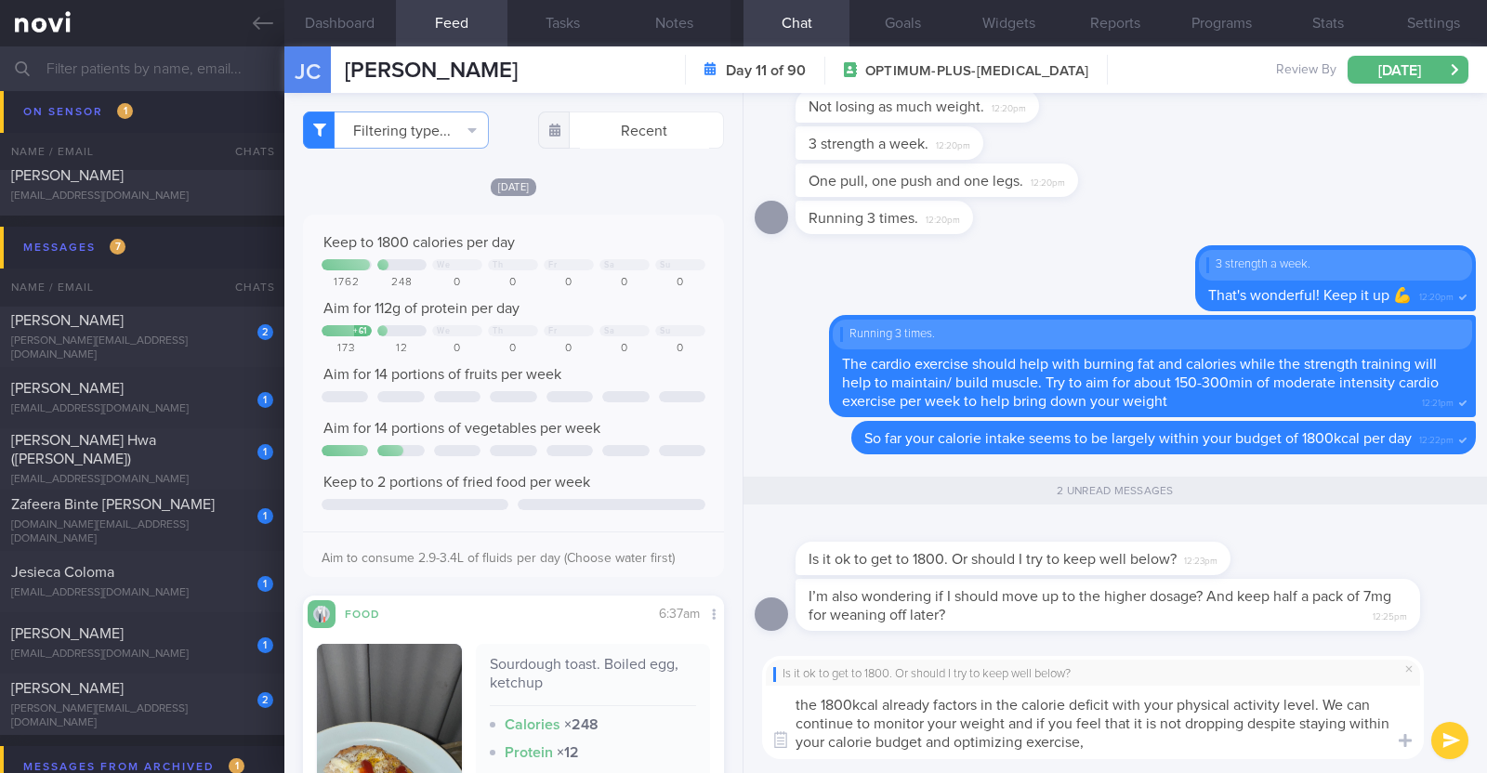
click at [1120, 743] on textarea "the 1800kcal already factors in the calorie deficit with your physical activity…" at bounding box center [1093, 722] width 662 height 73
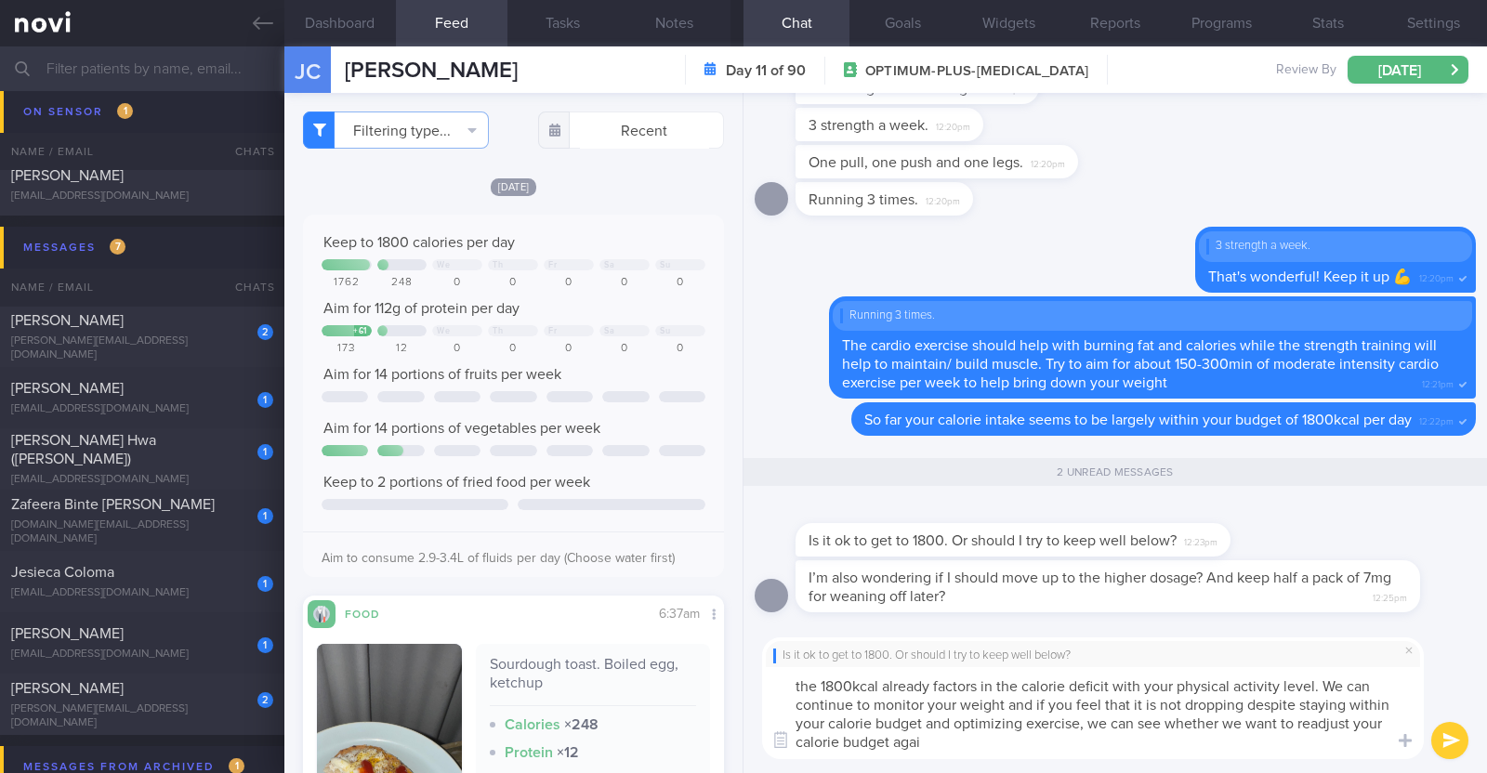
type textarea "the 1800kcal already factors in the calorie deficit with your physical activity…"
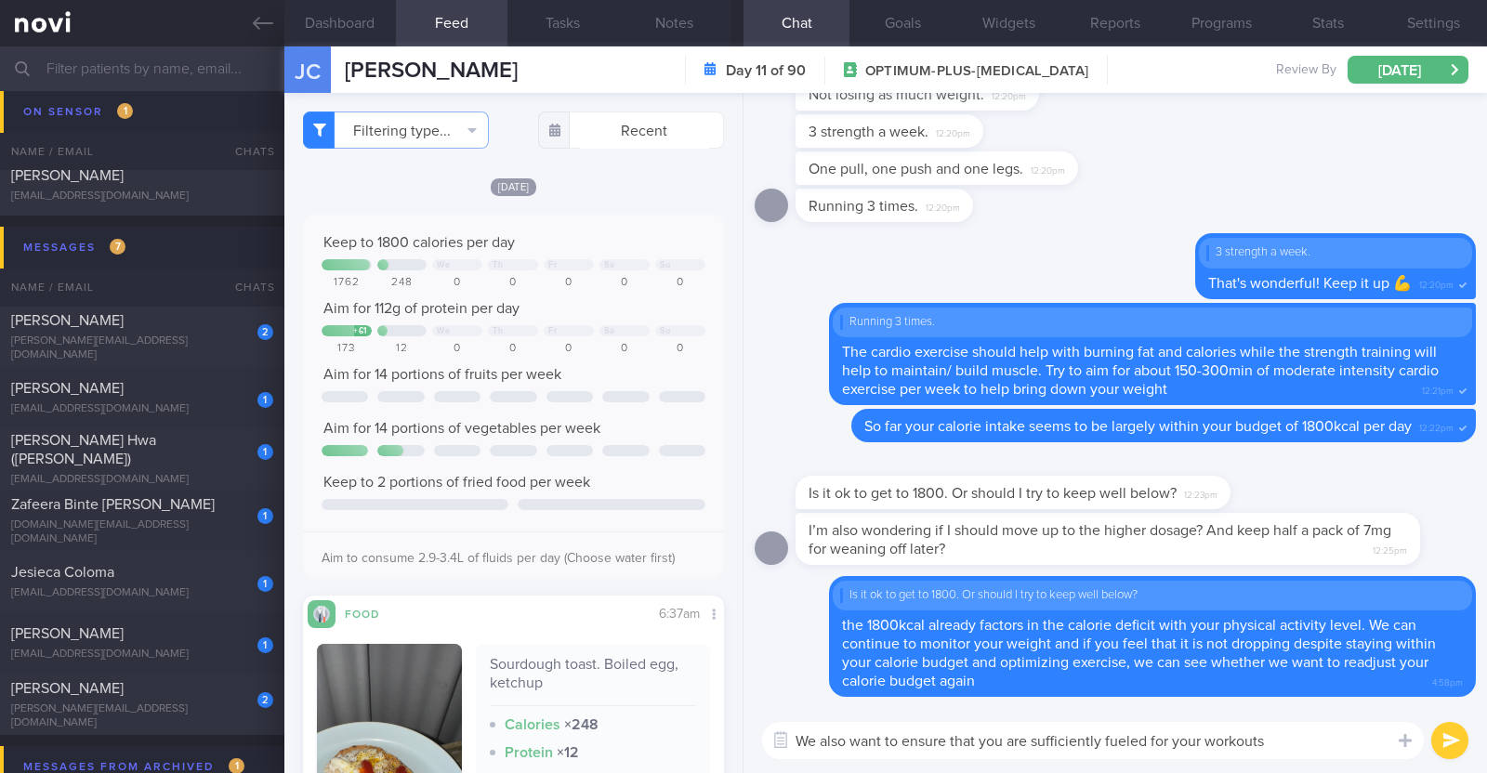
click at [1294, 740] on textarea "We also want to ensure that you are sufficiently fueled for your workouts" at bounding box center [1093, 740] width 662 height 37
type textarea "We also want to ensure that you are sufficiently fueled for your workouts:)"
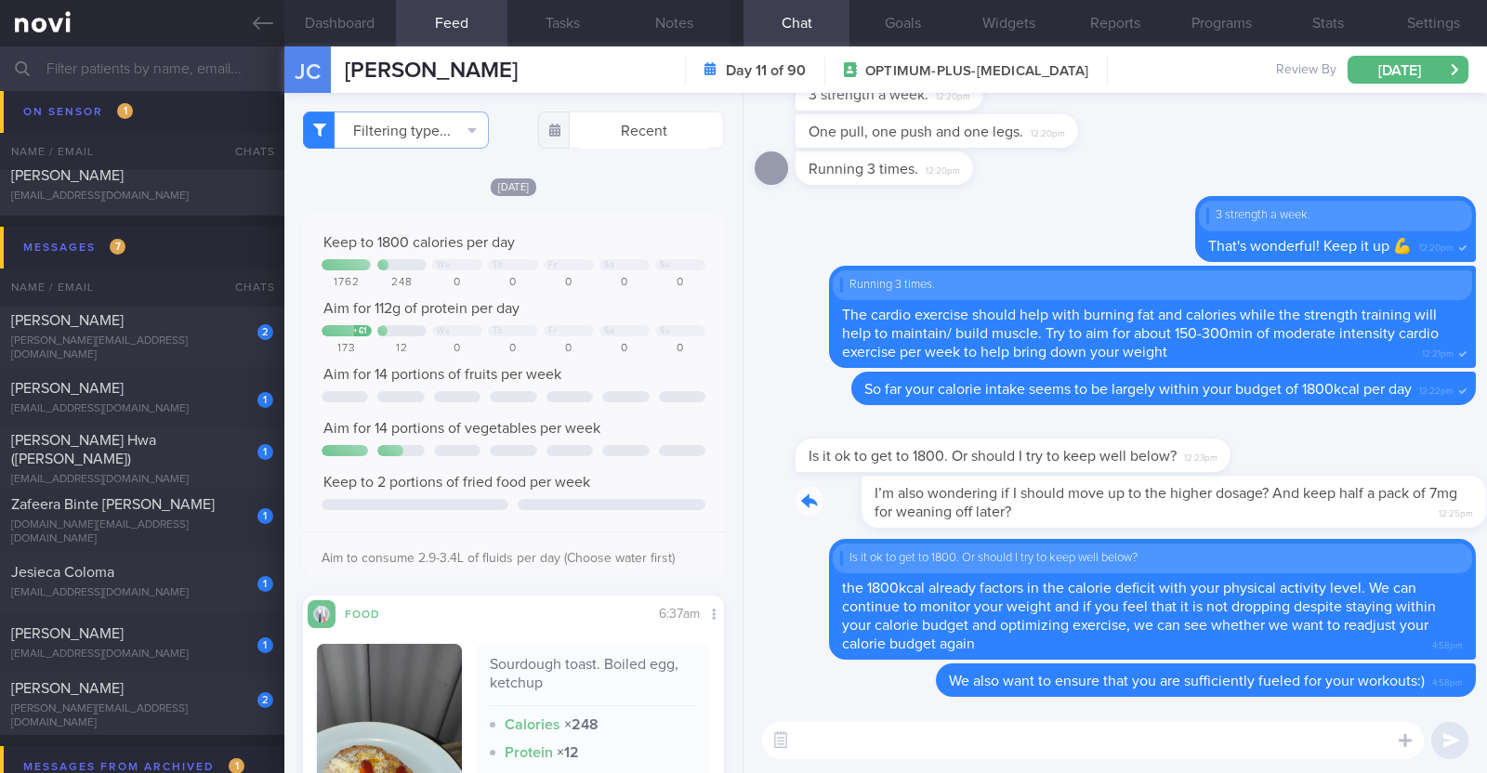
drag, startPoint x: 1377, startPoint y: 501, endPoint x: 1486, endPoint y: 498, distance: 108.8
click at [1486, 498] on div "Delete We also want to ensure that you are sufficiently fueled for your workout…" at bounding box center [1114, 400] width 743 height 615
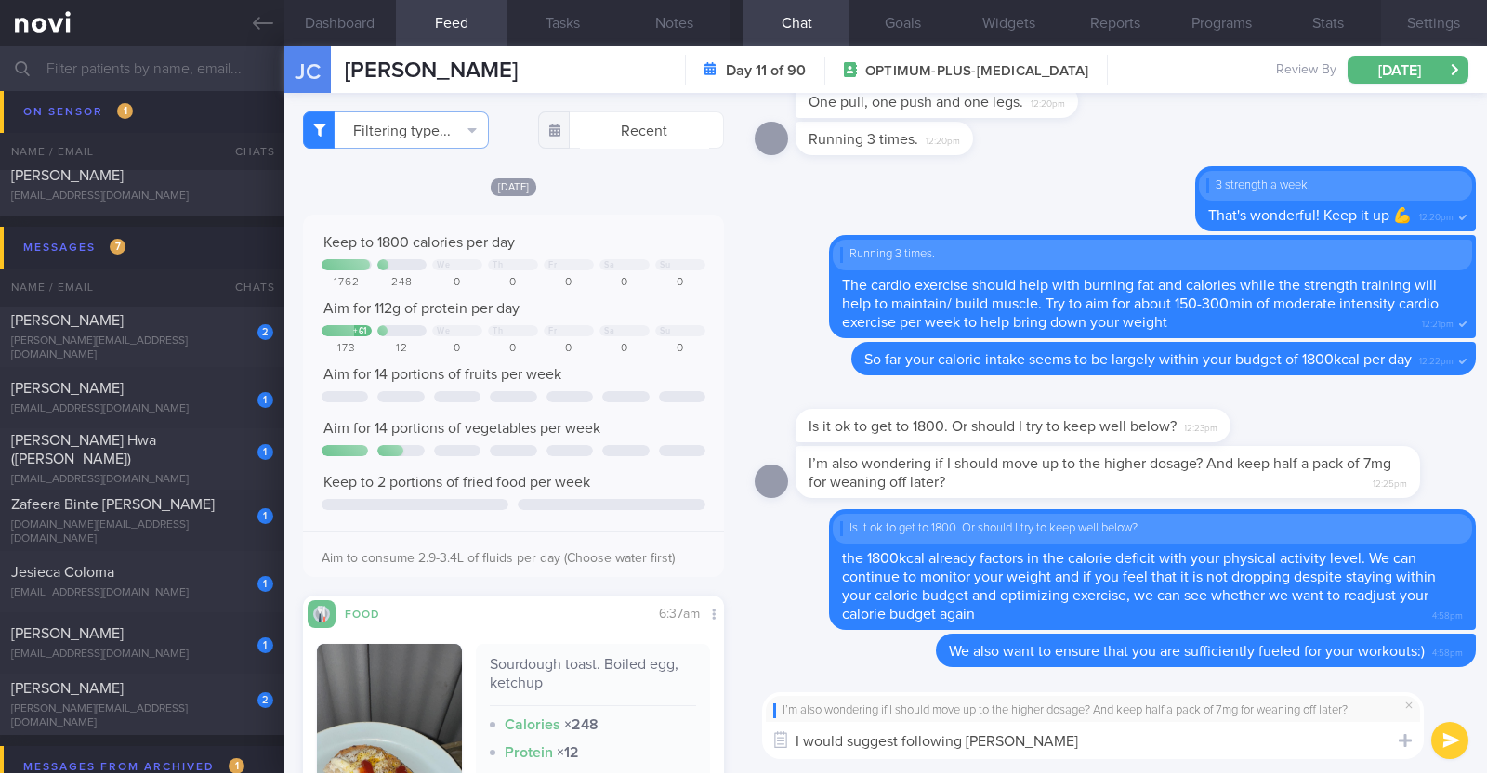
click at [1440, 24] on button "Settings" at bounding box center [1434, 23] width 106 height 46
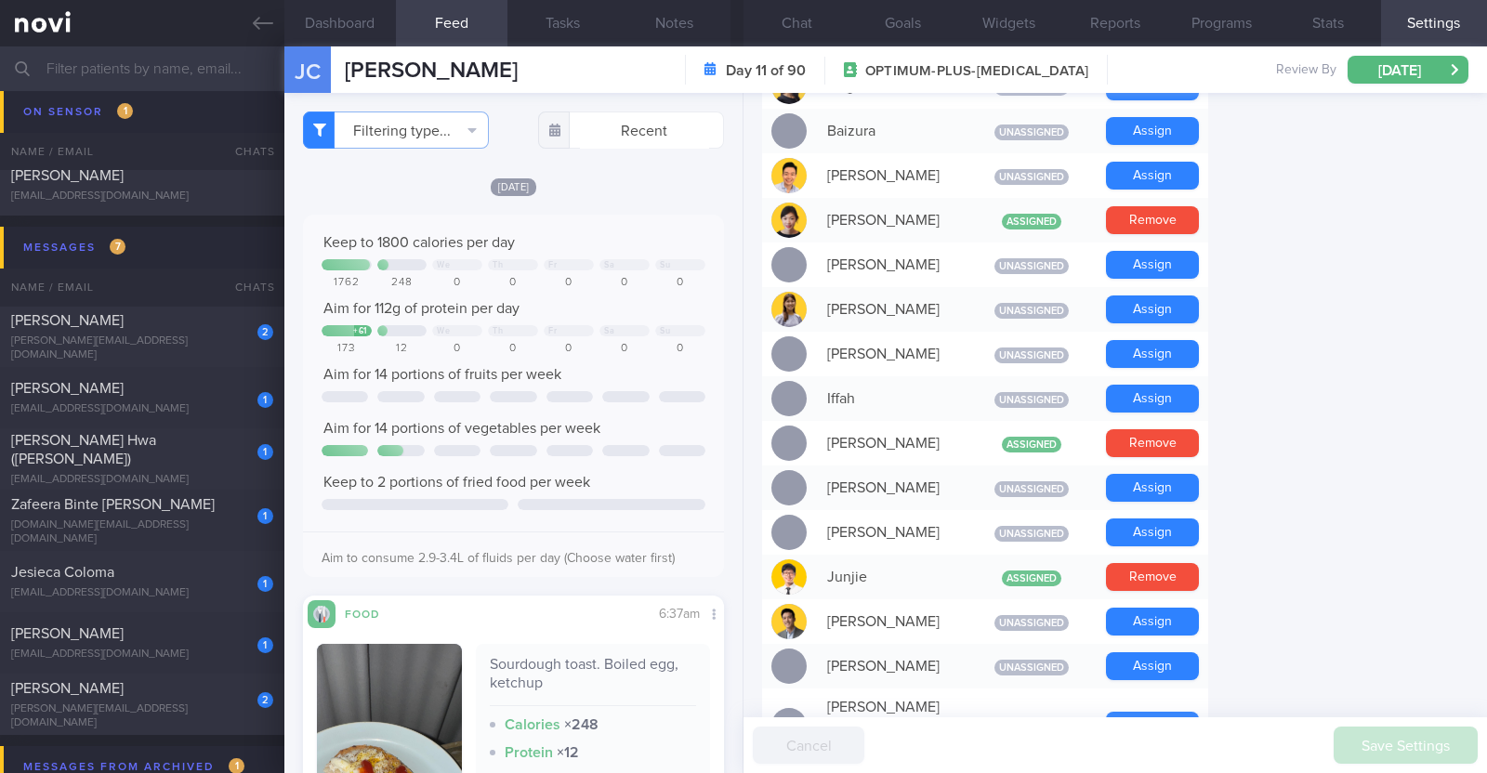
scroll to position [581, 0]
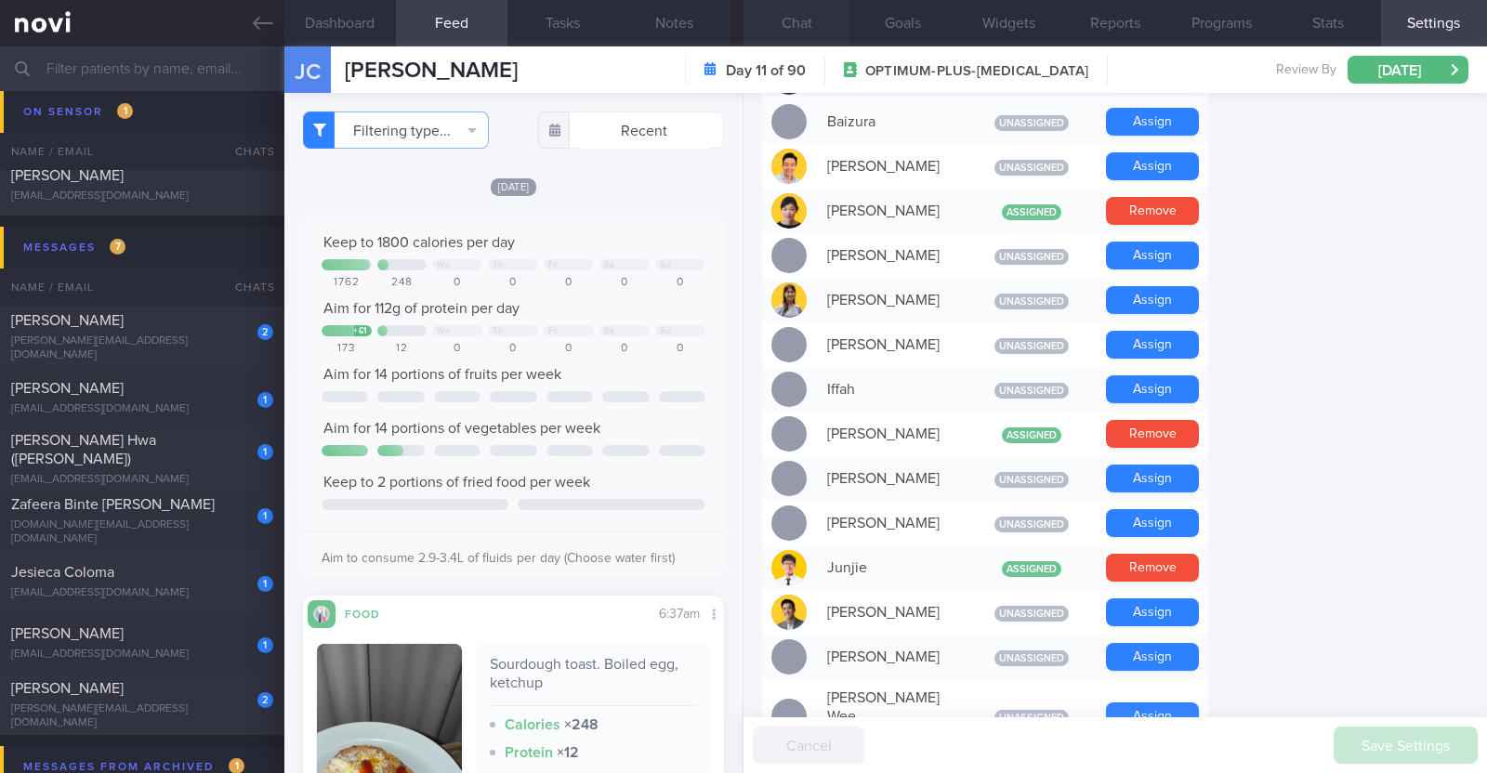
click at [814, 27] on button "Chat" at bounding box center [796, 23] width 106 height 46
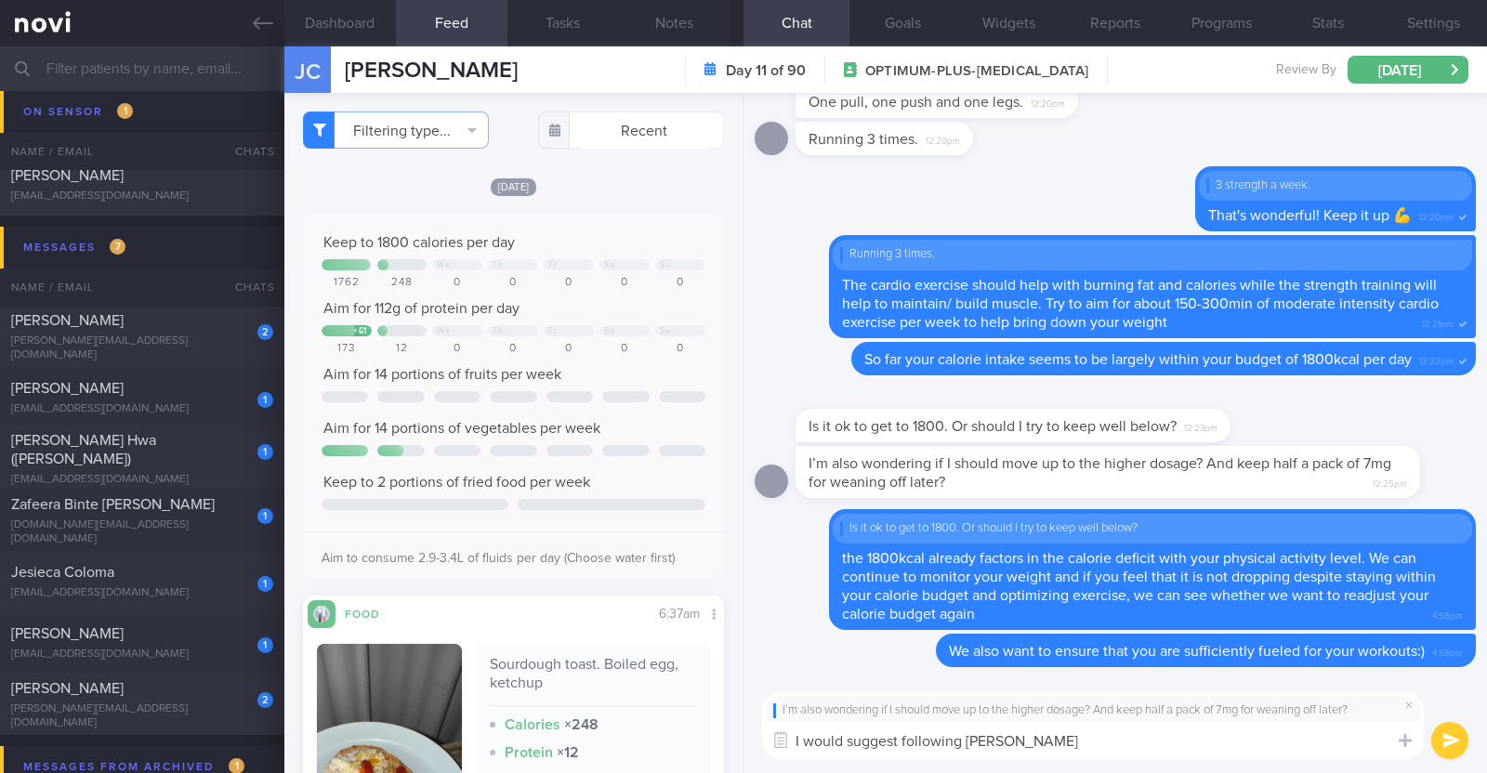
click at [1050, 744] on textarea "I would suggest following Dr Yeo's" at bounding box center [1093, 740] width 662 height 37
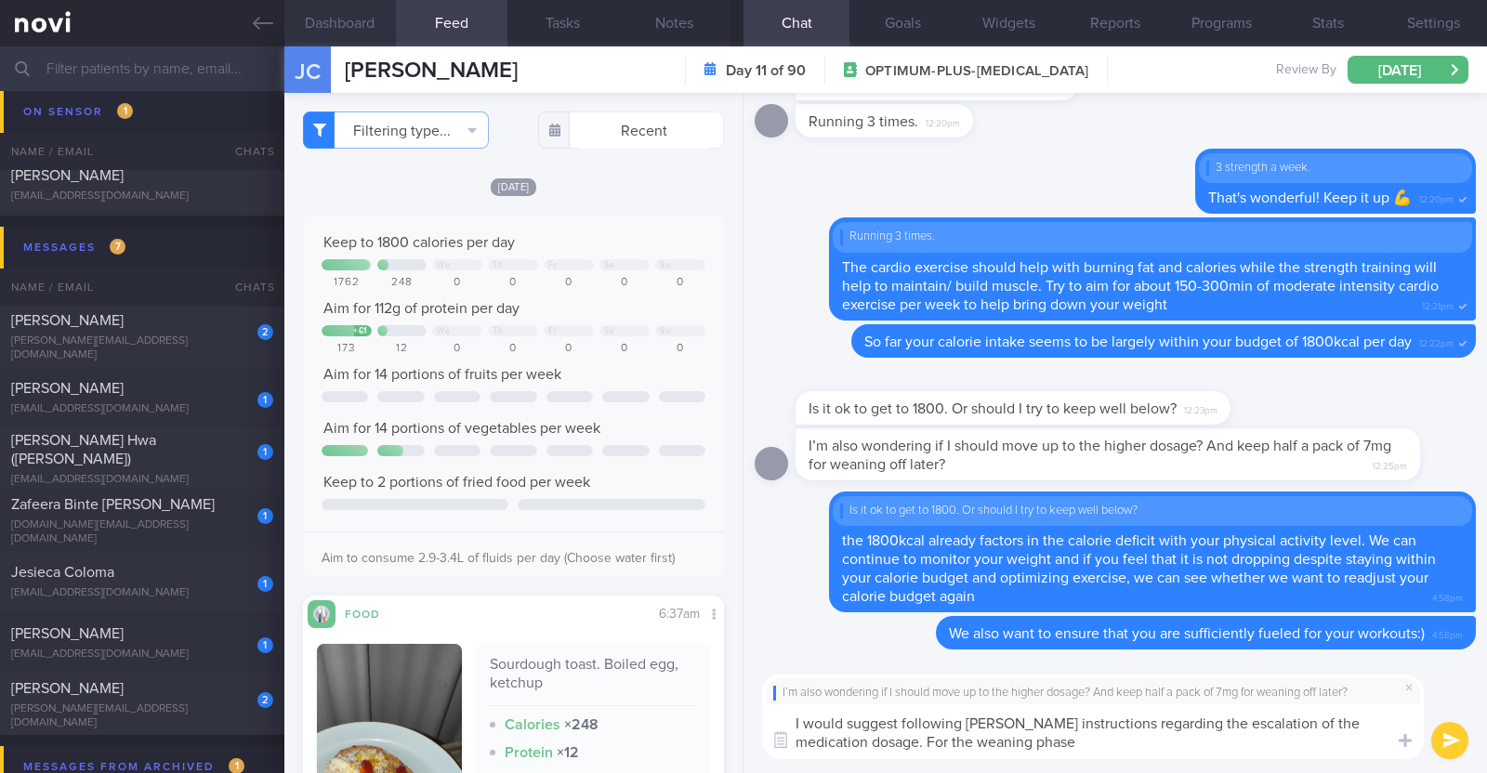
click at [357, 24] on button "Dashboard" at bounding box center [340, 23] width 112 height 46
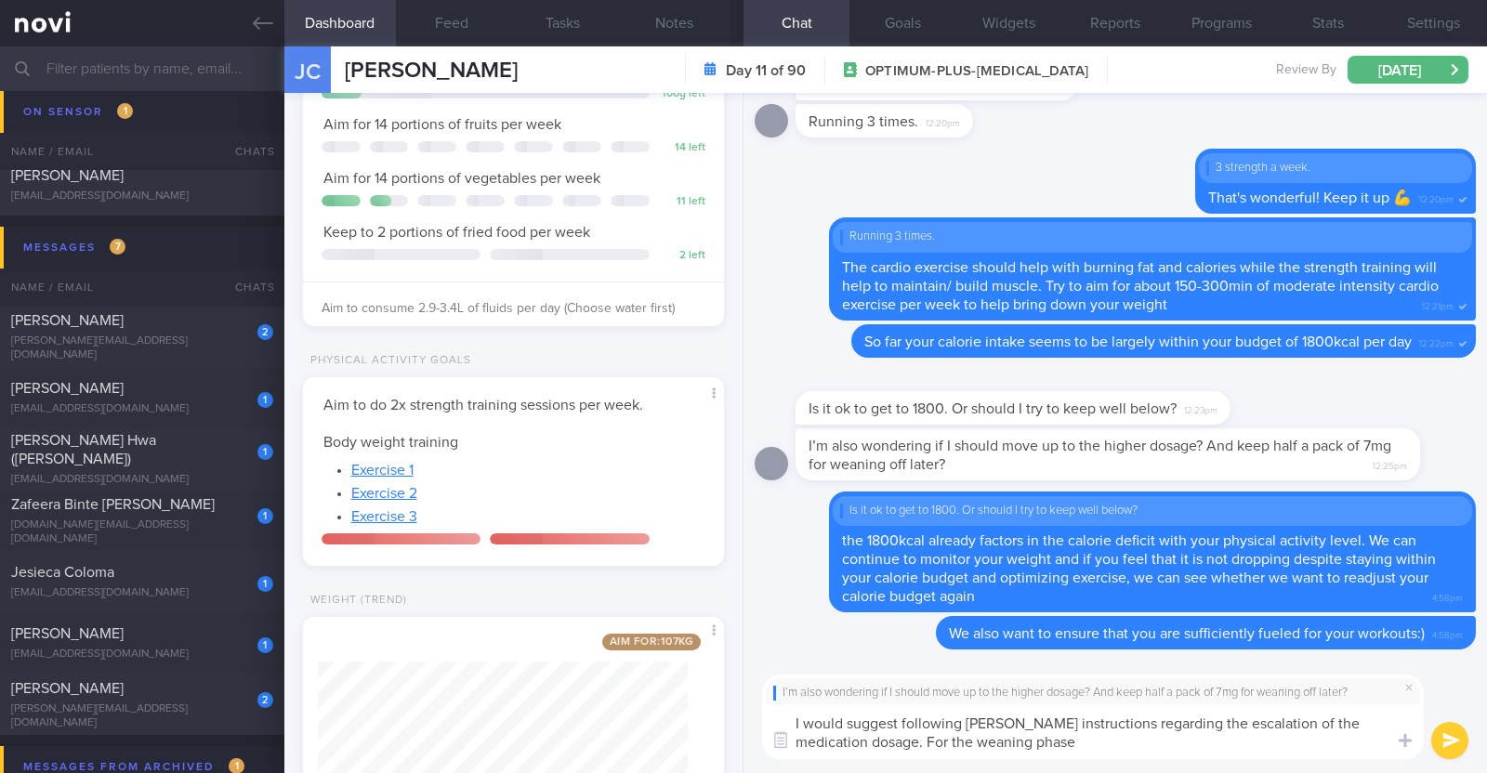
scroll to position [414, 0]
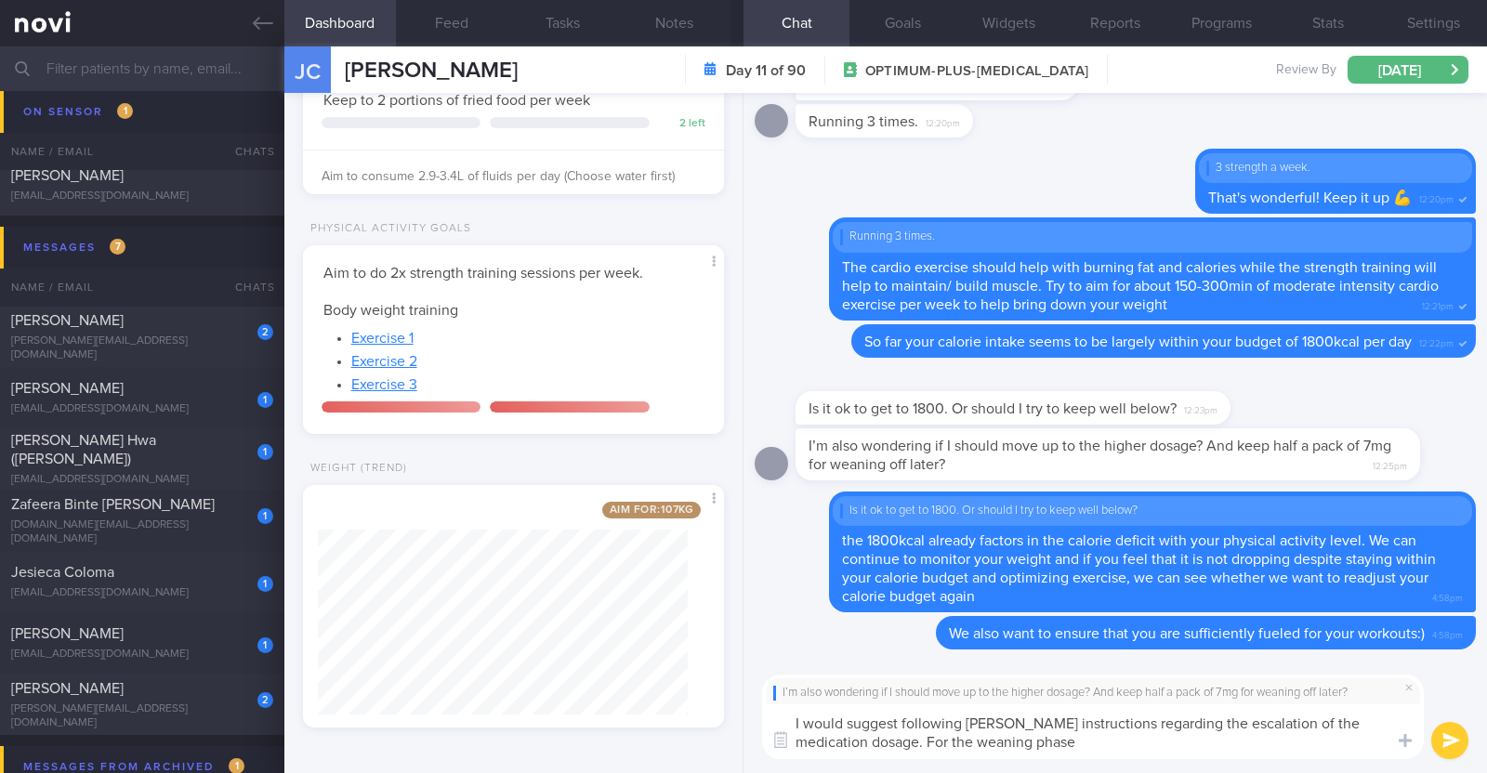
click at [1018, 743] on textarea "I would suggest following Dr Yeo's instructions regarding the escalation of the…" at bounding box center [1093, 731] width 662 height 55
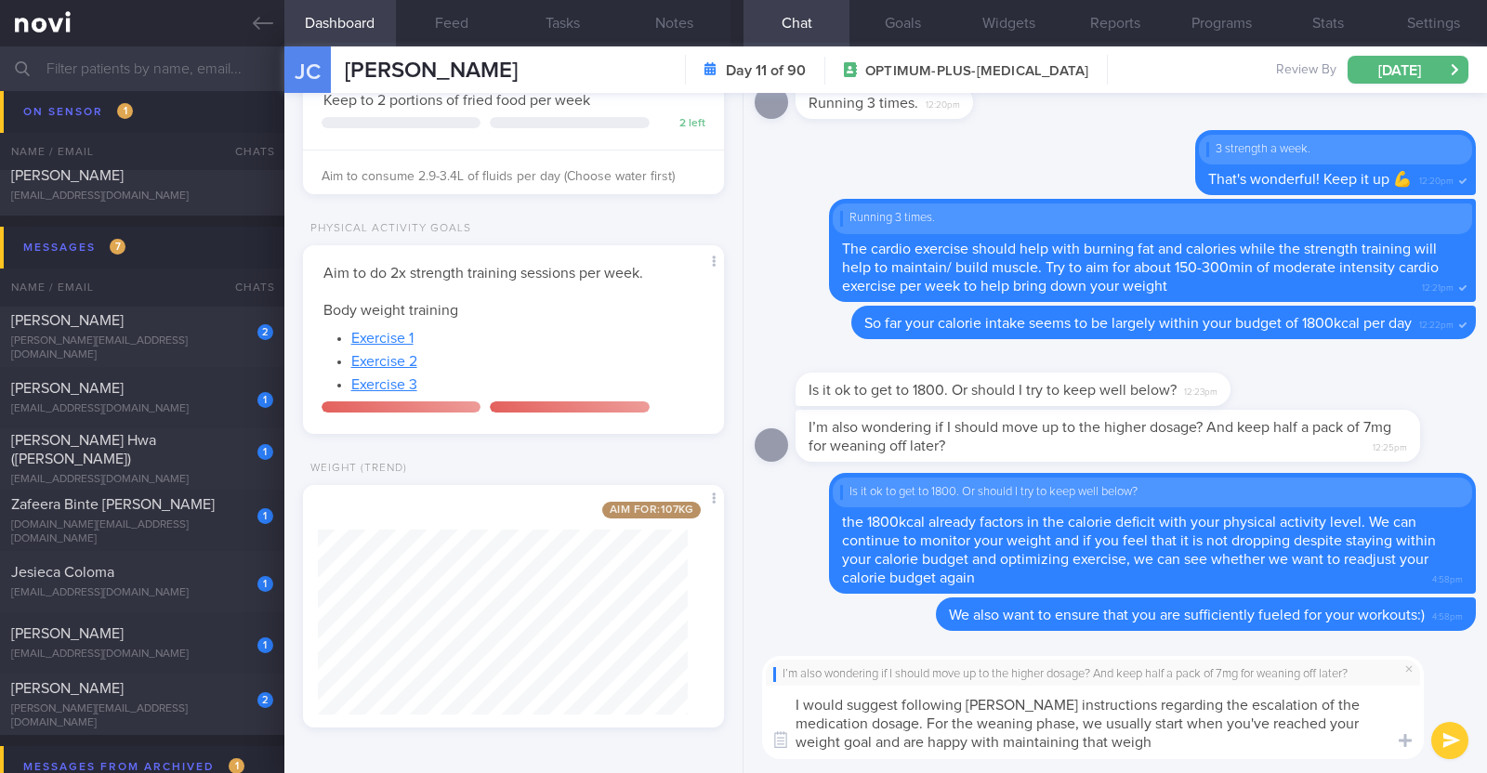
type textarea "I would suggest following Dr Yeo's instructions regarding the escalation of the…"
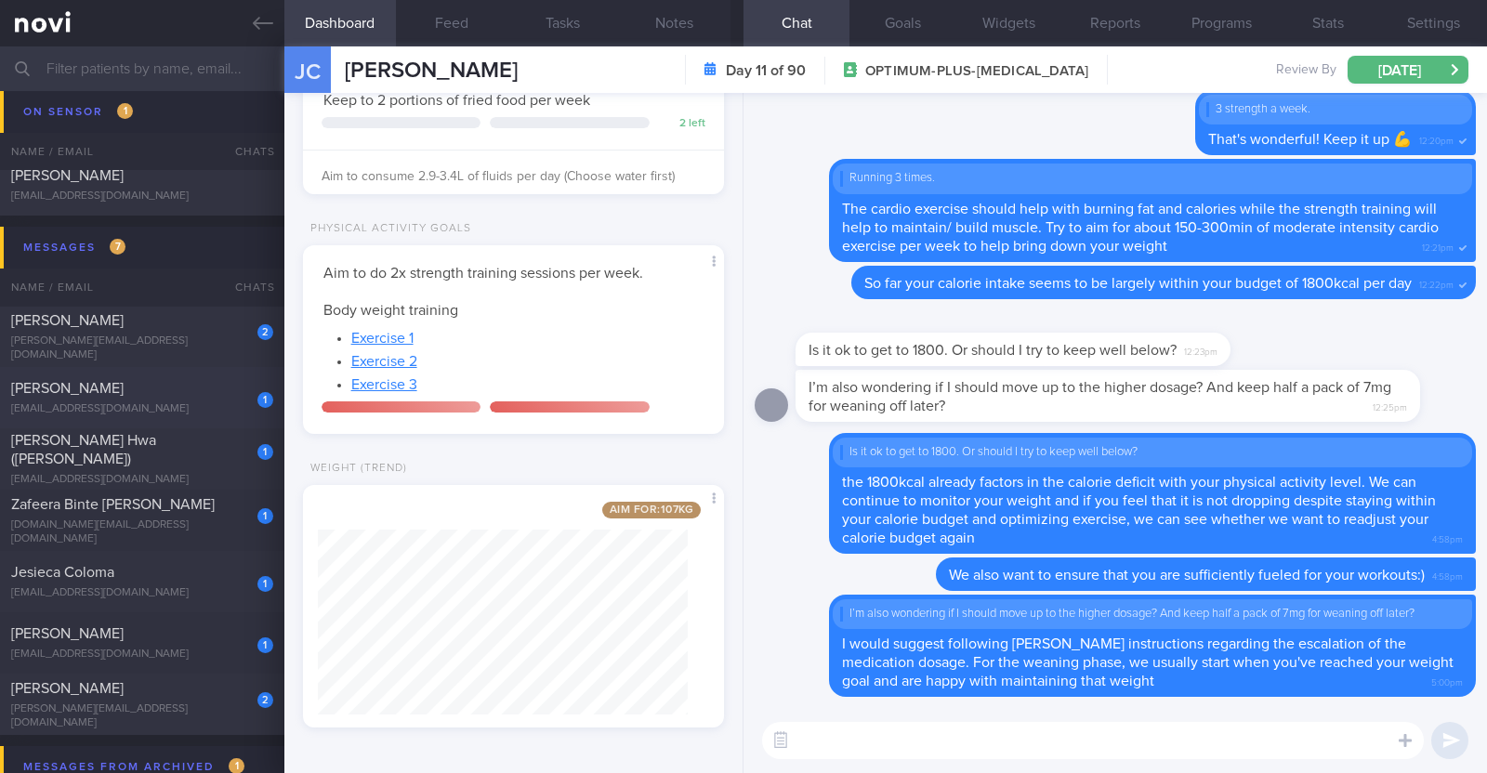
click at [211, 400] on div "1 Diana John tittu100@gmail.com" at bounding box center [142, 397] width 284 height 37
type textarea "38F Comorbidities: Fatty Liver PCOS Ryblesus 14mg Weight training 2x (60min) a …"
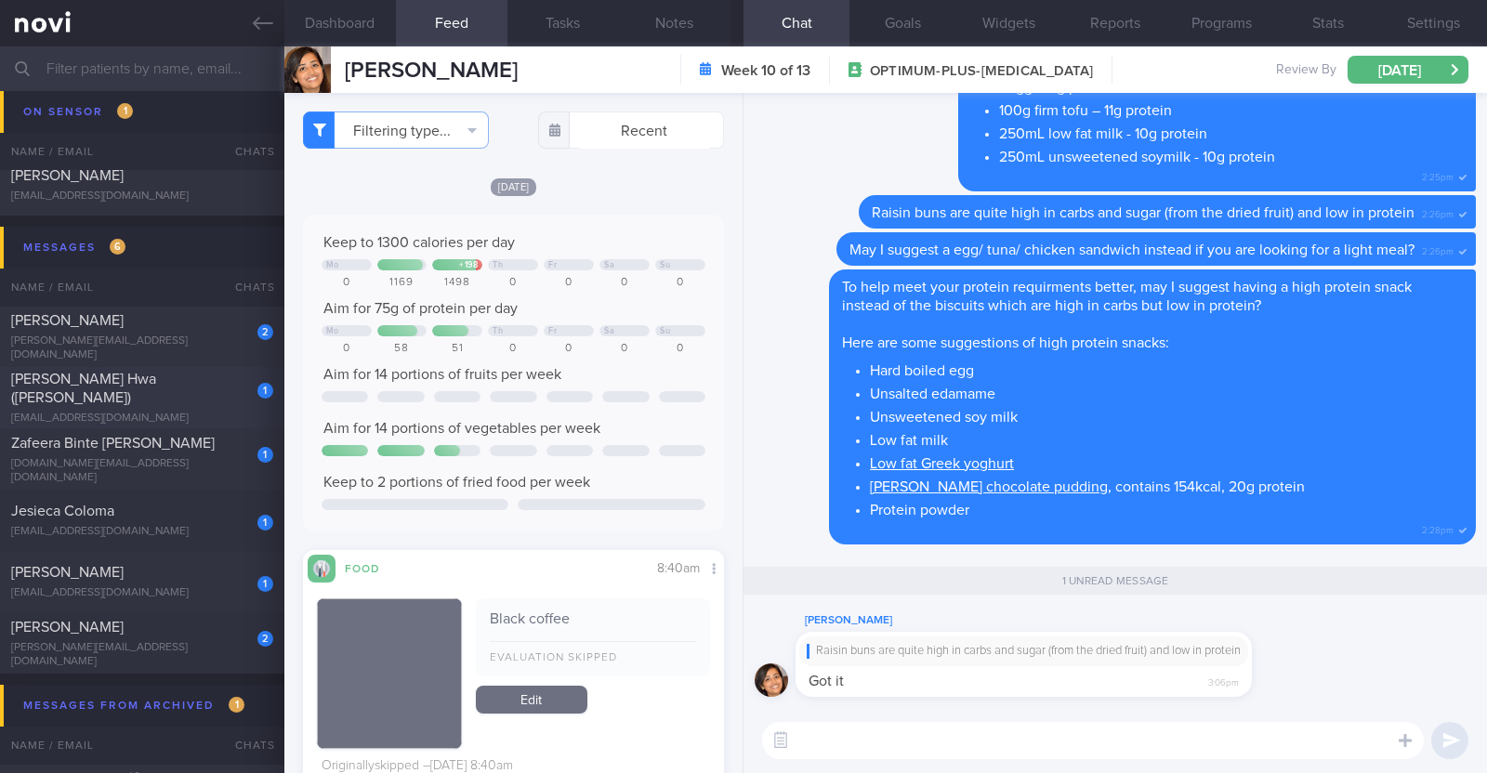
click at [211, 400] on div "1 Ong Chee Hwa (Jack) watermantapware@gmail.com" at bounding box center [142, 398] width 284 height 56
checkbox input "true"
type textarea "53M Comorbidities Pre-DM (dx pre-COVID19): not on meds, not on f/up, will self-…"
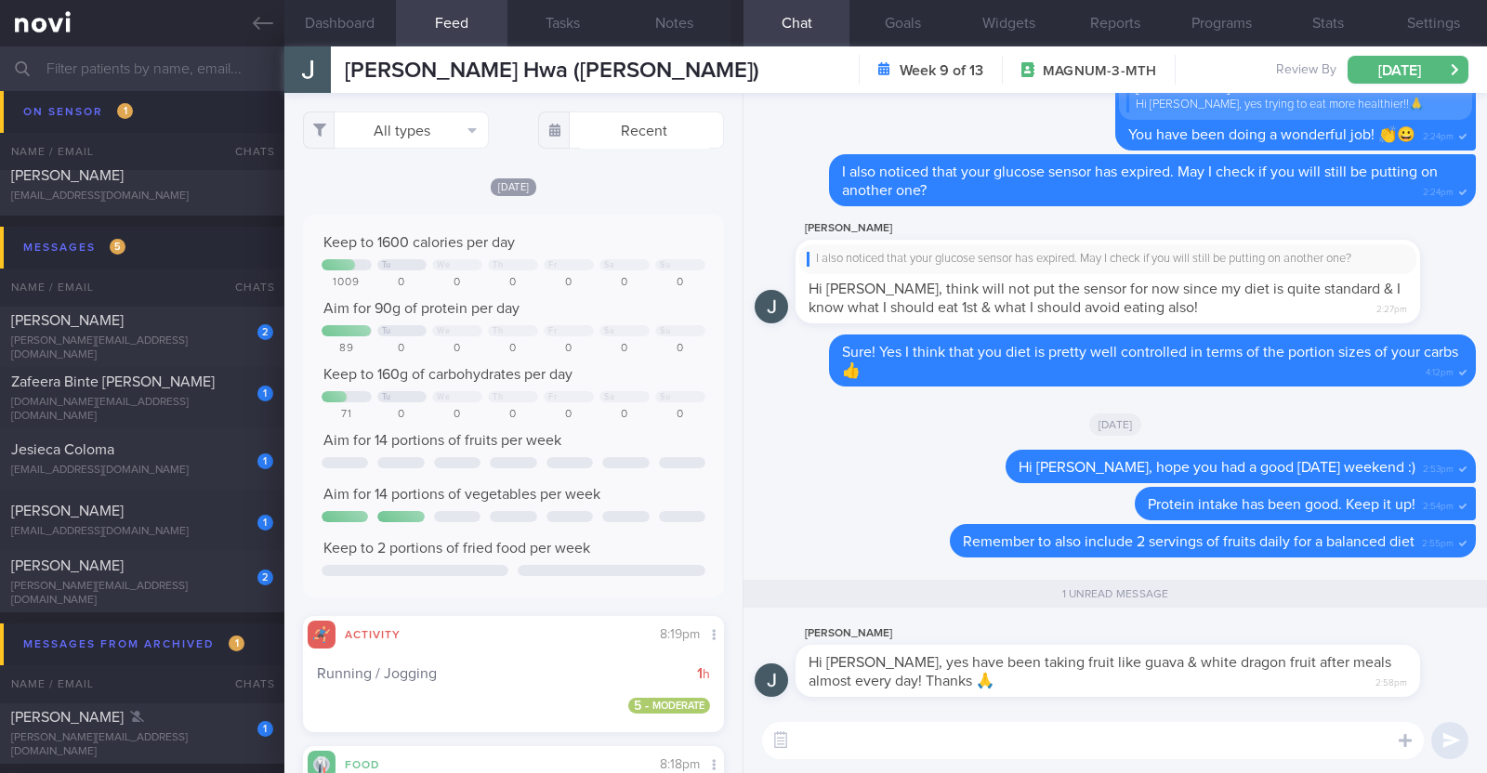
click at [876, 741] on textarea at bounding box center [1093, 740] width 662 height 37
click at [963, 732] on textarea "That's great to hear. Goo dob!" at bounding box center [1093, 740] width 662 height 37
type textarea "That's great to hear. Good job!"
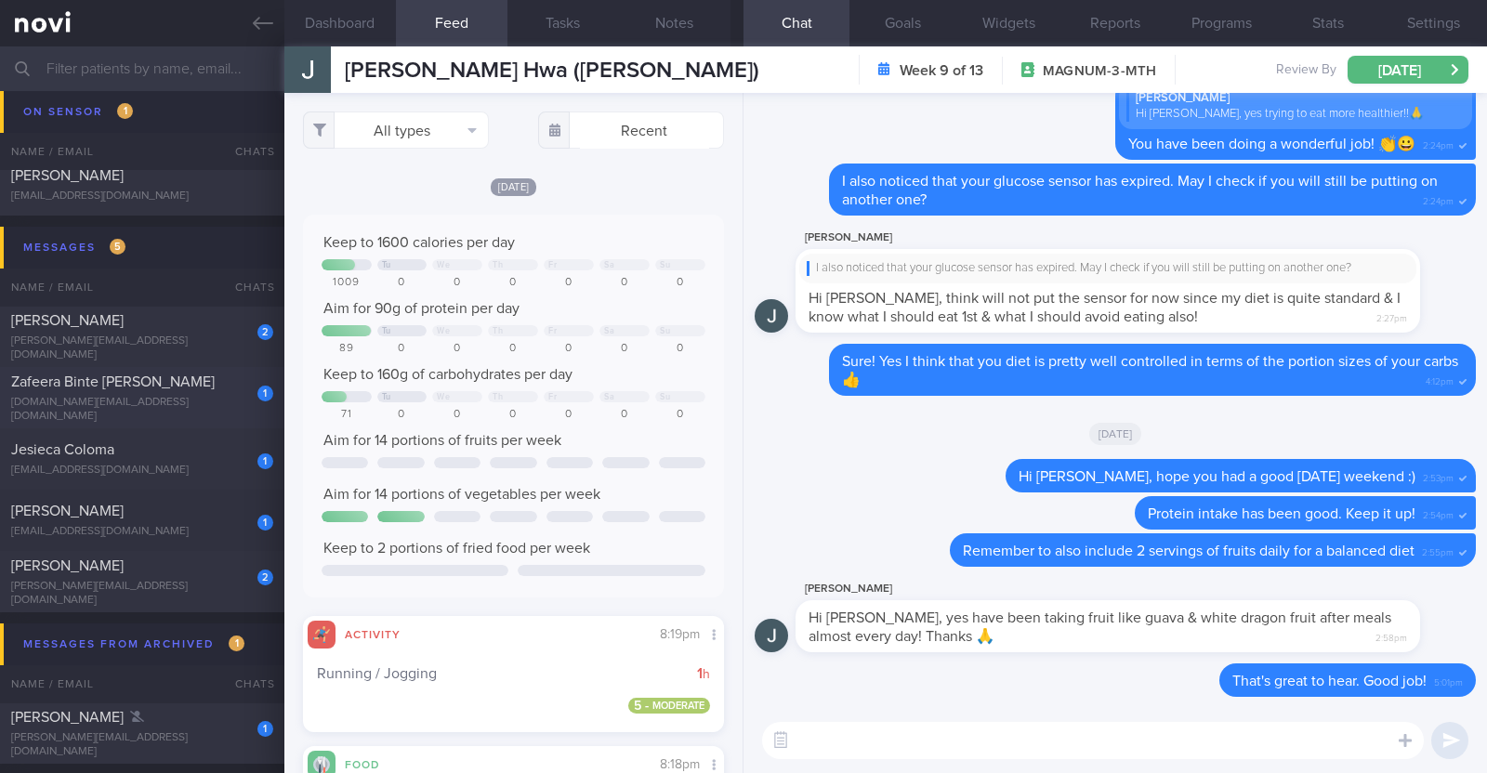
click at [250, 387] on div "1" at bounding box center [252, 387] width 41 height 29
type input "R/v with Dr SA 30/9."
type textarea "43F Comorbidities: 1. Hypercholesterolemia - diagnosed in 2018 2. Mild asthma -…"
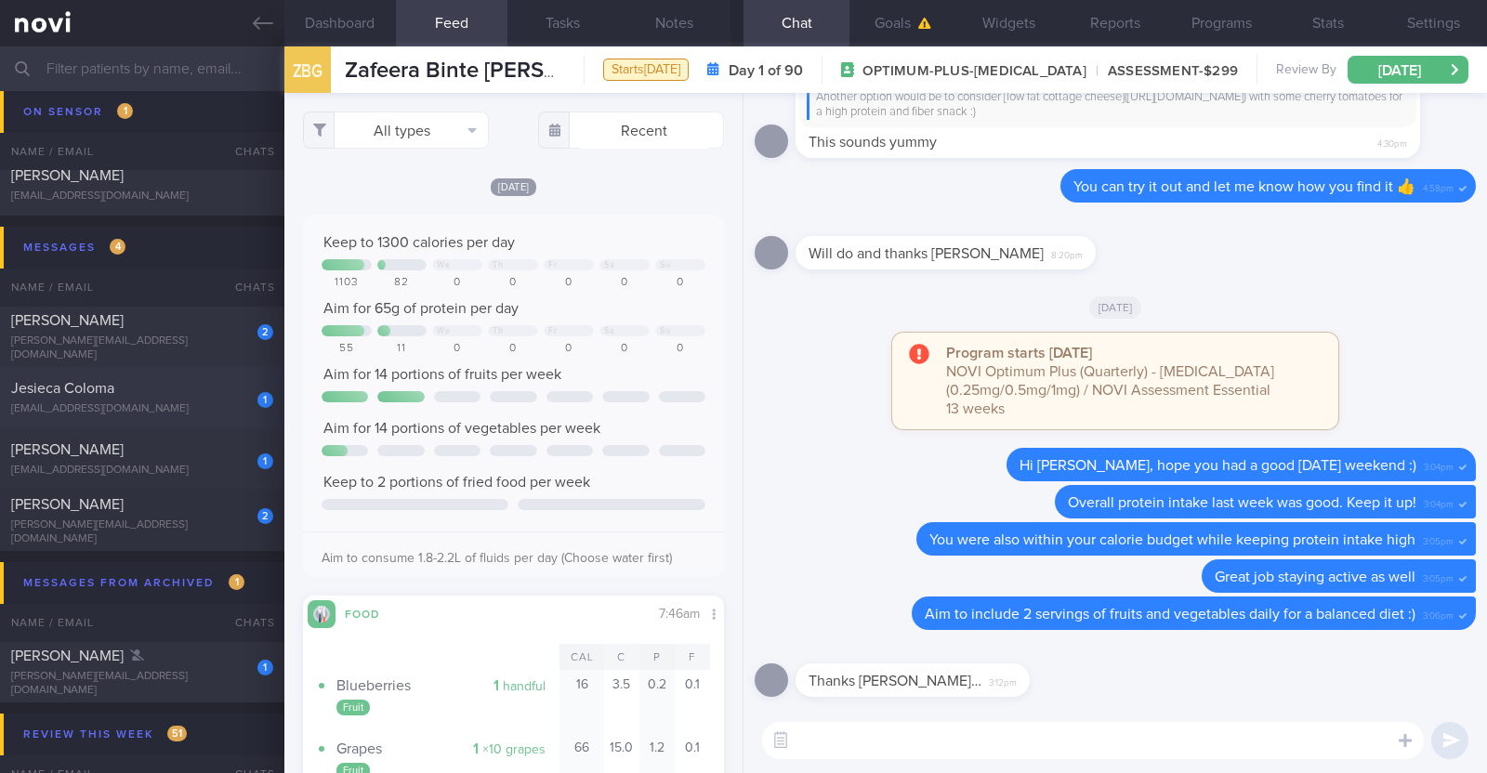
click at [232, 404] on div "1" at bounding box center [252, 393] width 41 height 29
type input "R/v with [PERSON_NAME] 2/9. R/v 18/8"
type textarea "43F Comorbidities: Pre-DM (dx 2023), hx of GDM, frequent UTI and yeast infectio…"
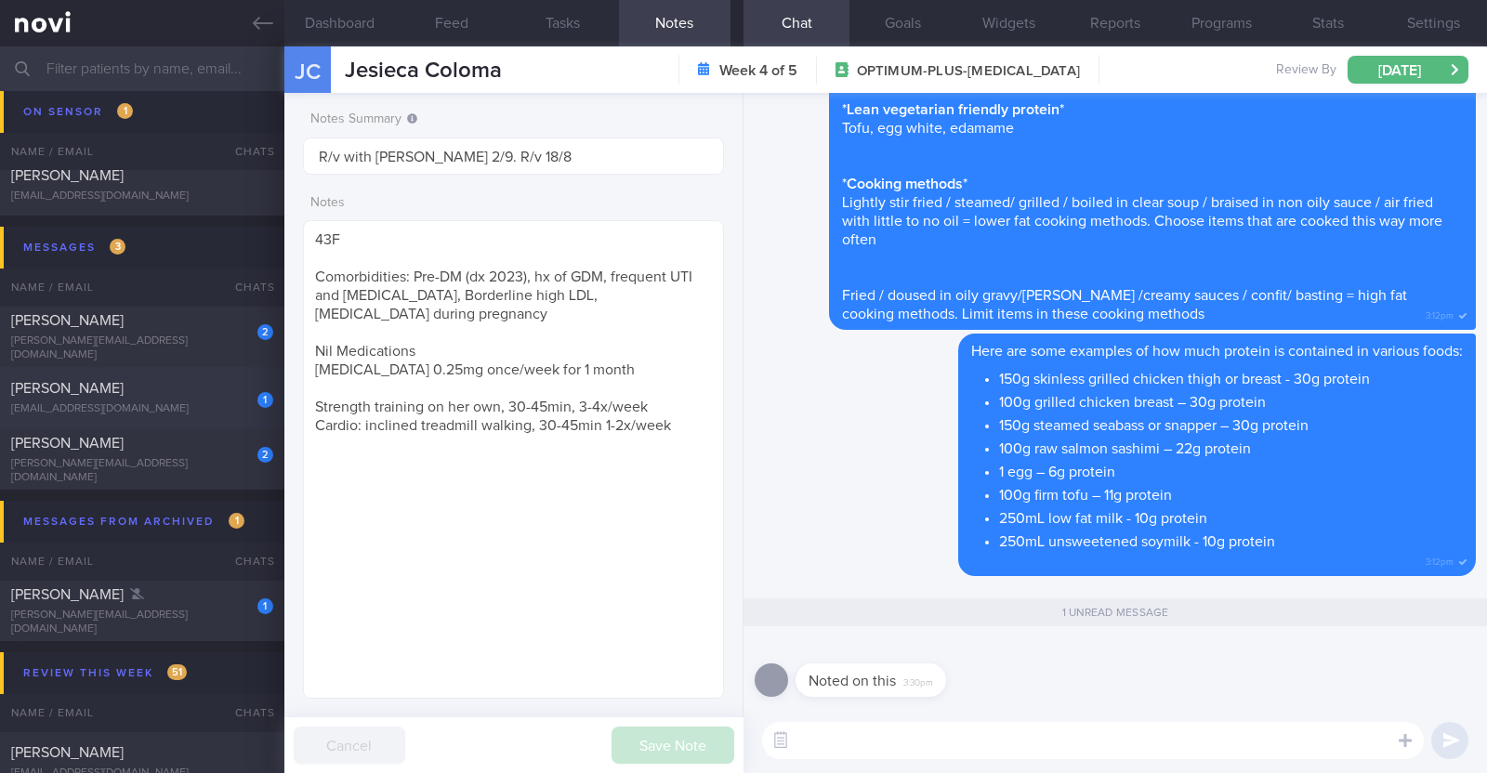
click at [232, 404] on div "1" at bounding box center [252, 393] width 41 height 29
type input "r/v with [PERSON_NAME] 27/8."
type textarea "33F Comorbidities: High Cholesterol Polycystic ovarian syndrome - dx at 20 Medi…"
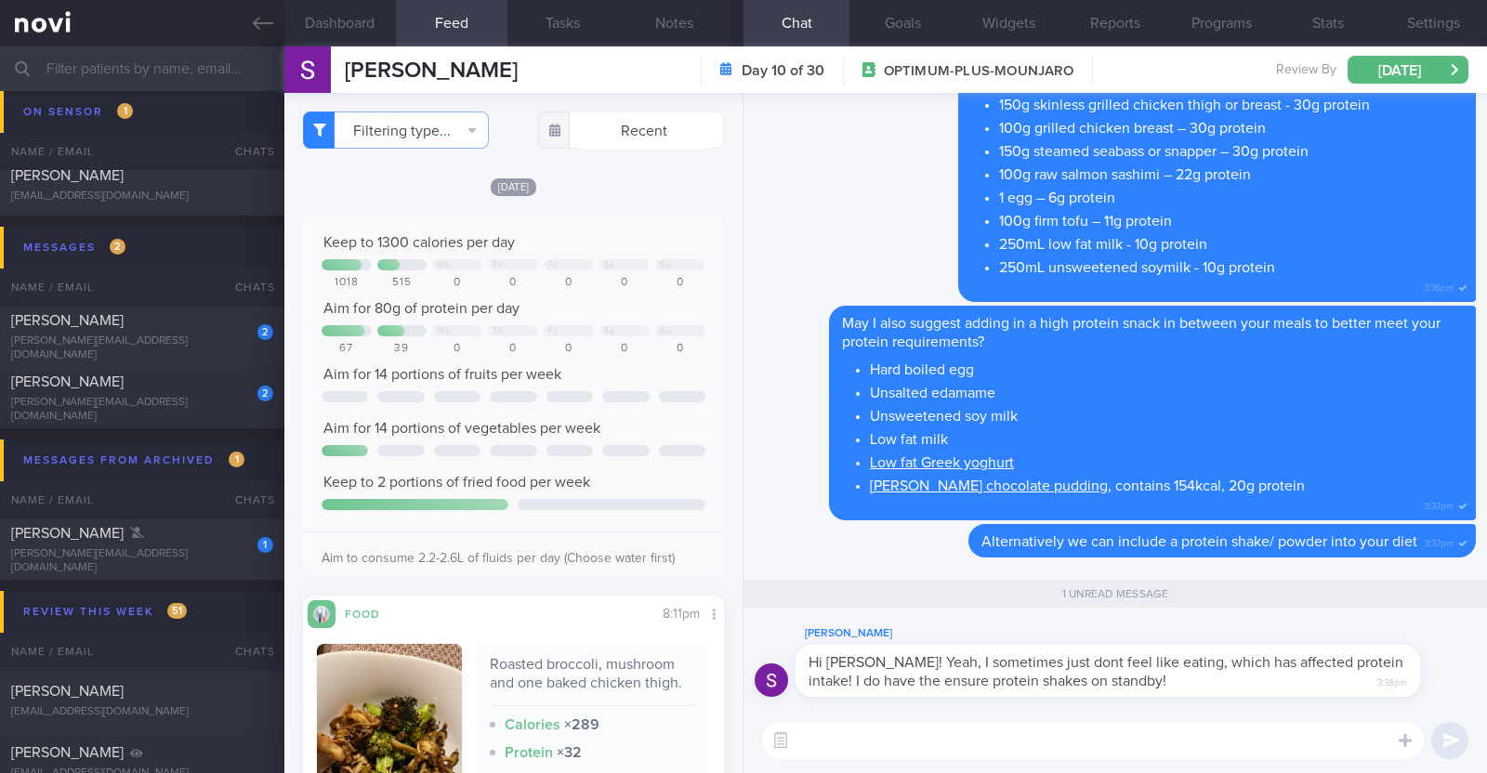
click at [1045, 745] on textarea at bounding box center [1093, 740] width 662 height 37
type textarea "G"
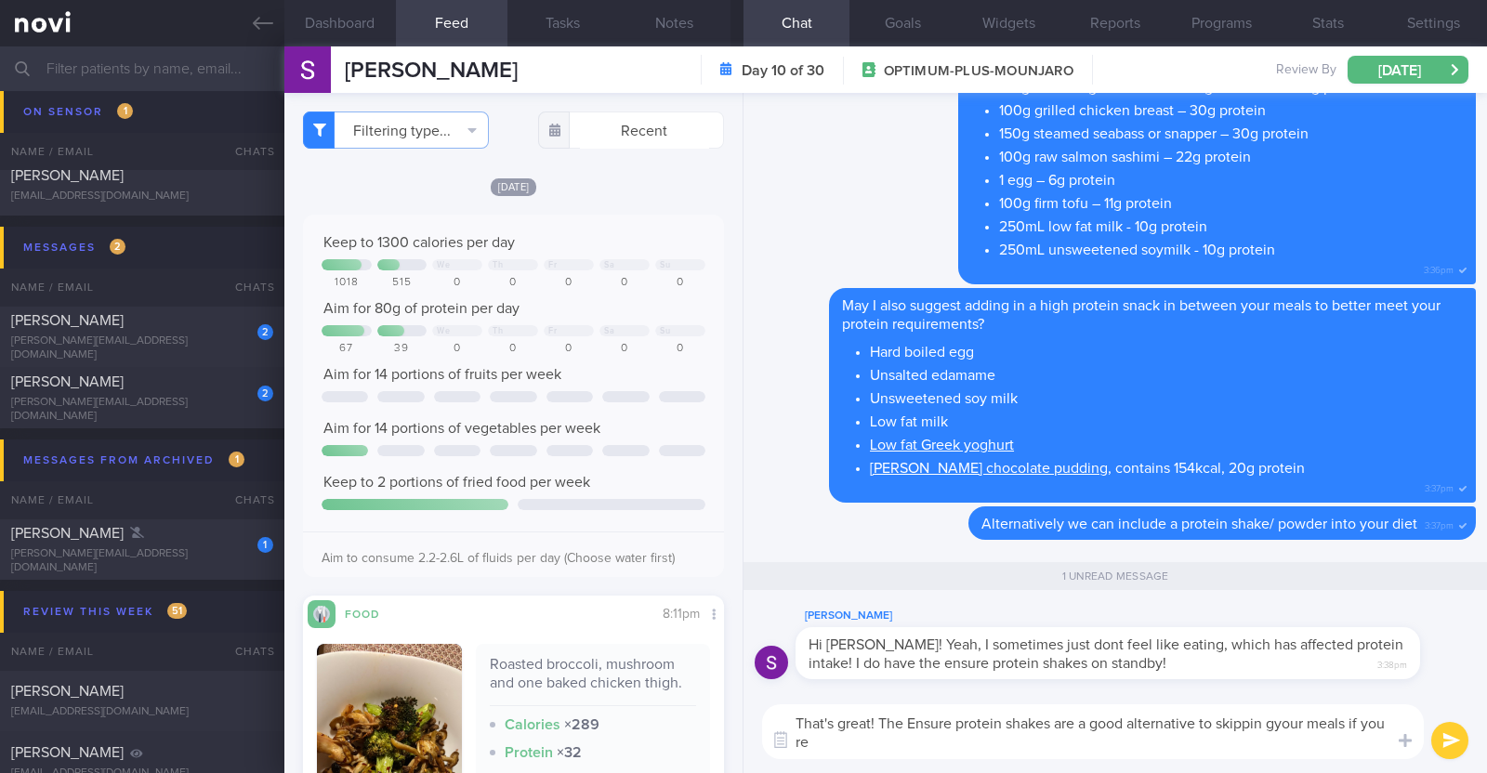
type textarea "That's great! The Ensure protein shakes are a good alternative to skippin gyour…"
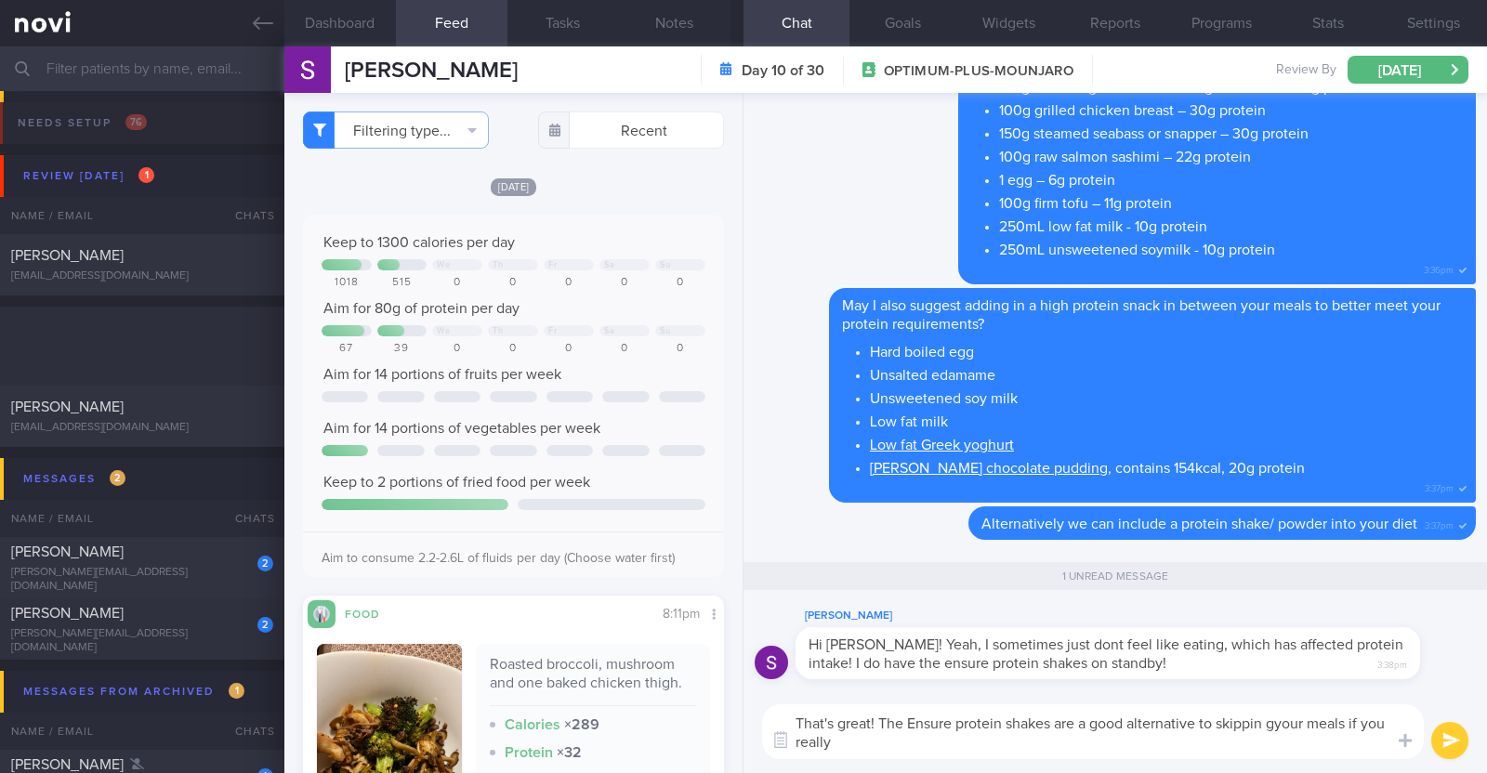
select select "7"
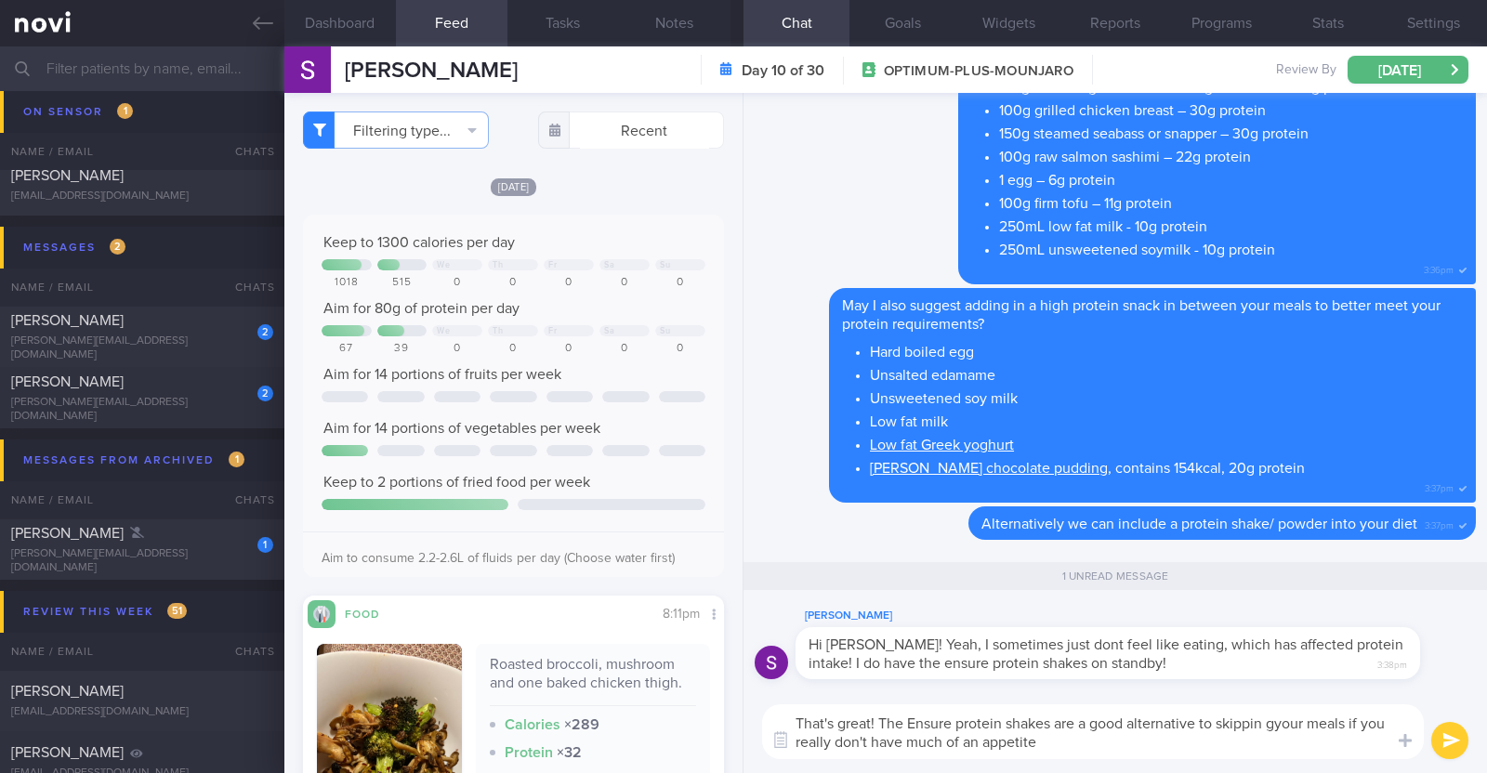
click at [1273, 726] on textarea "That's great! The Ensure protein shakes are a good alternative to skippin gyour…" at bounding box center [1093, 731] width 662 height 55
type textarea "That's great! The Ensure protein shakes are a good alternative to skipping your…"
click at [1452, 752] on button "submit" at bounding box center [1449, 740] width 37 height 37
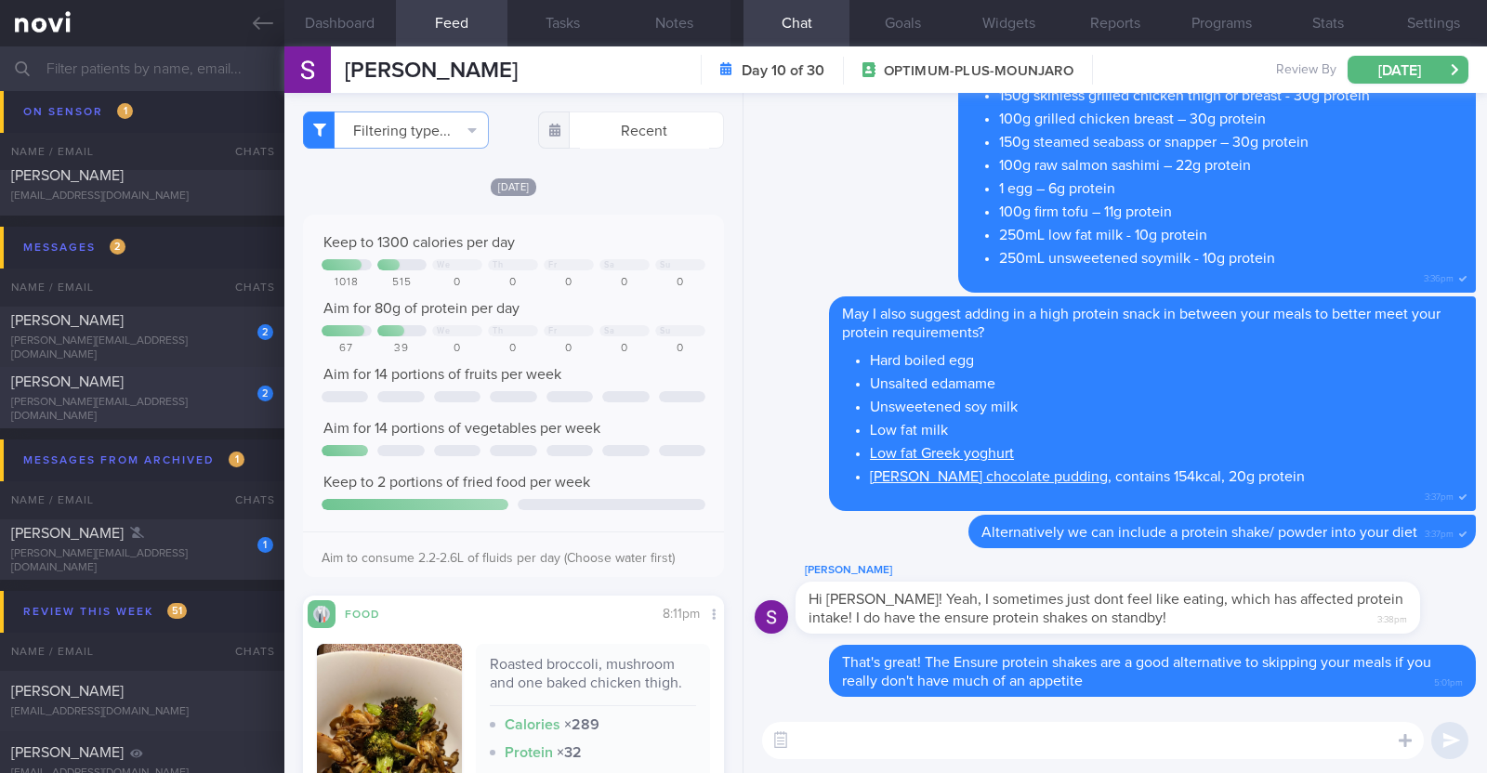
click at [228, 411] on div "[PERSON_NAME][EMAIL_ADDRESS][DOMAIN_NAME]" at bounding box center [142, 410] width 262 height 28
checkbox input "true"
type textarea "31M Comorbidities OSA (not officially diagnosed) Nil meds Mounjaro 2.5mg Sedent…"
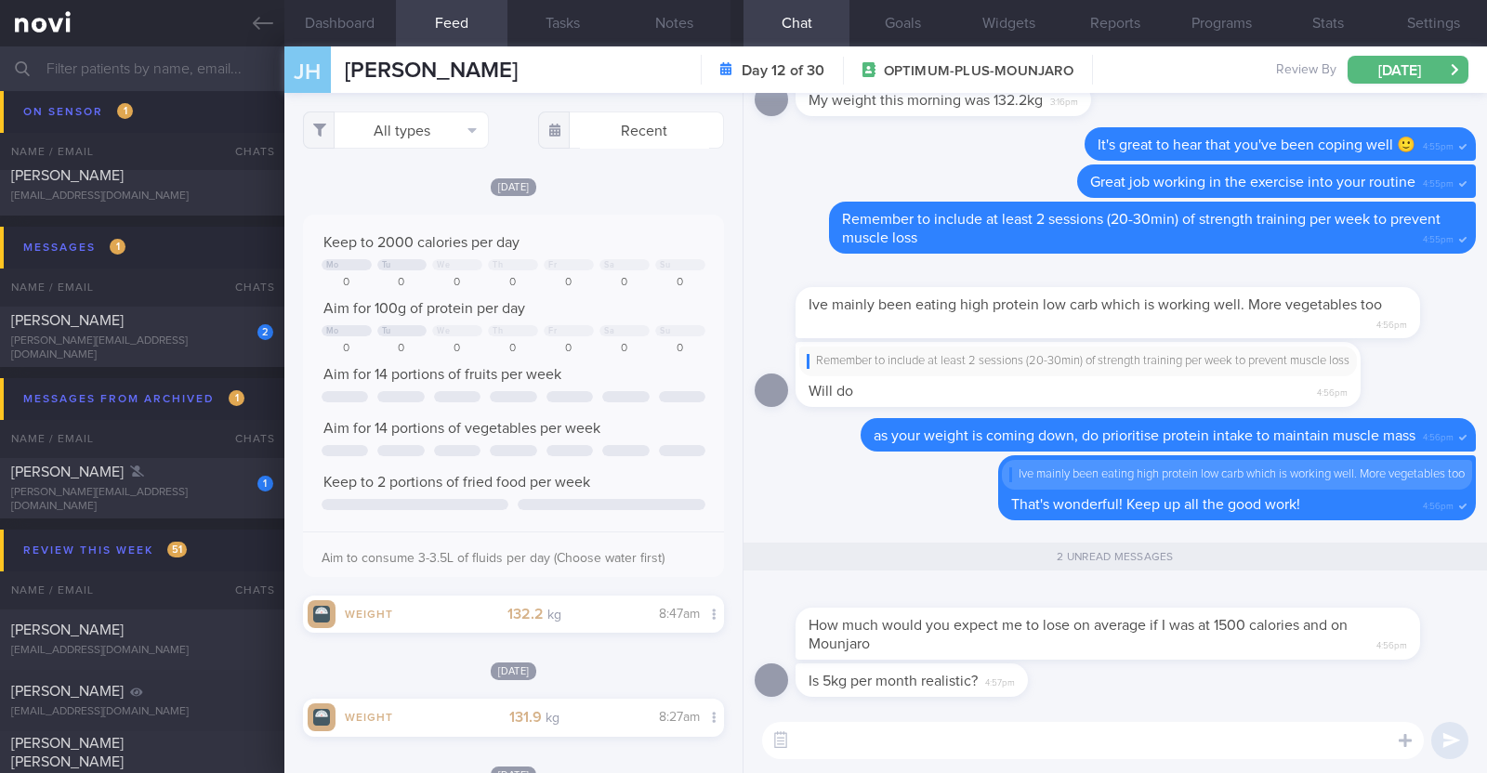
click at [1087, 743] on textarea at bounding box center [1093, 740] width 662 height 37
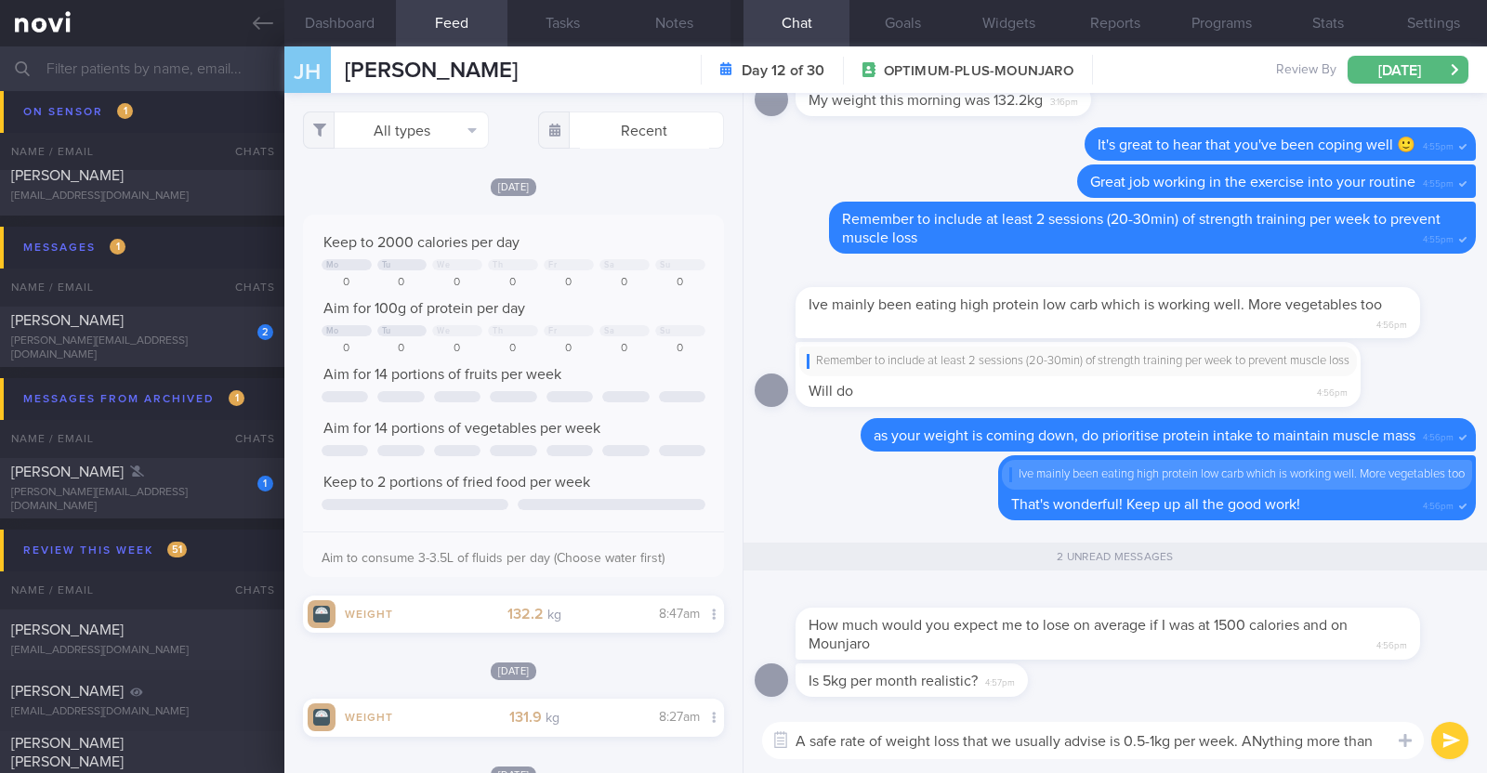
scroll to position [-16, 0]
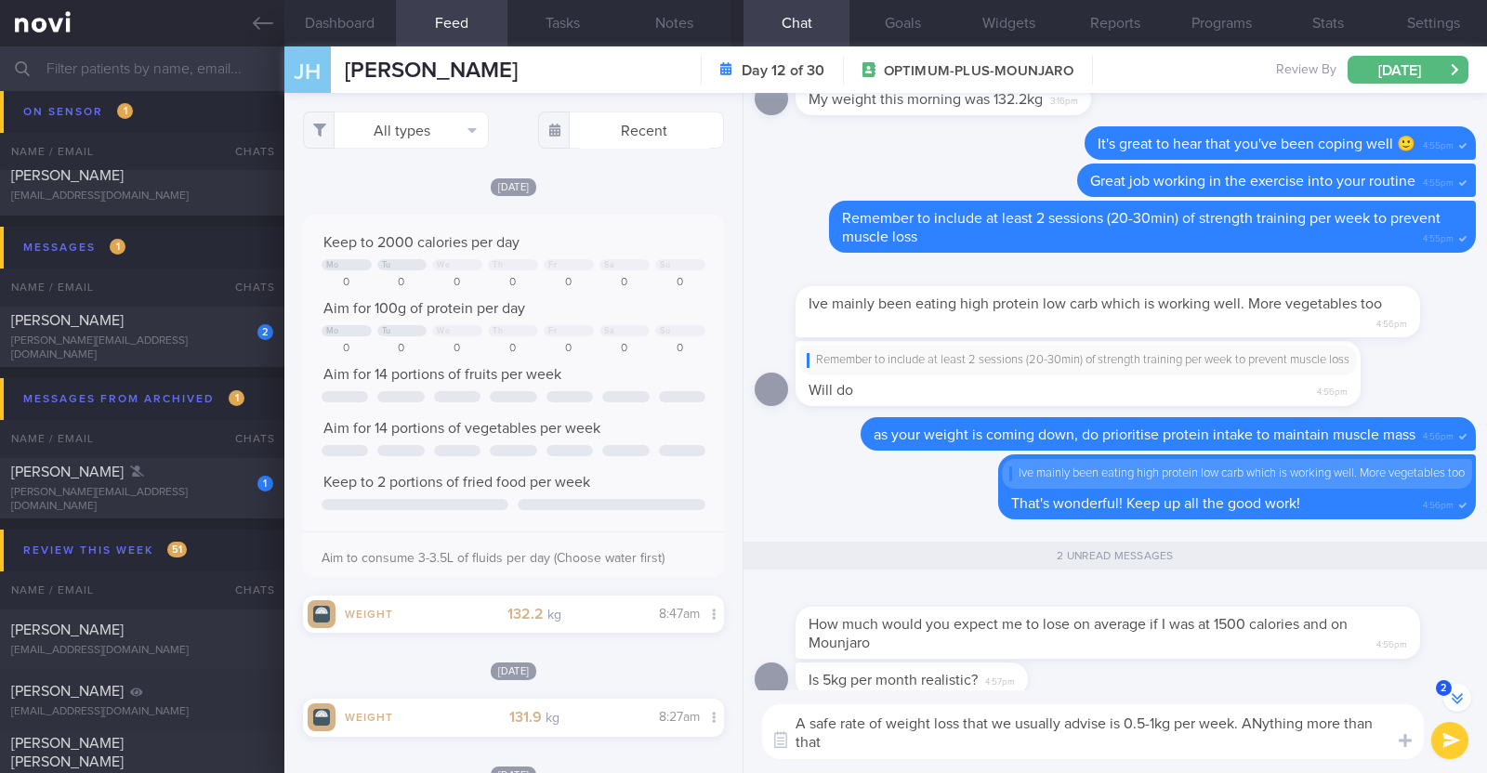
click at [1263, 717] on textarea "A safe rate of weight loss that we usually advise is 0.5-1kg per week. ANything…" at bounding box center [1093, 731] width 662 height 55
click at [1014, 731] on textarea "A safe rate of weight loss that we usually advise is 0.5-1kg per week. Anything…" at bounding box center [1093, 731] width 662 height 55
click at [899, 742] on textarea "A safe rate of weight loss that we usually advise is 0.5-1kg per week. Anything…" at bounding box center [1093, 731] width 662 height 55
type textarea "A safe rate of weight loss that we usually advise is 0.5-1kg per week. Anything…"
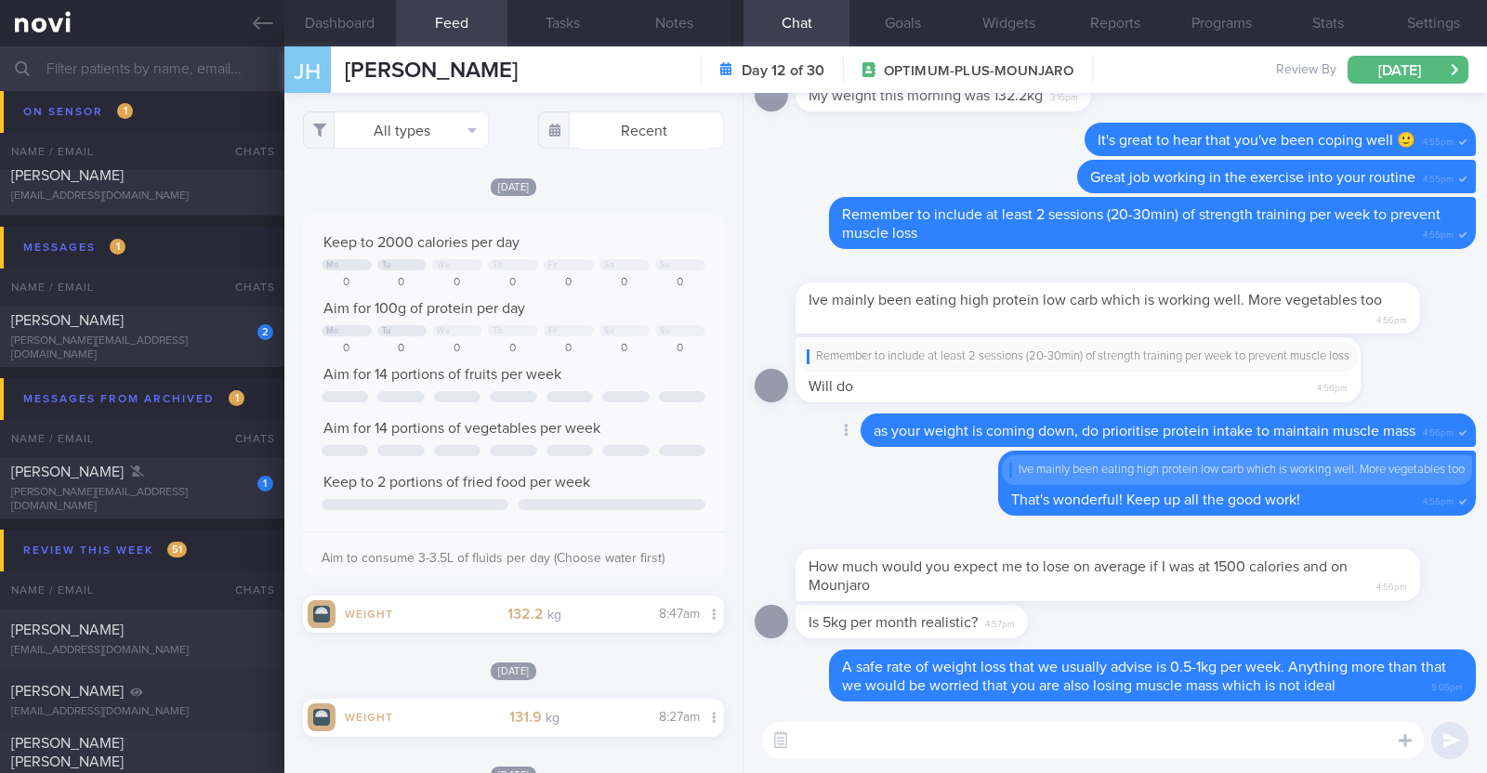
scroll to position [0, 0]
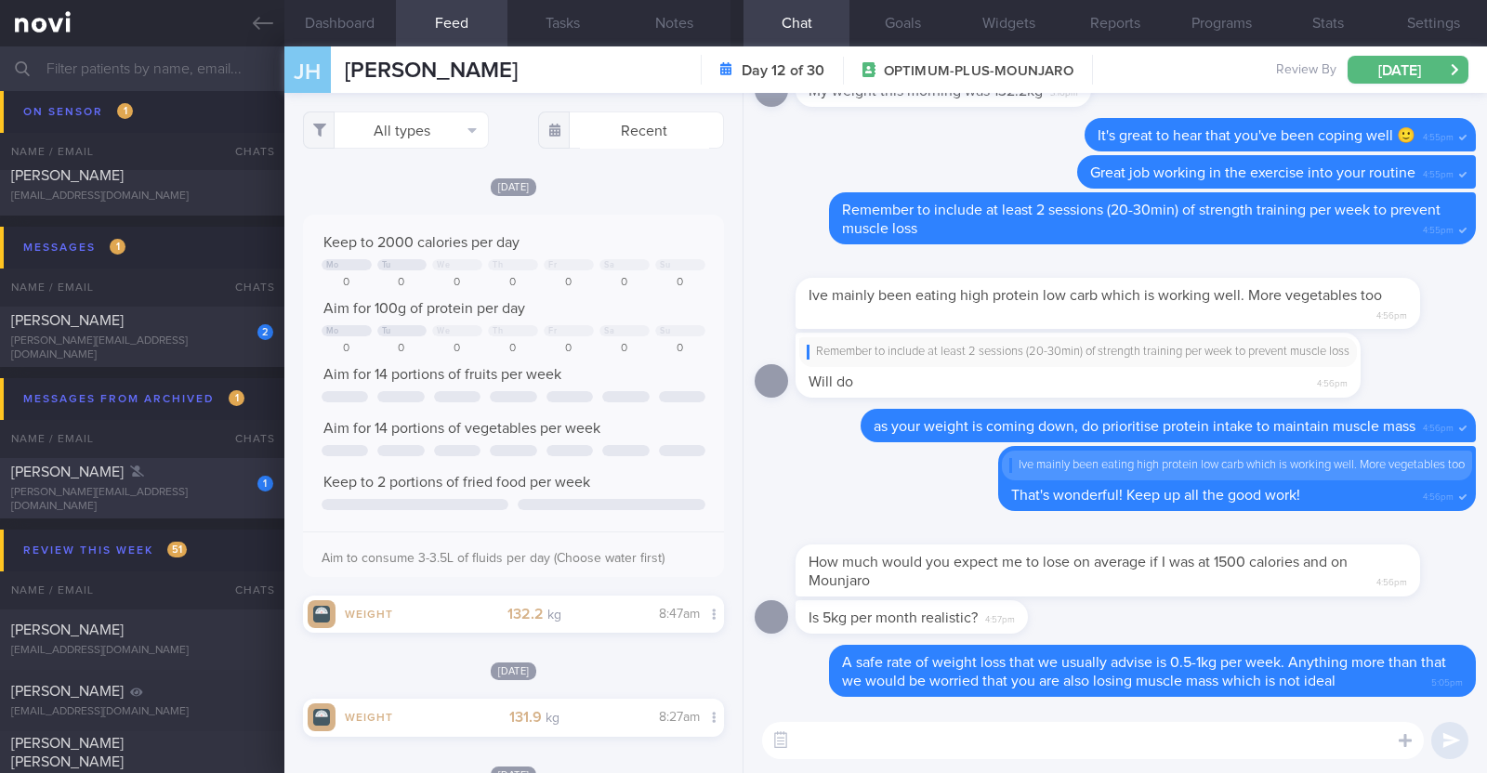
click at [181, 481] on div "DHAKAL BHATTARAI SHIRISHMA" at bounding box center [139, 472] width 257 height 19
type input "Downgrade to digital support on 16/5. programme ended on 26/4 Appt with Dr SA o…"
type textarea "33F LACTO VEGETARIAN Comorbidities: Dyslipidemia Pre- DM - IGT (Nov 2022 OGTT: …"
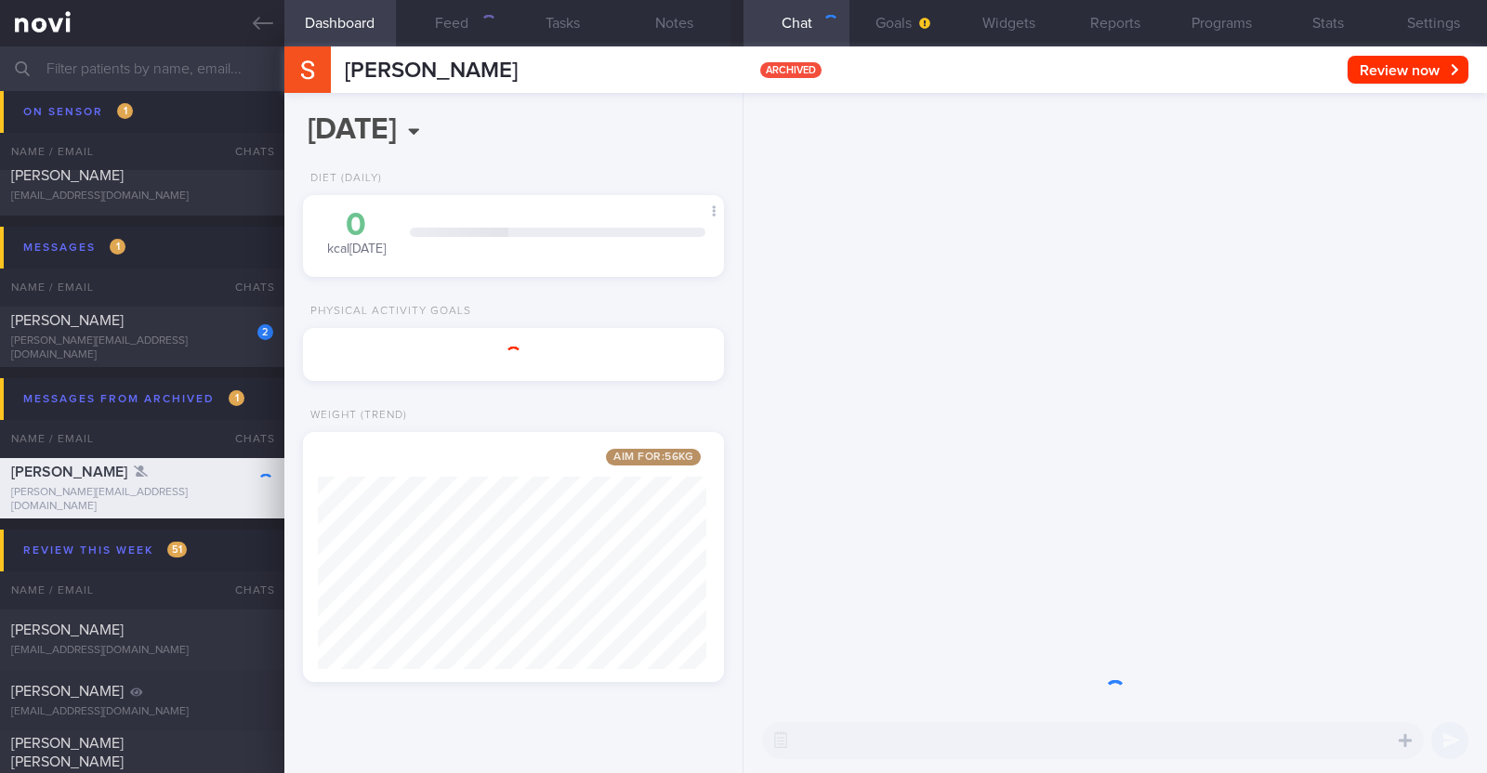
scroll to position [220, 387]
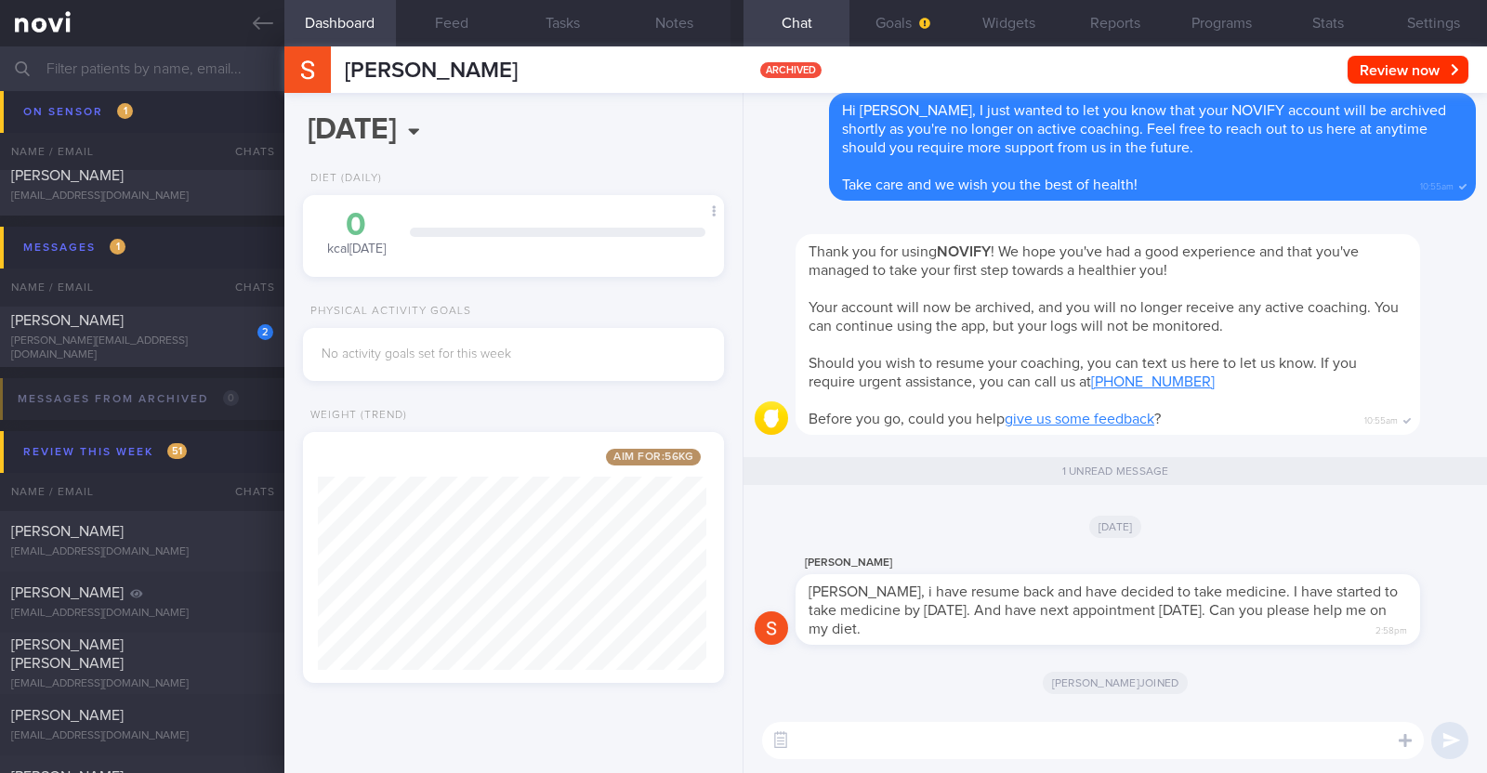
click at [934, 729] on textarea at bounding box center [1093, 740] width 662 height 37
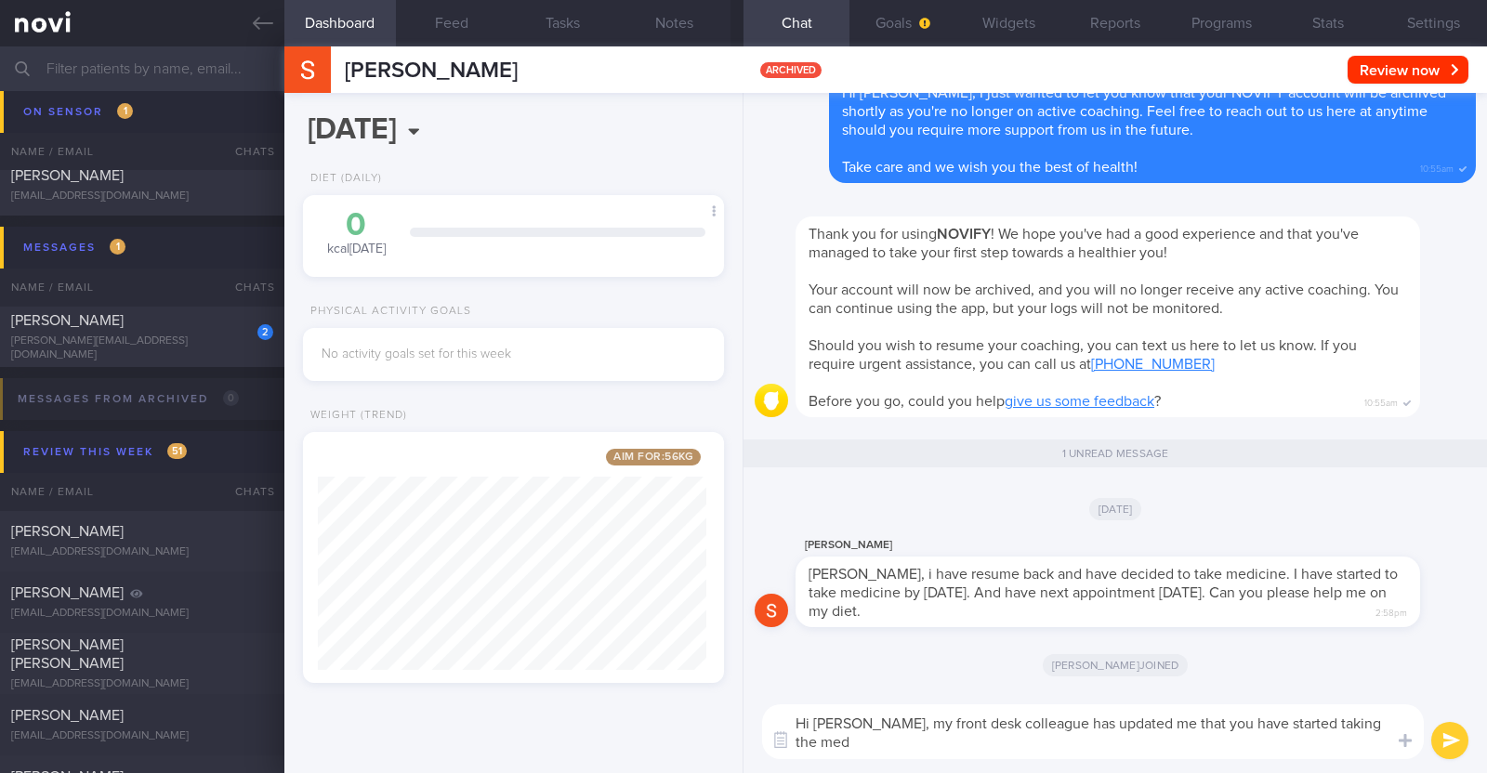
scroll to position [0, 0]
type textarea "Hi Shirishma, my front desk colleague has updated me that you have started taki…"
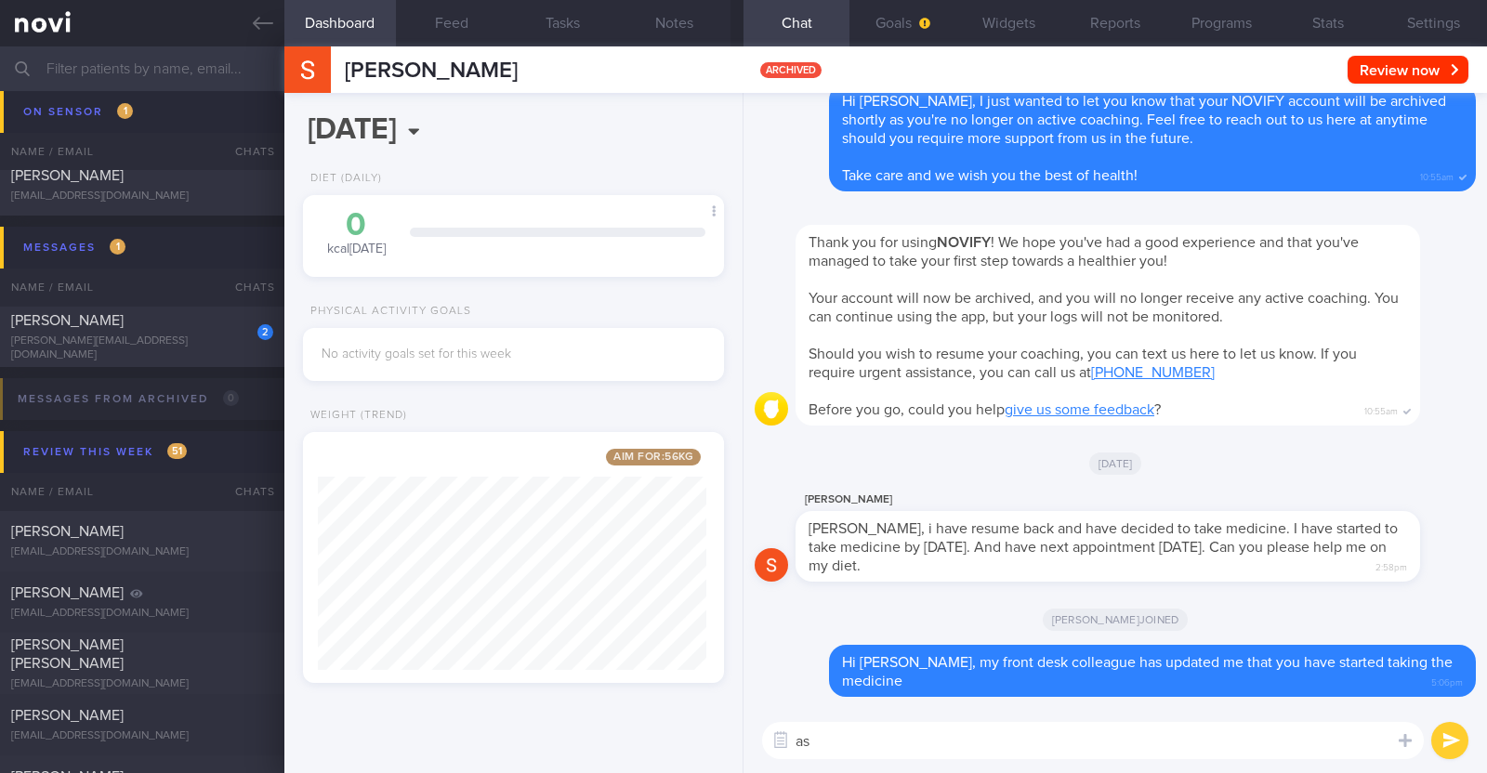
type textarea "a"
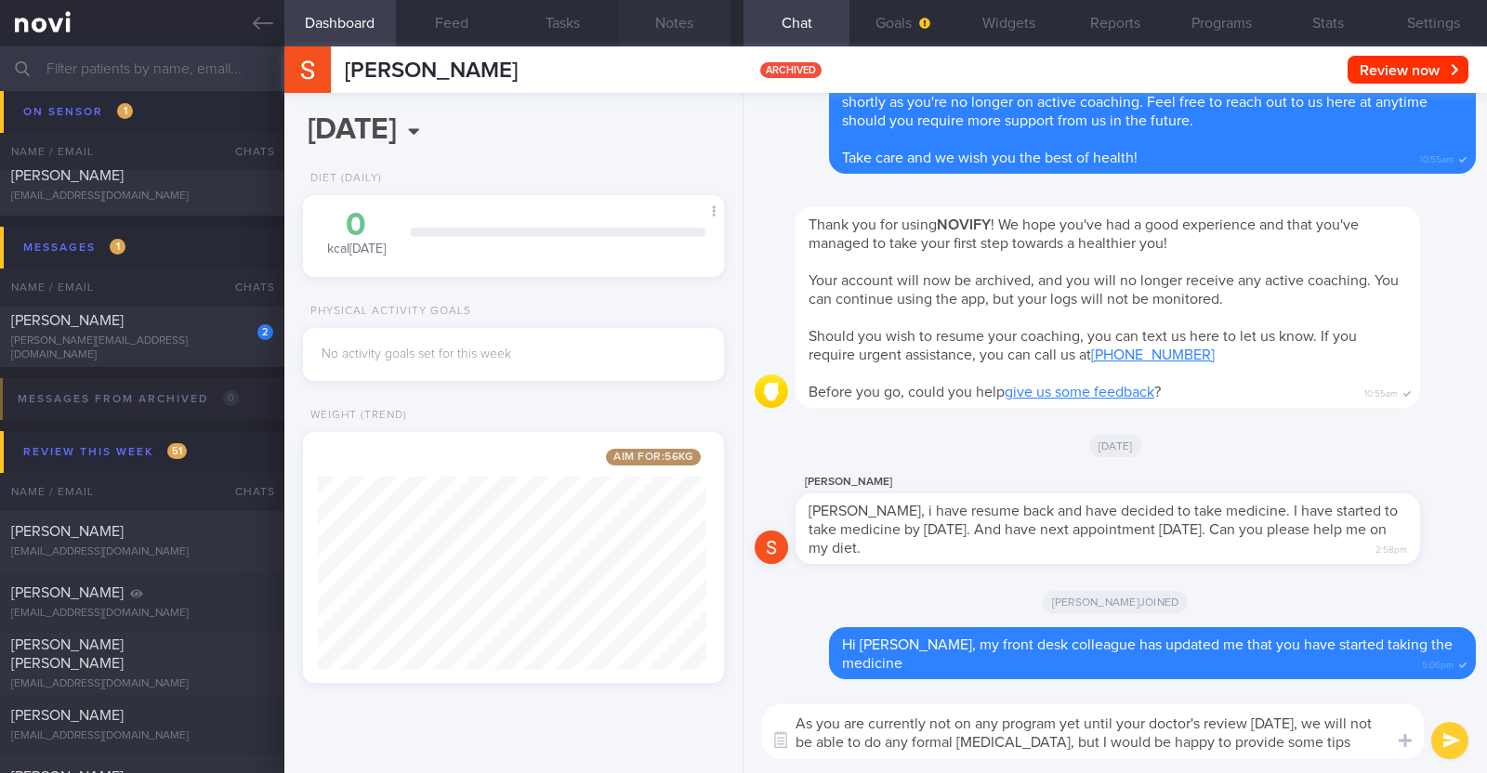
click at [664, 32] on button "Notes" at bounding box center [675, 23] width 112 height 46
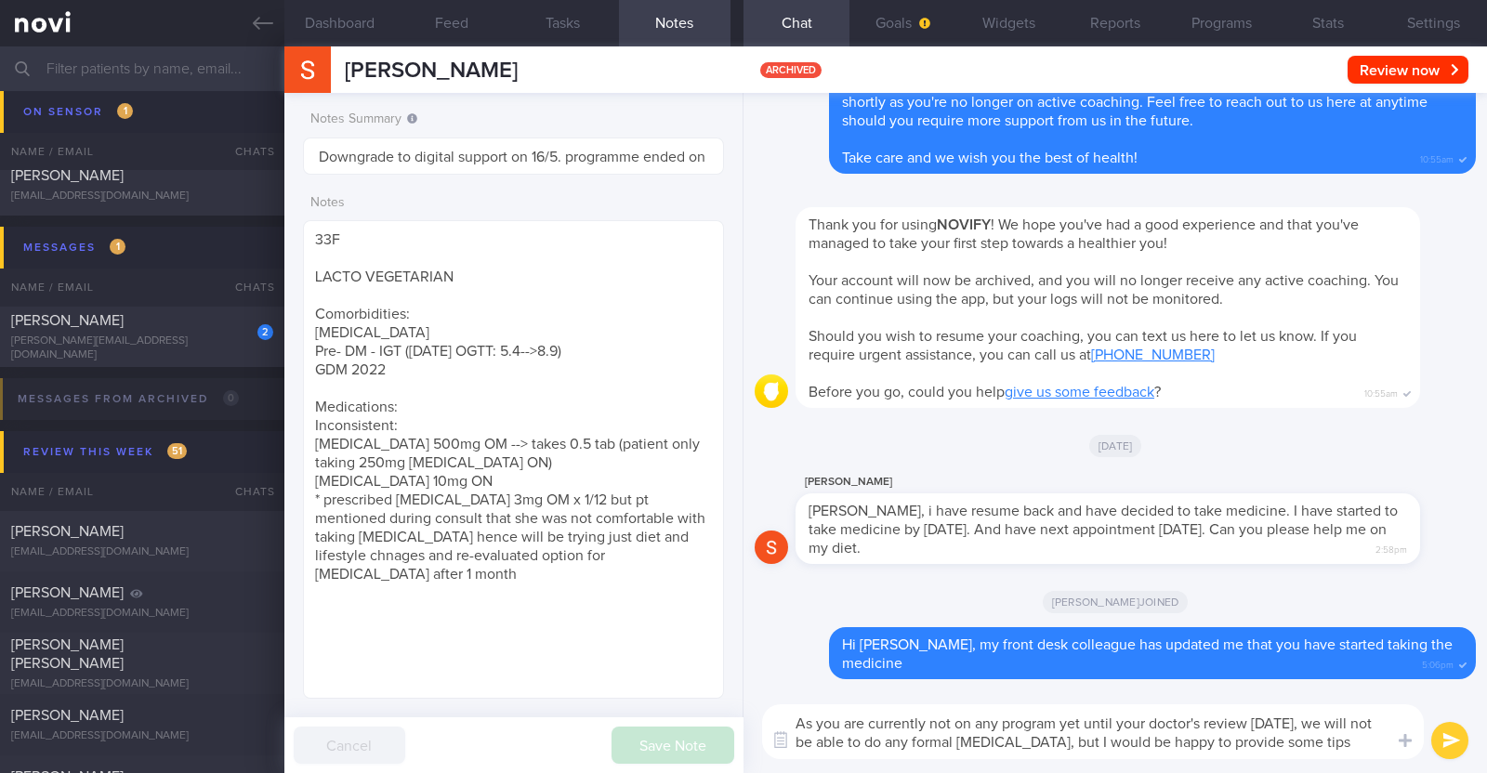
click at [1372, 745] on textarea "As you are currently not on any program yet until your doctor's review in 4 wee…" at bounding box center [1093, 731] width 662 height 55
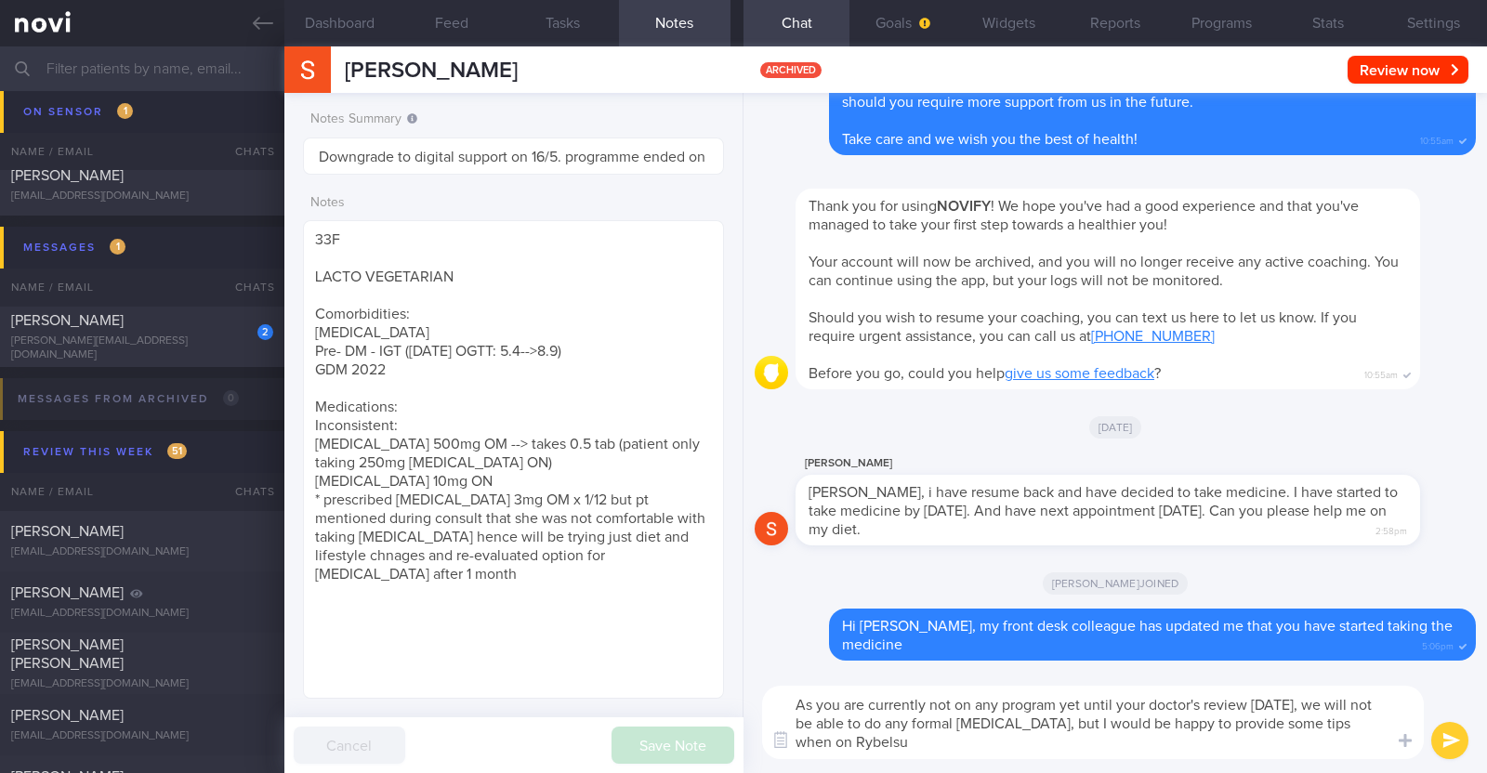
type textarea "As you are currently not on any program yet until your doctor's review in 4 wee…"
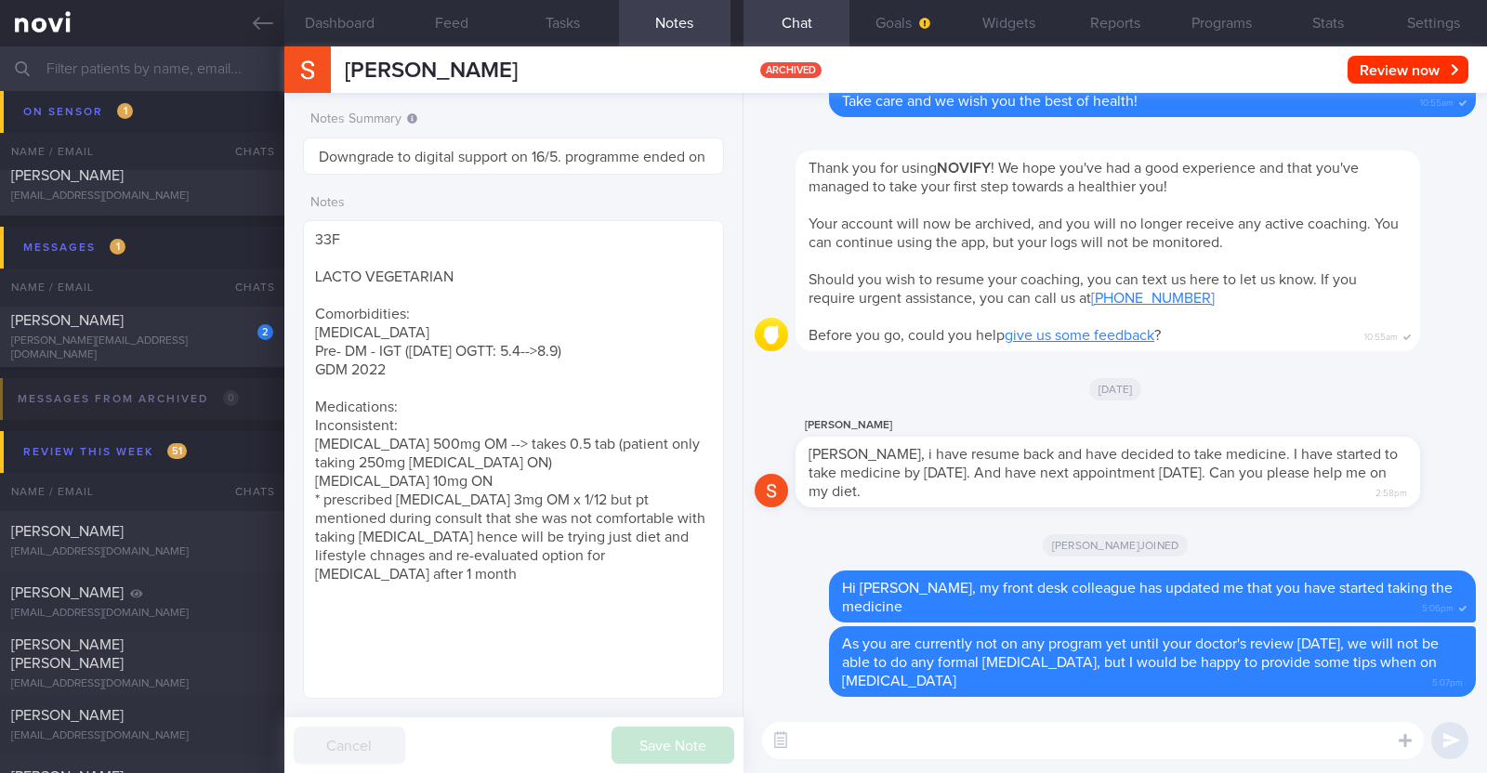
click at [1039, 742] on textarea at bounding box center [1093, 740] width 662 height 37
paste textarea "I want to highlight a few key points to help ensure the medication works effect…"
type textarea "I want to highlight a few key points to help ensure the medication works effect…"
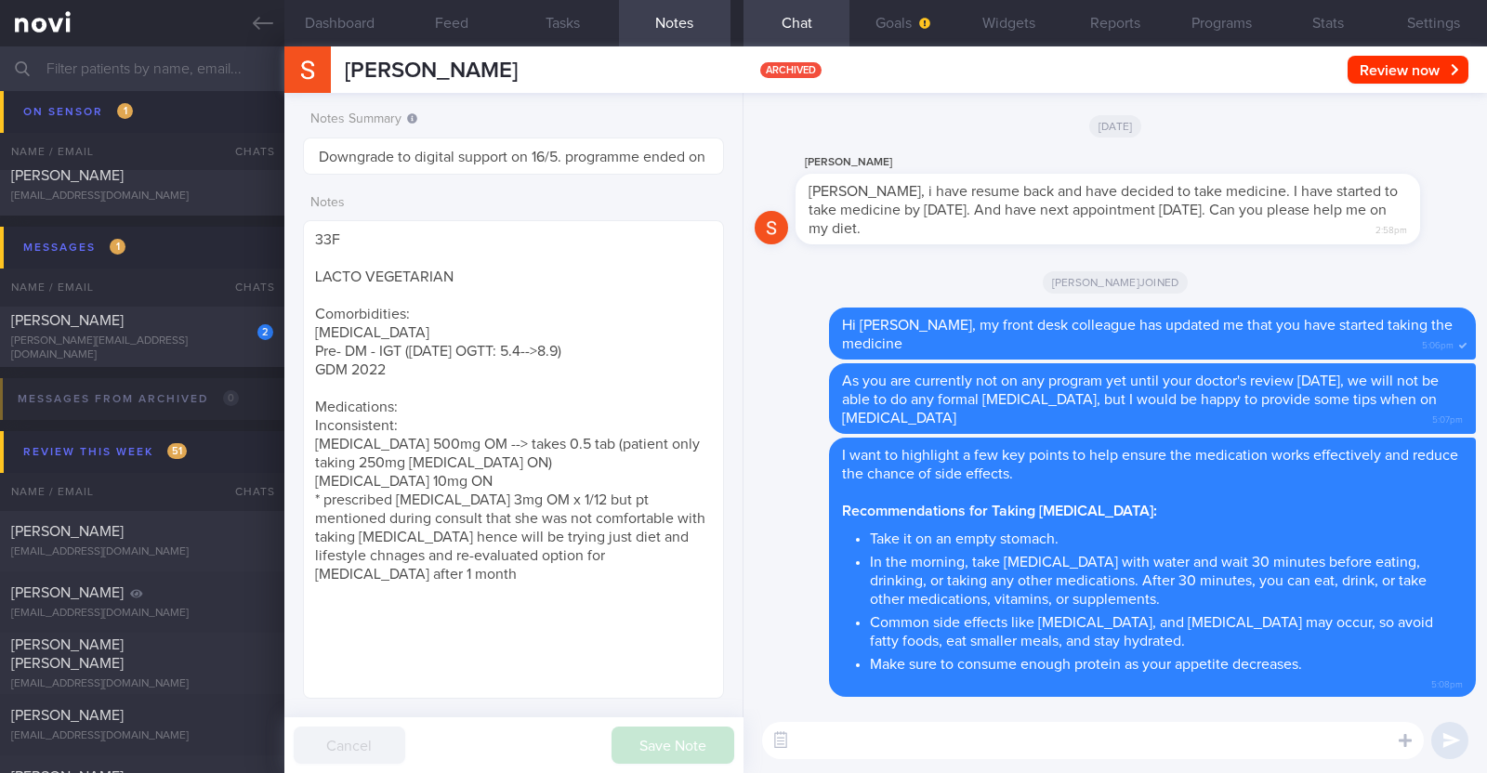
click at [906, 747] on textarea at bounding box center [1093, 740] width 662 height 37
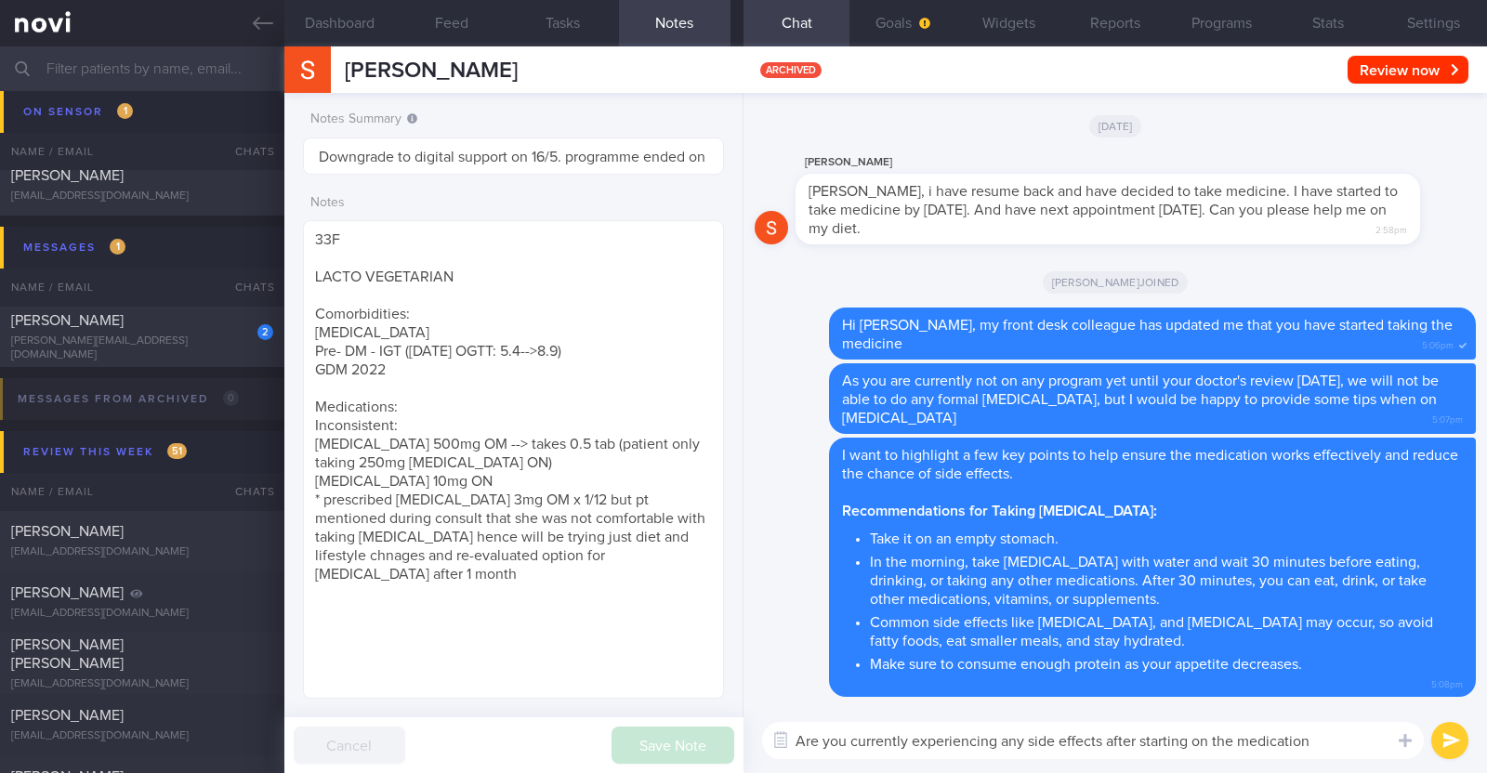
type textarea "Are you currently experiencing any side effects after starting on the medicatio…"
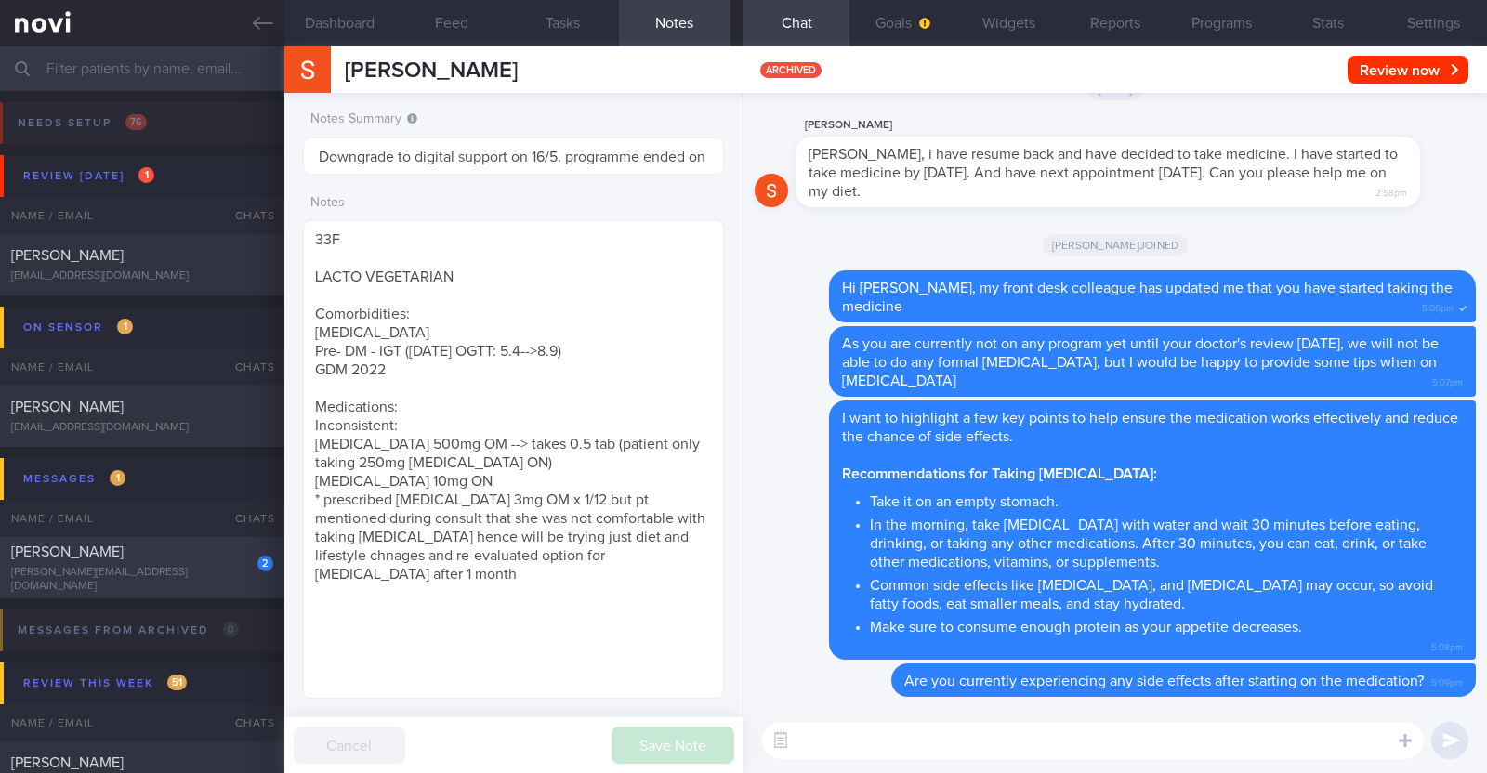
click at [194, 559] on div "[PERSON_NAME]" at bounding box center [139, 552] width 257 height 19
type input "R/v with Dr [PERSON_NAME] on 31/7. R/v 6/8"
type textarea "42F Co-morbidities Dyslipidemia Childhood asthma Cervical polyp s/p surgery Mou…"
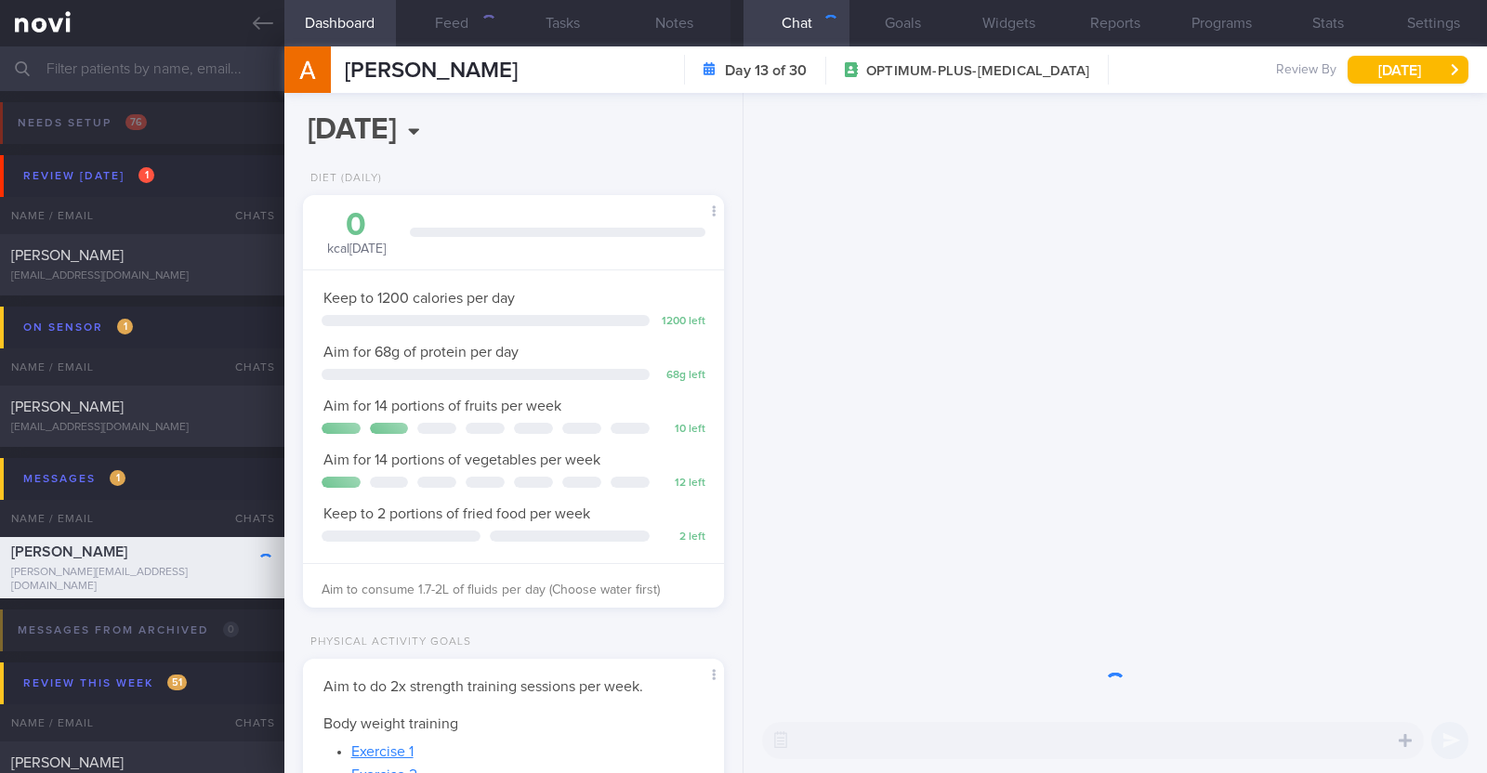
scroll to position [211, 370]
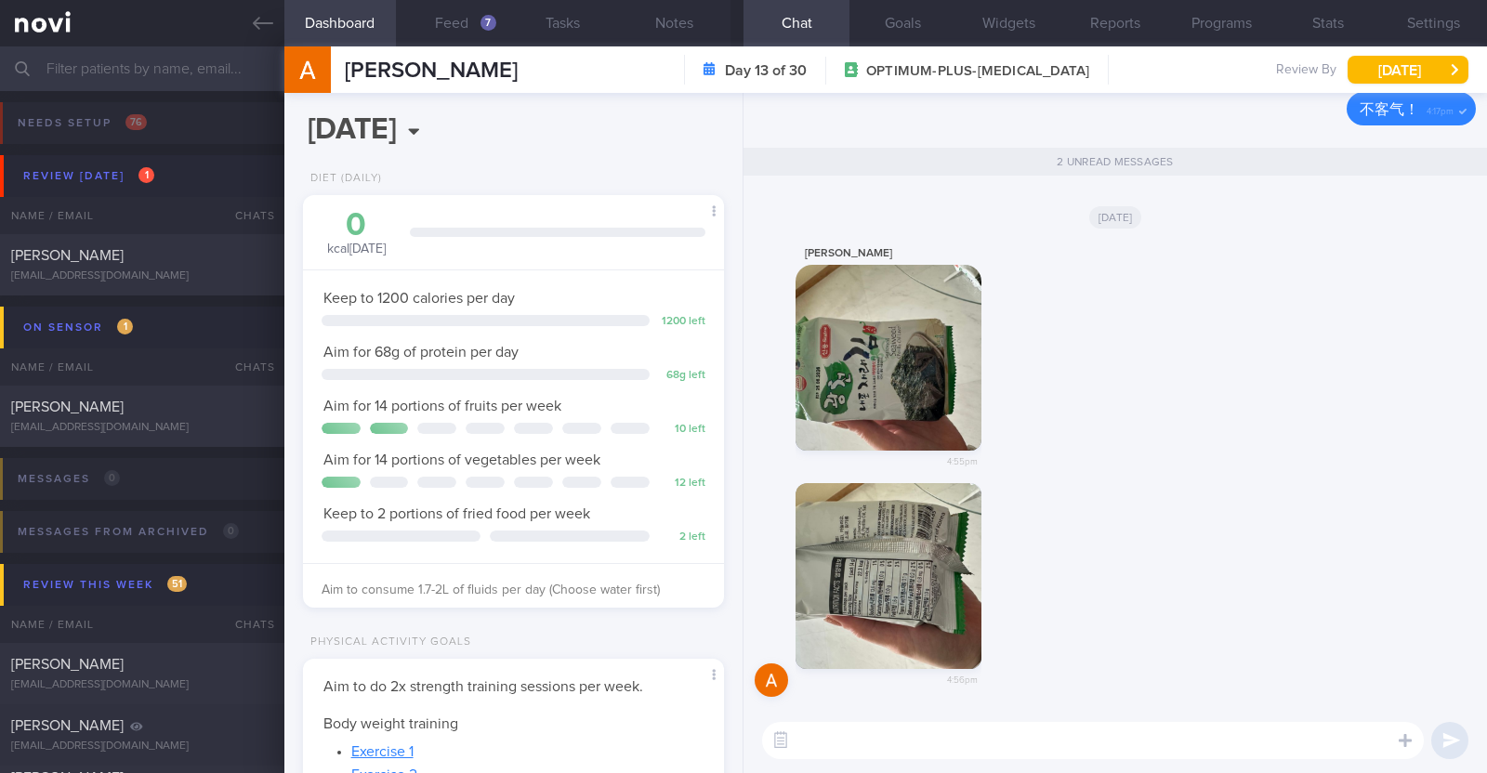
select select "7"
click at [247, 11] on link at bounding box center [142, 23] width 284 height 46
